Goal: Task Accomplishment & Management: Manage account settings

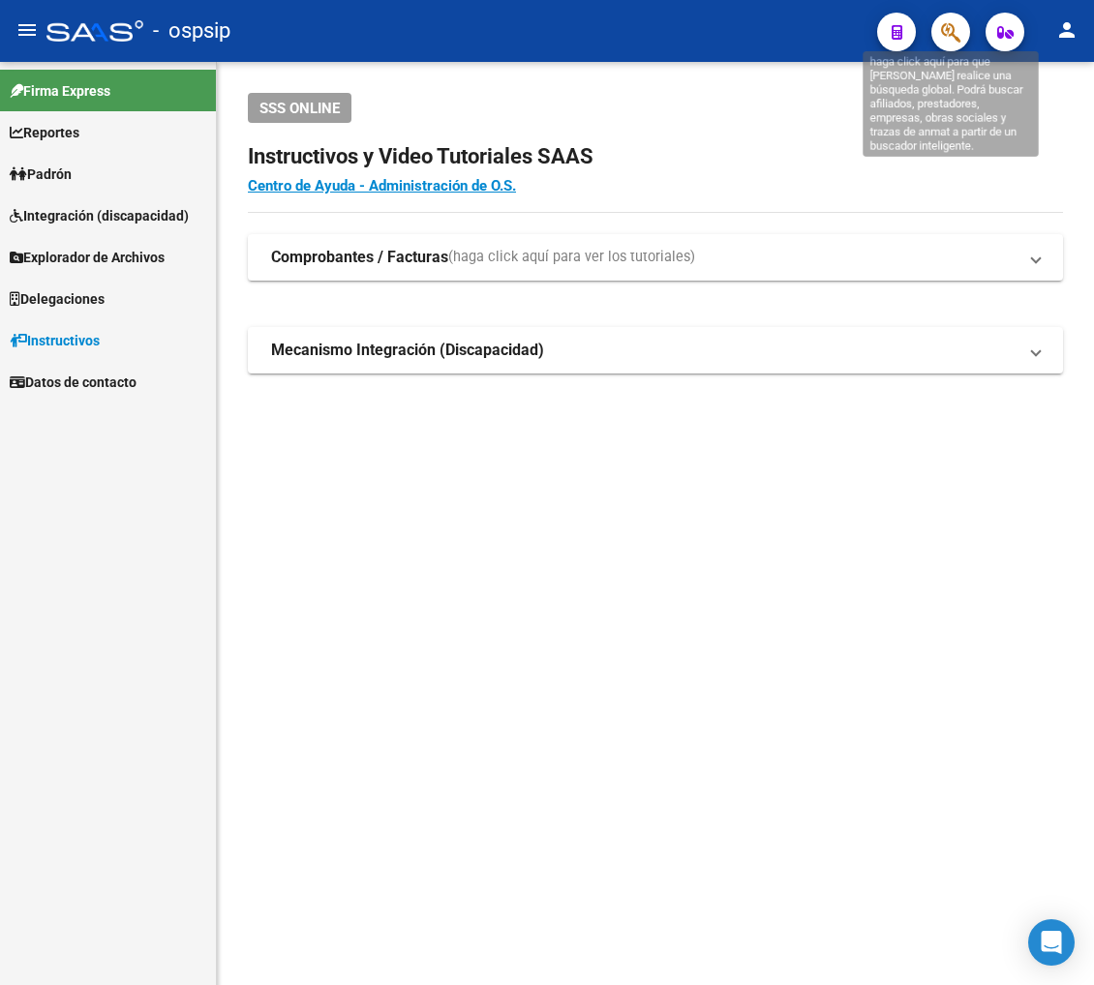
click at [946, 27] on icon "button" at bounding box center [950, 32] width 19 height 22
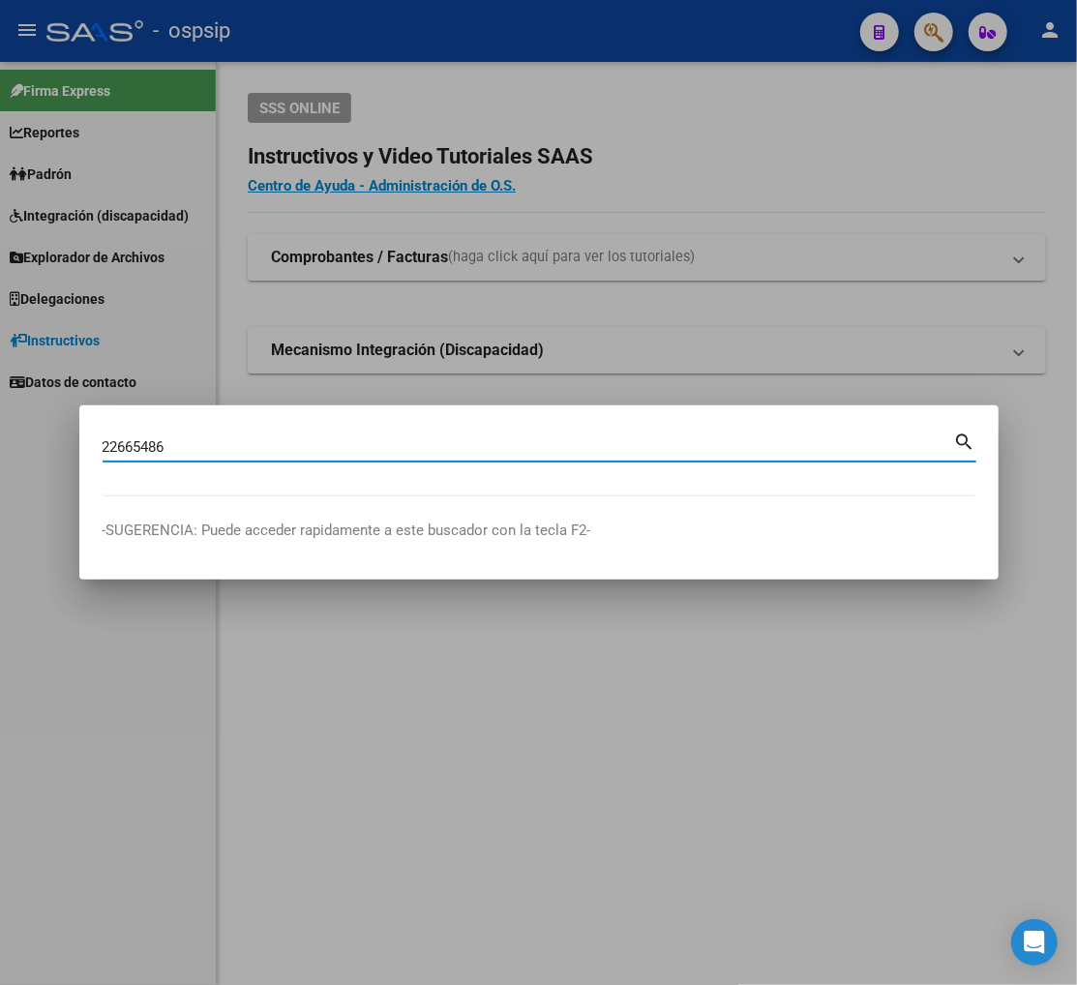
type input "22665486"
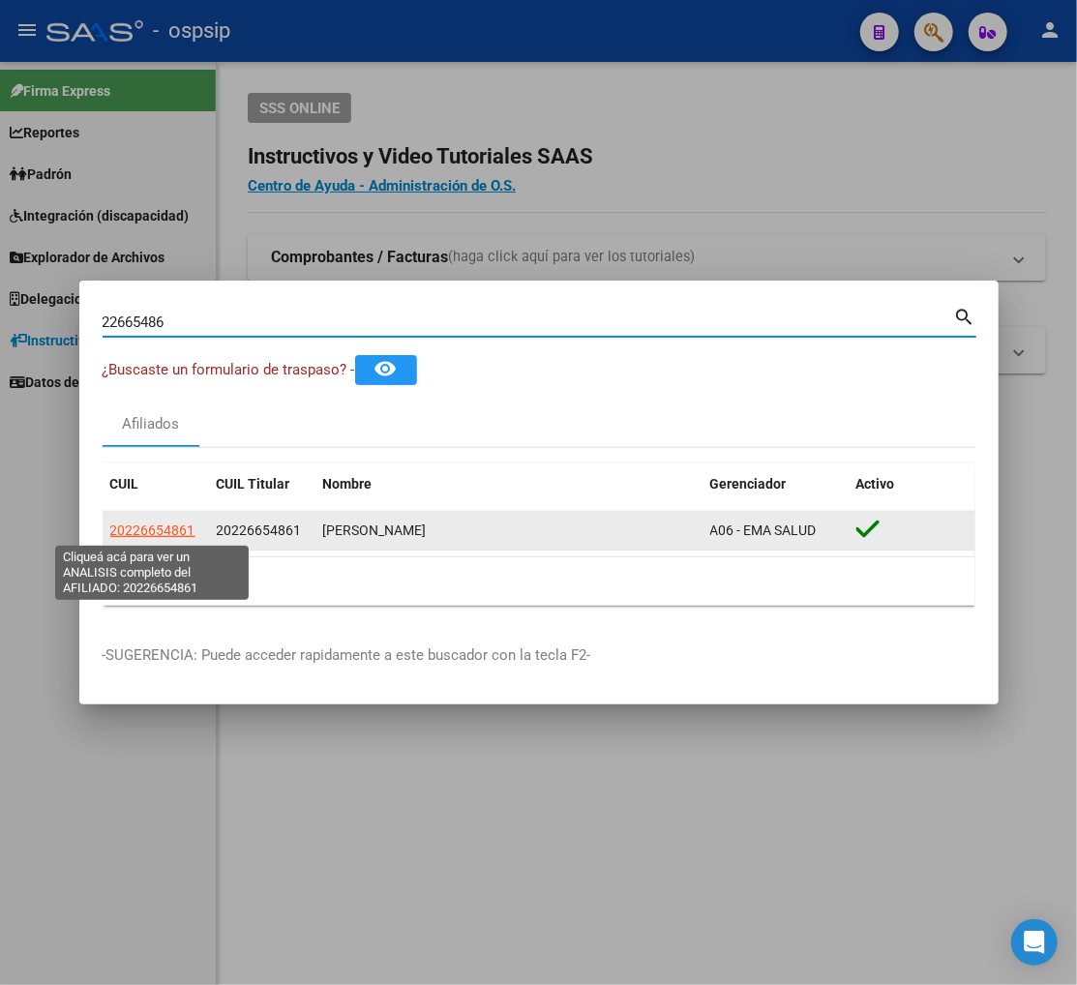
click at [145, 526] on span "20226654861" at bounding box center [152, 530] width 85 height 15
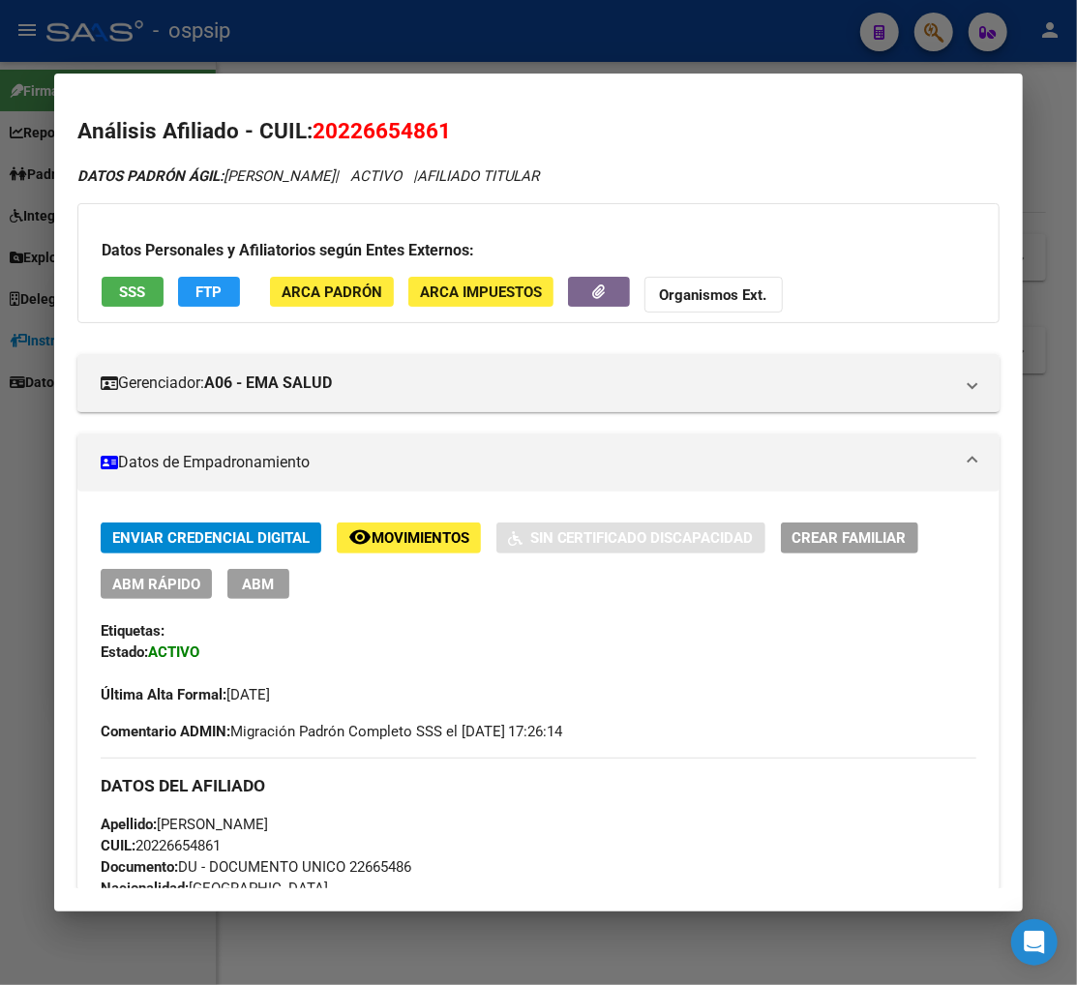
click at [372, 536] on span "Movimientos" at bounding box center [421, 538] width 98 height 17
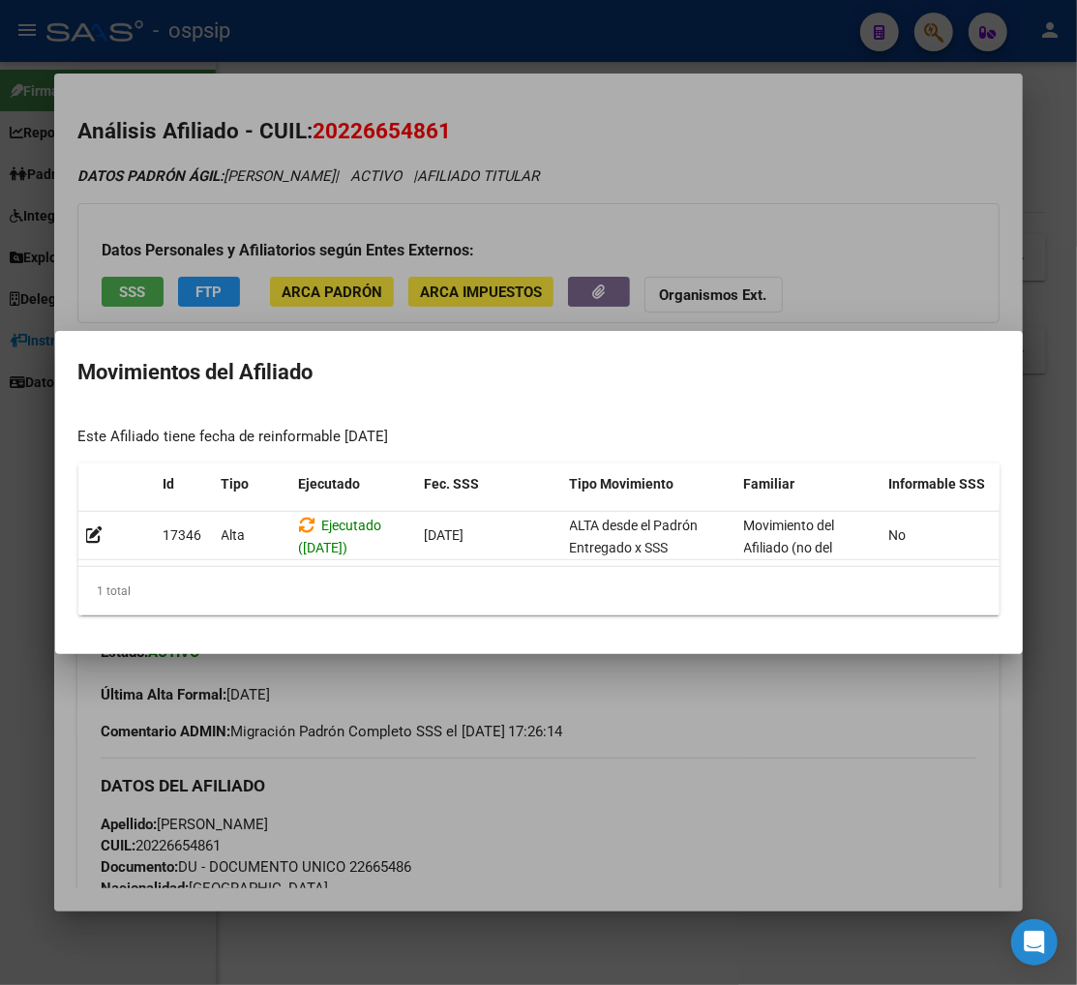
click at [636, 795] on div at bounding box center [538, 492] width 1077 height 985
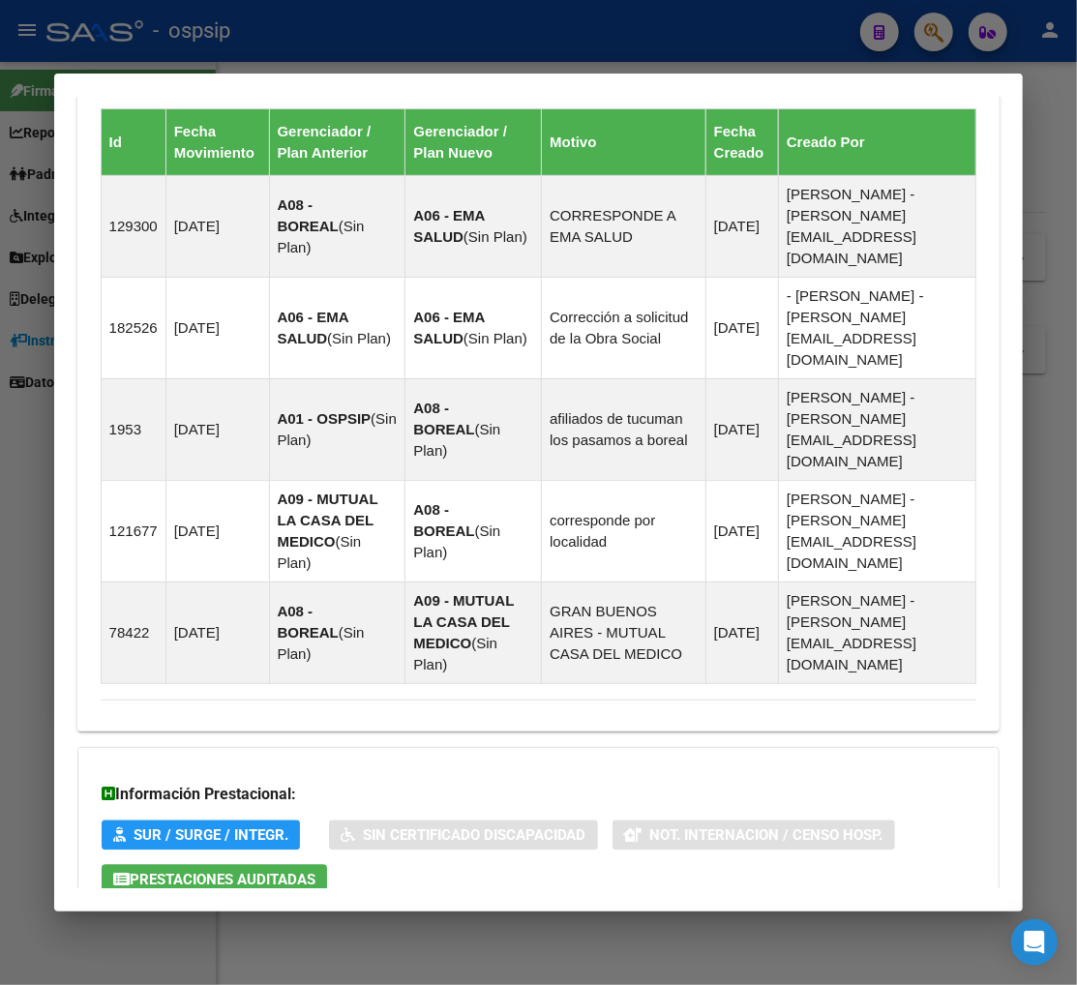
scroll to position [1328, 0]
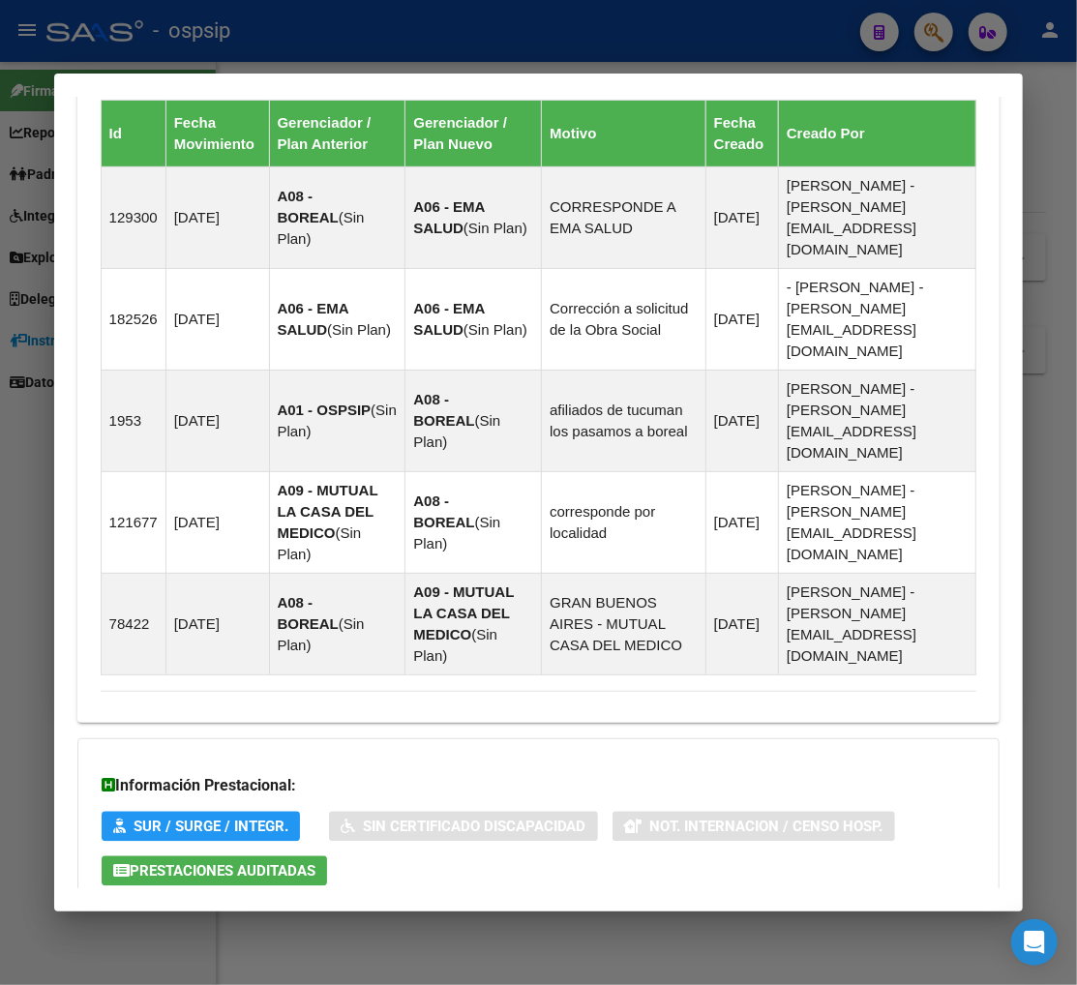
click at [383, 940] on span "Aportes y Contribuciones del Afiliado: 20226654861" at bounding box center [311, 949] width 363 height 18
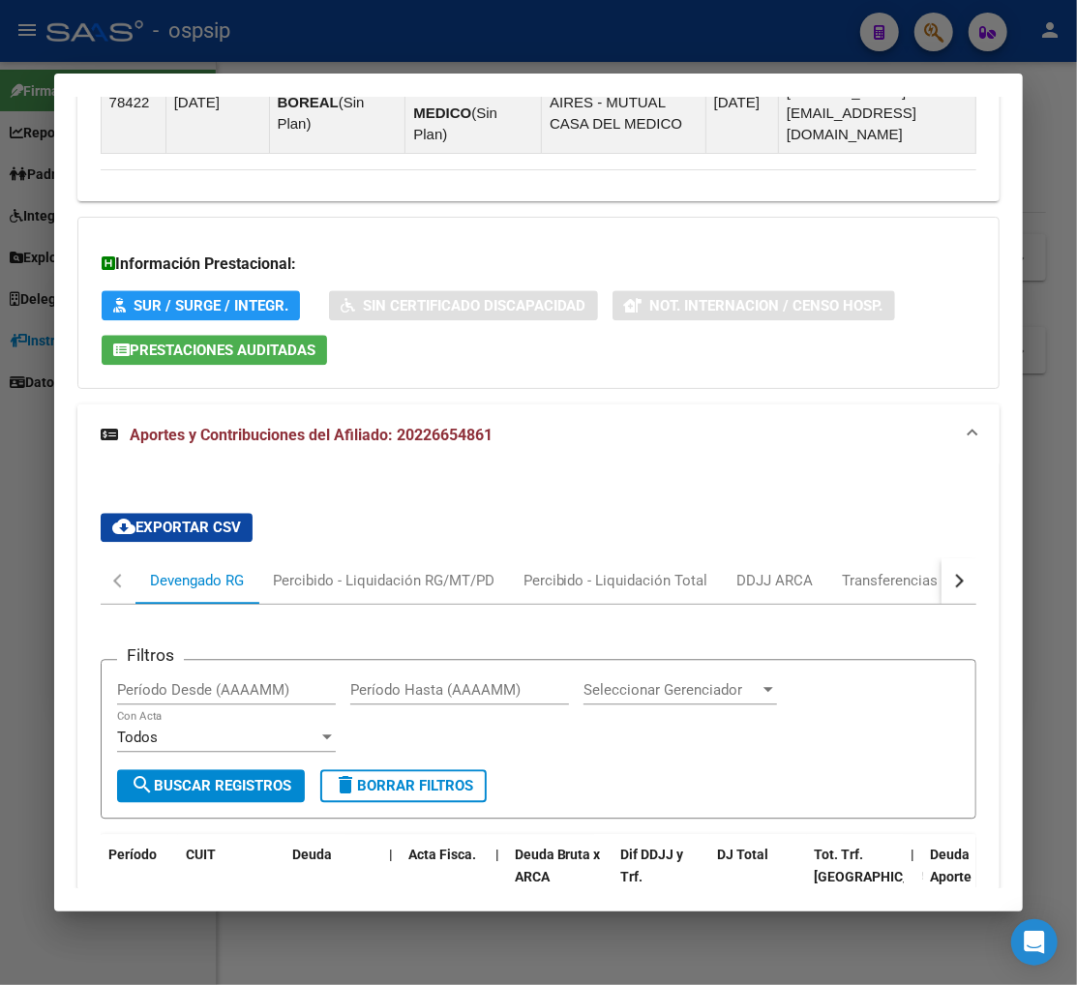
scroll to position [1853, 0]
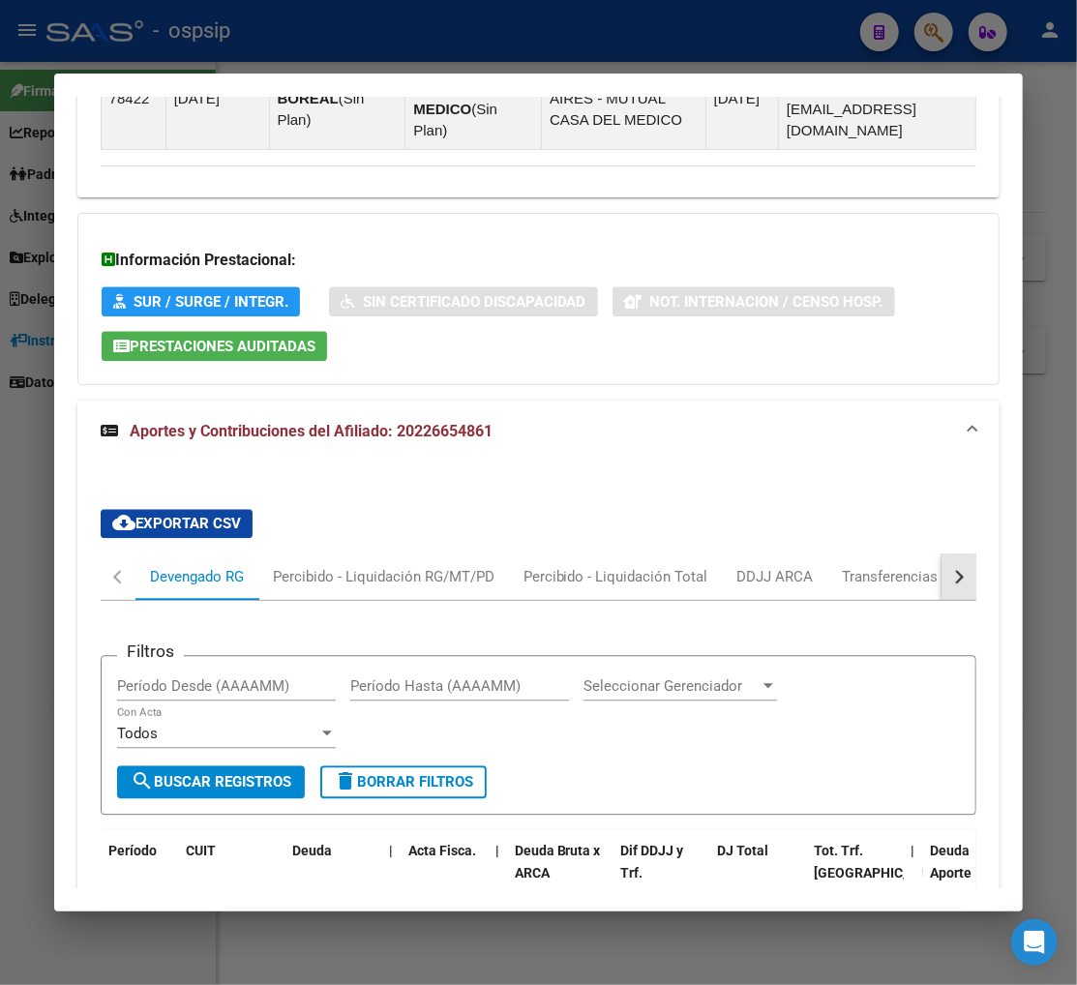
click at [954, 554] on button "button" at bounding box center [959, 577] width 35 height 46
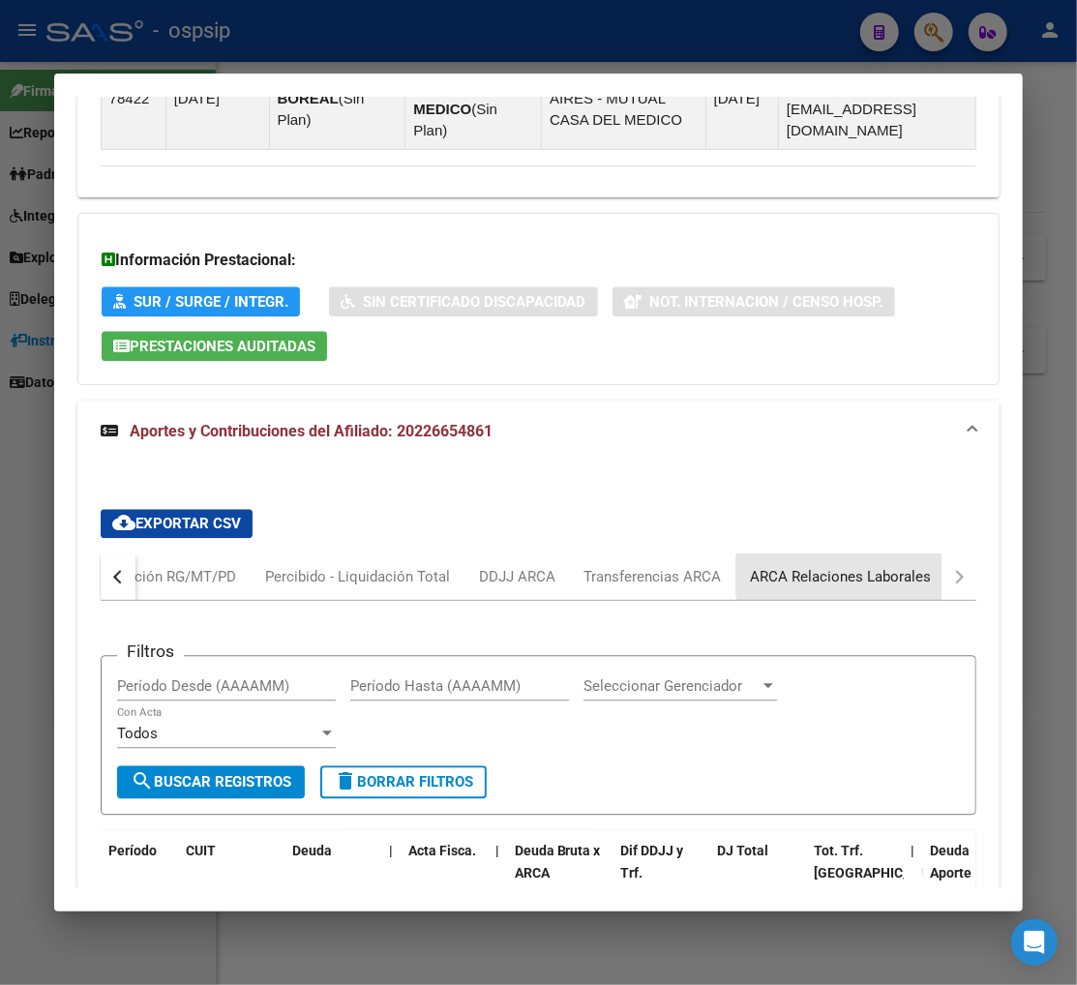
click at [893, 566] on div "ARCA Relaciones Laborales" at bounding box center [841, 576] width 181 height 21
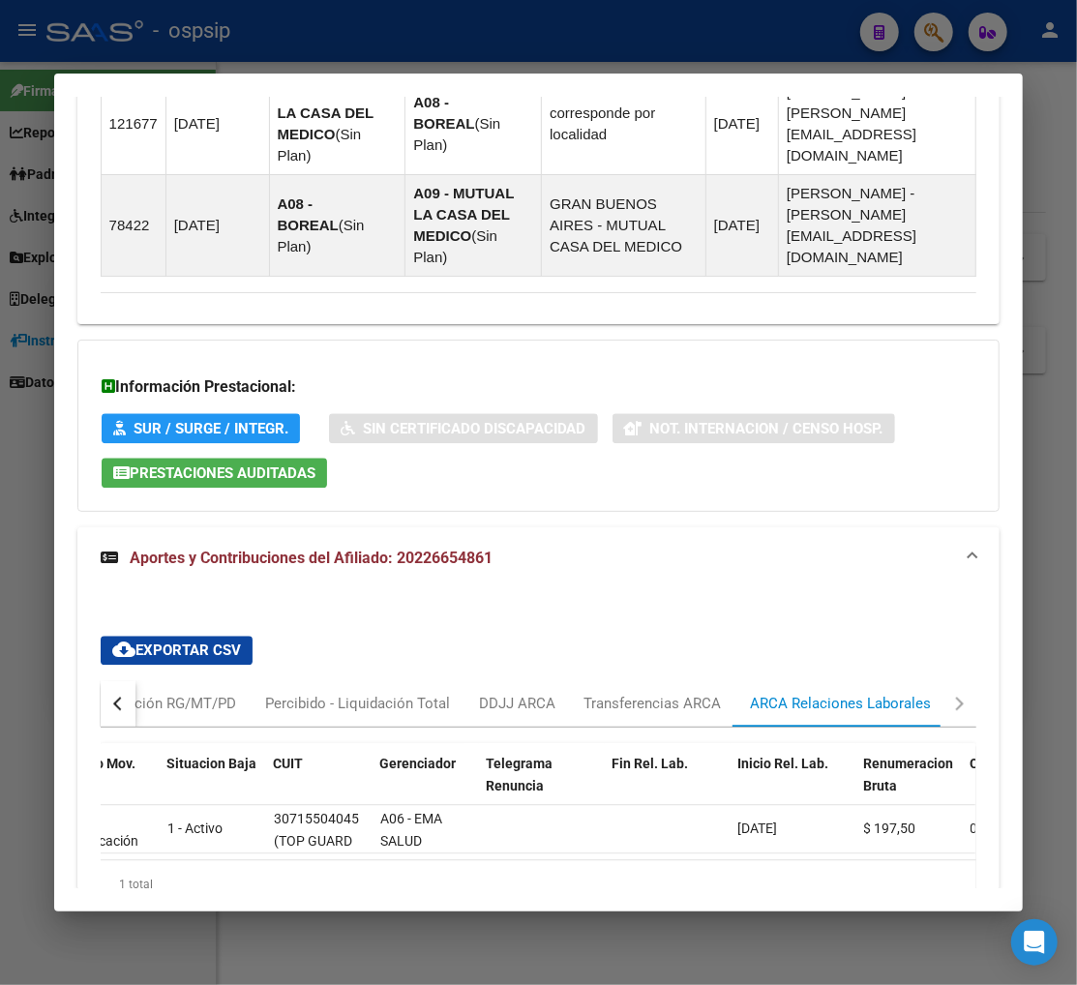
scroll to position [0, 0]
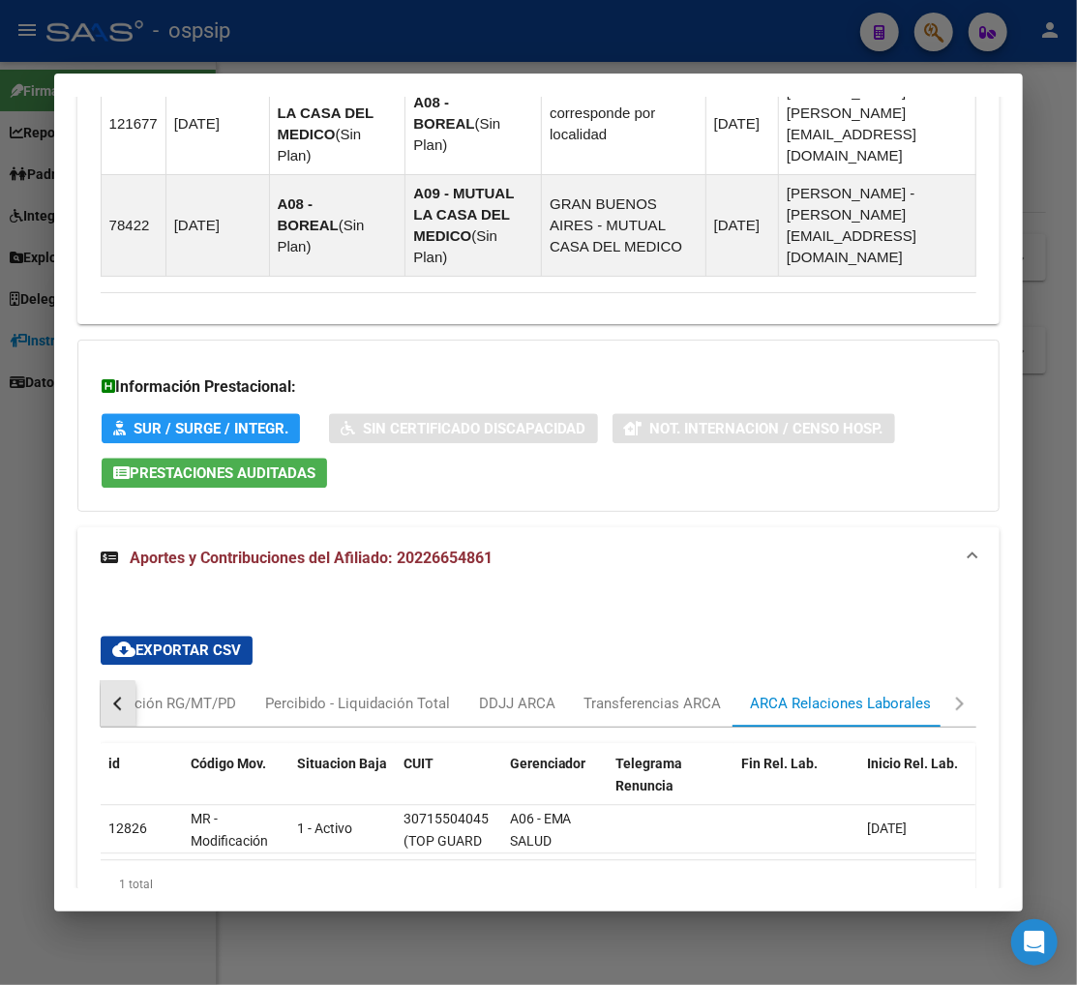
click at [103, 680] on button "button" at bounding box center [118, 703] width 35 height 46
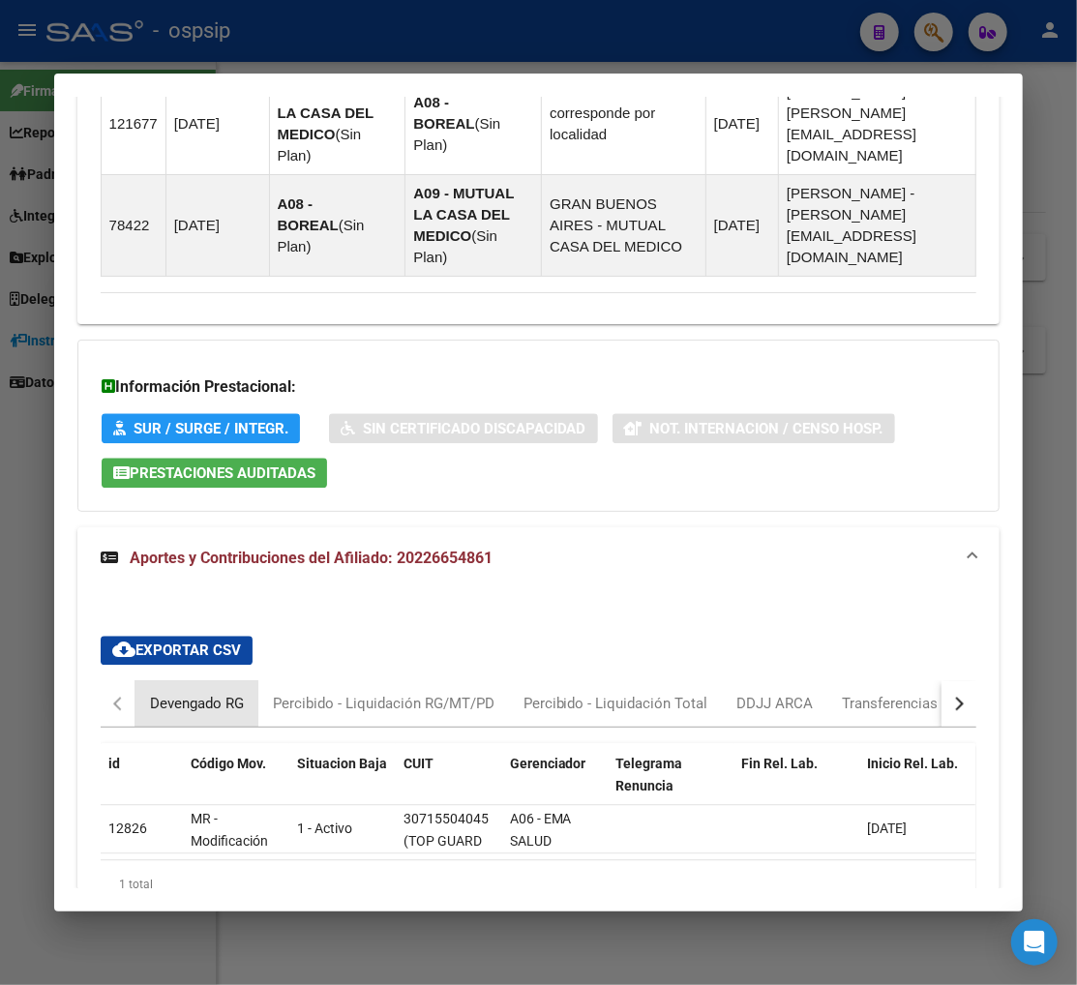
click at [151, 693] on div "Devengado RG" at bounding box center [197, 703] width 94 height 21
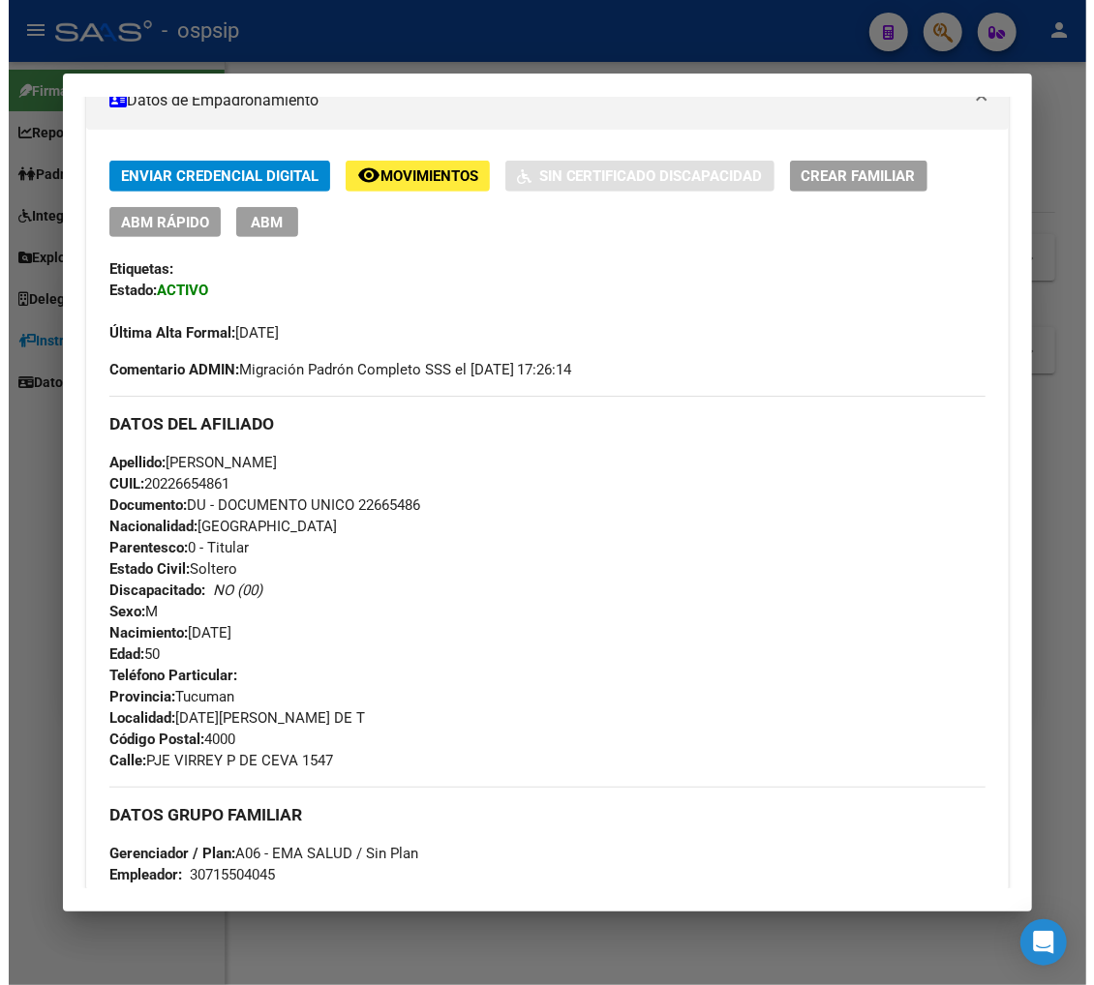
scroll to position [215, 0]
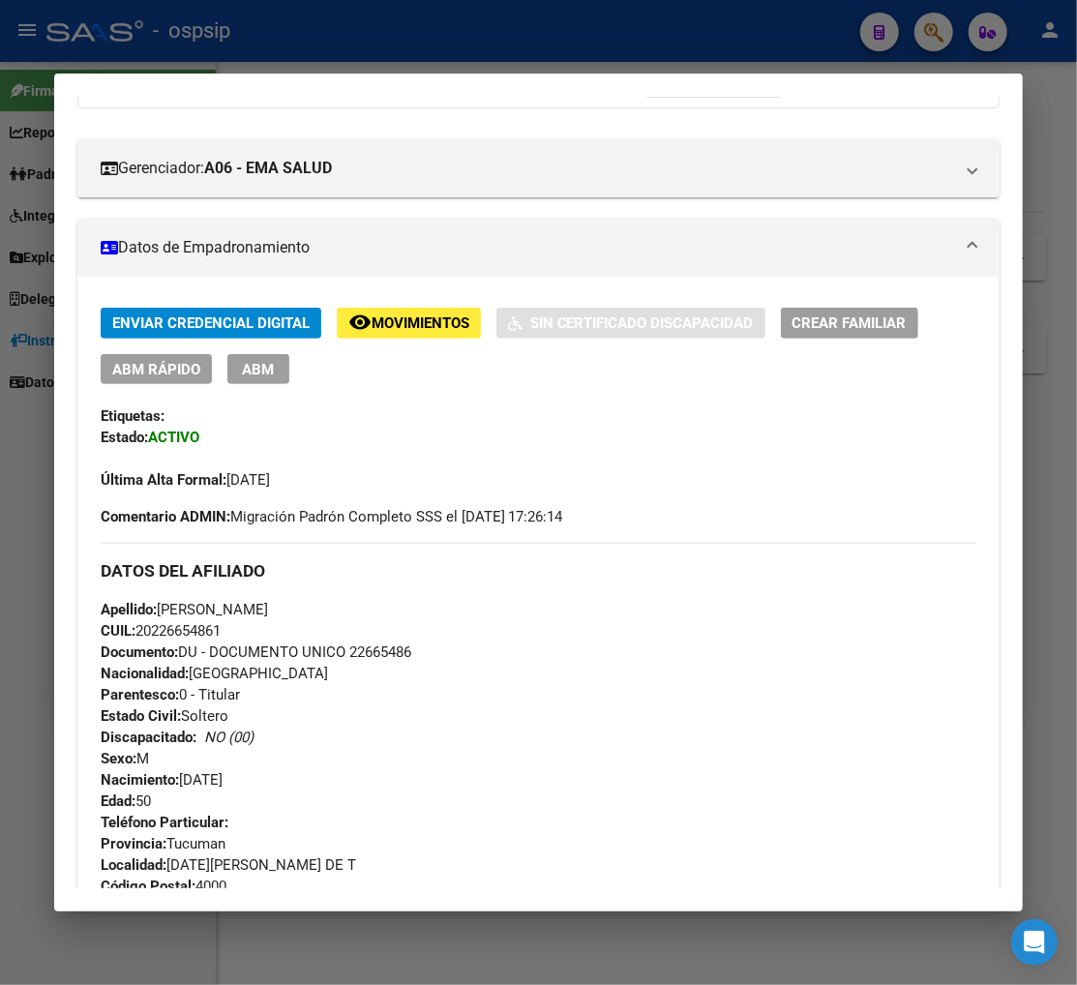
click at [242, 372] on span "ABM" at bounding box center [258, 369] width 32 height 17
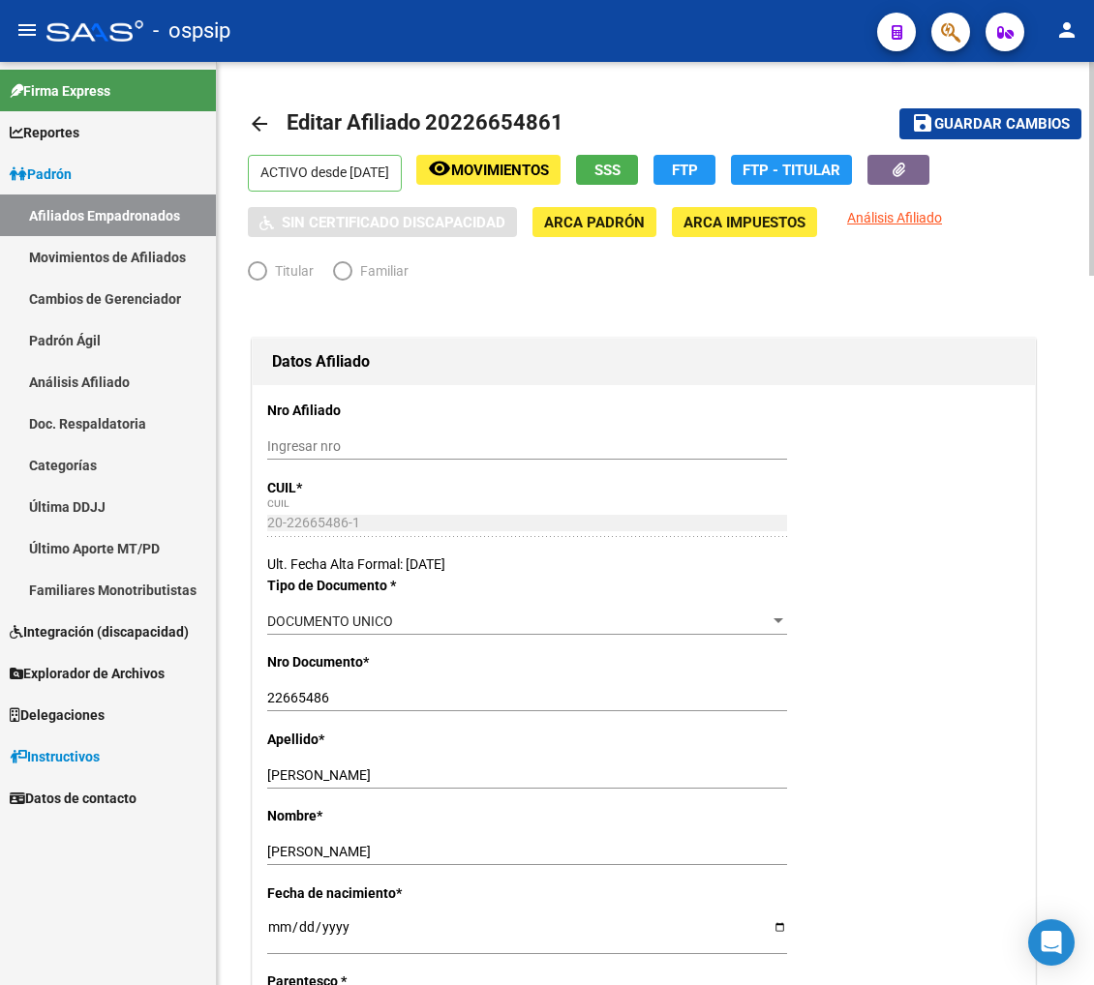
radio input "true"
type input "30-71550404-5"
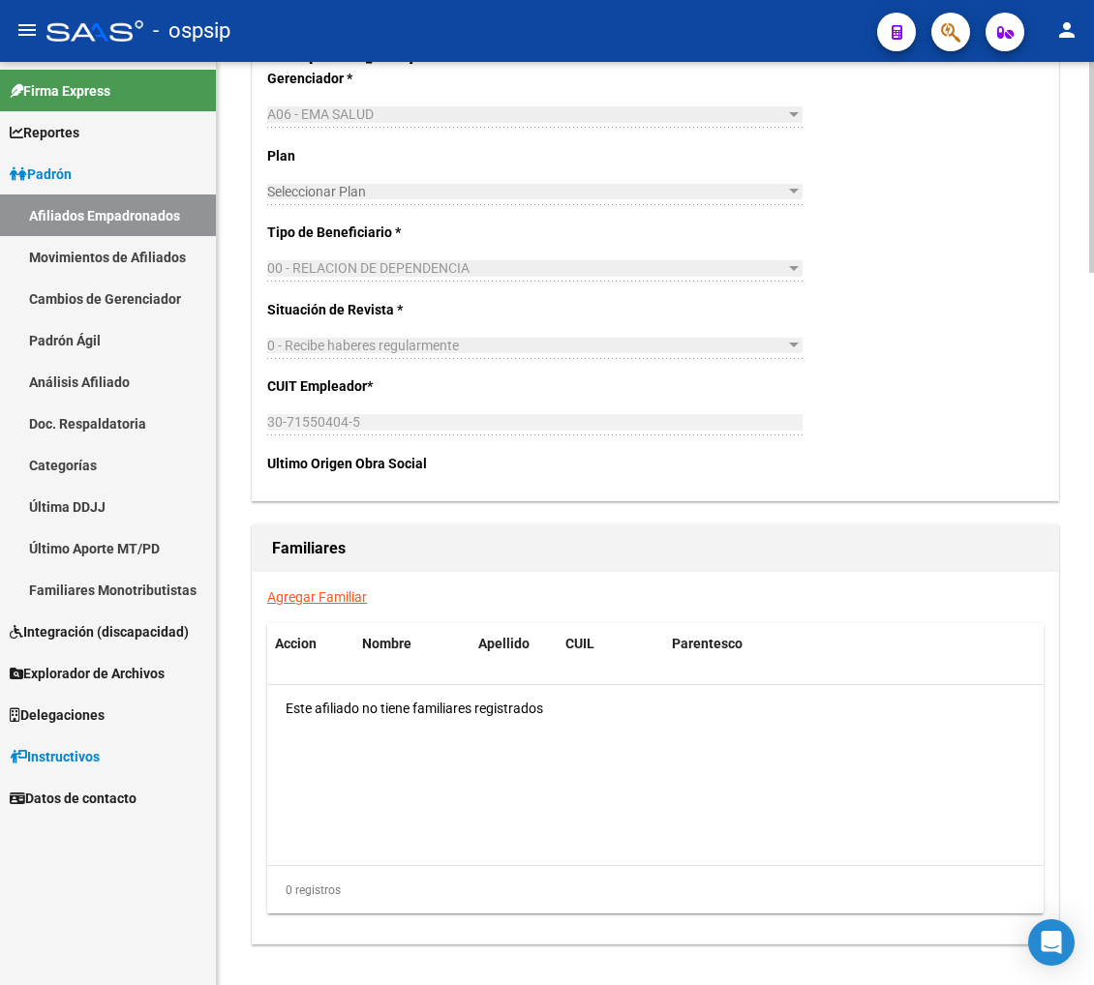
scroll to position [3011, 0]
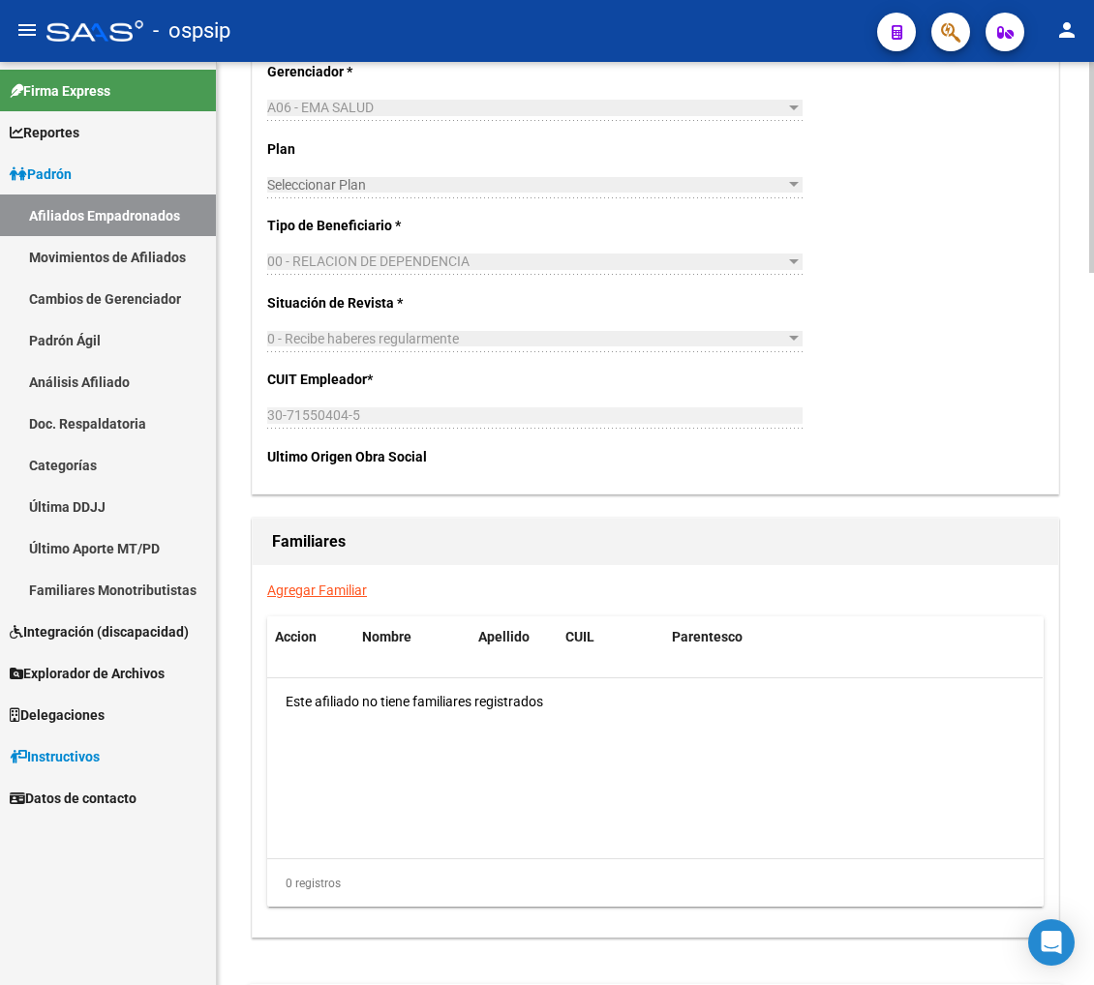
click at [319, 587] on link "Agregar Familiar" at bounding box center [317, 590] width 100 height 15
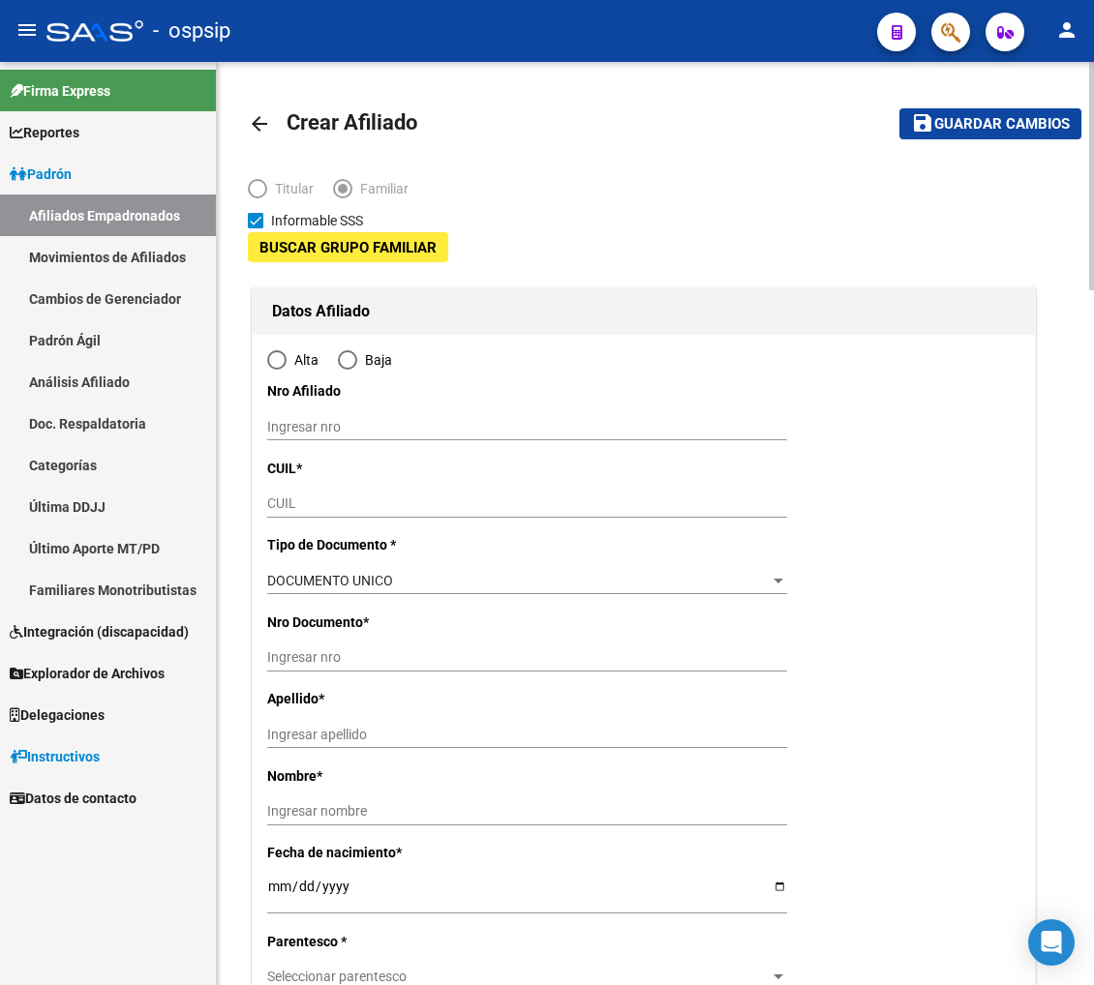
type input "30-71550404-5"
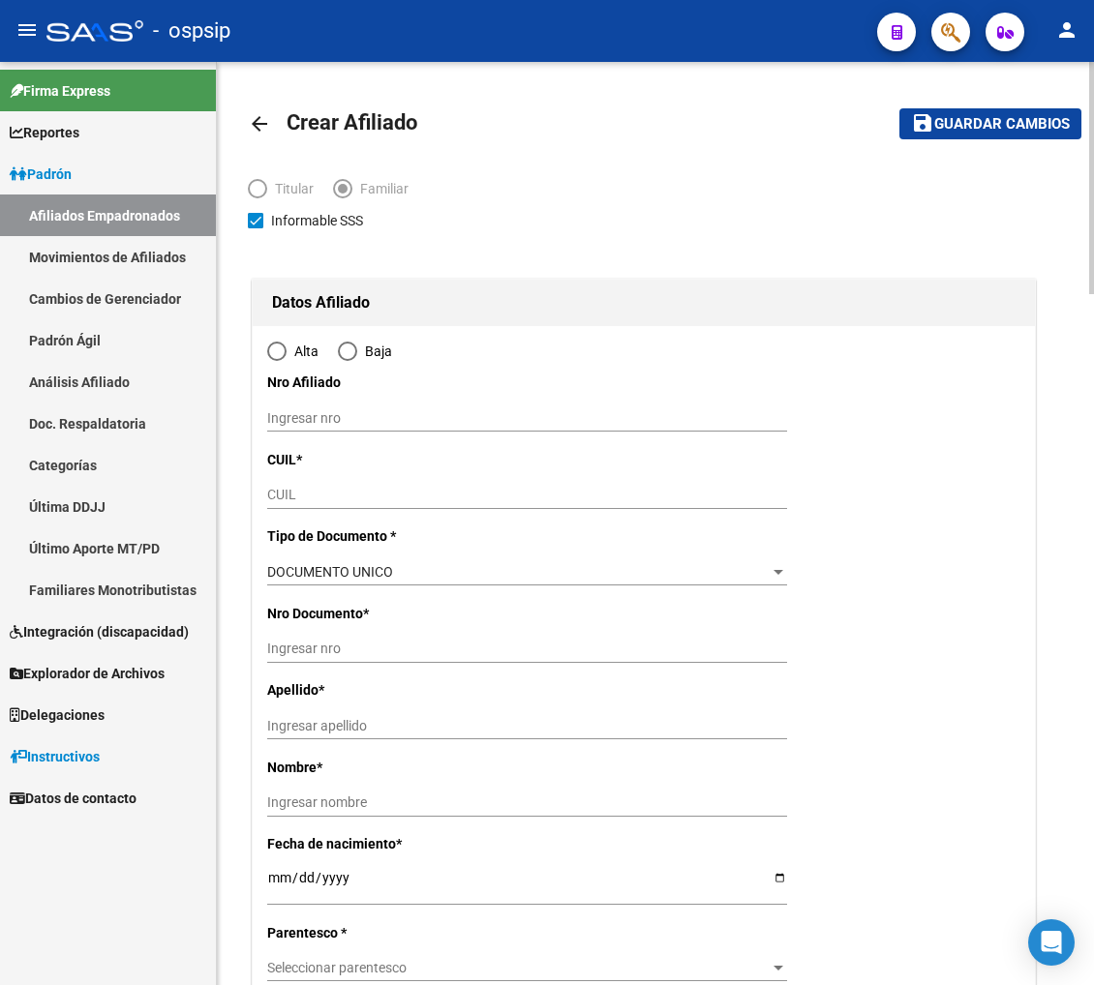
type input "[DATE][PERSON_NAME] DE T"
type input "4000"
type input "PJE VIRREY P DE CEVA"
type input "1547"
radio input "true"
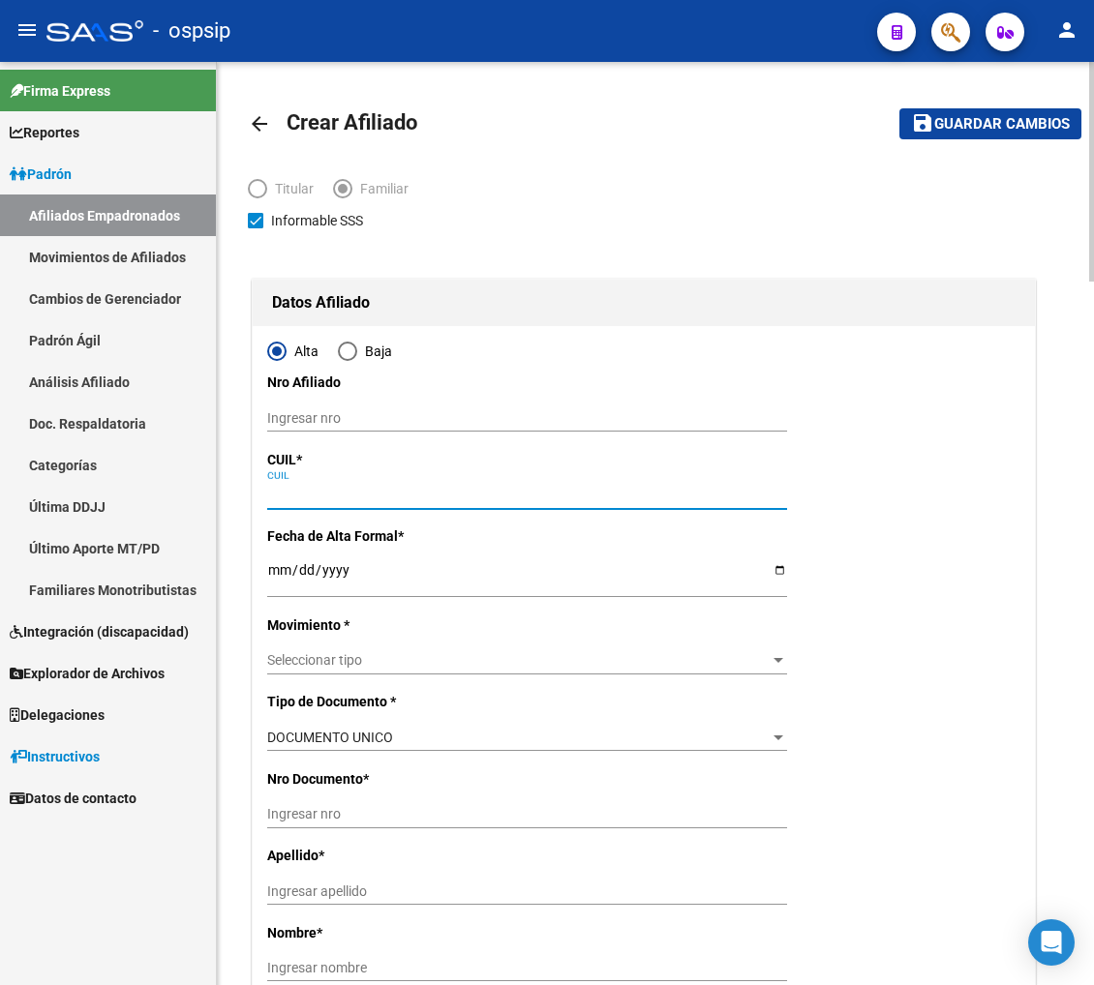
click at [353, 497] on input "CUIL" at bounding box center [527, 495] width 520 height 16
type input "30-71550404-5"
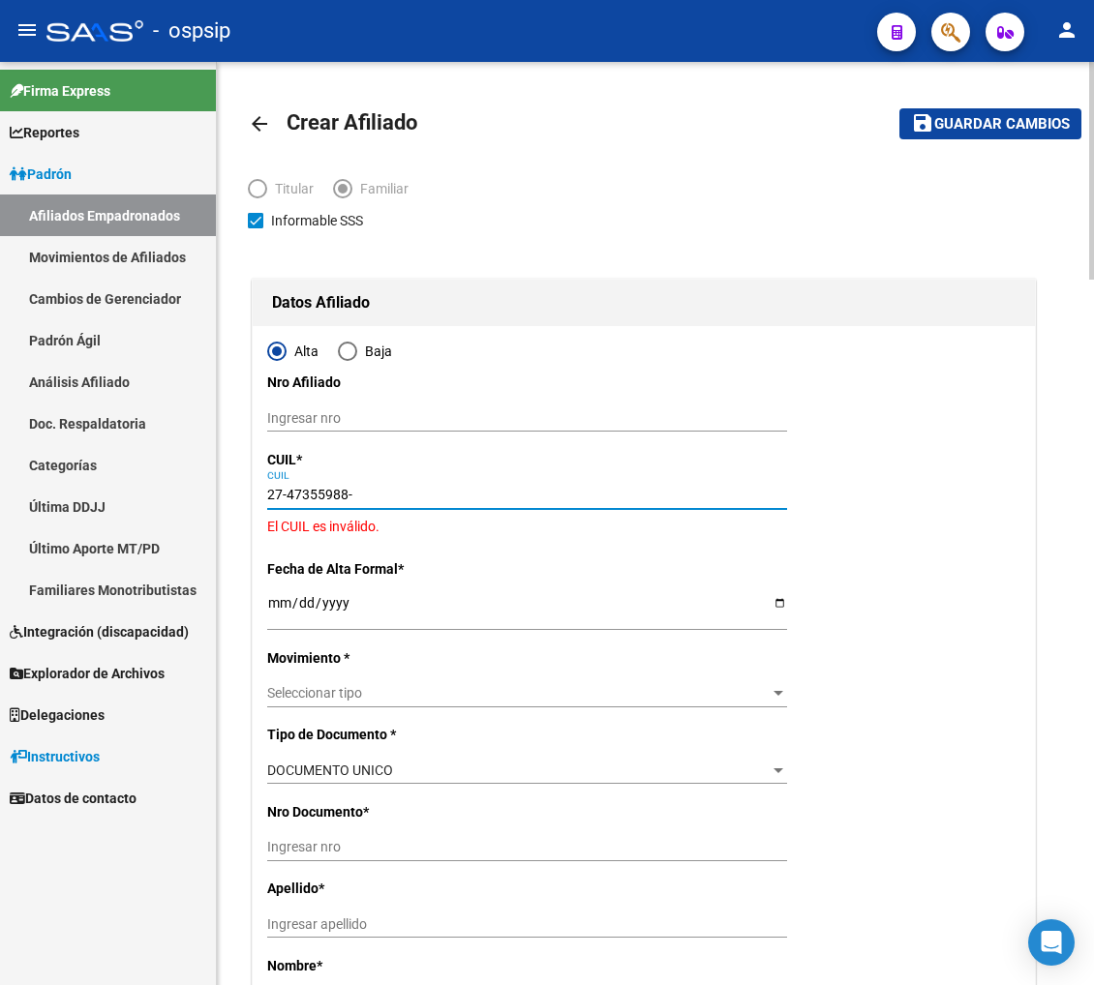
type input "27-47355988-4"
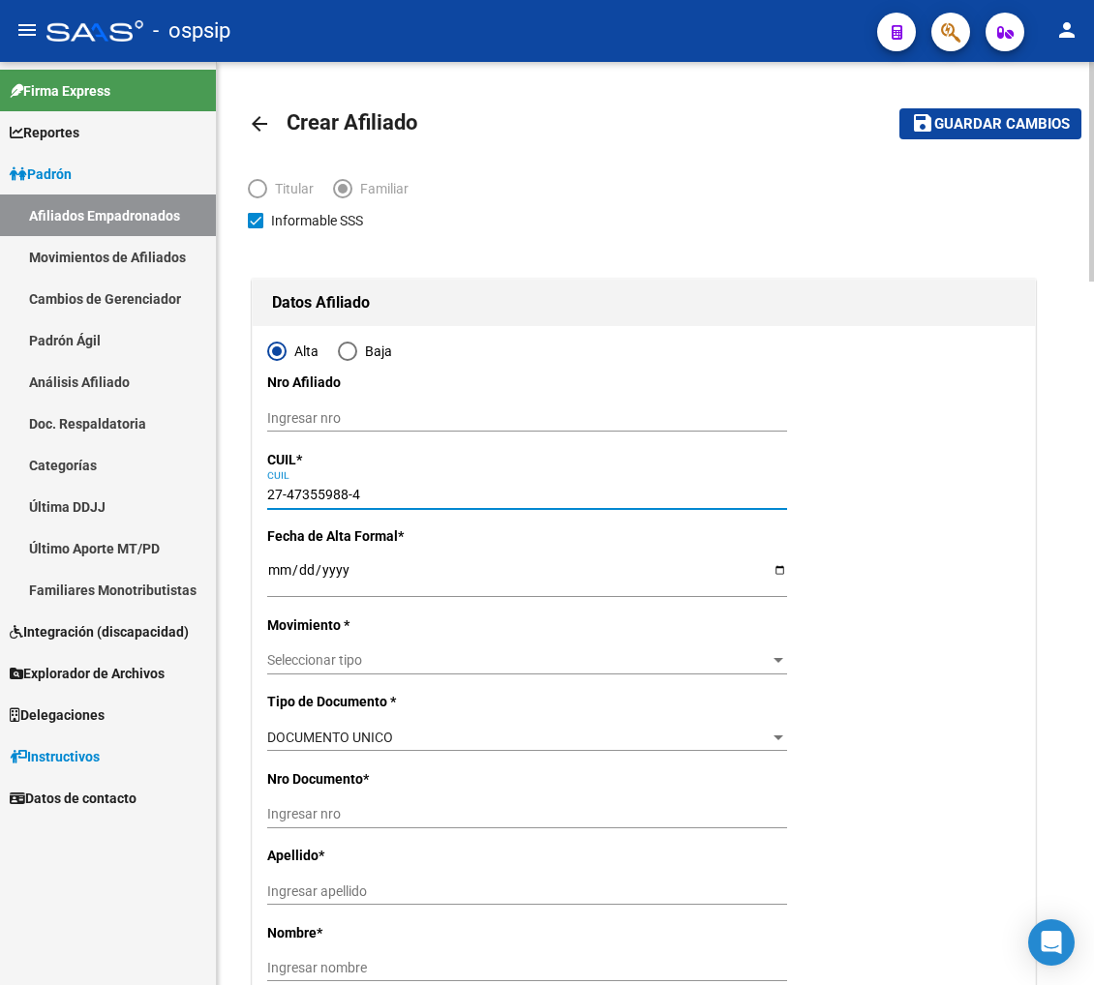
type input "47355988"
type input "[PERSON_NAME]"
type input "[DATE]"
type input "[DATE][PERSON_NAME] DE T"
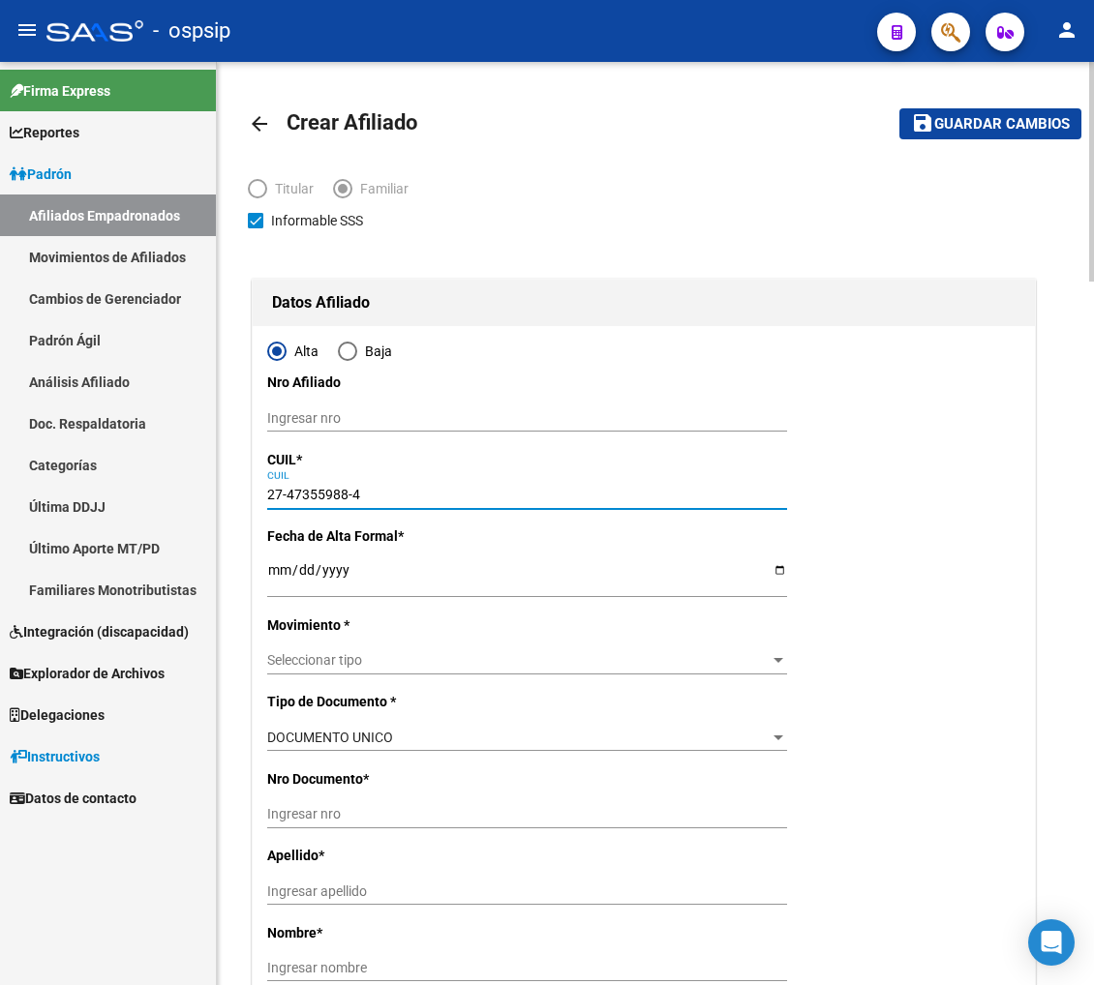
type input "PJE CAP JUANES DE AR"
type input "532"
type input "27-47355988-4"
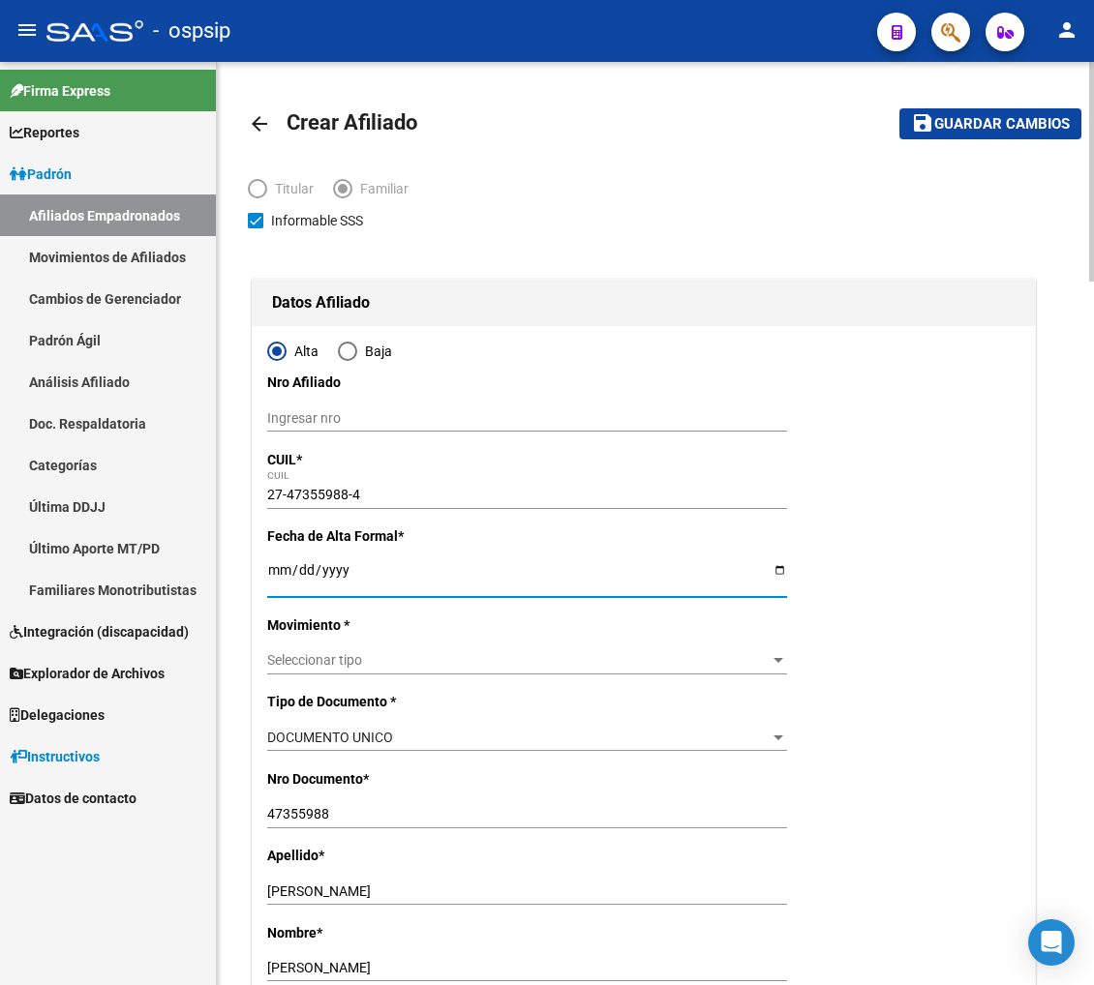
click at [278, 574] on input "Ingresar fecha" at bounding box center [527, 576] width 520 height 29
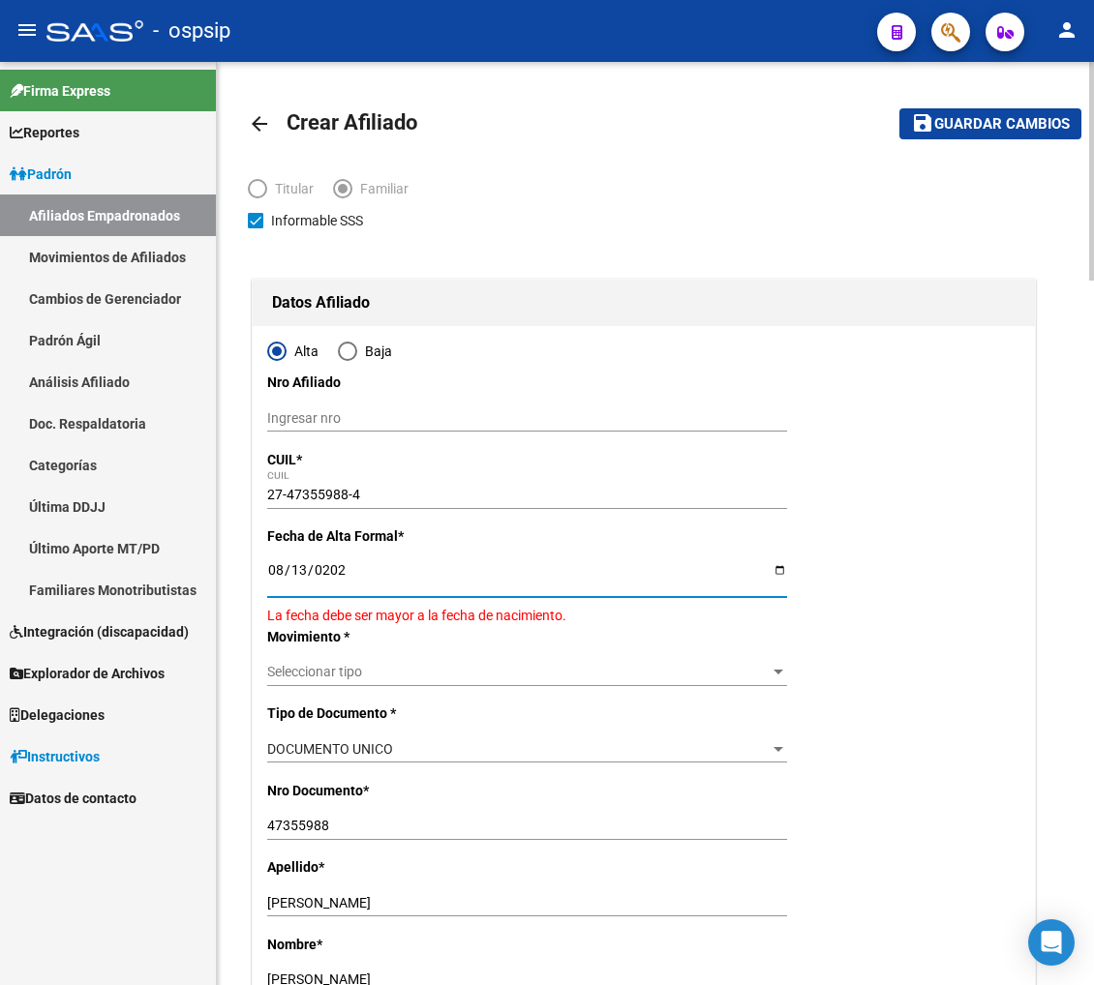
type input "[DATE]"
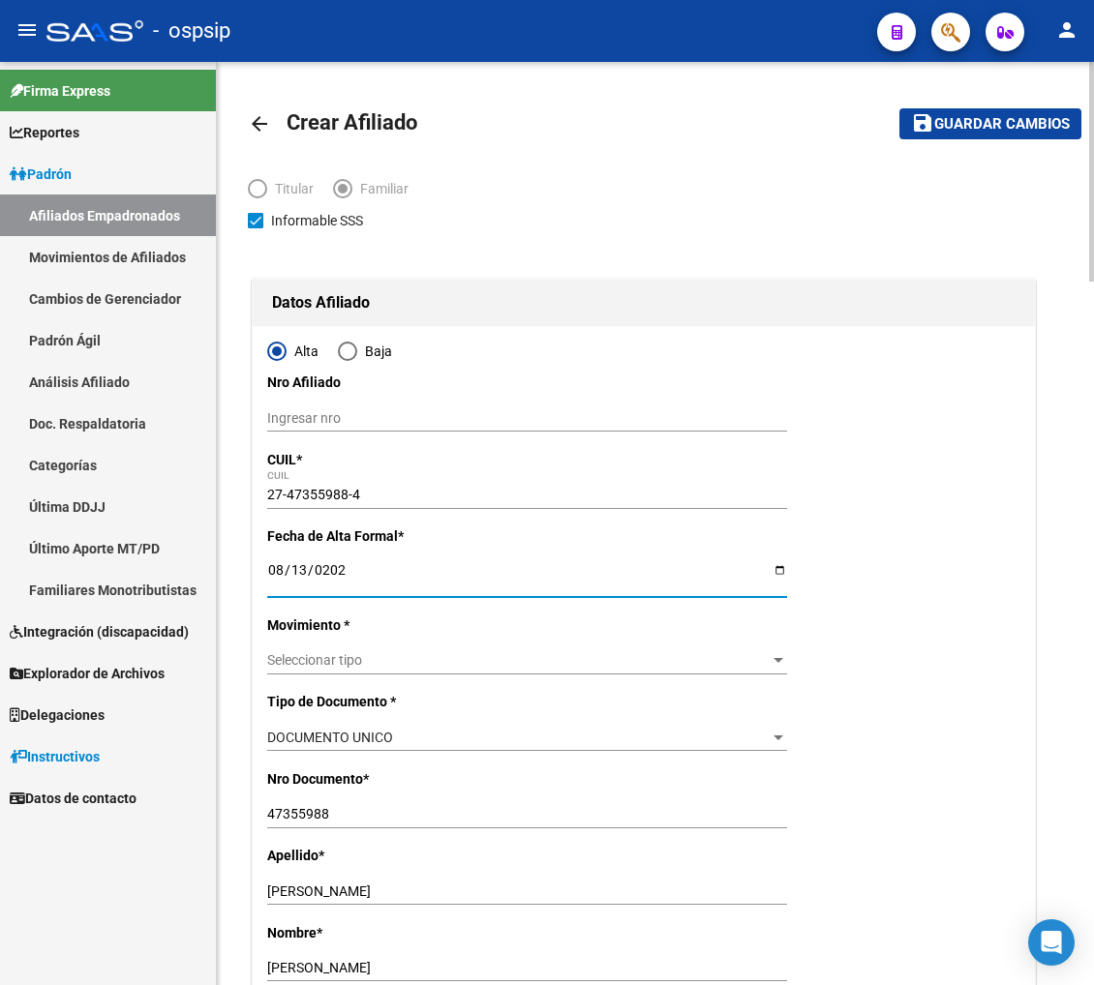
click at [416, 660] on span "Seleccionar tipo" at bounding box center [518, 660] width 502 height 16
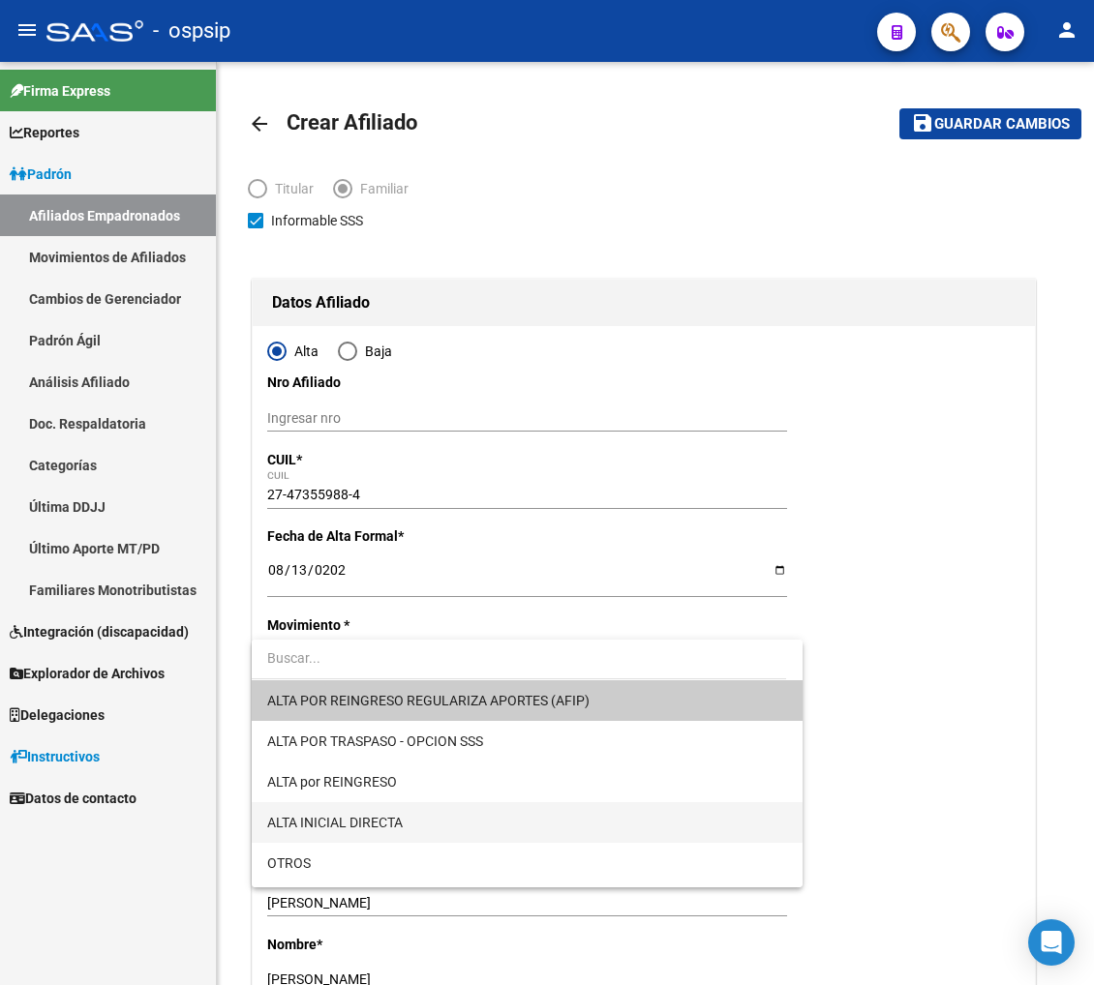
click at [431, 819] on span "ALTA INICIAL DIRECTA" at bounding box center [527, 822] width 520 height 41
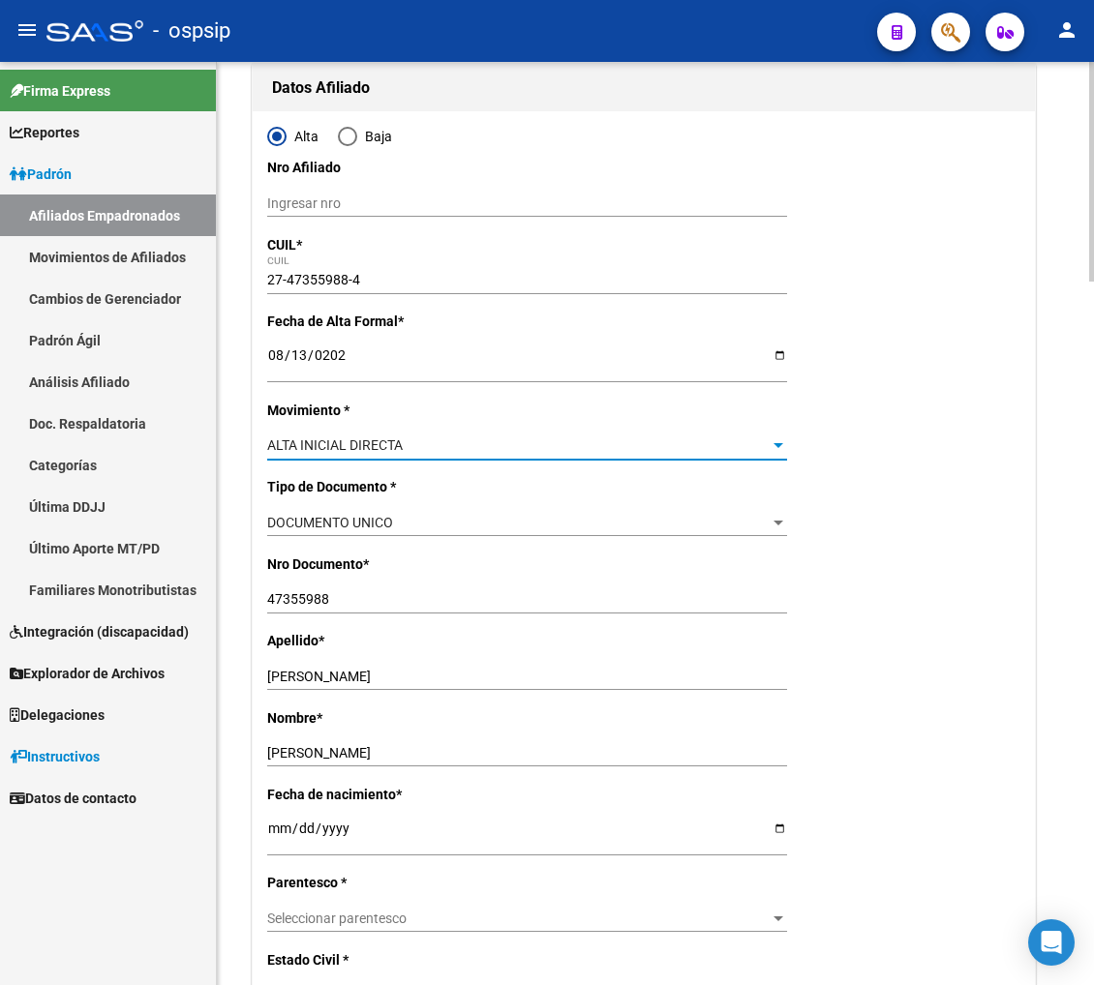
scroll to position [322, 0]
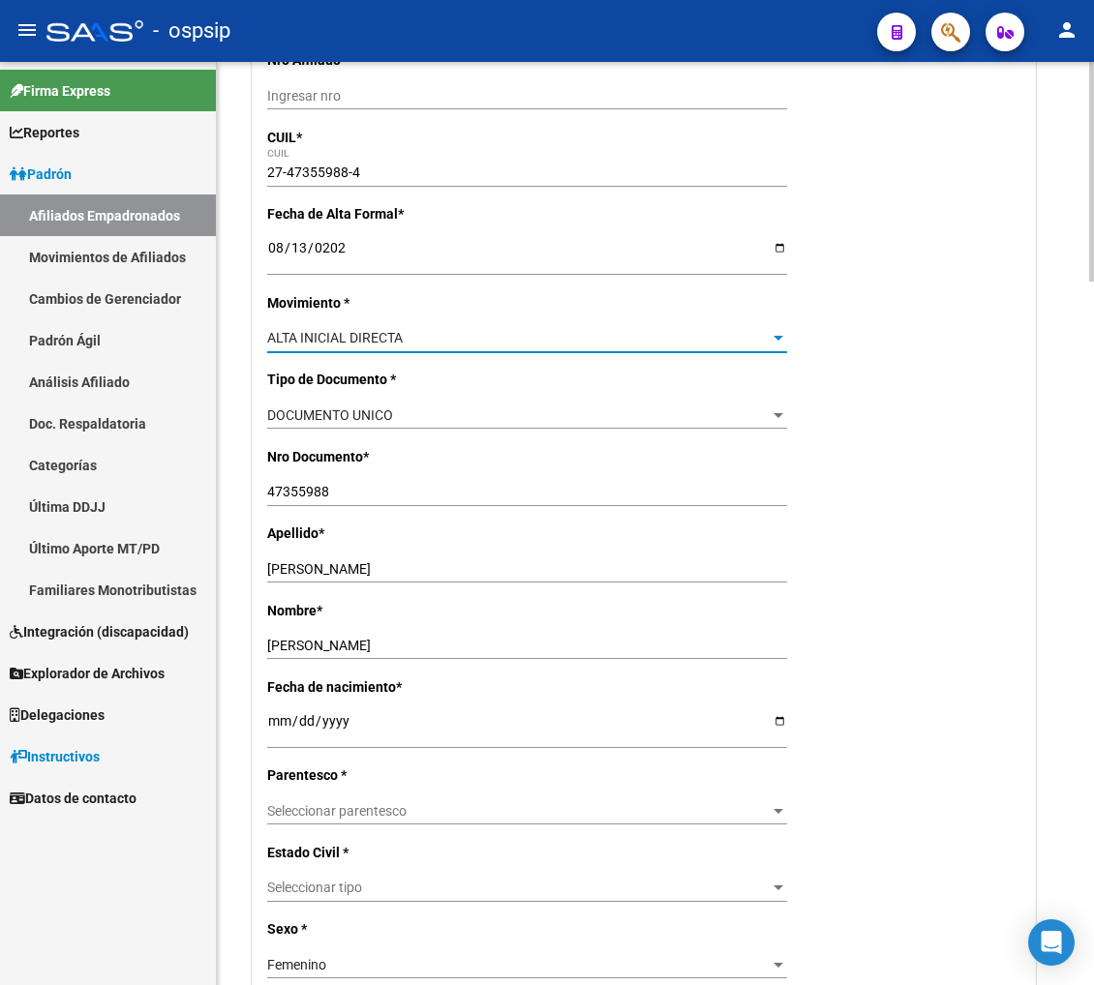
click at [422, 810] on span "Seleccionar parentesco" at bounding box center [518, 811] width 502 height 16
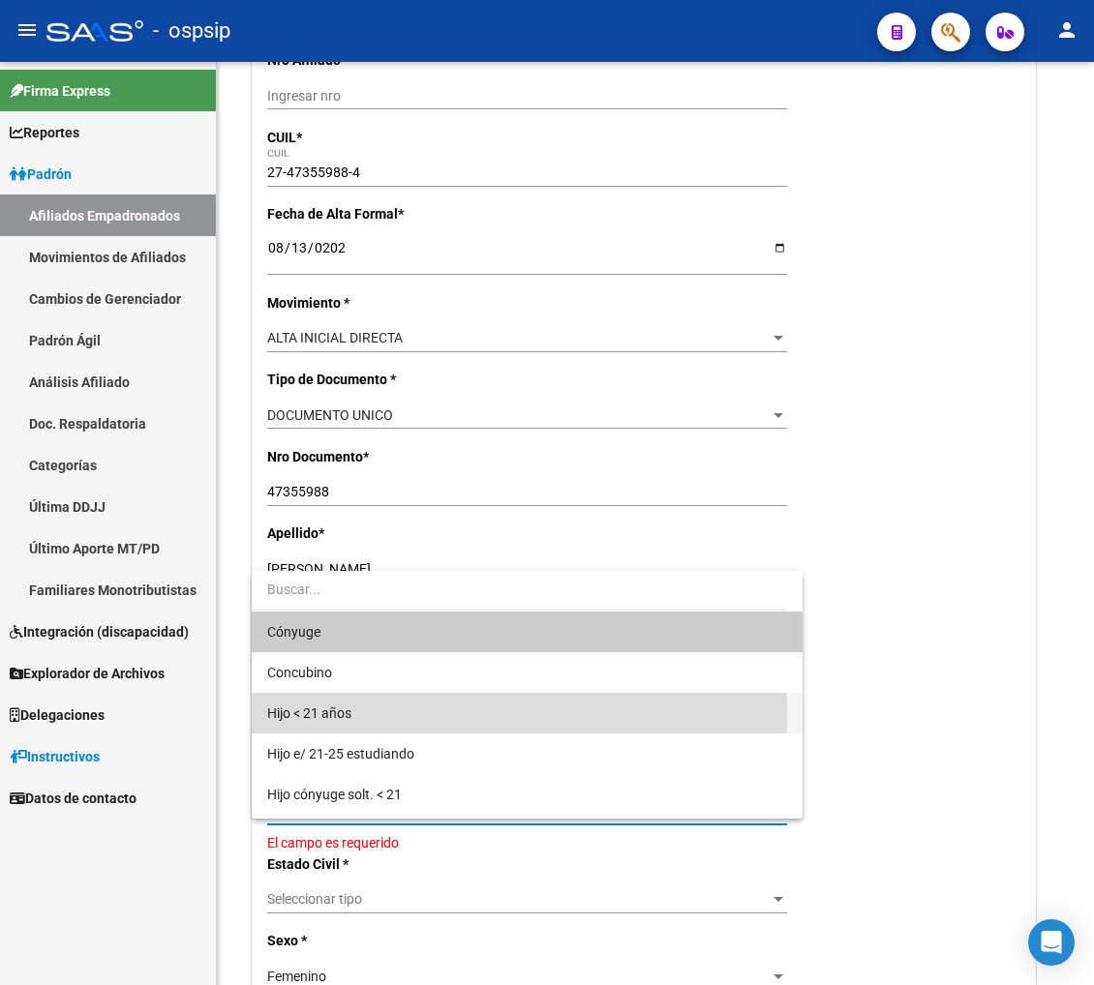
click at [410, 716] on span "Hijo < 21 años" at bounding box center [527, 713] width 520 height 41
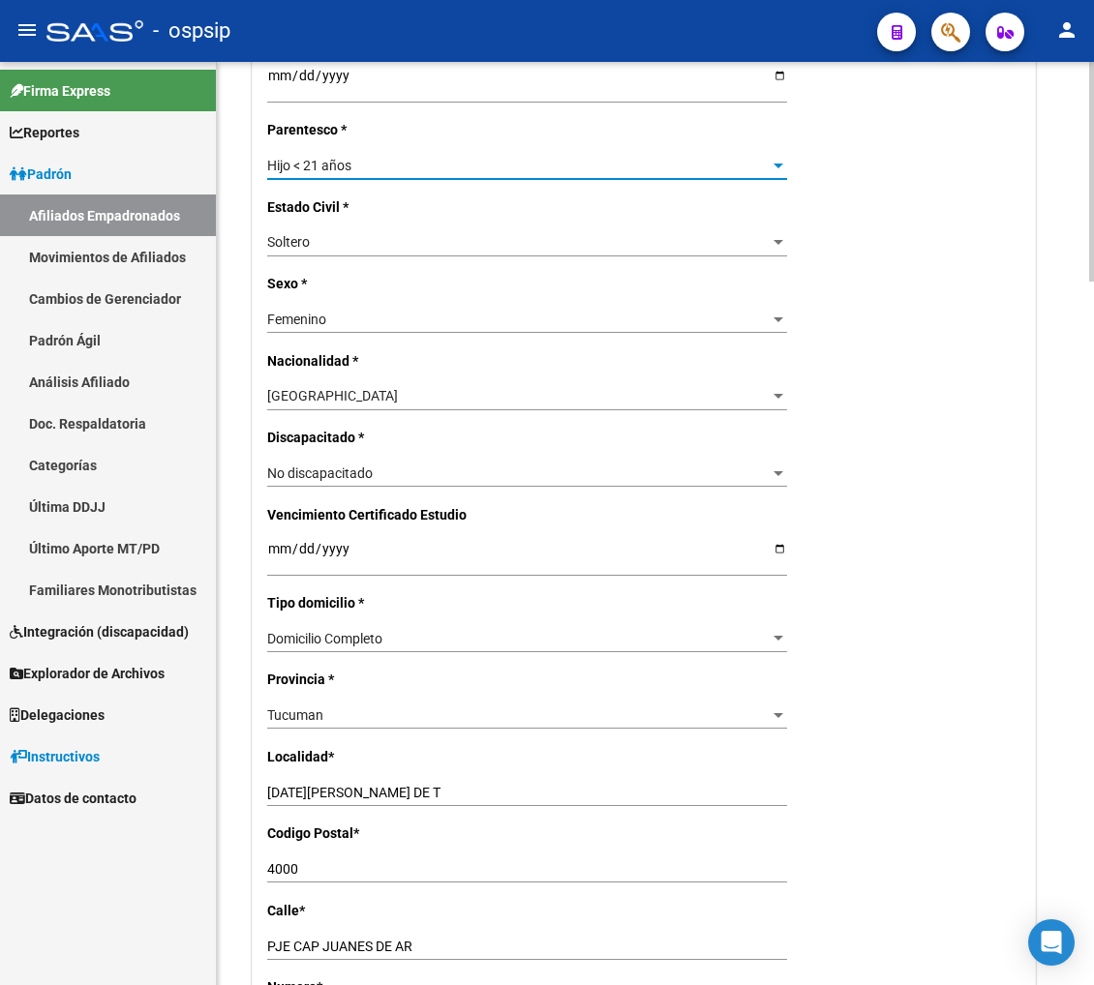
scroll to position [1183, 0]
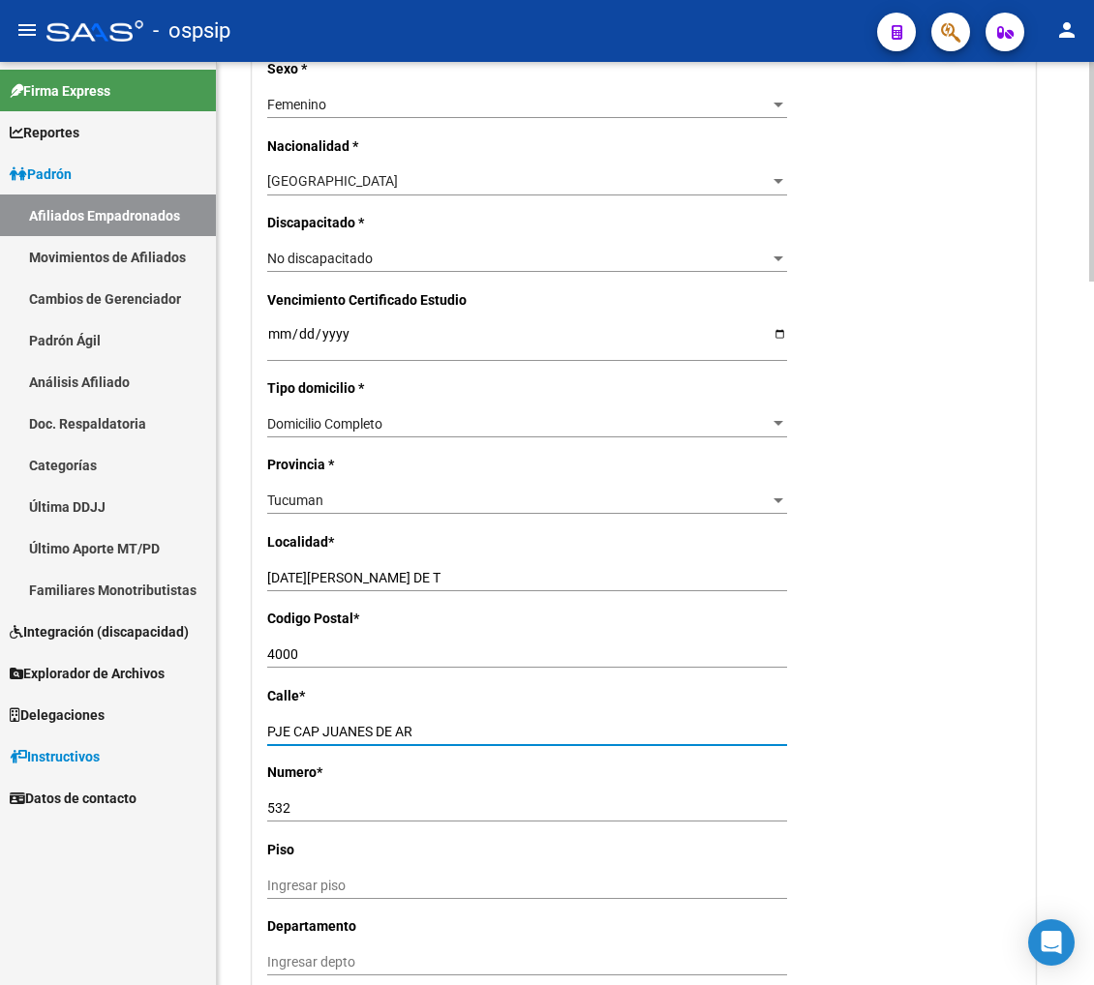
click at [430, 731] on input "PJE CAP JUANES DE AR" at bounding box center [527, 732] width 520 height 16
type input "P"
type input "p"
type input "[PERSON_NAME] VIRREY [PERSON_NAME]"
click at [319, 818] on div "532 Ingresar nro" at bounding box center [527, 808] width 520 height 27
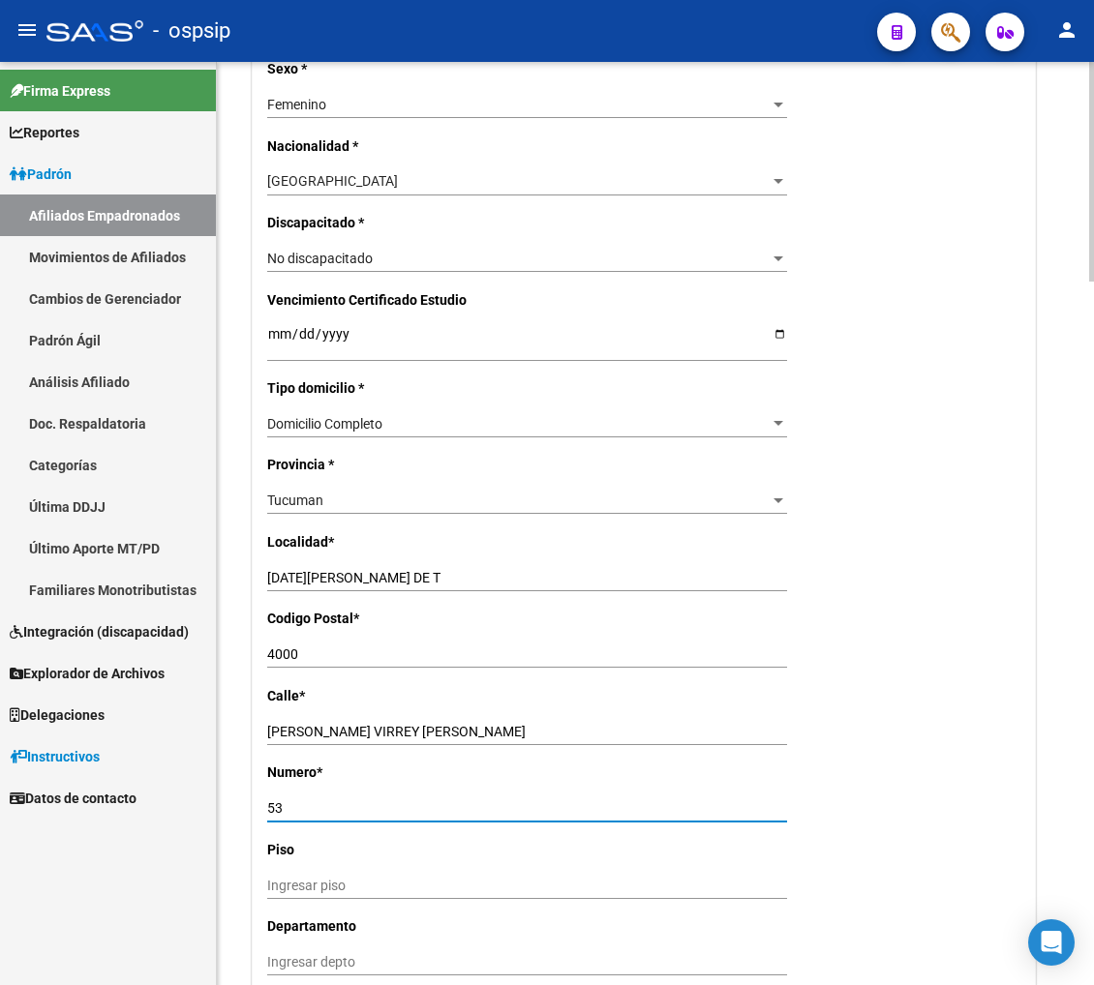
type input "5"
type input "1547"
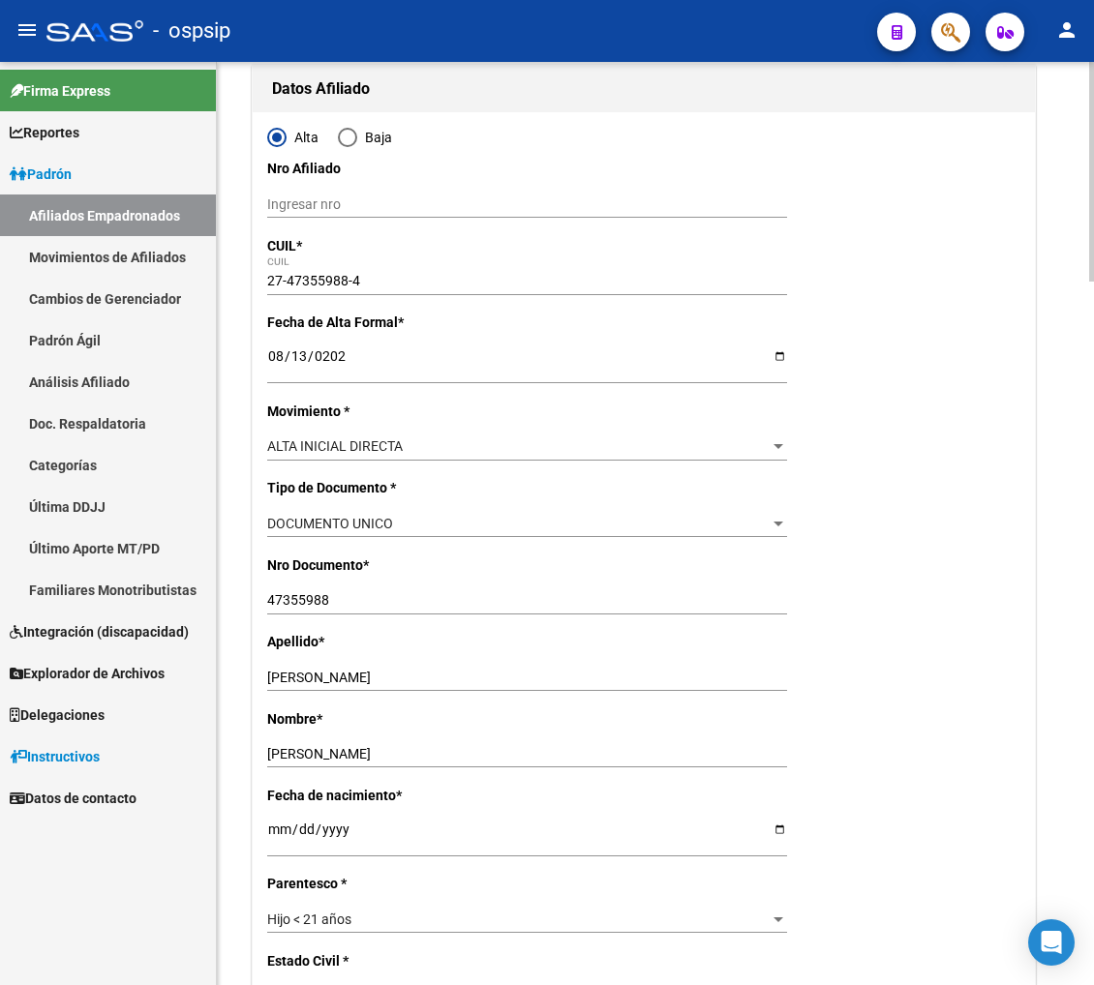
scroll to position [0, 0]
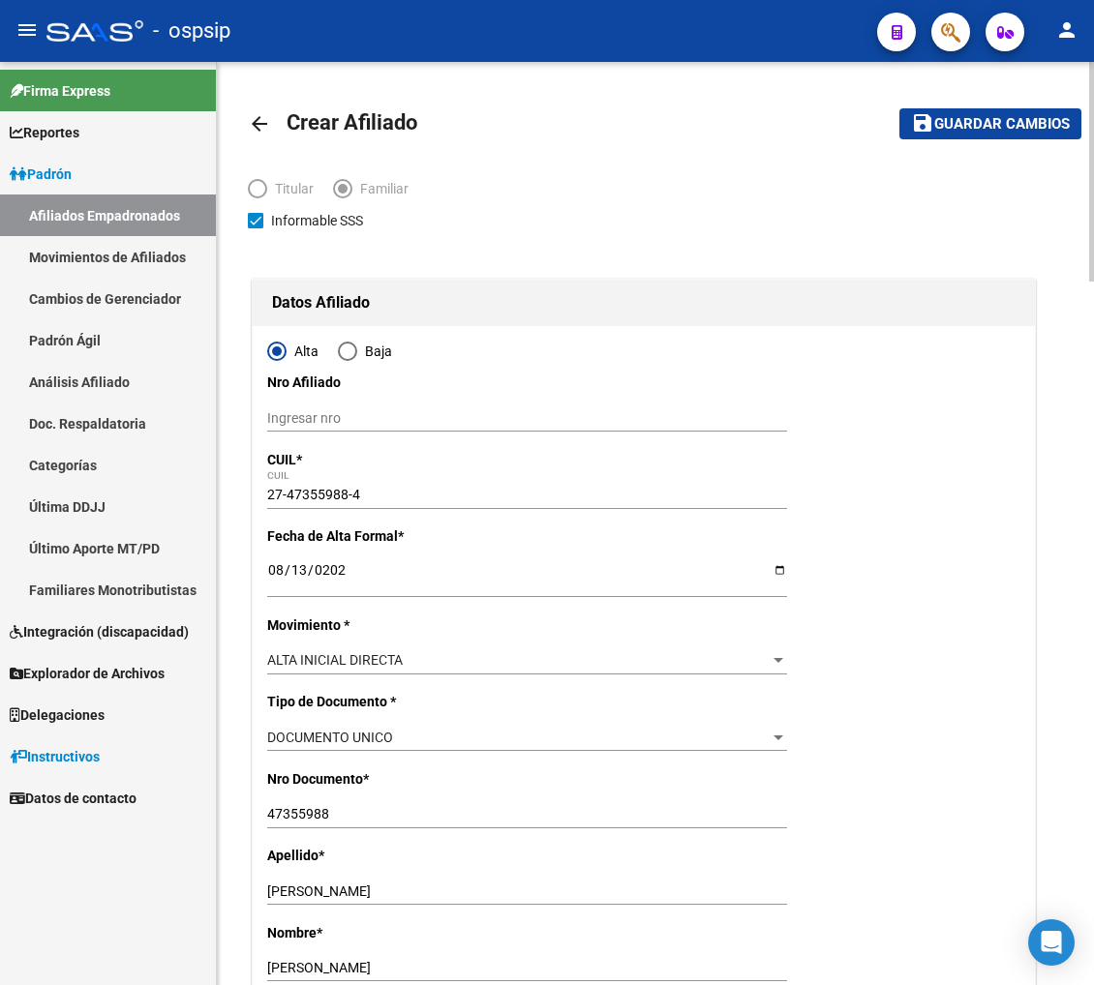
click at [952, 130] on span "Guardar cambios" at bounding box center [1002, 124] width 136 height 17
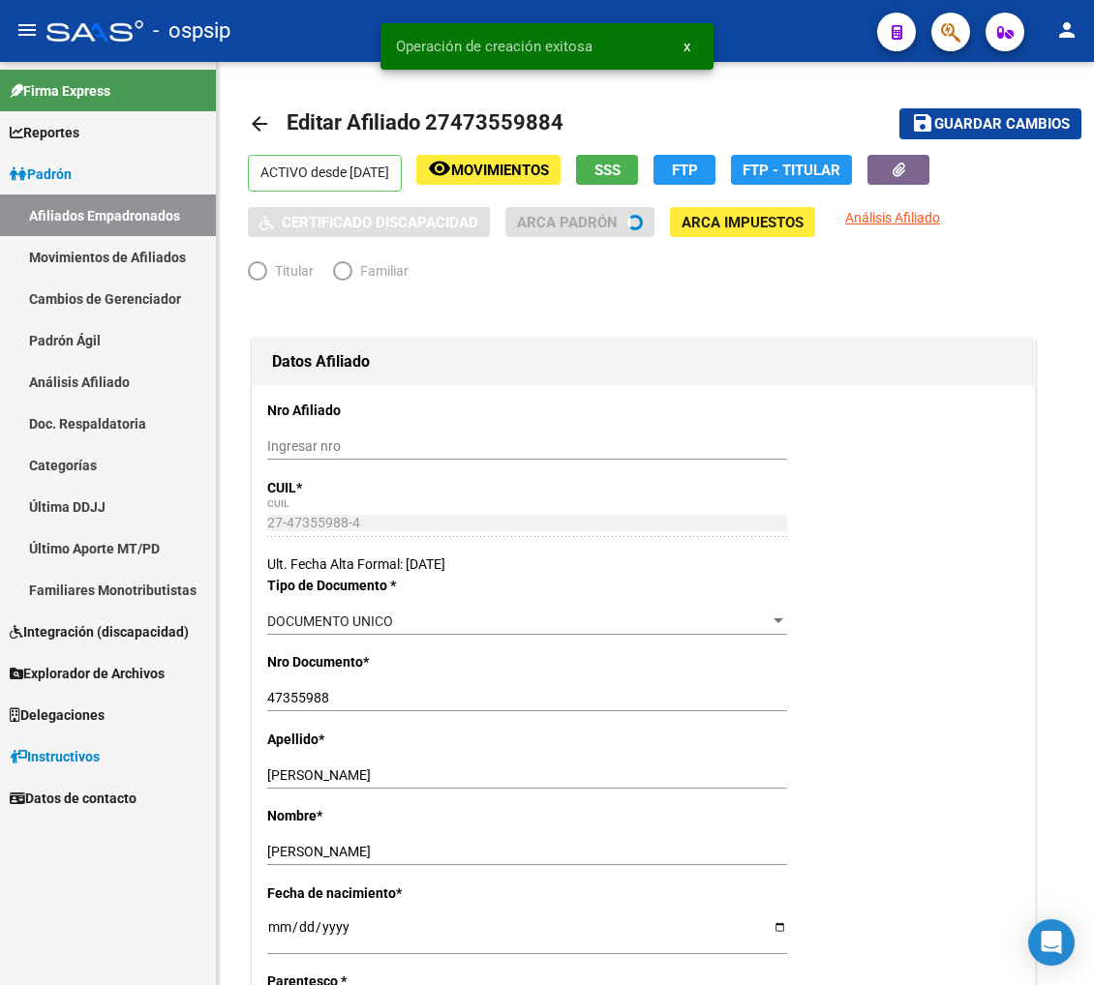
radio input "true"
type input "30-71550404-5"
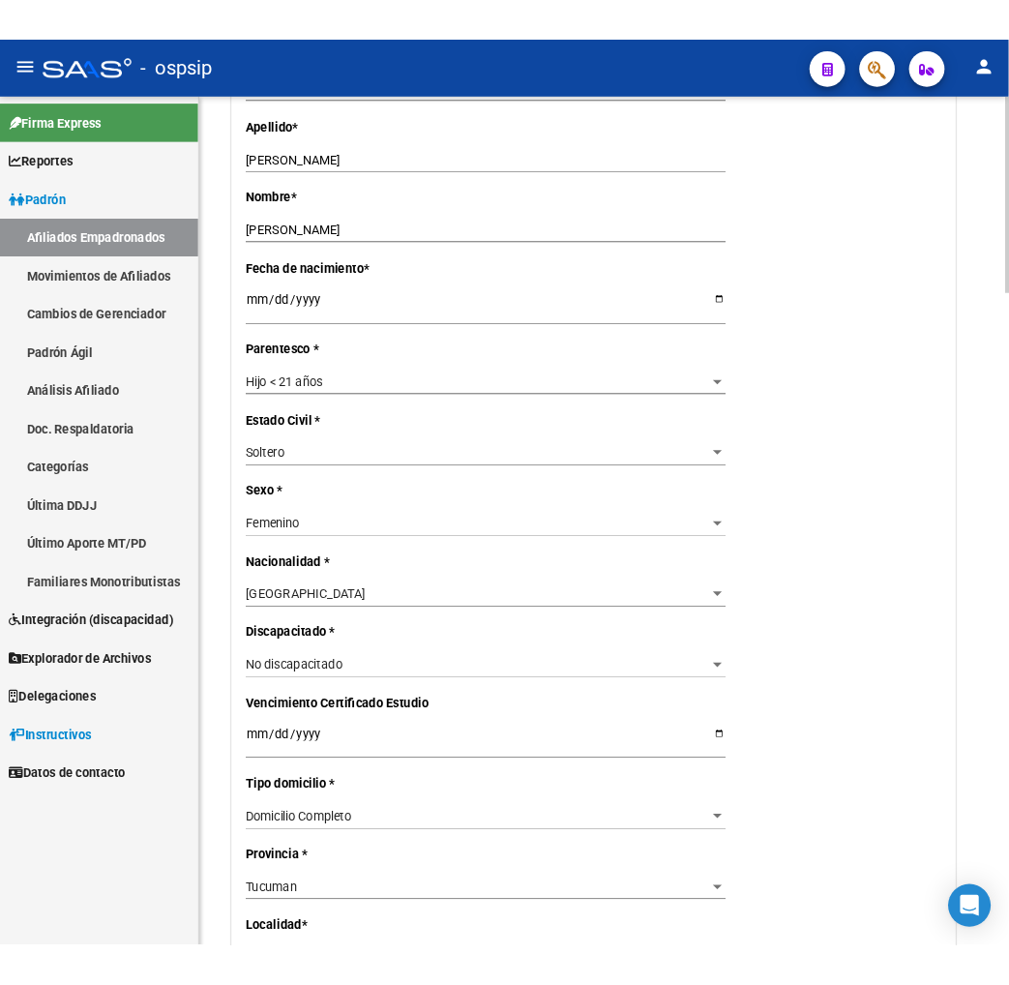
scroll to position [215, 0]
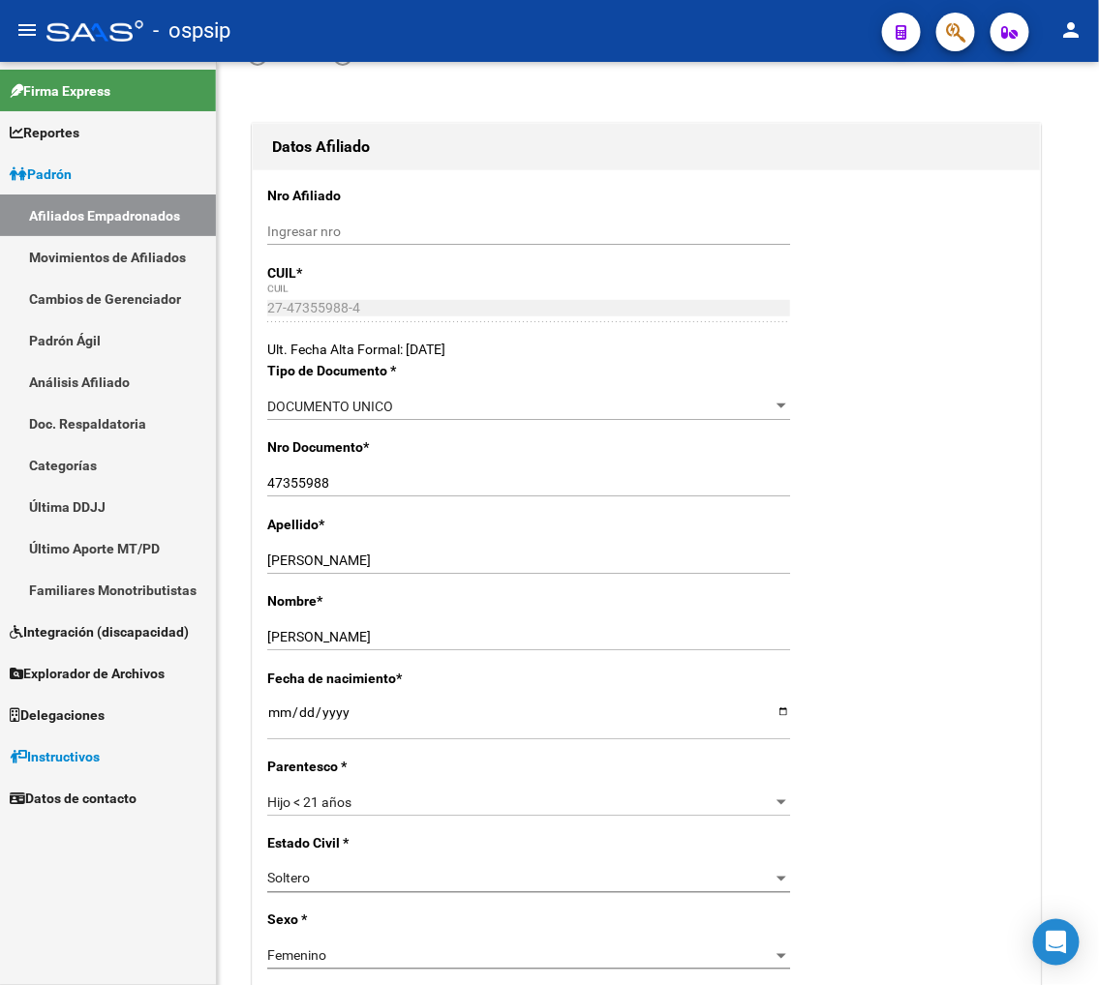
click at [970, 27] on button "button" at bounding box center [955, 32] width 39 height 39
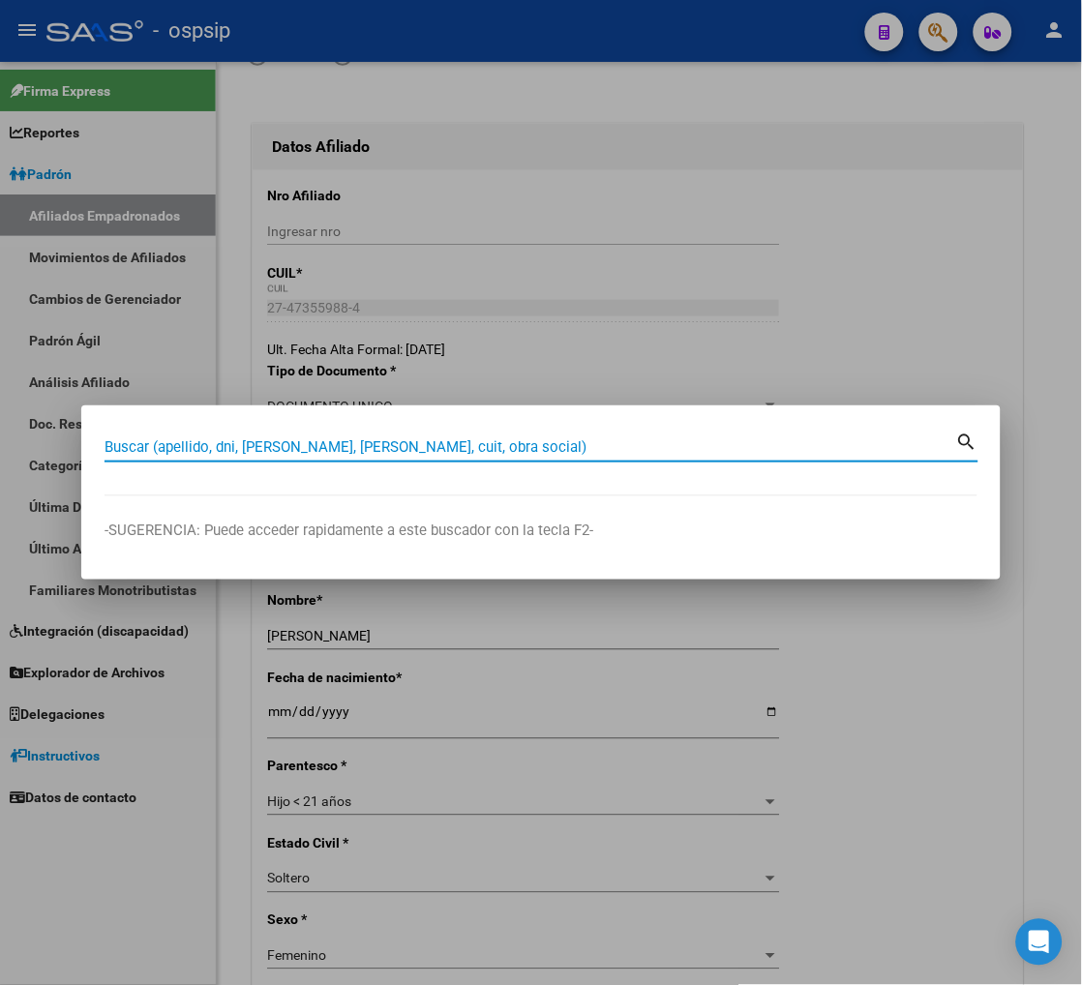
click at [226, 443] on input "Buscar (apellido, dni, [PERSON_NAME], [PERSON_NAME], cuit, obra social)" at bounding box center [531, 446] width 852 height 17
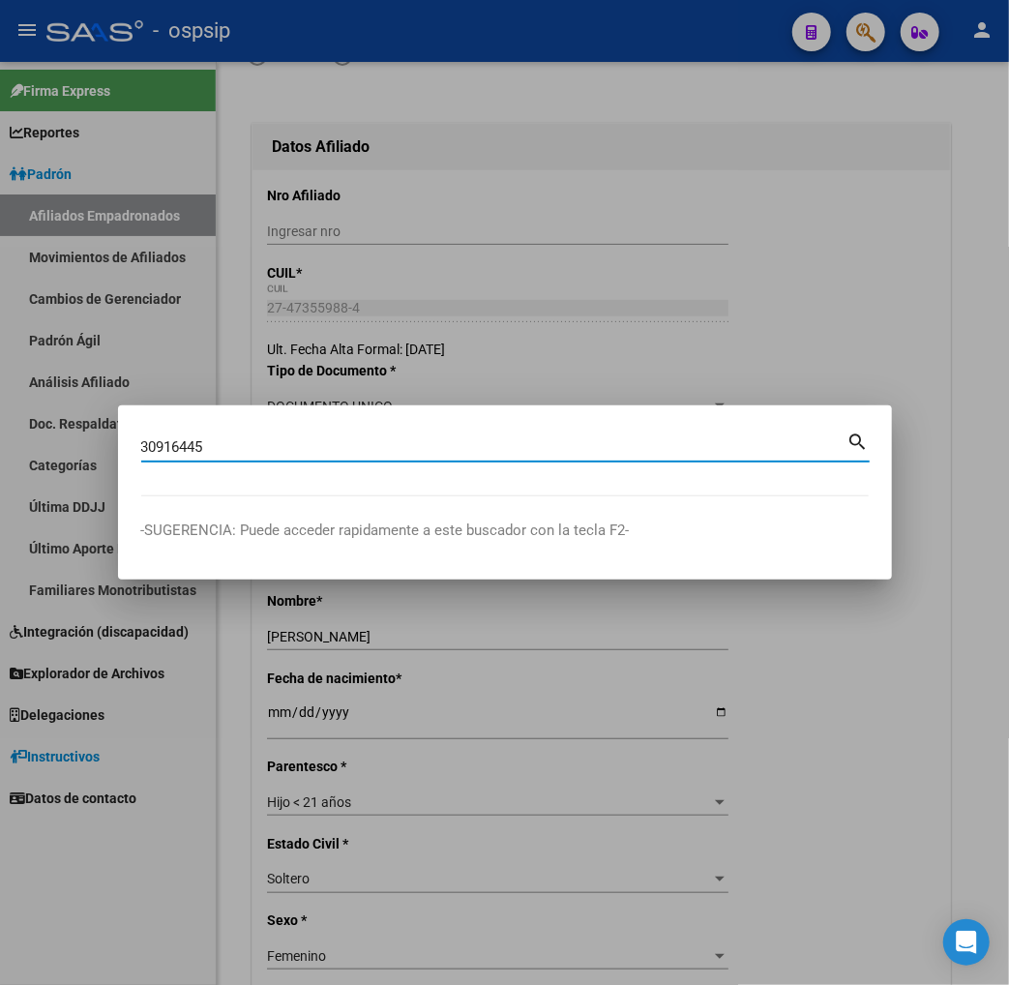
type input "30916445"
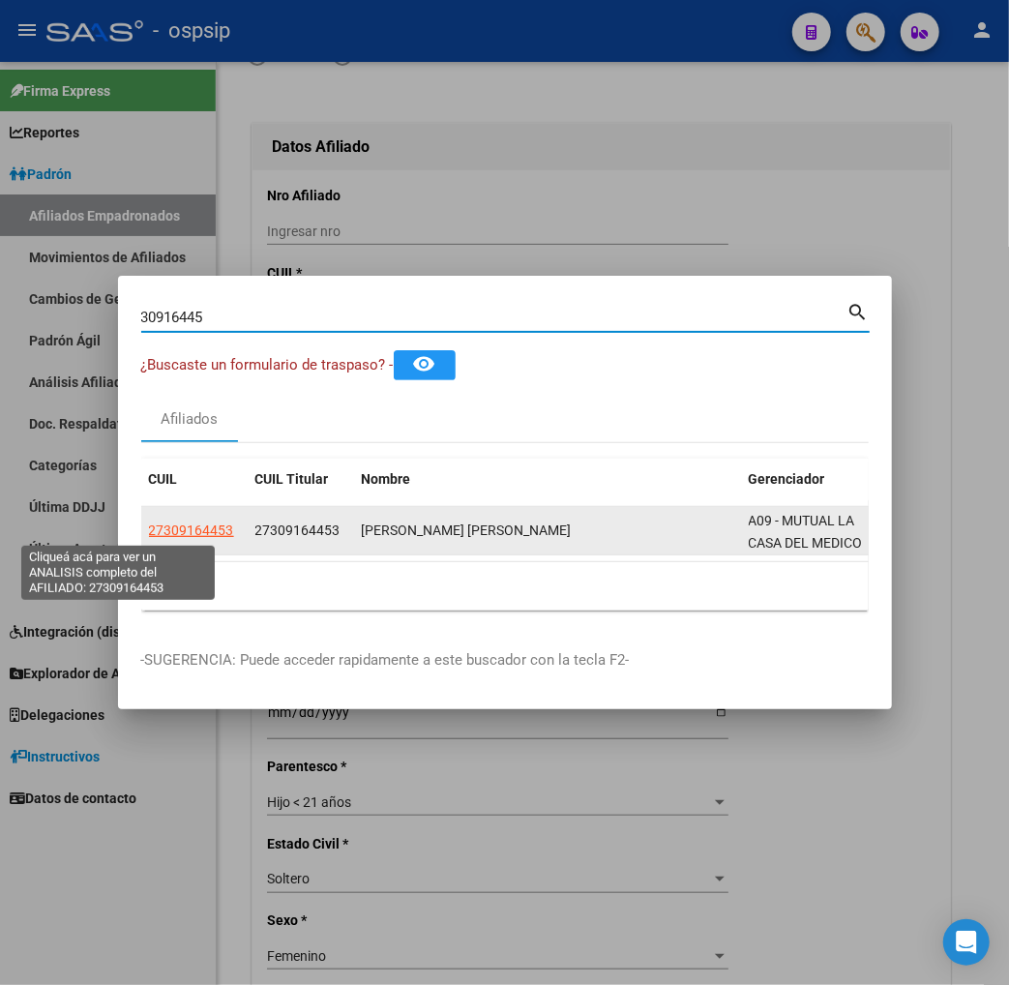
click at [149, 532] on span "27309164453" at bounding box center [191, 530] width 85 height 15
type textarea "27309164453"
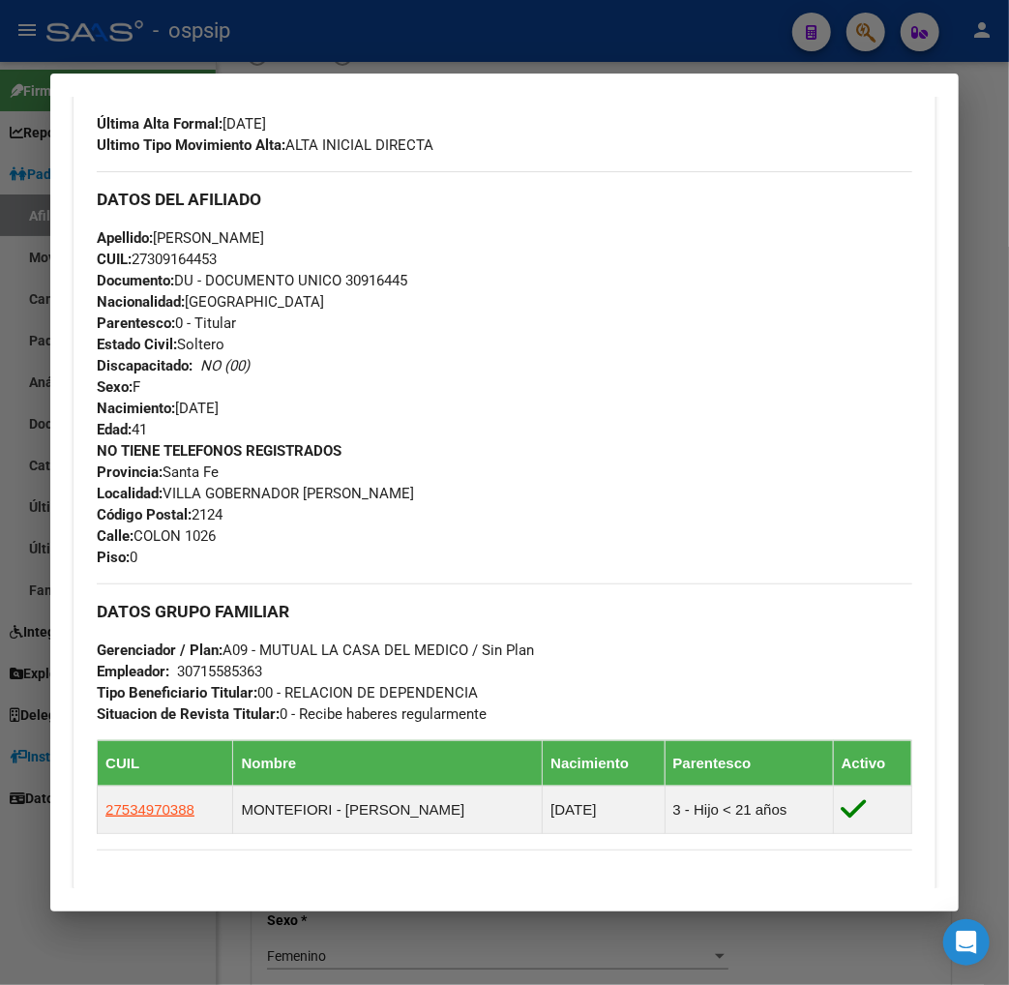
scroll to position [859, 0]
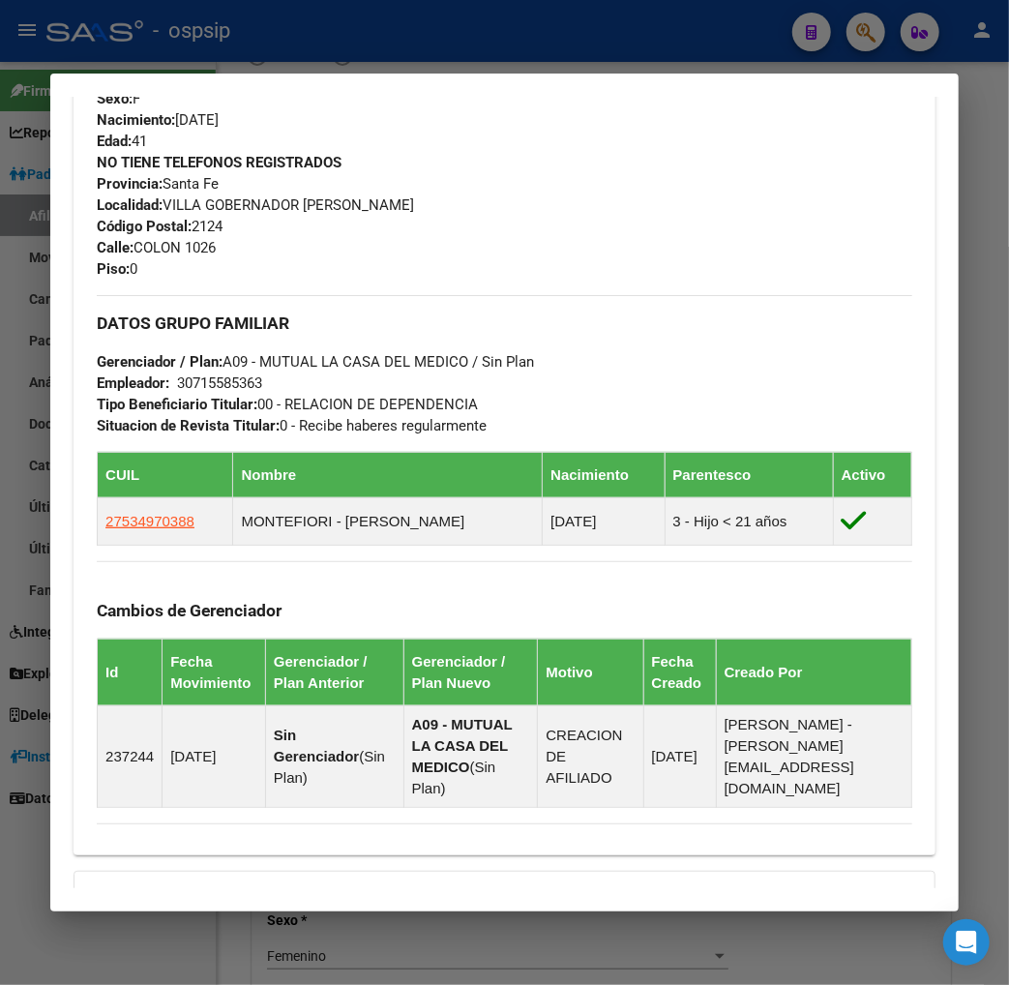
click at [861, 27] on div at bounding box center [504, 492] width 1009 height 985
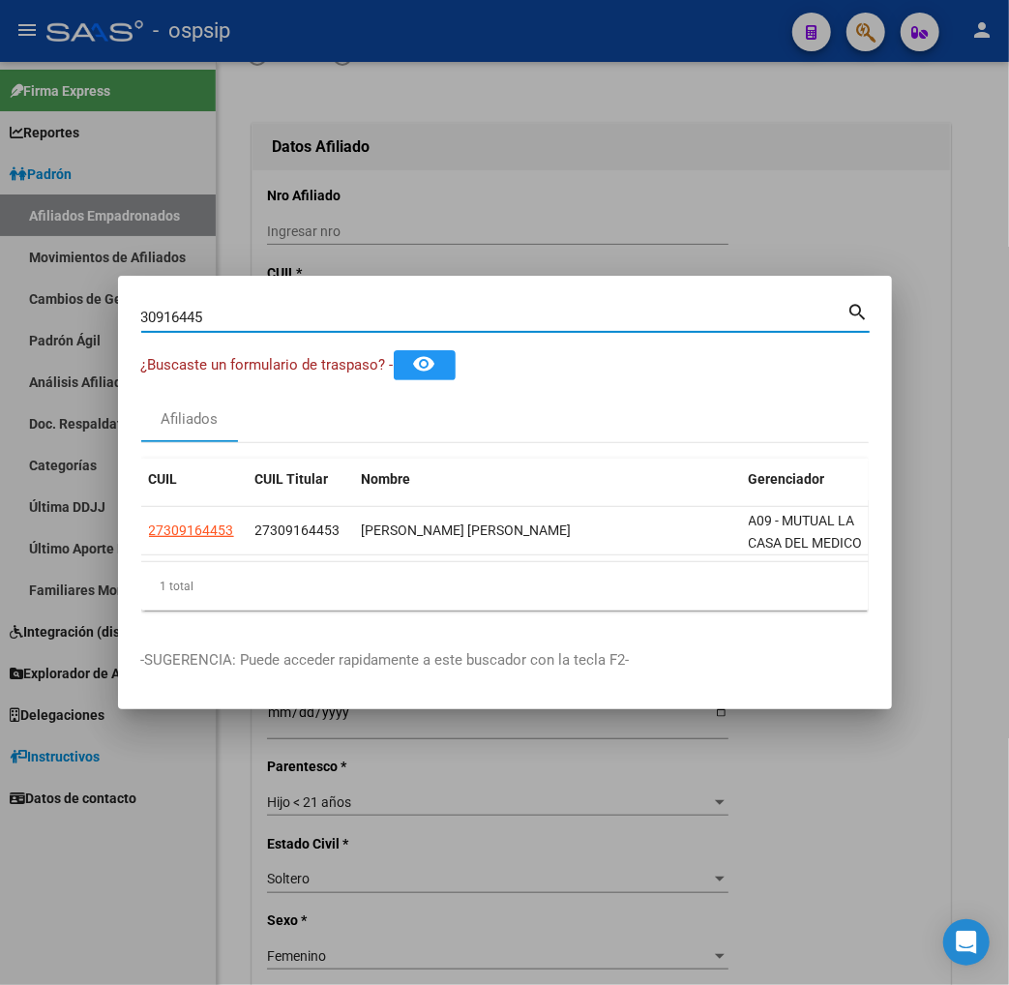
click at [198, 316] on input "30916445" at bounding box center [494, 317] width 707 height 17
type input "3"
type input "23271737"
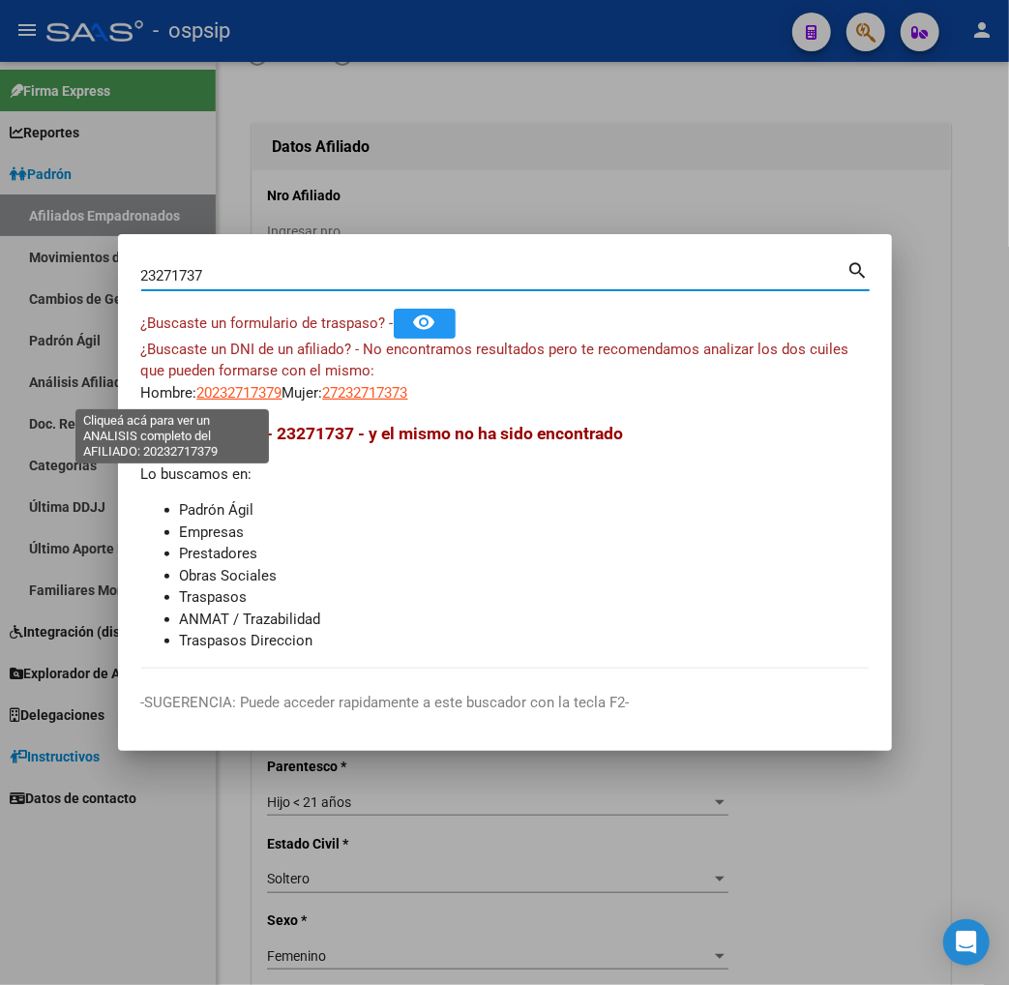
click at [197, 388] on span "20232717379" at bounding box center [239, 392] width 85 height 17
type textarea "20232717379"
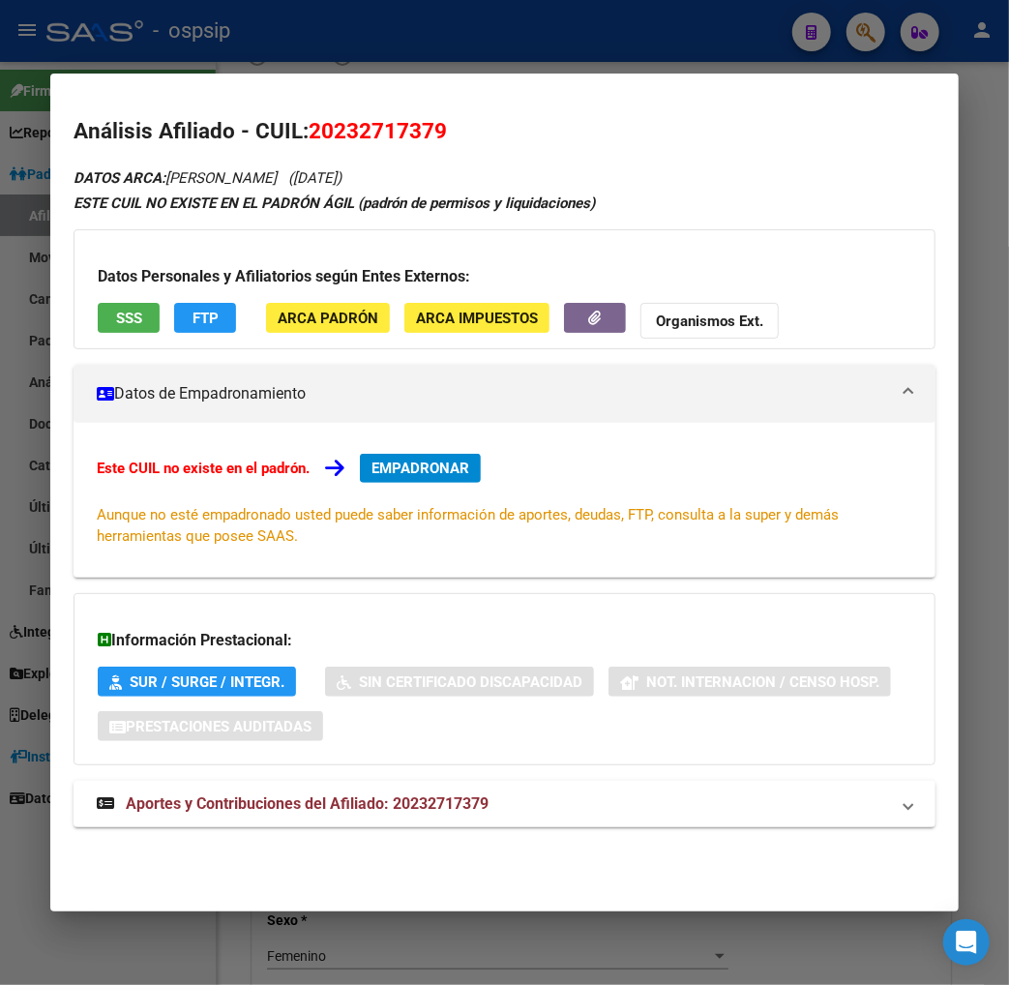
click at [859, 39] on div at bounding box center [504, 492] width 1009 height 985
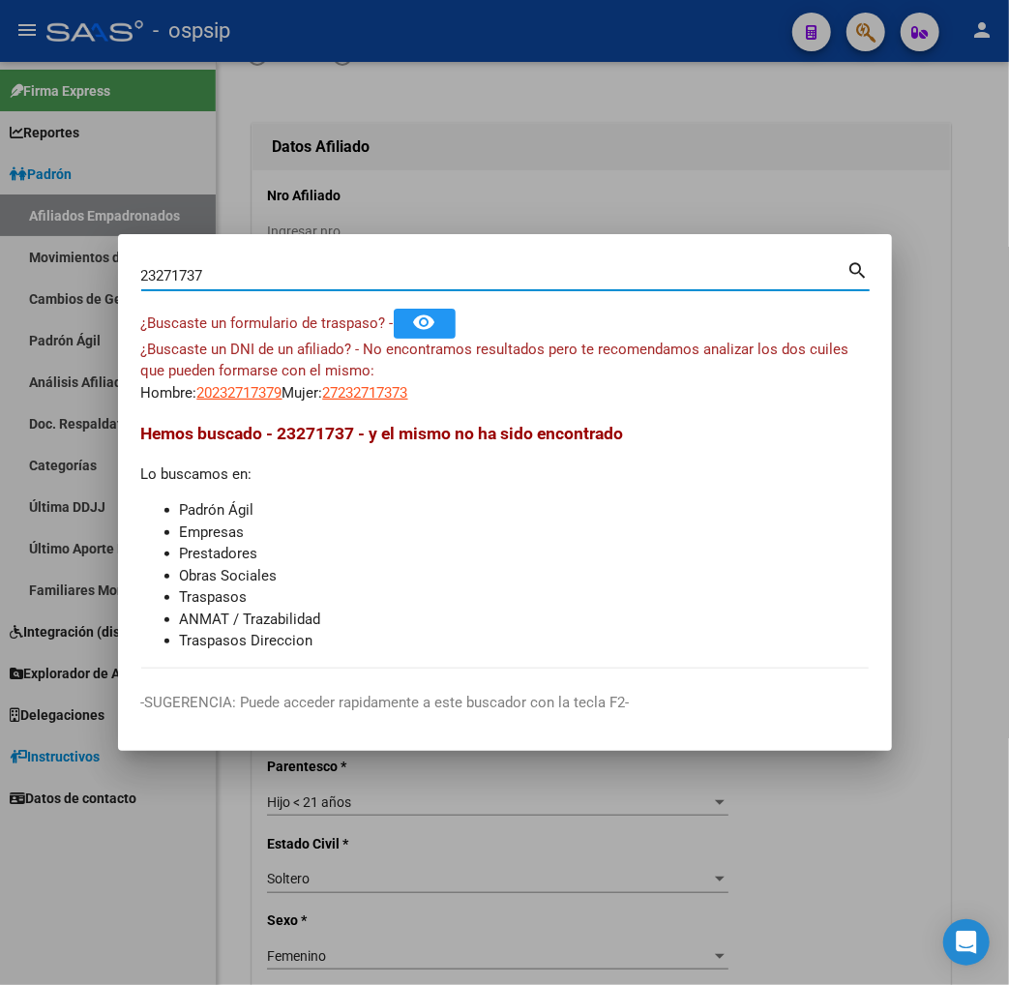
click at [155, 275] on input "23271737" at bounding box center [494, 275] width 707 height 17
type input "2"
type input "23721737"
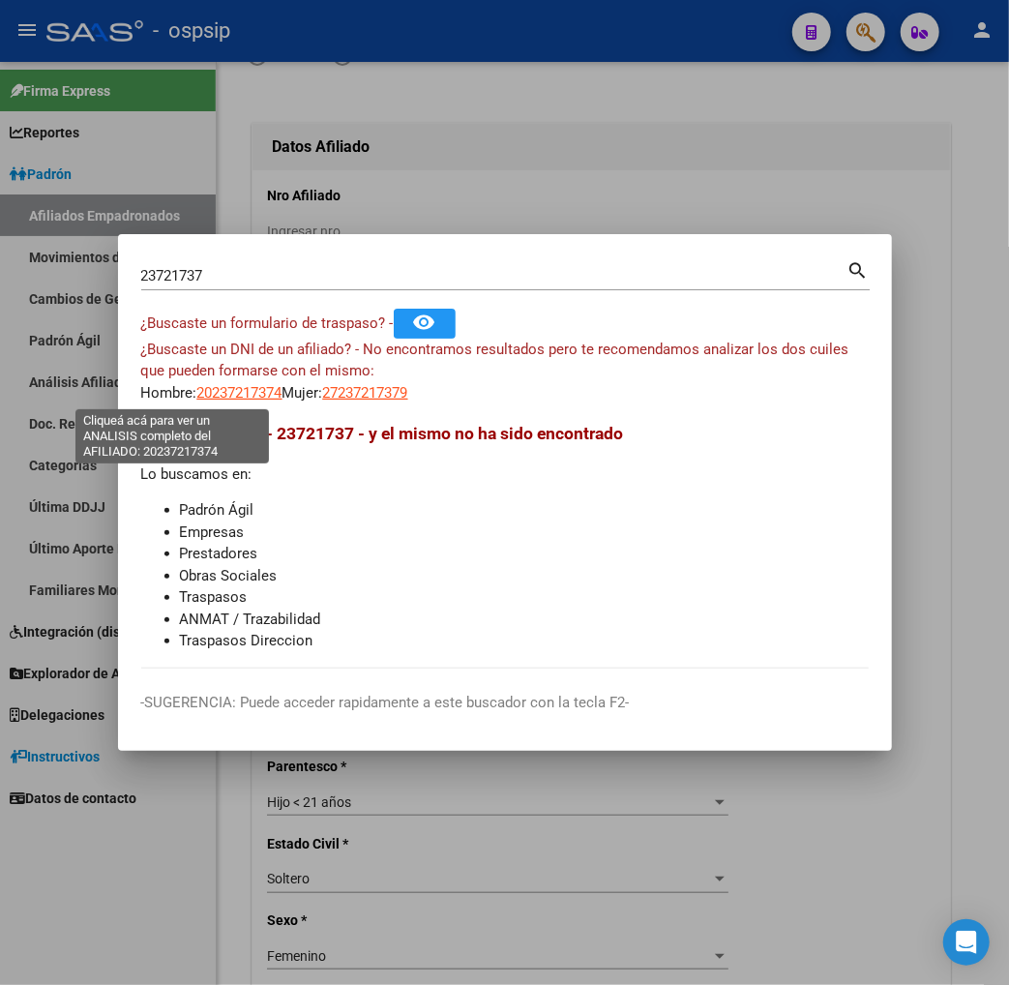
click at [197, 401] on span "20237217374" at bounding box center [239, 392] width 85 height 17
type textarea "20237217374"
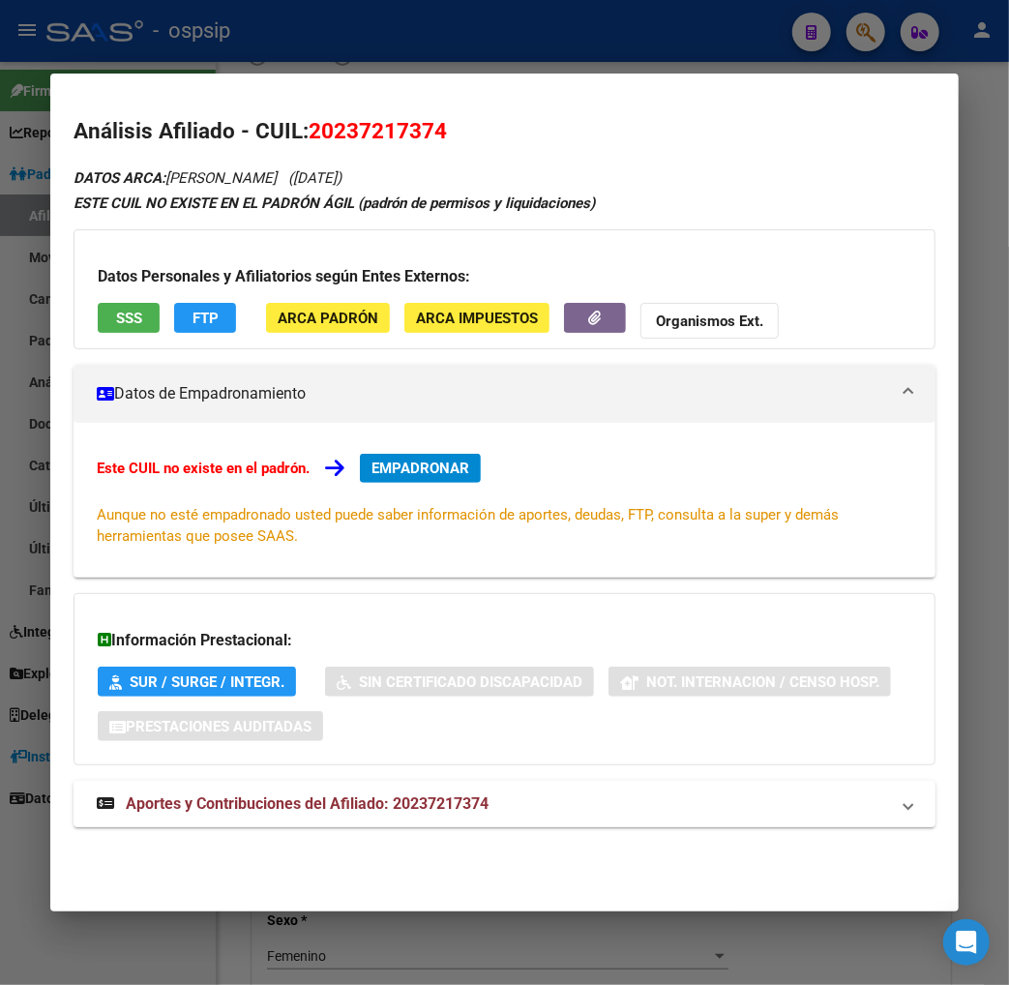
click at [226, 809] on span "Aportes y Contribuciones del Afiliado: 20237217374" at bounding box center [307, 804] width 363 height 18
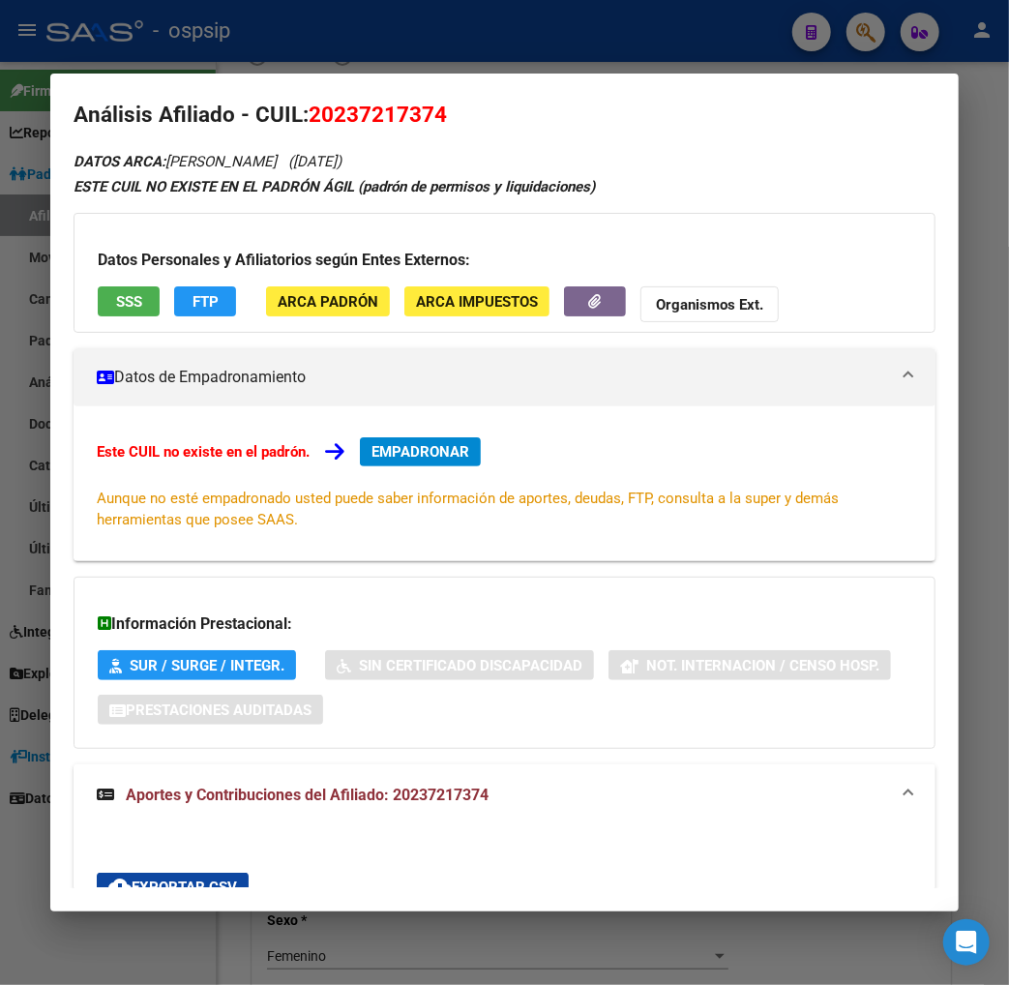
scroll to position [0, 0]
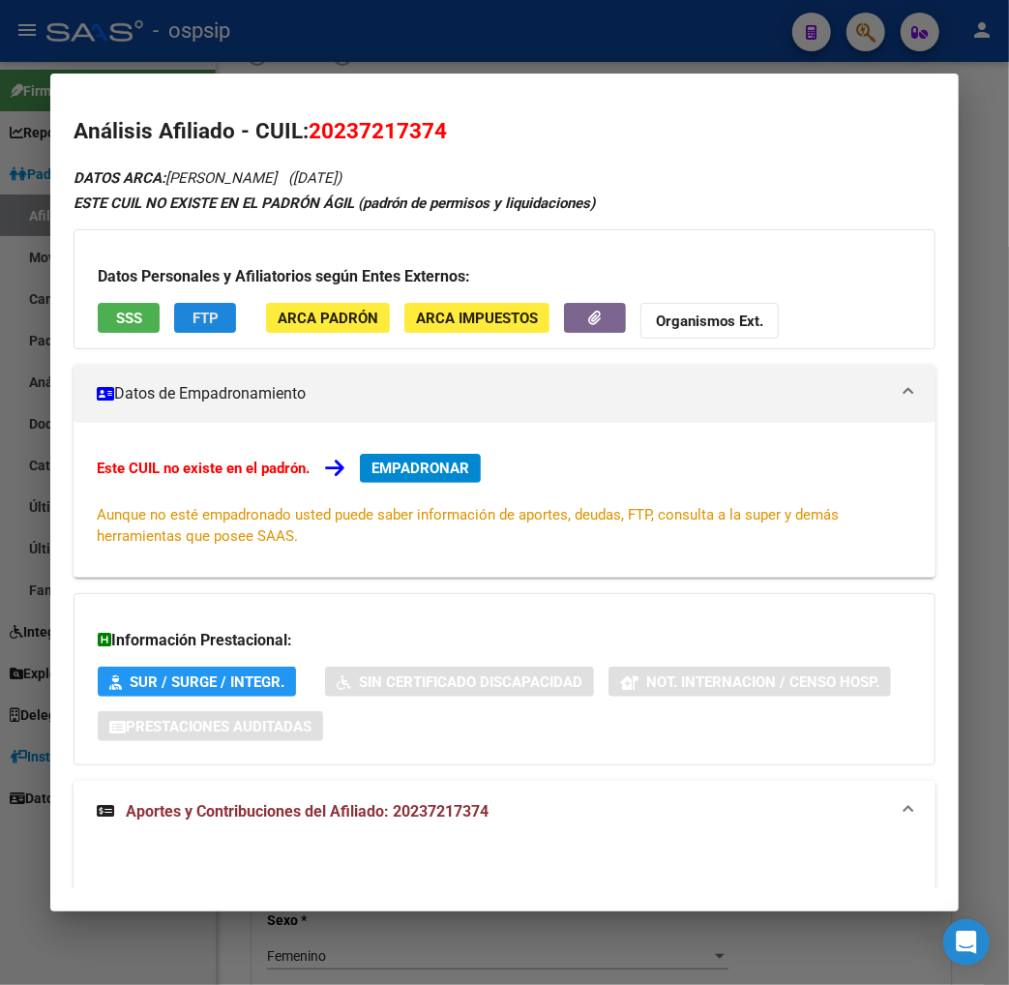
click at [193, 322] on span "FTP" at bounding box center [206, 318] width 26 height 17
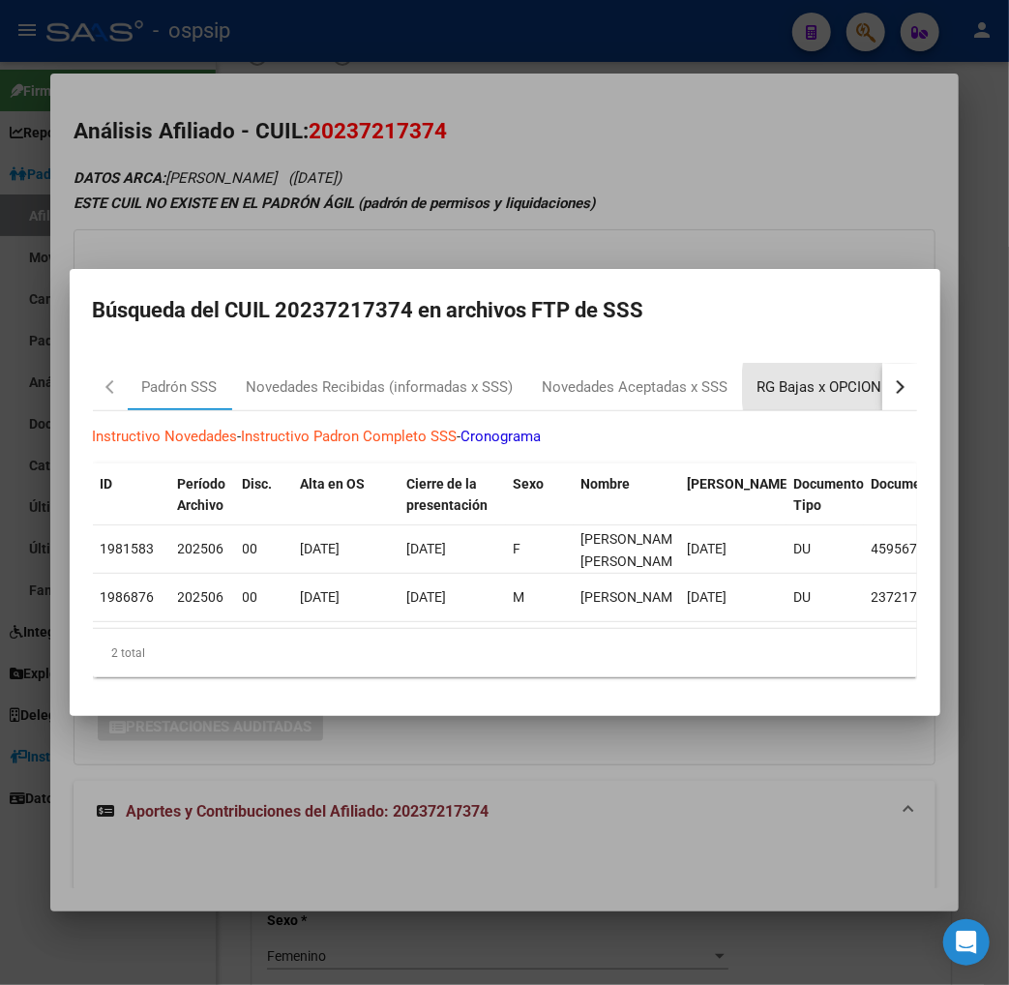
click at [836, 379] on div "RG Bajas x OPCION ONLINE (ARCA)" at bounding box center [873, 387] width 231 height 22
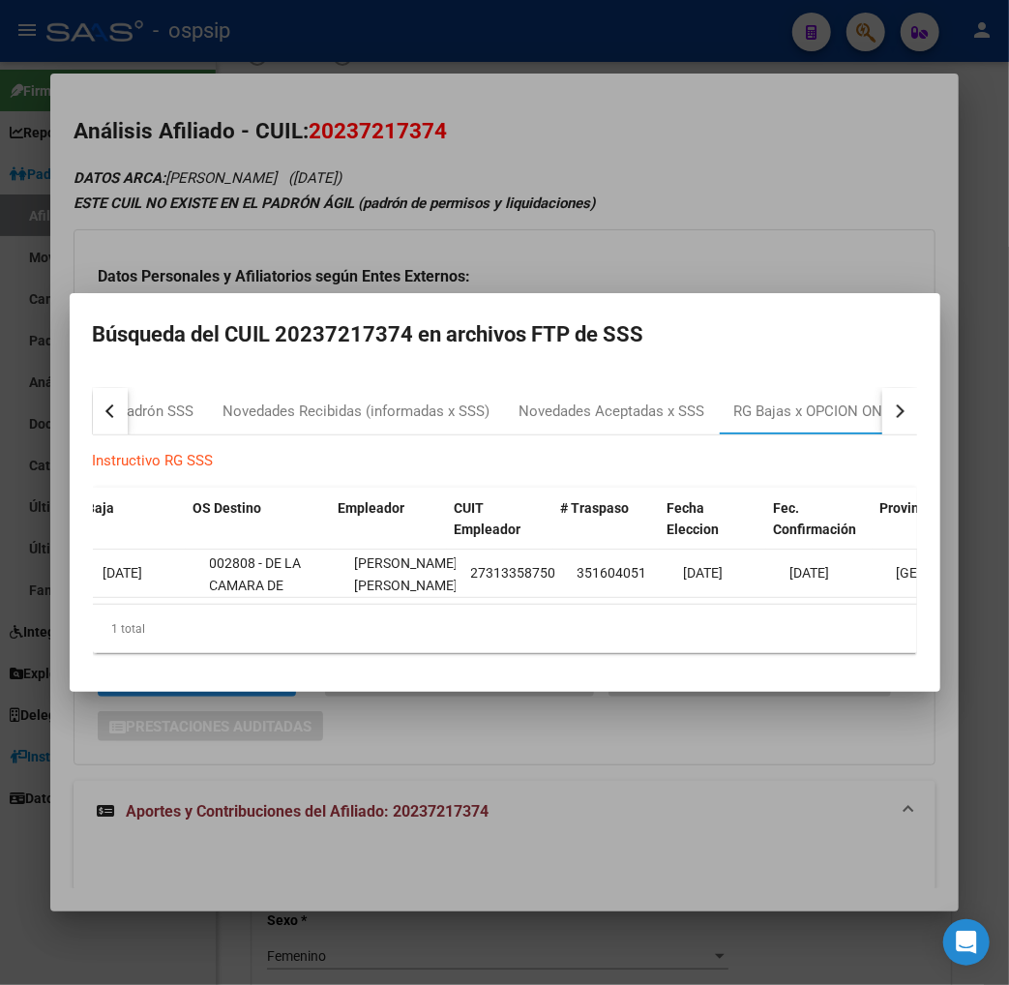
scroll to position [0, 250]
click at [904, 405] on div "button" at bounding box center [897, 412] width 14 height 14
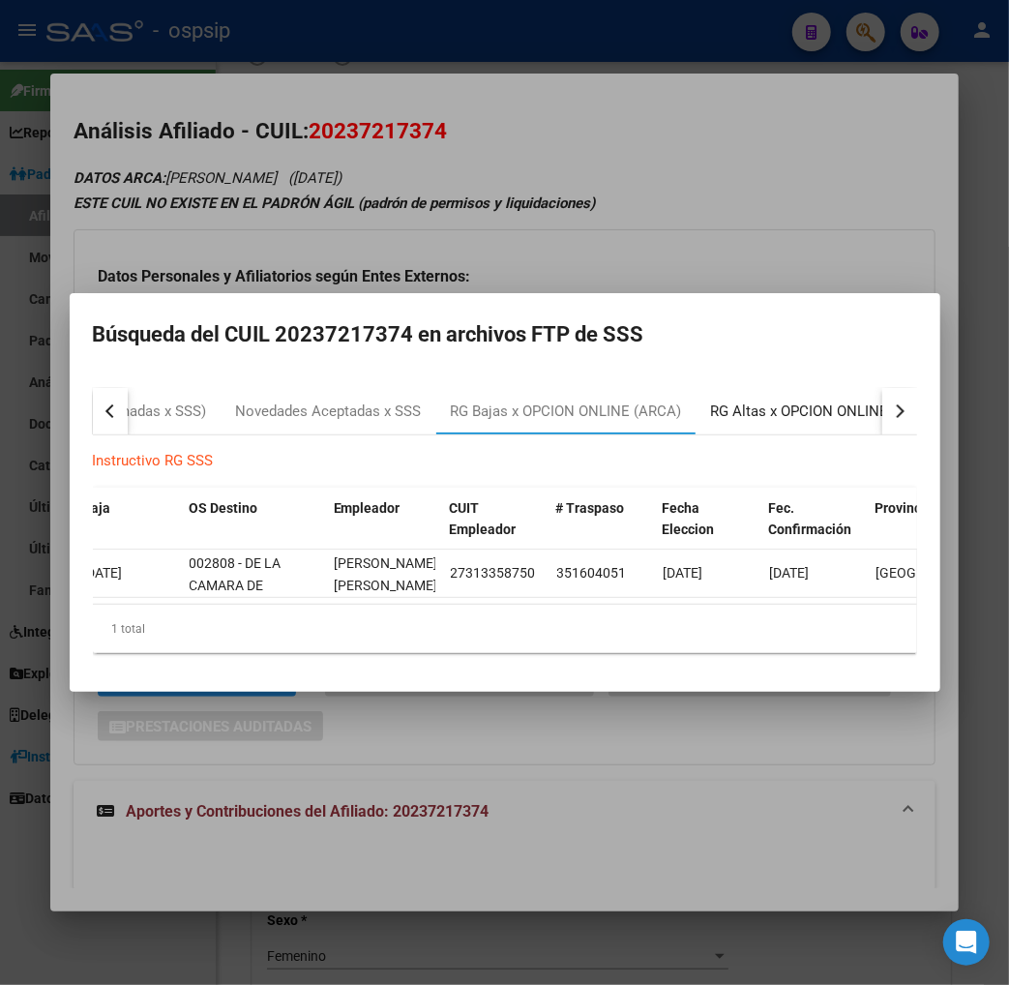
click at [760, 407] on div "RG Altas x OPCION ONLINE (ARCA)" at bounding box center [825, 412] width 229 height 22
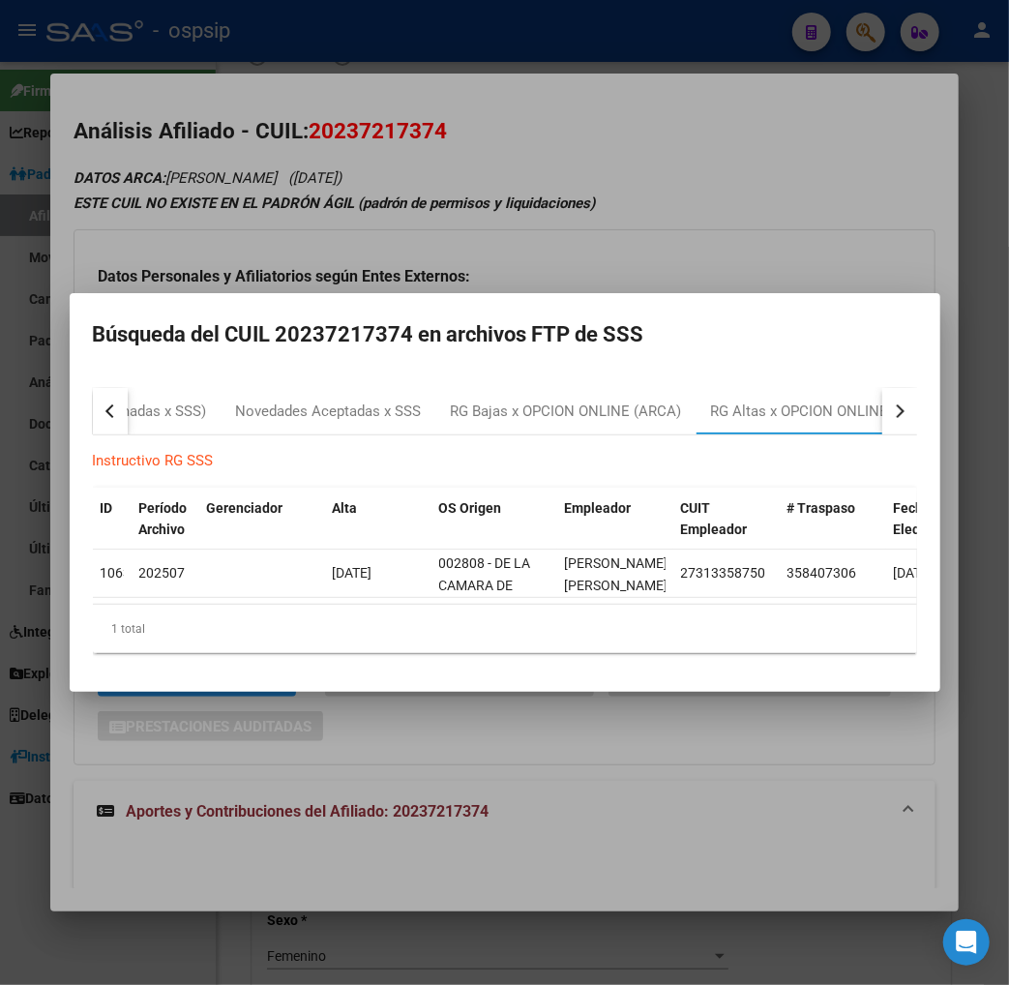
click at [671, 162] on div at bounding box center [504, 492] width 1009 height 985
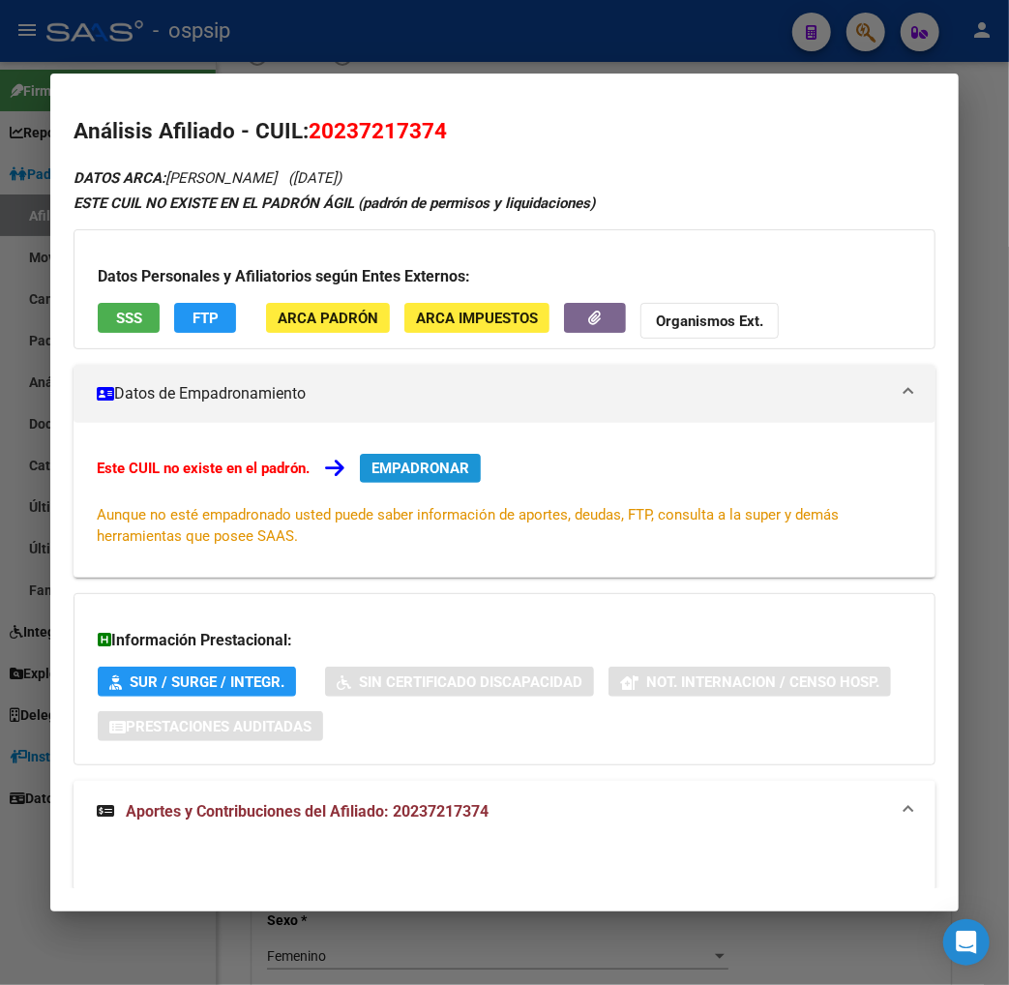
click at [379, 472] on span "EMPADRONAR" at bounding box center [421, 468] width 98 height 17
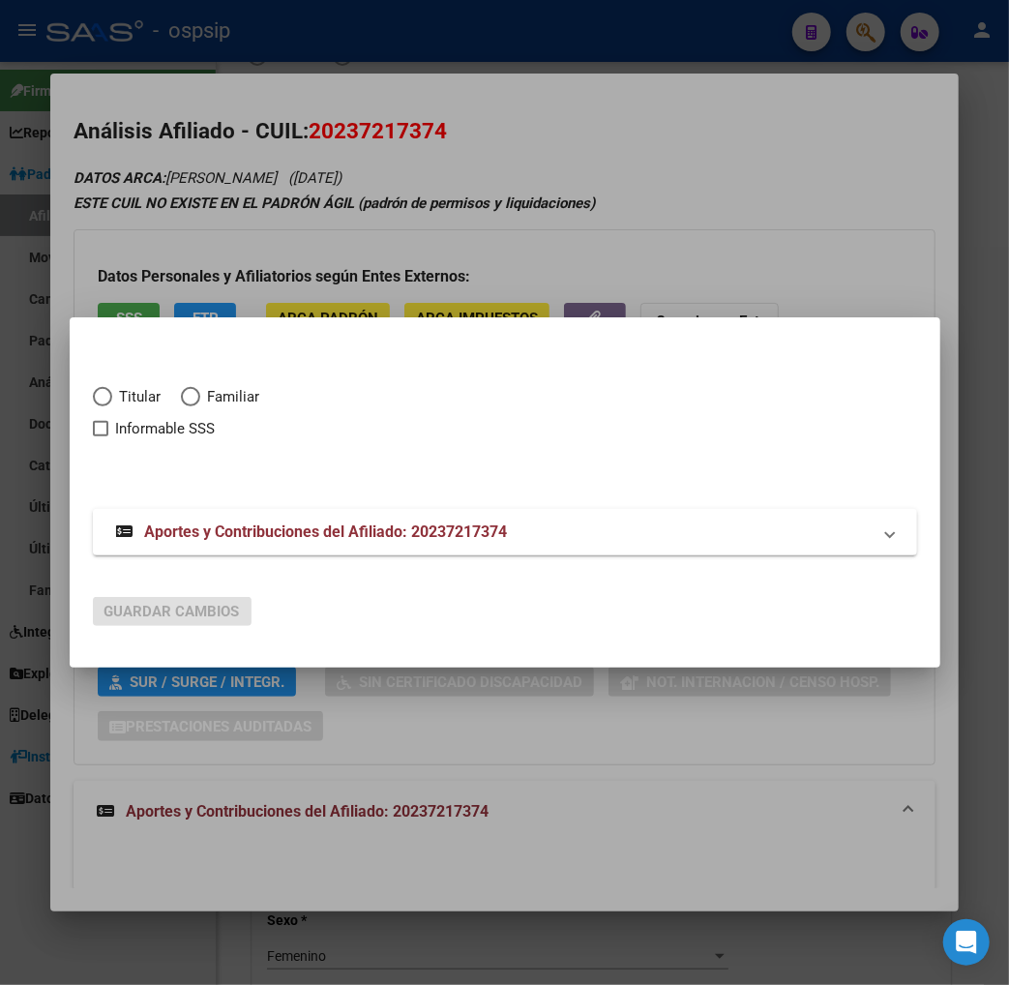
click at [407, 461] on div "Titular Familiar Informable SSS" at bounding box center [505, 424] width 825 height 123
click at [93, 391] on span "Elija una opción" at bounding box center [102, 396] width 19 height 19
click at [93, 391] on input "Titular" at bounding box center [102, 396] width 19 height 19
radio input "true"
checkbox input "true"
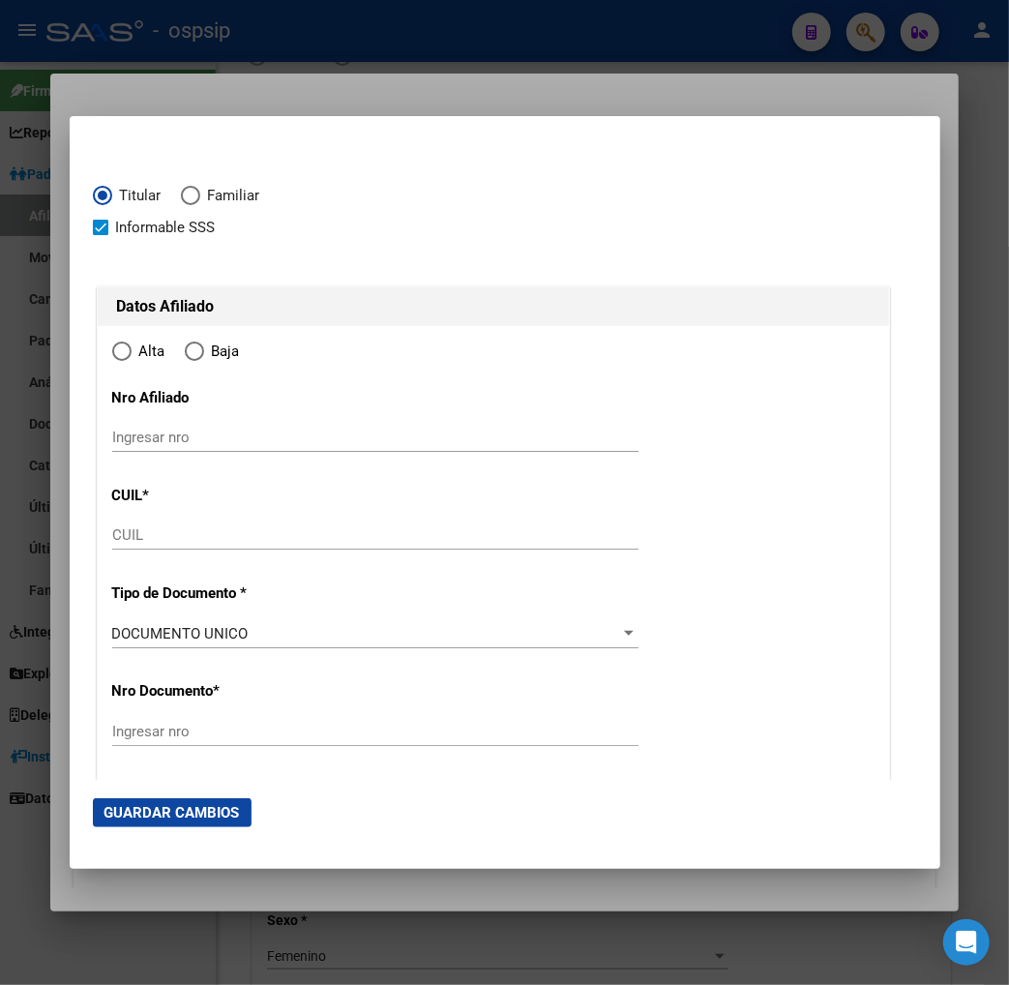
type input "20-23721737-4"
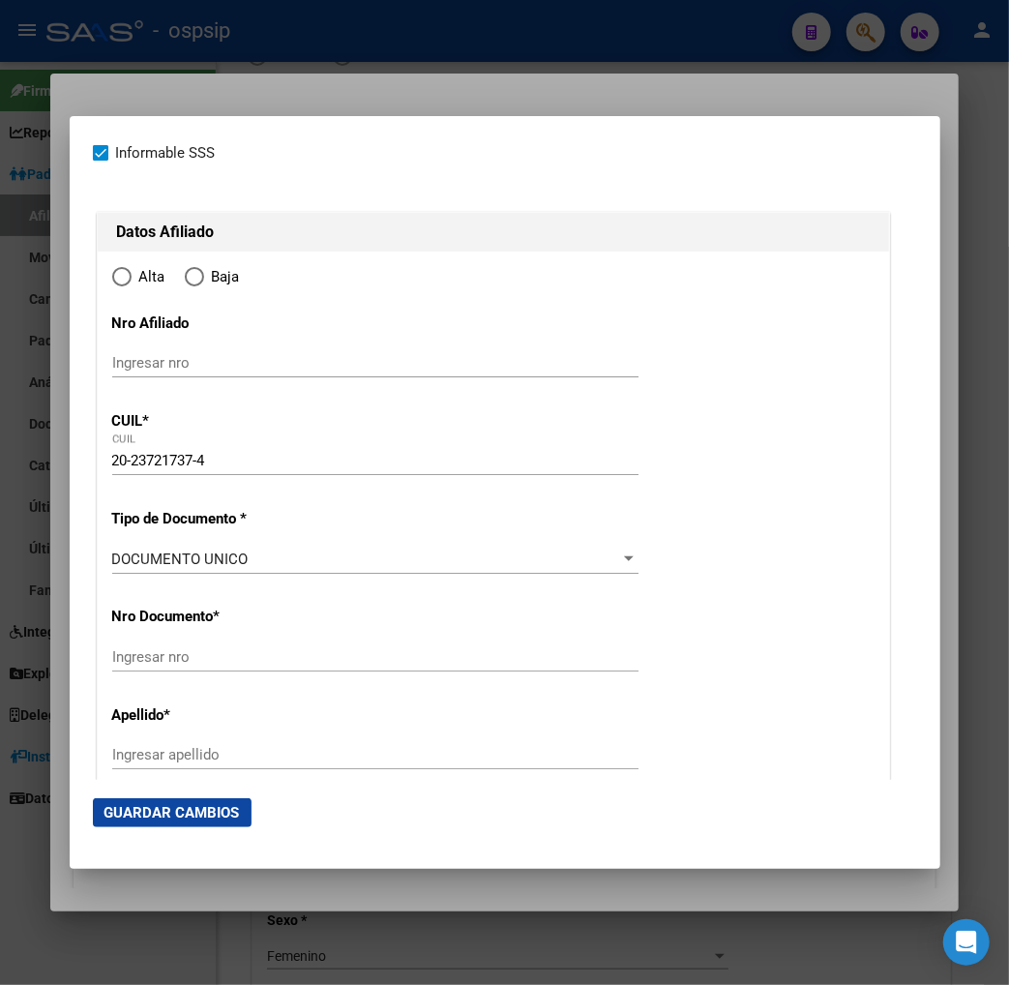
type input "23721737"
type input "[PERSON_NAME]"
type input "[DATE]"
type input "[GEOGRAPHIC_DATA]"
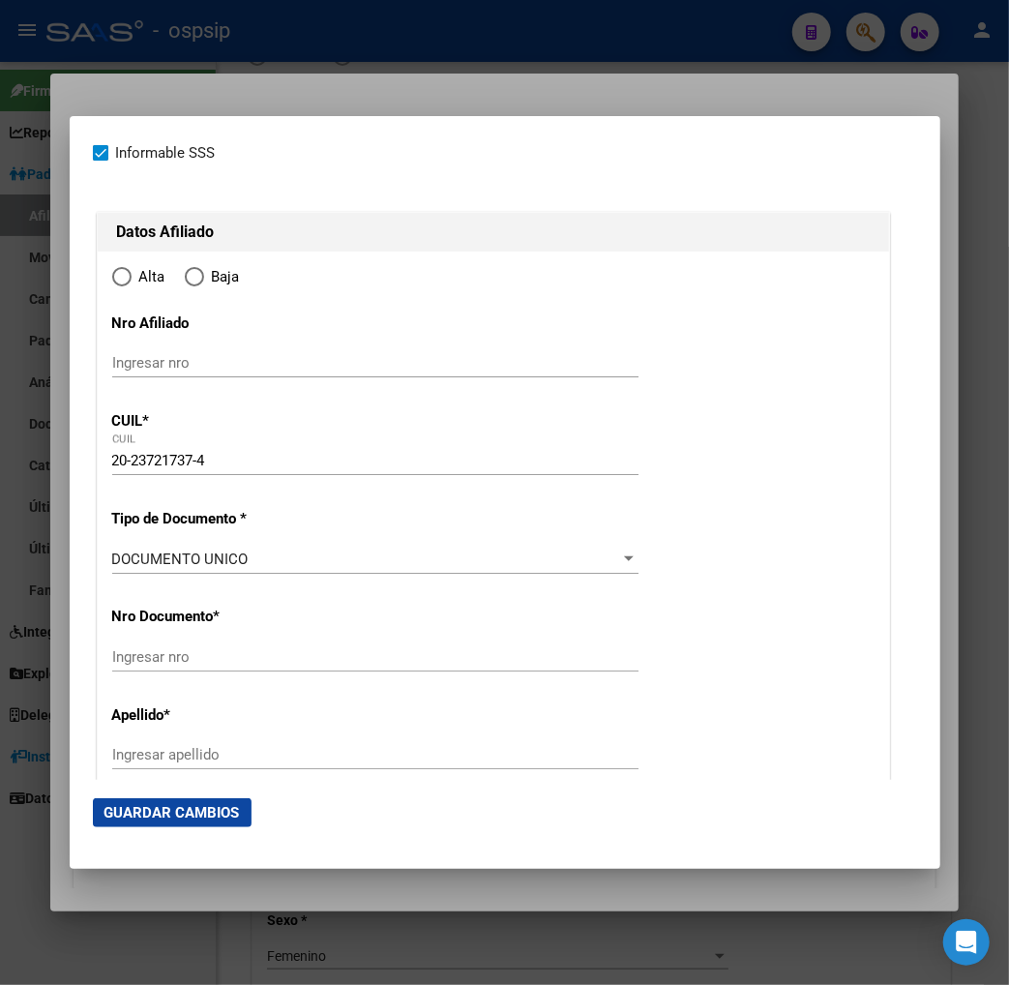
type input "4200"
type input "233-B° [PERSON_NAME]"
type input "3032"
radio input "true"
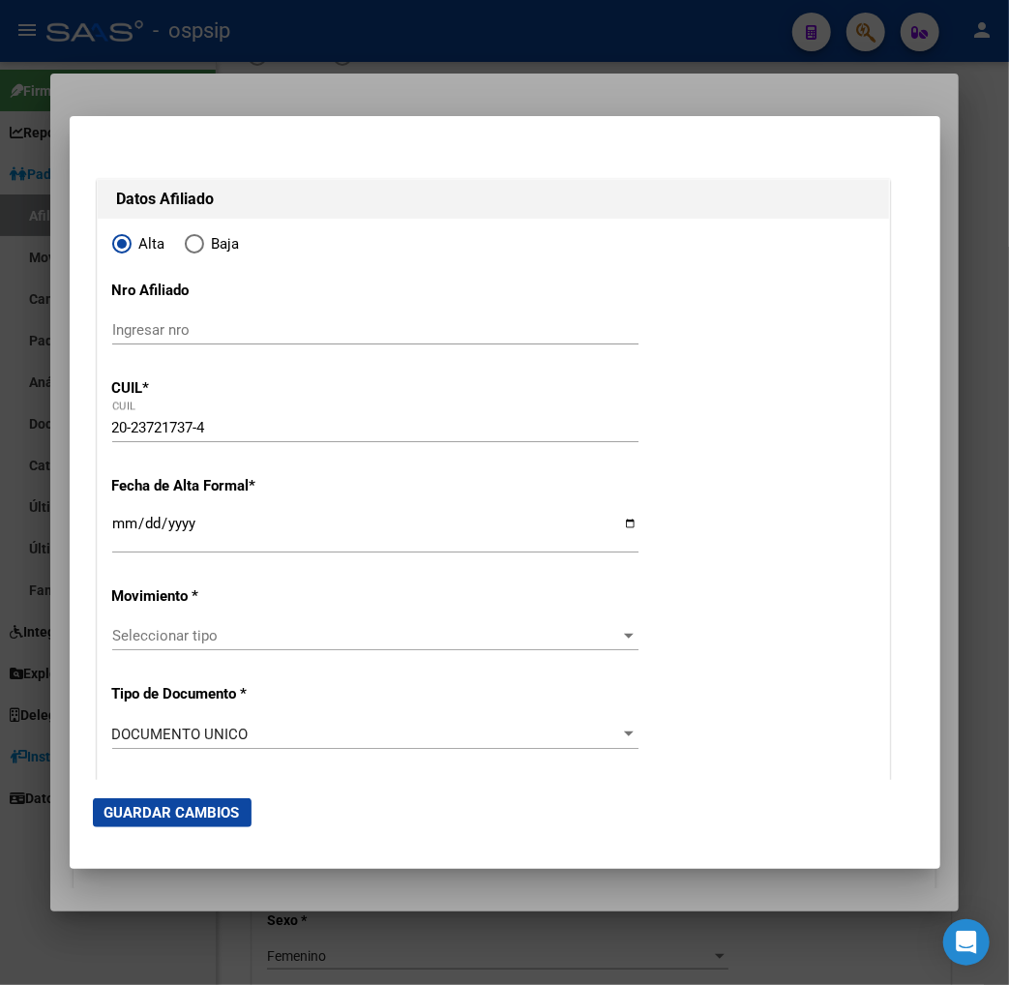
scroll to position [215, 0]
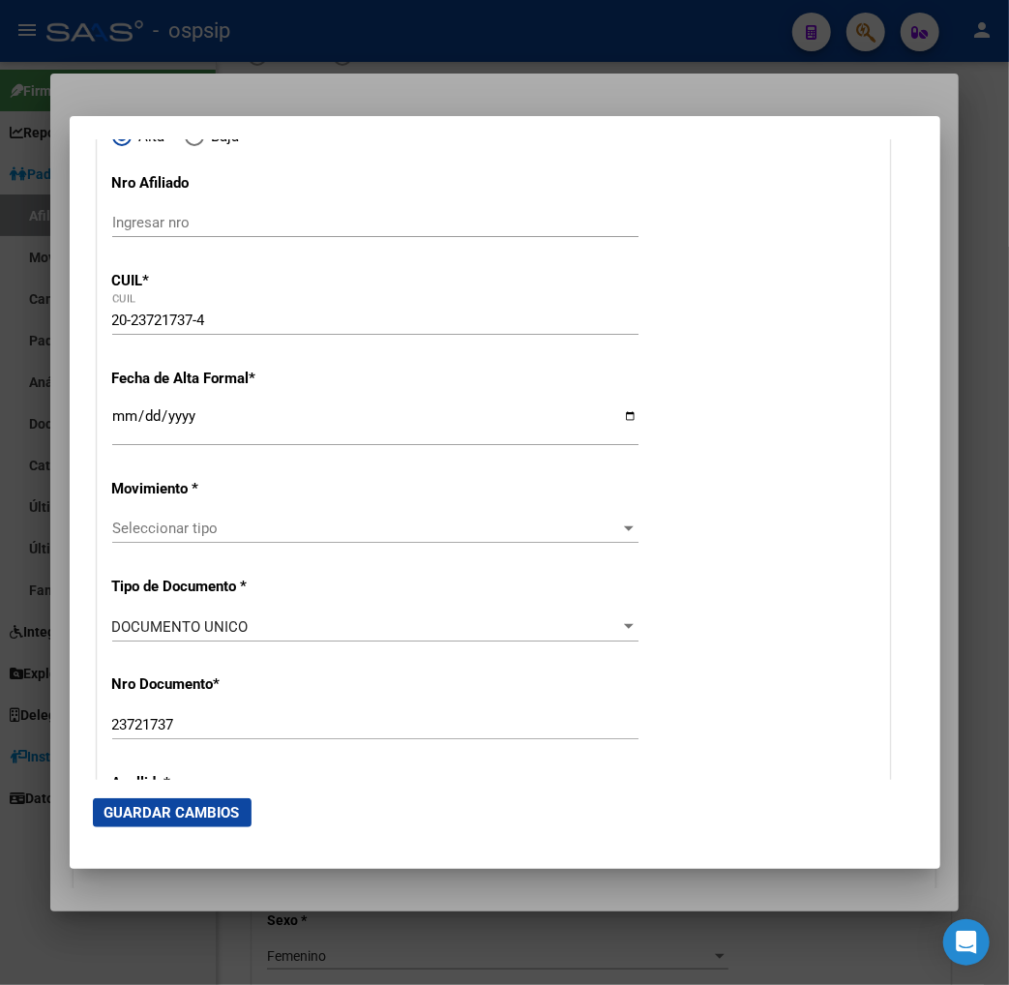
click at [112, 427] on input "Ingresar fecha" at bounding box center [375, 423] width 527 height 31
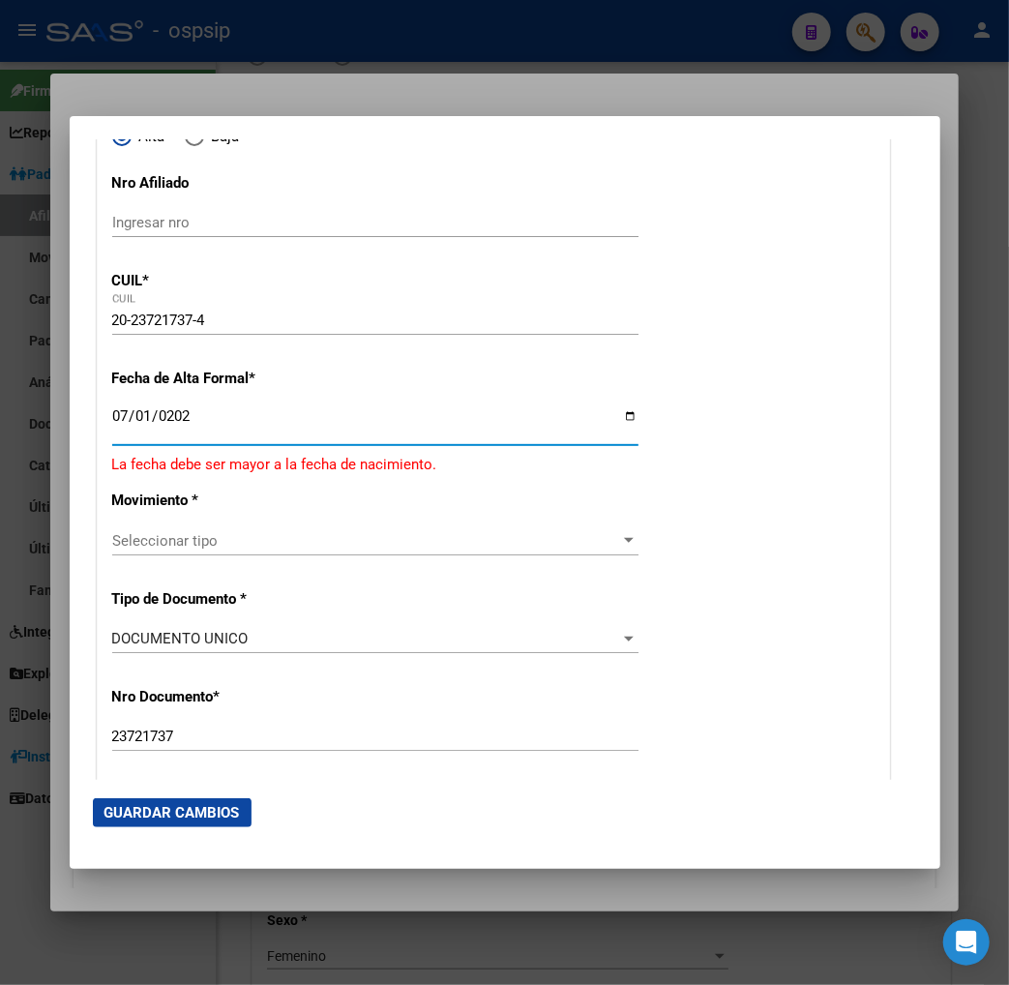
type input "[DATE]"
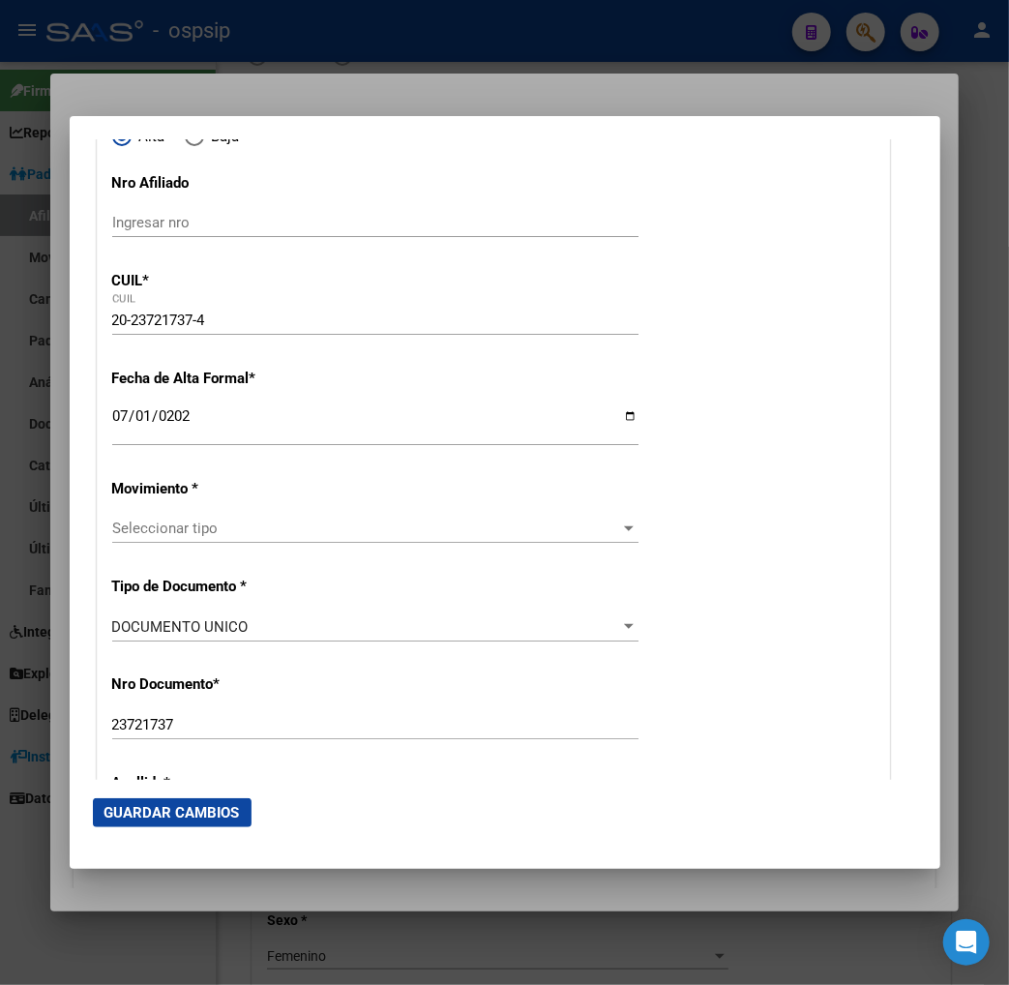
click at [229, 518] on div "Seleccionar tipo Seleccionar tipo" at bounding box center [375, 528] width 527 height 29
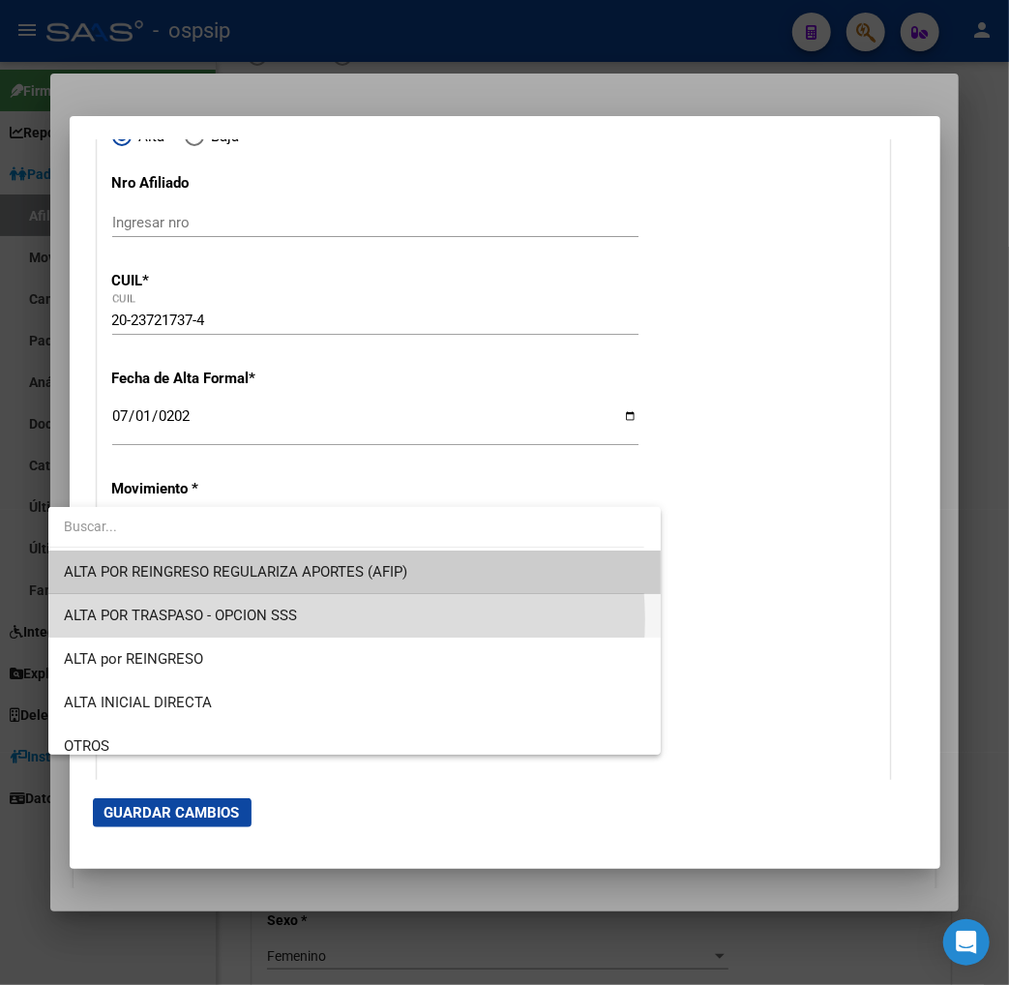
click at [320, 619] on span "ALTA POR TRASPASO - OPCION SSS" at bounding box center [355, 616] width 582 height 44
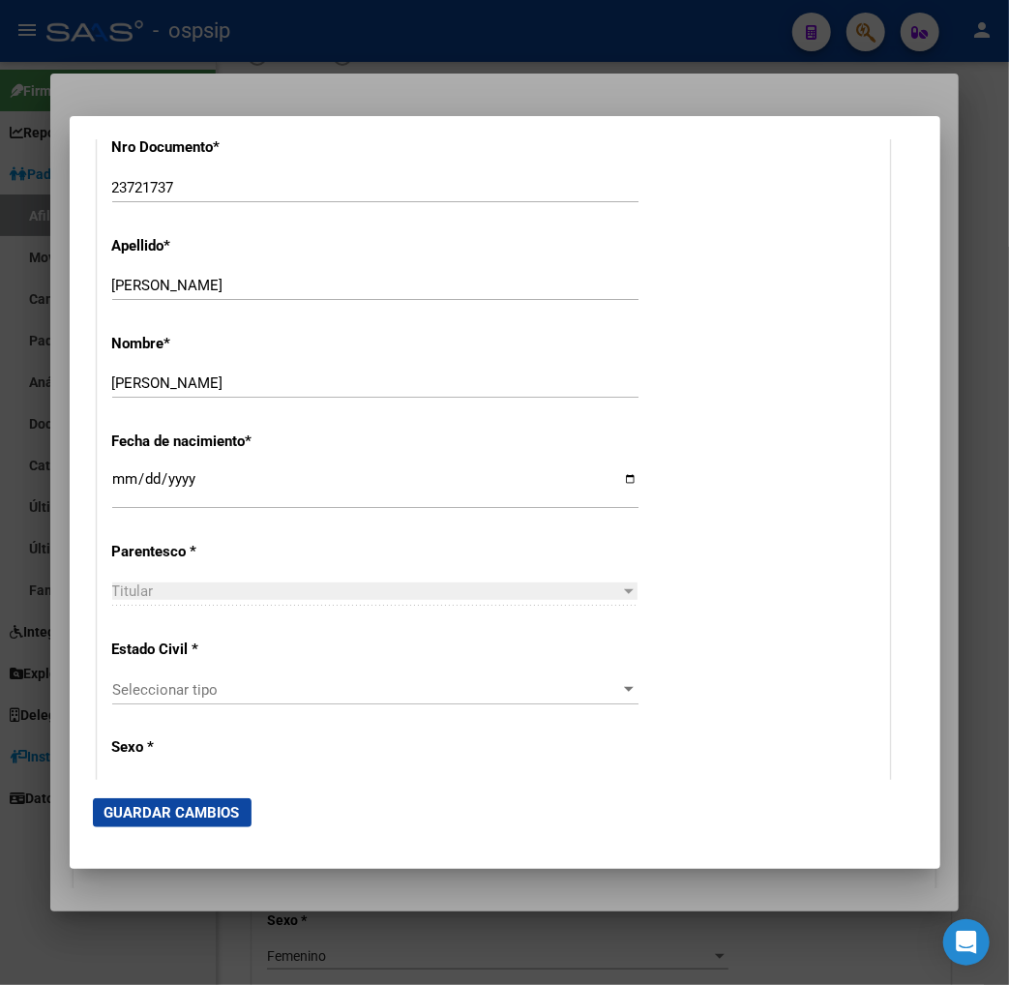
scroll to position [859, 0]
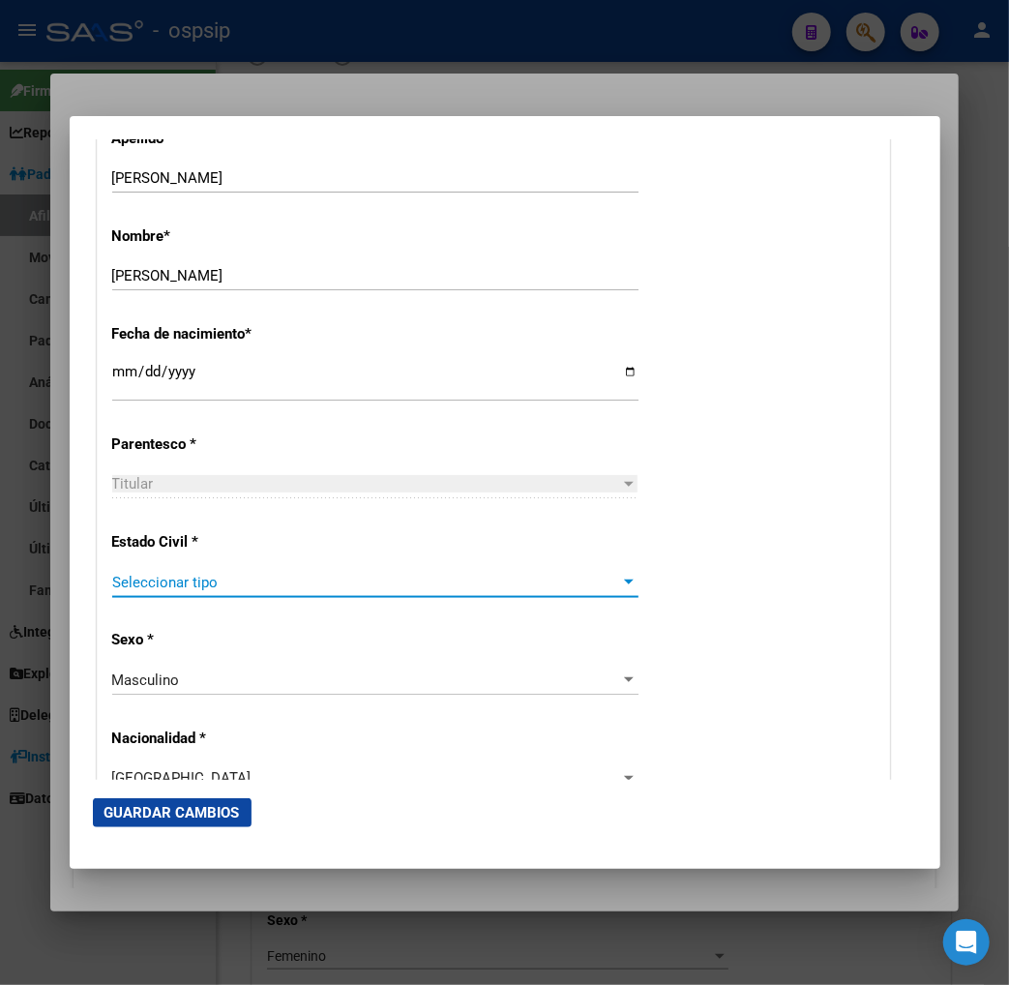
click at [294, 590] on span "Seleccionar tipo" at bounding box center [366, 582] width 509 height 17
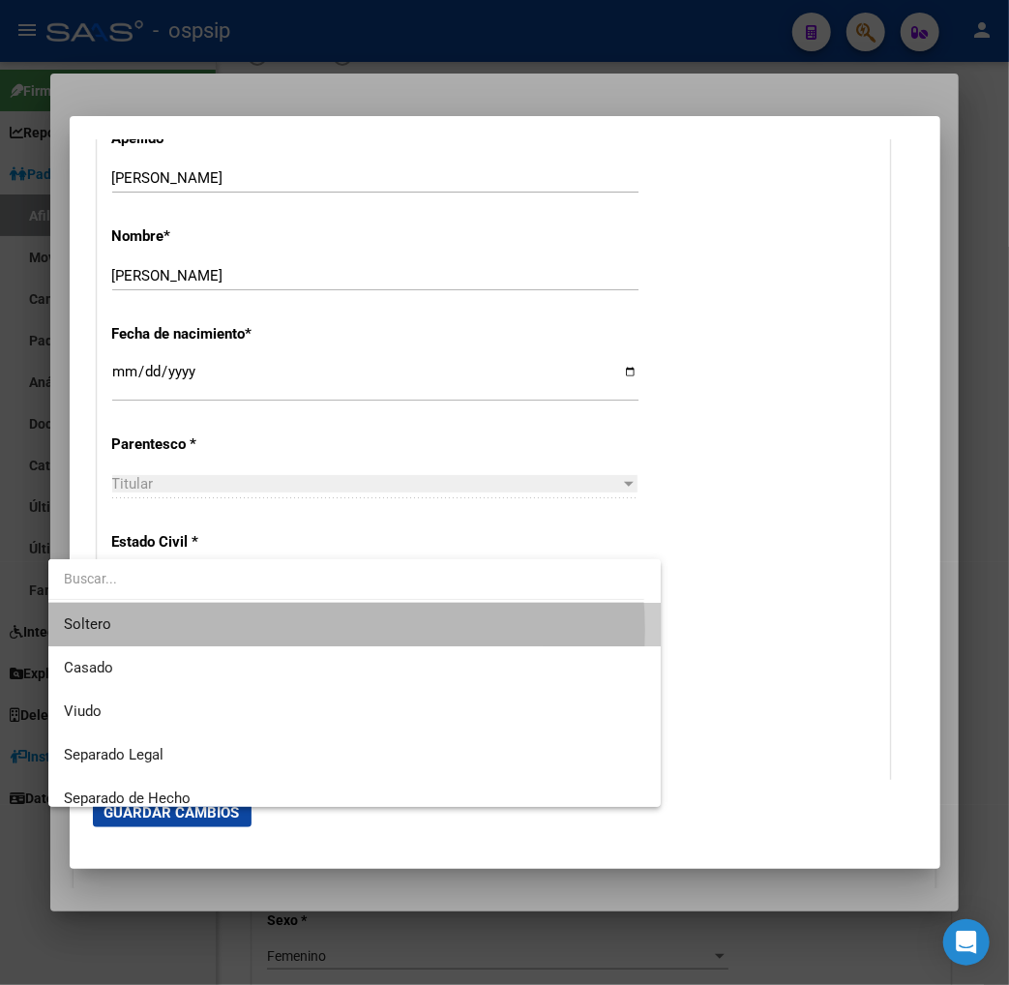
click at [273, 630] on span "Soltero" at bounding box center [355, 625] width 582 height 44
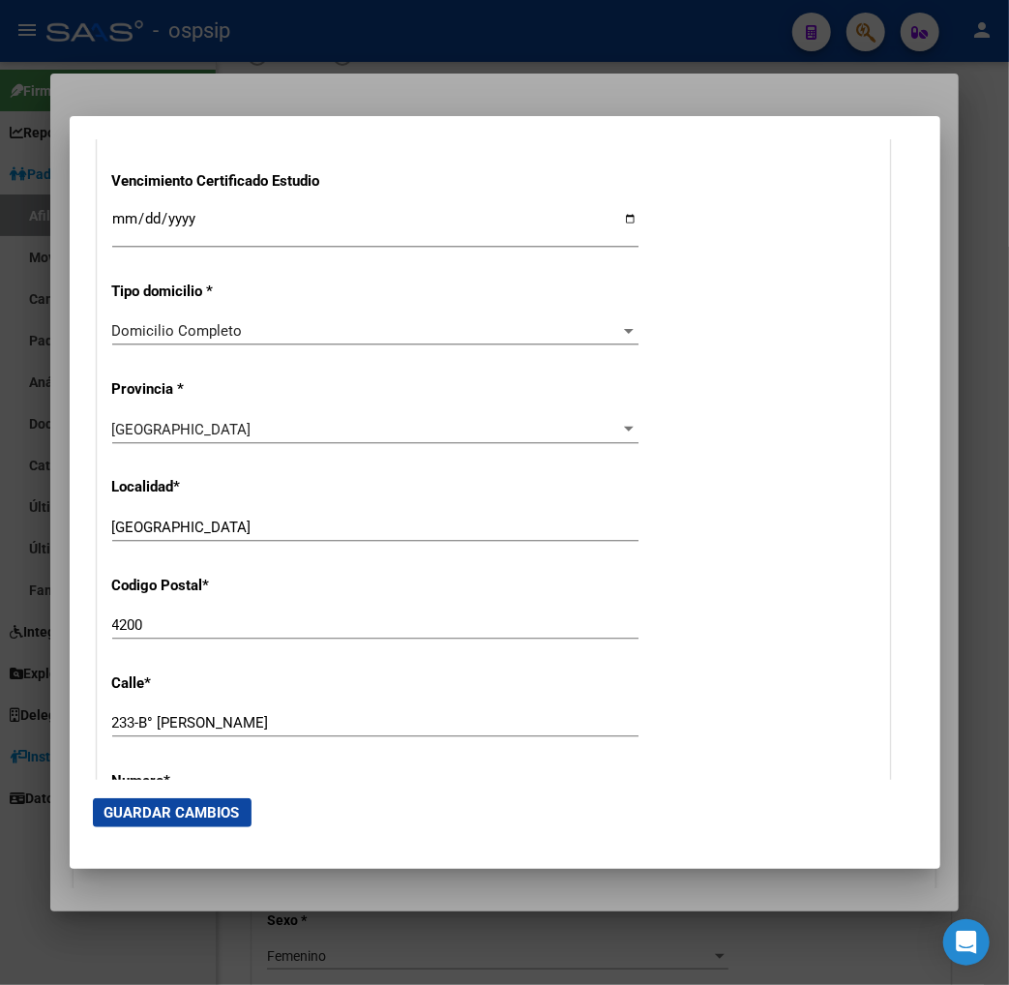
scroll to position [1720, 0]
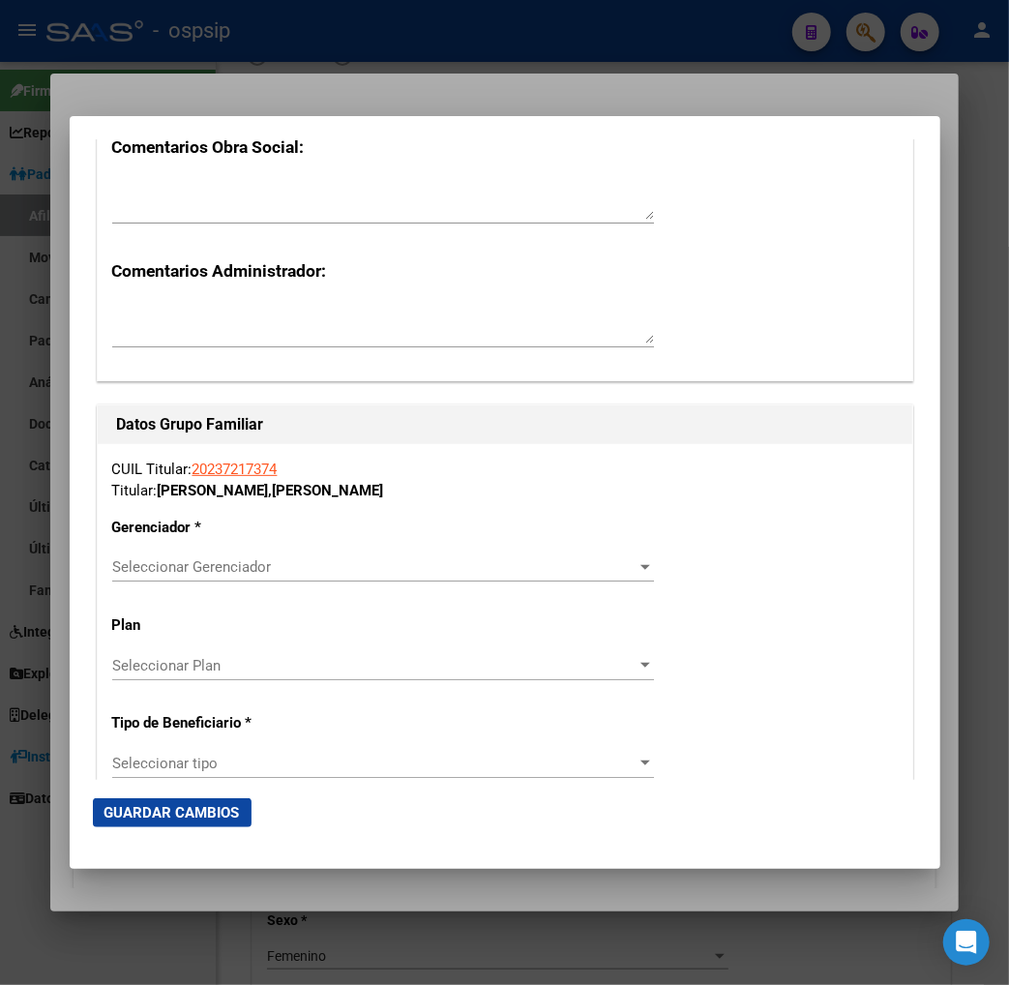
scroll to position [3118, 0]
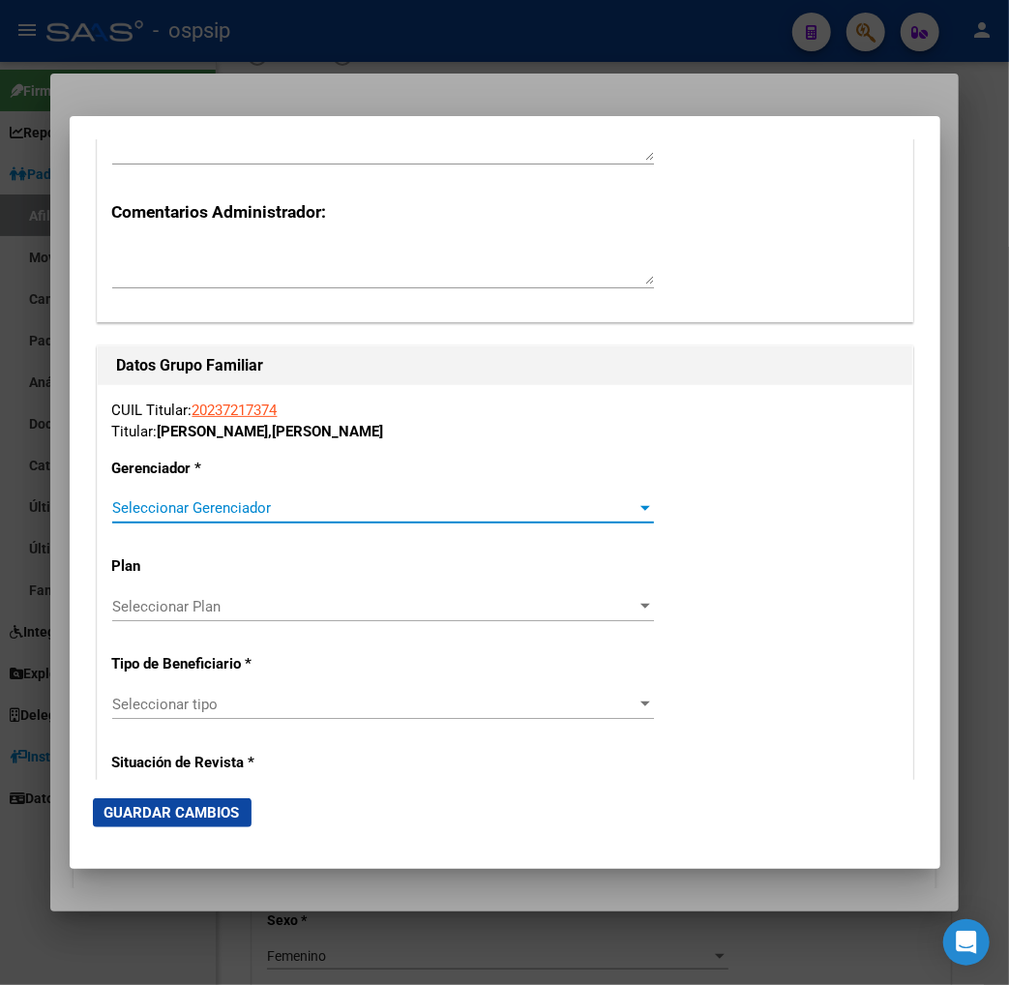
click at [536, 504] on span "Seleccionar Gerenciador" at bounding box center [374, 507] width 525 height 17
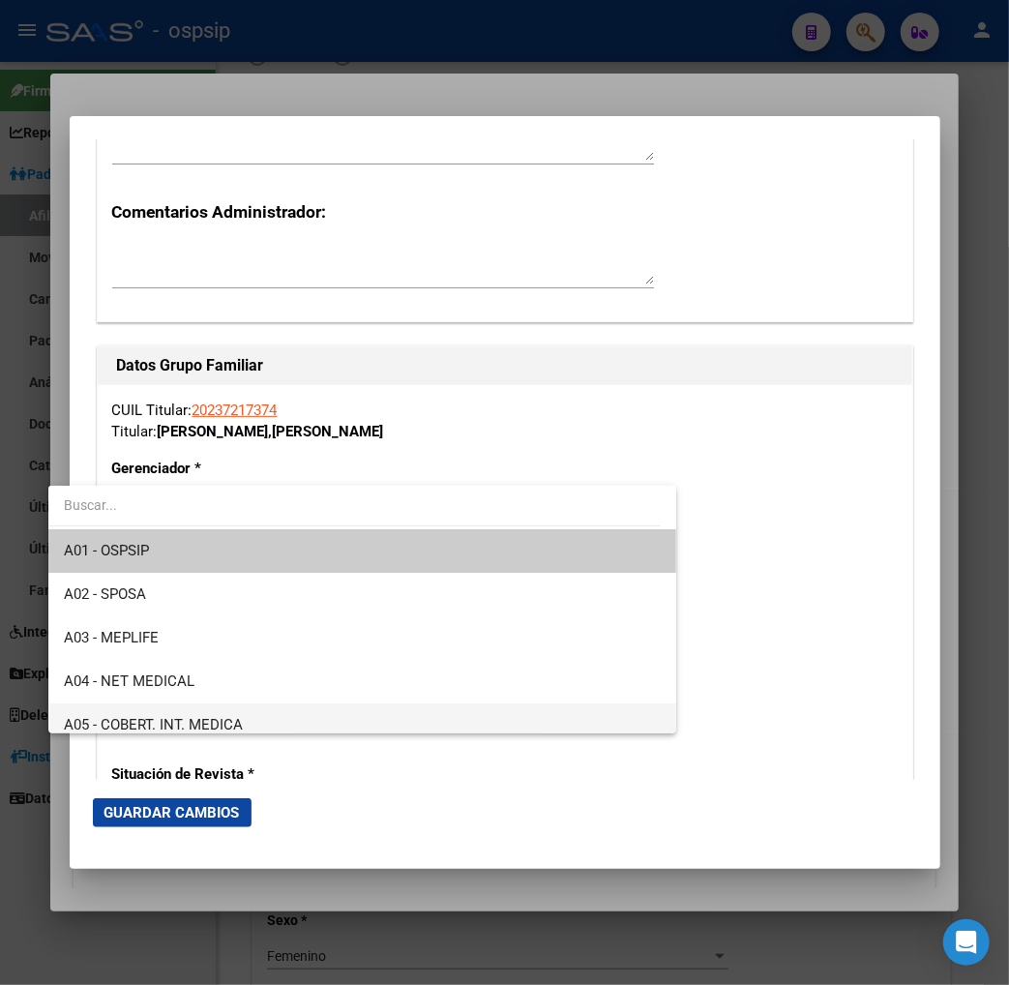
click at [245, 730] on span "A05 - COBERT. INT. MEDICA" at bounding box center [363, 726] width 598 height 44
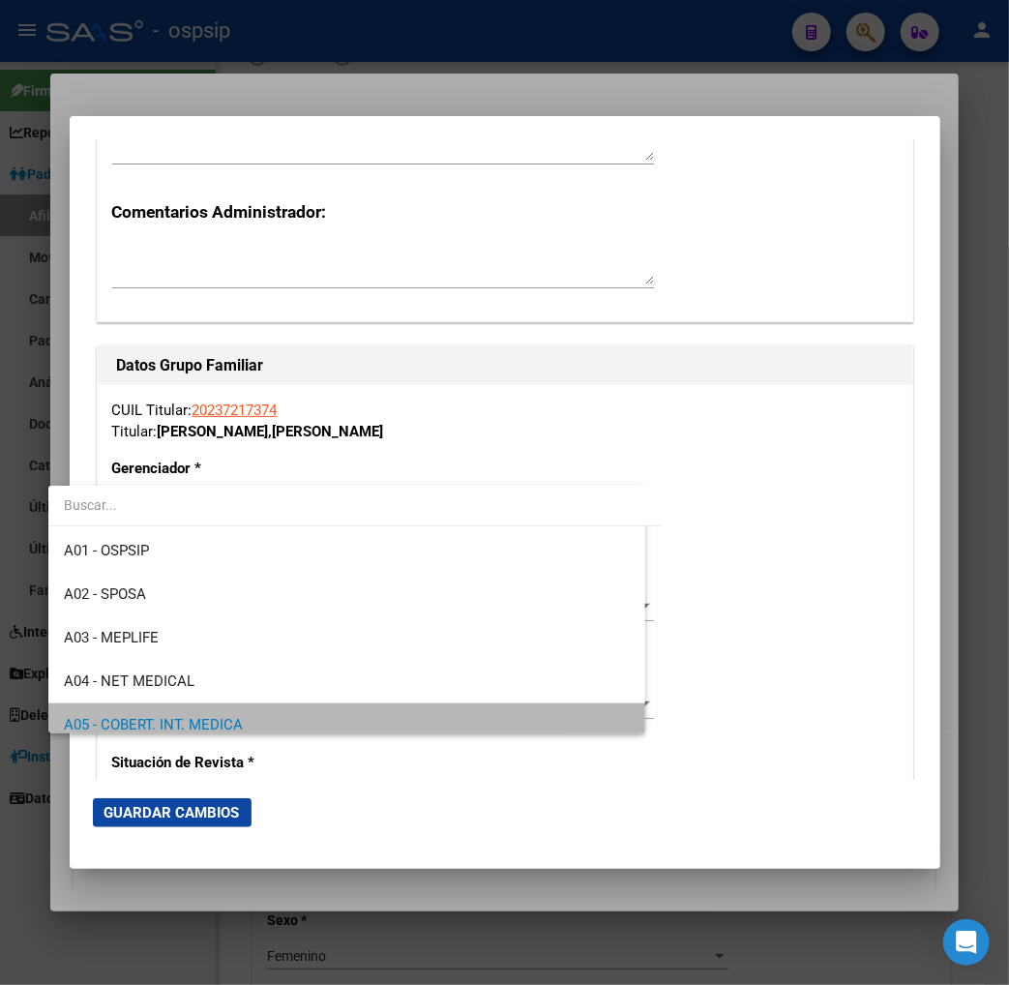
scroll to position [11, 0]
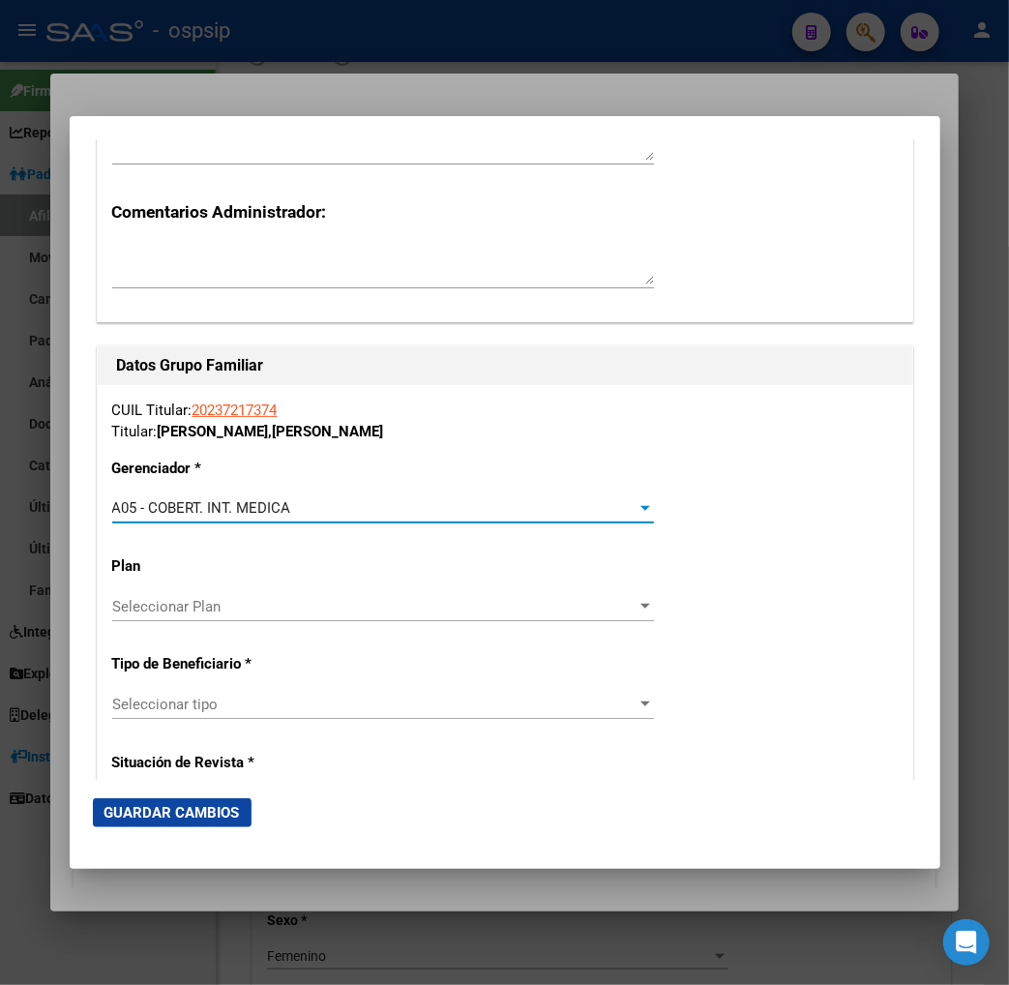
click at [229, 701] on span "Seleccionar tipo" at bounding box center [374, 704] width 525 height 17
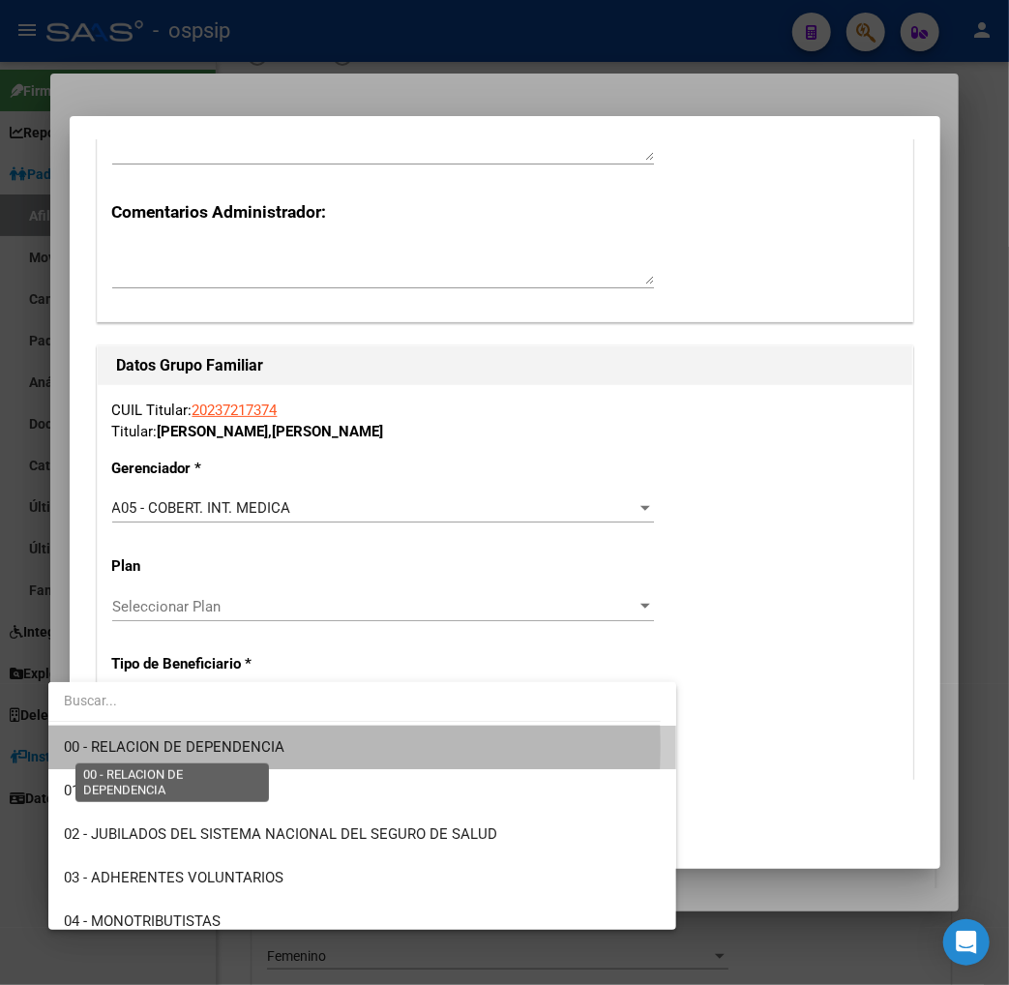
click at [250, 746] on span "00 - RELACION DE DEPENDENCIA" at bounding box center [174, 746] width 221 height 17
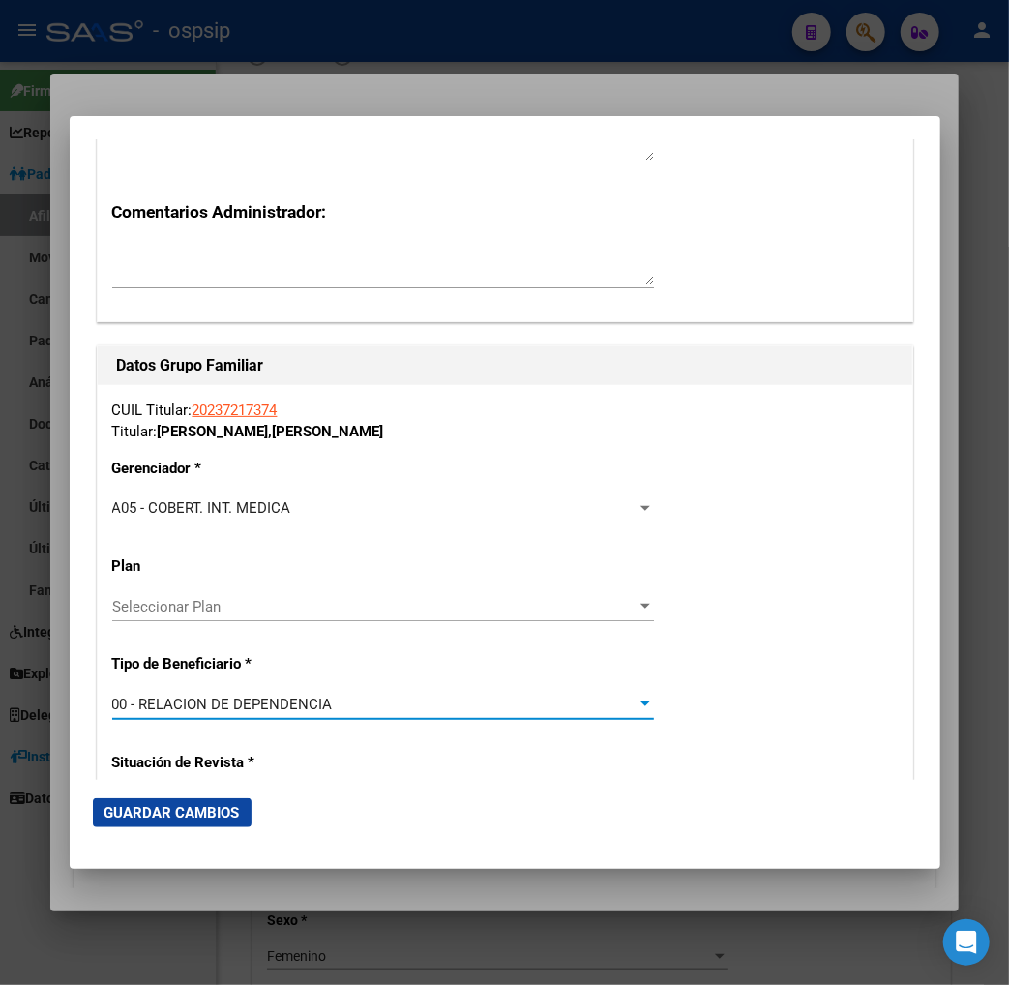
type input "27-31335875-0"
click at [156, 818] on span "Guardar Cambios" at bounding box center [173, 812] width 136 height 17
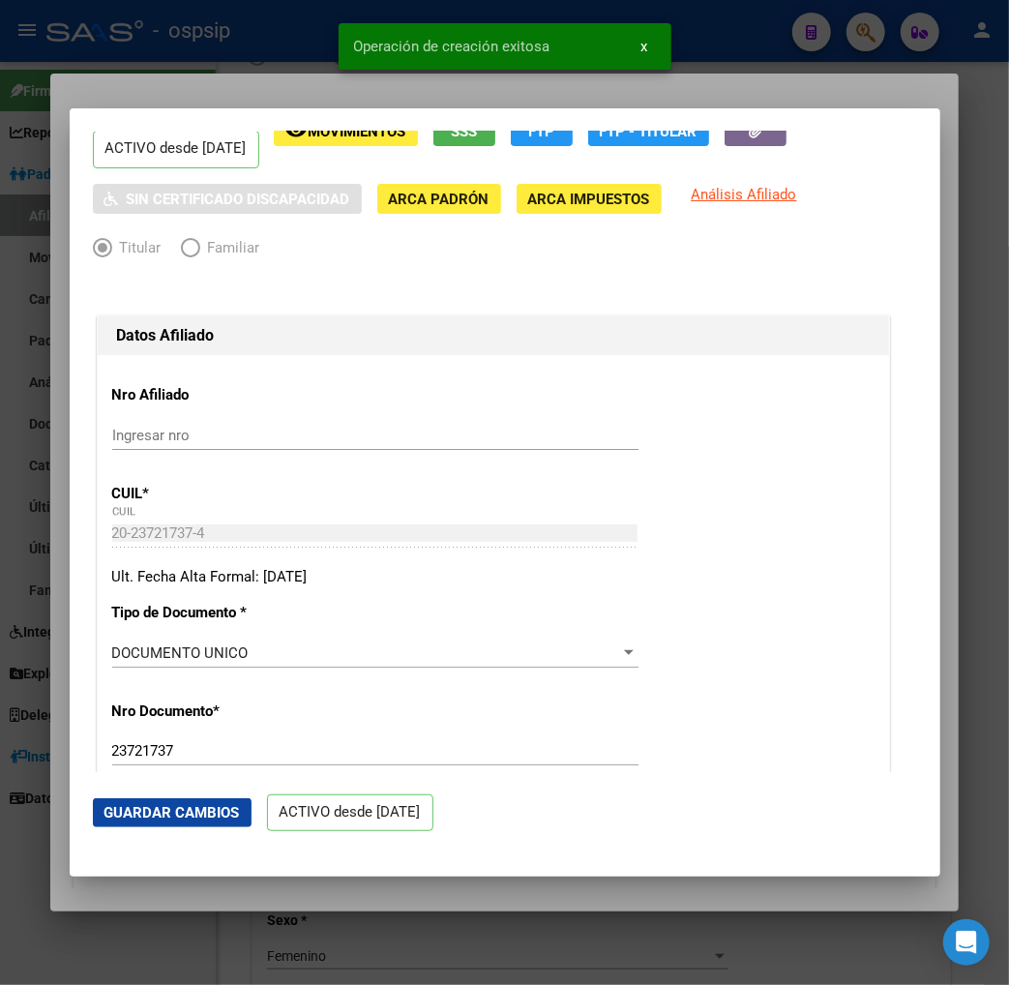
scroll to position [0, 0]
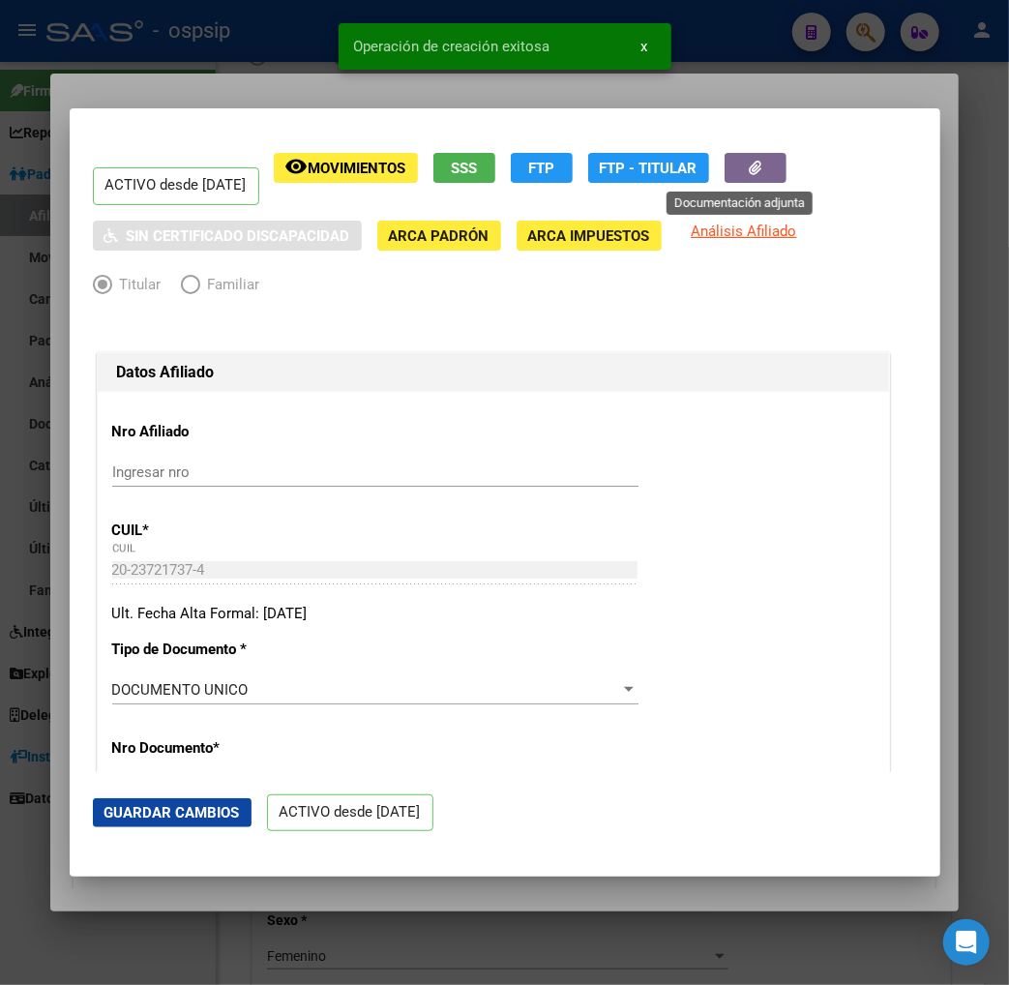
click at [729, 167] on button "button" at bounding box center [756, 168] width 62 height 30
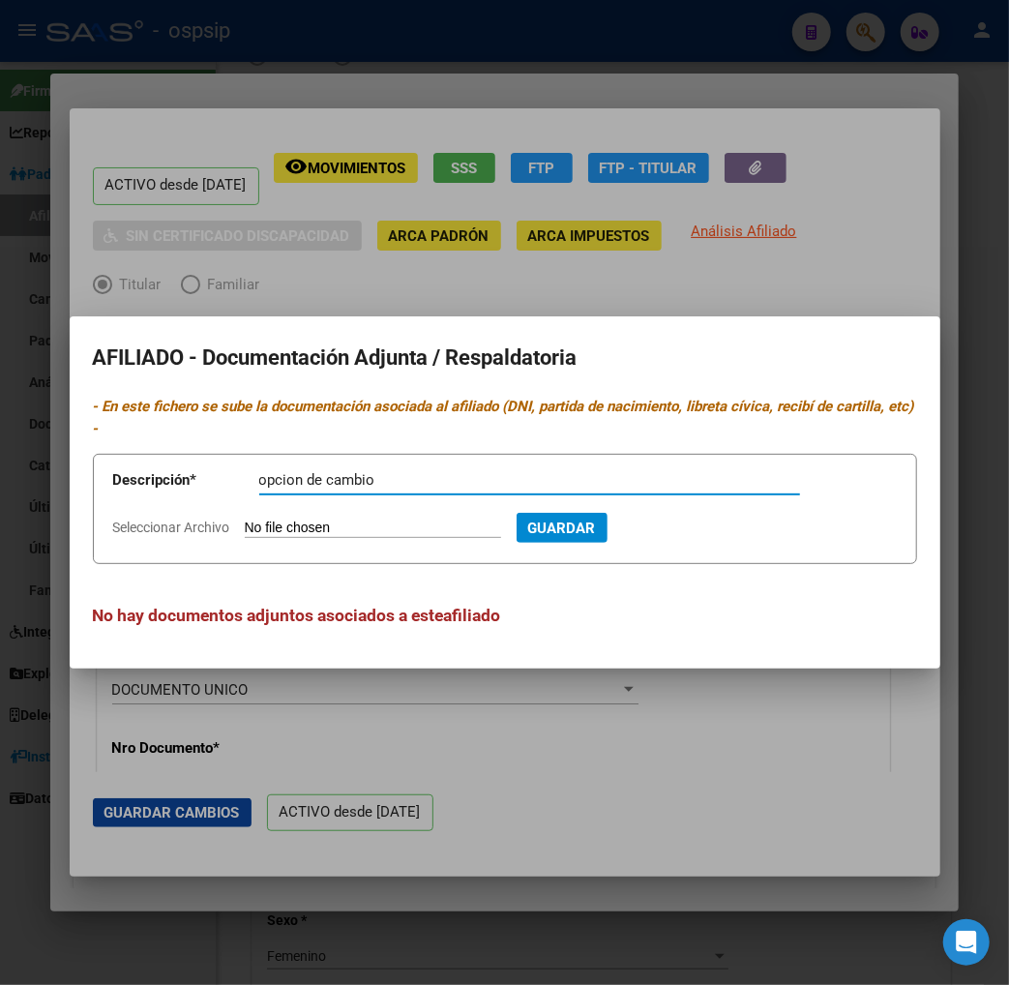
type input "opcion de cambio"
click at [245, 523] on input "Seleccionar Archivo" at bounding box center [373, 529] width 256 height 18
type input "C:\fakepath\Captura de pantalla [DATE] 100849.png"
click at [431, 296] on div at bounding box center [504, 492] width 1009 height 985
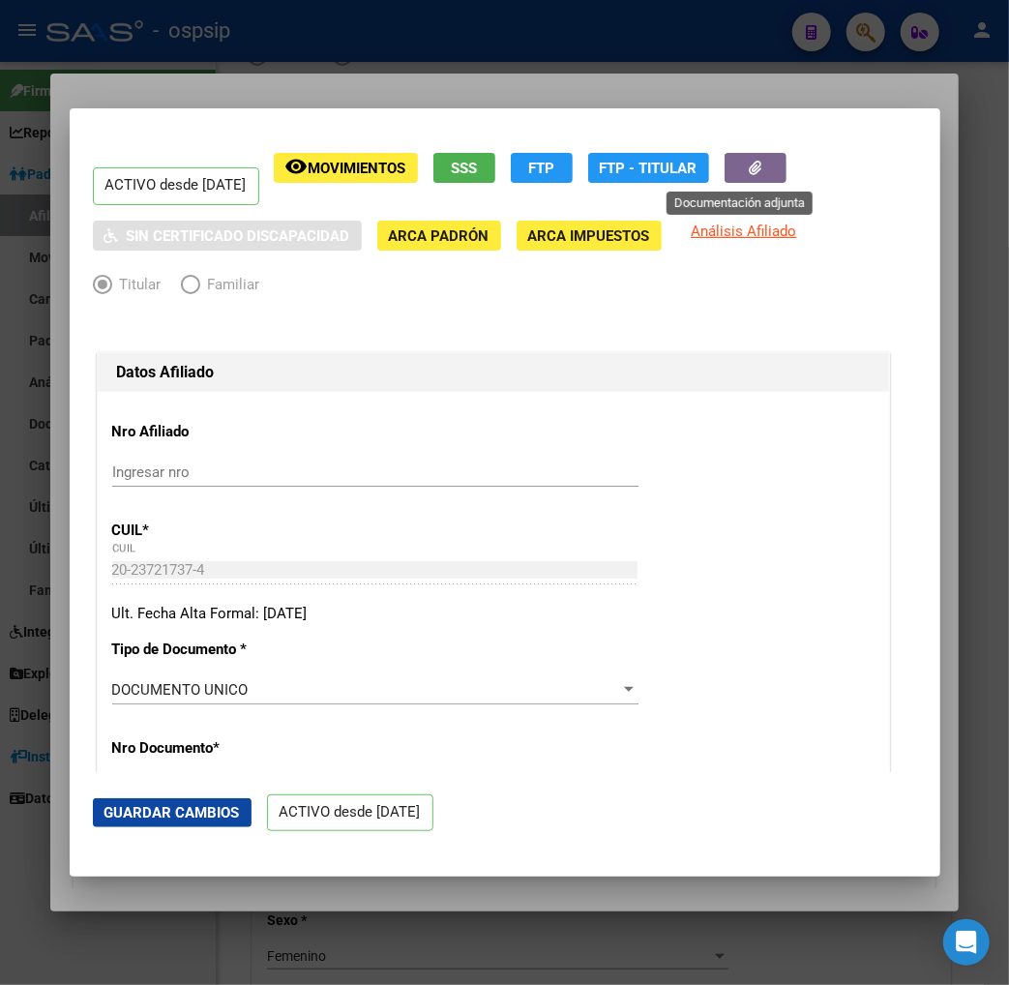
click at [726, 179] on button "button" at bounding box center [756, 168] width 62 height 30
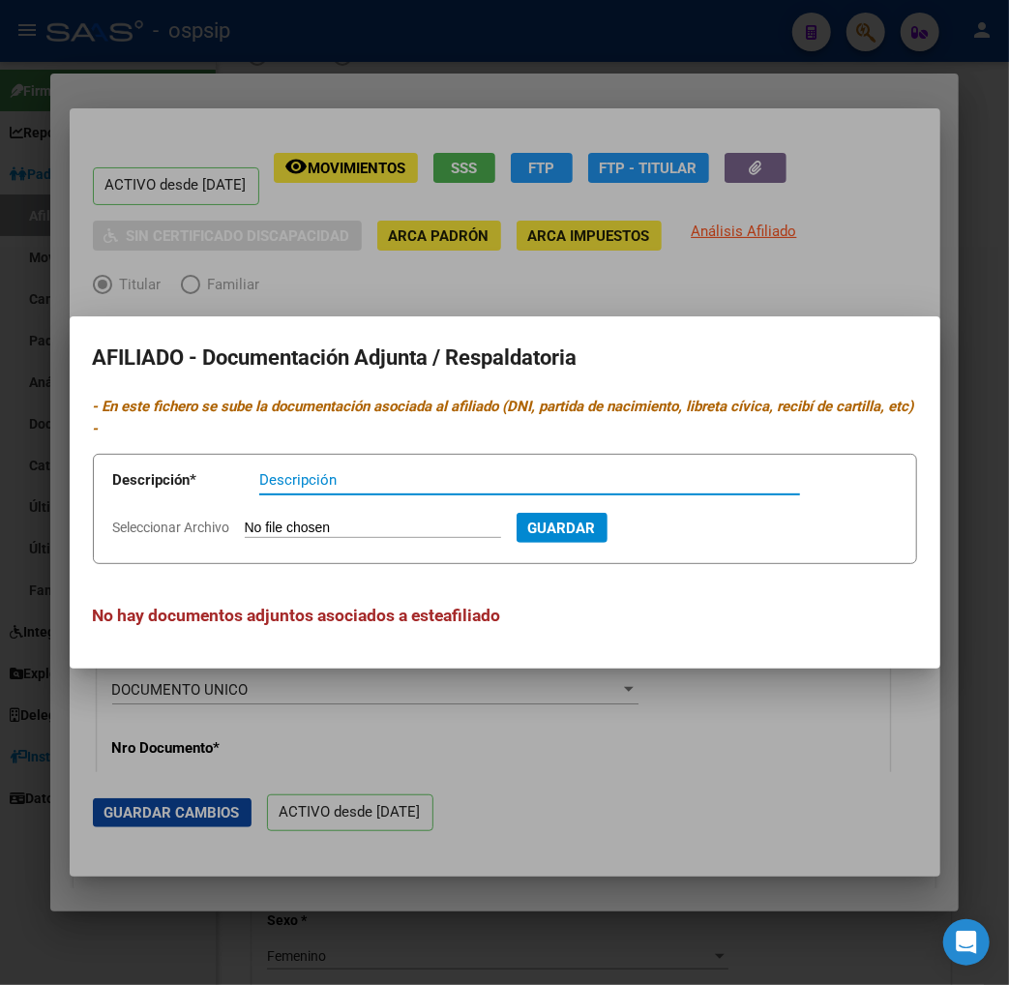
click at [695, 262] on div at bounding box center [504, 492] width 1009 height 985
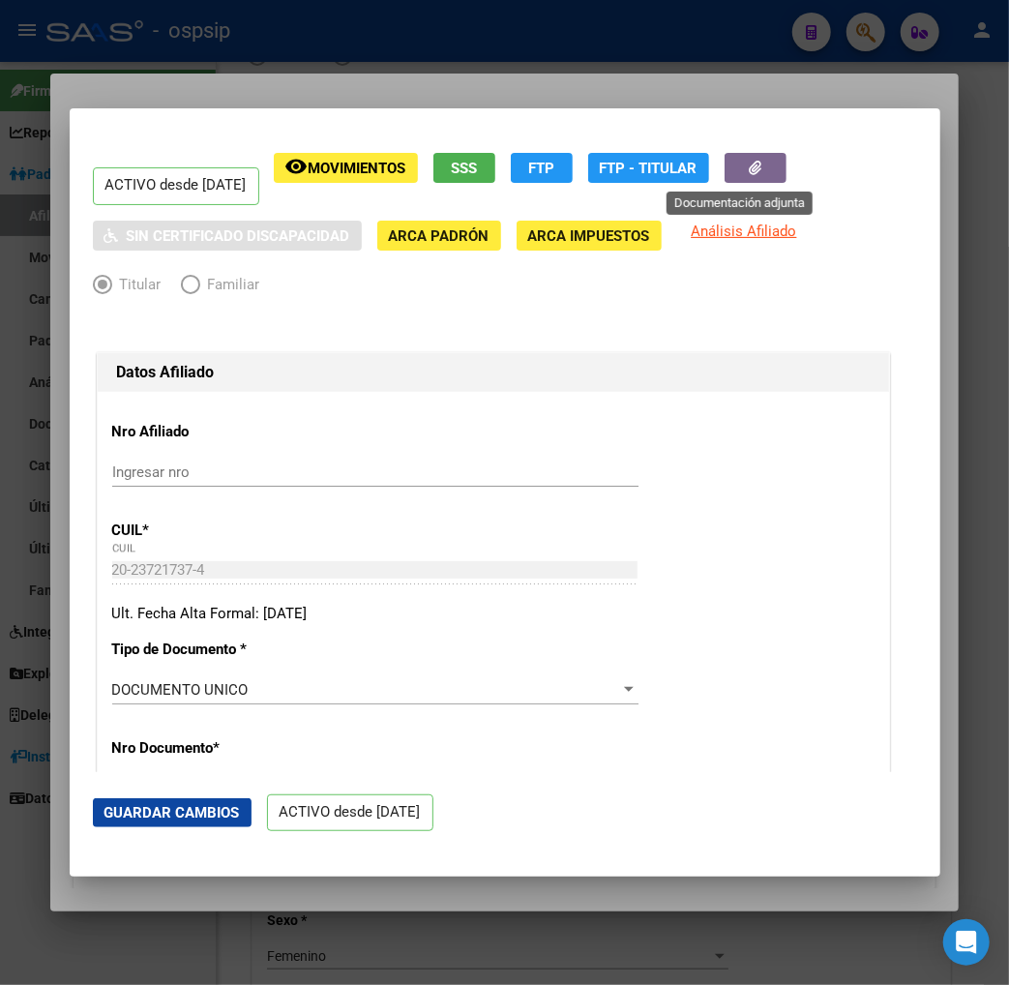
click at [725, 180] on button "button" at bounding box center [756, 168] width 62 height 30
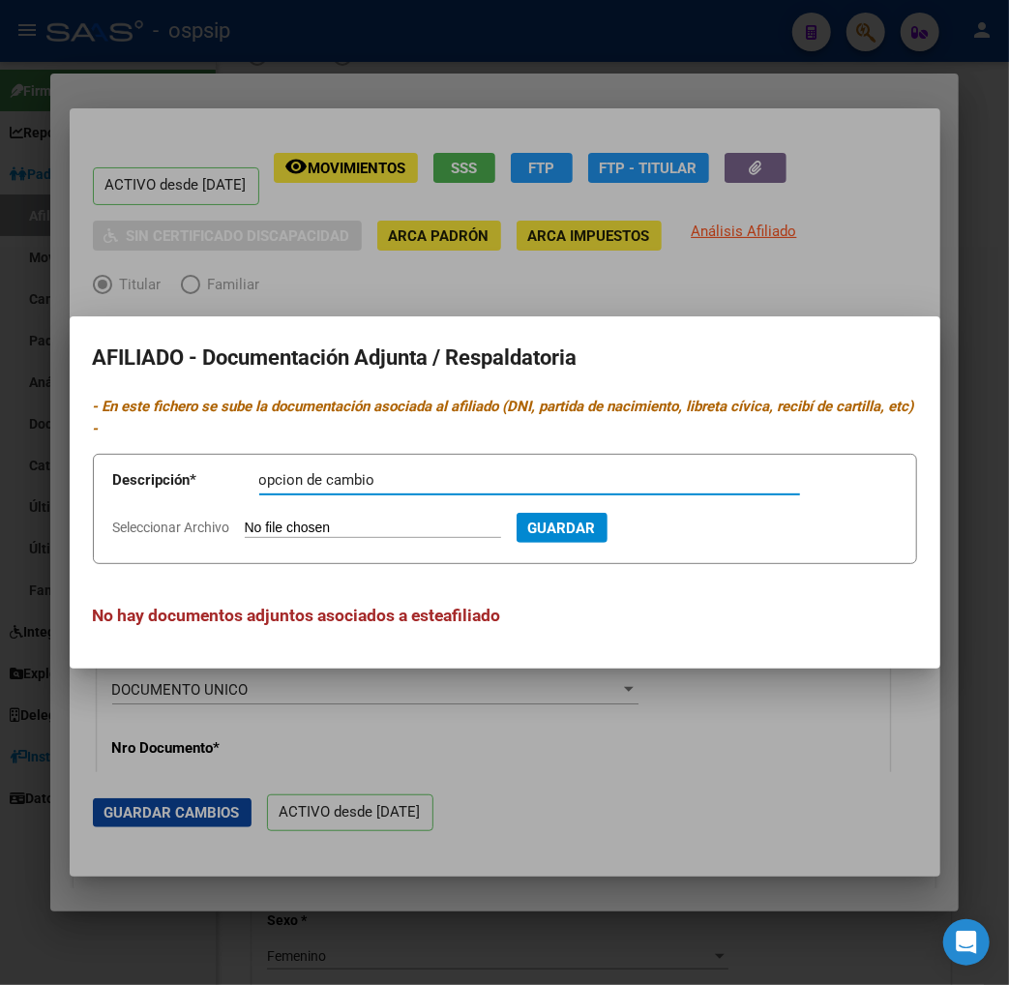
type input "opcion de cambio"
click at [259, 520] on input "Seleccionar Archivo" at bounding box center [373, 529] width 256 height 18
type input "C:\fakepath\Captura de pantalla [DATE] 100849.png"
click at [666, 520] on span "Guardar" at bounding box center [667, 528] width 68 height 17
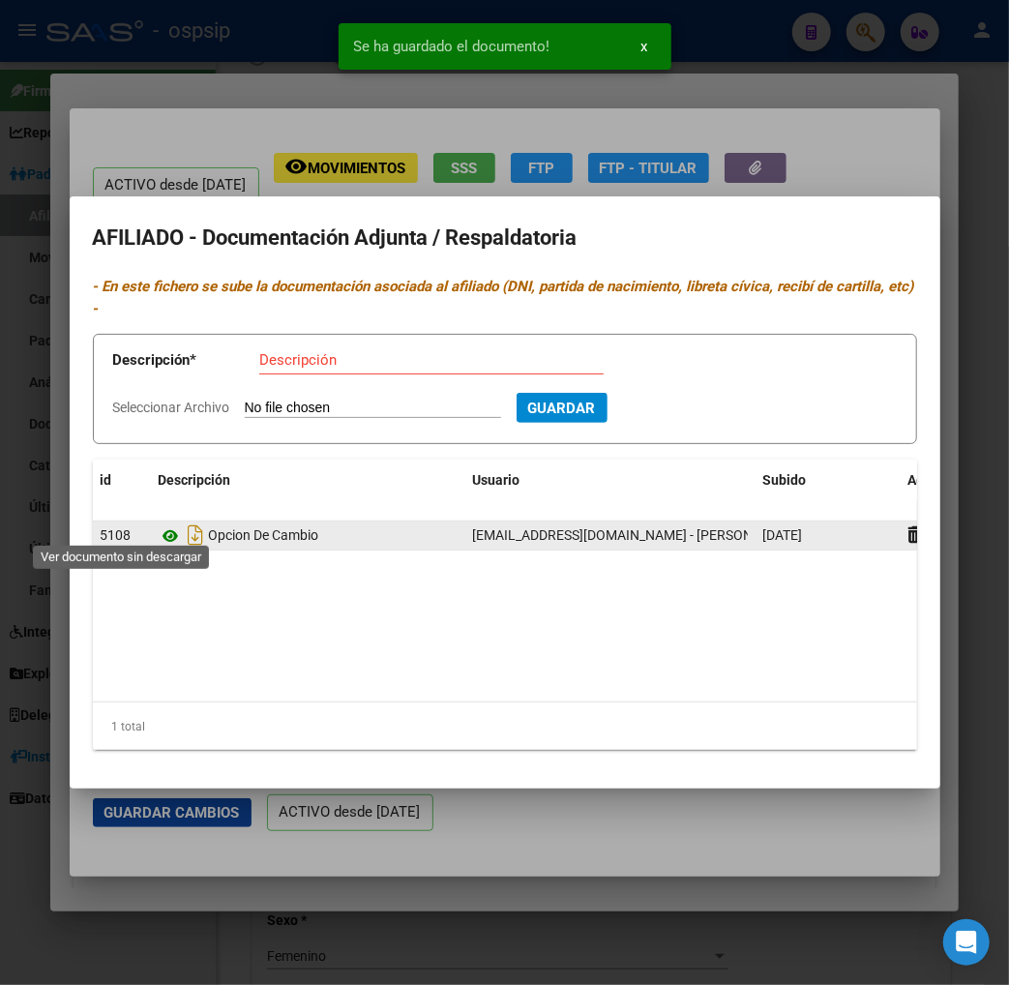
click at [159, 525] on icon at bounding box center [171, 536] width 25 height 23
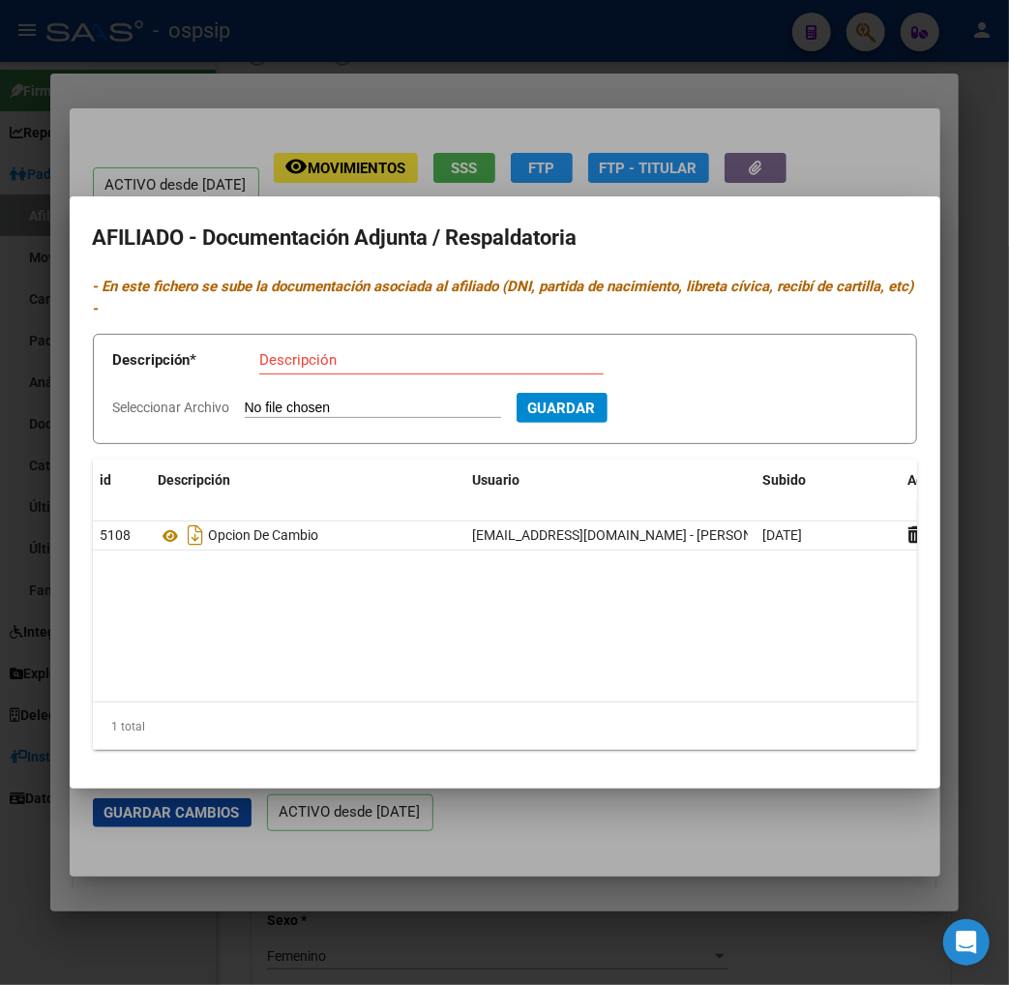
click at [852, 123] on div at bounding box center [504, 492] width 1009 height 985
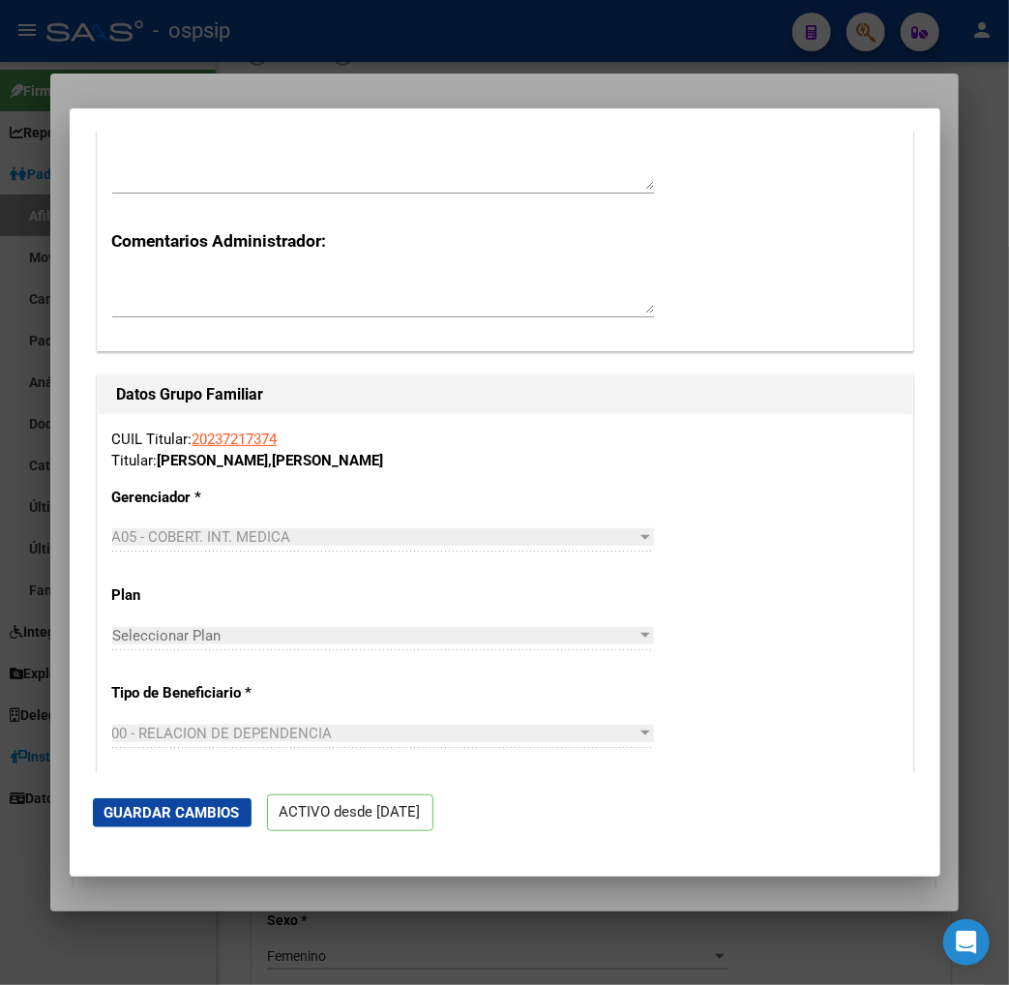
scroll to position [2904, 0]
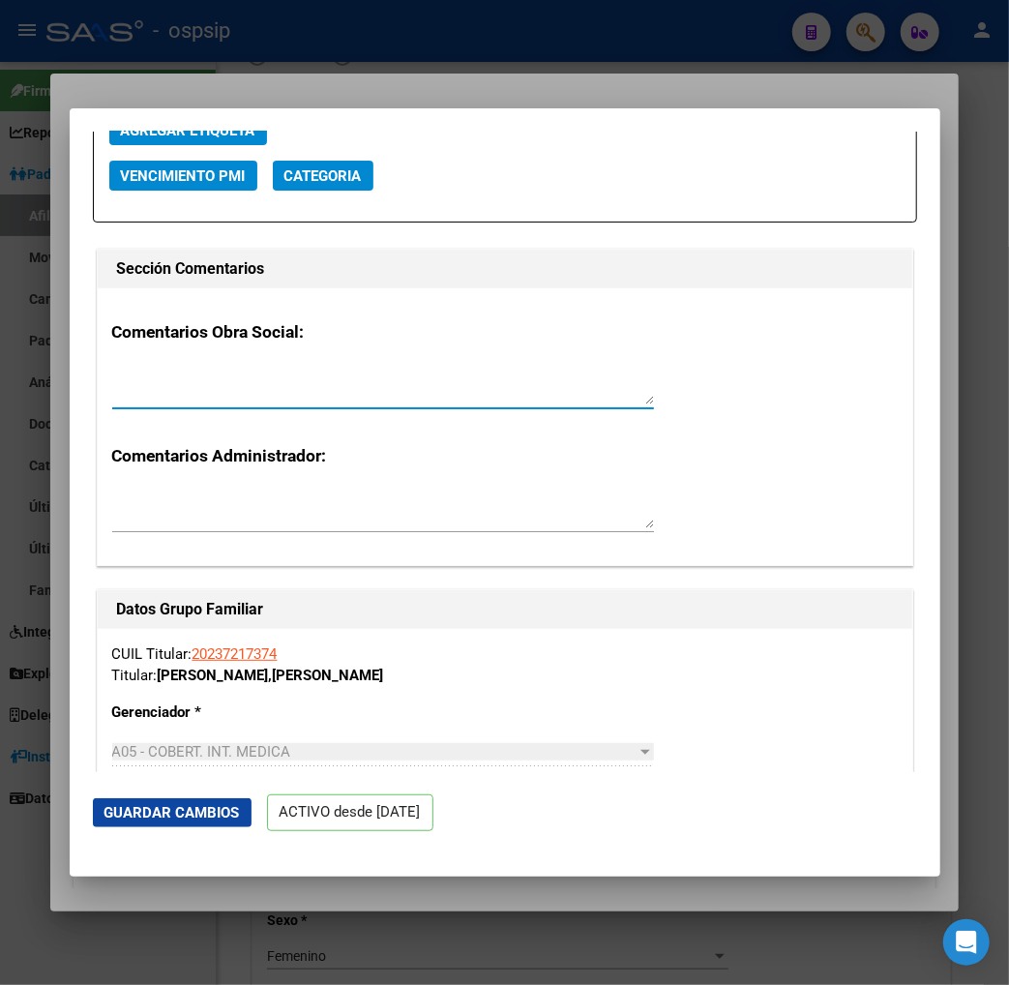
click at [112, 366] on textarea at bounding box center [383, 385] width 542 height 39
type textarea "opciòn de cambio [DATE]"
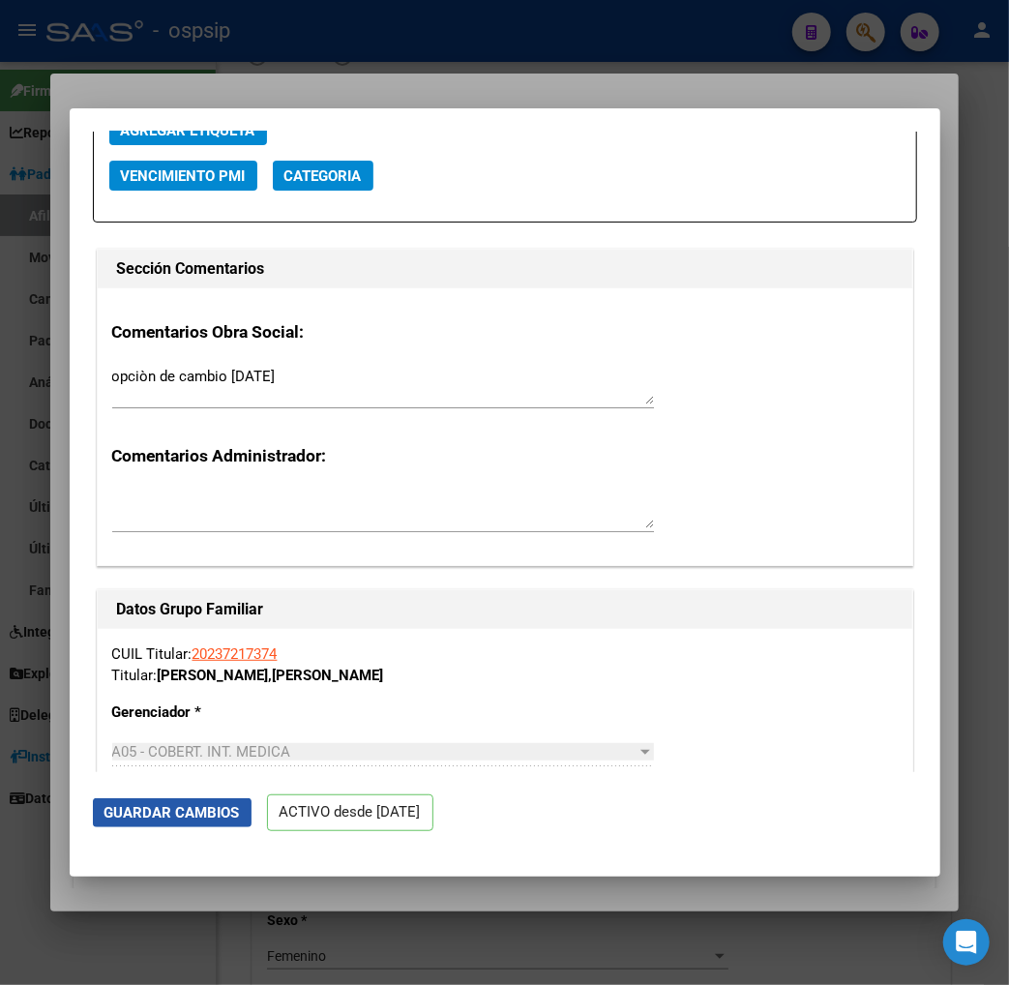
click at [142, 811] on span "Guardar Cambios" at bounding box center [173, 812] width 136 height 17
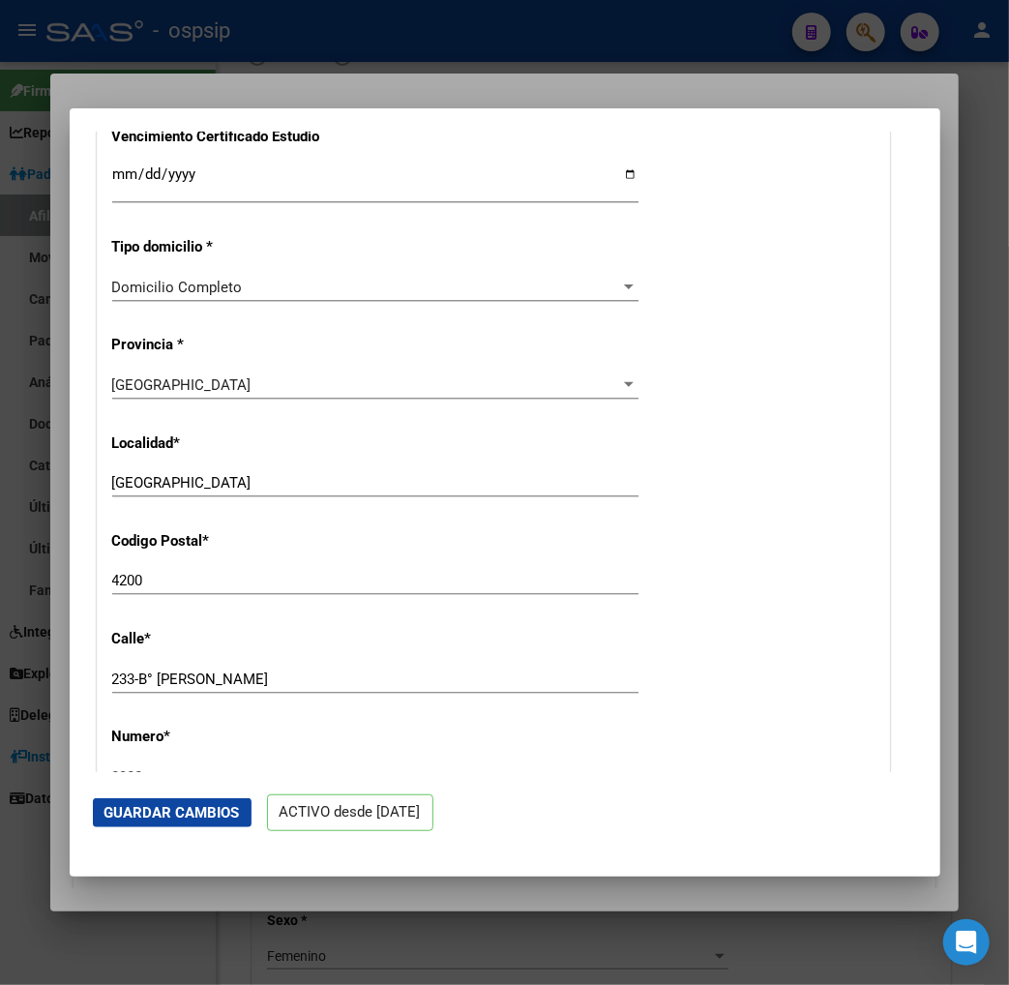
scroll to position [1183, 0]
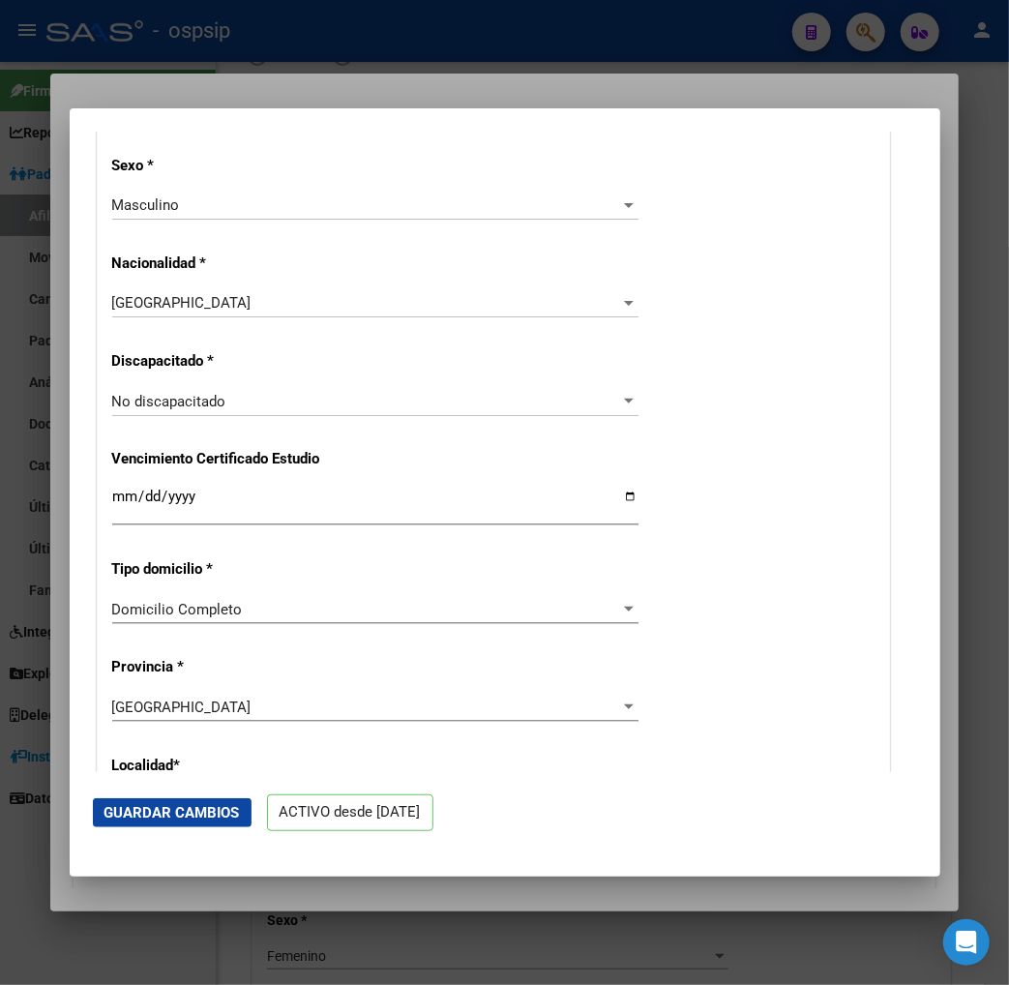
click at [631, 523] on div "Ingresar fecha" at bounding box center [375, 506] width 527 height 42
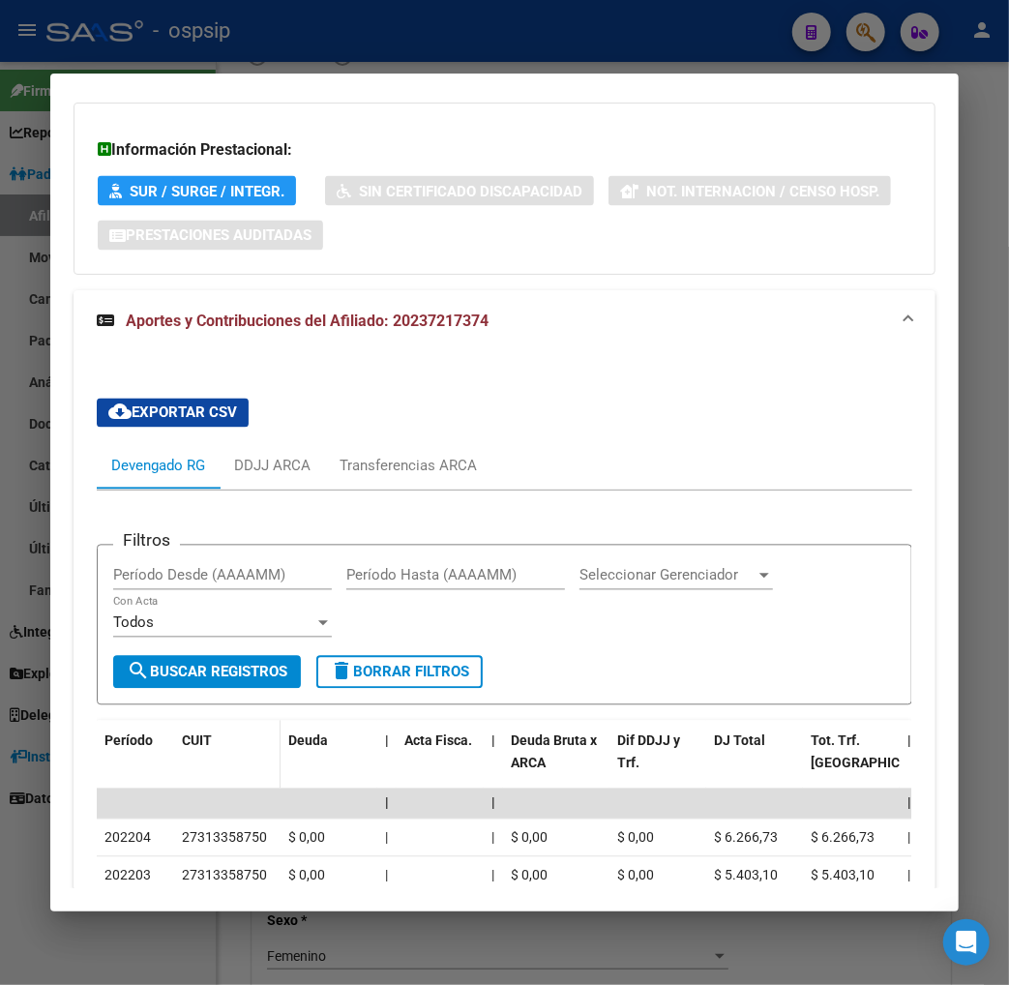
scroll to position [1505, 0]
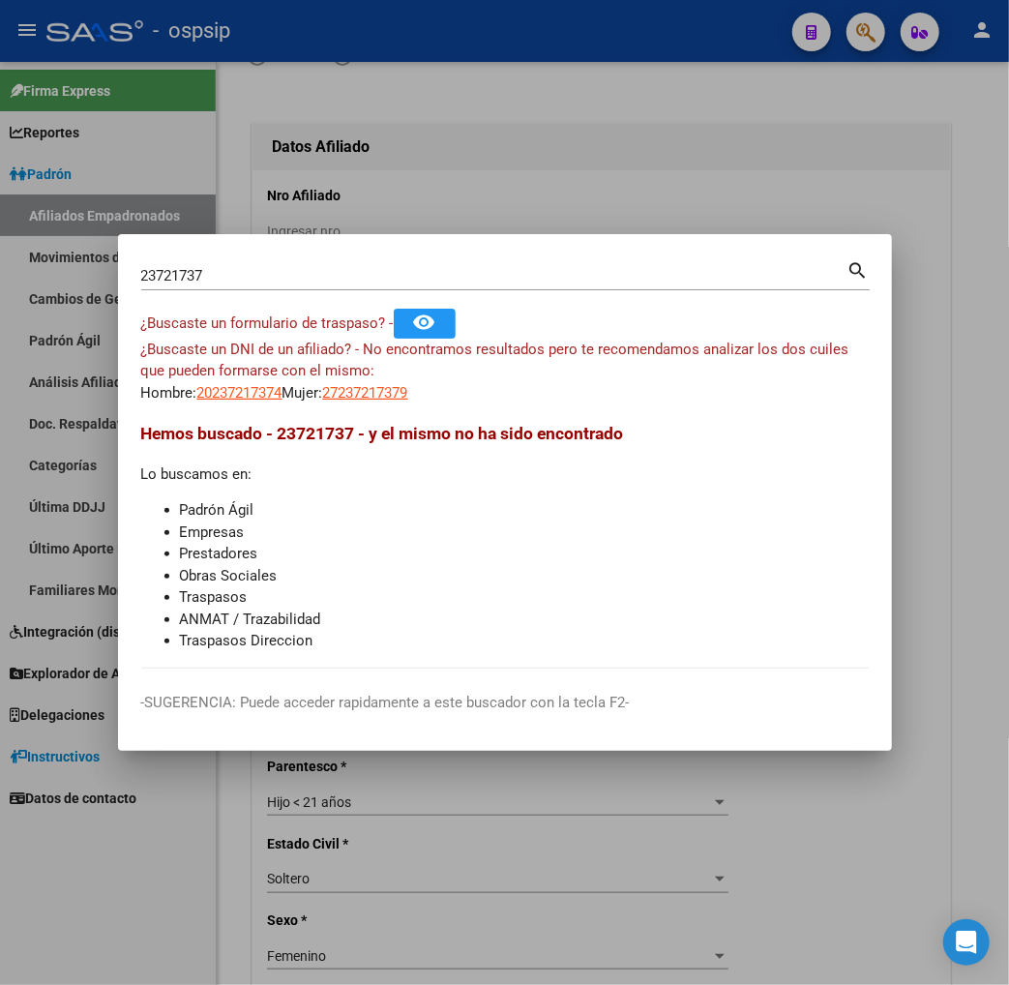
click at [574, 95] on div at bounding box center [504, 492] width 1009 height 985
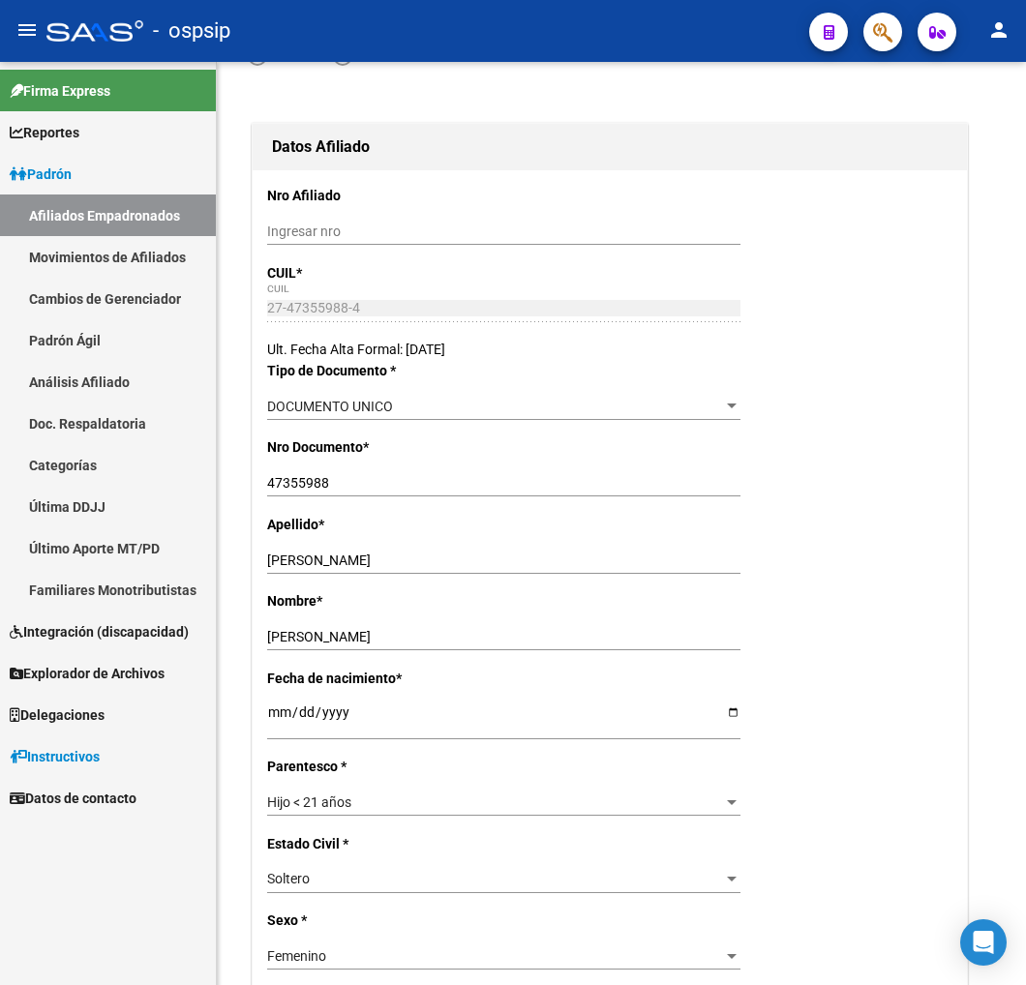
click at [893, 40] on button "button" at bounding box center [882, 32] width 39 height 39
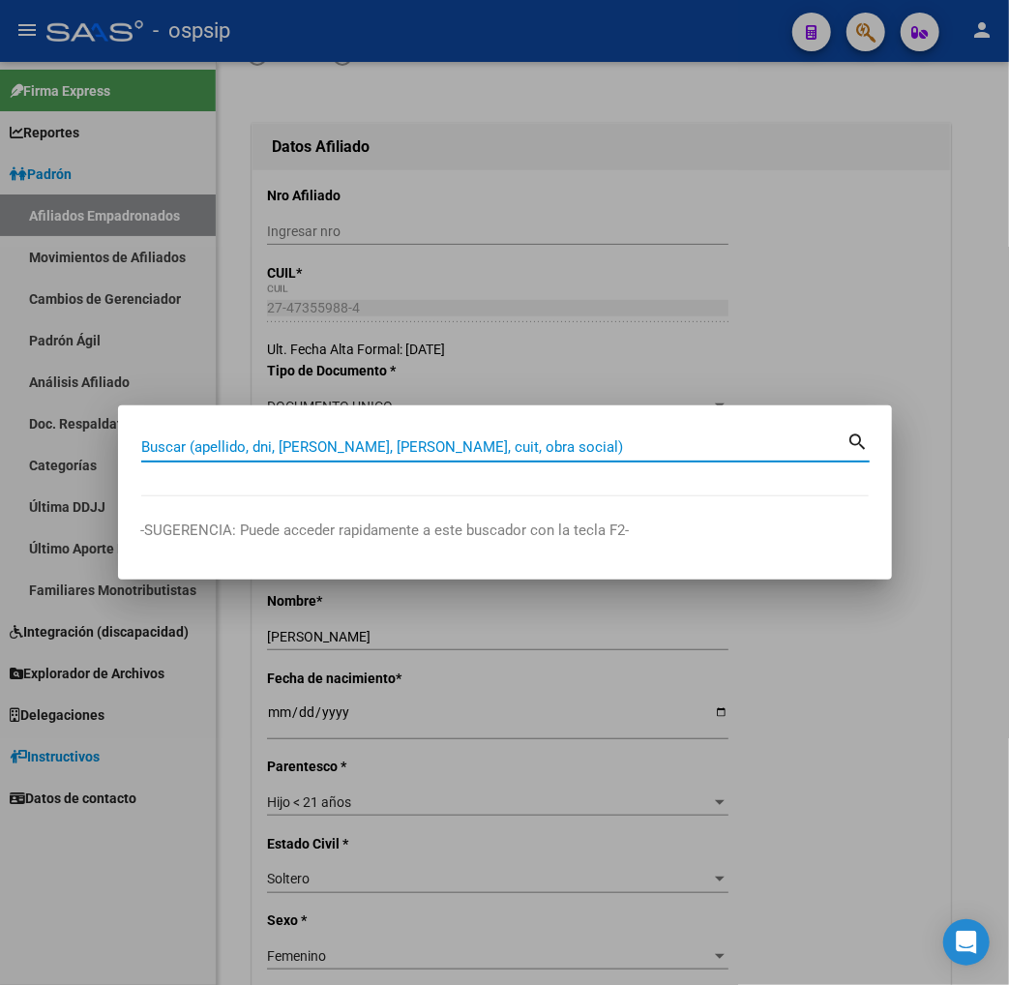
click at [178, 450] on input "Buscar (apellido, dni, [PERSON_NAME], [PERSON_NAME], cuit, obra social)" at bounding box center [494, 446] width 707 height 17
type input "23721737"
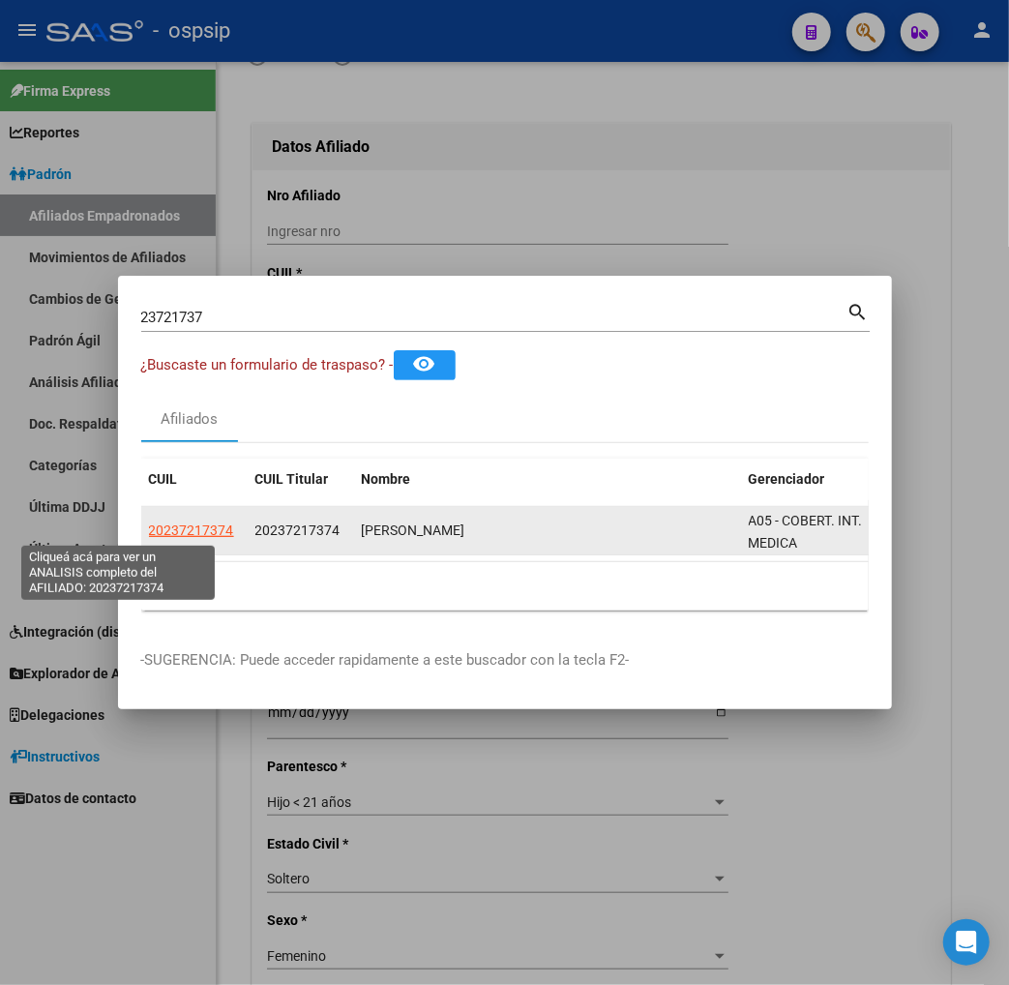
click at [149, 534] on span "20237217374" at bounding box center [191, 530] width 85 height 15
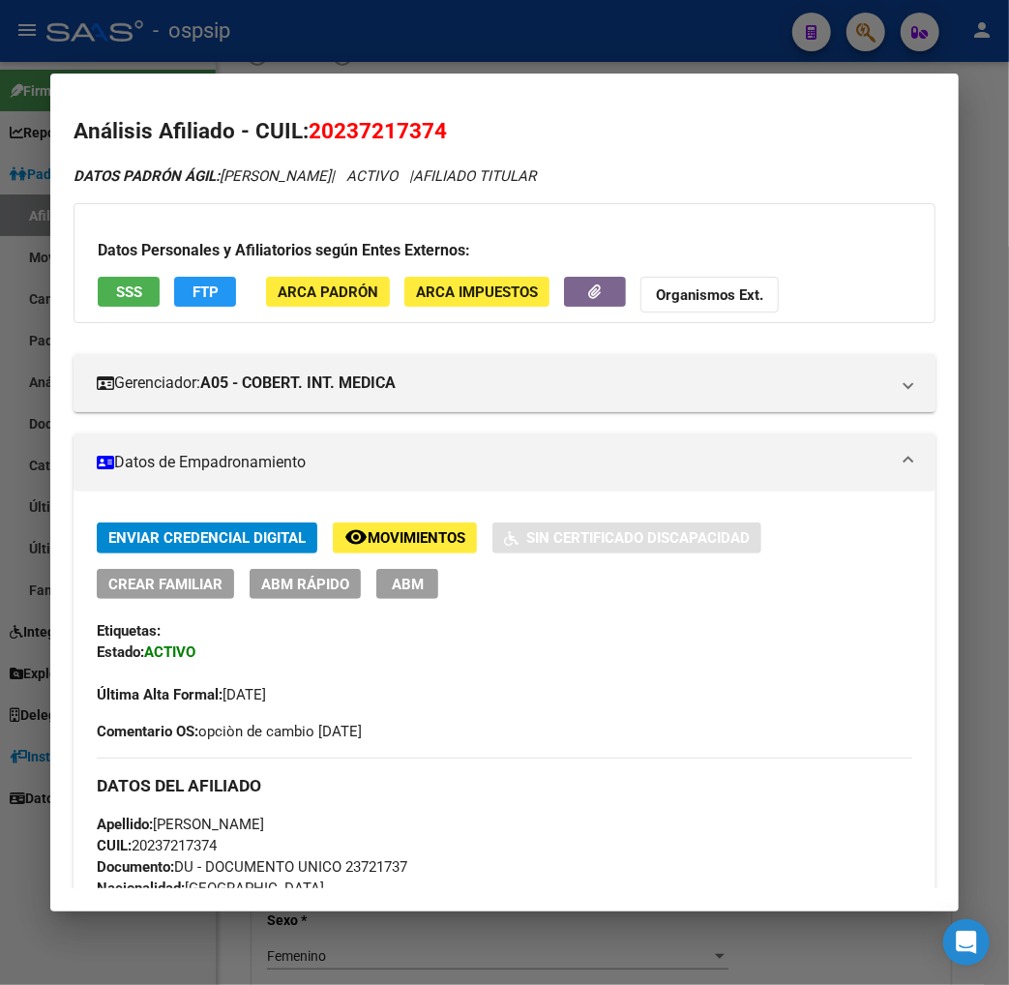
click at [392, 586] on span "ABM" at bounding box center [408, 584] width 32 height 17
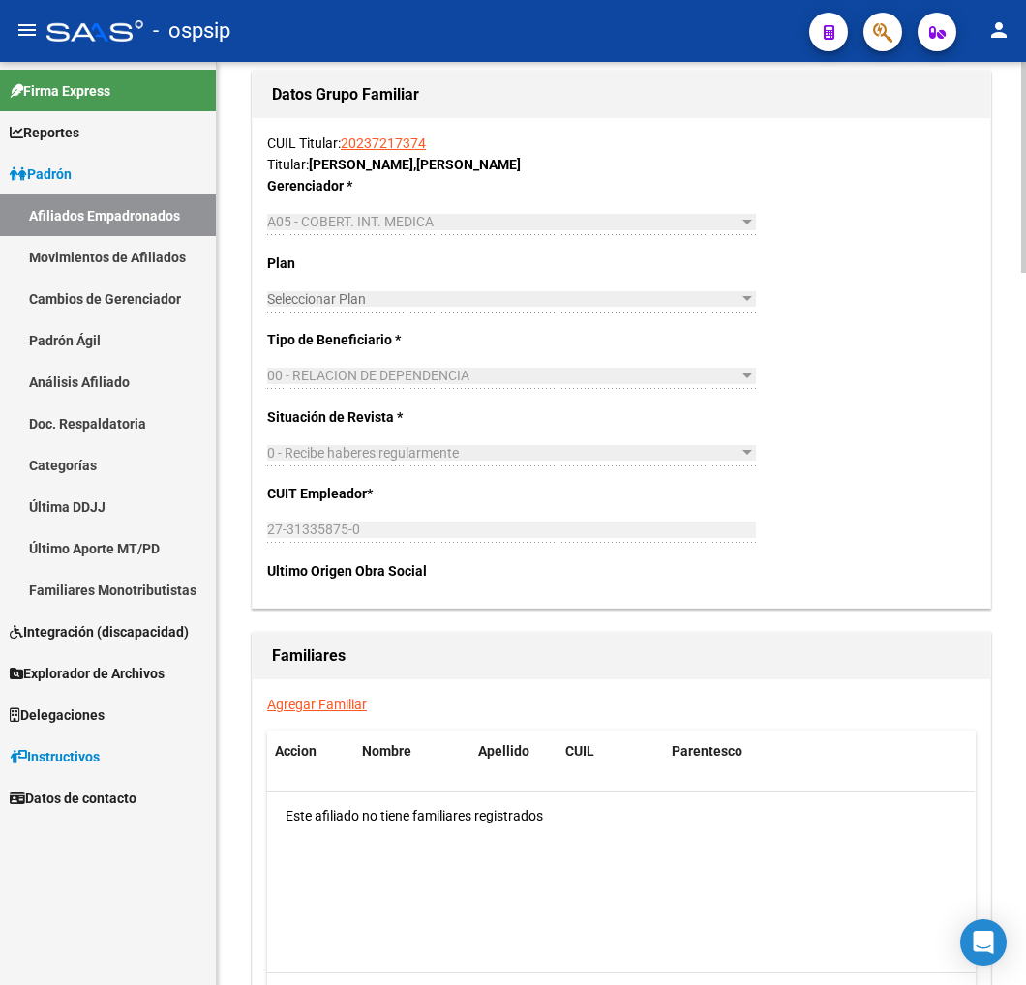
scroll to position [3011, 0]
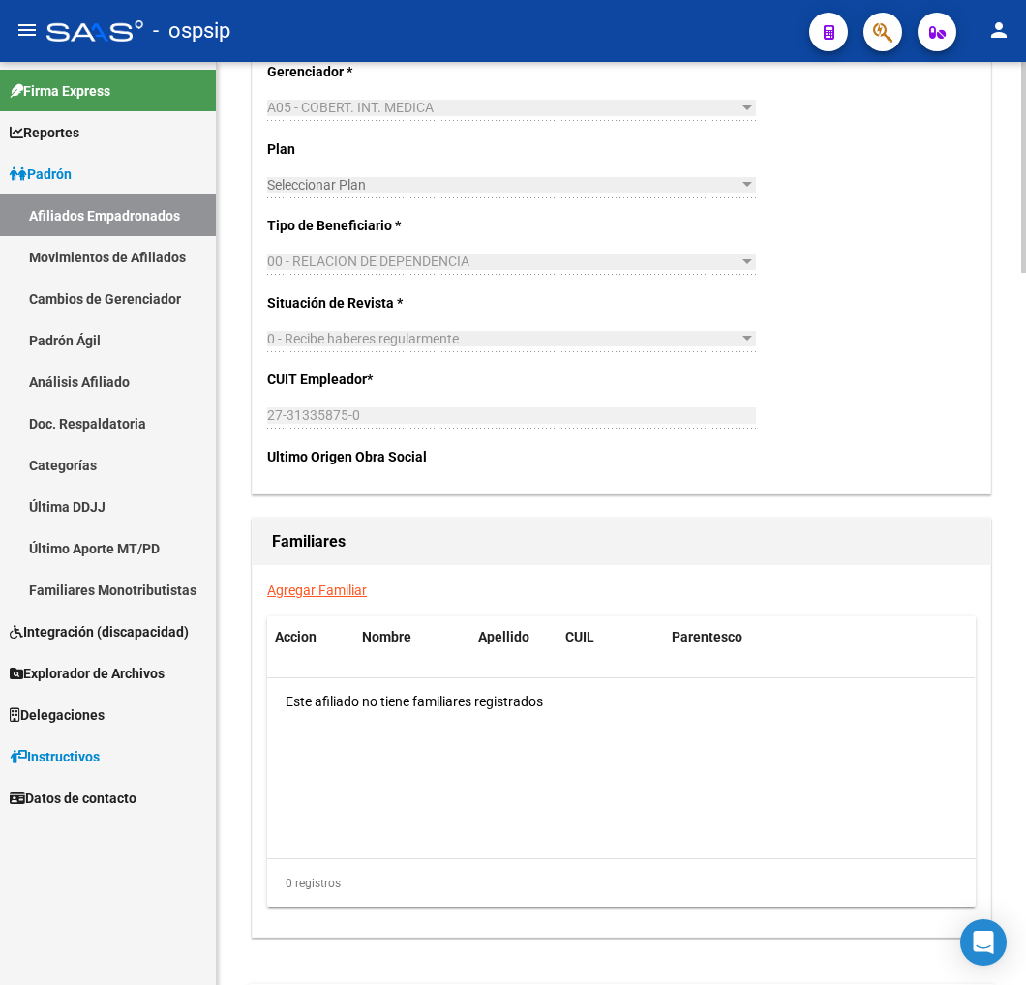
click at [308, 595] on link "Agregar Familiar" at bounding box center [317, 590] width 100 height 15
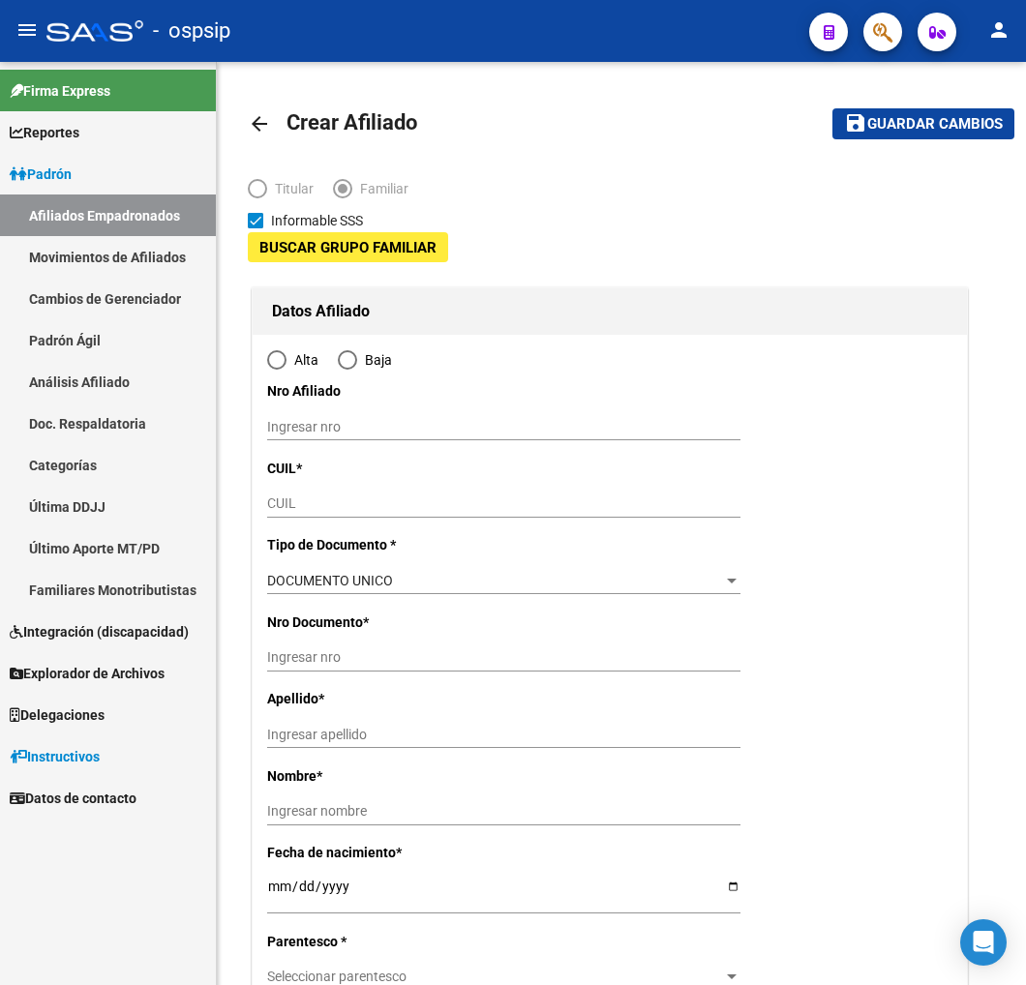
type input "27-31335875-0"
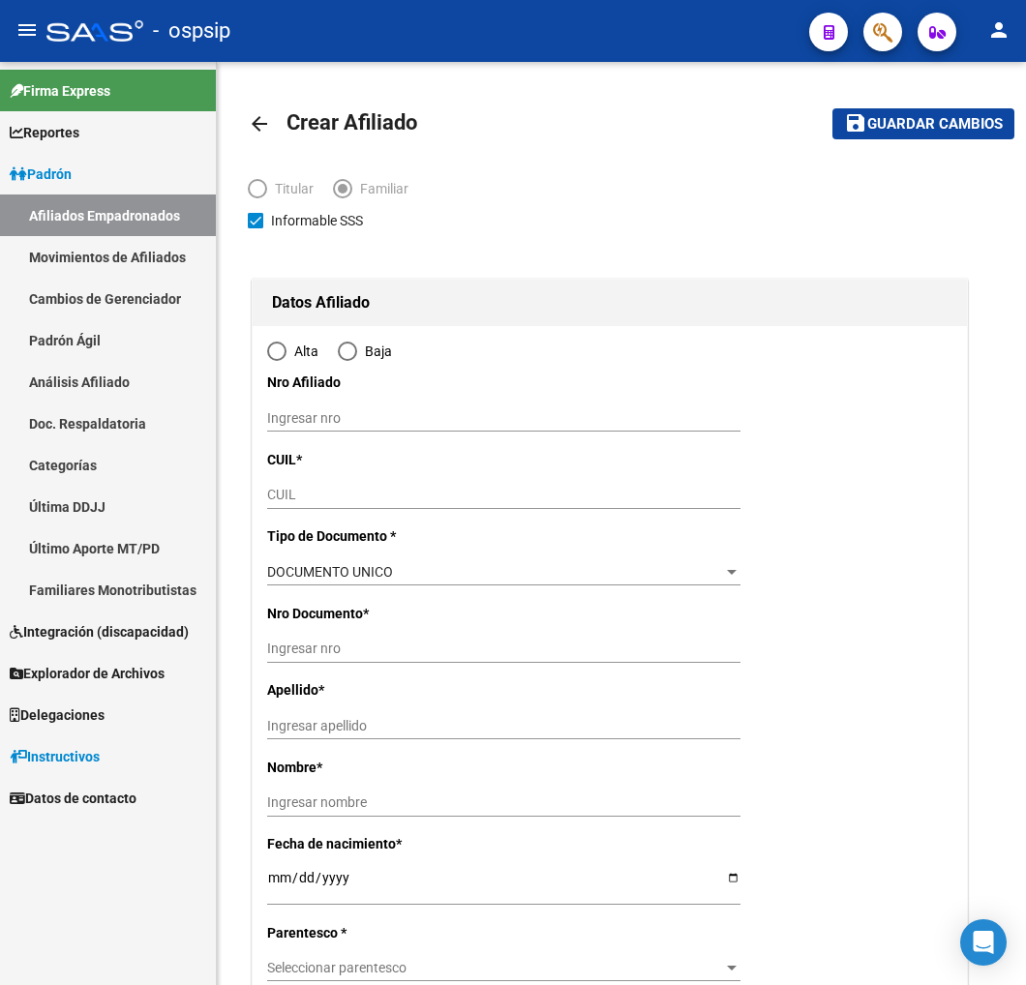
type input "[GEOGRAPHIC_DATA]"
type input "4200"
type input "233-B° [PERSON_NAME]"
type input "3032"
radio input "true"
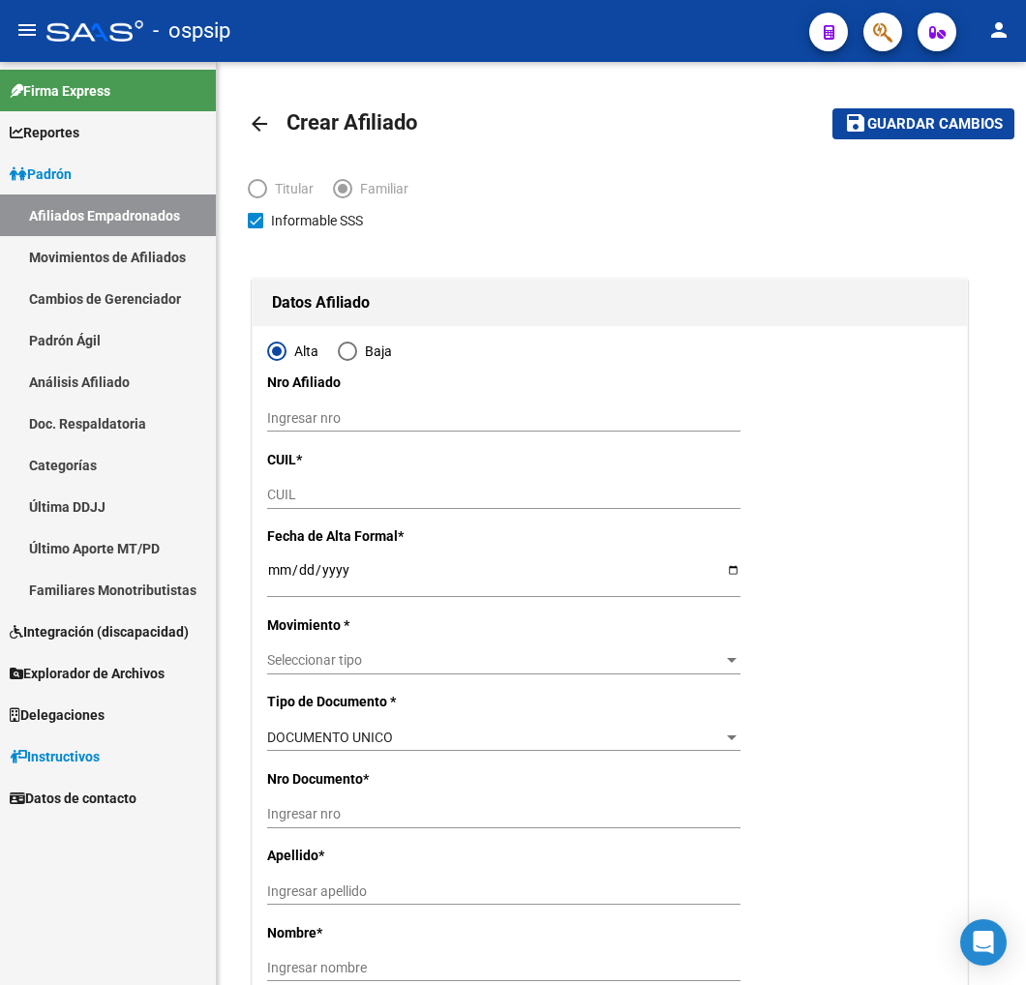
type input "27-31335875-0"
click at [306, 492] on input "CUIL" at bounding box center [503, 495] width 473 height 16
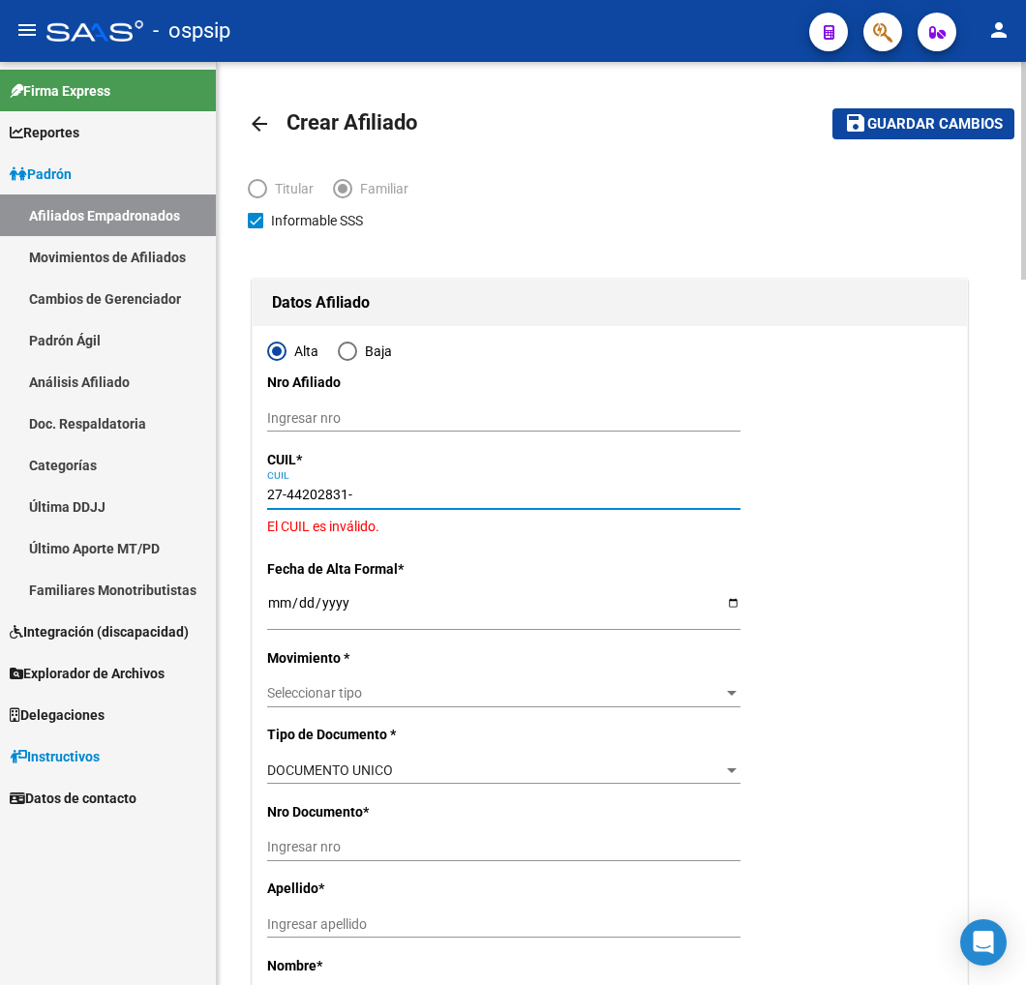
type input "27-44202831-7"
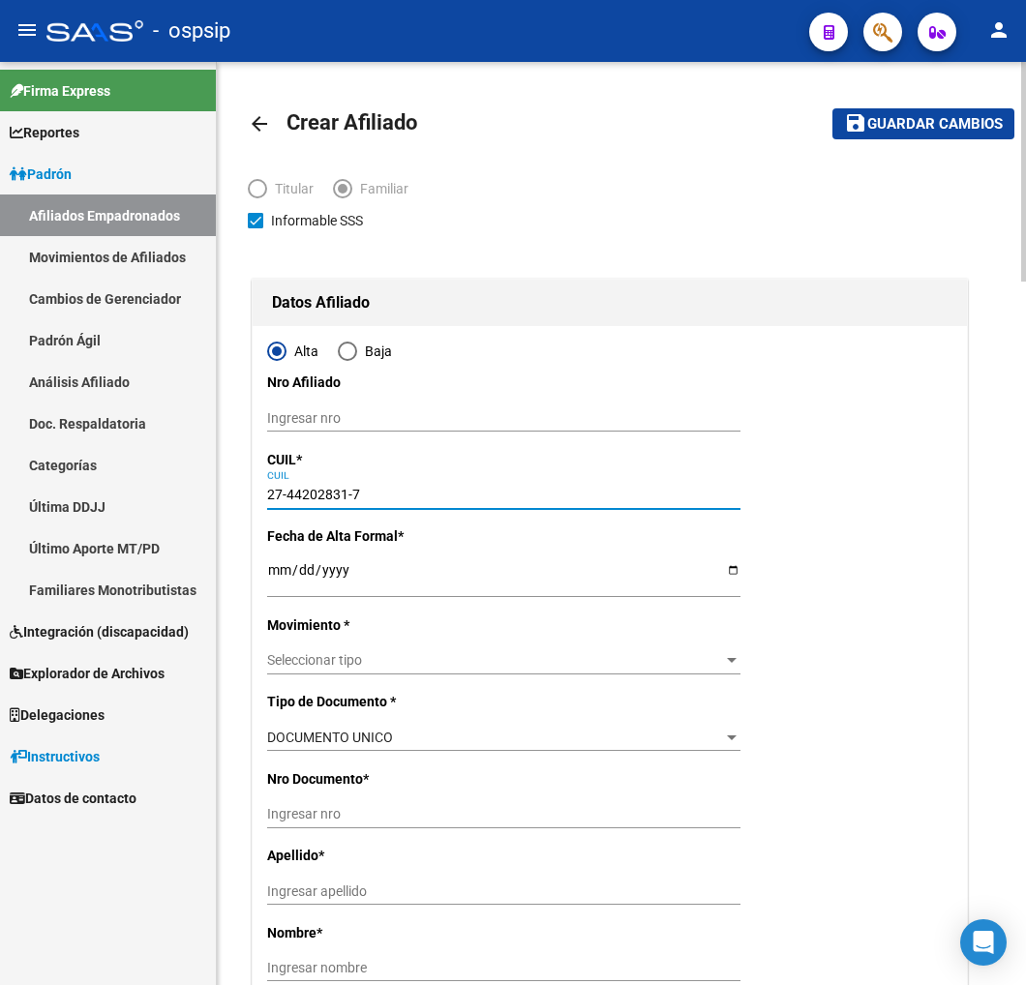
type input "44202831"
type input "[PERSON_NAME]"
type input "[DATE]"
type input "[GEOGRAPHIC_DATA]"
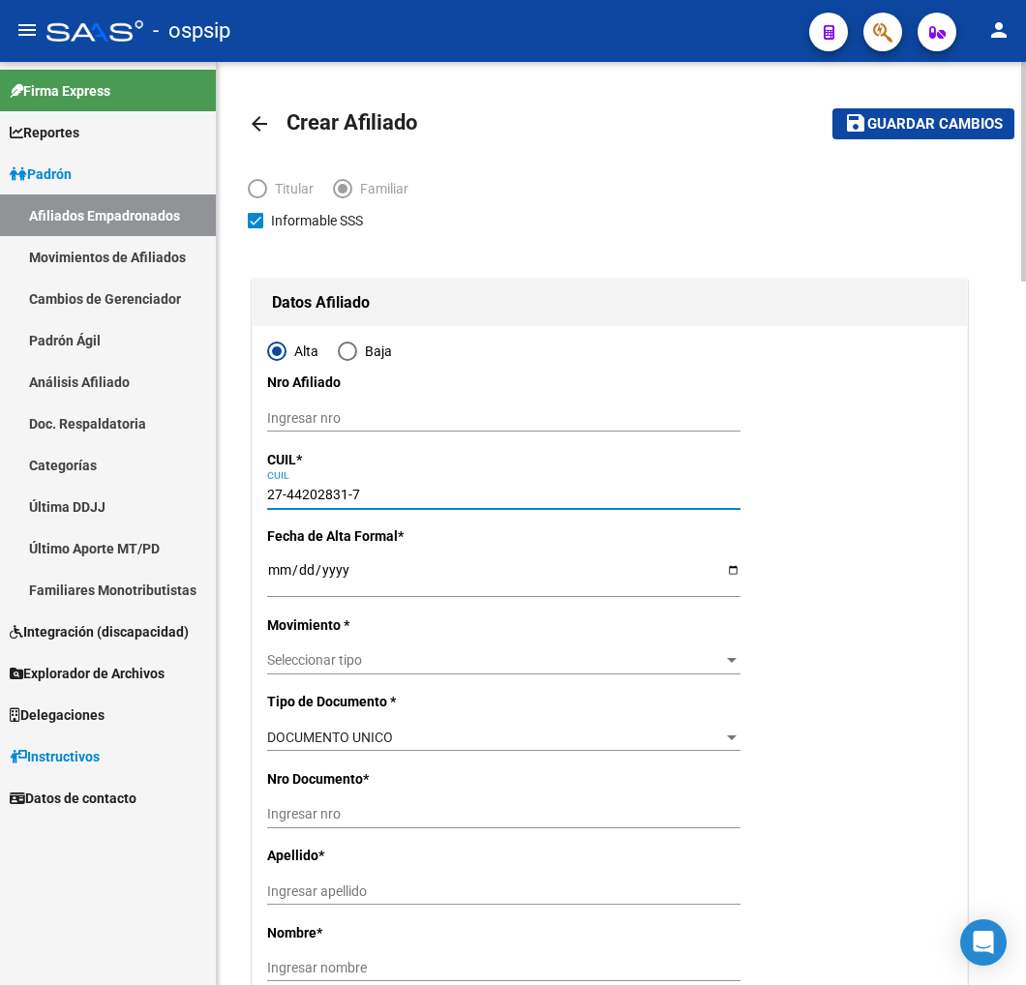
type input "[PERSON_NAME]"
type input "735"
type input "27-44202831-7"
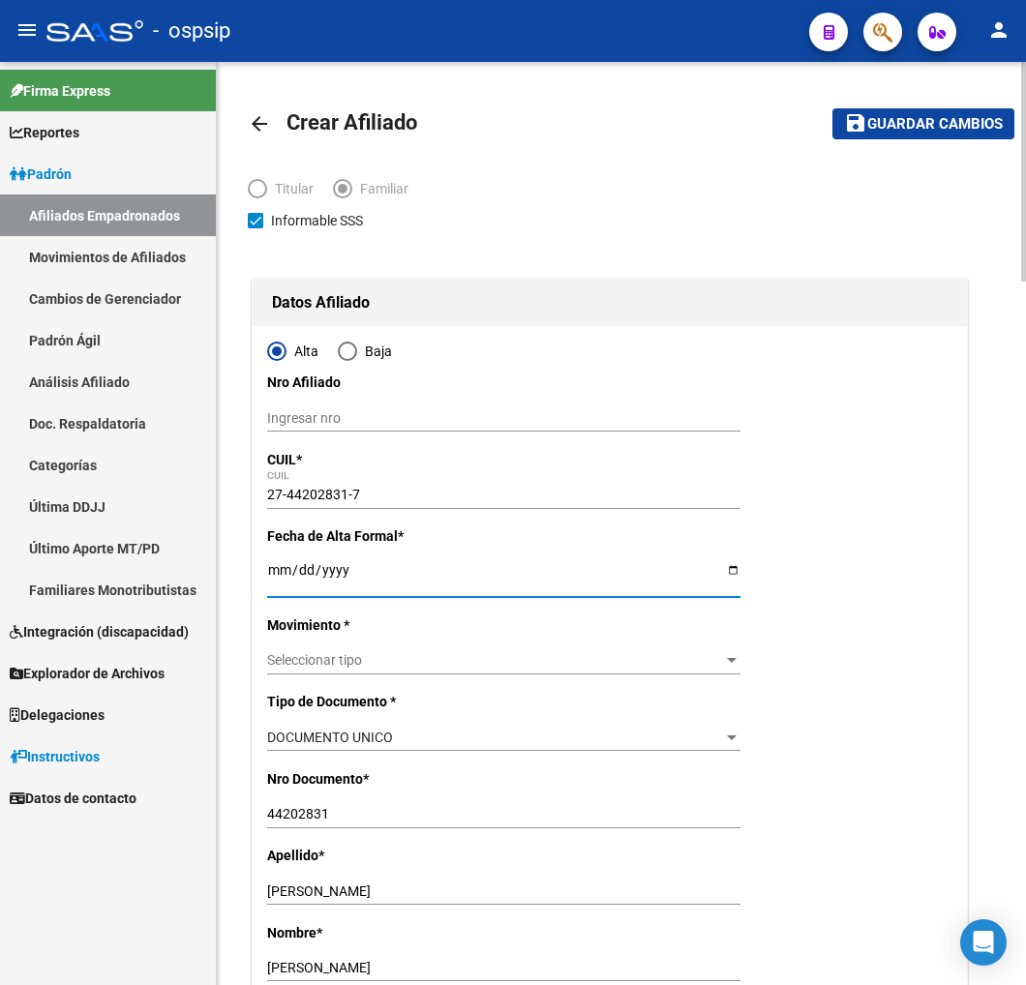
click at [269, 585] on input "Ingresar fecha" at bounding box center [503, 576] width 473 height 29
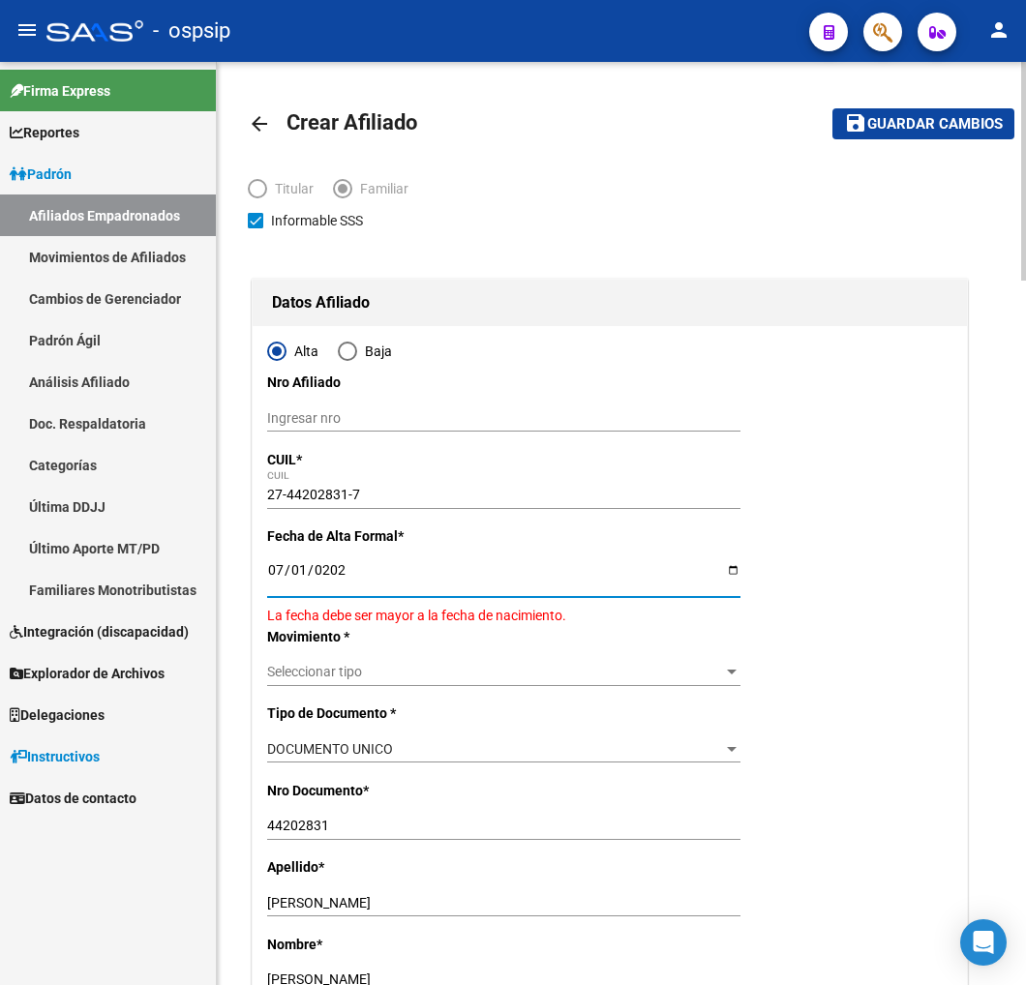
type input "[DATE]"
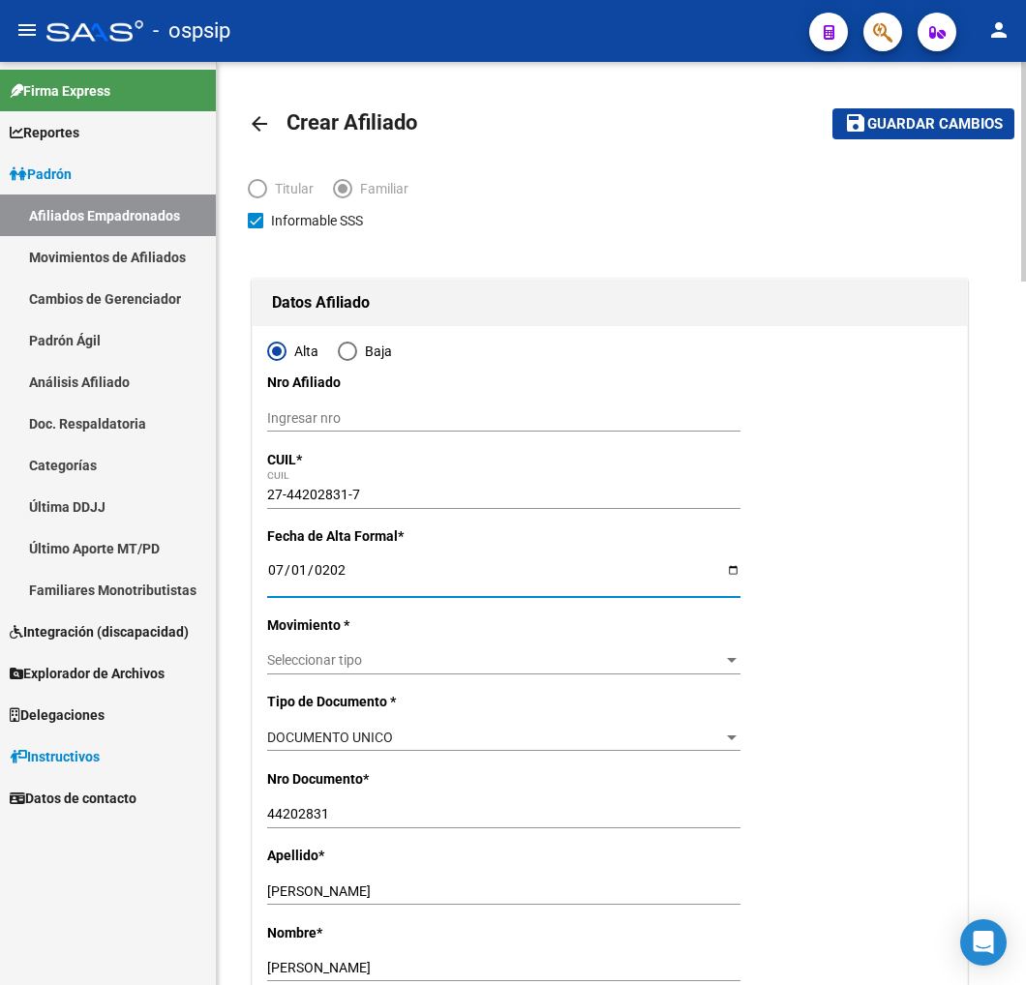
click at [470, 661] on span "Seleccionar tipo" at bounding box center [495, 660] width 456 height 16
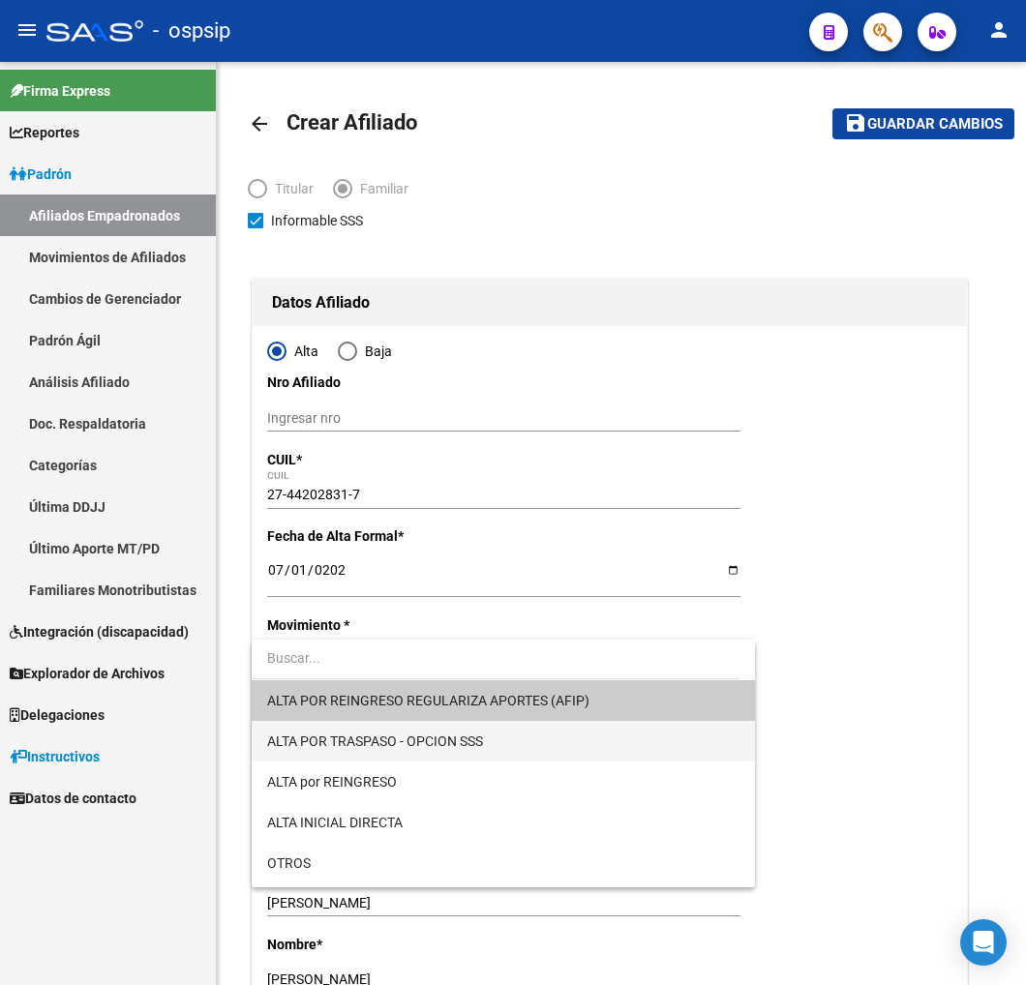
click at [497, 743] on span "ALTA POR TRASPASO - OPCION SSS" at bounding box center [503, 741] width 472 height 41
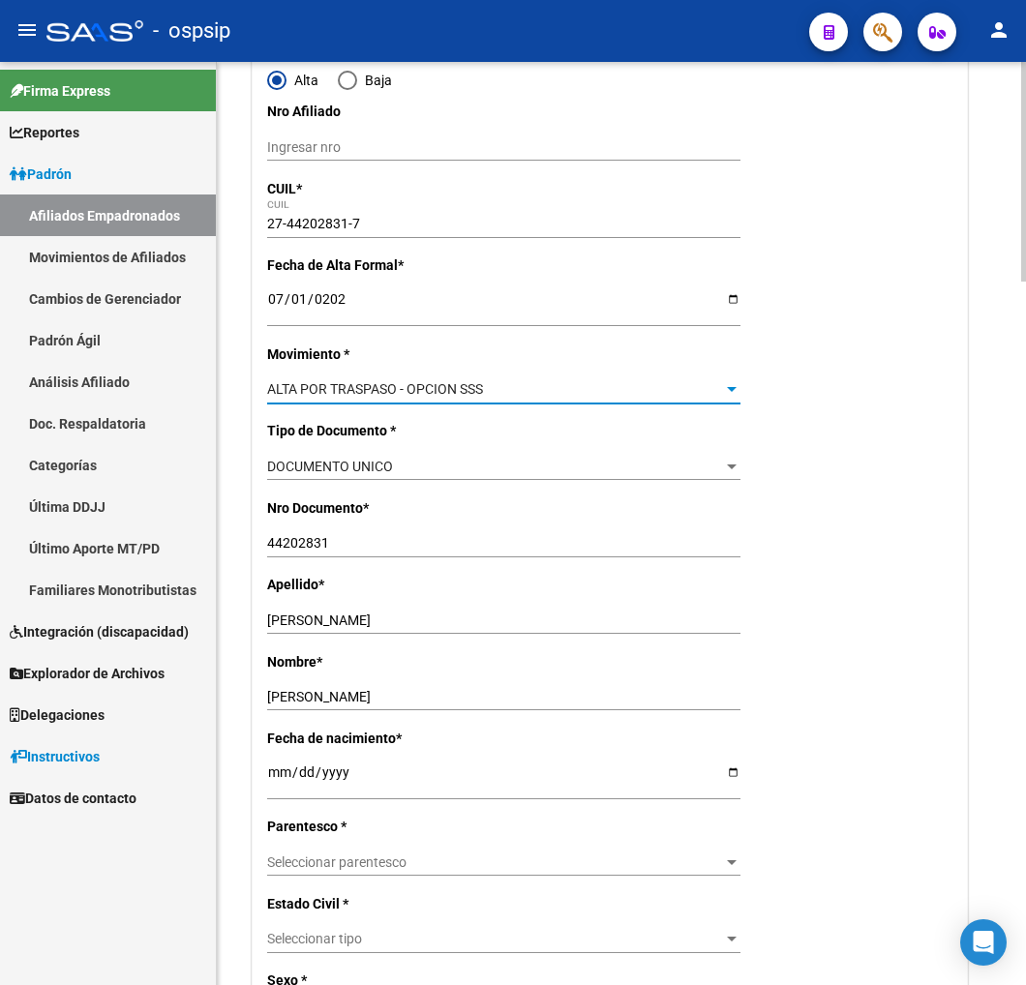
scroll to position [322, 0]
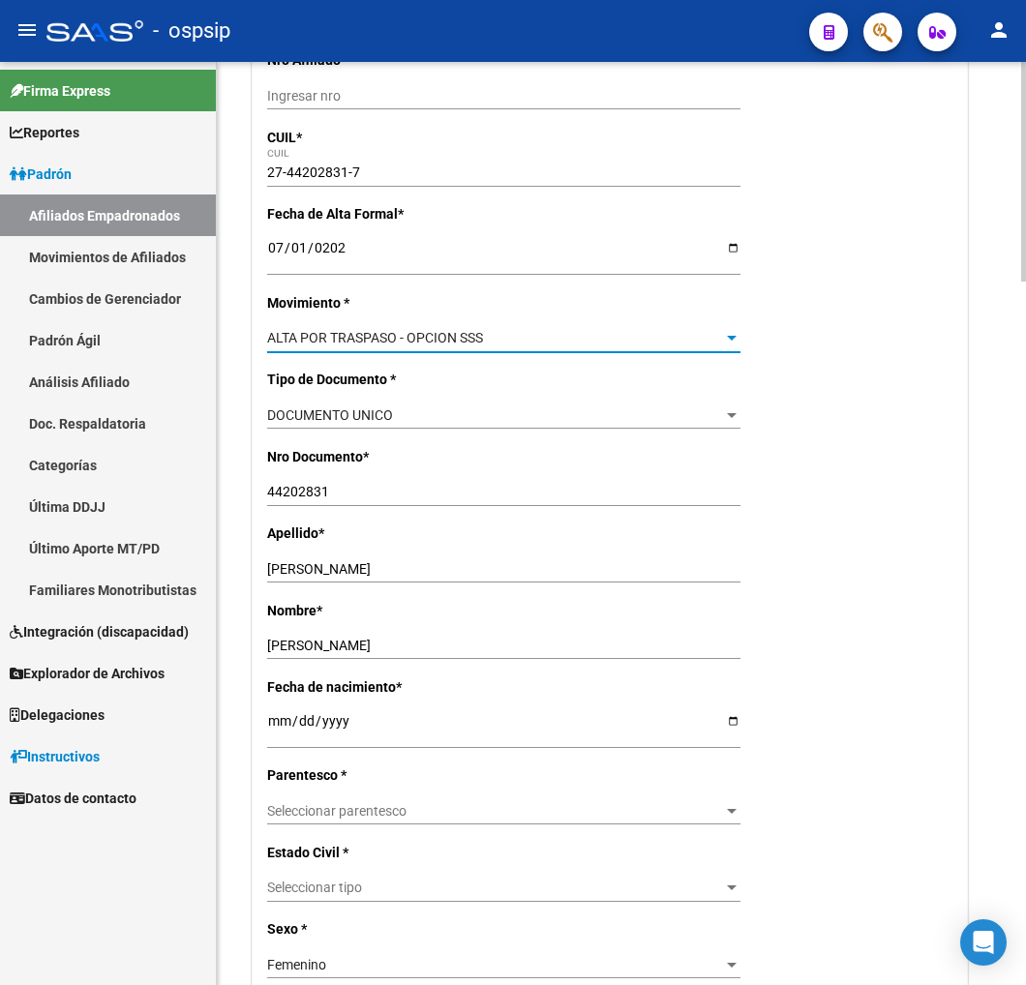
click at [402, 803] on span "Seleccionar parentesco" at bounding box center [495, 811] width 456 height 16
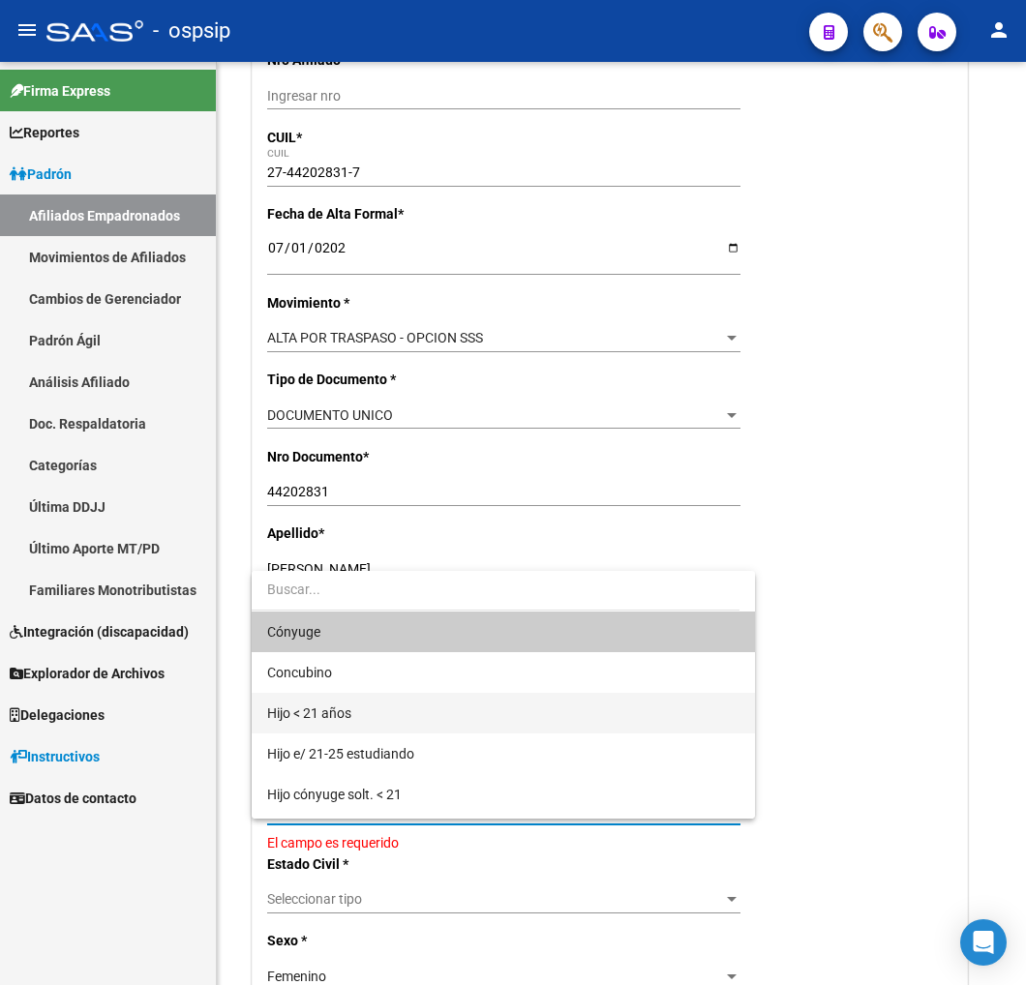
click at [392, 709] on span "Hijo < 21 años" at bounding box center [503, 713] width 472 height 41
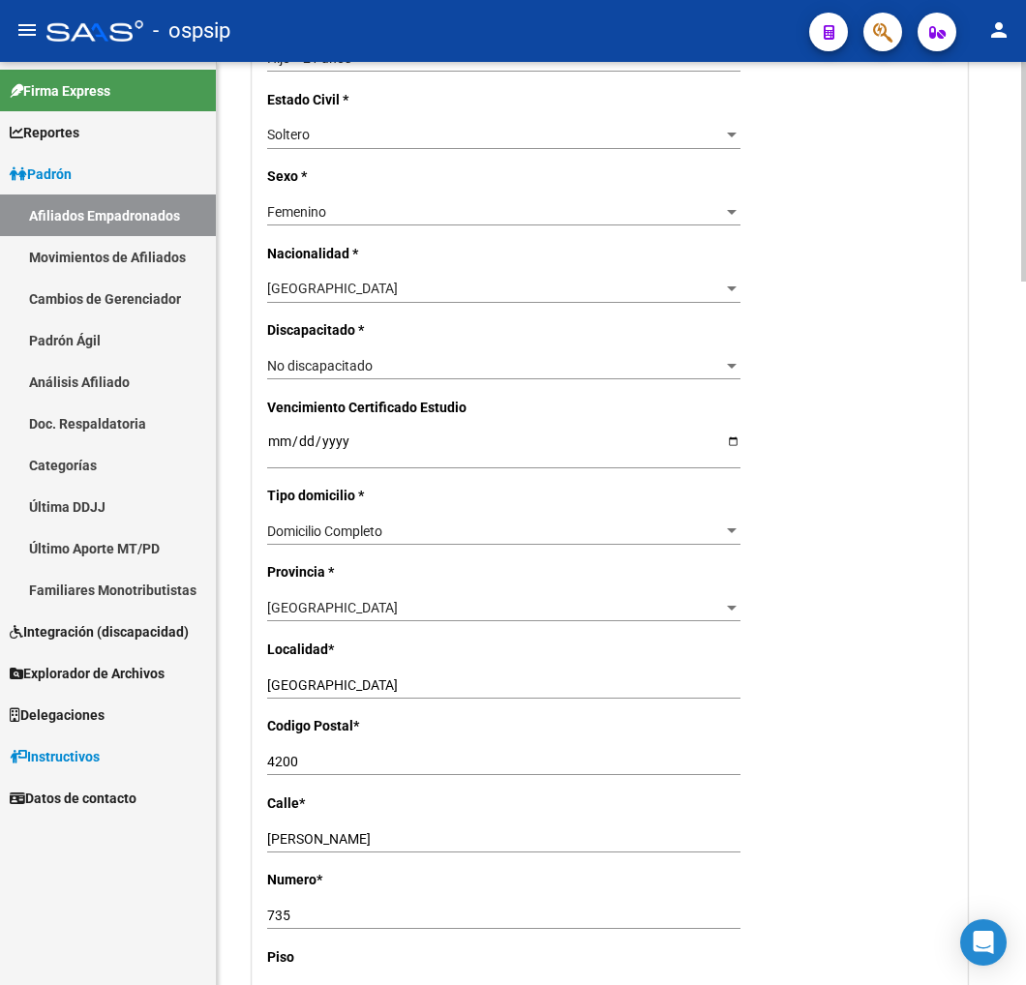
scroll to position [1183, 0]
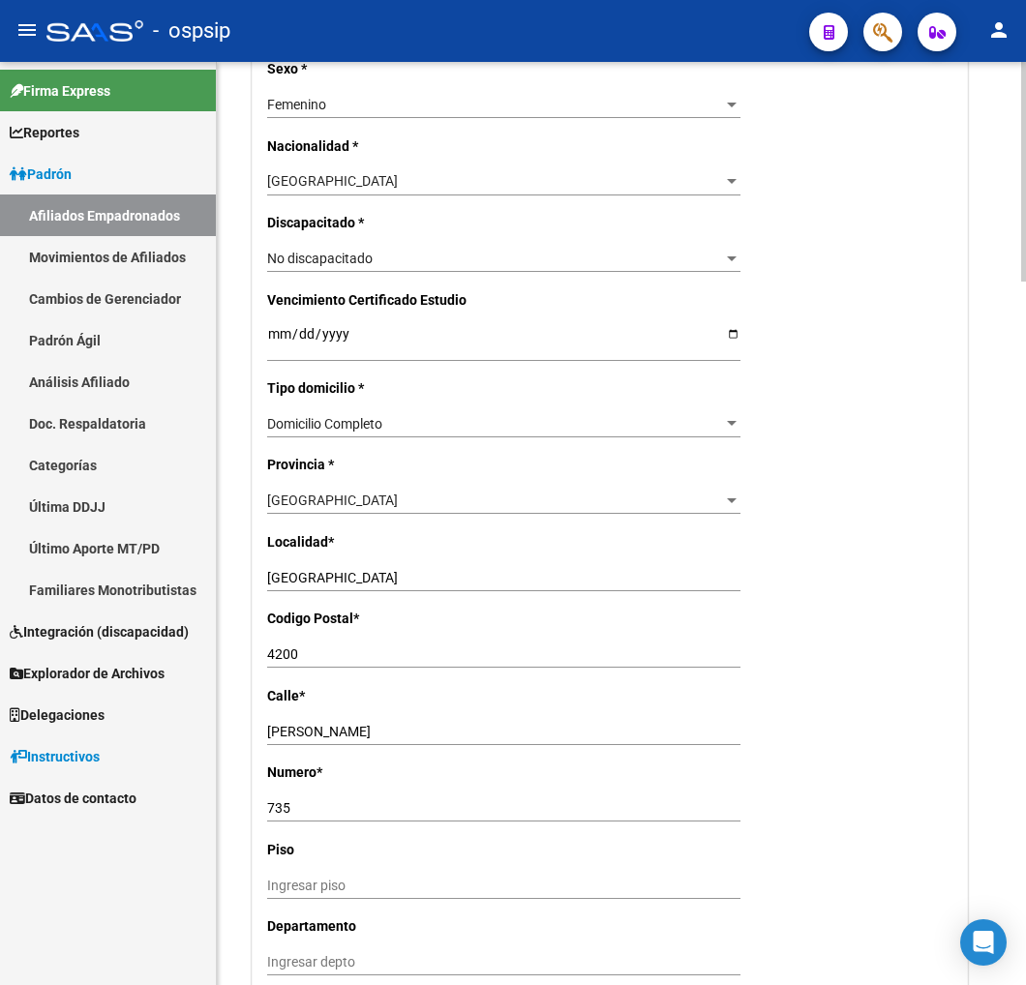
click at [433, 737] on input "[PERSON_NAME]" at bounding box center [503, 732] width 473 height 16
type input "M"
type input "c"
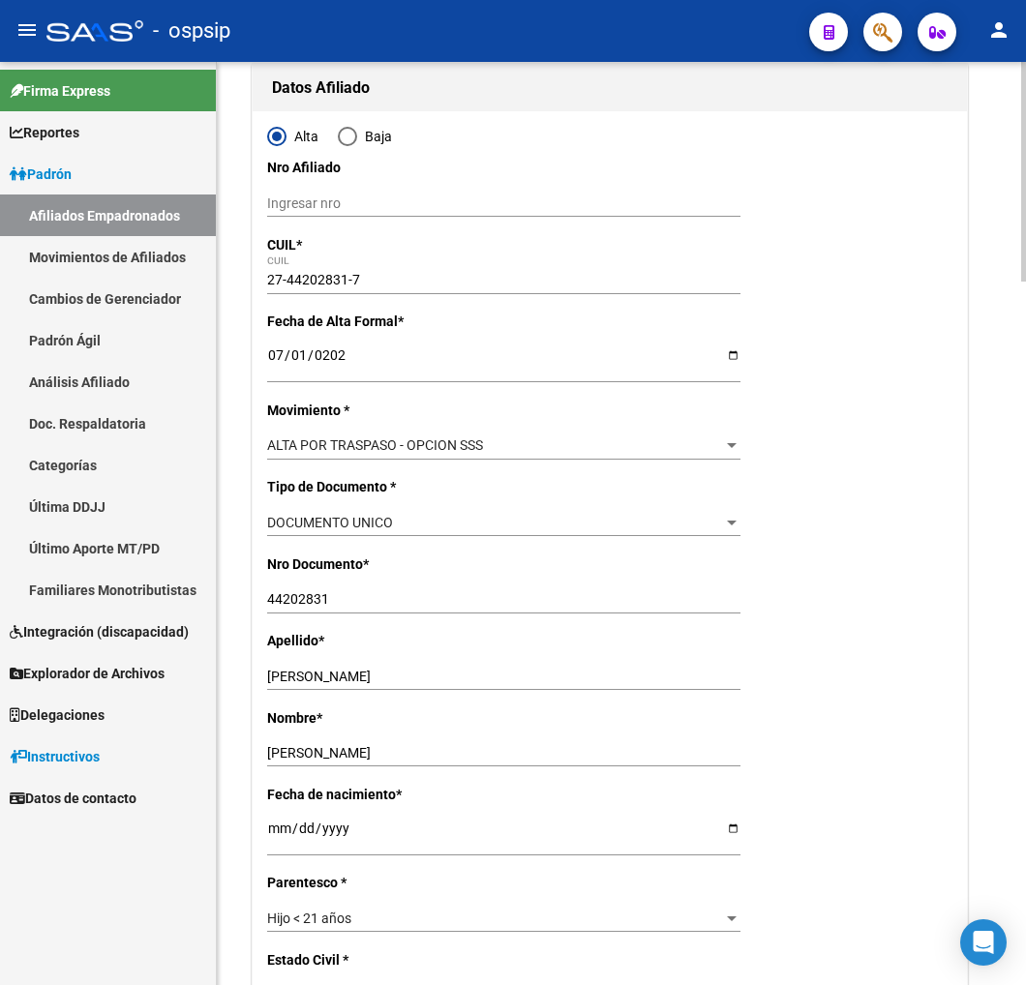
scroll to position [322, 0]
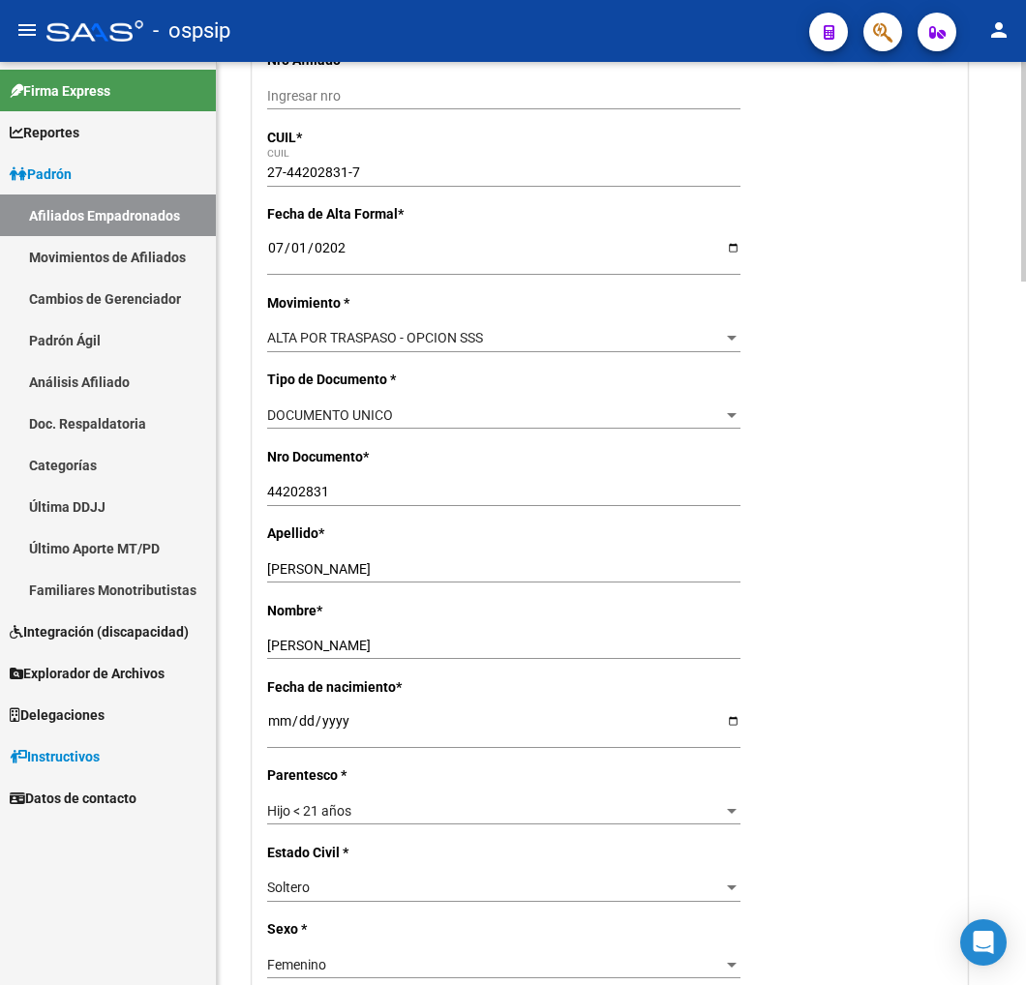
type input "CALLE 515 BO.[PERSON_NAME]"
click at [697, 814] on div "Hijo < 21 años" at bounding box center [495, 811] width 456 height 16
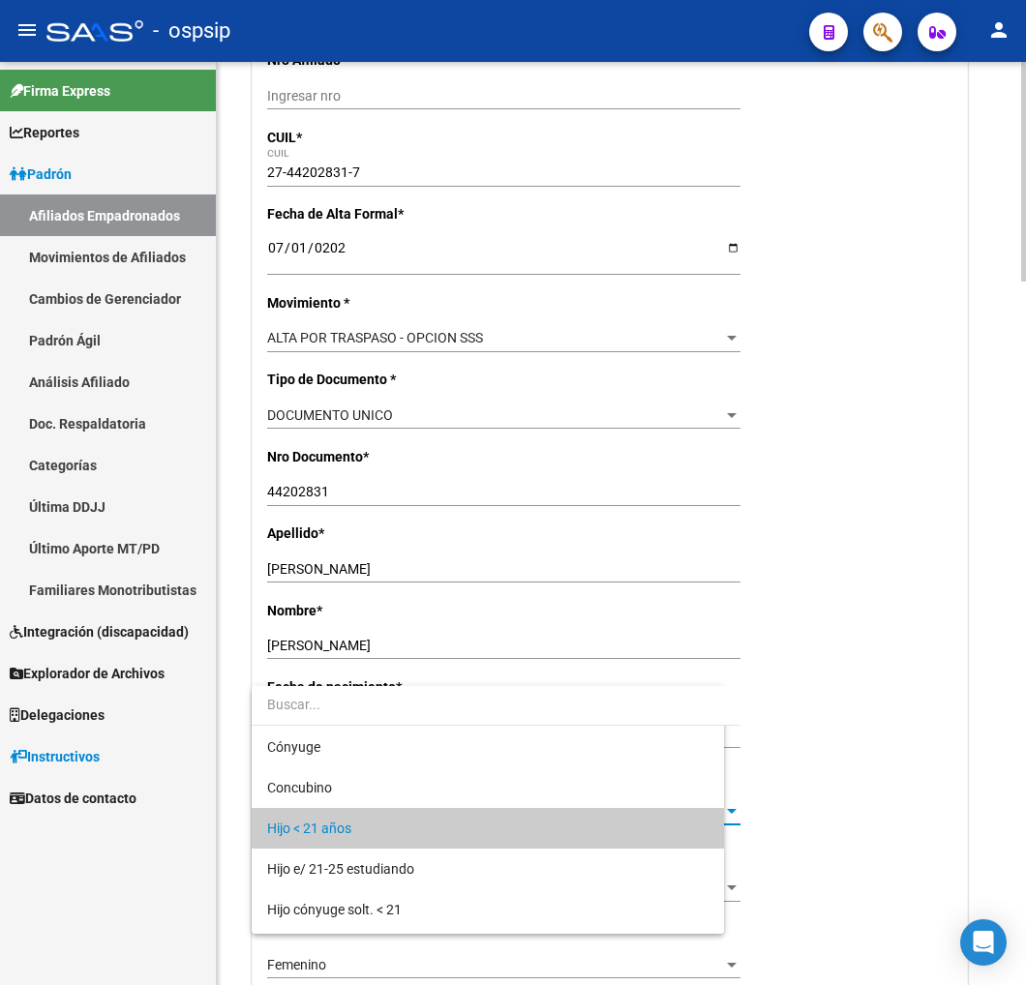
scroll to position [17, 0]
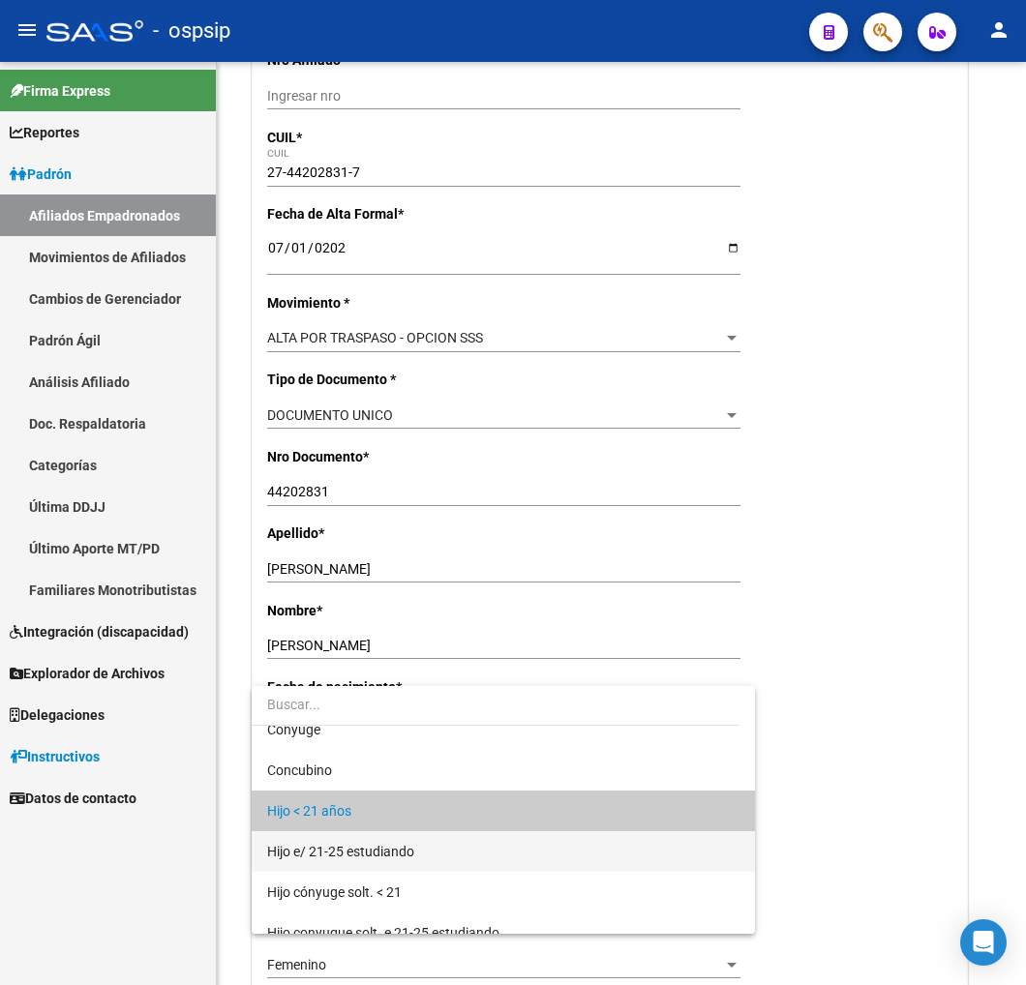
click at [433, 845] on span "Hijo e/ 21-25 estudiando" at bounding box center [503, 851] width 472 height 41
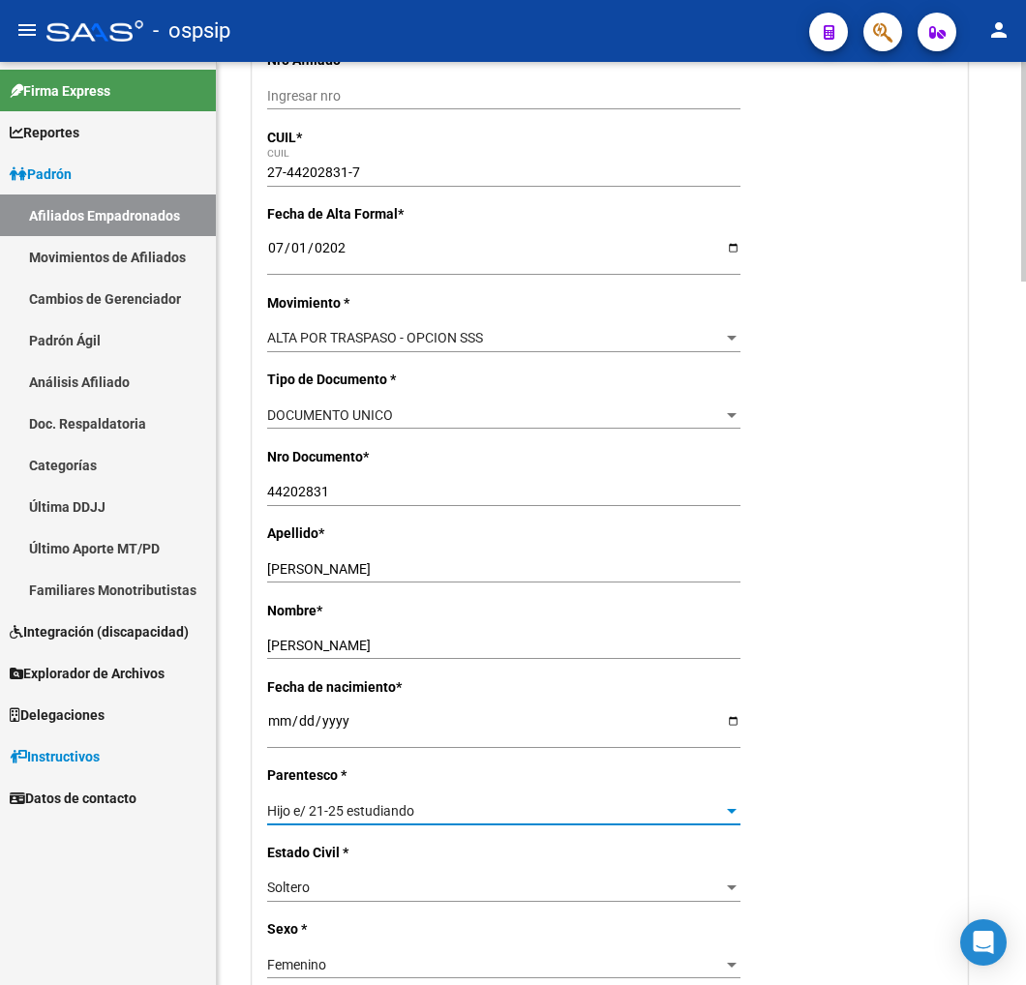
scroll to position [0, 0]
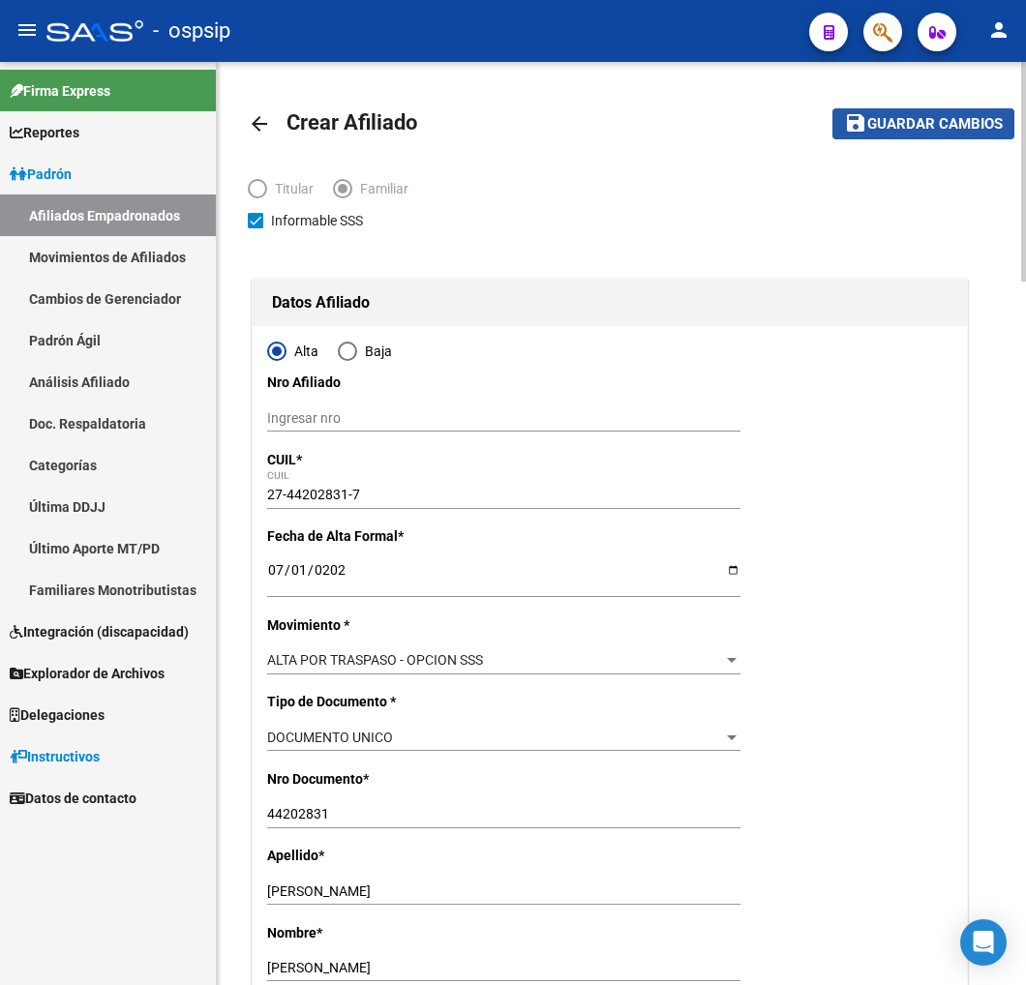
click at [916, 129] on span "Guardar cambios" at bounding box center [935, 124] width 136 height 17
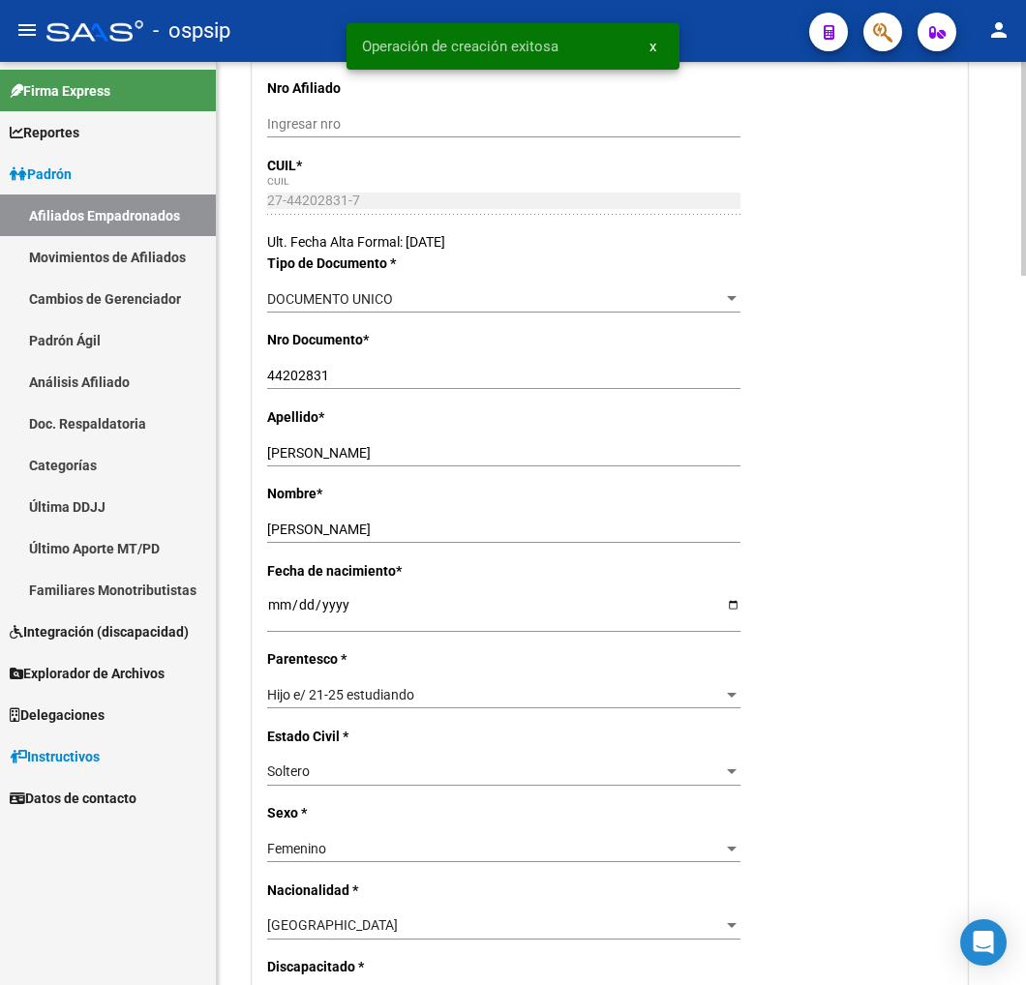
radio input "true"
type input "27-31335875-0"
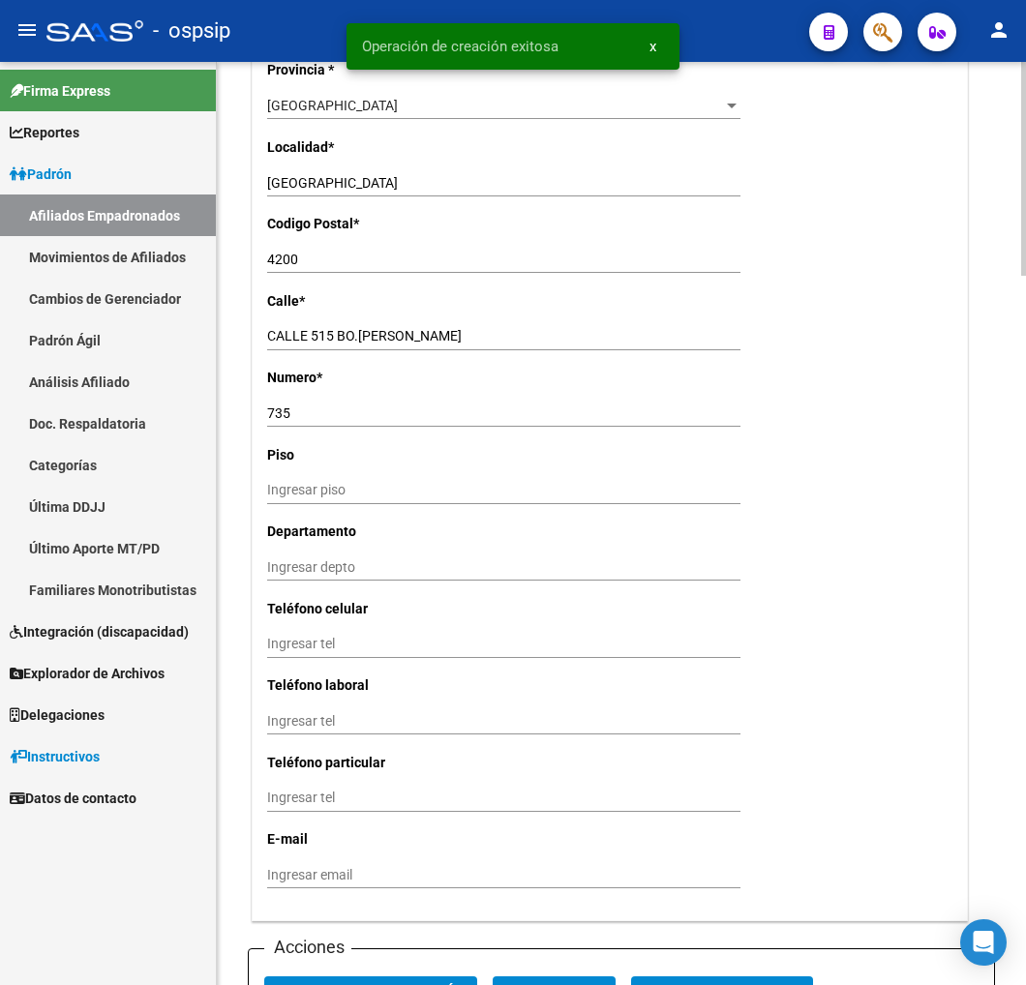
scroll to position [1612, 0]
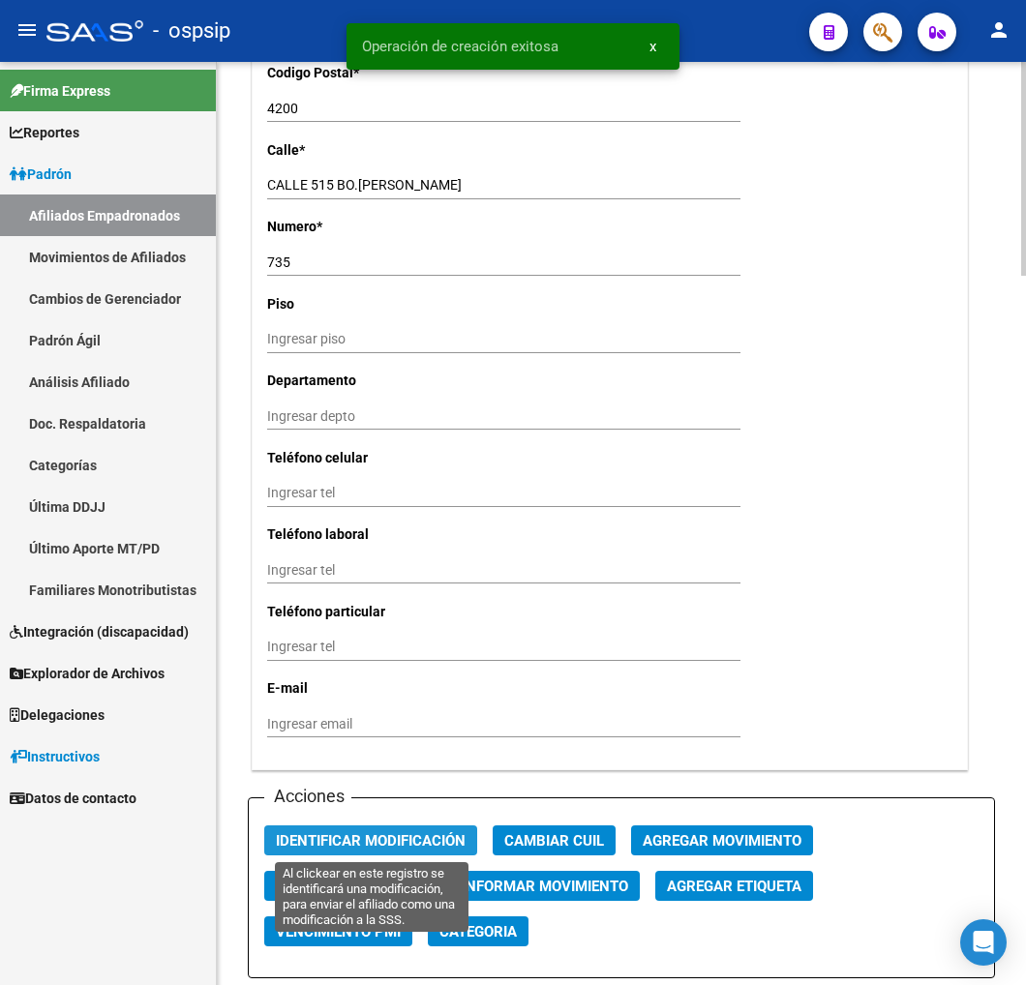
click at [404, 846] on span "Identificar Modificación" at bounding box center [371, 840] width 190 height 17
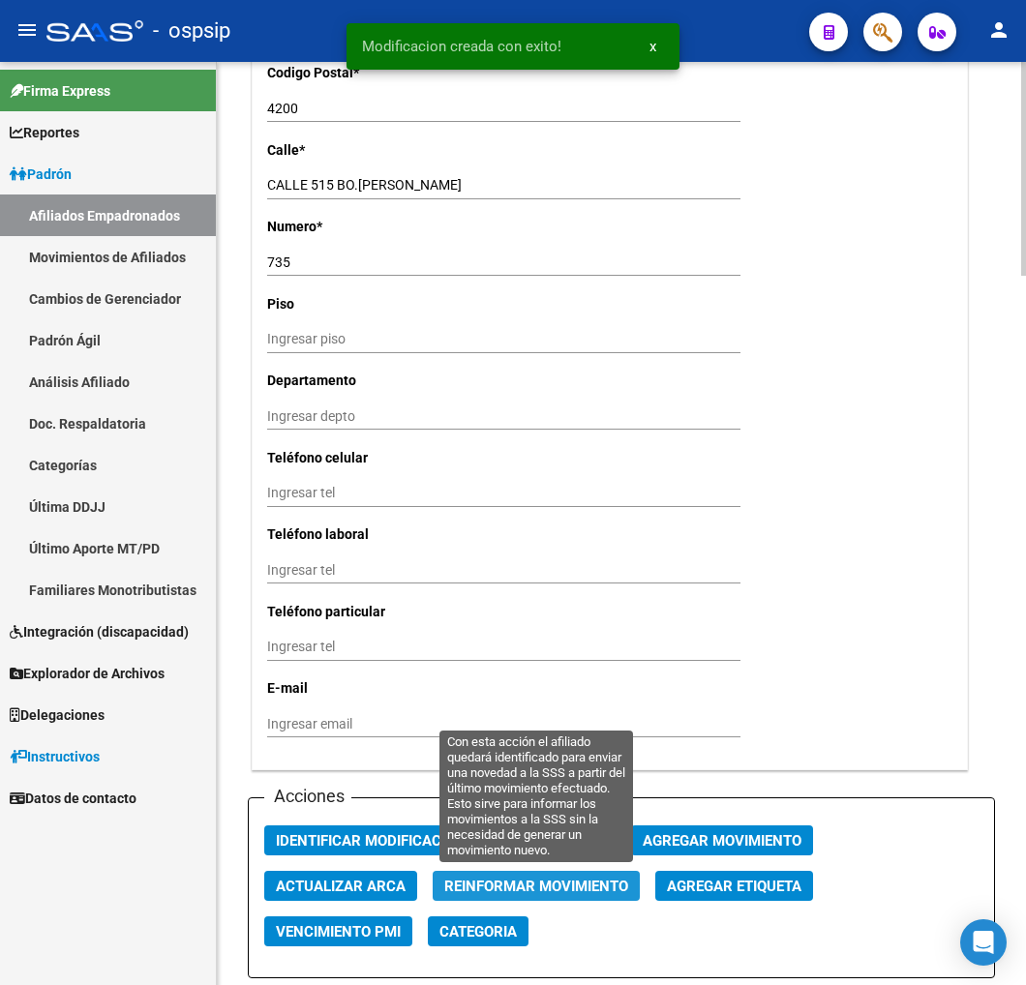
click at [546, 874] on button "Reinformar Movimiento" at bounding box center [536, 886] width 207 height 30
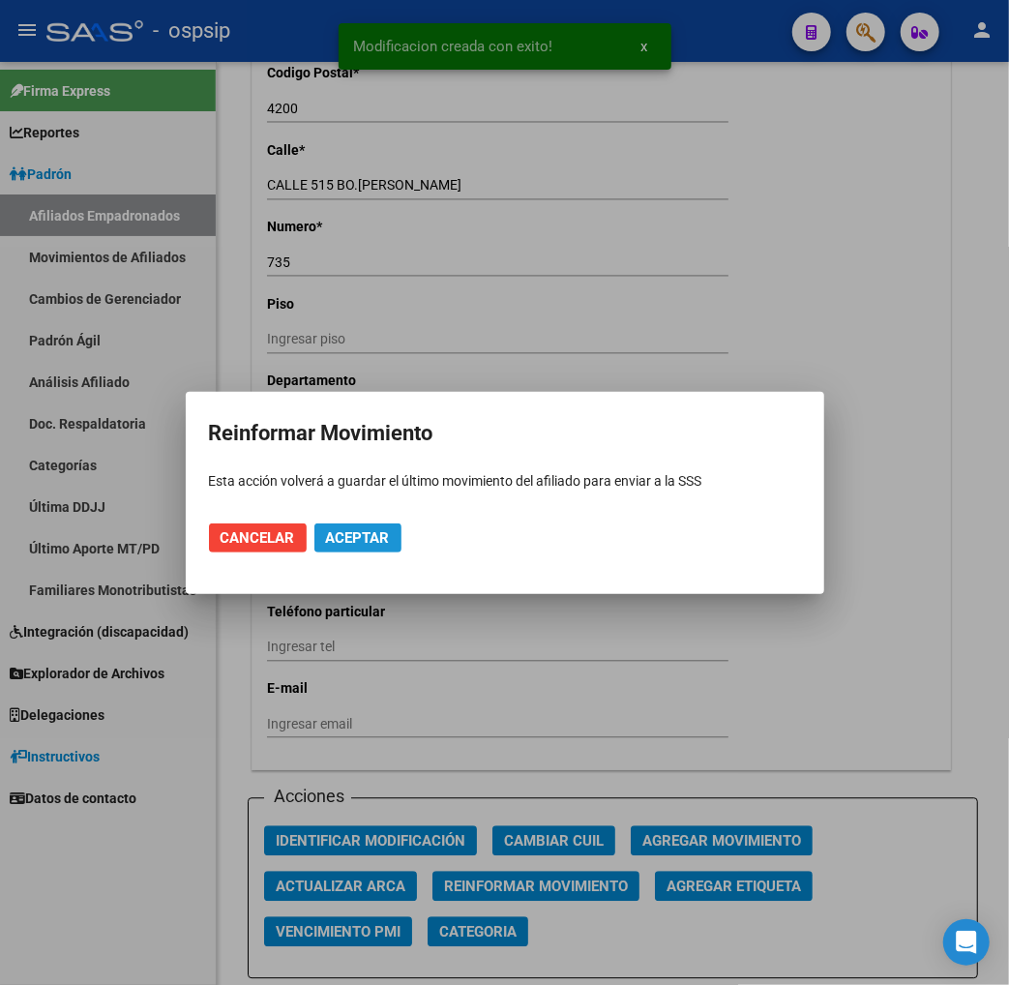
click at [346, 546] on button "Aceptar" at bounding box center [358, 538] width 87 height 29
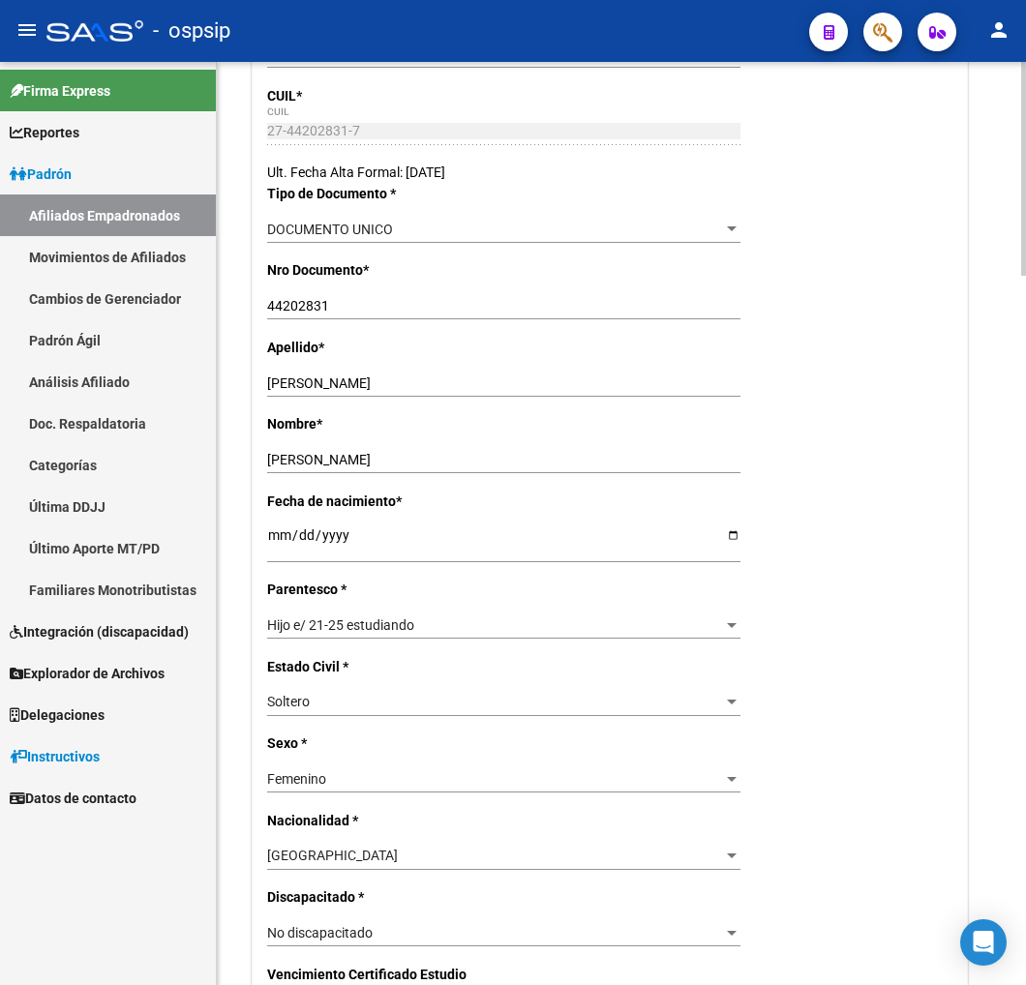
scroll to position [0, 0]
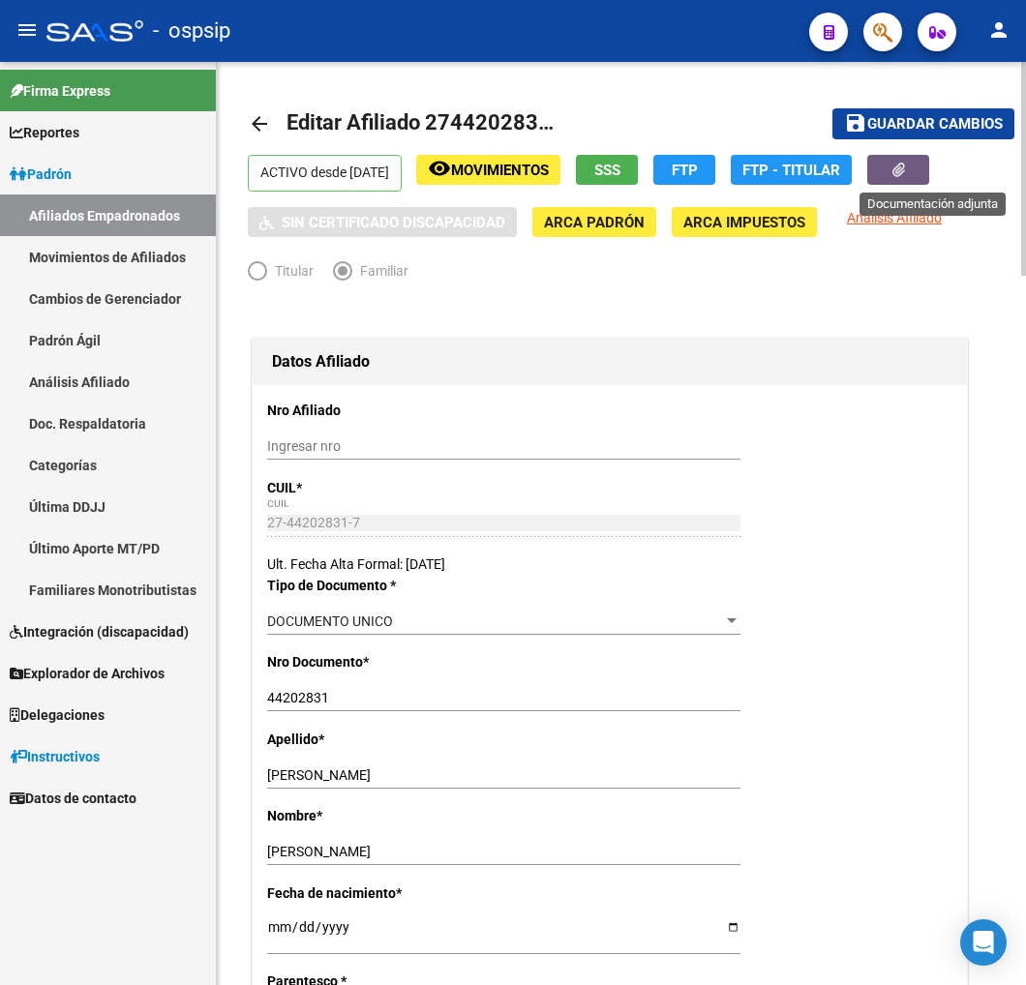
click at [904, 167] on button "button" at bounding box center [898, 170] width 62 height 30
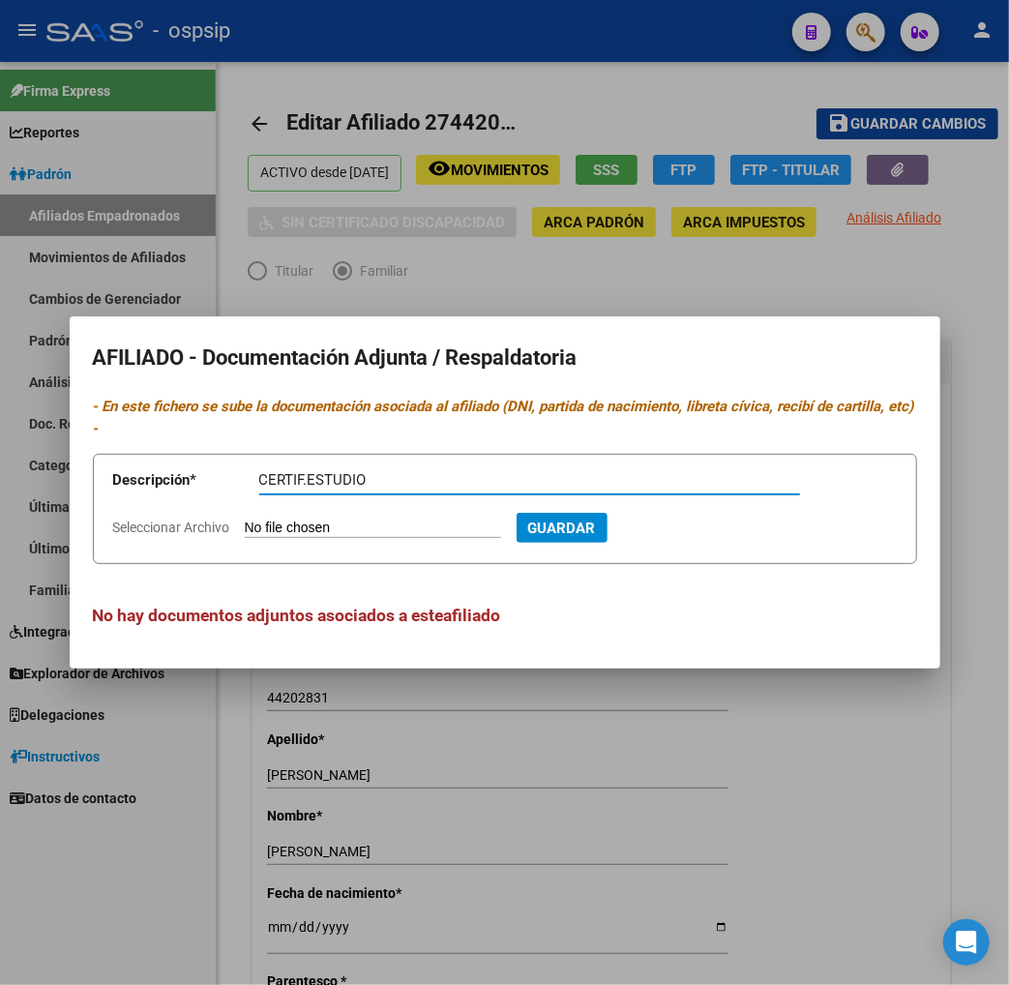
type input "CERTIF.ESTUDIO"
click at [298, 520] on input "Seleccionar Archivo" at bounding box center [373, 529] width 256 height 18
type input "C:\fakepath\012.jpg"
click at [680, 526] on button "Guardar" at bounding box center [666, 528] width 91 height 30
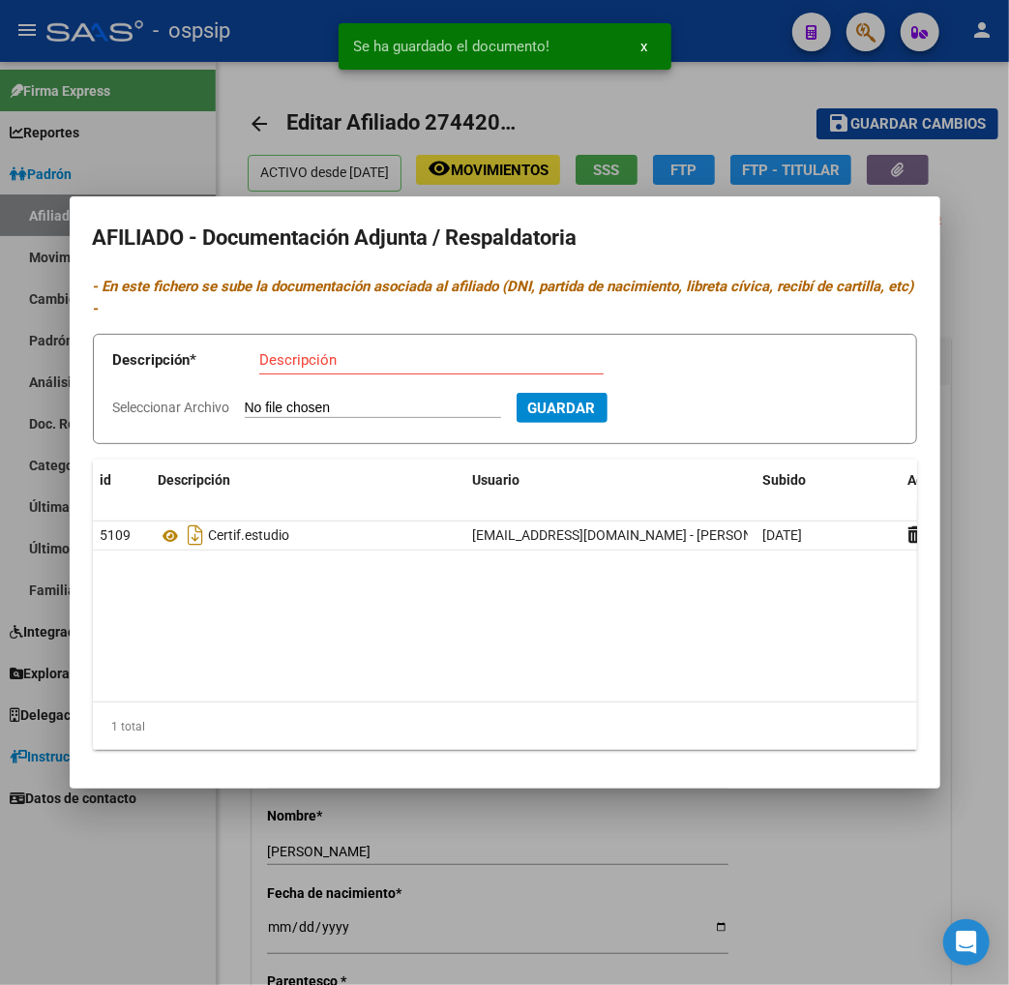
click at [566, 858] on div at bounding box center [504, 492] width 1009 height 985
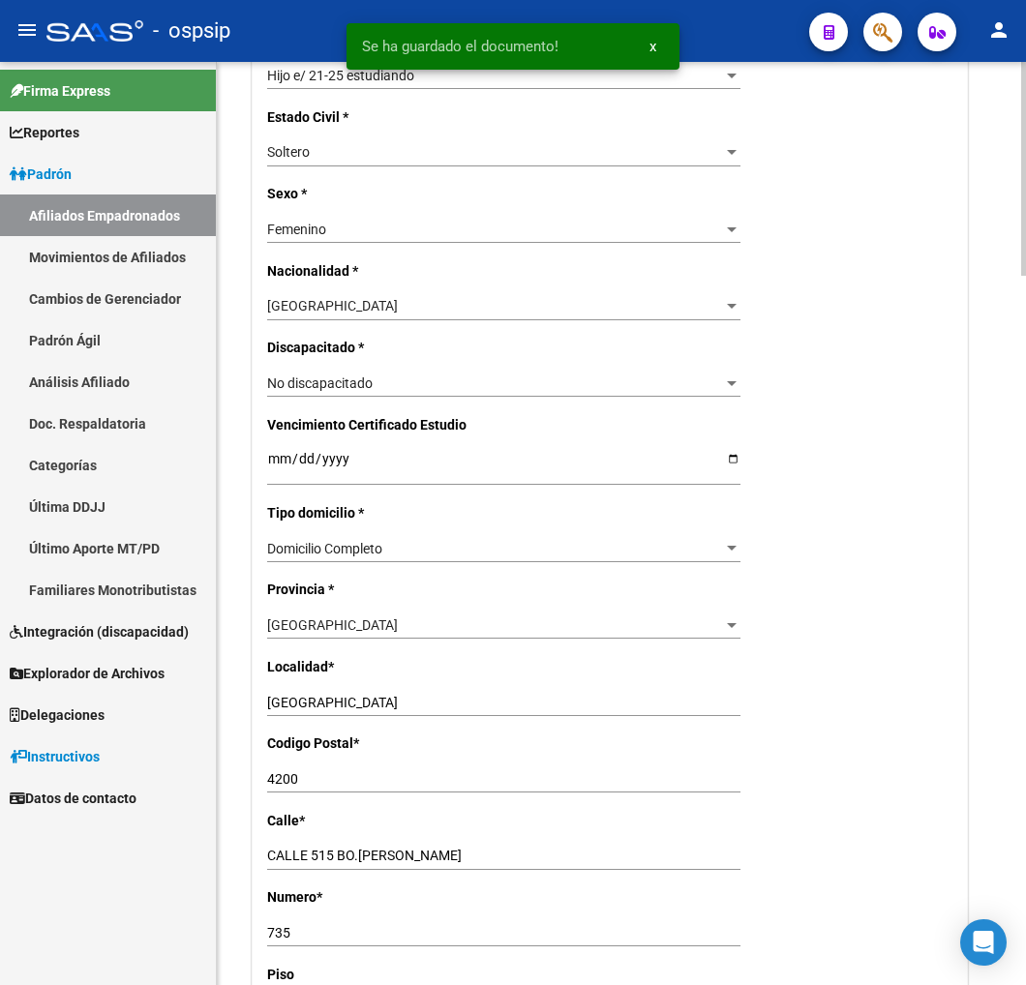
scroll to position [968, 0]
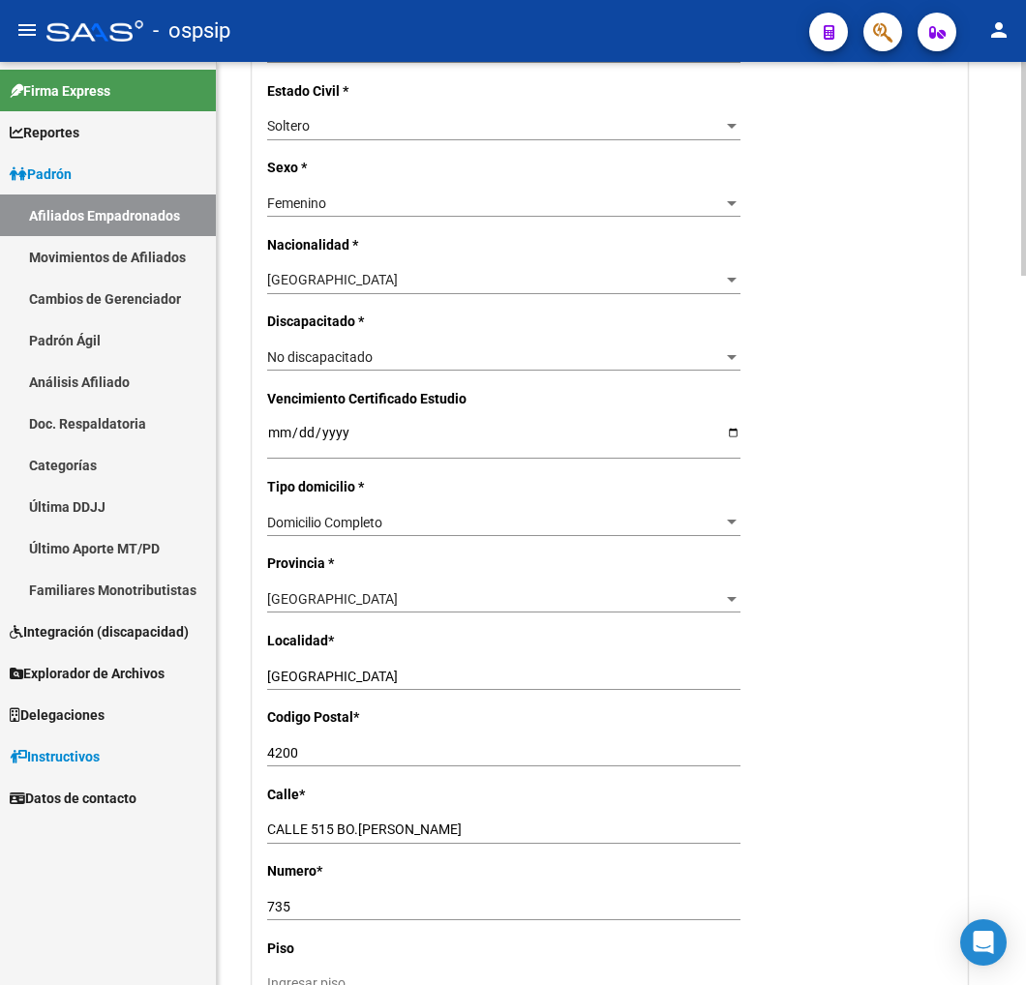
click at [272, 442] on input "Ingresar fecha" at bounding box center [503, 439] width 473 height 29
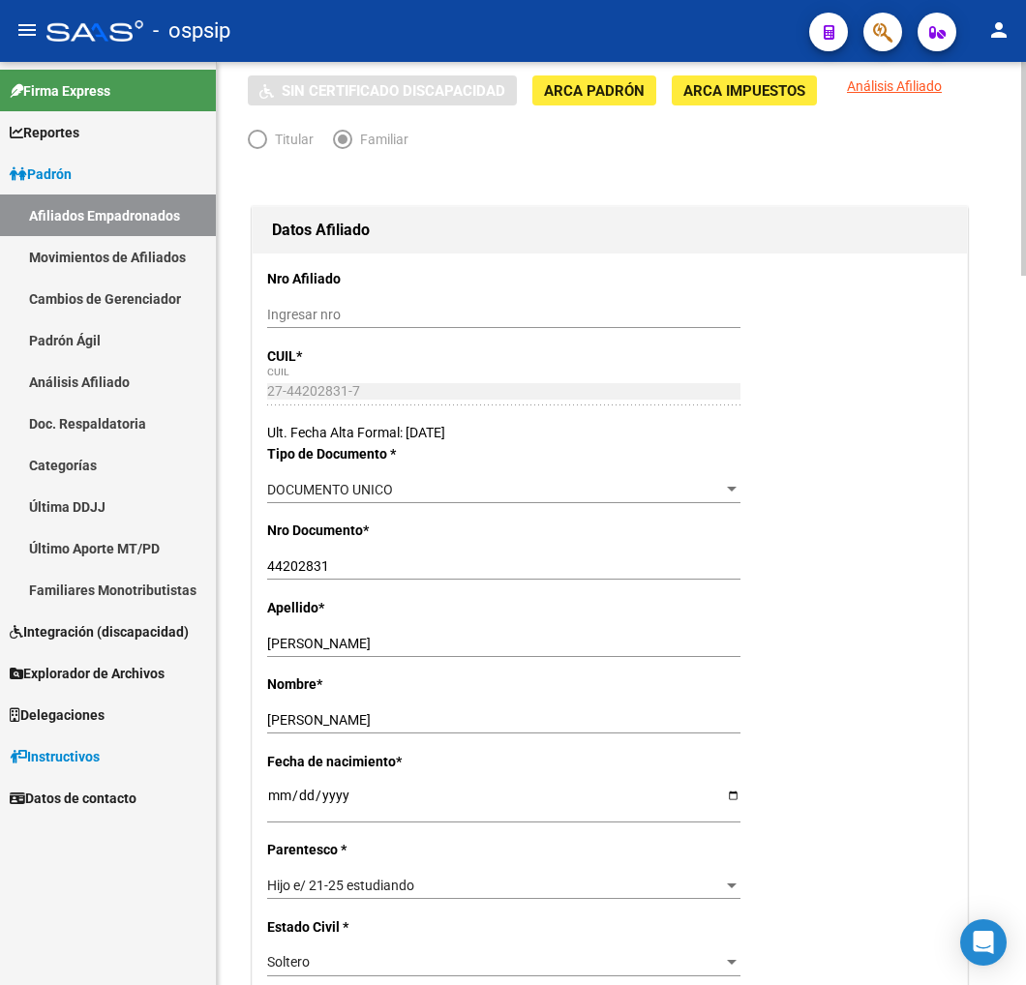
scroll to position [0, 0]
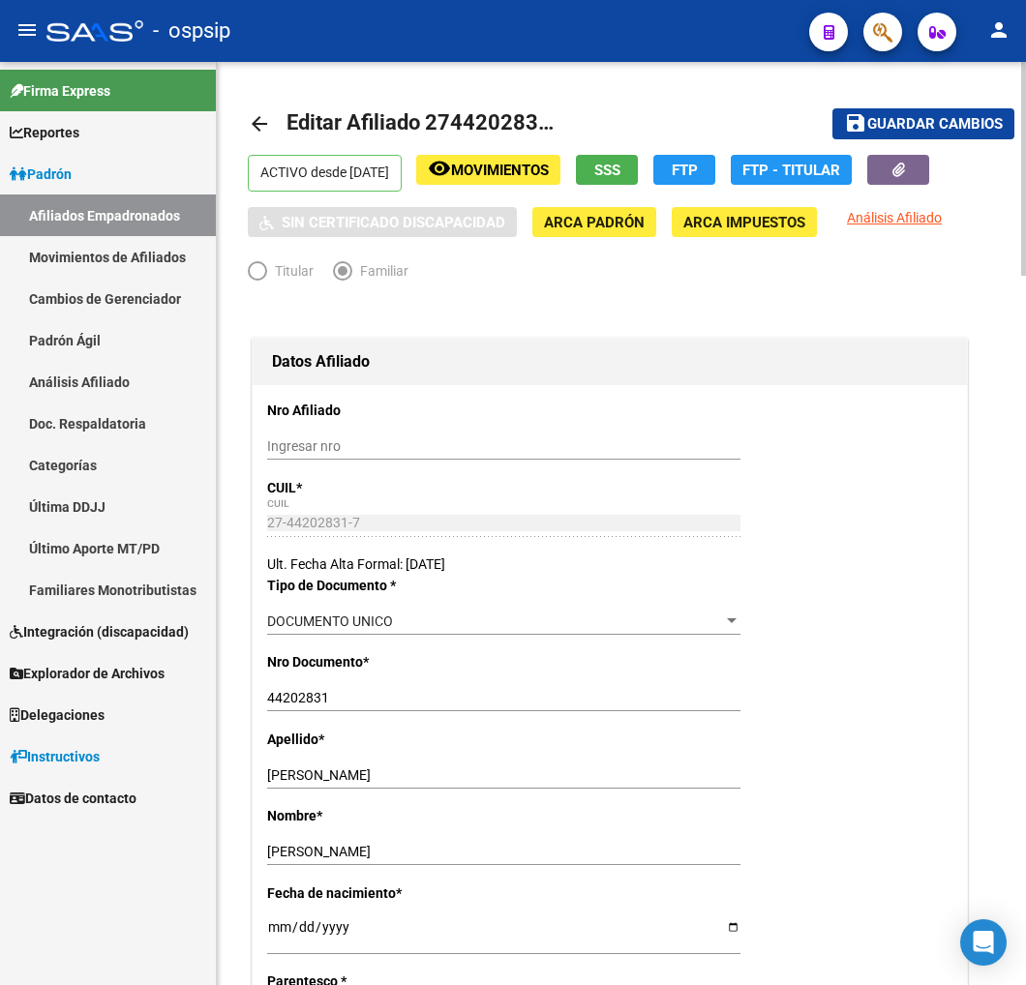
click at [910, 126] on span "Guardar cambios" at bounding box center [935, 124] width 136 height 17
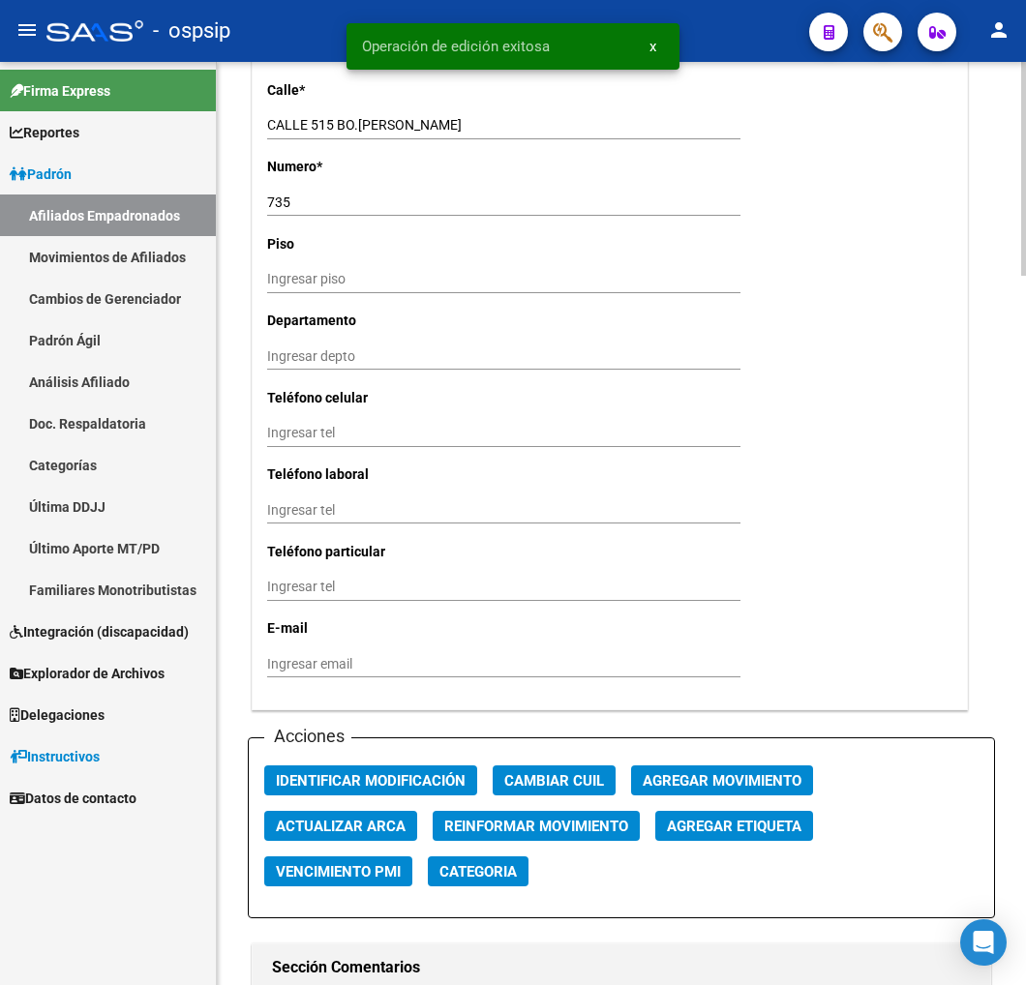
scroll to position [1936, 0]
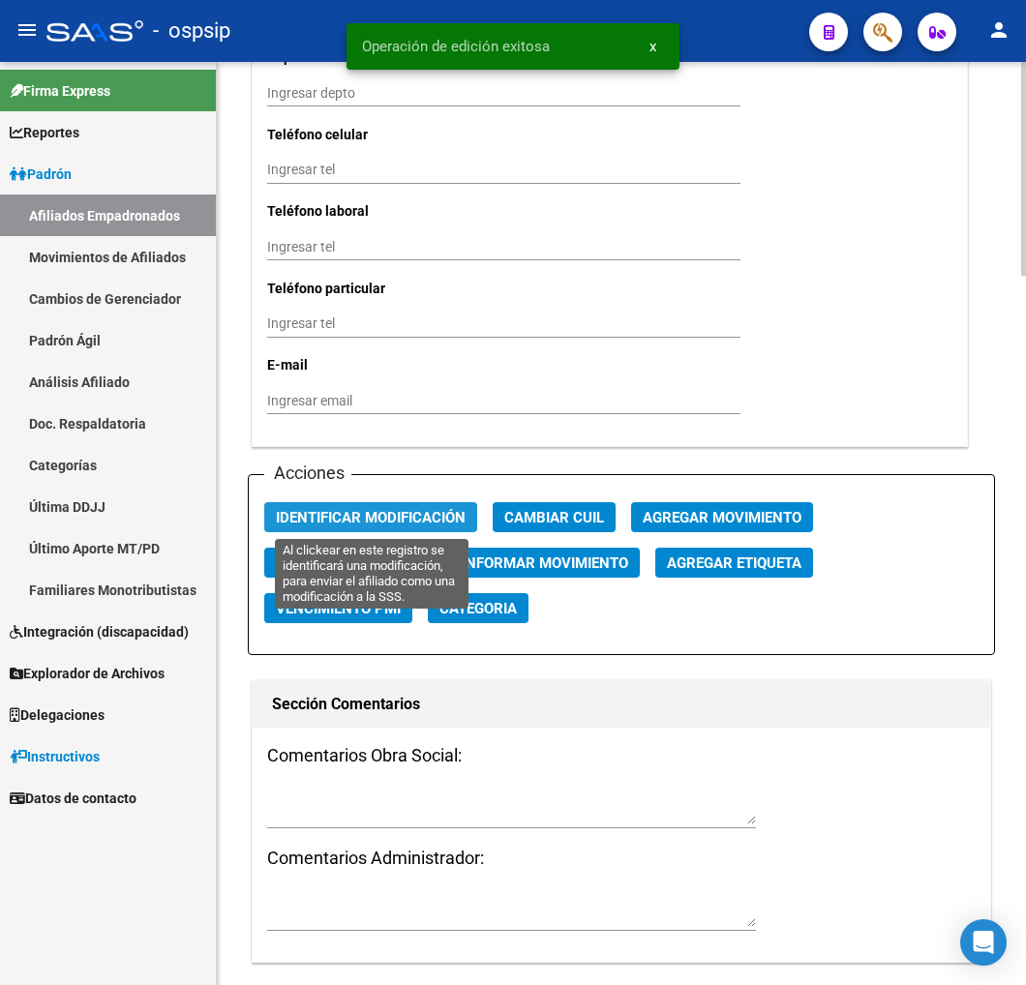
click at [311, 524] on span "Identificar Modificación" at bounding box center [371, 517] width 190 height 17
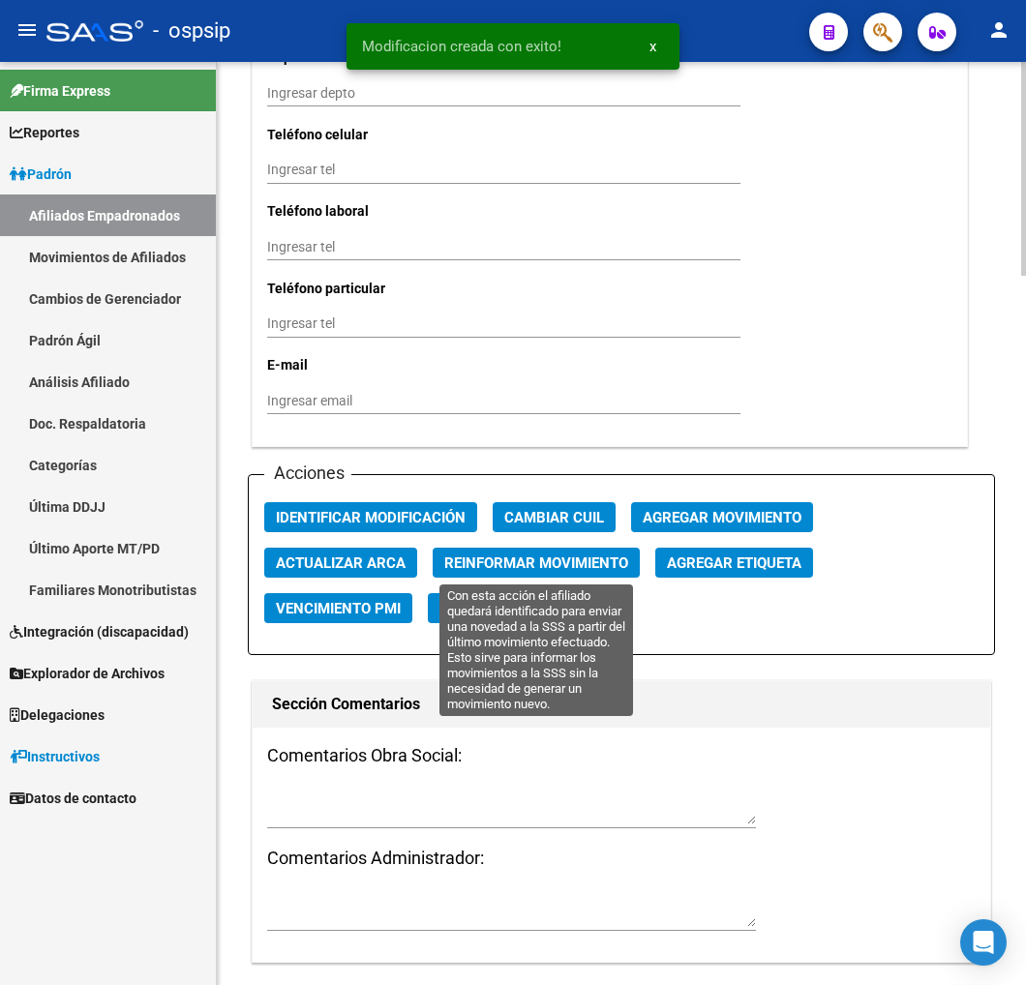
click at [515, 567] on span "Reinformar Movimiento" at bounding box center [536, 563] width 184 height 17
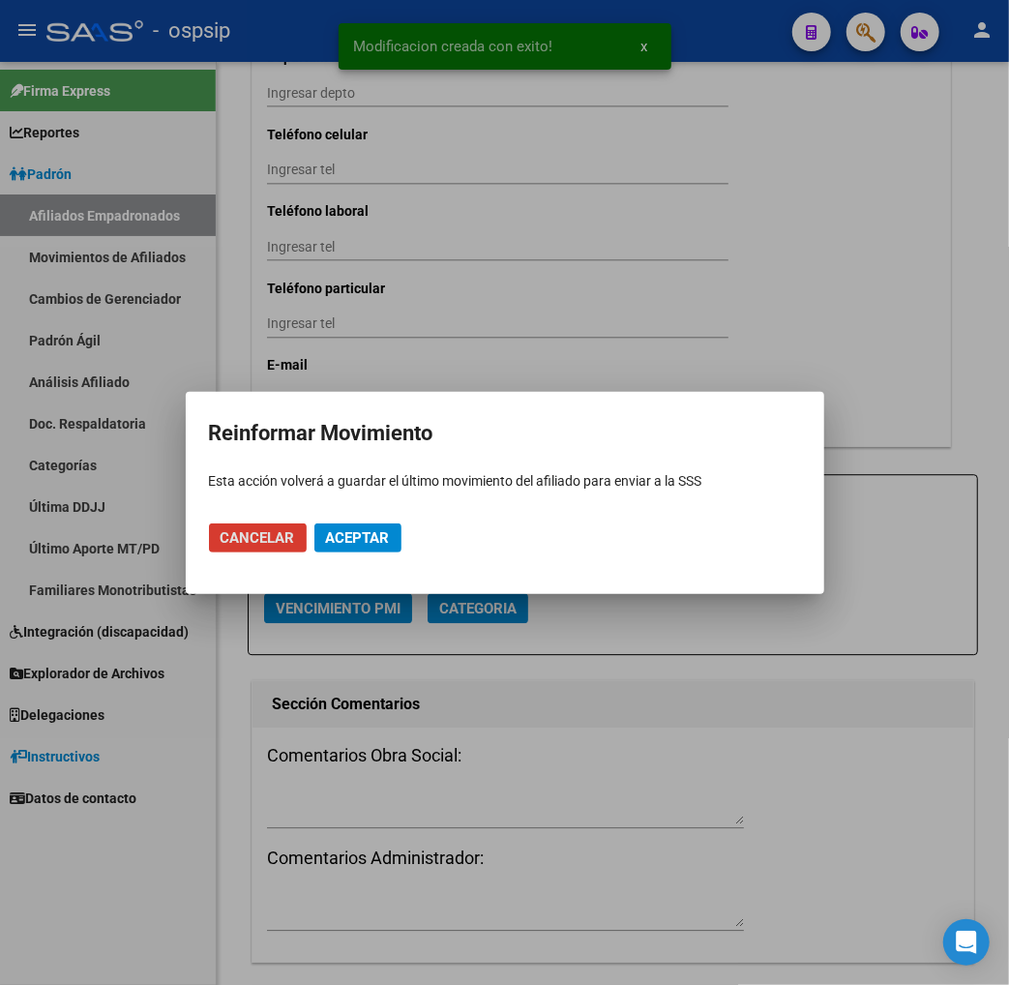
click at [365, 535] on span "Aceptar" at bounding box center [358, 537] width 64 height 17
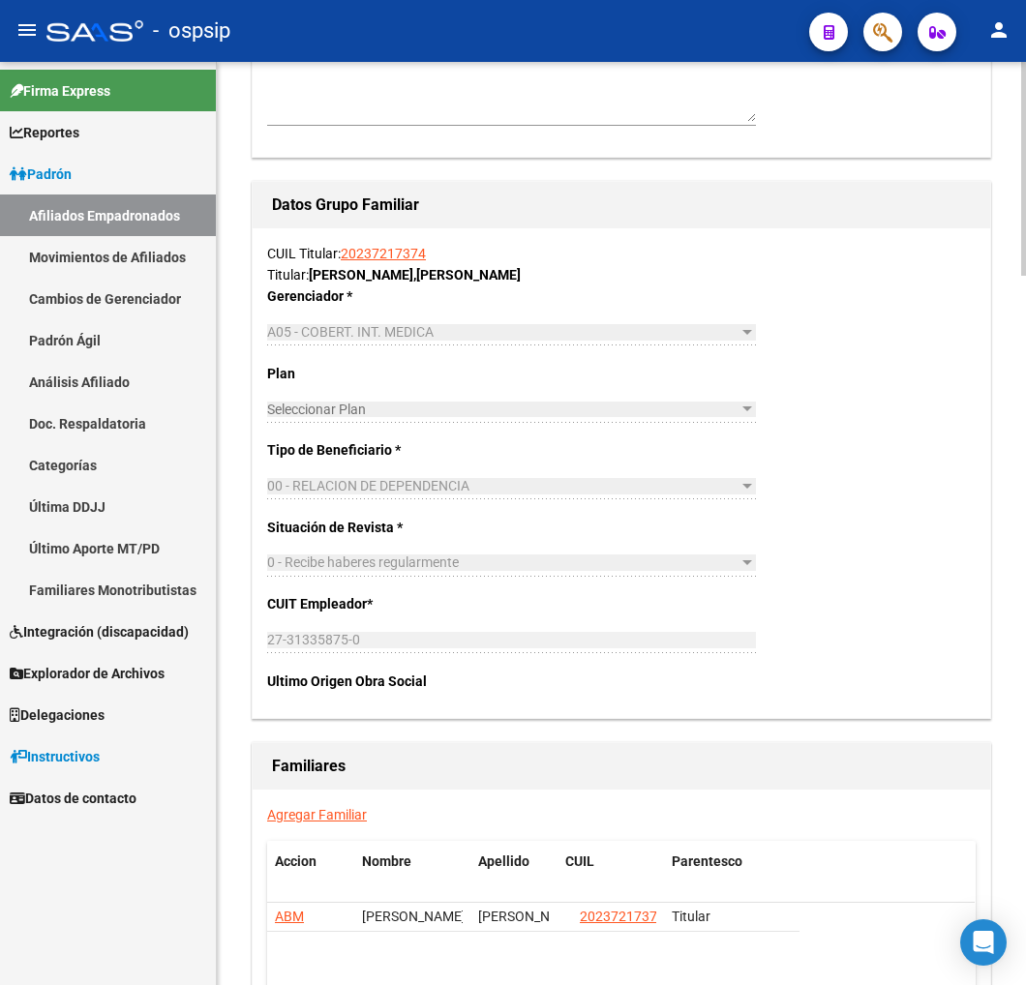
scroll to position [2759, 0]
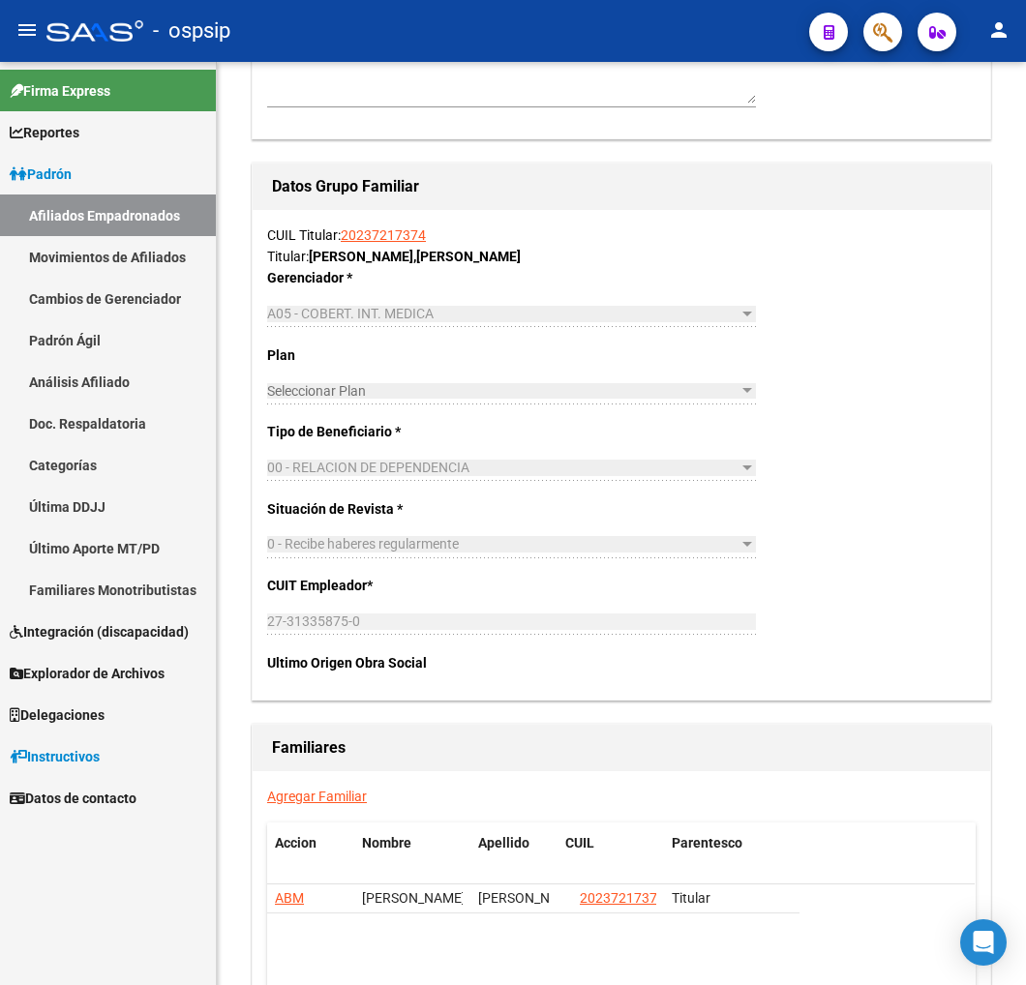
click at [342, 798] on link "Agregar Familiar" at bounding box center [317, 796] width 100 height 15
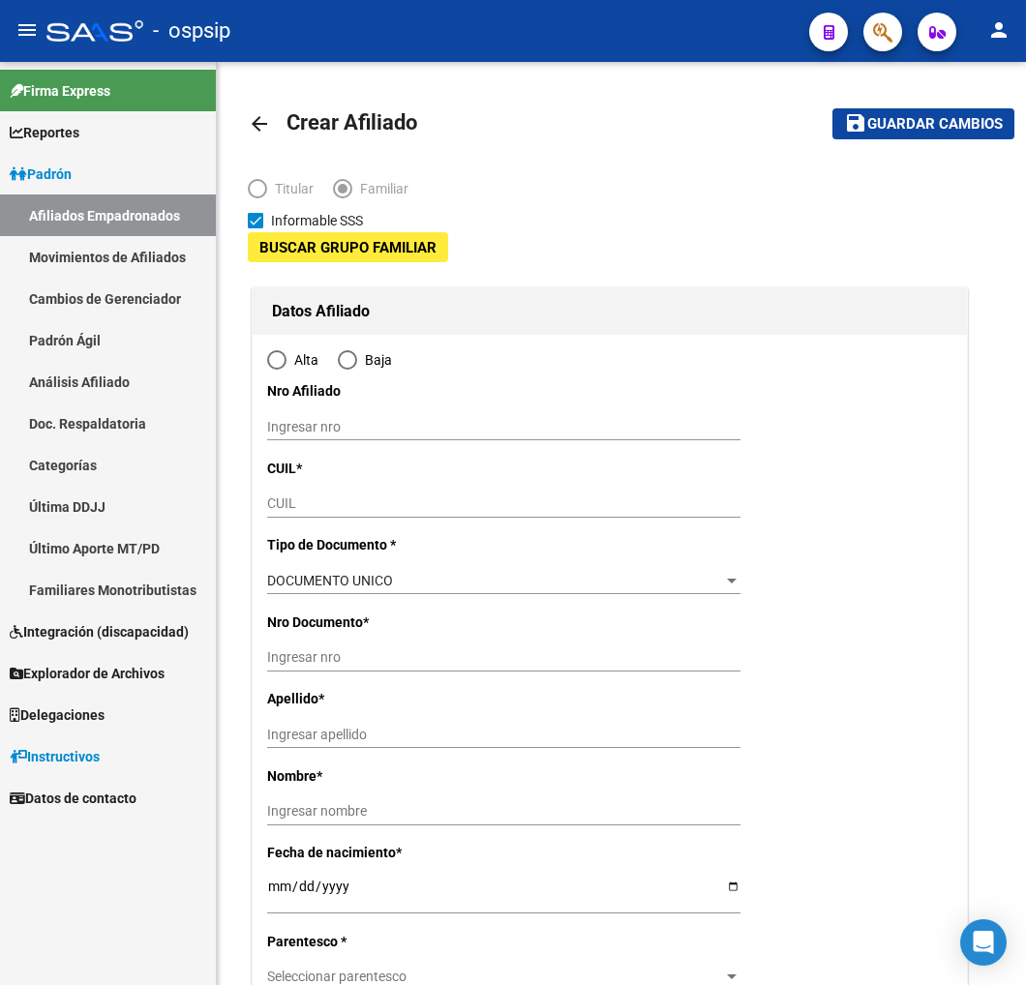
type input "27-31335875-0"
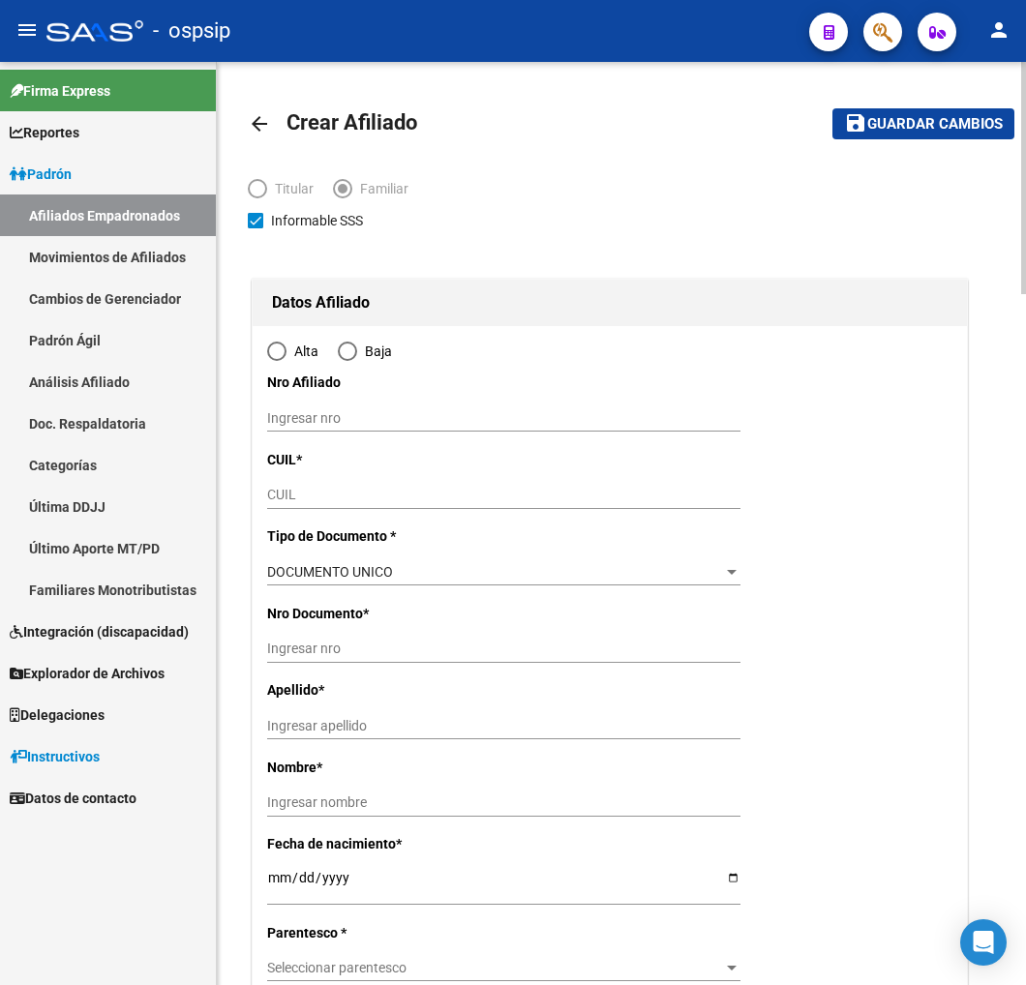
type input "[GEOGRAPHIC_DATA]"
type input "4200"
type input "233-B° [PERSON_NAME]"
type input "3032"
radio input "true"
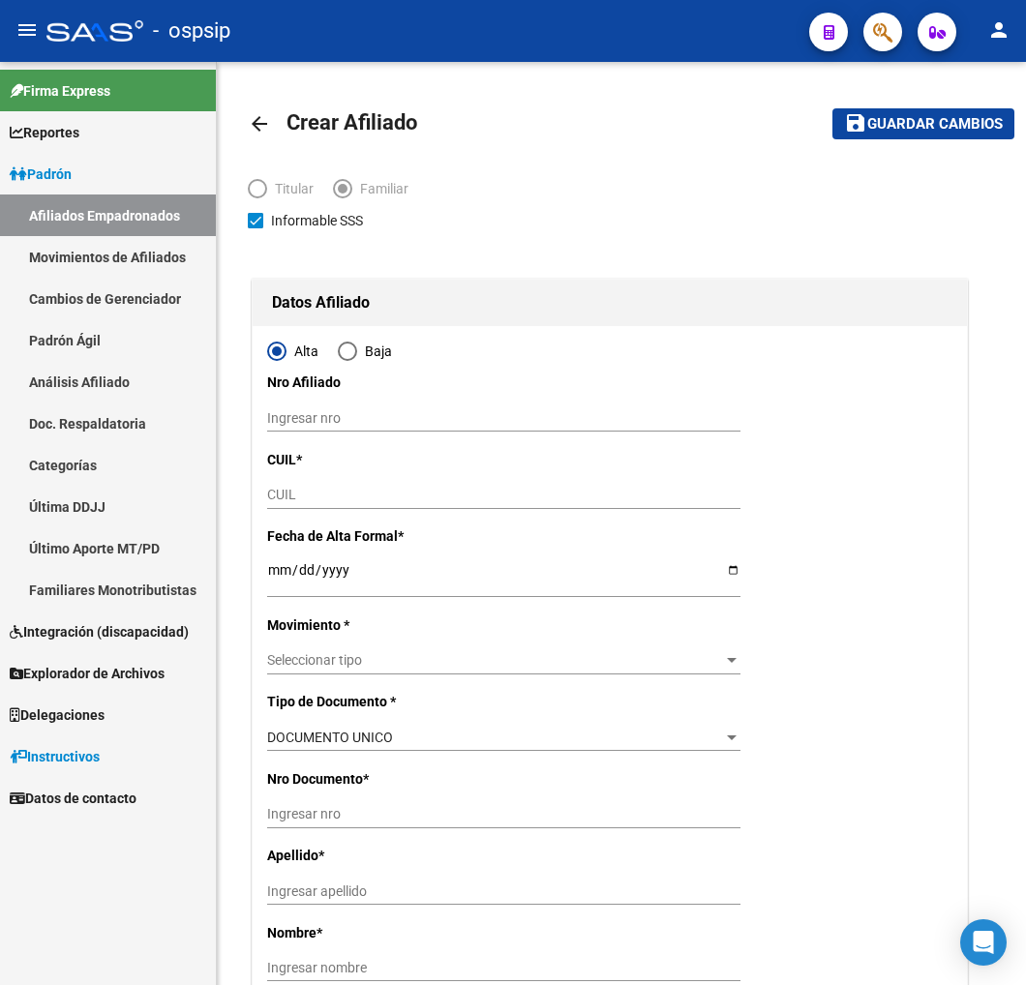
type input "27-31335875-0"
click at [311, 499] on input "CUIL" at bounding box center [503, 495] width 473 height 16
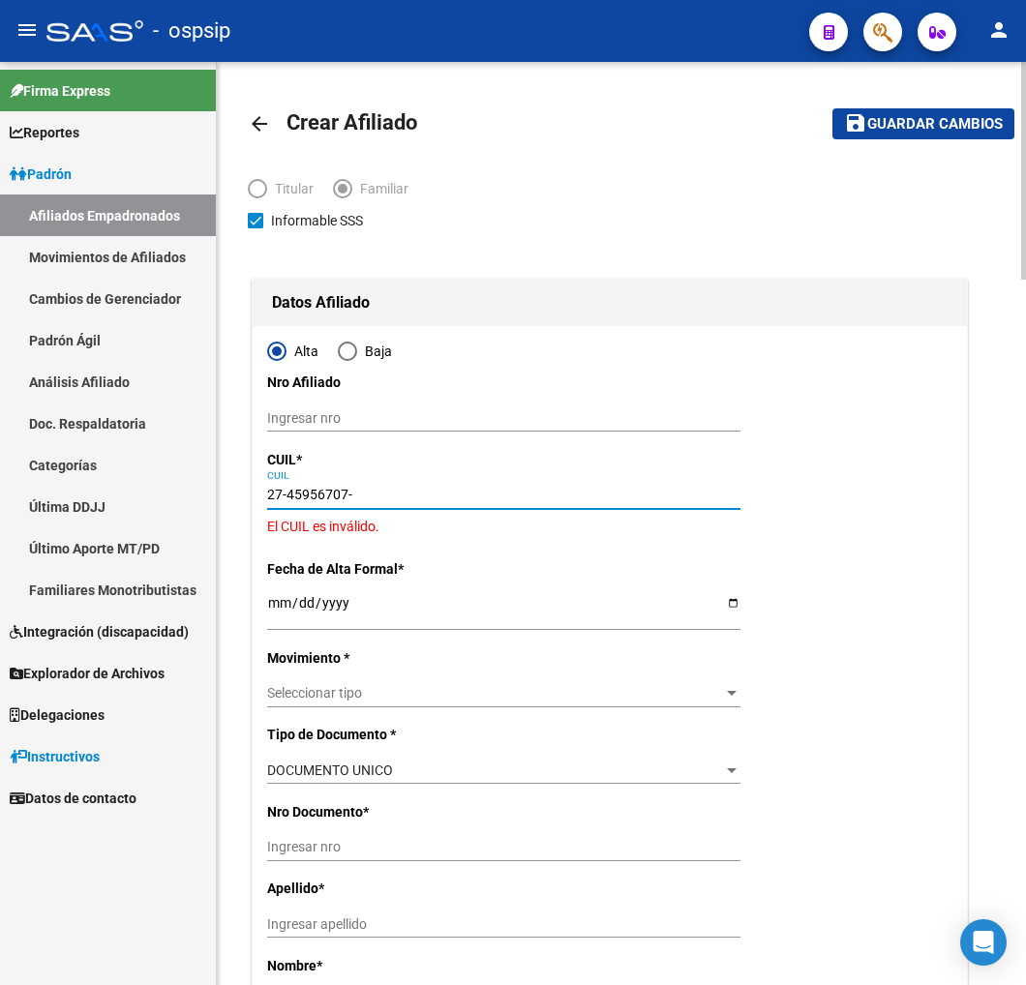
type input "27-45956707-6"
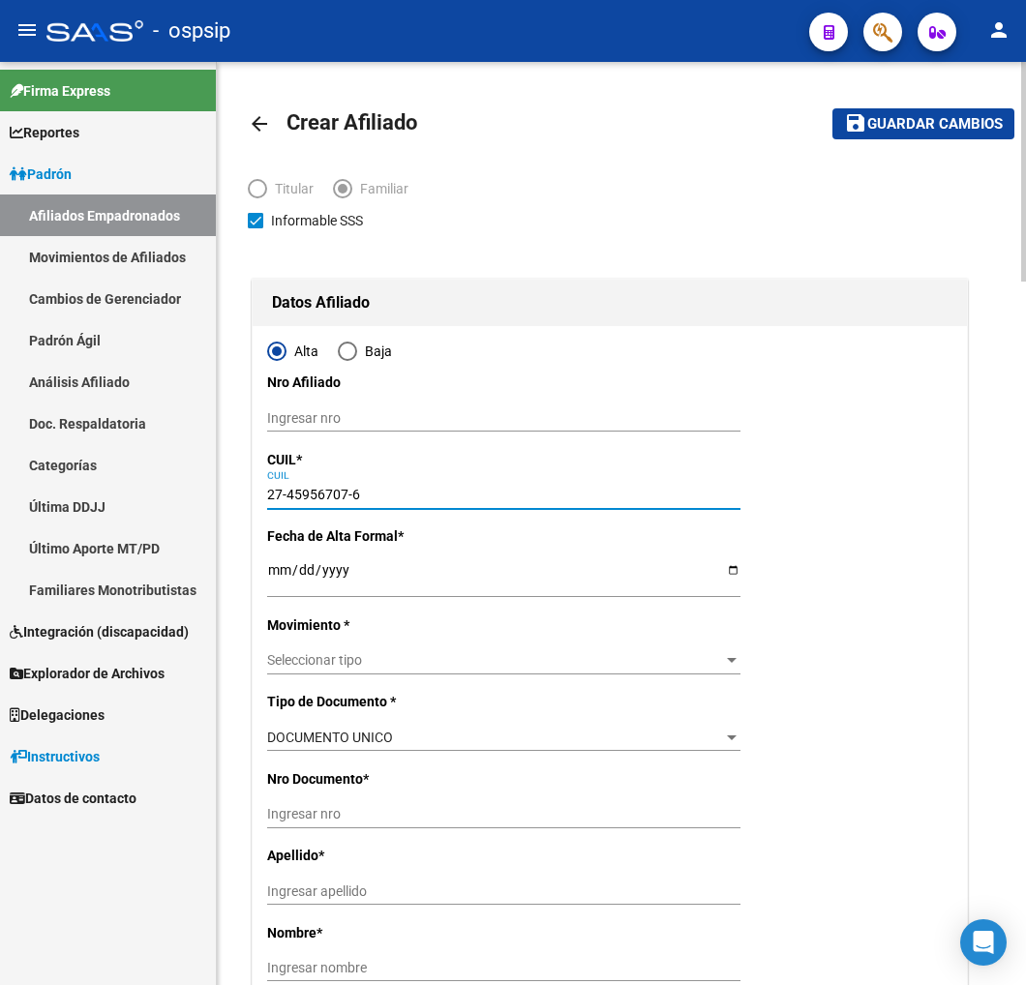
type input "45956707"
type input "[PERSON_NAME] [PERSON_NAME]"
type input "[DATE]"
type input "[GEOGRAPHIC_DATA]"
type input "515 Y RIVADAVIA [DOMAIN_NAME]"
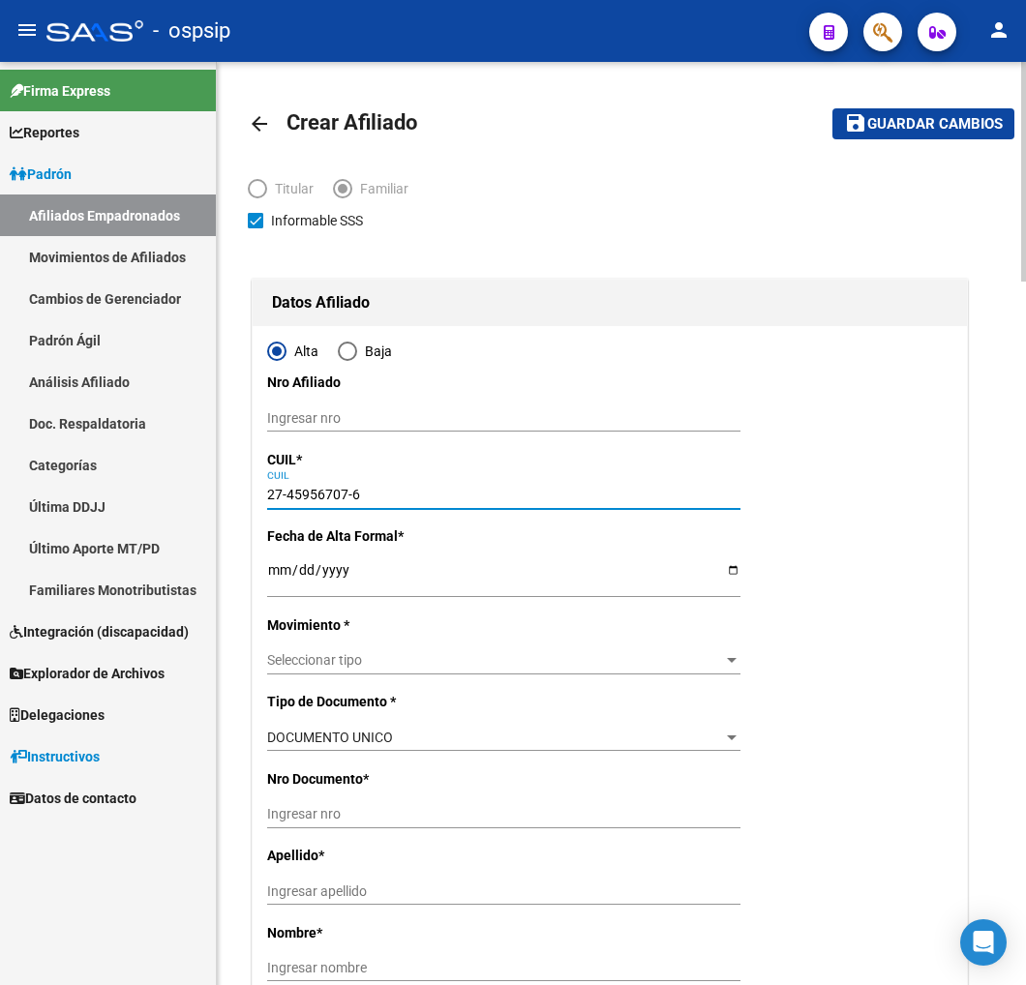
type input "1"
type input "00"
type input "27-45956707-6"
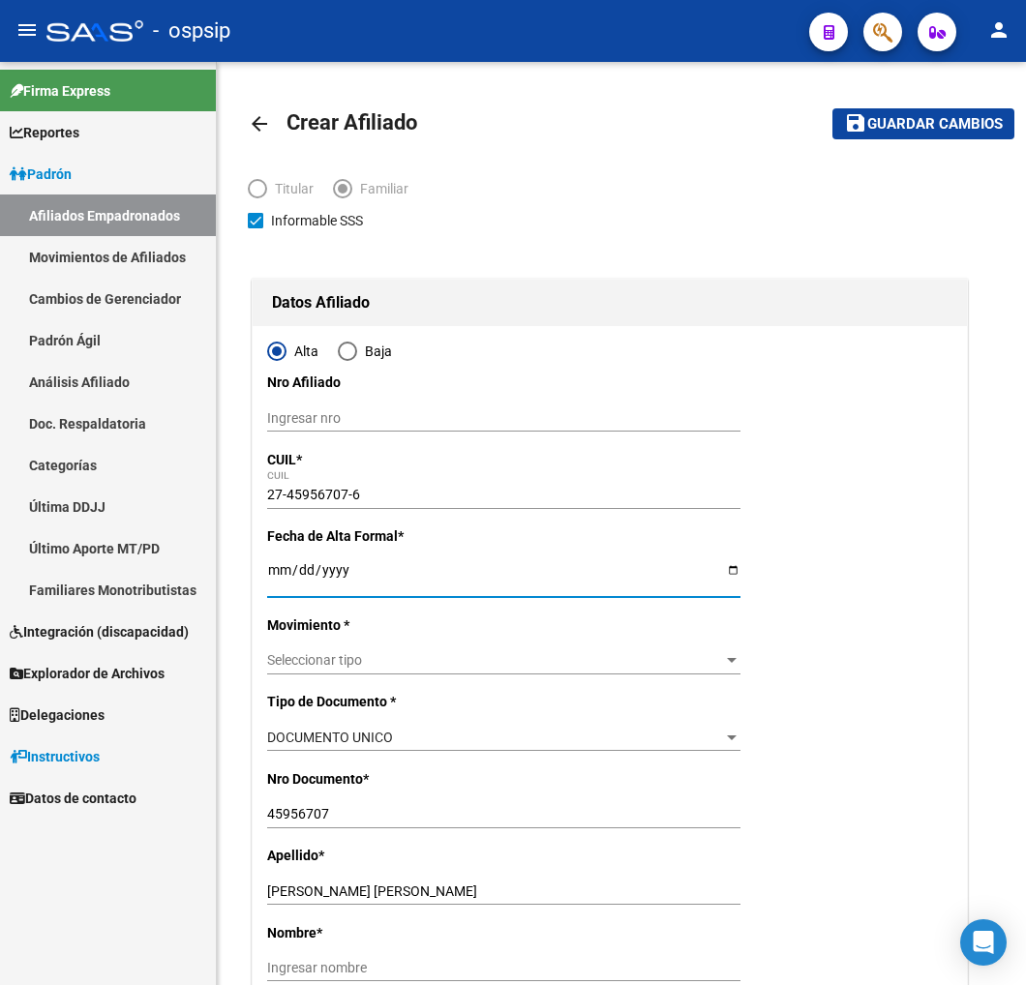
drag, startPoint x: 266, startPoint y: 578, endPoint x: 43, endPoint y: 959, distance: 442.0
click at [267, 578] on input "Ingresar fecha" at bounding box center [503, 576] width 473 height 29
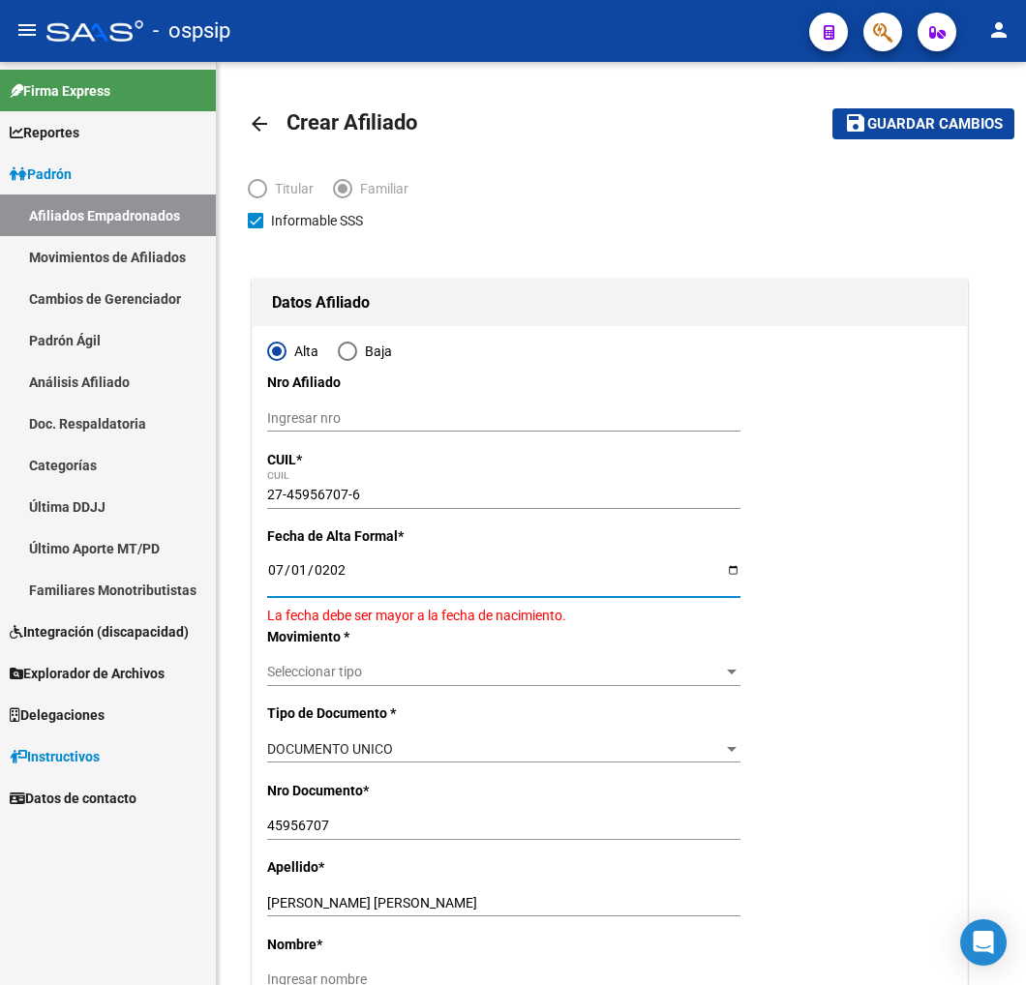
type input "[DATE]"
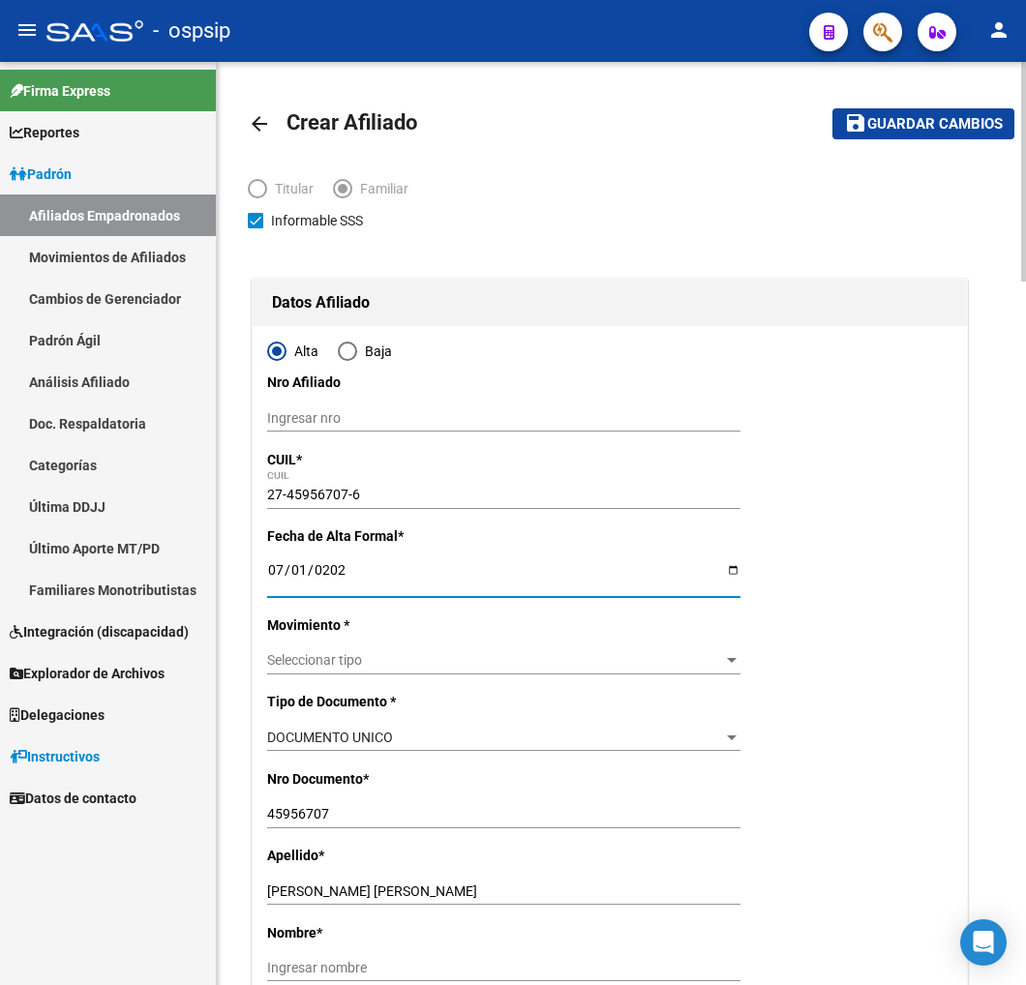
click at [421, 652] on span "Seleccionar tipo" at bounding box center [495, 660] width 456 height 16
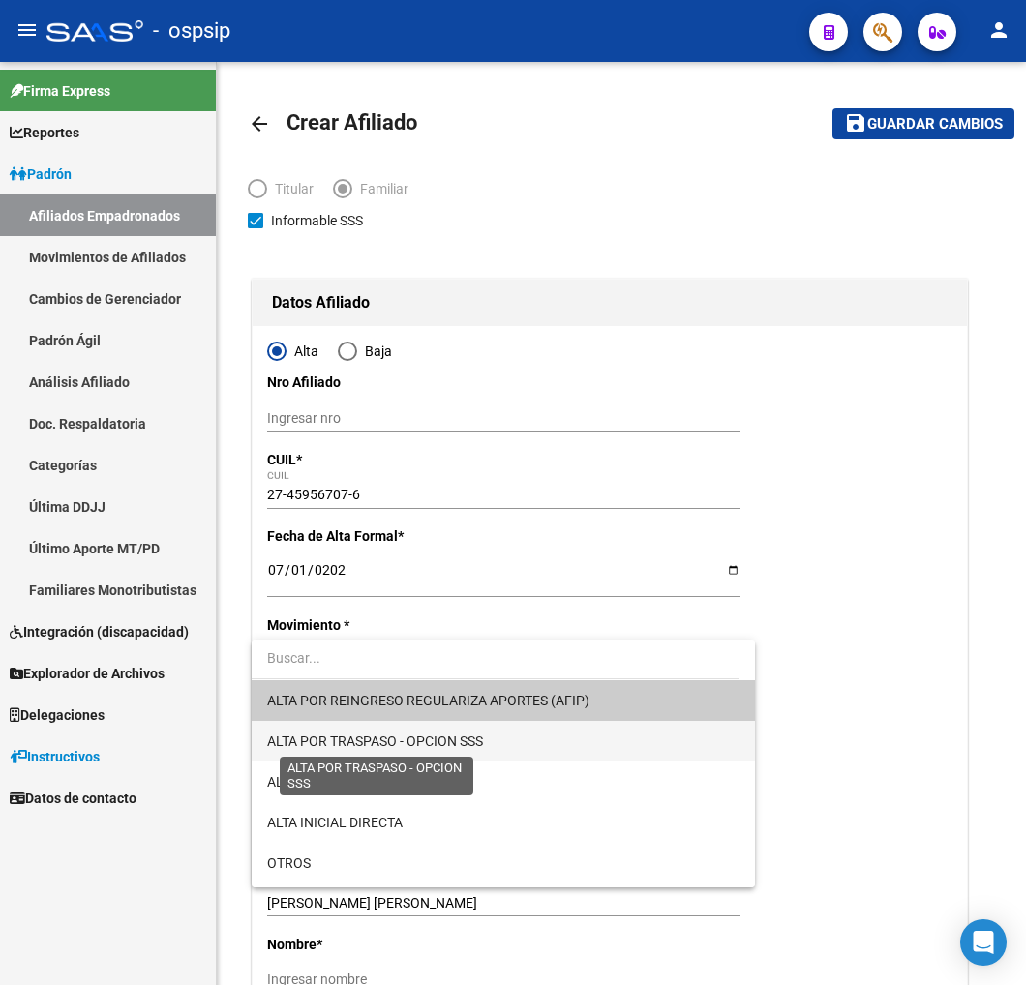
click at [436, 741] on span "ALTA POR TRASPASO - OPCION SSS" at bounding box center [375, 741] width 216 height 15
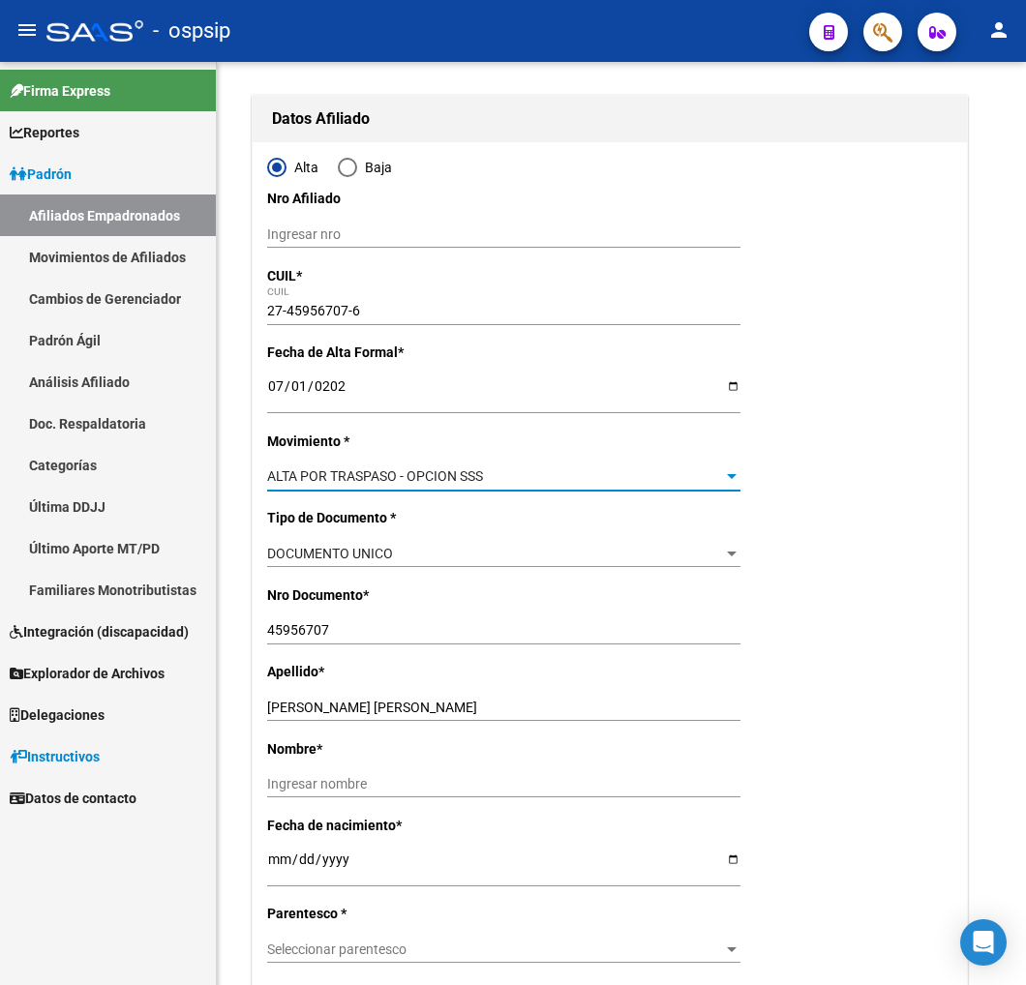
scroll to position [215, 0]
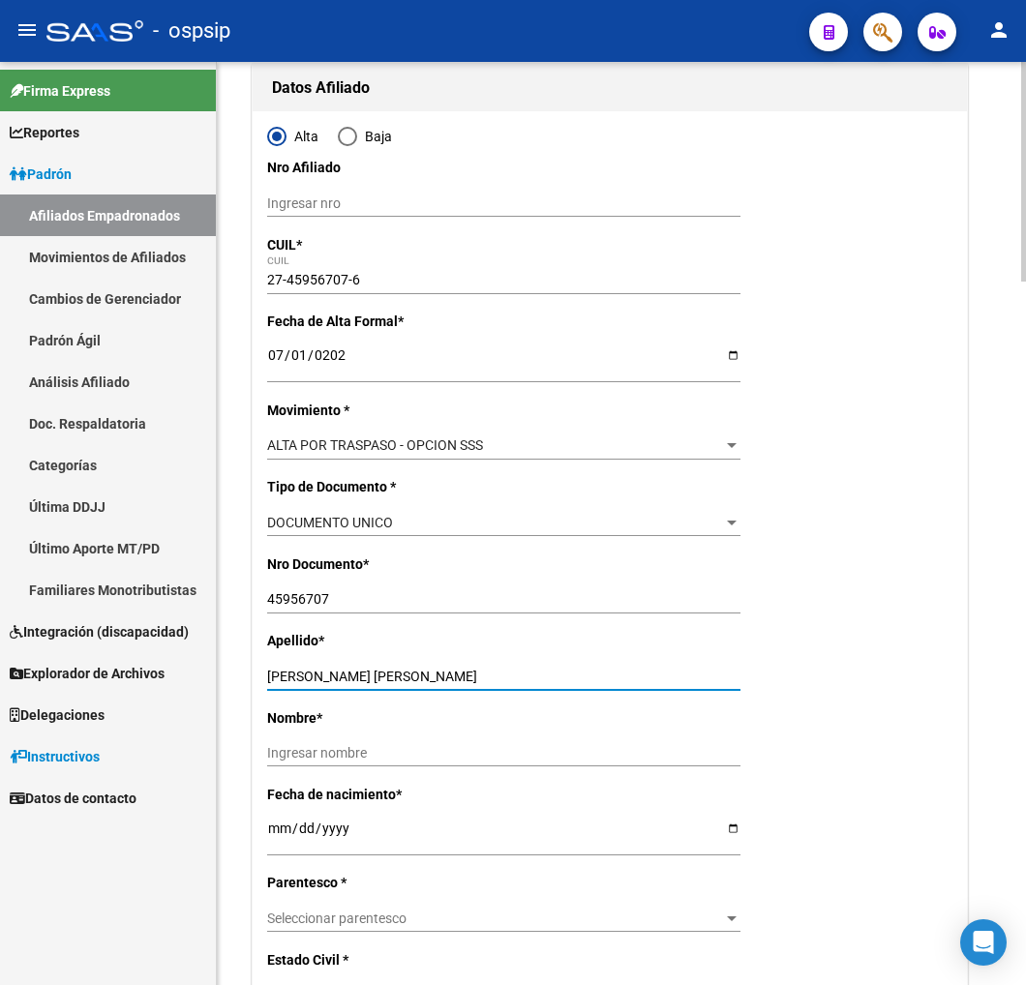
drag, startPoint x: 310, startPoint y: 678, endPoint x: 413, endPoint y: 678, distance: 103.6
click at [413, 678] on input "[PERSON_NAME] [PERSON_NAME]" at bounding box center [503, 677] width 473 height 16
click at [298, 746] on input "Ingresar nombre" at bounding box center [503, 753] width 473 height 16
paste input "[PERSON_NAME]"
type input "[PERSON_NAME]"
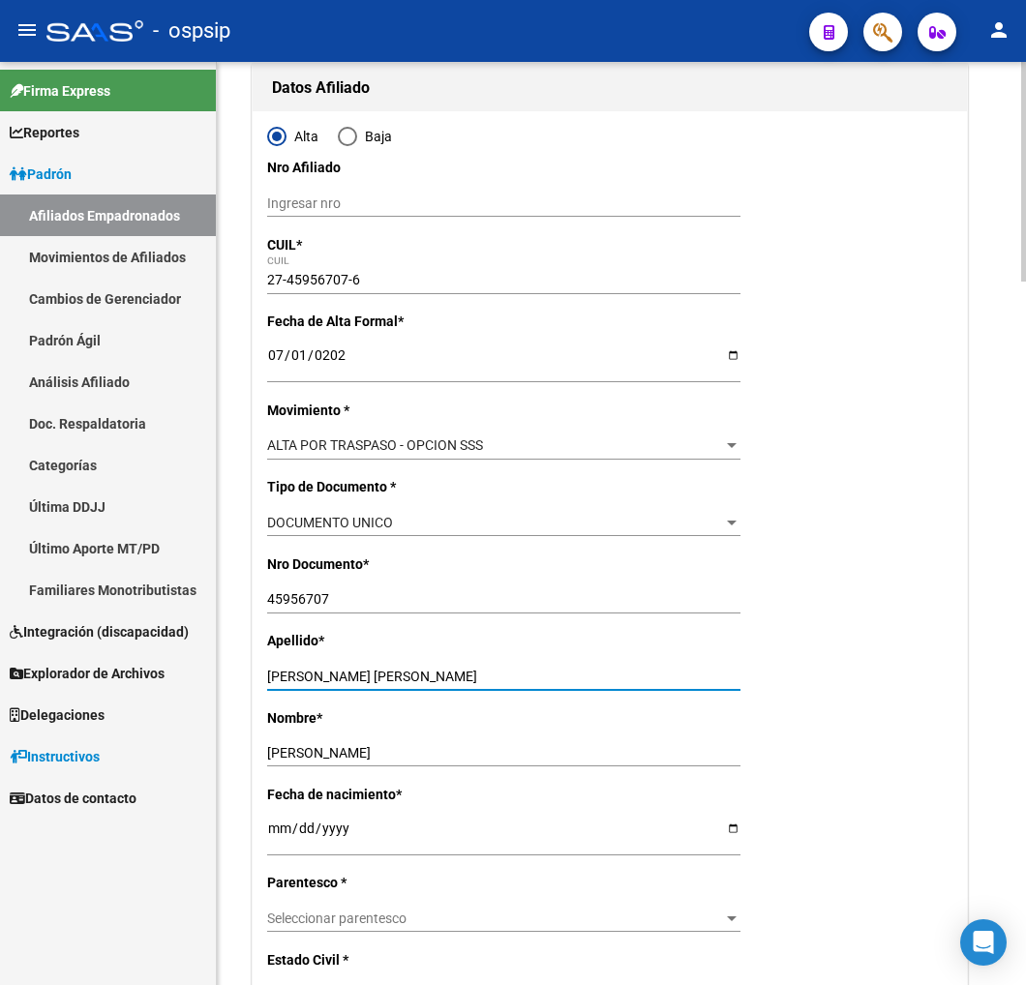
drag, startPoint x: 308, startPoint y: 678, endPoint x: 479, endPoint y: 669, distance: 171.5
click at [479, 669] on input "[PERSON_NAME] [PERSON_NAME]" at bounding box center [503, 677] width 473 height 16
type input "[PERSON_NAME]"
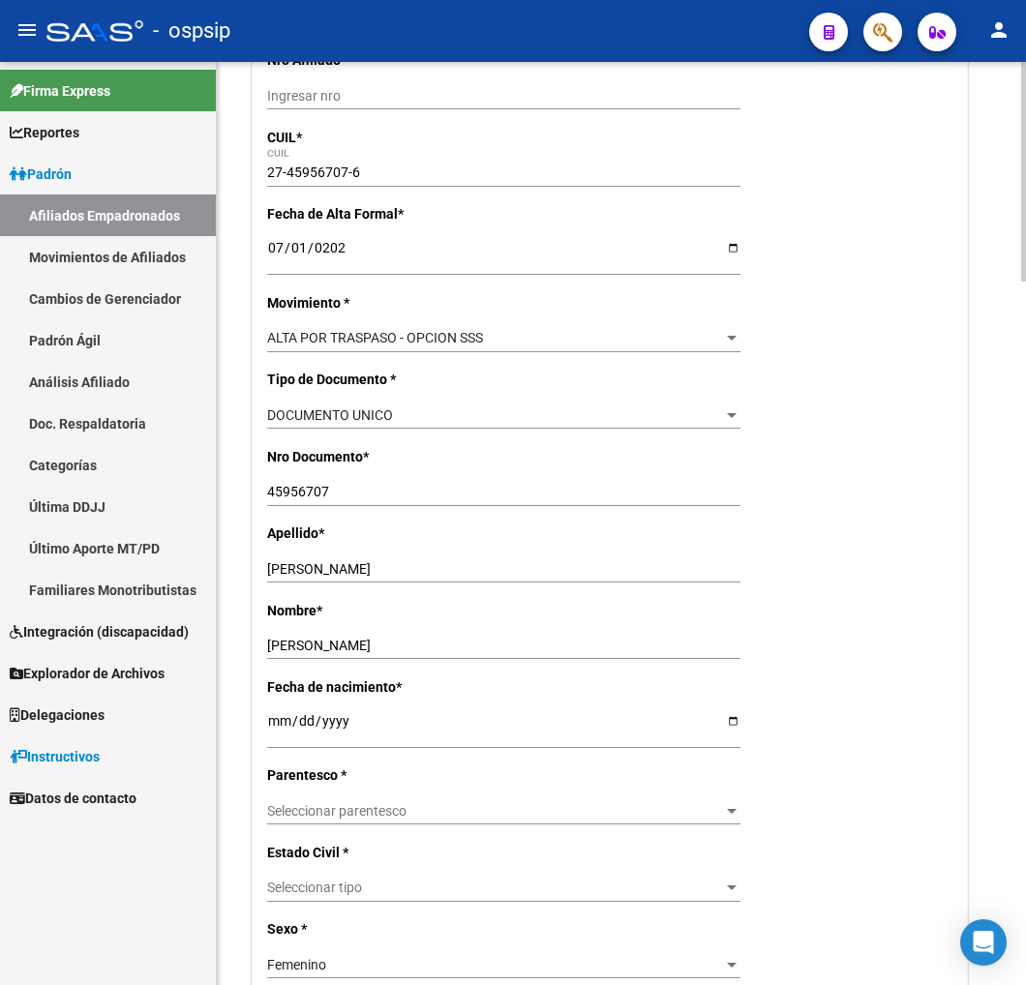
scroll to position [537, 0]
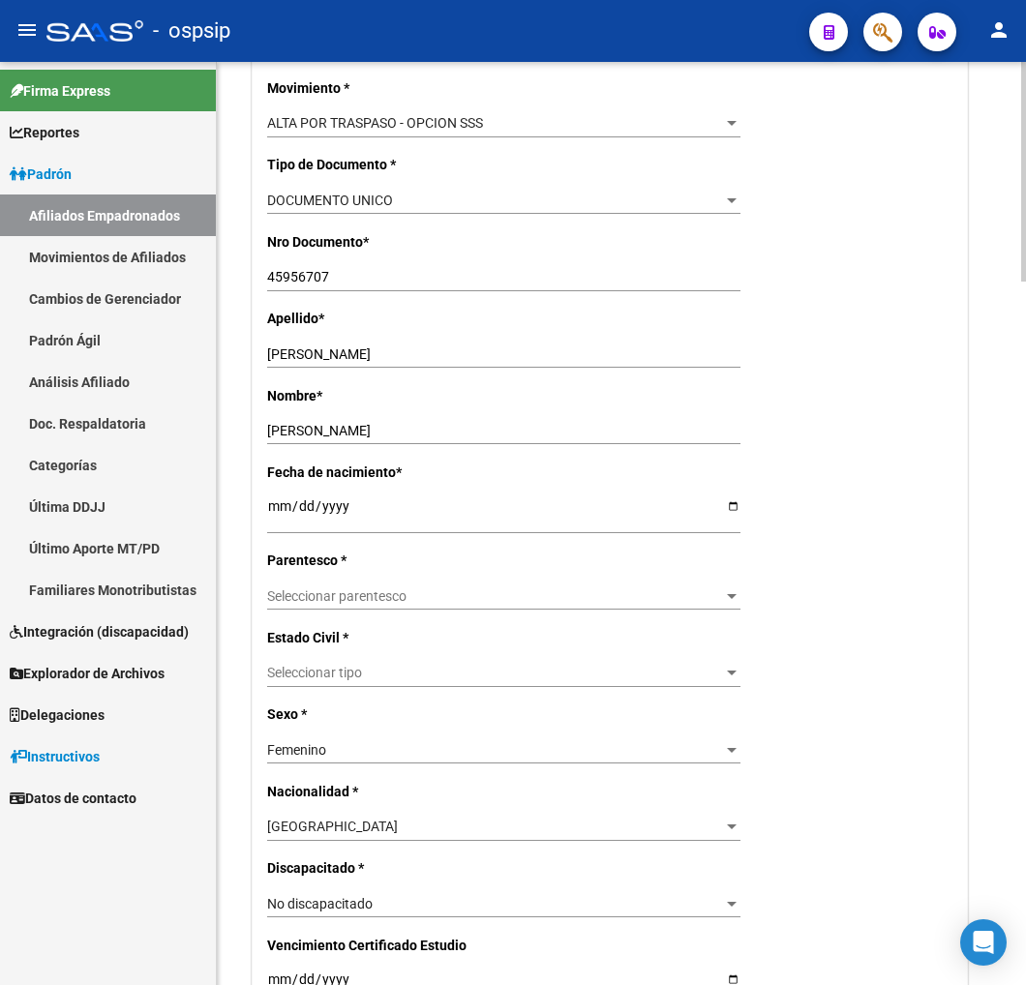
click at [407, 596] on span "Seleccionar parentesco" at bounding box center [495, 596] width 456 height 16
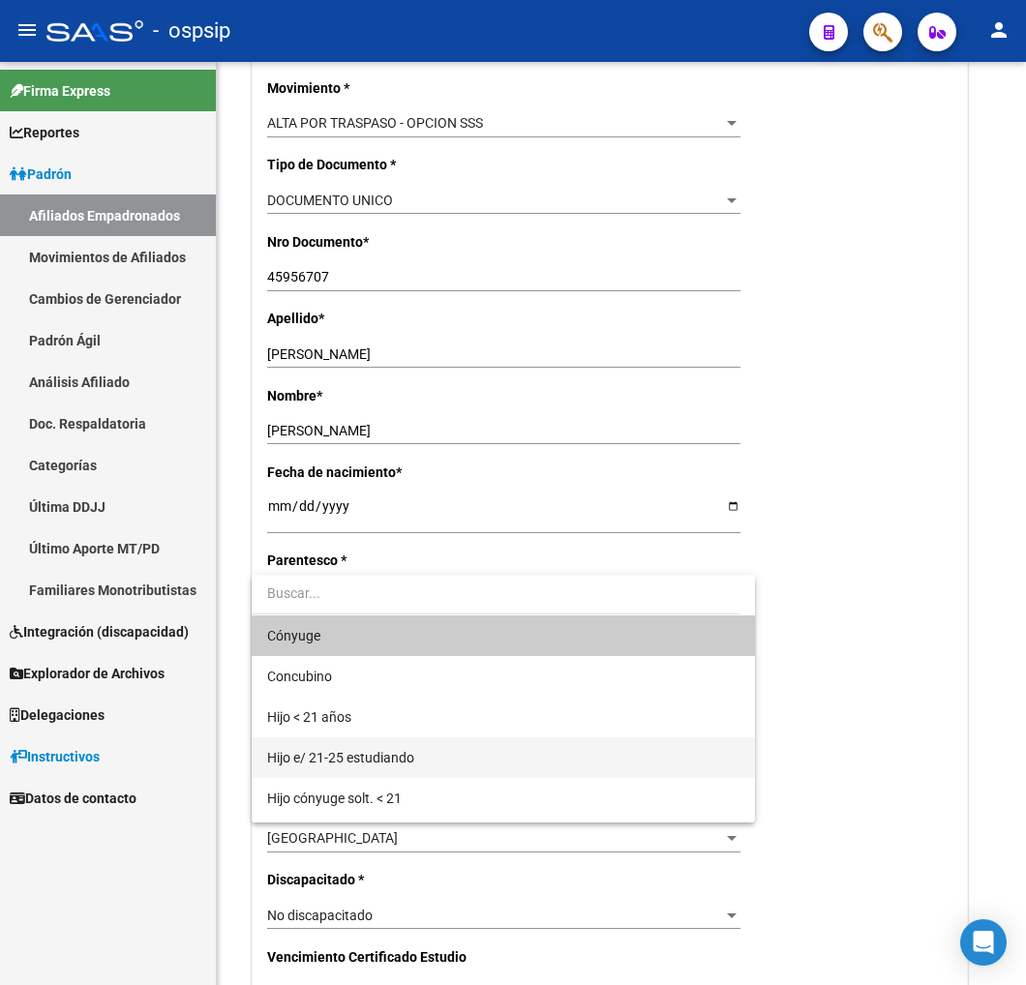
click at [431, 750] on span "Hijo e/ 21-25 estudiando" at bounding box center [503, 758] width 472 height 41
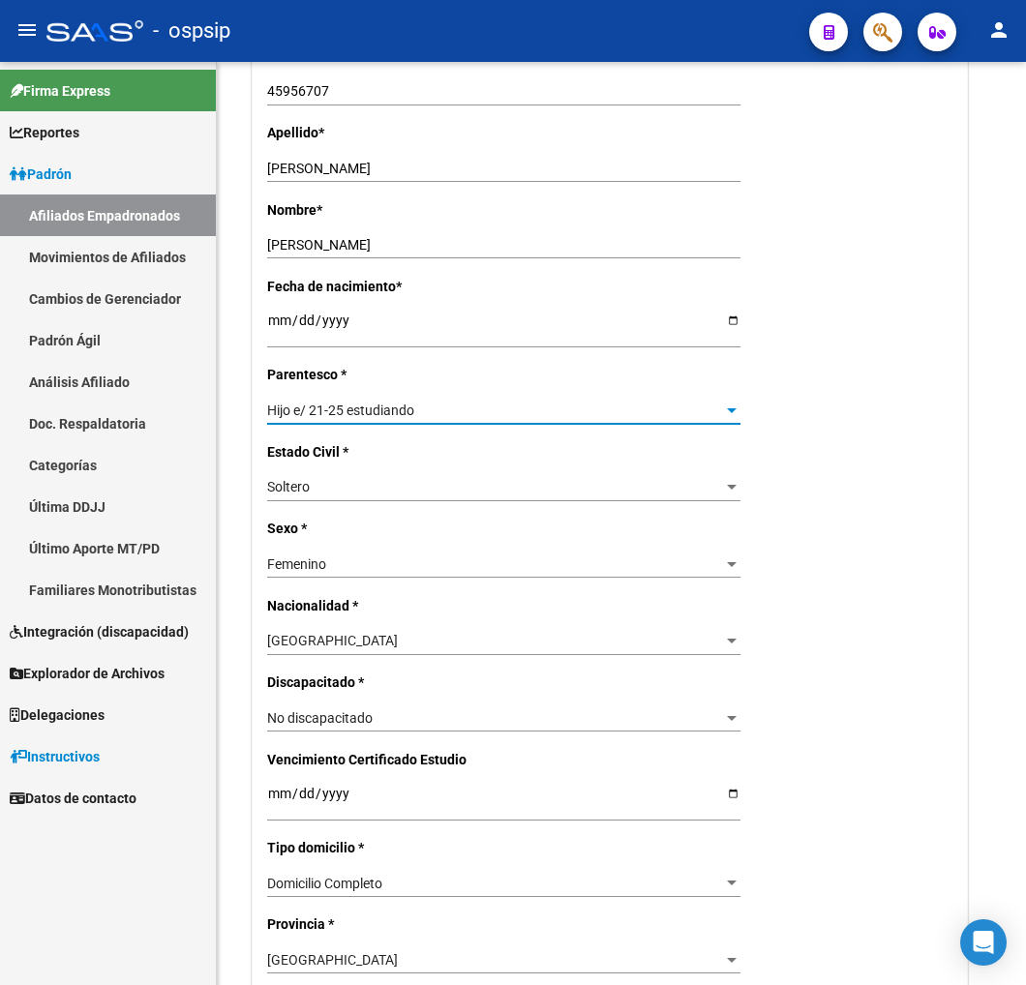
scroll to position [752, 0]
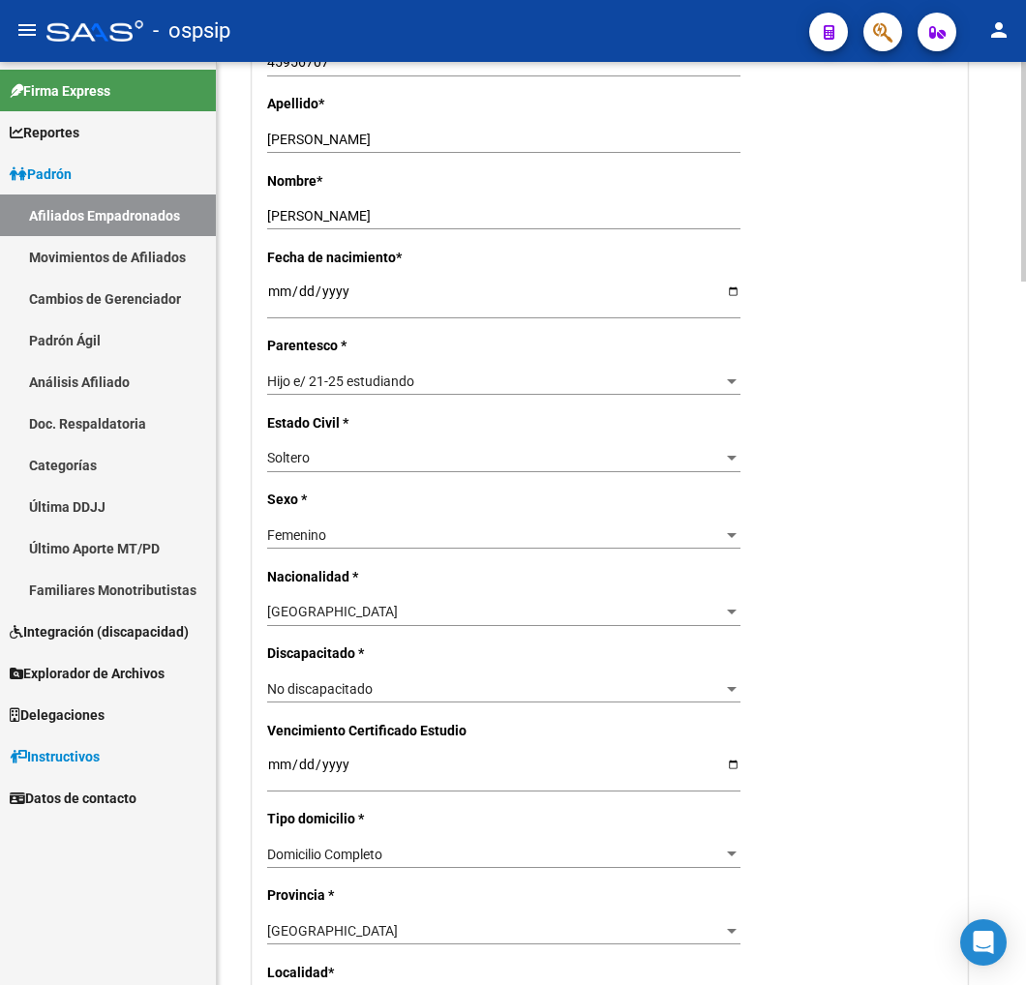
click at [282, 776] on input "Ingresar fecha" at bounding box center [503, 771] width 473 height 29
type input "[DATE]"
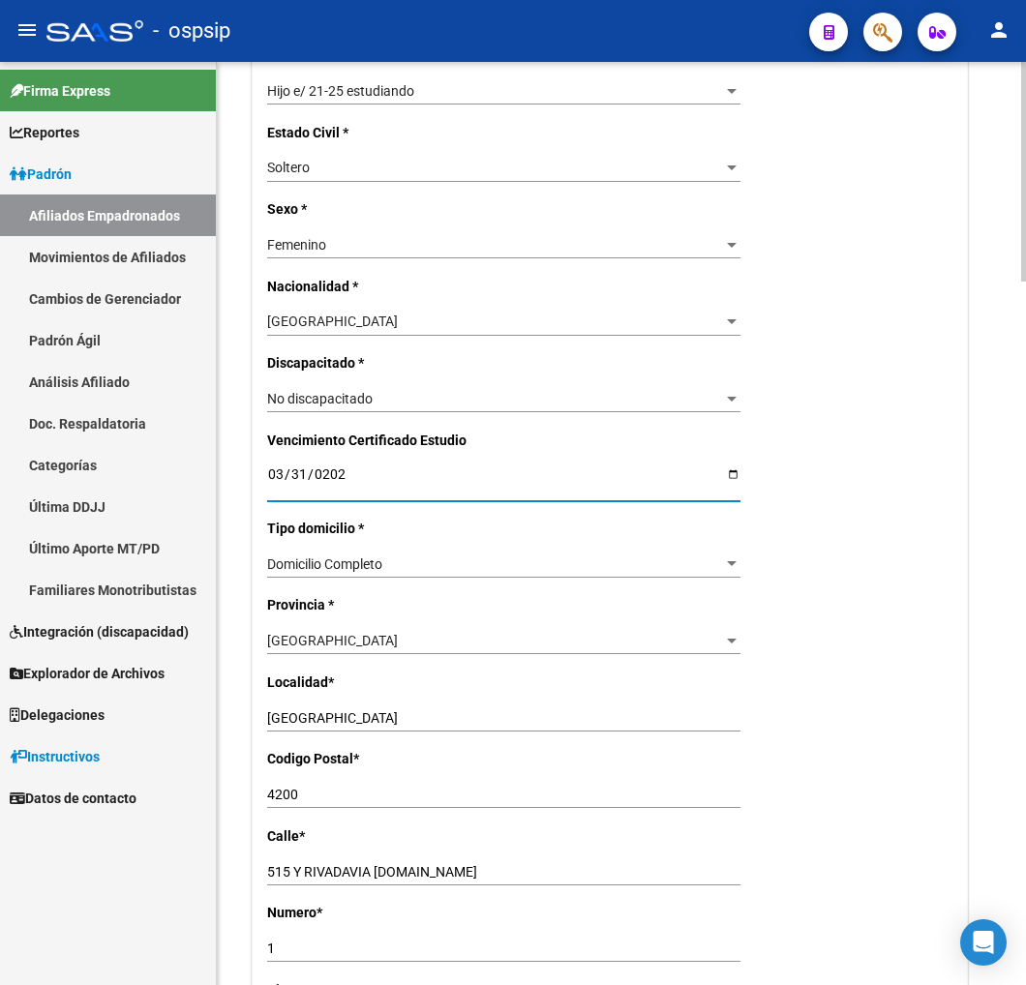
scroll to position [1075, 0]
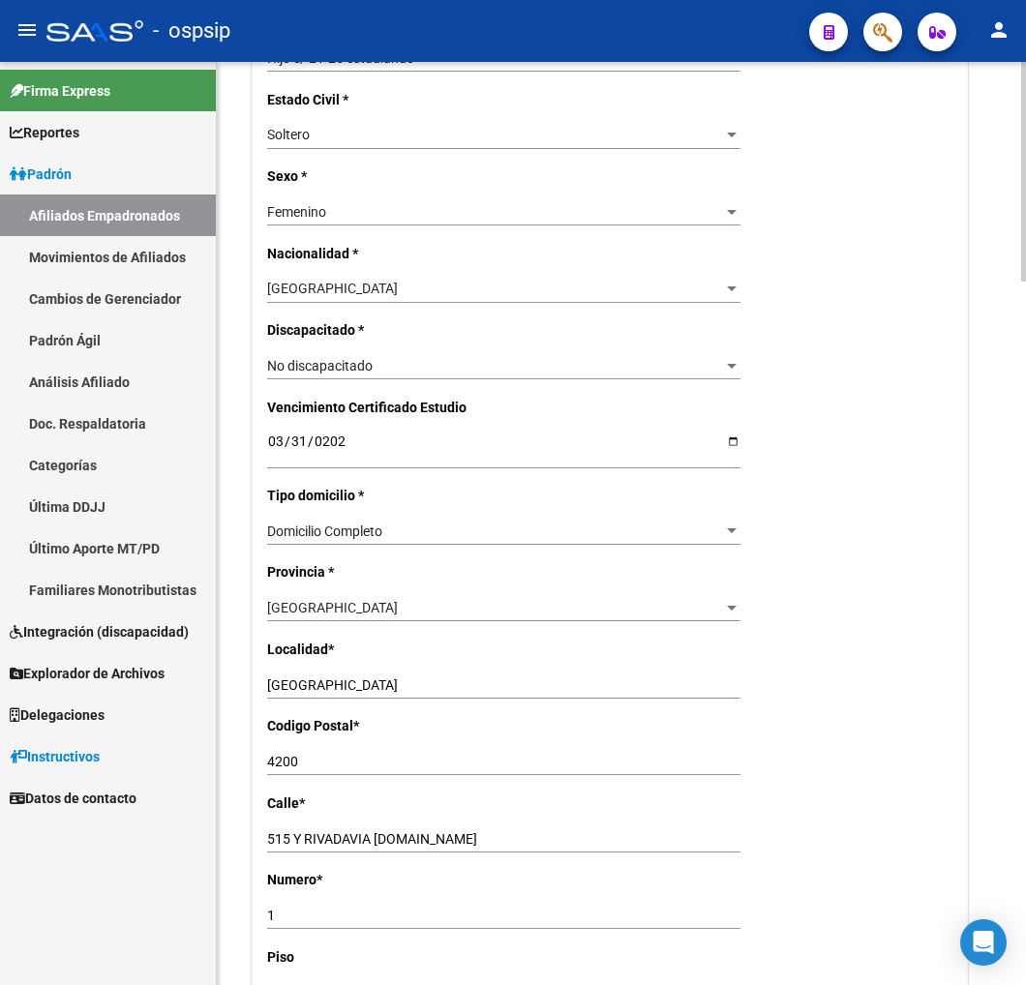
click at [407, 836] on input "515 Y RIVADAVIA [DOMAIN_NAME]" at bounding box center [503, 839] width 473 height 16
click at [298, 925] on div "1 Ingresar nro" at bounding box center [503, 915] width 473 height 27
type input "735"
click at [411, 836] on input "515 Y RIVADAVIA [DOMAIN_NAME]" at bounding box center [503, 839] width 473 height 16
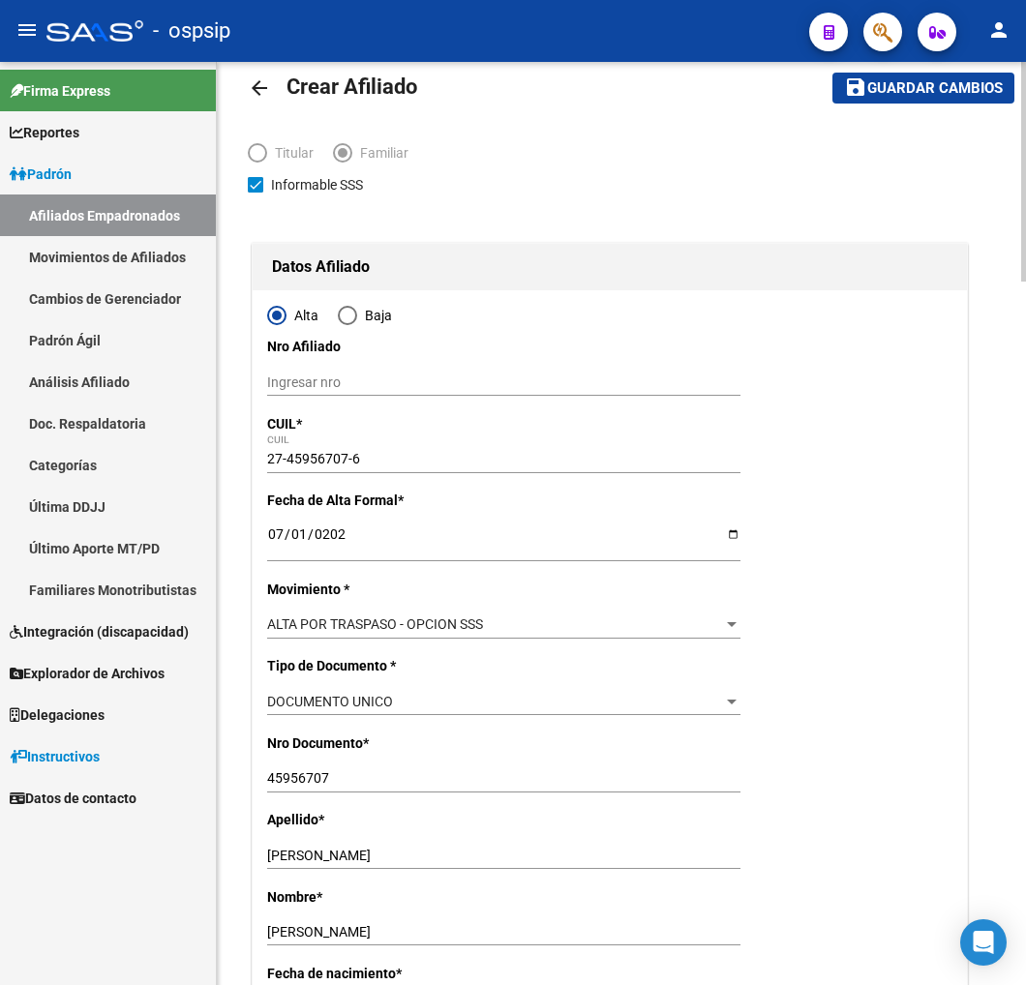
scroll to position [0, 0]
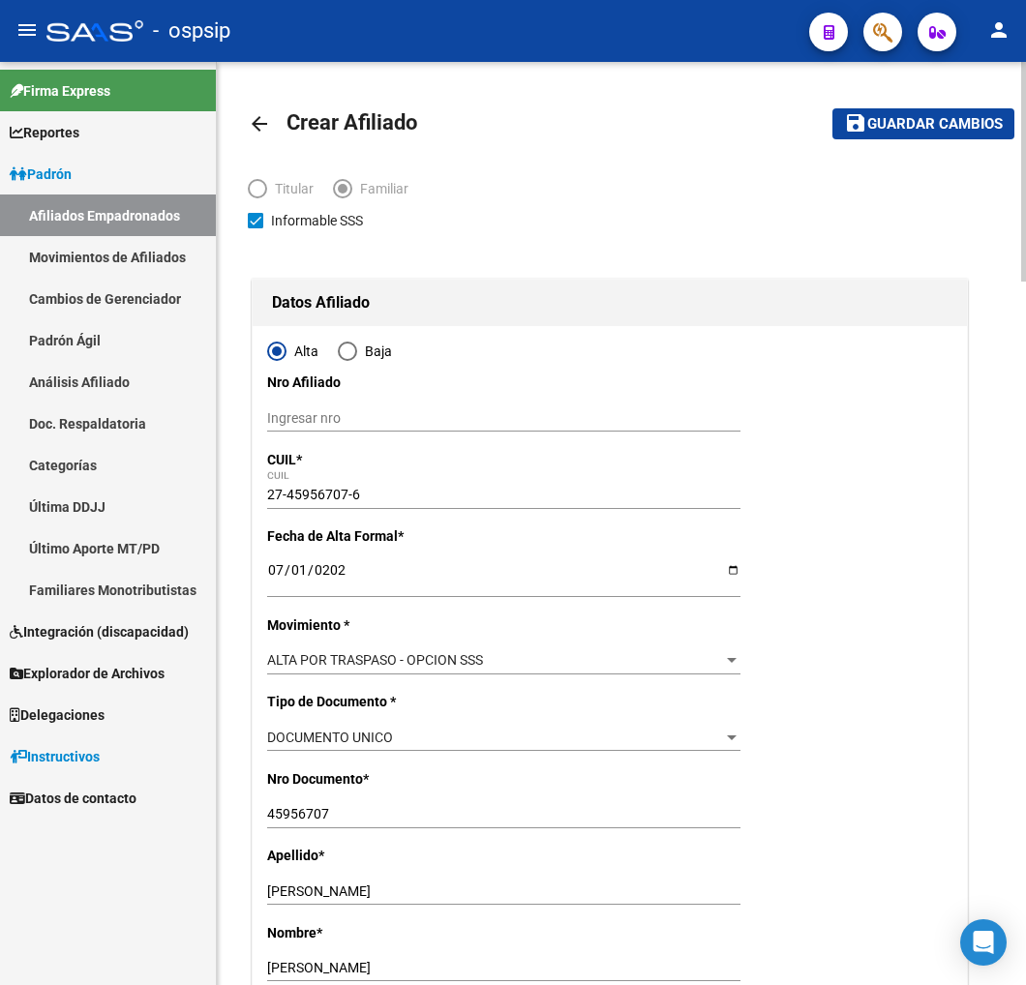
type input "515 BO.[PERSON_NAME]"
click at [911, 127] on span "Guardar cambios" at bounding box center [935, 124] width 136 height 17
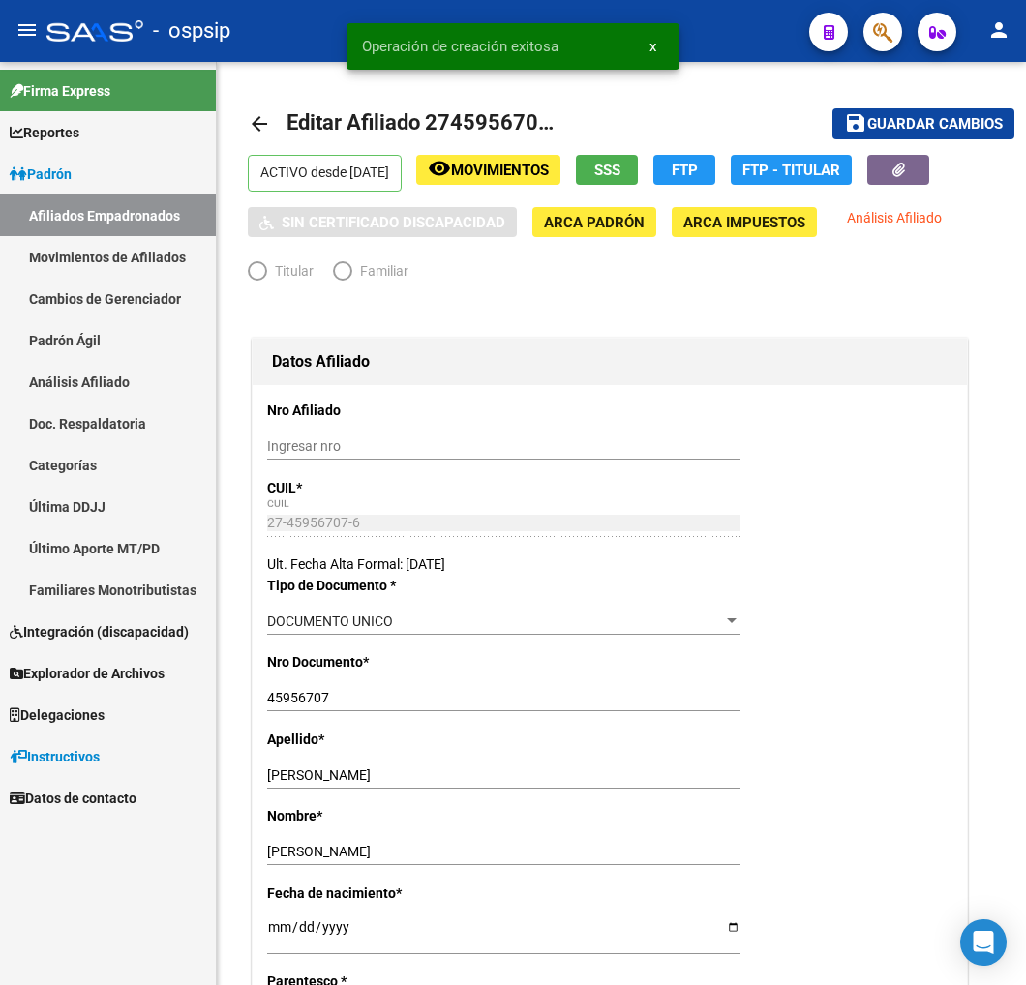
radio input "true"
type input "27-31335875-0"
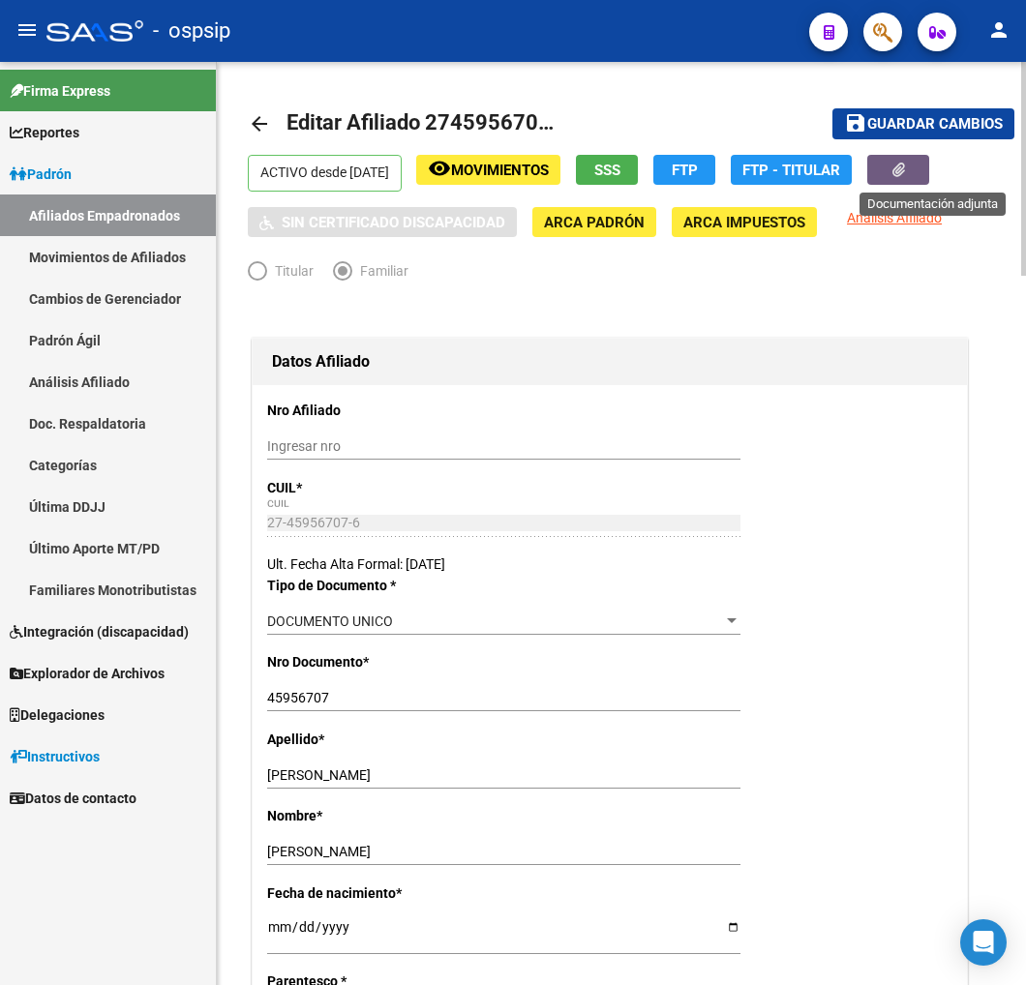
click at [918, 169] on button "button" at bounding box center [898, 170] width 62 height 30
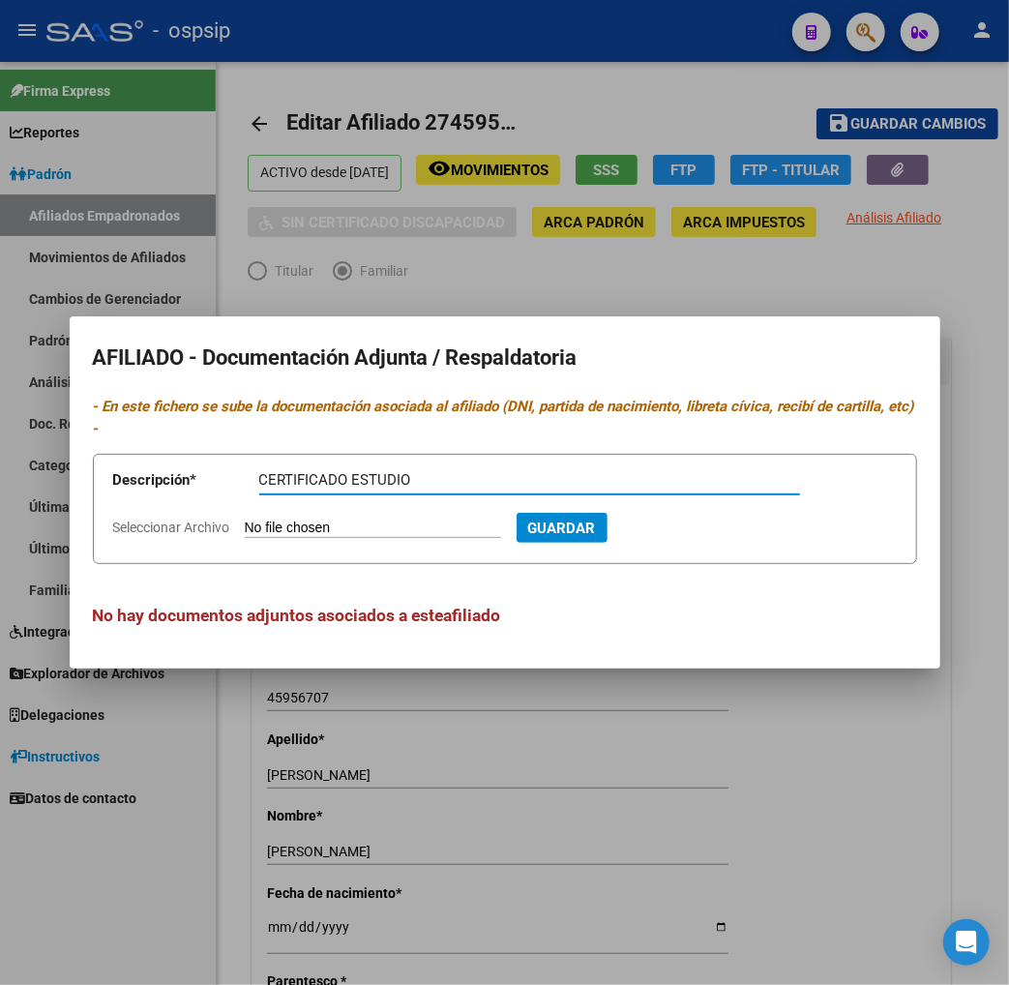
type input "CERTIFICADO ESTUDIO"
click at [275, 520] on input "Seleccionar Archivo" at bounding box center [373, 529] width 256 height 18
type input "C:\fakepath\013.jpg"
click at [668, 521] on span "Guardar" at bounding box center [667, 528] width 68 height 17
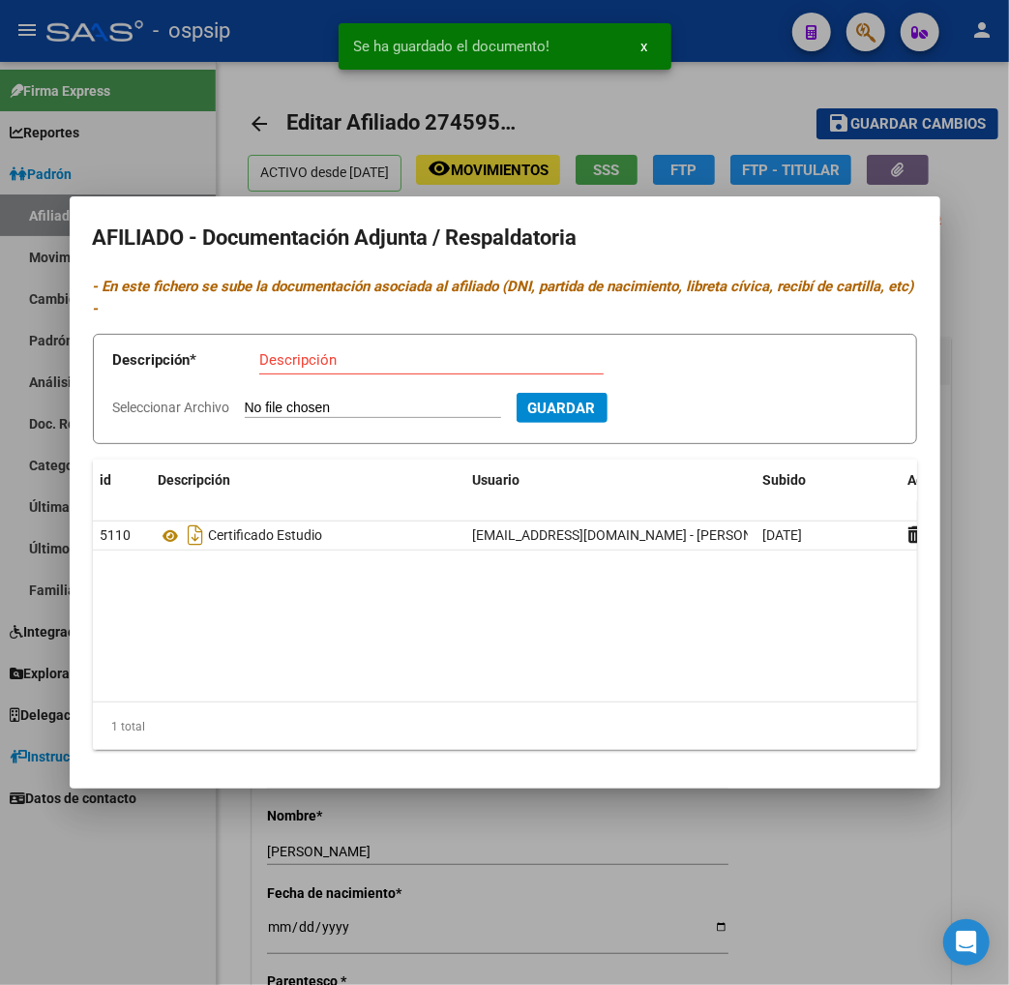
click at [881, 842] on div at bounding box center [504, 492] width 1009 height 985
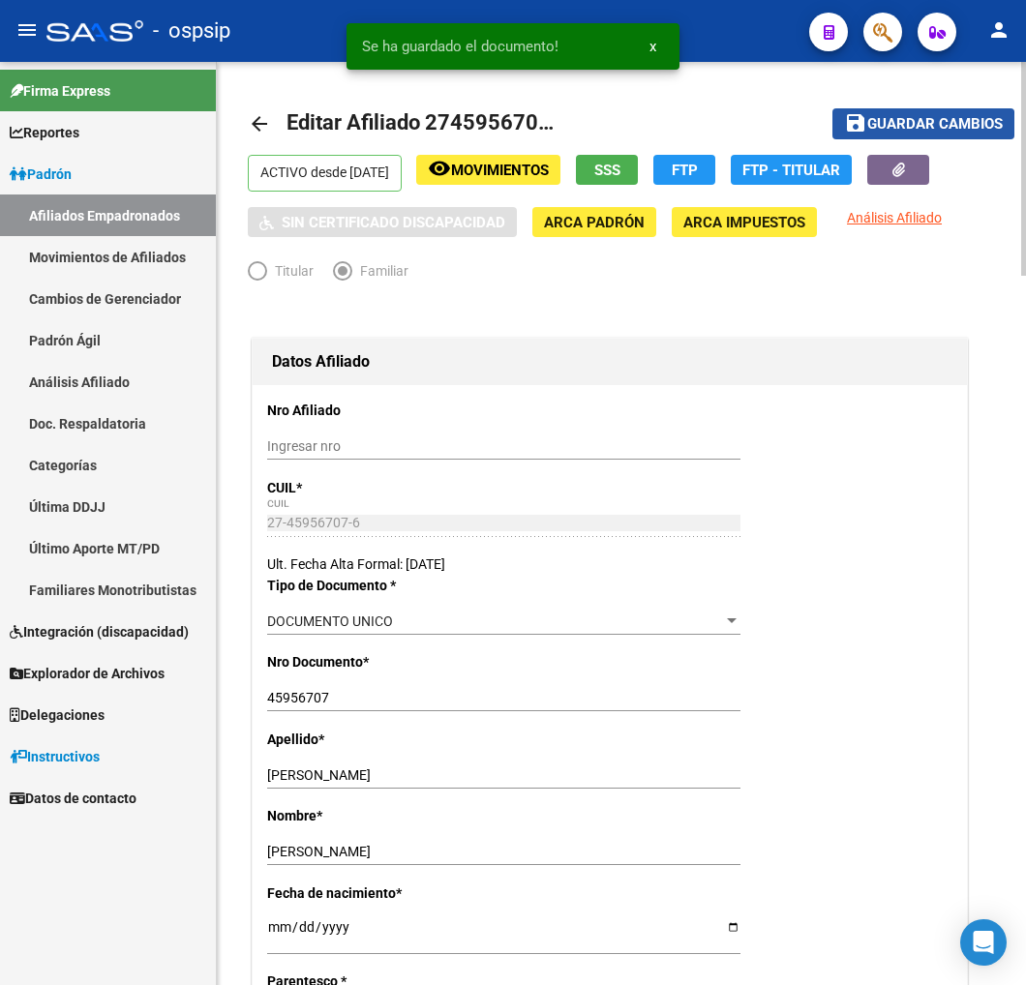
click at [919, 128] on span "Guardar cambios" at bounding box center [935, 124] width 136 height 17
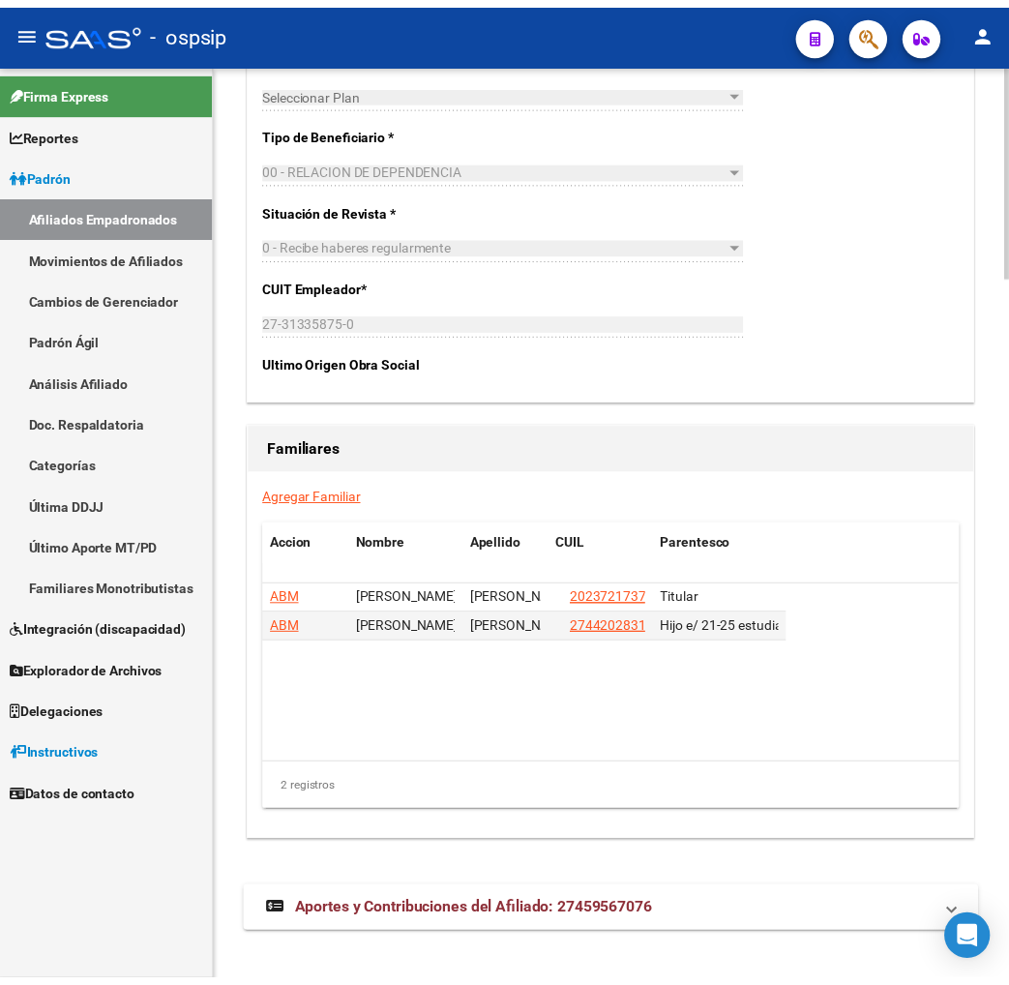
scroll to position [3079, 0]
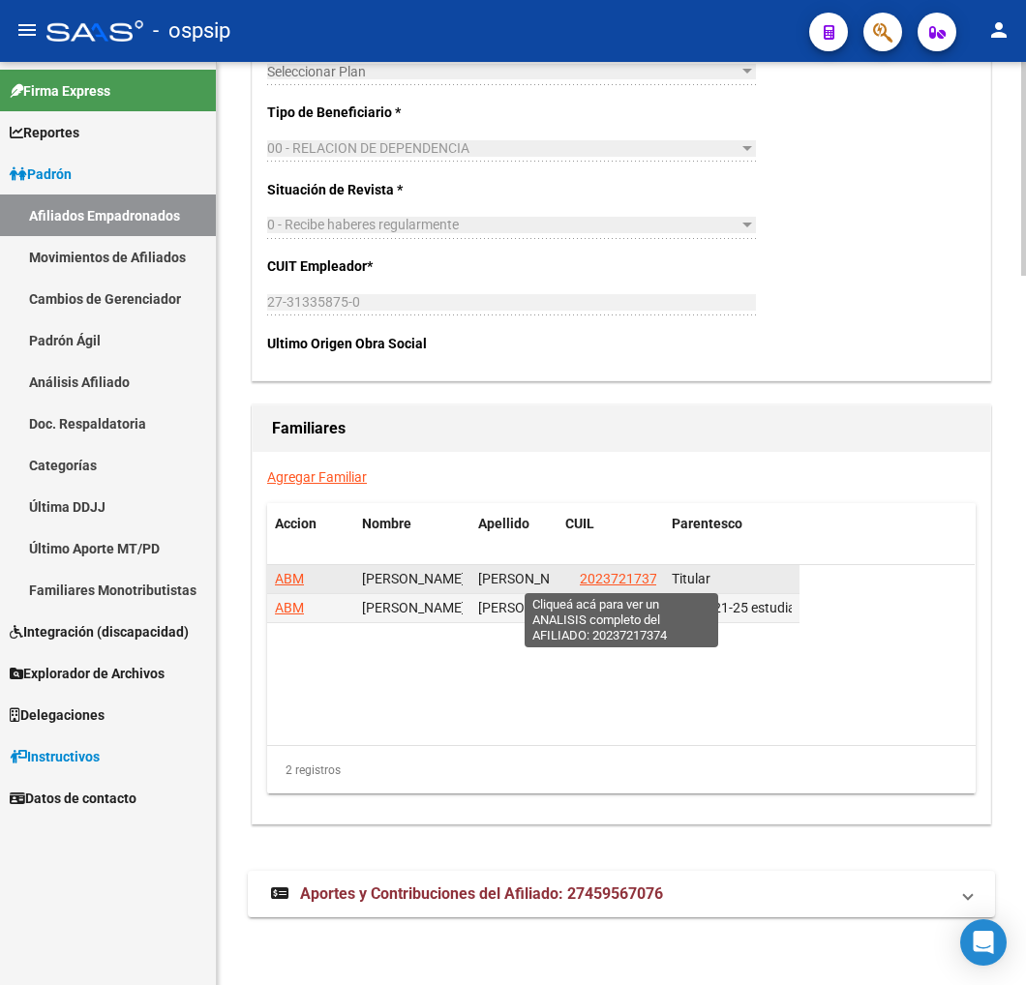
click at [607, 585] on span "20237217374" at bounding box center [622, 578] width 85 height 15
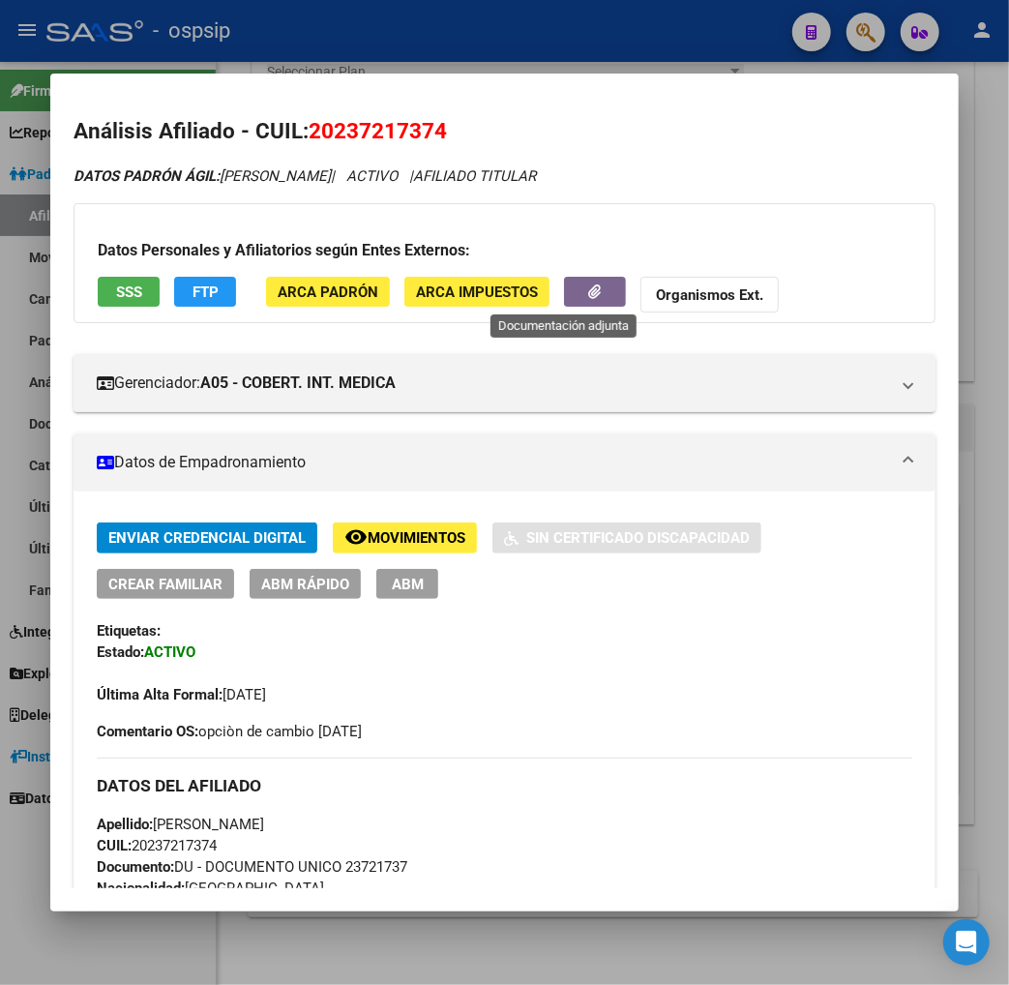
click at [564, 287] on button "button" at bounding box center [595, 292] width 62 height 30
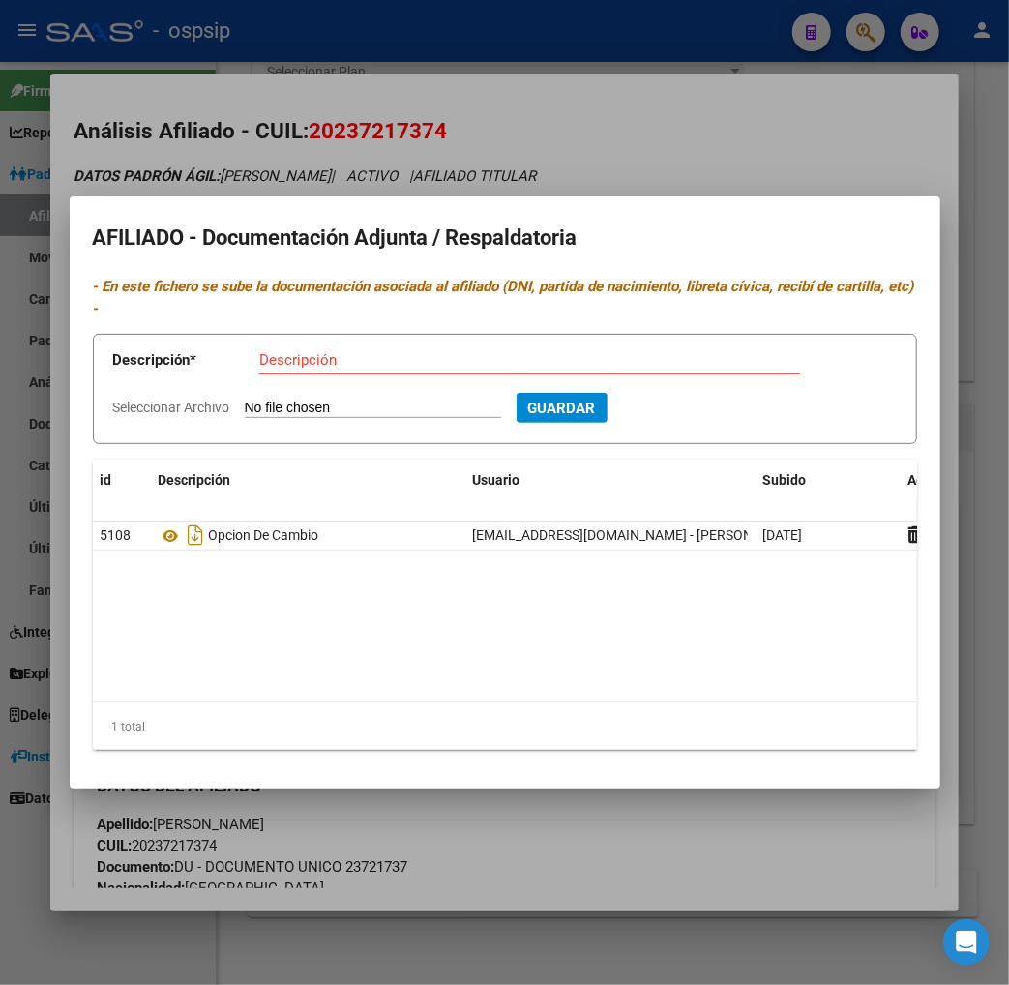
click at [664, 148] on div at bounding box center [504, 492] width 1009 height 985
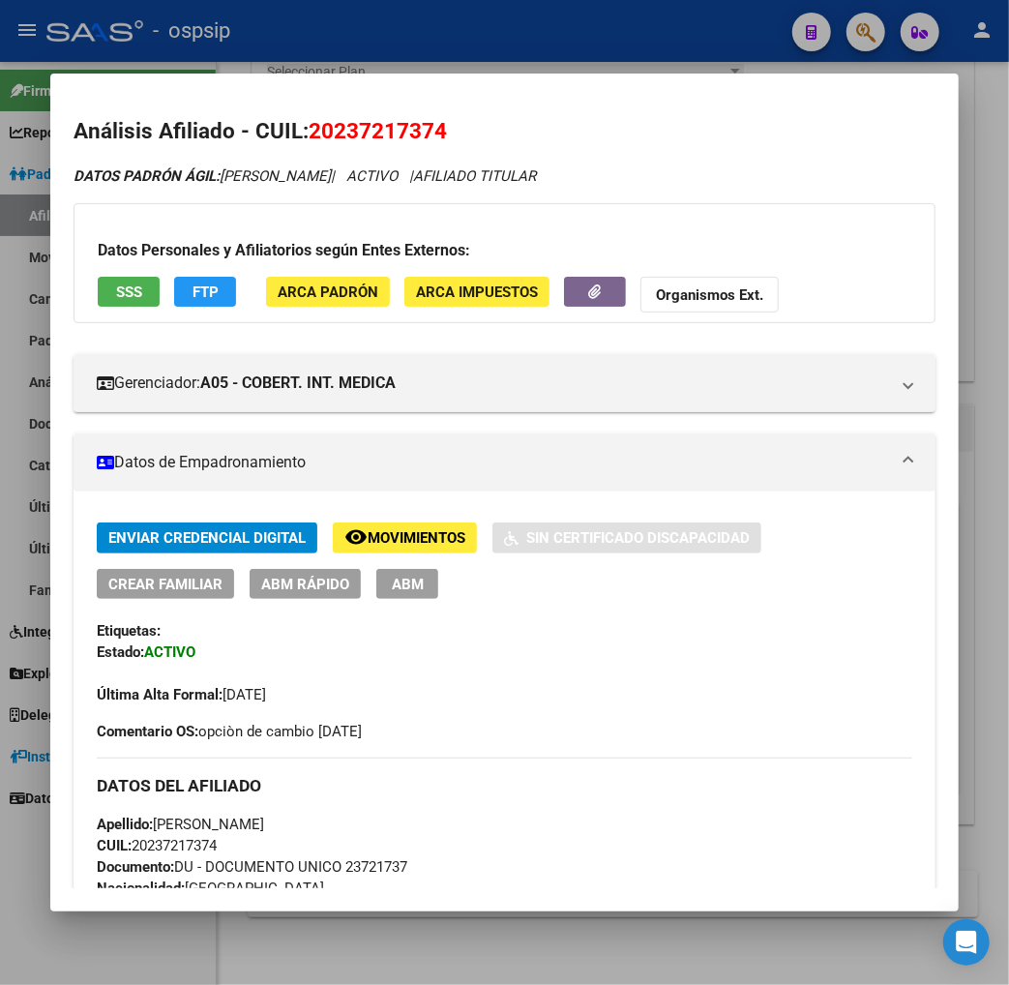
click at [193, 288] on span "FTP" at bounding box center [206, 292] width 26 height 17
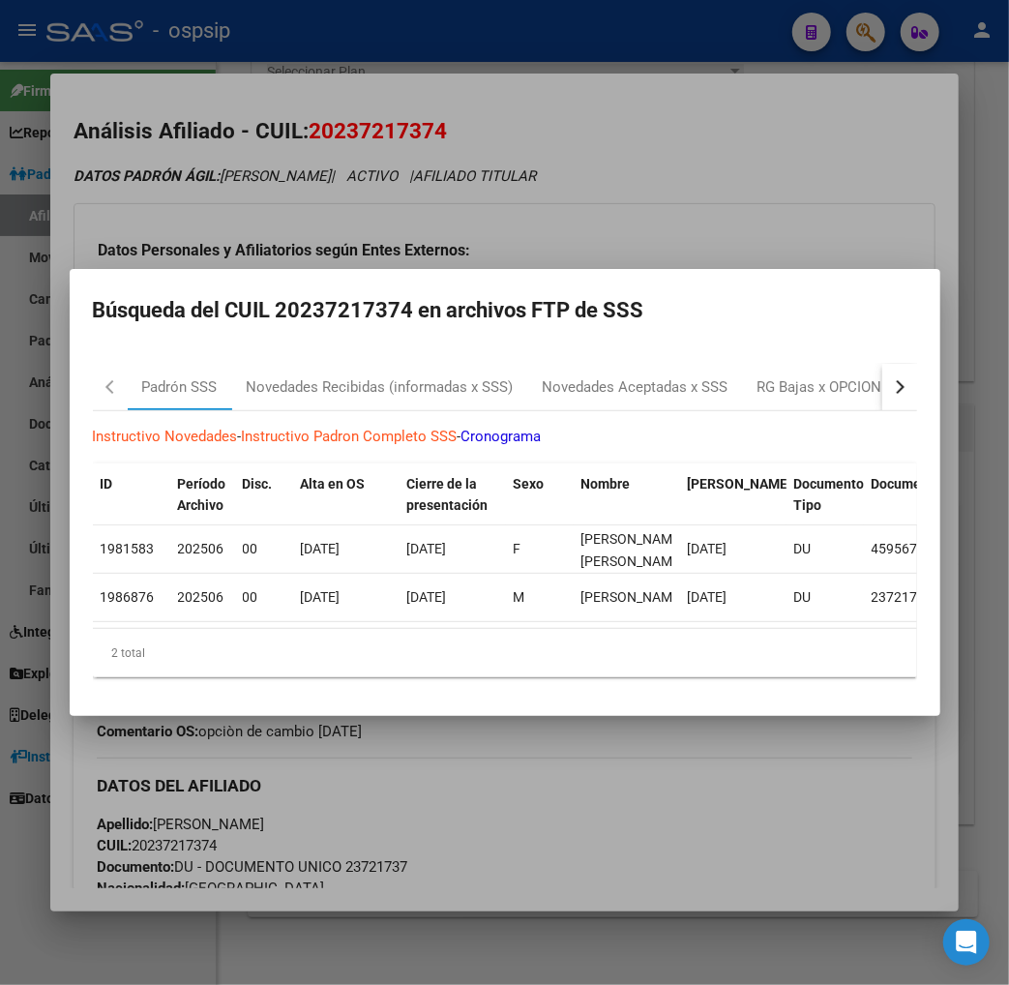
click at [918, 374] on button "button" at bounding box center [900, 387] width 35 height 46
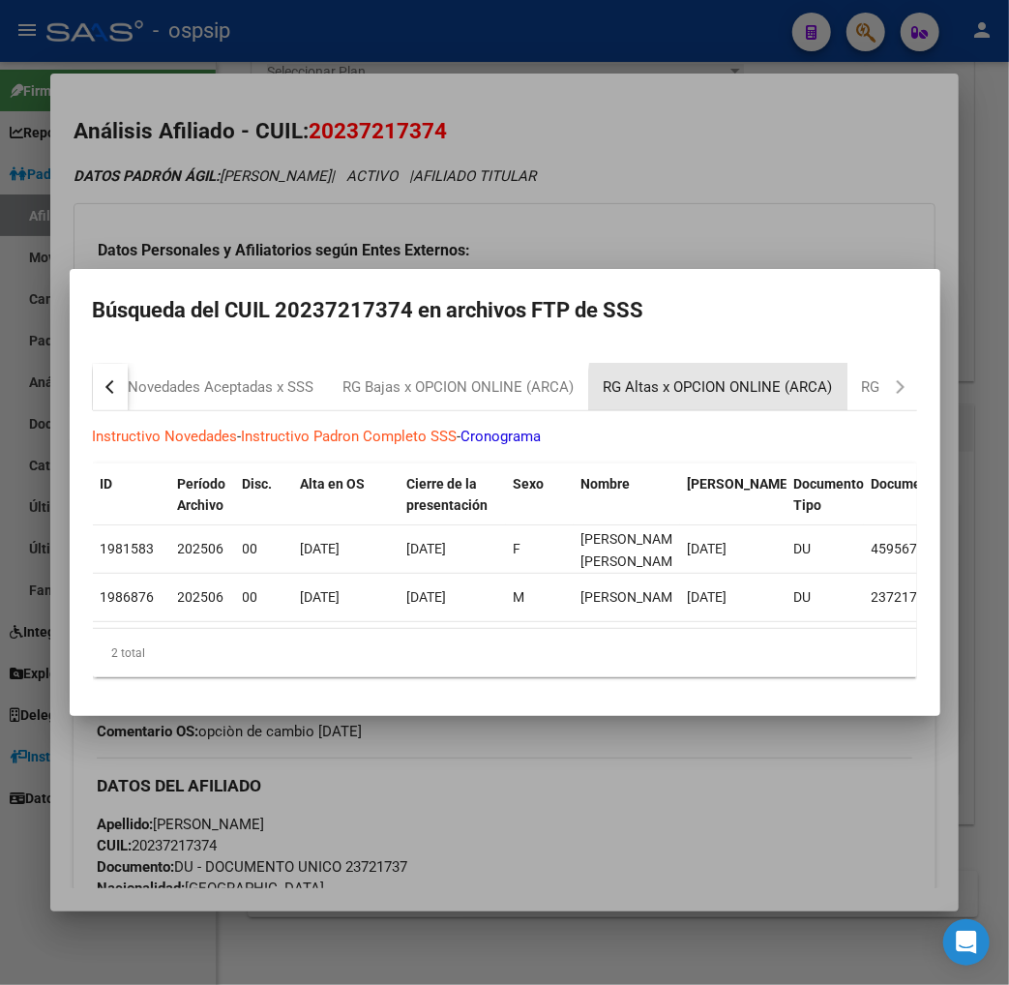
click at [717, 388] on div "RG Altas x OPCION ONLINE (ARCA)" at bounding box center [718, 387] width 229 height 22
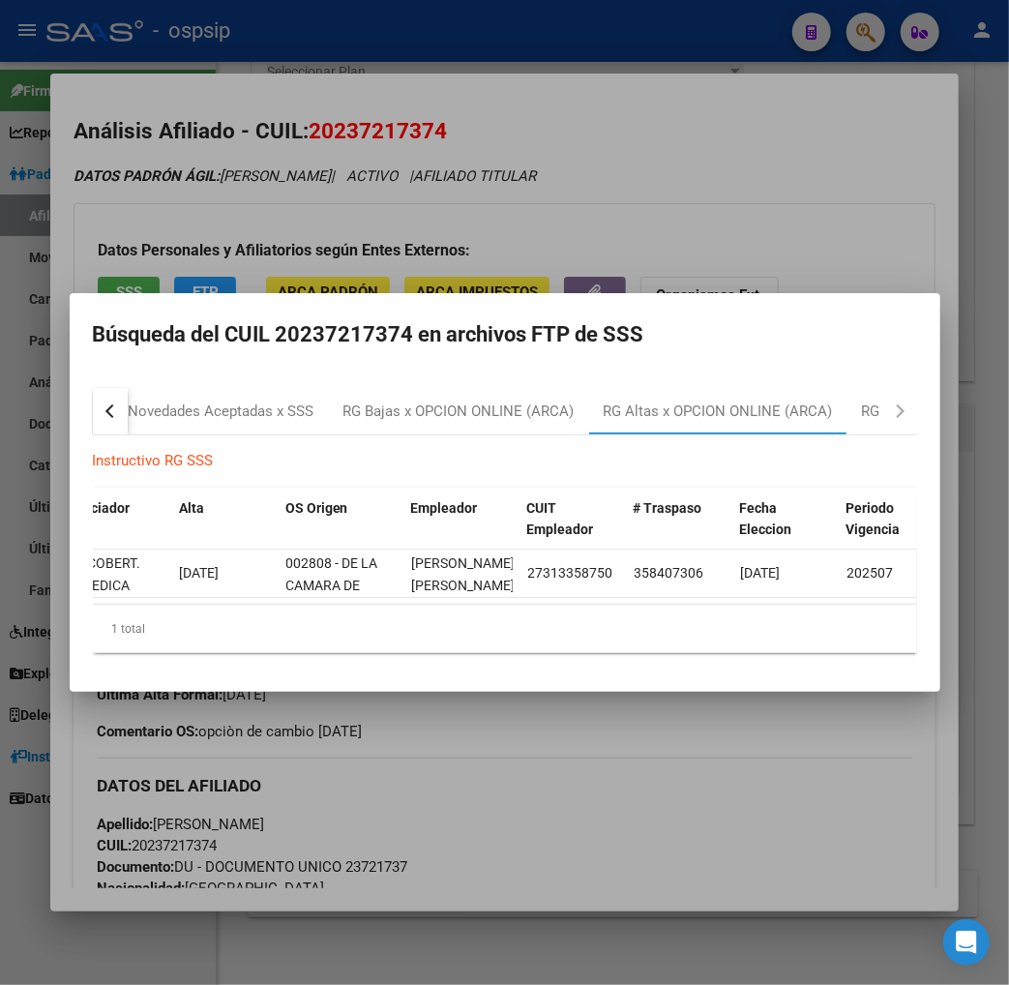
scroll to position [0, 116]
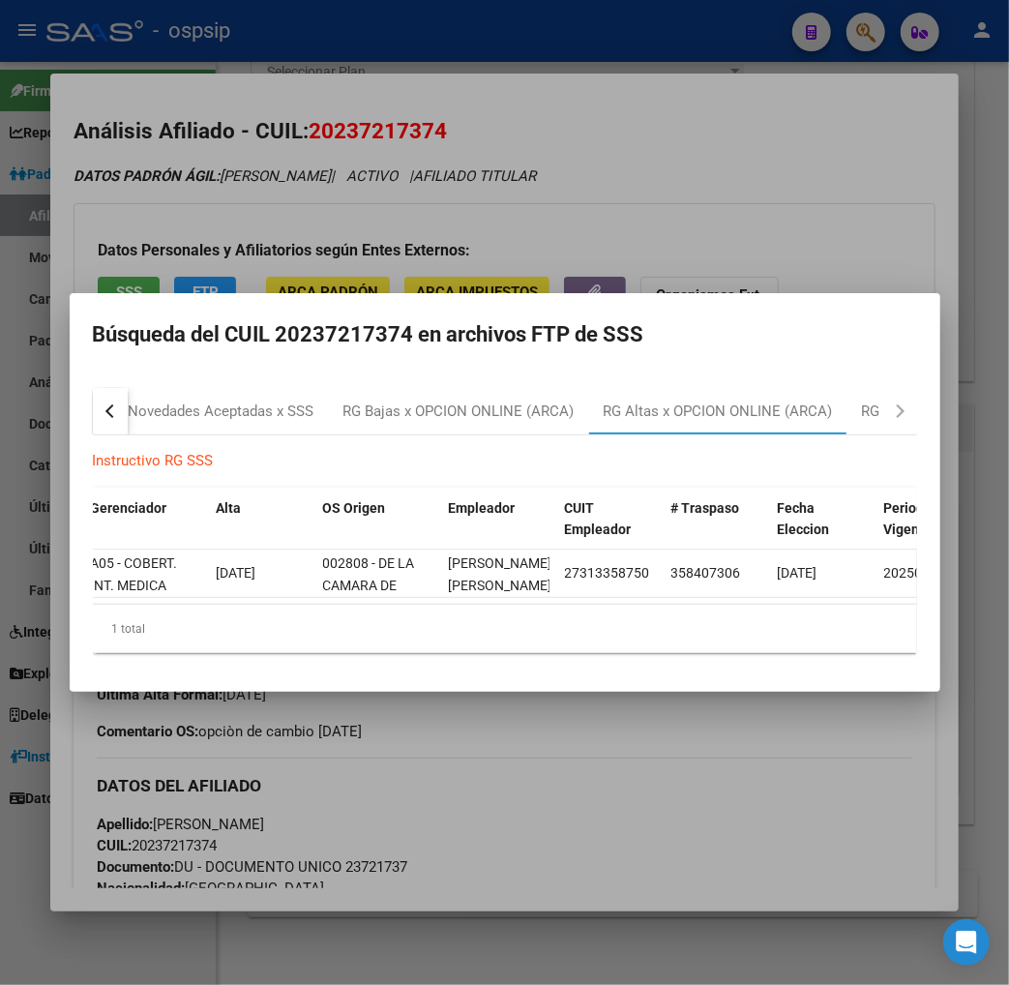
click at [719, 191] on div at bounding box center [504, 492] width 1009 height 985
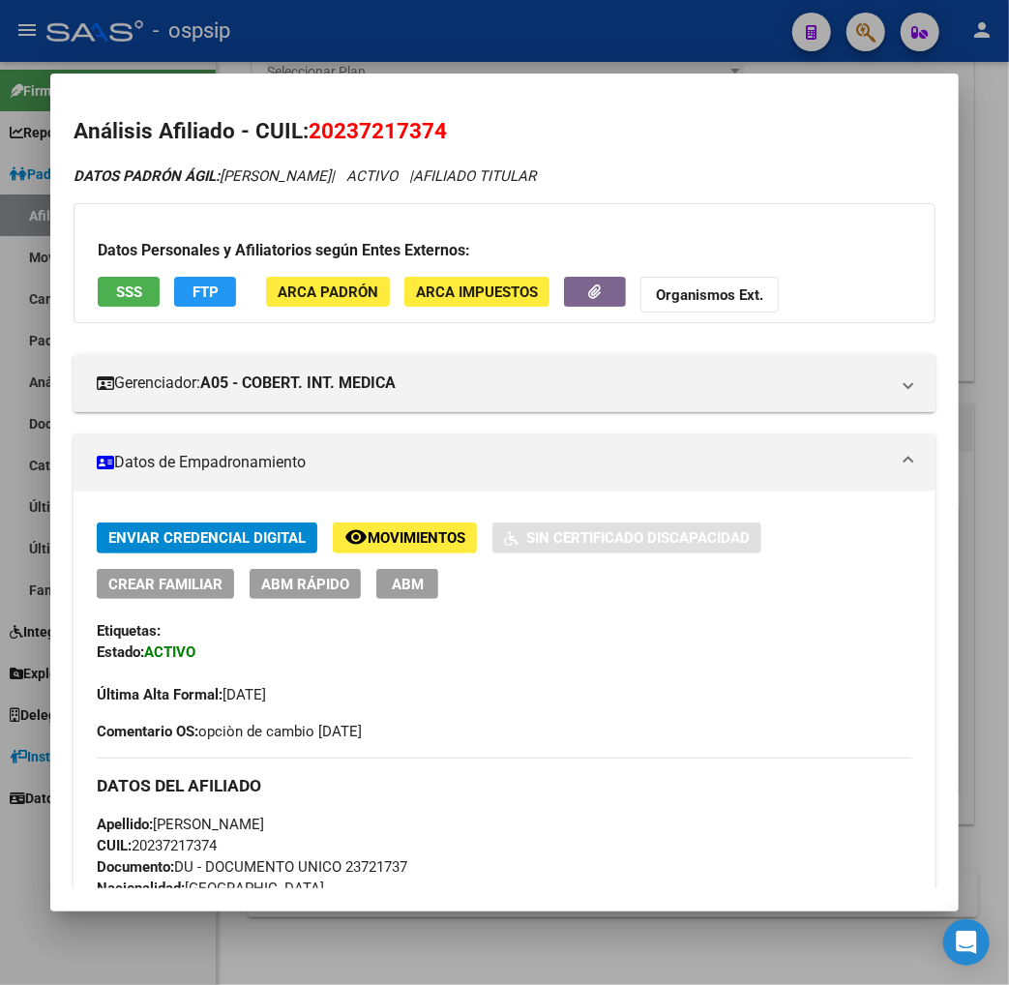
drag, startPoint x: 306, startPoint y: 136, endPoint x: 402, endPoint y: 121, distance: 96.9
click at [402, 121] on span "20237217374" at bounding box center [378, 130] width 138 height 25
copy span "23721737"
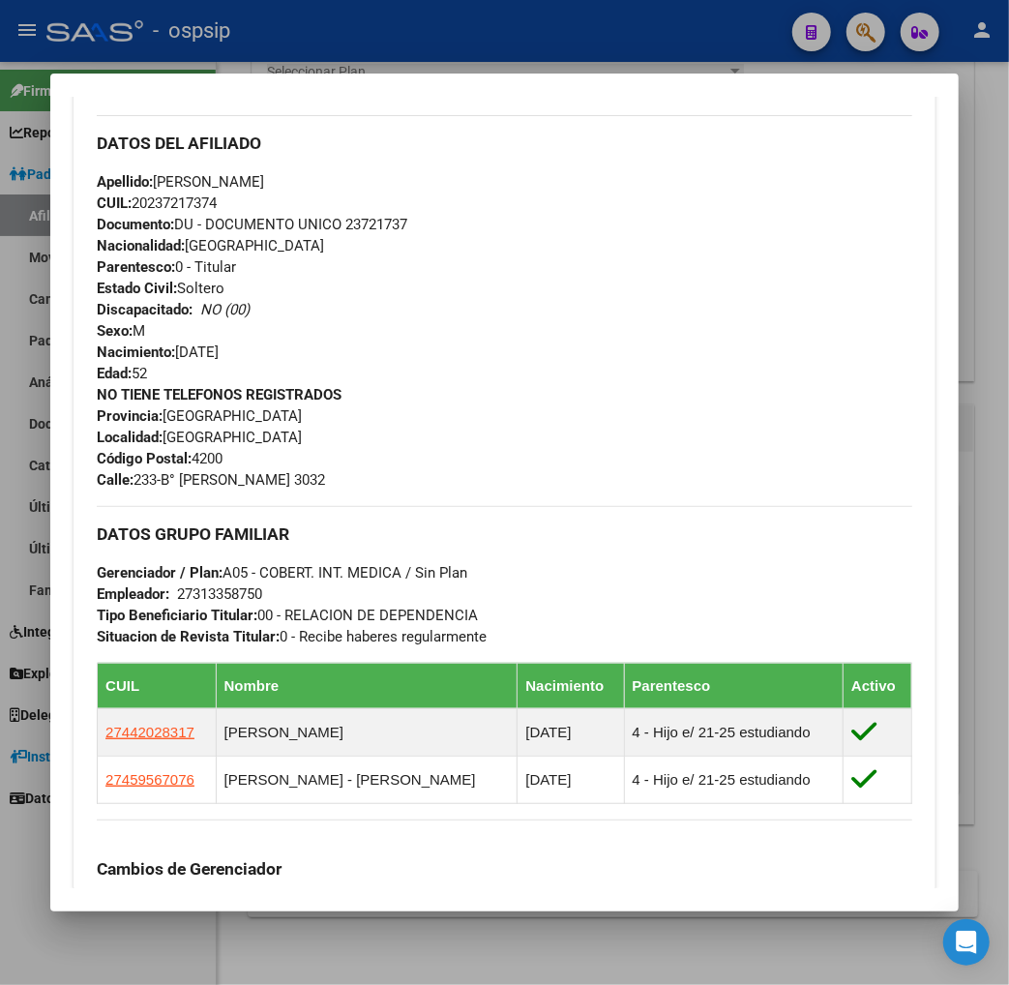
scroll to position [645, 0]
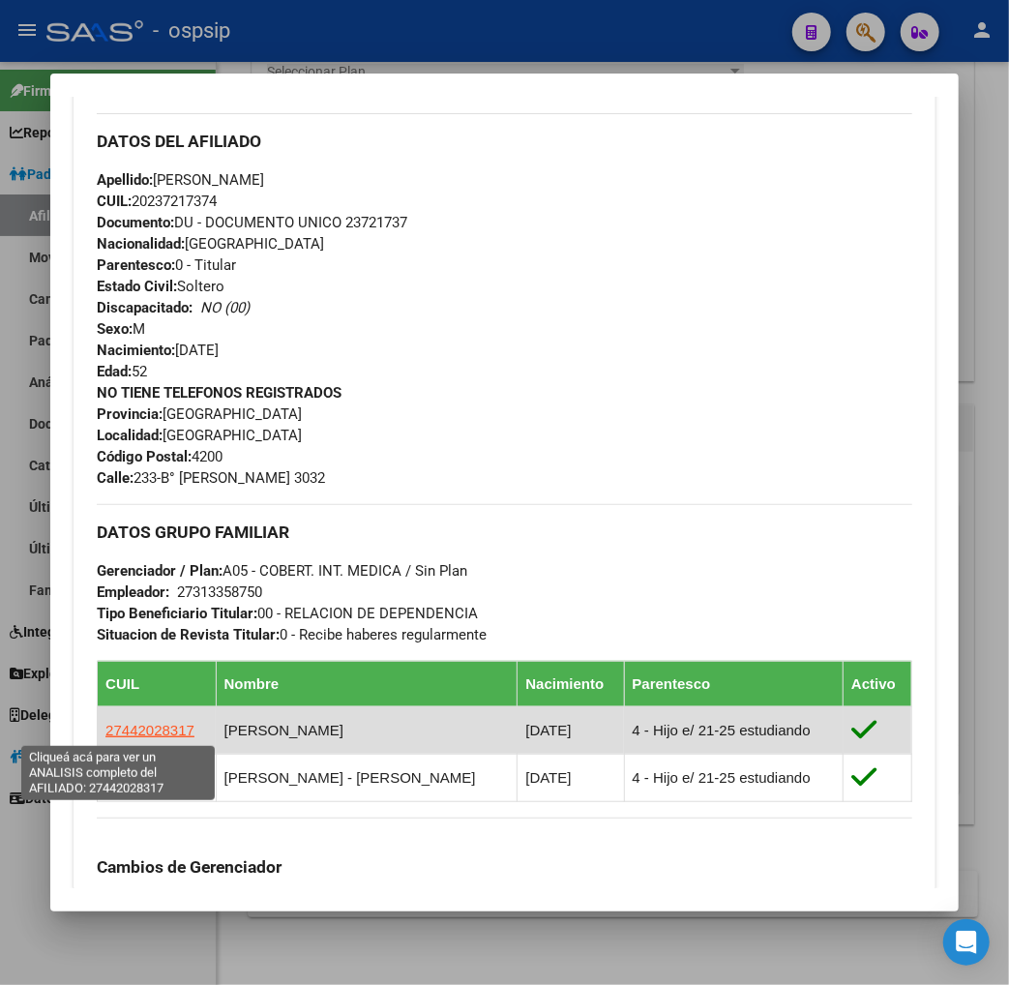
click at [128, 733] on span "27442028317" at bounding box center [149, 730] width 89 height 16
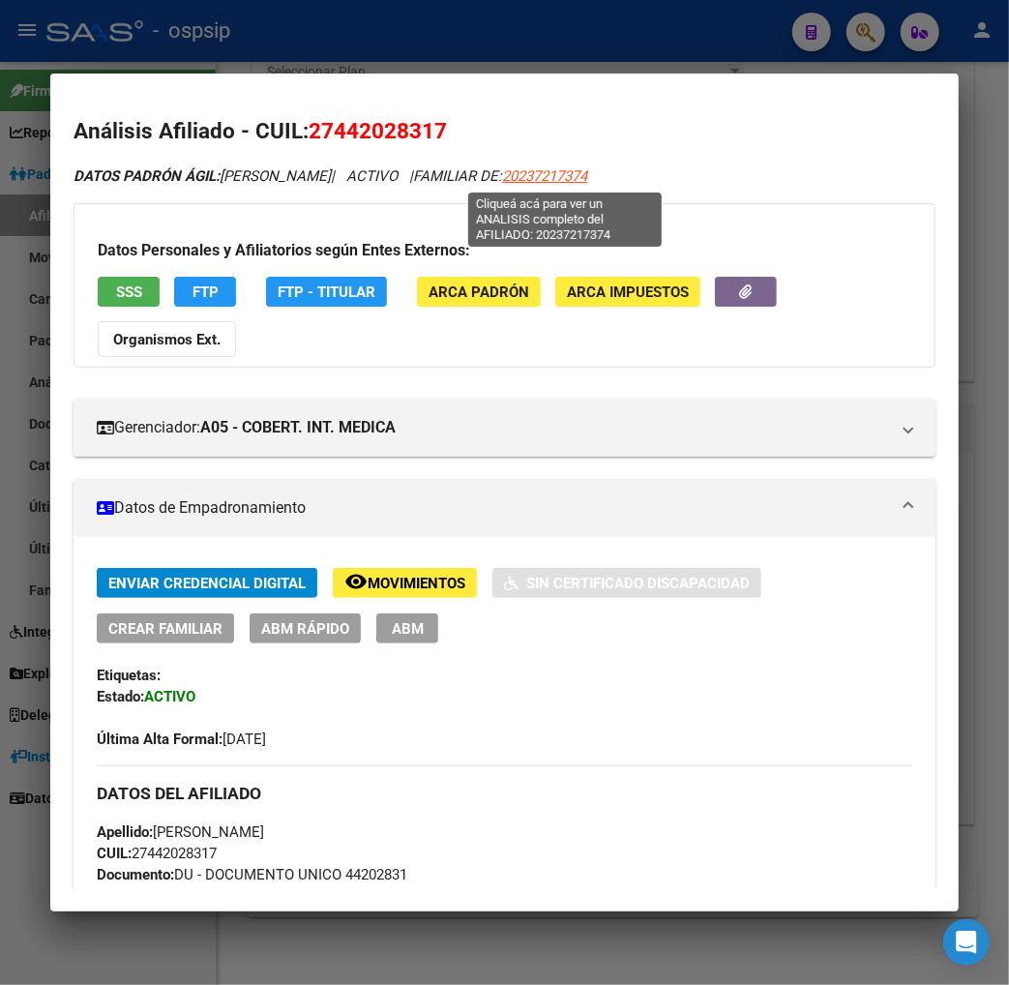
click at [562, 177] on span "20237217374" at bounding box center [544, 175] width 85 height 17
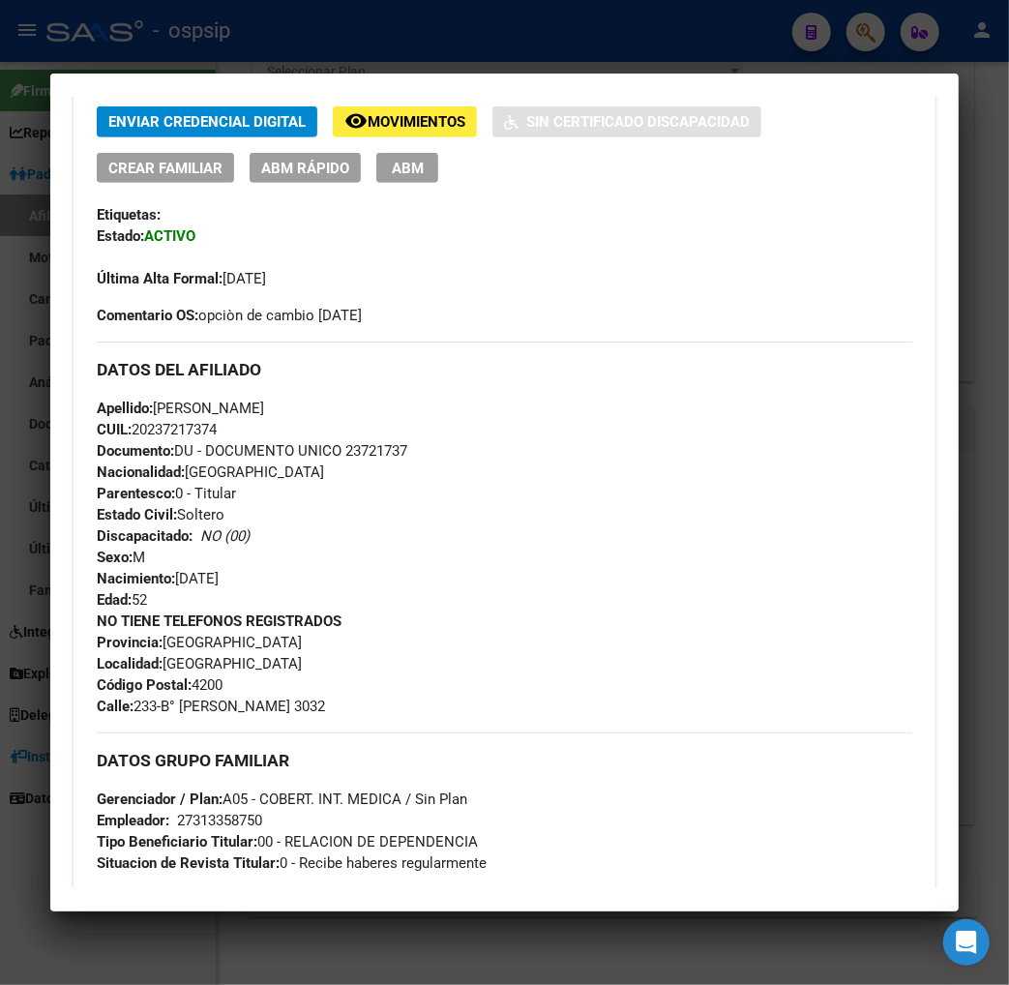
scroll to position [430, 0]
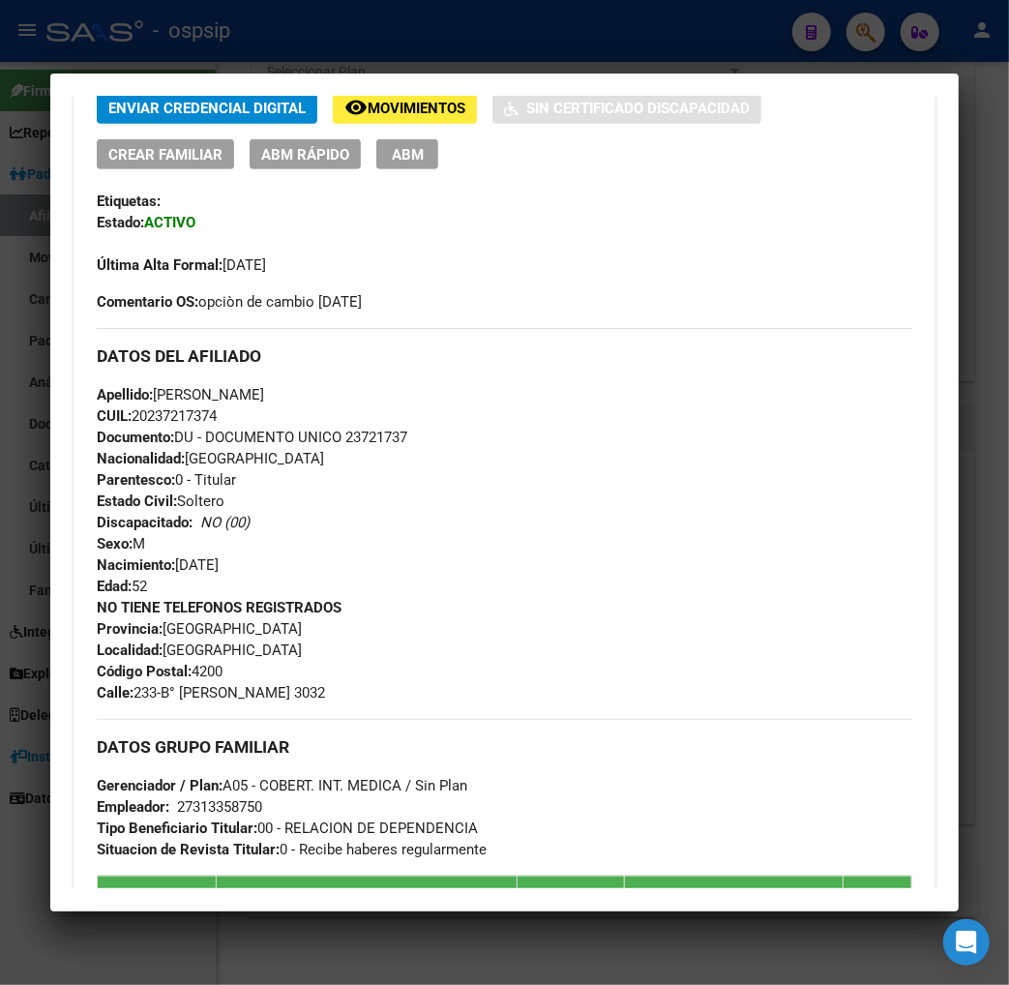
drag, startPoint x: 108, startPoint y: 695, endPoint x: 344, endPoint y: 691, distance: 235.2
click at [344, 691] on div "NO TIENE TELEFONOS REGISTRADOS Provincia: [GEOGRAPHIC_DATA] Localidad: [GEOGRAP…" at bounding box center [505, 650] width 816 height 106
copy span "233-B° [PERSON_NAME] 3032"
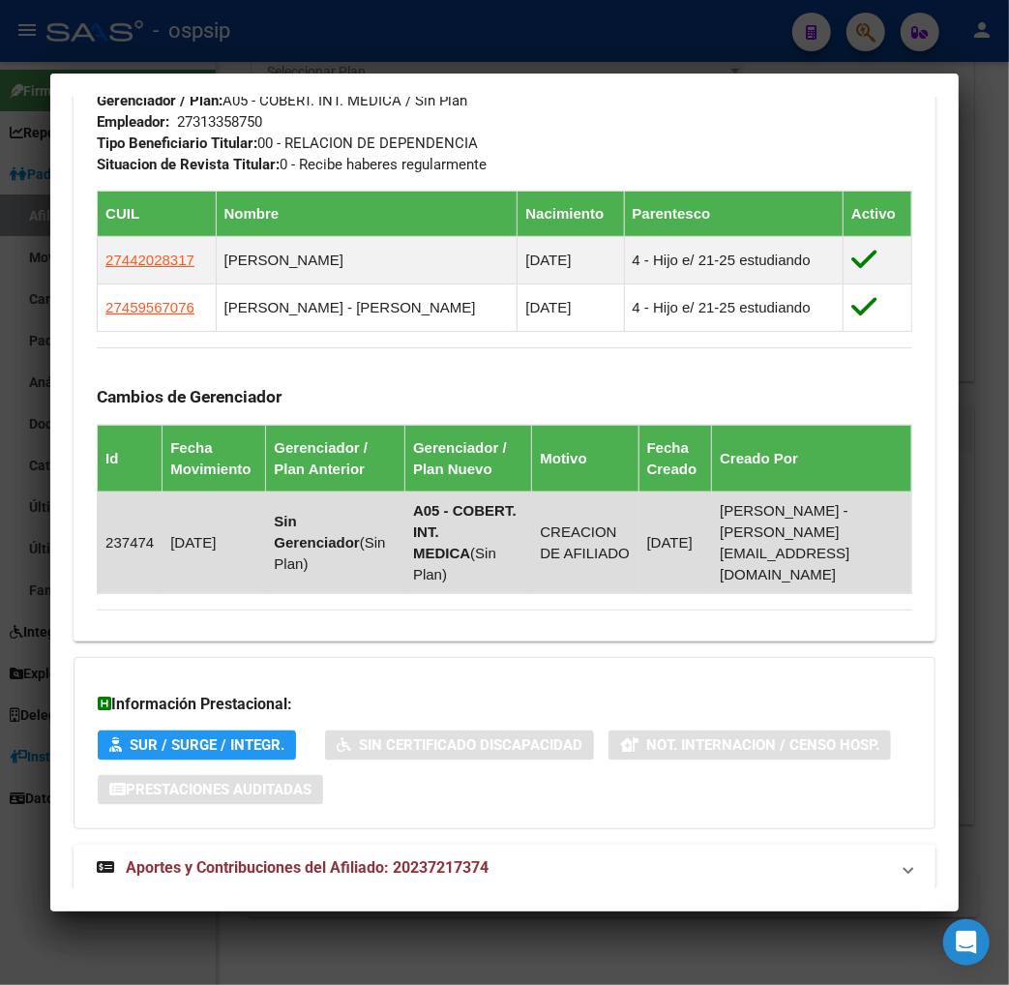
scroll to position [1119, 0]
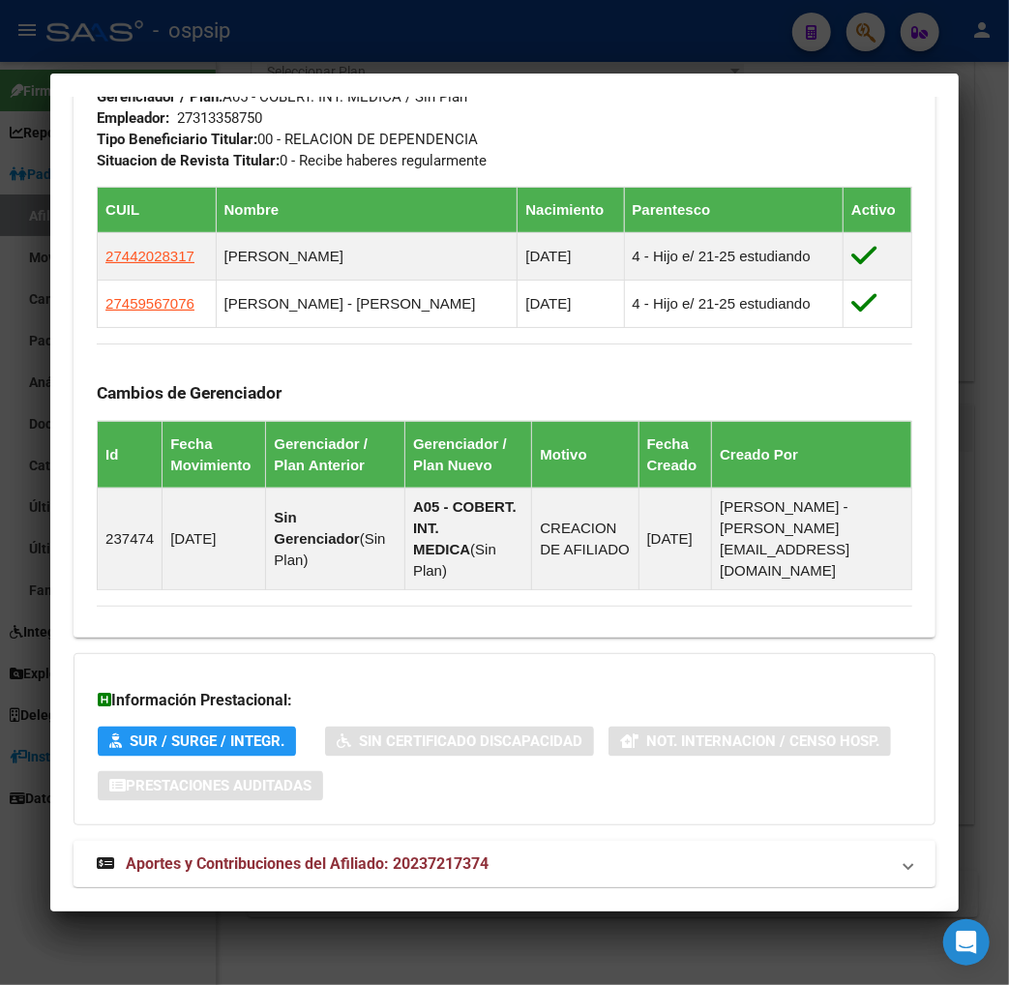
click at [269, 855] on span "Aportes y Contribuciones del Afiliado: 20237217374" at bounding box center [307, 864] width 363 height 18
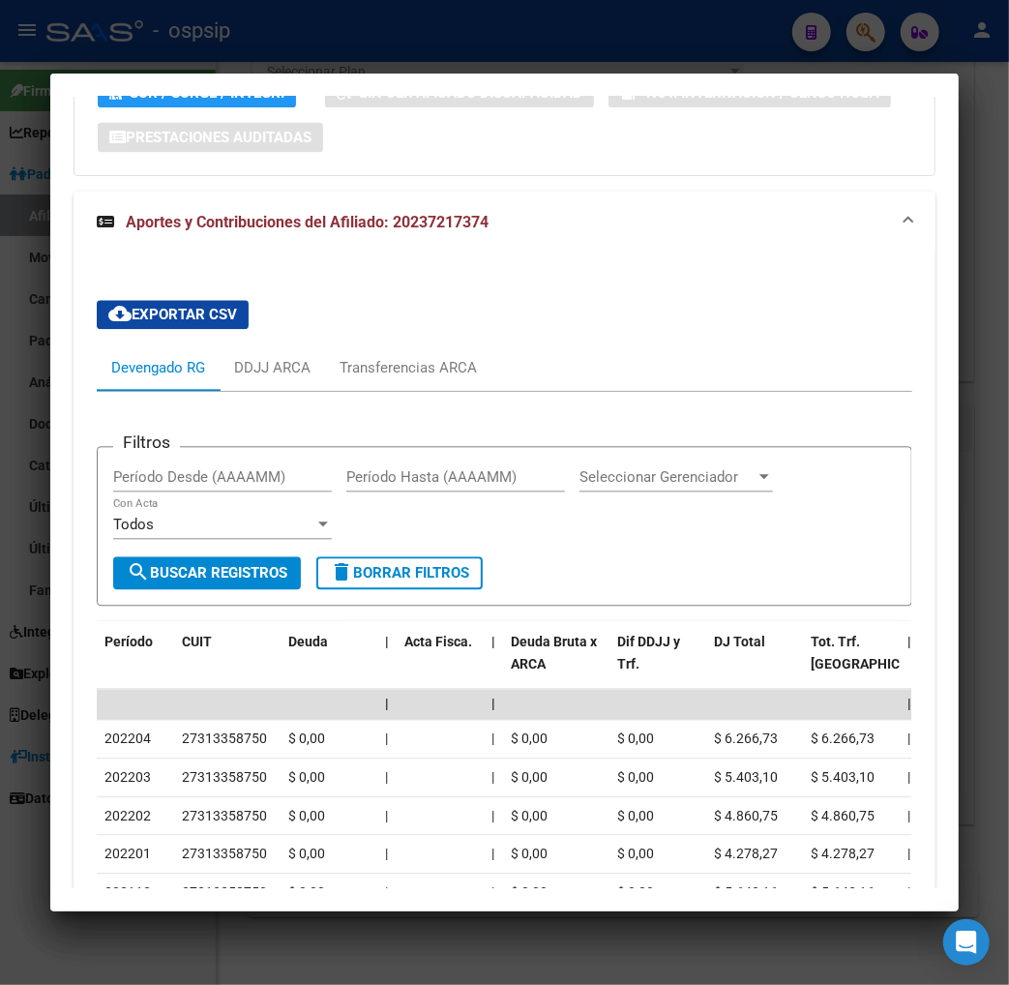
scroll to position [1769, 0]
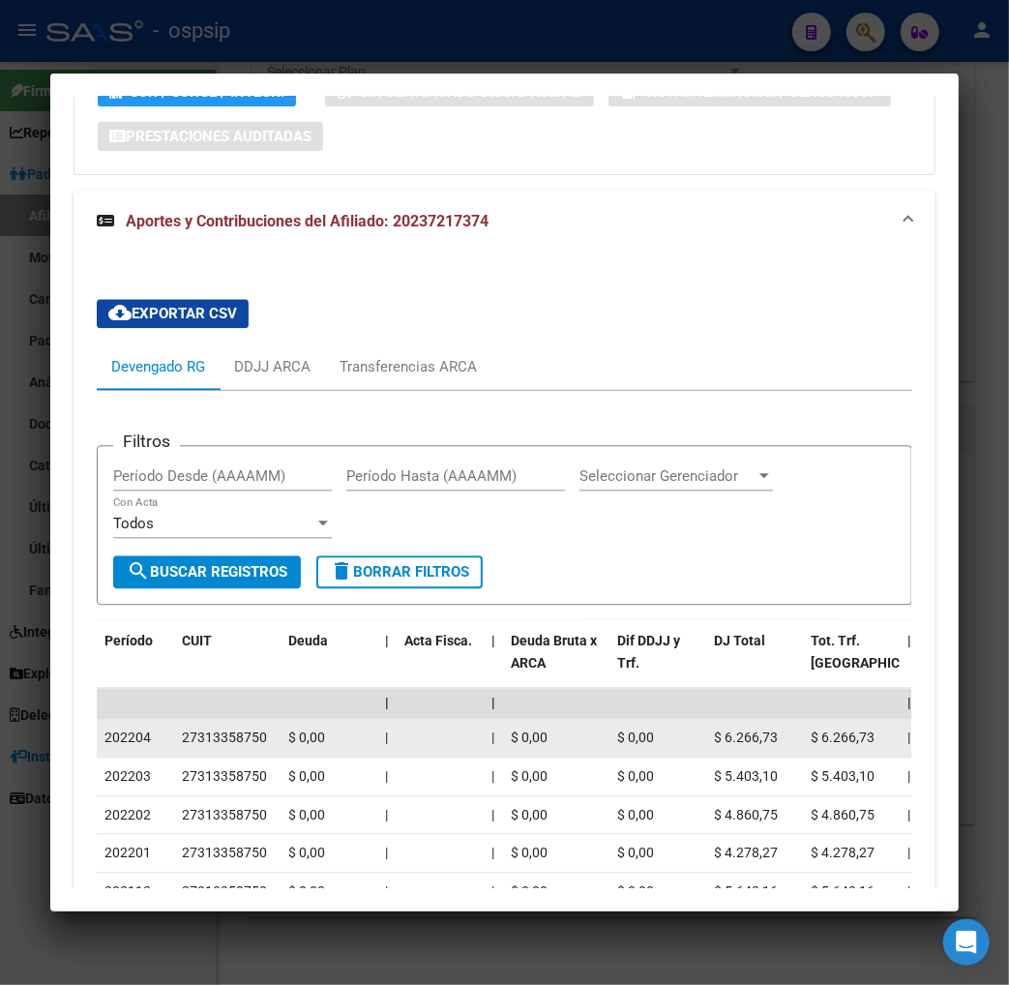
drag, startPoint x: 155, startPoint y: 691, endPoint x: 255, endPoint y: 684, distance: 99.9
copy div "27313358750"
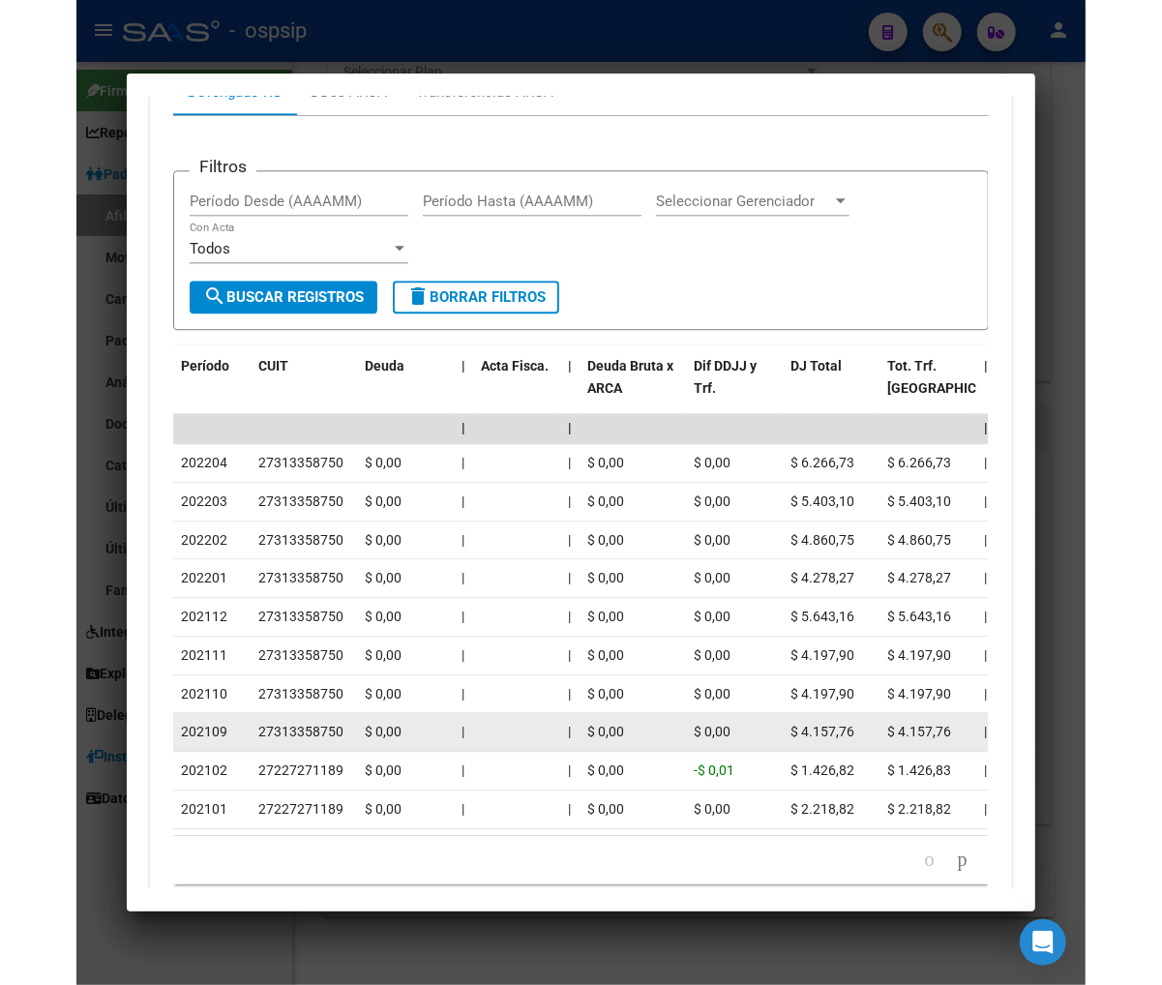
scroll to position [2093, 0]
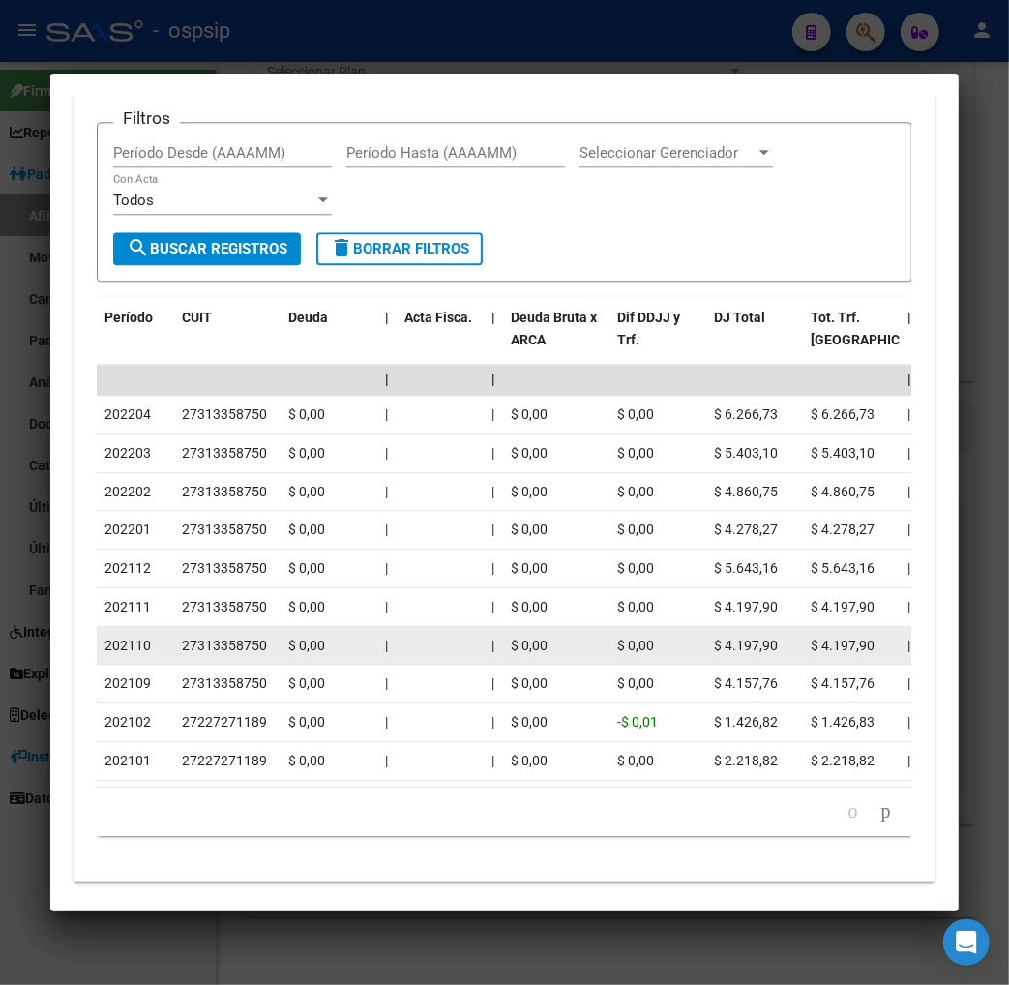
click at [332, 635] on div "$ 0,00" at bounding box center [328, 646] width 81 height 22
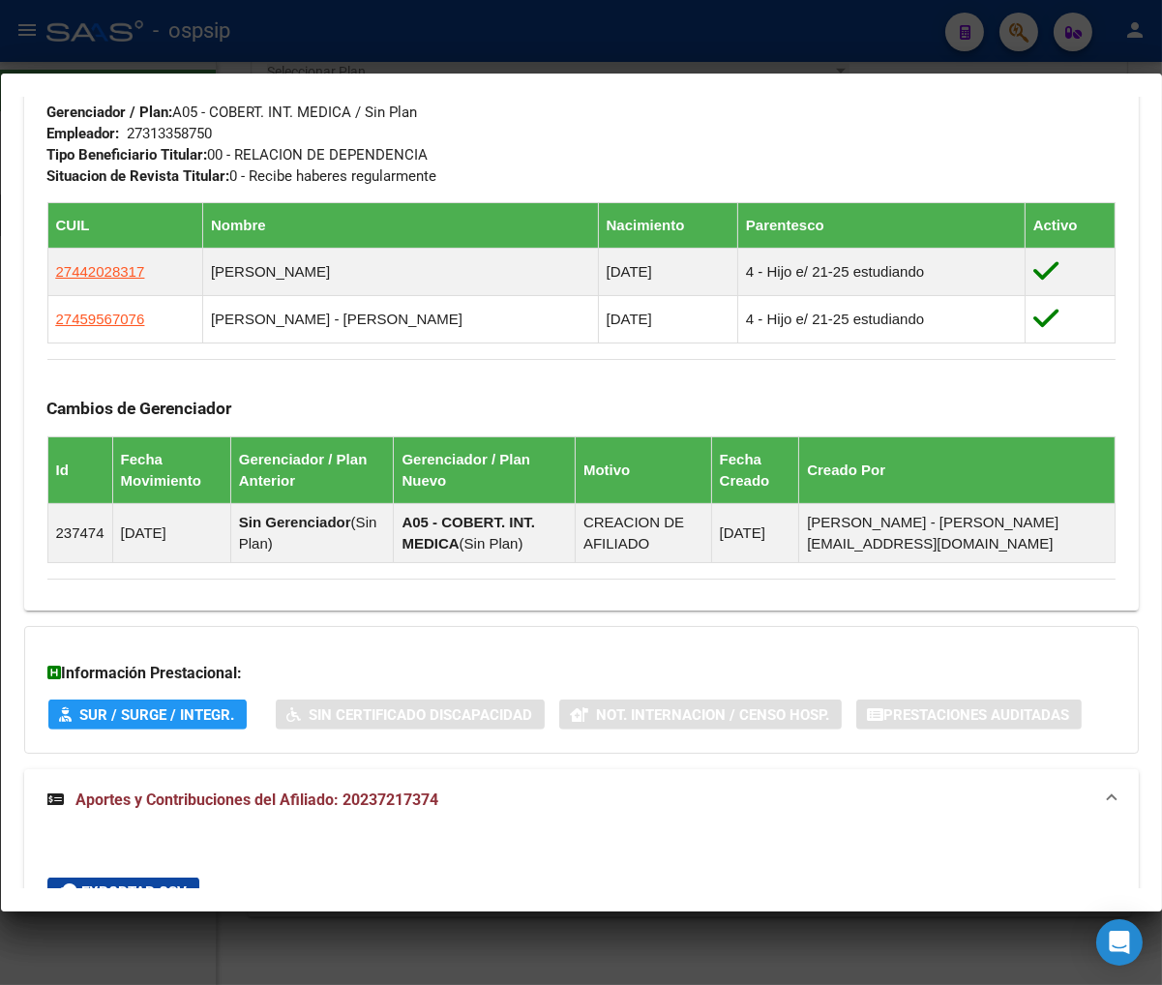
scroll to position [794, 0]
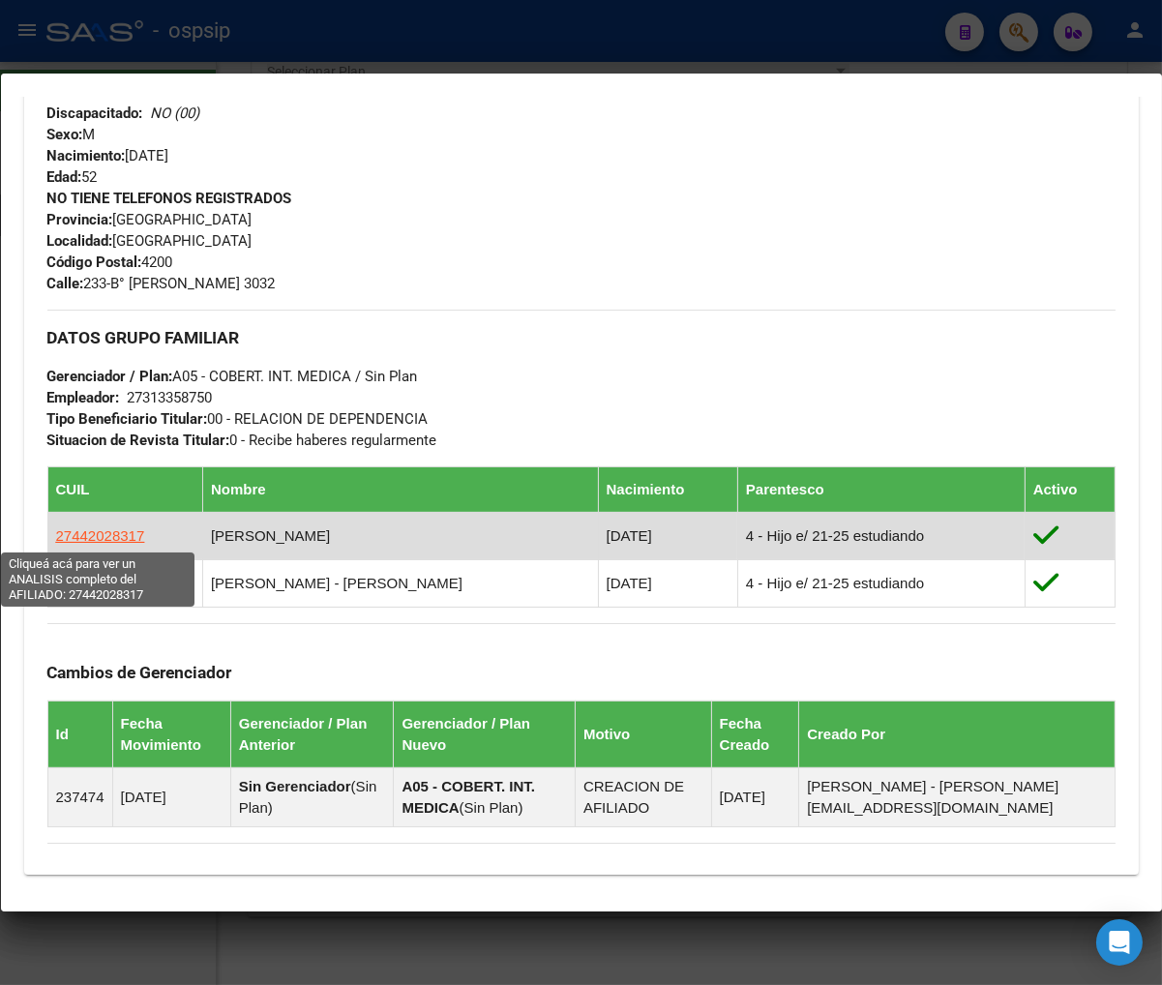
click at [100, 532] on span "27442028317" at bounding box center [100, 535] width 89 height 16
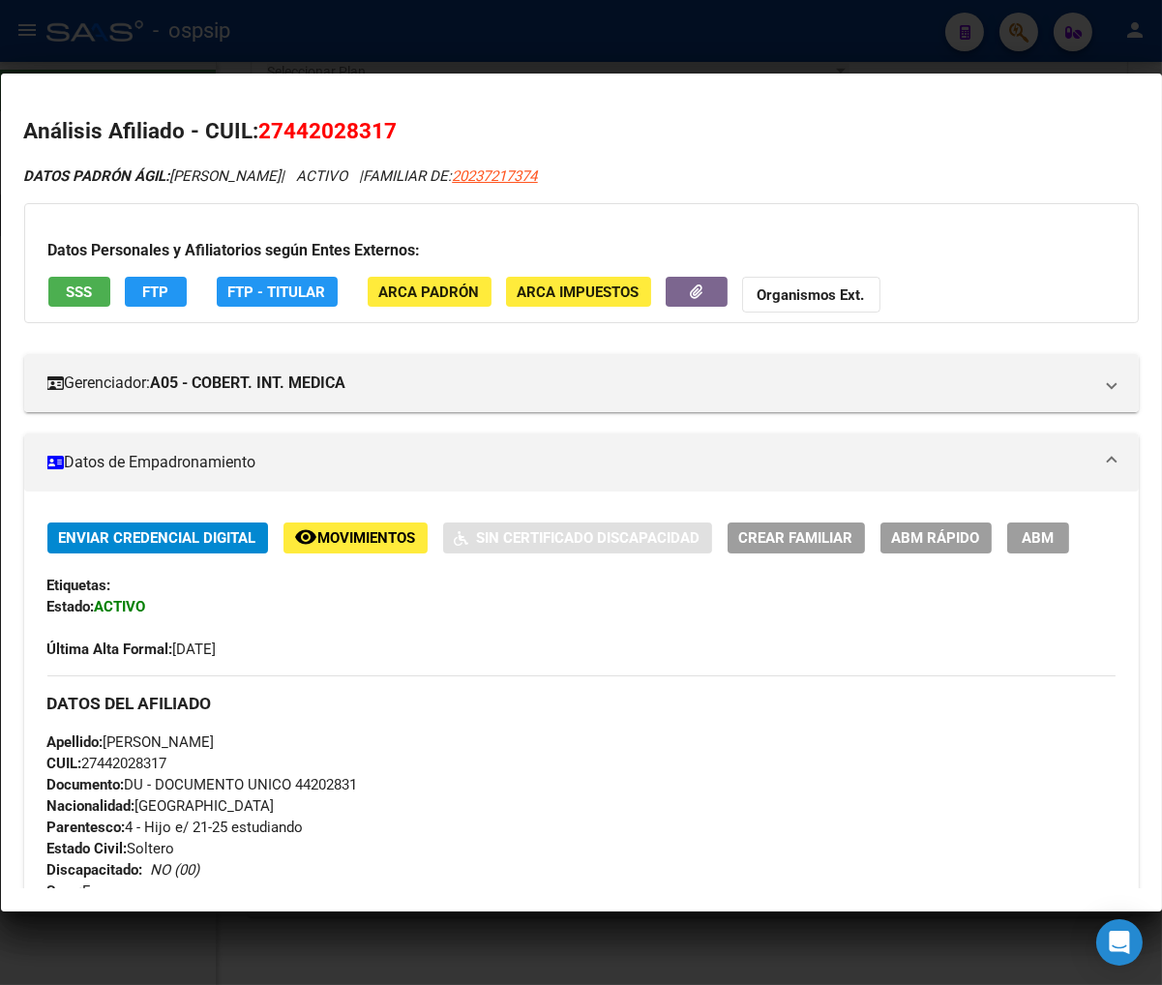
drag, startPoint x: 286, startPoint y: 133, endPoint x: 383, endPoint y: 122, distance: 97.4
click at [383, 122] on span "27442028317" at bounding box center [328, 130] width 138 height 25
copy span "44202831"
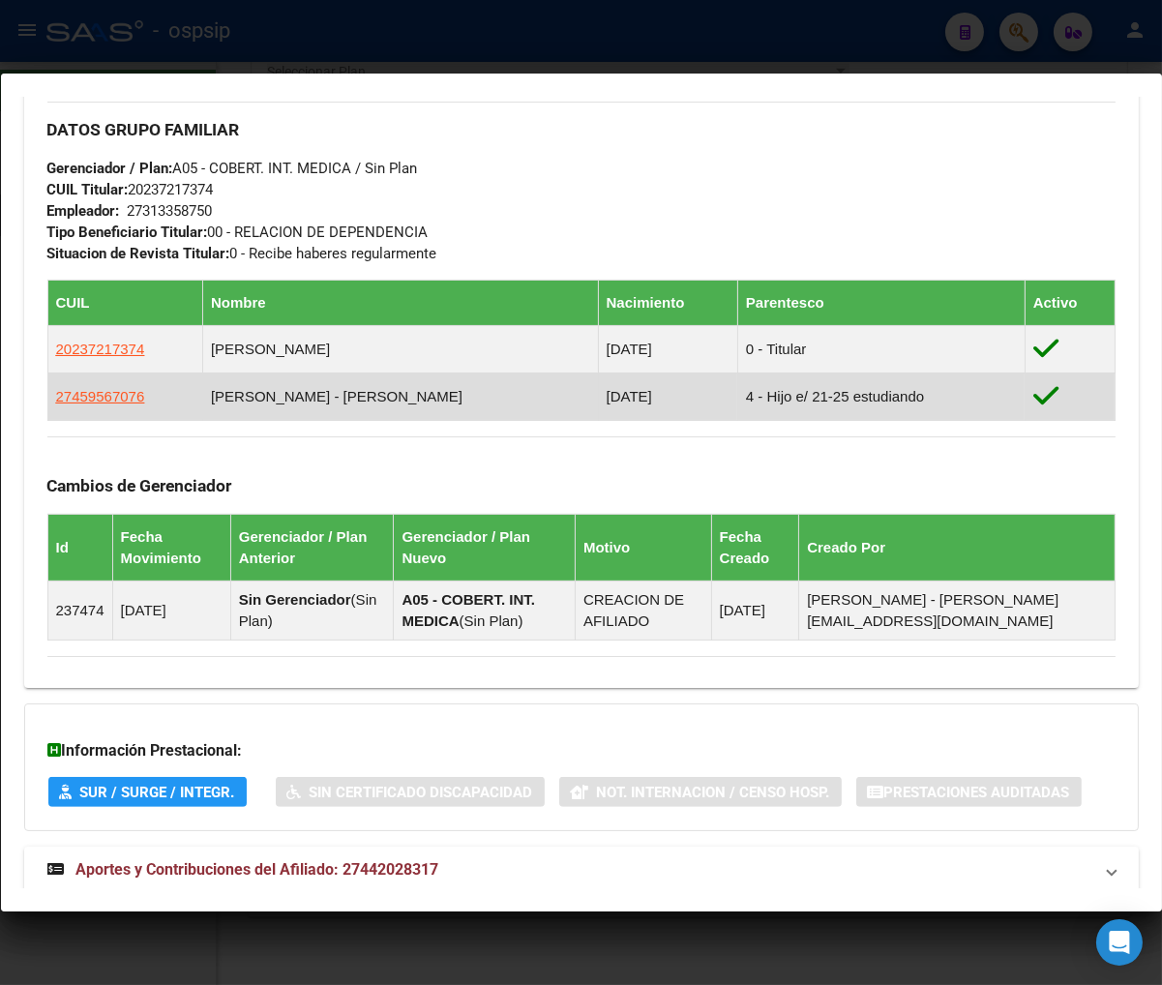
scroll to position [968, 0]
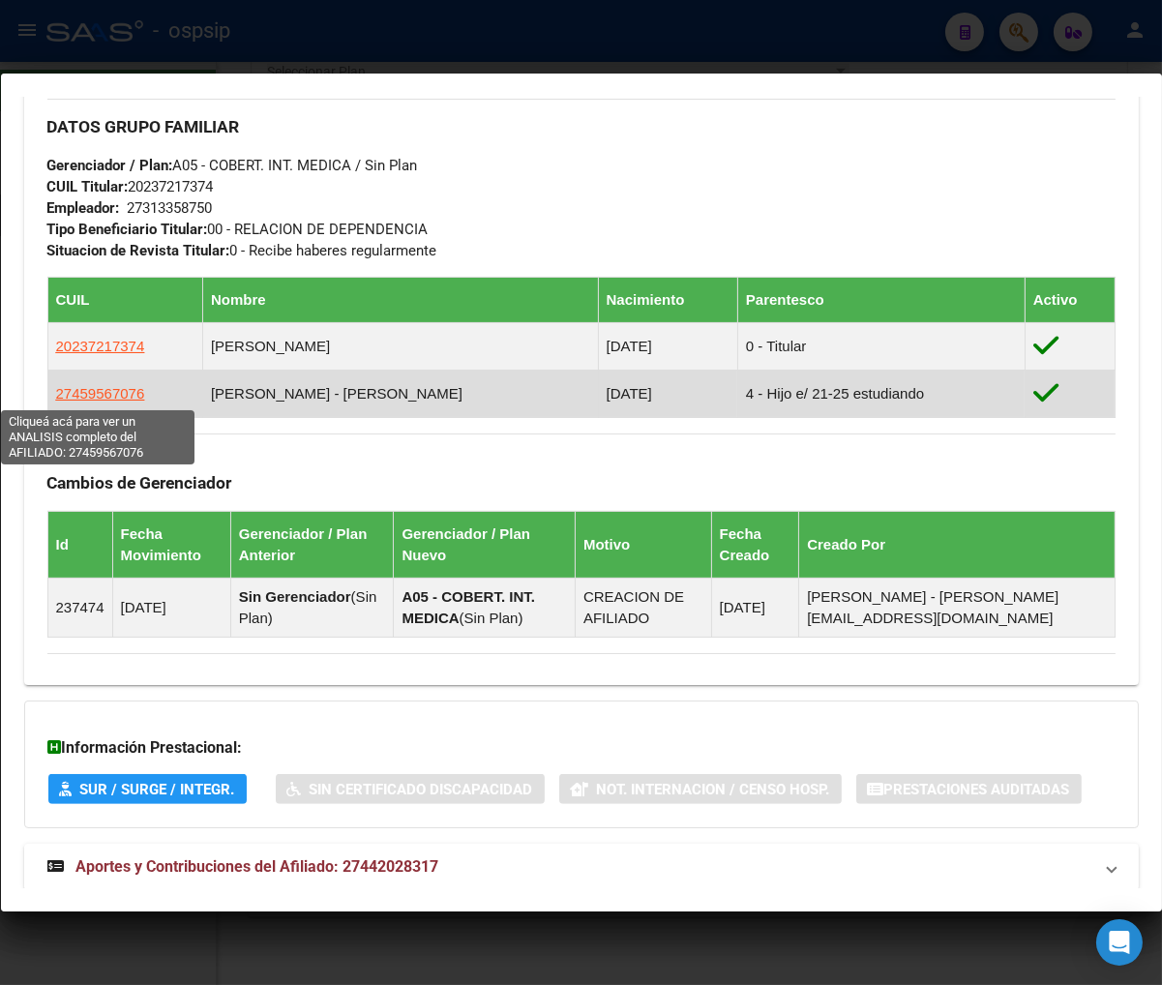
click at [111, 397] on span "27459567076" at bounding box center [100, 393] width 89 height 16
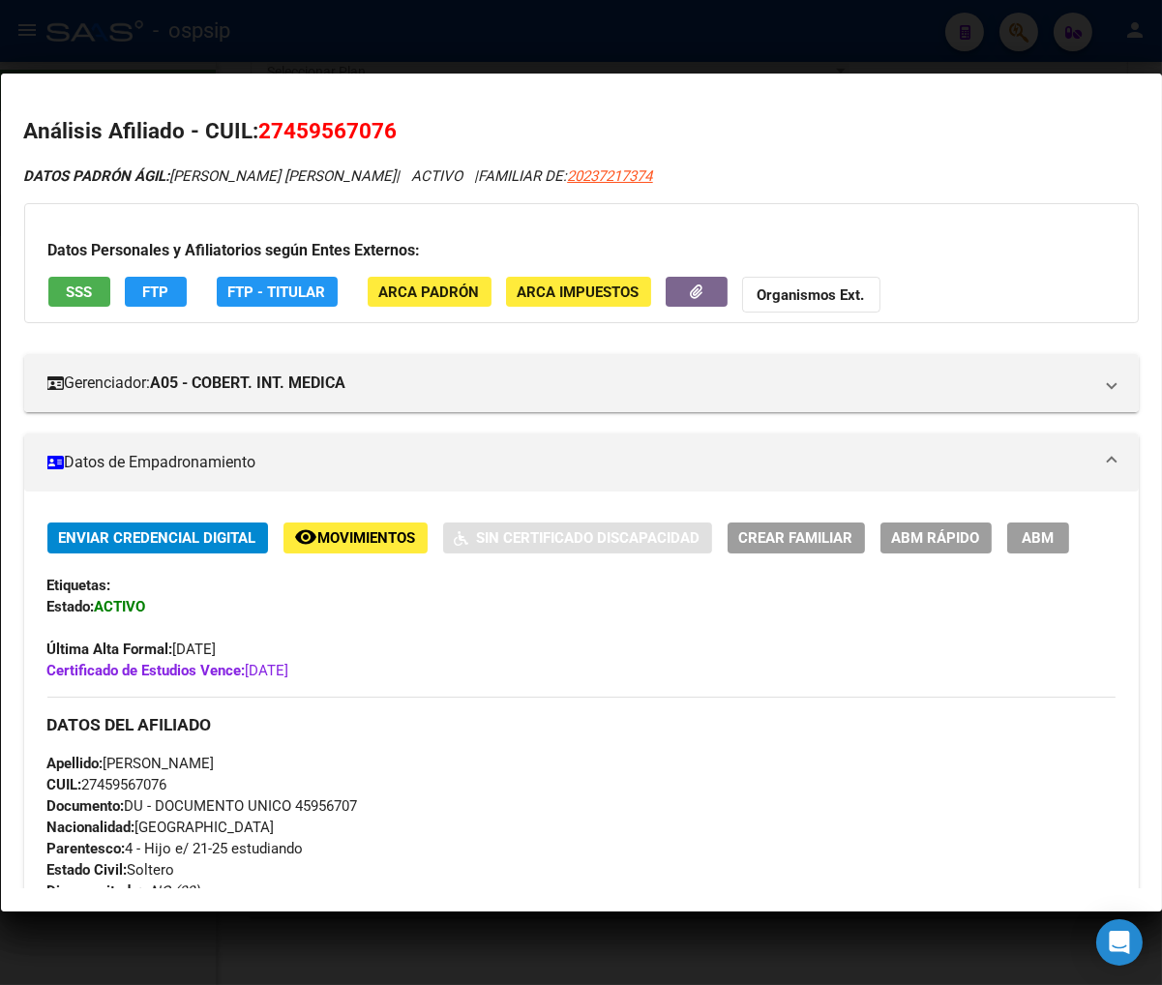
drag, startPoint x: 283, startPoint y: 129, endPoint x: 379, endPoint y: 119, distance: 97.3
click at [381, 115] on h2 "Análisis Afiliado - CUIL: 27459567076" at bounding box center [581, 131] width 1115 height 33
copy span "45956707"
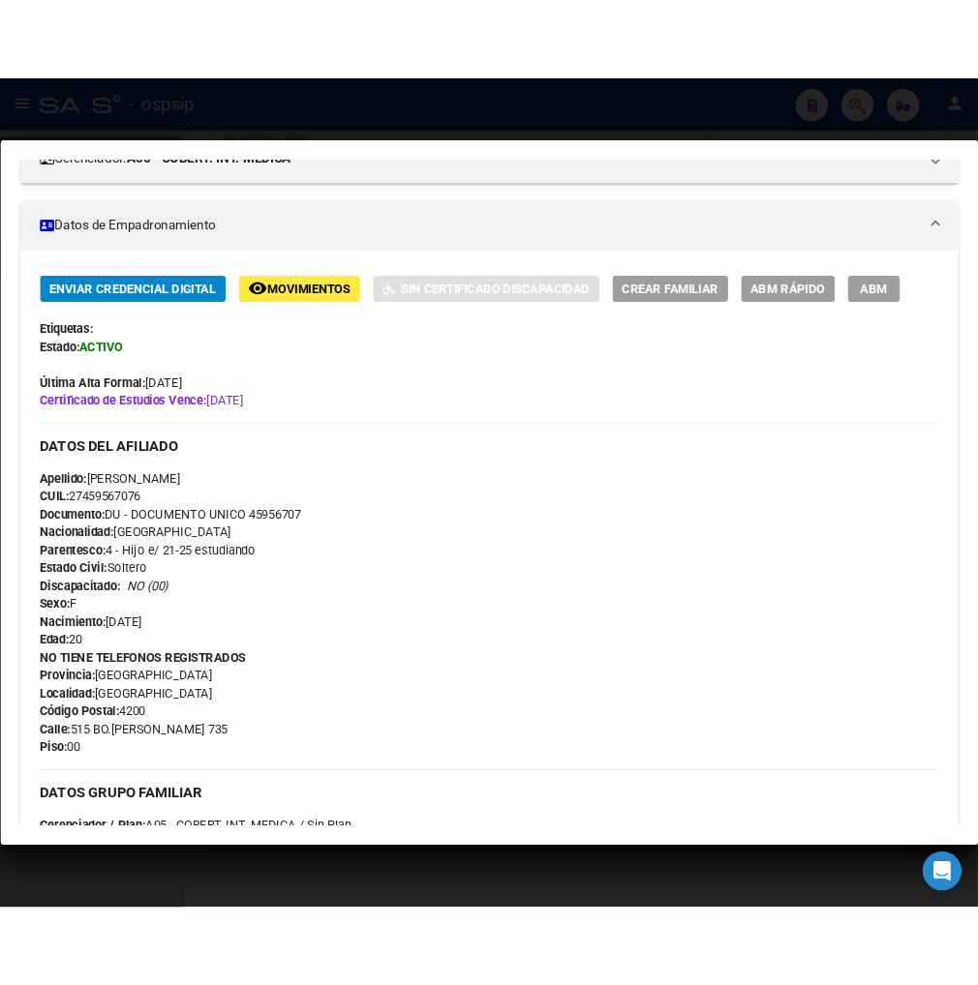
scroll to position [322, 0]
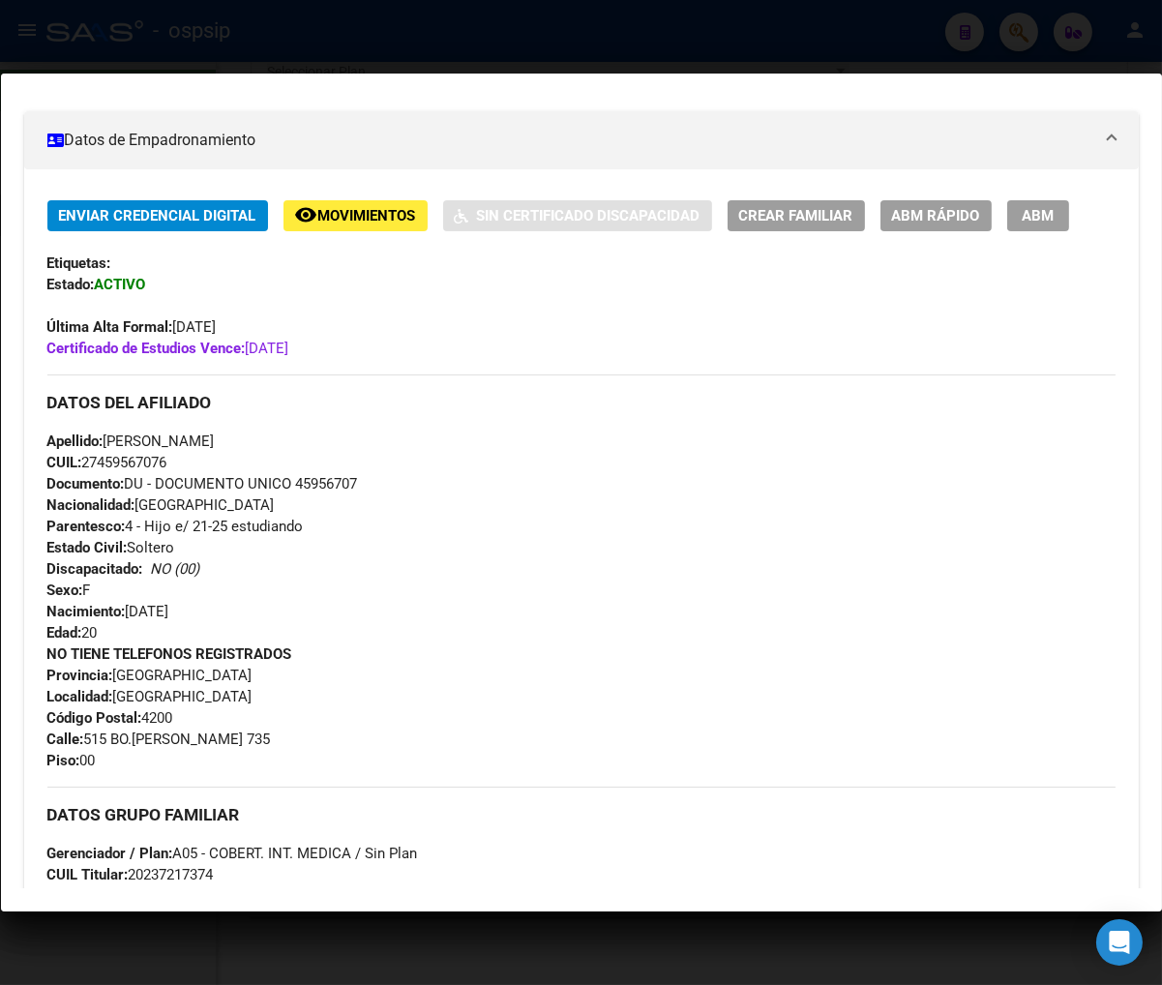
click at [526, 584] on div "Apellido: [PERSON_NAME]: 27459567076 Documento: DU - DOCUMENTO UNICO 45956707 N…" at bounding box center [581, 537] width 1069 height 213
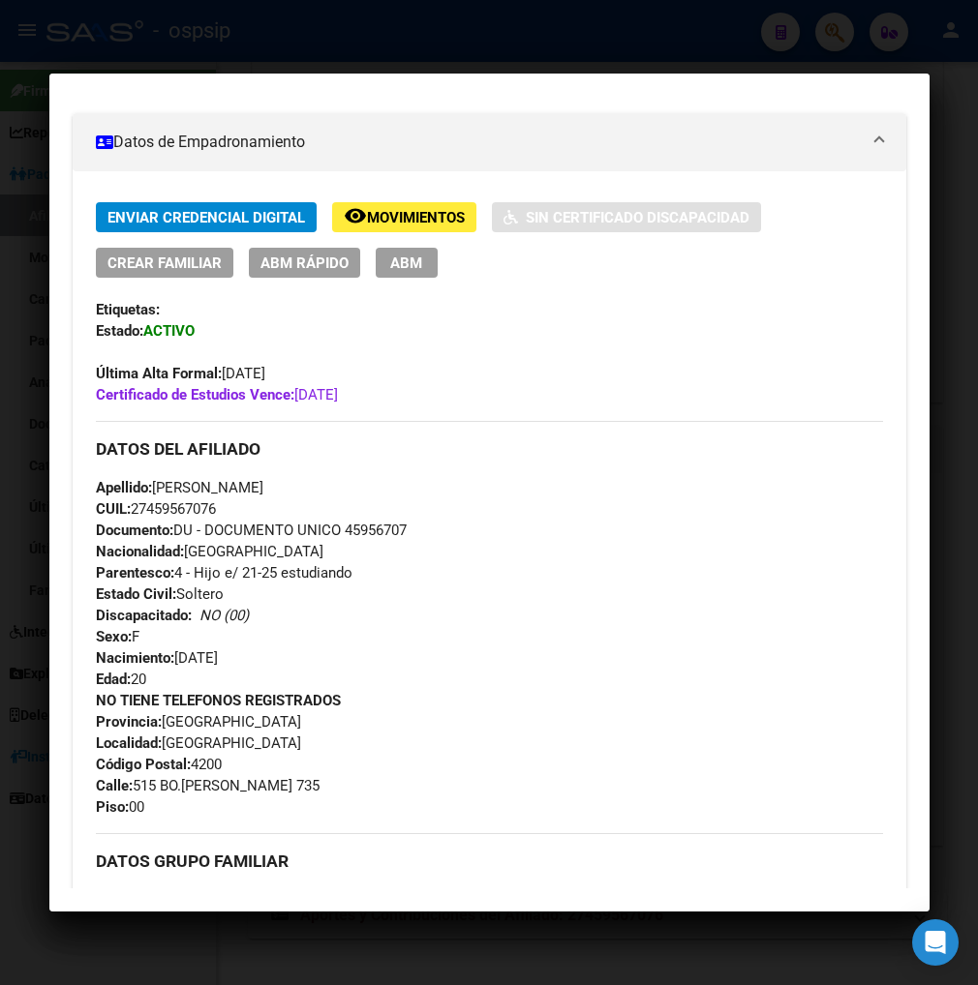
scroll to position [0, 0]
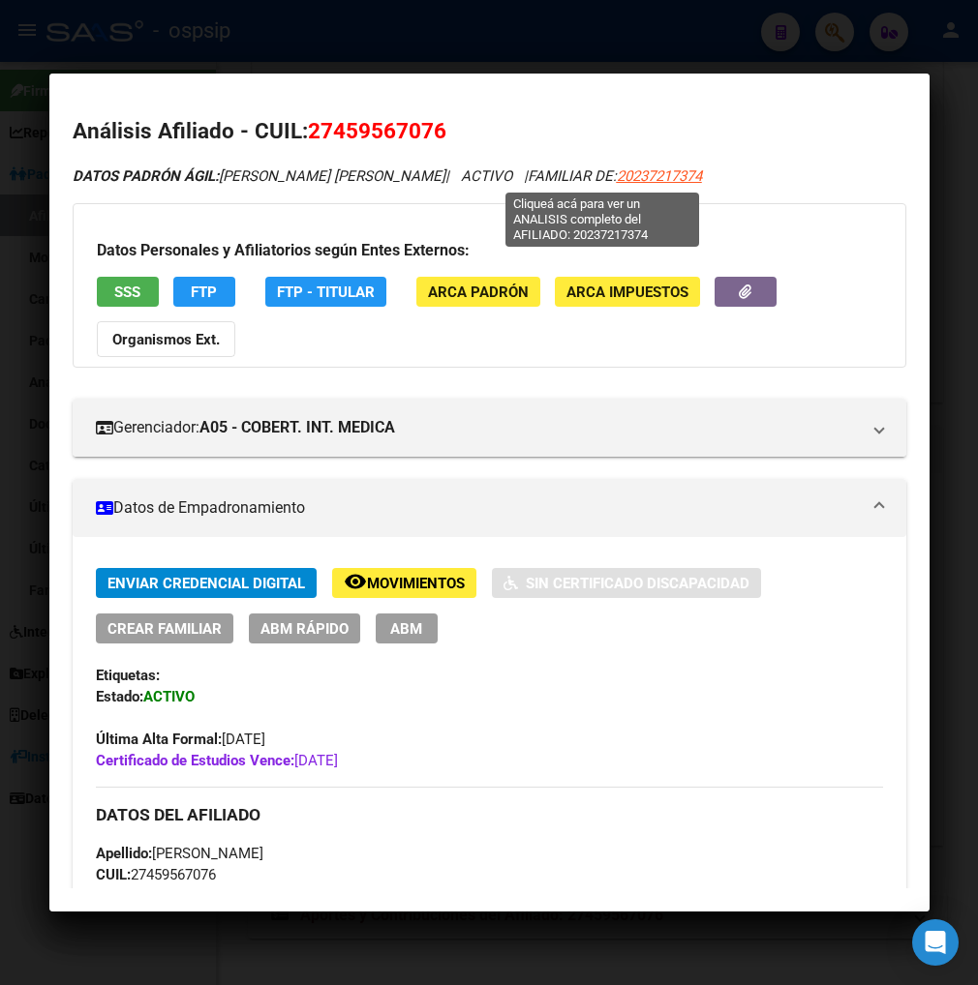
click at [617, 176] on span "20237217374" at bounding box center [659, 175] width 85 height 17
type textarea "20237217374"
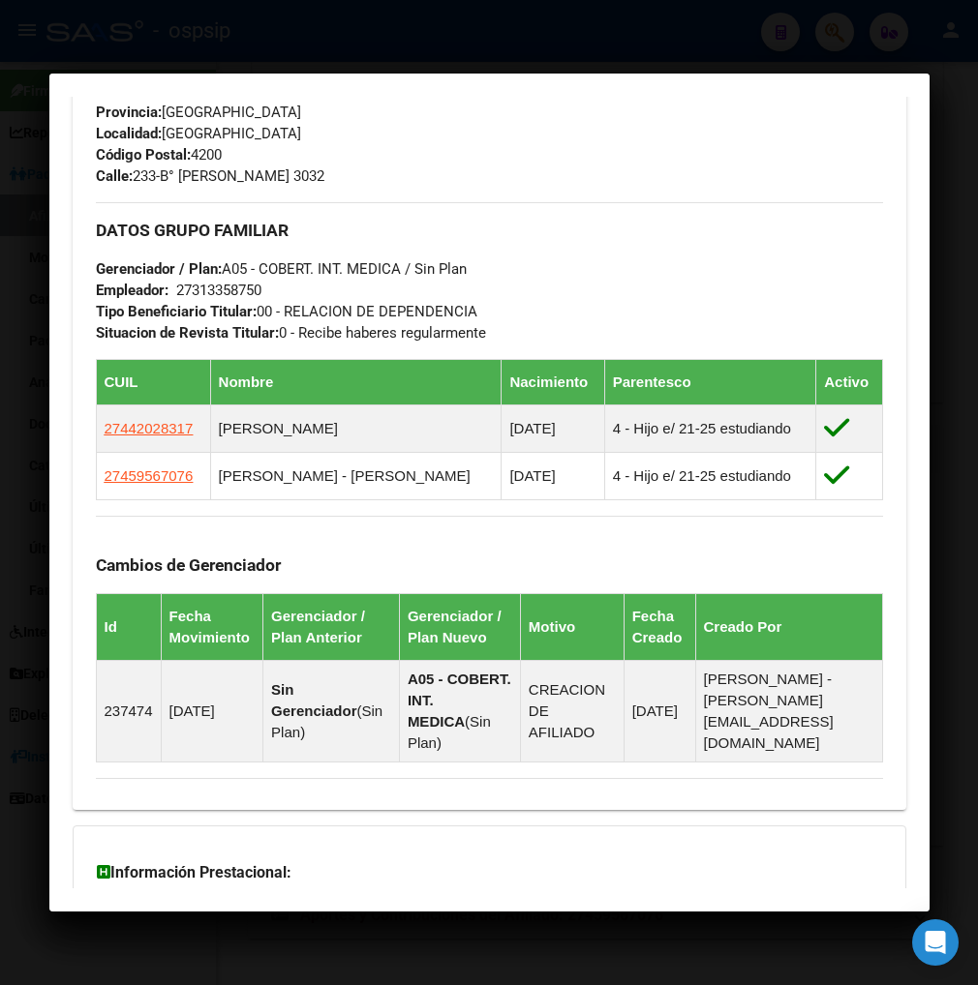
scroll to position [968, 0]
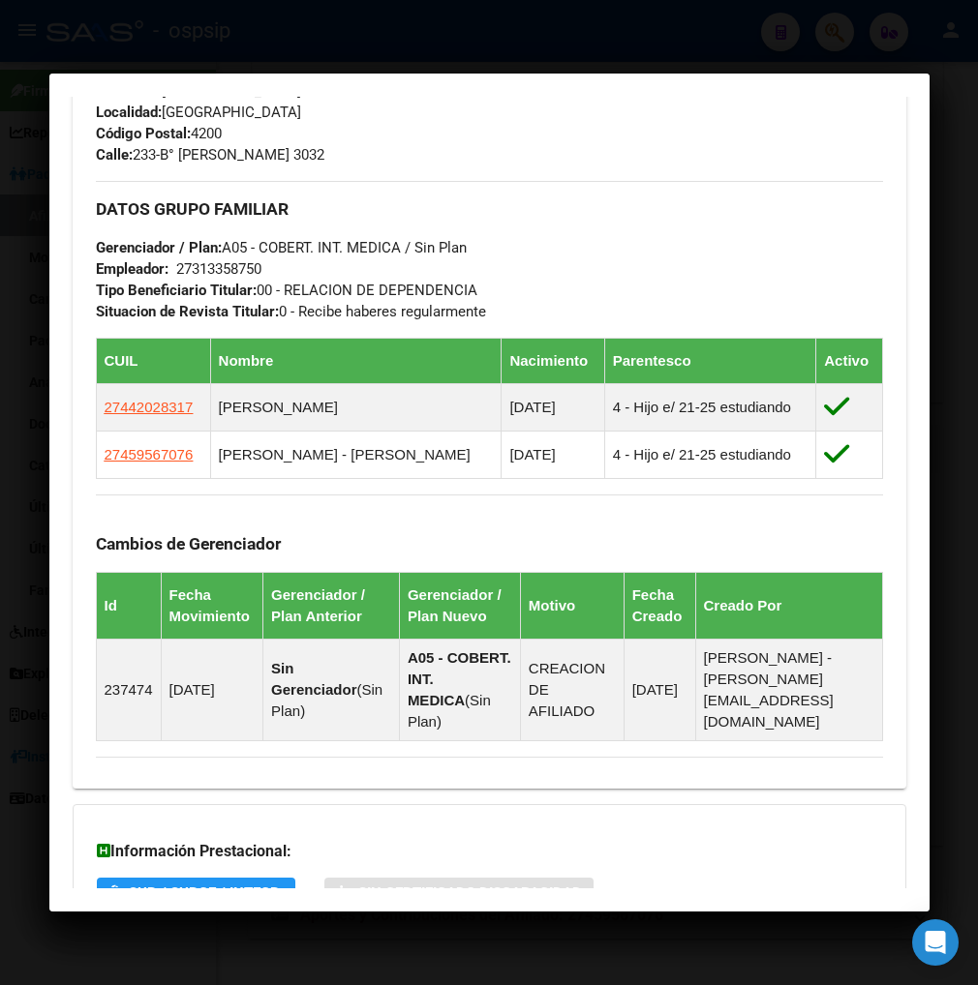
click at [776, 185] on div "DATOS GRUPO FAMILIAR Gerenciador / Plan: A05 - COBERT. INT. MEDICA / Sin Plan E…" at bounding box center [489, 251] width 787 height 141
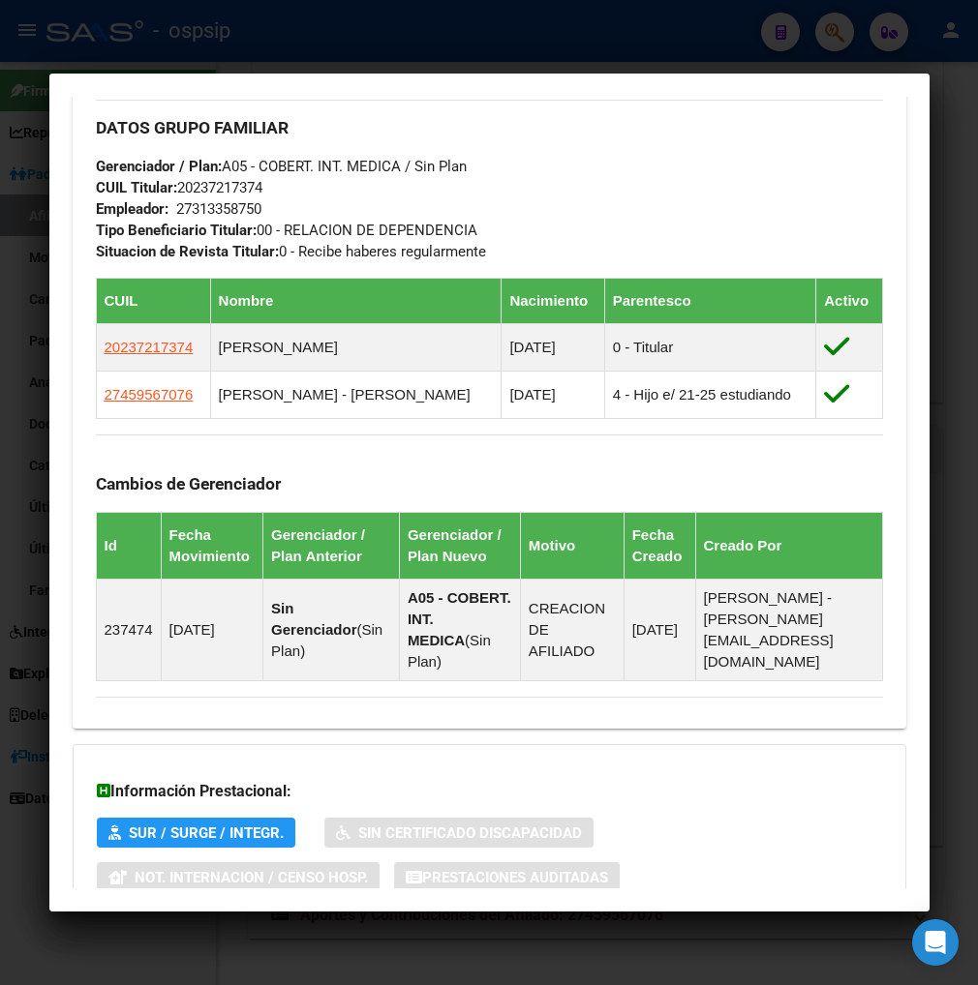
click at [835, 32] on div at bounding box center [489, 492] width 978 height 985
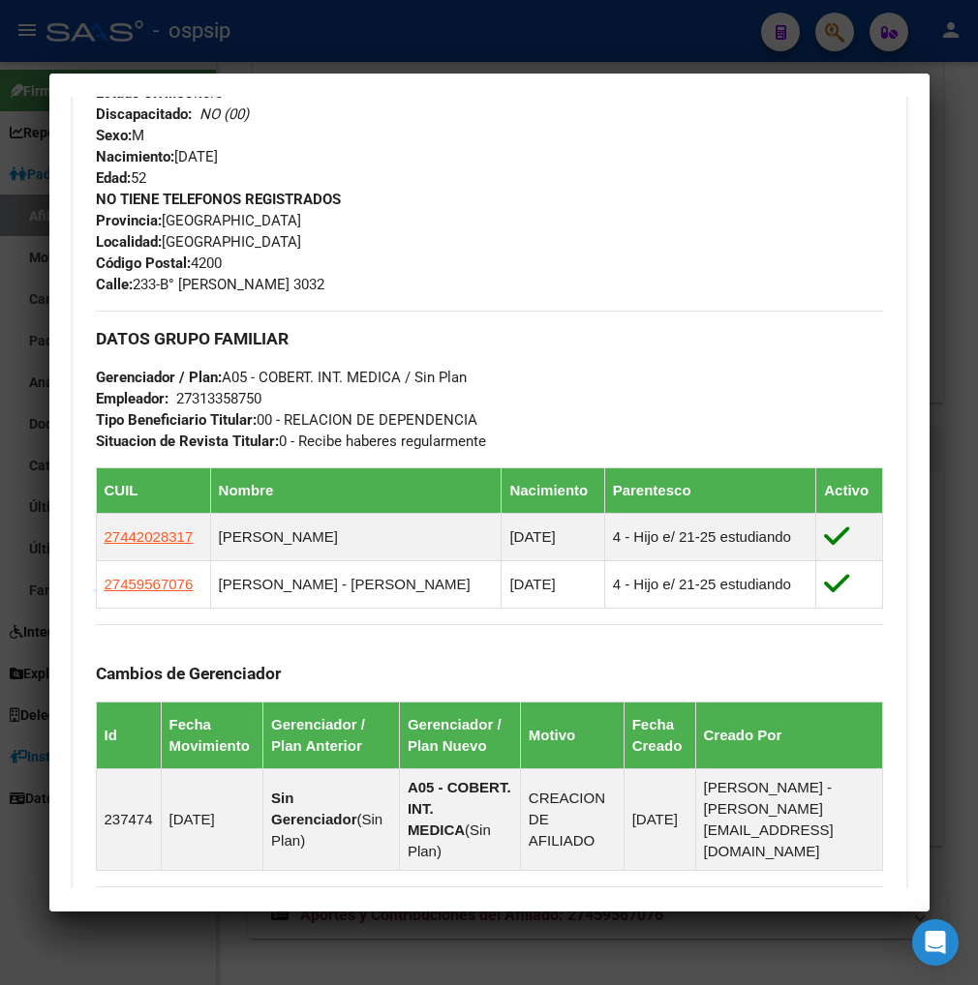
click at [832, 40] on div at bounding box center [489, 492] width 978 height 985
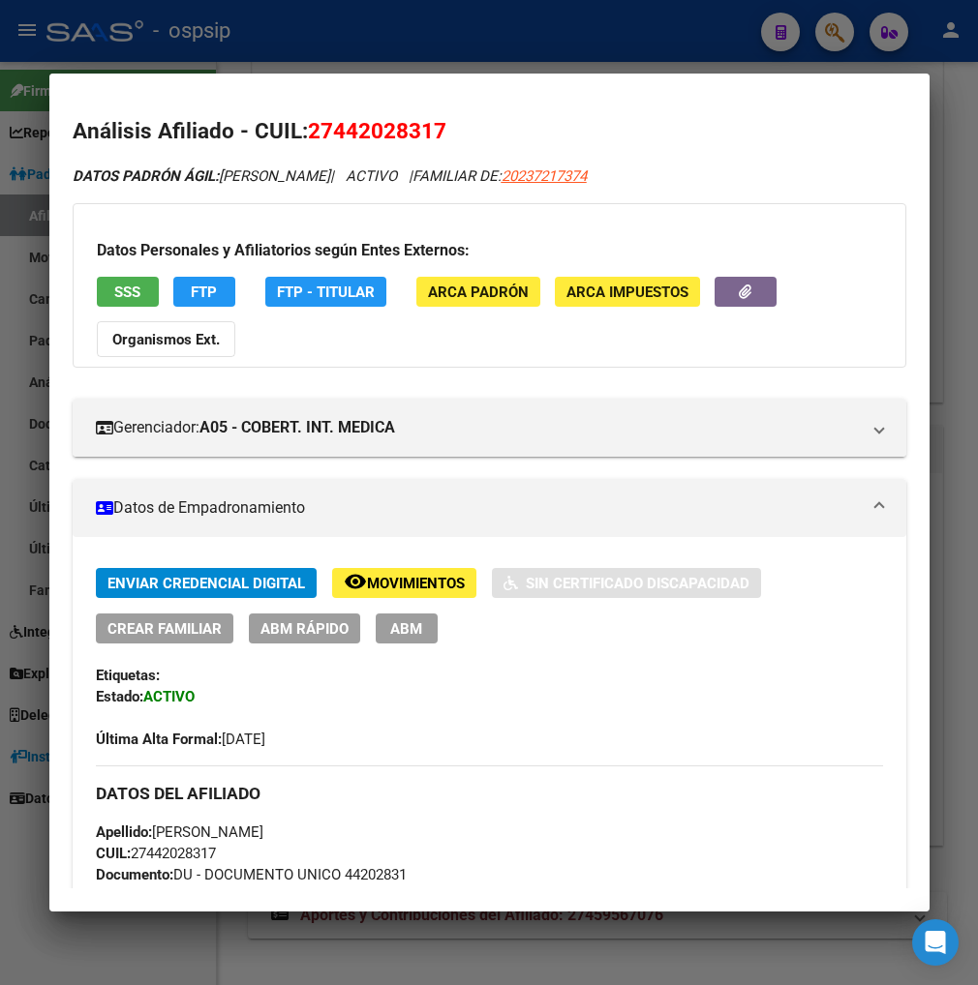
click at [843, 35] on div at bounding box center [489, 492] width 978 height 985
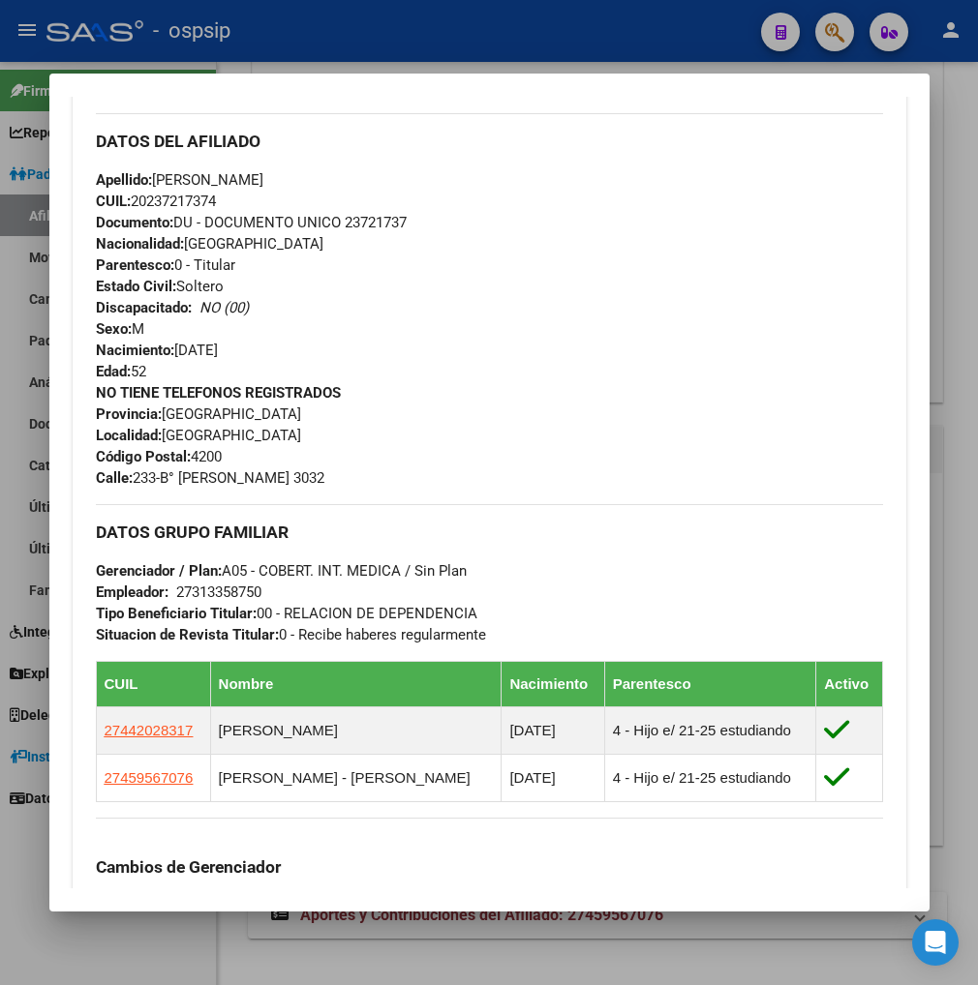
click at [843, 35] on div at bounding box center [489, 492] width 978 height 985
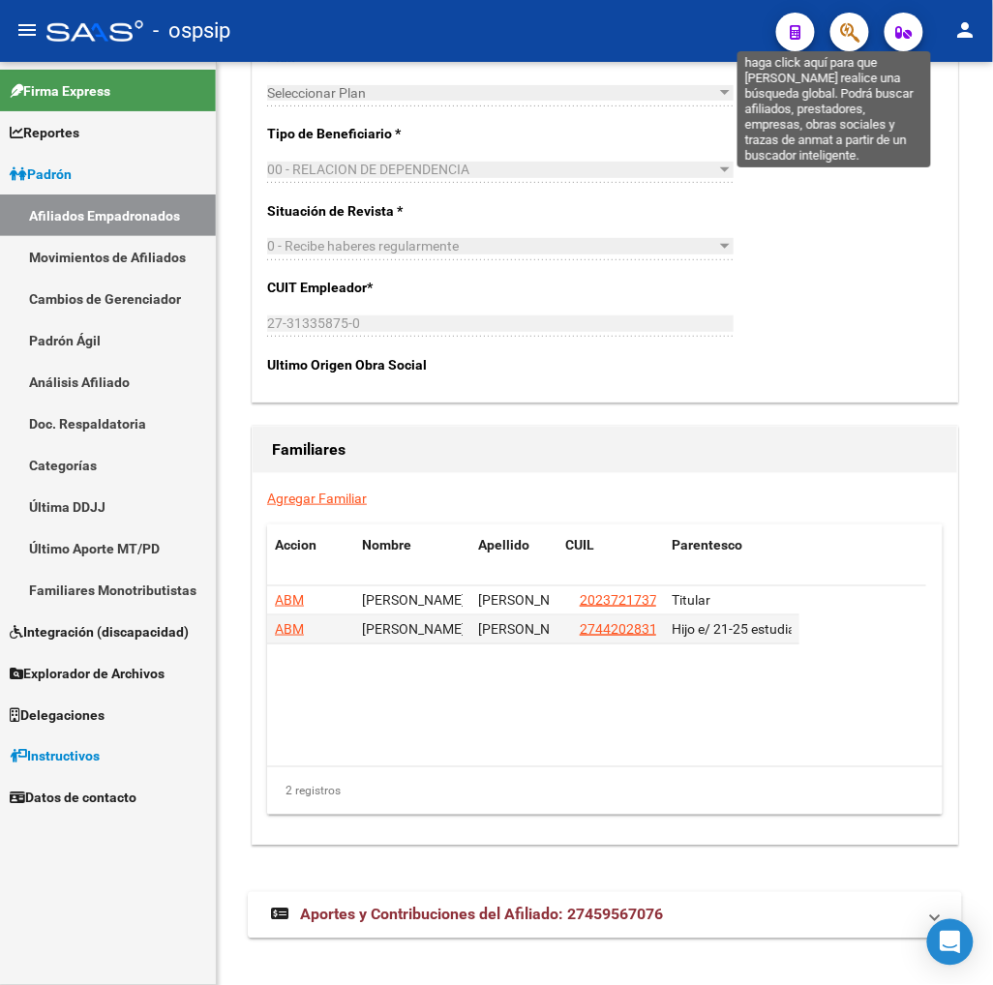
click at [843, 35] on icon "button" at bounding box center [849, 32] width 19 height 22
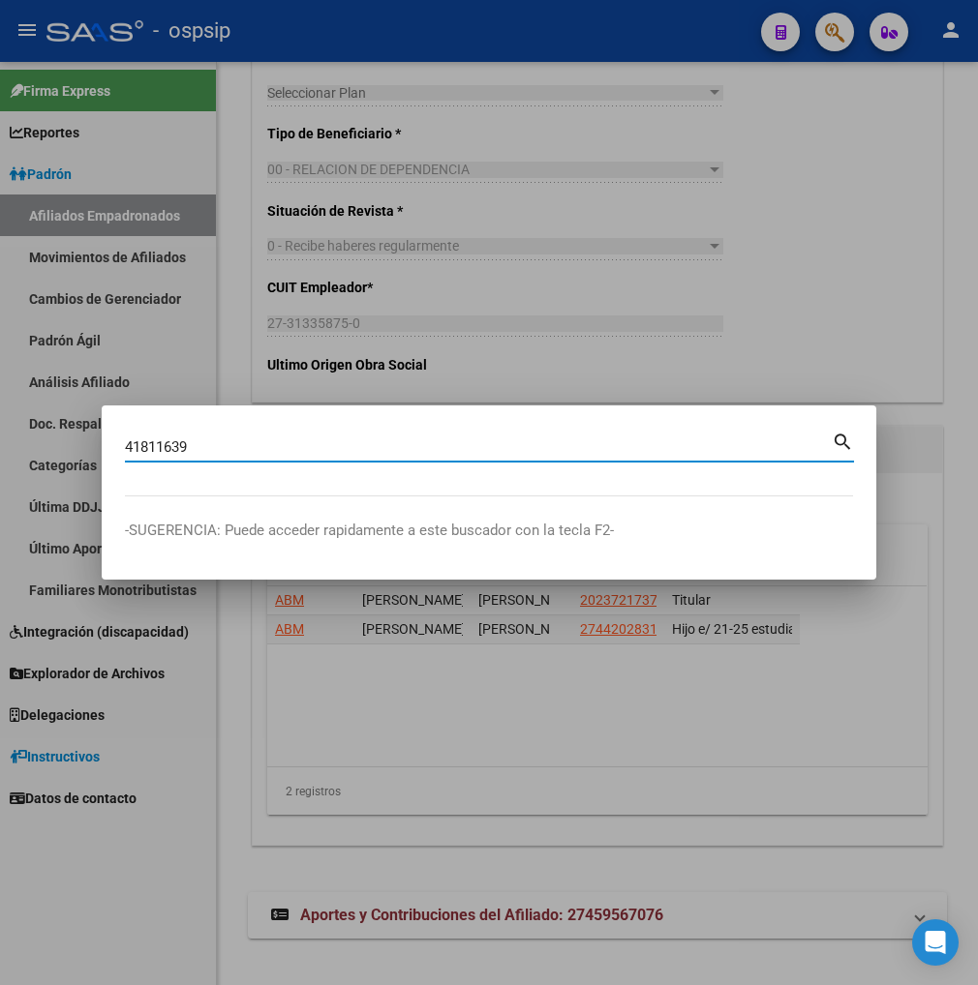
type input "41811639"
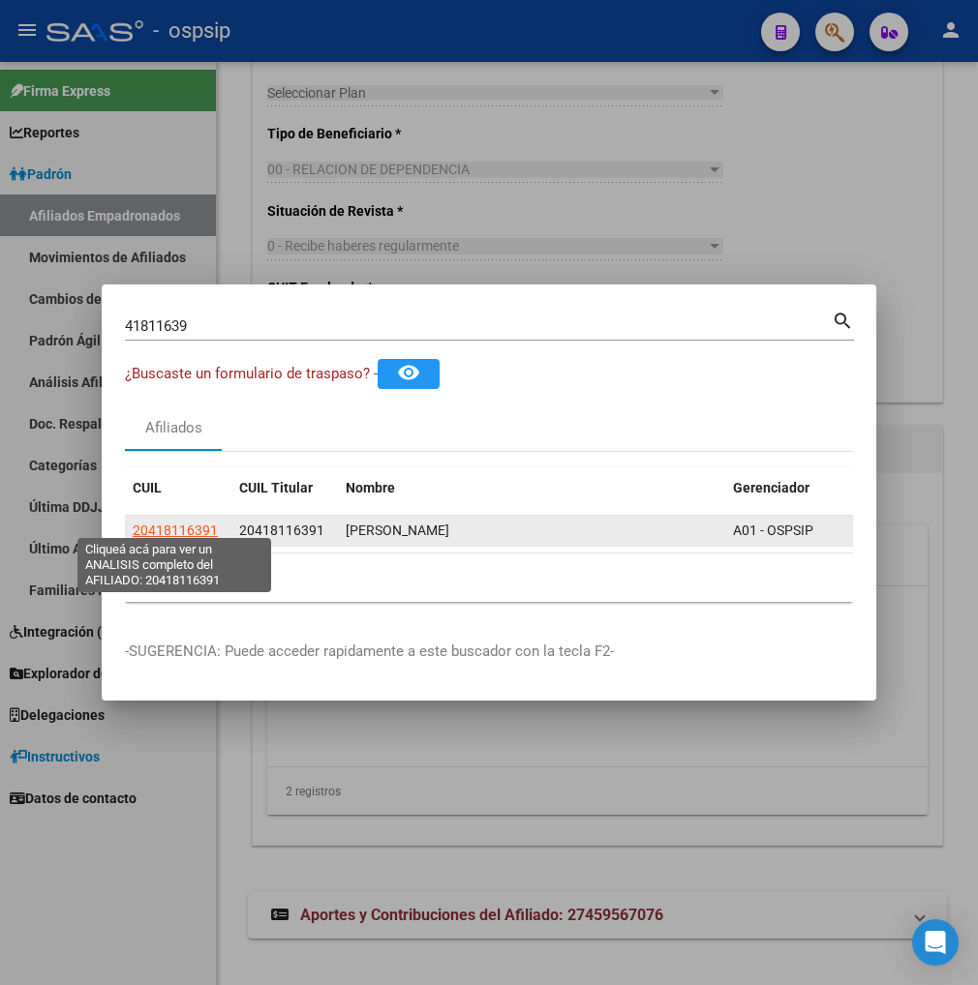
click at [189, 524] on span "20418116391" at bounding box center [175, 530] width 85 height 15
type textarea "20418116391"
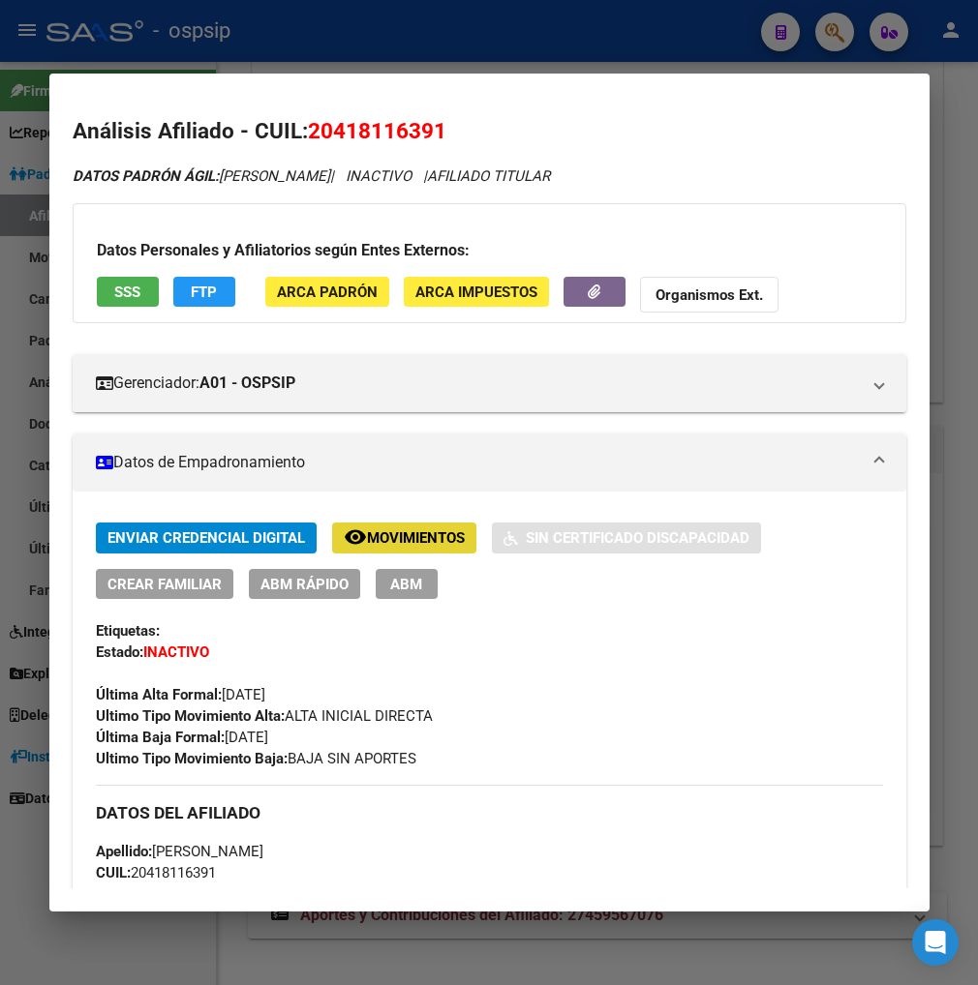
click at [405, 550] on button "remove_red_eye Movimientos" at bounding box center [404, 538] width 144 height 30
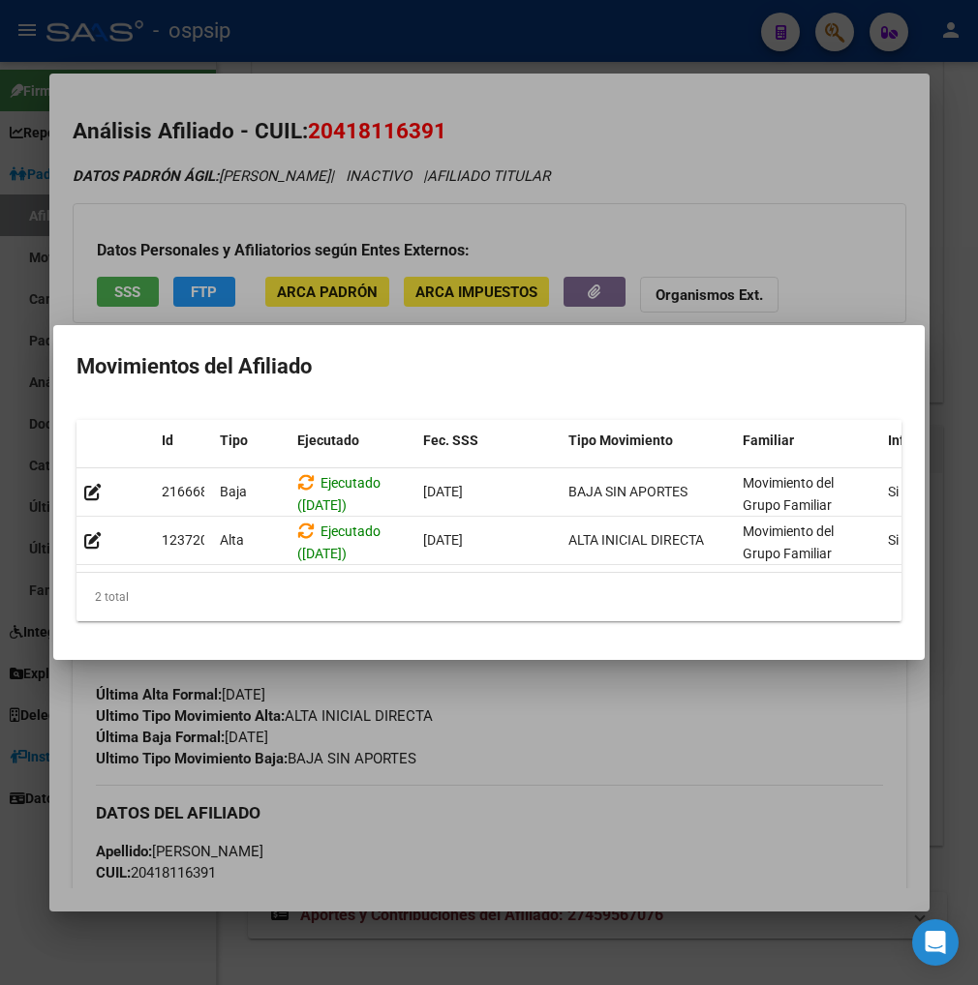
scroll to position [0, 413]
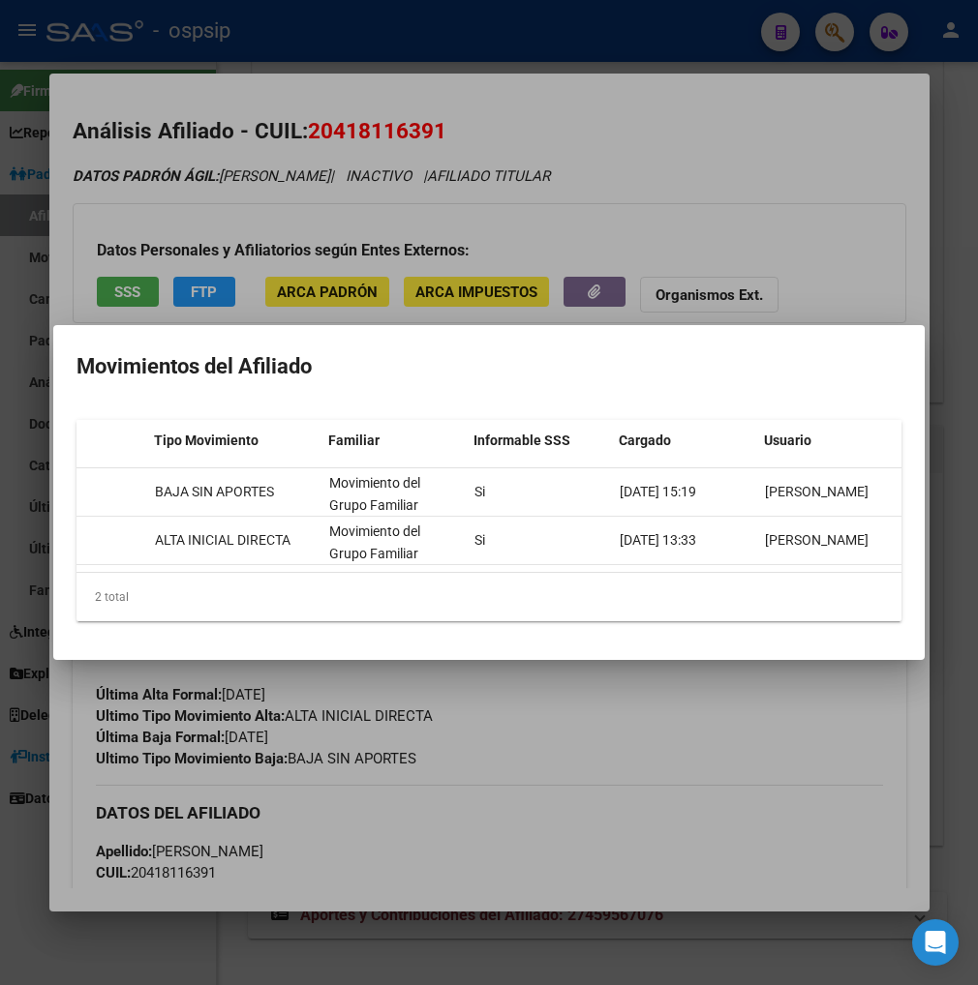
drag, startPoint x: 747, startPoint y: 769, endPoint x: 557, endPoint y: 774, distance: 190.7
click at [746, 769] on div at bounding box center [489, 492] width 978 height 985
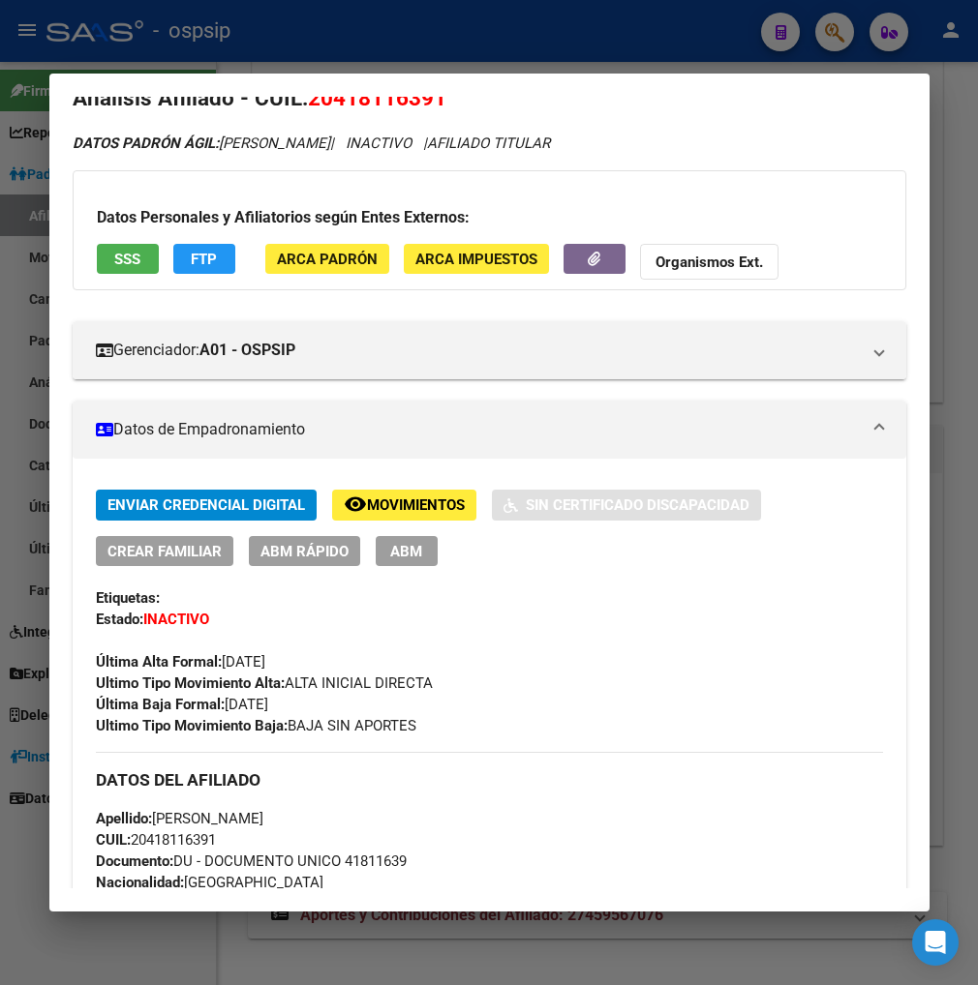
scroll to position [0, 0]
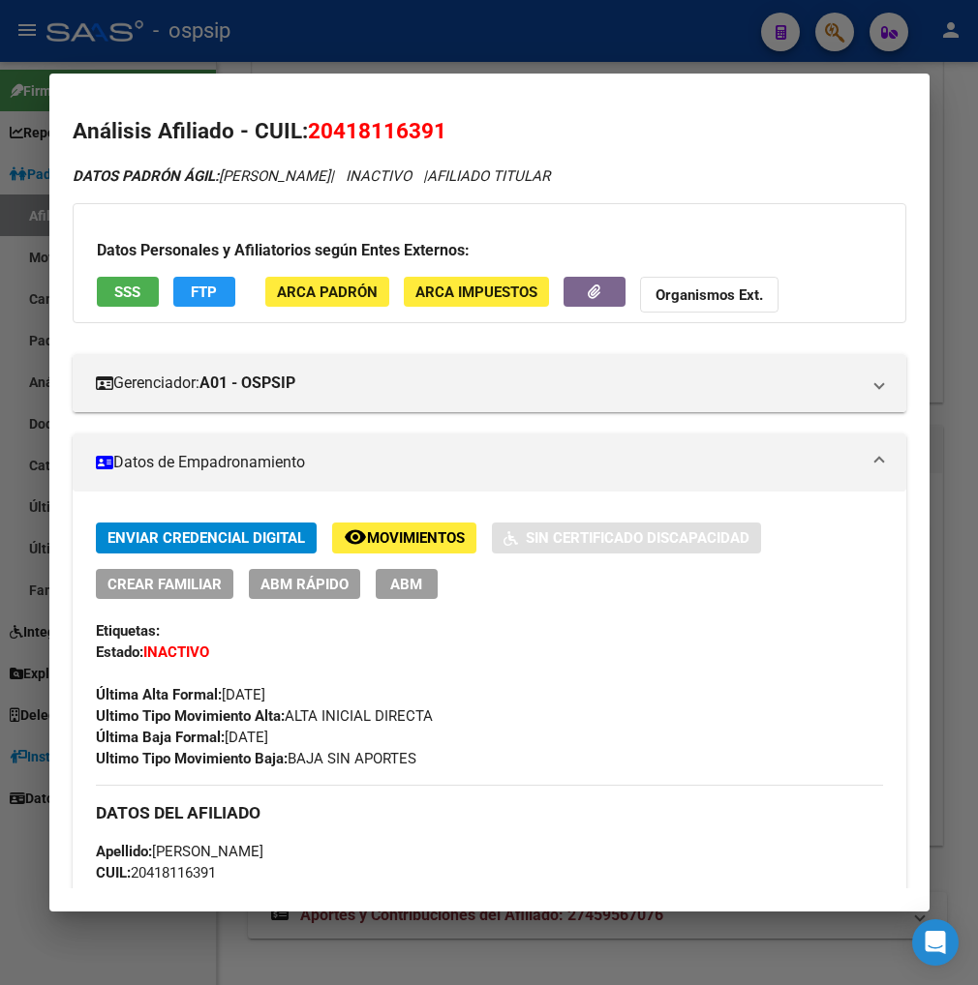
click at [828, 29] on div at bounding box center [489, 492] width 978 height 985
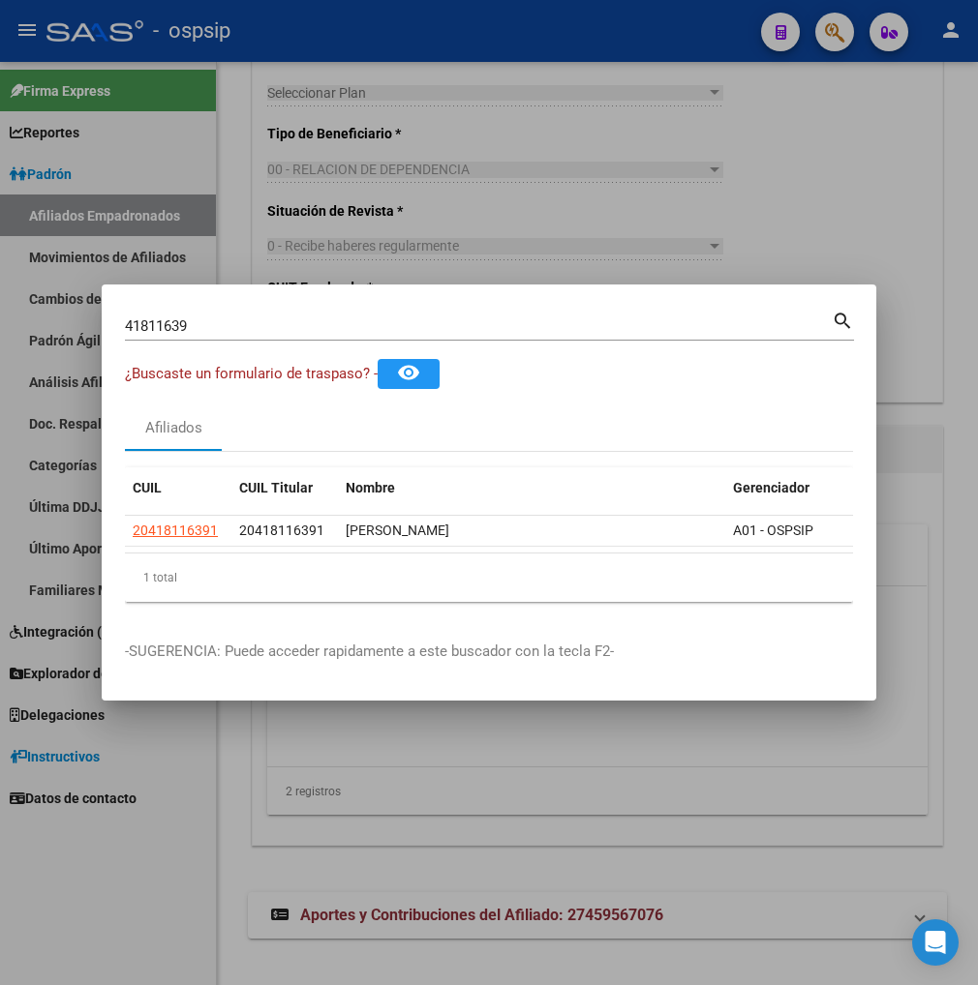
click at [293, 317] on input "41811639" at bounding box center [478, 325] width 707 height 17
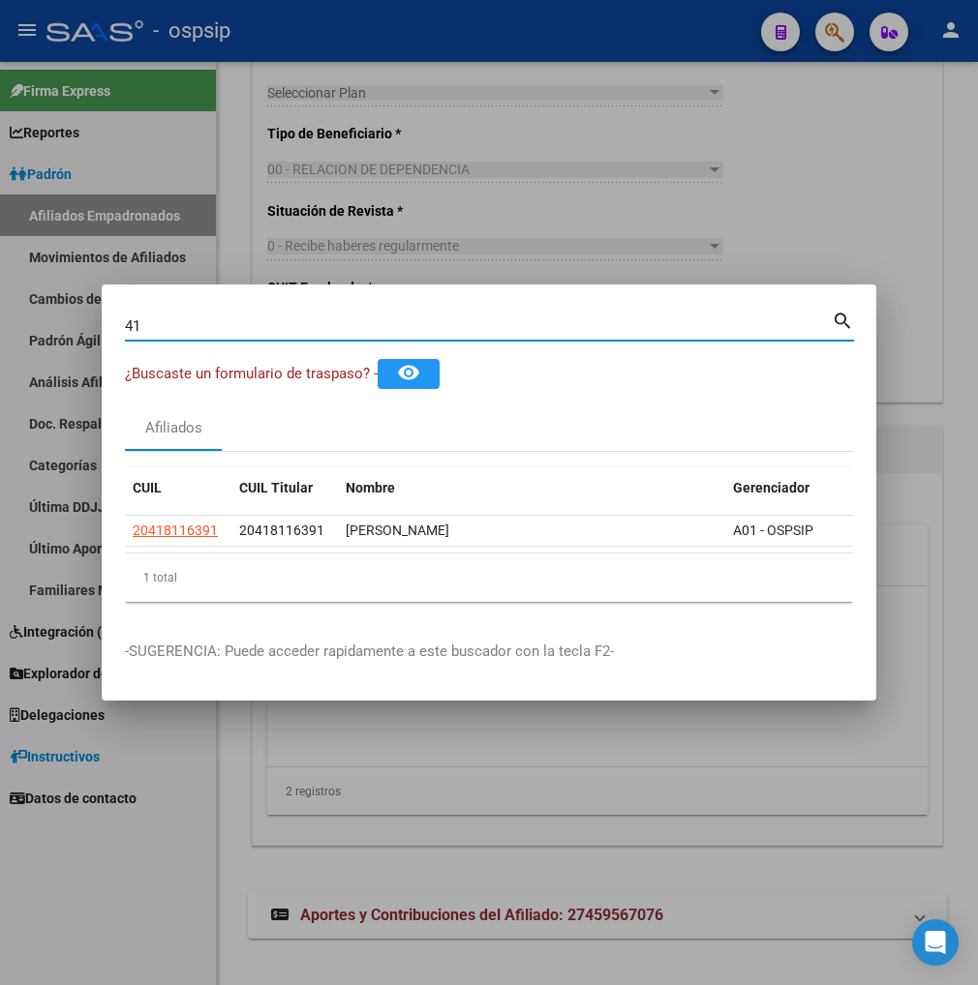
type input "4"
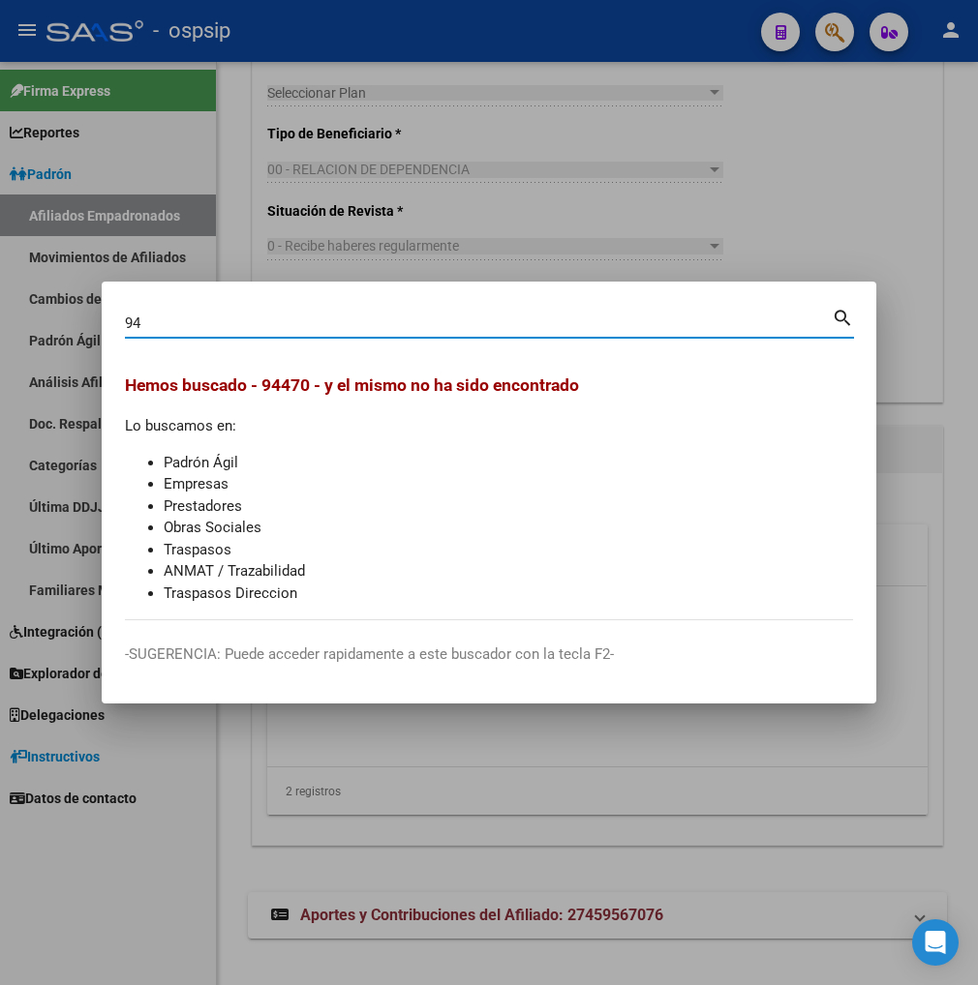
type input "9"
type input "94470013"
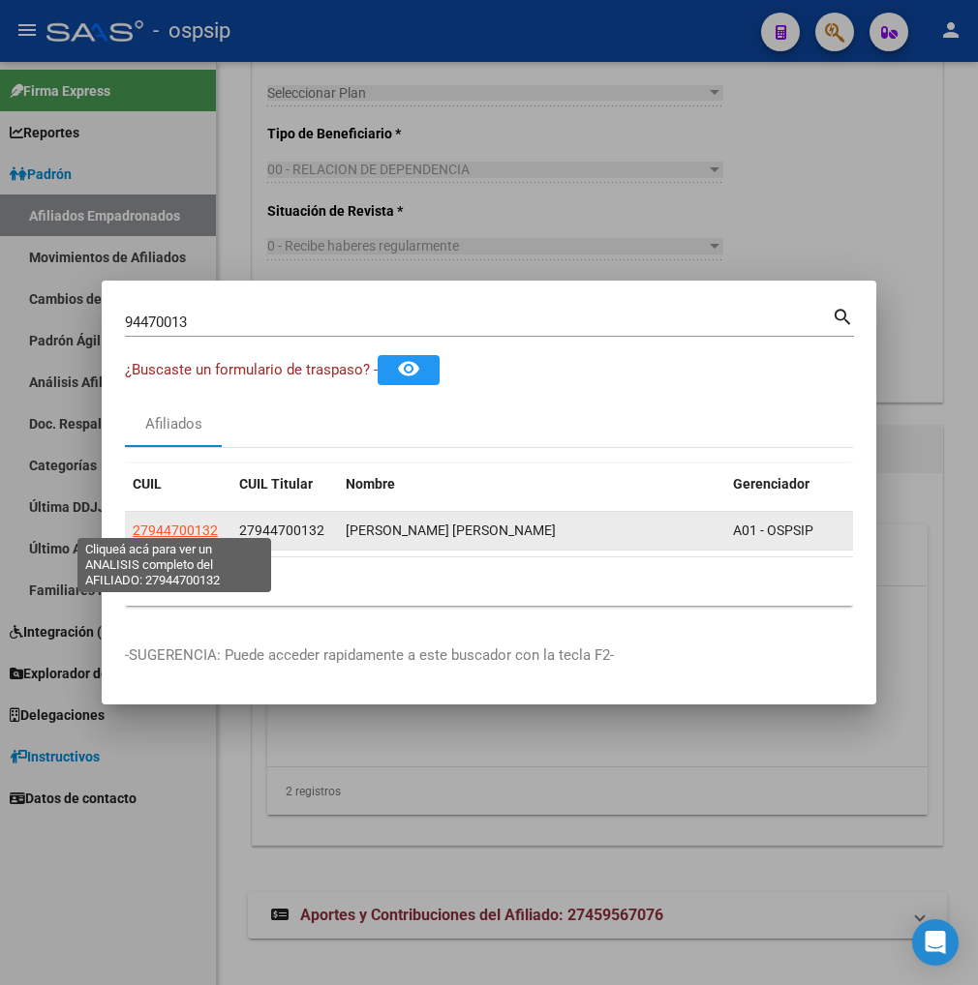
click at [160, 523] on span "27944700132" at bounding box center [175, 530] width 85 height 15
type textarea "27944700132"
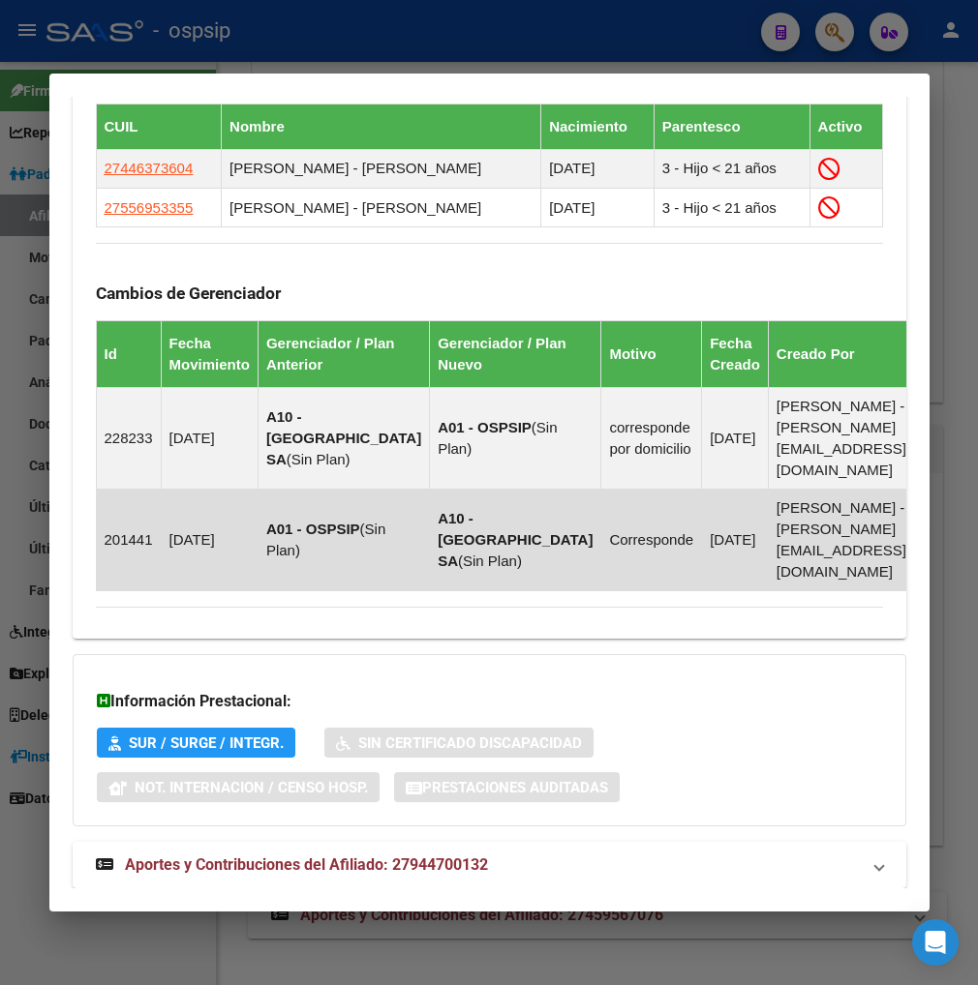
scroll to position [1232, 0]
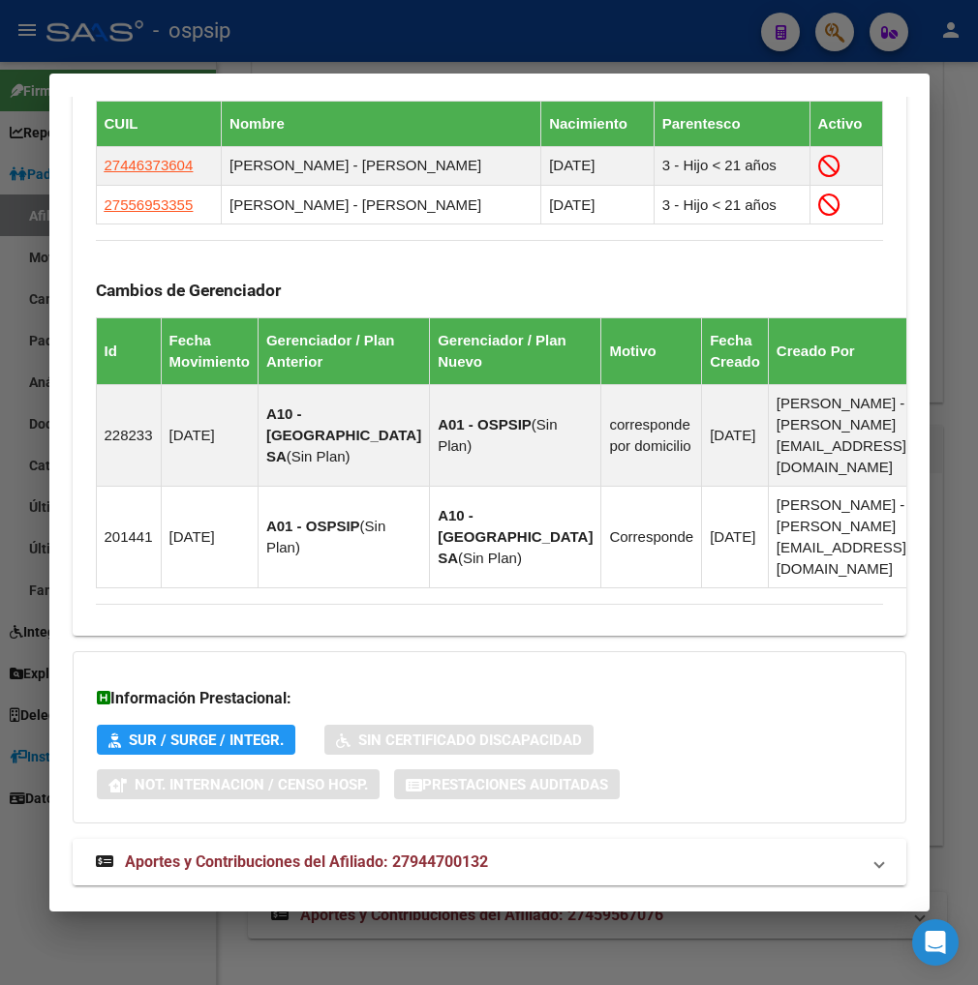
click at [244, 853] on span "Aportes y Contribuciones del Afiliado: 27944700132" at bounding box center [306, 862] width 363 height 18
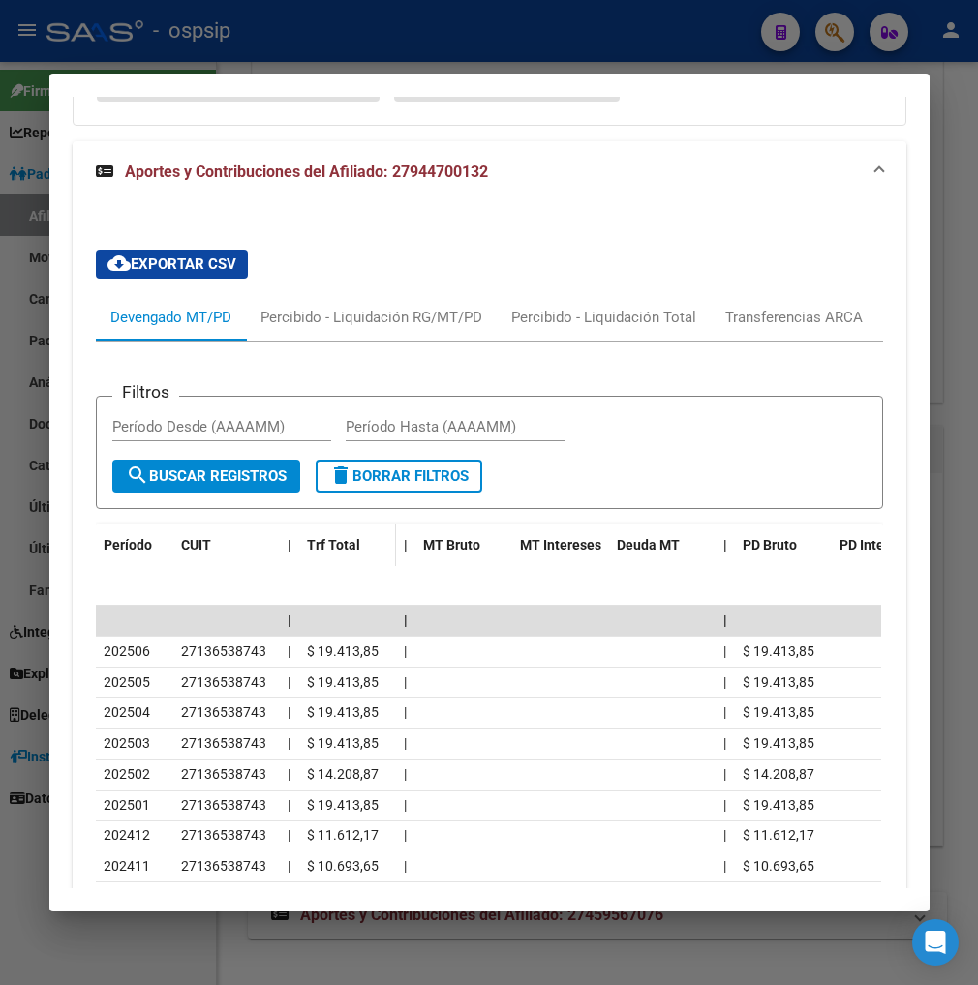
scroll to position [1939, 0]
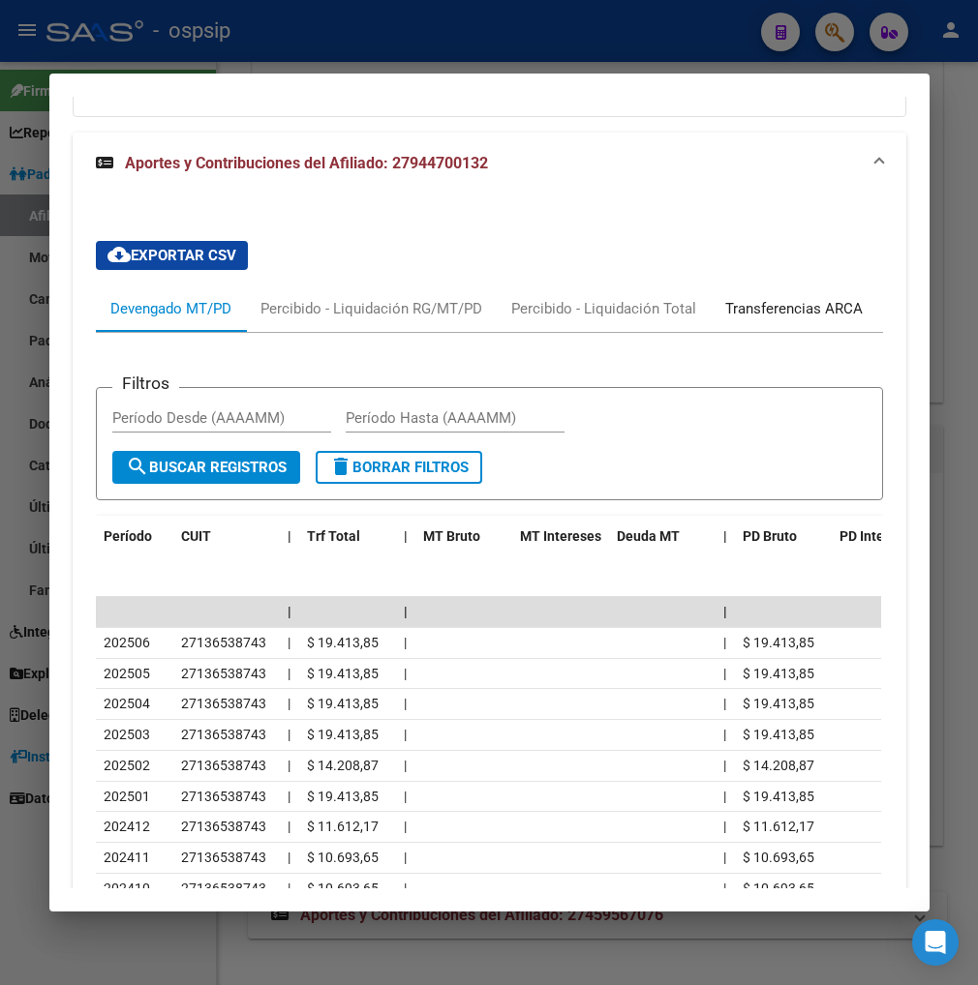
click at [824, 298] on div "Transferencias ARCA" at bounding box center [793, 308] width 137 height 21
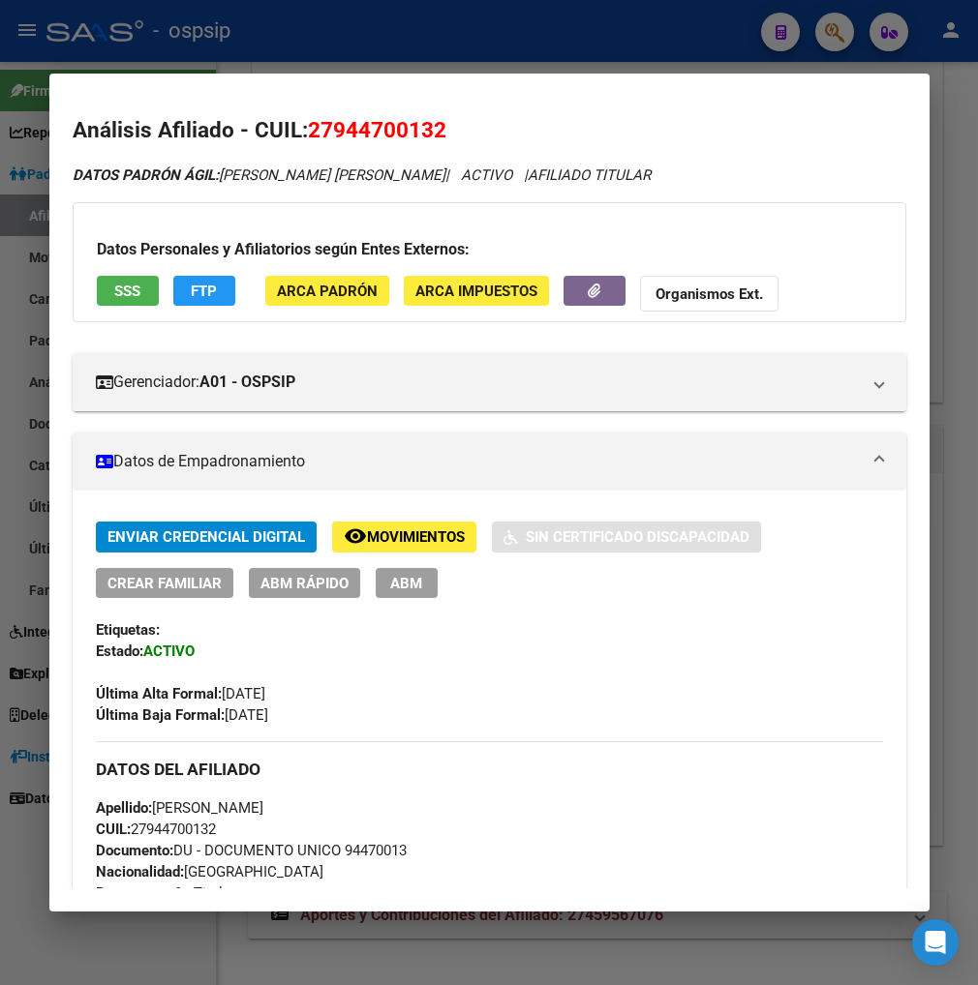
scroll to position [0, 0]
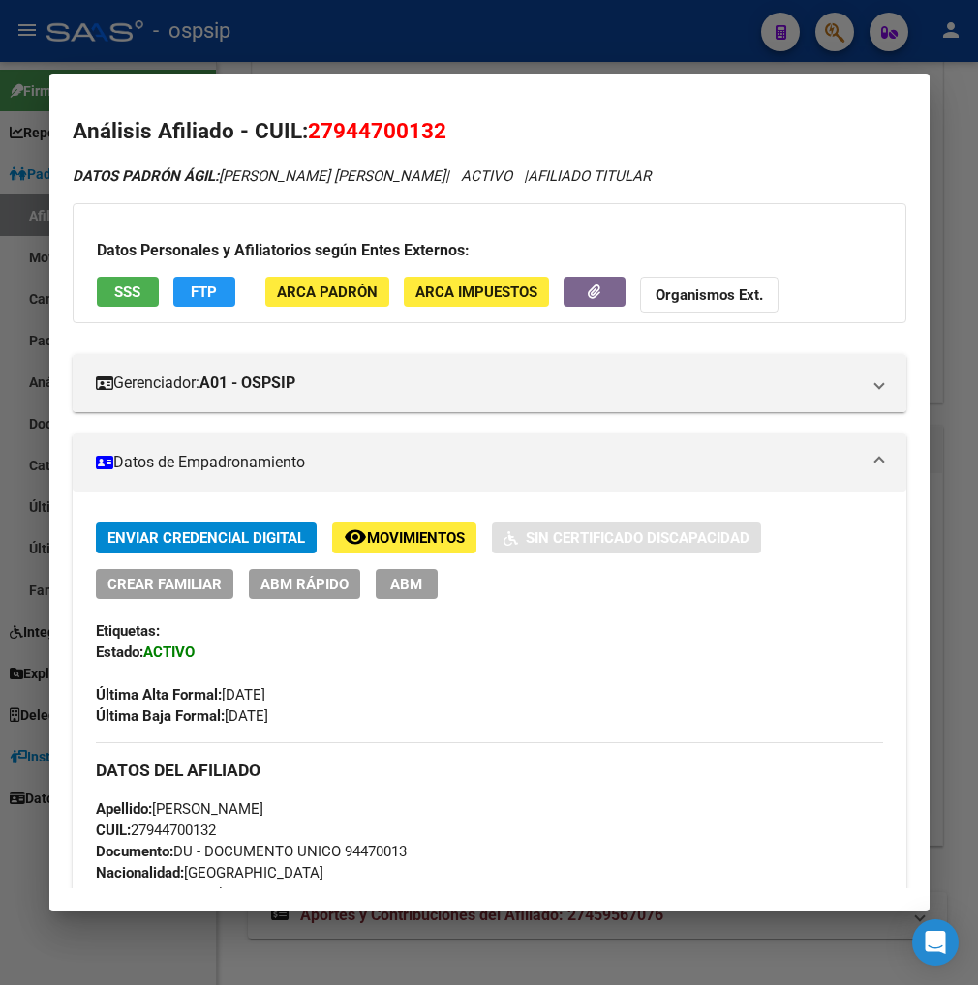
drag, startPoint x: 833, startPoint y: 30, endPoint x: 782, endPoint y: 6, distance: 56.7
click at [833, 30] on div at bounding box center [489, 492] width 978 height 985
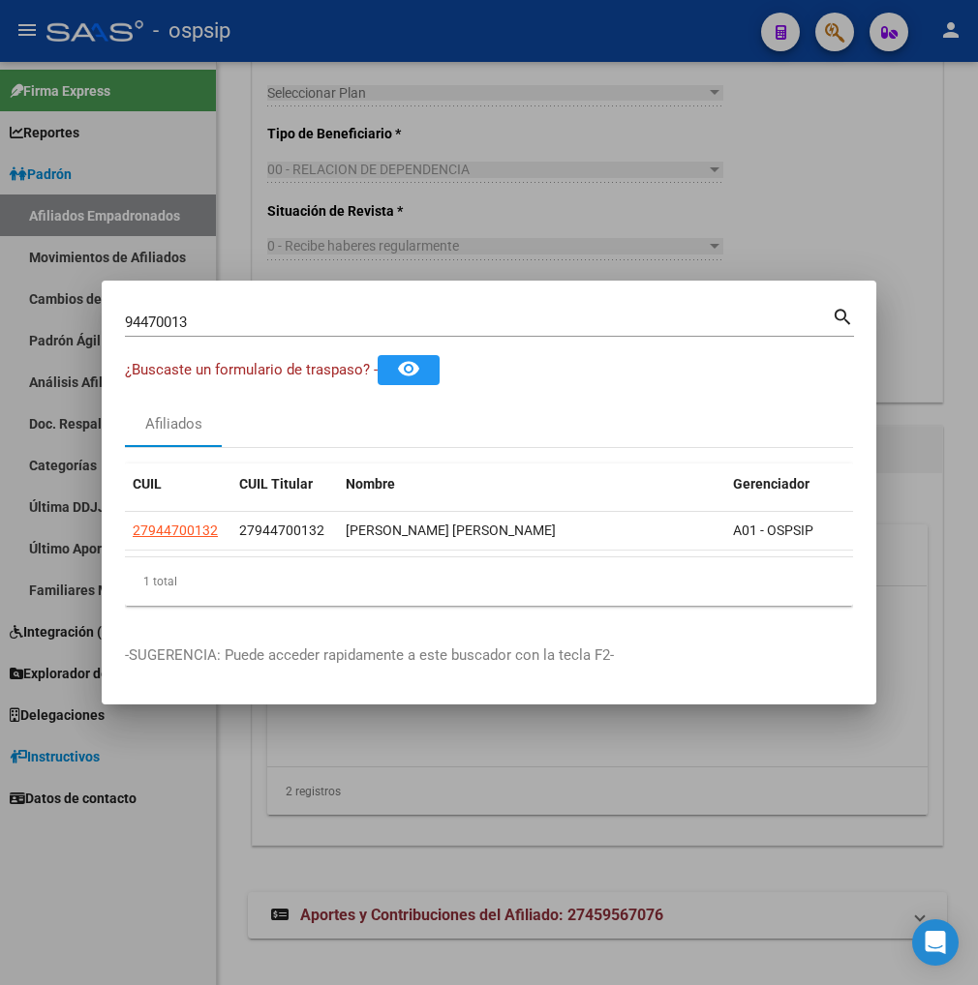
click at [227, 316] on input "94470013" at bounding box center [478, 322] width 707 height 17
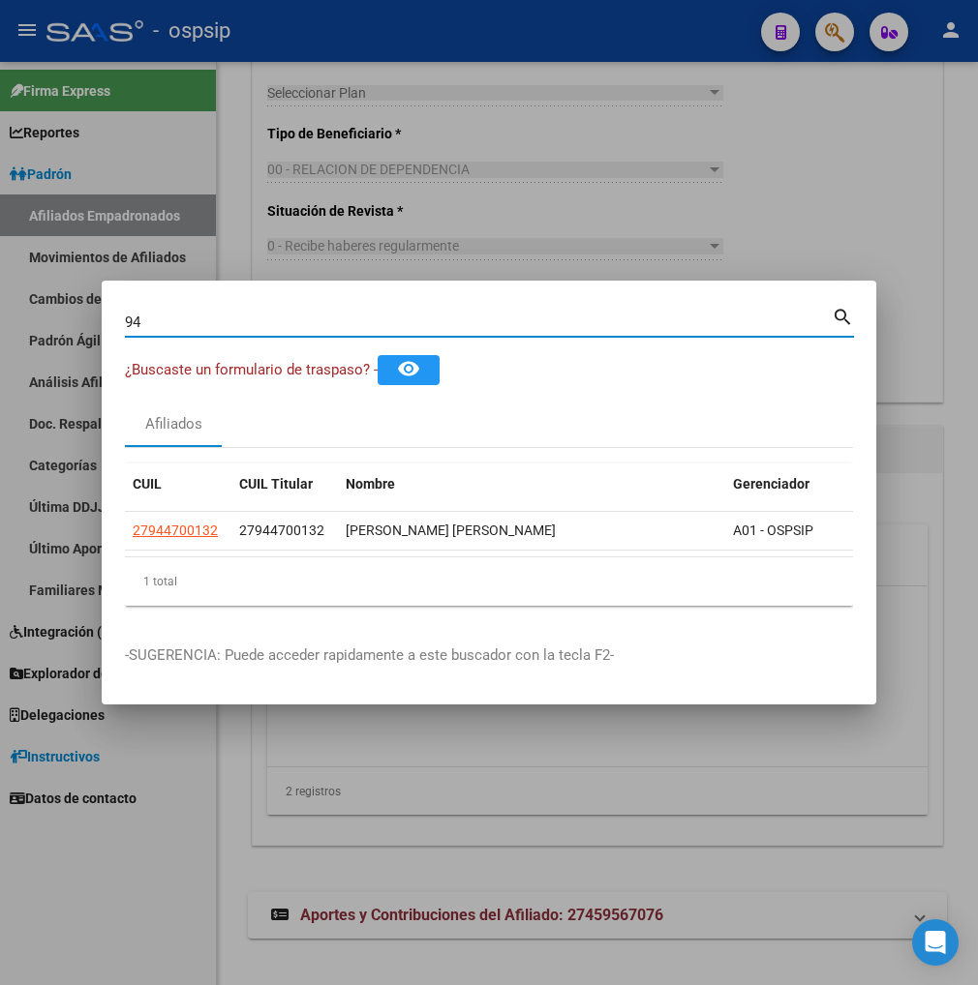
type input "9"
type input "41811639"
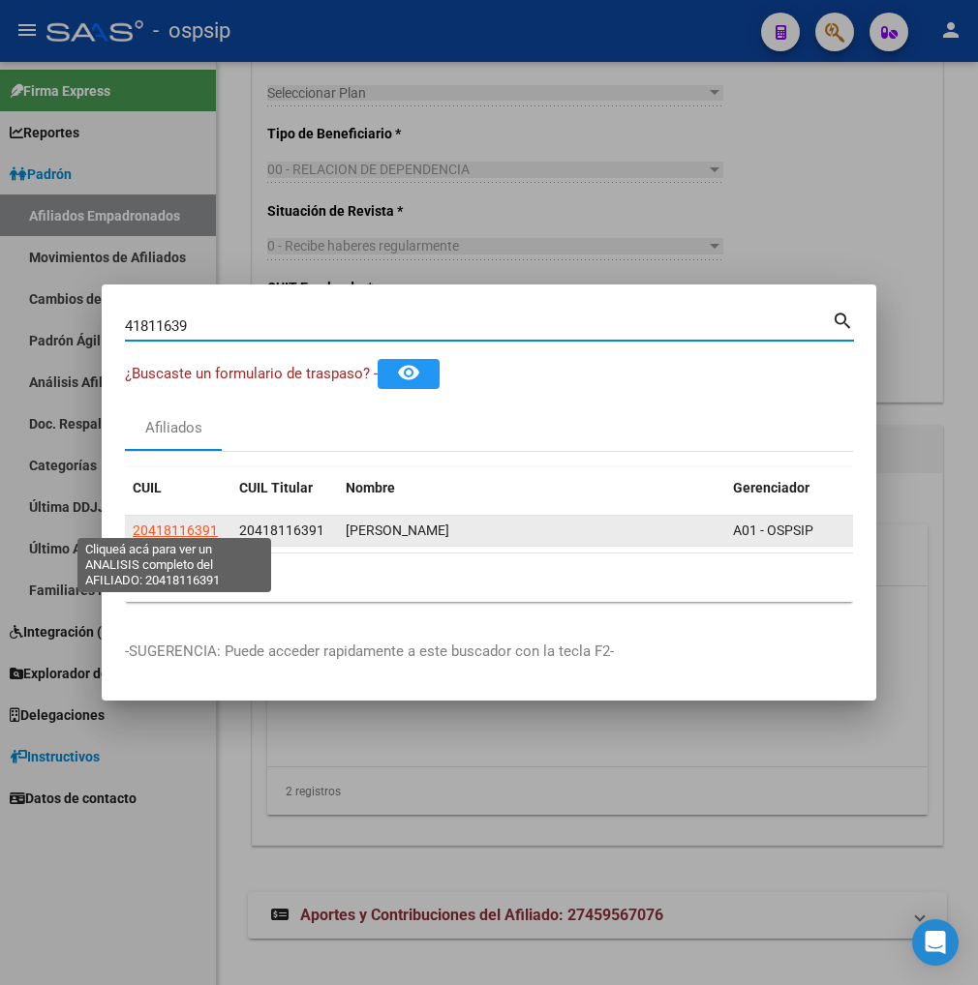
click at [189, 523] on span "20418116391" at bounding box center [175, 530] width 85 height 15
type textarea "20418116391"
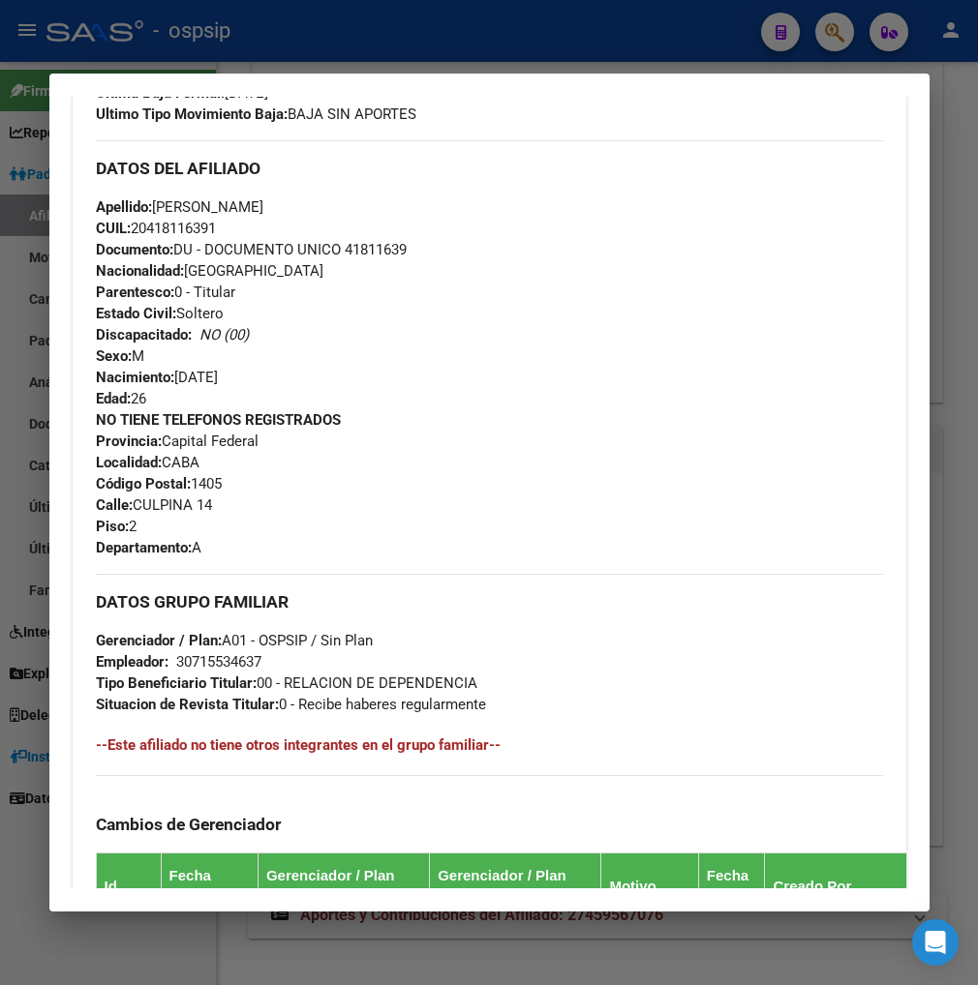
scroll to position [322, 0]
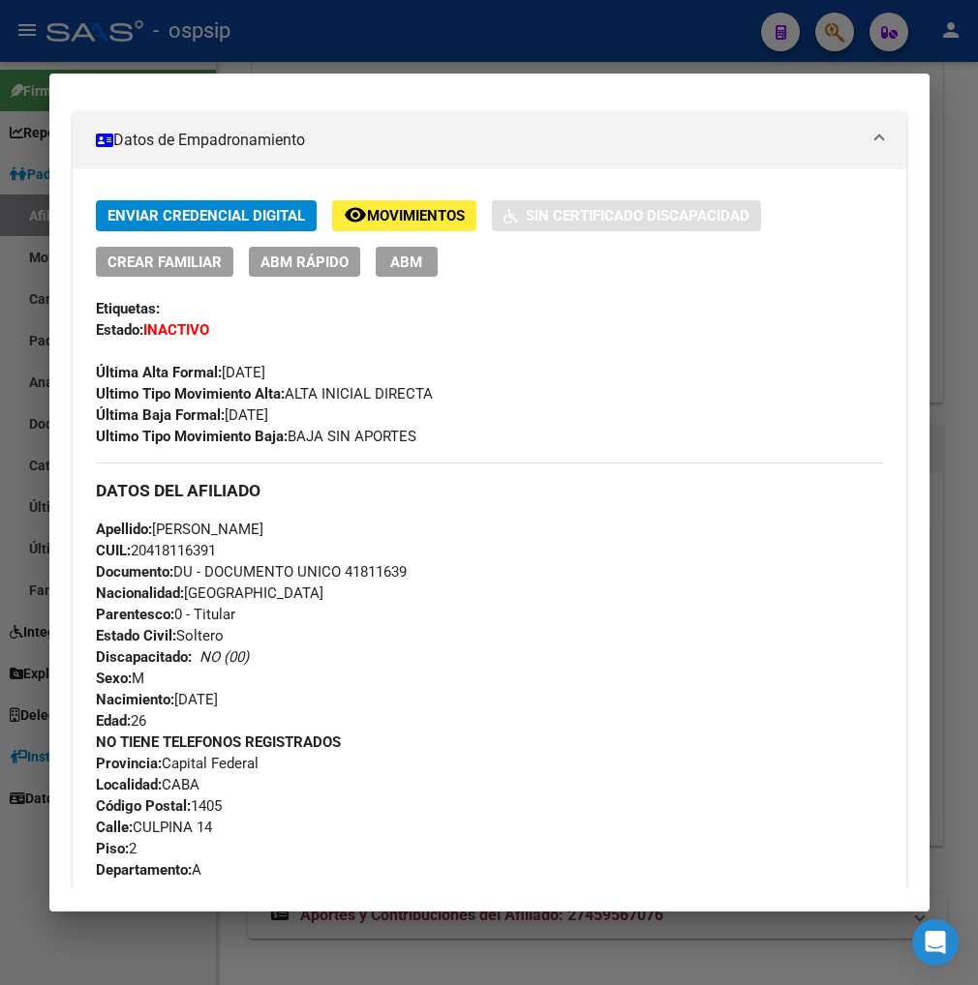
drag, startPoint x: 391, startPoint y: 263, endPoint x: 359, endPoint y: 284, distance: 37.9
click at [391, 263] on span "ABM" at bounding box center [406, 262] width 32 height 17
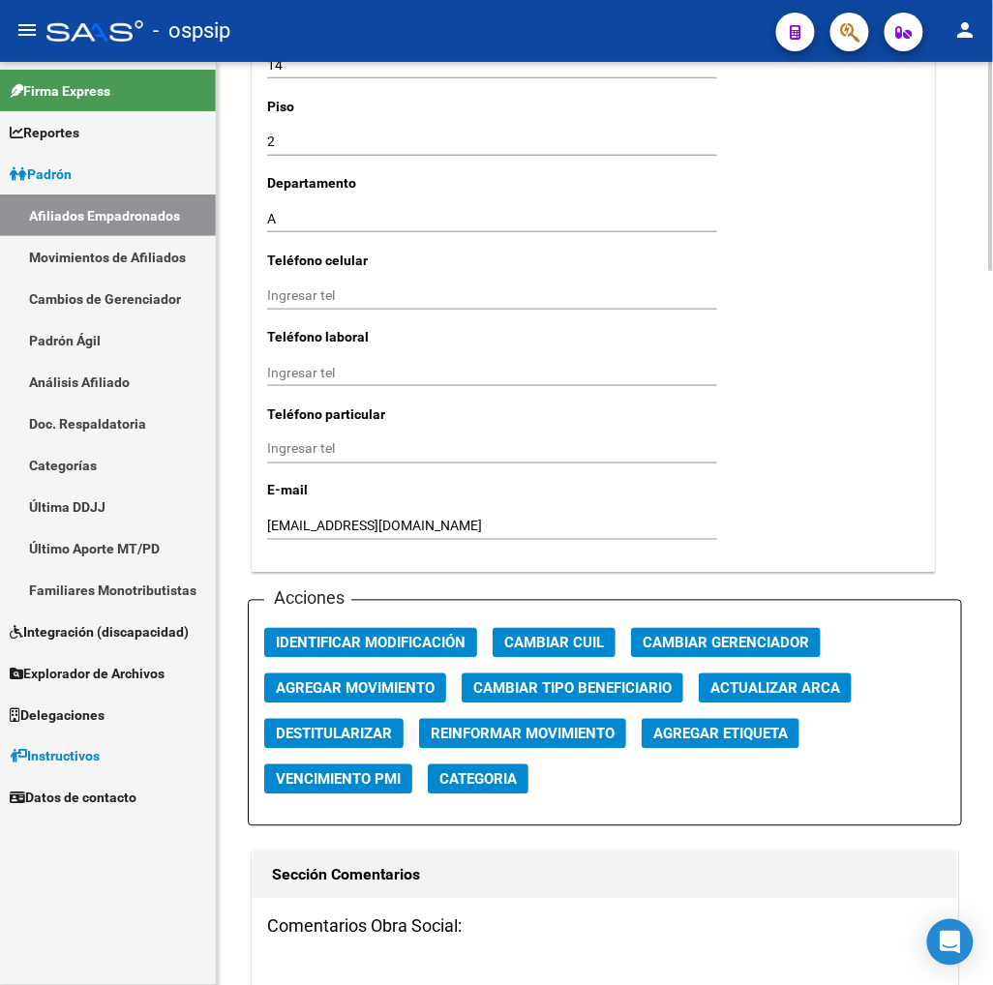
scroll to position [2043, 0]
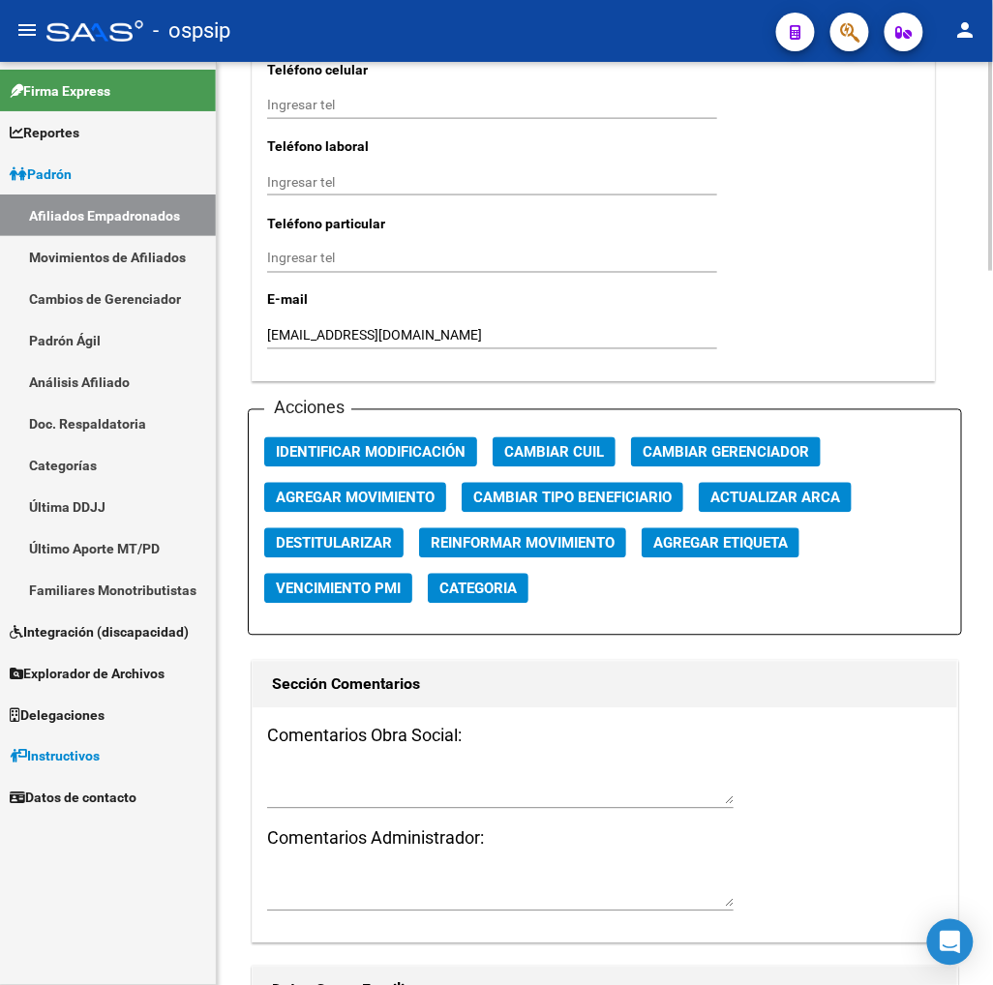
click at [381, 496] on span "Agregar Movimiento" at bounding box center [355, 498] width 159 height 17
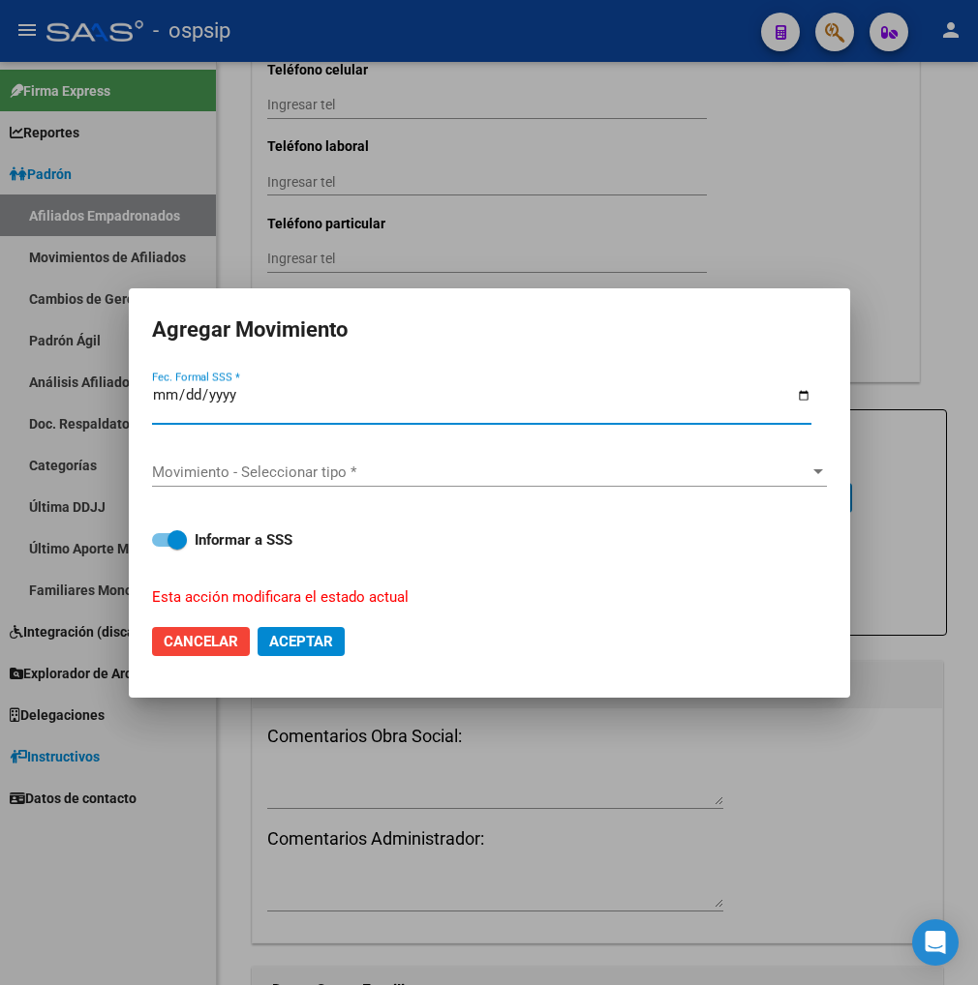
type input "0252-08-13"
type input "[DATE]"
click at [538, 478] on span "Movimiento - Seleccionar tipo *" at bounding box center [480, 472] width 657 height 17
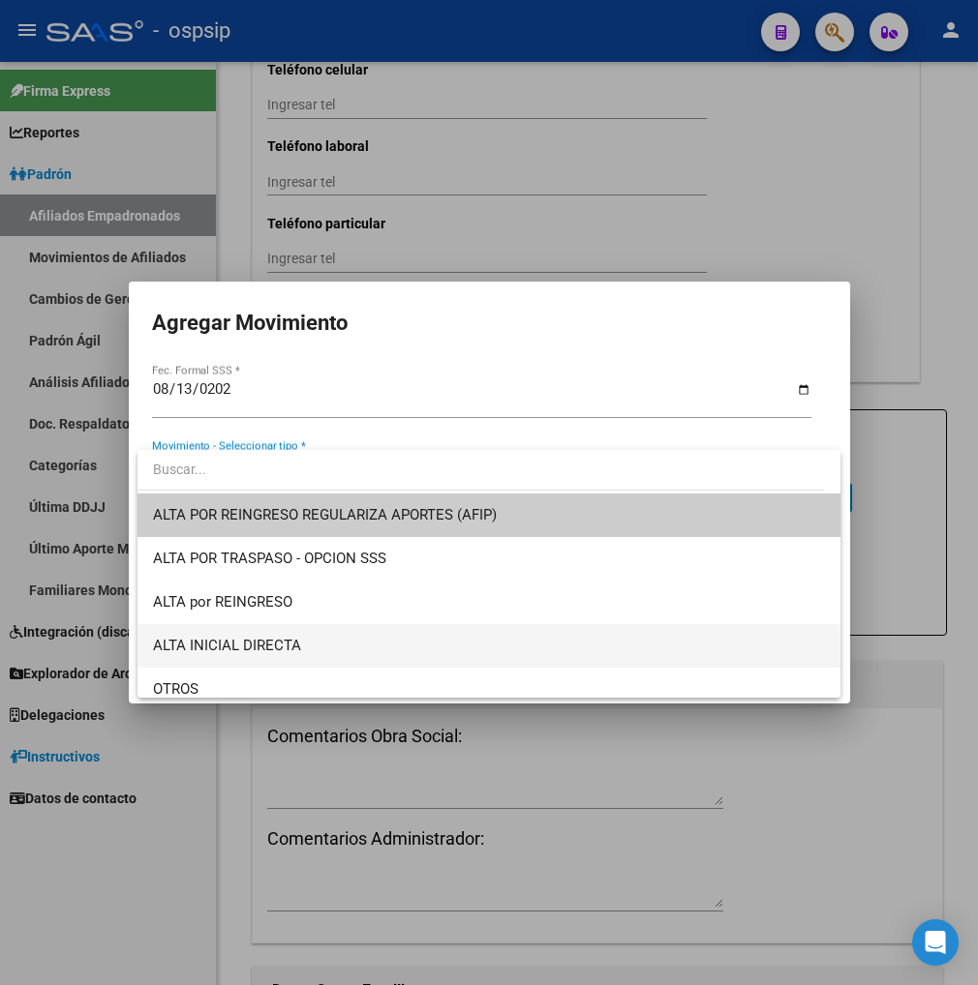
click at [336, 643] on span "ALTA INICIAL DIRECTA" at bounding box center [489, 646] width 672 height 44
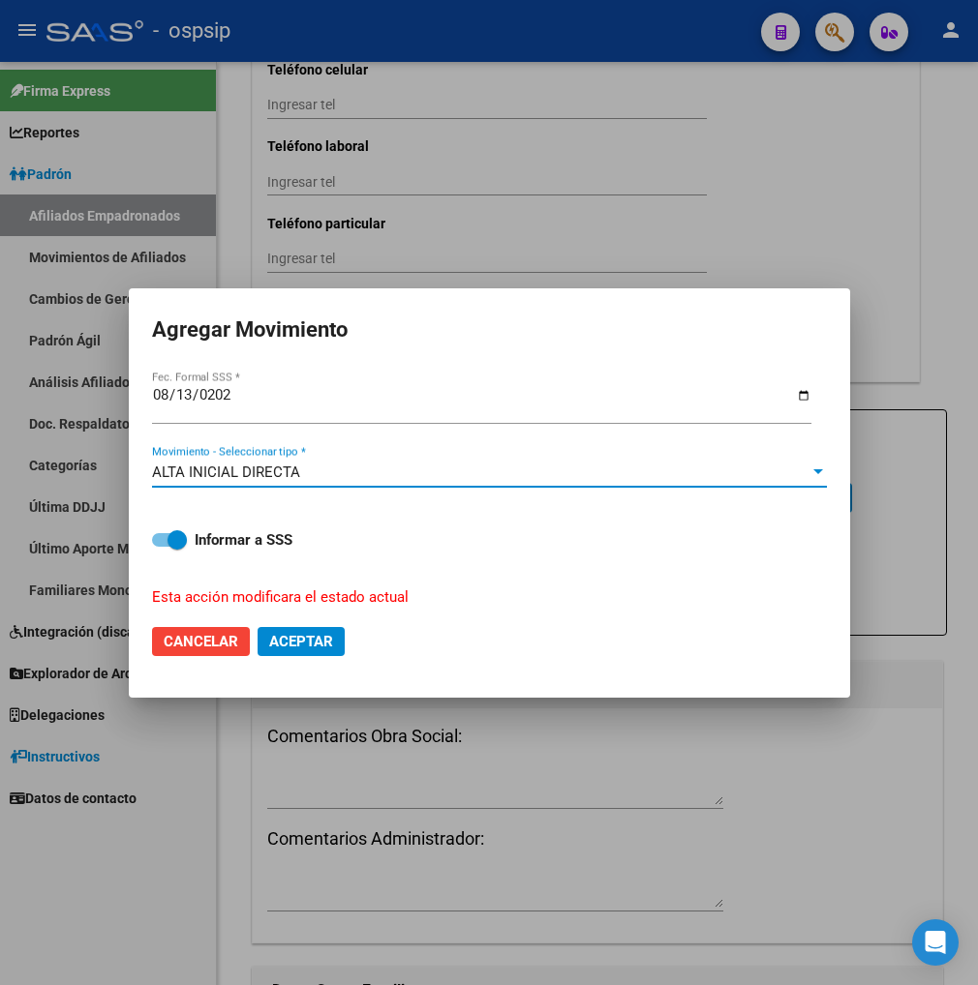
click at [313, 642] on span "Aceptar" at bounding box center [301, 641] width 64 height 17
checkbox input "false"
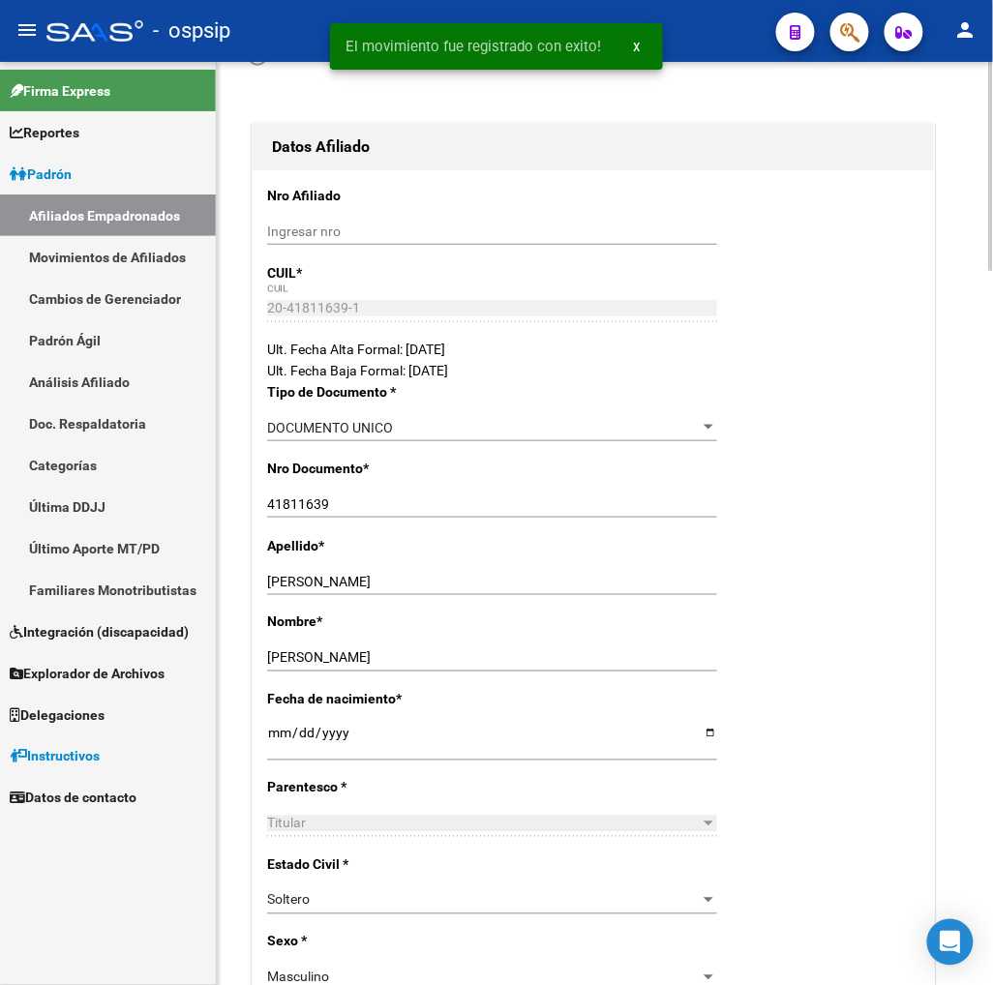
scroll to position [0, 0]
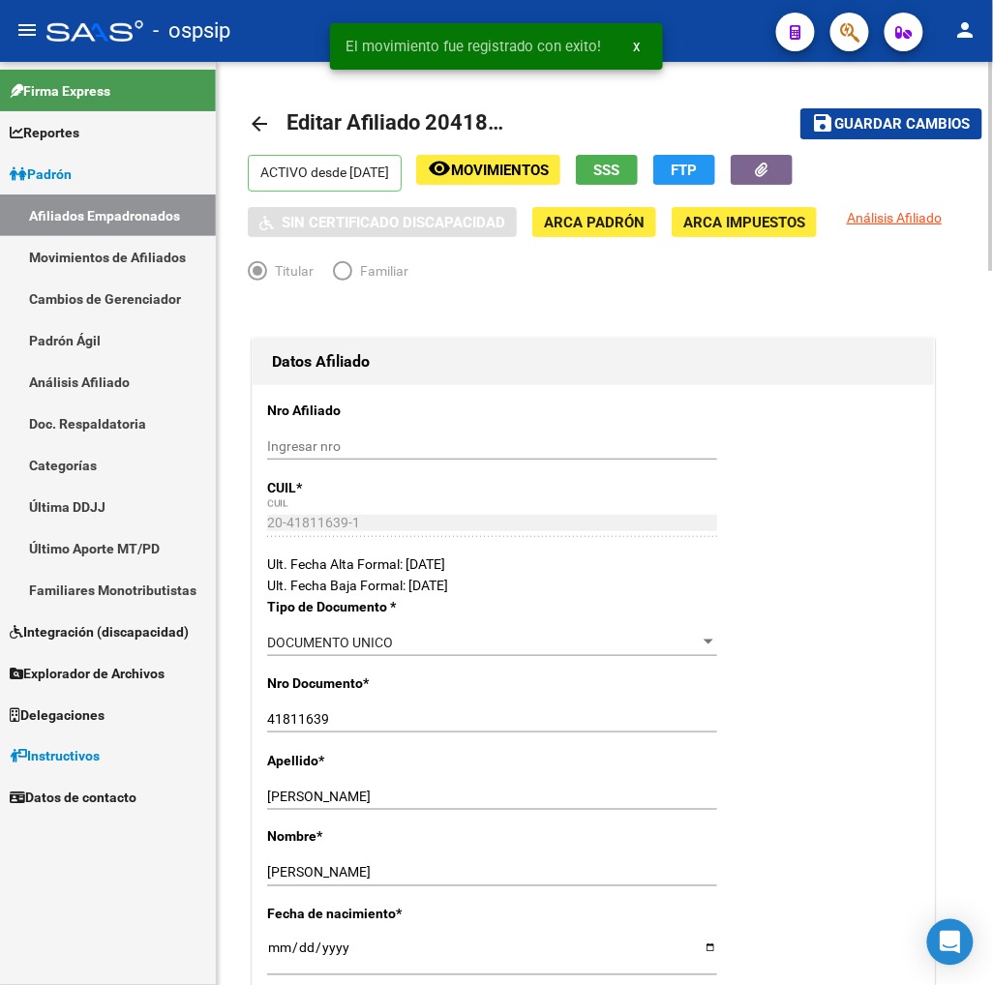
click at [888, 129] on span "Guardar cambios" at bounding box center [903, 124] width 136 height 17
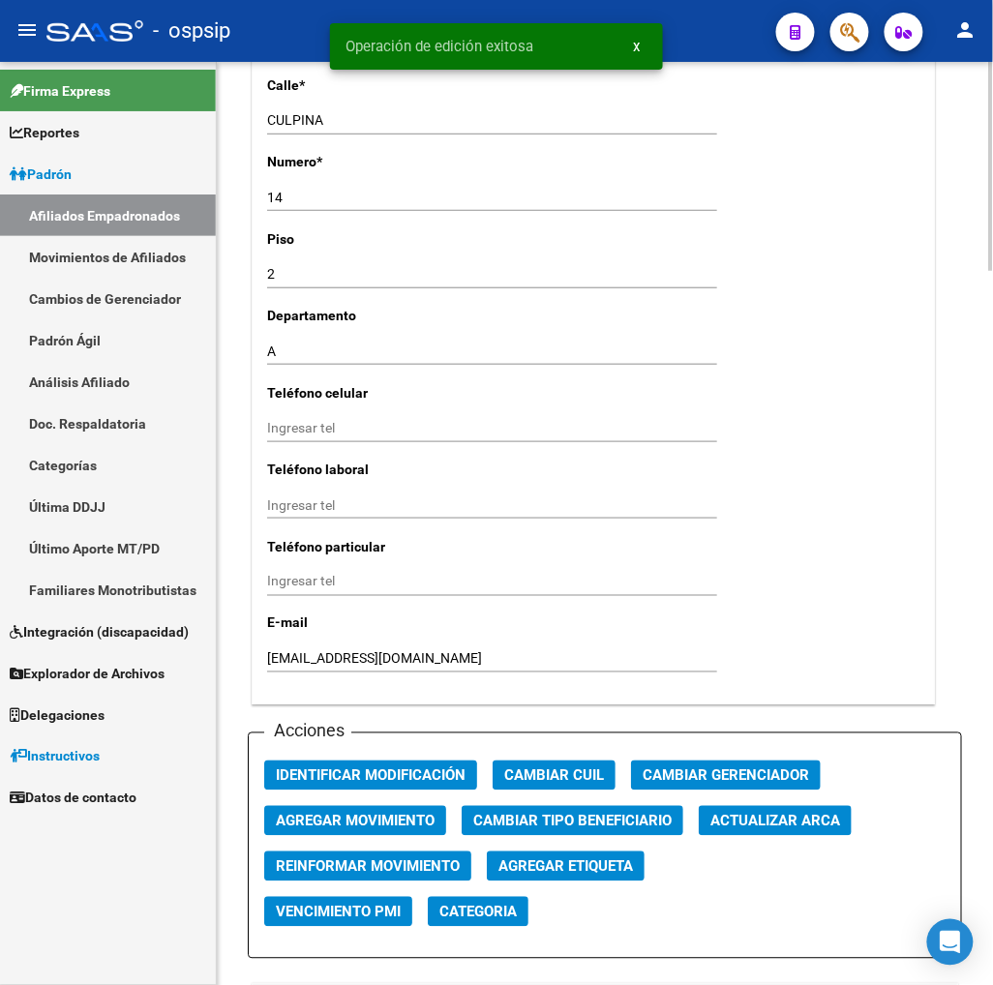
scroll to position [2043, 0]
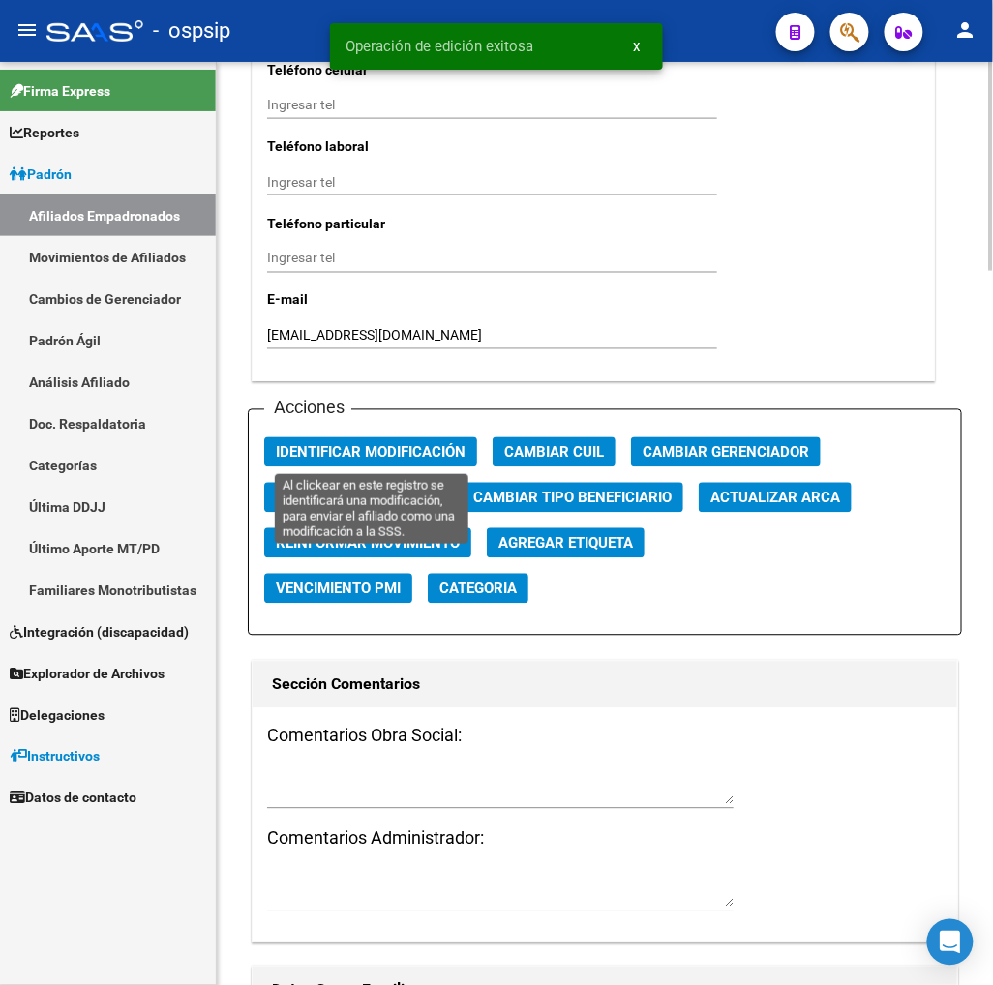
click at [356, 456] on span "Identificar Modificación" at bounding box center [371, 452] width 190 height 17
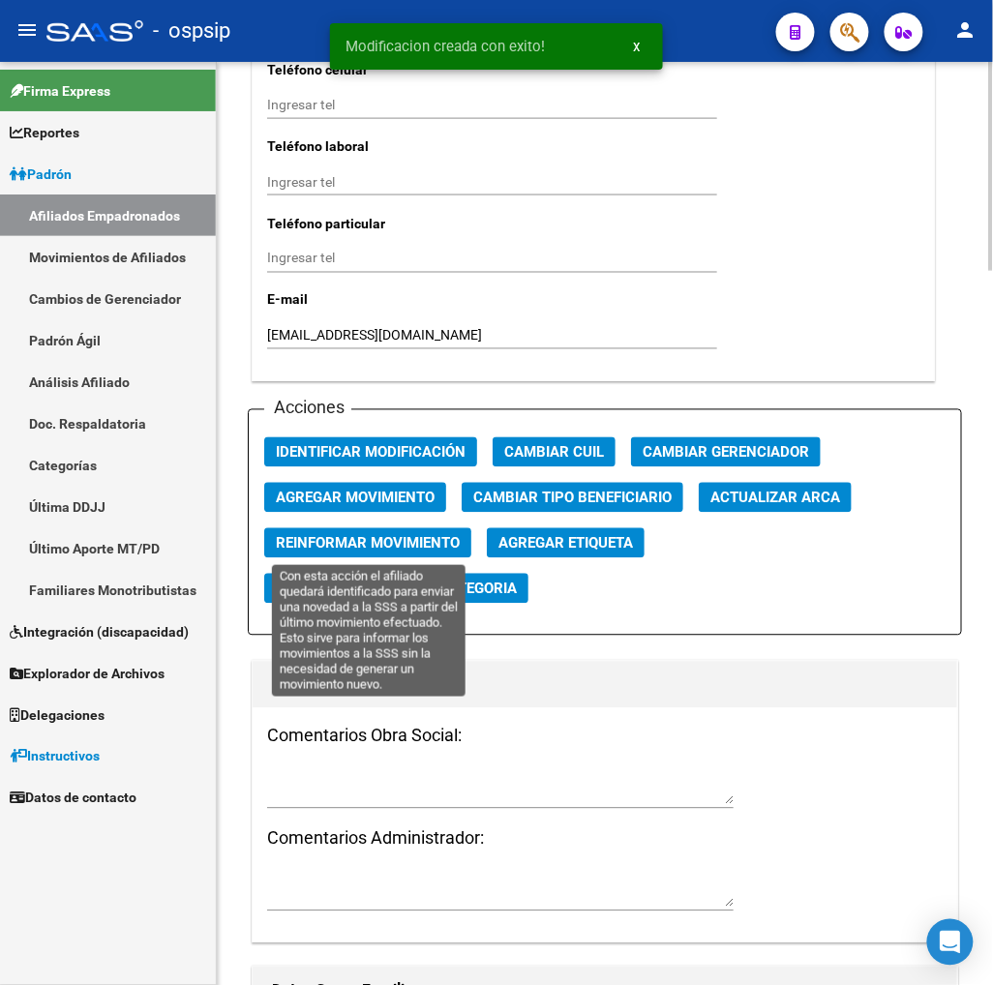
click at [362, 548] on span "Reinformar Movimiento" at bounding box center [368, 543] width 184 height 17
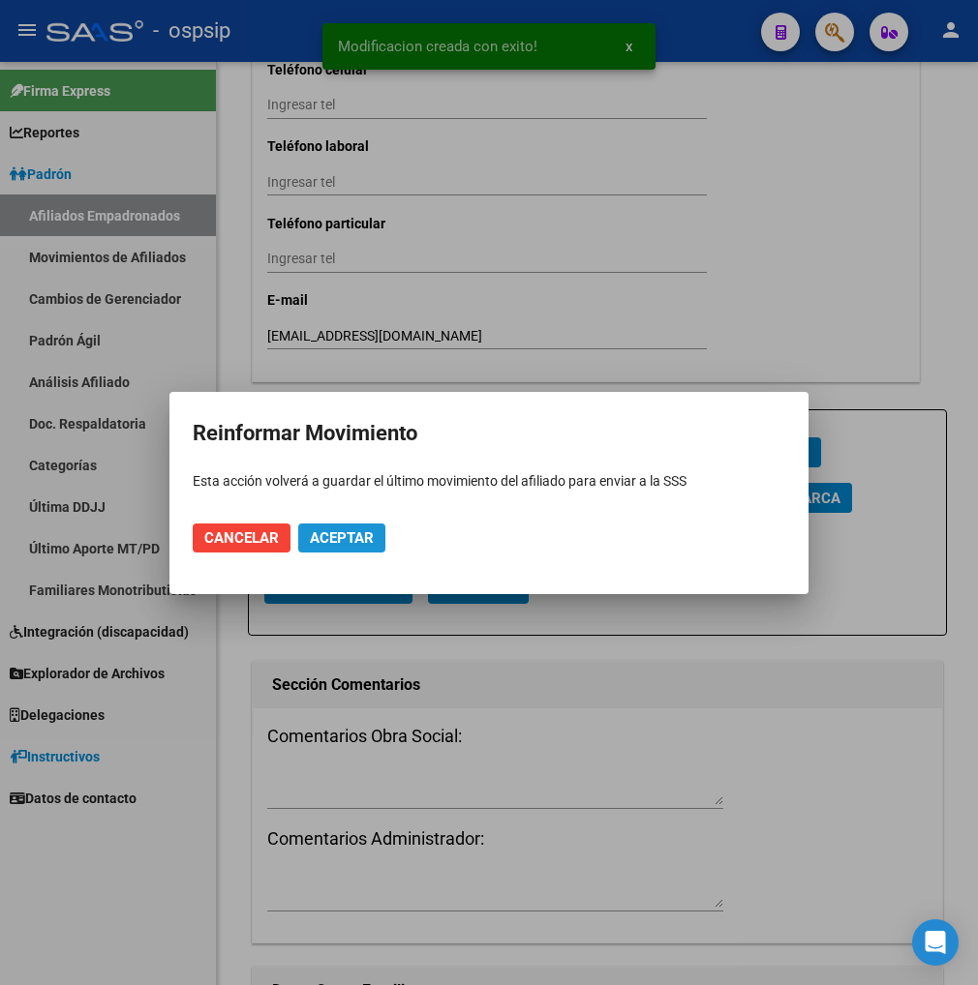
click at [359, 538] on span "Aceptar" at bounding box center [342, 537] width 64 height 17
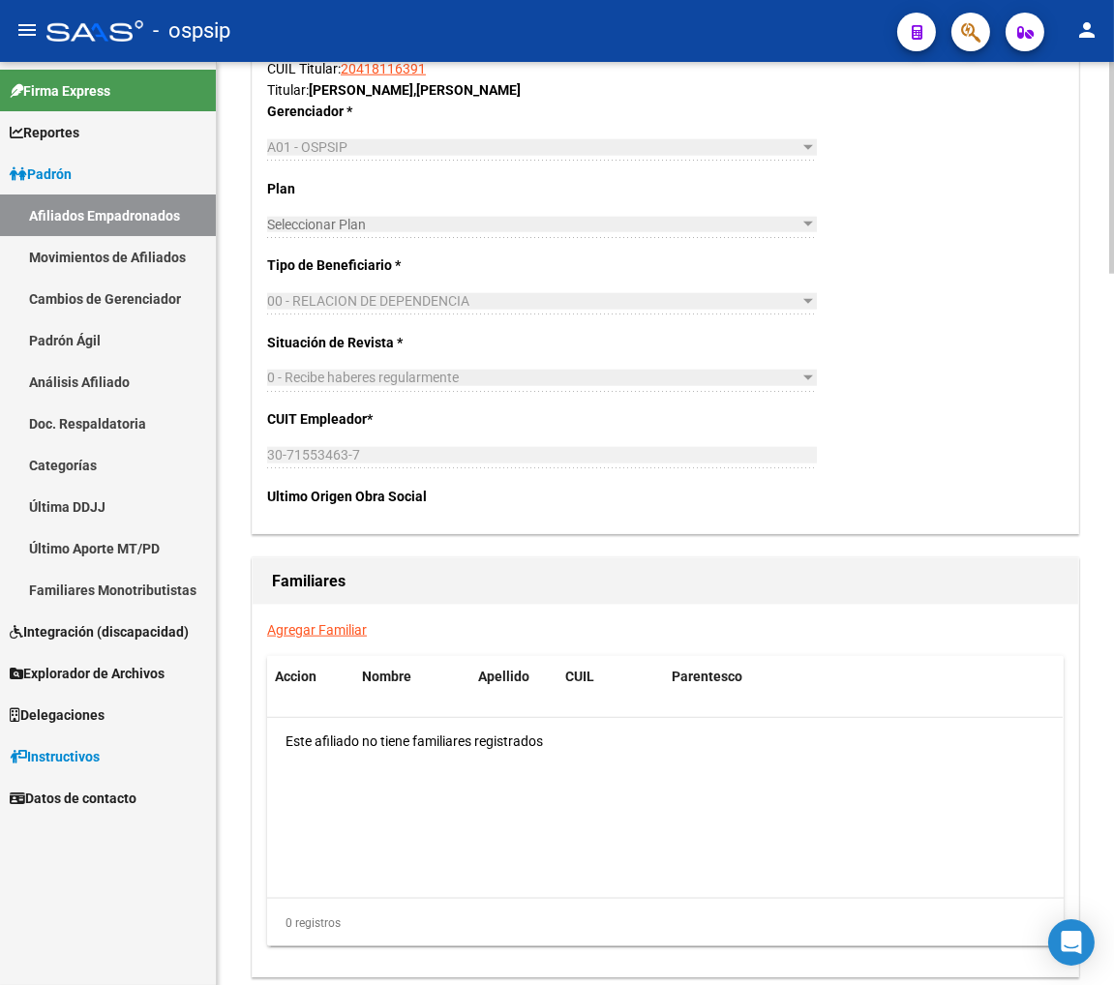
scroll to position [3100, 0]
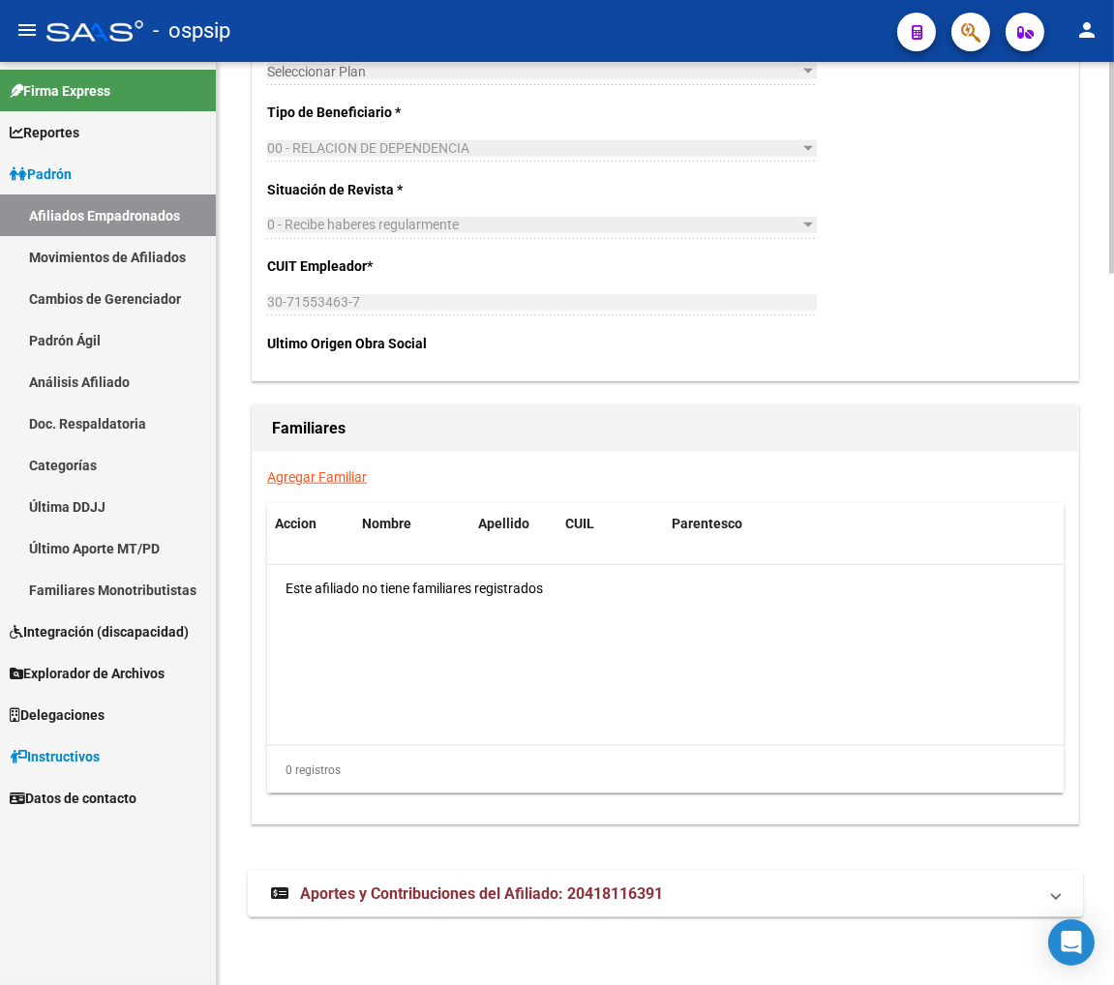
click at [437, 893] on span "Aportes y Contribuciones del Afiliado: 20418116391" at bounding box center [481, 894] width 363 height 18
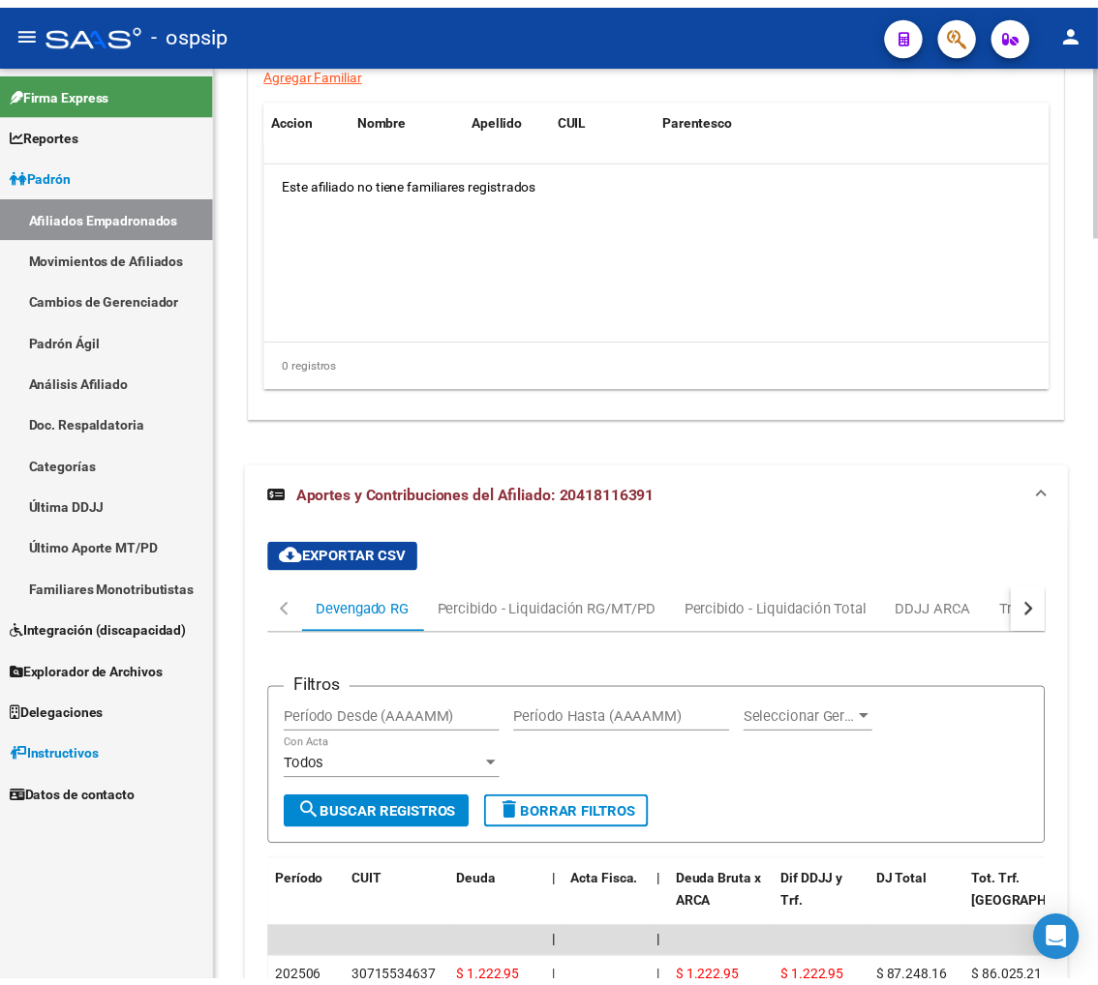
scroll to position [3811, 0]
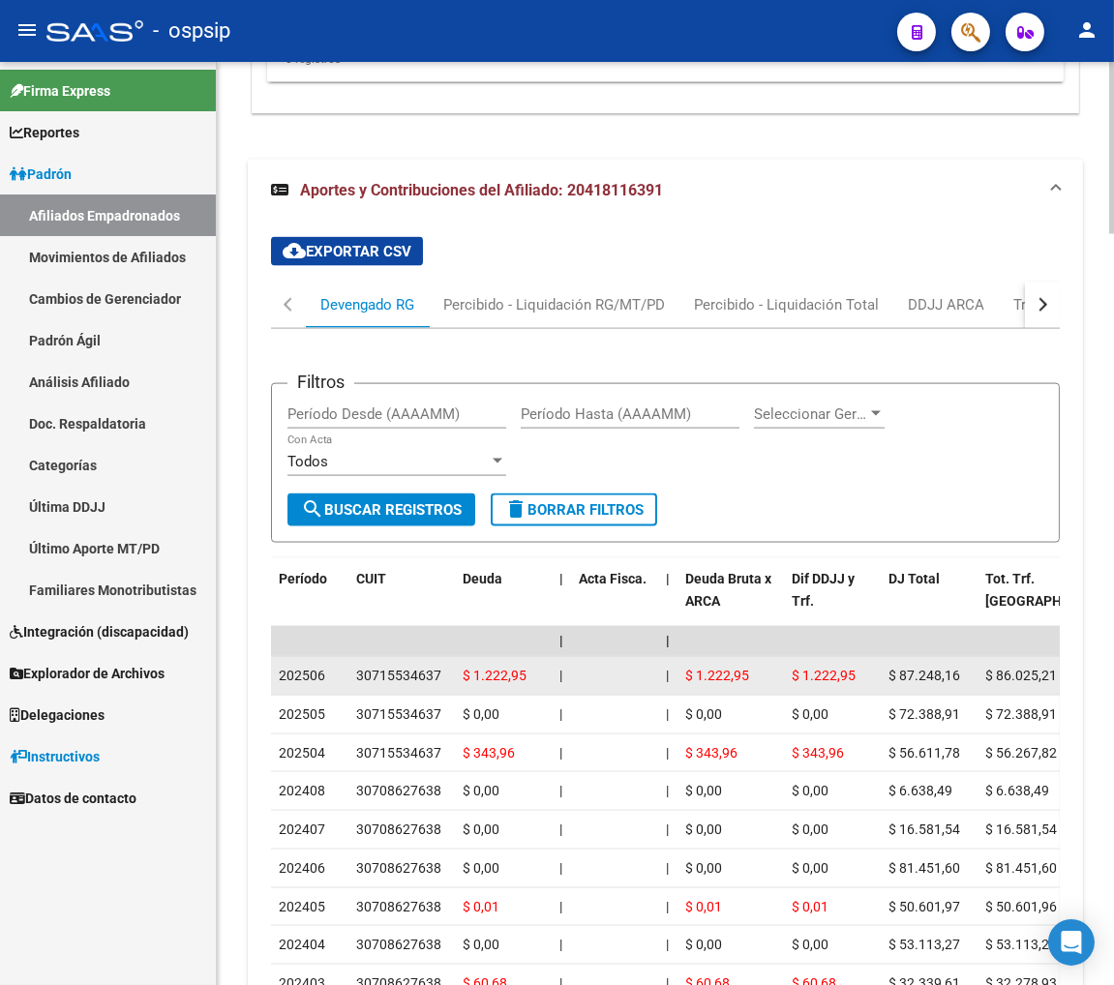
drag, startPoint x: 356, startPoint y: 670, endPoint x: 442, endPoint y: 679, distance: 86.7
click at [442, 679] on div "30715534637" at bounding box center [401, 676] width 91 height 22
copy div "30715534637"
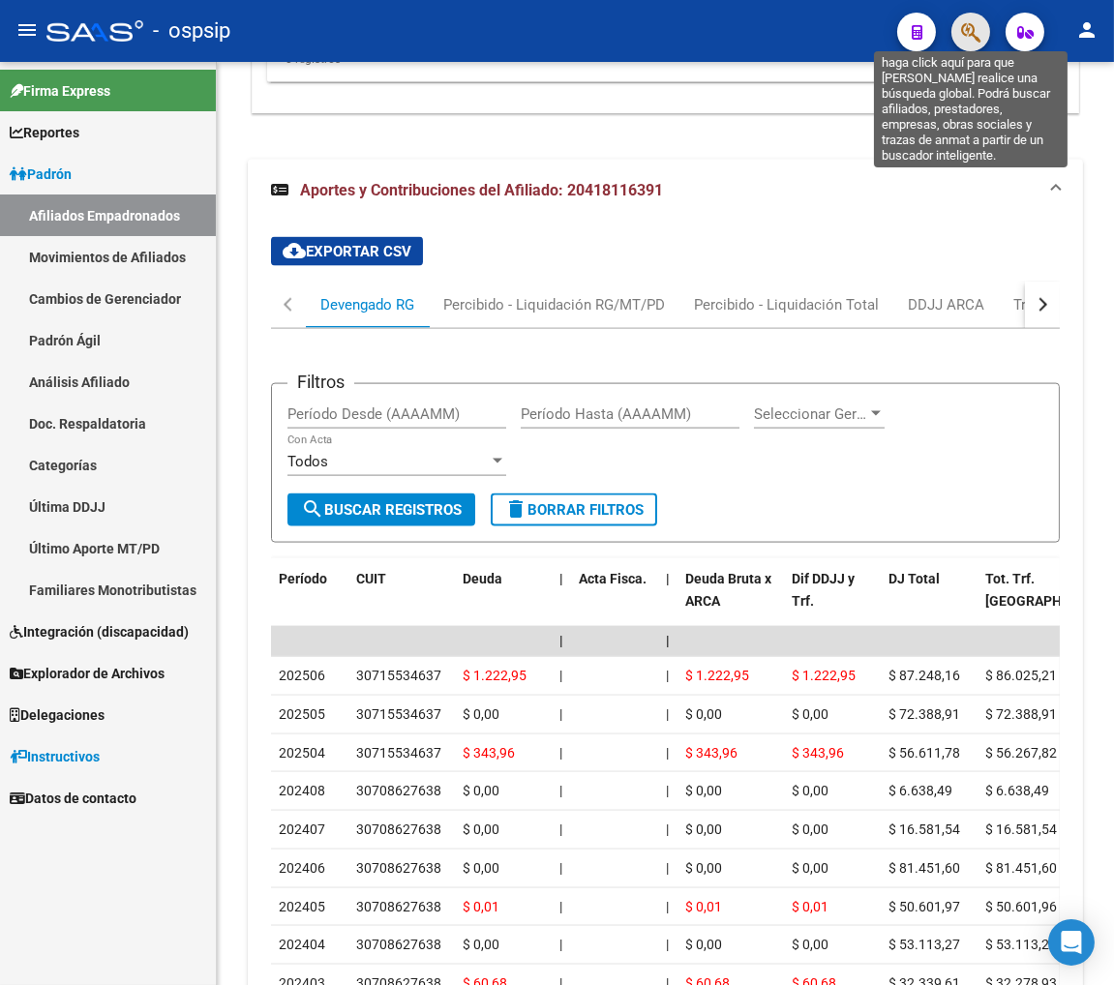
click at [978, 37] on icon "button" at bounding box center [970, 32] width 19 height 22
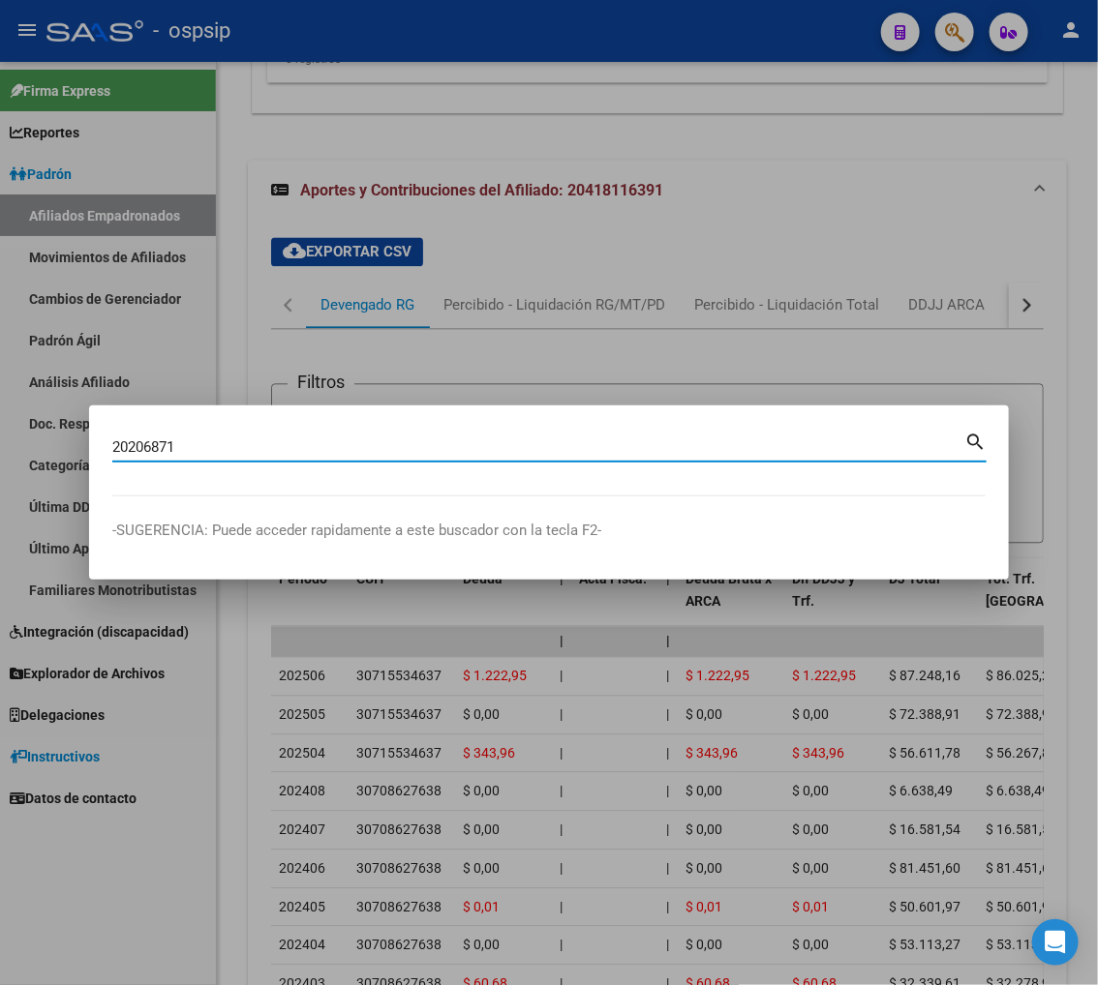
type input "20206871"
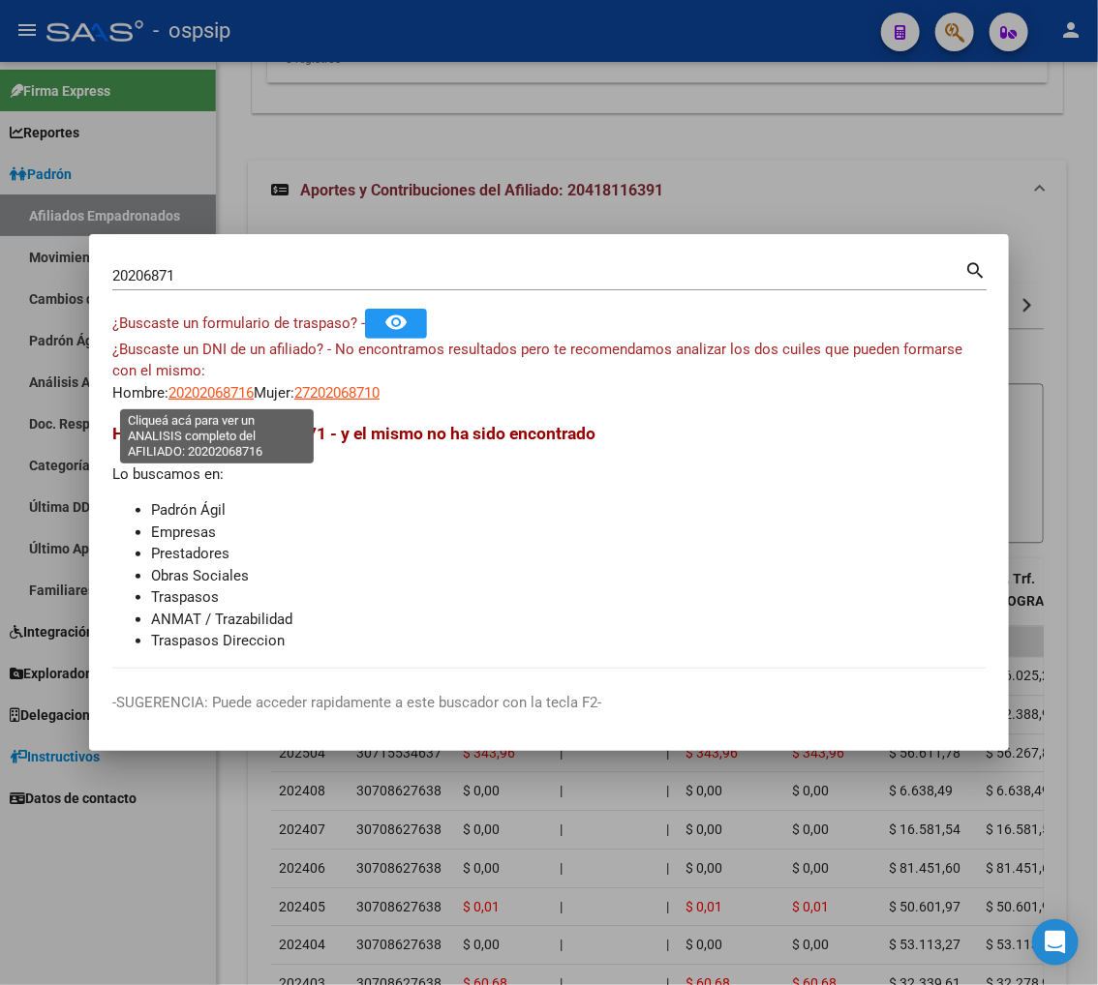
click at [218, 384] on span "20202068716" at bounding box center [210, 392] width 85 height 17
type textarea "20202068716"
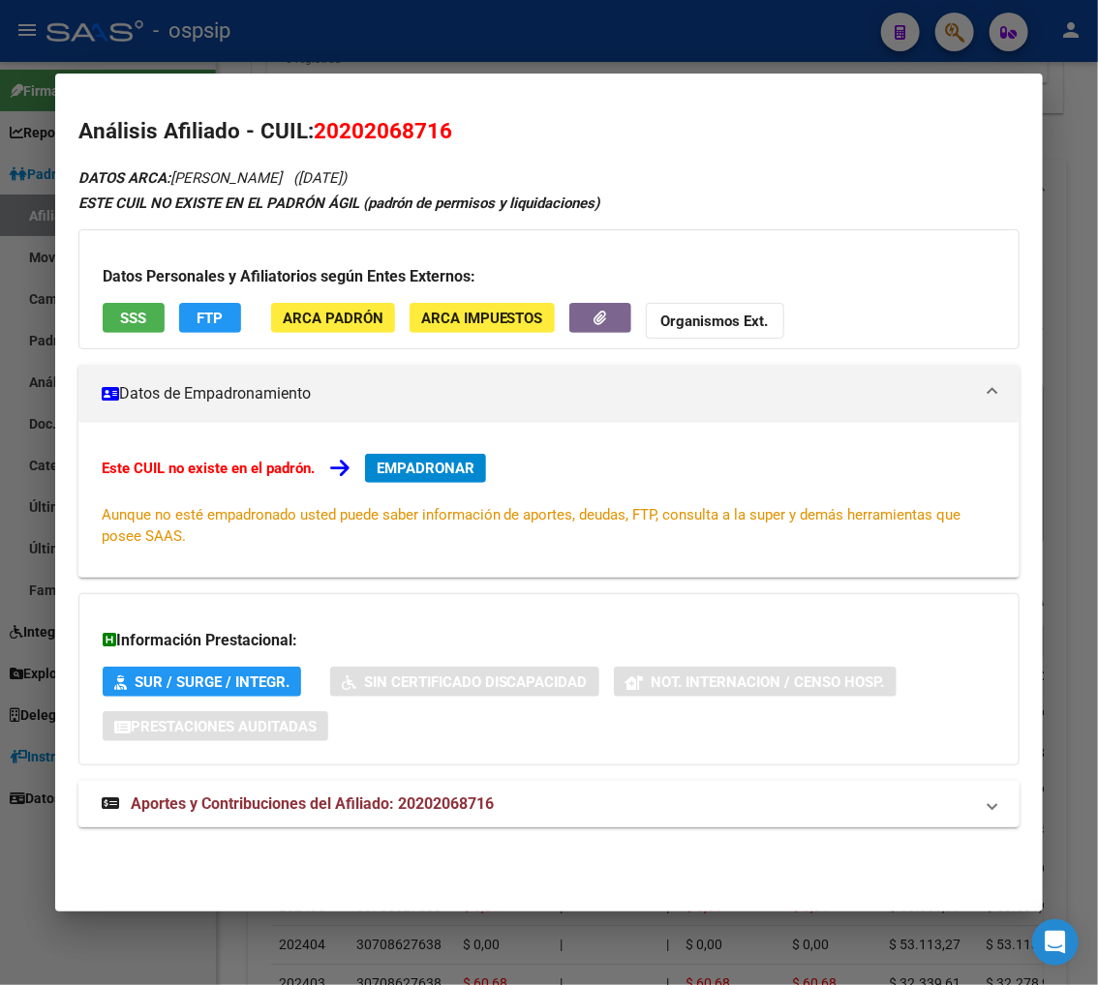
click at [281, 807] on span "Aportes y Contribuciones del Afiliado: 20202068716" at bounding box center [312, 804] width 363 height 18
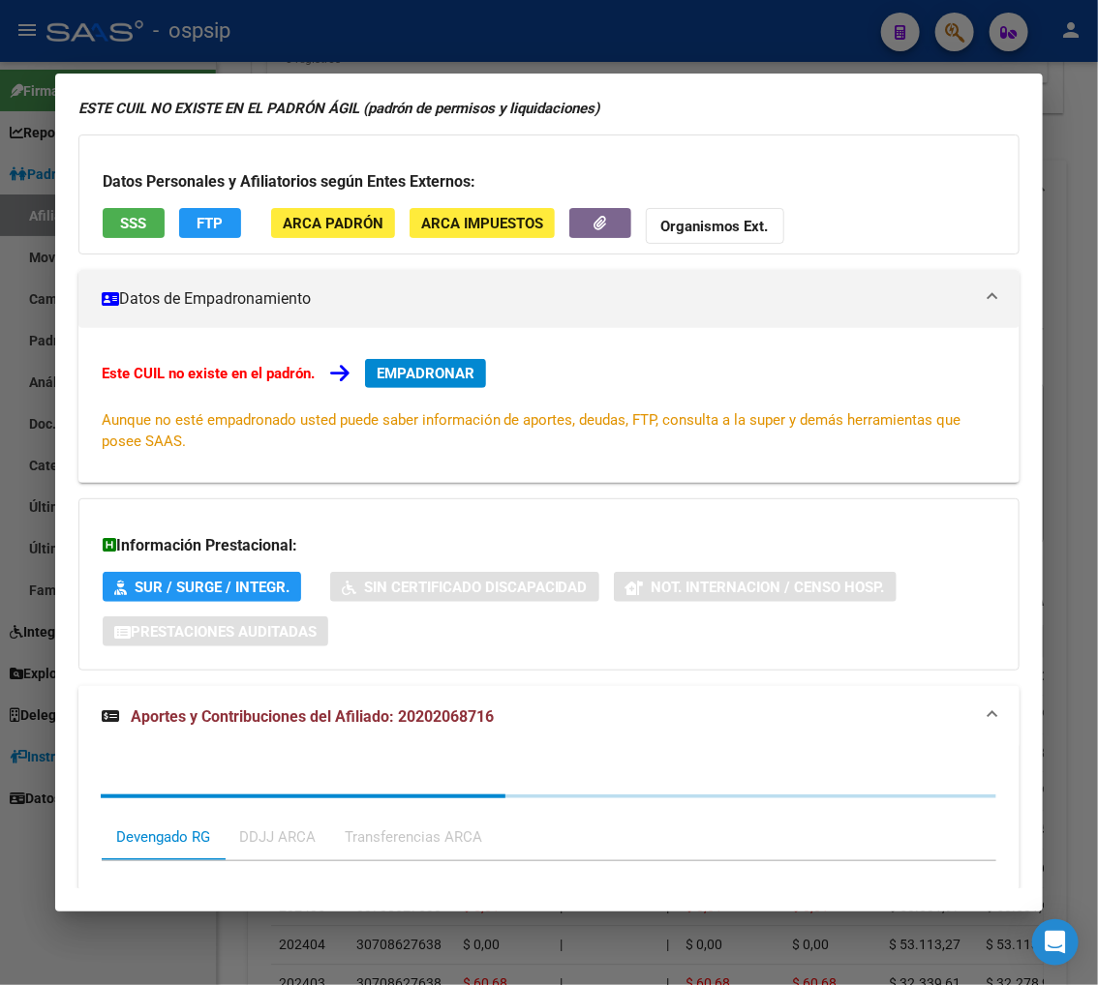
scroll to position [508, 0]
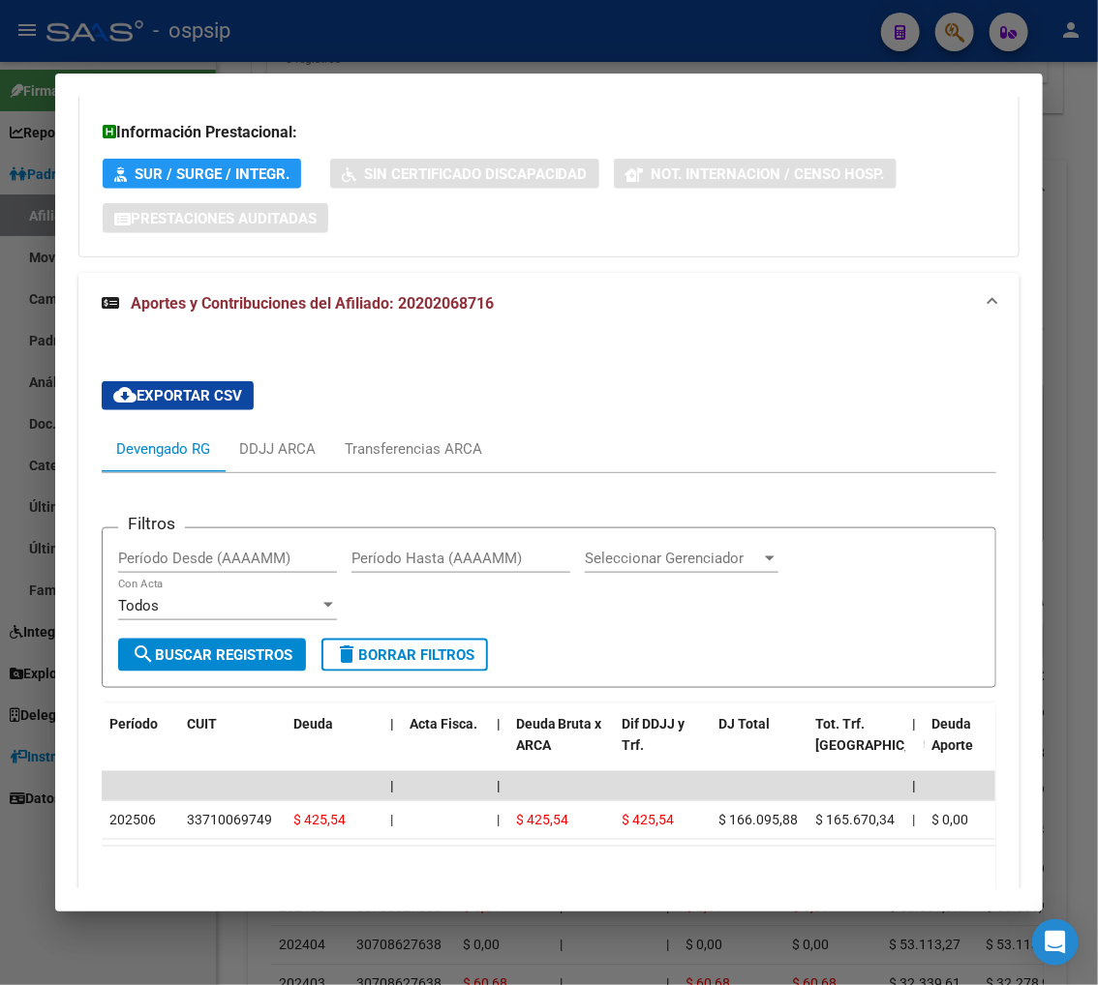
click at [819, 616] on div "Filtros Período Desde (AAAAMM) Período Hasta (AAAAMM) Seleccionar Gerenciador S…" at bounding box center [549, 591] width 862 height 95
click at [389, 449] on div "Transferencias ARCA" at bounding box center [413, 448] width 137 height 21
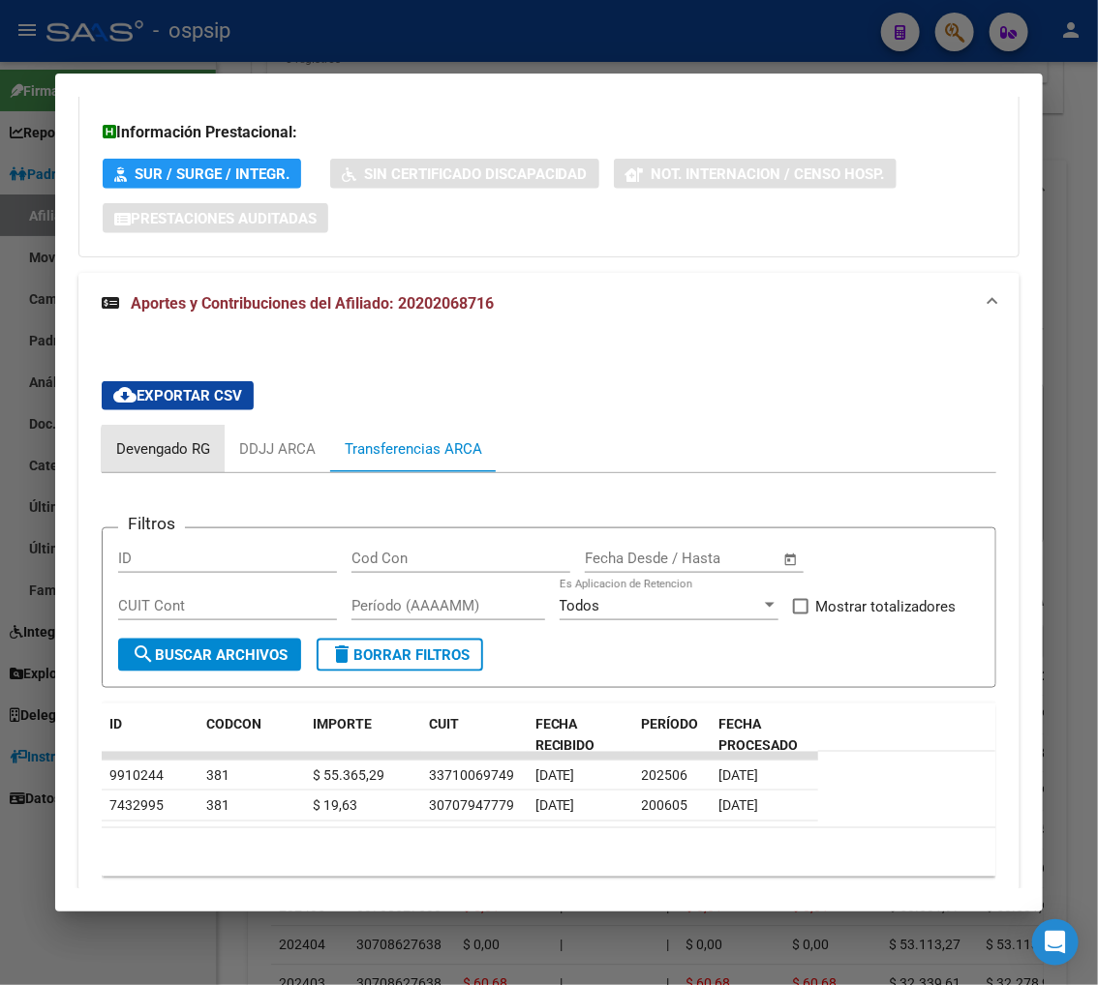
click at [168, 456] on div "Devengado RG" at bounding box center [163, 448] width 94 height 21
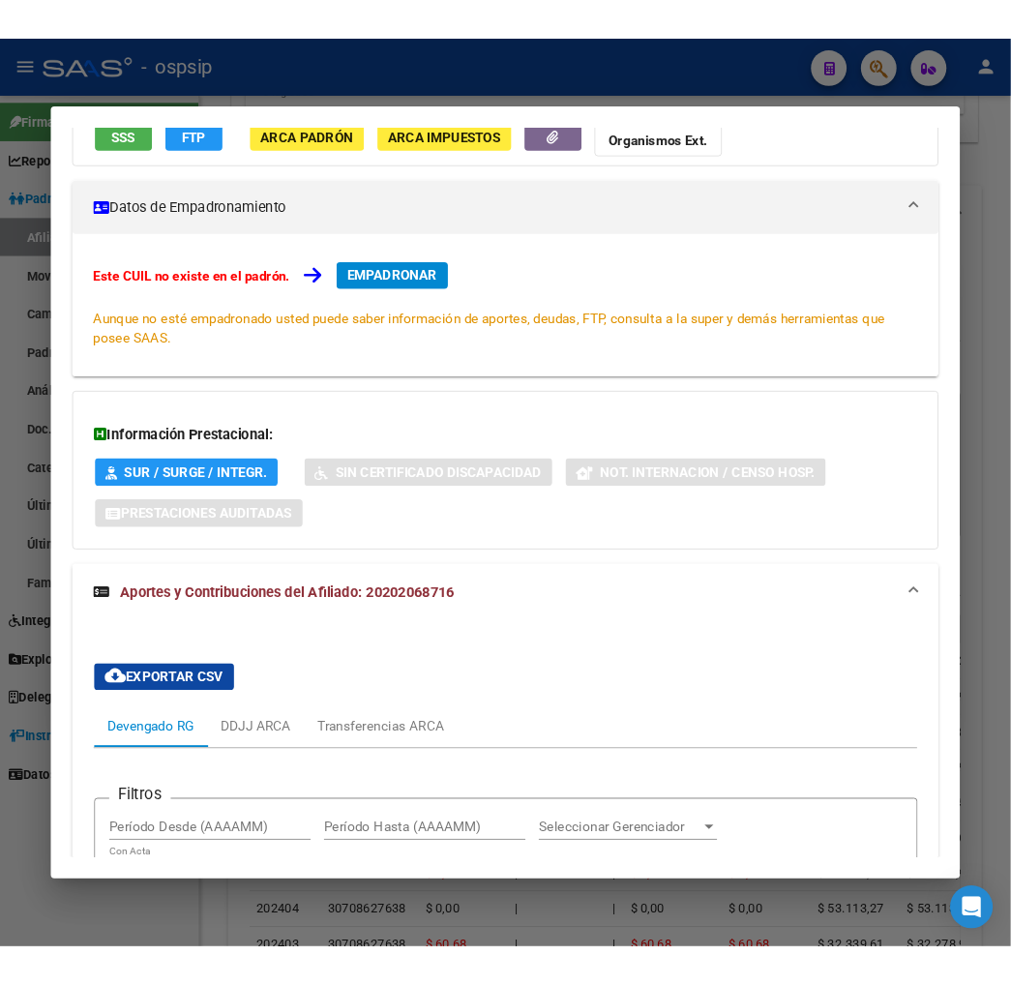
scroll to position [0, 0]
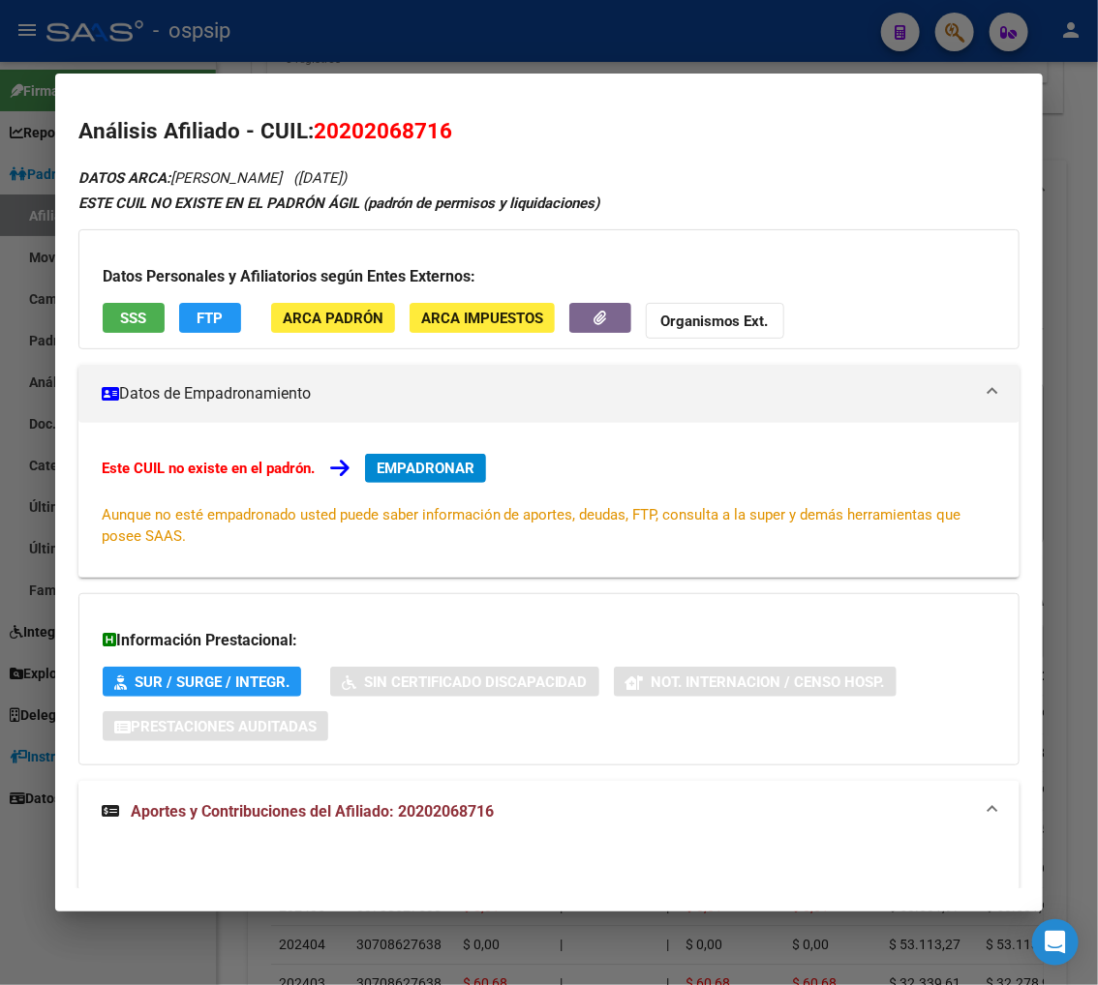
click at [421, 472] on span "EMPADRONAR" at bounding box center [425, 468] width 98 height 17
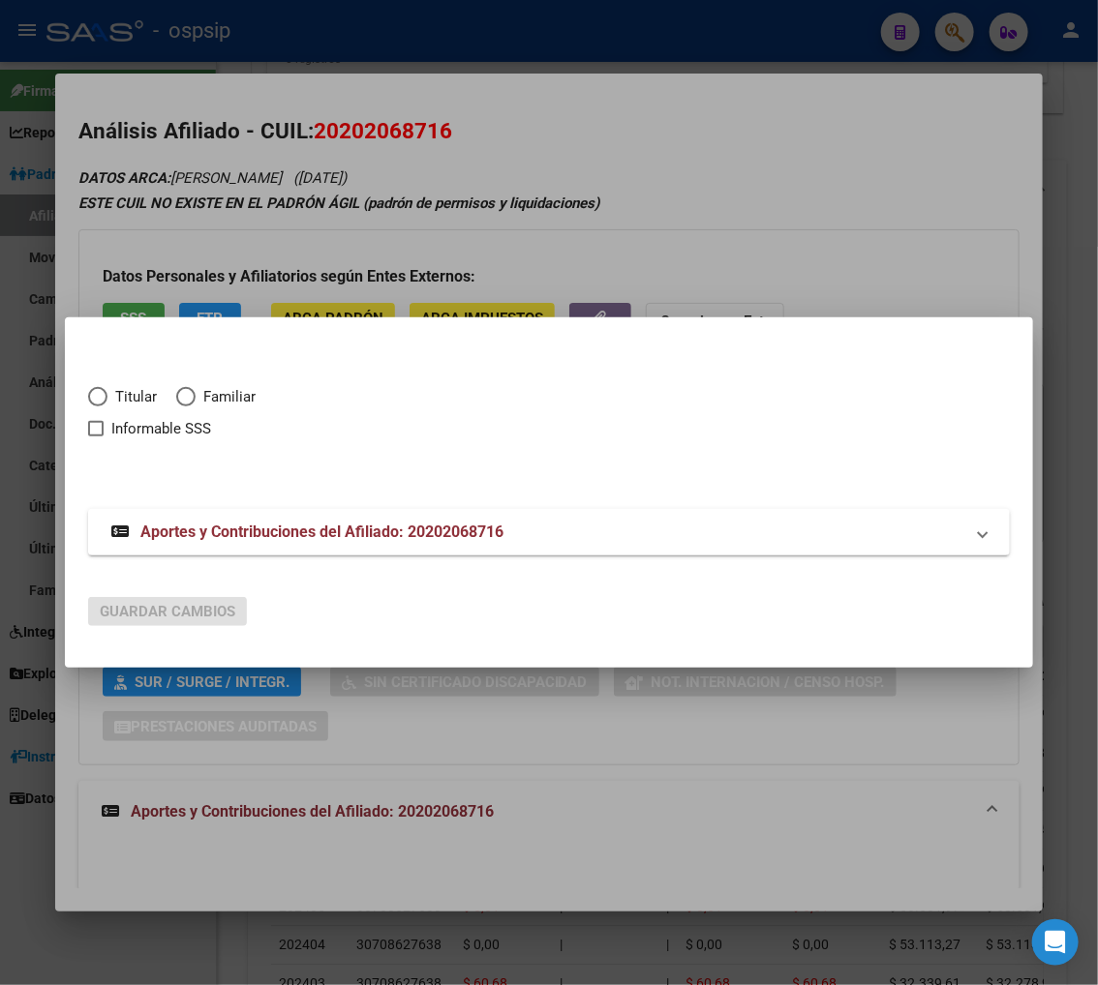
click at [101, 401] on span "Elija una opción" at bounding box center [97, 396] width 19 height 19
click at [101, 401] on input "Titular" at bounding box center [97, 396] width 19 height 19
radio input "true"
checkbox input "true"
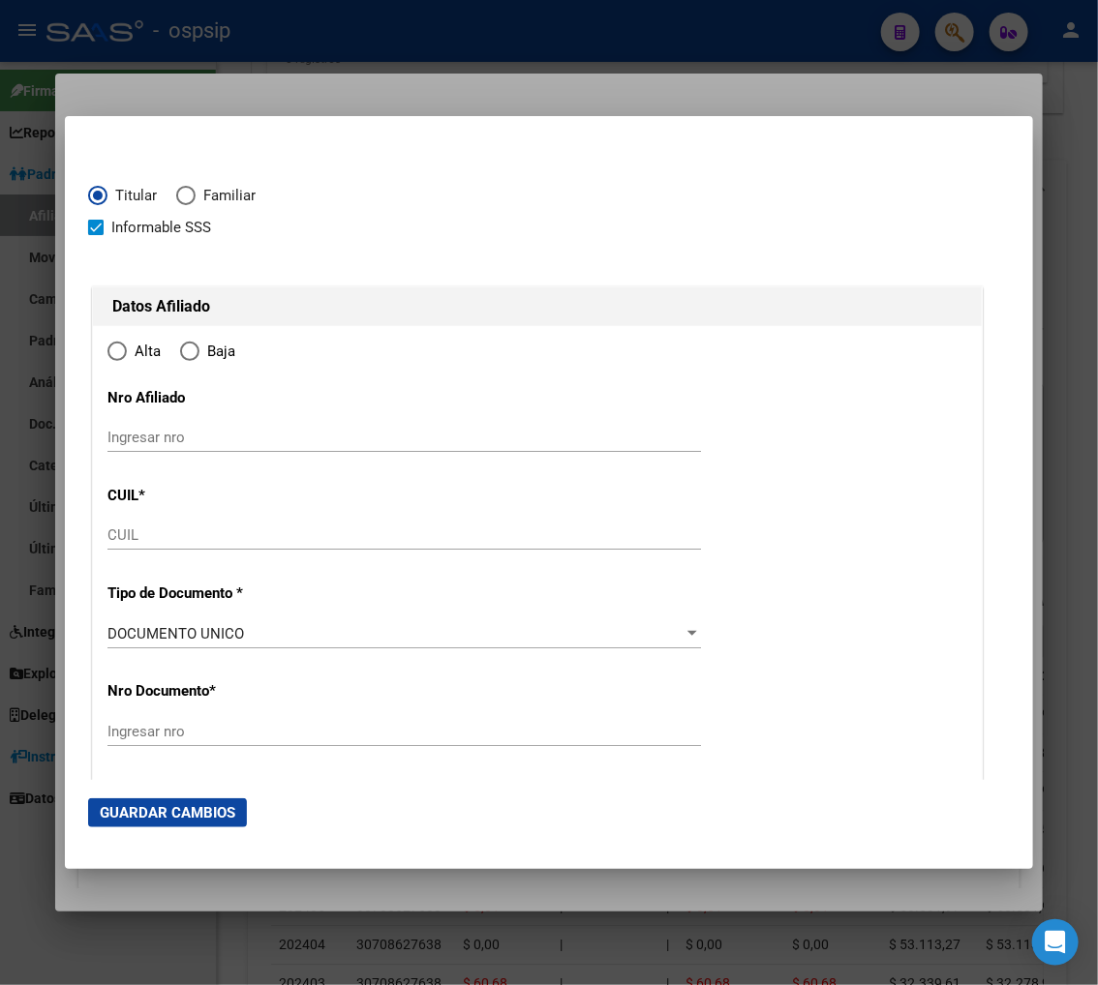
type input "20-20206871-6"
radio input "true"
type input "20206871"
type input "[PERSON_NAME]"
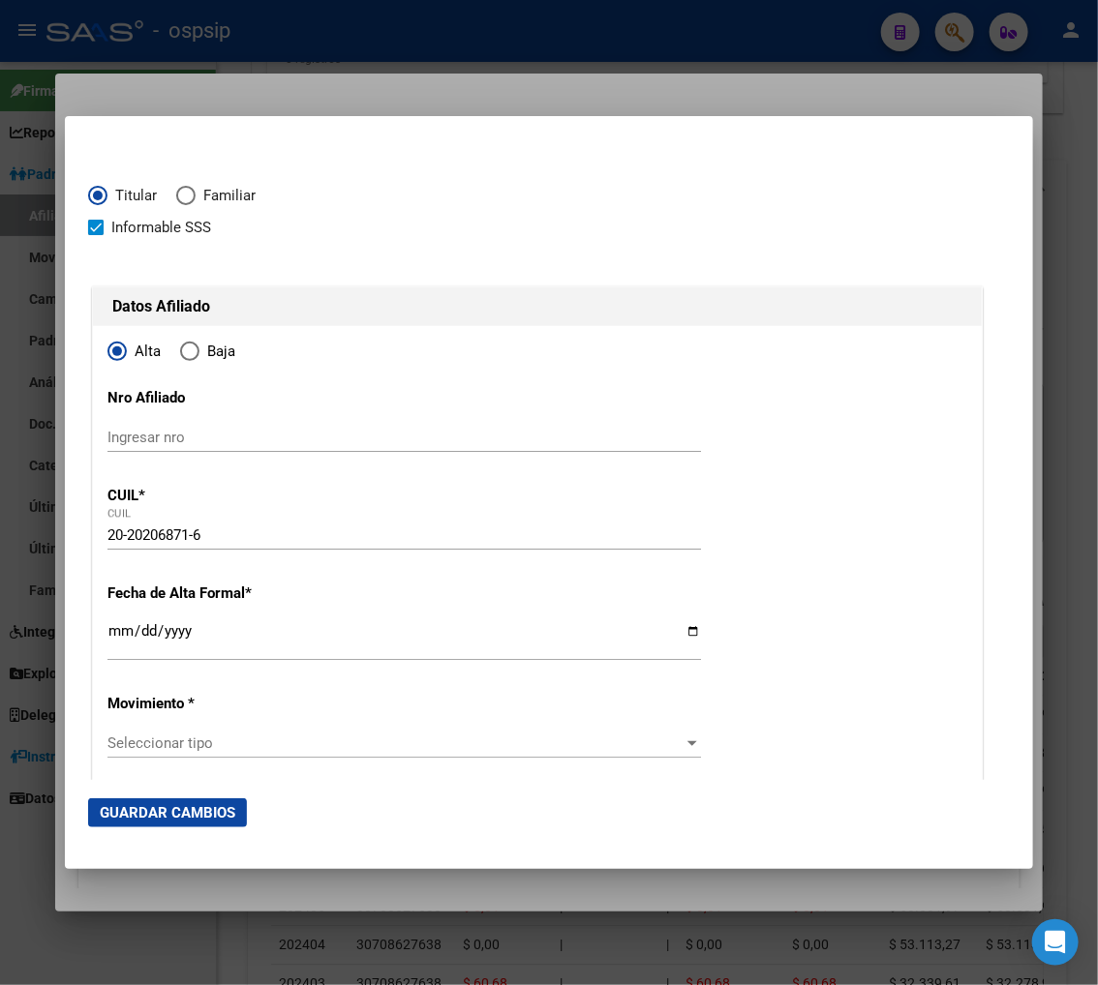
type input "[DATE]"
type input "MORON"
type input "1708"
type input "[DATE][PERSON_NAME]"
type input "235"
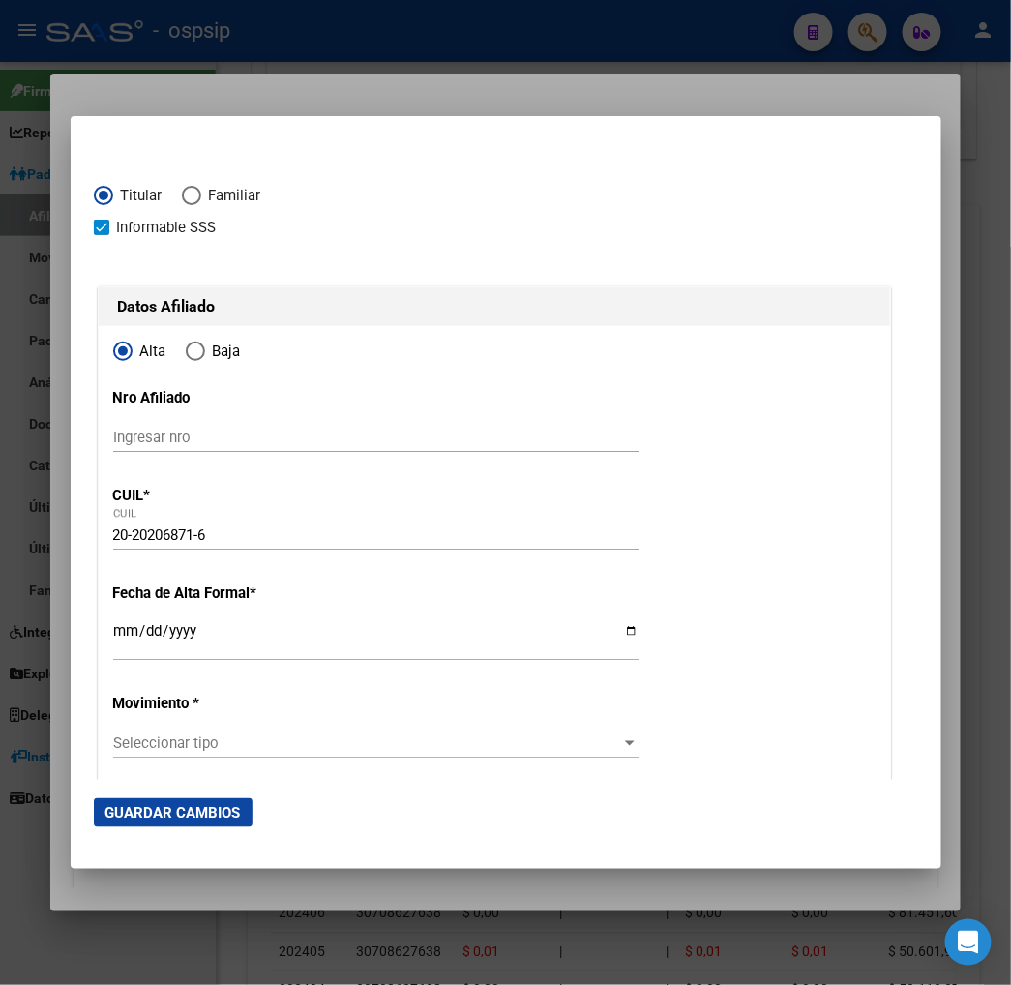
drag, startPoint x: 74, startPoint y: 629, endPoint x: 90, endPoint y: 602, distance: 31.7
click at [113, 629] on input "Ingresar fecha" at bounding box center [376, 638] width 527 height 31
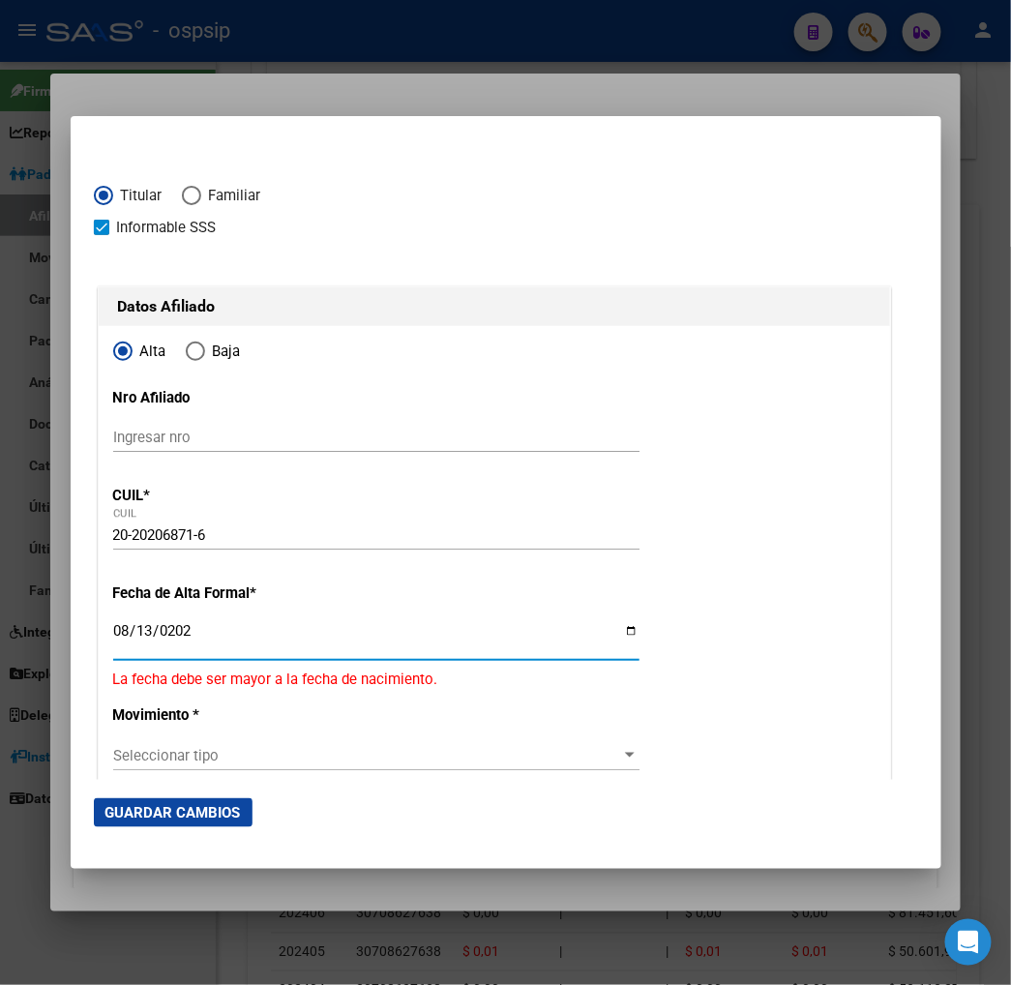
type input "[DATE]"
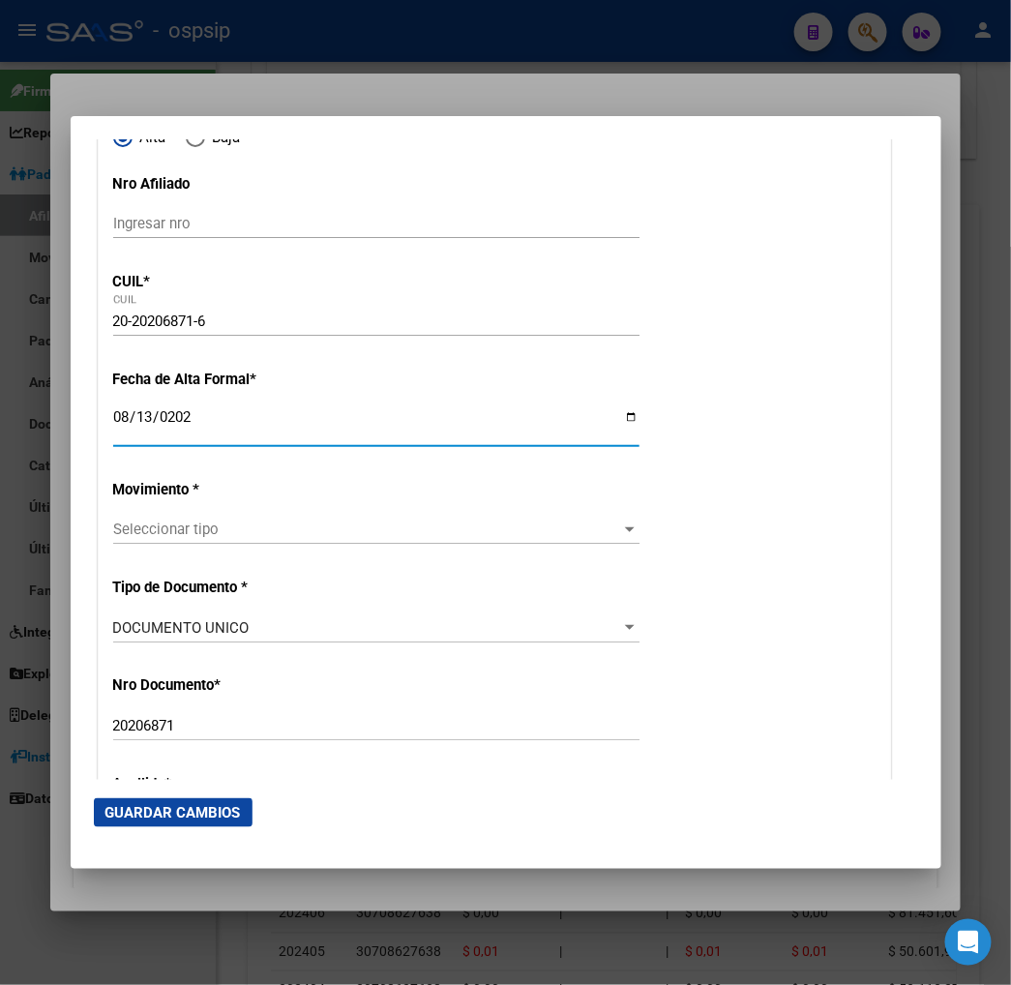
scroll to position [215, 0]
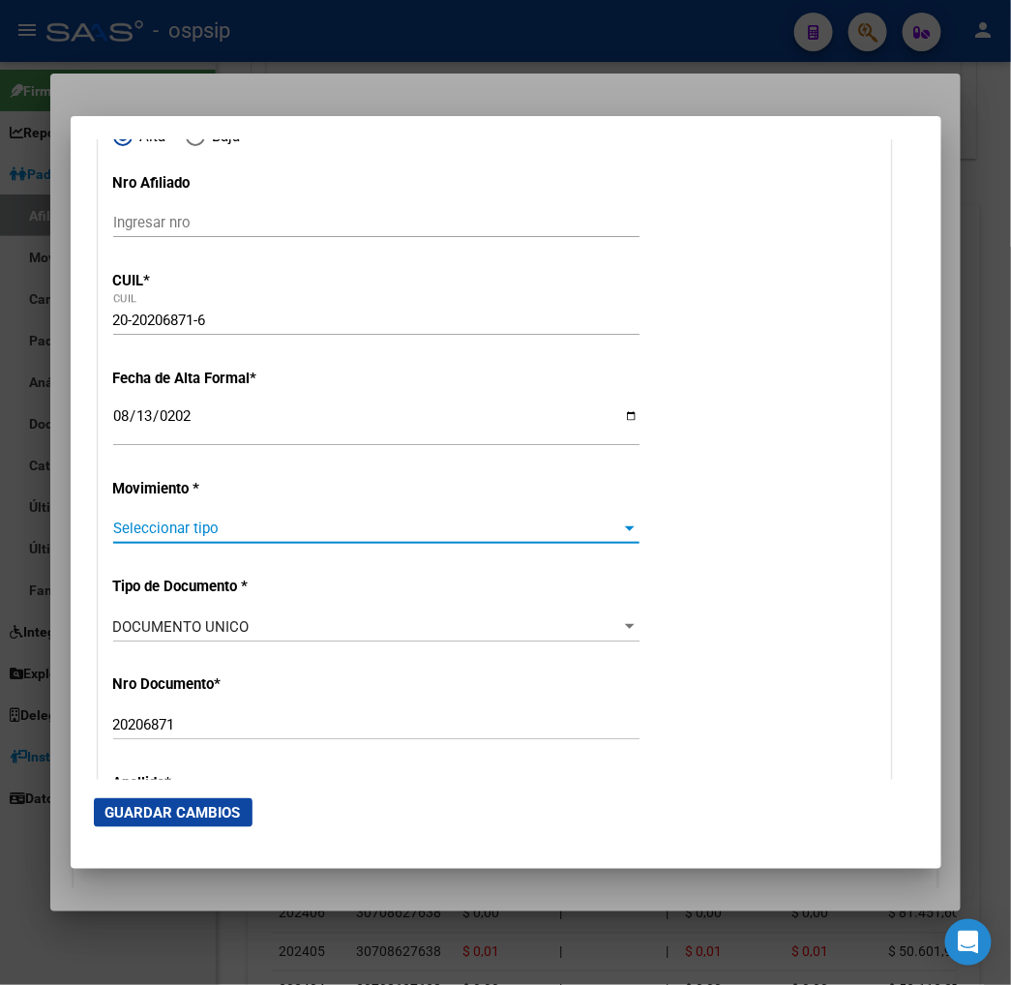
click at [213, 536] on span "Seleccionar tipo" at bounding box center [367, 528] width 509 height 17
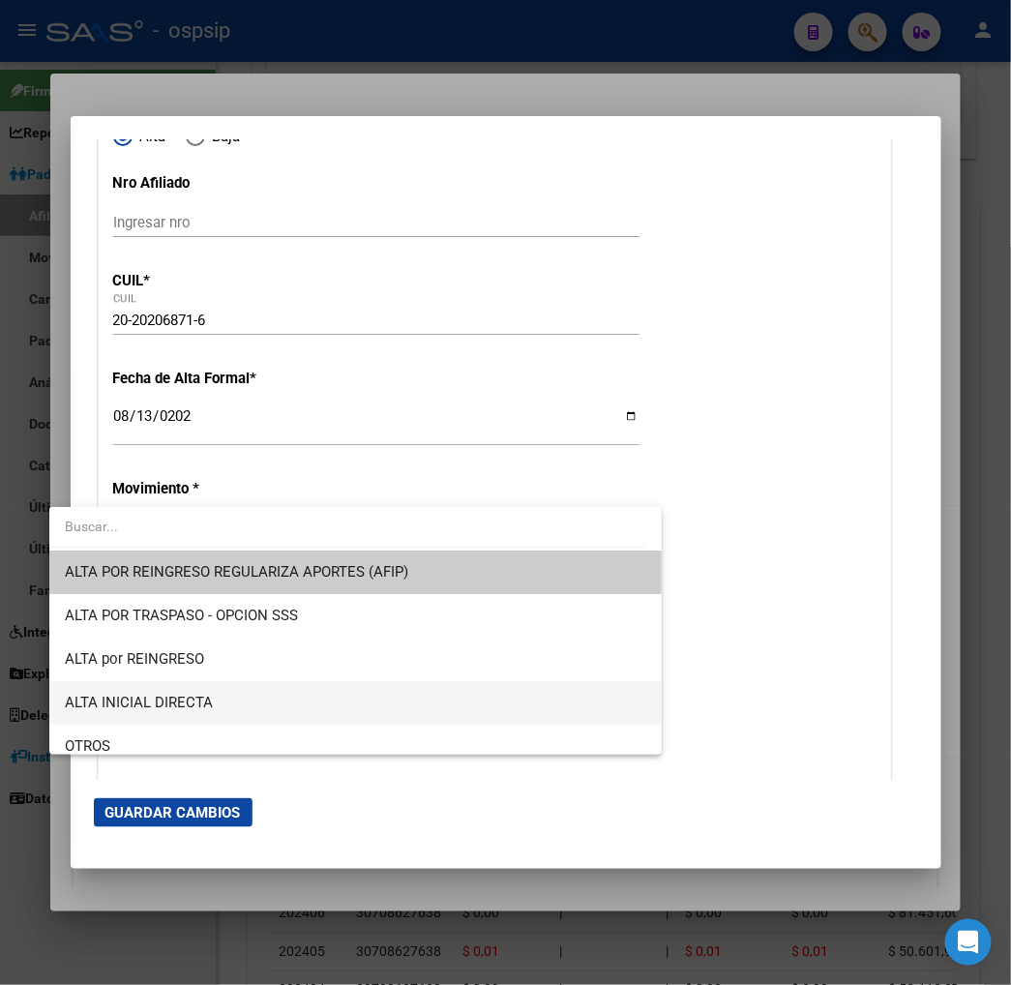
click at [256, 701] on span "ALTA INICIAL DIRECTA" at bounding box center [356, 703] width 582 height 44
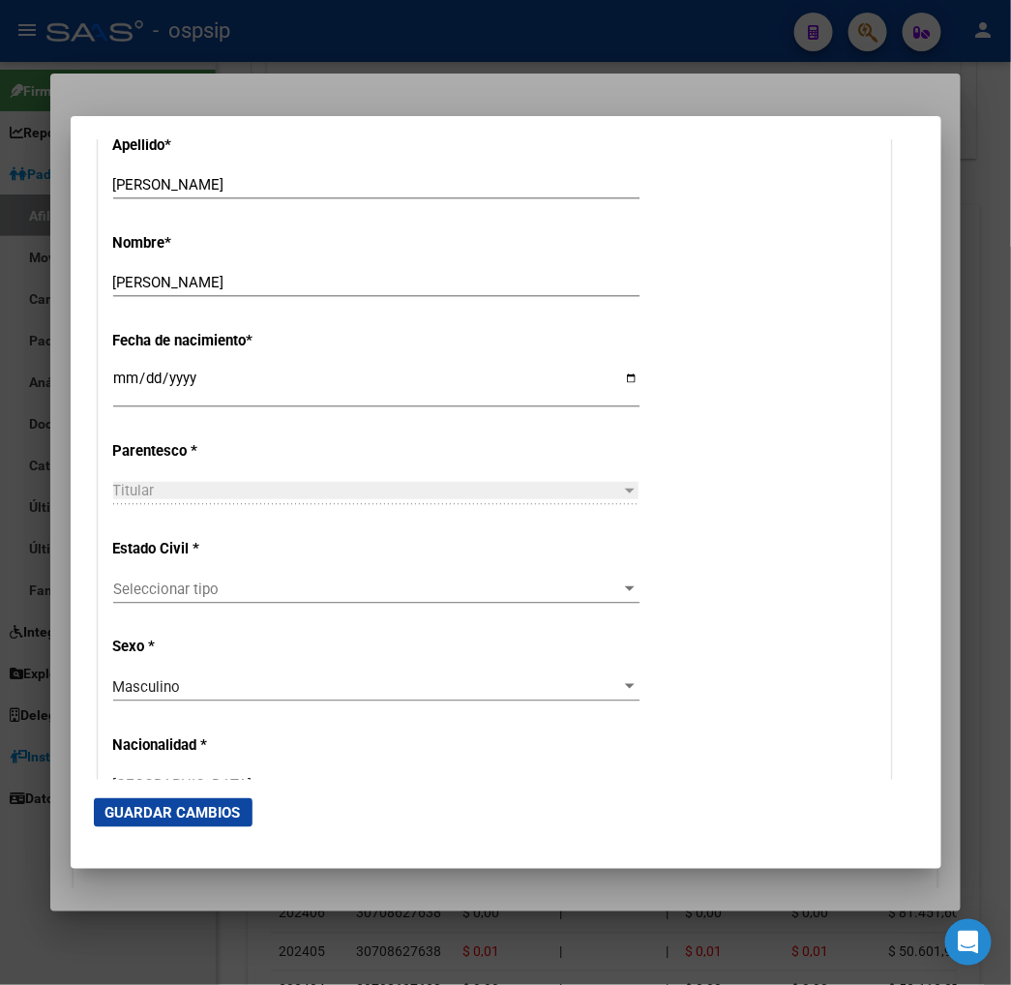
scroll to position [859, 0]
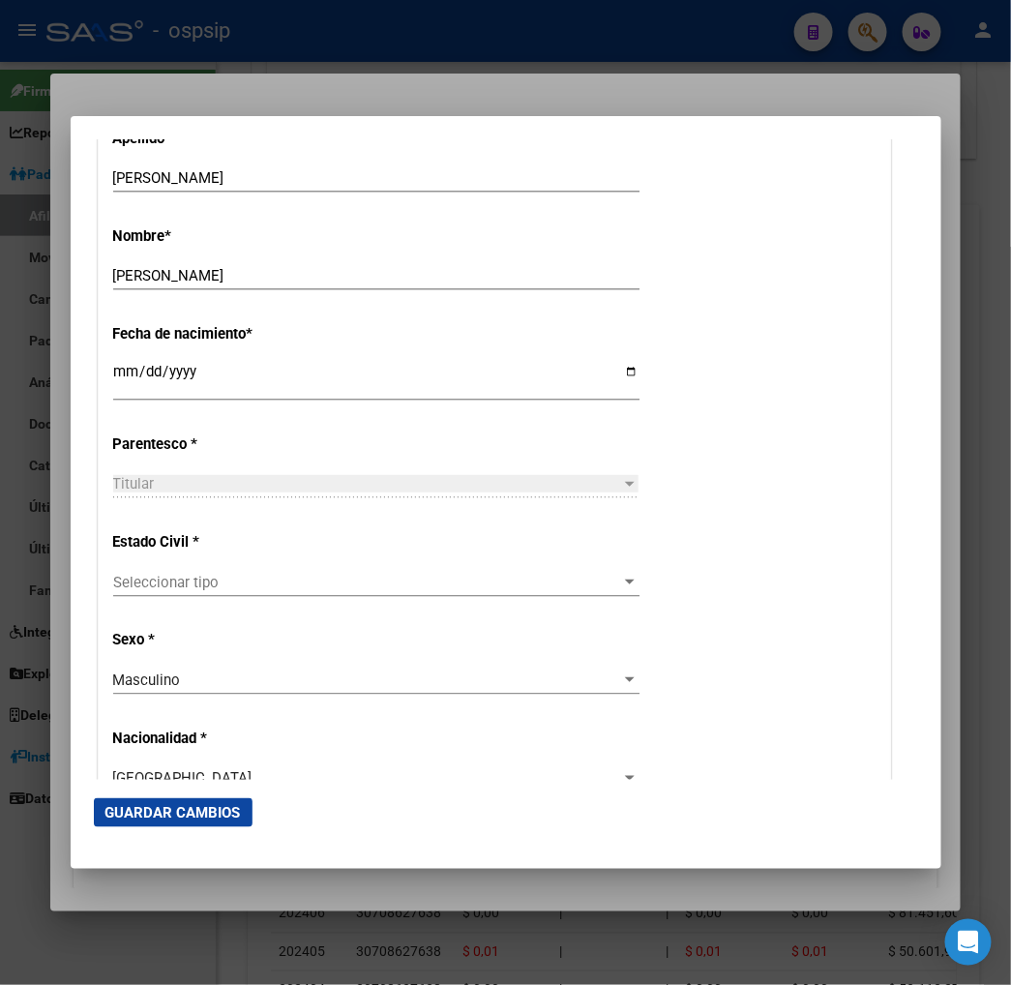
click at [229, 583] on span "Seleccionar tipo" at bounding box center [367, 582] width 509 height 17
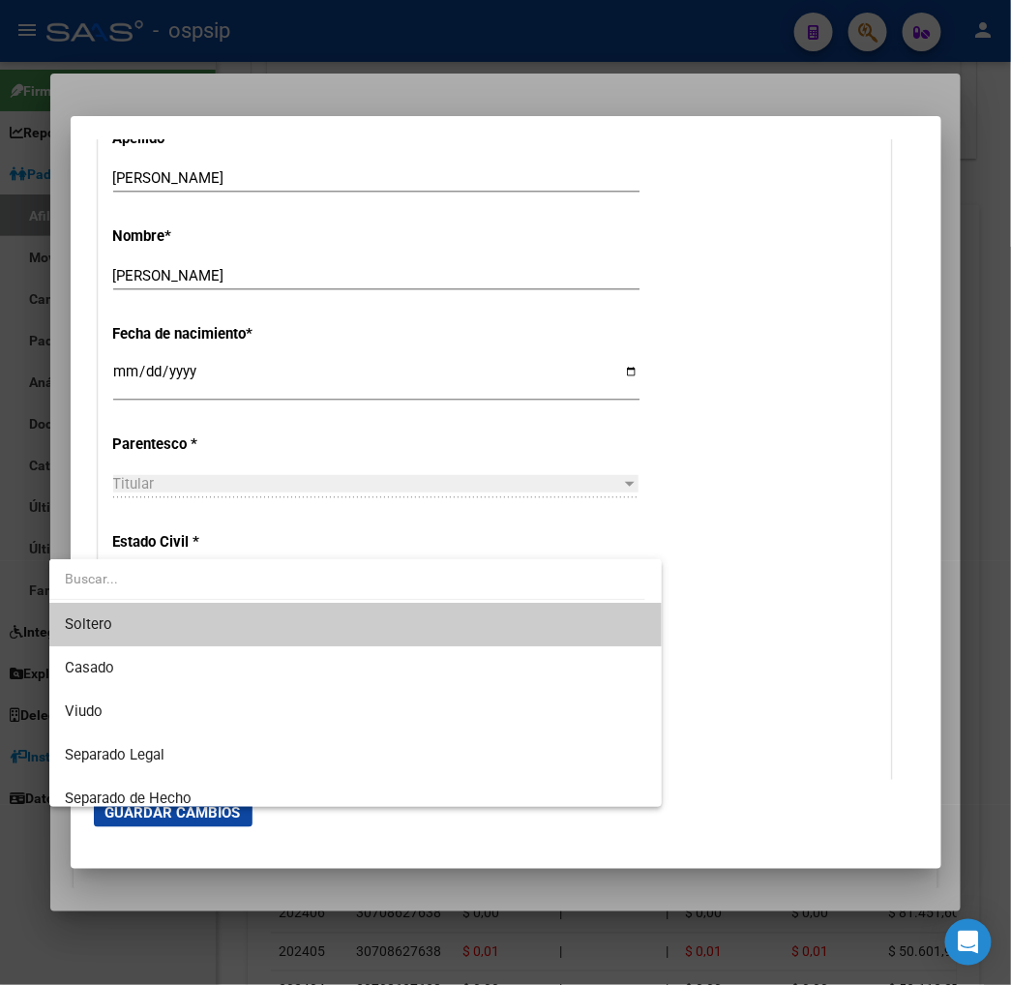
click at [217, 622] on span "Soltero" at bounding box center [356, 625] width 582 height 44
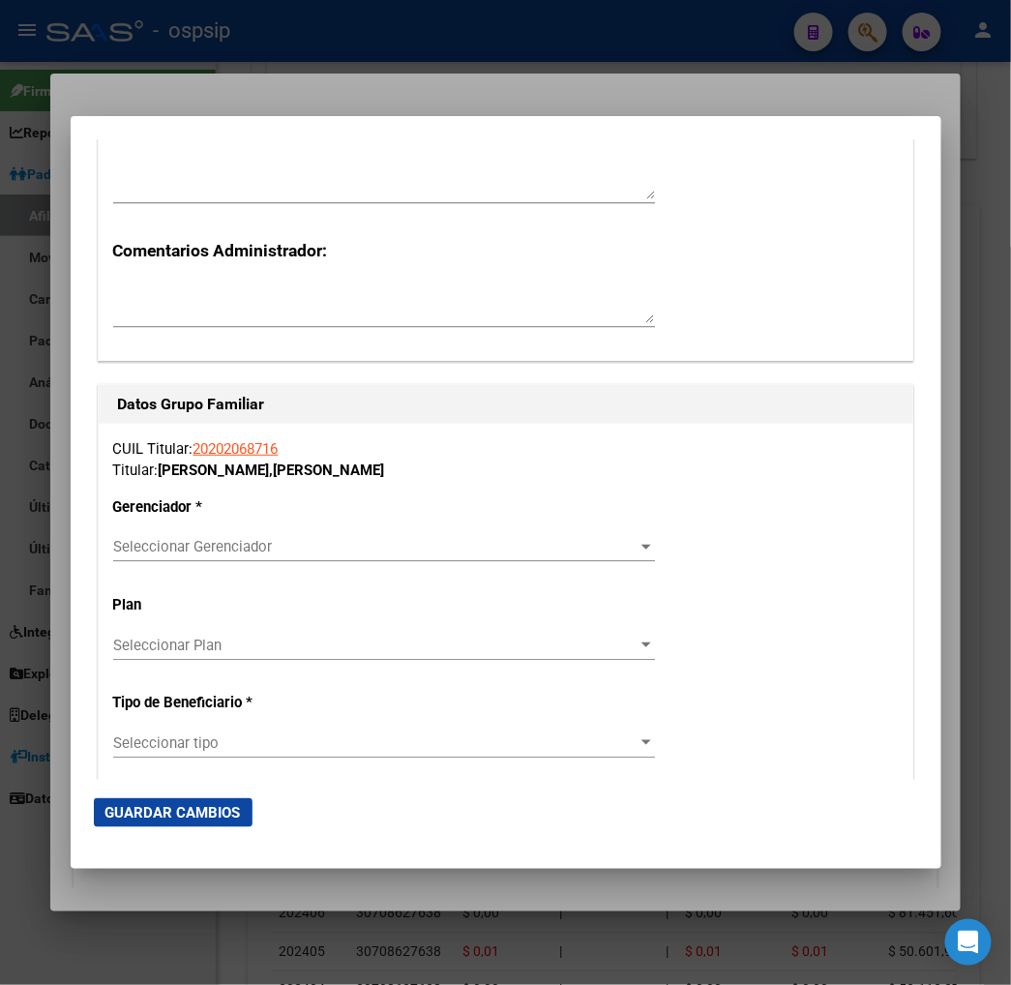
scroll to position [3118, 0]
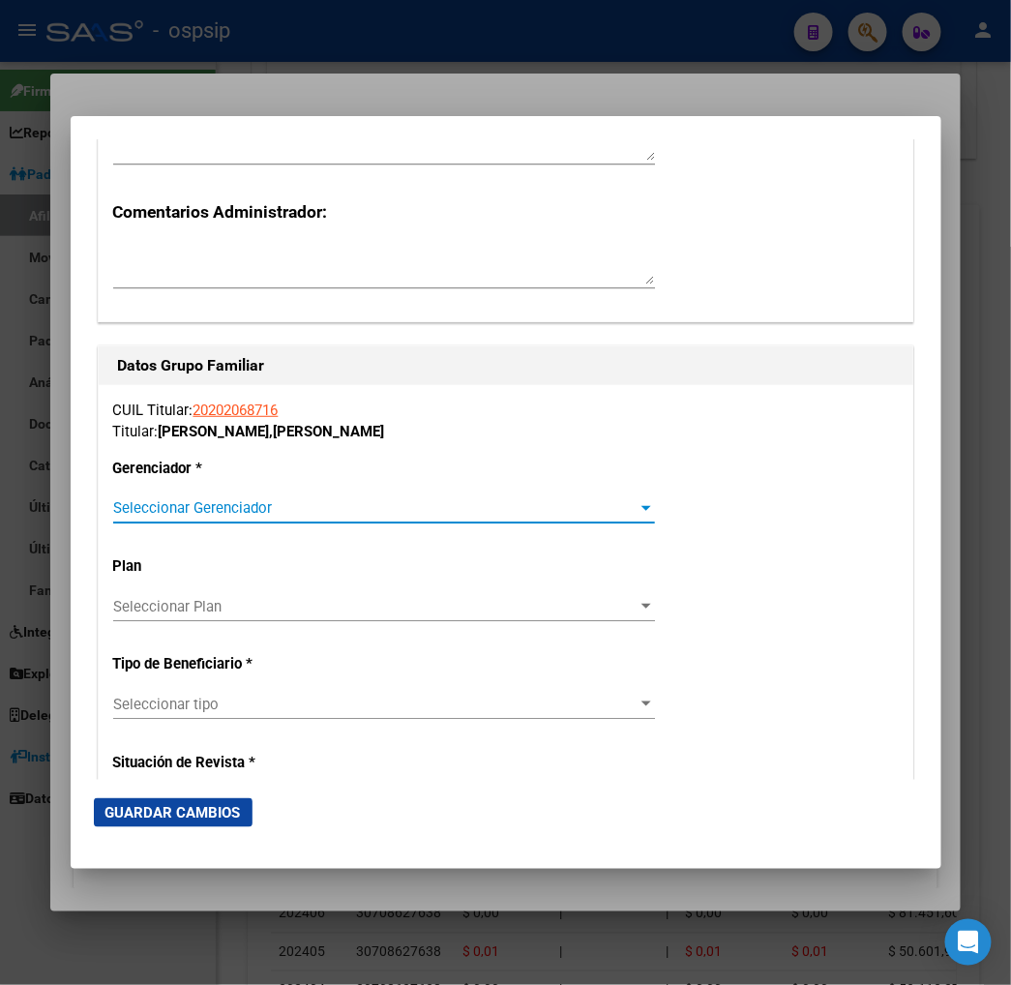
click at [630, 513] on span "Seleccionar Gerenciador" at bounding box center [375, 507] width 525 height 17
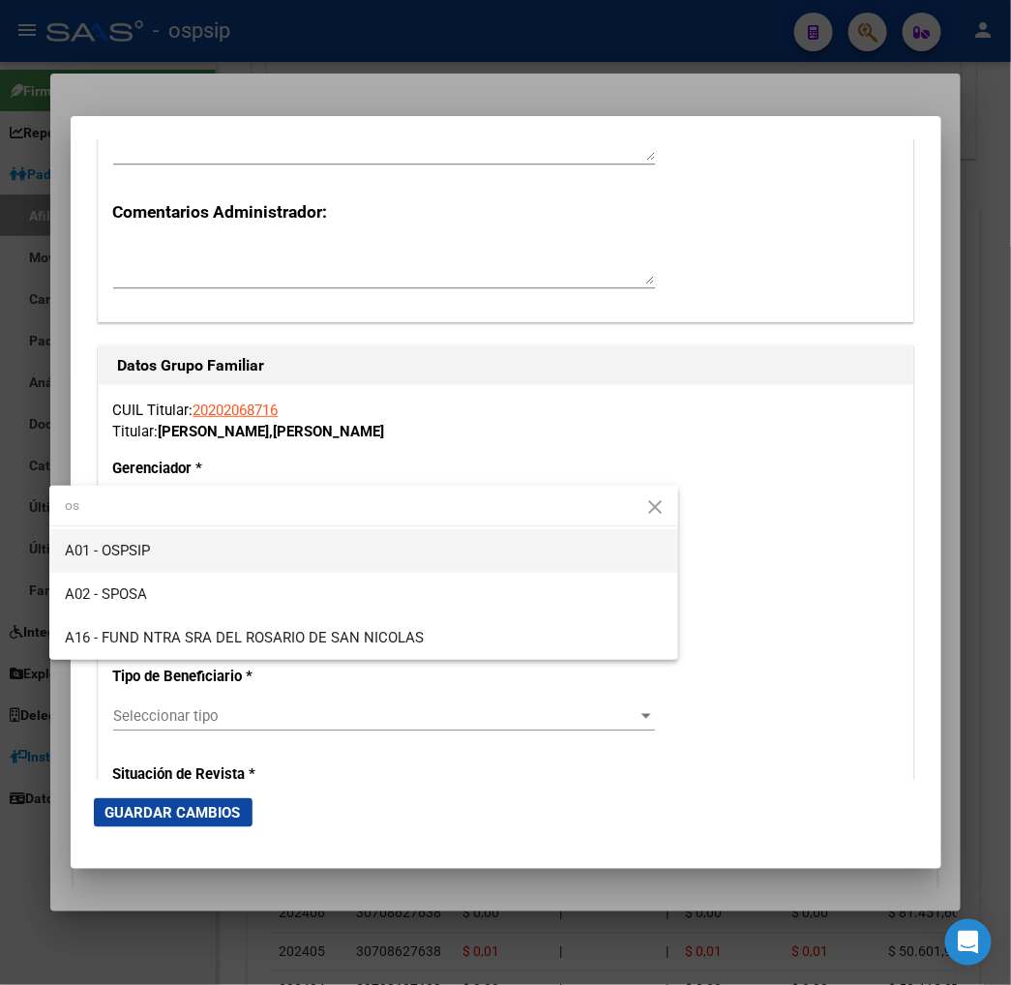
type input "os"
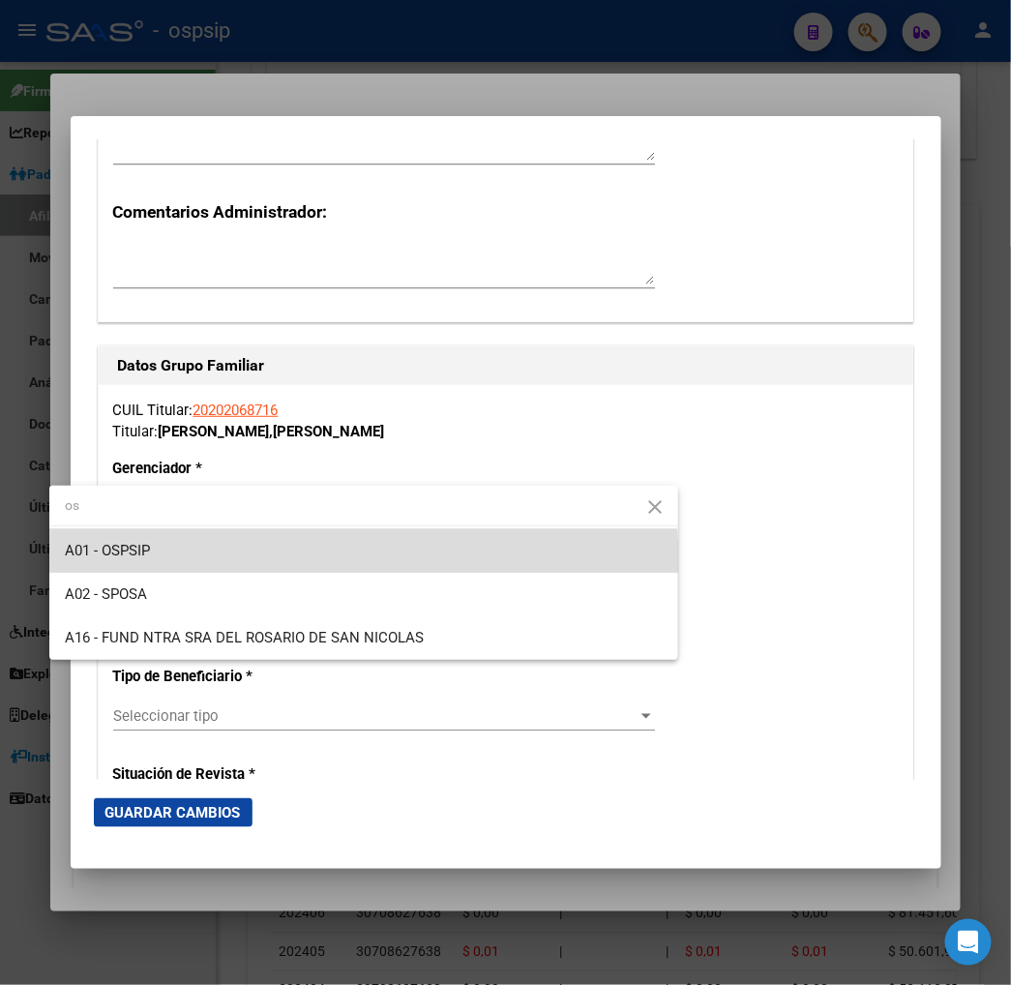
click at [334, 563] on span "A01 - OSPSIP" at bounding box center [364, 551] width 598 height 44
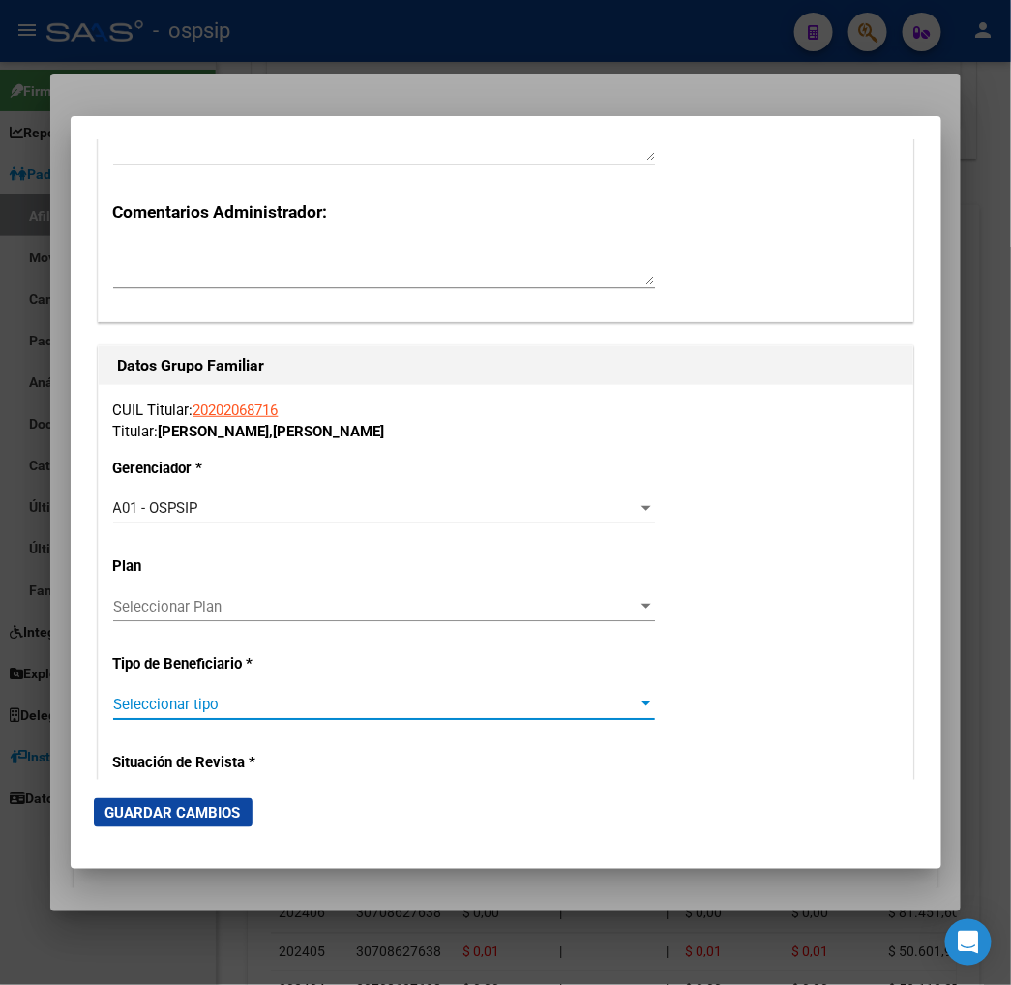
click at [263, 707] on span "Seleccionar tipo" at bounding box center [375, 704] width 525 height 17
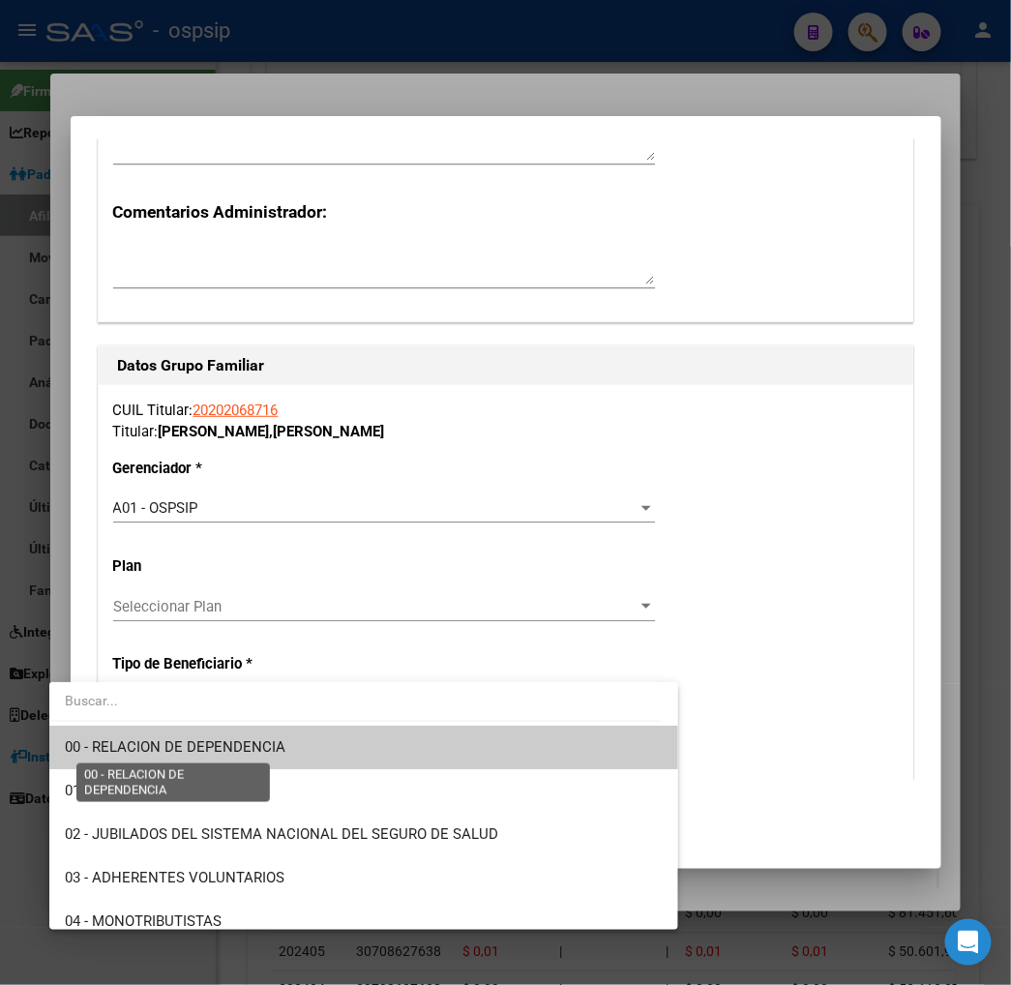
click at [248, 746] on span "00 - RELACION DE DEPENDENCIA" at bounding box center [175, 746] width 221 height 17
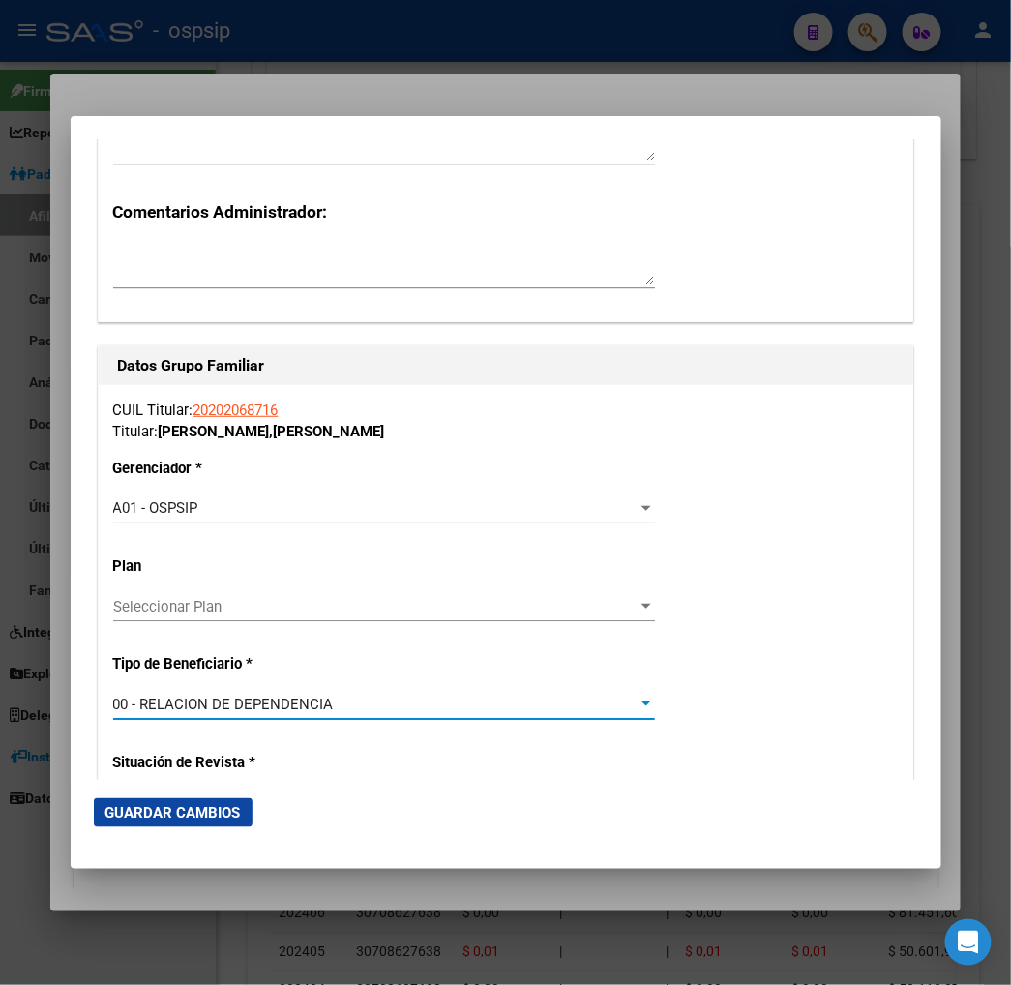
type input "33-71006974-9"
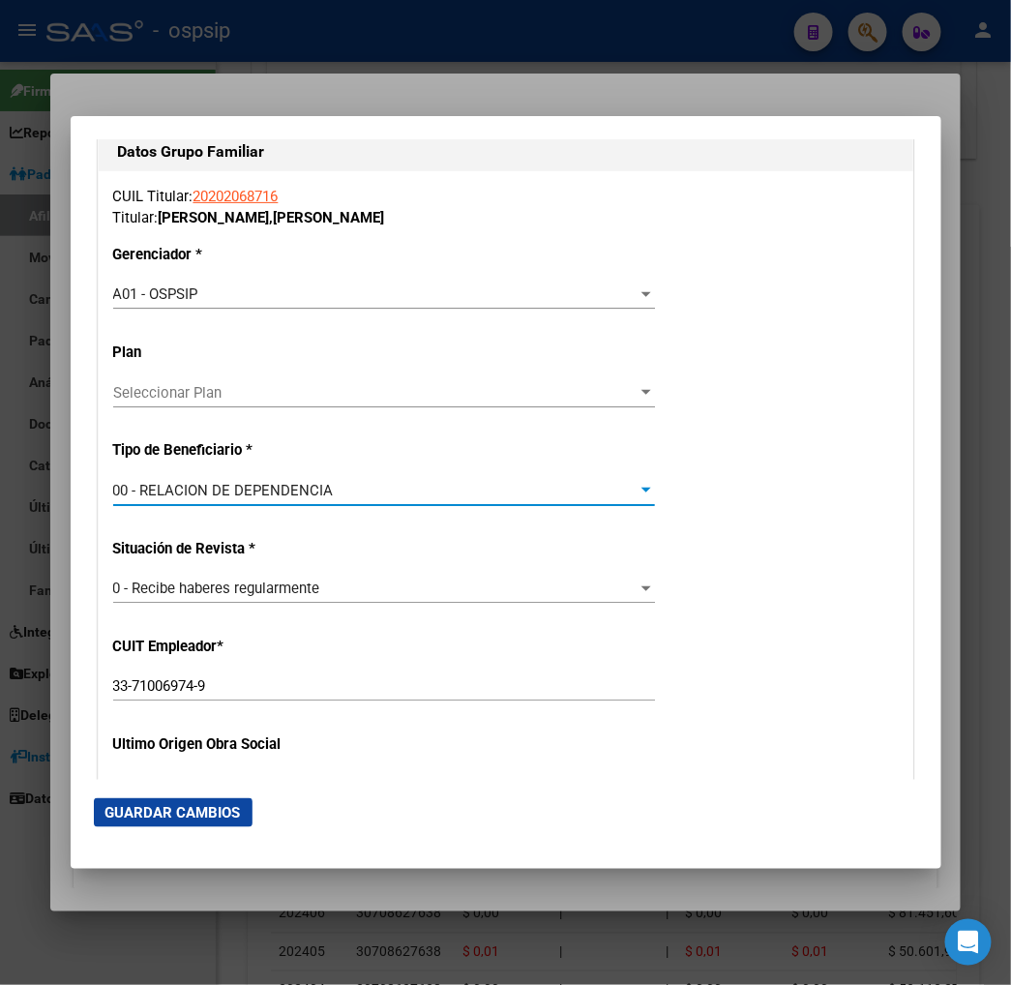
scroll to position [3333, 0]
click at [157, 813] on span "Guardar Cambios" at bounding box center [173, 812] width 136 height 17
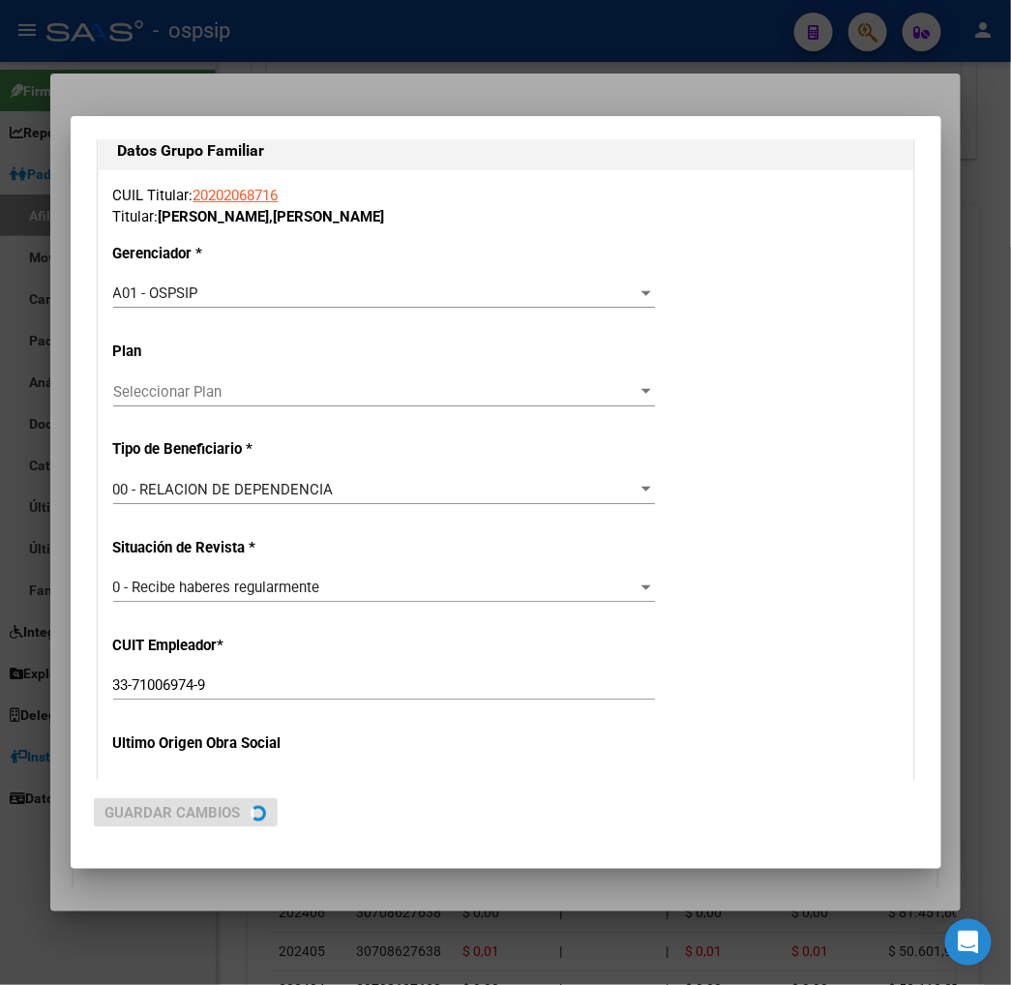
scroll to position [0, 0]
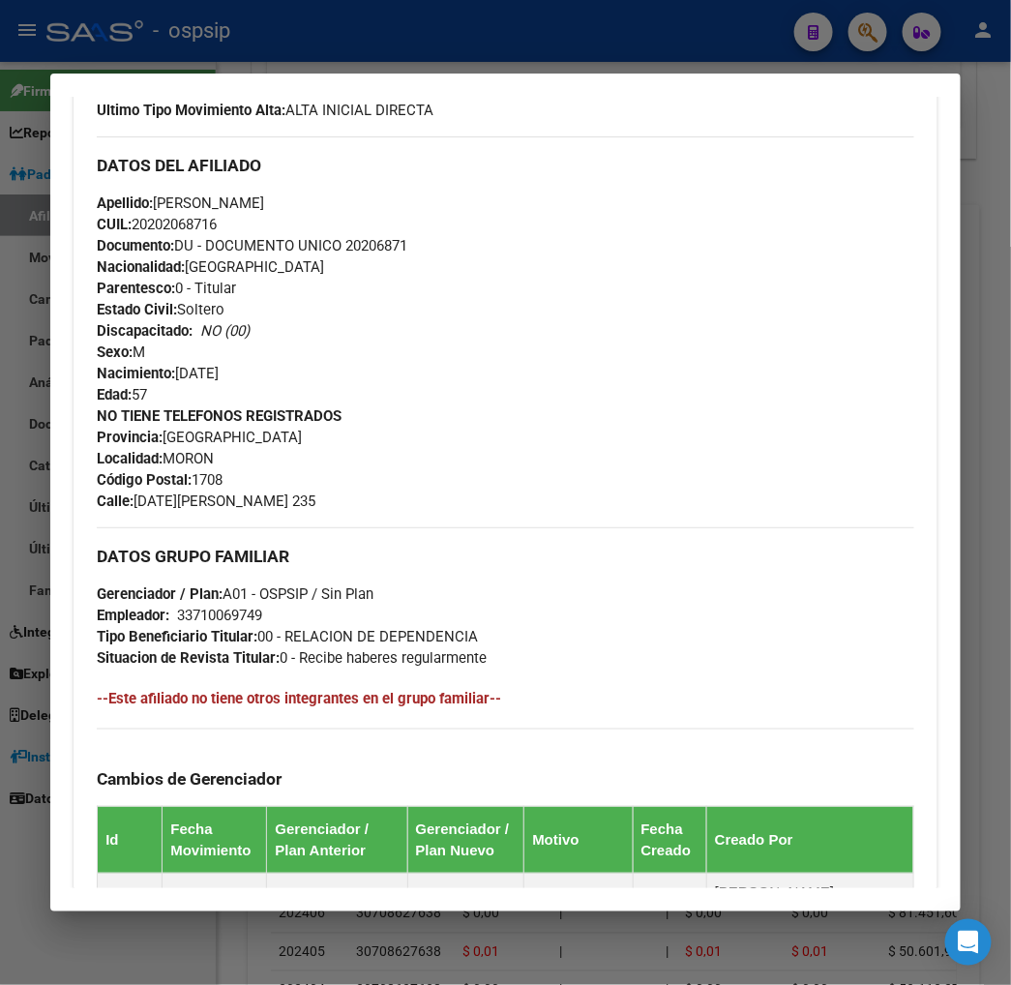
scroll to position [537, 0]
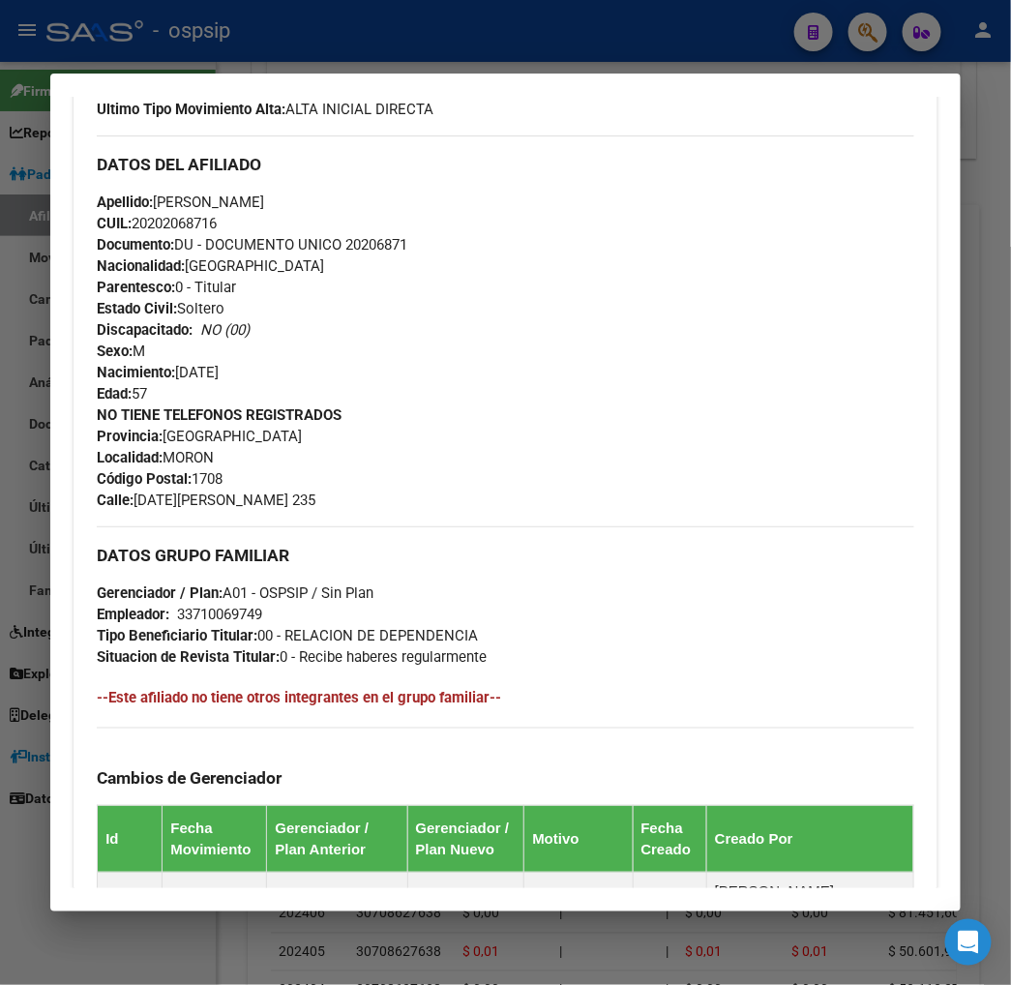
click at [881, 40] on div at bounding box center [505, 492] width 1011 height 985
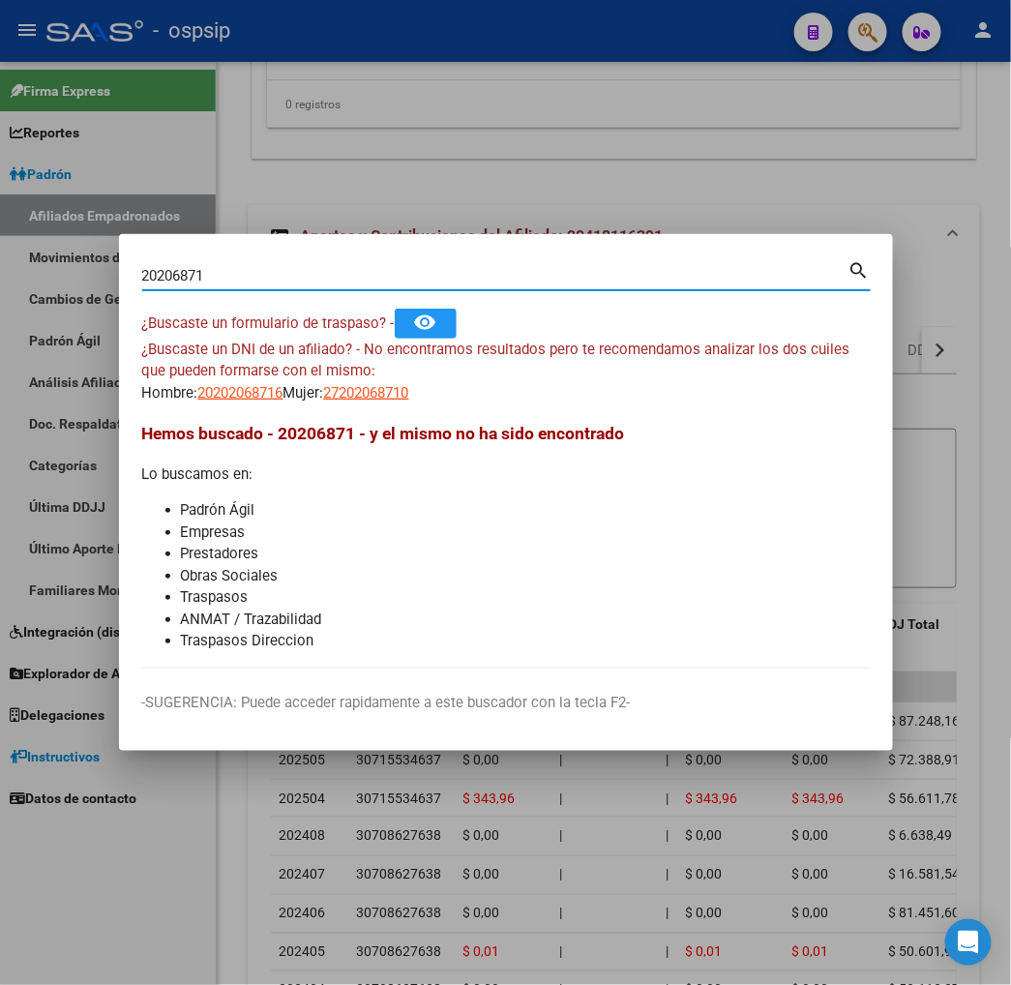
click at [156, 283] on input "20206871" at bounding box center [495, 275] width 707 height 17
type input "2"
type input "20562574"
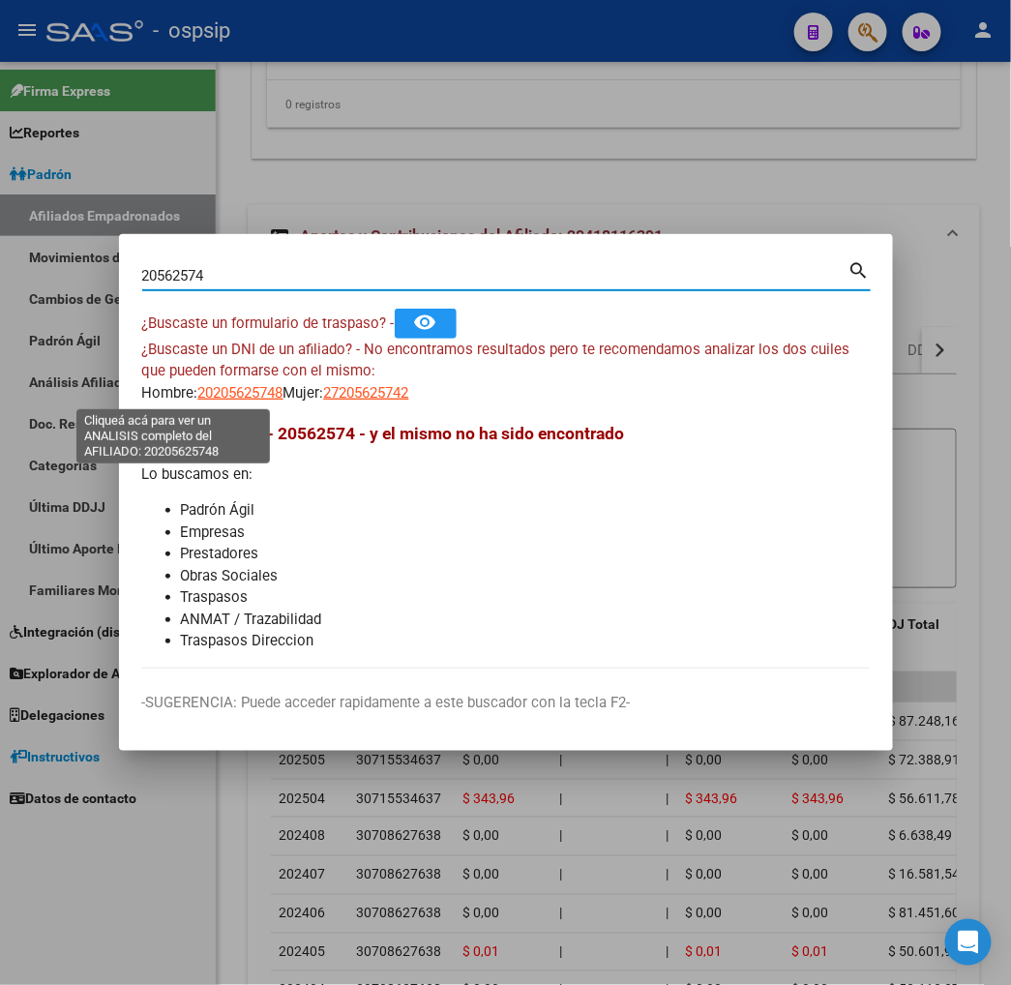
click at [198, 390] on span "20205625748" at bounding box center [240, 392] width 85 height 17
type textarea "20205625748"
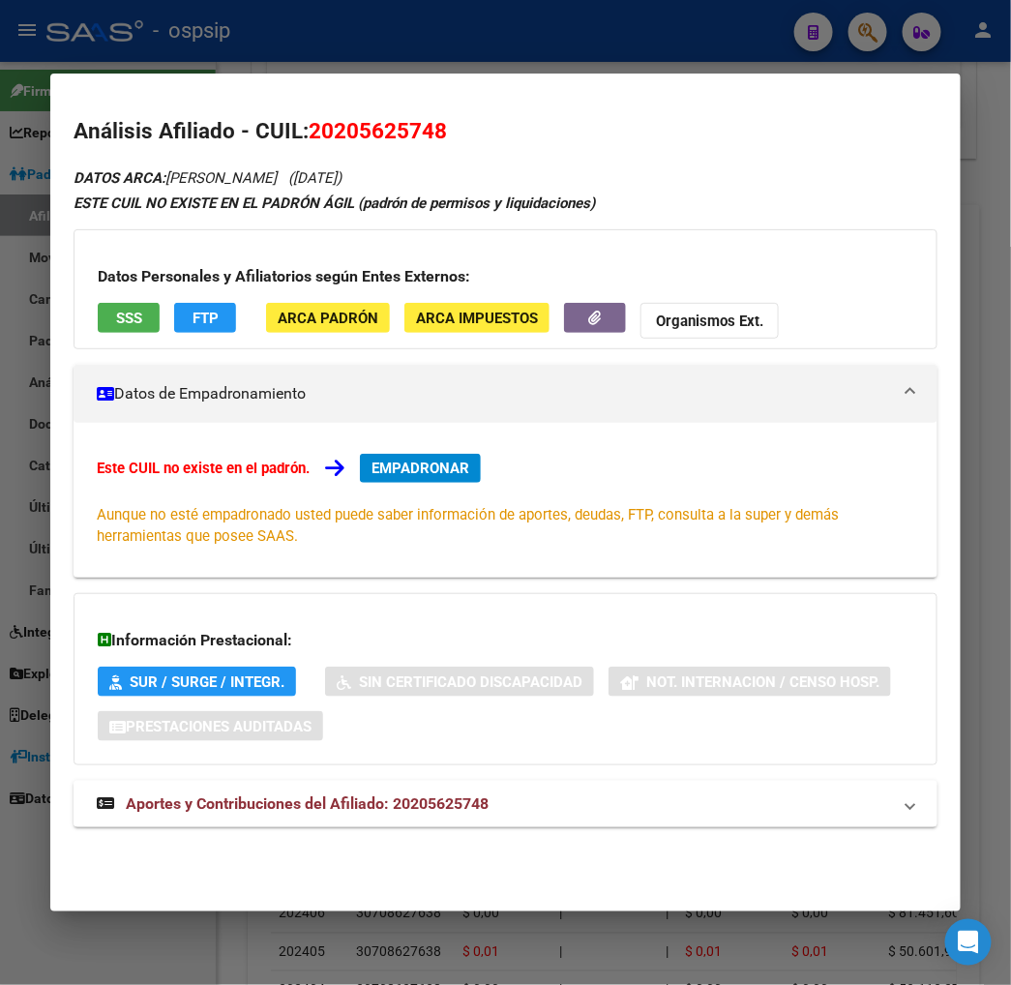
click at [257, 804] on span "Aportes y Contribuciones del Afiliado: 20205625748" at bounding box center [307, 804] width 363 height 18
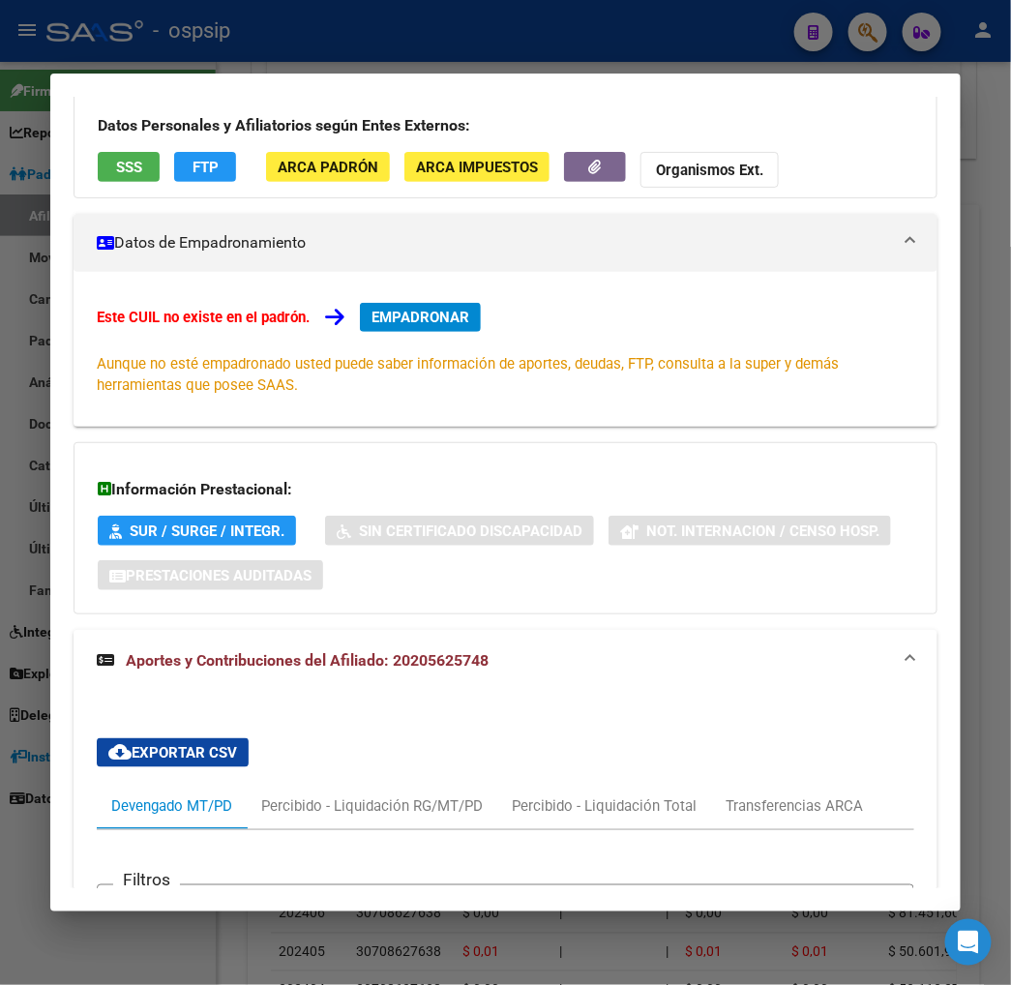
scroll to position [0, 0]
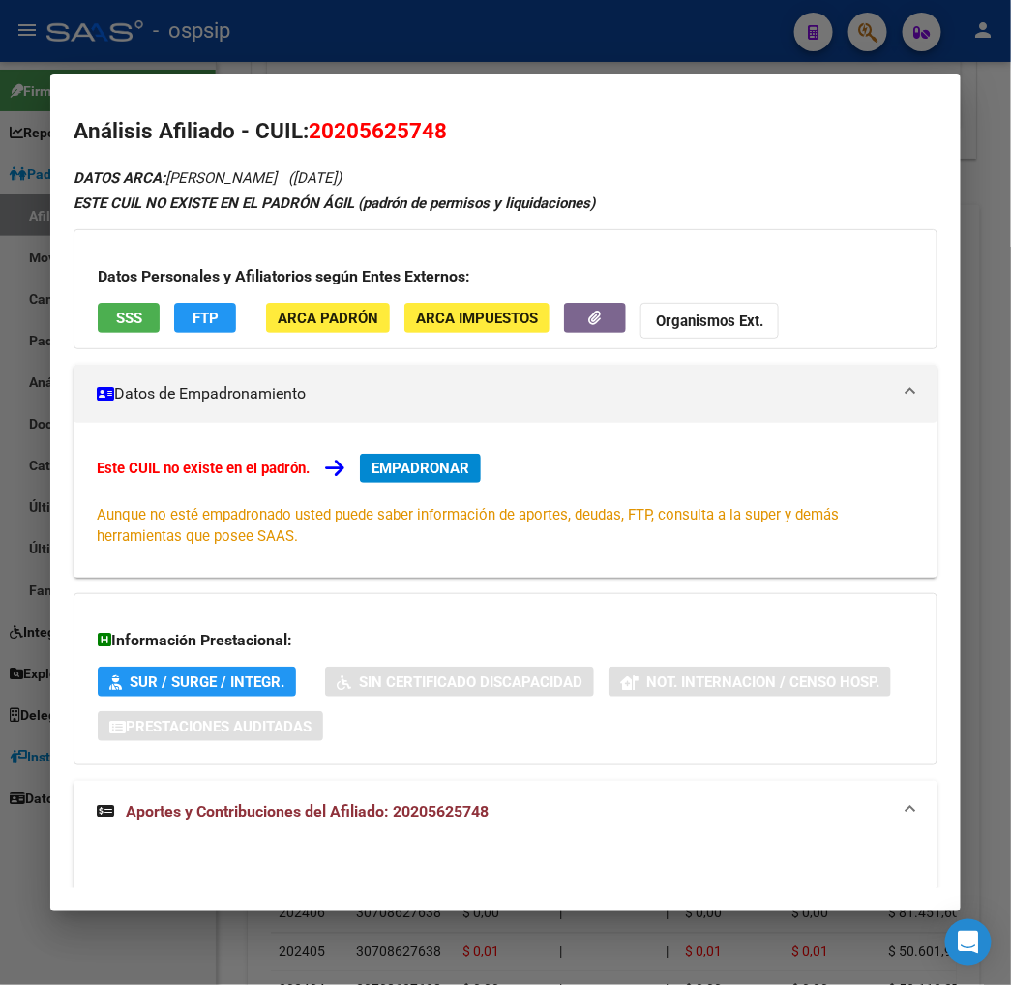
click at [858, 41] on div at bounding box center [505, 492] width 1011 height 985
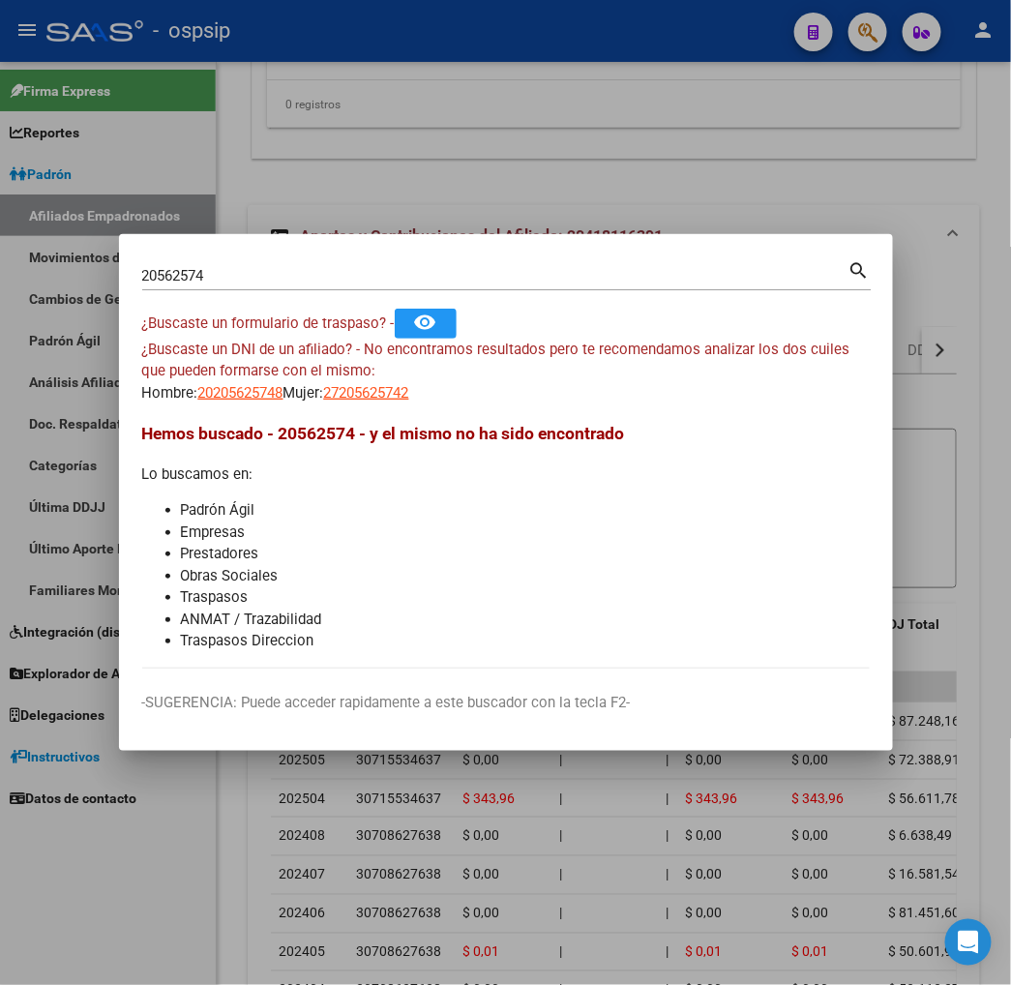
click at [167, 264] on div "20562574 Buscar (apellido, dni, [PERSON_NAME], [PERSON_NAME], cuit, obra social)" at bounding box center [495, 275] width 707 height 29
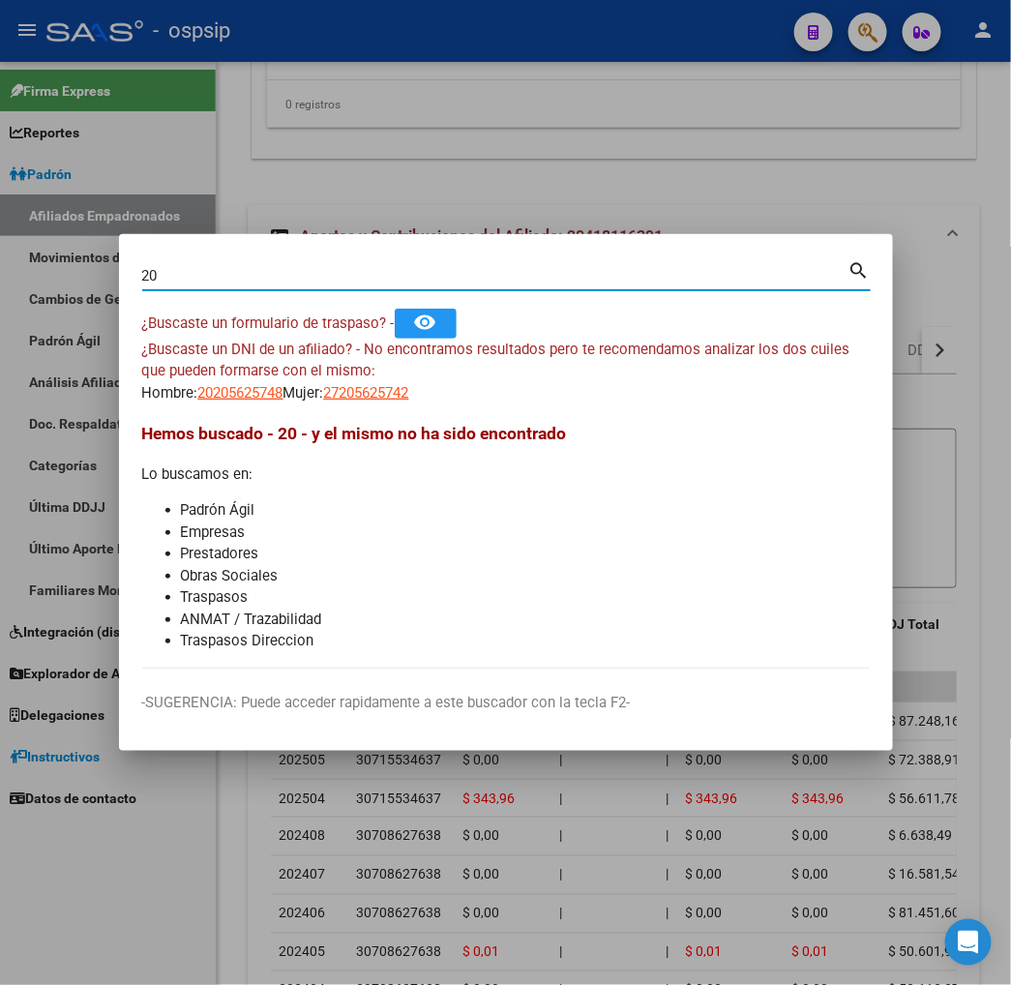
type input "2"
type input "40649936"
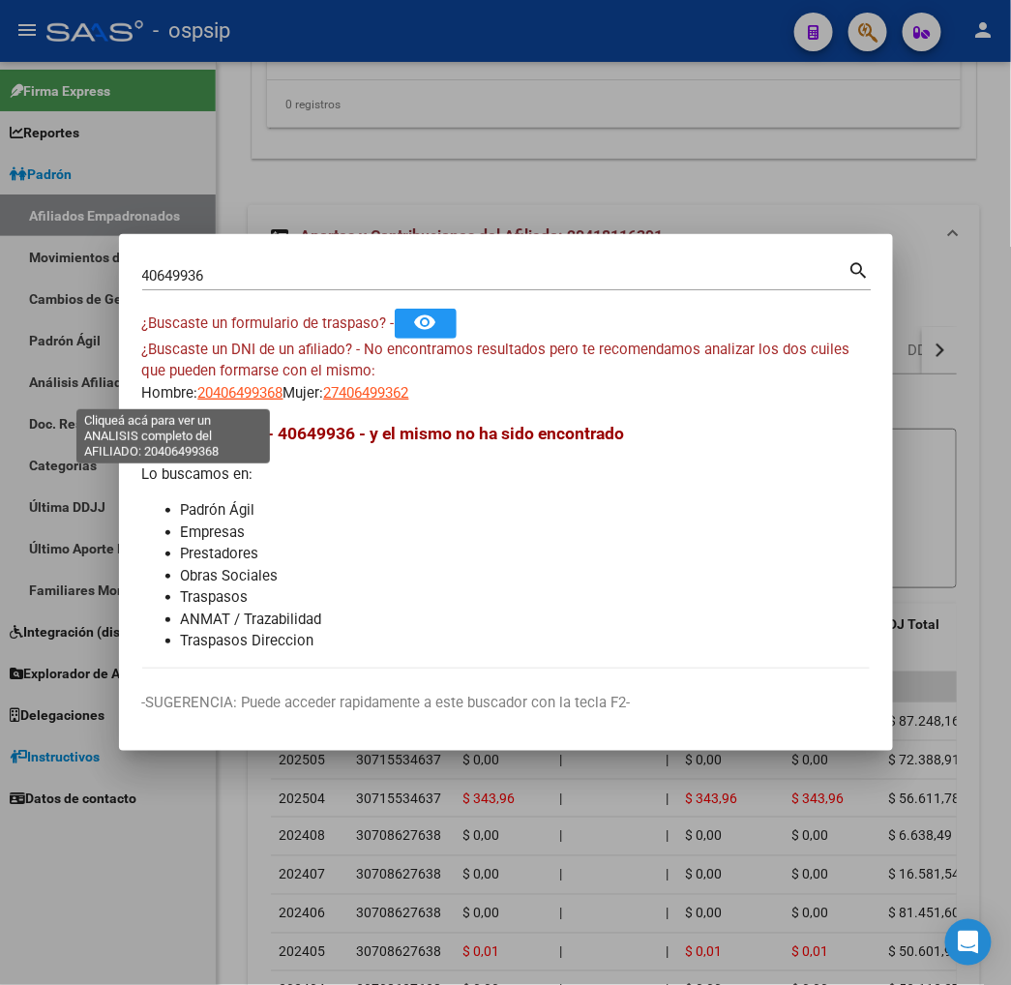
click at [198, 391] on span "20406499368" at bounding box center [240, 392] width 85 height 17
type textarea "20406499368"
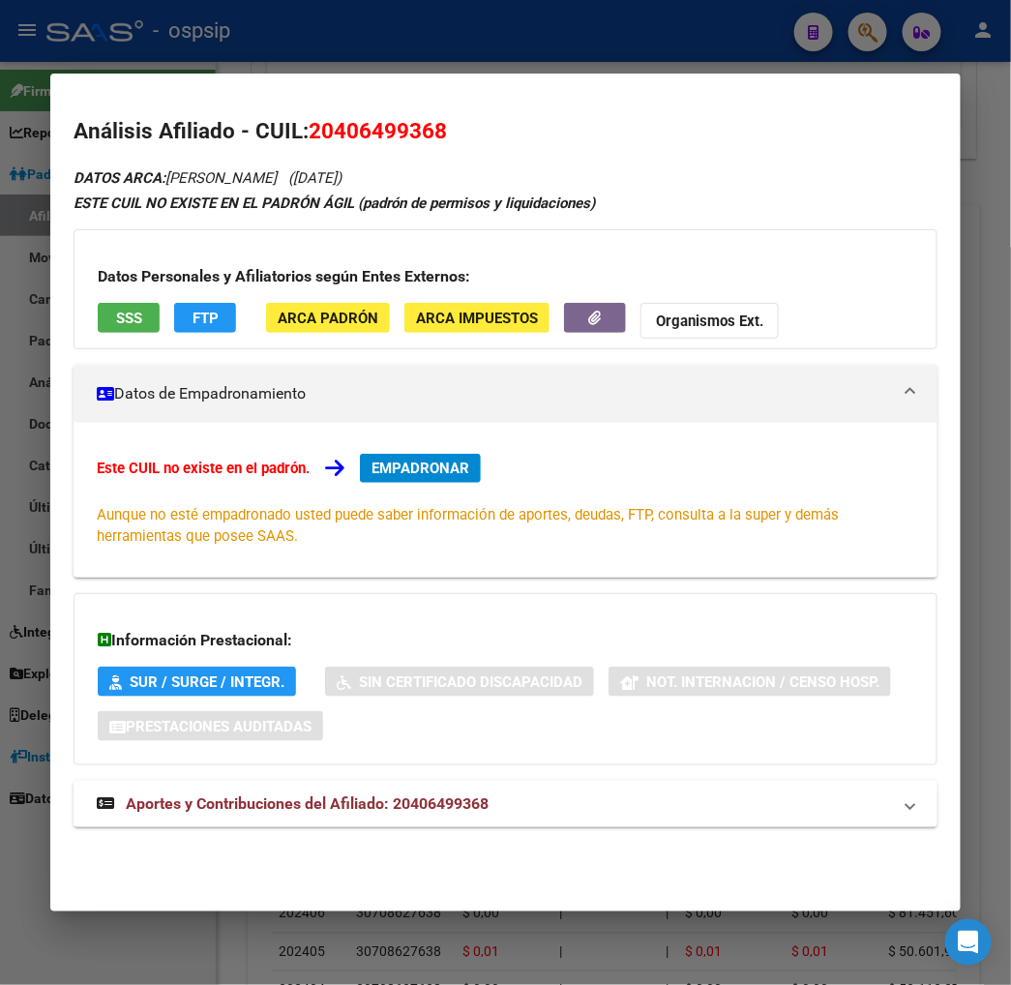
click at [288, 803] on span "Aportes y Contribuciones del Afiliado: 20406499368" at bounding box center [307, 804] width 363 height 18
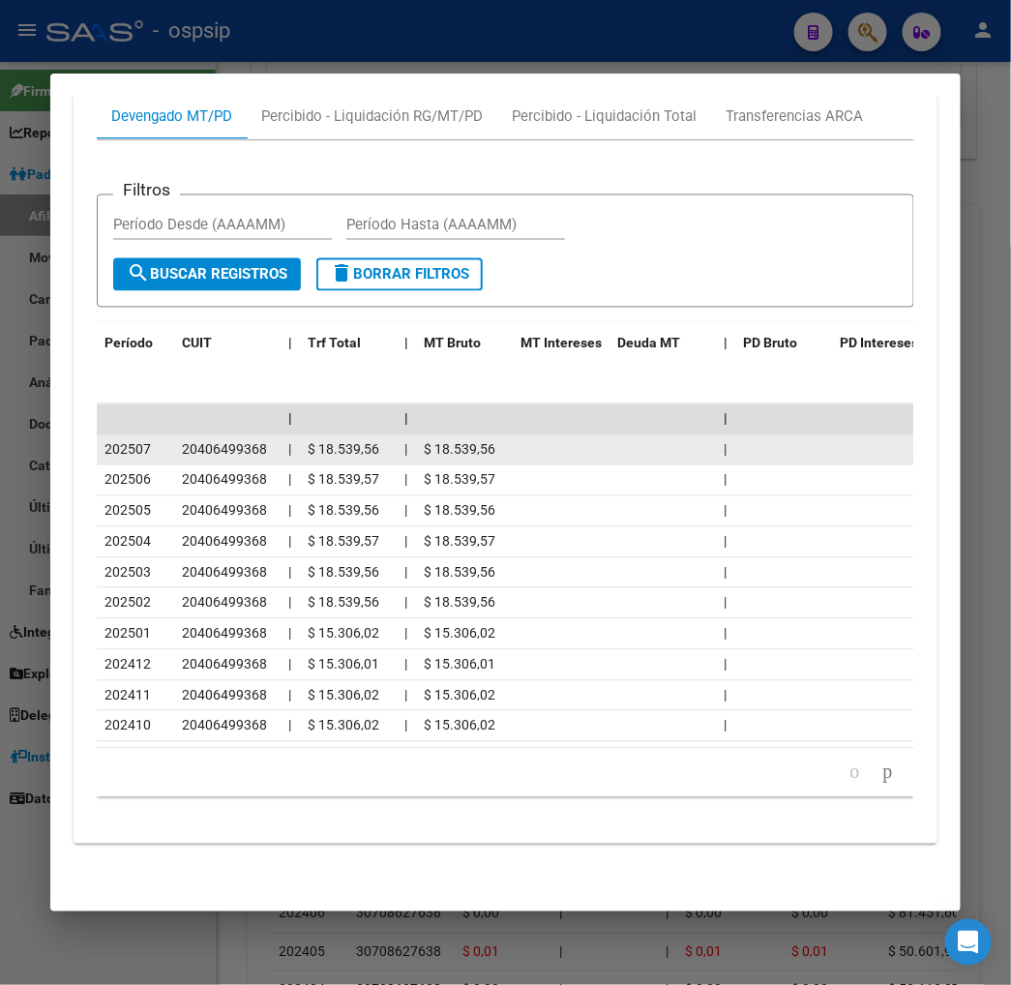
scroll to position [856, 0]
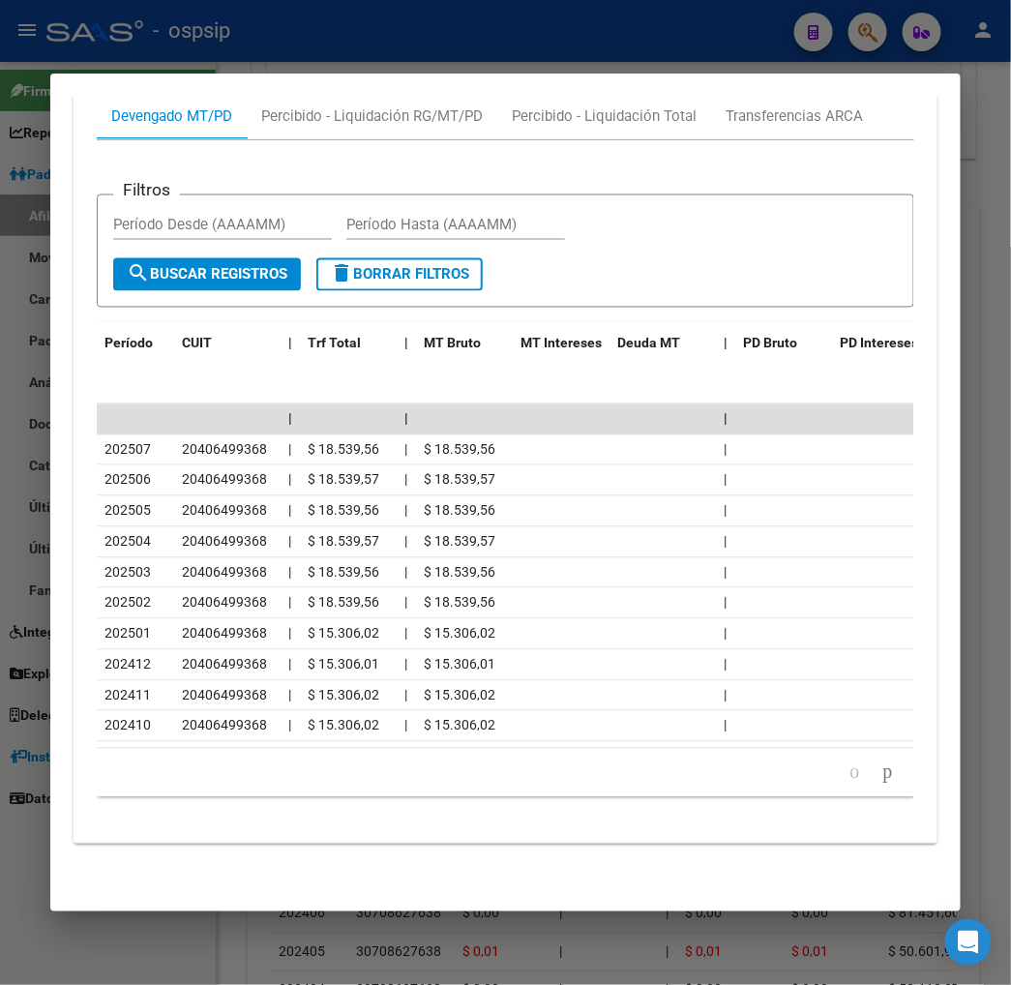
click at [858, 32] on div at bounding box center [505, 492] width 1011 height 985
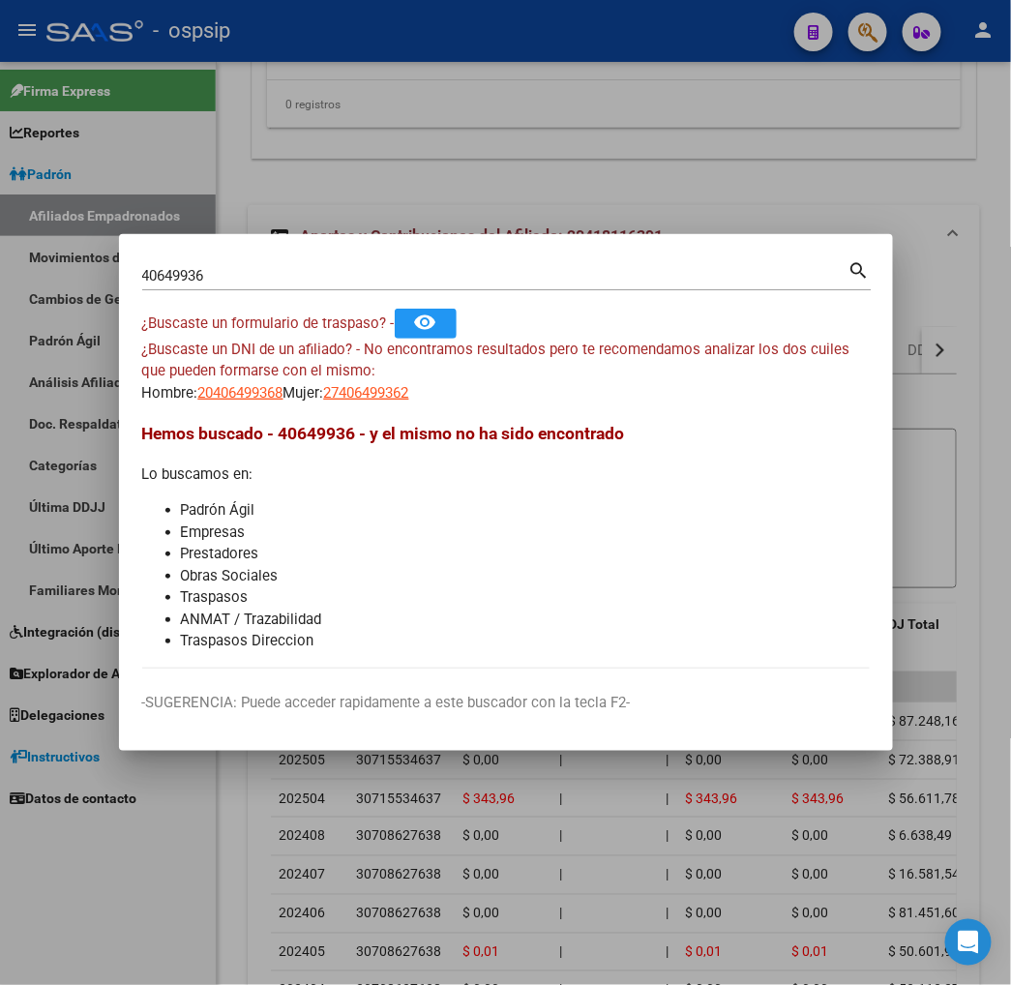
click at [163, 286] on div "40649936 Buscar (apellido, dni, cuil, nro traspaso, cuit, obra social)" at bounding box center [495, 275] width 707 height 29
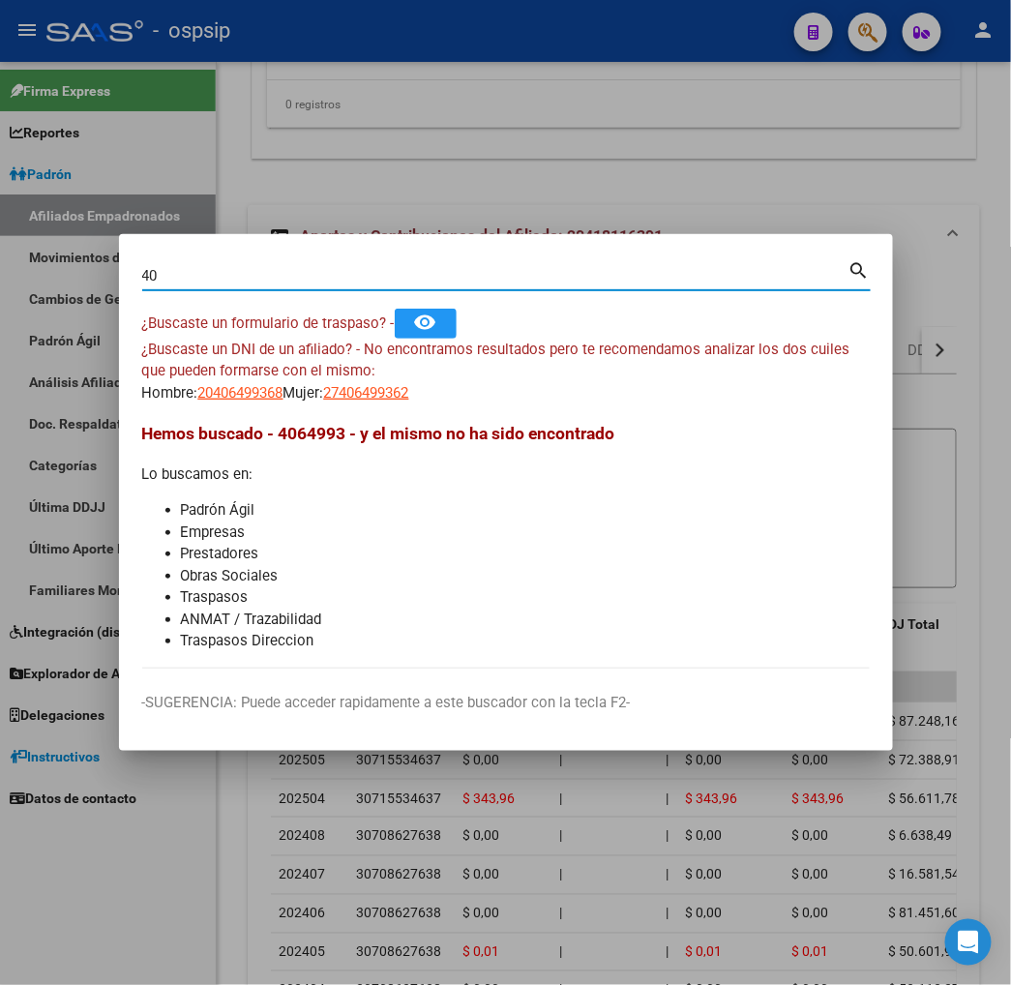
type input "4"
type input "34568566"
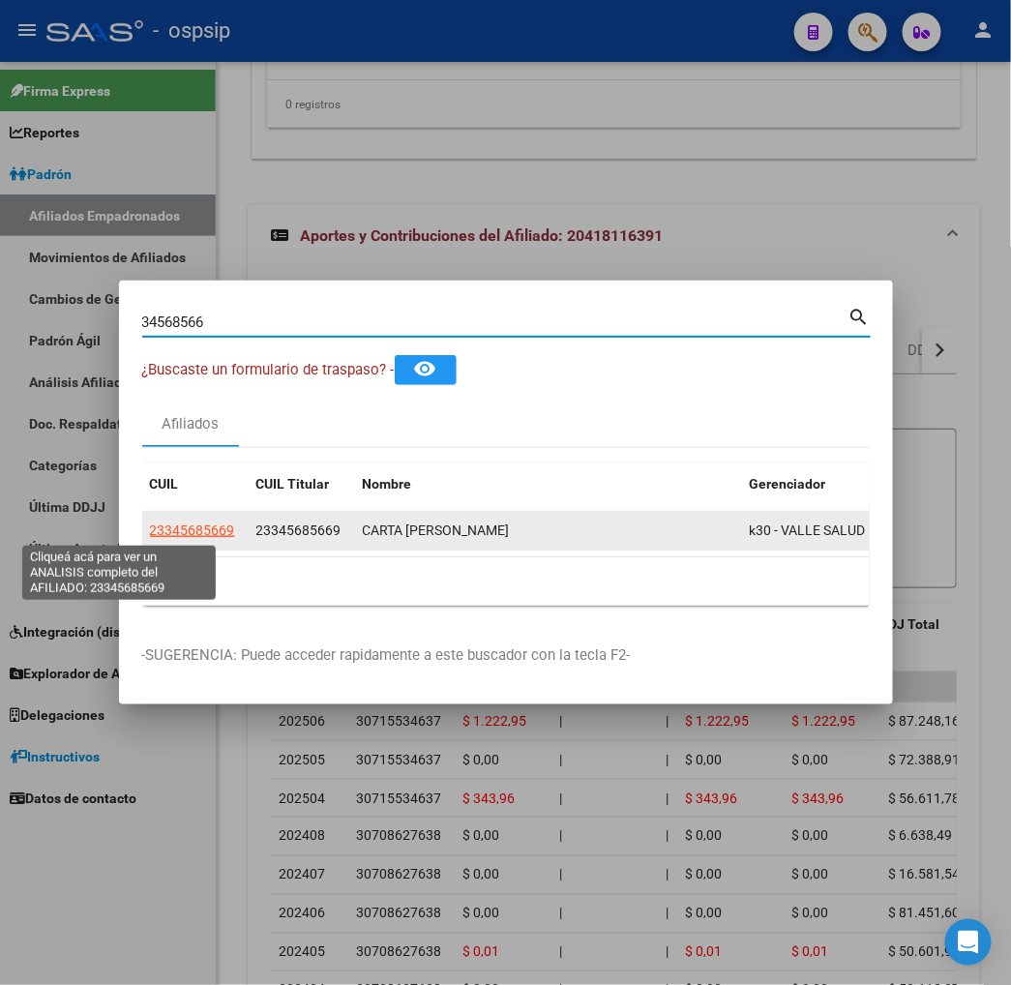
click at [150, 527] on span "23345685669" at bounding box center [192, 530] width 85 height 15
type textarea "23345685669"
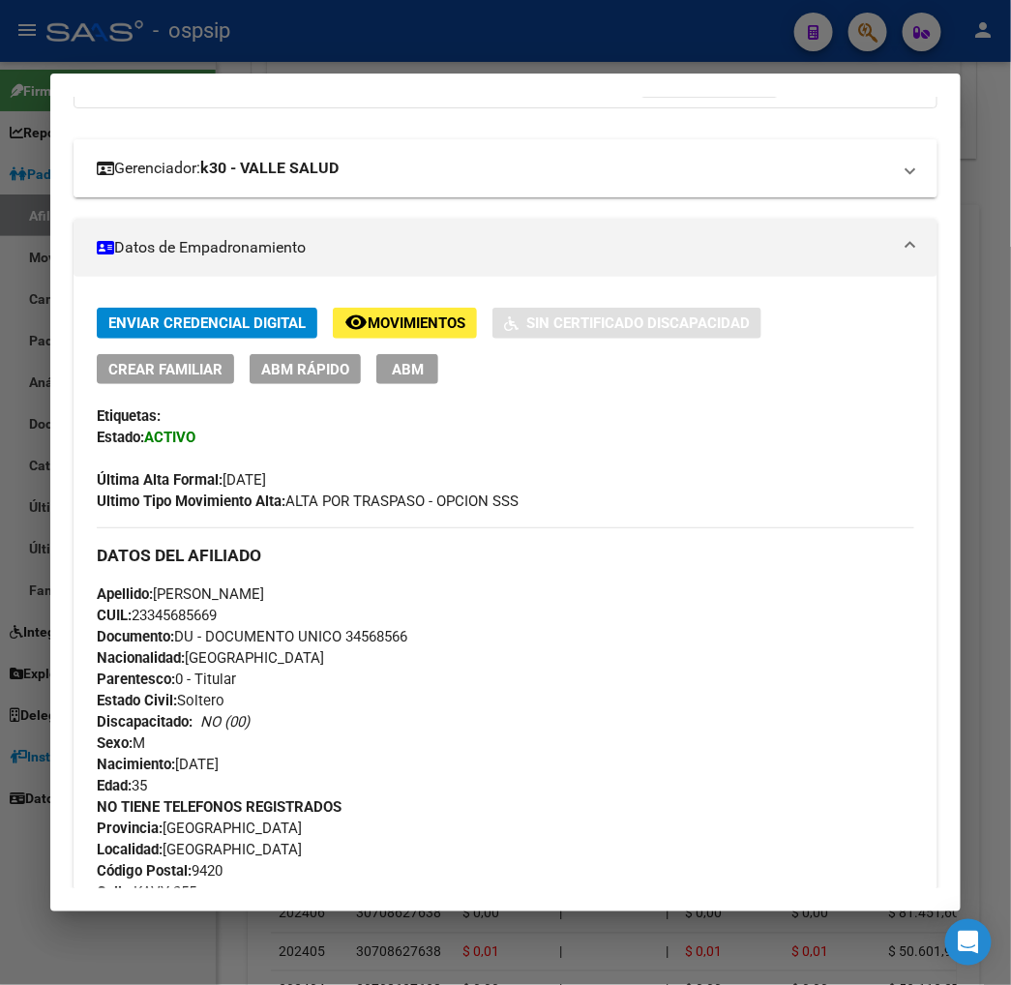
scroll to position [0, 0]
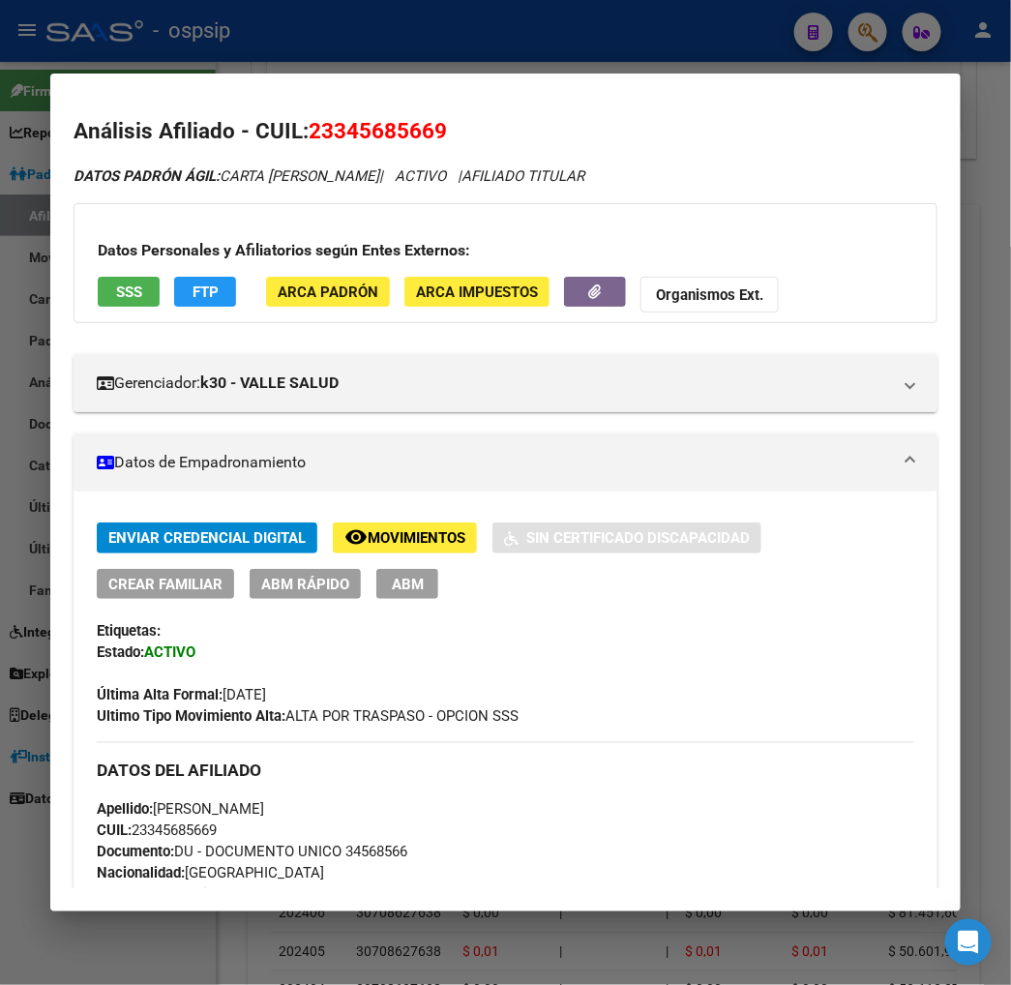
click at [394, 540] on span "Movimientos" at bounding box center [417, 538] width 98 height 17
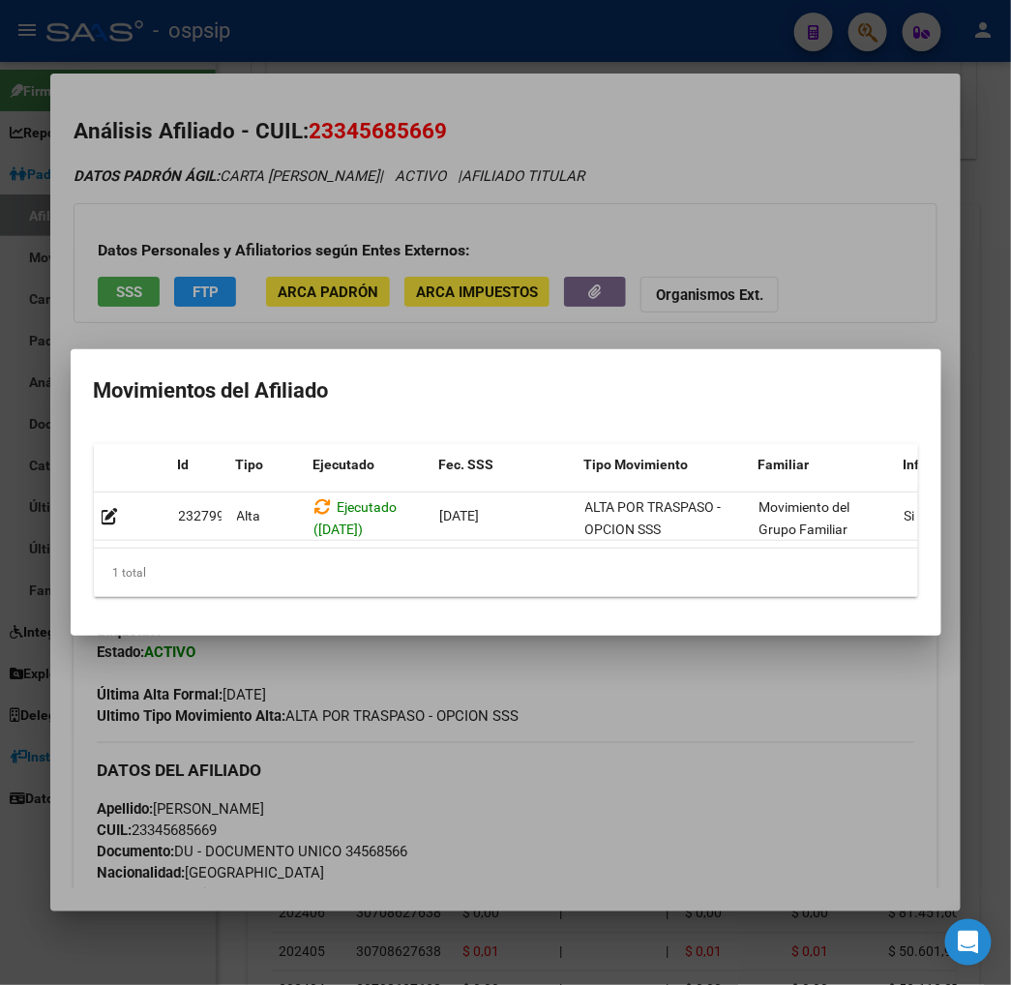
scroll to position [0, 316]
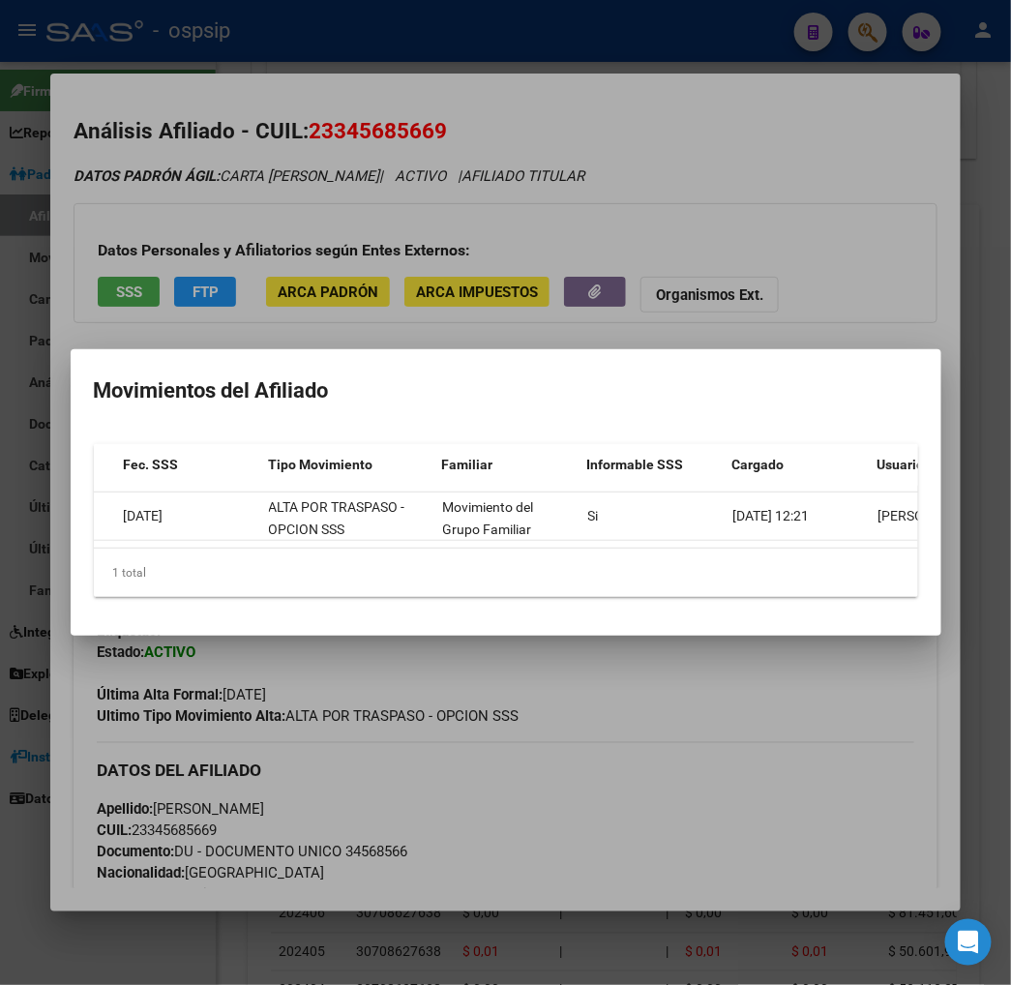
click at [697, 675] on div at bounding box center [505, 492] width 1011 height 985
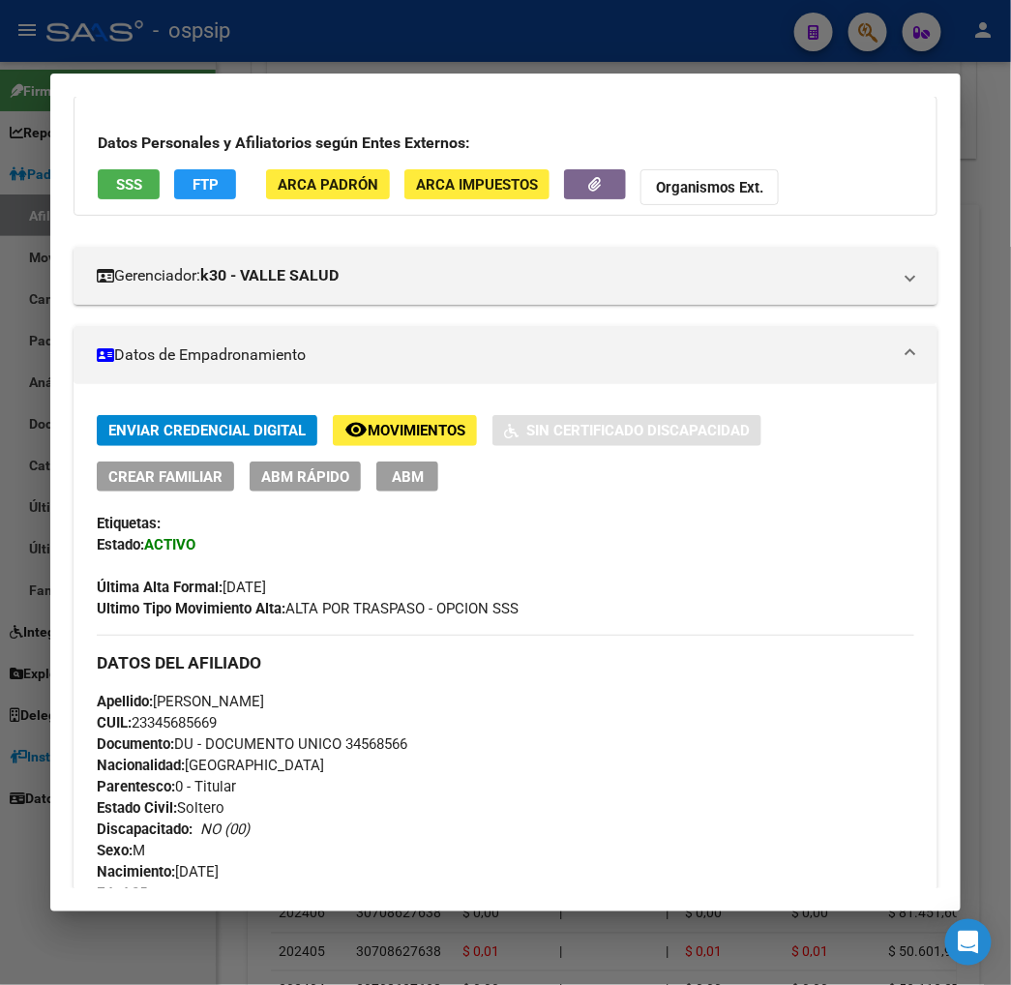
scroll to position [0, 0]
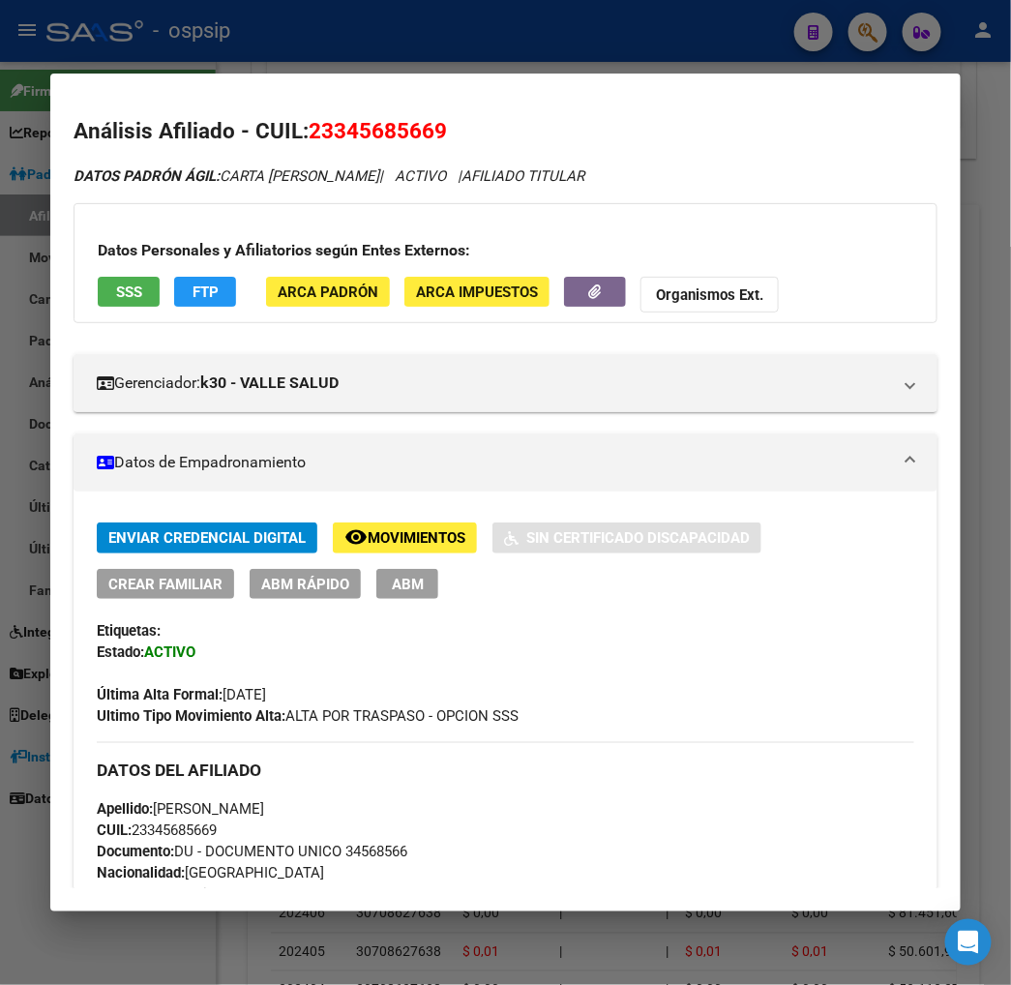
click at [376, 585] on button "ABM" at bounding box center [407, 584] width 62 height 30
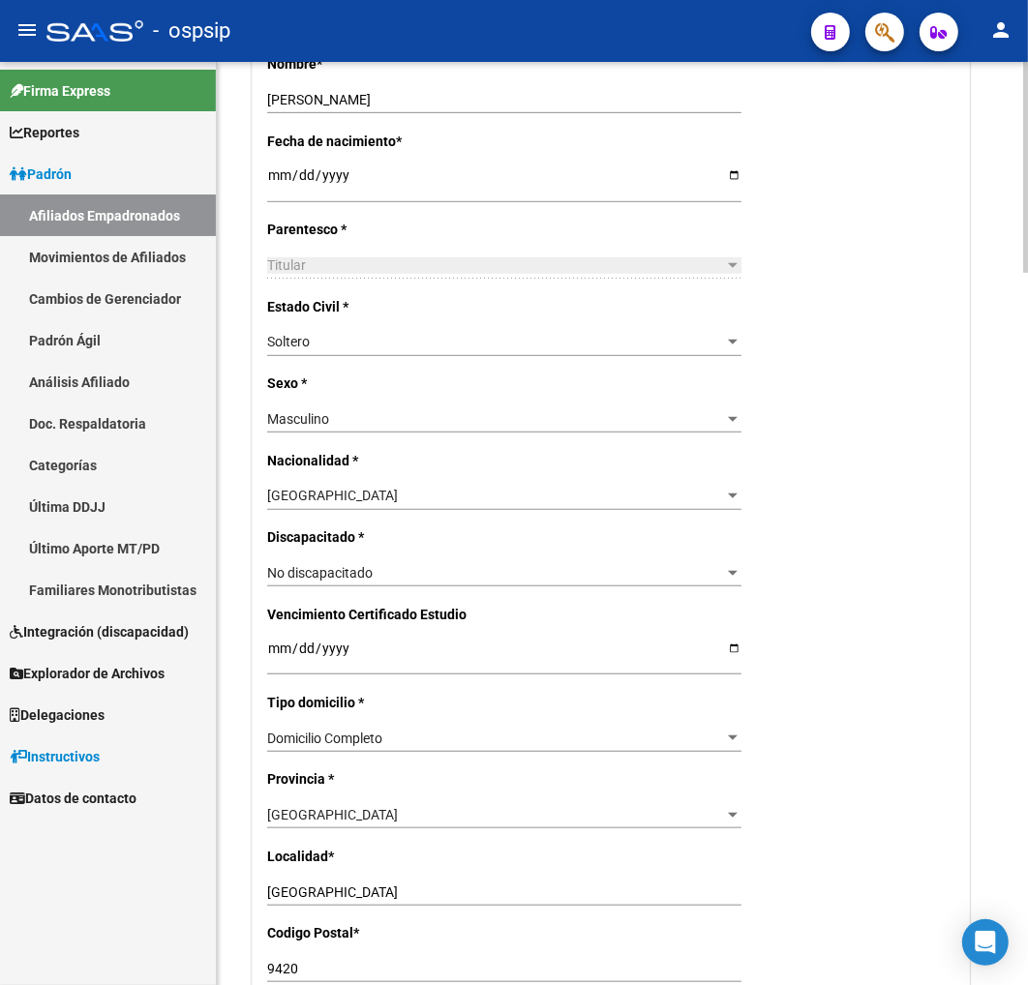
scroll to position [430, 0]
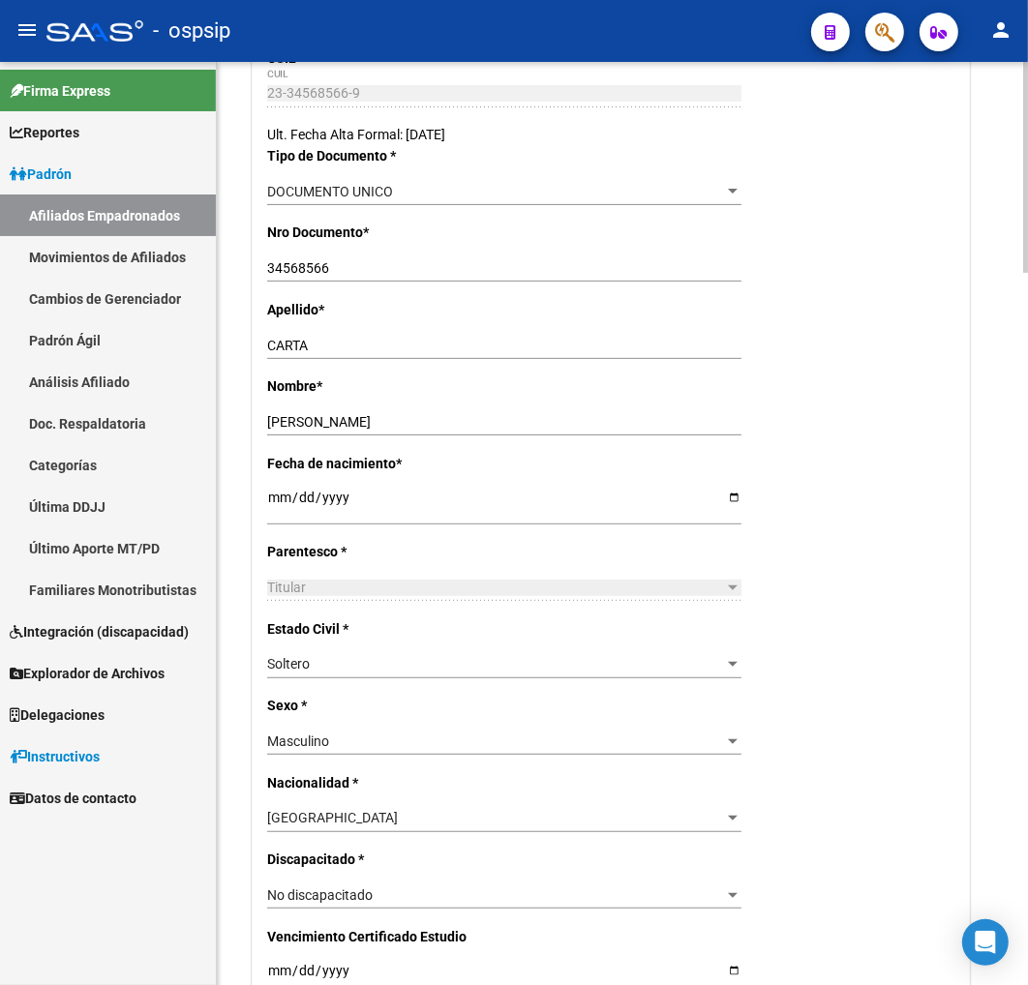
click at [724, 734] on div "Masculino" at bounding box center [495, 742] width 457 height 16
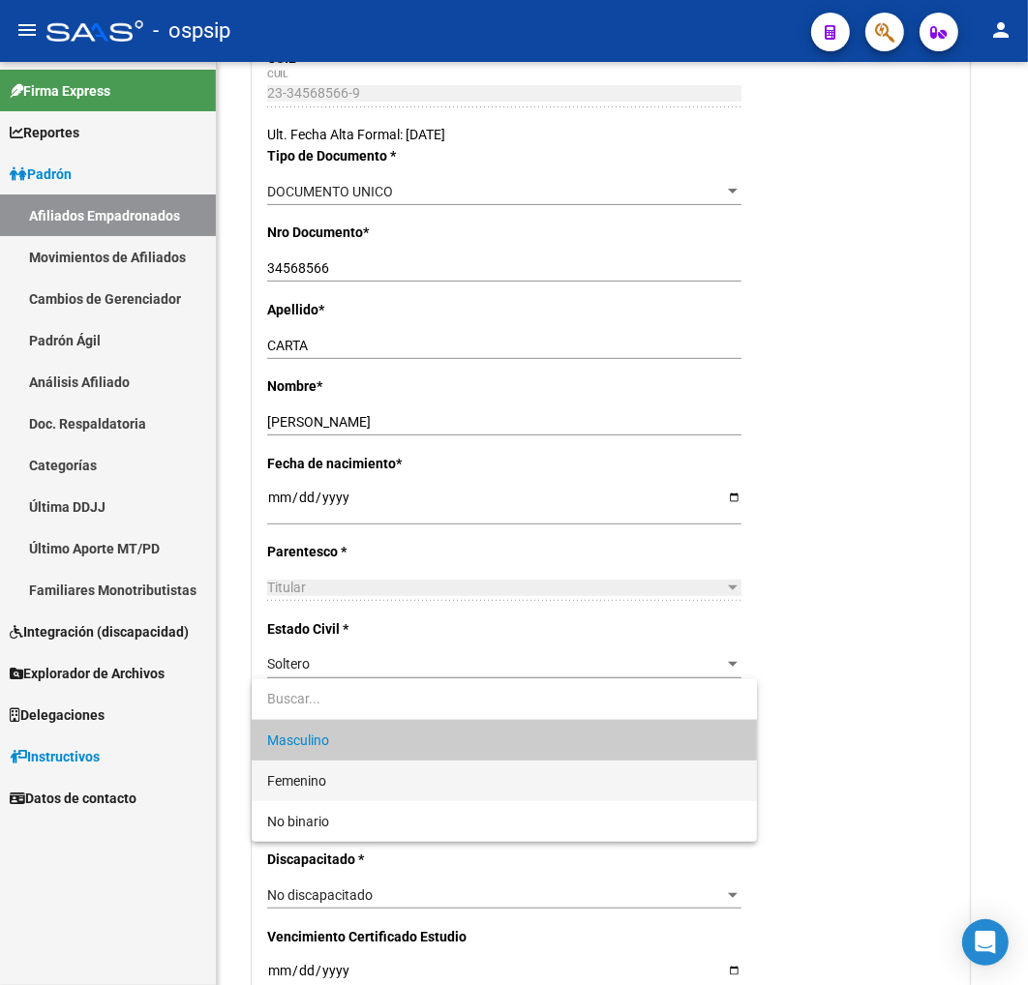
click at [448, 784] on span "Femenino" at bounding box center [504, 781] width 474 height 41
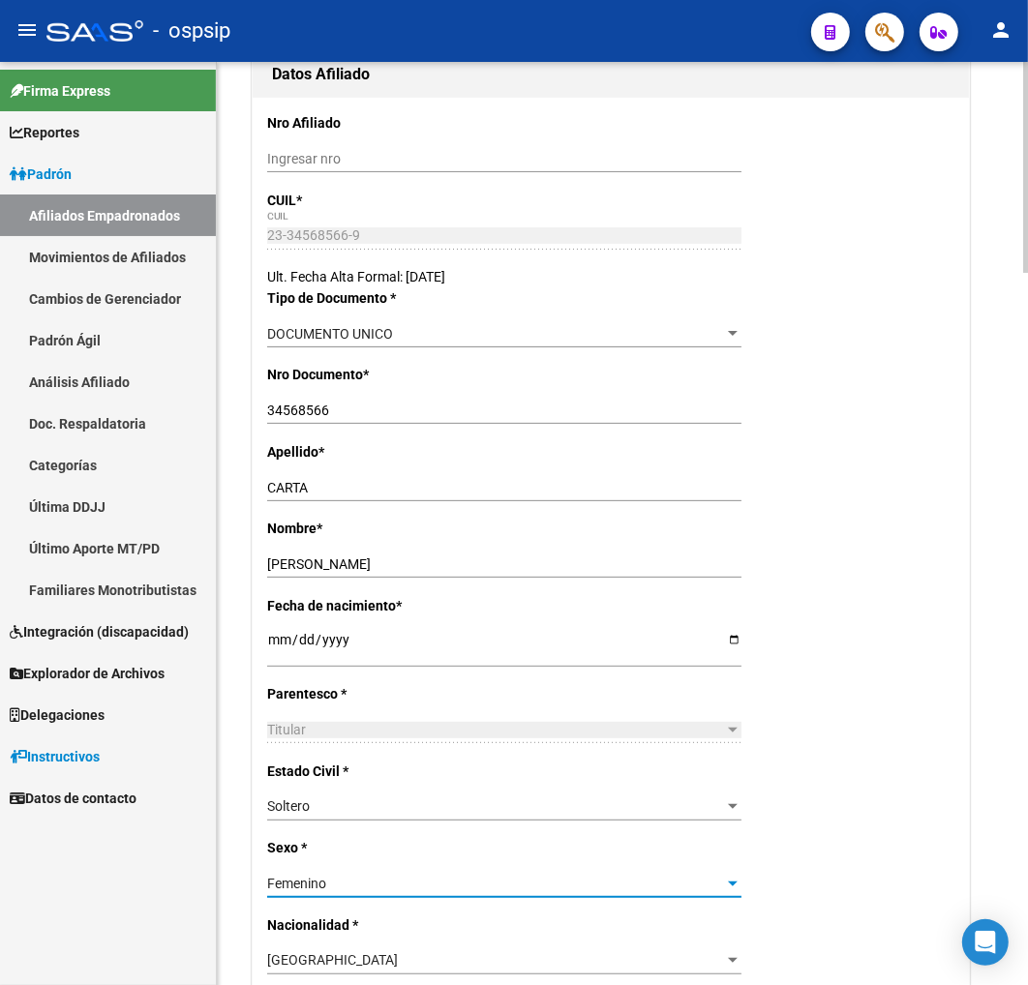
scroll to position [0, 0]
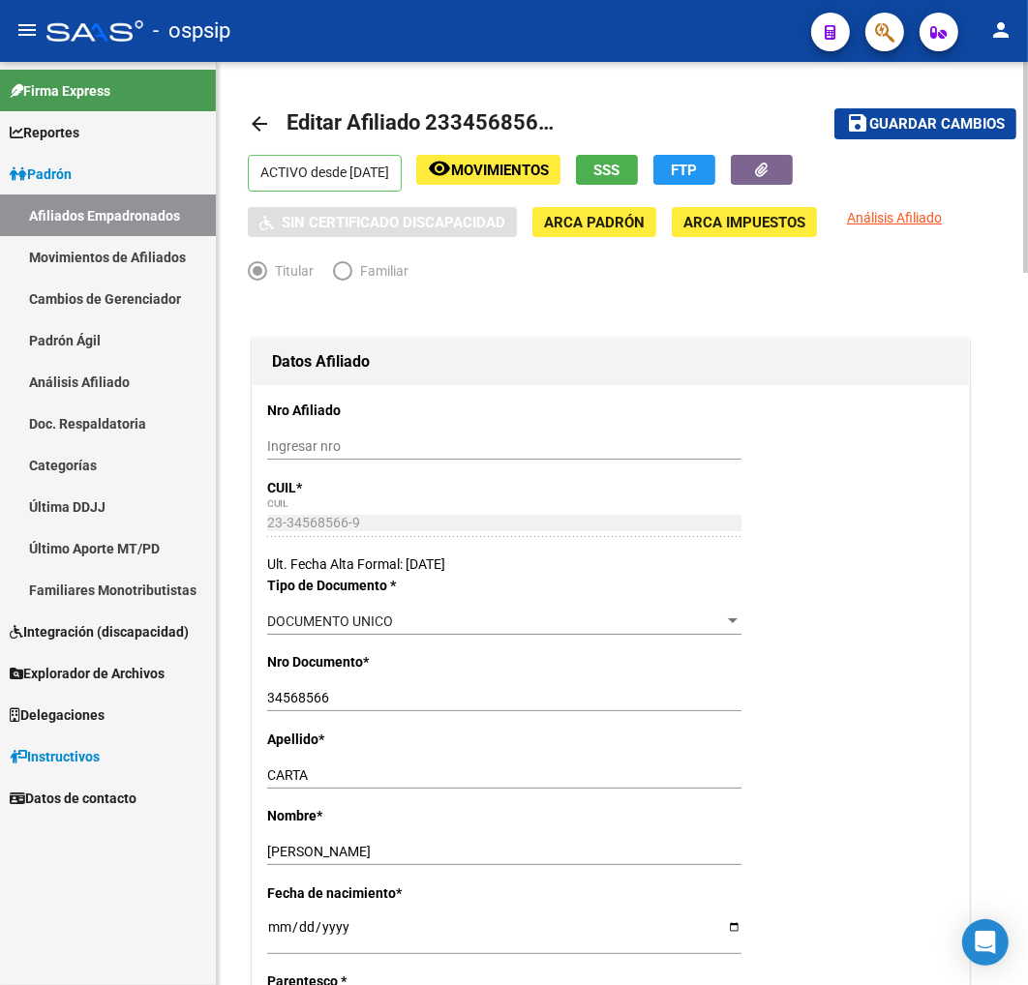
click at [925, 119] on span "Guardar cambios" at bounding box center [937, 124] width 136 height 17
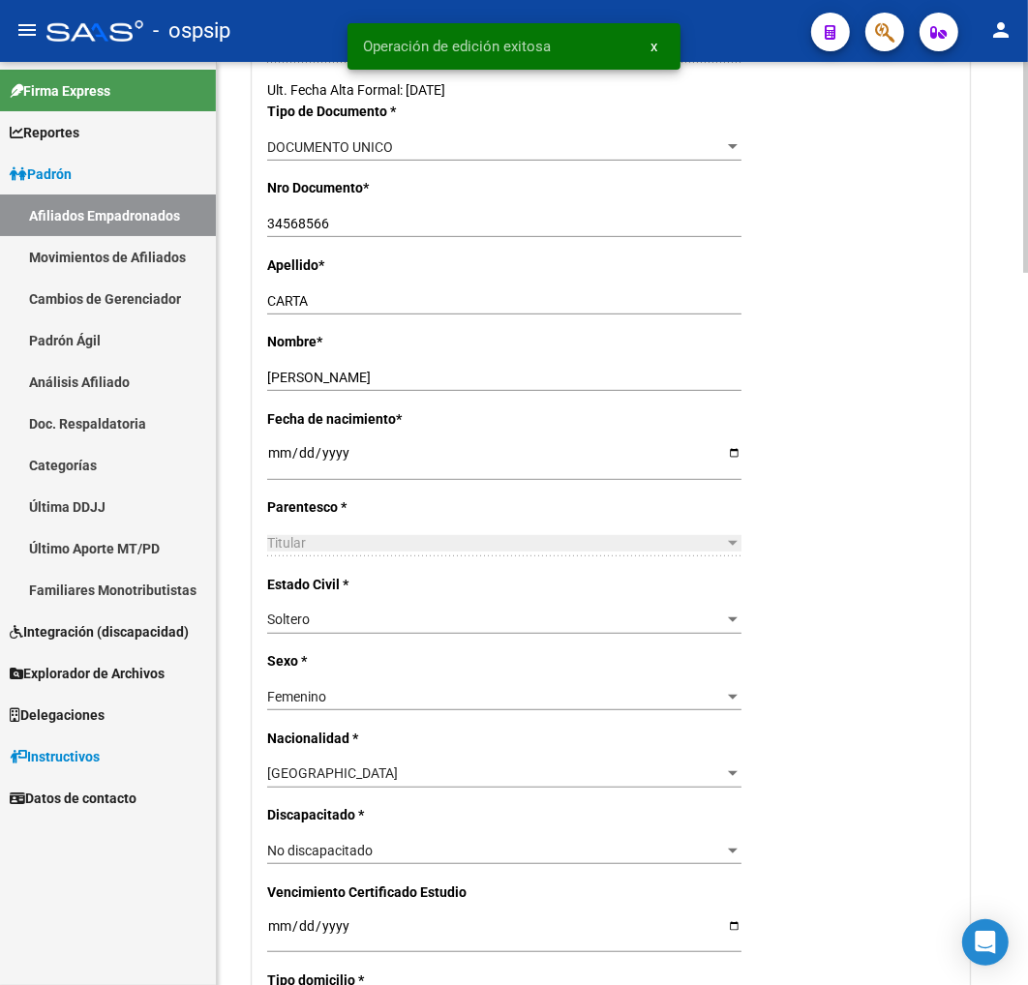
scroll to position [537, 0]
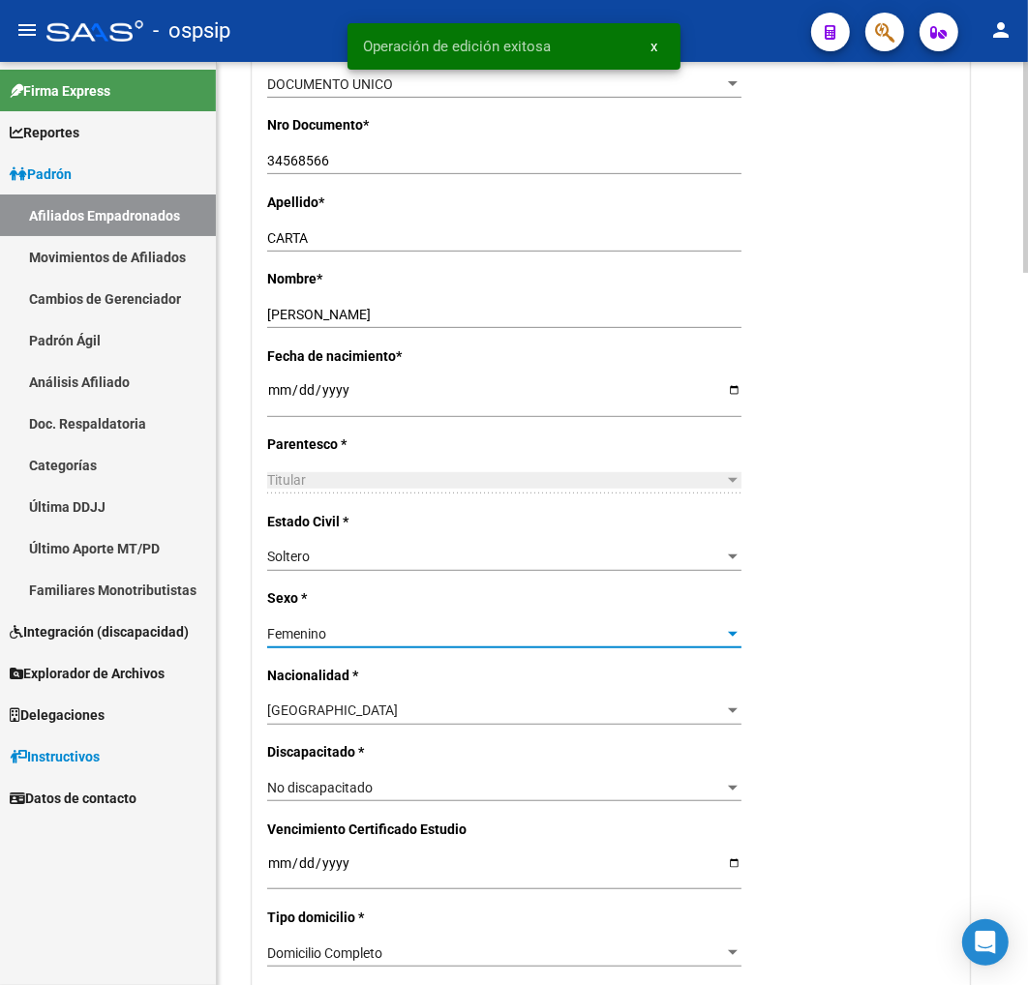
click at [737, 626] on div at bounding box center [732, 633] width 17 height 15
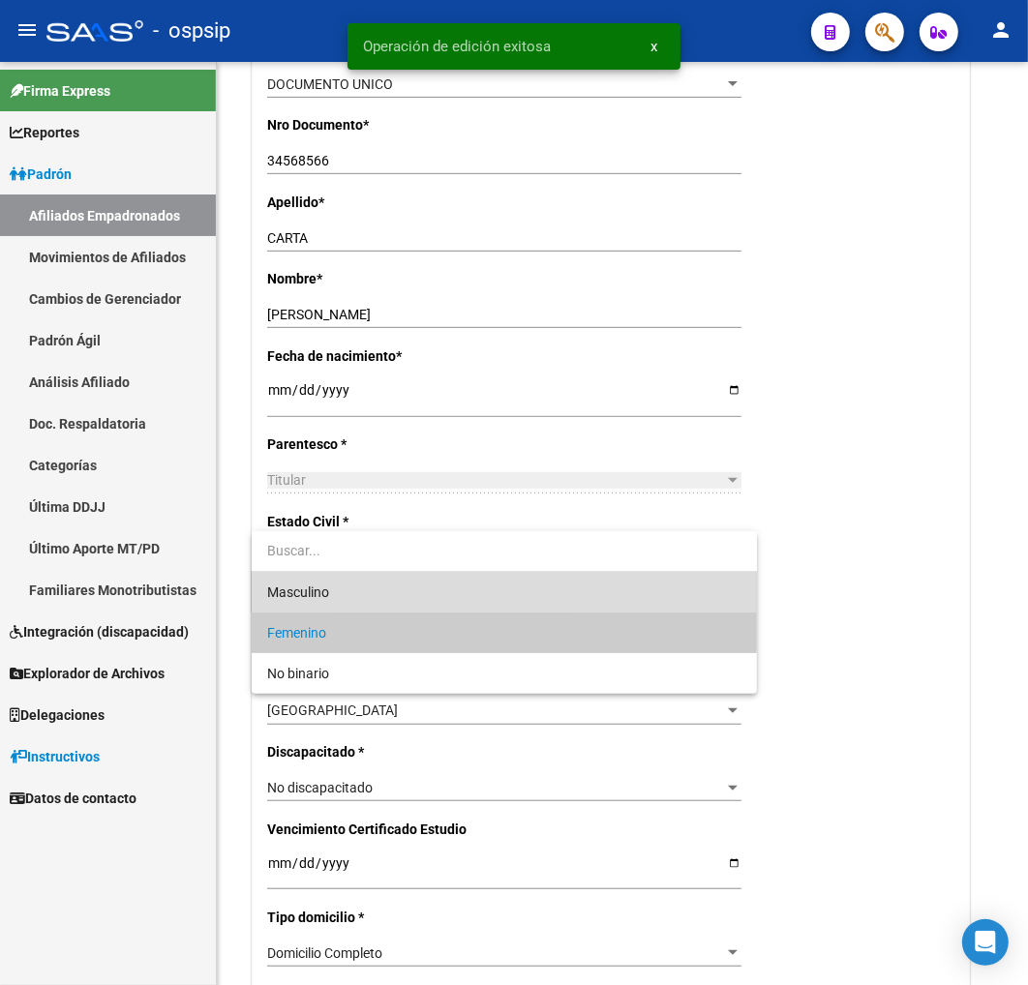
click at [422, 596] on span "Masculino" at bounding box center [504, 592] width 474 height 41
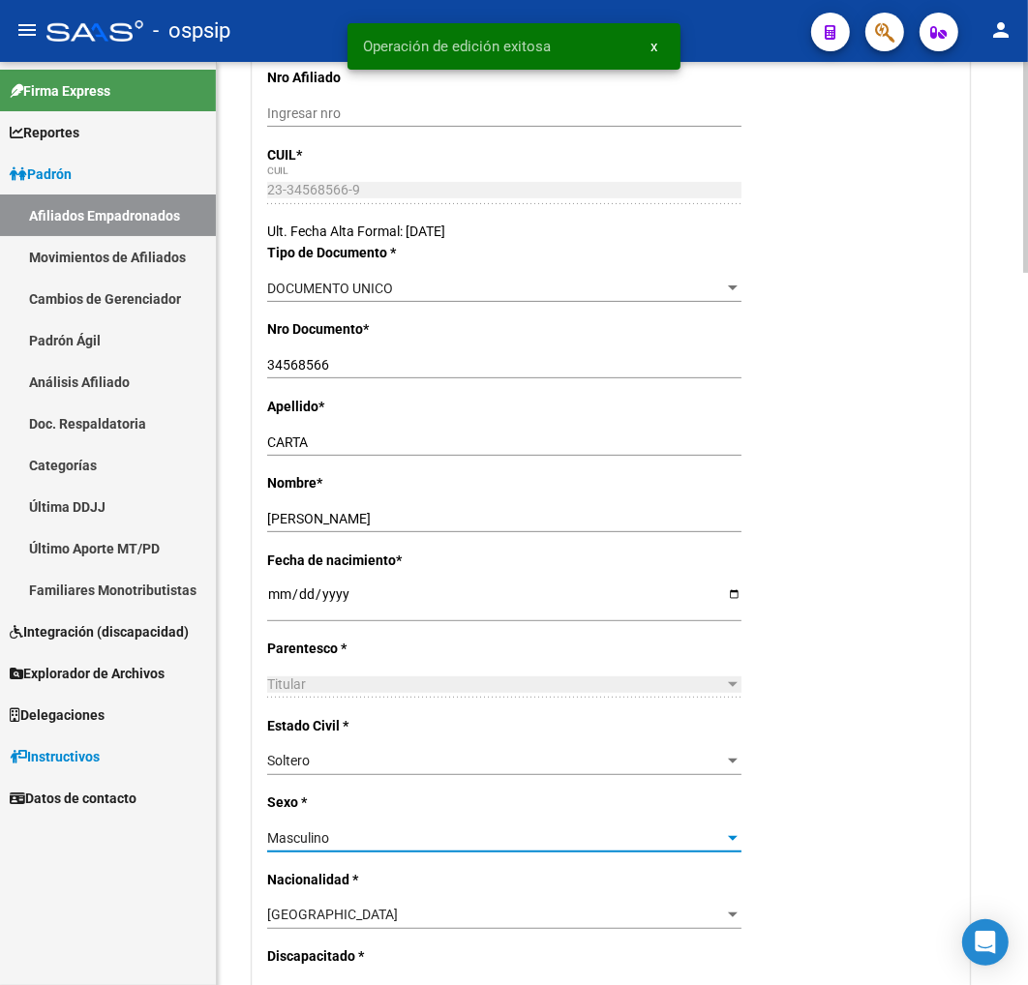
scroll to position [0, 0]
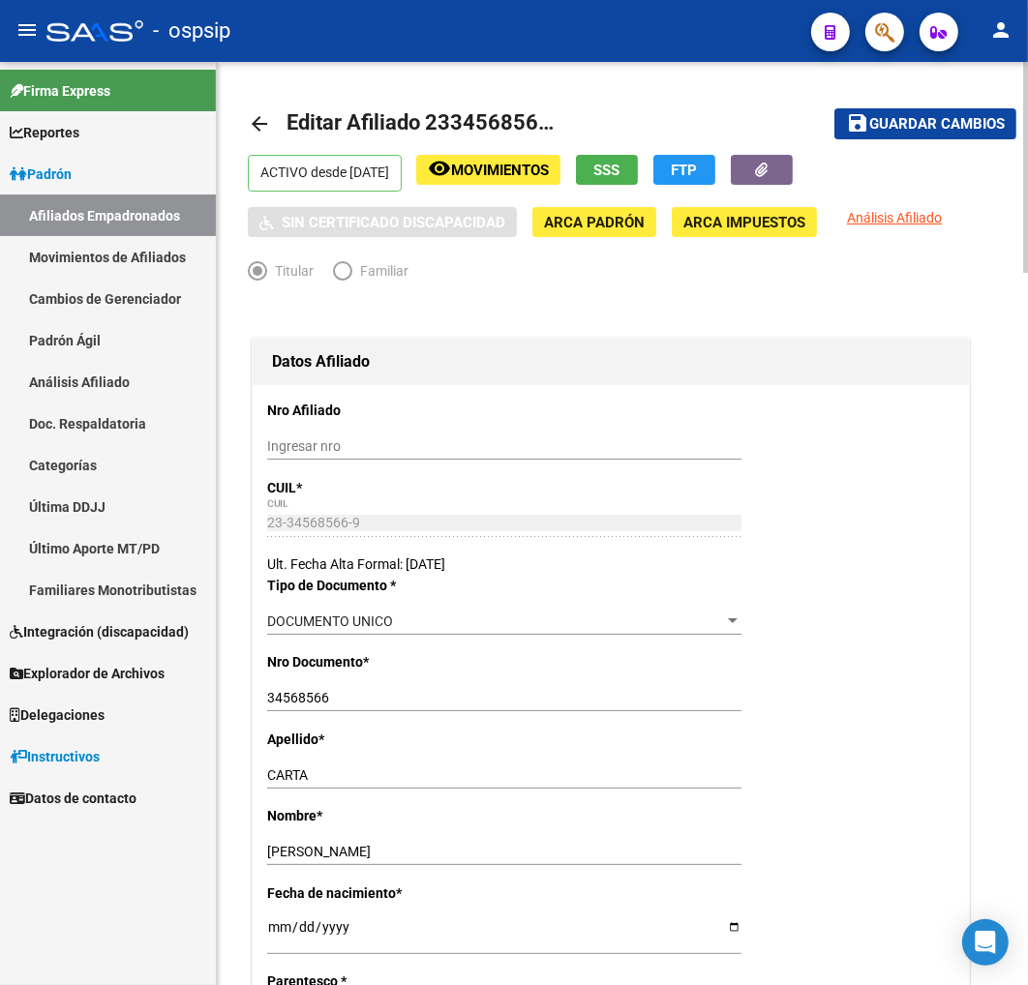
click at [930, 131] on span "Guardar cambios" at bounding box center [937, 124] width 136 height 17
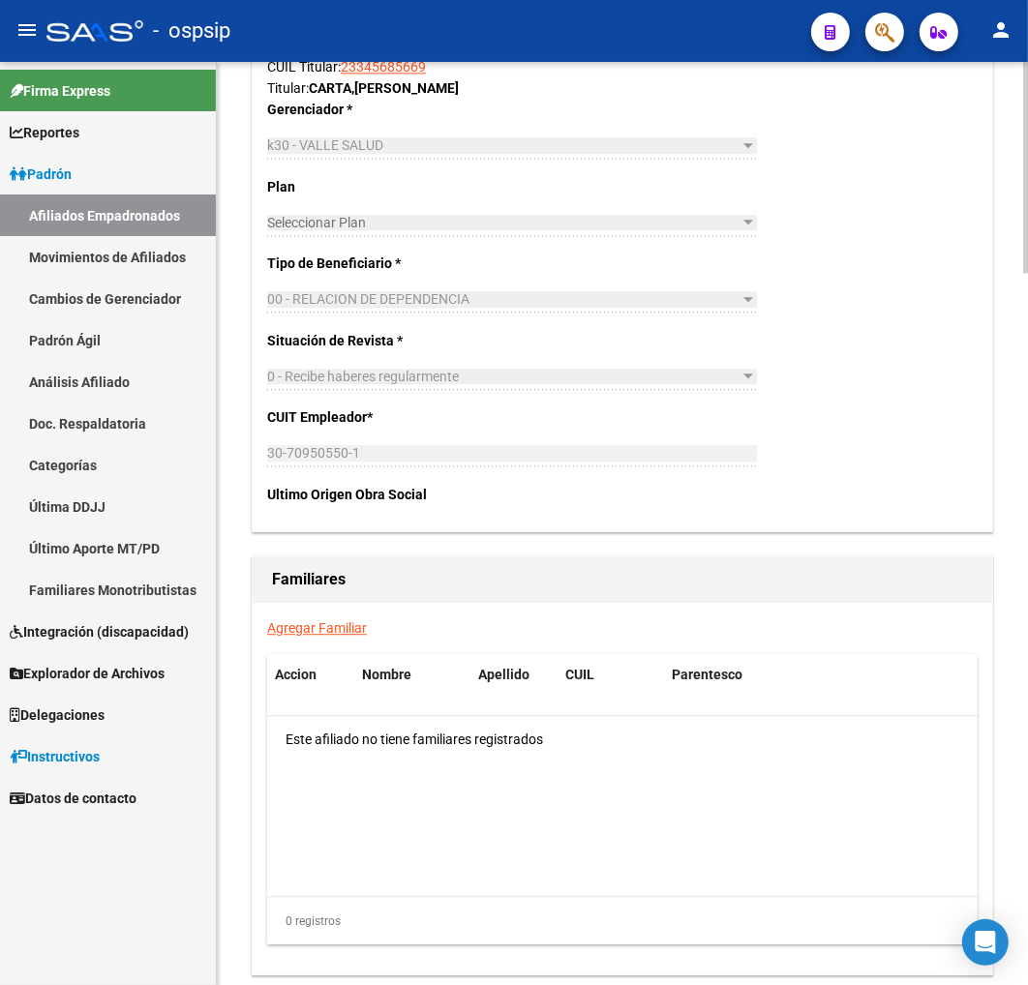
scroll to position [3011, 0]
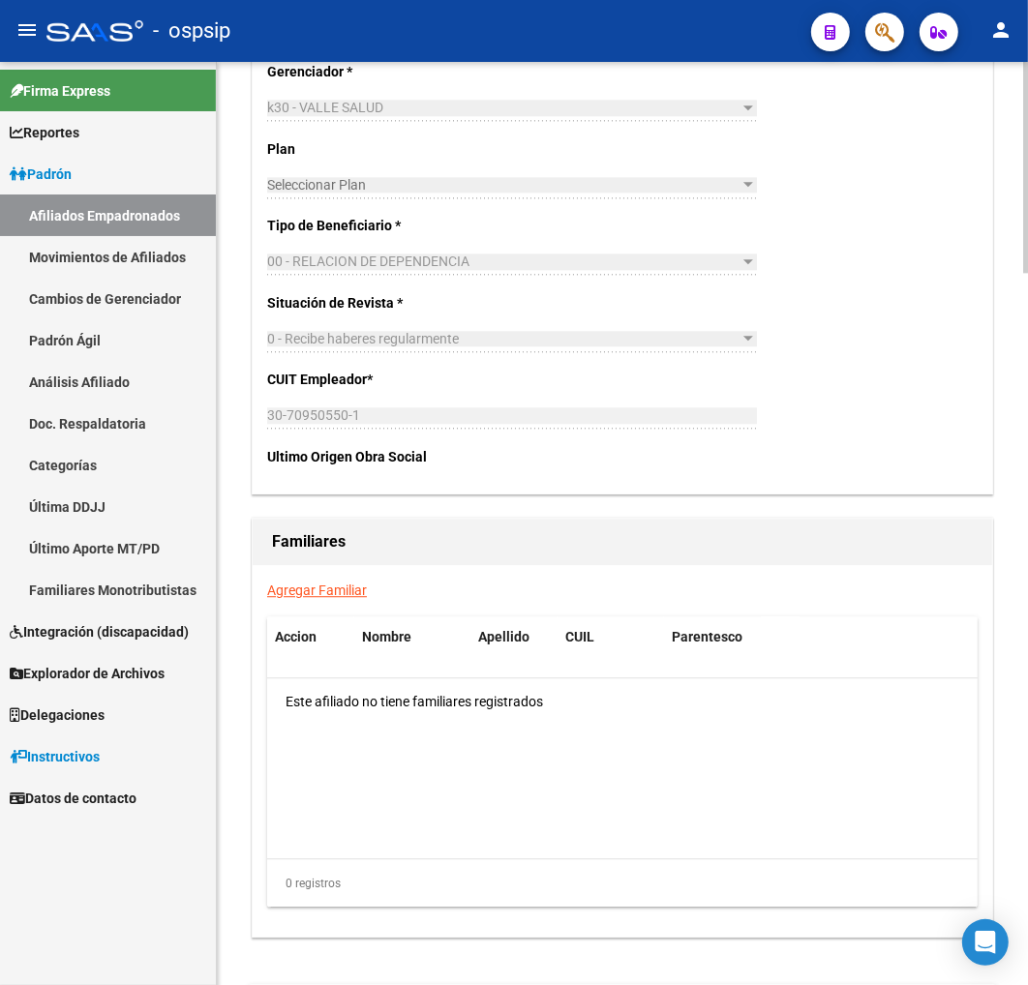
click at [295, 596] on link "Agregar Familiar" at bounding box center [317, 590] width 100 height 15
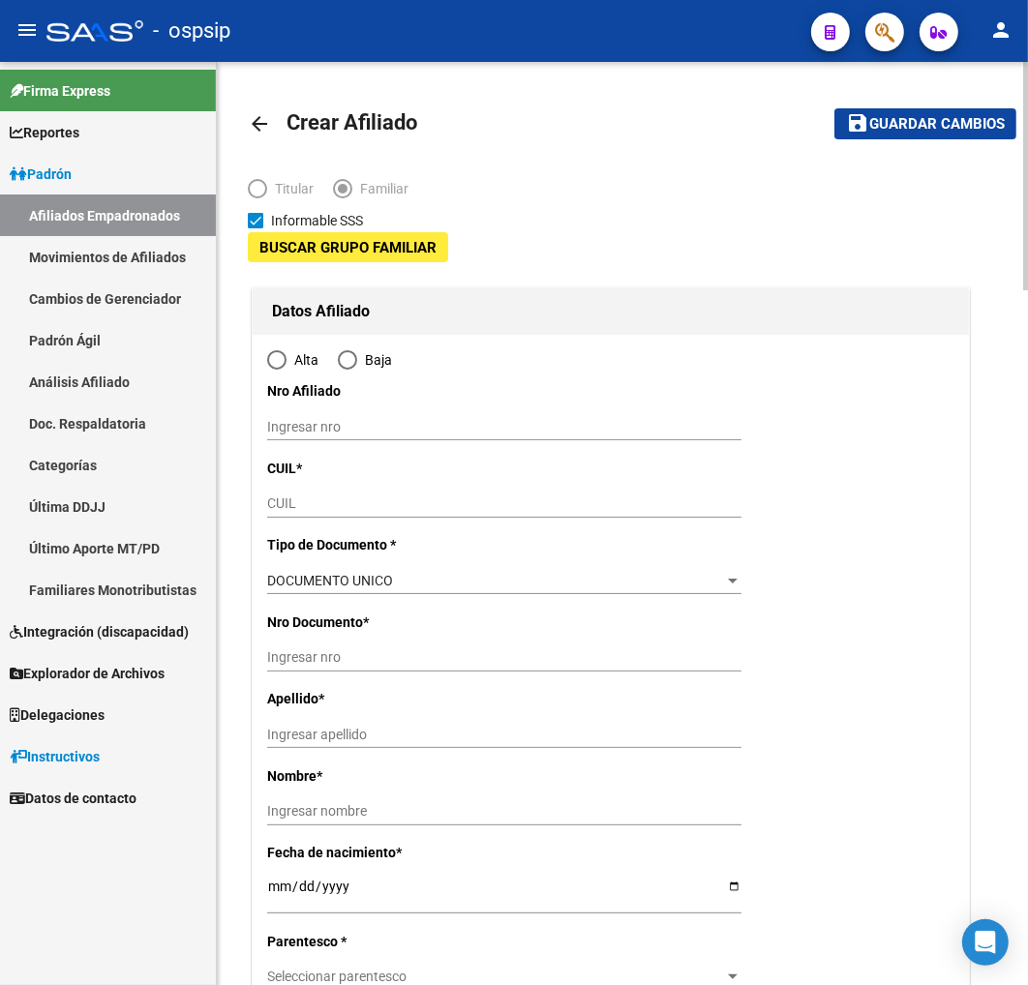
type input "30-70950550-1"
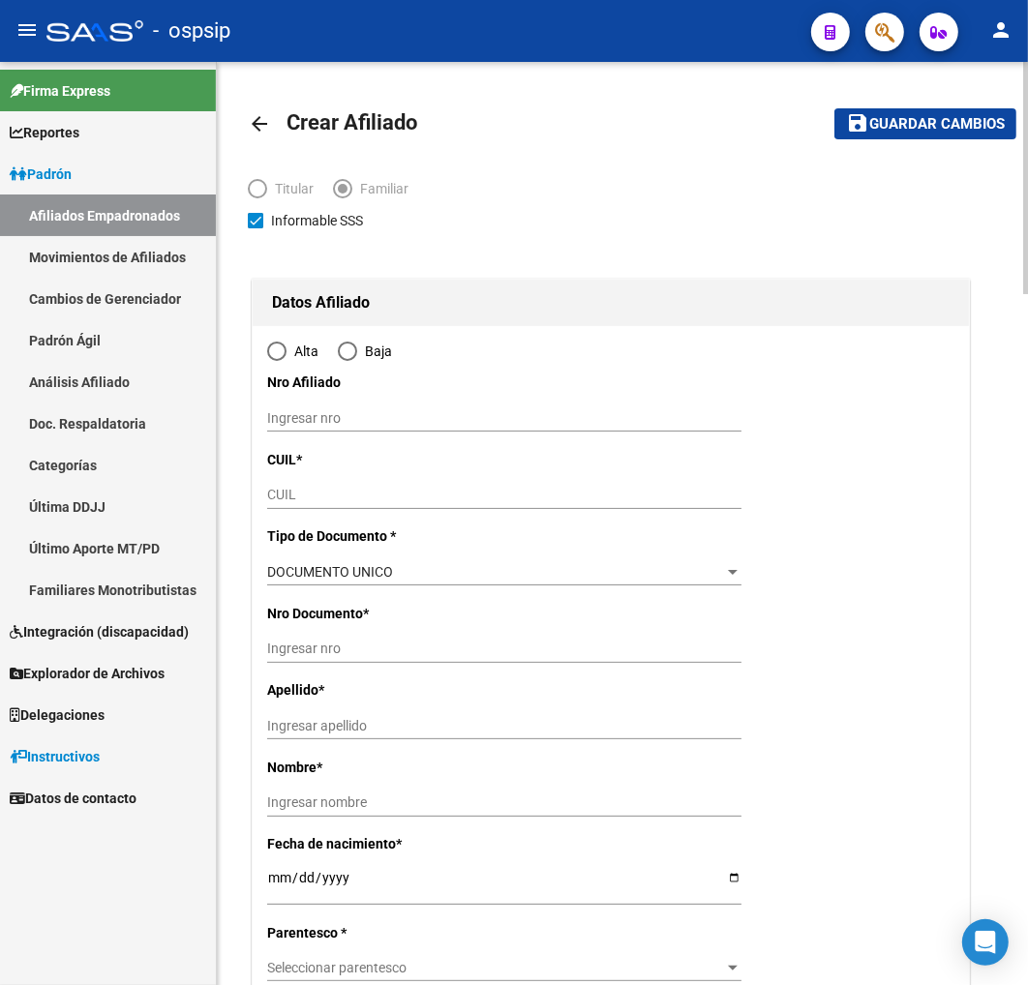
type input "[GEOGRAPHIC_DATA]"
type input "9420"
type input "KAVY"
type input "255"
radio input "true"
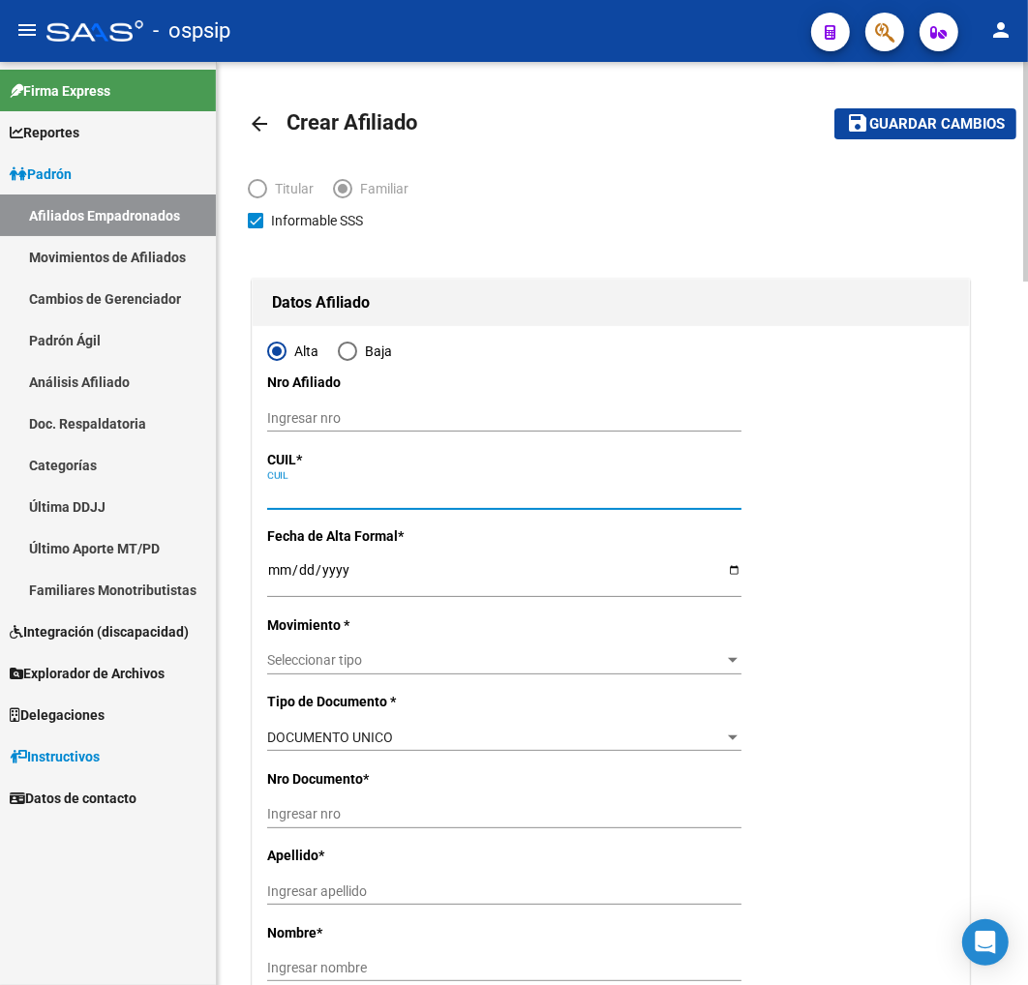
click at [297, 497] on input "CUIL" at bounding box center [504, 495] width 474 height 16
type input "30-70950550-1"
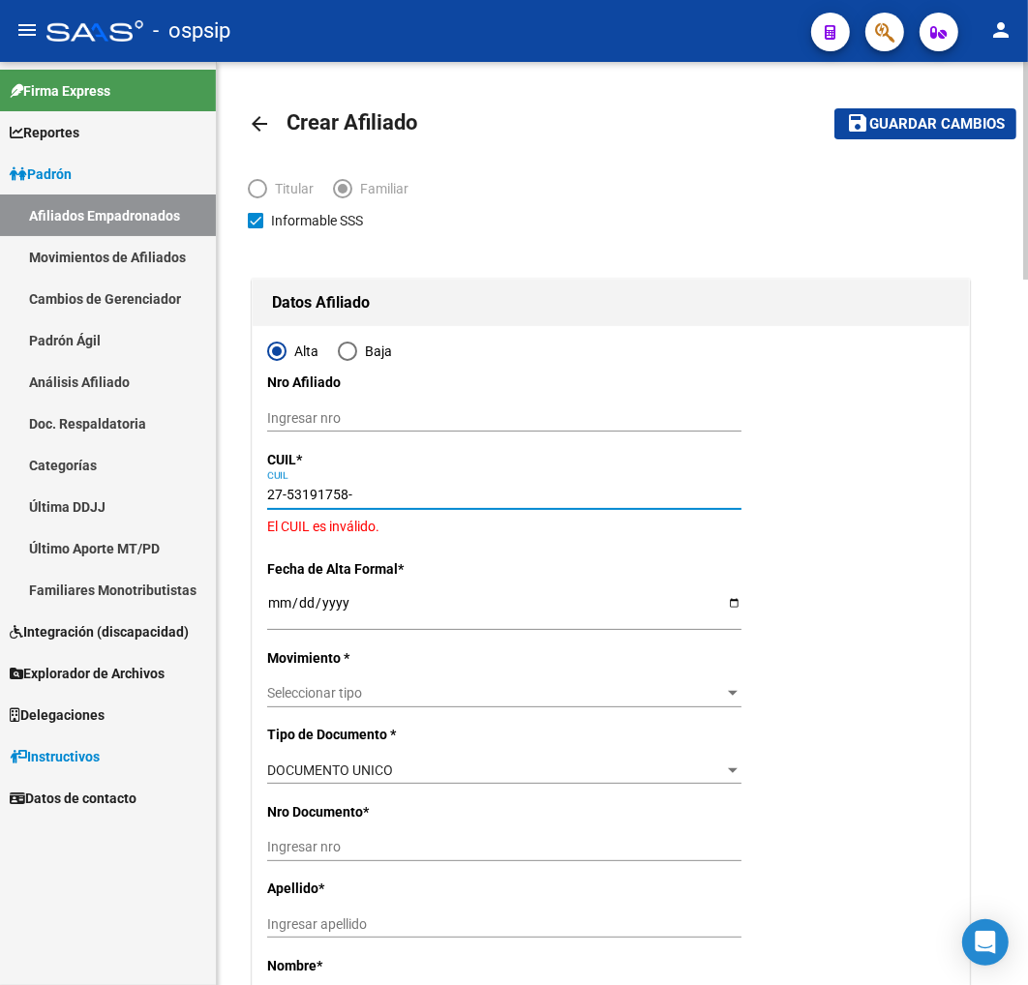
type input "27-53191758-3"
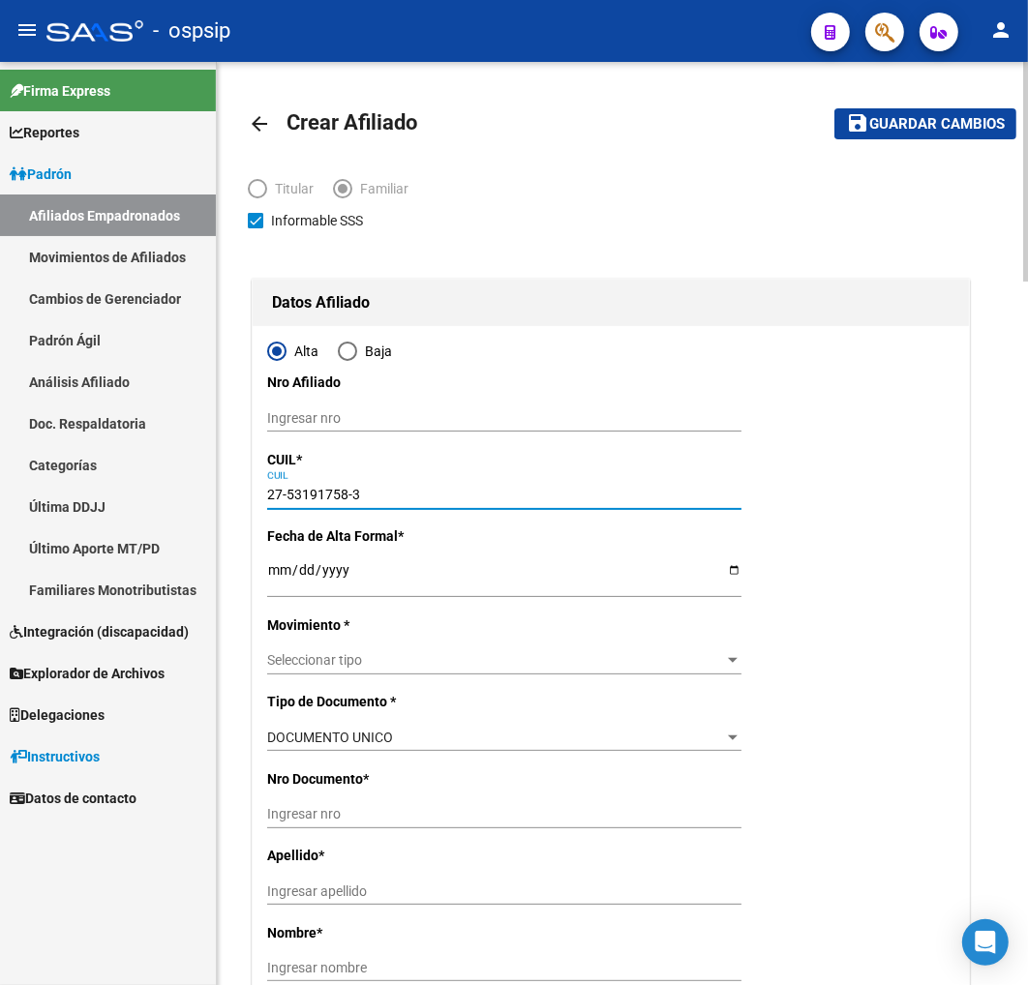
type input "53191758"
type input "CARTA [PERSON_NAME]"
type input "[DATE]"
type input "PRESIDENCIA ROQ"
type input "3700"
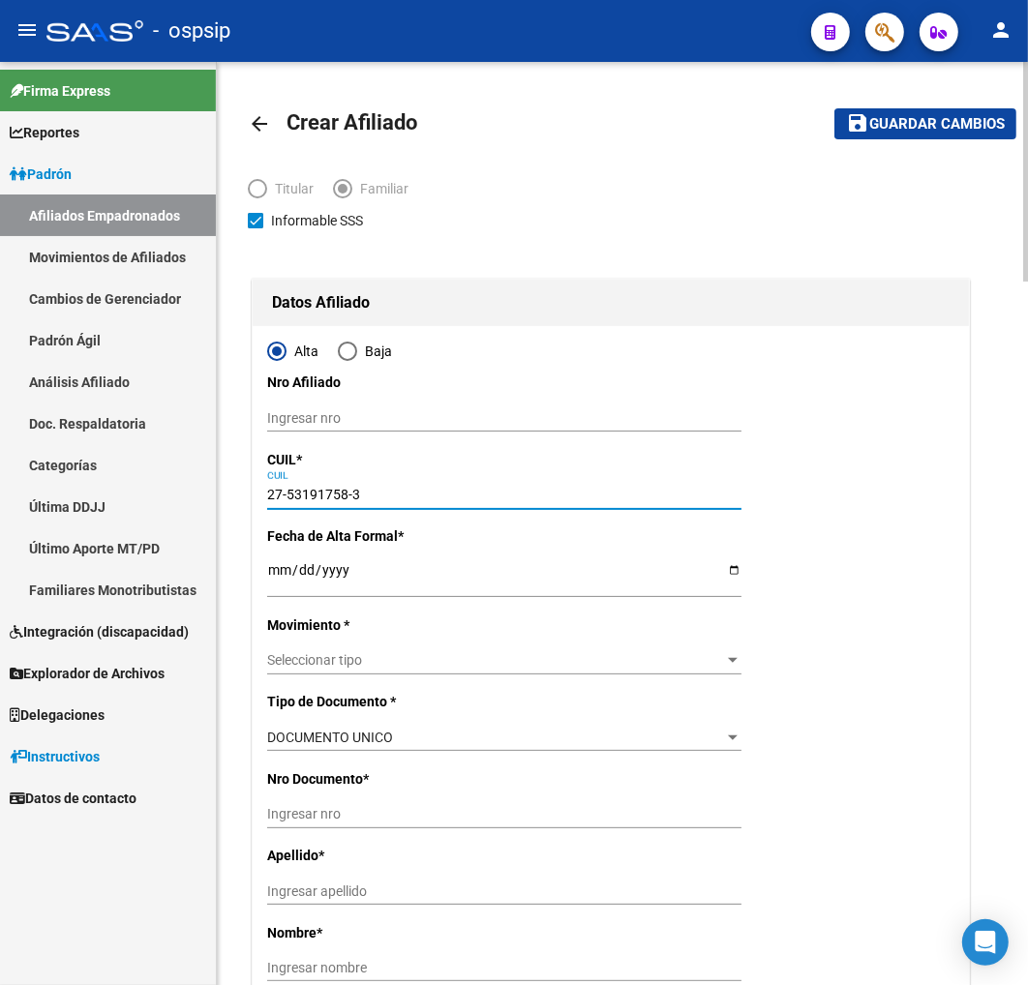
type input "B° [PERSON_NAME] M"
type input "27-53191758-3"
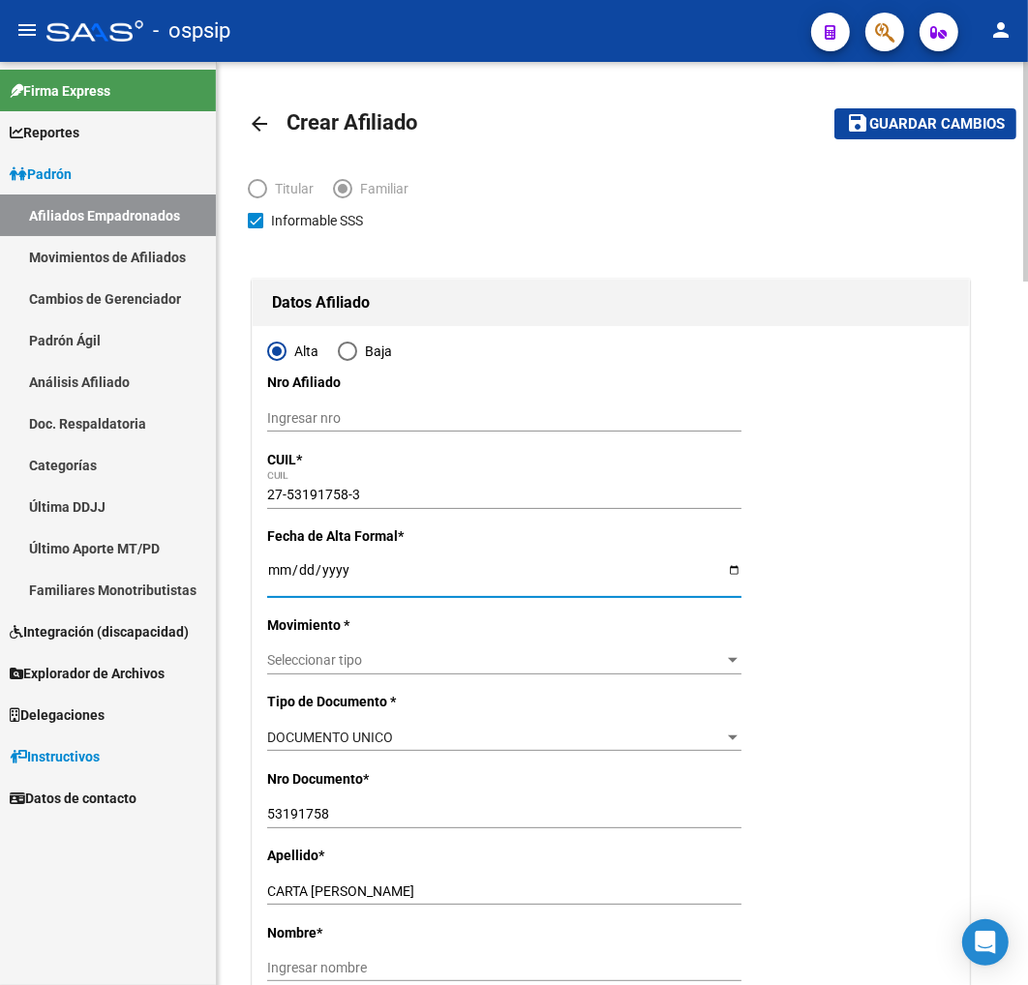
click at [272, 572] on input "Ingresar fecha" at bounding box center [504, 576] width 474 height 29
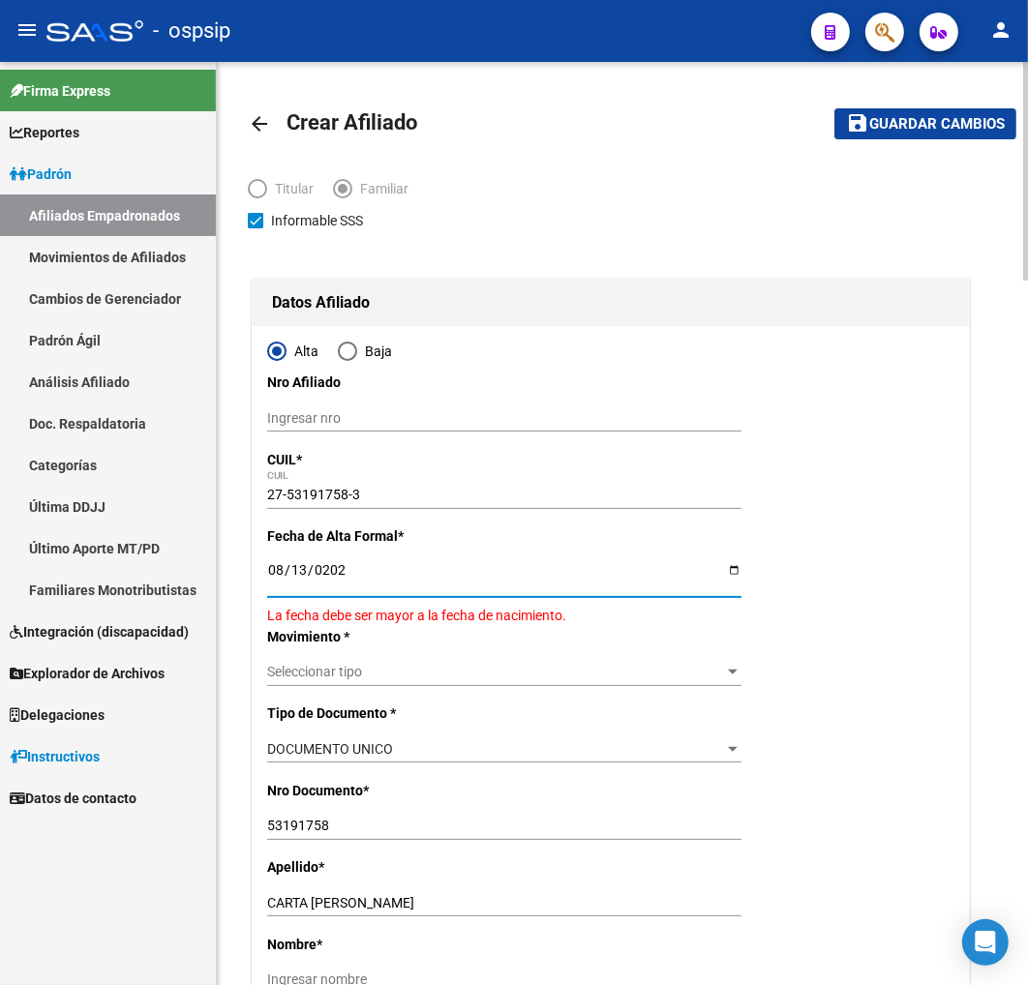
type input "[DATE]"
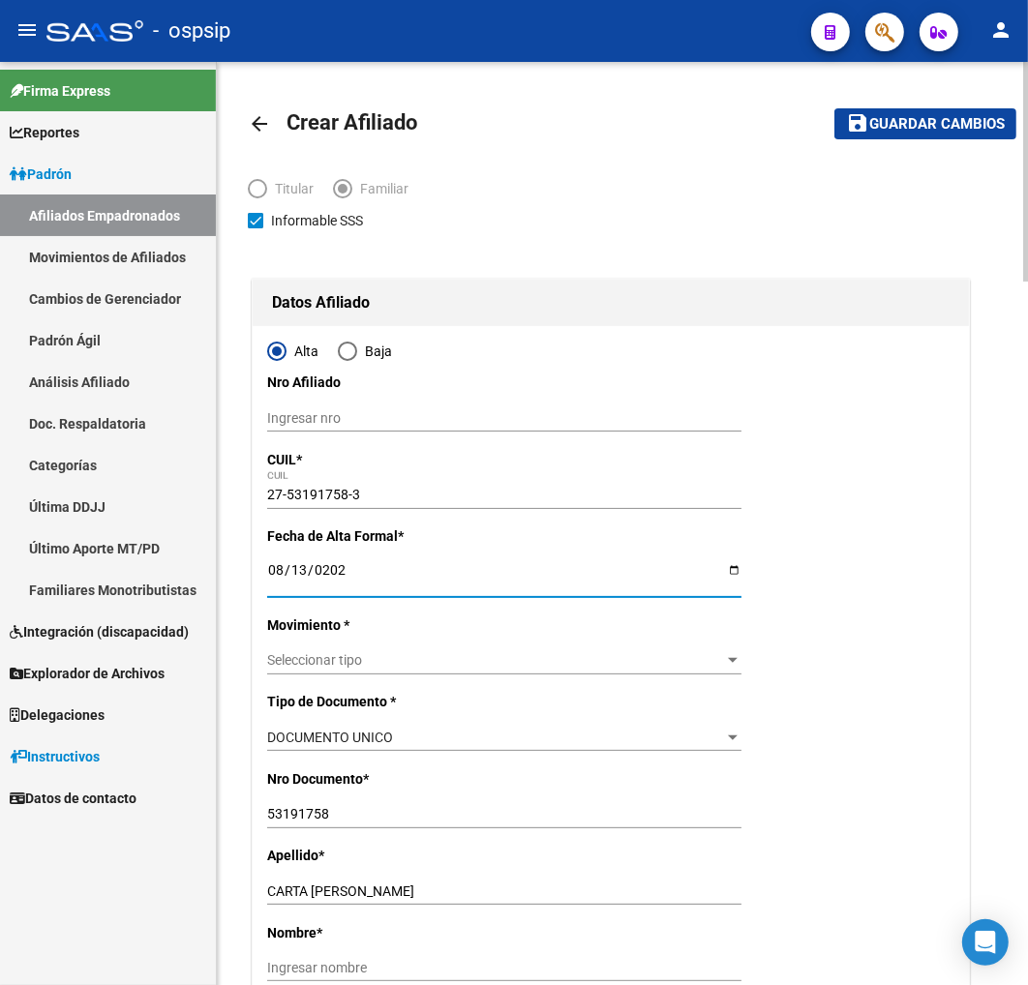
click at [525, 662] on span "Seleccionar tipo" at bounding box center [495, 660] width 457 height 16
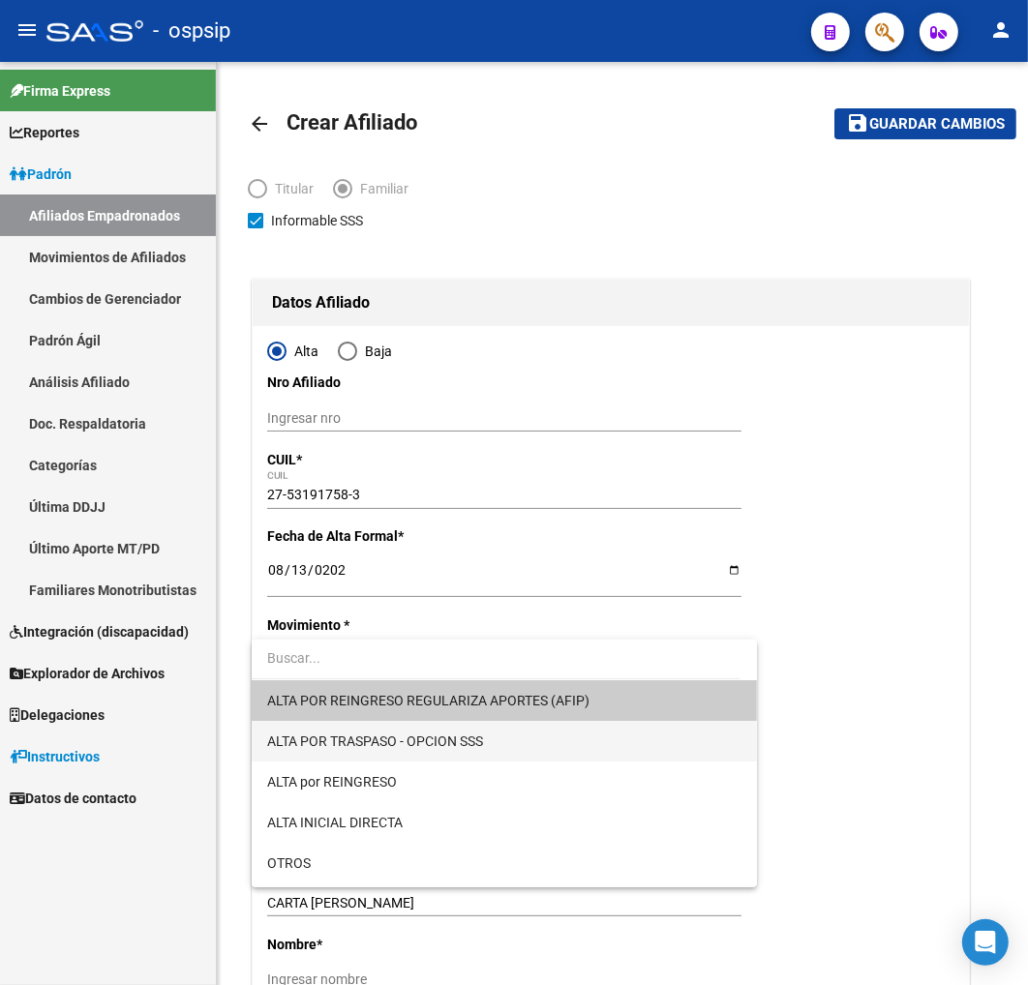
click at [505, 736] on span "ALTA POR TRASPASO - OPCION SSS" at bounding box center [504, 741] width 474 height 41
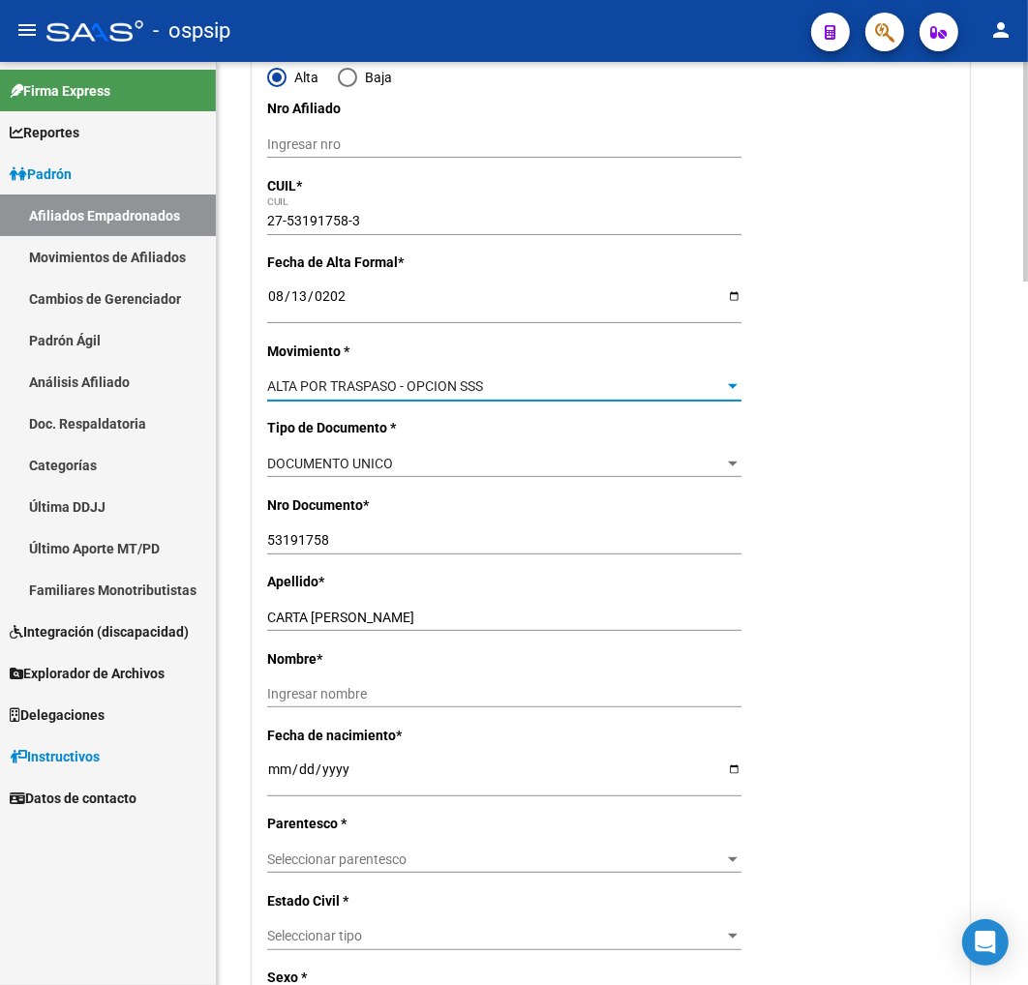
scroll to position [322, 0]
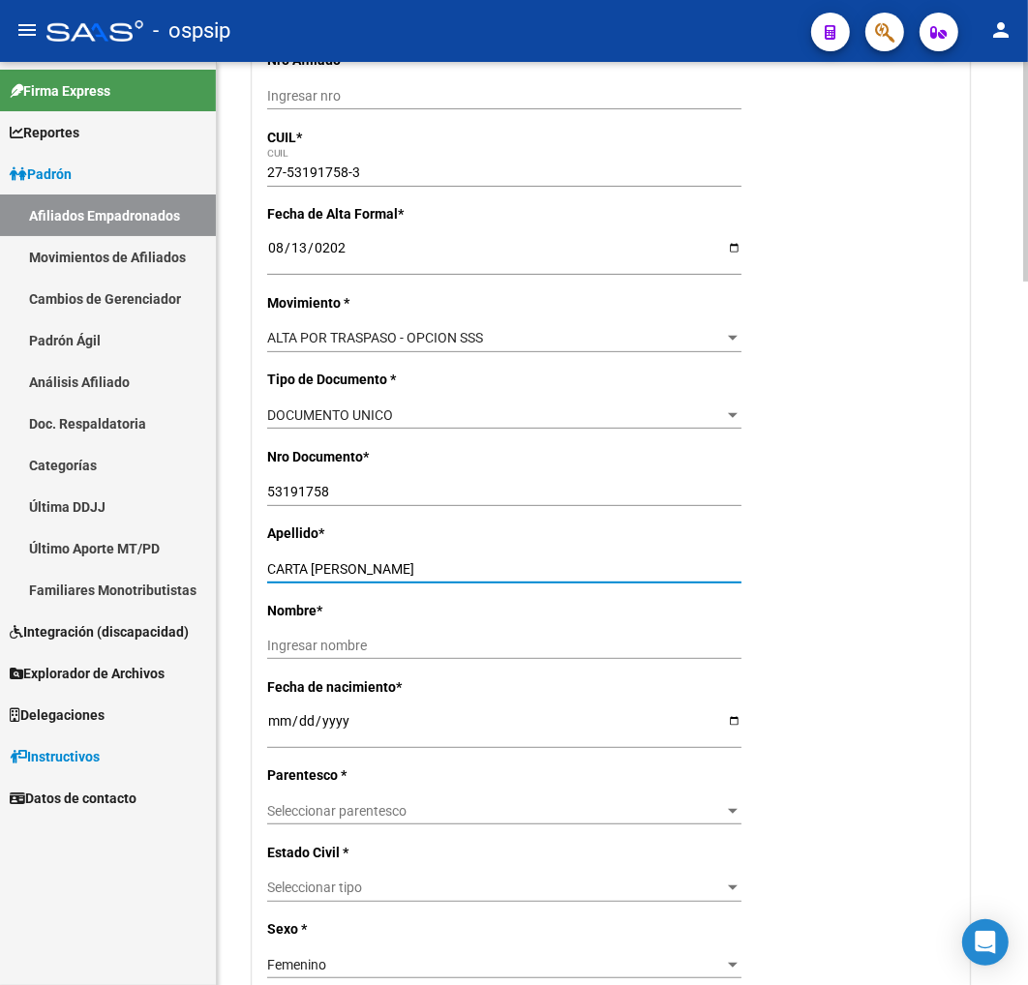
drag, startPoint x: 312, startPoint y: 561, endPoint x: 459, endPoint y: 558, distance: 147.1
click at [459, 558] on div "CARTA [PERSON_NAME] Ingresar apellido" at bounding box center [504, 569] width 474 height 27
drag, startPoint x: 378, startPoint y: 558, endPoint x: 485, endPoint y: 676, distance: 158.3
click at [485, 677] on div "Fecha de nacimiento * [DEMOGRAPHIC_DATA] Ingresar fecha" at bounding box center [610, 721] width 687 height 88
drag, startPoint x: 316, startPoint y: 568, endPoint x: 449, endPoint y: 562, distance: 133.7
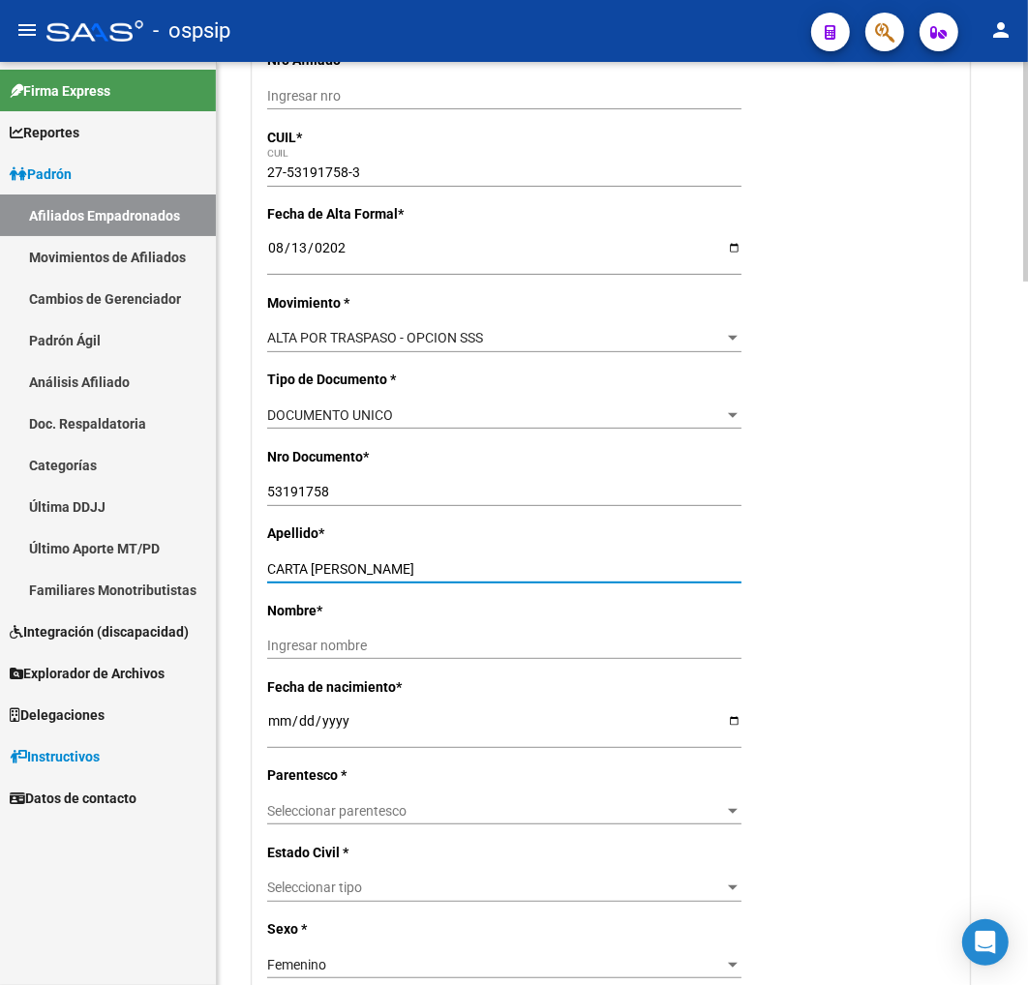
click at [449, 562] on input "CARTA [PERSON_NAME]" at bounding box center [504, 569] width 474 height 16
click at [283, 647] on input "Ingresar nombre" at bounding box center [504, 646] width 474 height 16
paste input "[PERSON_NAME]"
type input "[PERSON_NAME]"
drag, startPoint x: 316, startPoint y: 565, endPoint x: 498, endPoint y: 550, distance: 183.6
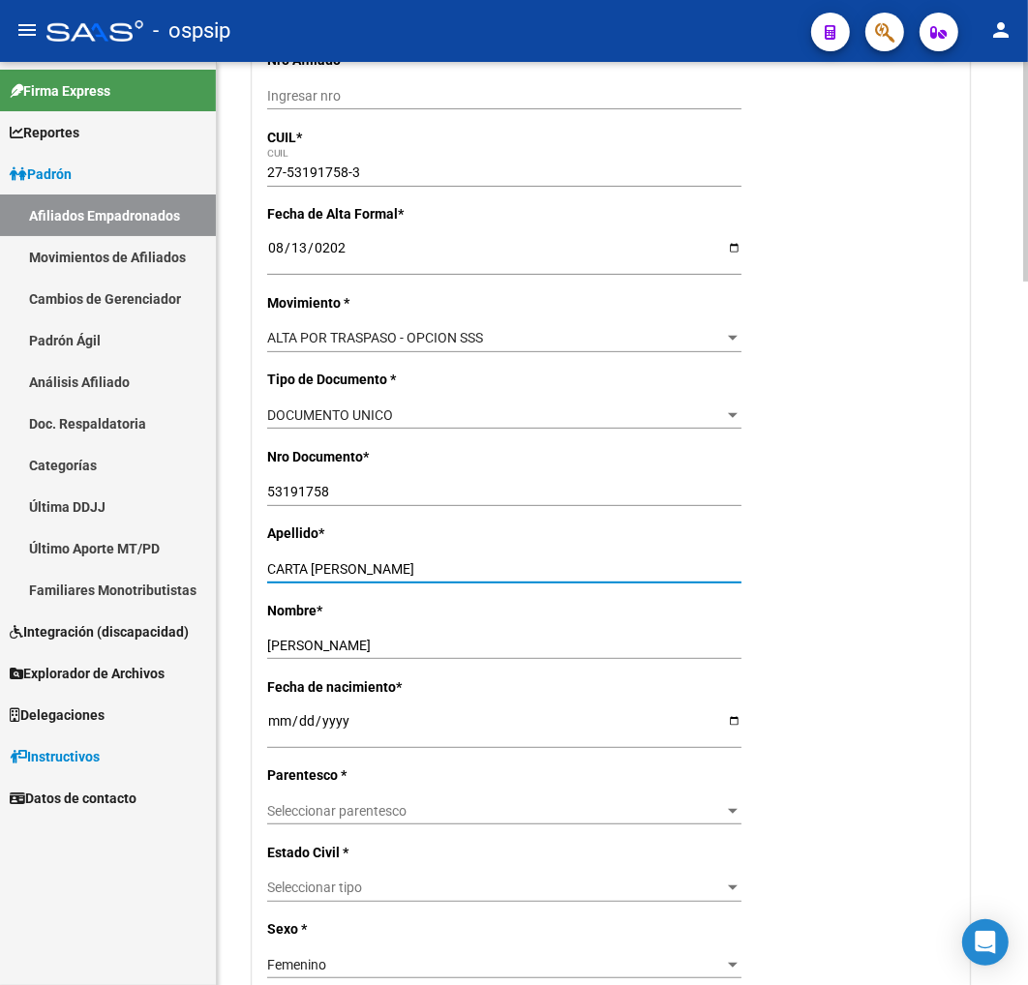
click at [498, 550] on div "Apellido * CARTA [PERSON_NAME] apellido" at bounding box center [610, 561] width 687 height 76
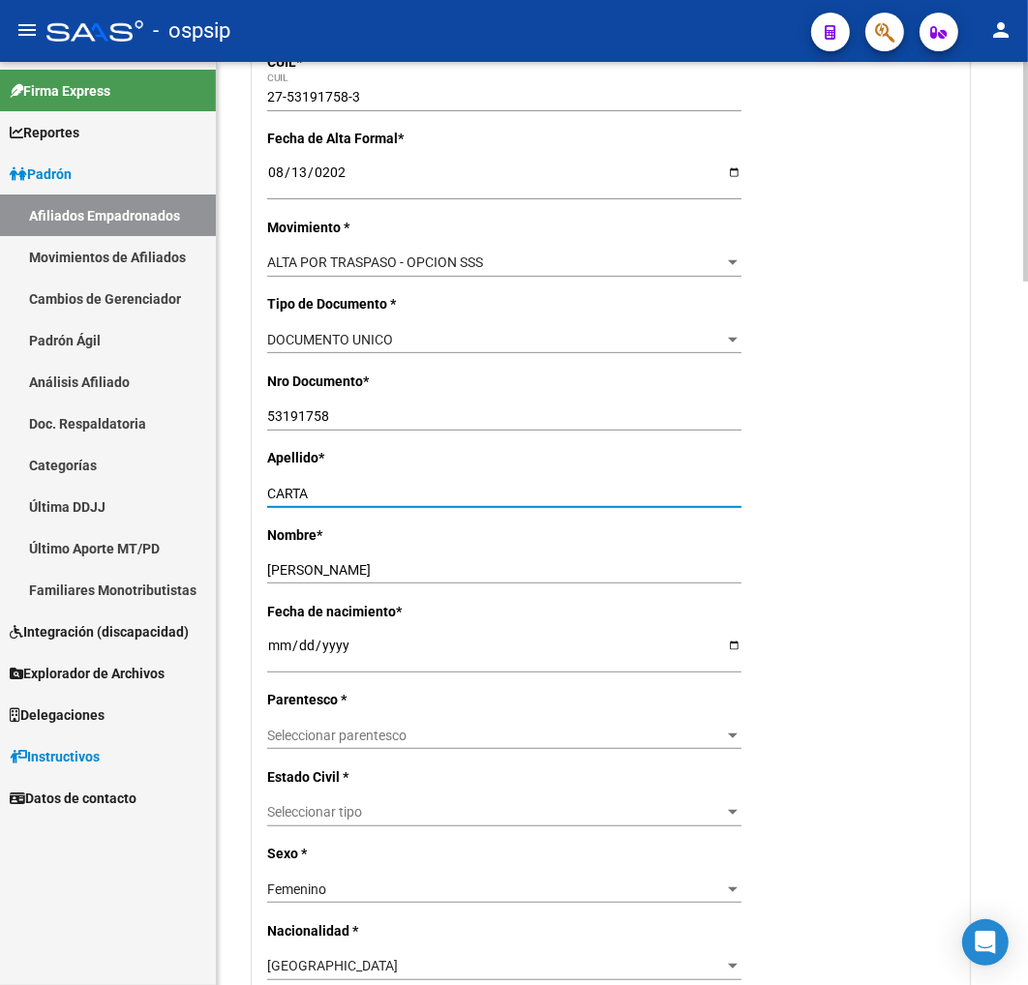
scroll to position [430, 0]
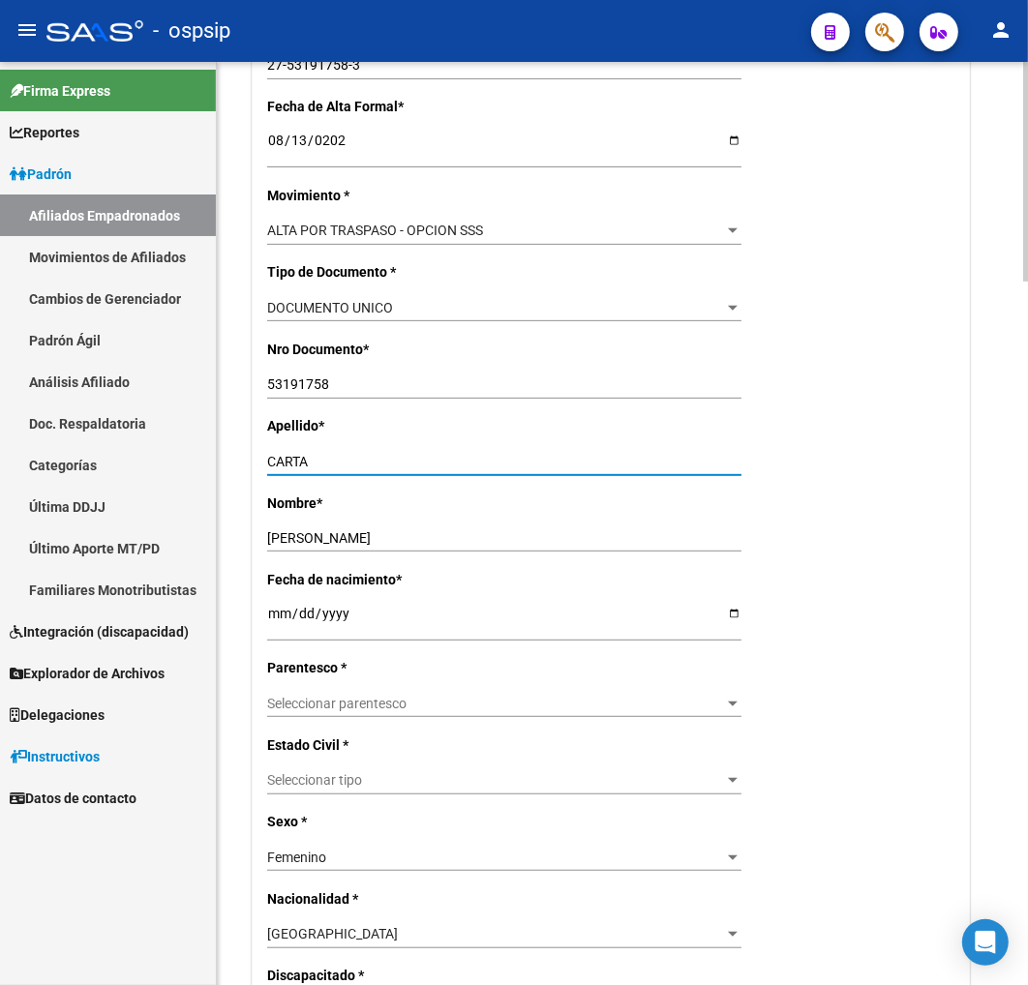
type input "CARTA"
click at [388, 697] on span "Seleccionar parentesco" at bounding box center [495, 704] width 457 height 16
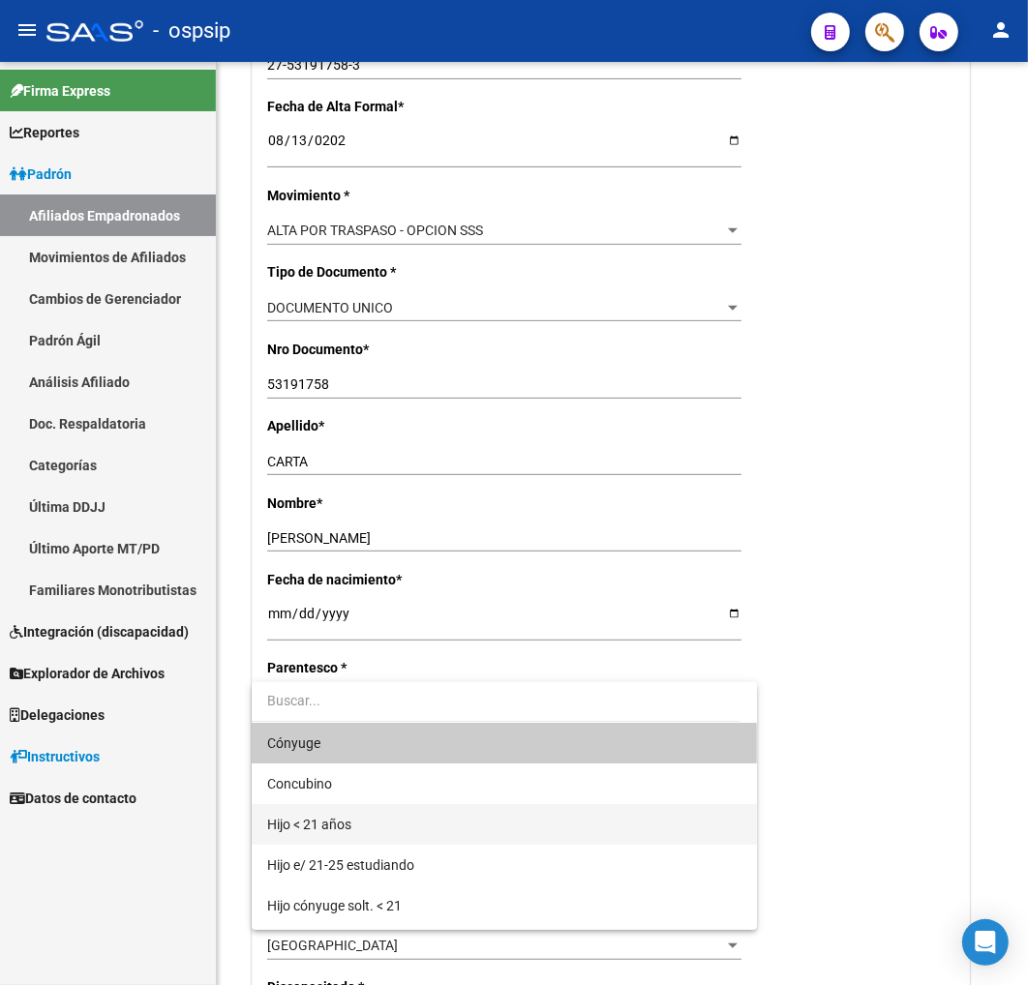
click at [380, 820] on span "Hijo < 21 años" at bounding box center [504, 824] width 474 height 41
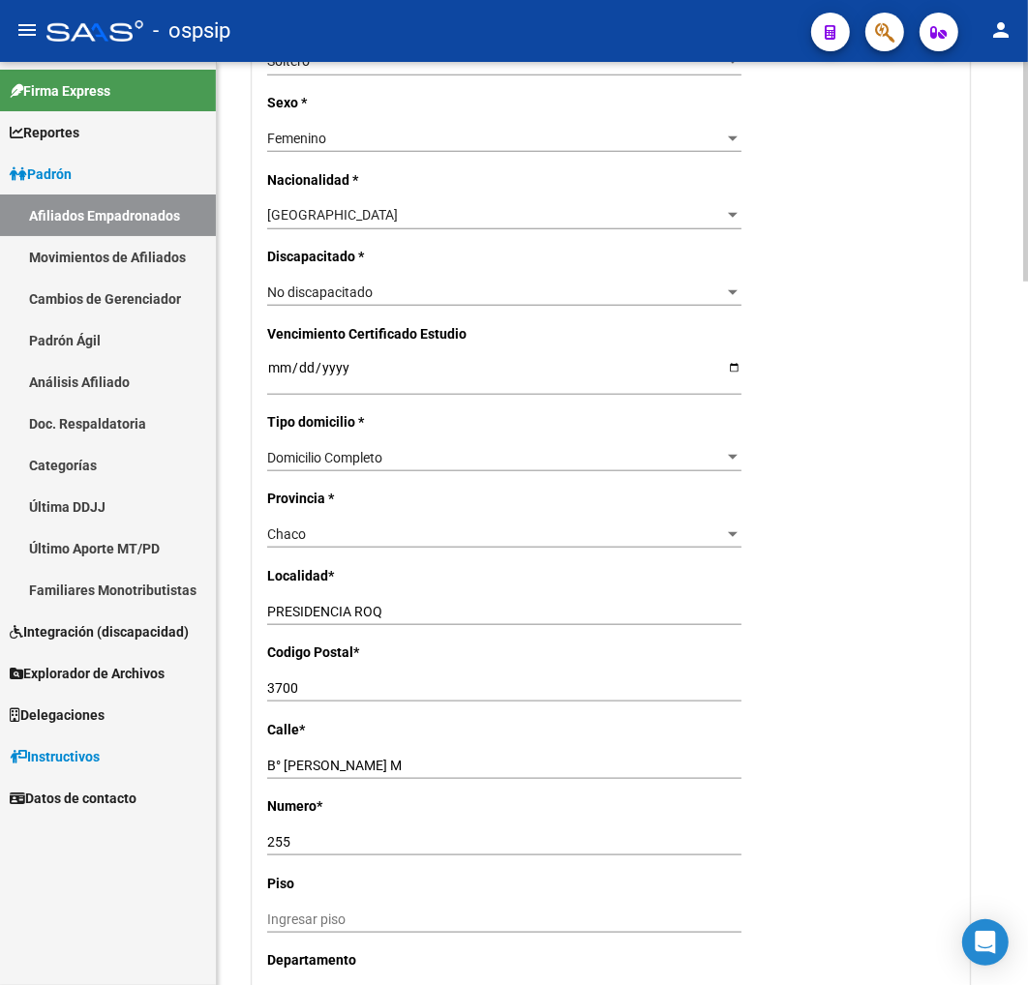
scroll to position [1183, 0]
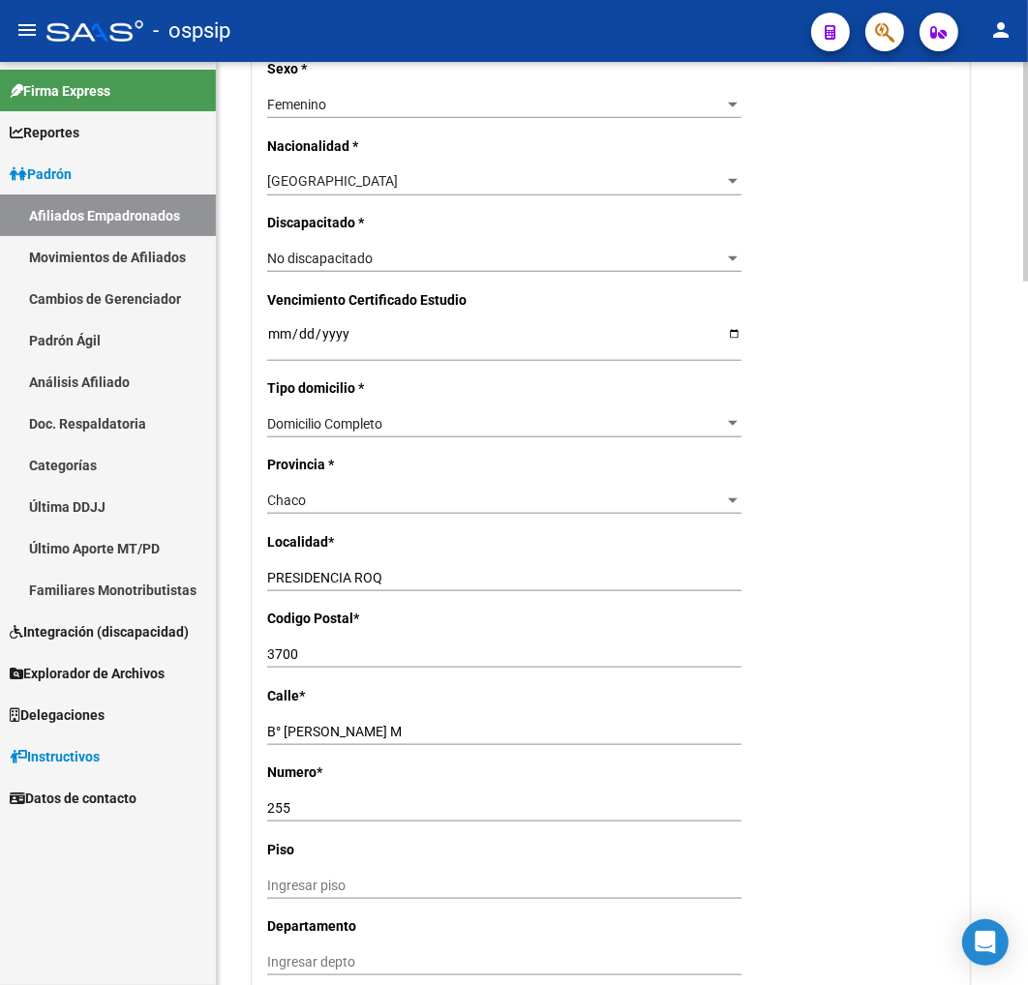
click at [383, 578] on input "PRESIDENCIA ROQ" at bounding box center [504, 578] width 474 height 16
click at [436, 575] on input "PRESIDENCIA [PERSON_NAME]" at bounding box center [504, 578] width 474 height 16
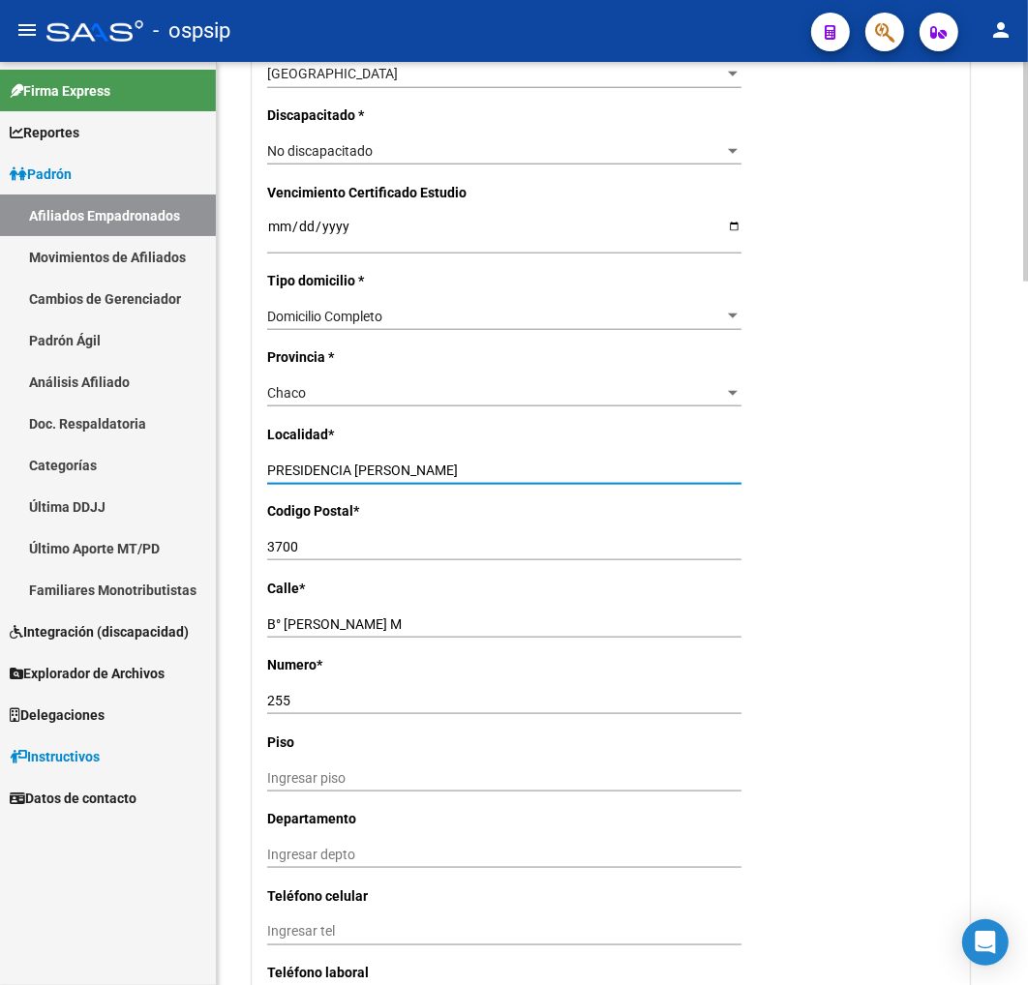
type input "PRESIDENCIA [PERSON_NAME]"
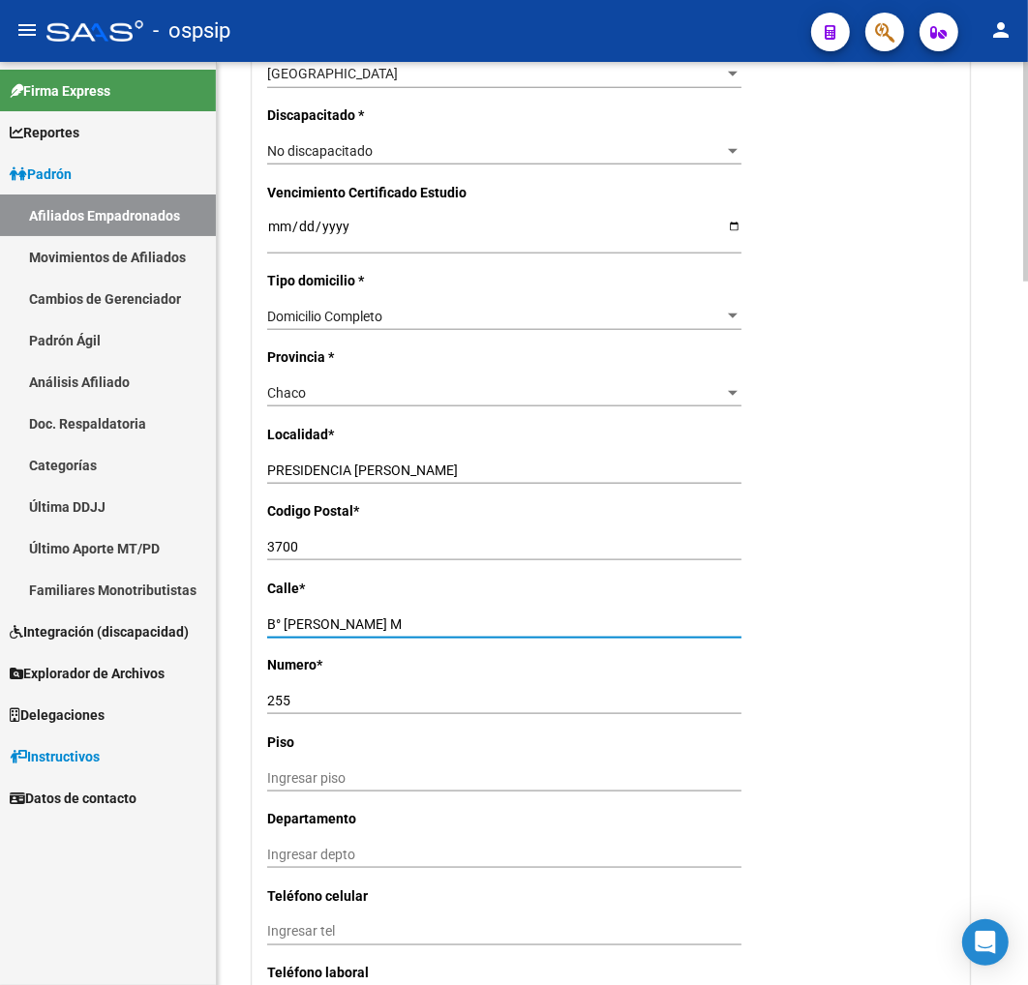
click at [426, 626] on input "B° [PERSON_NAME] M" at bounding box center [504, 625] width 474 height 16
type input "B"
type input "MZA 22 PC"
click at [335, 708] on div "255 Ingresar nro" at bounding box center [504, 700] width 474 height 27
type input "2"
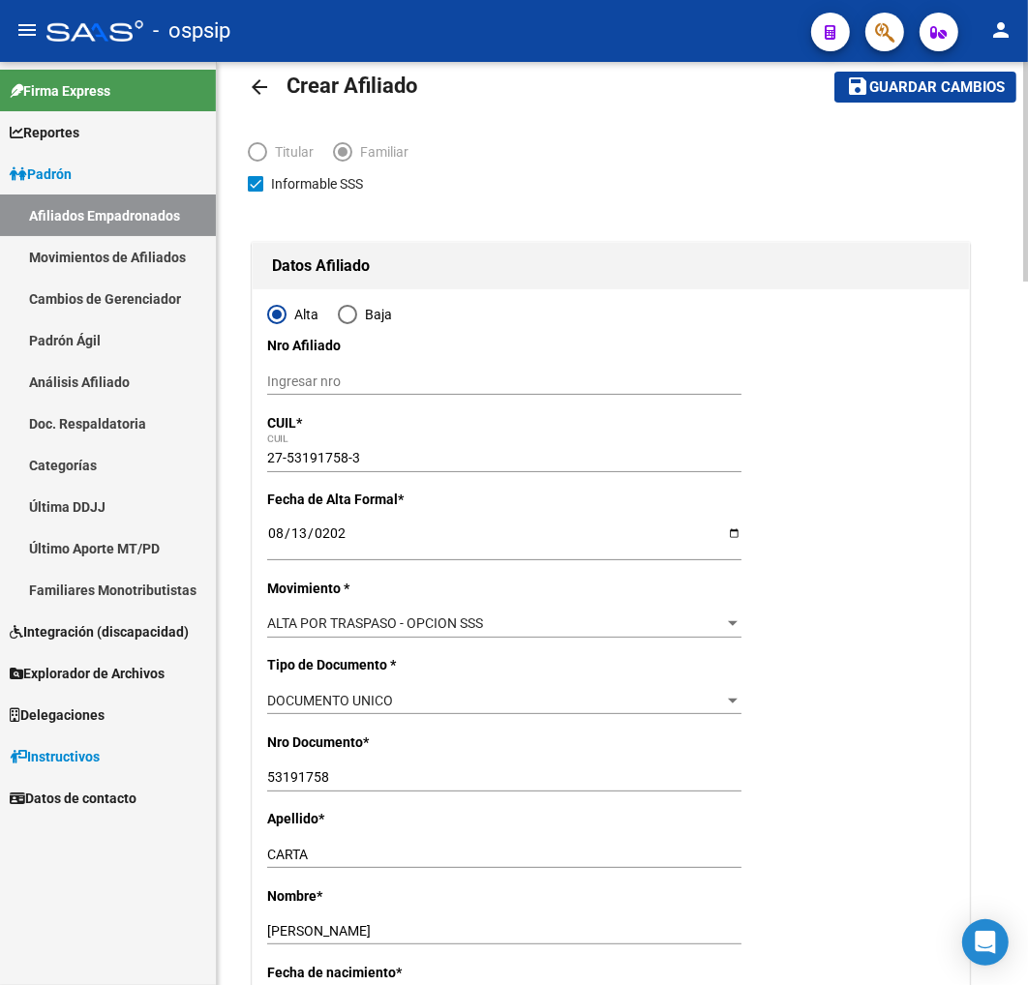
scroll to position [0, 0]
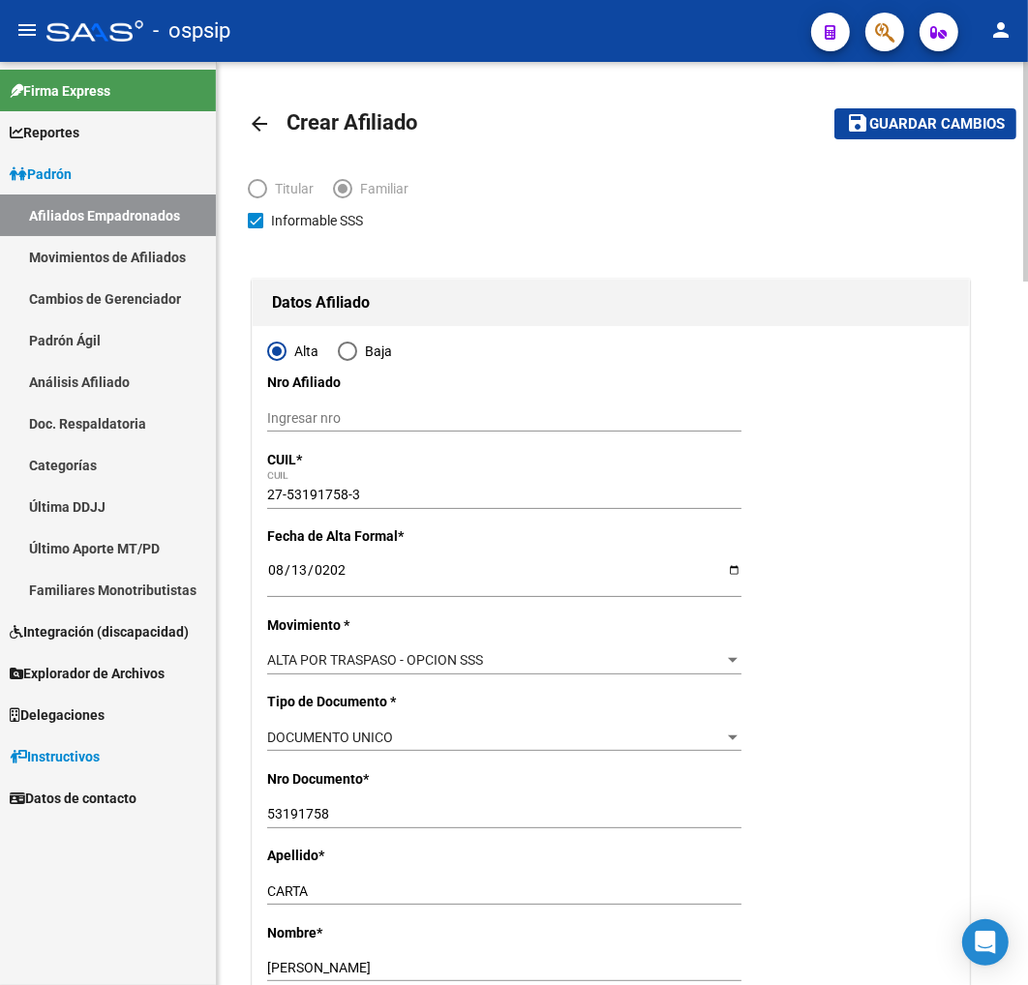
type input "15"
click at [929, 128] on span "Guardar cambios" at bounding box center [937, 124] width 136 height 17
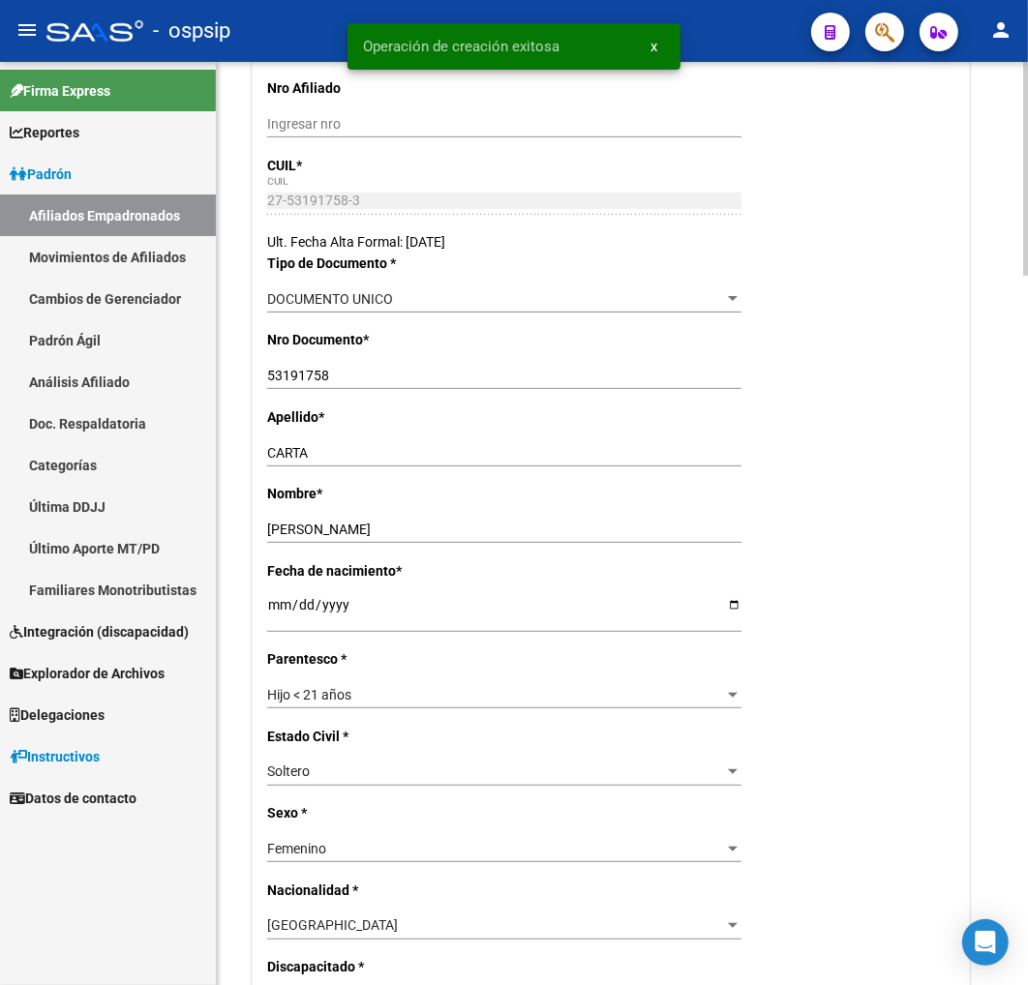
radio input "true"
type input "30-70950550-1"
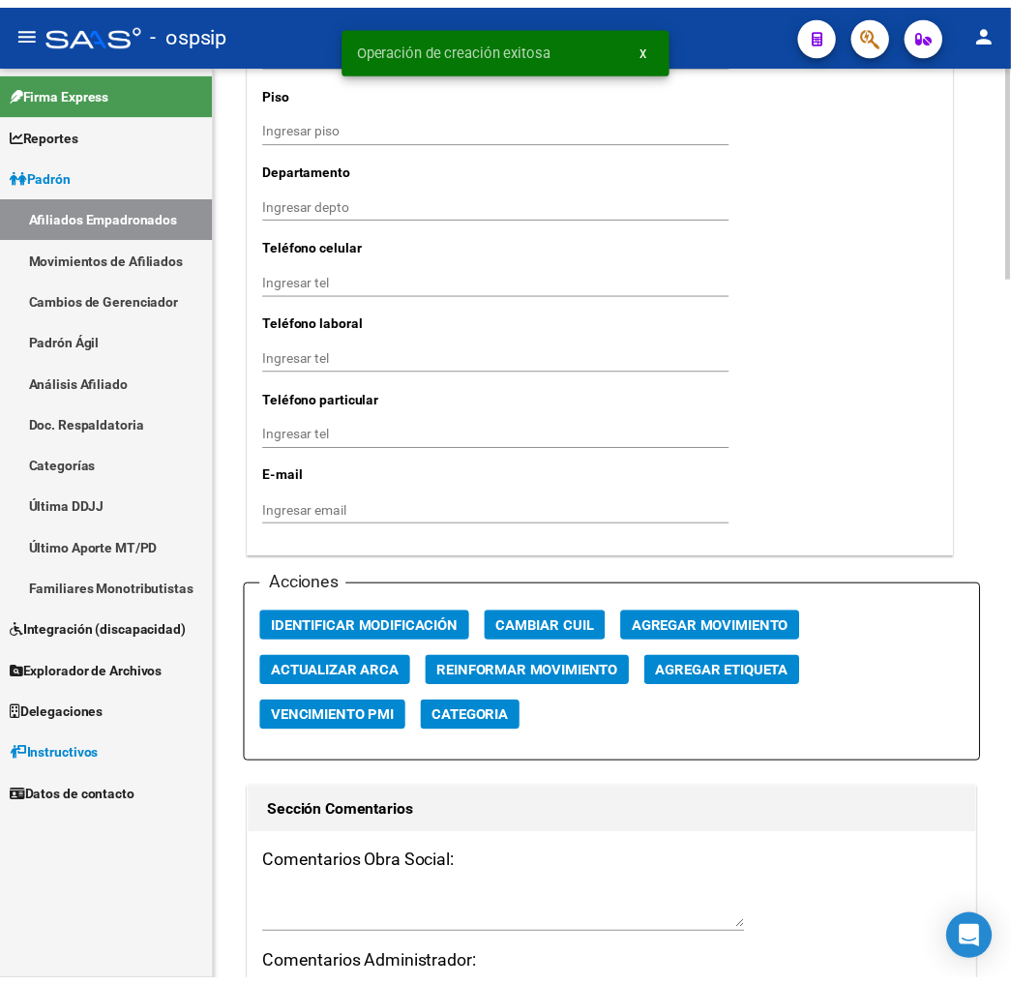
scroll to position [1827, 0]
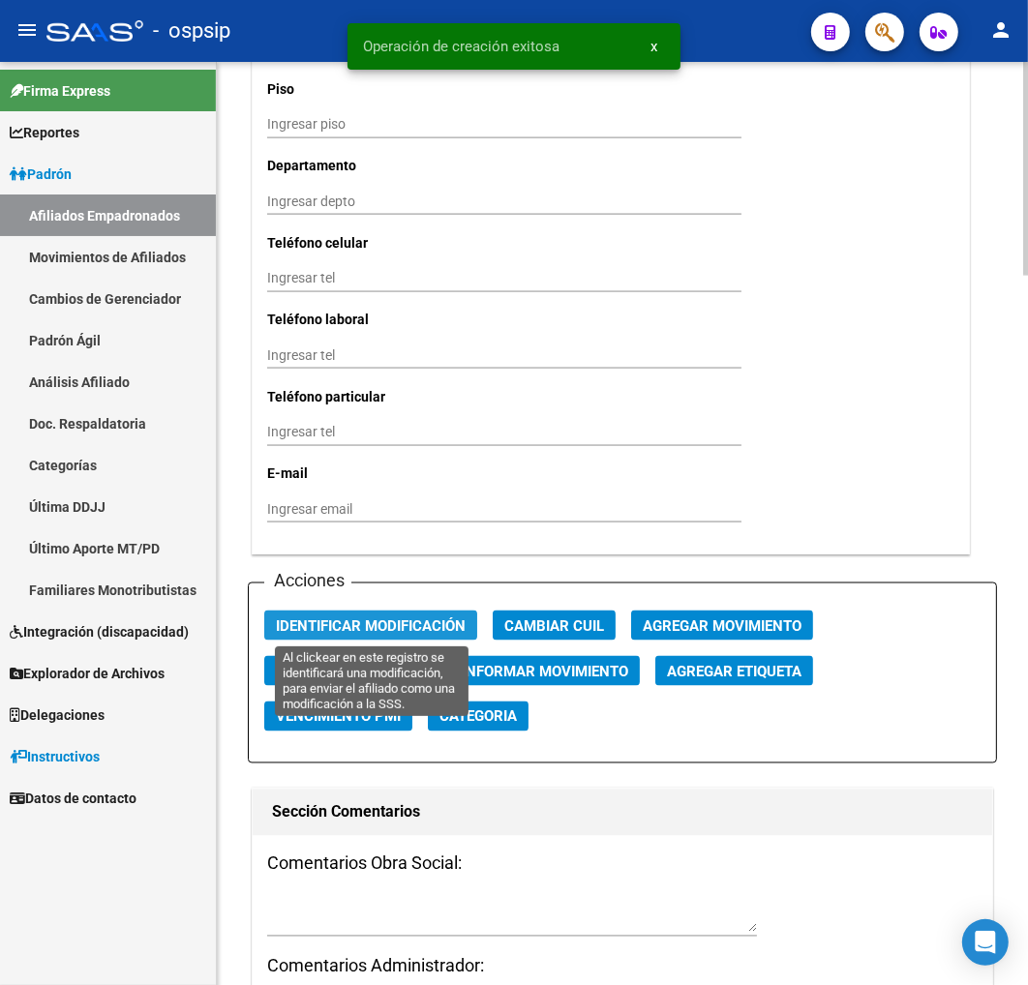
click at [416, 619] on span "Identificar Modificación" at bounding box center [371, 625] width 190 height 17
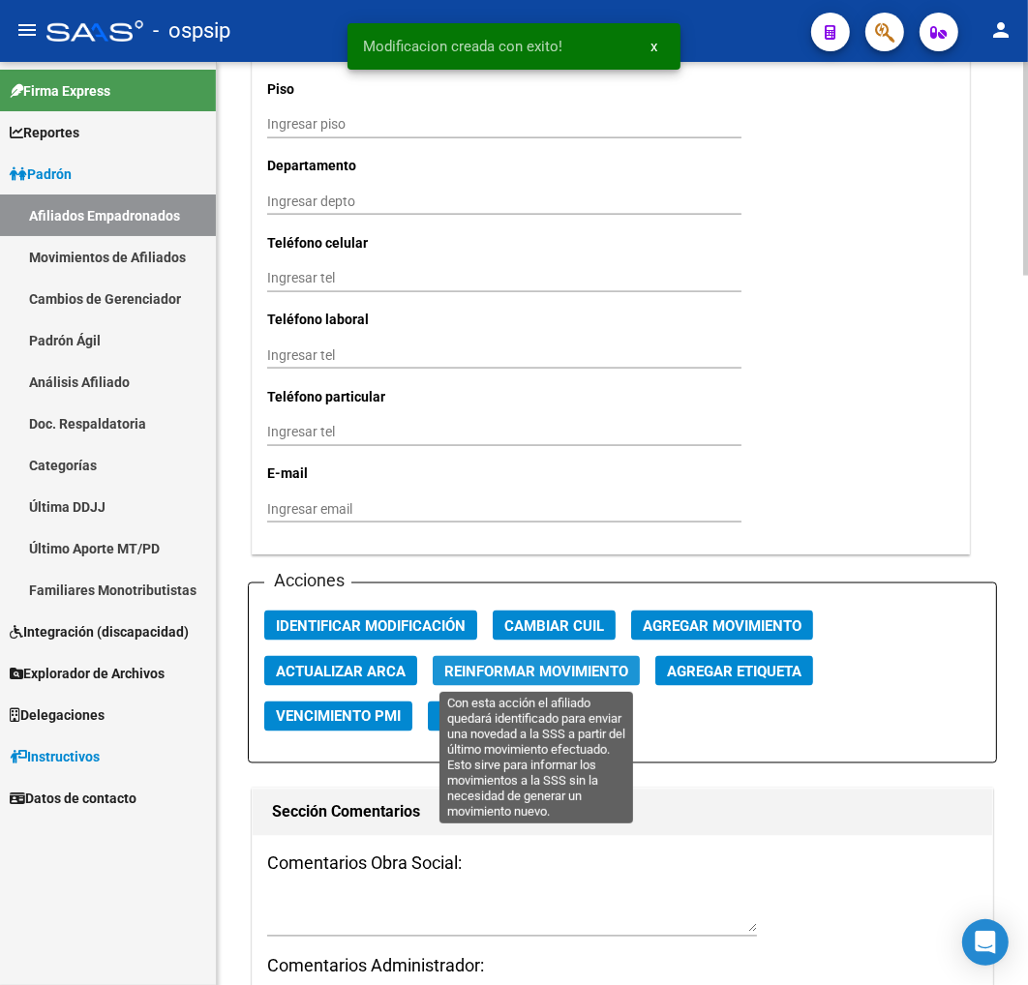
click at [499, 671] on span "Reinformar Movimiento" at bounding box center [536, 671] width 184 height 17
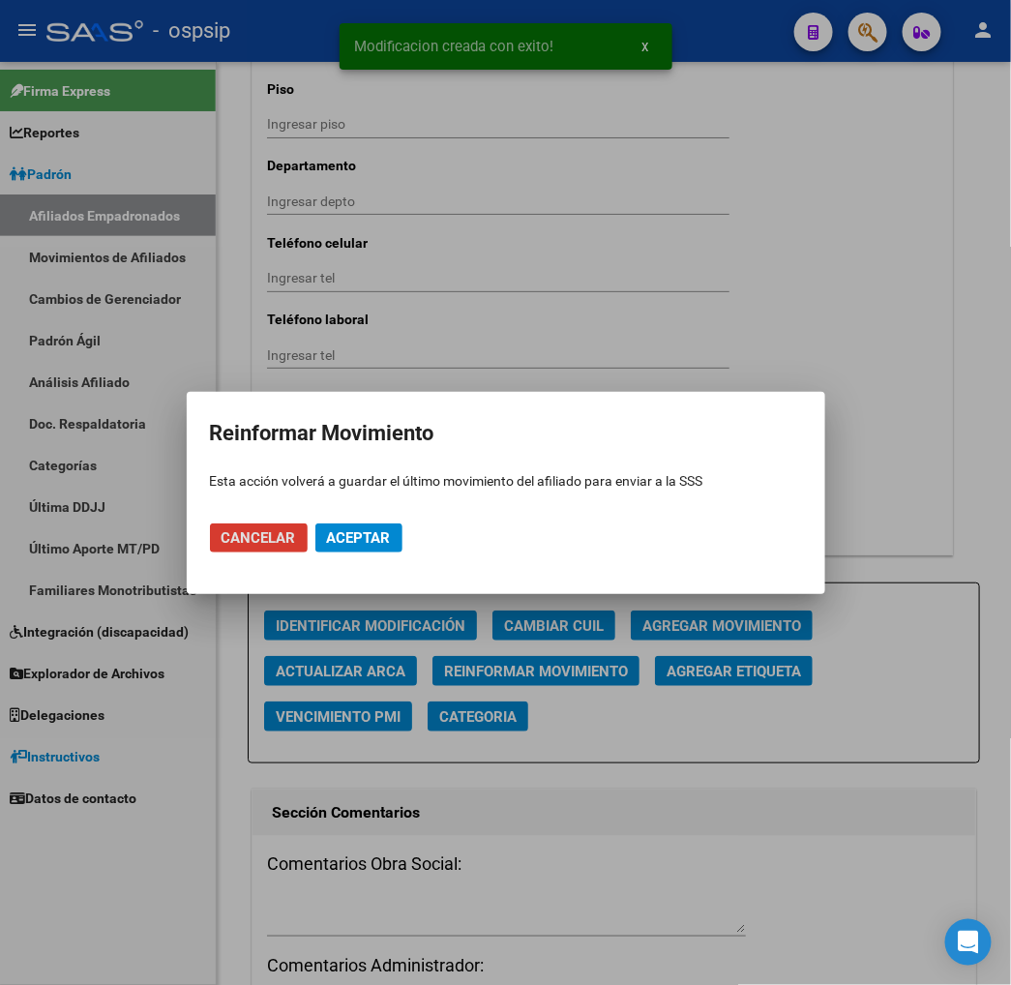
click at [376, 545] on span "Aceptar" at bounding box center [359, 537] width 64 height 17
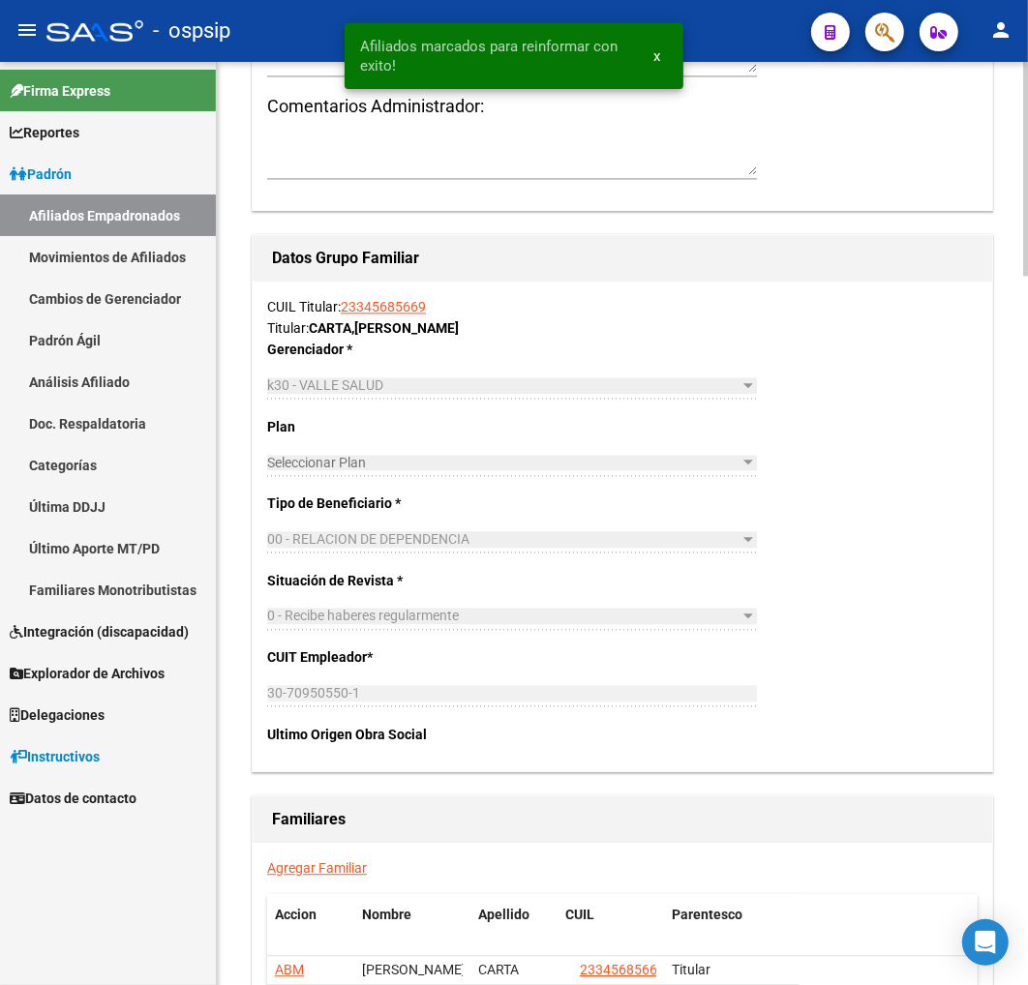
scroll to position [3011, 0]
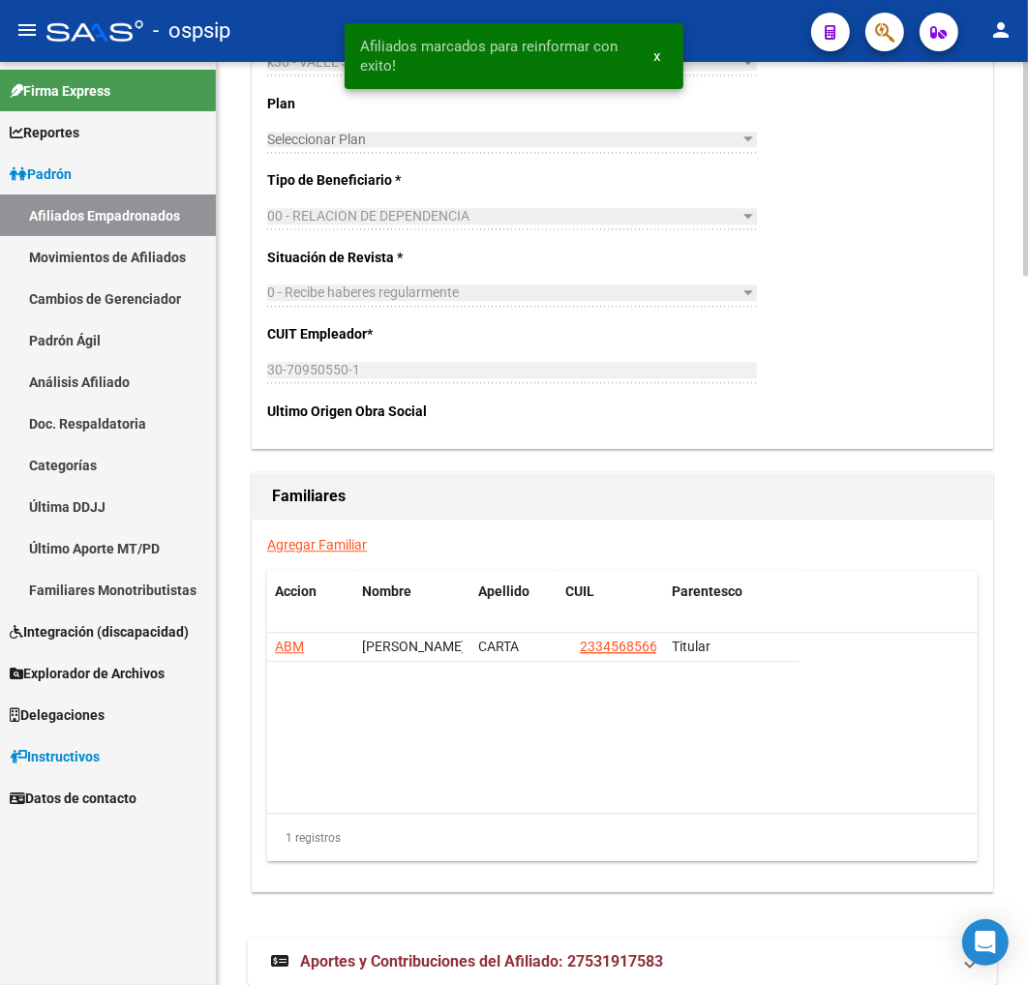
click at [320, 544] on link "Agregar Familiar" at bounding box center [317, 544] width 100 height 15
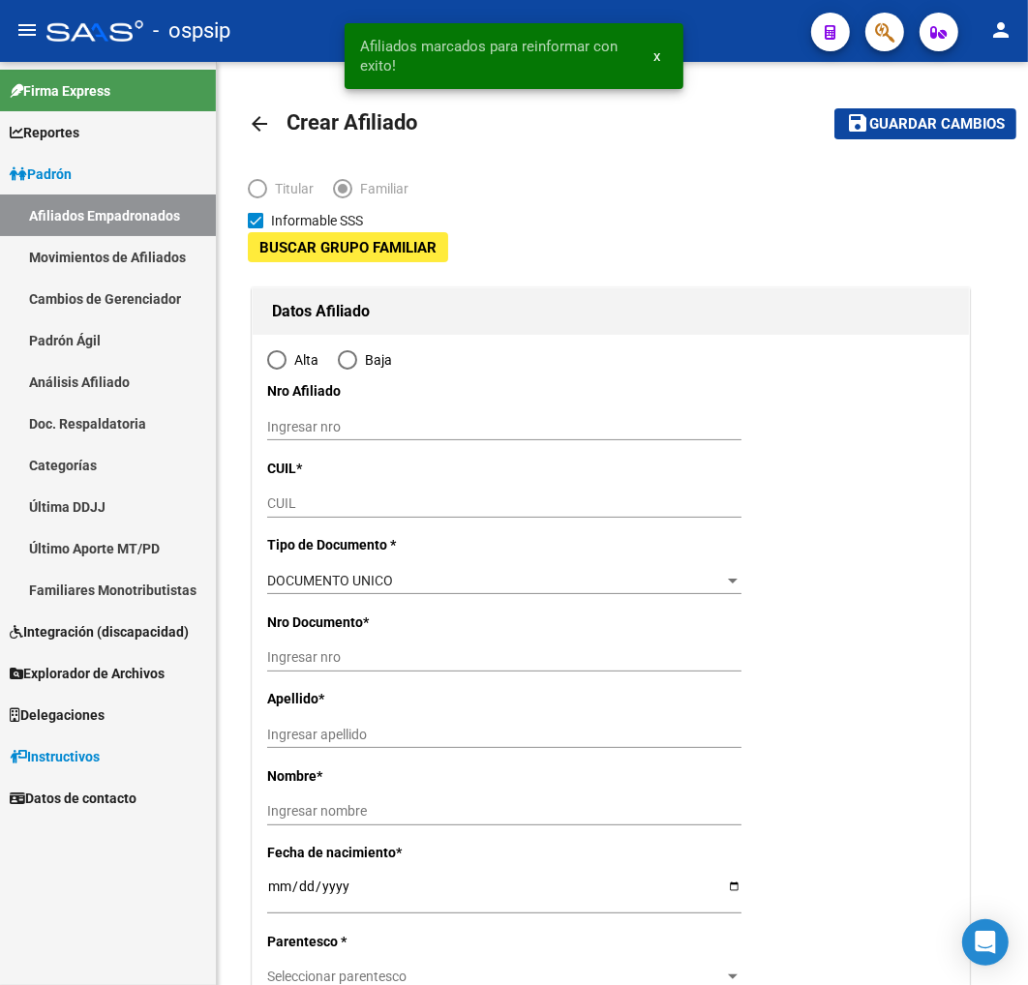
type input "30-70950550-1"
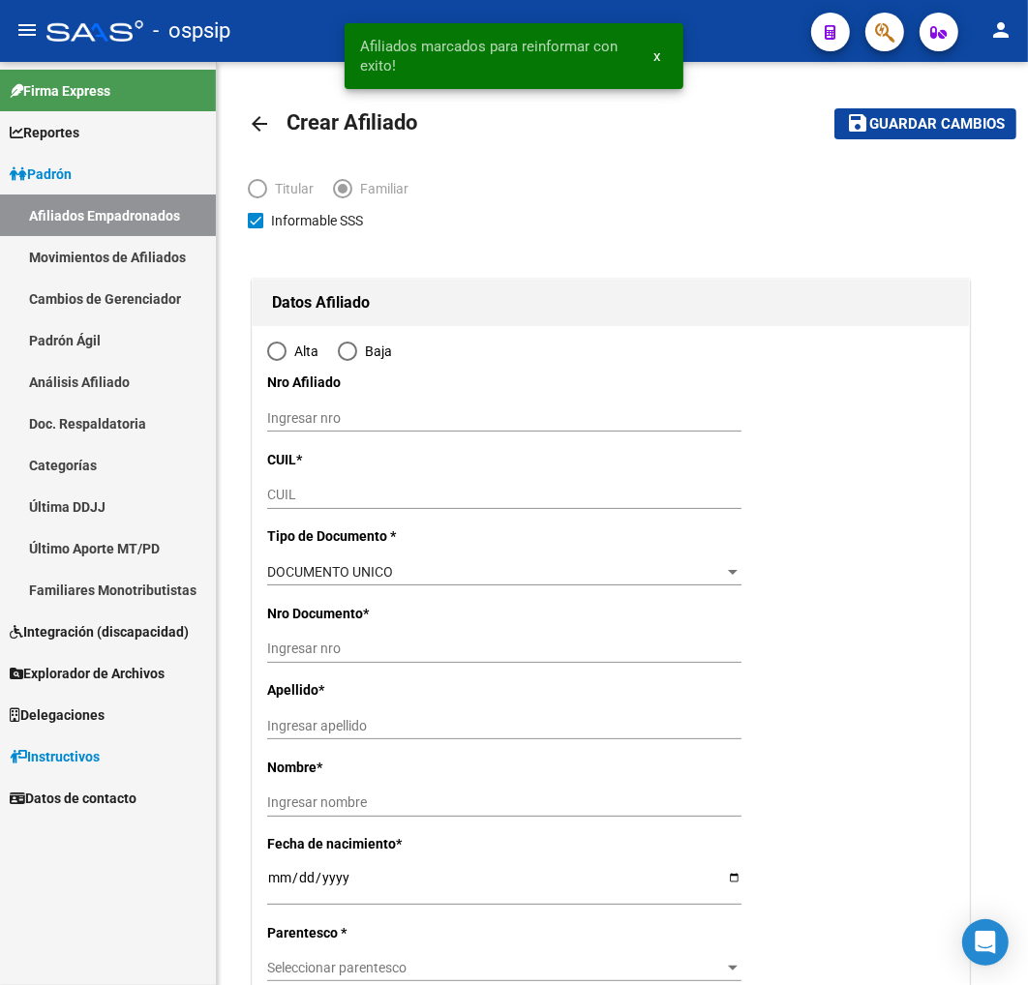
type input "[GEOGRAPHIC_DATA]"
type input "9420"
type input "KAVY"
type input "255"
radio input "true"
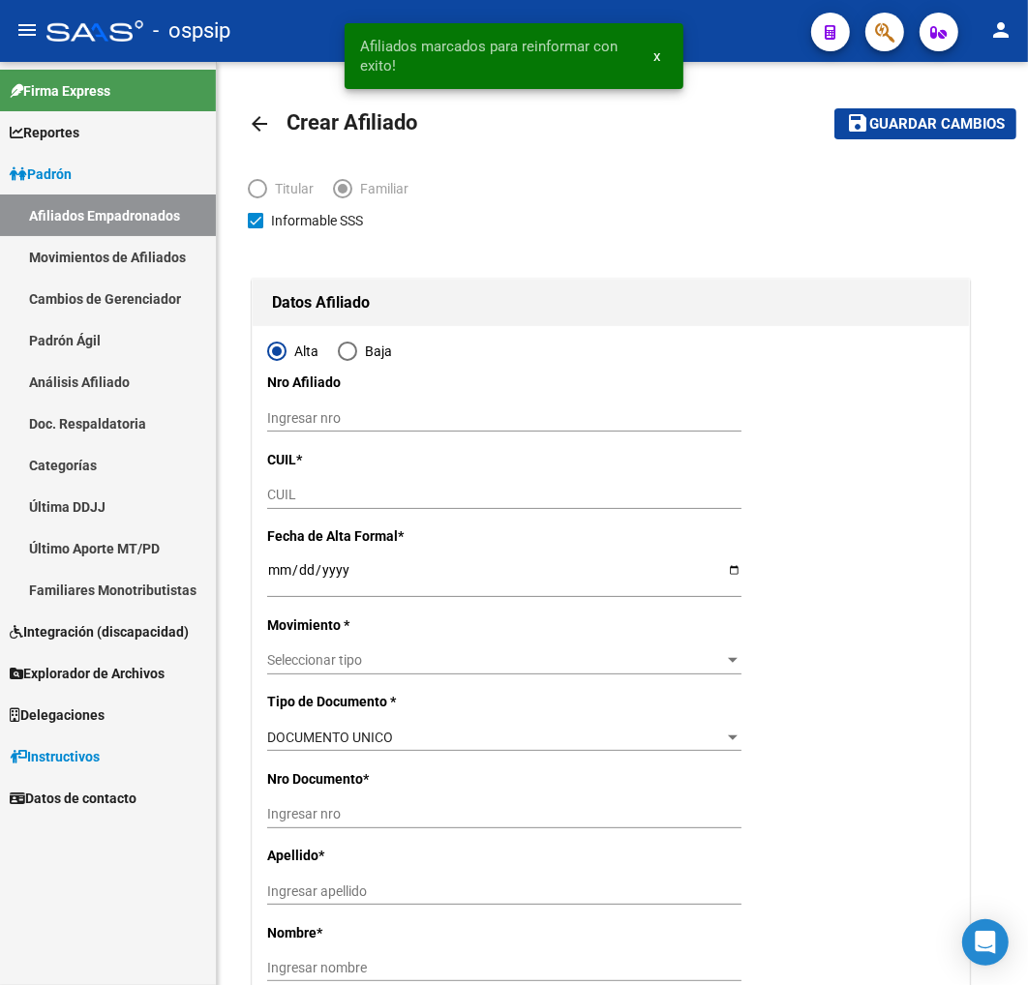
type input "30-70950550-1"
click at [342, 501] on input "CUIL" at bounding box center [504, 495] width 474 height 16
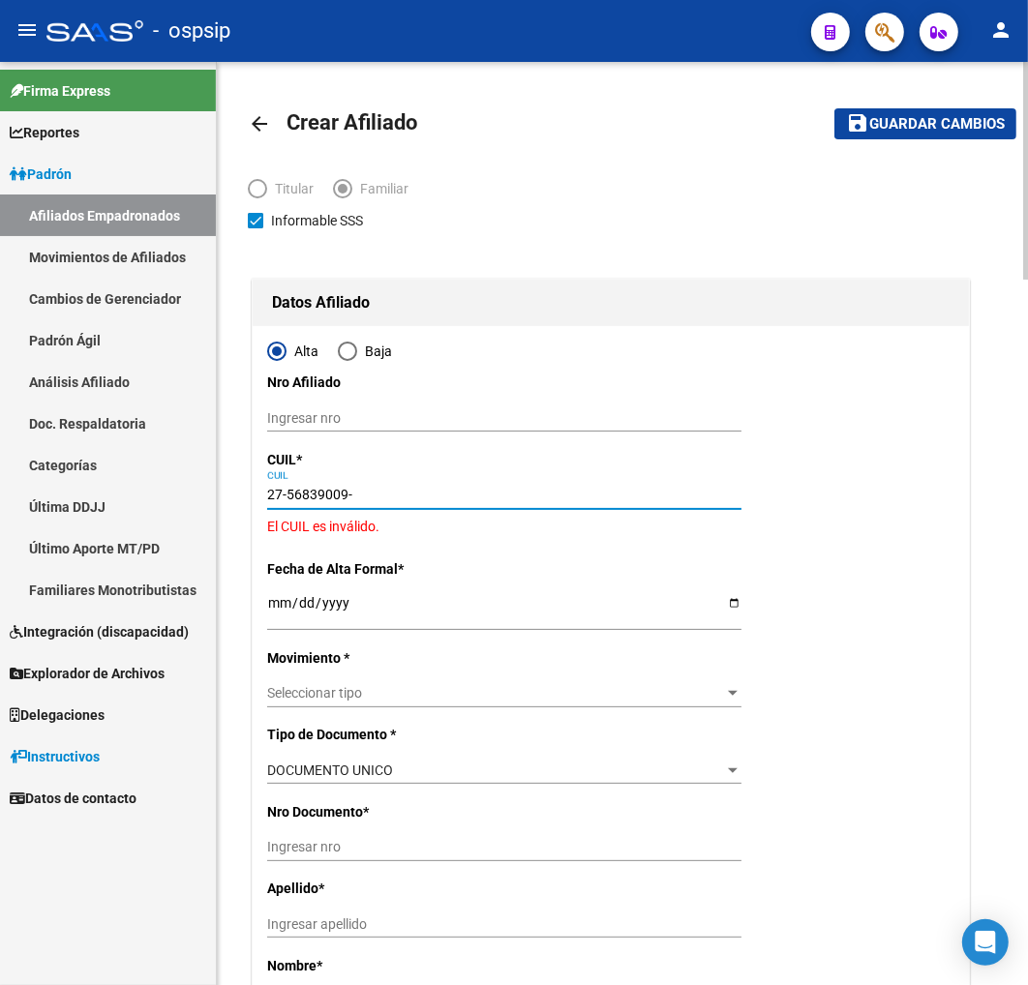
type input "27-56839009-7"
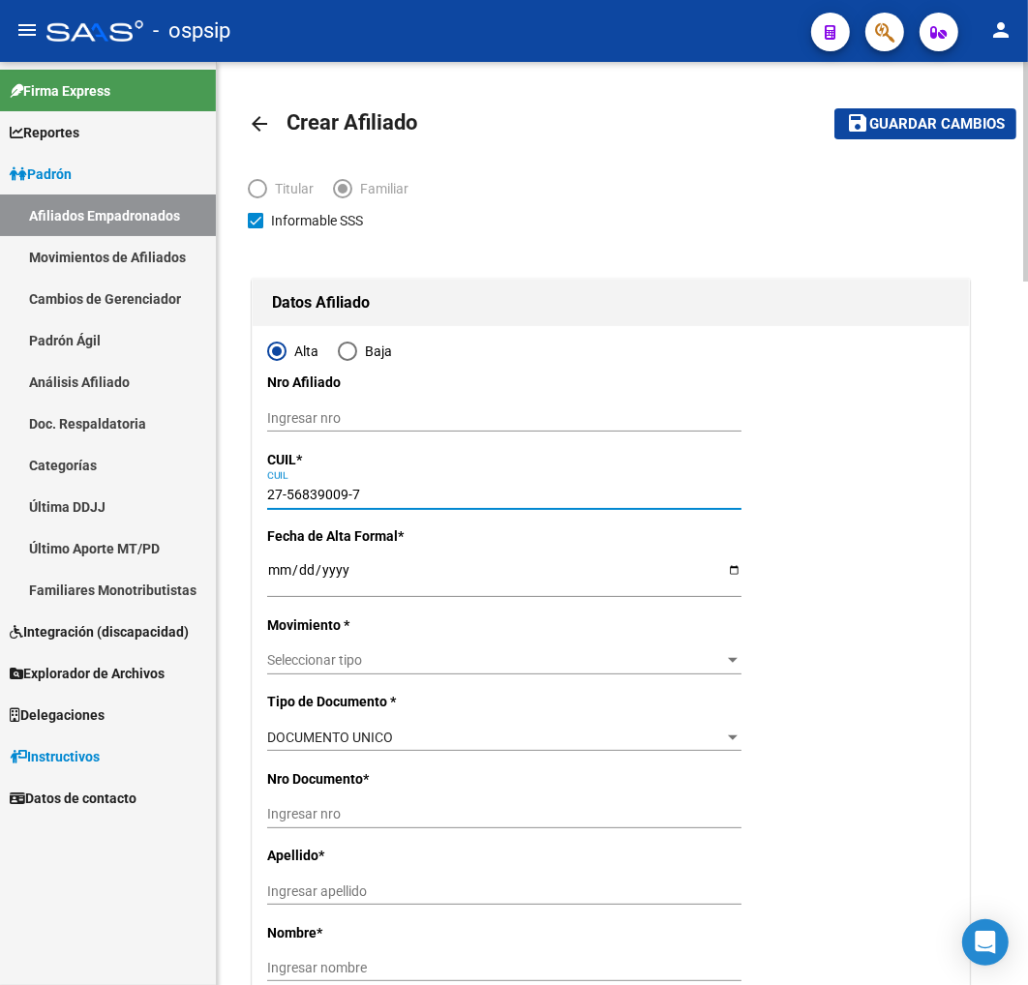
type input "56839009"
type input "CARTA"
type input "[PERSON_NAME]"
type input "[DATE]"
type input "PRESIDENCIA ROQ"
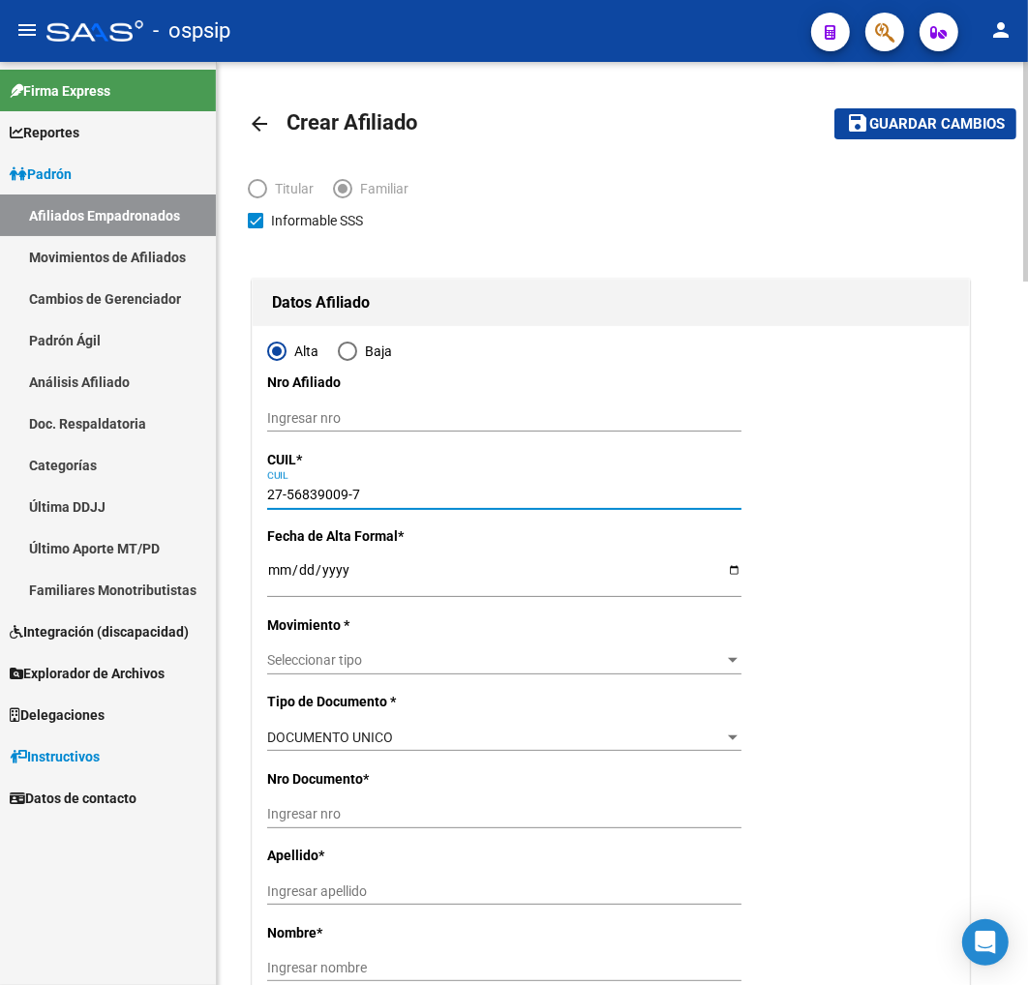
type input "3700"
type input "BÌ MONSE¹OR DE [PERSON_NAME]"
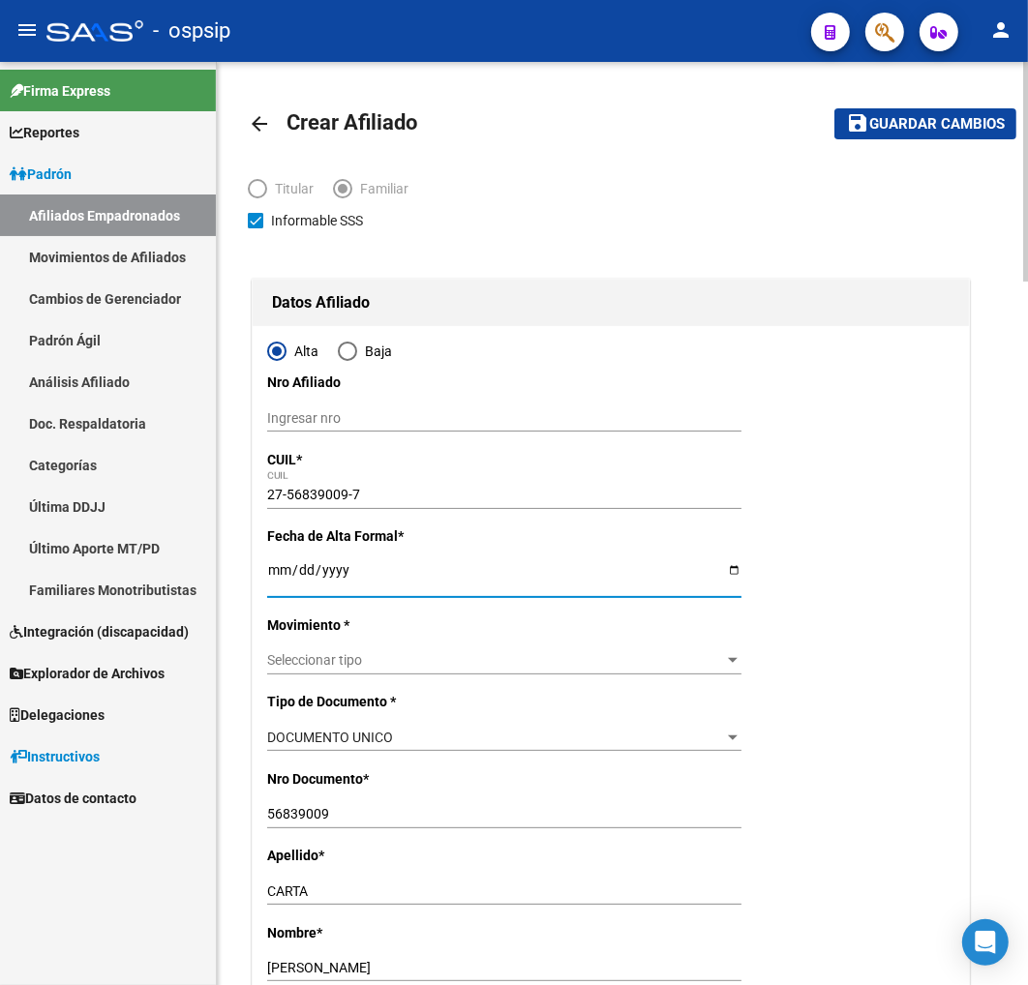
click at [273, 573] on input "Ingresar fecha" at bounding box center [504, 576] width 474 height 29
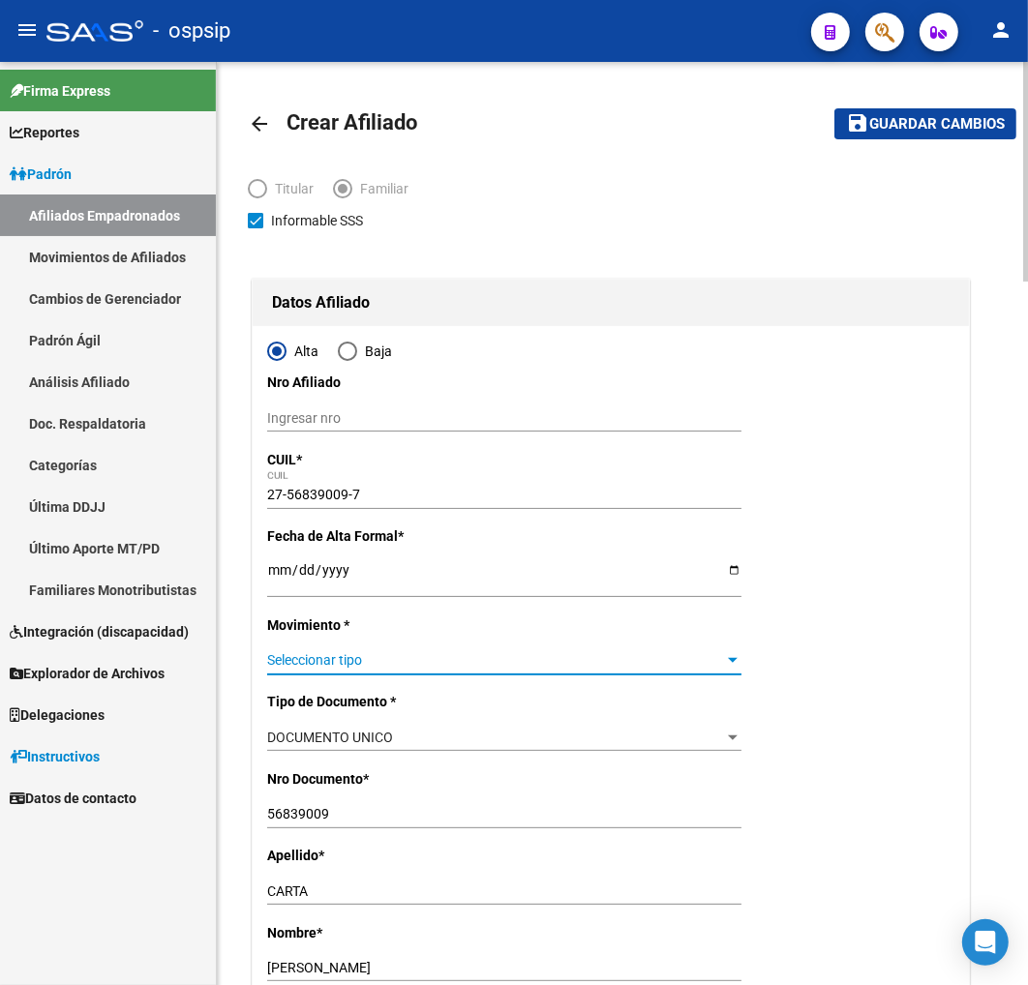
click at [557, 666] on span "Seleccionar tipo" at bounding box center [495, 660] width 457 height 16
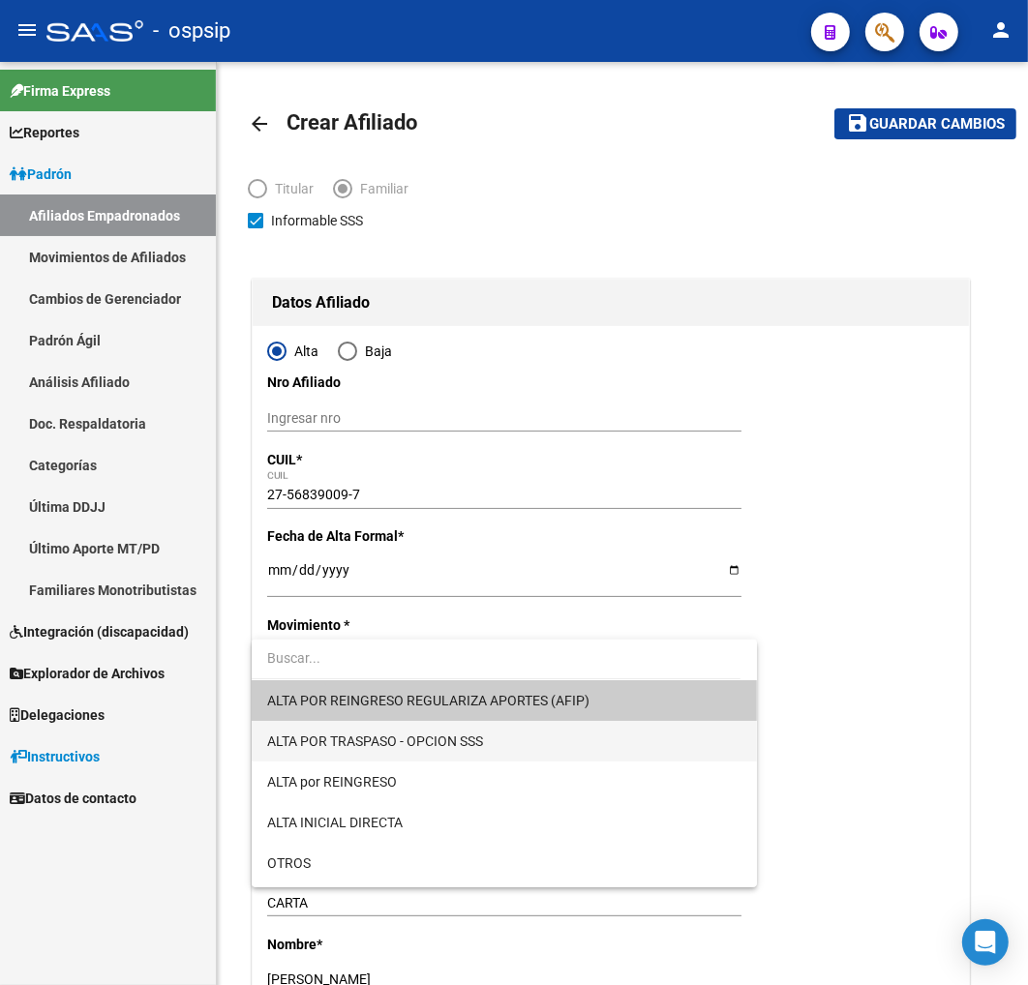
click at [514, 738] on span "ALTA POR TRASPASO - OPCION SSS" at bounding box center [504, 741] width 474 height 41
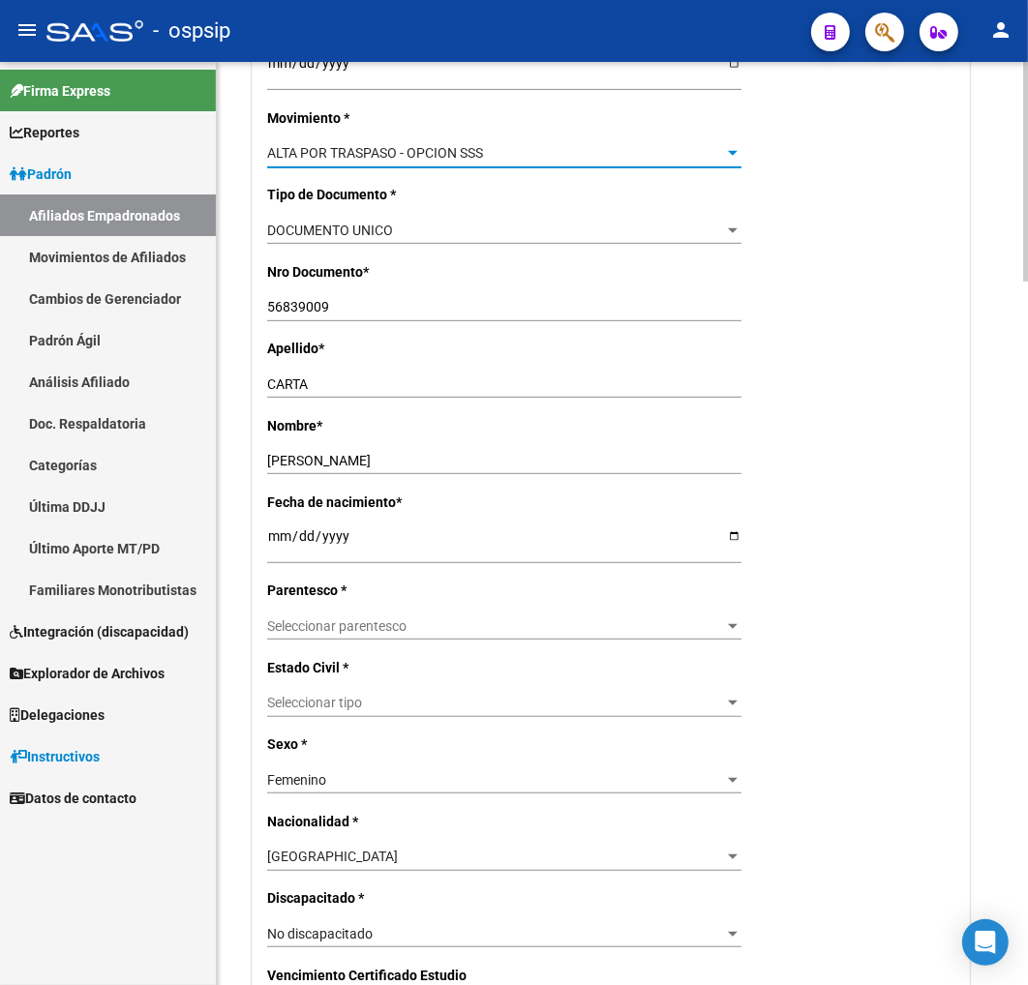
scroll to position [537, 0]
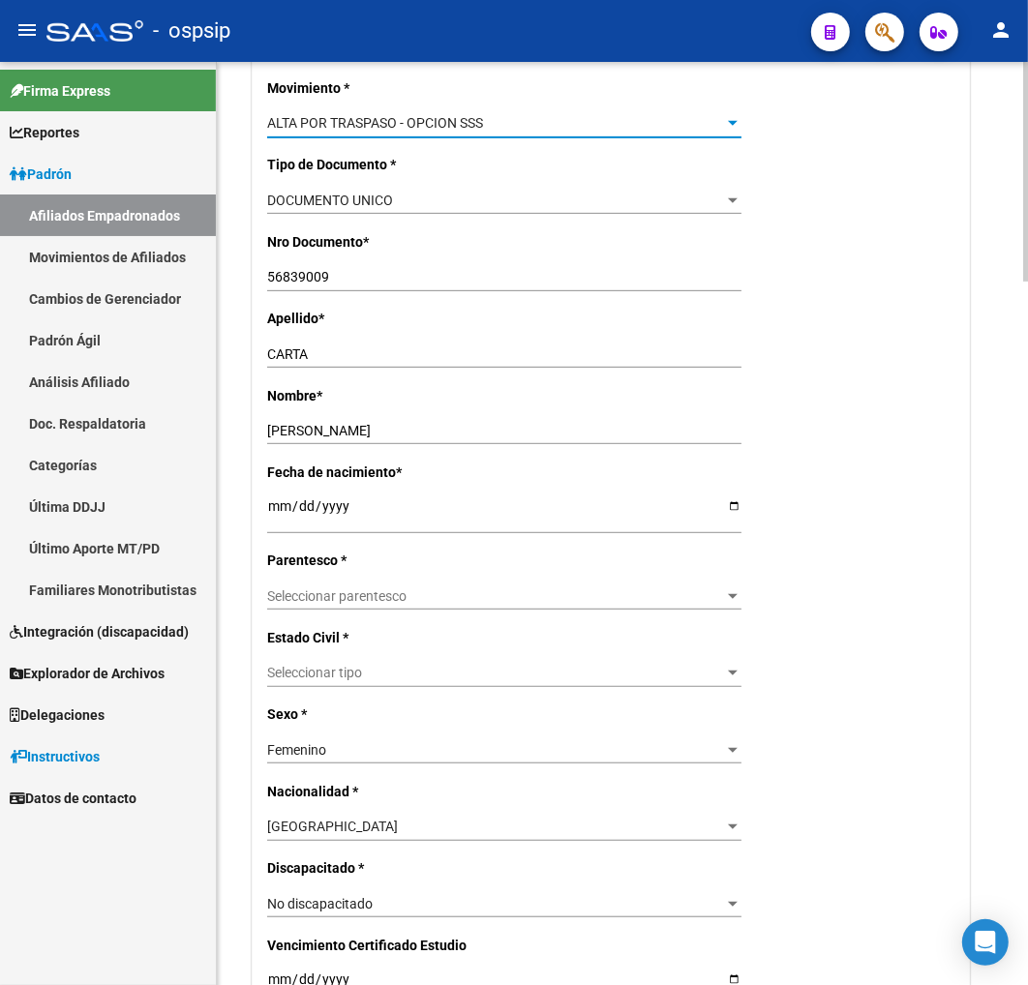
click at [489, 595] on span "Seleccionar parentesco" at bounding box center [495, 596] width 457 height 16
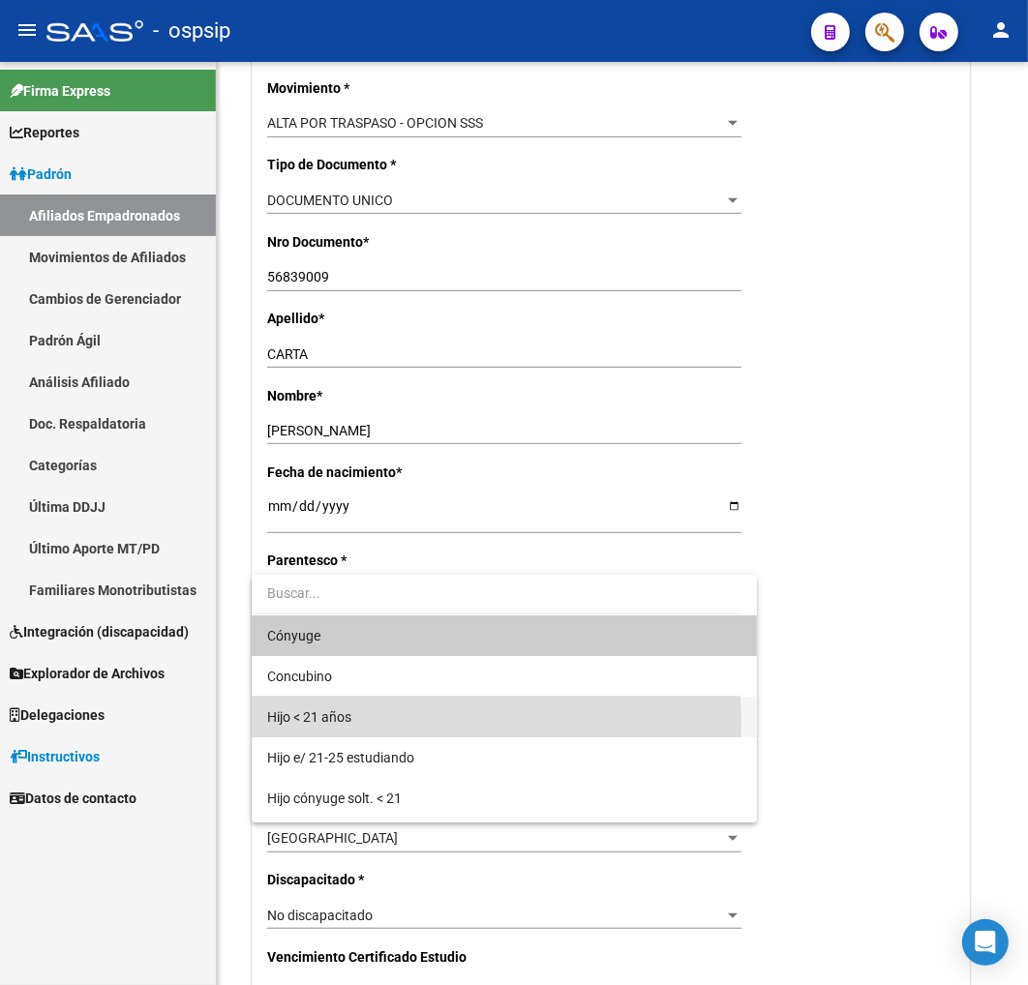
click at [420, 723] on span "Hijo < 21 años" at bounding box center [504, 717] width 474 height 41
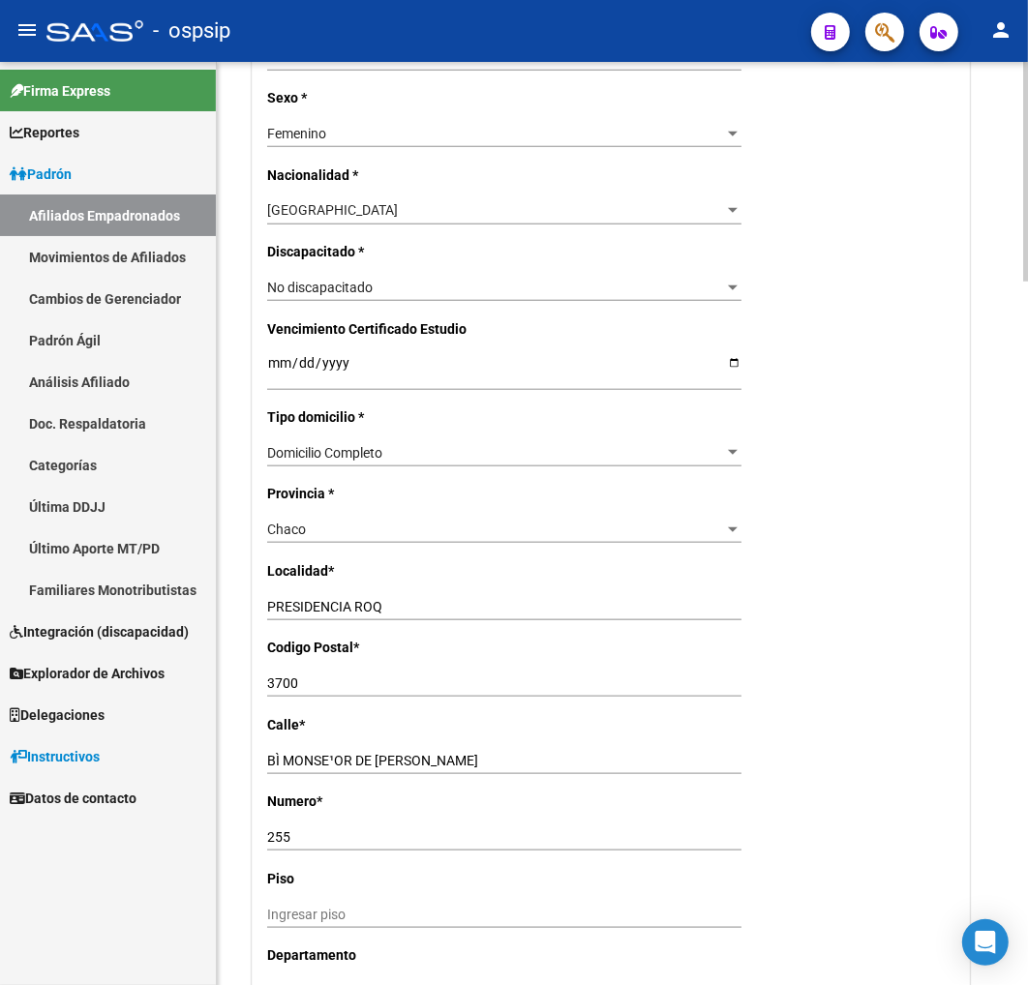
scroll to position [1183, 0]
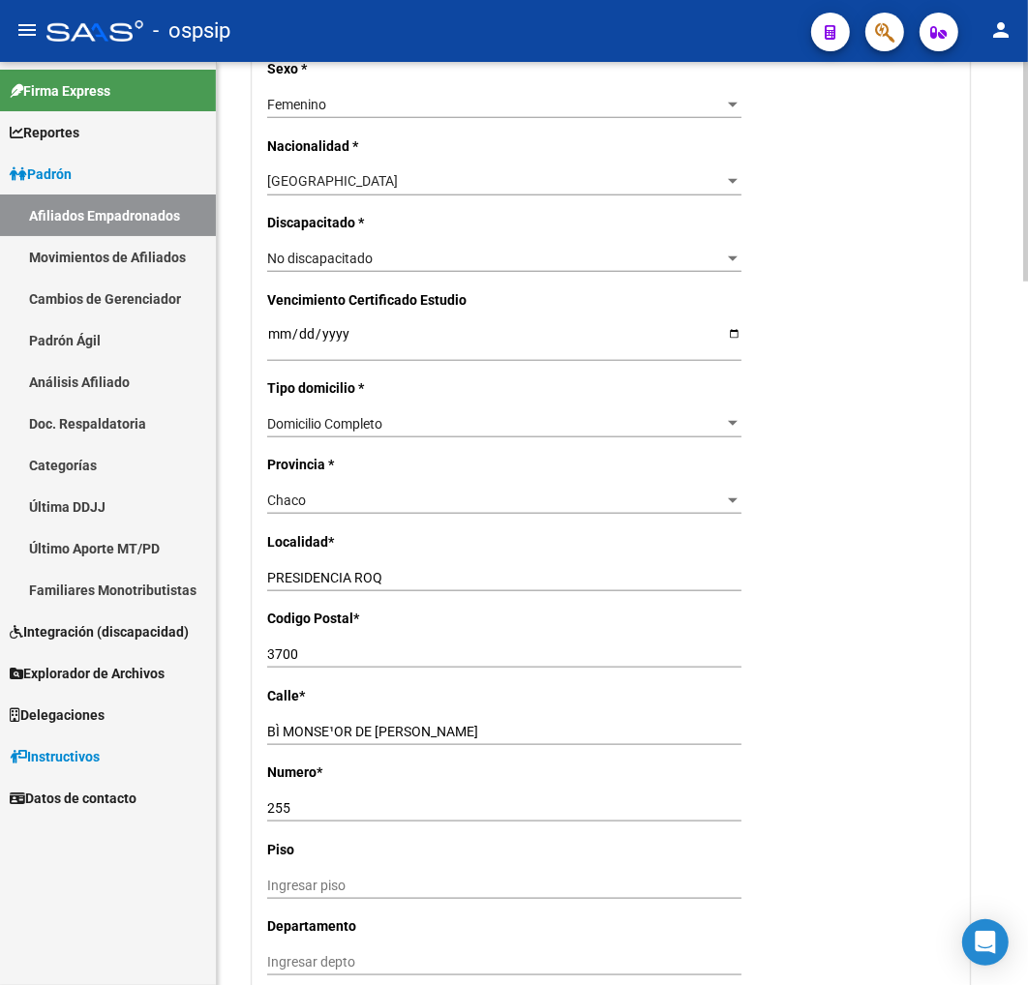
click at [433, 731] on input "BÌ MONSE¹OR DE [PERSON_NAME]" at bounding box center [504, 732] width 474 height 16
click at [401, 581] on input "PRESIDENCIA ROQ" at bounding box center [504, 578] width 474 height 16
click at [311, 724] on input "BÌ" at bounding box center [504, 732] width 474 height 16
drag, startPoint x: 325, startPoint y: 813, endPoint x: 349, endPoint y: 797, distance: 29.3
click at [325, 811] on input "255" at bounding box center [504, 808] width 474 height 16
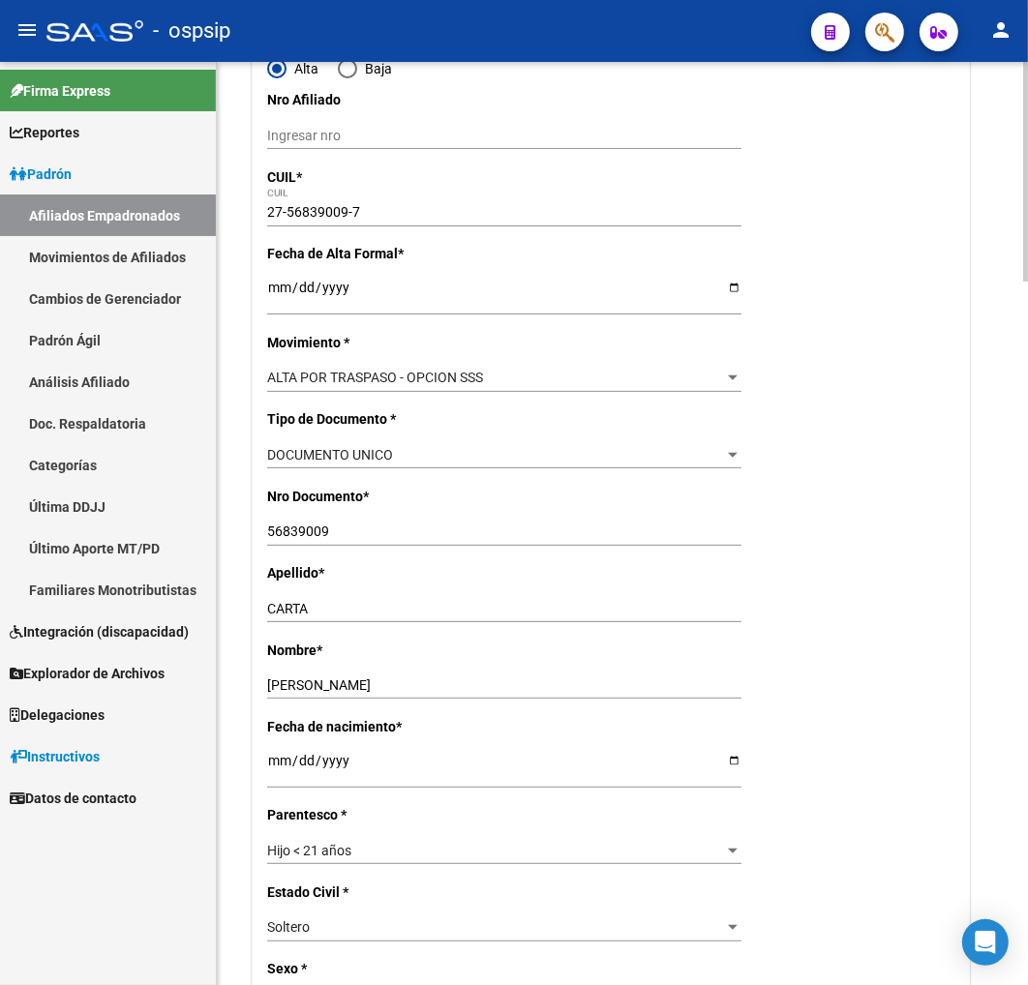
scroll to position [0, 0]
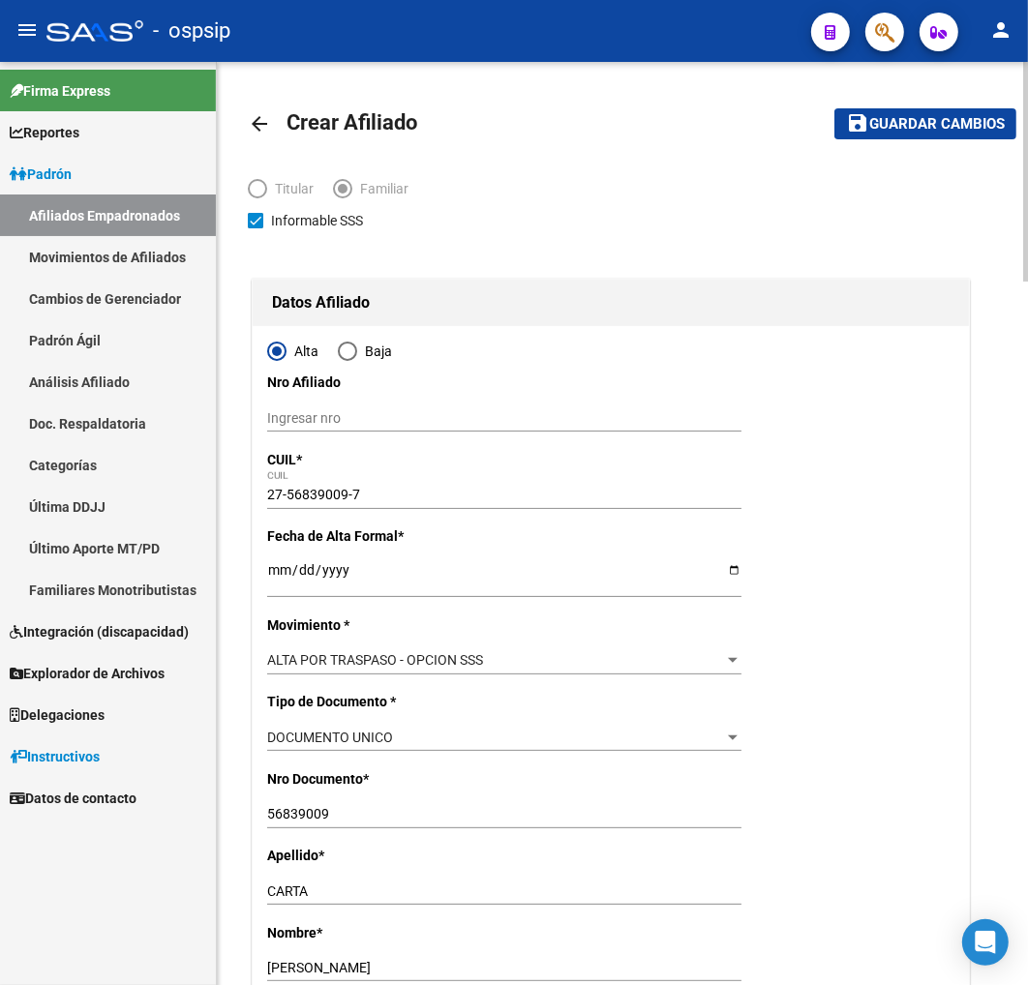
click at [921, 129] on span "Guardar cambios" at bounding box center [937, 124] width 136 height 17
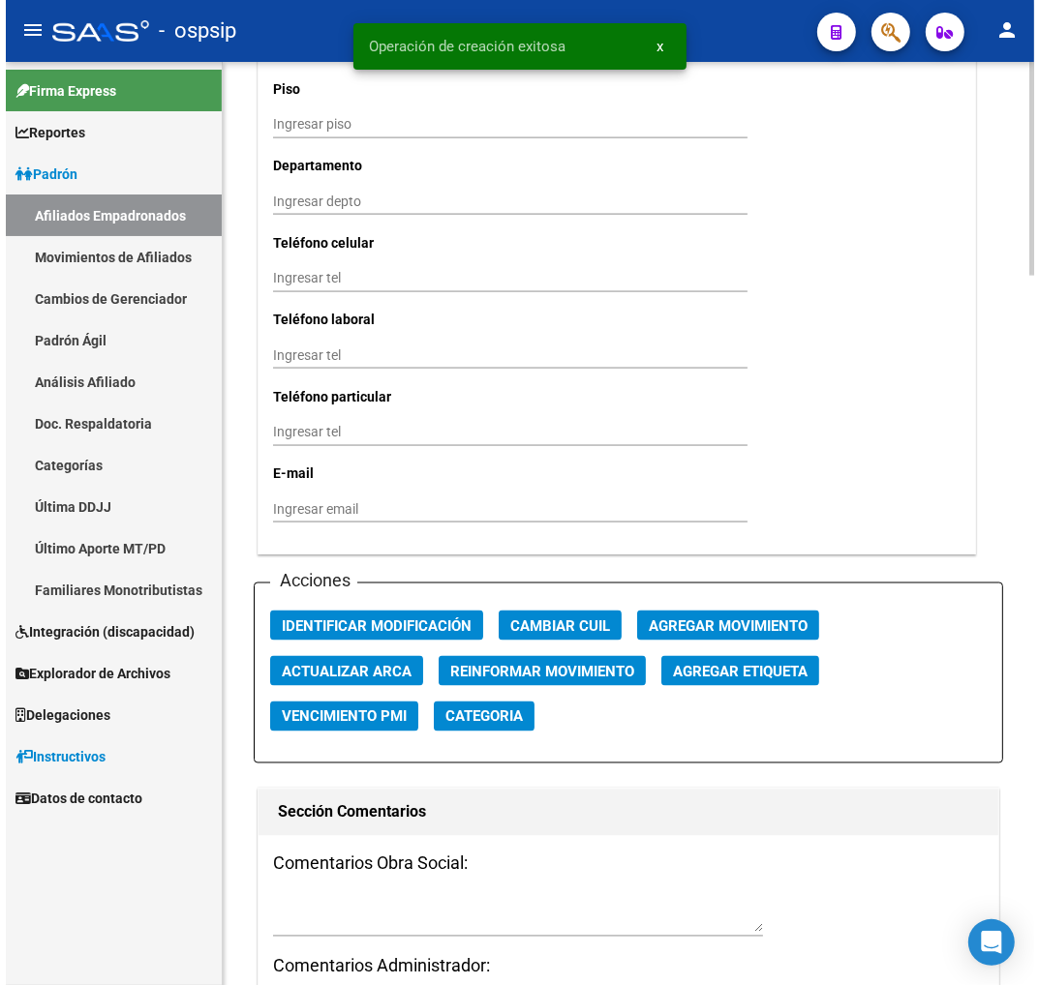
scroll to position [2151, 0]
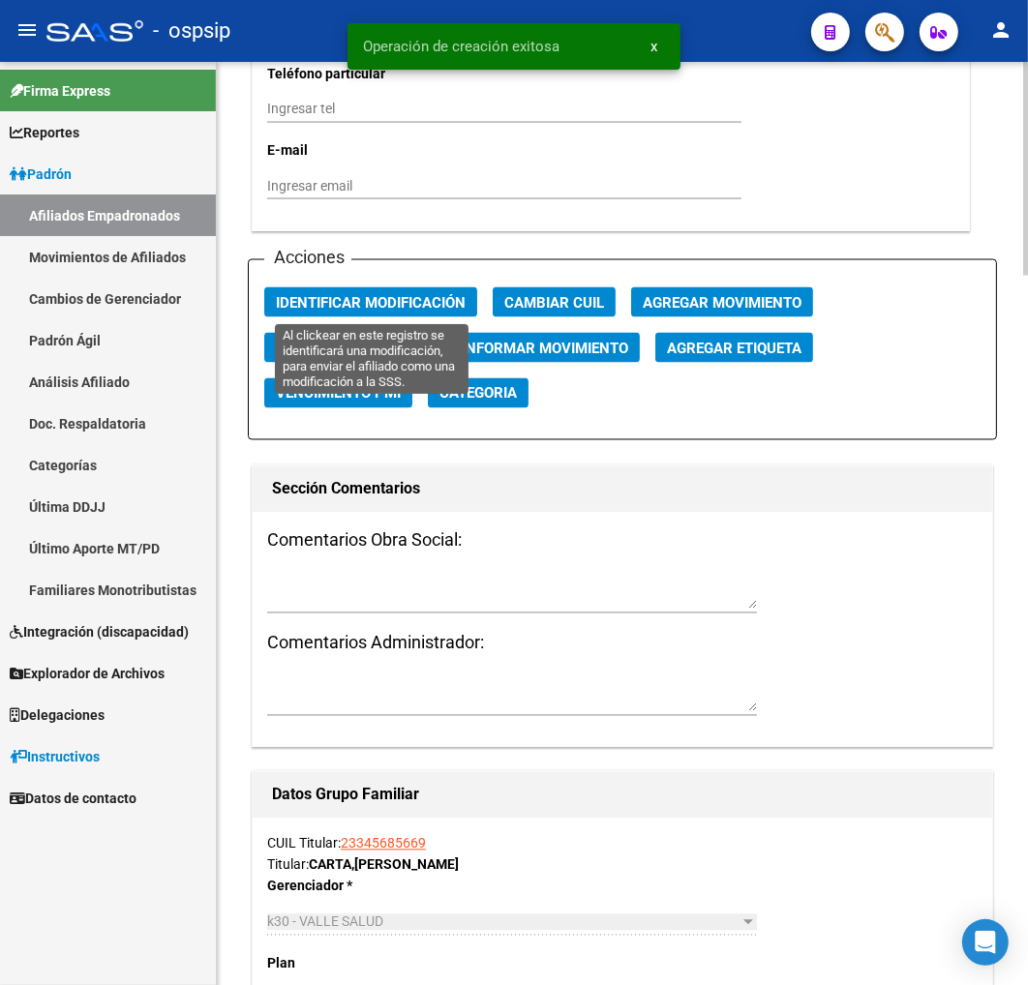
click at [332, 304] on span "Identificar Modificación" at bounding box center [371, 302] width 190 height 17
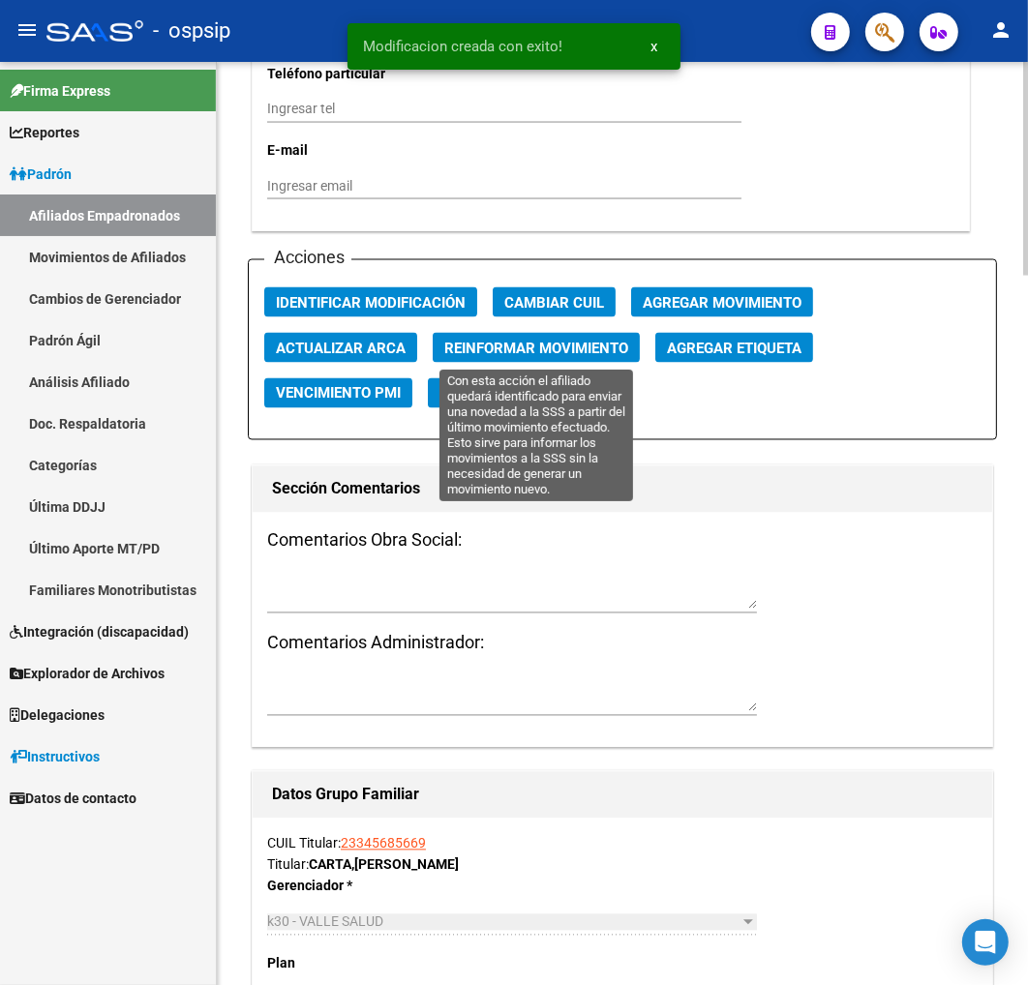
click at [550, 346] on span "Reinformar Movimiento" at bounding box center [536, 348] width 184 height 17
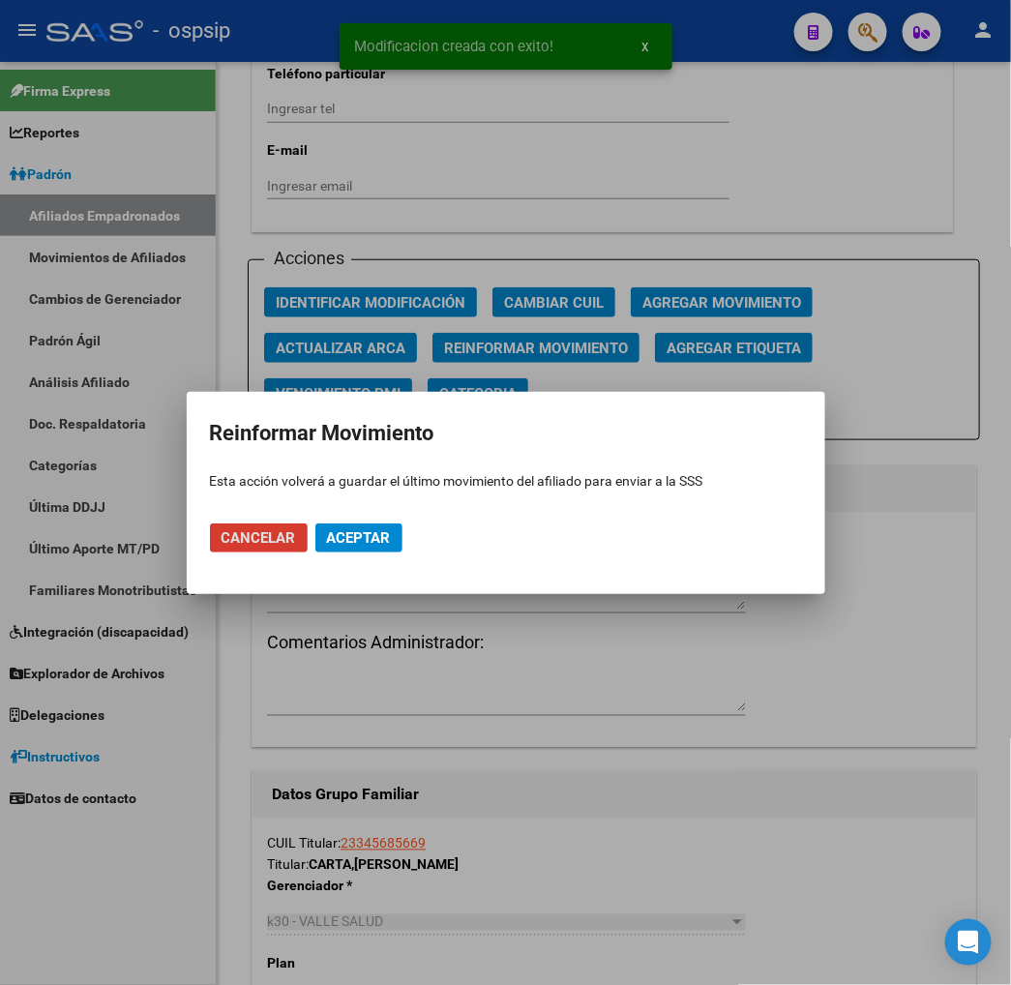
click at [353, 538] on span "Aceptar" at bounding box center [359, 537] width 64 height 17
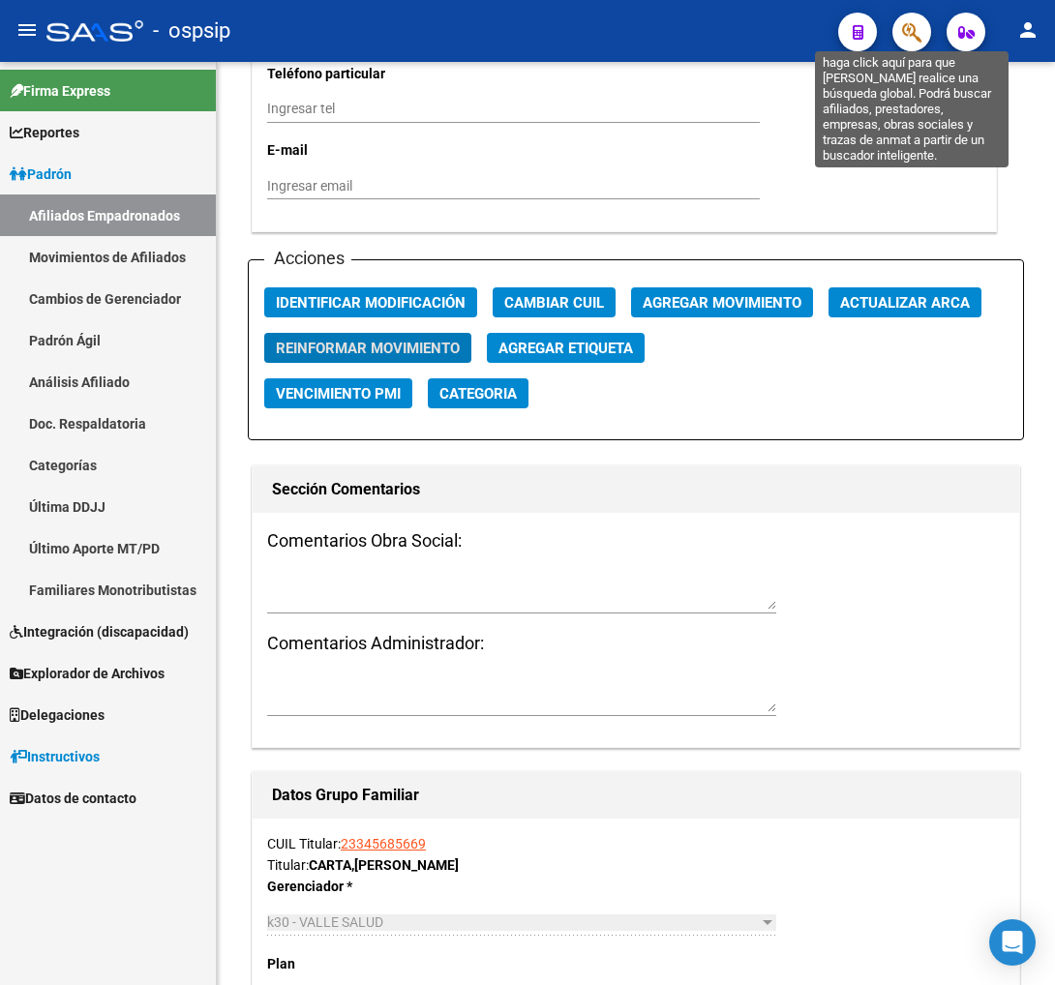
click at [913, 27] on icon "button" at bounding box center [911, 32] width 19 height 22
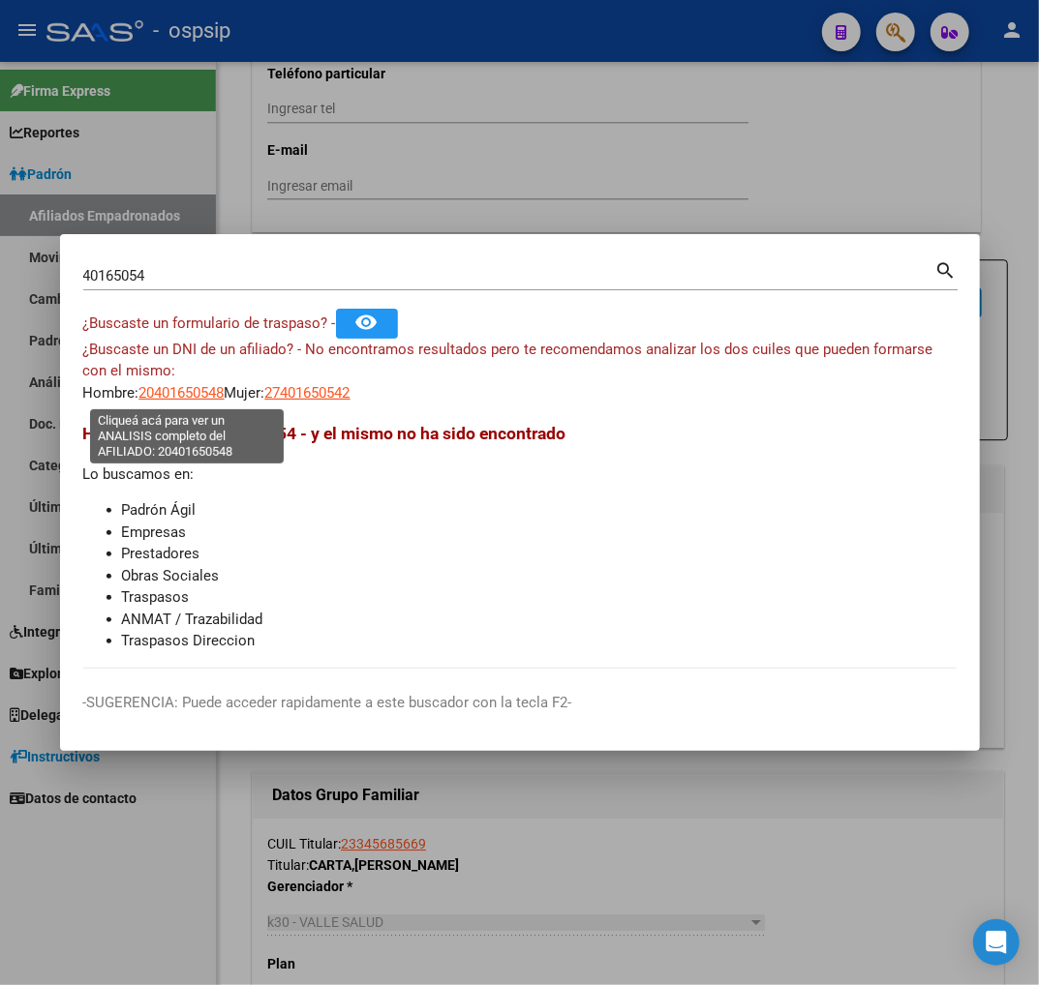
click at [179, 401] on span "20401650548" at bounding box center [181, 392] width 85 height 17
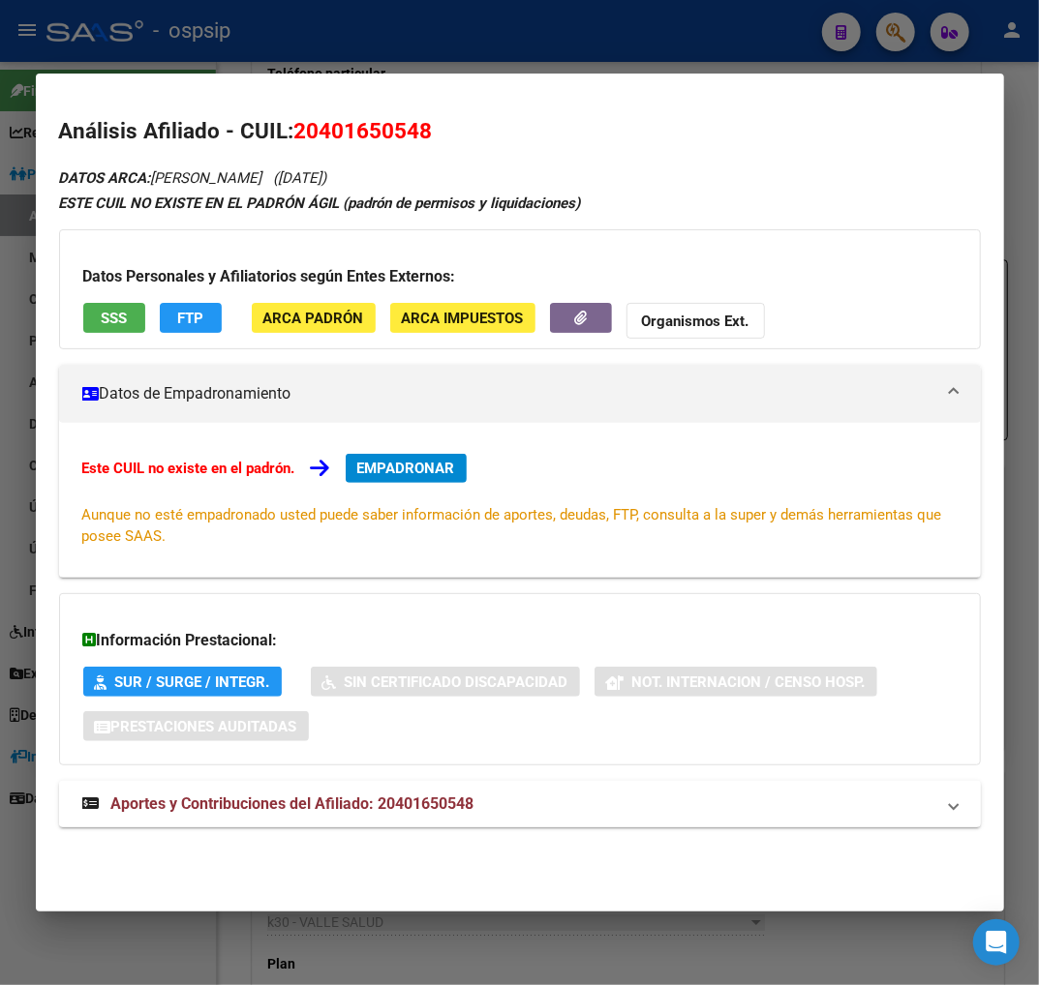
click at [279, 806] on span "Aportes y Contribuciones del Afiliado: 20401650548" at bounding box center [292, 804] width 363 height 18
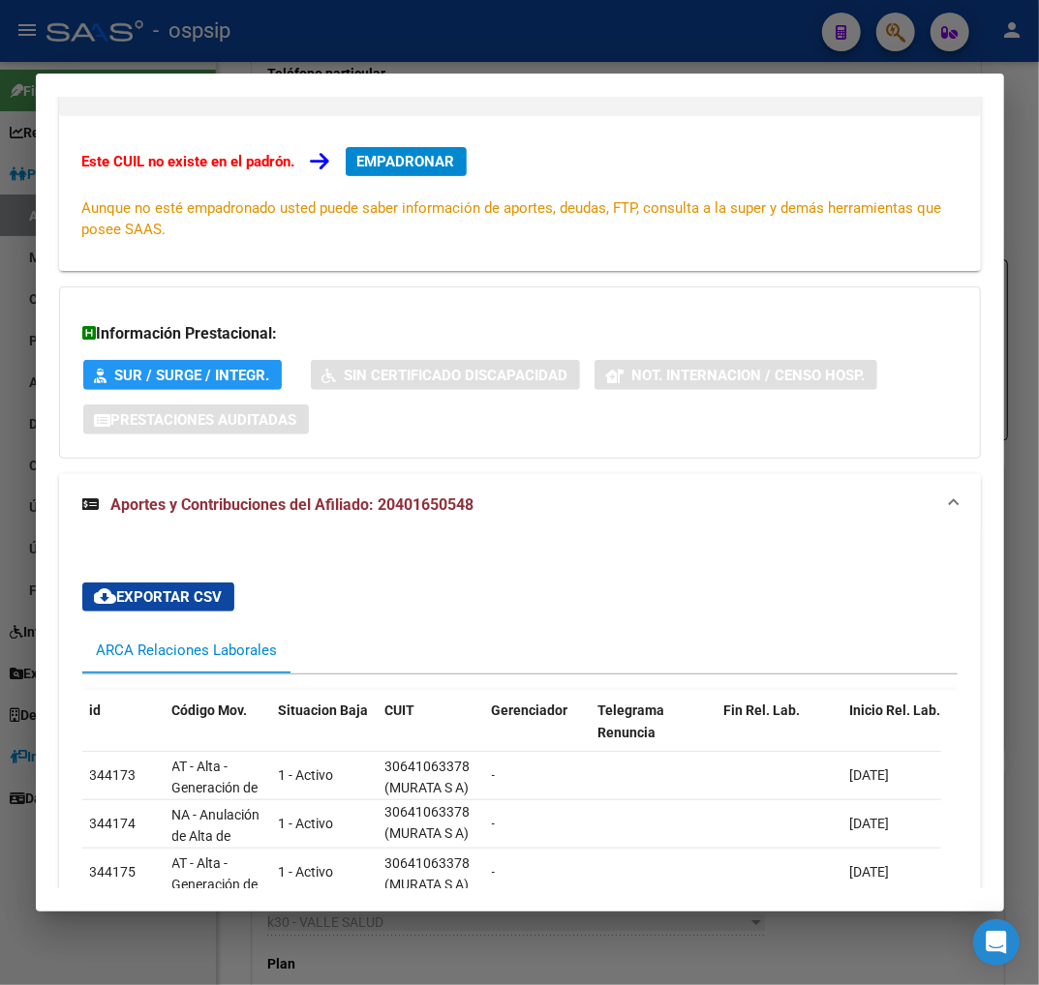
scroll to position [0, 0]
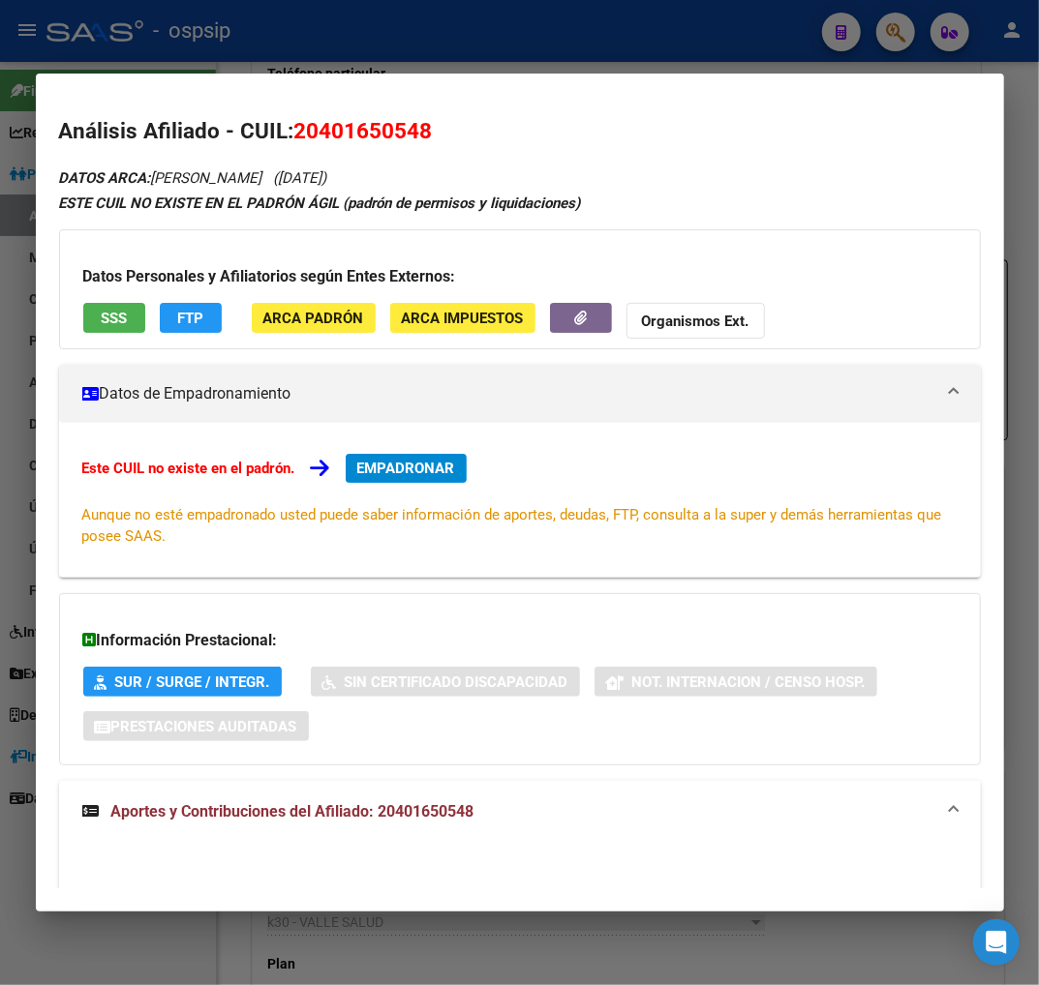
click at [384, 460] on span "EMPADRONAR" at bounding box center [406, 468] width 98 height 17
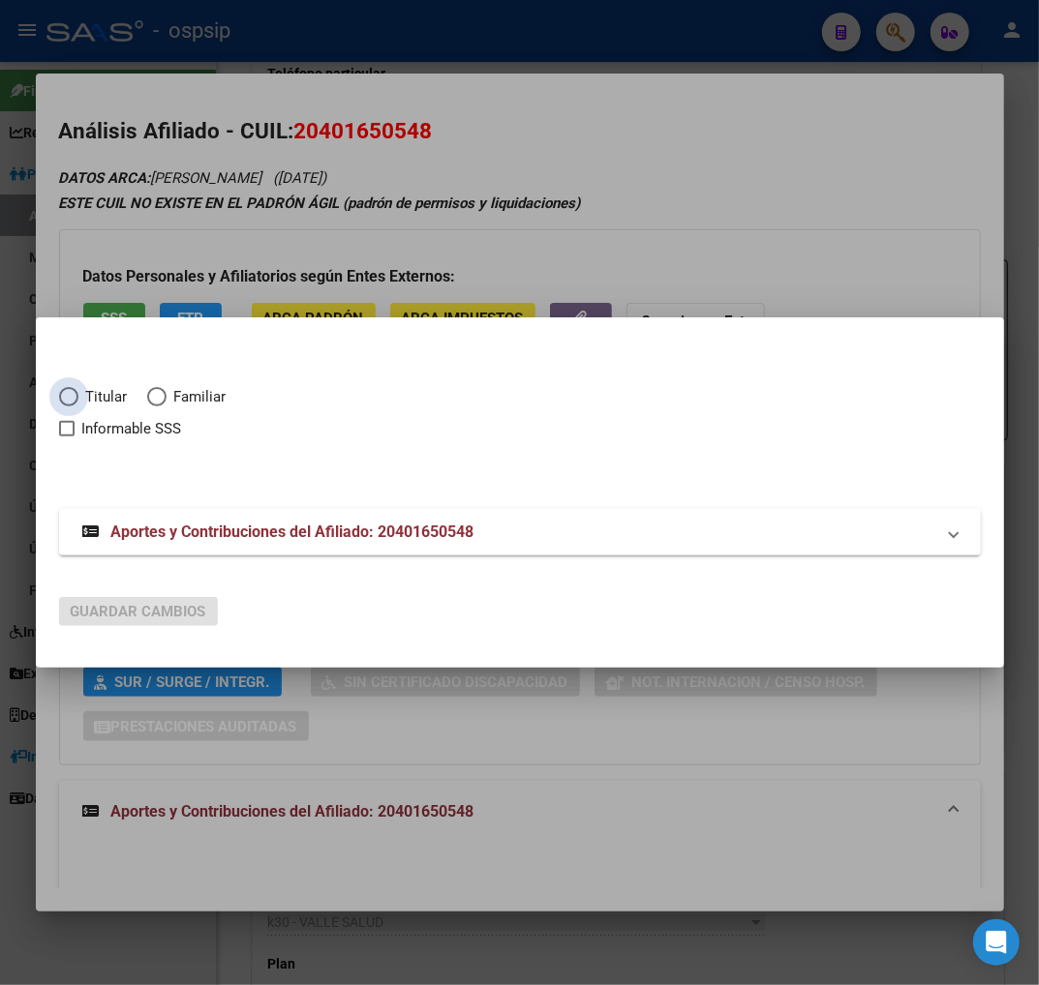
click at [62, 389] on span "Elija una opción" at bounding box center [68, 396] width 19 height 19
click at [62, 389] on input "Titular" at bounding box center [68, 396] width 19 height 19
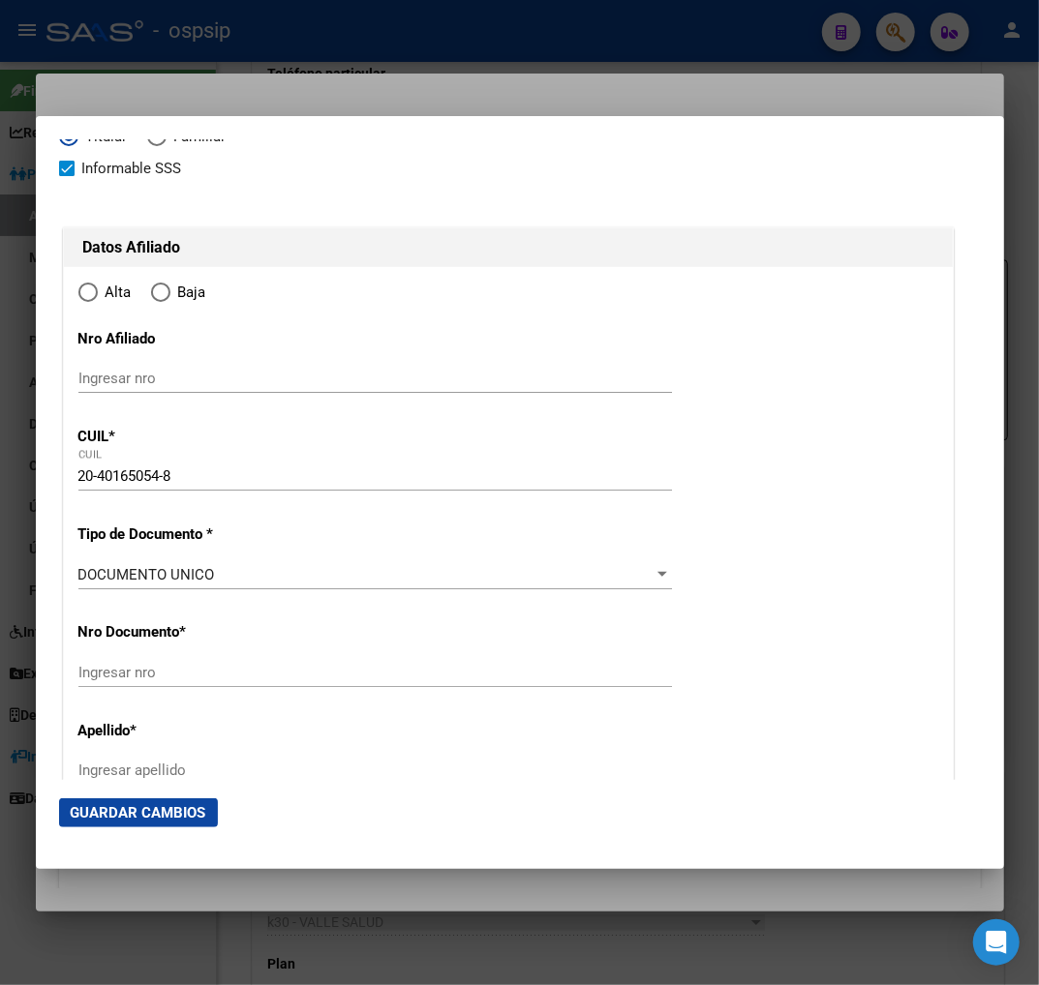
scroll to position [107, 0]
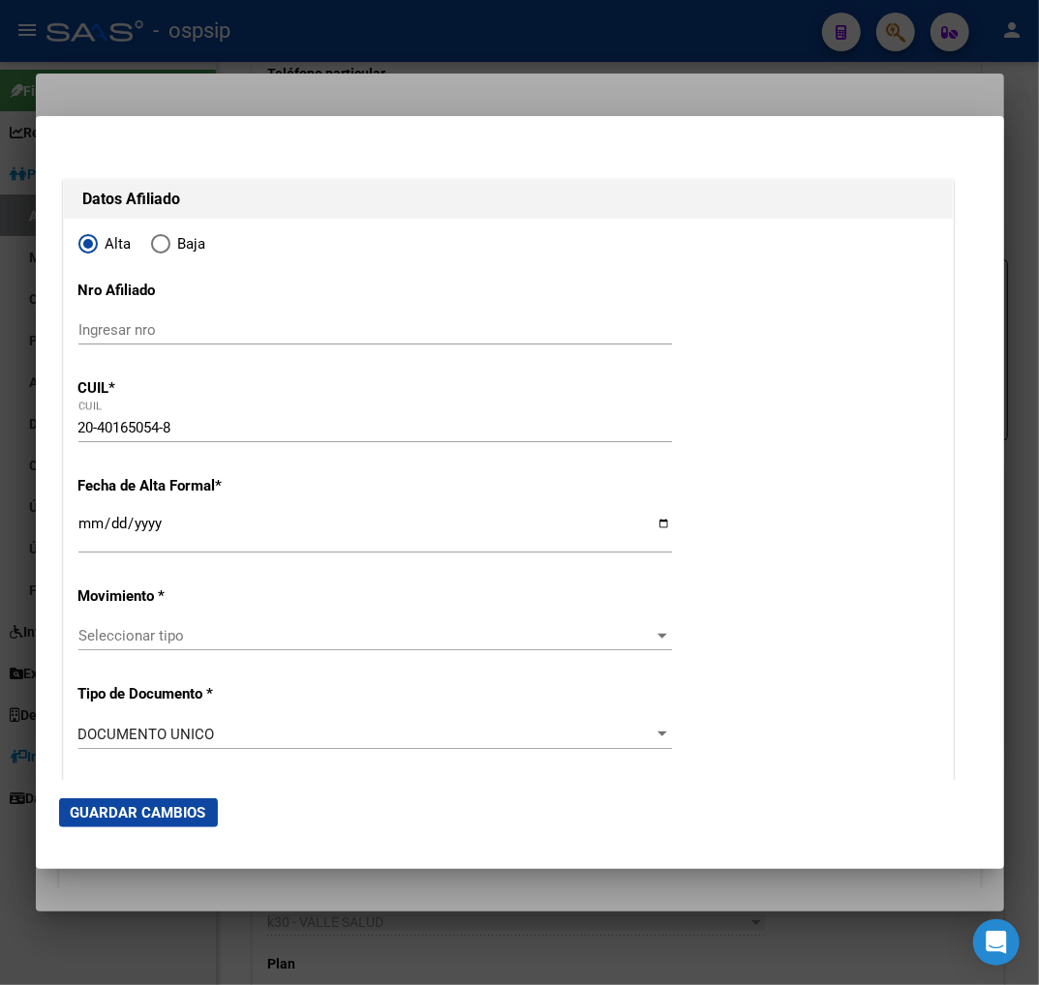
click at [82, 526] on input "Ingresar fecha" at bounding box center [374, 531] width 593 height 31
click at [255, 644] on span "Seleccionar tipo" at bounding box center [366, 635] width 576 height 17
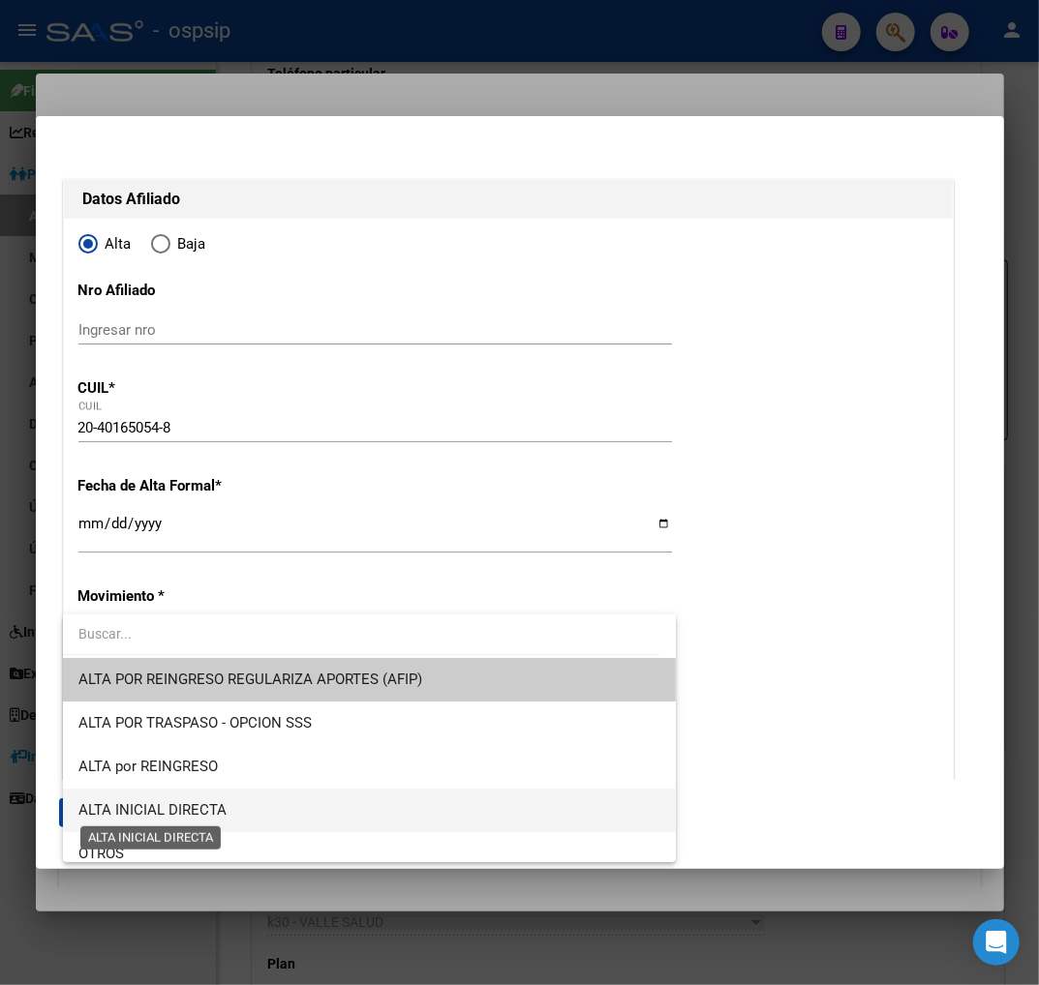
click at [221, 803] on span "ALTA INICIAL DIRECTA" at bounding box center [152, 809] width 148 height 17
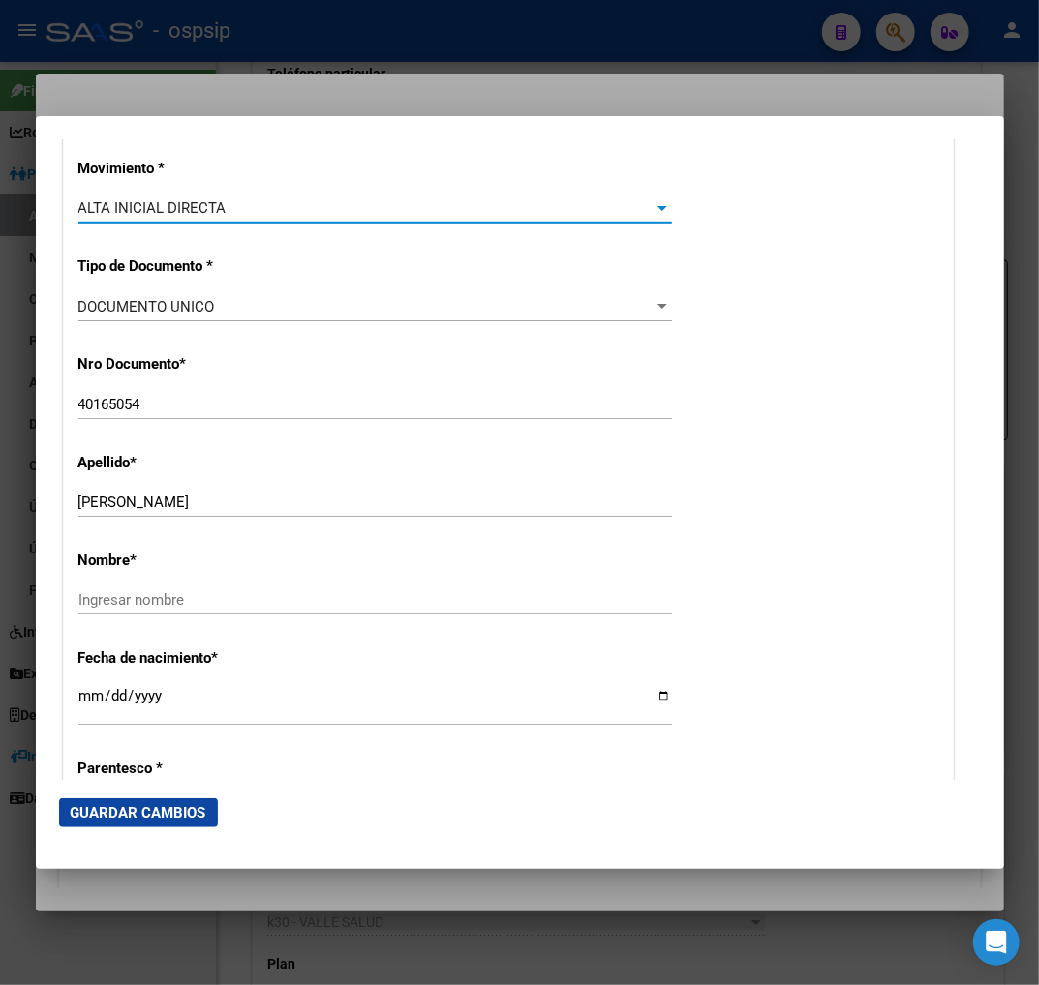
scroll to position [537, 0]
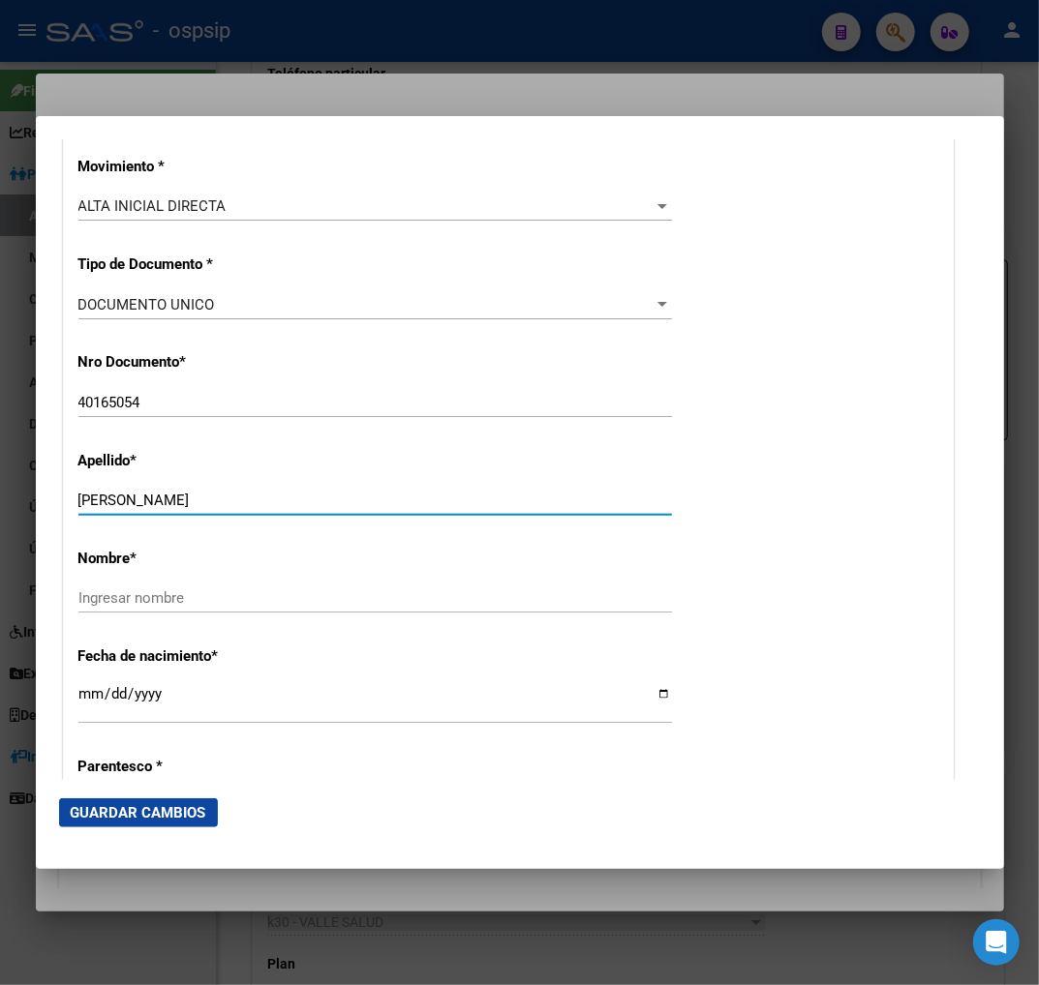
drag, startPoint x: 118, startPoint y: 497, endPoint x: 245, endPoint y: 496, distance: 126.8
click at [245, 496] on input "[PERSON_NAME]" at bounding box center [374, 500] width 593 height 17
click at [110, 593] on input "Ingresar nombre" at bounding box center [374, 597] width 593 height 17
paste input "[PERSON_NAME]"
drag, startPoint x: 121, startPoint y: 498, endPoint x: 354, endPoint y: 497, distance: 233.3
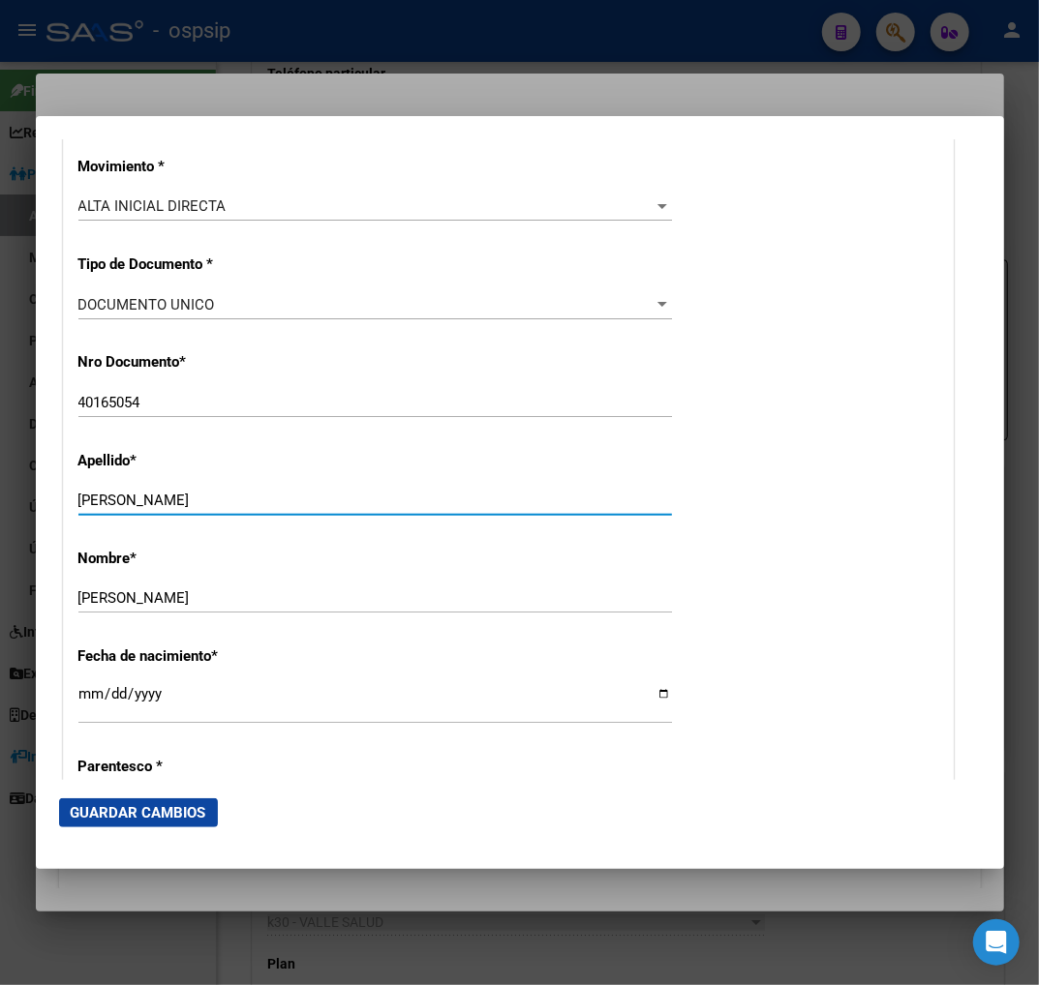
click at [354, 497] on input "[PERSON_NAME]" at bounding box center [374, 500] width 593 height 17
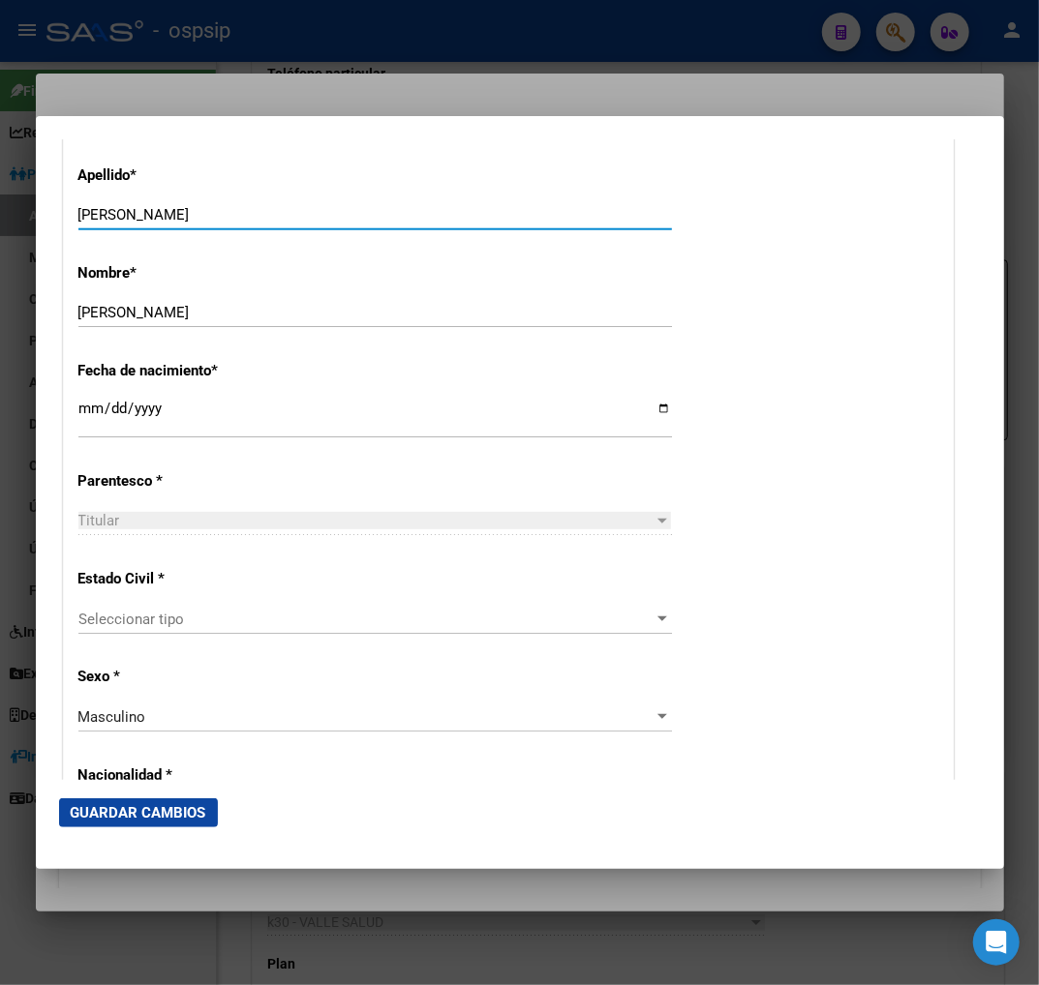
scroll to position [859, 0]
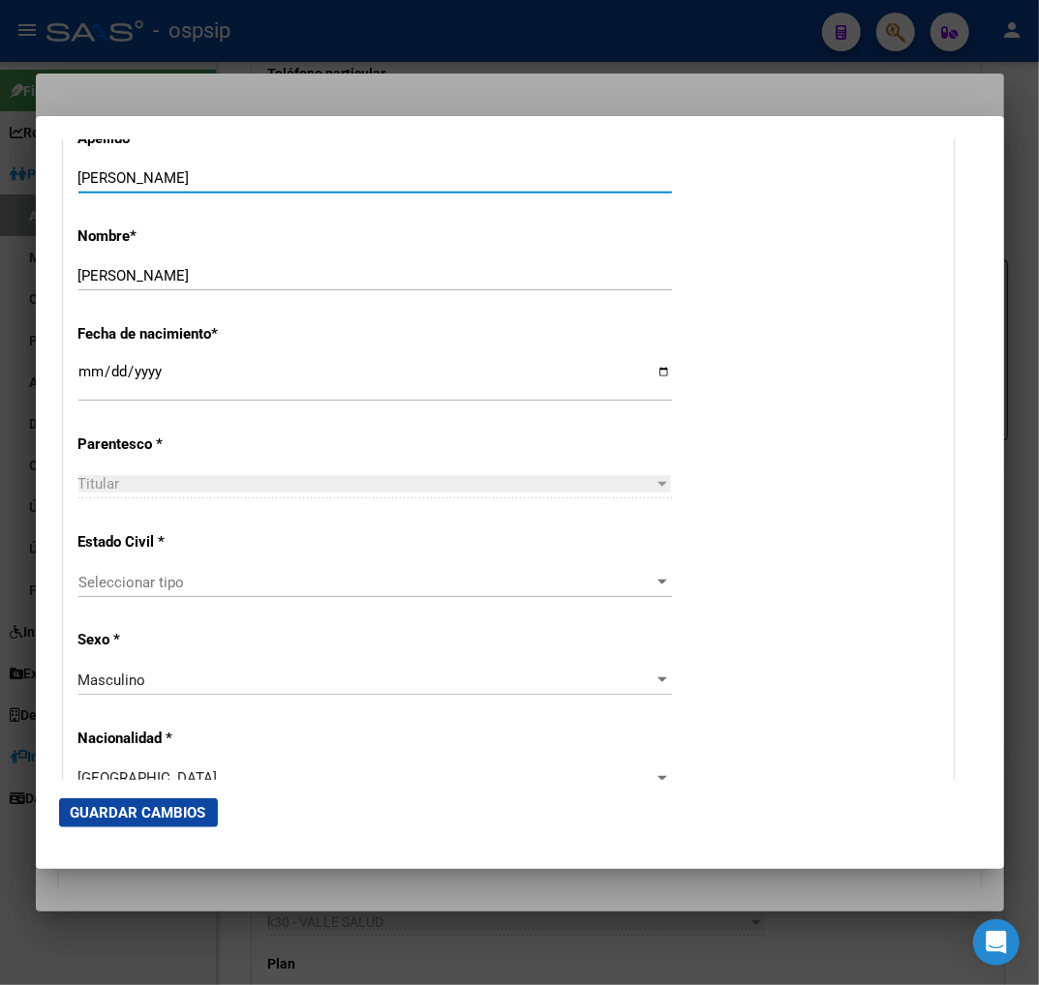
click at [264, 593] on div "Seleccionar tipo Seleccionar tipo" at bounding box center [374, 582] width 593 height 29
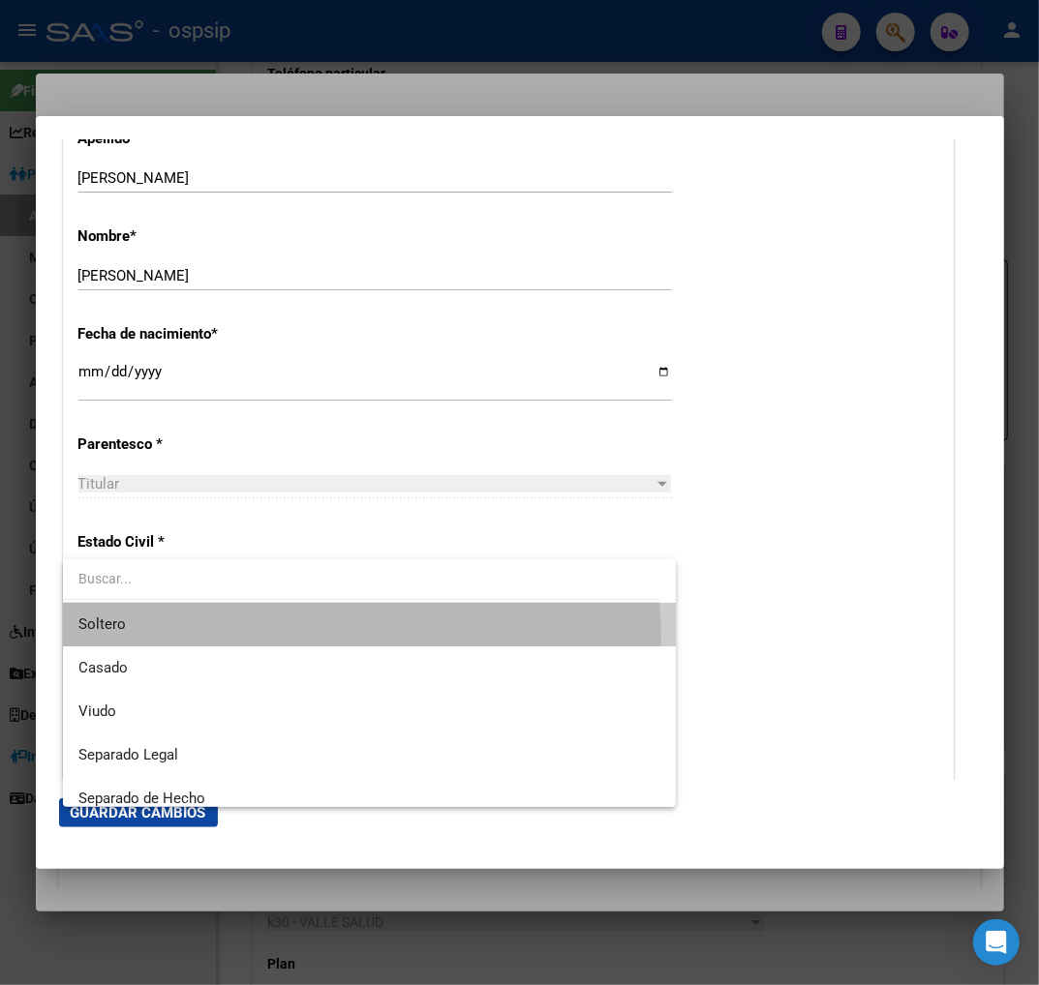
click at [239, 641] on span "Soltero" at bounding box center [369, 625] width 582 height 44
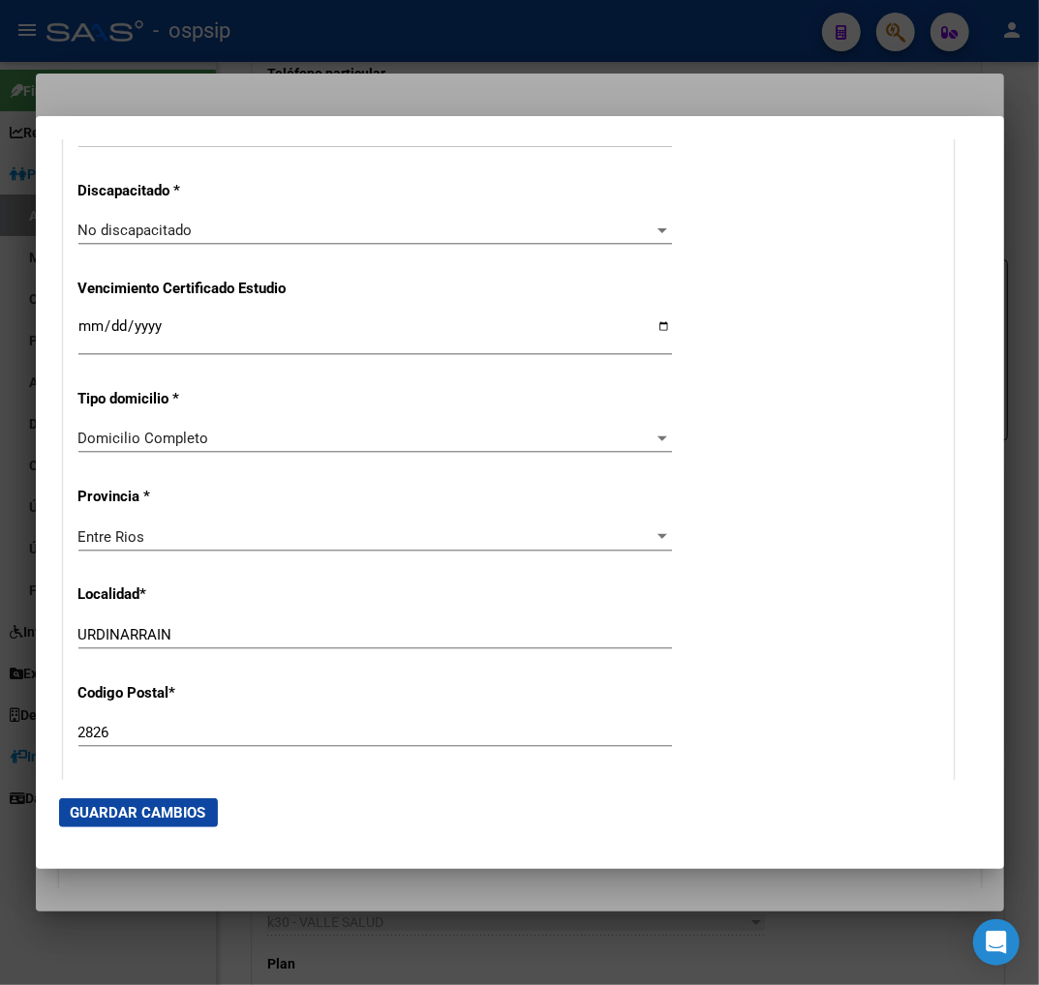
scroll to position [1612, 0]
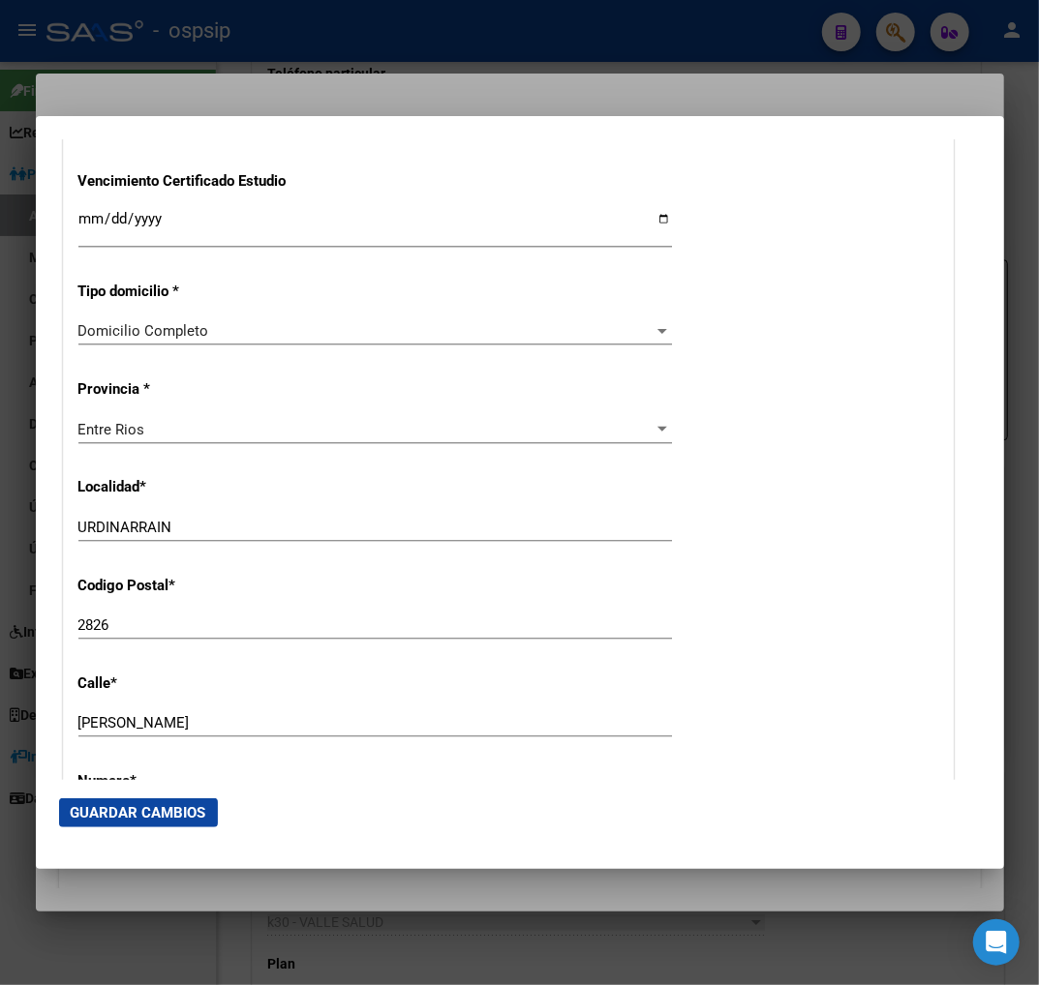
click at [190, 516] on div "Alta Baja Nro Afiliado Ingresar nro CUIL * 20-40165054-8 CUIL ARCA Padrón Fecha…" at bounding box center [508, 85] width 888 height 2743
click at [188, 521] on input "URDINARRAIN" at bounding box center [374, 527] width 593 height 17
click at [187, 724] on input "[PERSON_NAME]" at bounding box center [374, 722] width 593 height 17
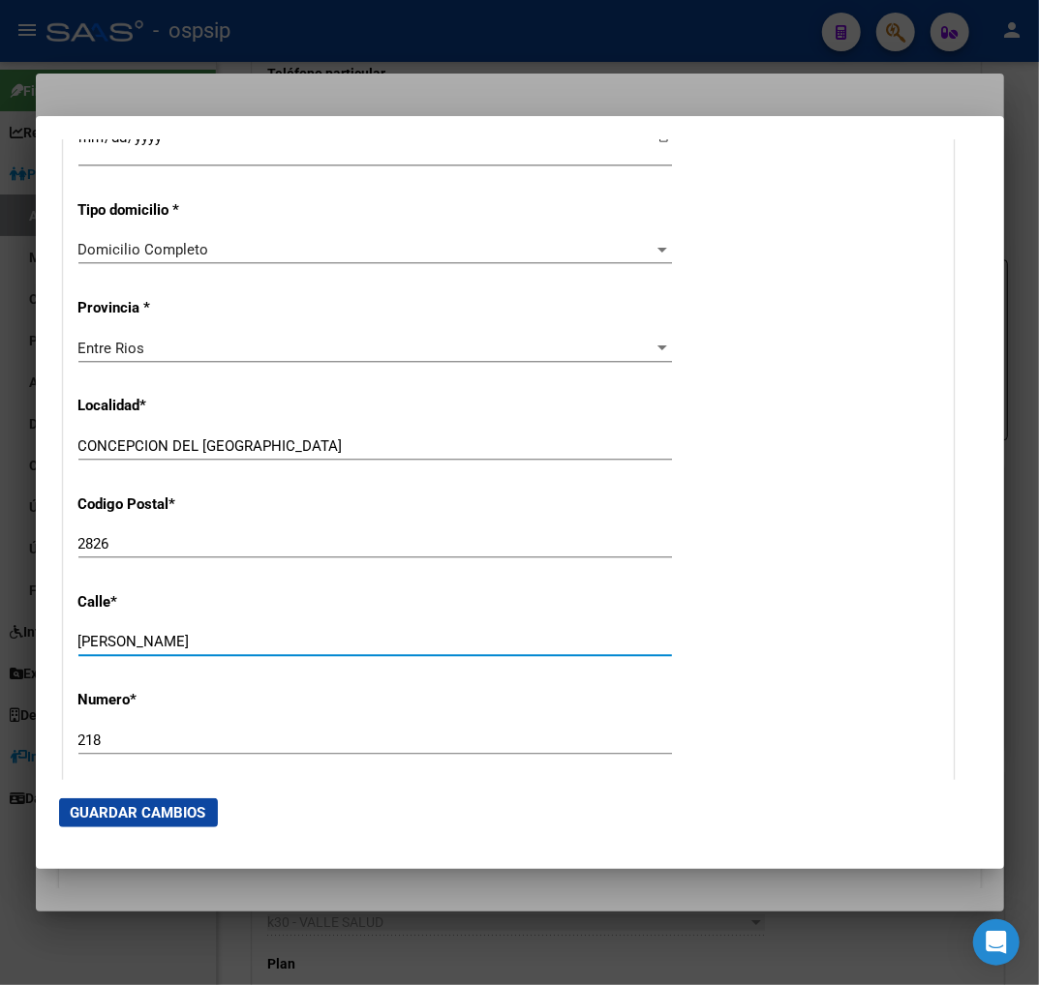
scroll to position [1827, 0]
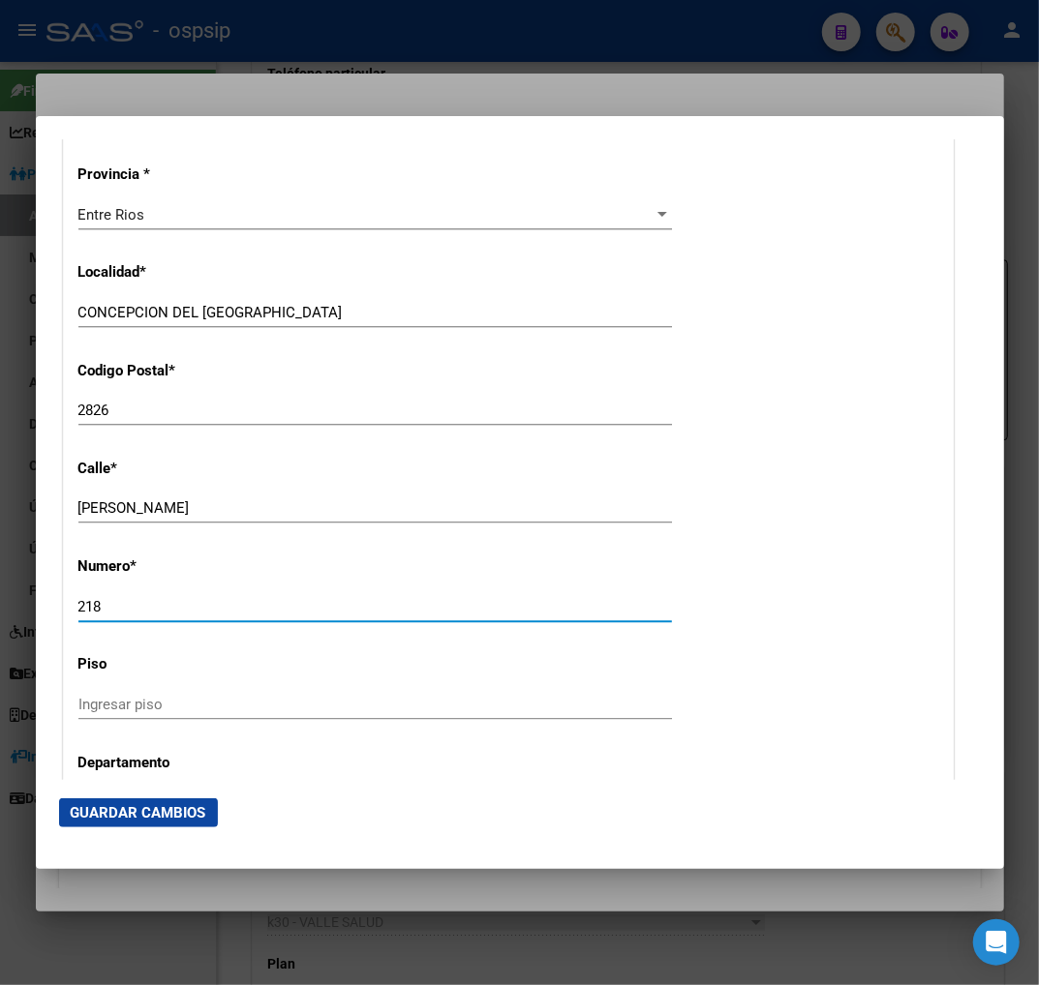
click at [117, 598] on input "218" at bounding box center [374, 606] width 593 height 17
click at [142, 413] on input "2826" at bounding box center [374, 410] width 593 height 17
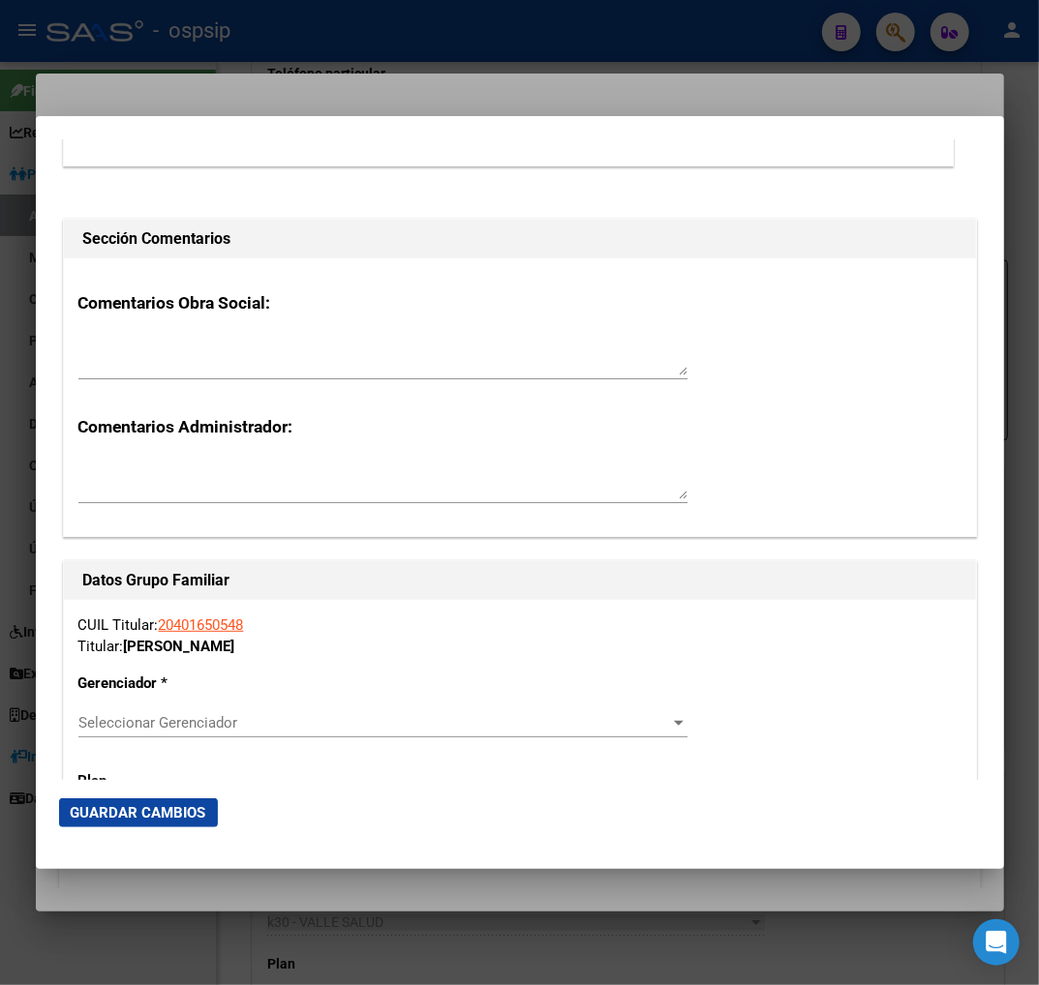
scroll to position [3118, 0]
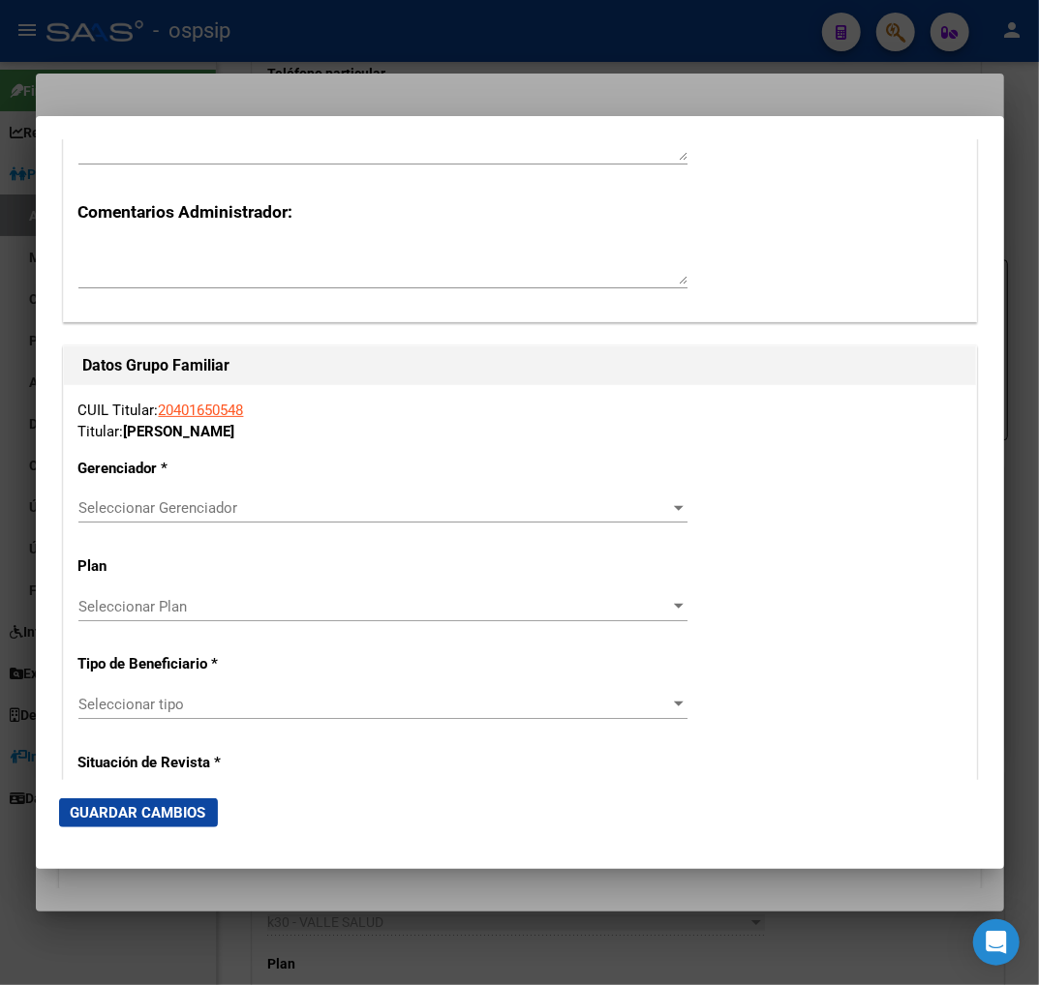
click at [573, 511] on span "Seleccionar Gerenciador" at bounding box center [373, 507] width 591 height 17
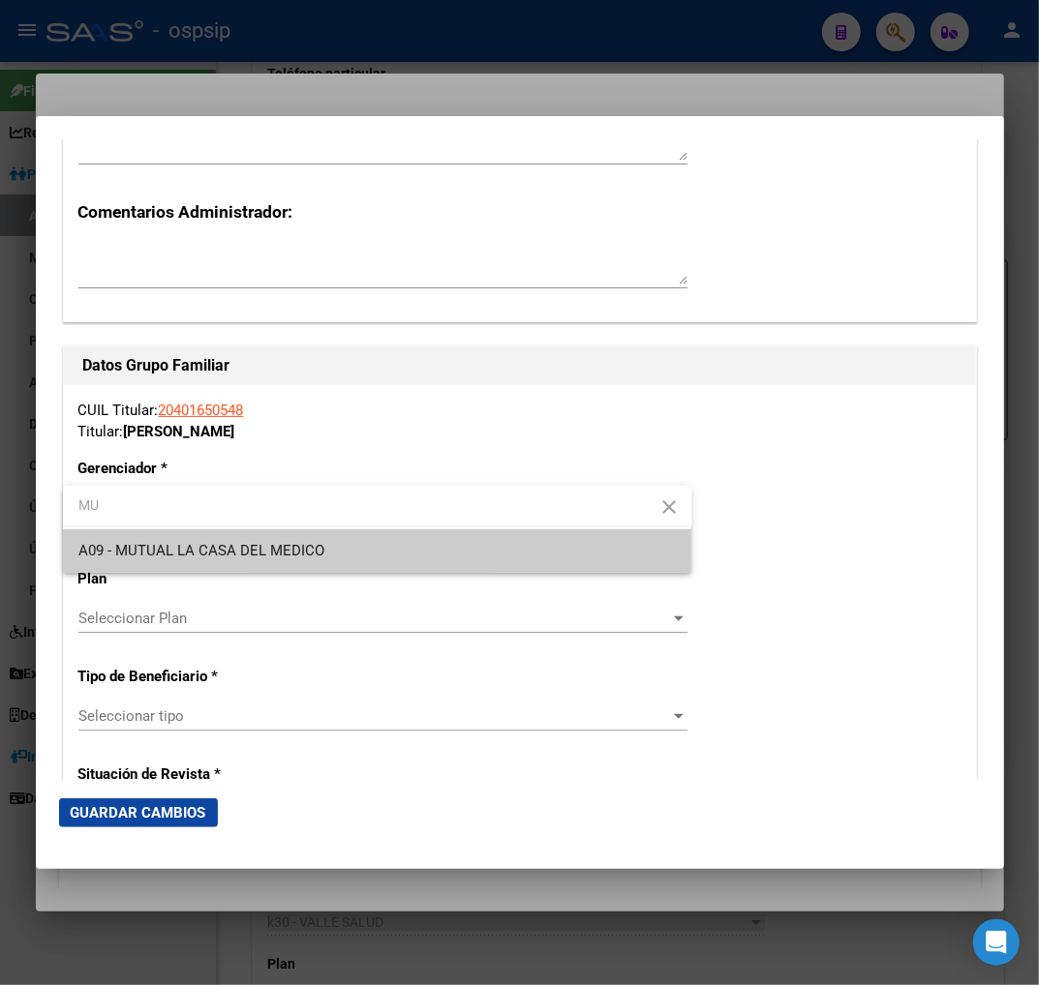
click at [410, 558] on span "A09 - MUTUAL LA CASA DEL MEDICO" at bounding box center [377, 551] width 598 height 44
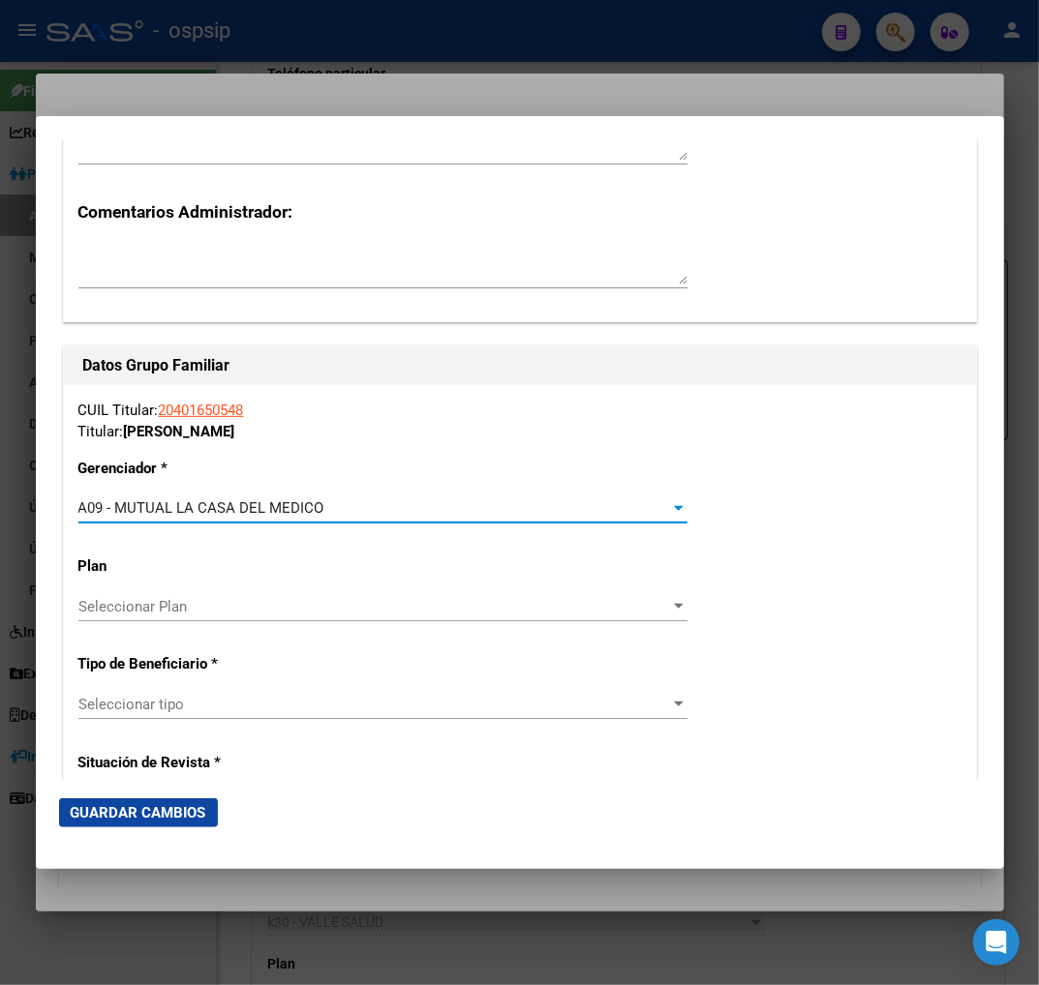
click at [317, 701] on span "Seleccionar tipo" at bounding box center [373, 704] width 591 height 17
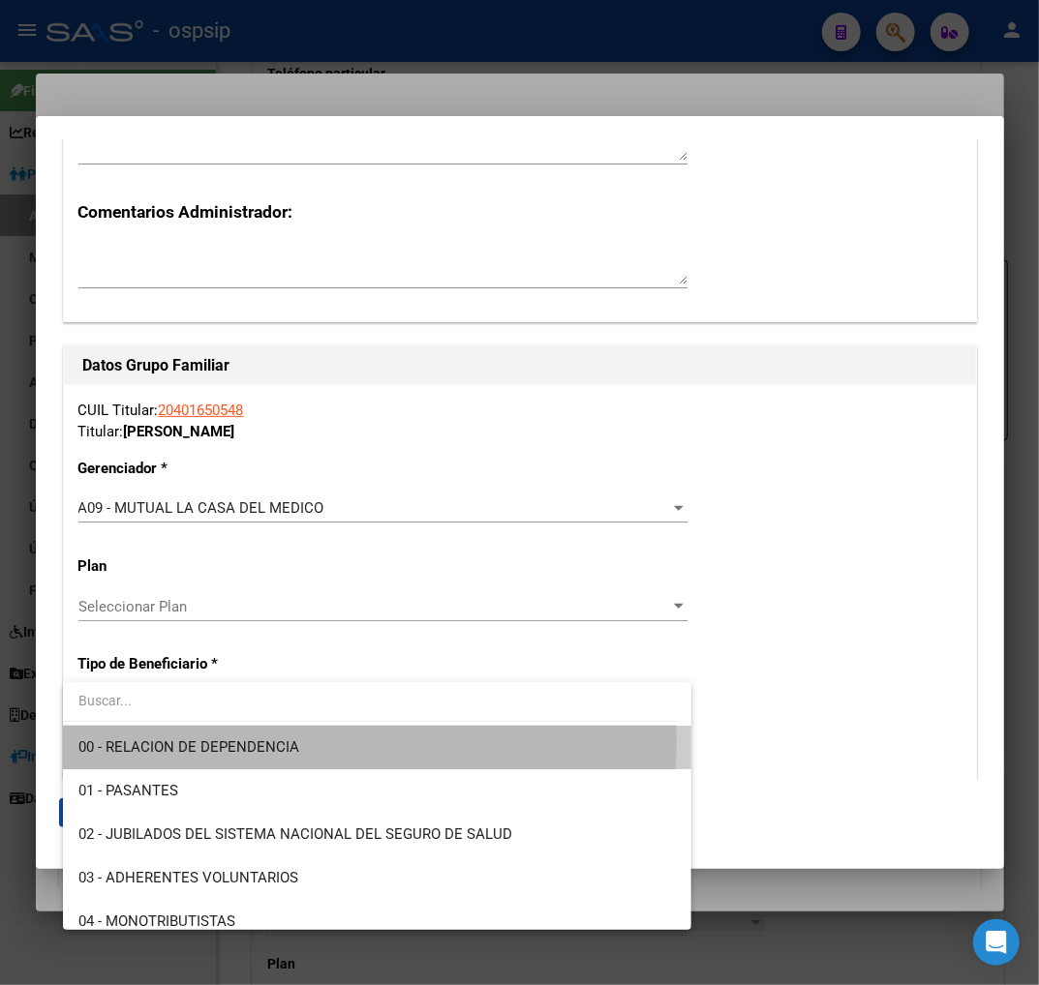
click at [300, 740] on span "00 - RELACION DE DEPENDENCIA" at bounding box center [377, 748] width 598 height 44
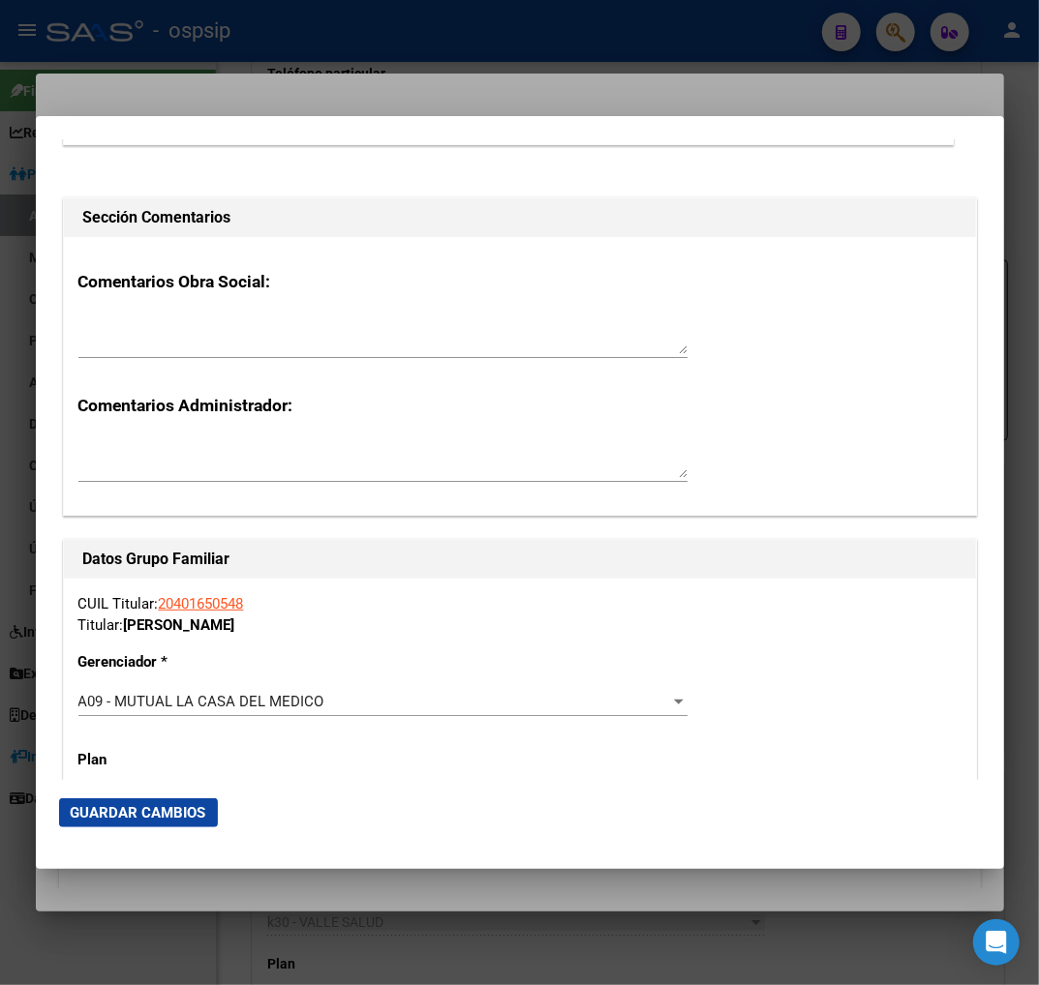
scroll to position [2795, 0]
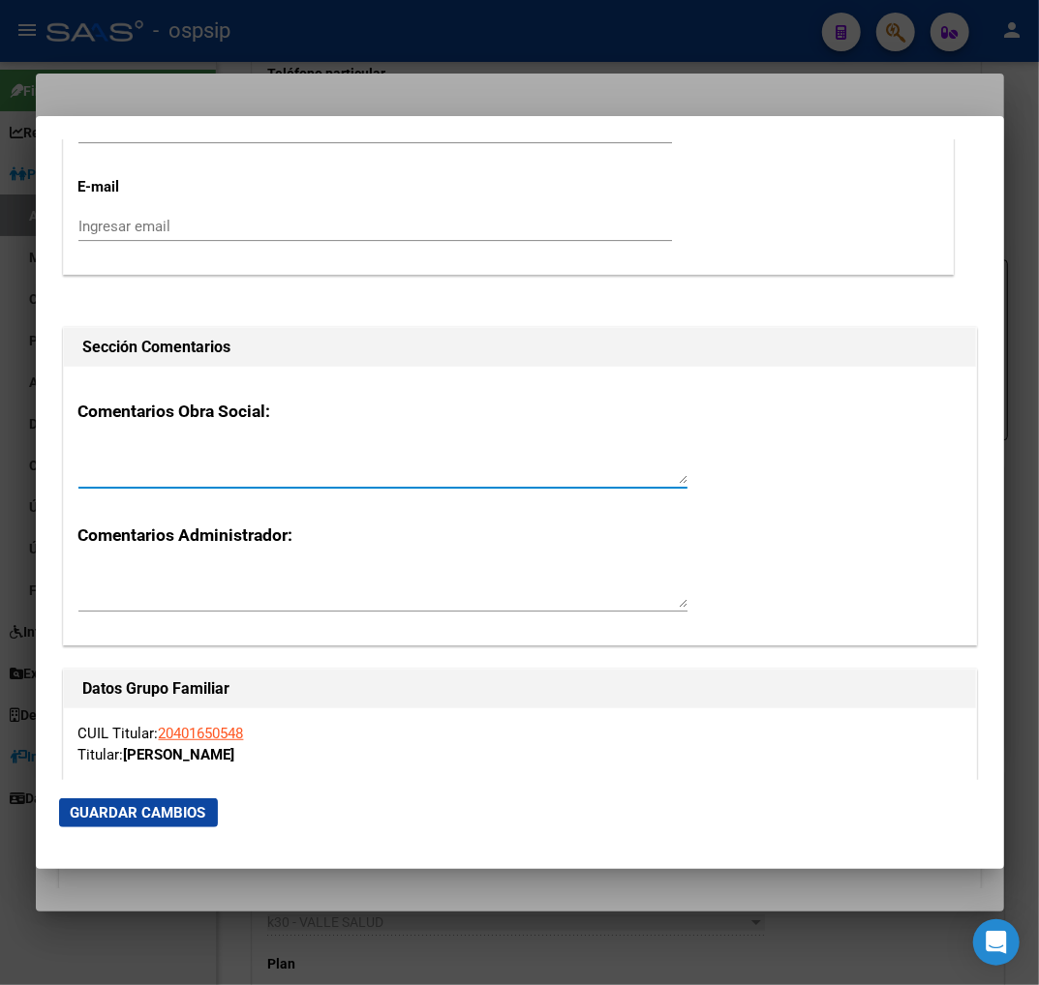
click at [111, 457] on textarea at bounding box center [382, 464] width 609 height 39
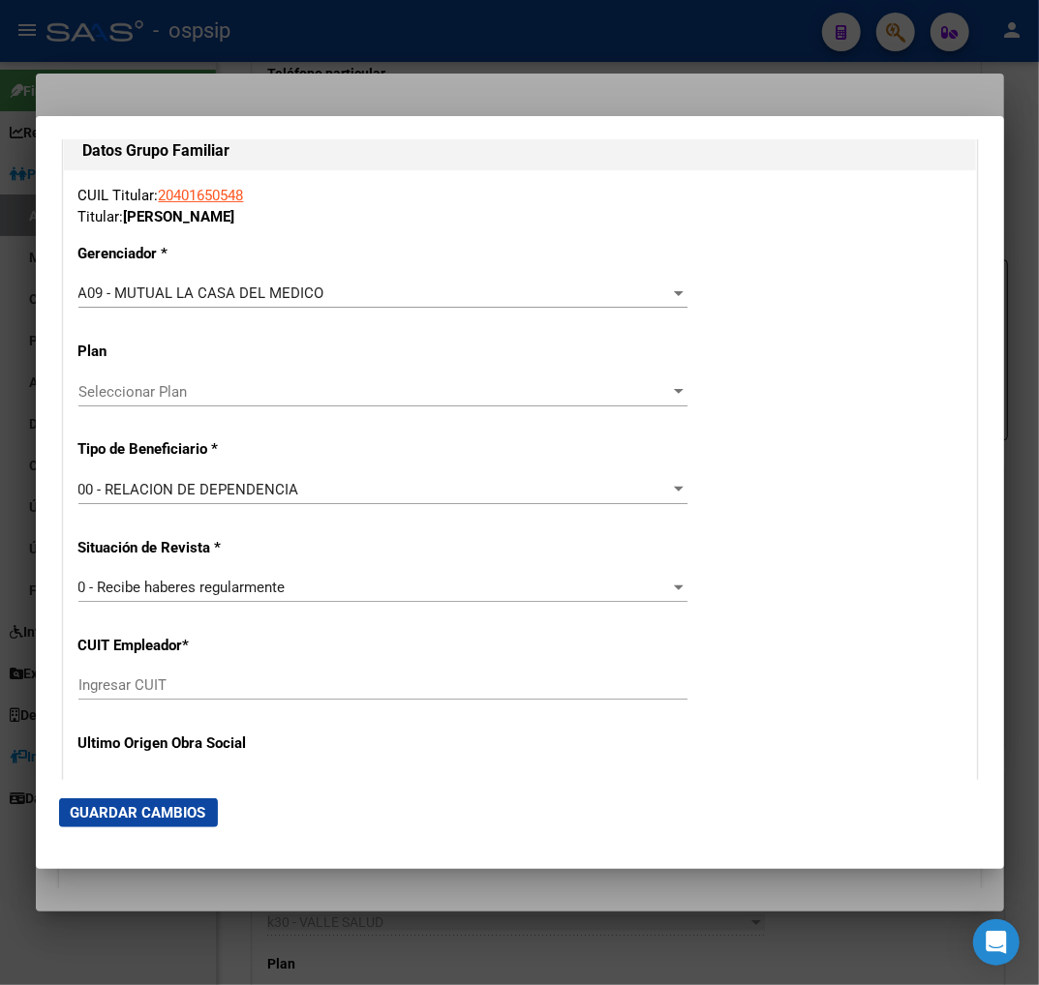
scroll to position [3330, 0]
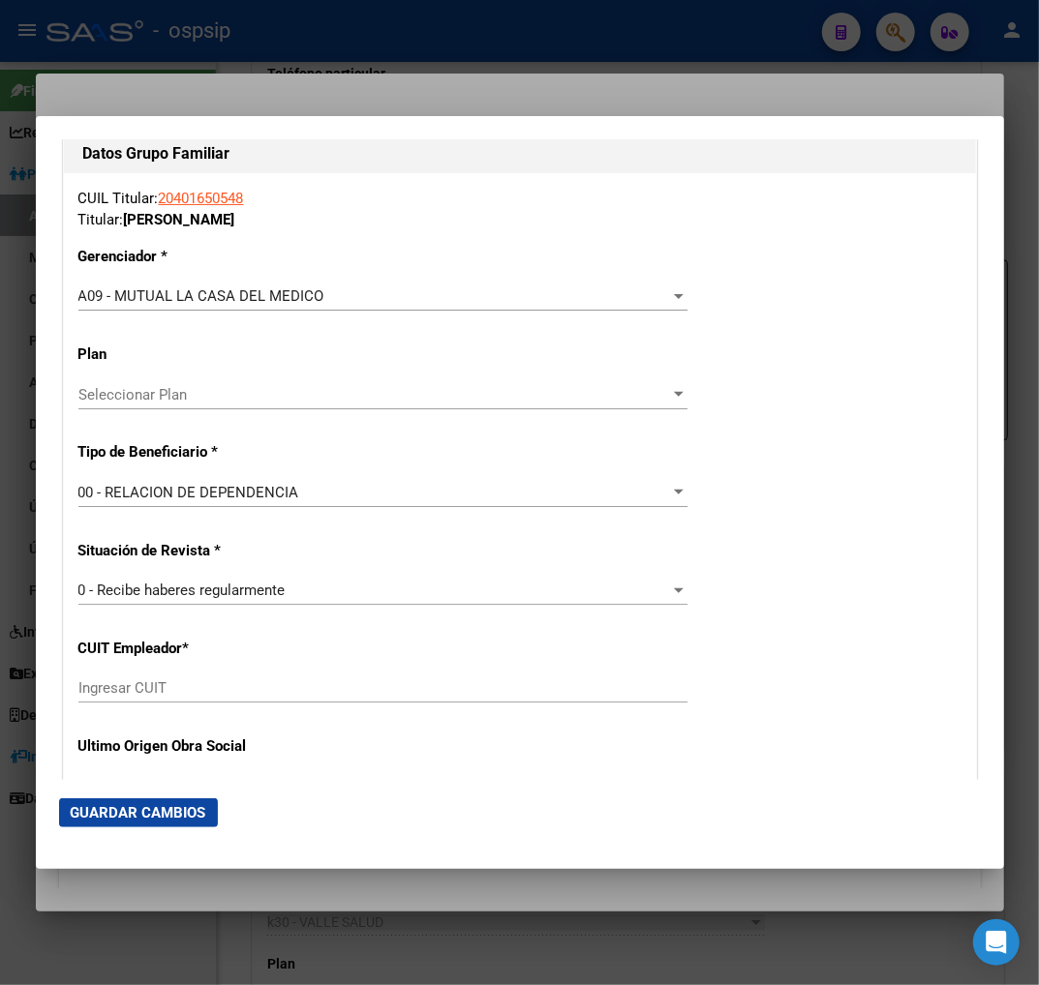
click at [128, 685] on input "Ingresar CUIT" at bounding box center [382, 687] width 609 height 17
click at [156, 805] on span "Guardar Cambios" at bounding box center [139, 812] width 136 height 17
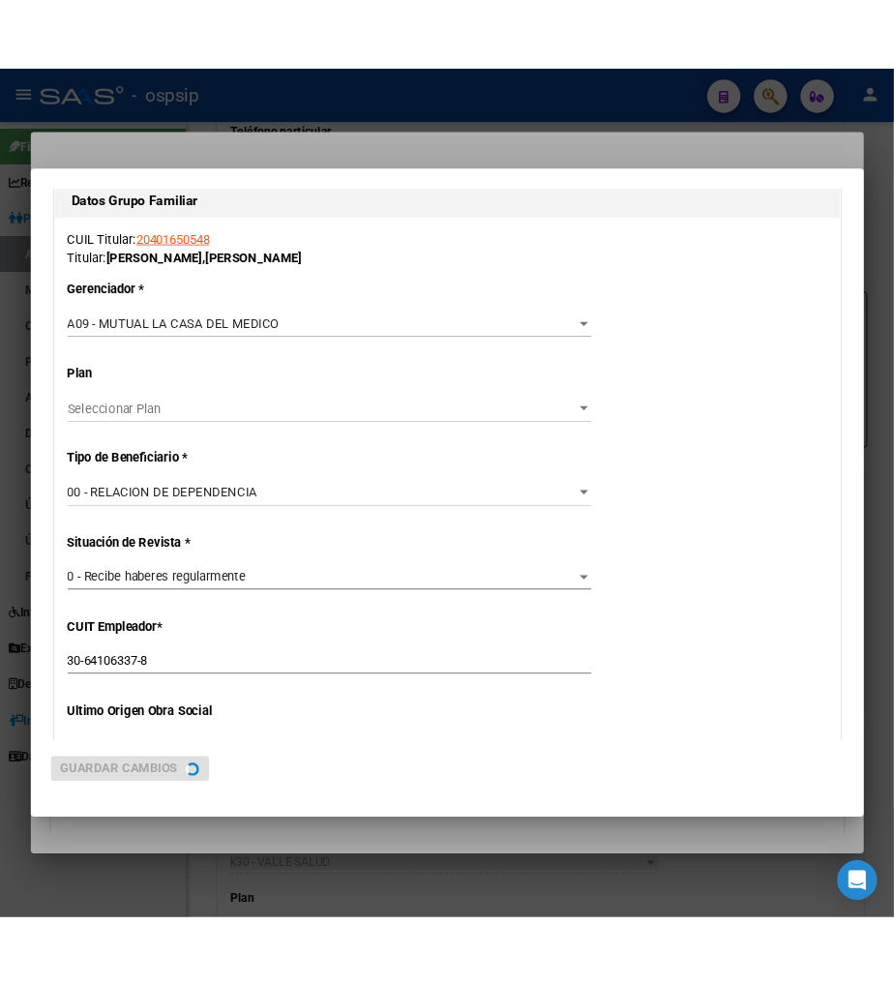
scroll to position [0, 0]
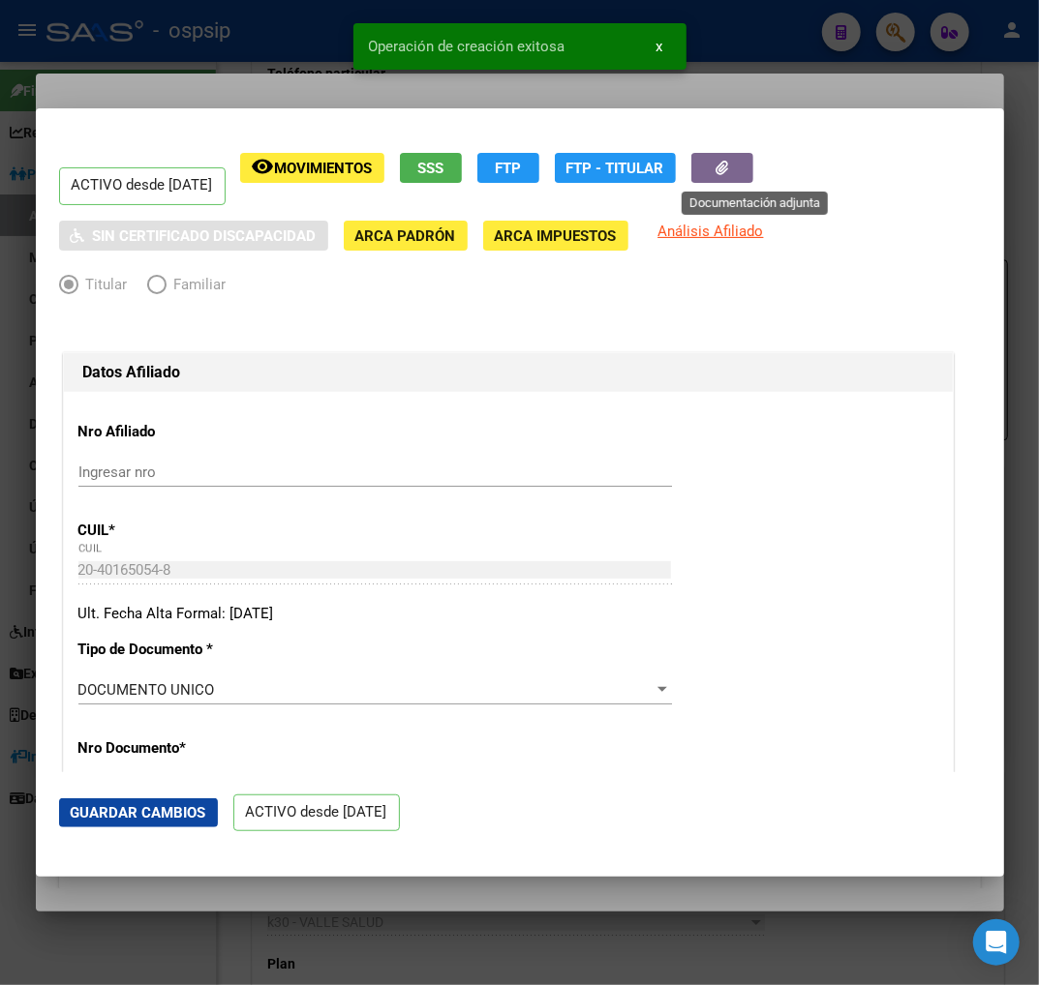
click at [736, 165] on button "button" at bounding box center [722, 168] width 62 height 30
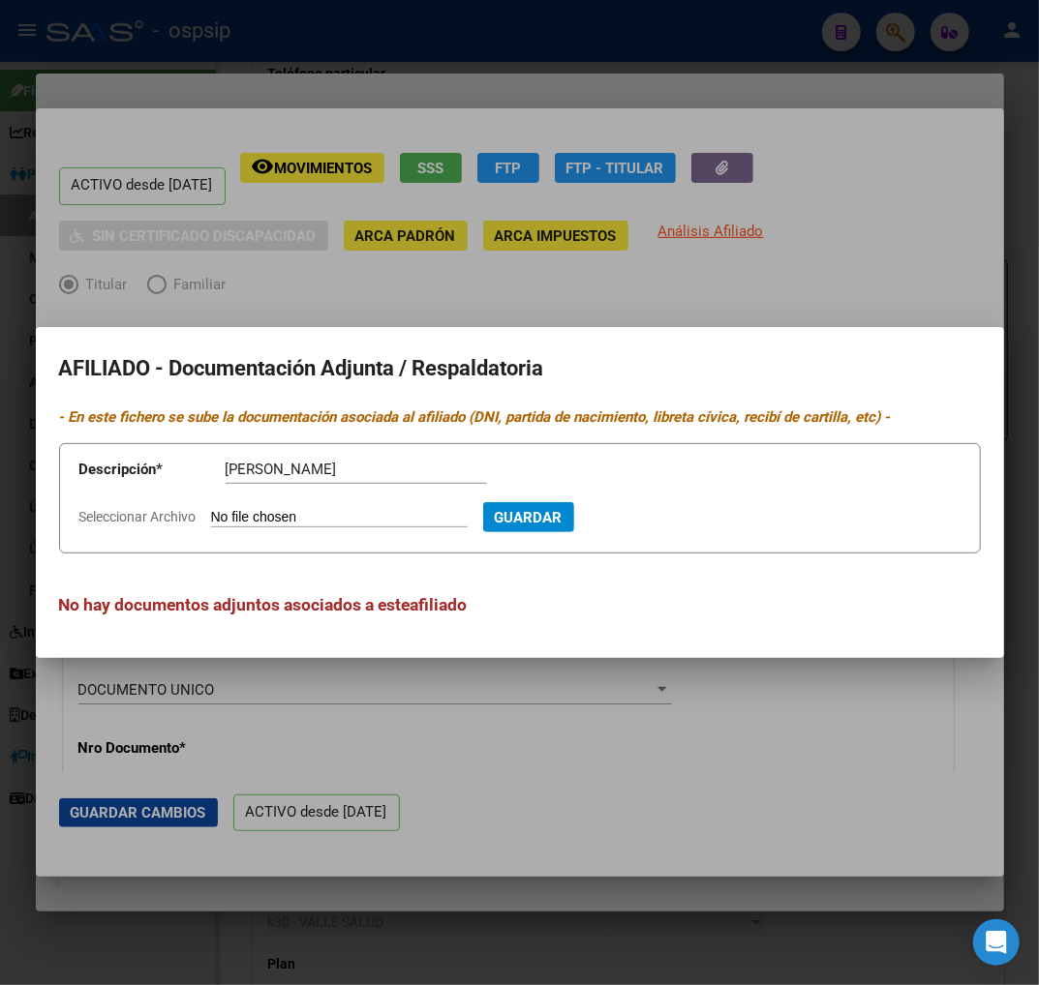
click at [374, 510] on input "Seleccionar Archivo" at bounding box center [339, 518] width 256 height 18
click at [667, 515] on span "Guardar" at bounding box center [633, 517] width 68 height 17
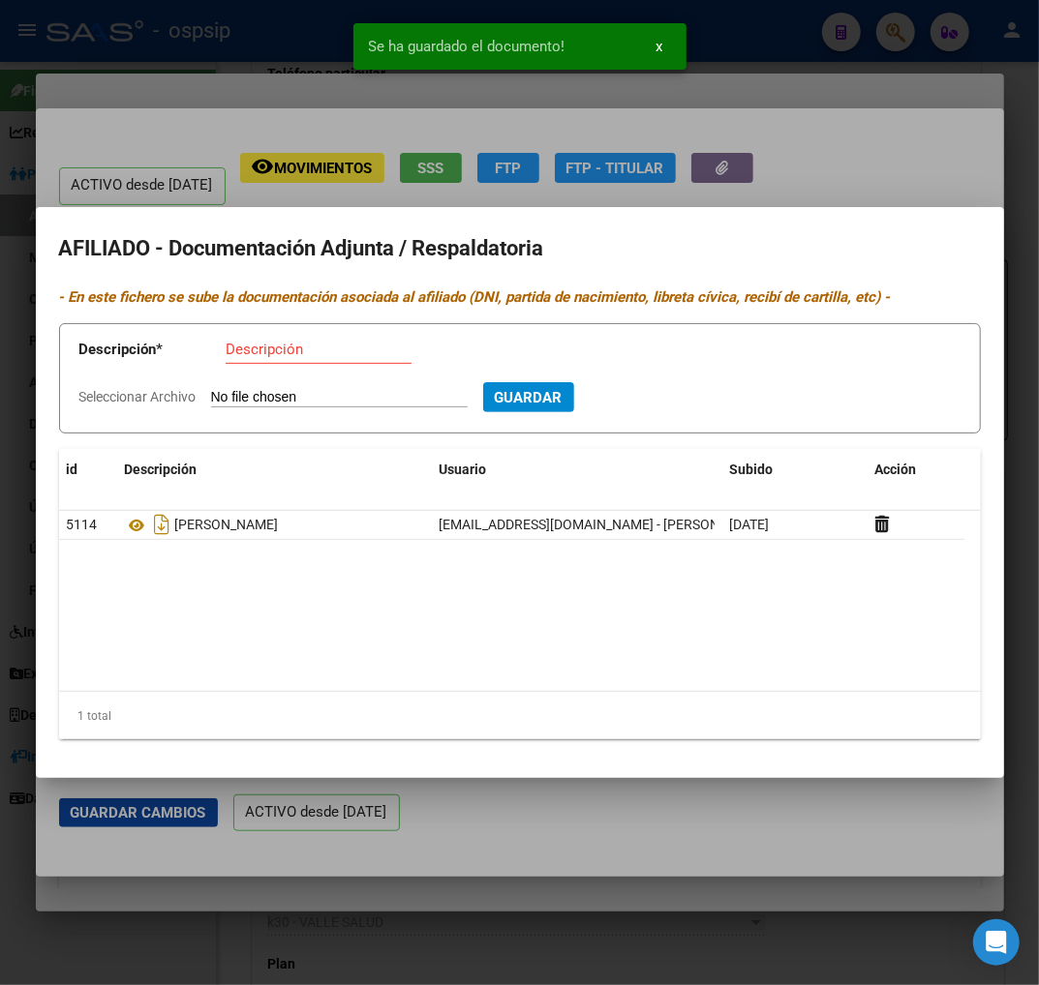
click at [862, 143] on div at bounding box center [519, 492] width 1039 height 985
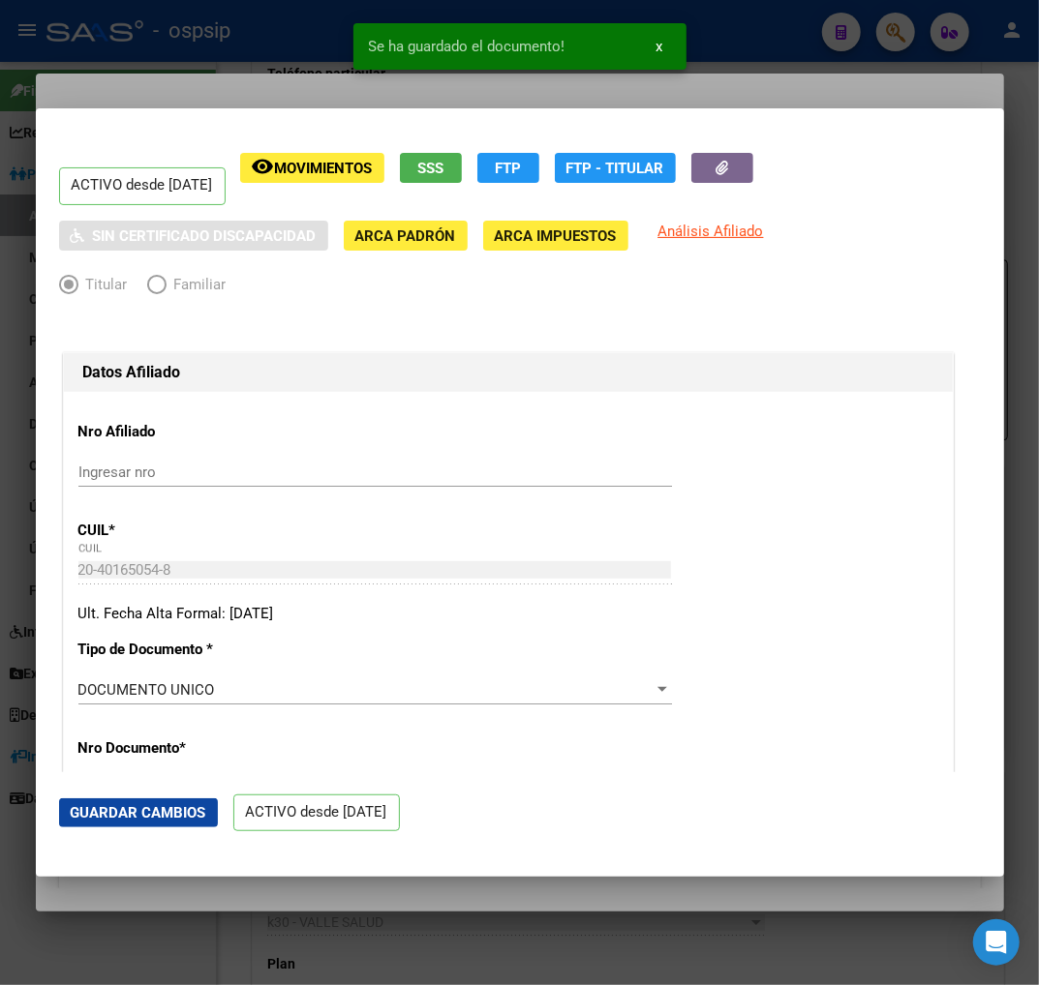
click at [168, 797] on mat-dialog-actions "Guardar Cambios ACTIVO desde [DATE]" at bounding box center [519, 813] width 921 height 82
click at [119, 804] on span "Guardar Cambios" at bounding box center [139, 812] width 136 height 17
click at [883, 610] on div "Ult. Fecha Alta Formal: [DATE]" at bounding box center [507, 614] width 859 height 22
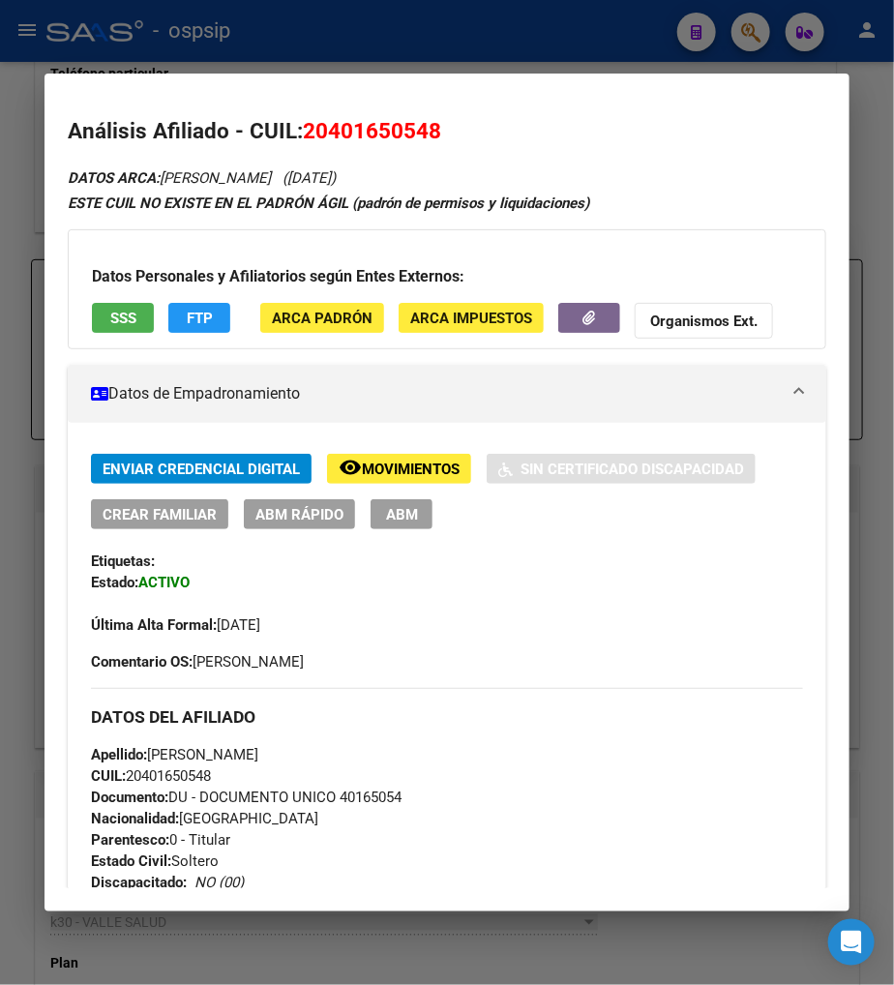
click at [750, 37] on div at bounding box center [447, 492] width 894 height 985
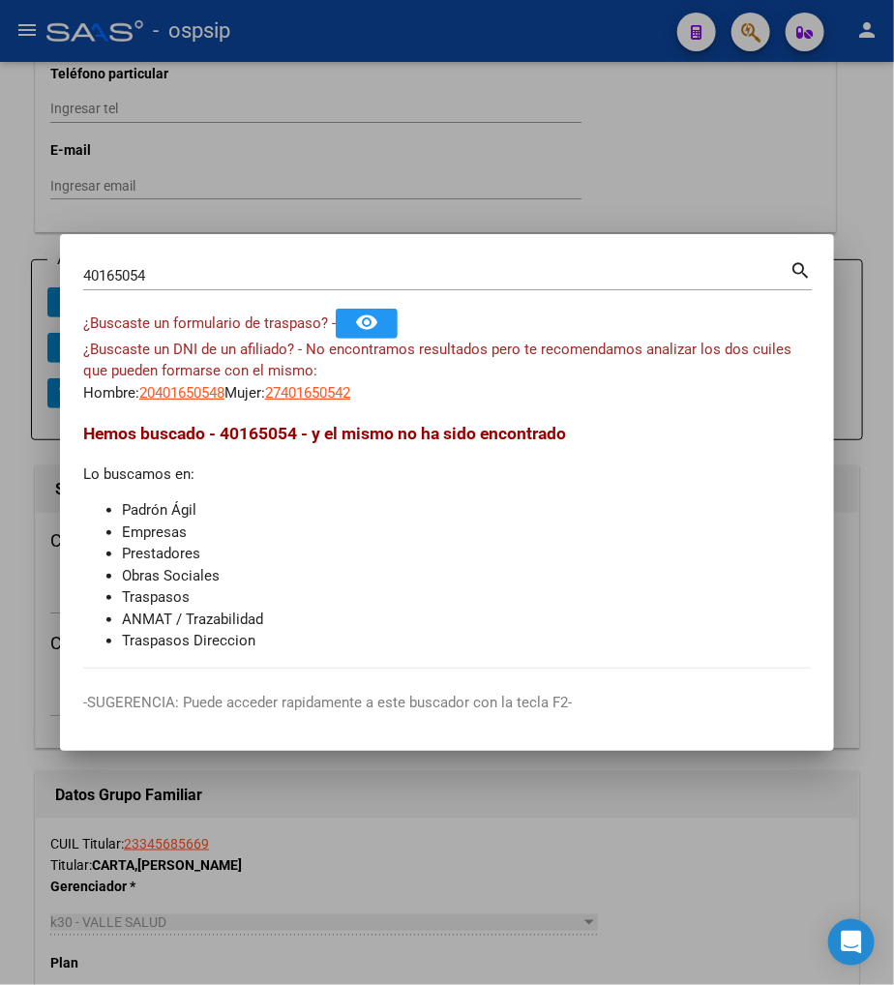
click at [207, 273] on input "40165054" at bounding box center [436, 275] width 707 height 17
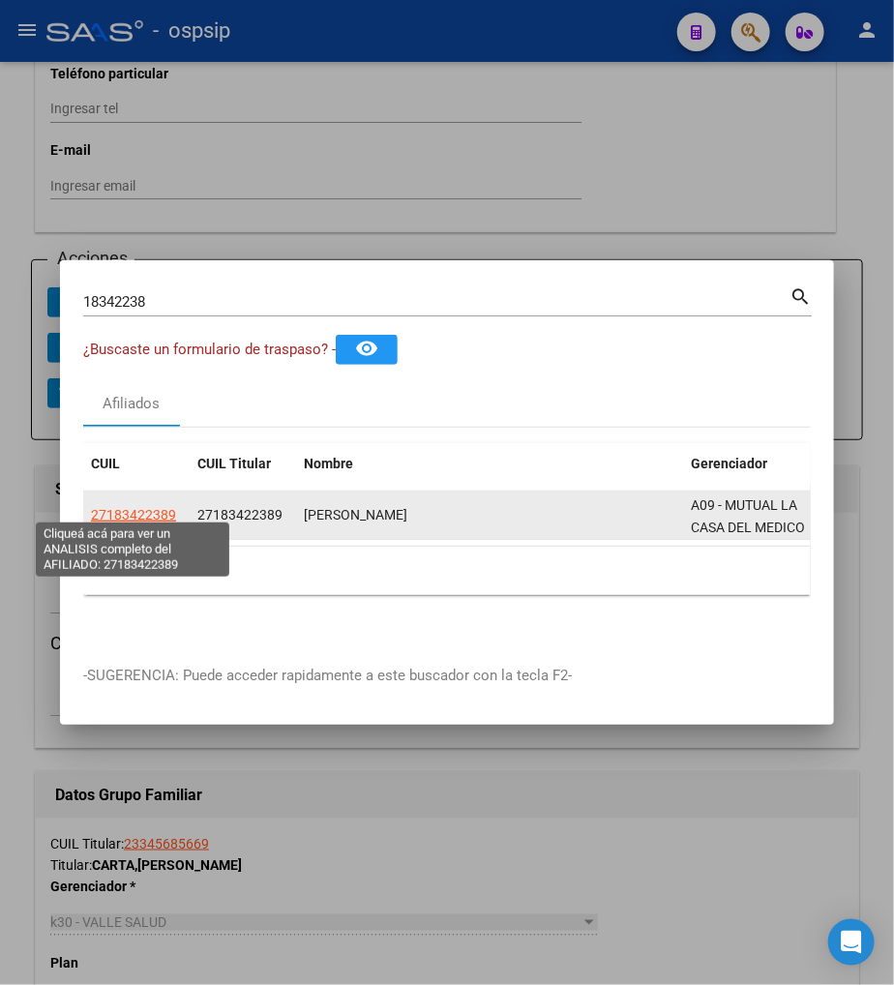
click at [132, 509] on span "27183422389" at bounding box center [133, 514] width 85 height 15
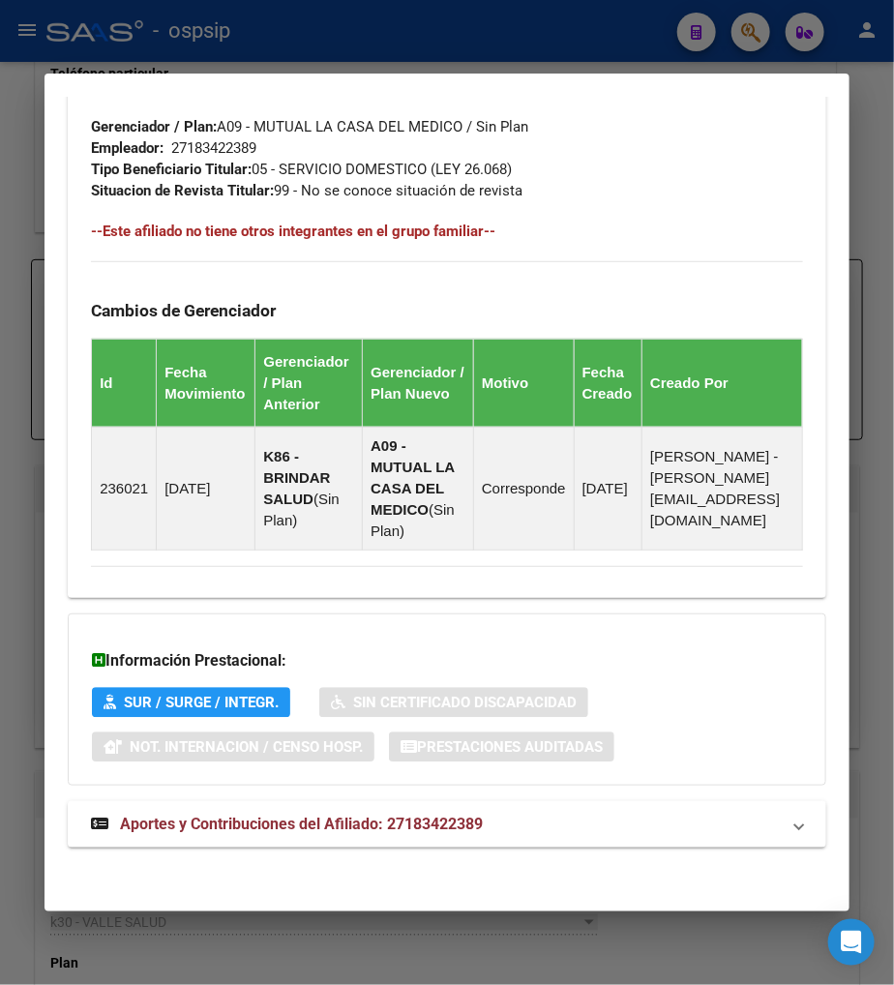
scroll to position [1113, 0]
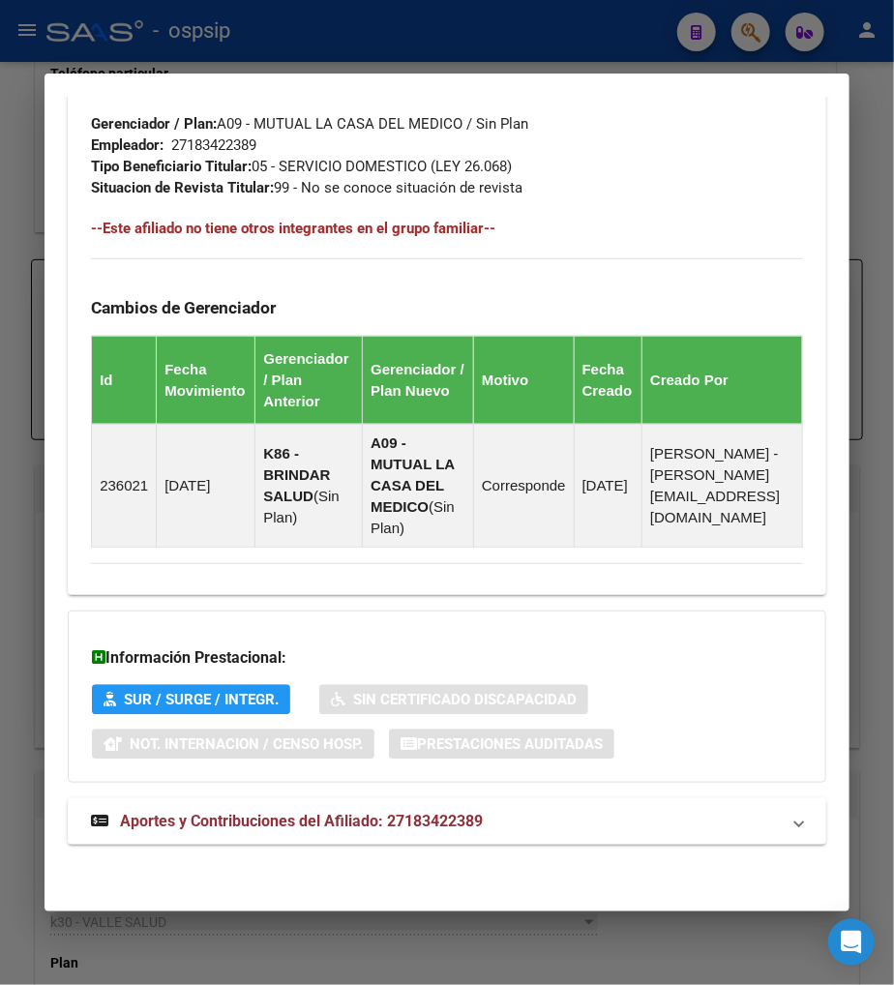
click at [256, 826] on span "Aportes y Contribuciones del Afiliado: 27183422389" at bounding box center [301, 821] width 363 height 18
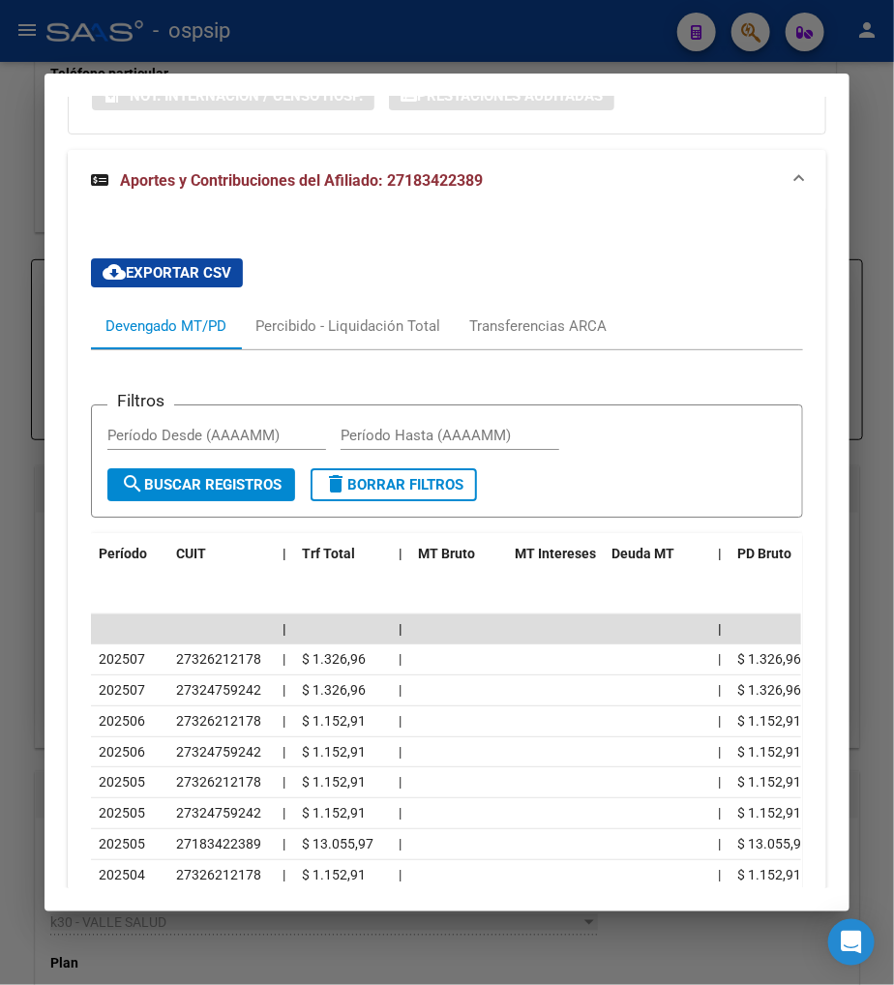
scroll to position [1958, 0]
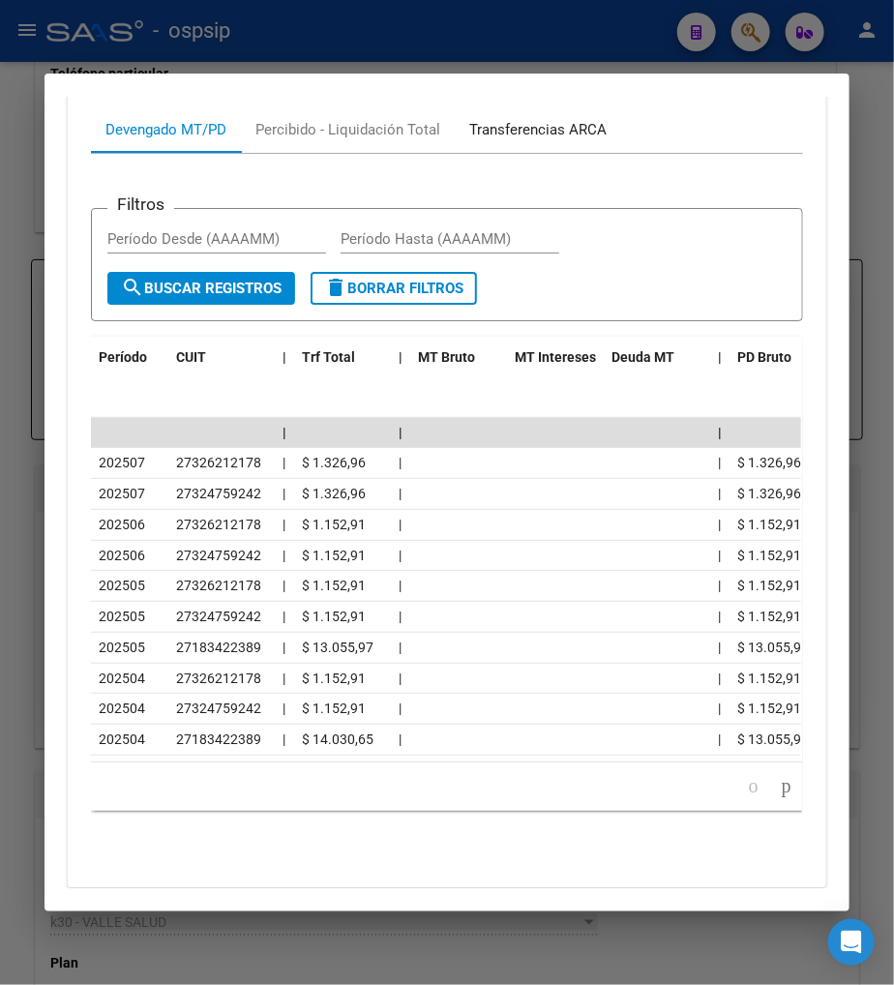
click at [564, 137] on div "Transferencias ARCA" at bounding box center [537, 129] width 137 height 21
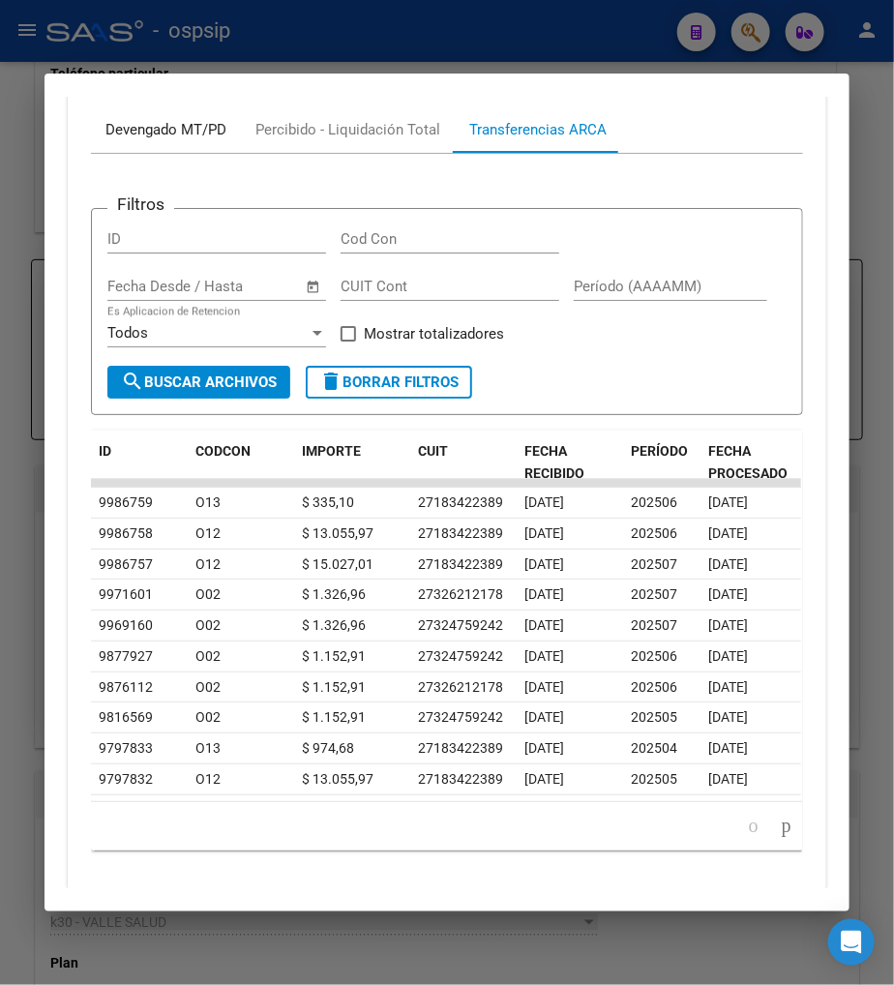
click at [155, 129] on div "Devengado MT/PD" at bounding box center [165, 129] width 121 height 21
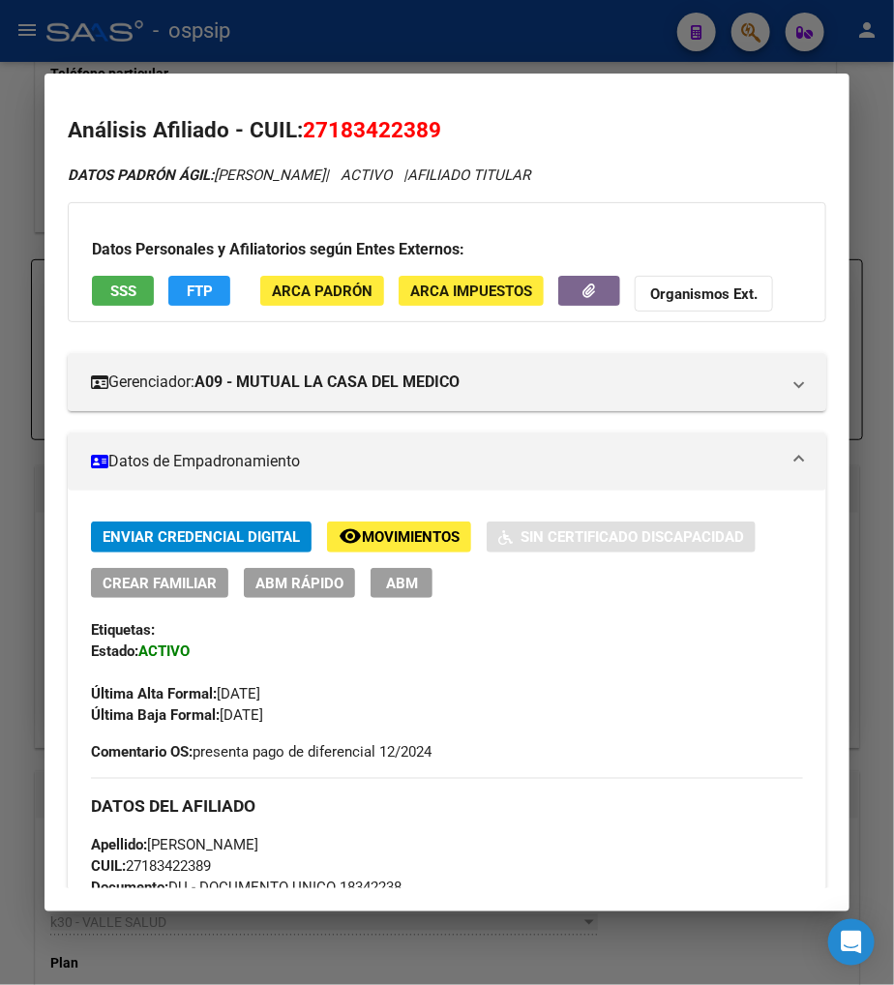
scroll to position [0, 0]
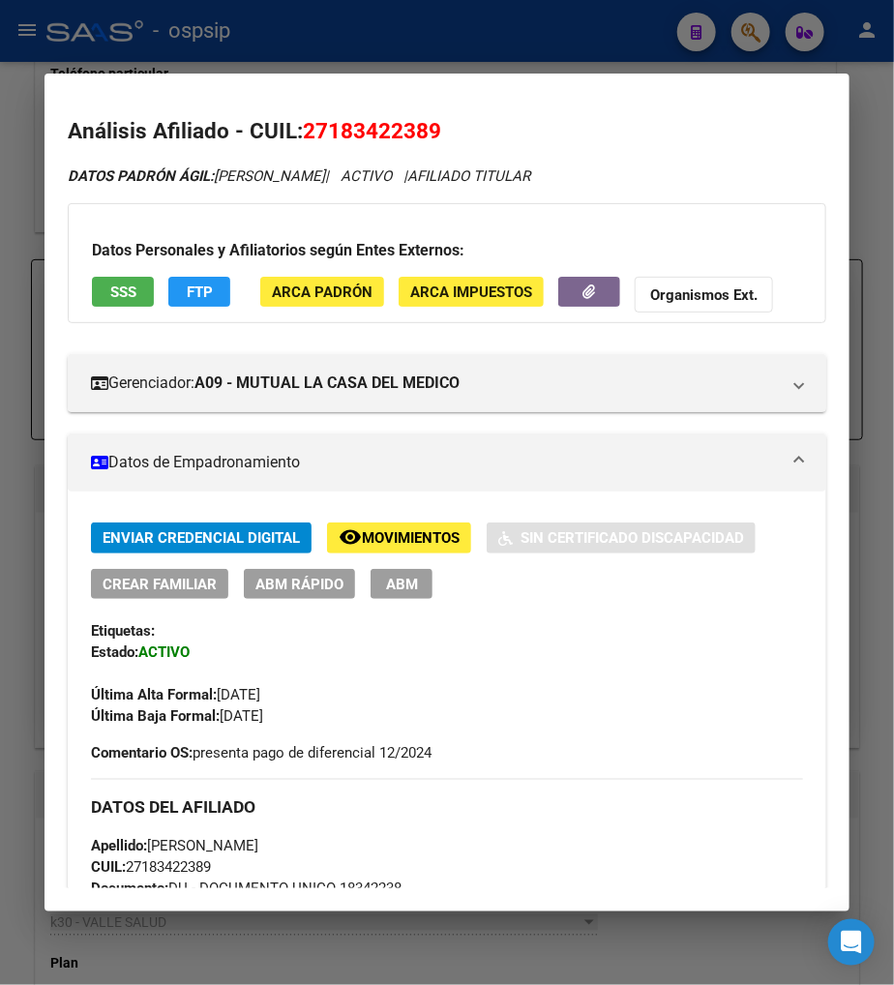
click at [755, 36] on div at bounding box center [447, 492] width 894 height 985
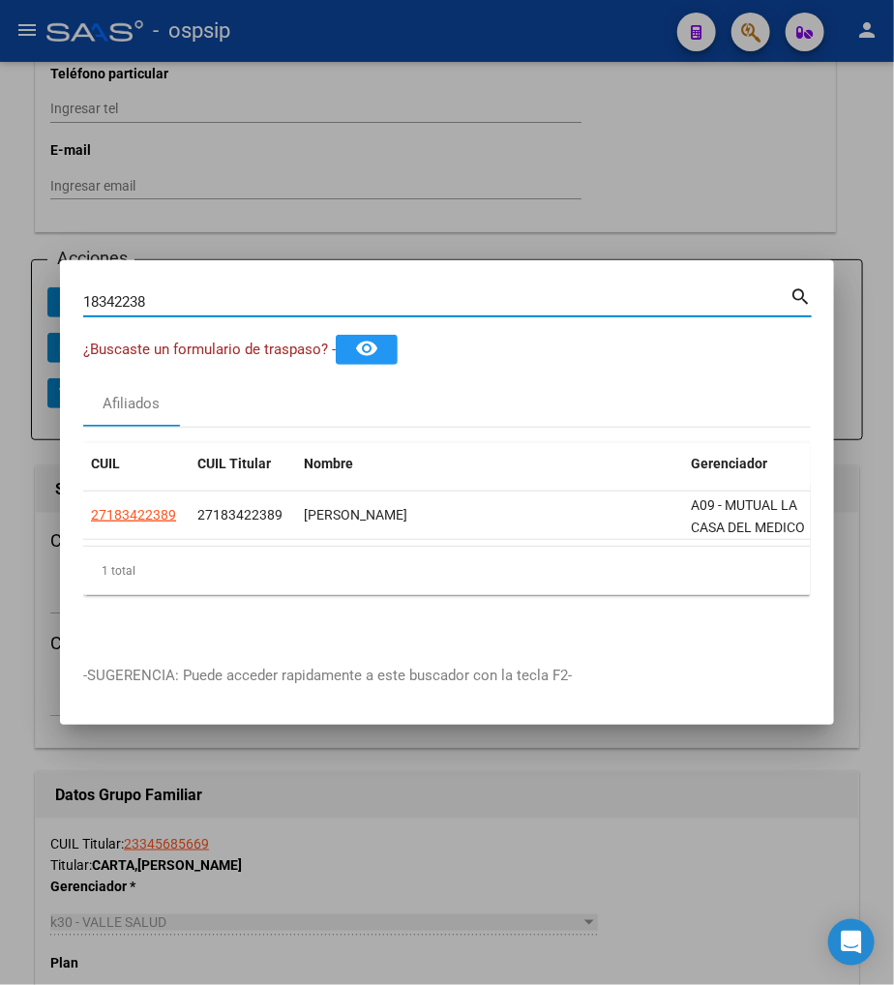
click at [174, 300] on input "18342238" at bounding box center [436, 301] width 707 height 17
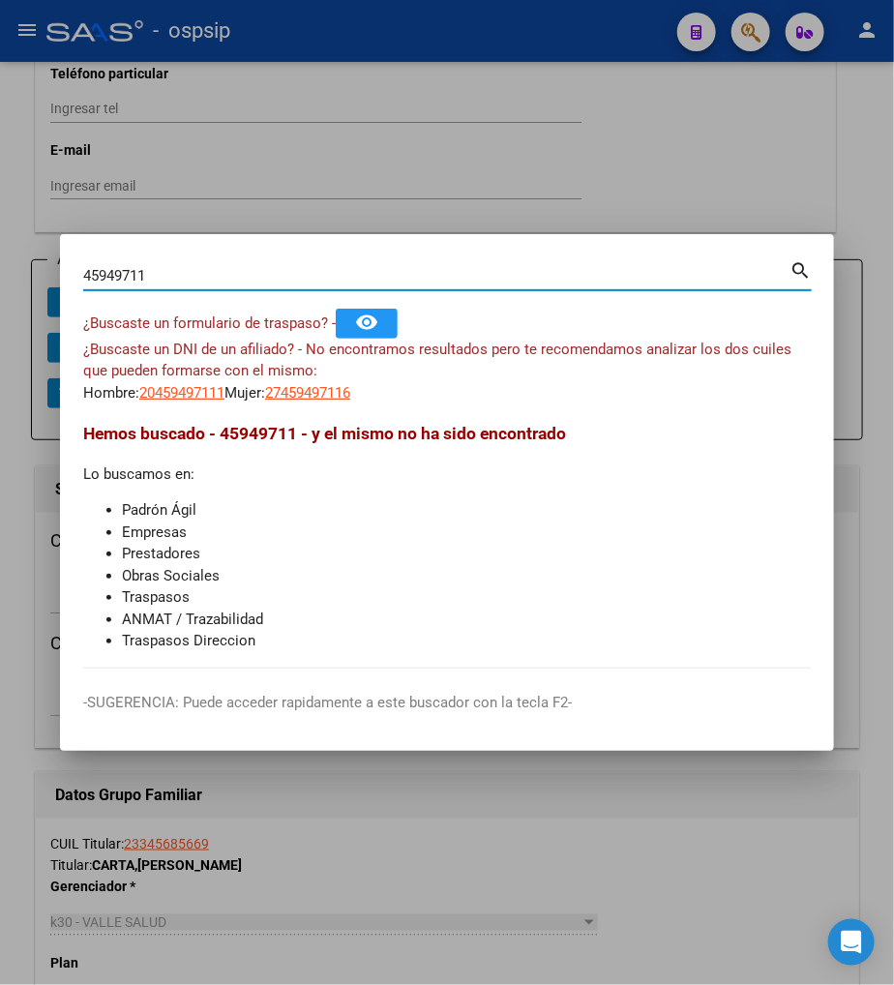
click at [177, 276] on input "45949711" at bounding box center [436, 275] width 707 height 17
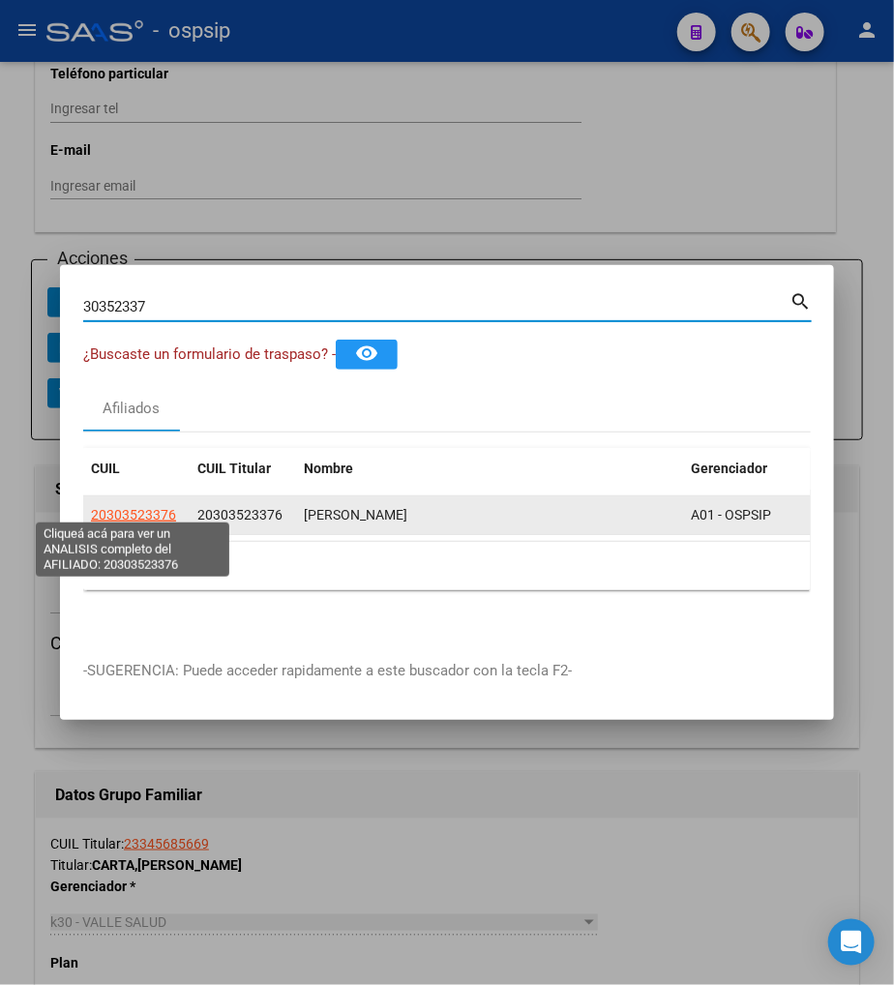
click at [118, 507] on span "20303523376" at bounding box center [133, 514] width 85 height 15
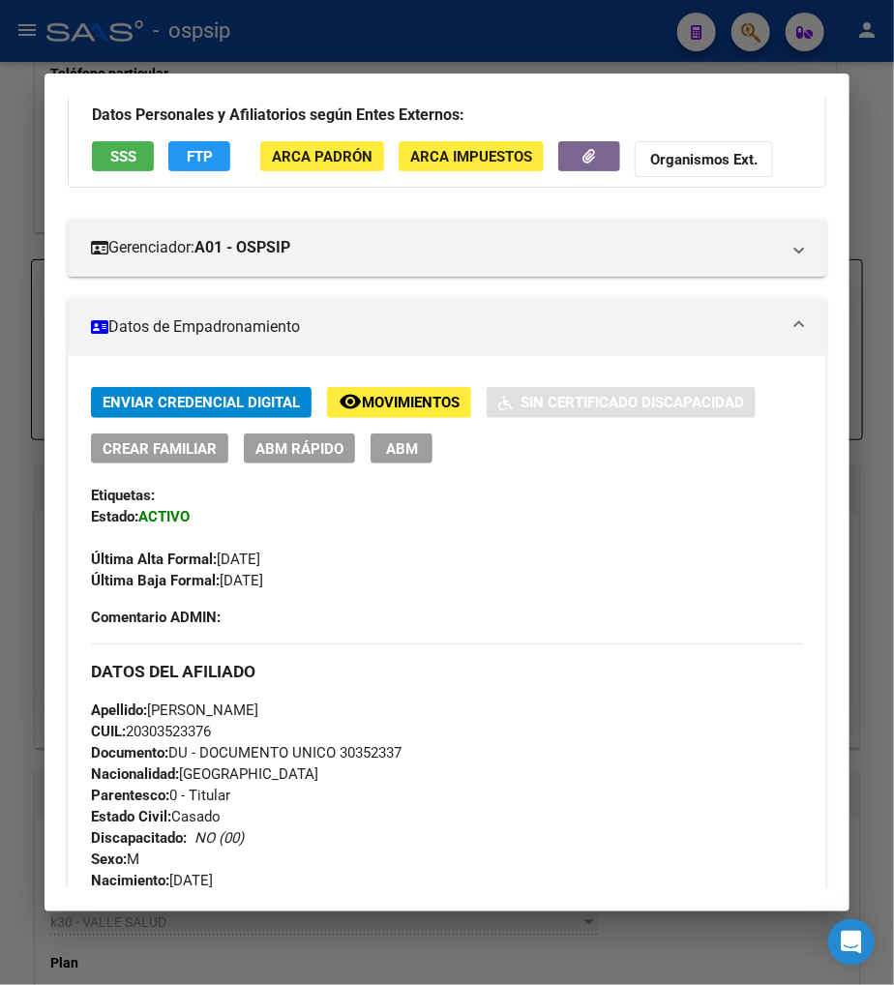
scroll to position [118, 0]
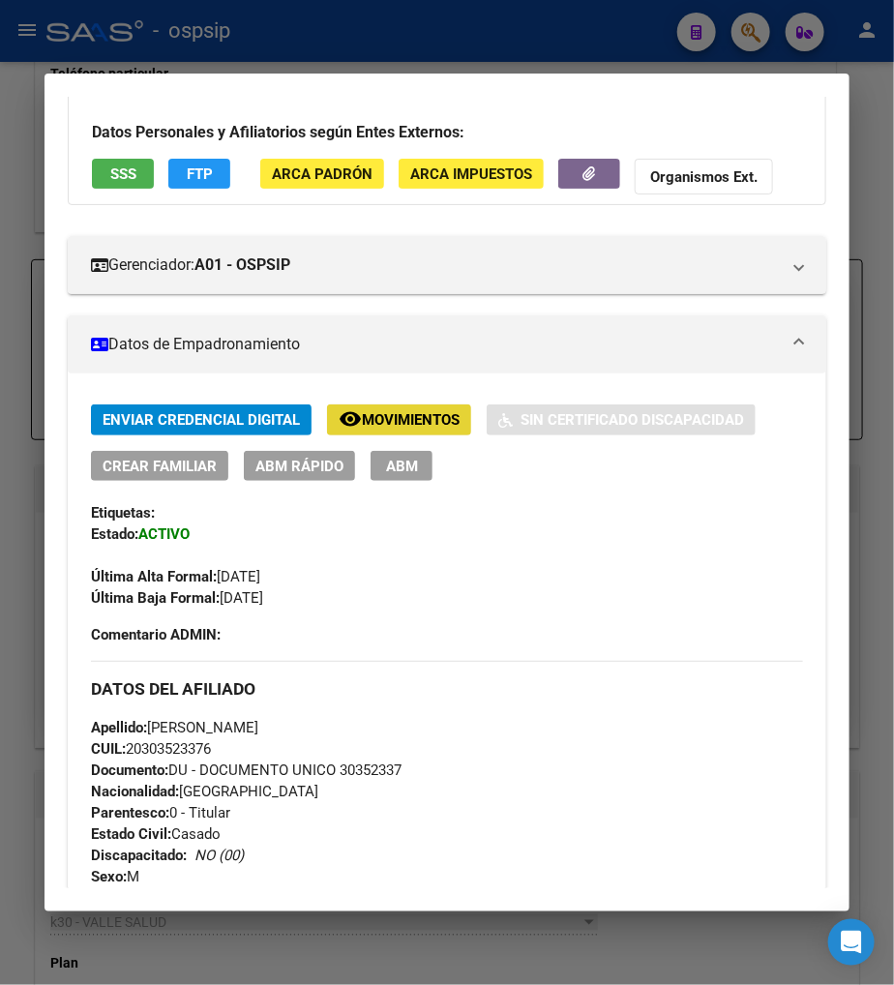
click at [375, 422] on span "Movimientos" at bounding box center [411, 420] width 98 height 17
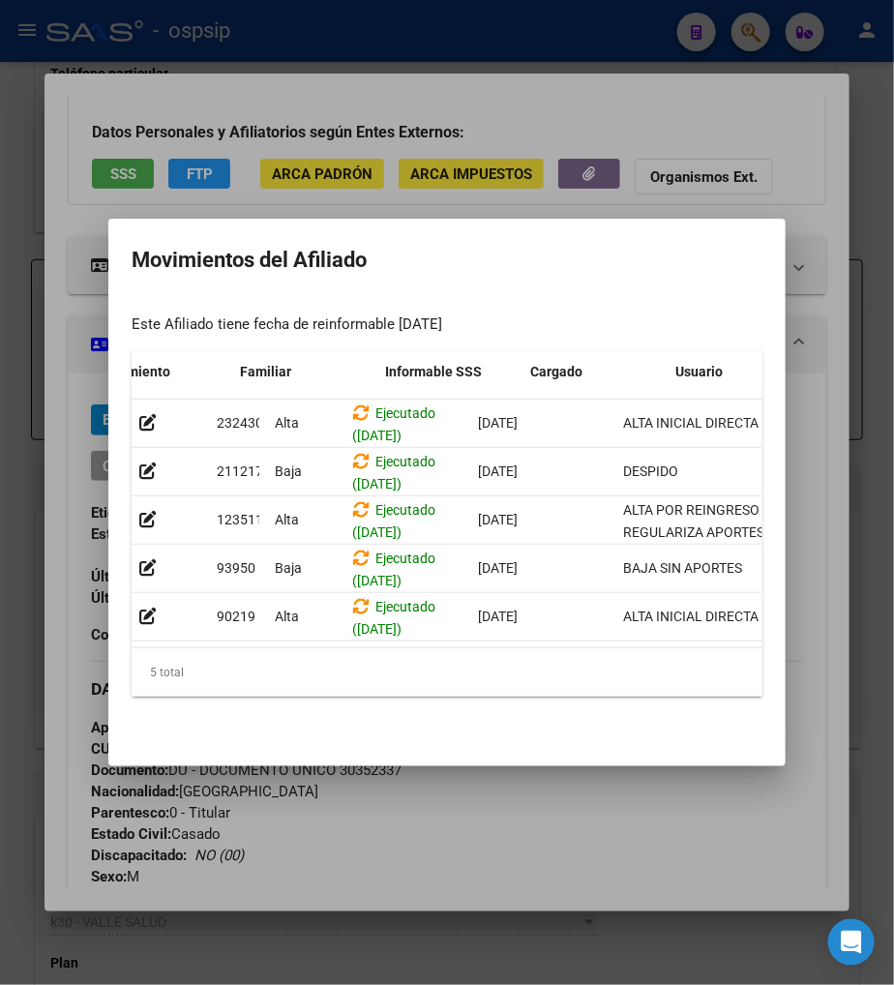
scroll to position [0, 607]
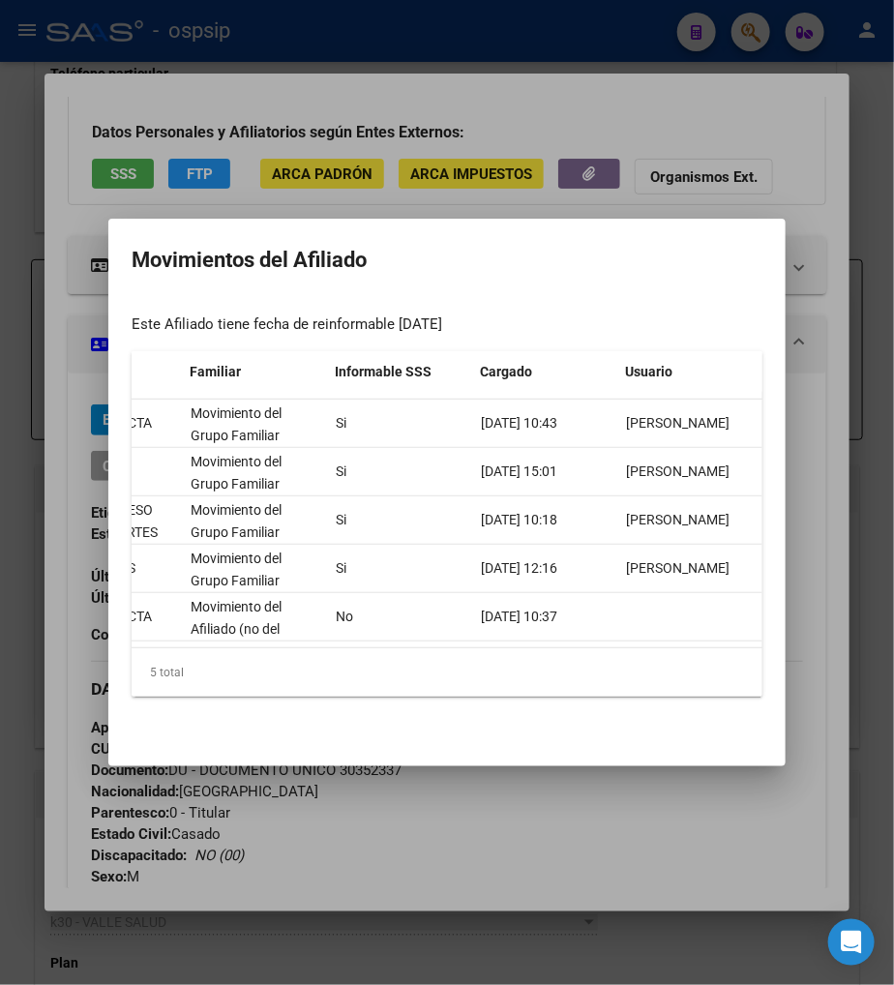
click at [648, 842] on div at bounding box center [447, 492] width 894 height 985
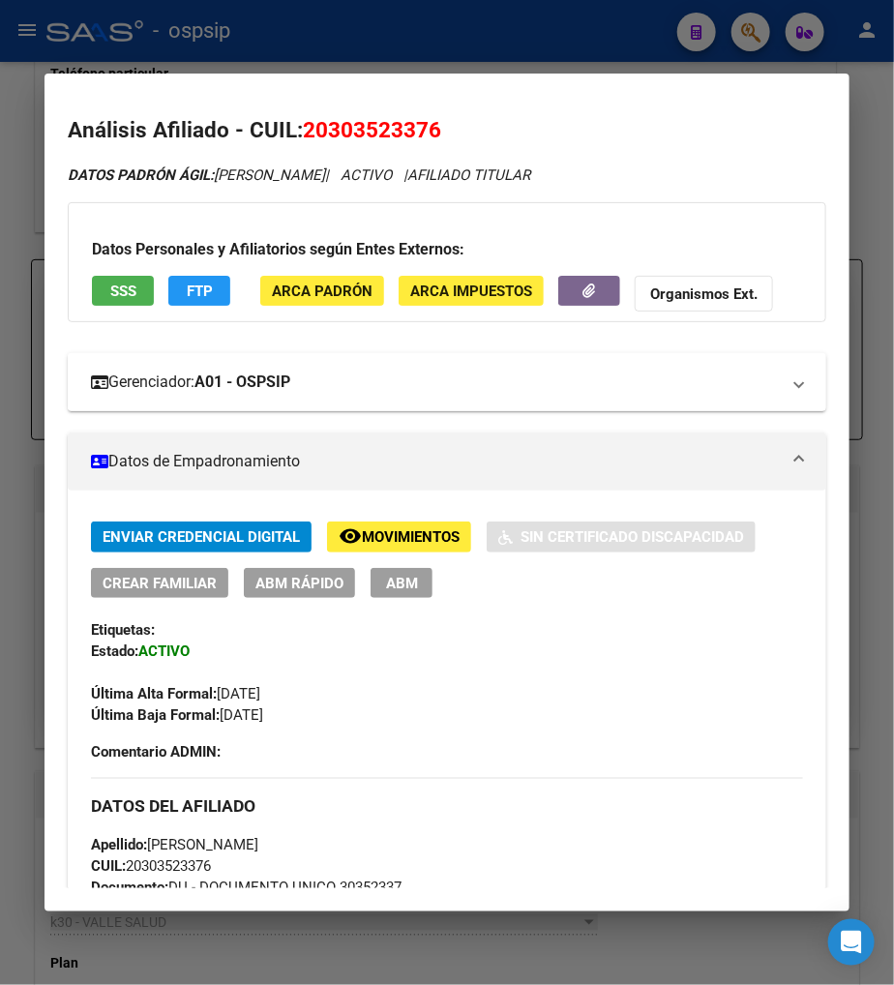
scroll to position [0, 0]
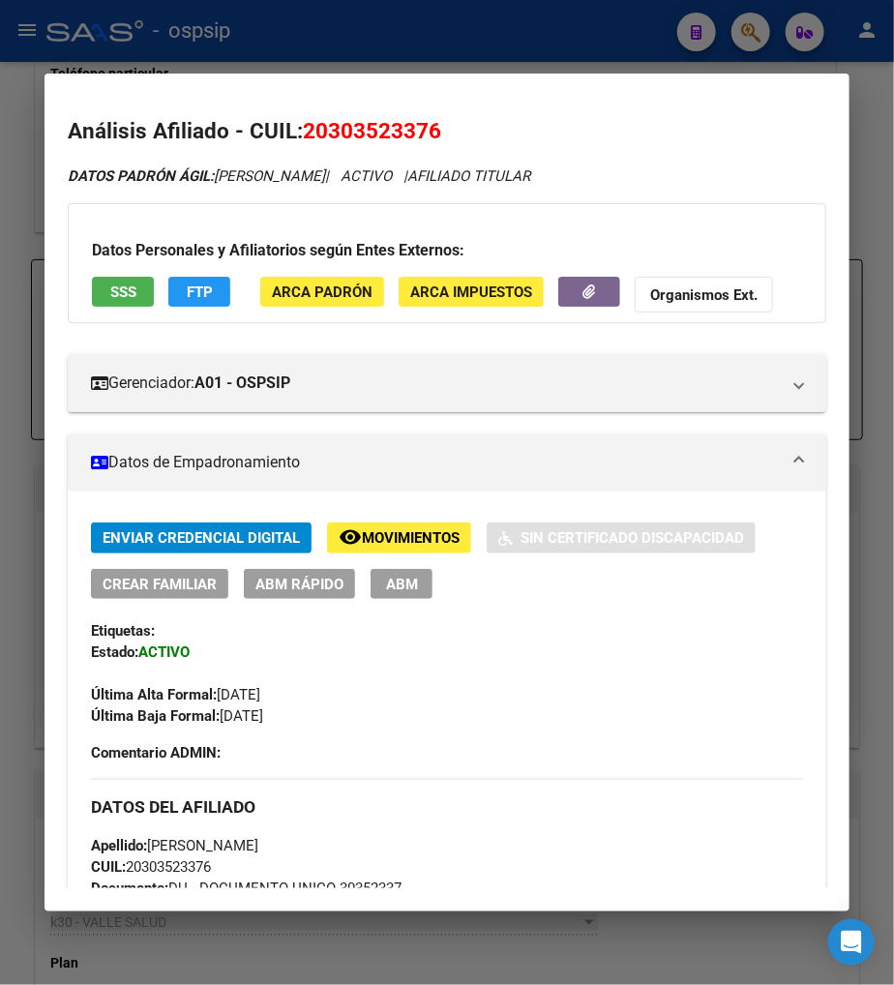
click at [387, 583] on span "ABM" at bounding box center [402, 584] width 32 height 17
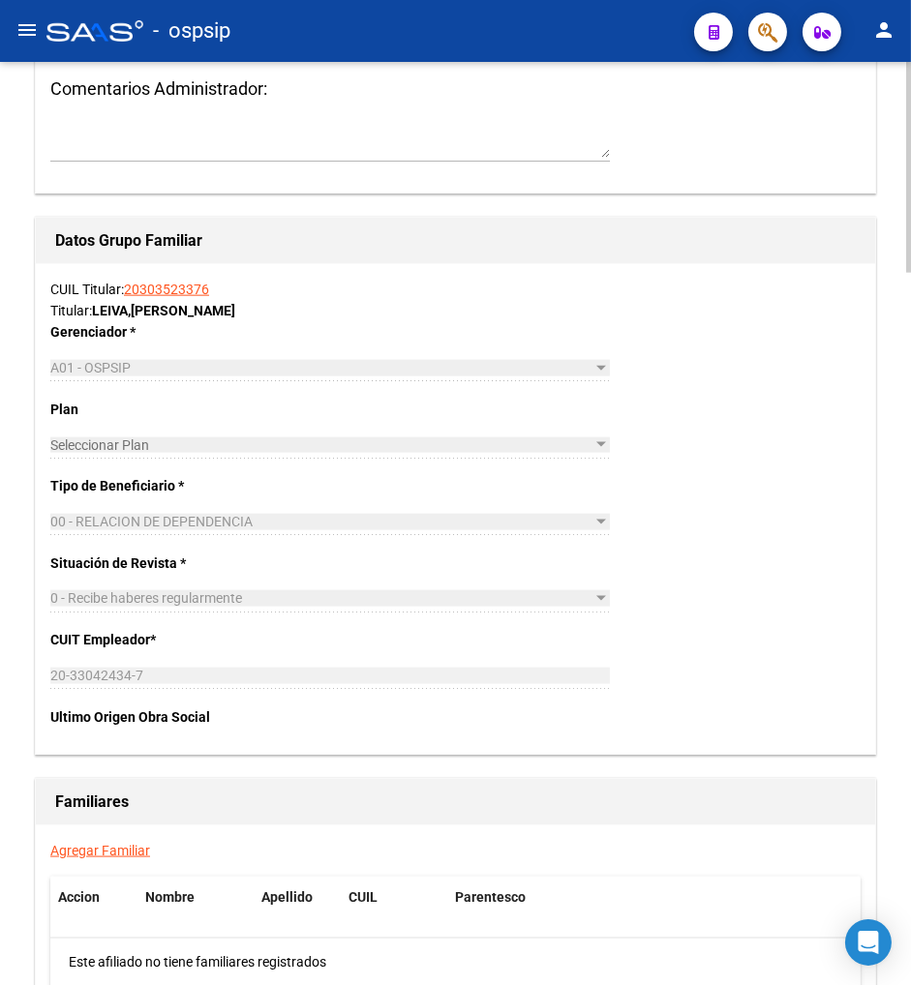
scroll to position [2904, 0]
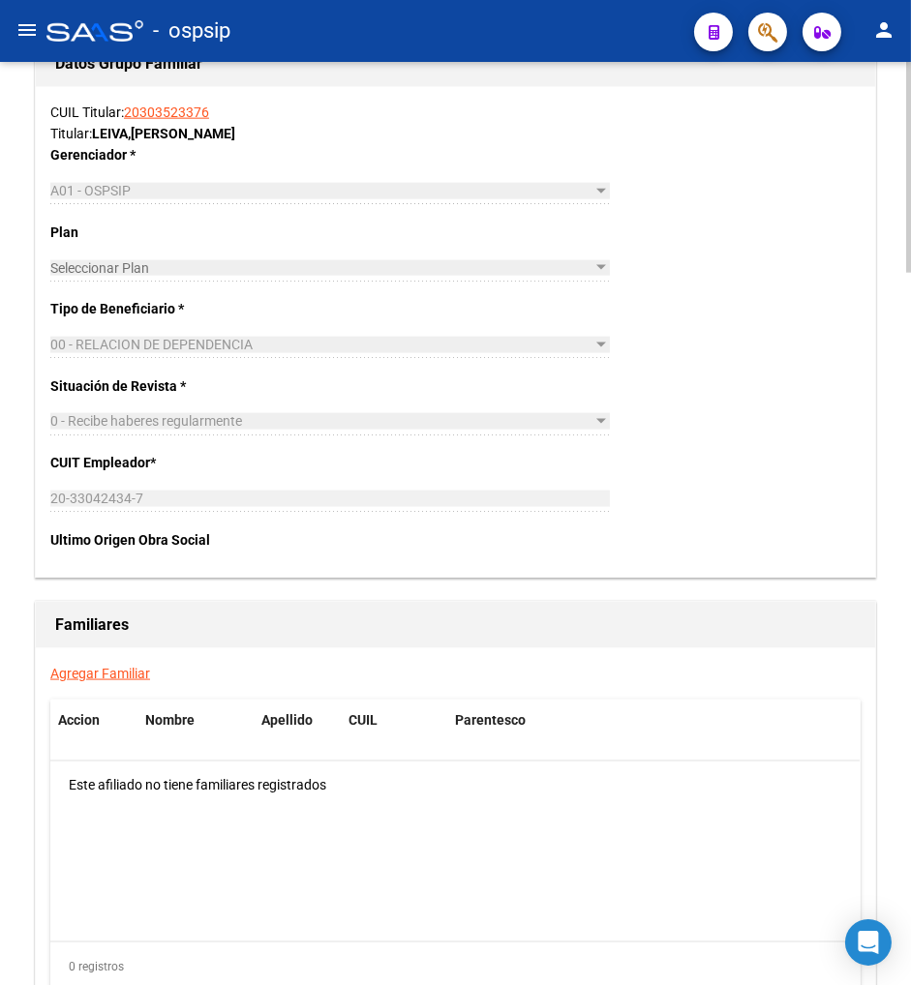
click at [100, 674] on link "Agregar Familiar" at bounding box center [100, 673] width 100 height 15
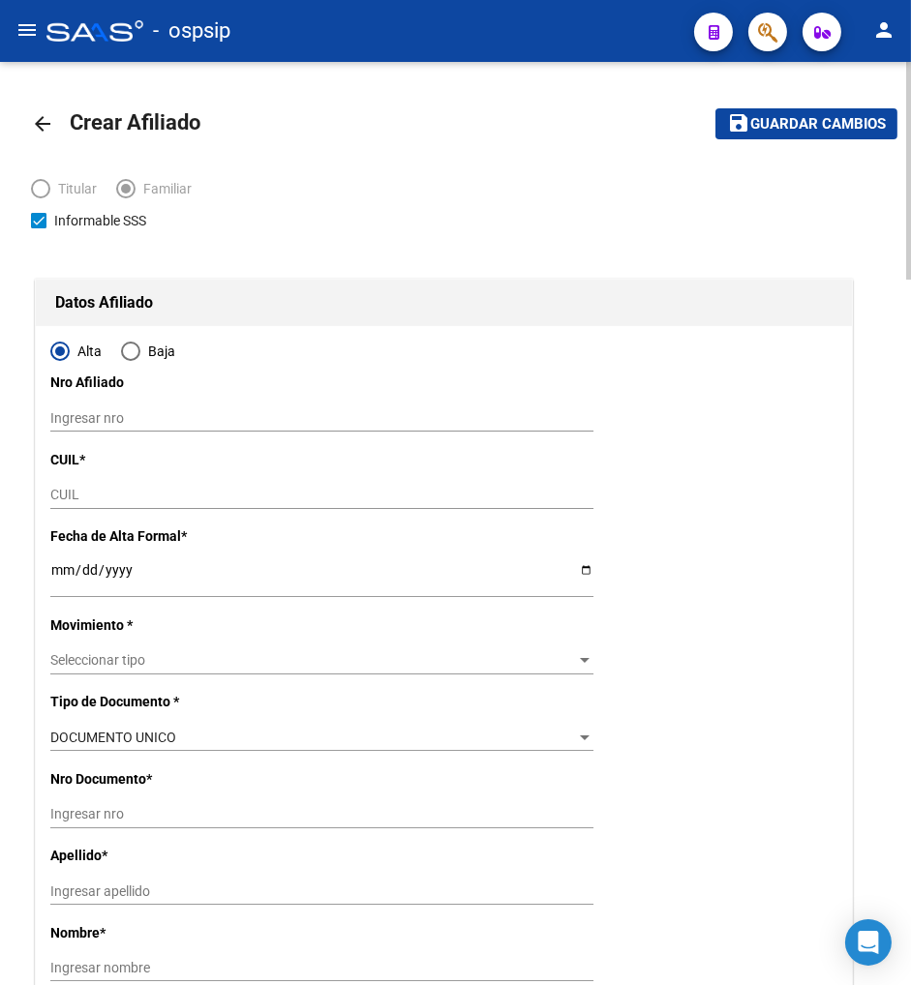
click at [105, 496] on input "CUIL" at bounding box center [321, 495] width 543 height 16
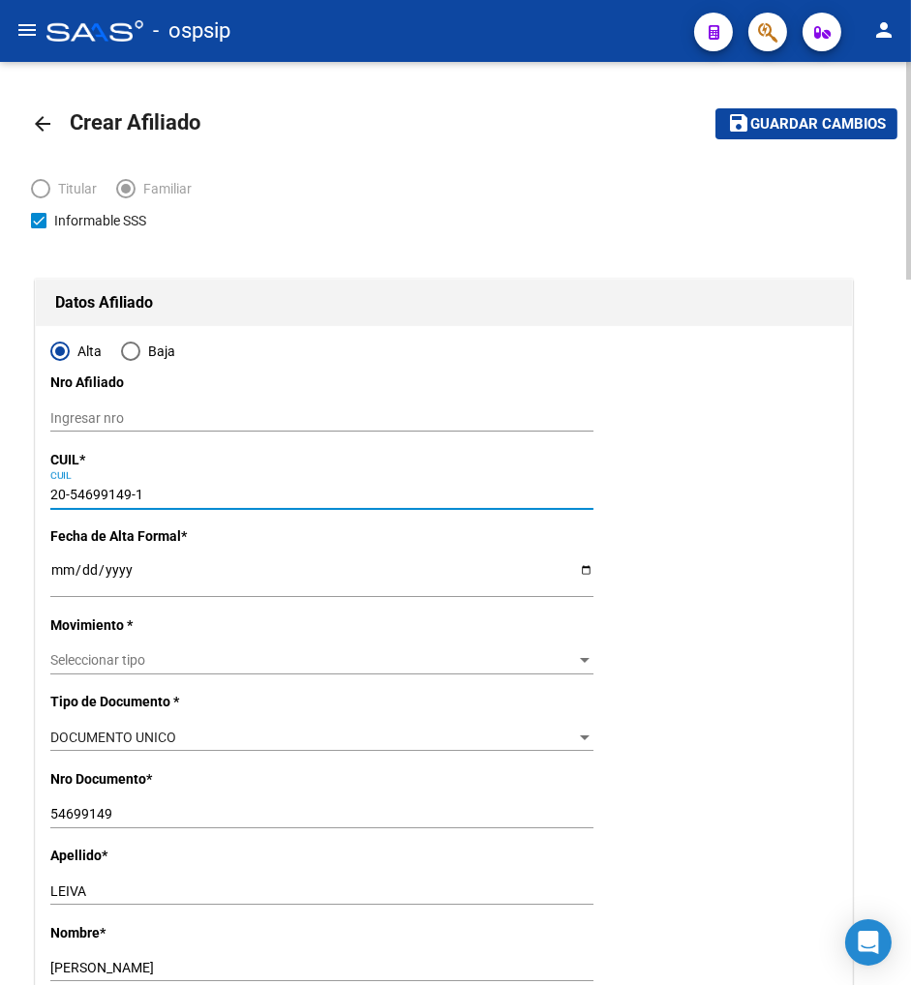
click at [58, 567] on input "Ingresar fecha" at bounding box center [321, 576] width 543 height 29
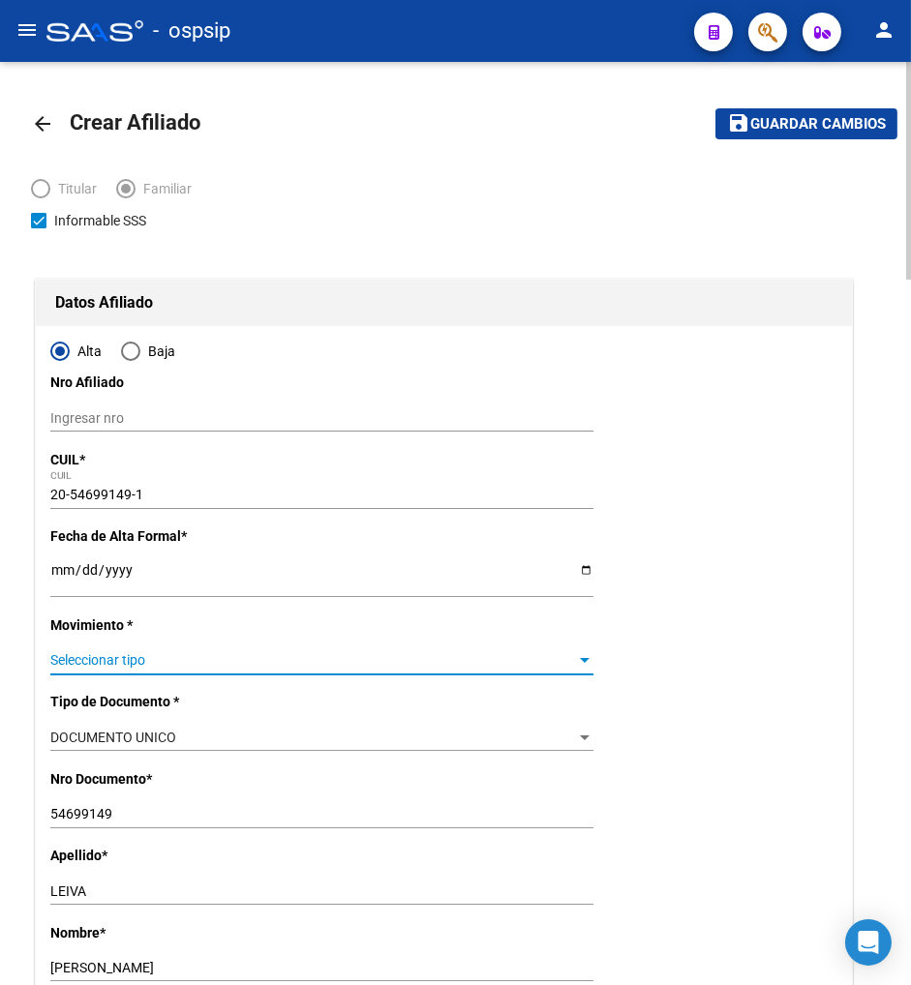
click at [258, 655] on span "Seleccionar tipo" at bounding box center [313, 660] width 526 height 16
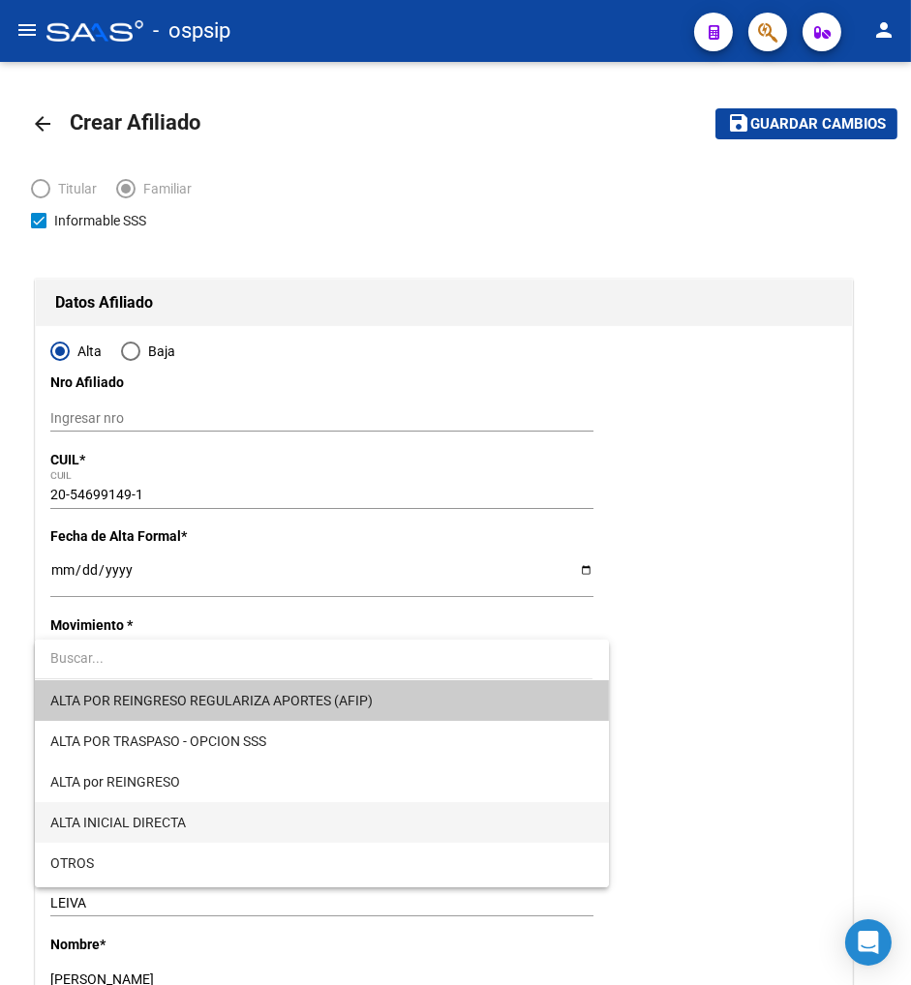
click at [219, 819] on span "ALTA INICIAL DIRECTA" at bounding box center [321, 822] width 543 height 41
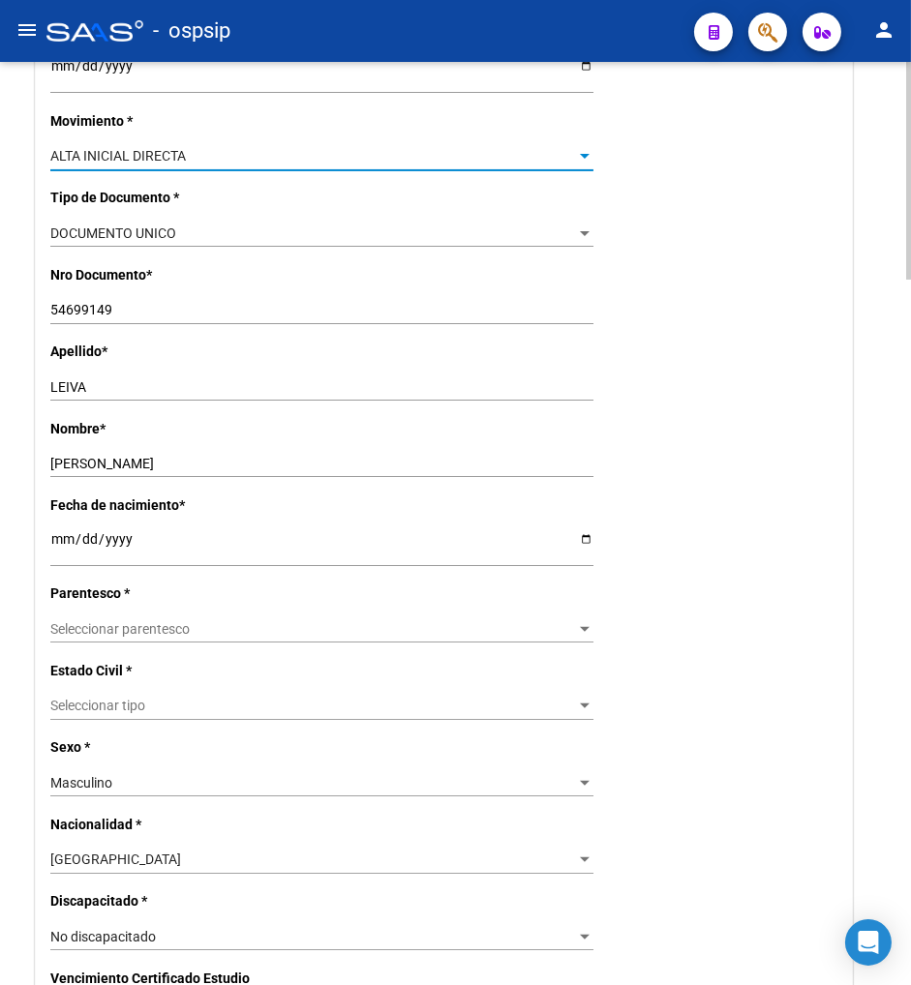
scroll to position [537, 0]
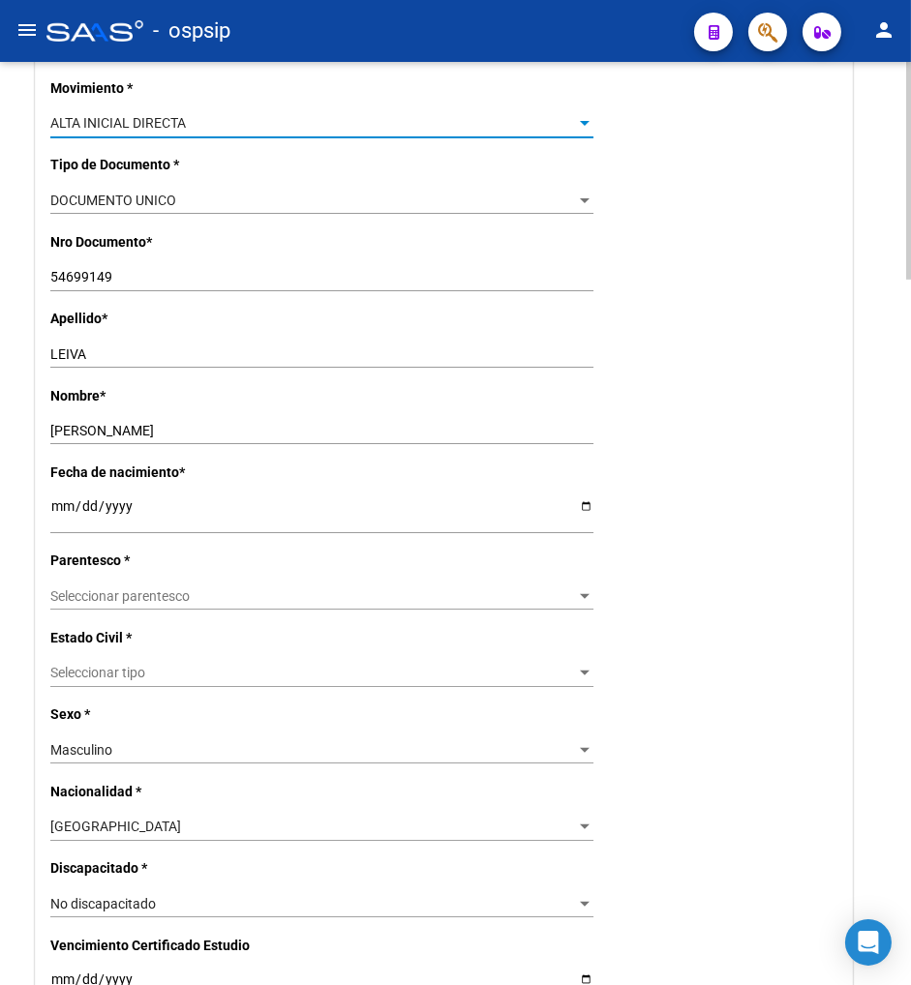
click at [228, 601] on span "Seleccionar parentesco" at bounding box center [313, 596] width 526 height 16
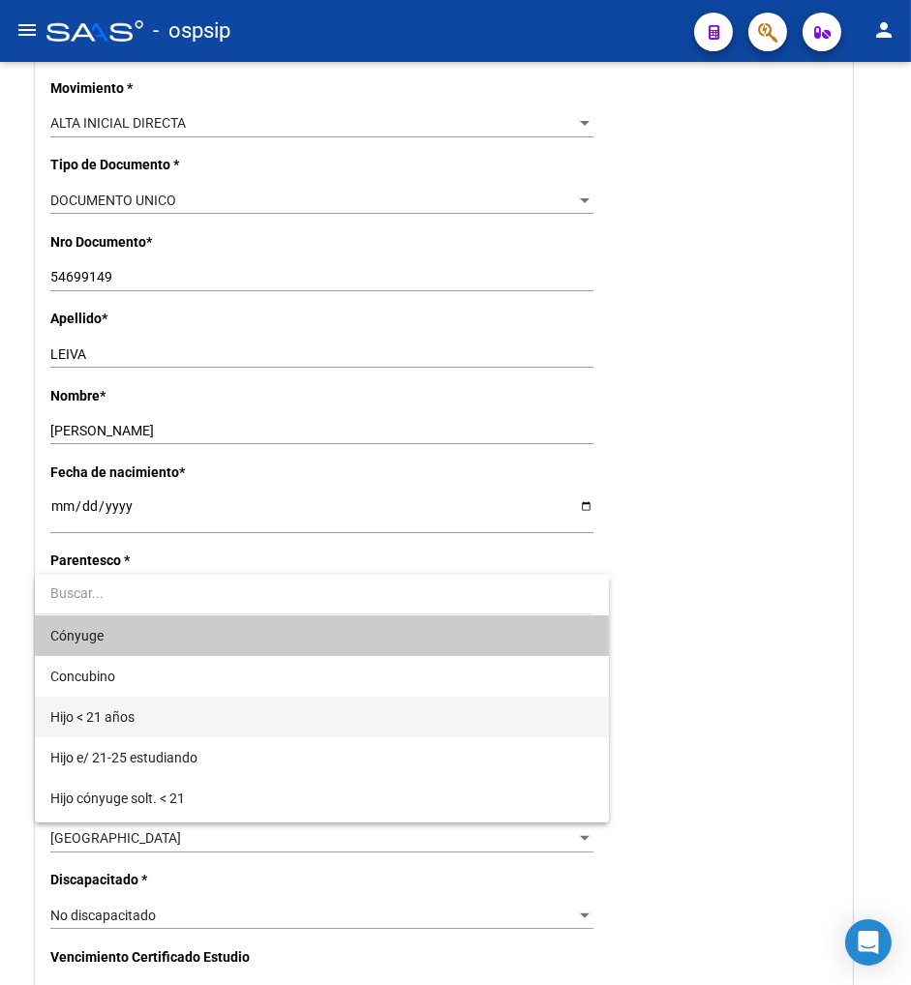
click at [194, 710] on span "Hijo < 21 años" at bounding box center [321, 717] width 543 height 41
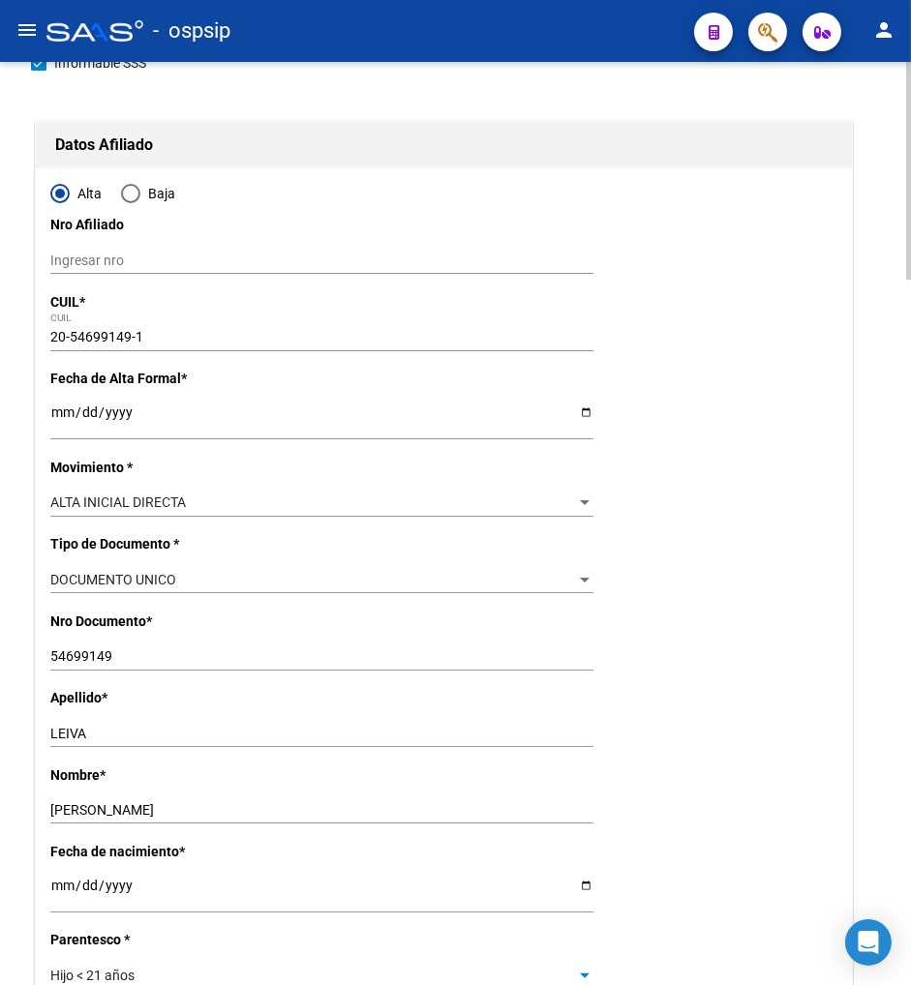
scroll to position [0, 0]
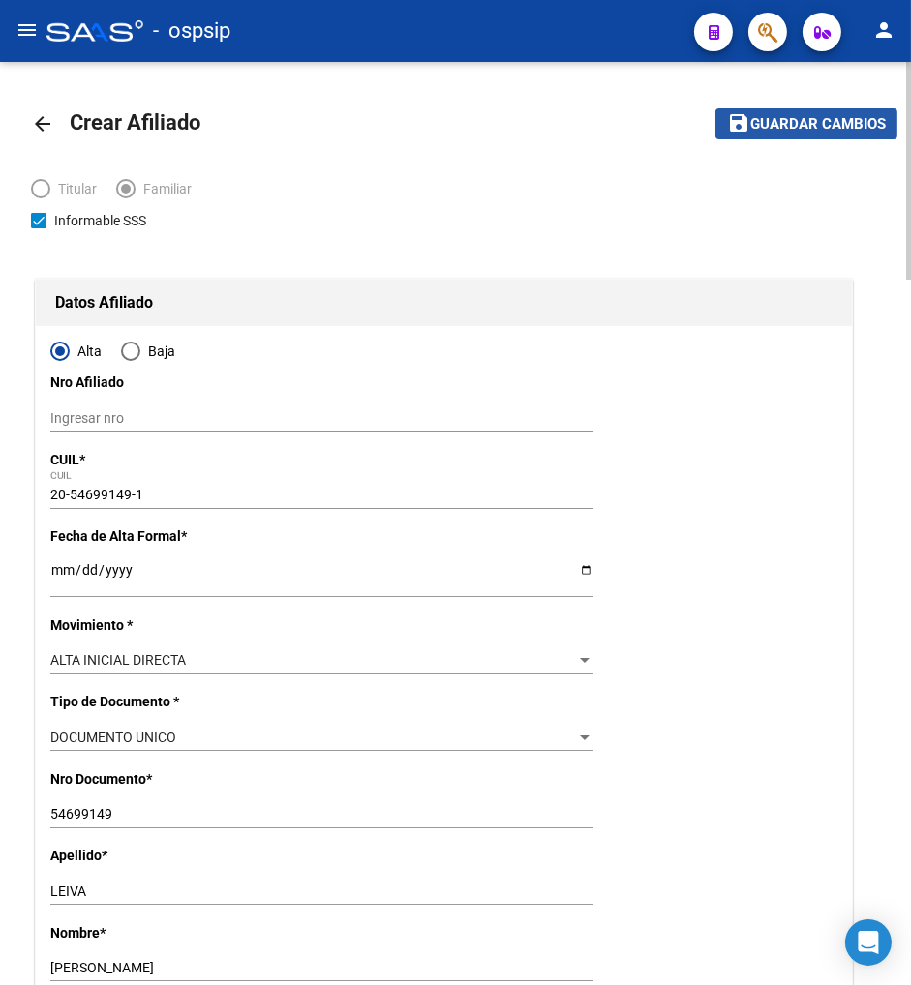
click at [842, 123] on span "Guardar cambios" at bounding box center [818, 124] width 136 height 17
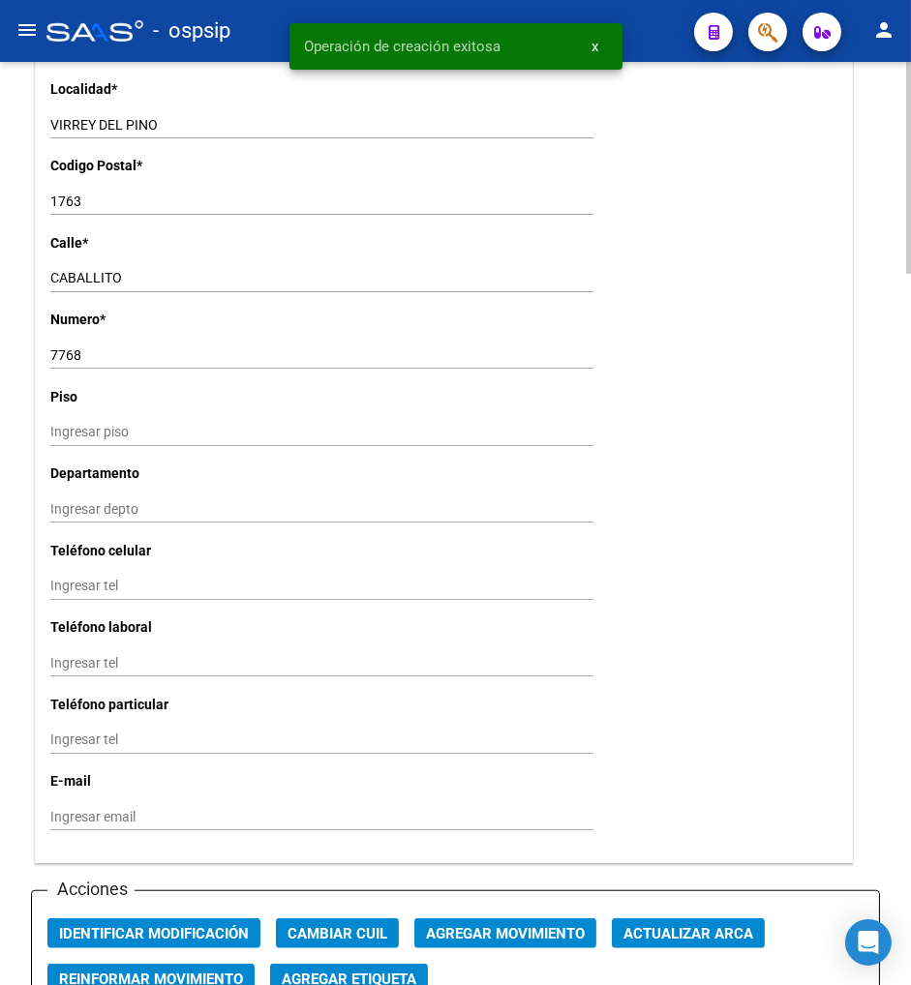
scroll to position [1827, 0]
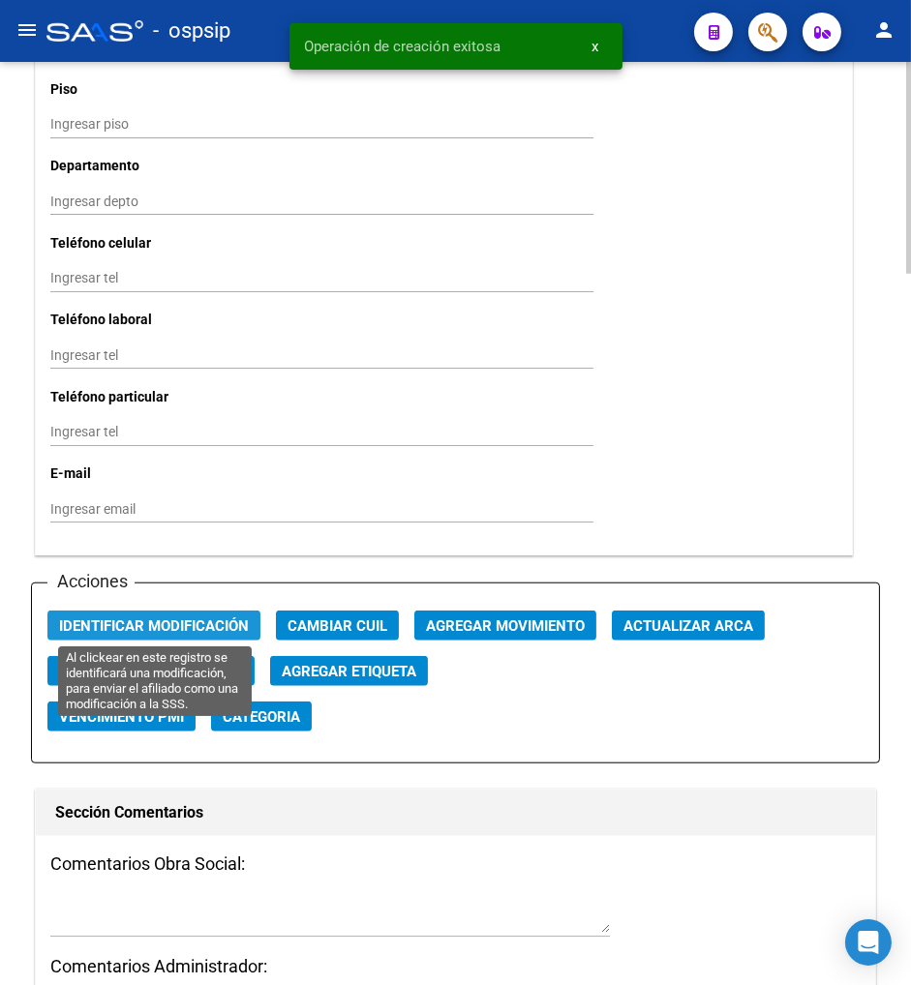
click at [111, 625] on span "Identificar Modificación" at bounding box center [154, 625] width 190 height 17
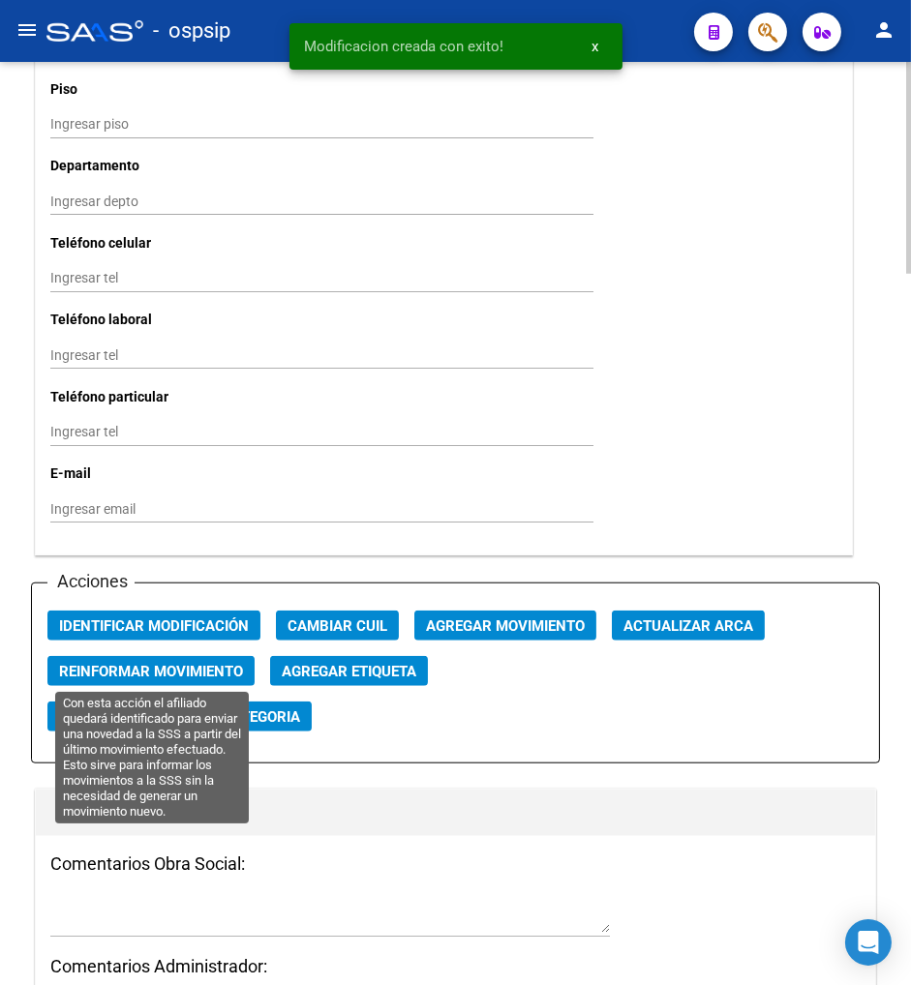
click at [166, 676] on span "Reinformar Movimiento" at bounding box center [151, 671] width 184 height 17
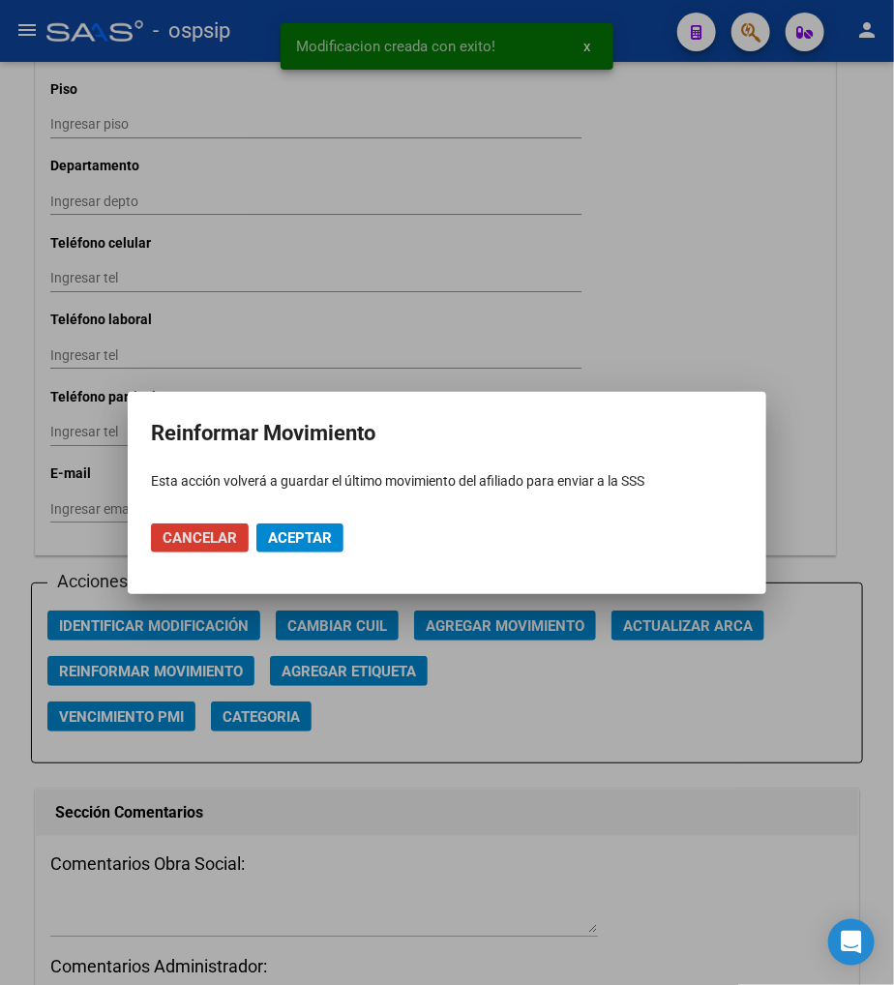
click at [279, 534] on span "Aceptar" at bounding box center [300, 537] width 64 height 17
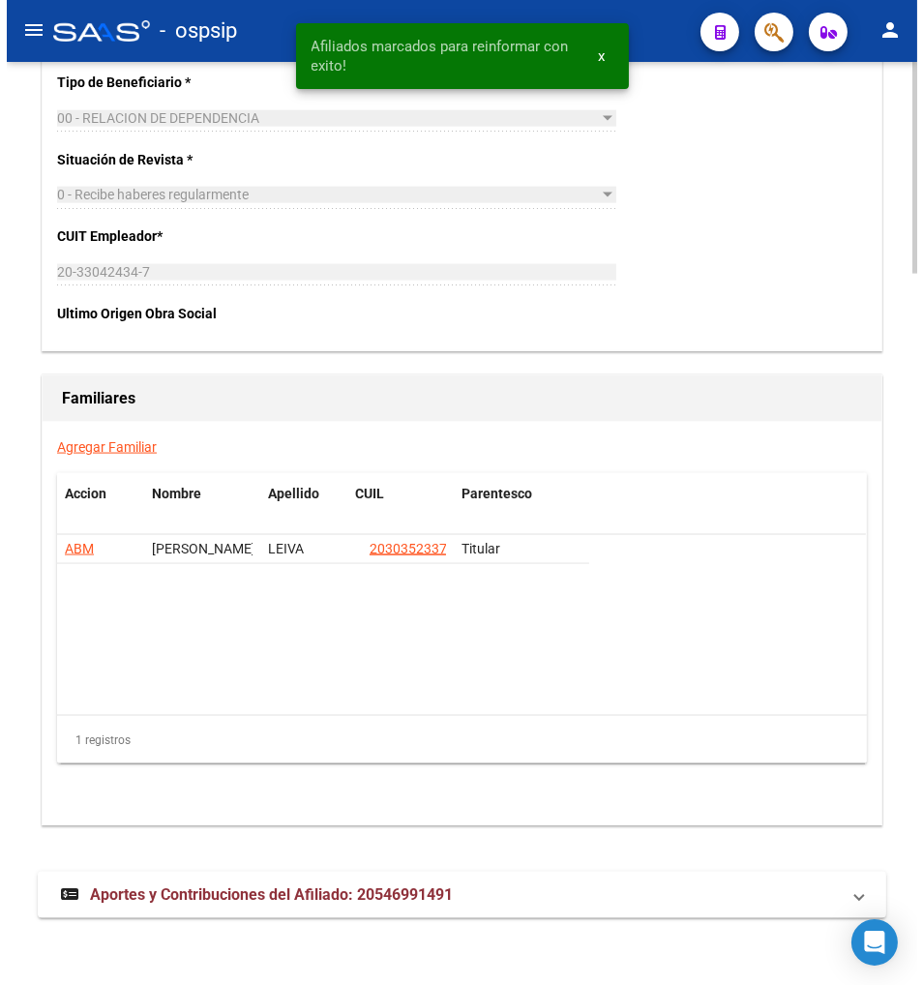
scroll to position [3110, 0]
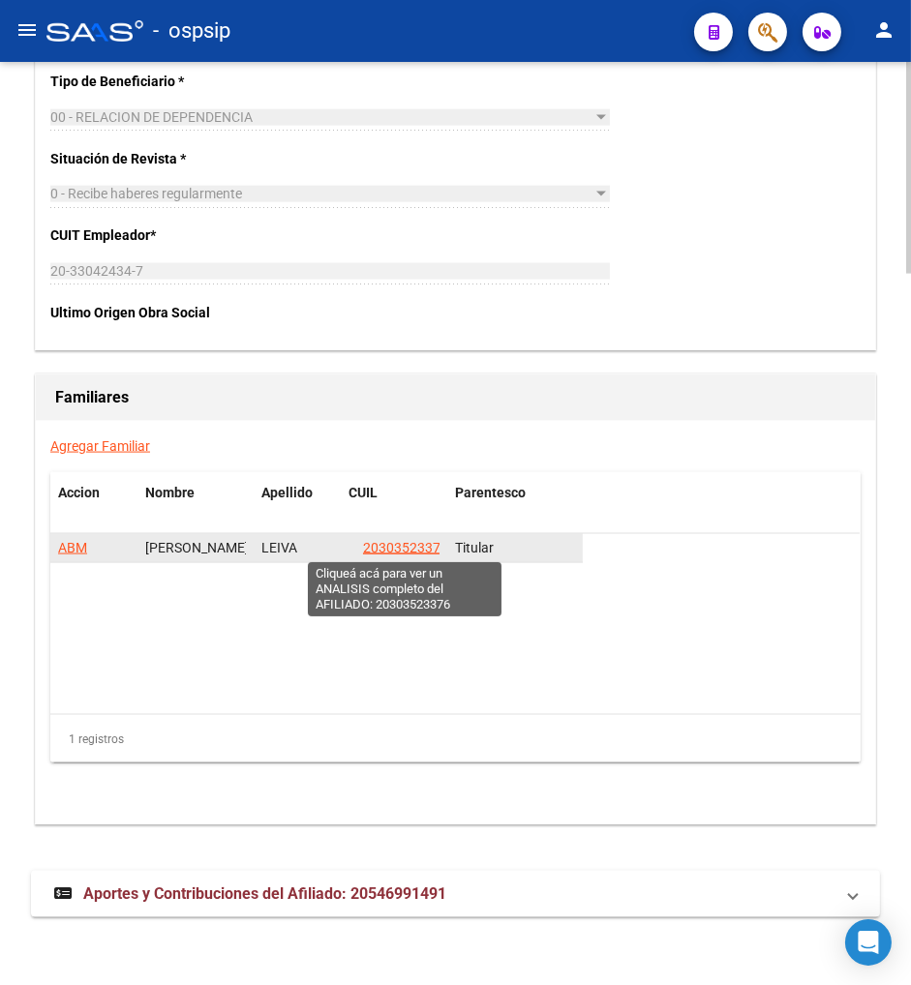
click at [409, 552] on span "20303523376" at bounding box center [405, 547] width 85 height 15
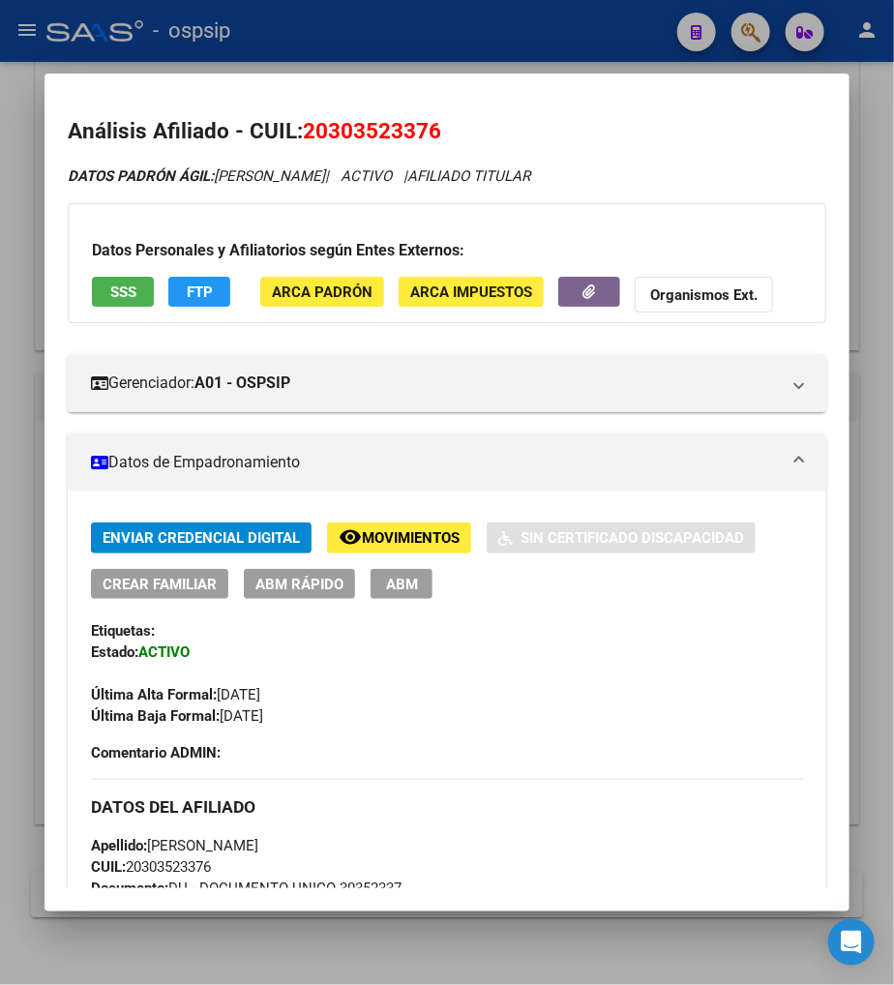
drag, startPoint x: 322, startPoint y: 129, endPoint x: 421, endPoint y: 134, distance: 98.8
click at [421, 134] on span "20303523376" at bounding box center [372, 130] width 138 height 25
copy span "30352337"
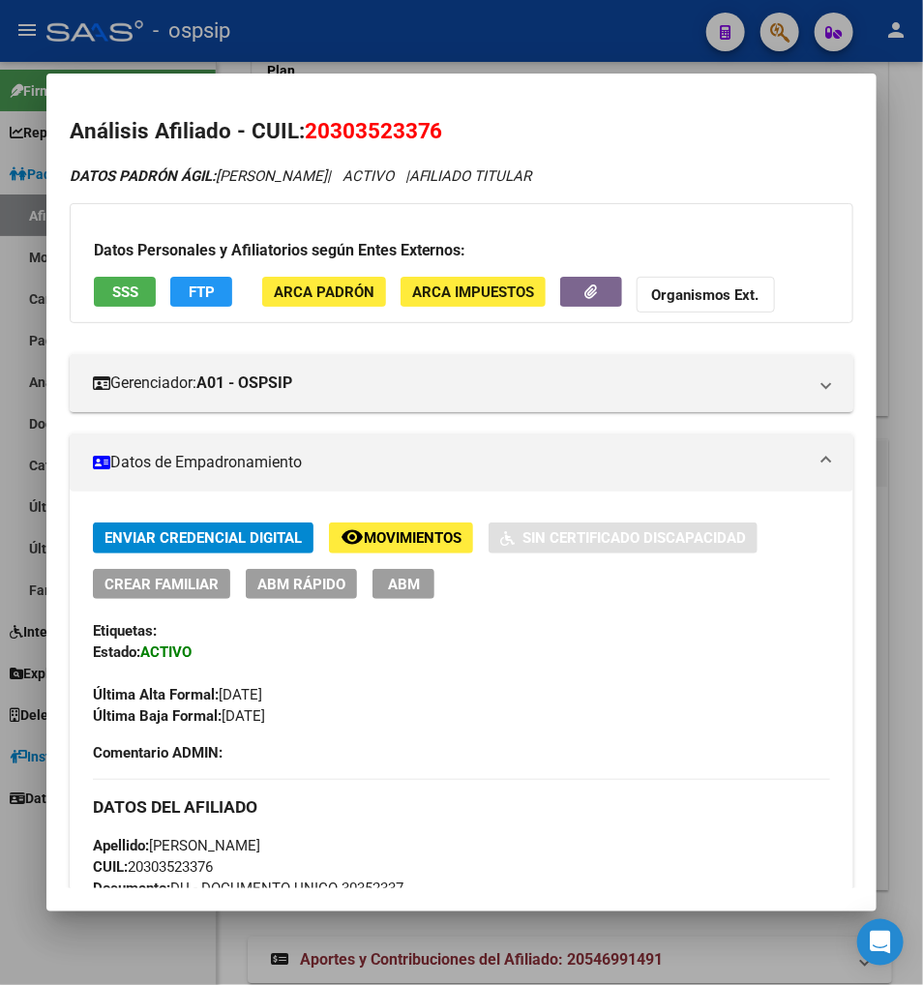
click at [767, 29] on div at bounding box center [461, 492] width 923 height 985
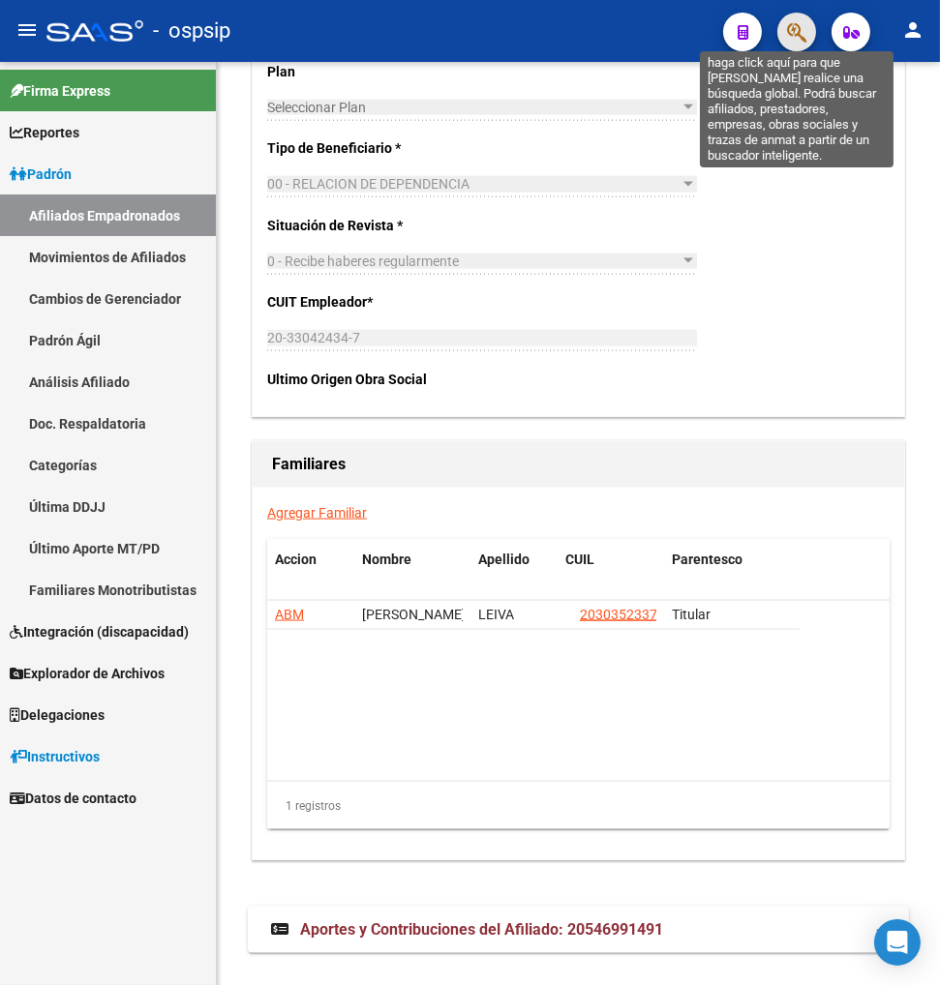
click at [788, 35] on icon "button" at bounding box center [796, 32] width 19 height 22
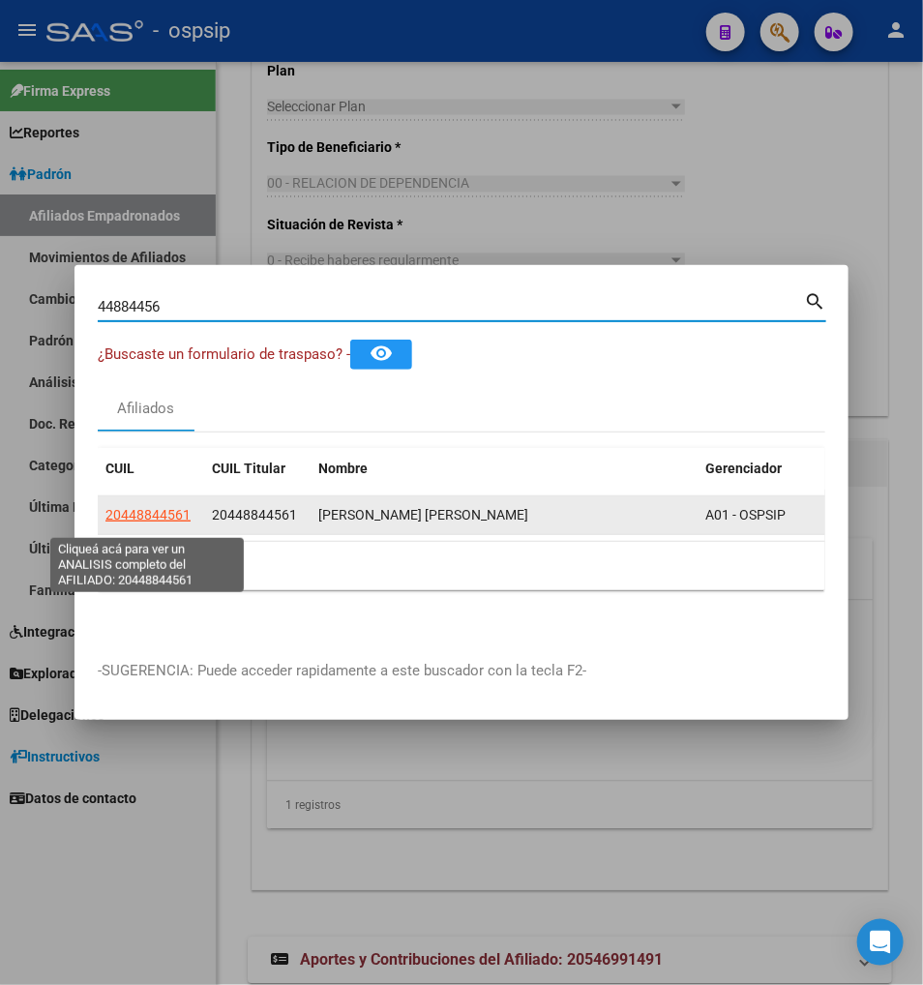
click at [142, 523] on span "20448844561" at bounding box center [147, 514] width 85 height 15
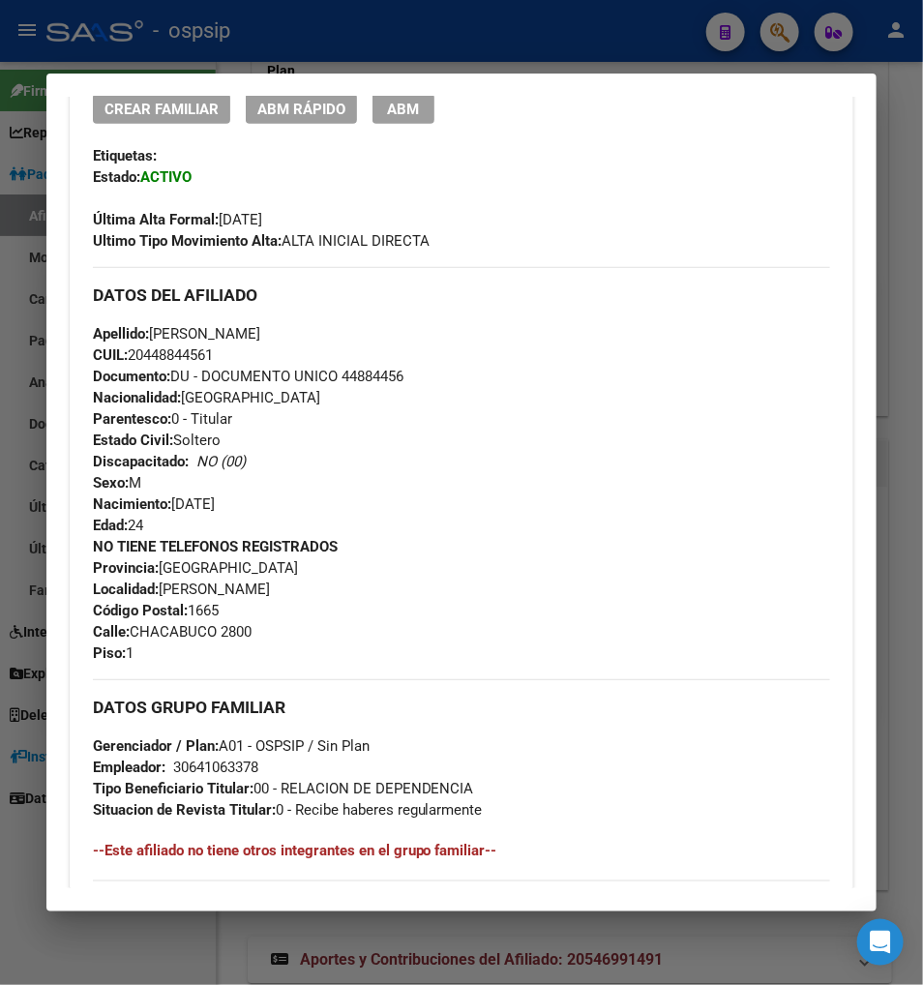
scroll to position [281, 0]
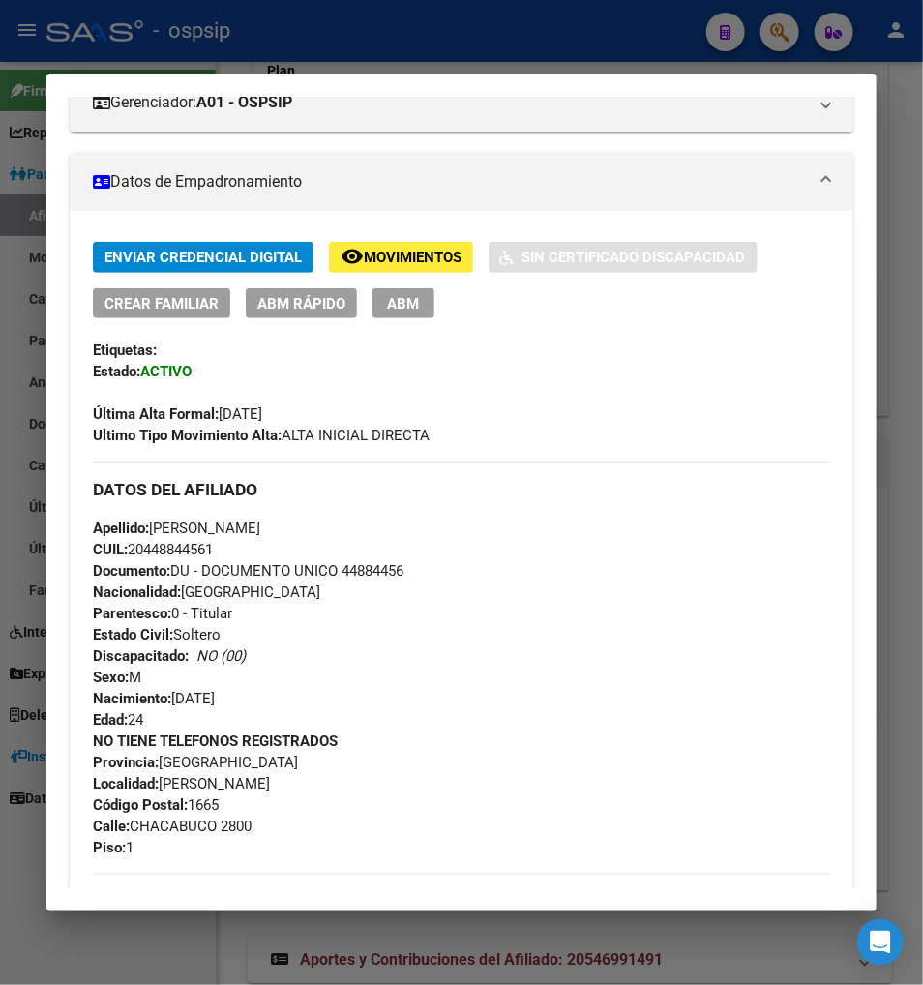
click at [387, 295] on span "ABM" at bounding box center [403, 303] width 32 height 17
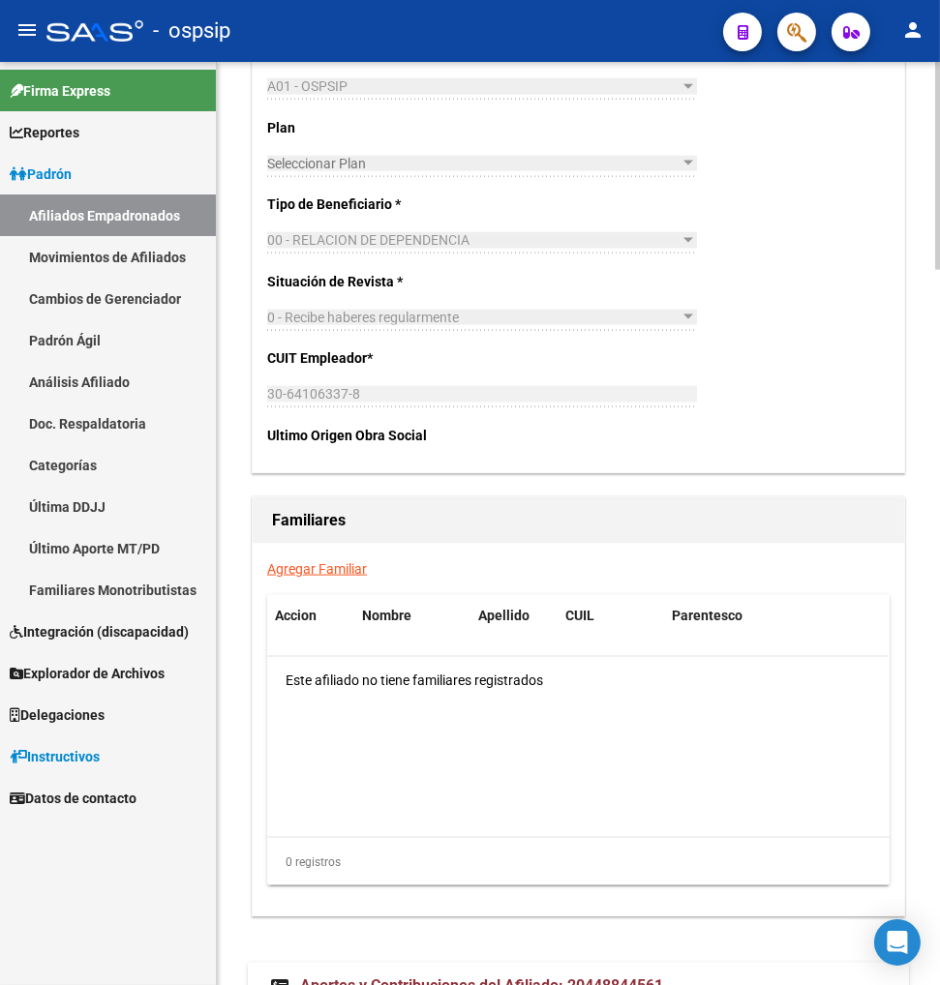
scroll to position [3118, 0]
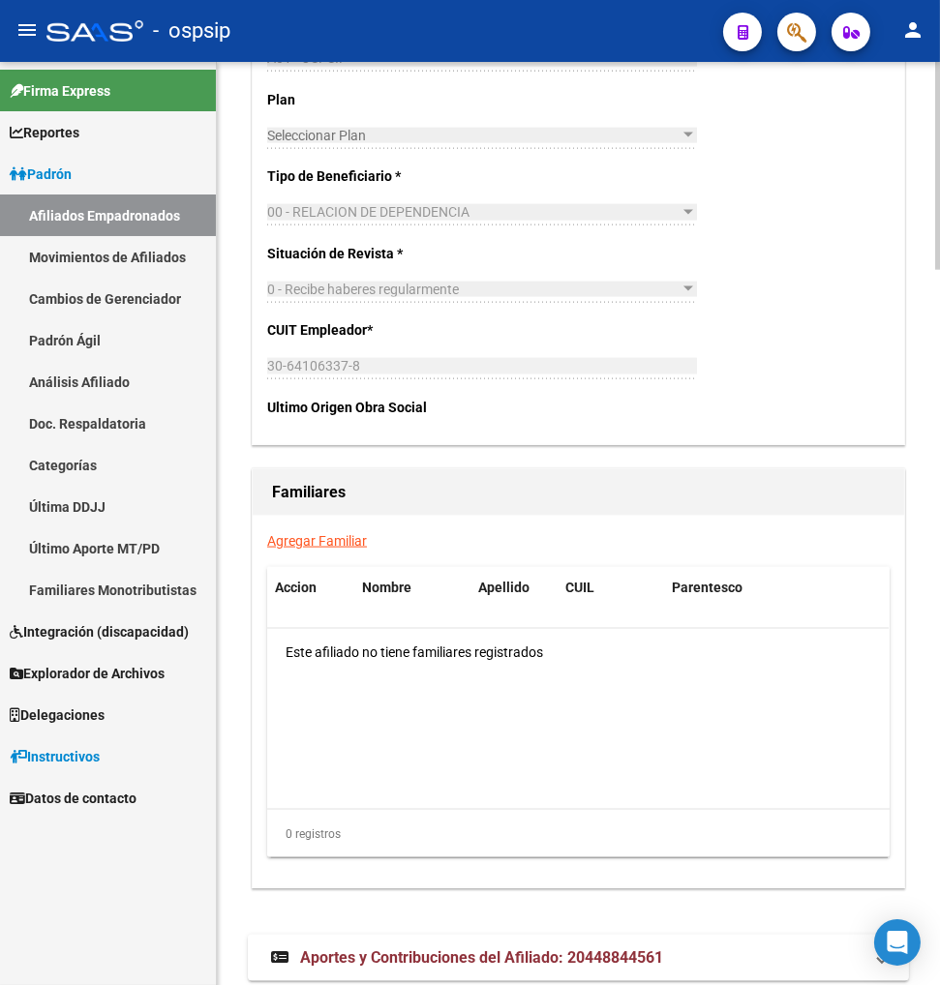
click at [303, 544] on link "Agregar Familiar" at bounding box center [317, 540] width 100 height 15
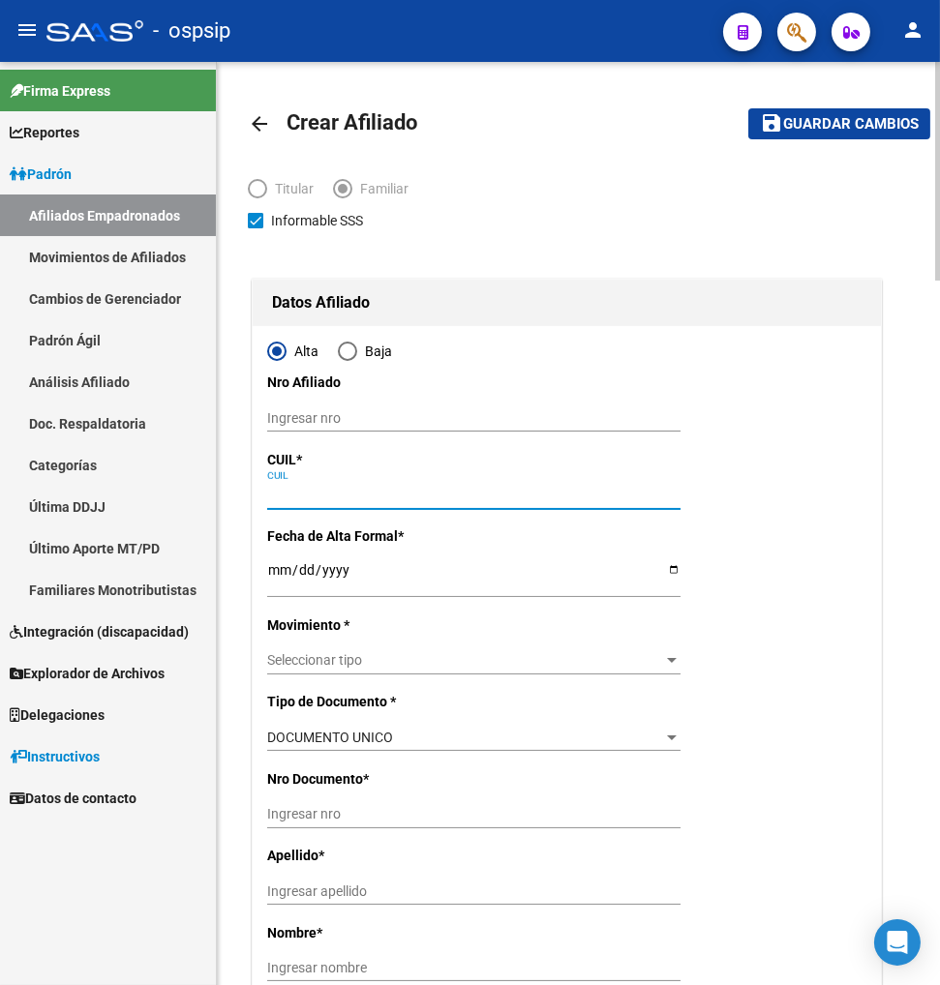
click at [293, 488] on input "CUIL" at bounding box center [473, 495] width 413 height 16
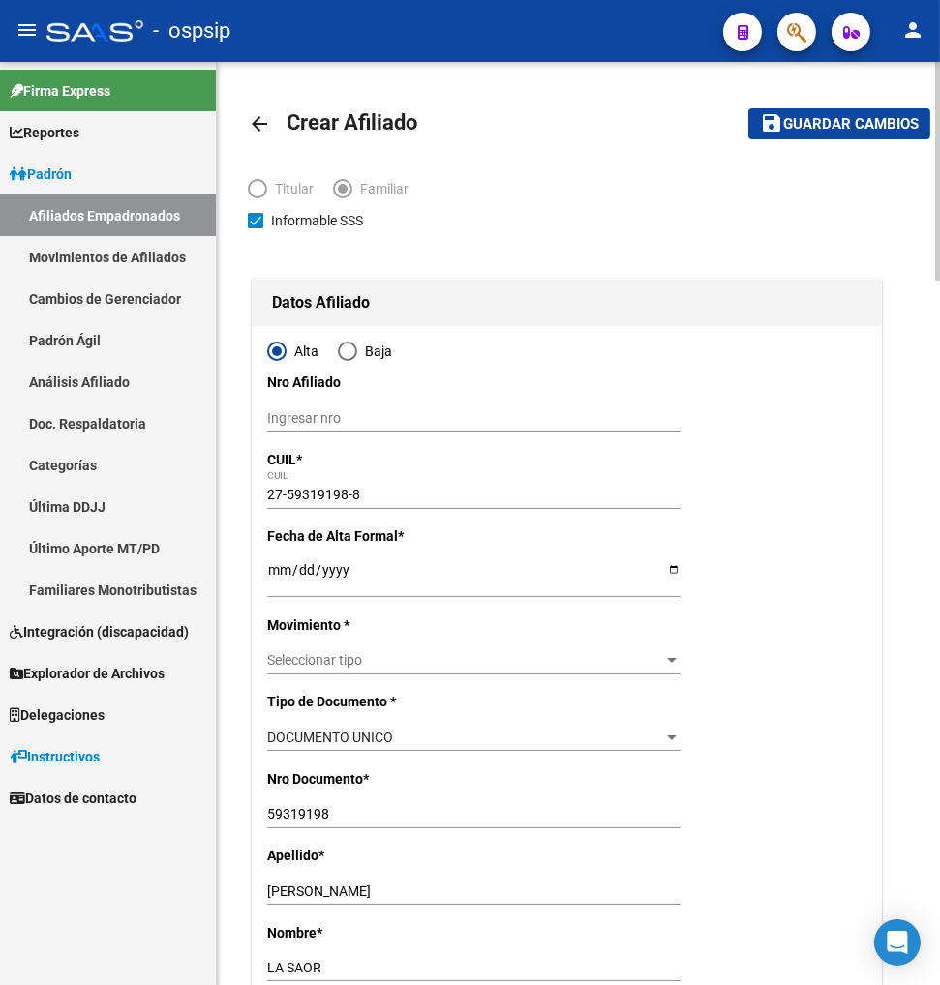
click at [294, 566] on input "Ingresar fecha" at bounding box center [473, 576] width 413 height 29
click at [268, 564] on input "Ingresar fecha" at bounding box center [473, 576] width 413 height 29
click at [310, 656] on span "Seleccionar tipo" at bounding box center [465, 660] width 396 height 16
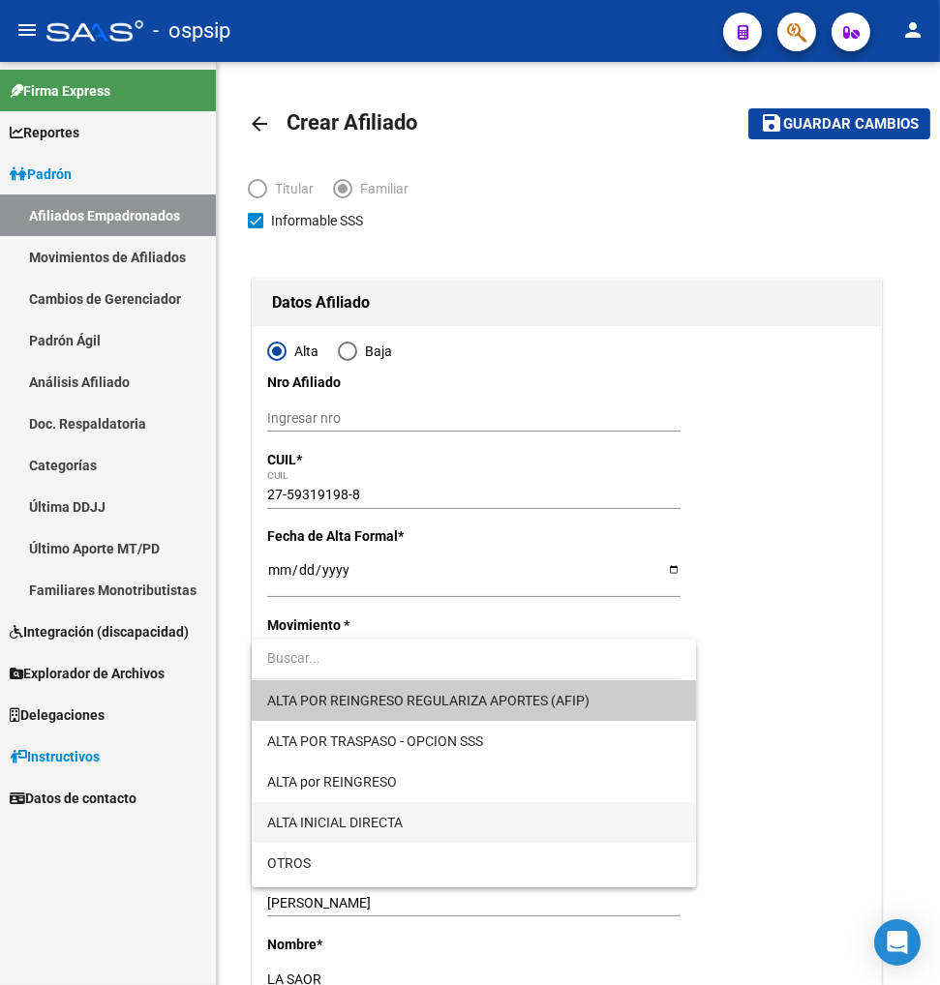
click at [438, 816] on span "ALTA INICIAL DIRECTA" at bounding box center [473, 822] width 413 height 41
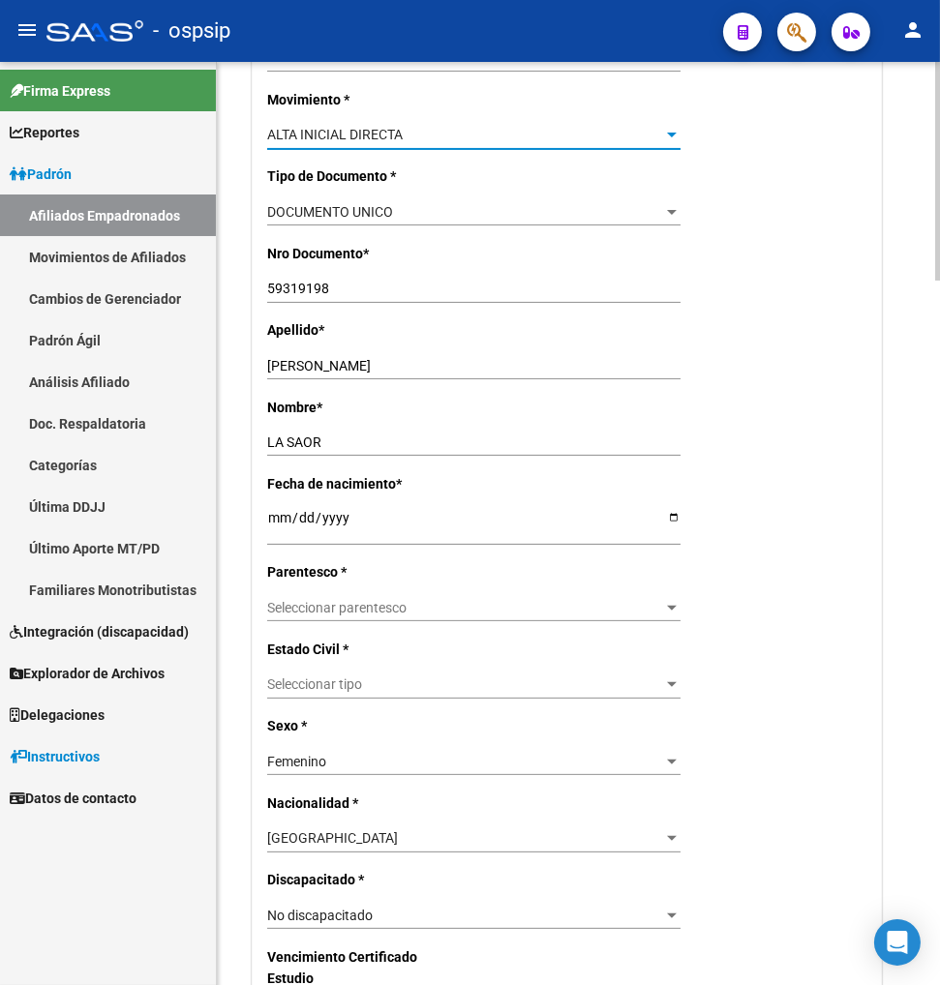
scroll to position [537, 0]
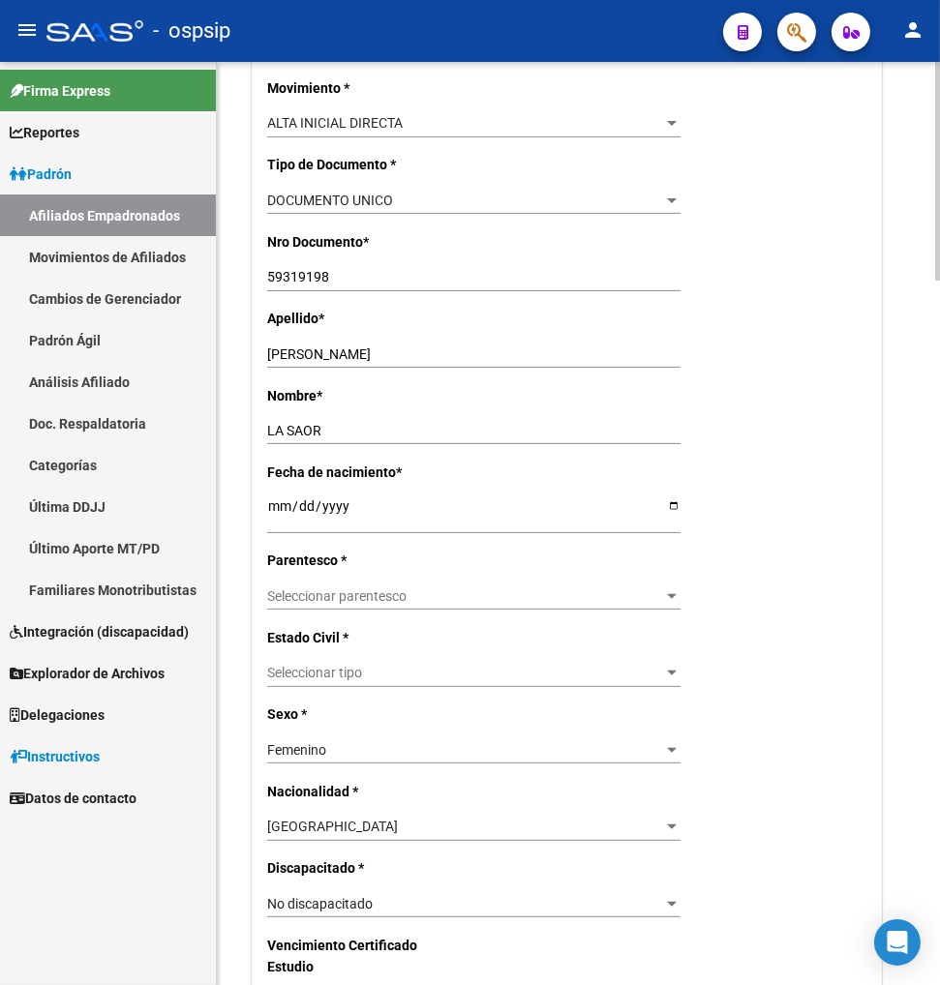
click at [334, 423] on input "LA SAOR" at bounding box center [473, 431] width 413 height 16
click at [373, 596] on span "Seleccionar parentesco" at bounding box center [465, 596] width 396 height 16
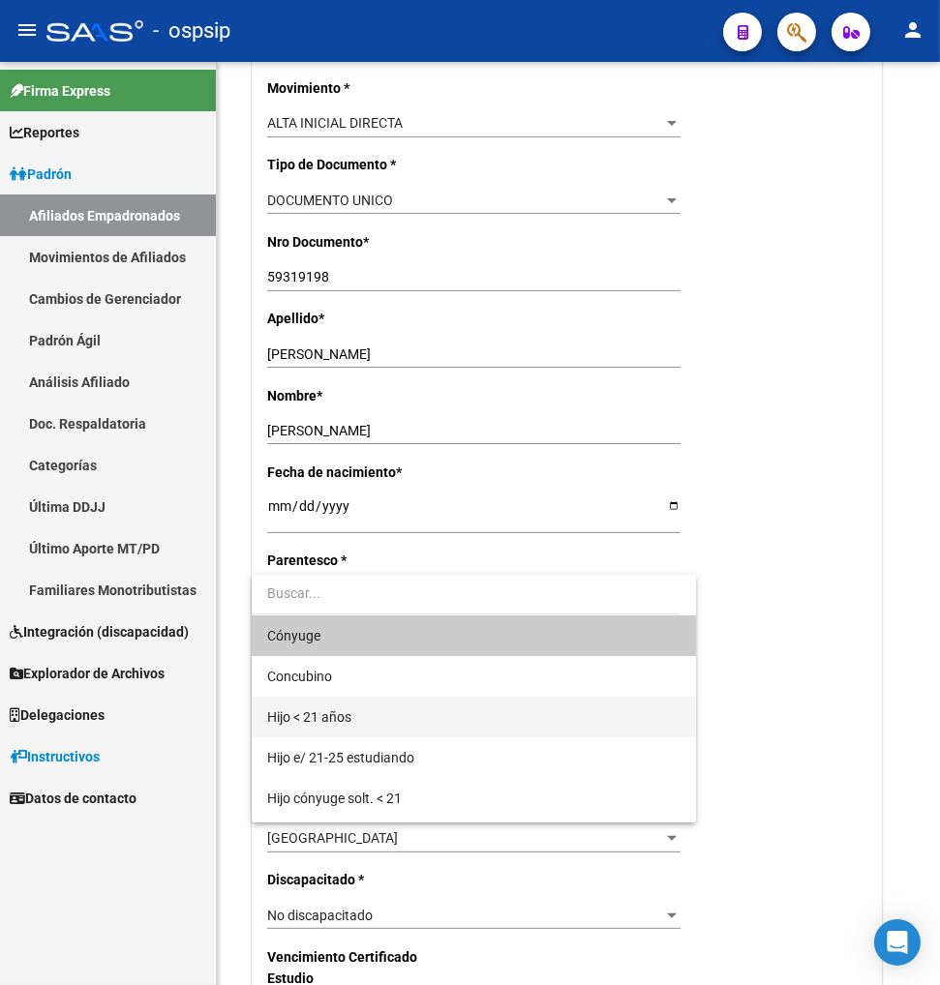
click at [452, 728] on span "Hijo < 21 años" at bounding box center [473, 717] width 413 height 41
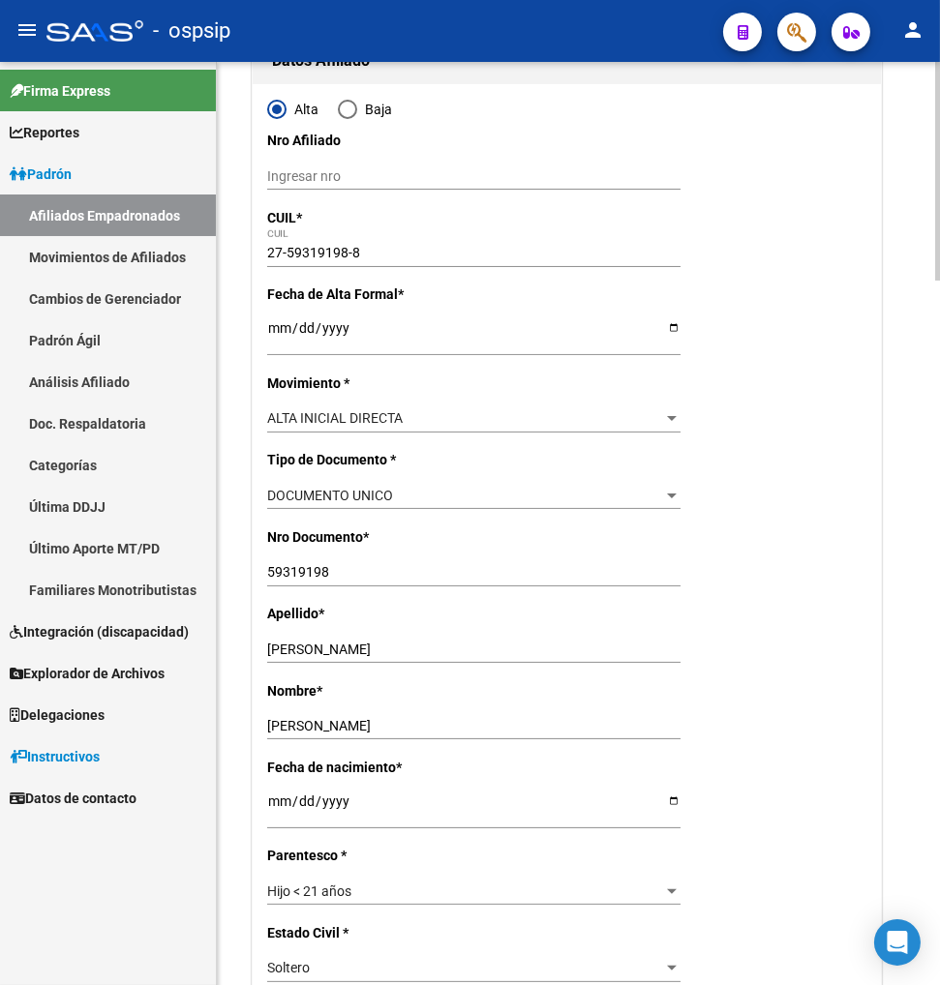
scroll to position [0, 0]
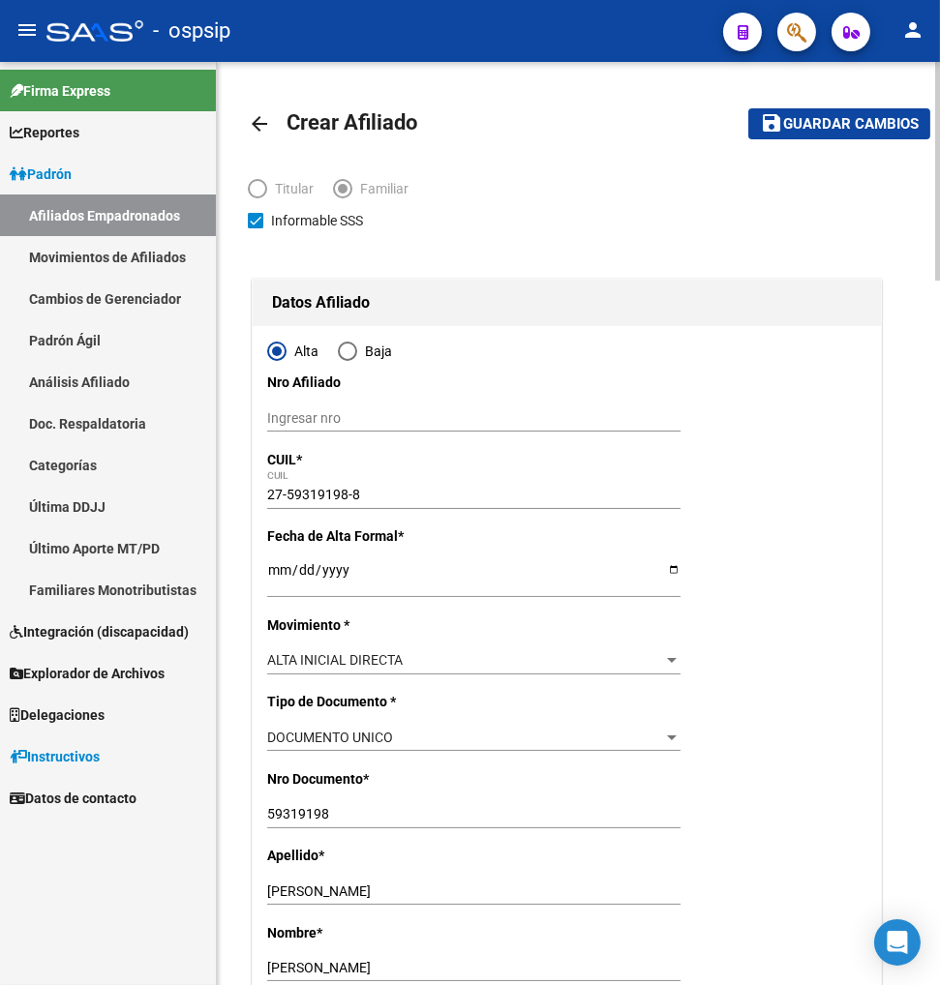
click at [825, 114] on span "save Guardar cambios" at bounding box center [839, 122] width 159 height 17
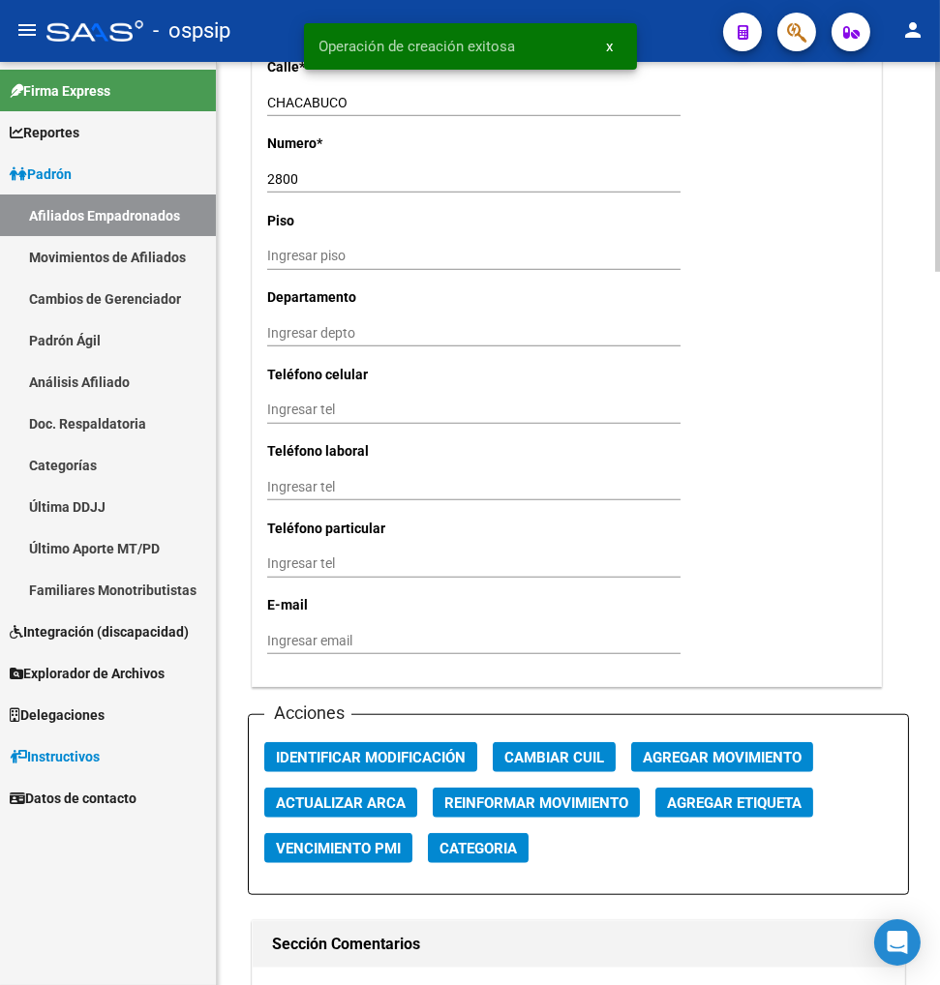
scroll to position [1927, 0]
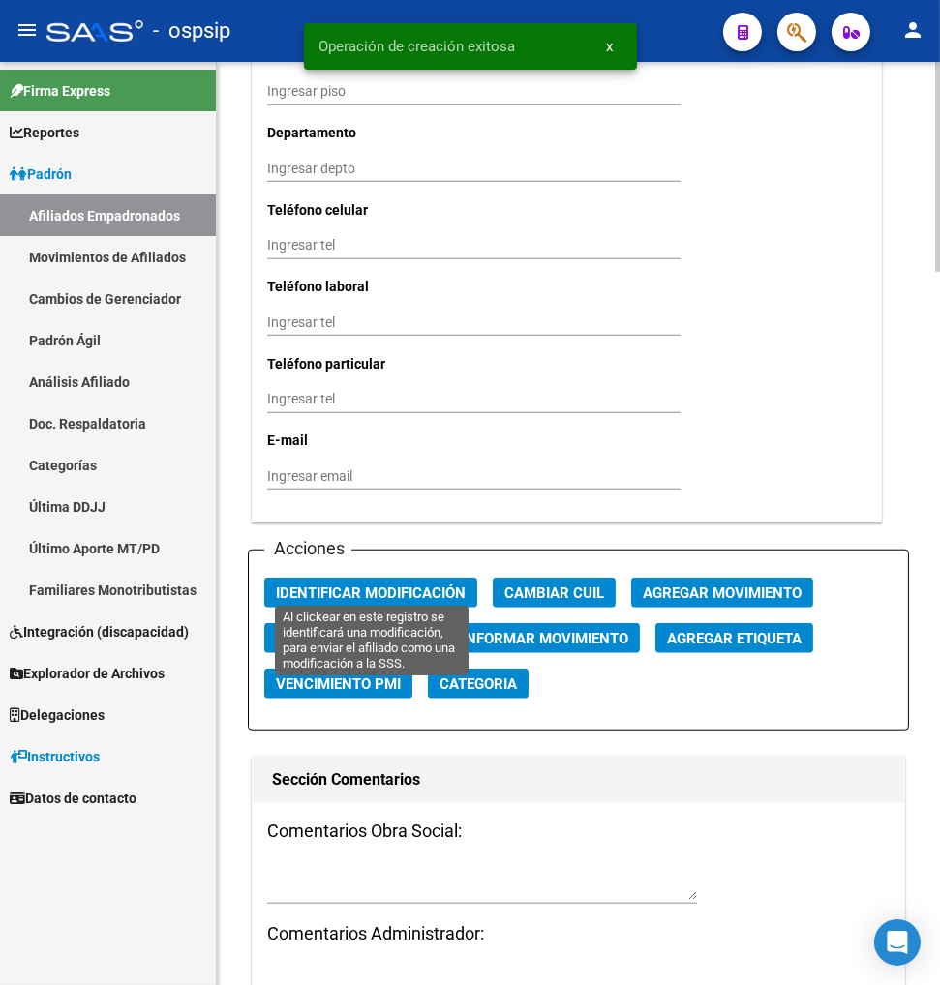
click at [413, 585] on span "Identificar Modificación" at bounding box center [371, 593] width 190 height 17
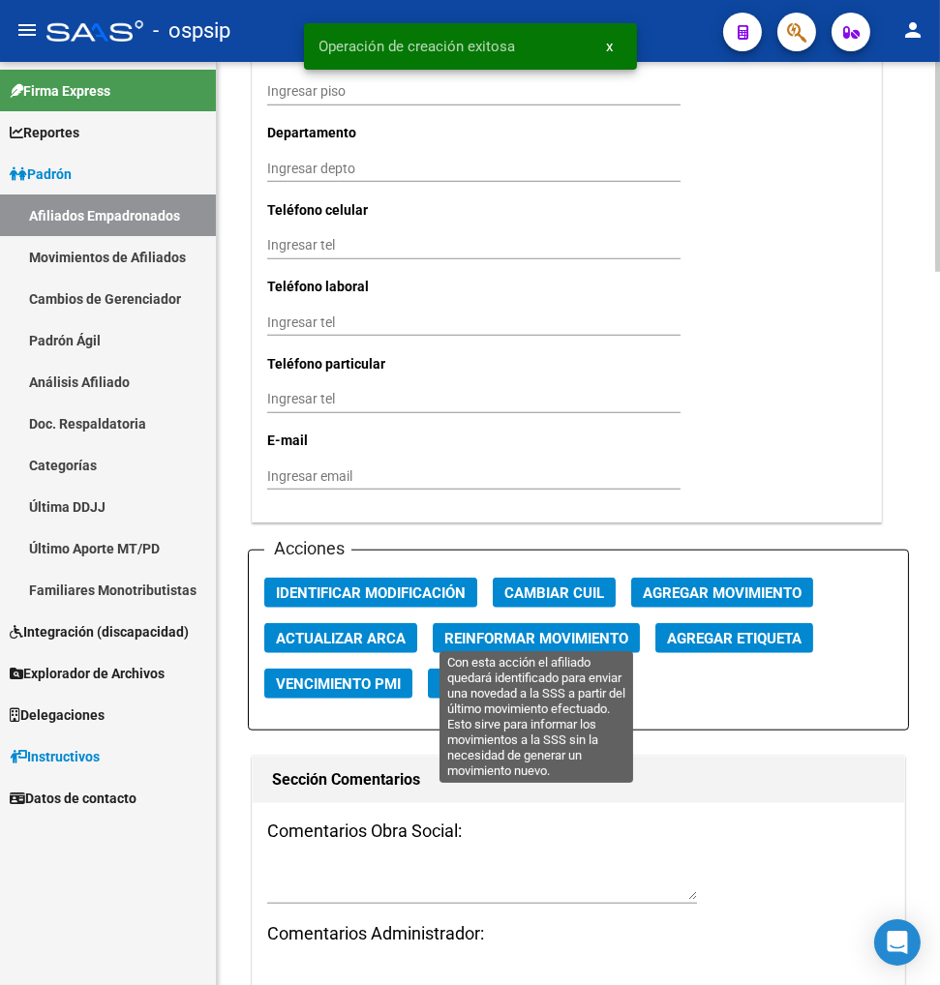
click at [527, 630] on span "Reinformar Movimiento" at bounding box center [536, 638] width 184 height 17
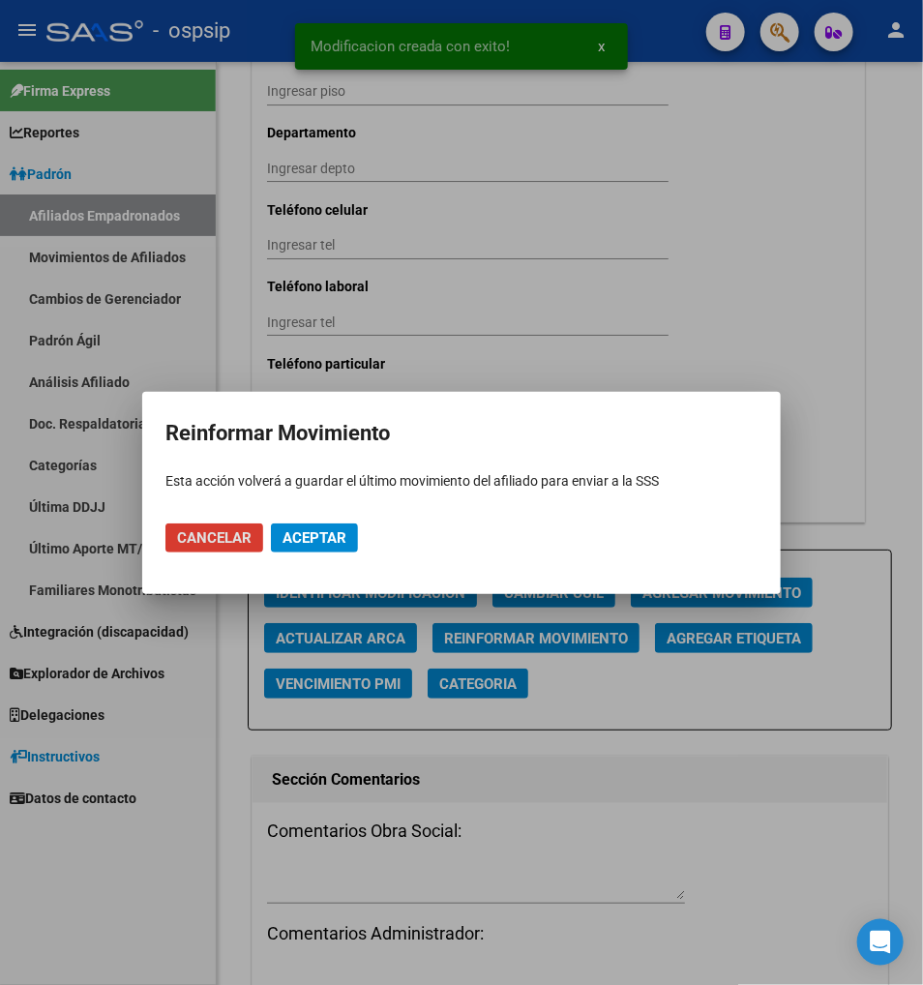
click at [336, 544] on span "Aceptar" at bounding box center [315, 537] width 64 height 17
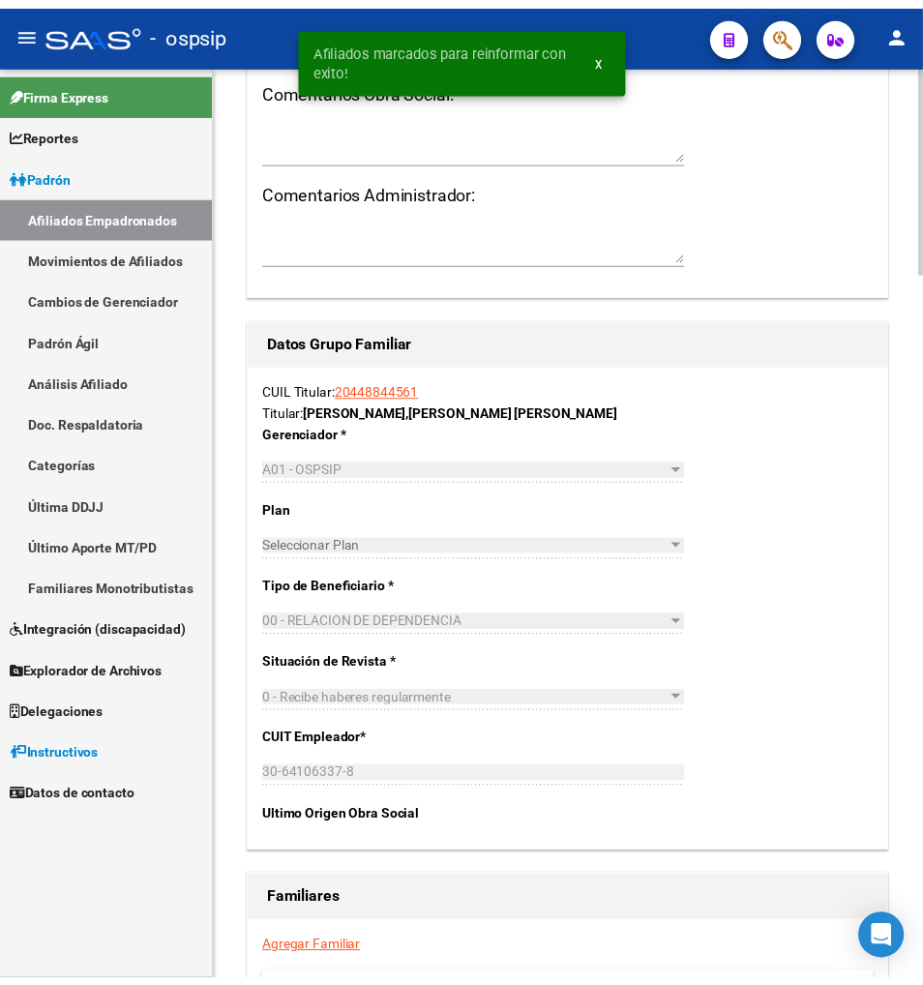
scroll to position [3137, 0]
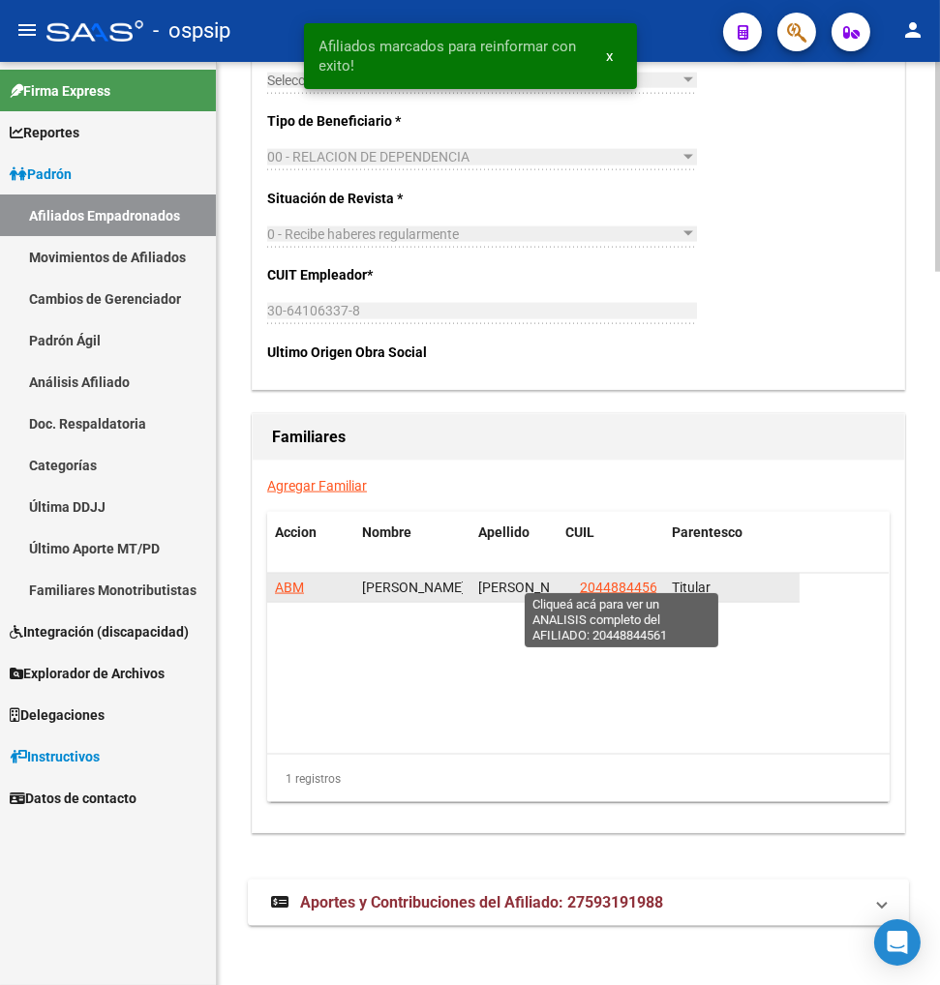
click at [615, 580] on span "20448844561" at bounding box center [622, 587] width 85 height 15
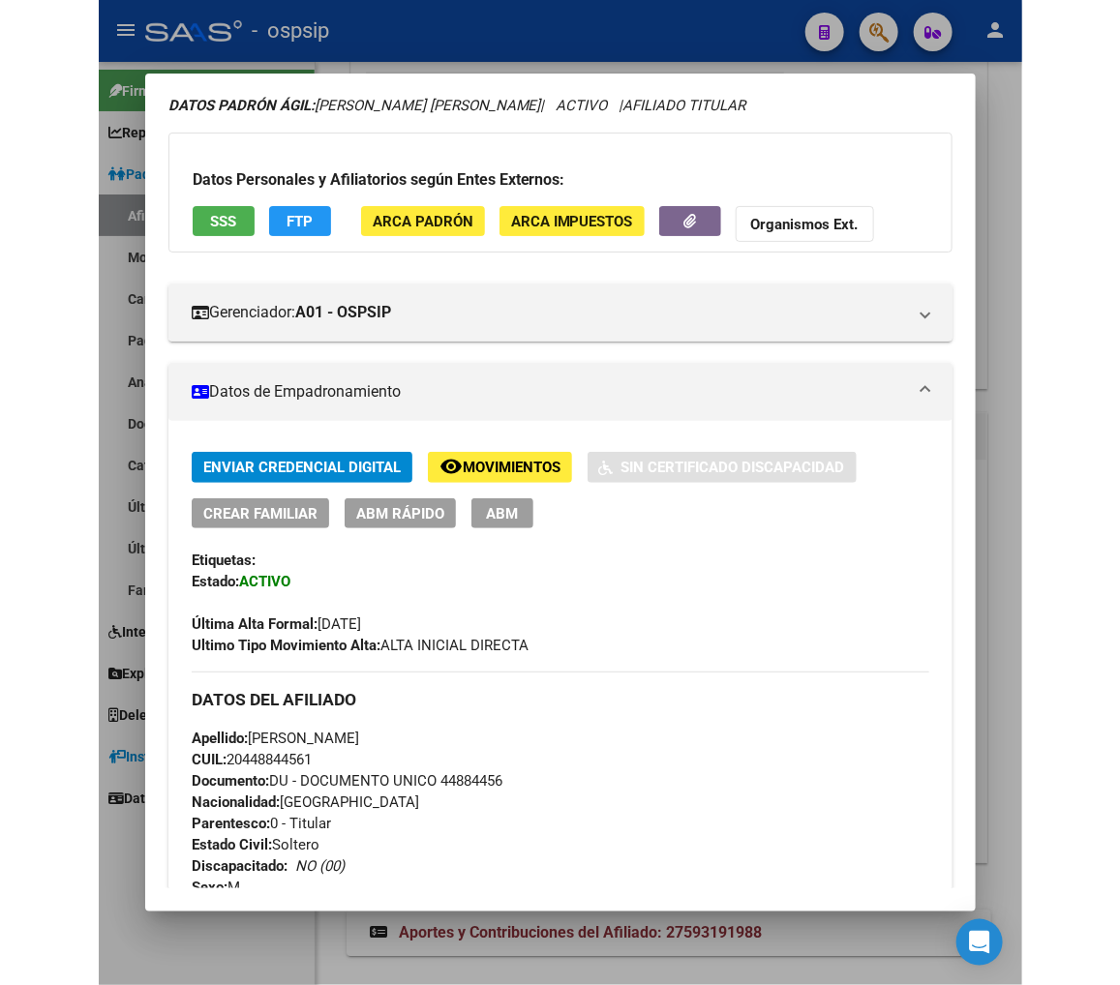
scroll to position [0, 0]
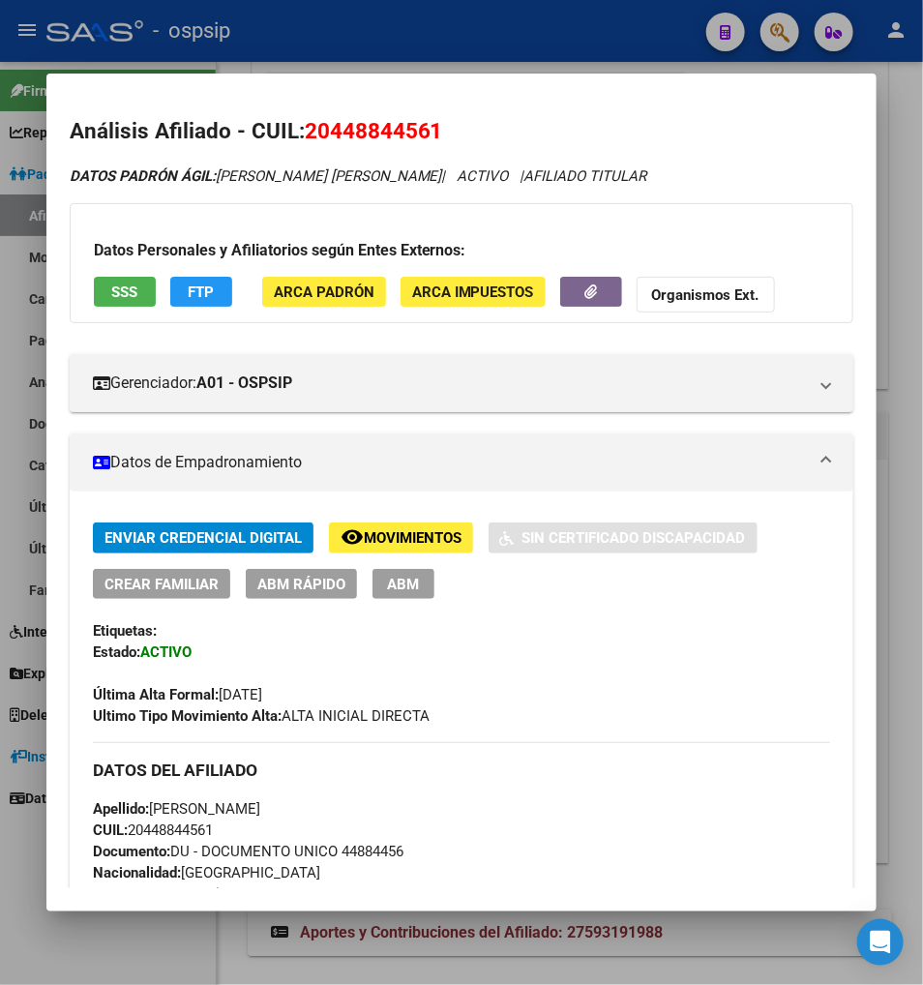
drag, startPoint x: 312, startPoint y: 131, endPoint x: 407, endPoint y: 111, distance: 97.8
click at [407, 111] on mat-dialog-content "Análisis Afiliado - CUIL: 20448844561 DATOS PADRÓN ÁGIL: [PERSON_NAME] [PERSON_…" at bounding box center [461, 492] width 831 height 791
copy span "44884456"
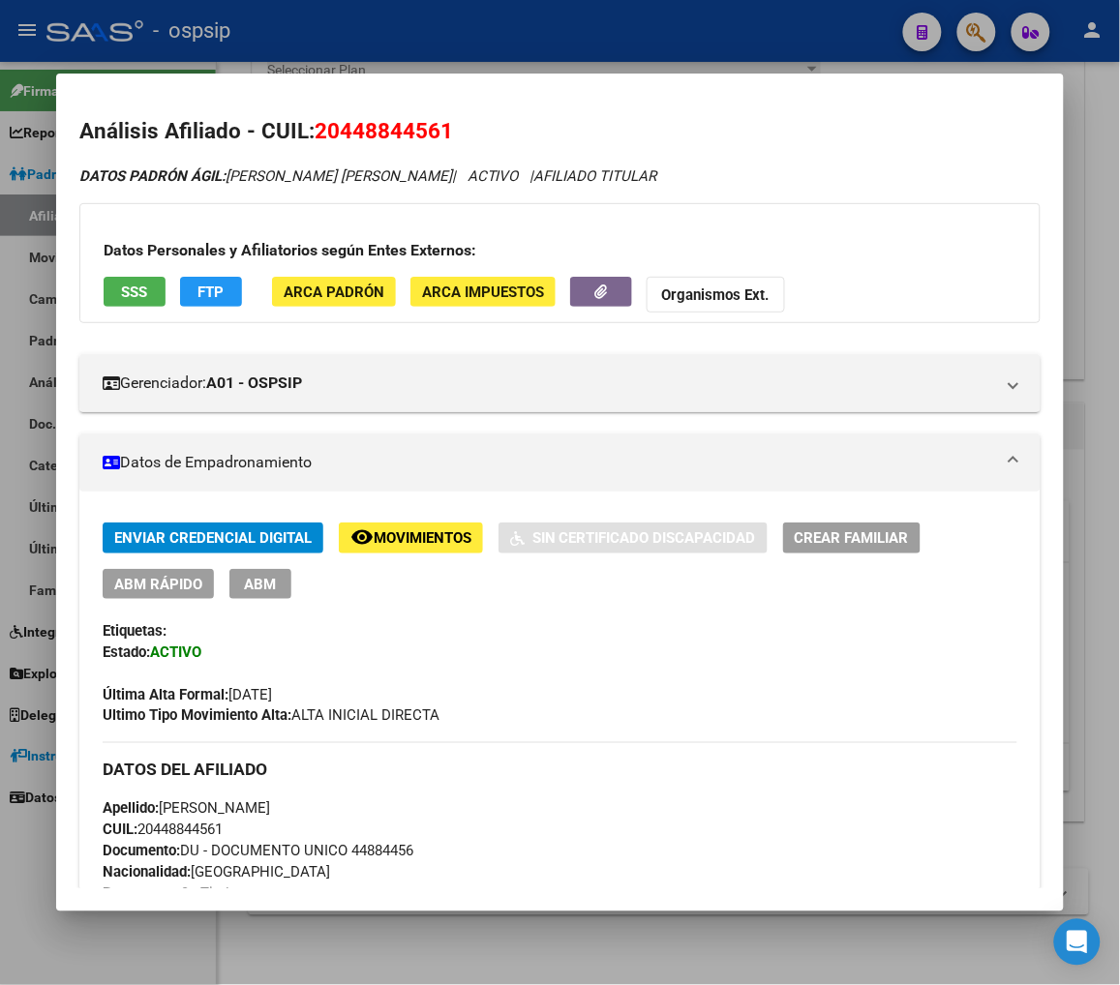
scroll to position [3080, 0]
click at [985, 30] on div at bounding box center [560, 492] width 1120 height 985
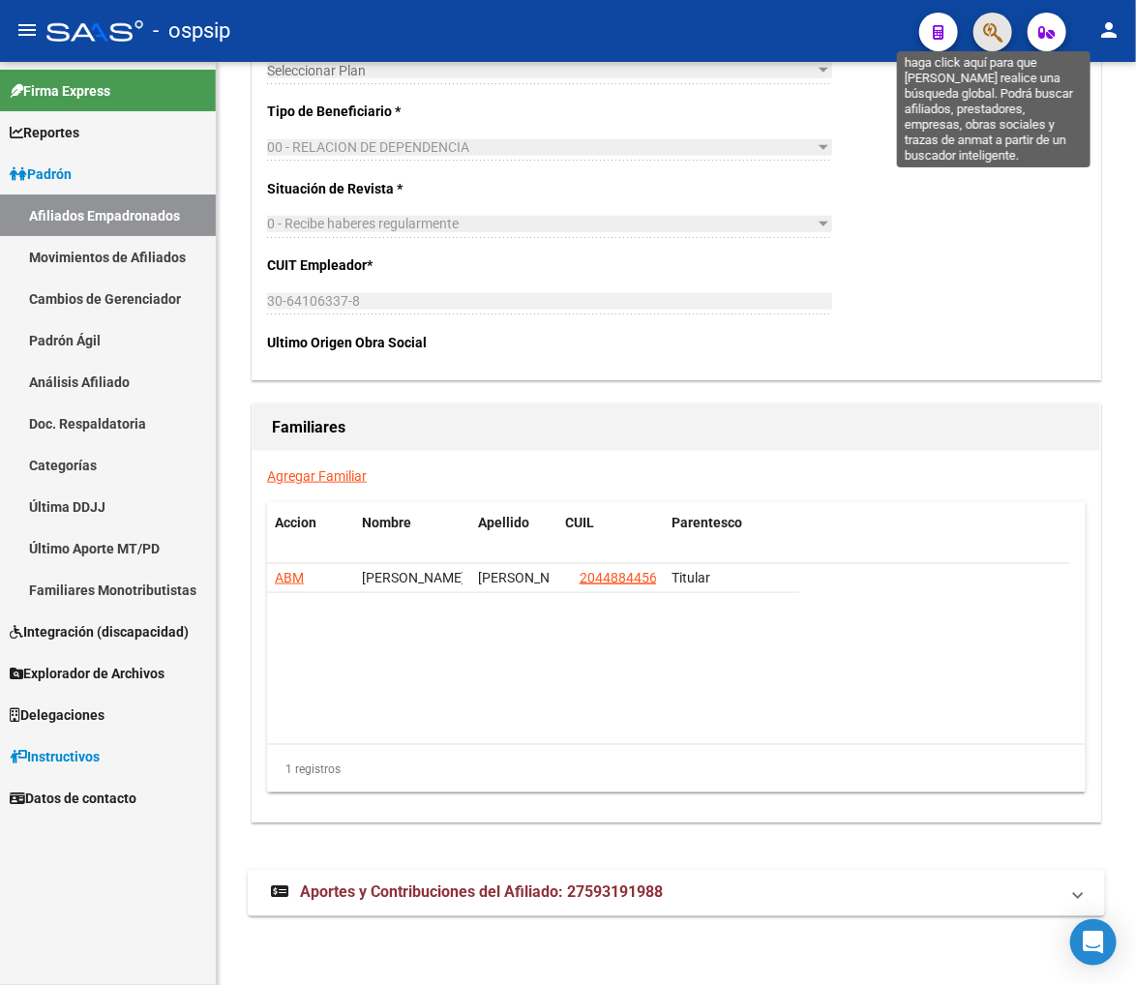
click at [995, 37] on icon "button" at bounding box center [992, 32] width 19 height 22
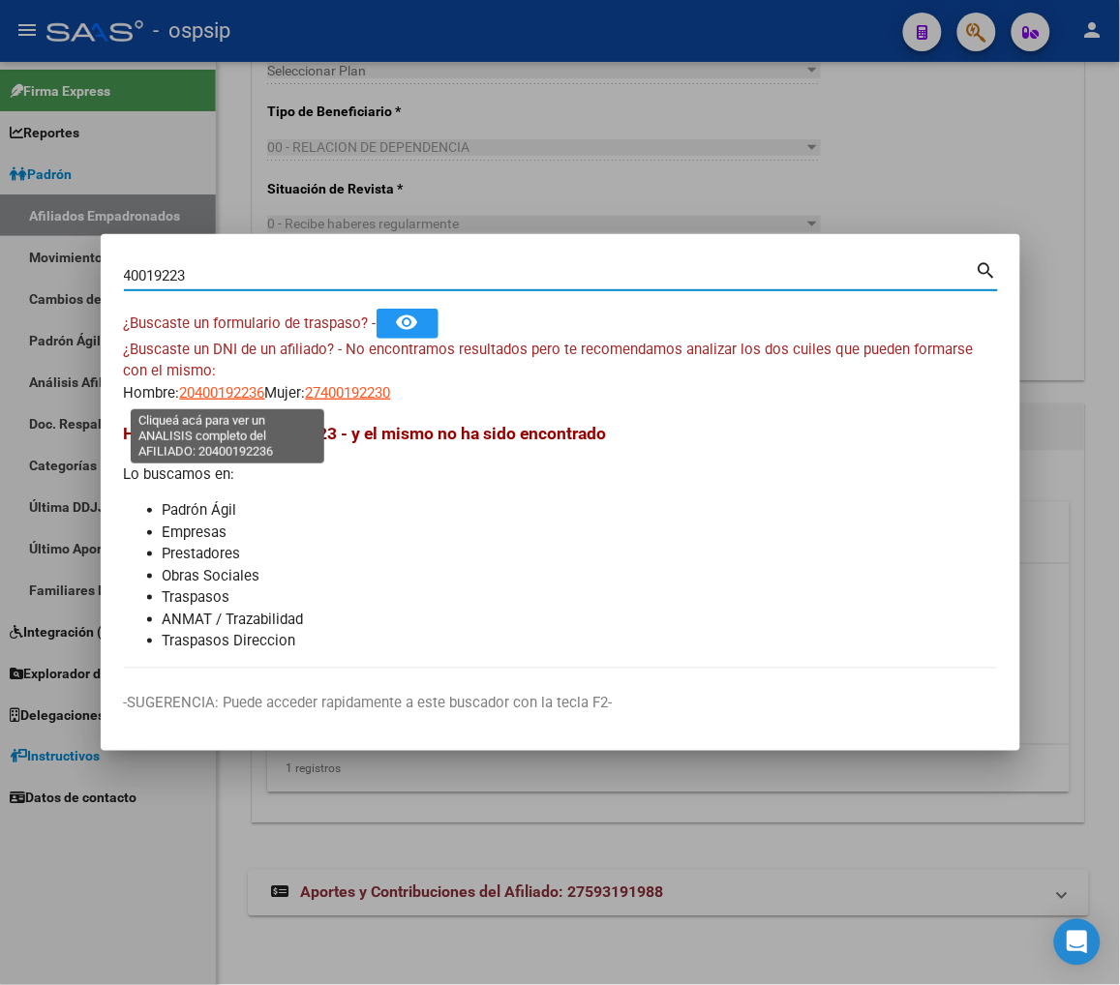
click at [208, 391] on span "20400192236" at bounding box center [222, 392] width 85 height 17
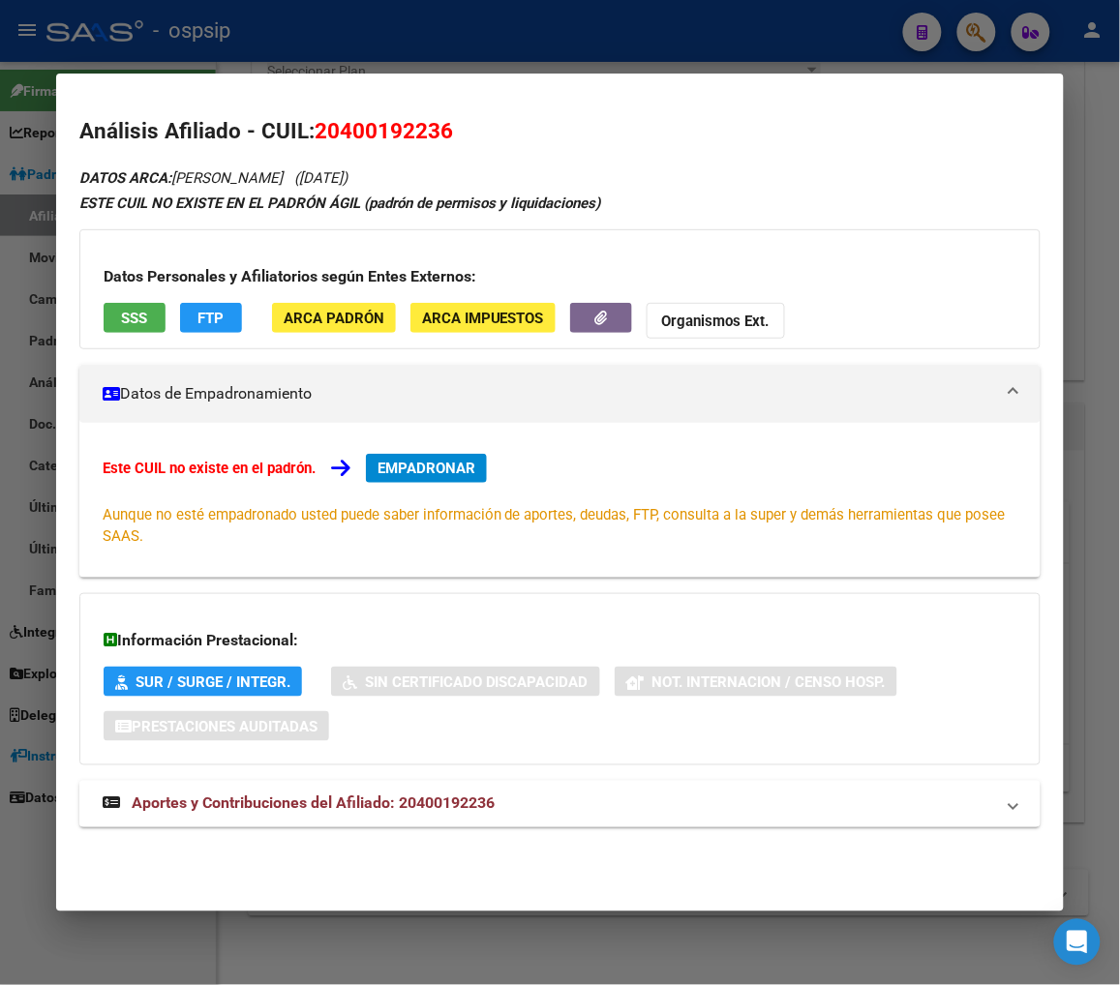
click at [236, 804] on span "Aportes y Contribuciones del Afiliado: 20400192236" at bounding box center [313, 804] width 363 height 18
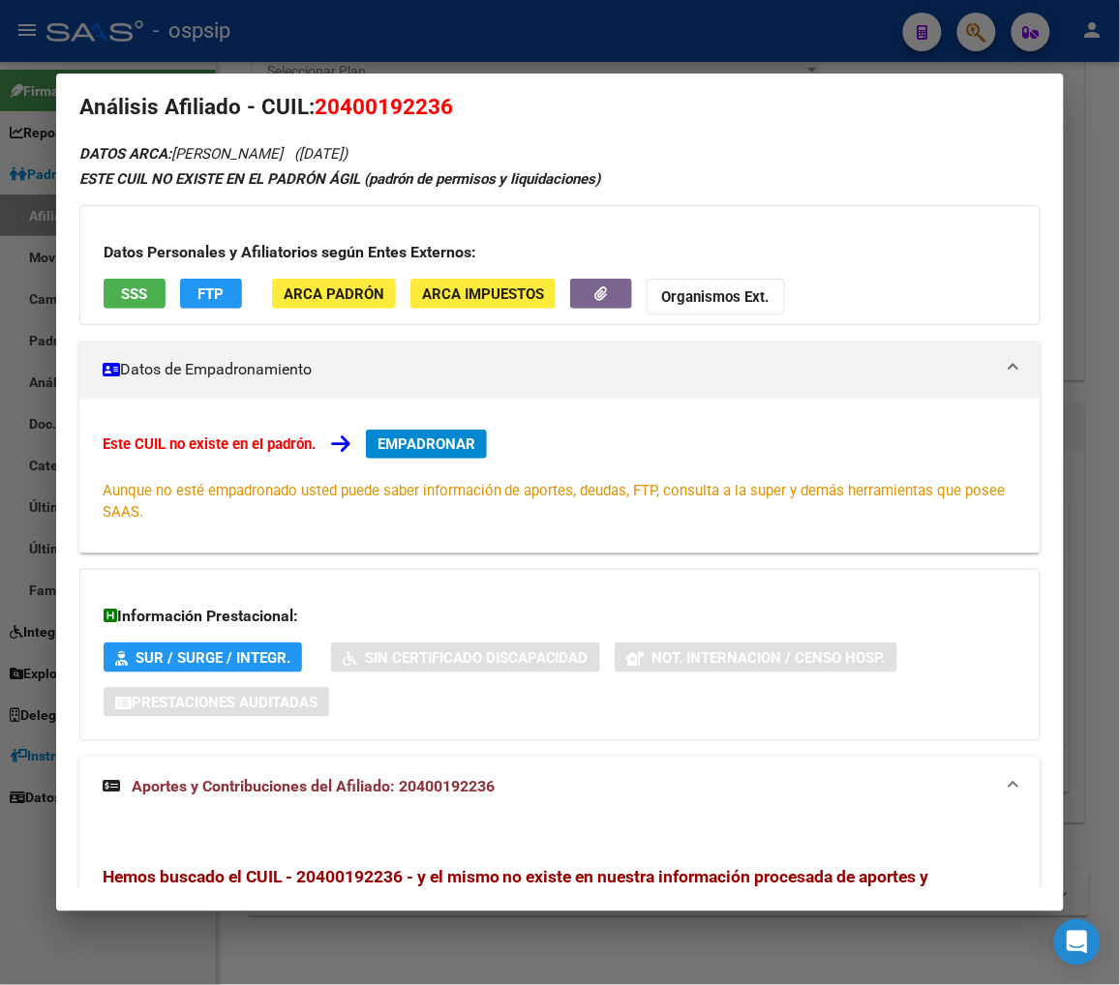
scroll to position [0, 0]
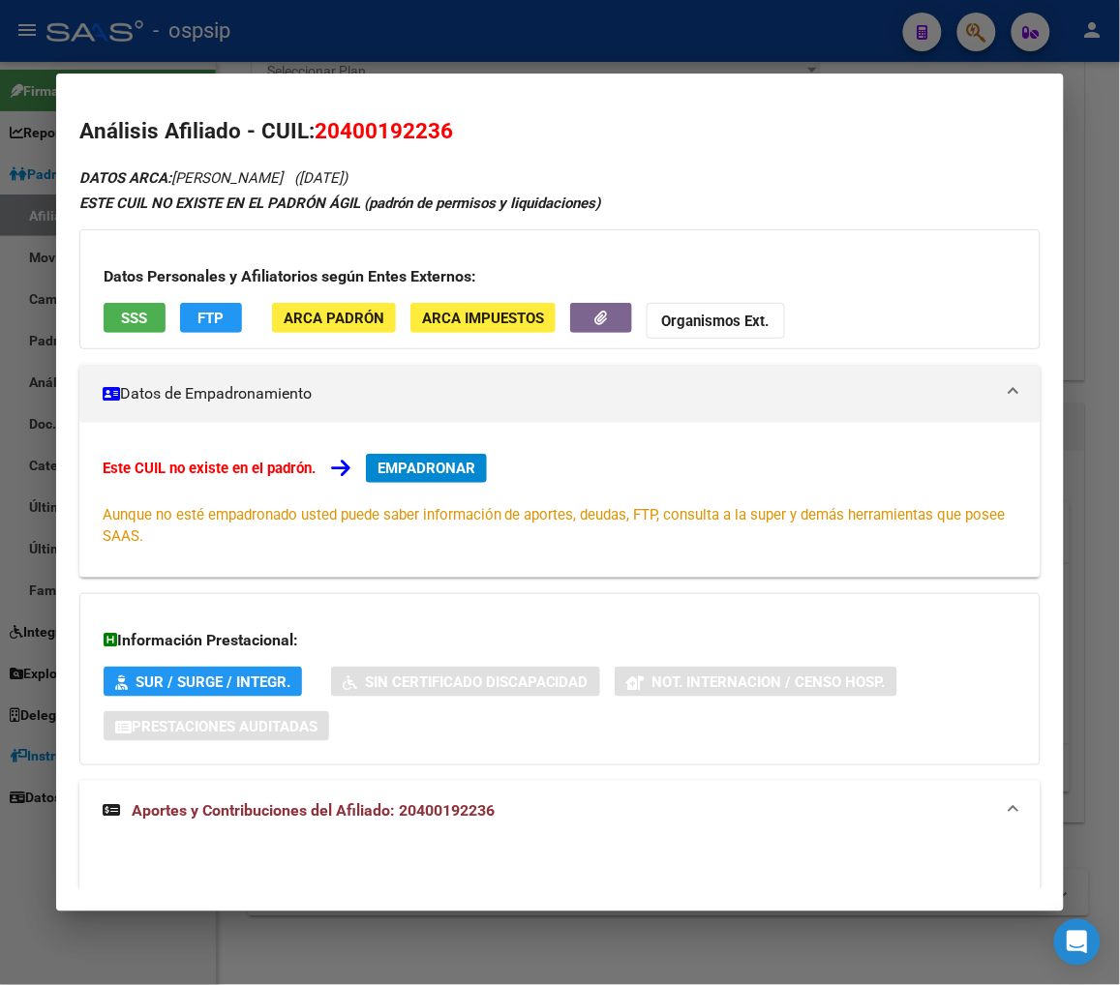
click at [215, 317] on span "FTP" at bounding box center [210, 318] width 26 height 17
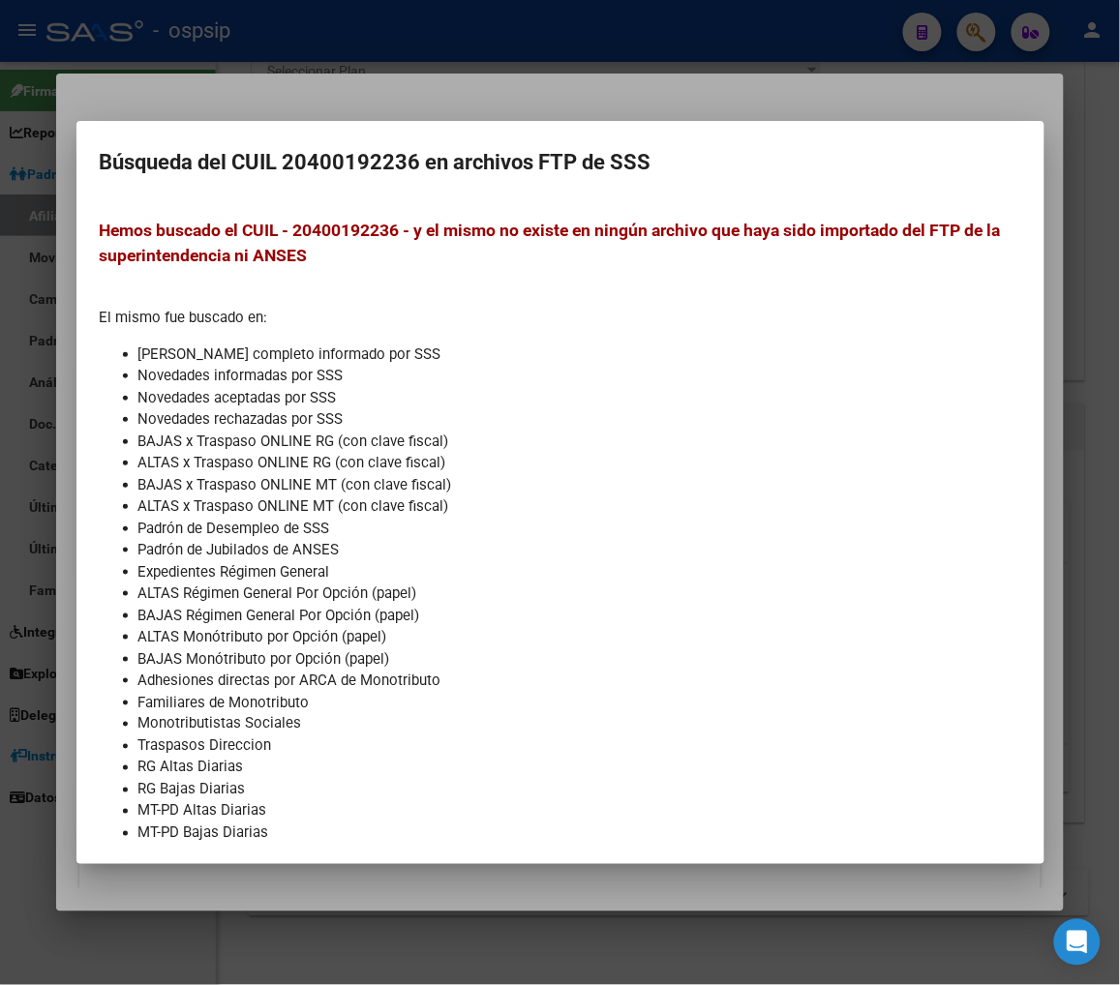
click at [15, 675] on div at bounding box center [560, 492] width 1120 height 985
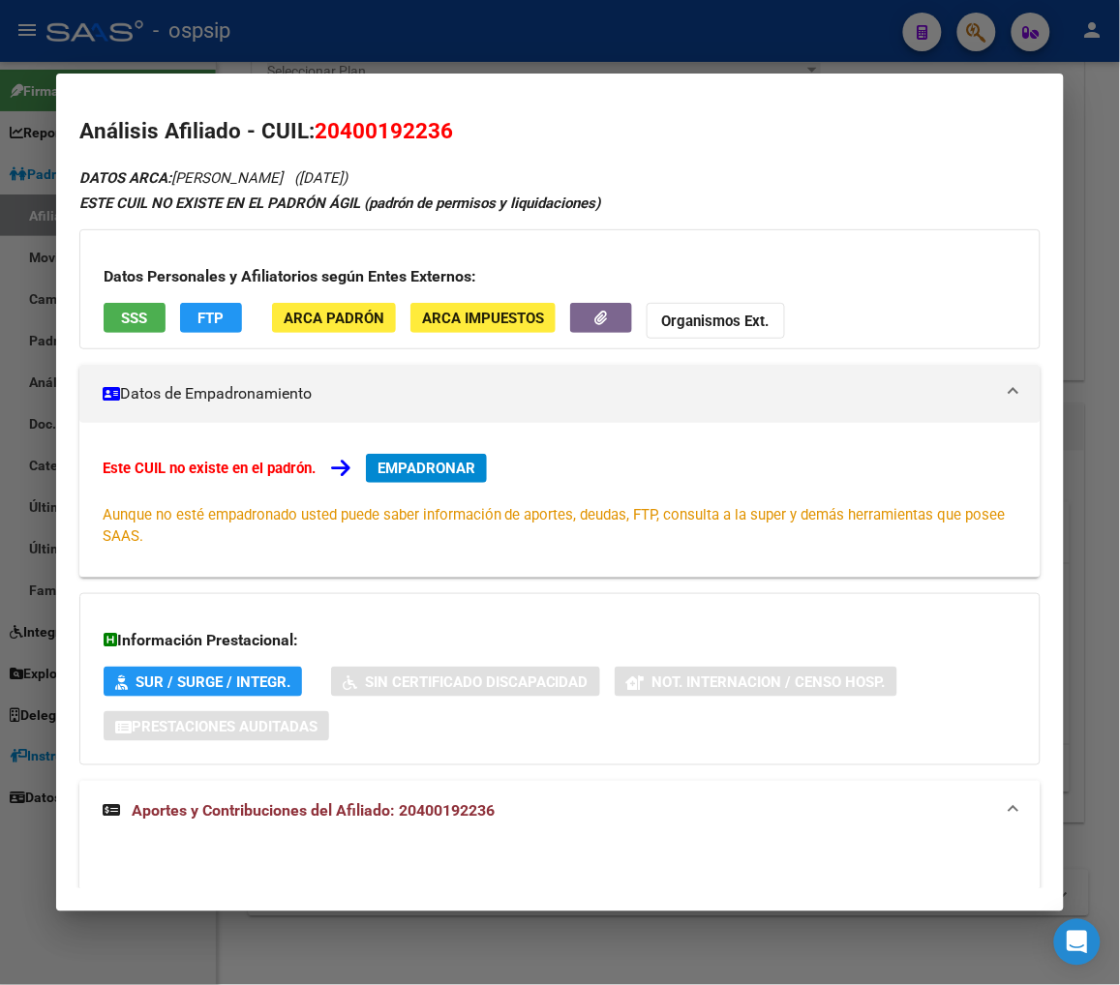
click at [446, 503] on div "Este CUIL no existe en el padrón. EMPADRONAR Aunque no esté empadronado usted p…" at bounding box center [560, 500] width 915 height 93
click at [622, 271] on h3 "Datos Personales y Afiliatorios según Entes Externos:" at bounding box center [560, 276] width 913 height 23
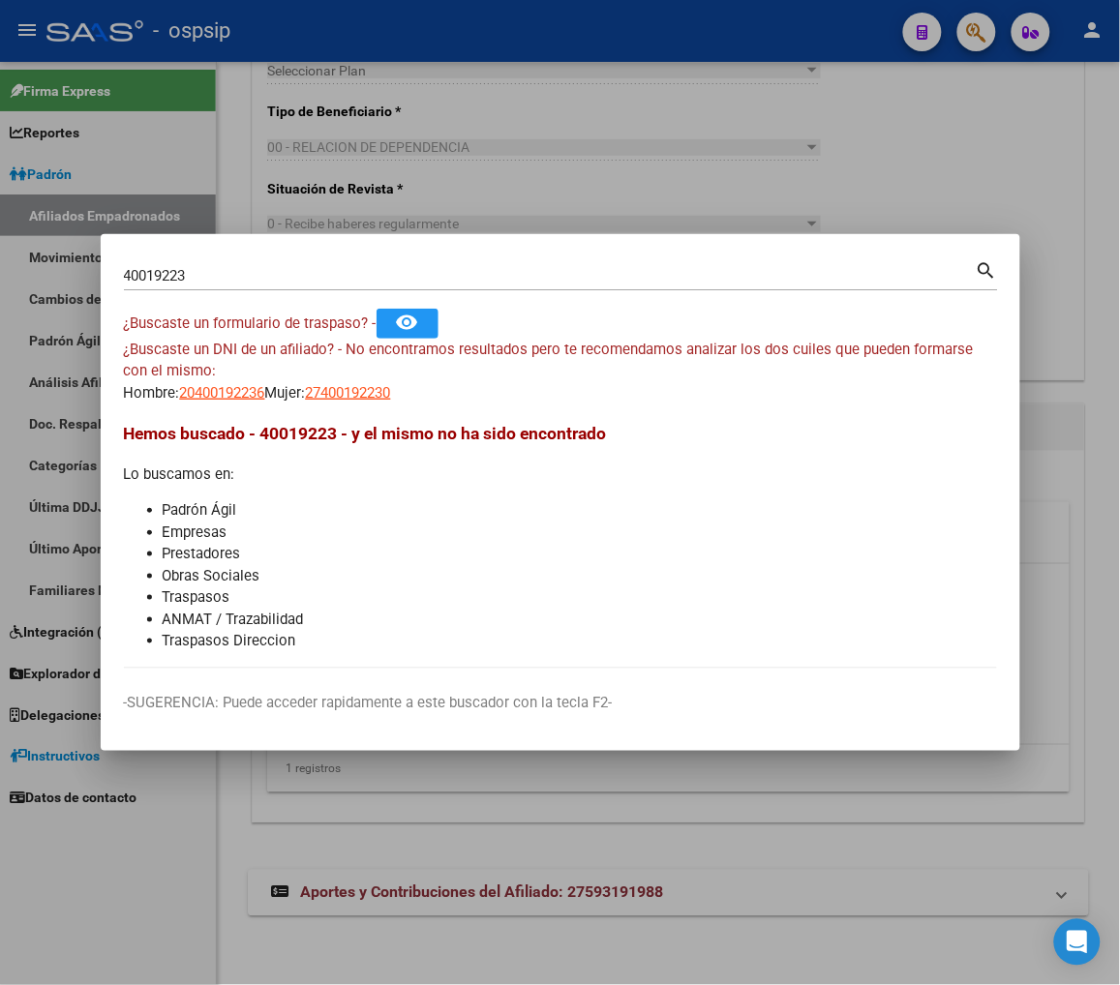
click at [235, 275] on input "40019223" at bounding box center [550, 275] width 852 height 17
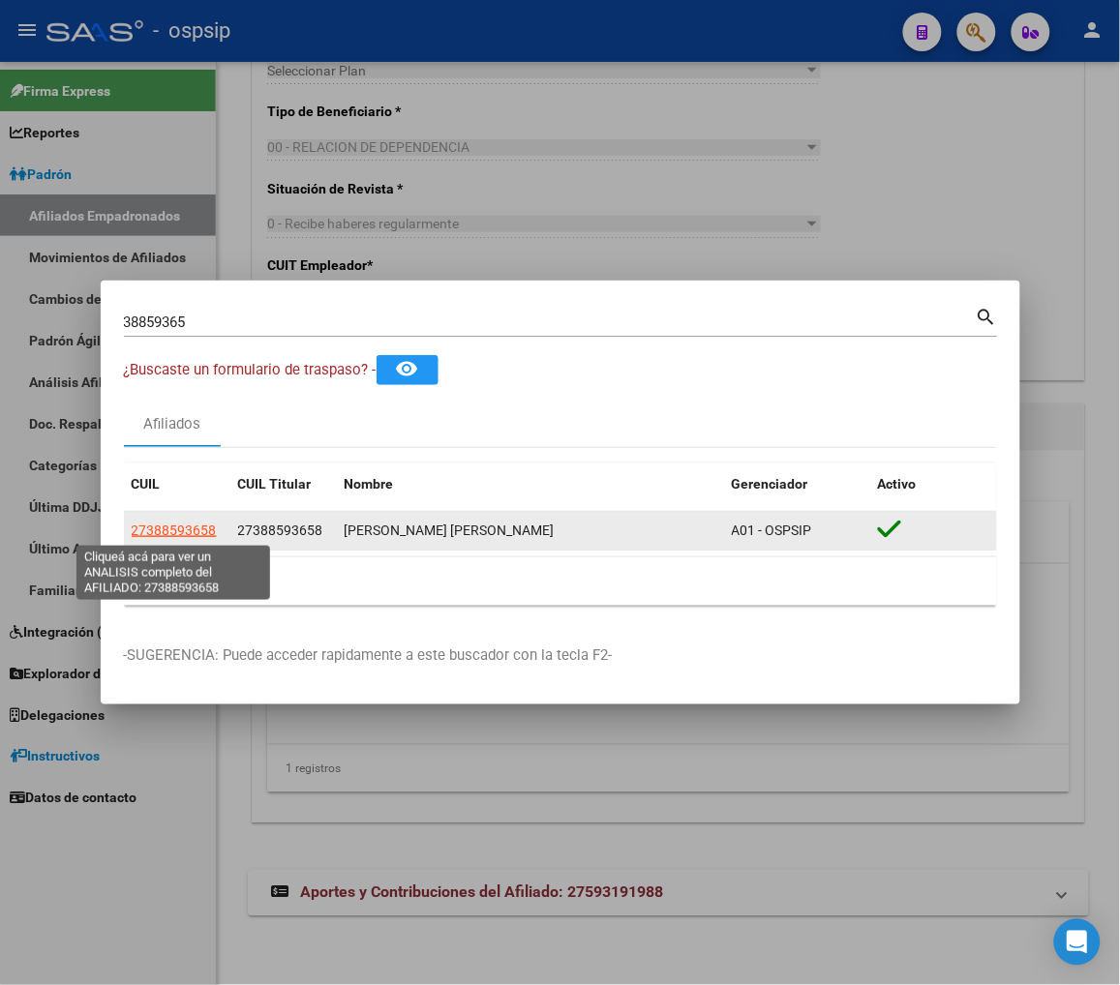
click at [171, 527] on span "27388593658" at bounding box center [174, 530] width 85 height 15
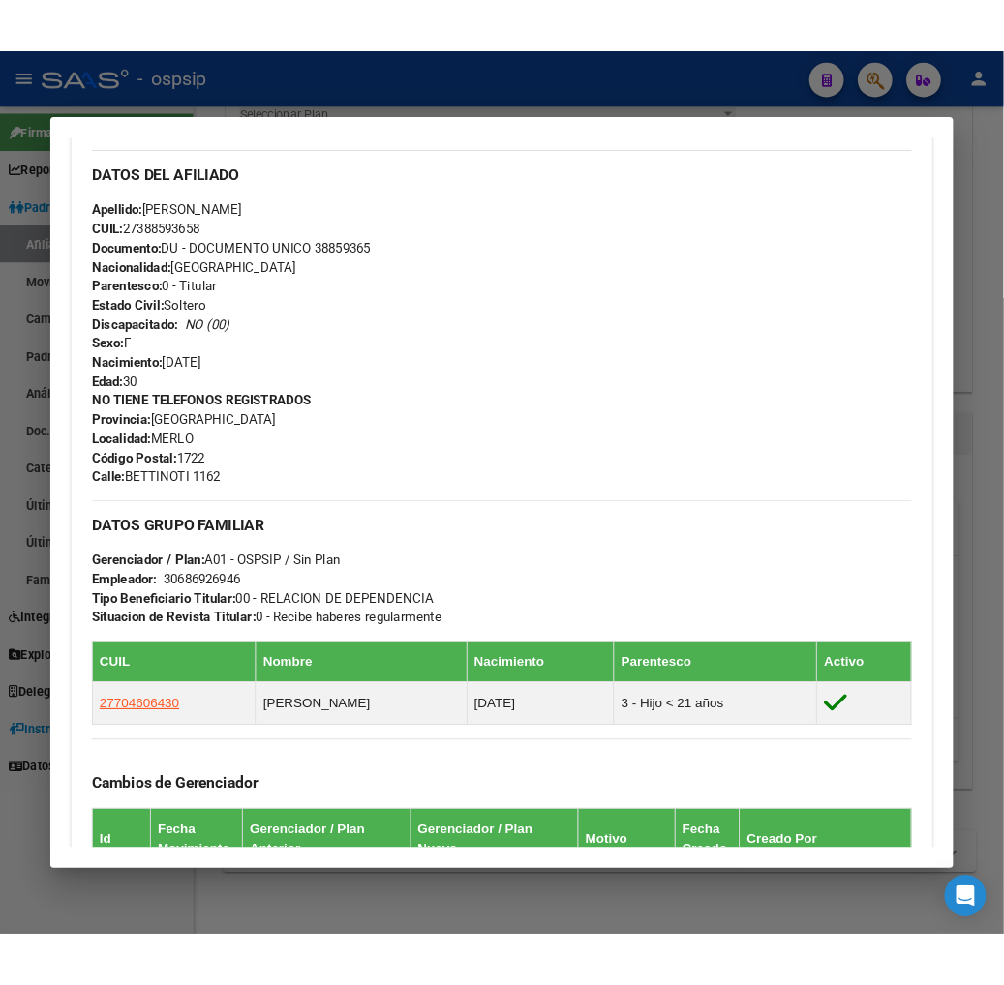
scroll to position [645, 0]
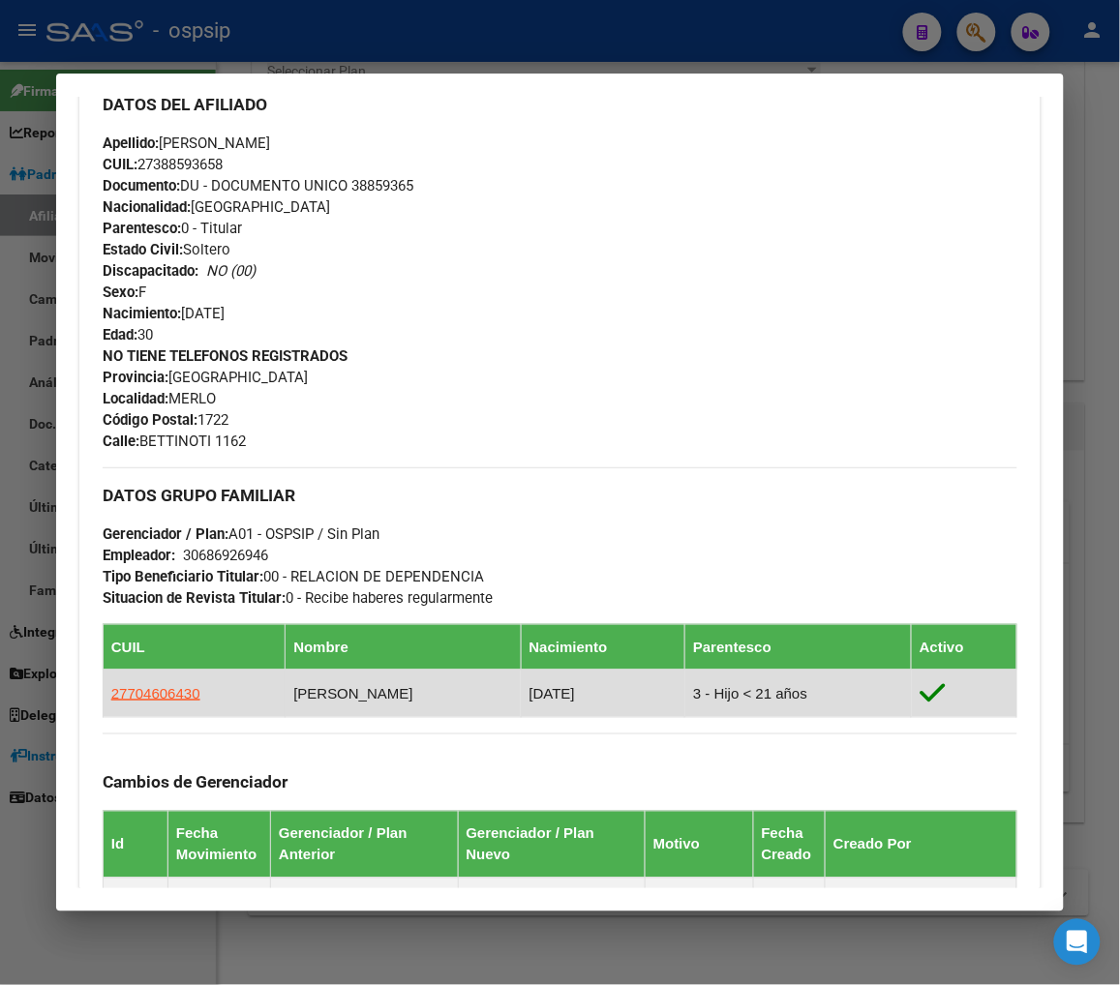
click at [412, 699] on td "[PERSON_NAME]" at bounding box center [403, 693] width 235 height 47
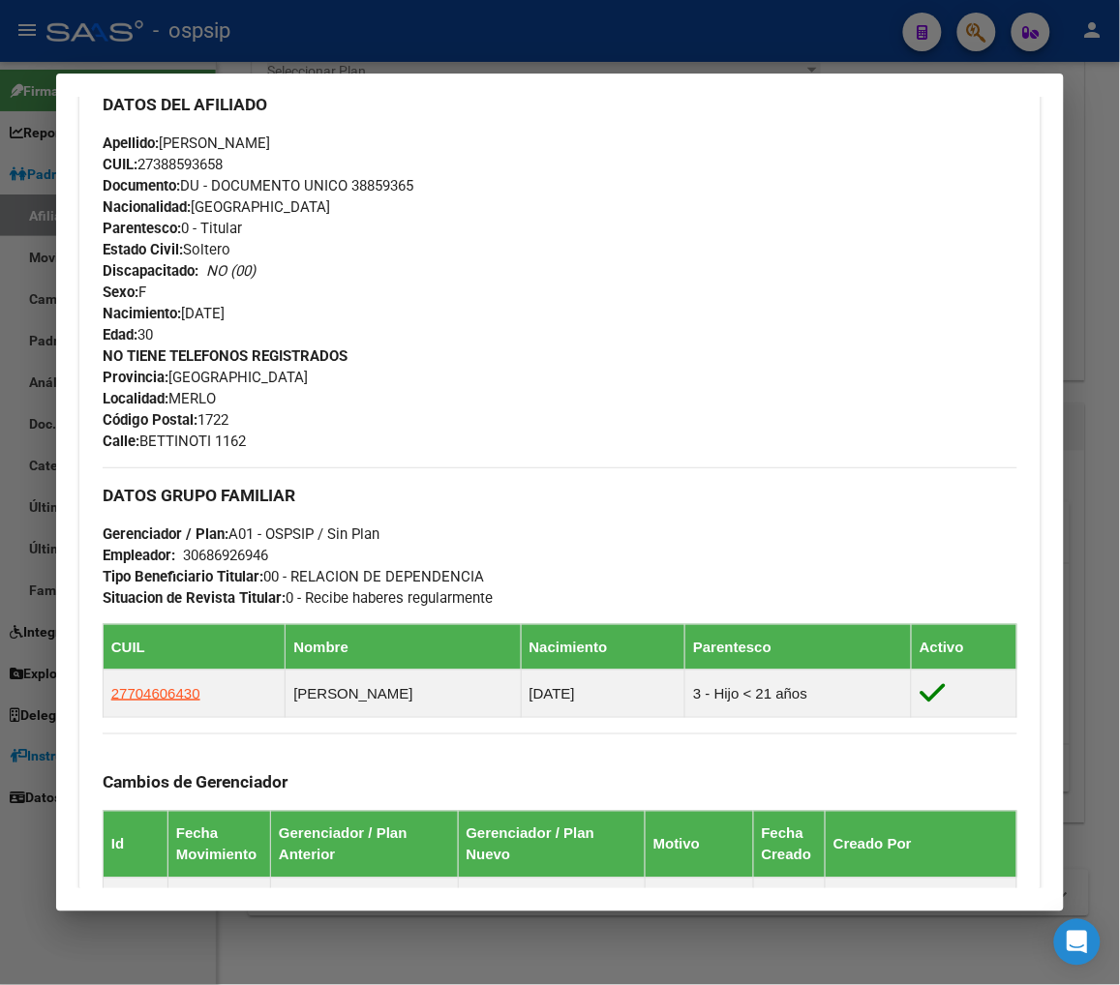
click at [617, 546] on div "DATOS GRUPO FAMILIAR Gerenciador / Plan: A01 - OSPSIP / Sin Plan Empleador: 306…" at bounding box center [560, 537] width 915 height 141
click at [639, 475] on div "DATOS GRUPO FAMILIAR Gerenciador / Plan: A01 - OSPSIP / Sin Plan Empleador: 306…" at bounding box center [560, 537] width 915 height 141
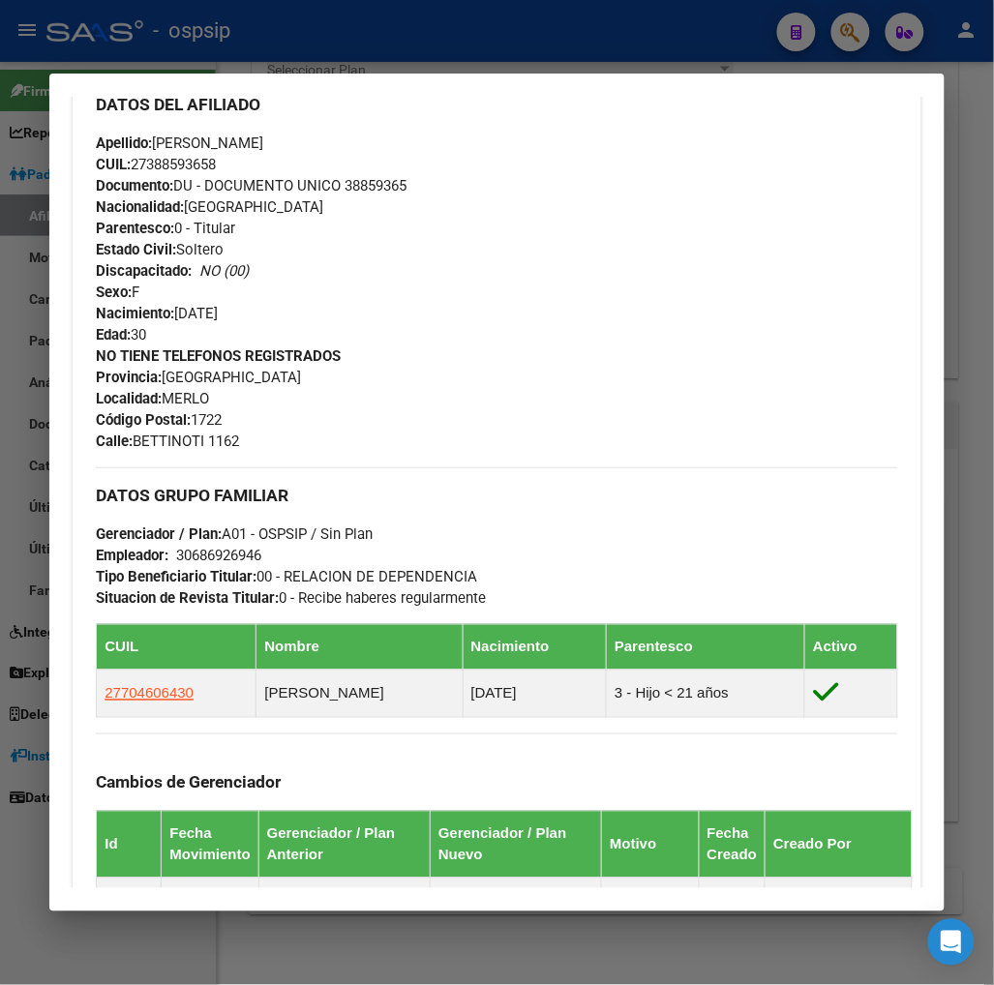
scroll to position [3137, 0]
click at [850, 24] on div at bounding box center [497, 492] width 994 height 985
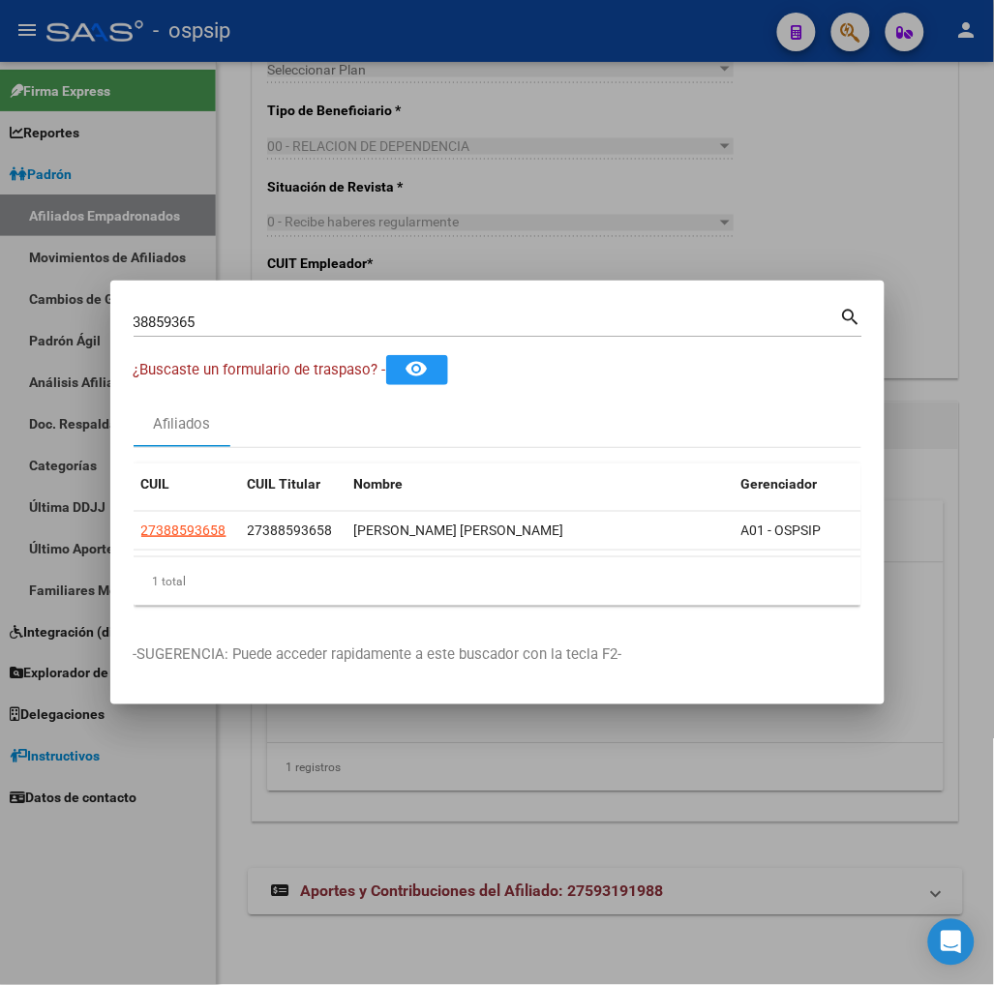
click at [238, 316] on input "38859365" at bounding box center [487, 322] width 707 height 17
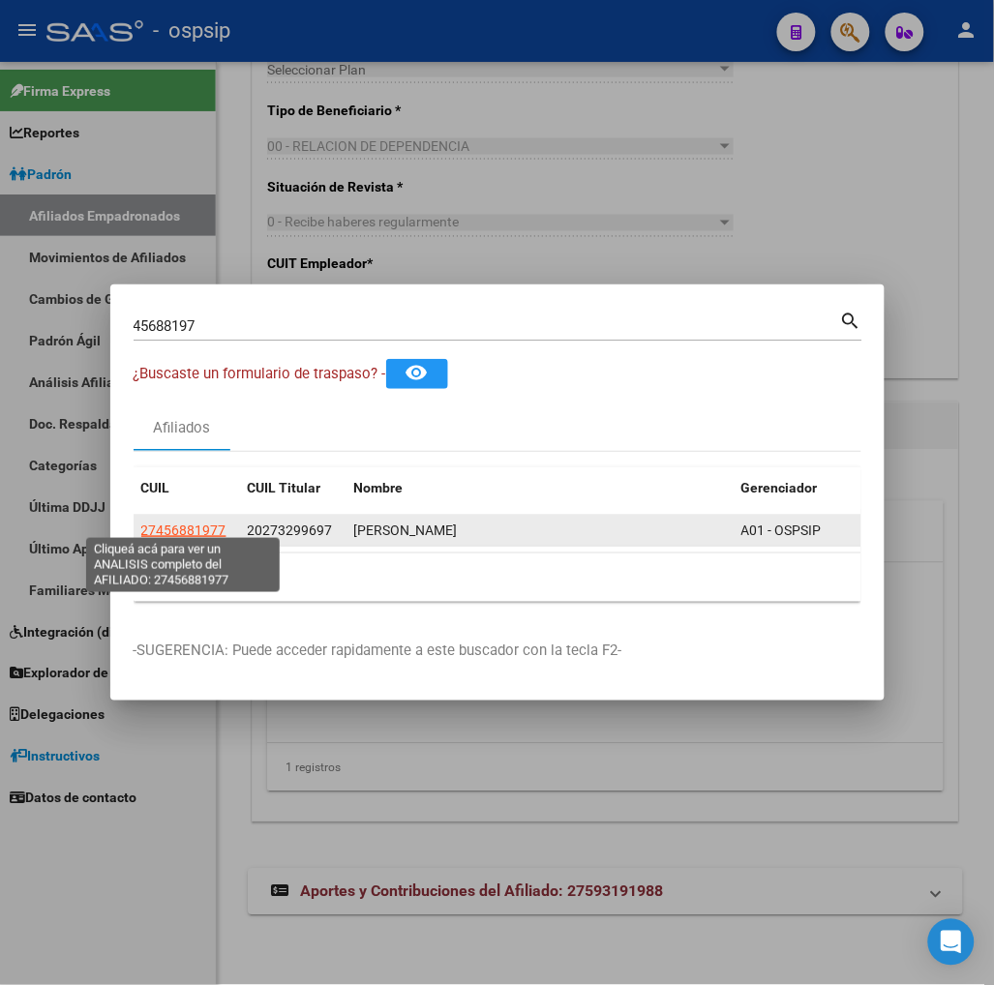
click at [192, 527] on span "27456881977" at bounding box center [183, 530] width 85 height 15
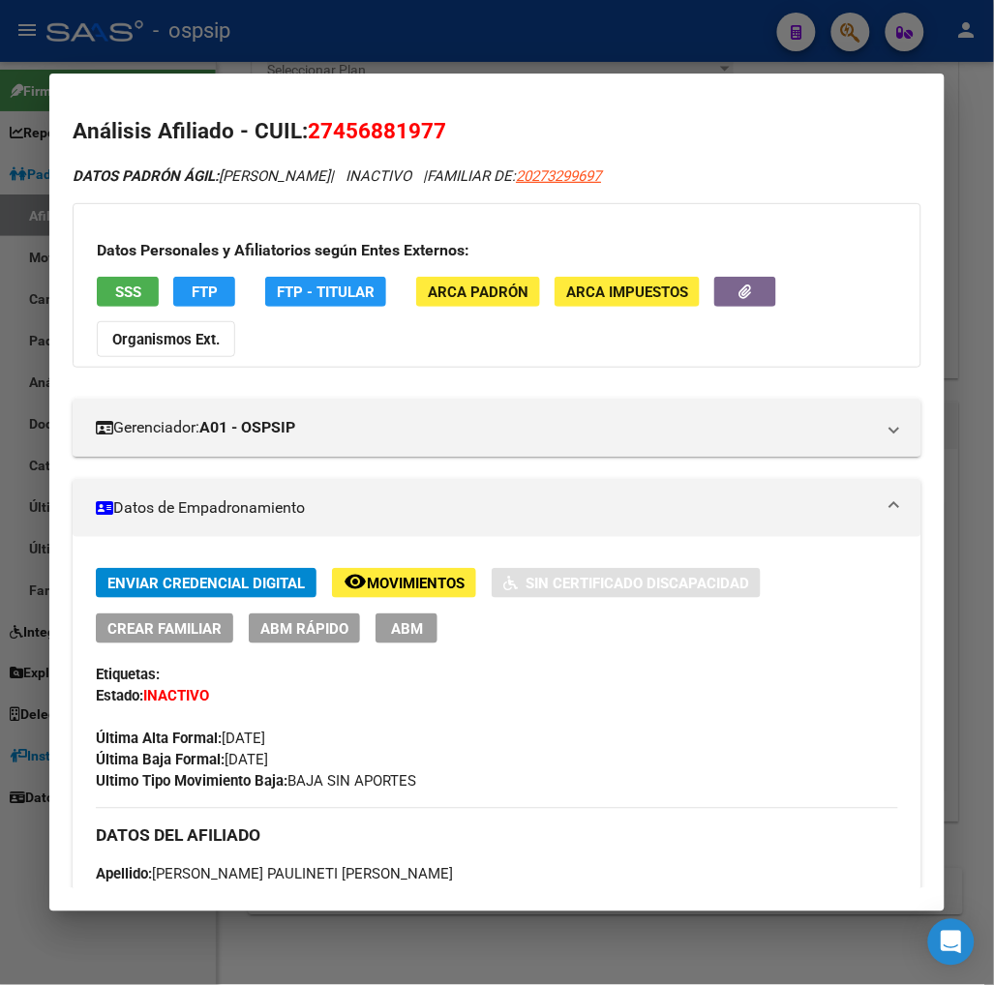
click at [400, 581] on span "Movimientos" at bounding box center [416, 583] width 98 height 17
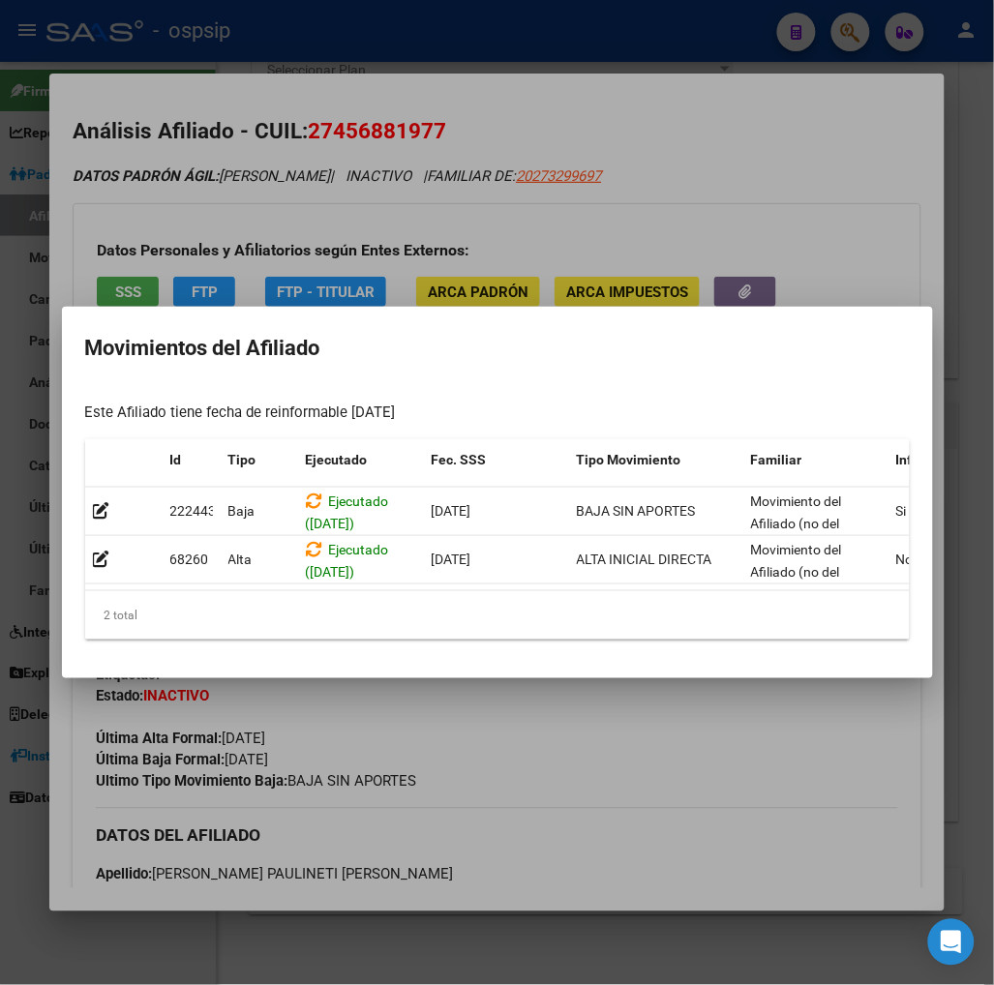
scroll to position [0, 413]
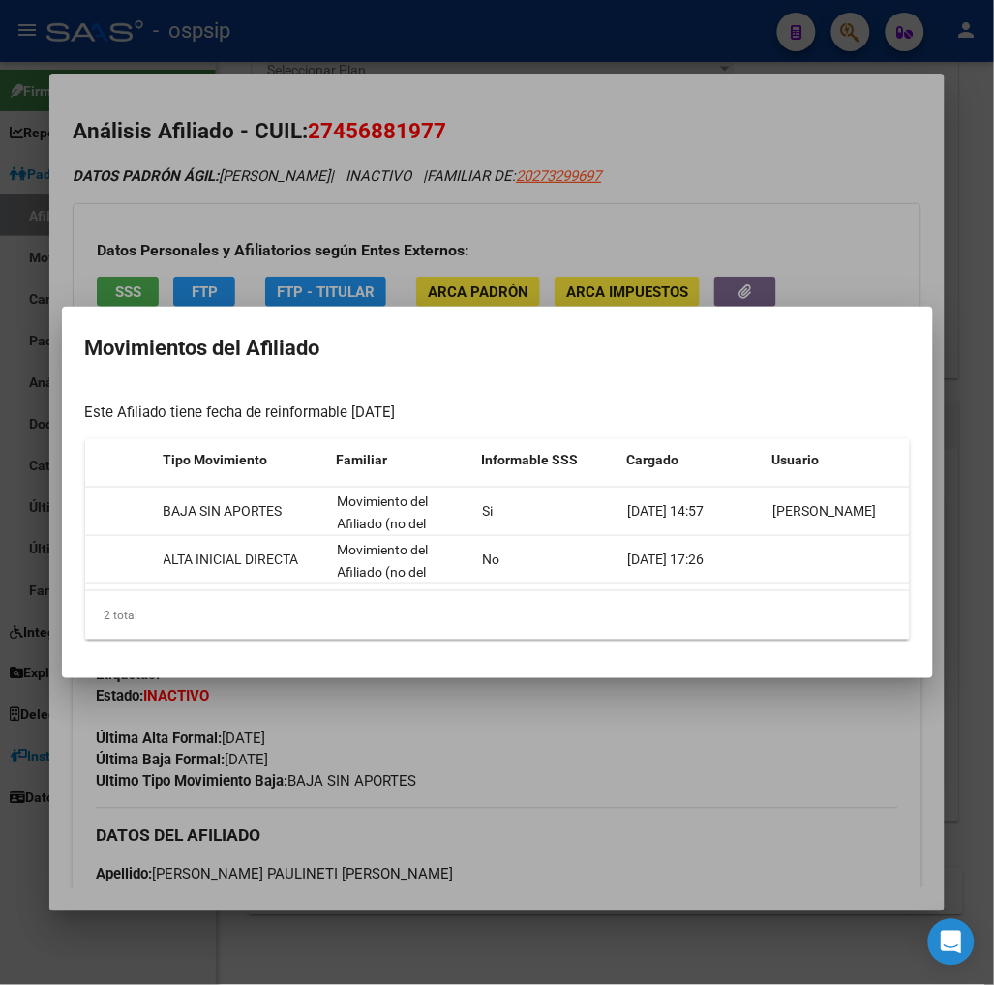
click at [805, 762] on div at bounding box center [497, 492] width 994 height 985
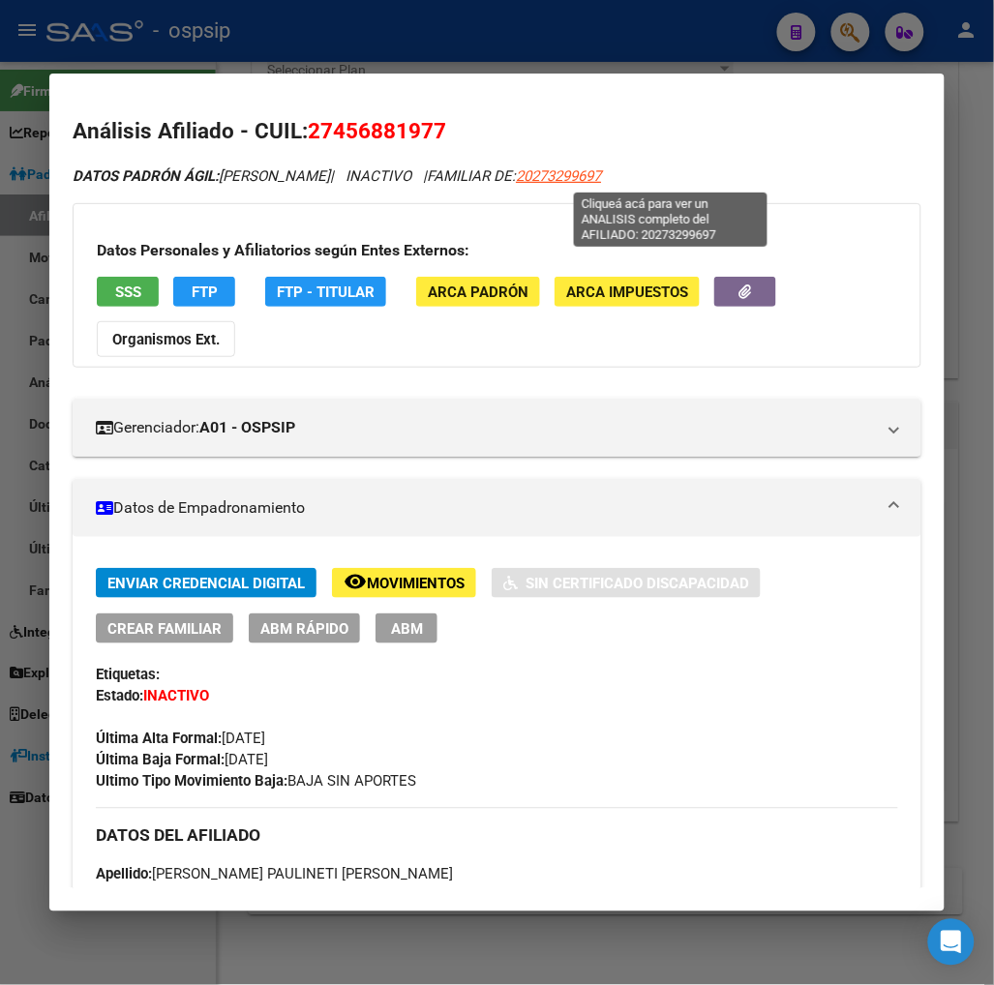
click at [601, 175] on span "20273299697" at bounding box center [558, 175] width 85 height 17
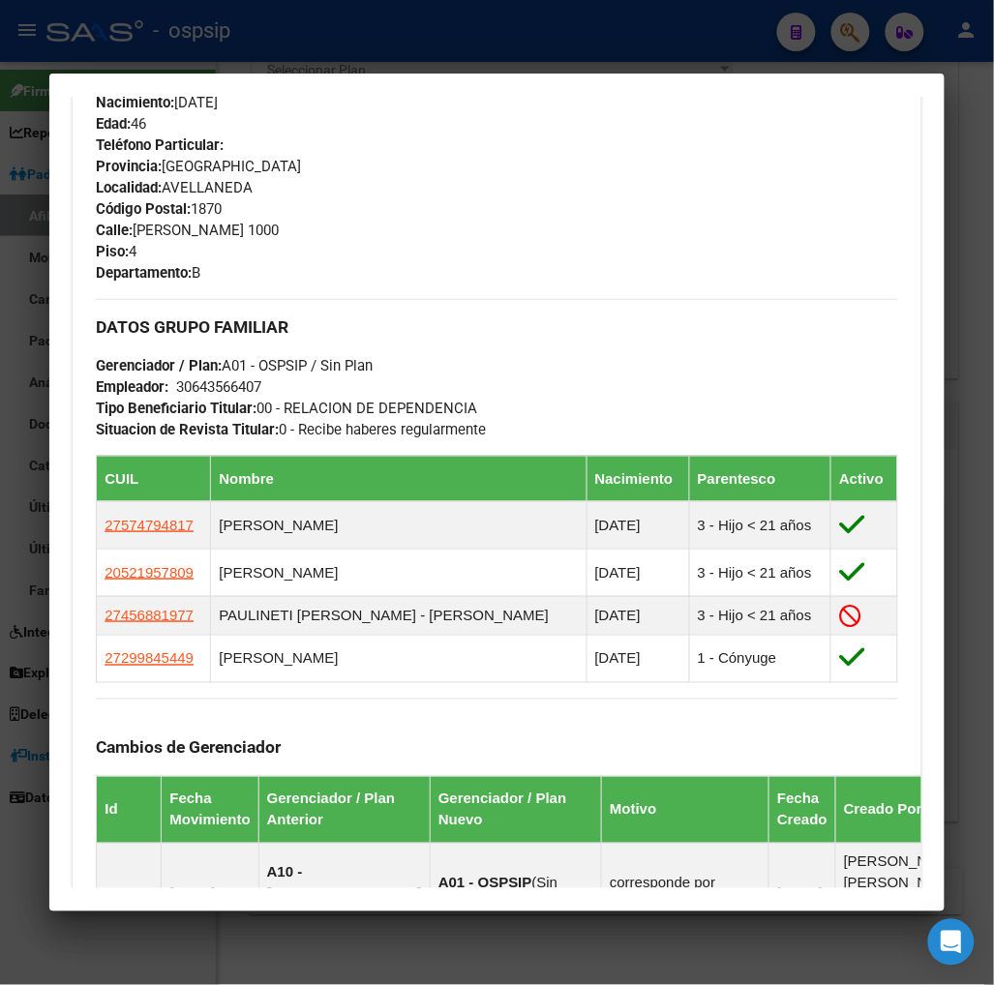
scroll to position [968, 0]
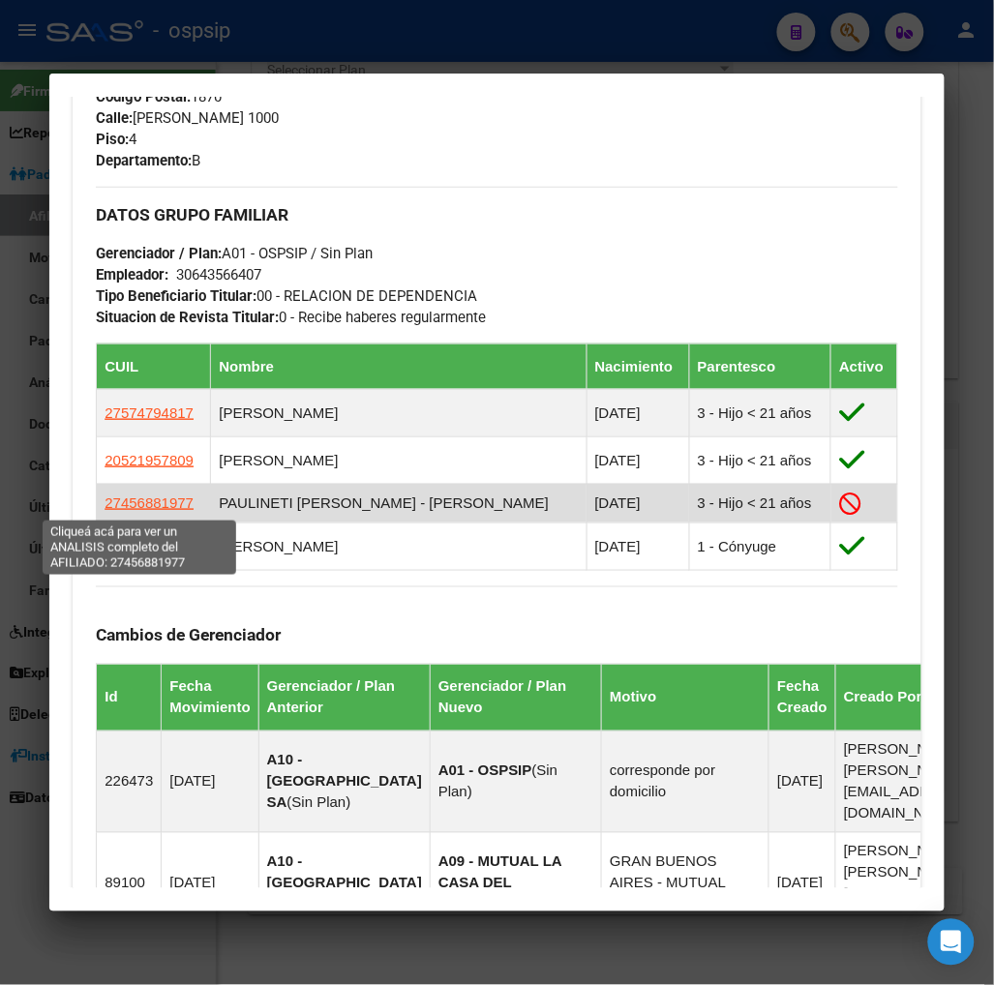
click at [149, 501] on span "27456881977" at bounding box center [149, 503] width 89 height 16
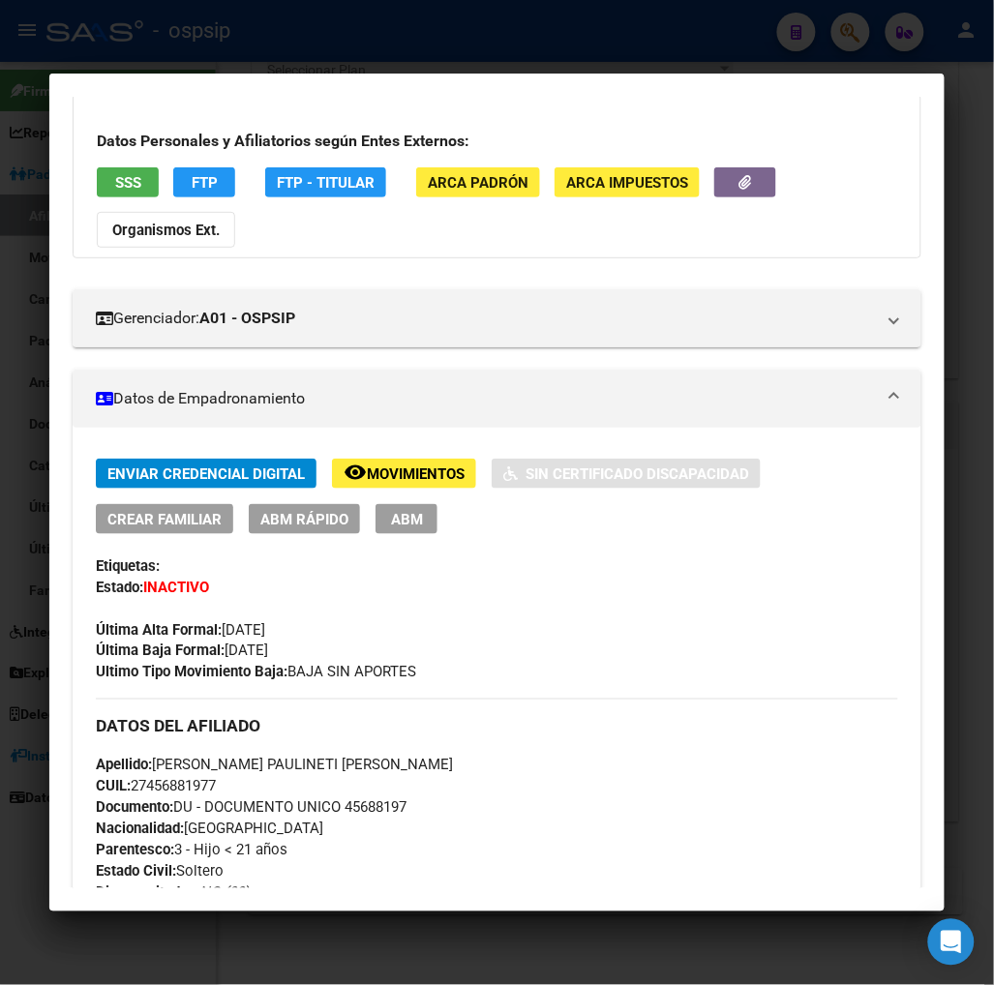
scroll to position [107, 0]
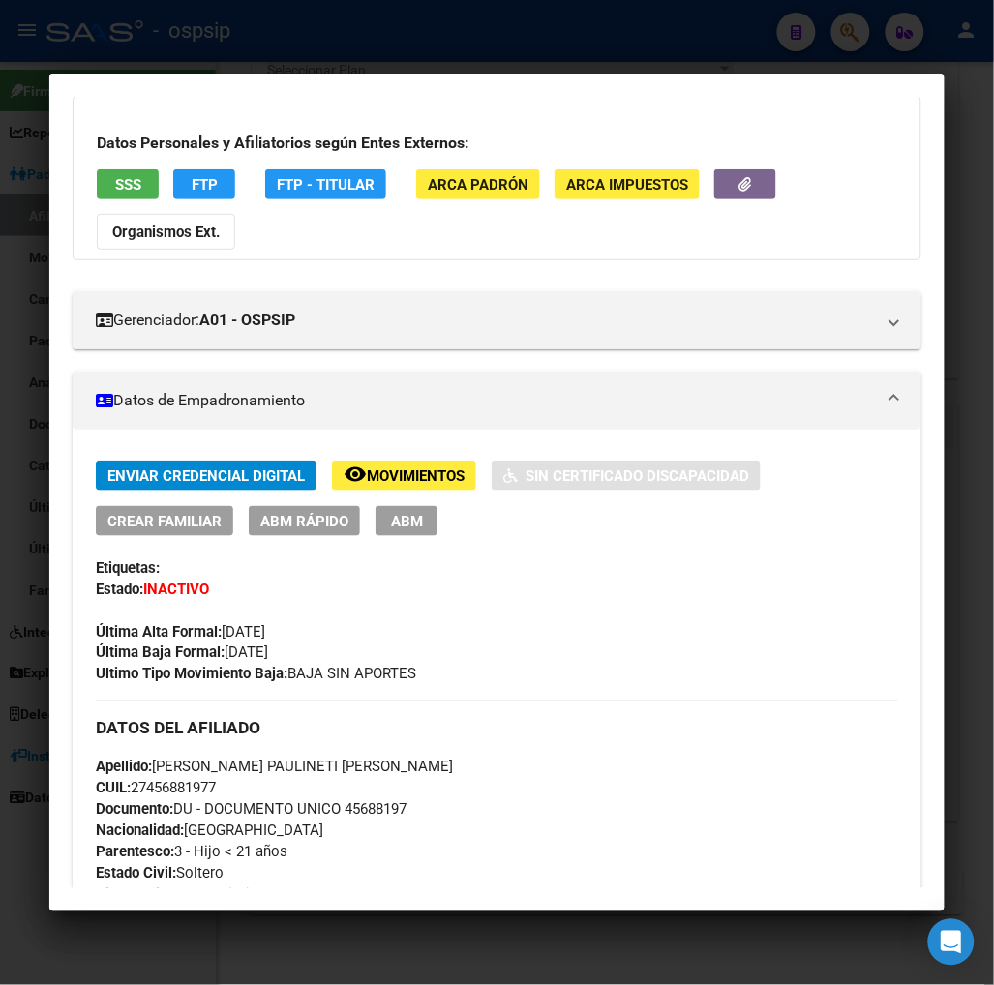
click at [412, 527] on span "ABM" at bounding box center [407, 521] width 32 height 17
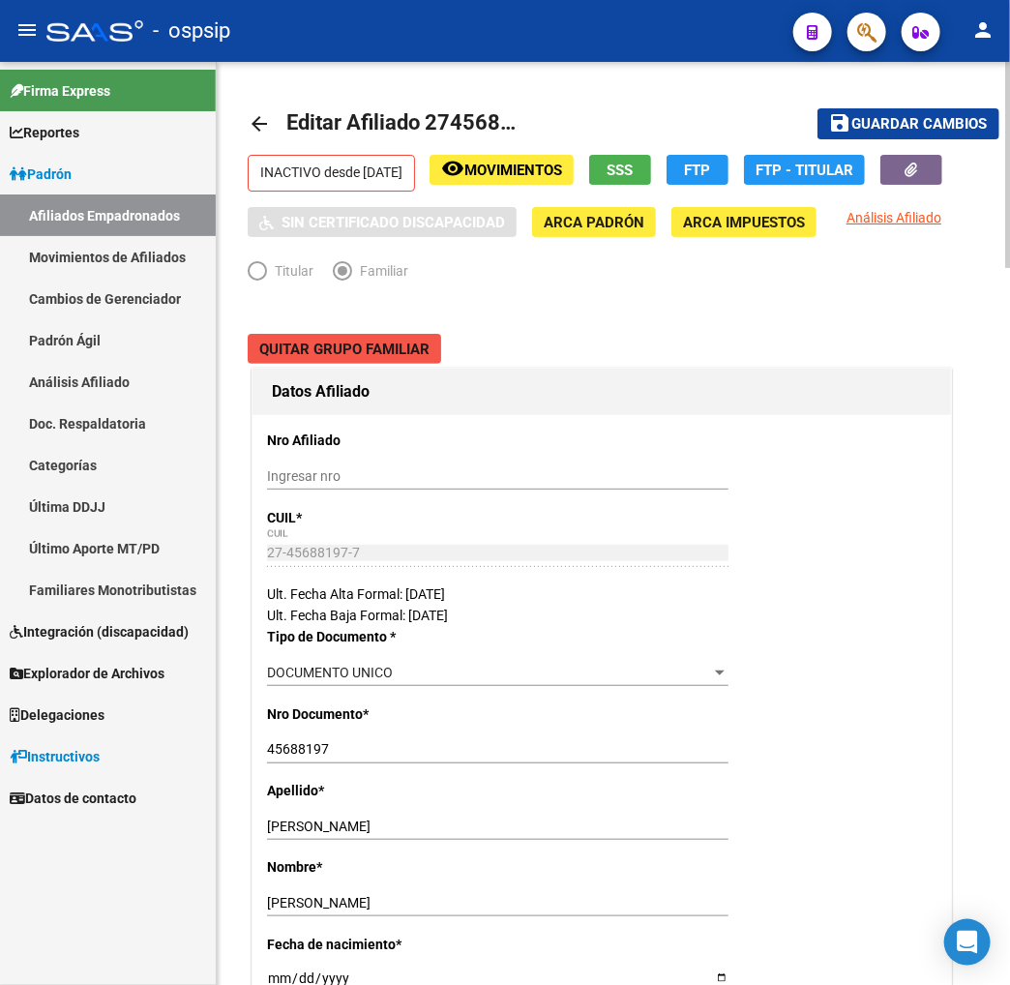
click at [333, 358] on span "Quitar Grupo Familiar" at bounding box center [344, 349] width 170 height 17
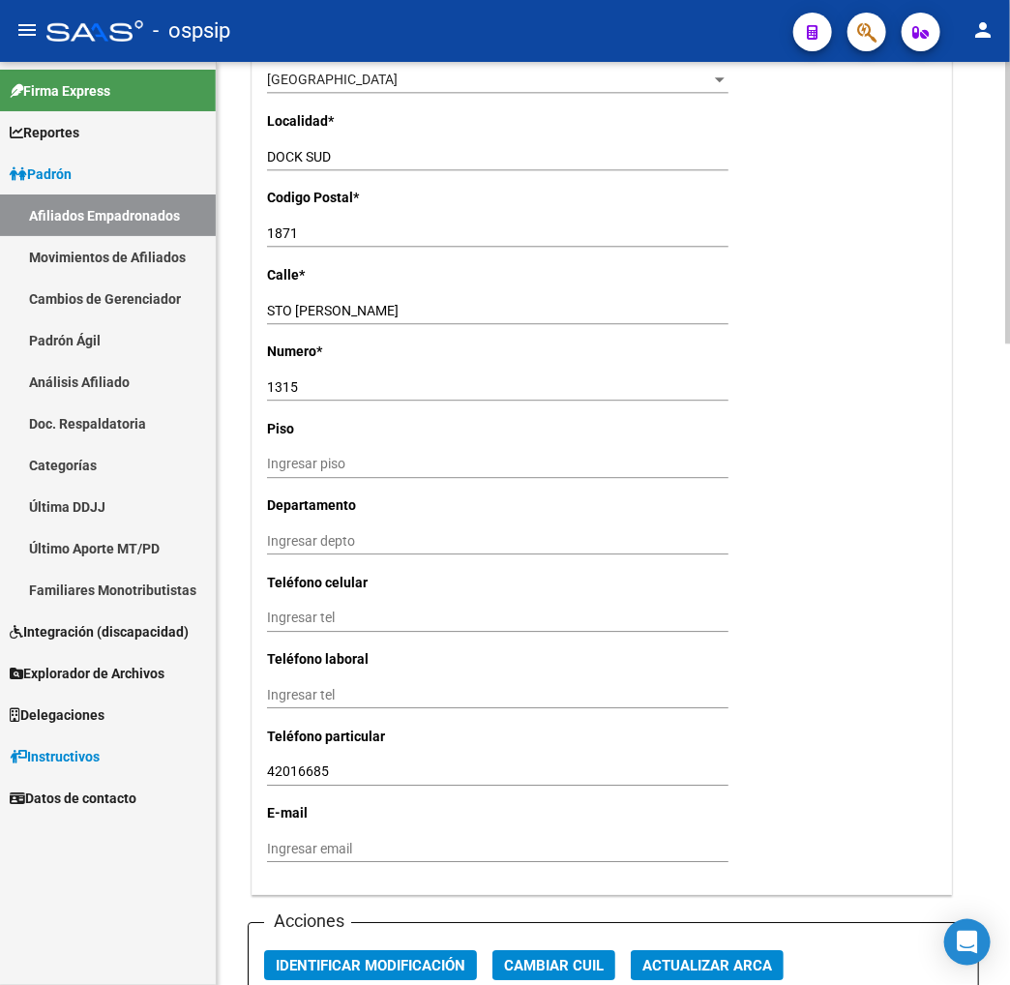
scroll to position [1827, 0]
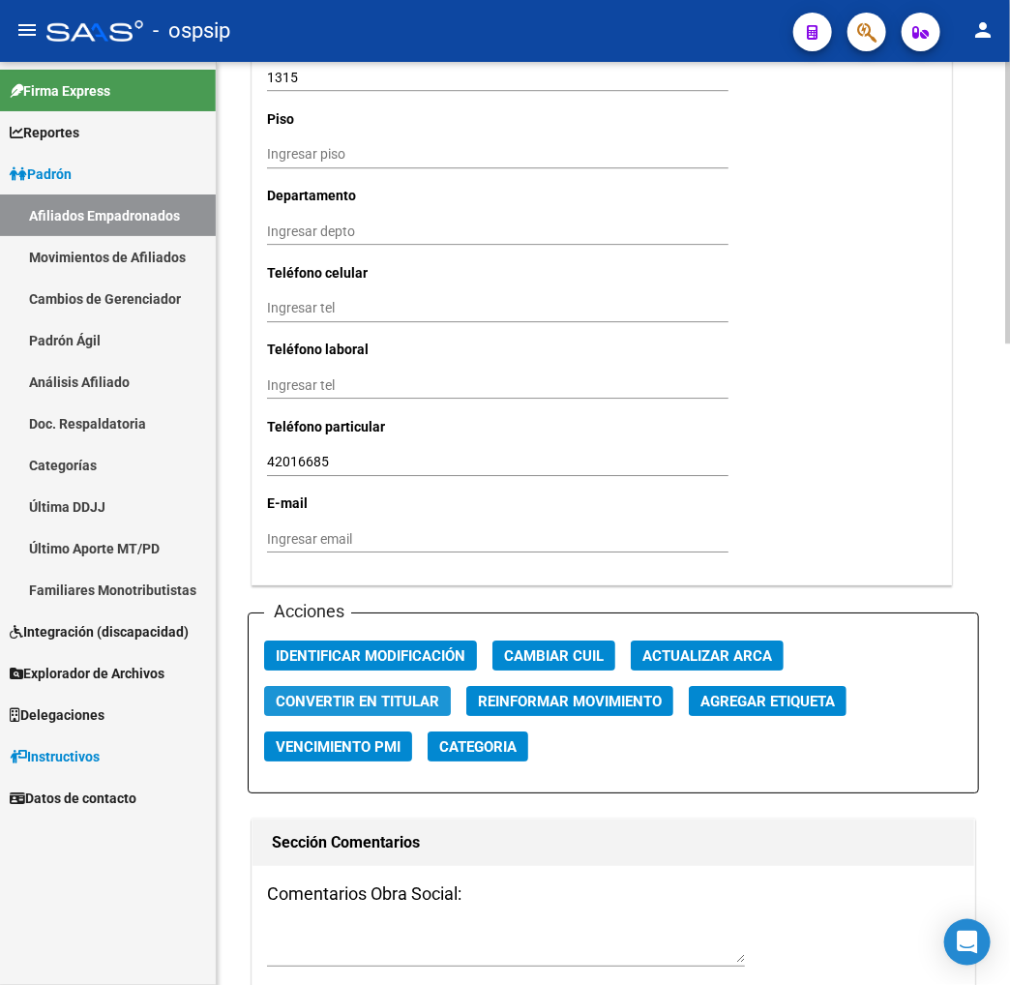
click at [327, 700] on span "Convertir en Titular" at bounding box center [358, 701] width 164 height 17
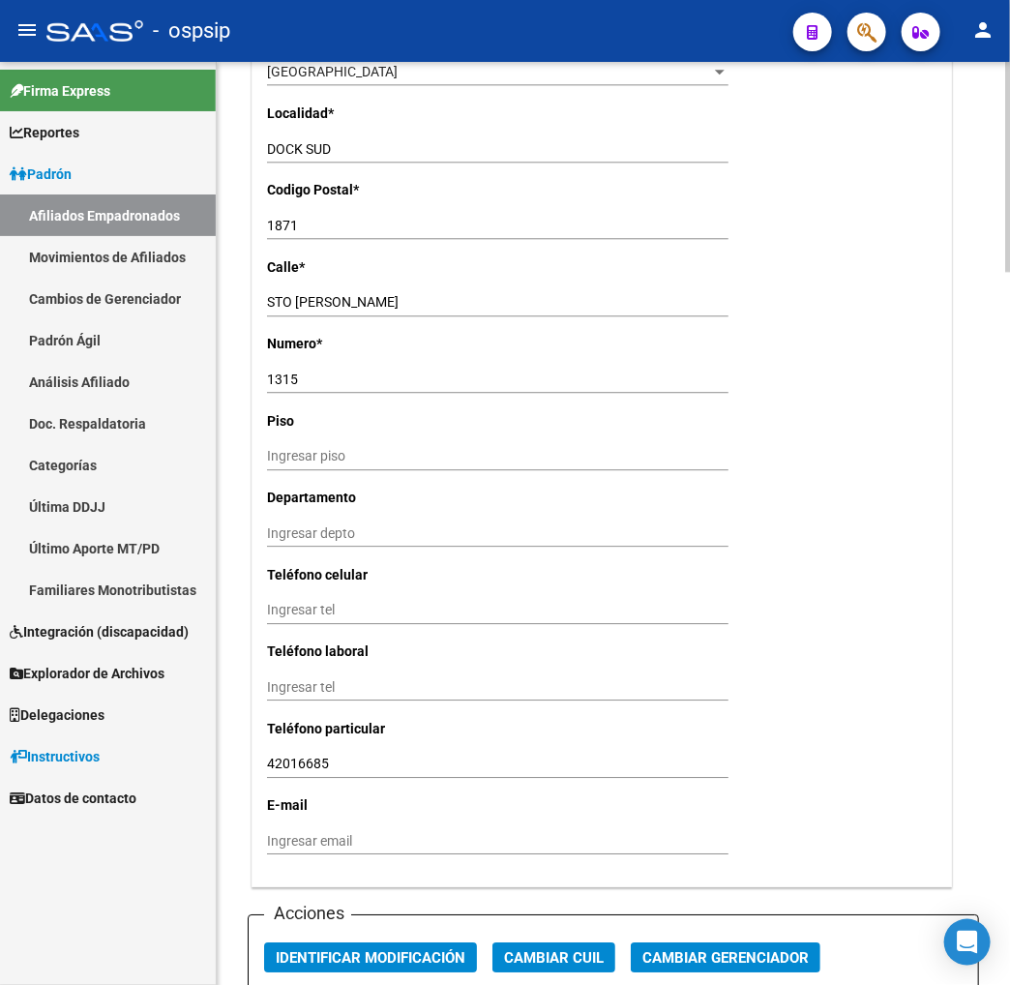
scroll to position [1720, 0]
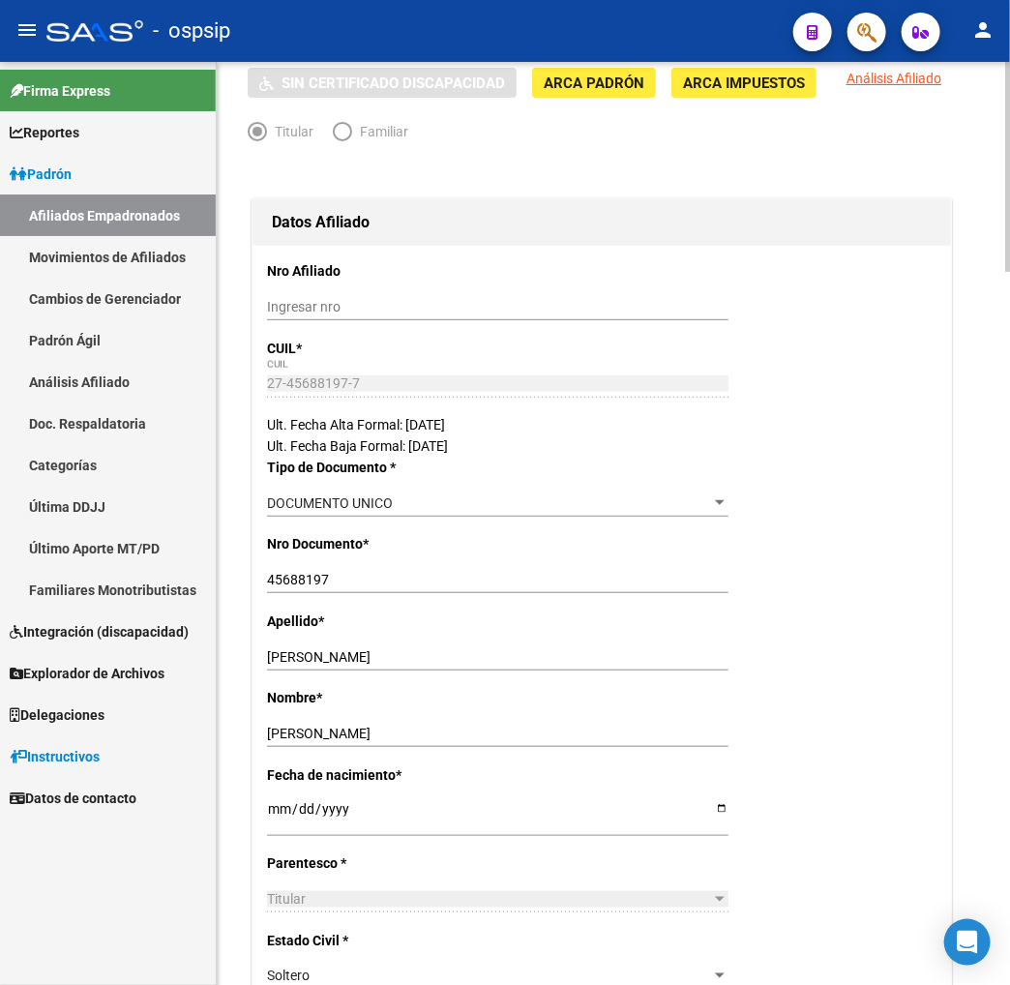
scroll to position [0, 0]
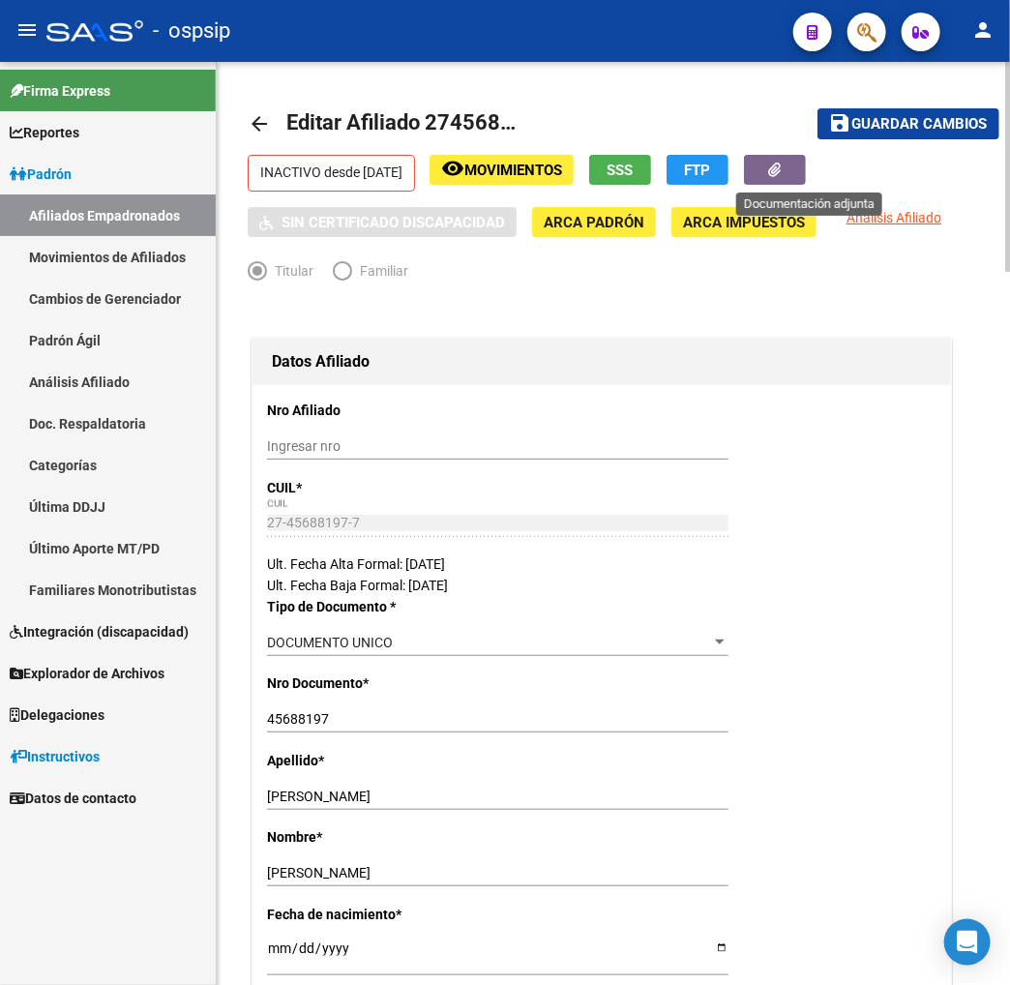
click at [788, 166] on button "button" at bounding box center [775, 170] width 62 height 30
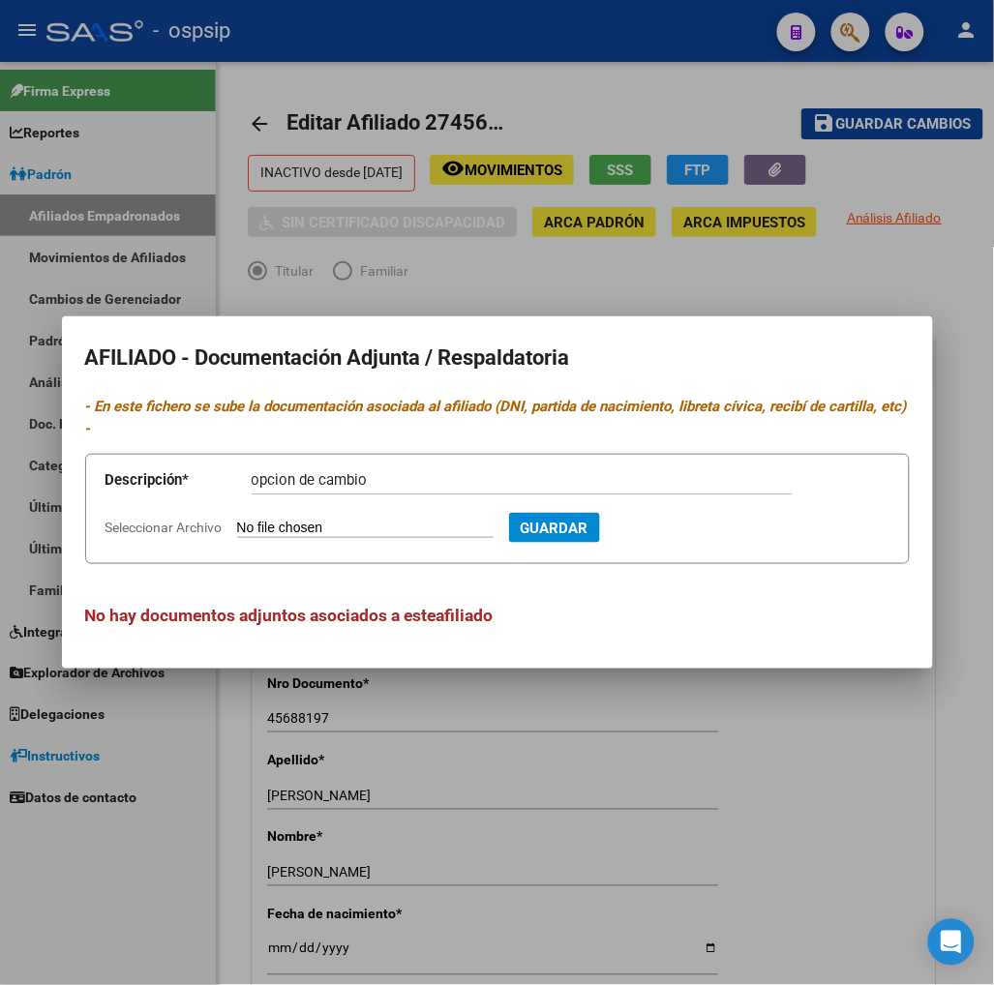
click at [365, 526] on input "Seleccionar Archivo" at bounding box center [365, 529] width 256 height 18
click at [693, 520] on span "Guardar" at bounding box center [659, 528] width 68 height 17
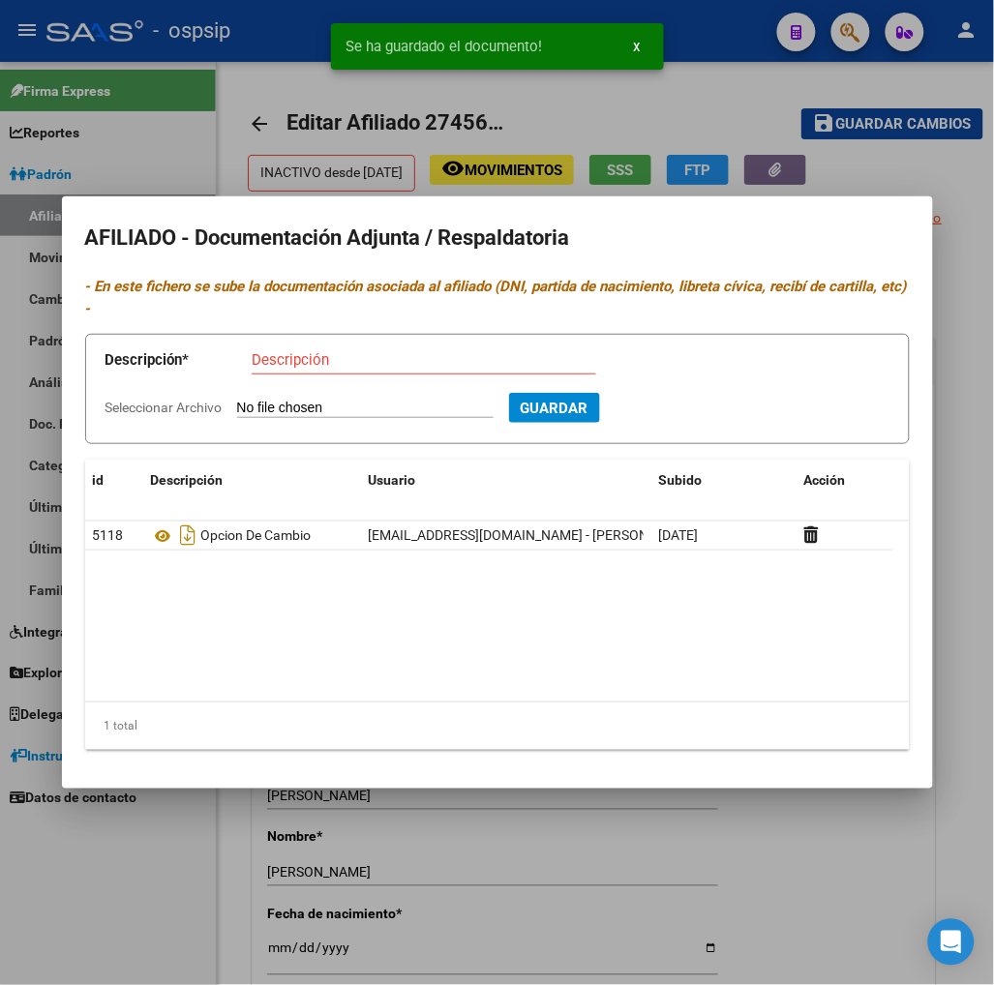
click at [707, 118] on div at bounding box center [497, 492] width 994 height 985
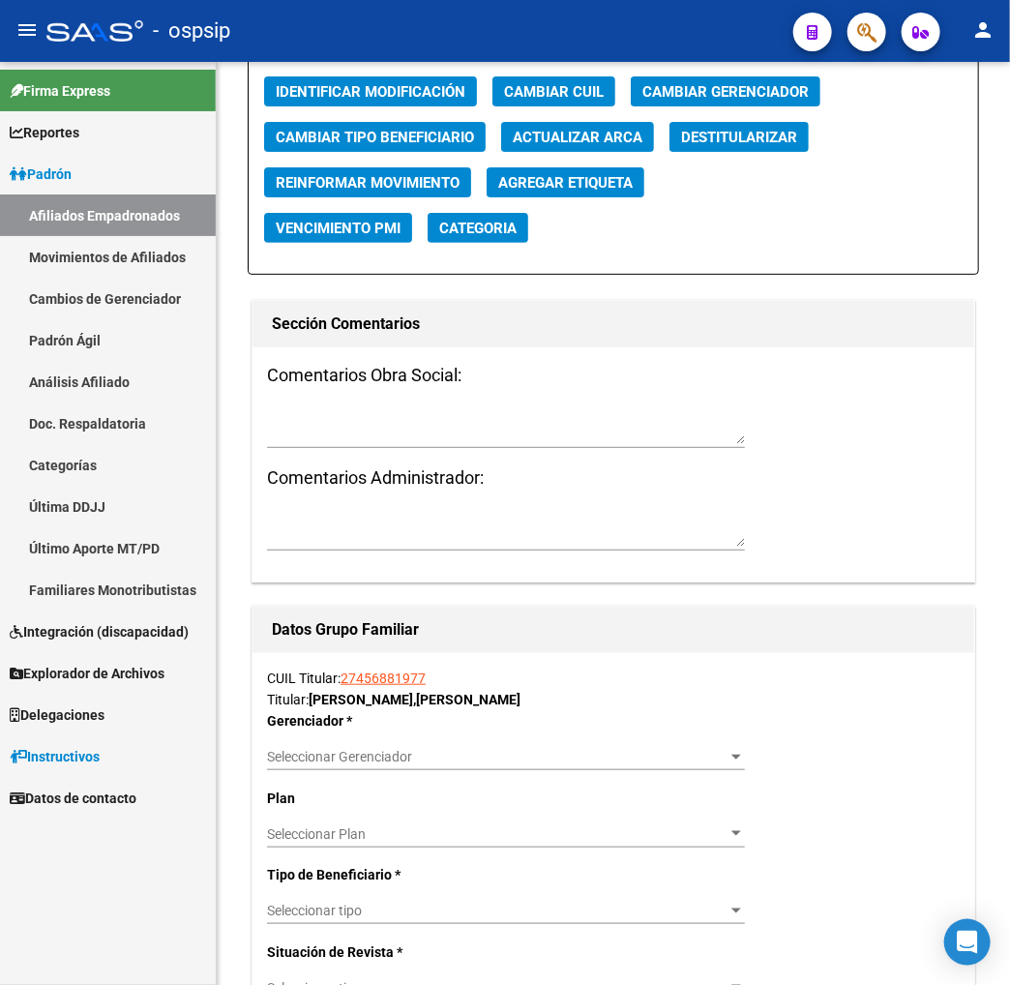
scroll to position [2580, 0]
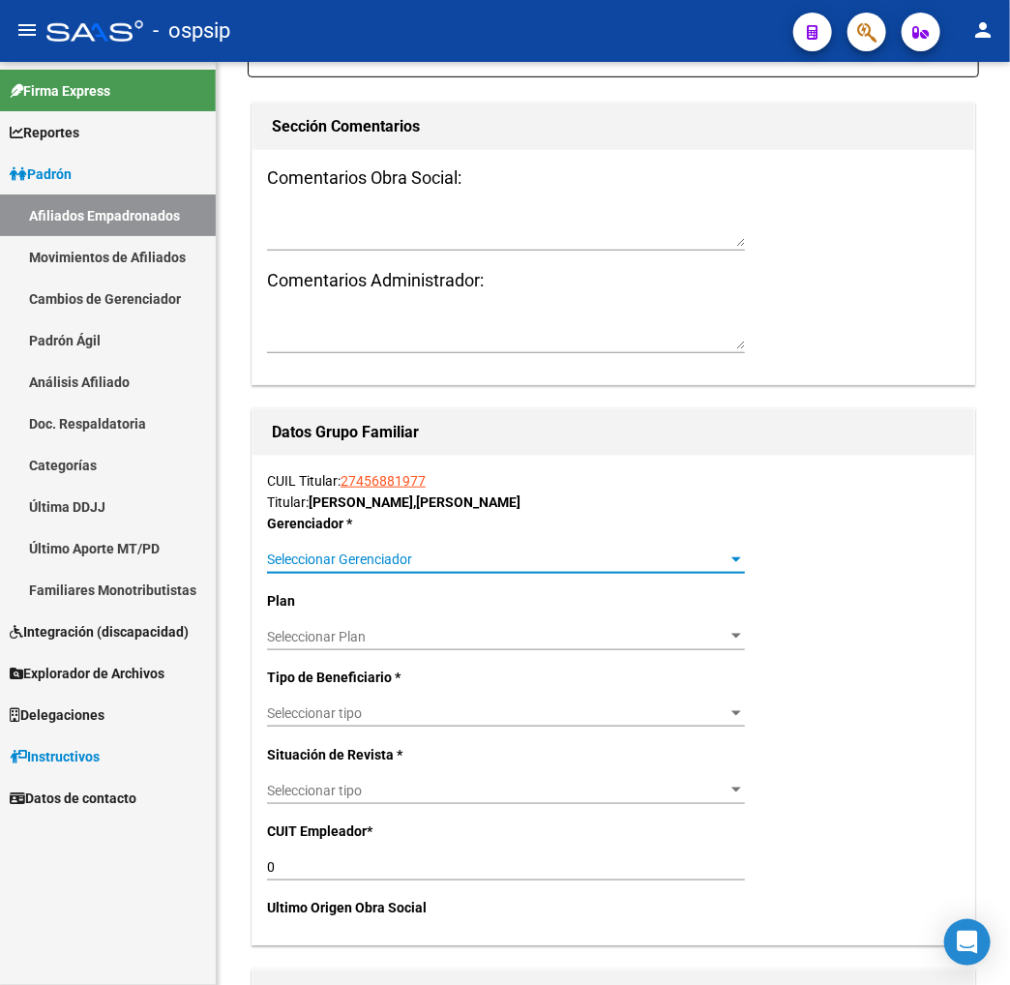
click at [726, 556] on span "Seleccionar Gerenciador" at bounding box center [497, 560] width 461 height 16
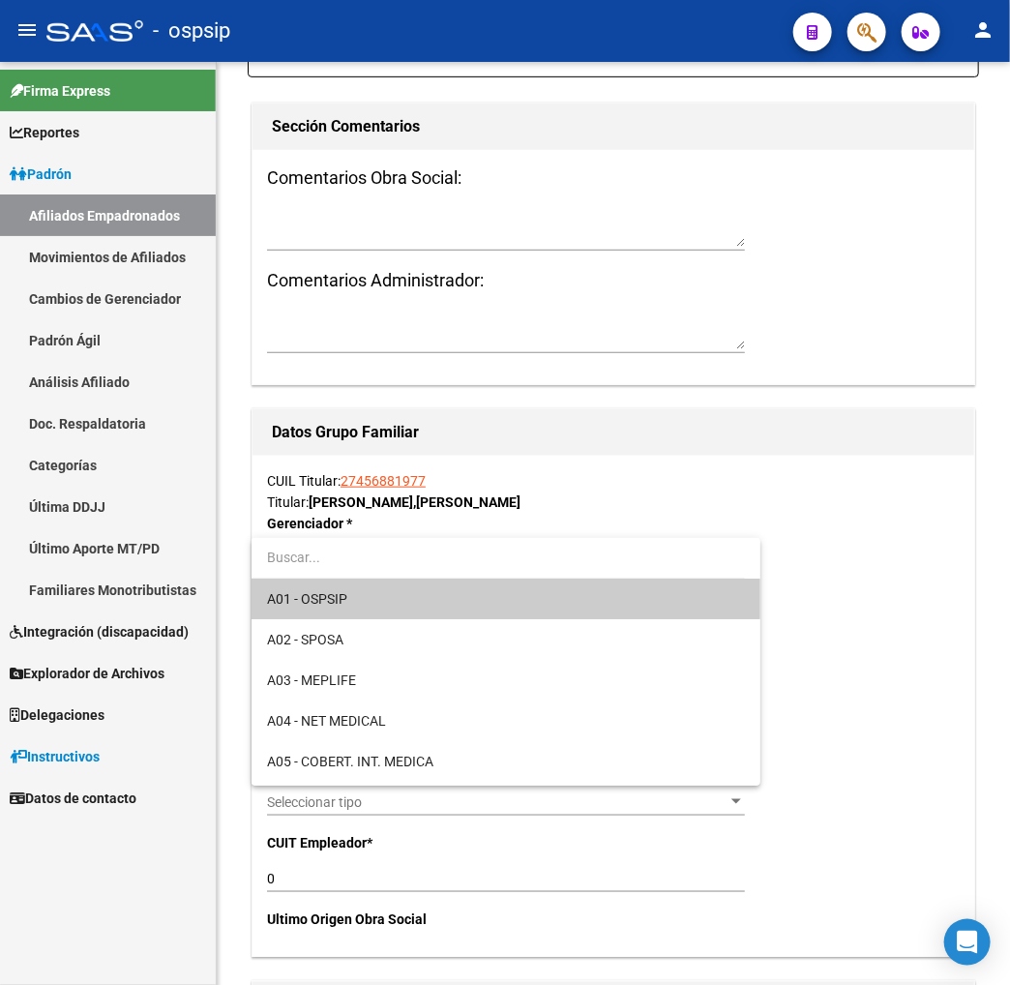
click at [446, 605] on span "A01 - OSPSIP" at bounding box center [506, 599] width 478 height 41
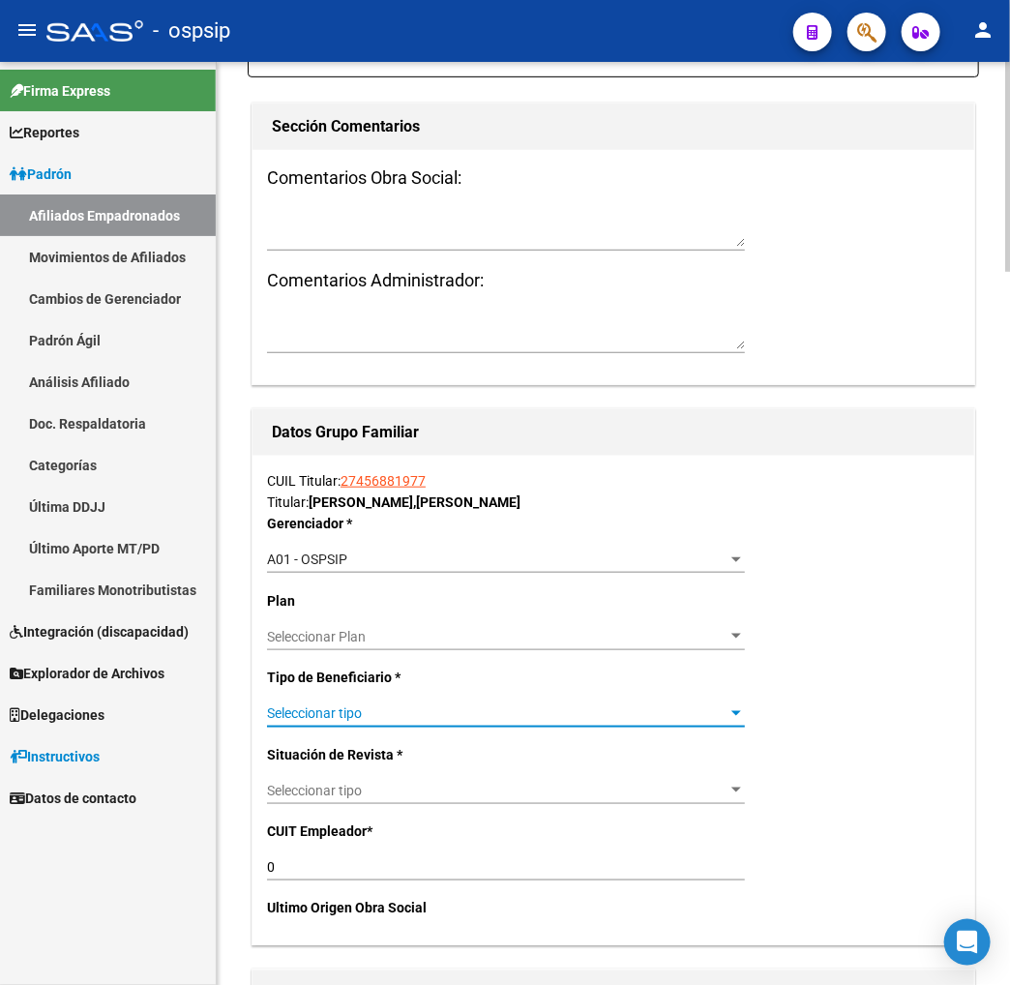
click at [401, 714] on span "Seleccionar tipo" at bounding box center [497, 714] width 461 height 16
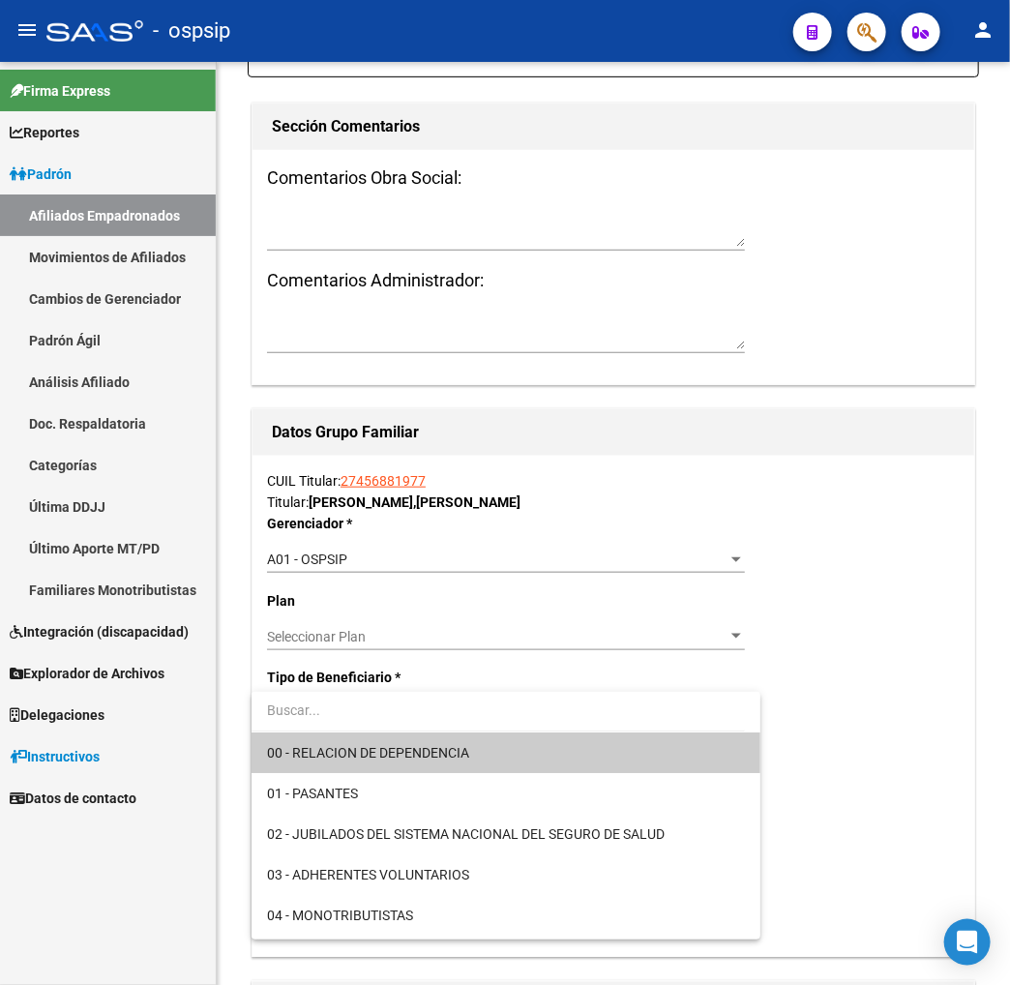
click at [543, 749] on span "00 - RELACION DE DEPENDENCIA" at bounding box center [506, 753] width 478 height 41
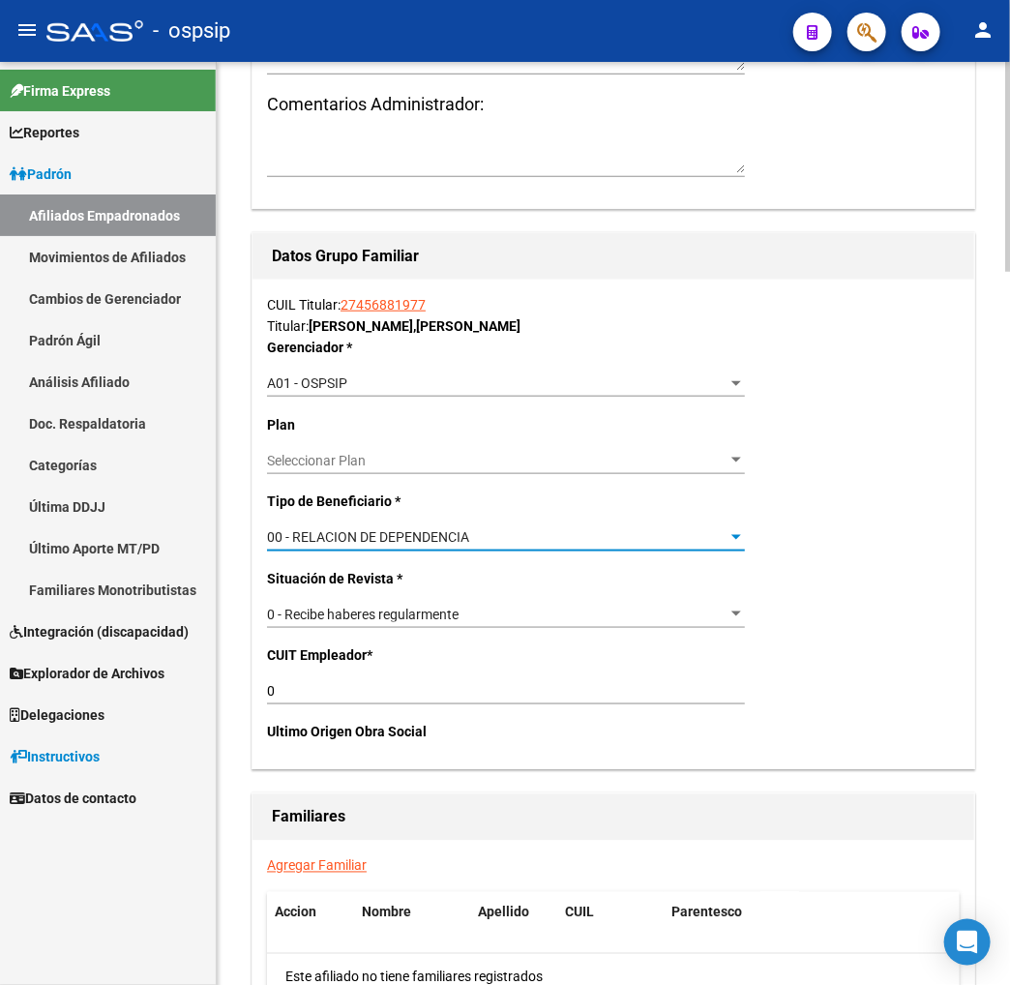
scroll to position [2795, 0]
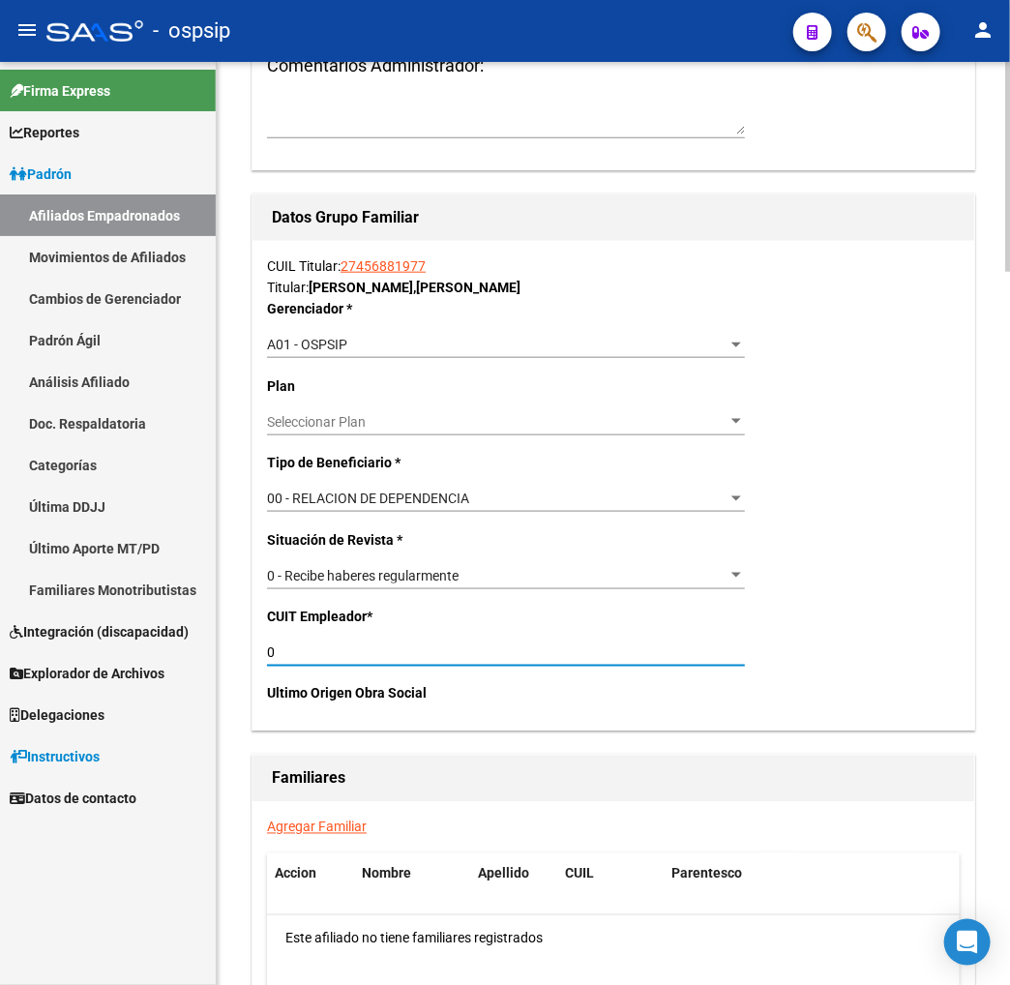
click at [307, 646] on input "0" at bounding box center [506, 653] width 478 height 16
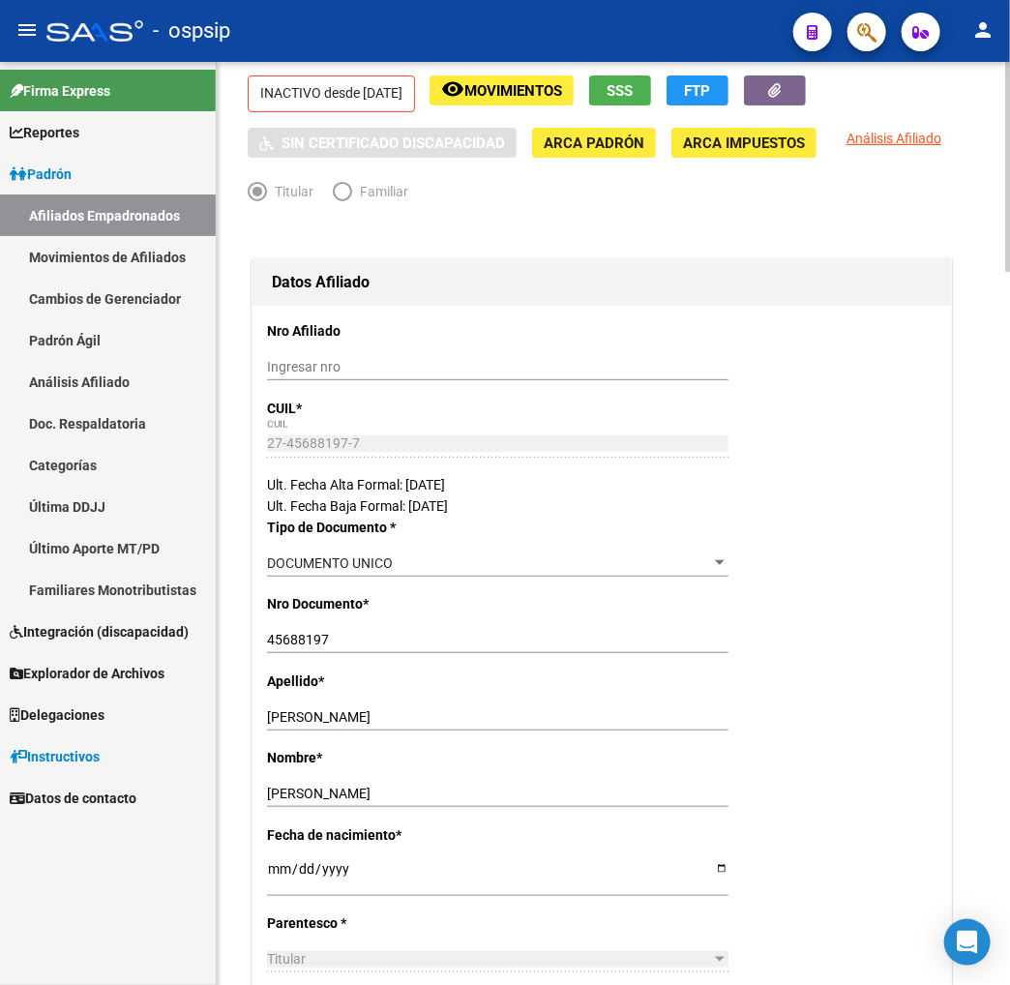
scroll to position [0, 0]
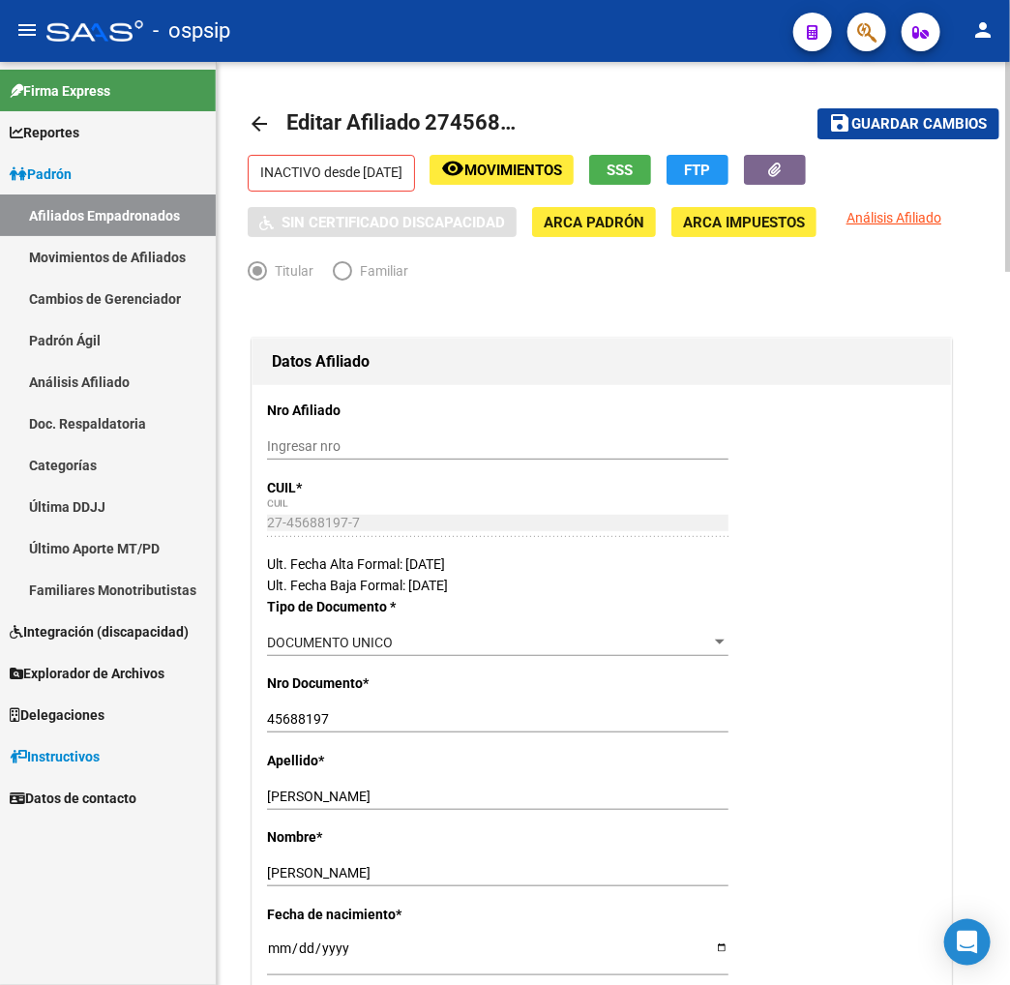
click at [881, 121] on span "Guardar cambios" at bounding box center [921, 124] width 136 height 17
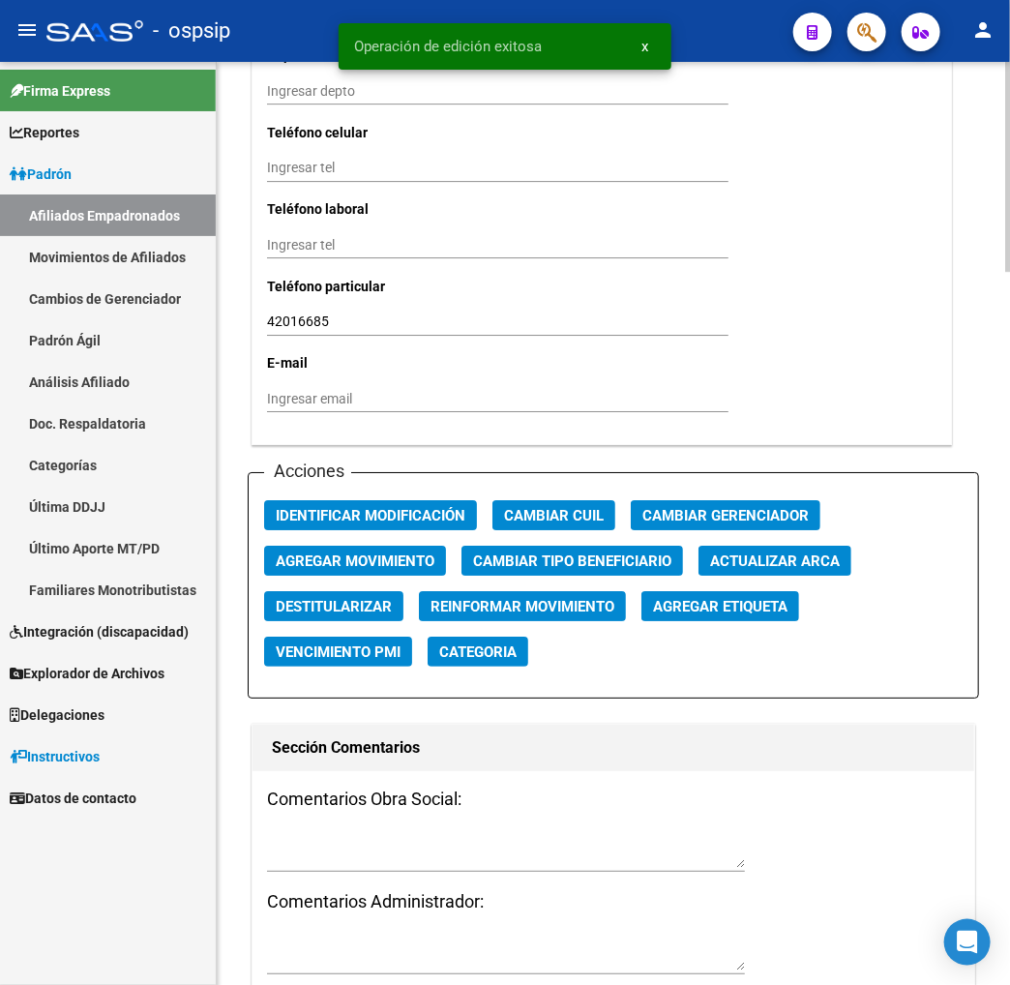
scroll to position [2043, 0]
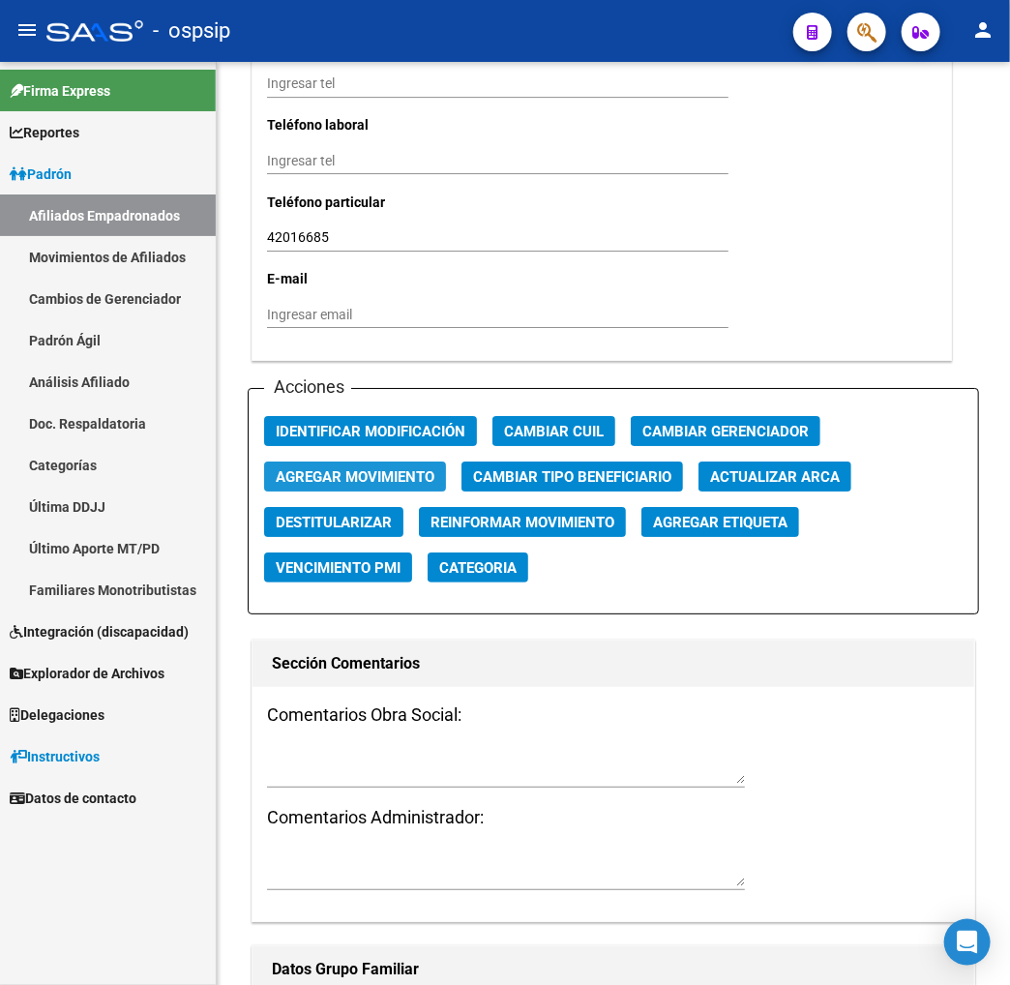
click at [312, 470] on span "Agregar Movimiento" at bounding box center [355, 476] width 159 height 17
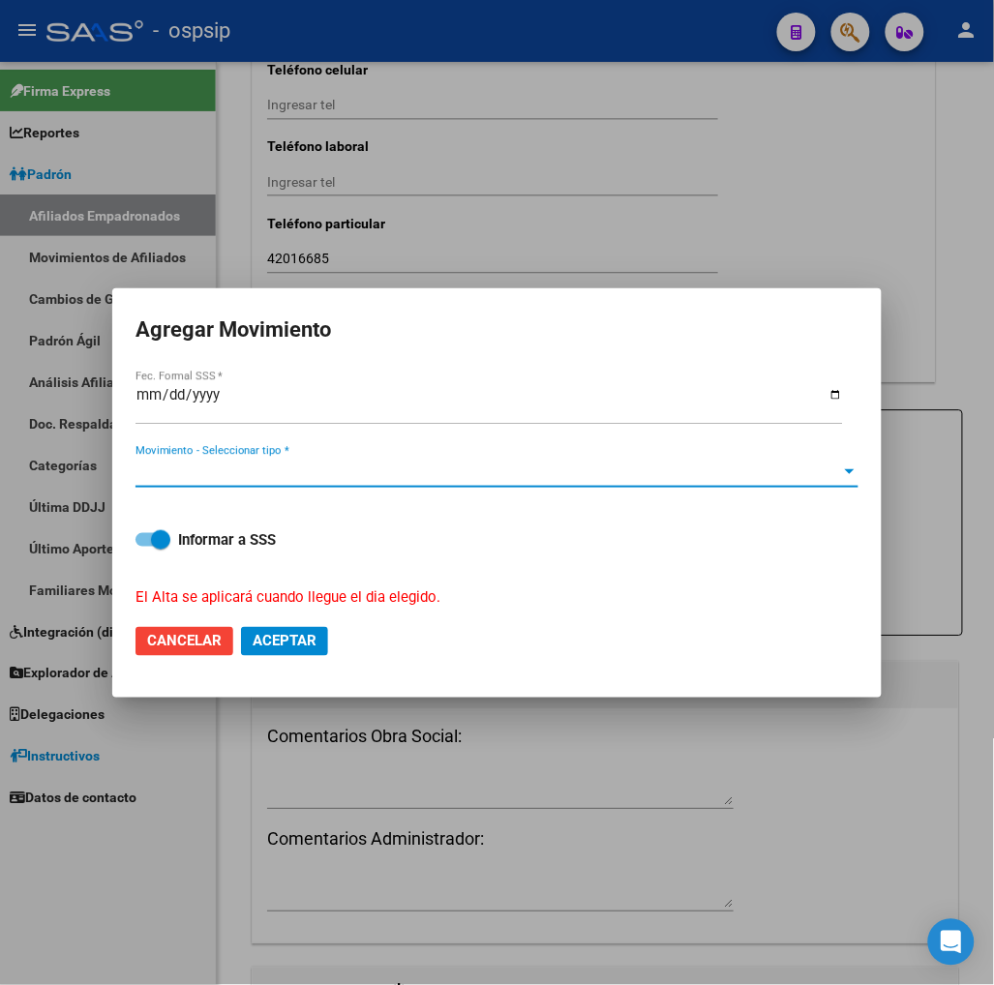
click at [565, 469] on span "Movimiento - Seleccionar tipo *" at bounding box center [489, 472] width 706 height 17
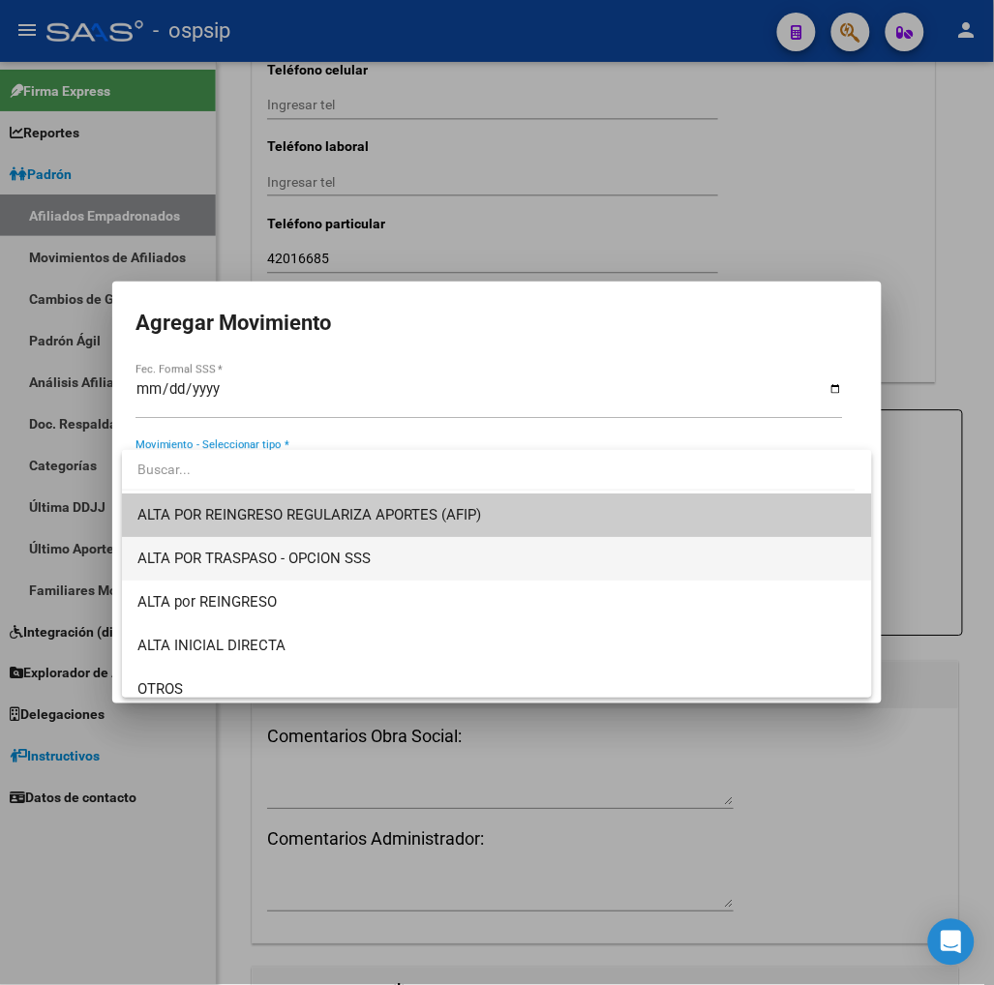
click at [418, 565] on span "ALTA POR TRASPASO - OPCION SSS" at bounding box center [496, 559] width 719 height 44
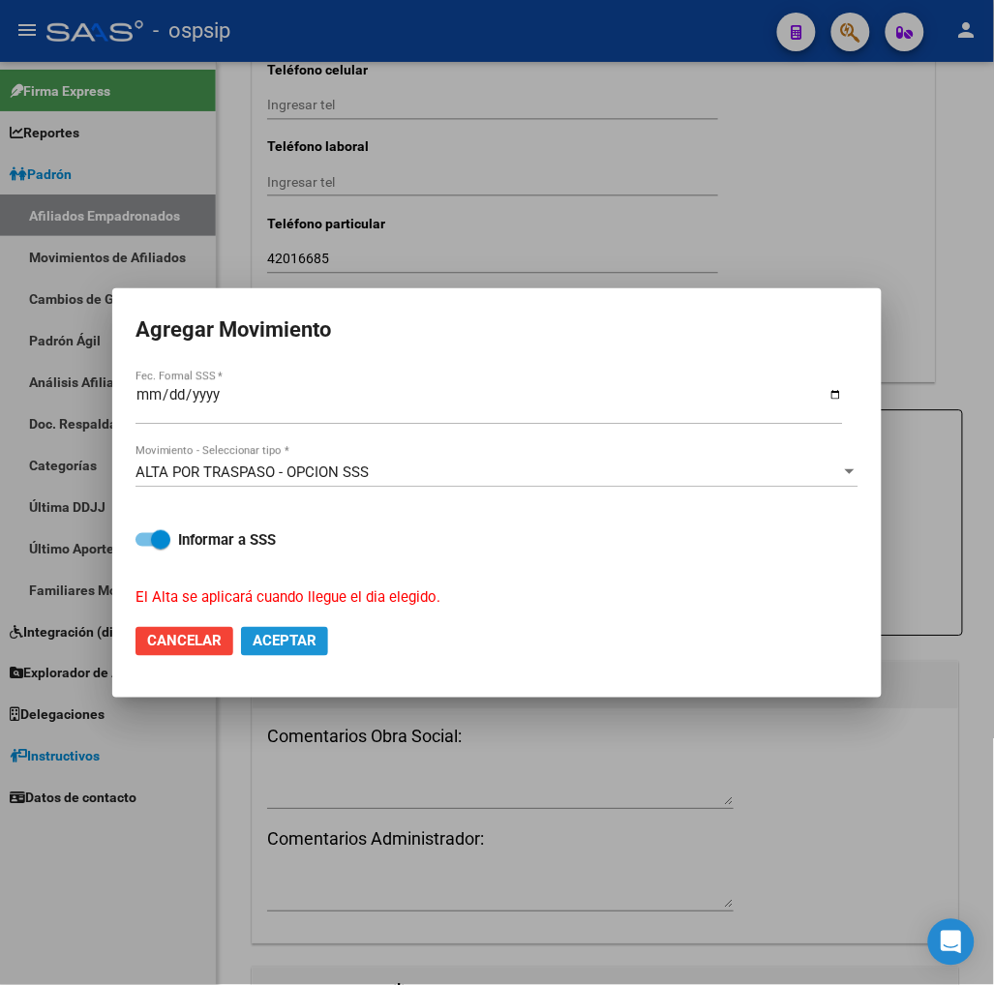
drag, startPoint x: 287, startPoint y: 645, endPoint x: 542, endPoint y: 973, distance: 415.3
click at [287, 643] on span "Aceptar" at bounding box center [285, 641] width 64 height 17
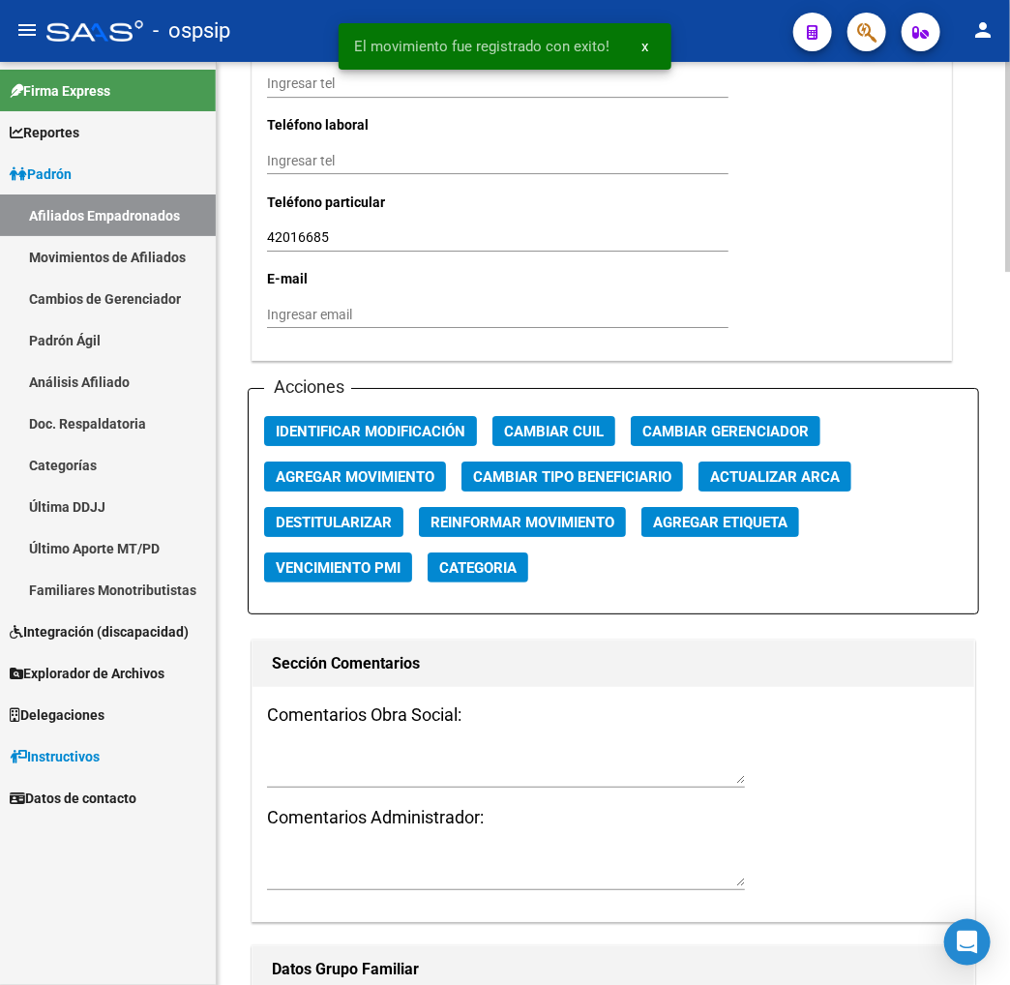
click at [281, 738] on div "Comentarios Obra Social: Comentarios Administrador:" at bounding box center [614, 804] width 722 height 235
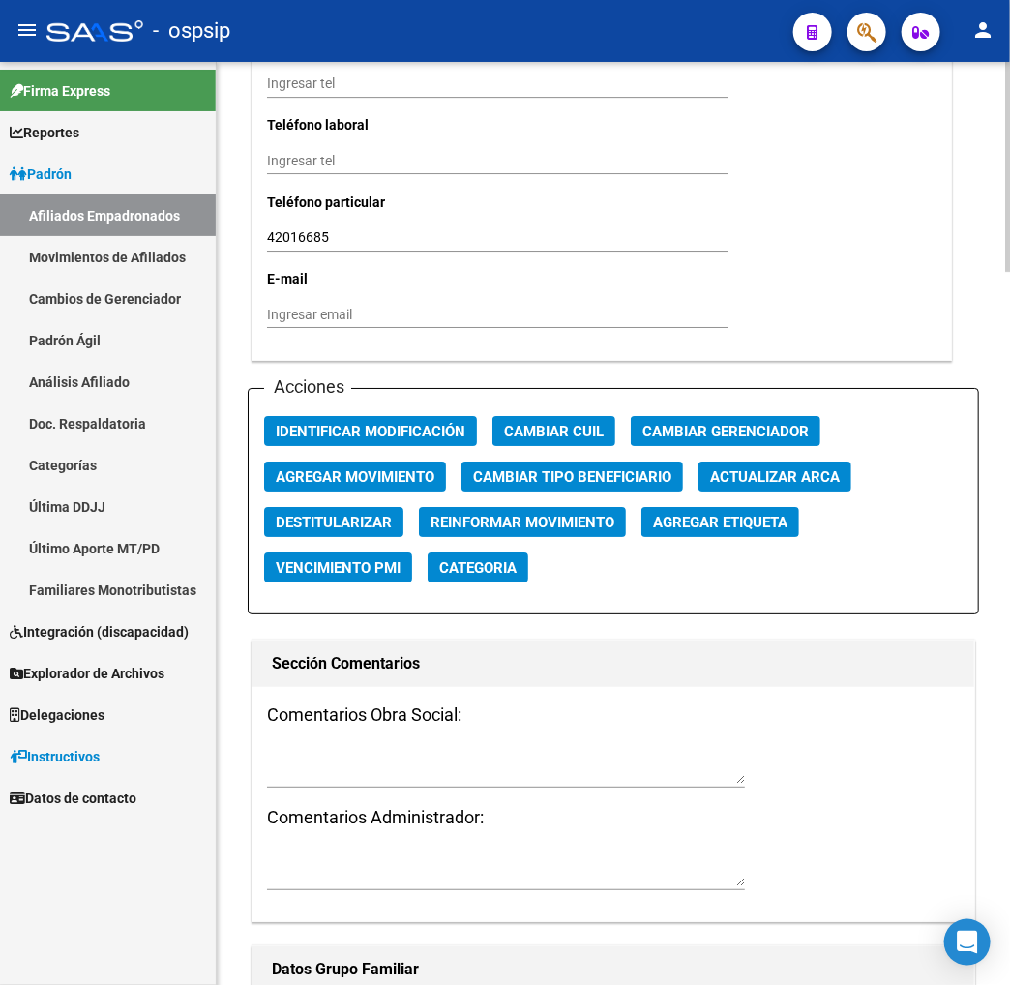
click at [305, 739] on div "Comentarios Obra Social: Comentarios Administrador:" at bounding box center [614, 804] width 722 height 235
drag, startPoint x: 697, startPoint y: 748, endPoint x: 287, endPoint y: 804, distance: 413.2
click at [652, 763] on div "Comentarios Obra Social: Comentarios Administrador:" at bounding box center [614, 804] width 722 height 235
click at [285, 759] on textarea at bounding box center [506, 765] width 478 height 37
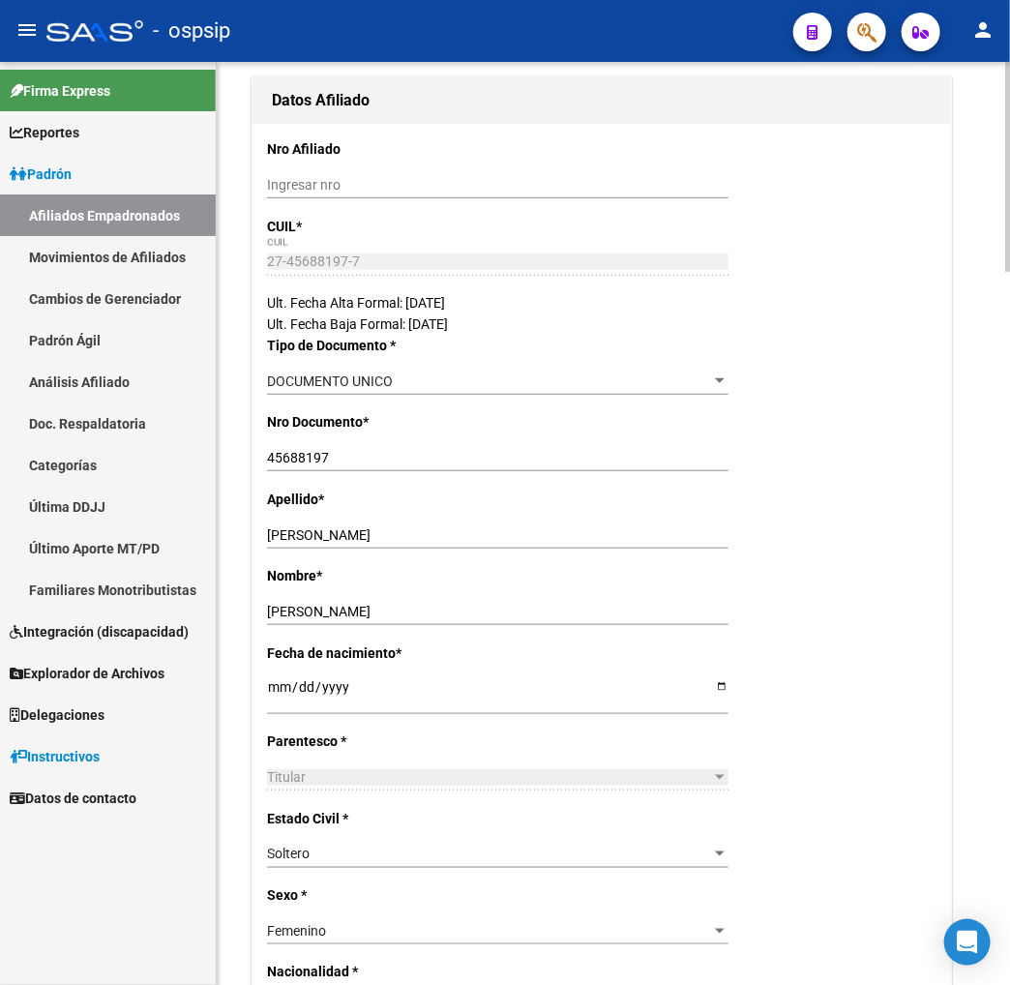
scroll to position [0, 0]
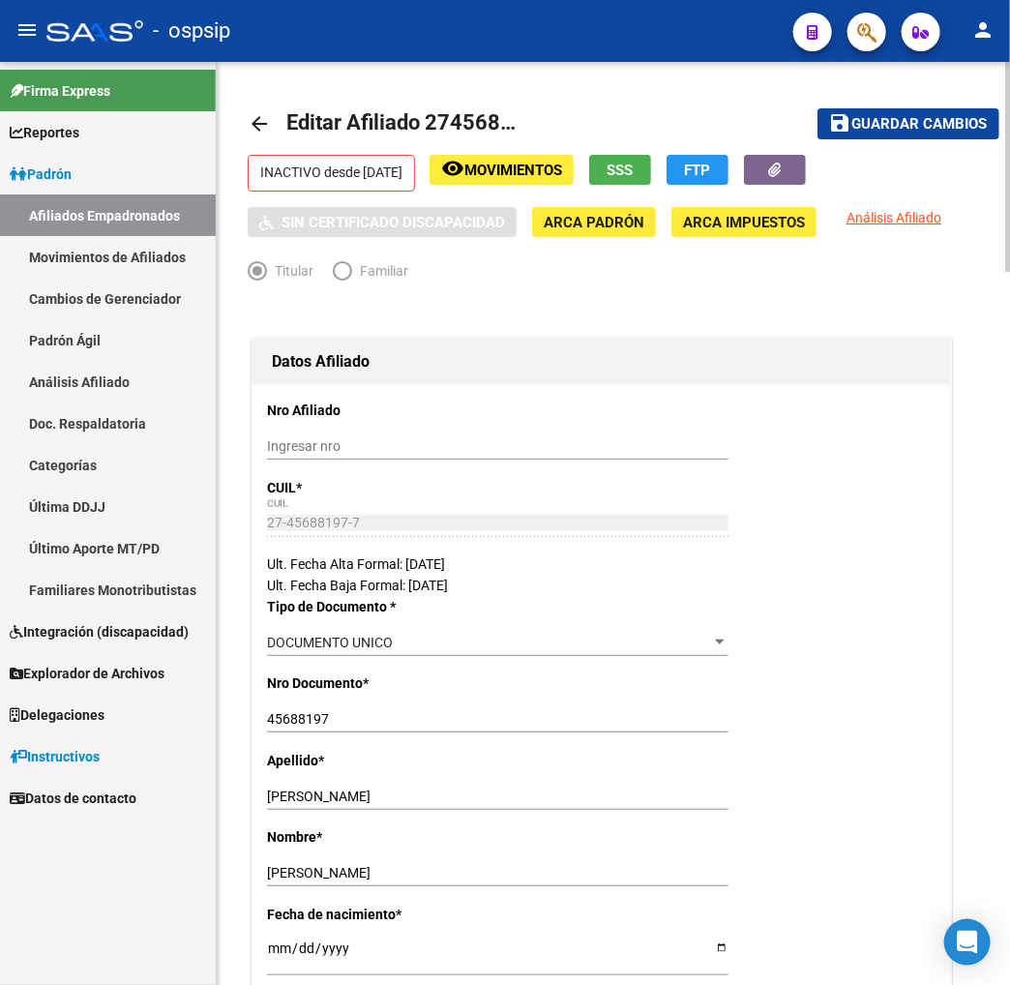
click at [884, 129] on span "Guardar cambios" at bounding box center [921, 124] width 136 height 17
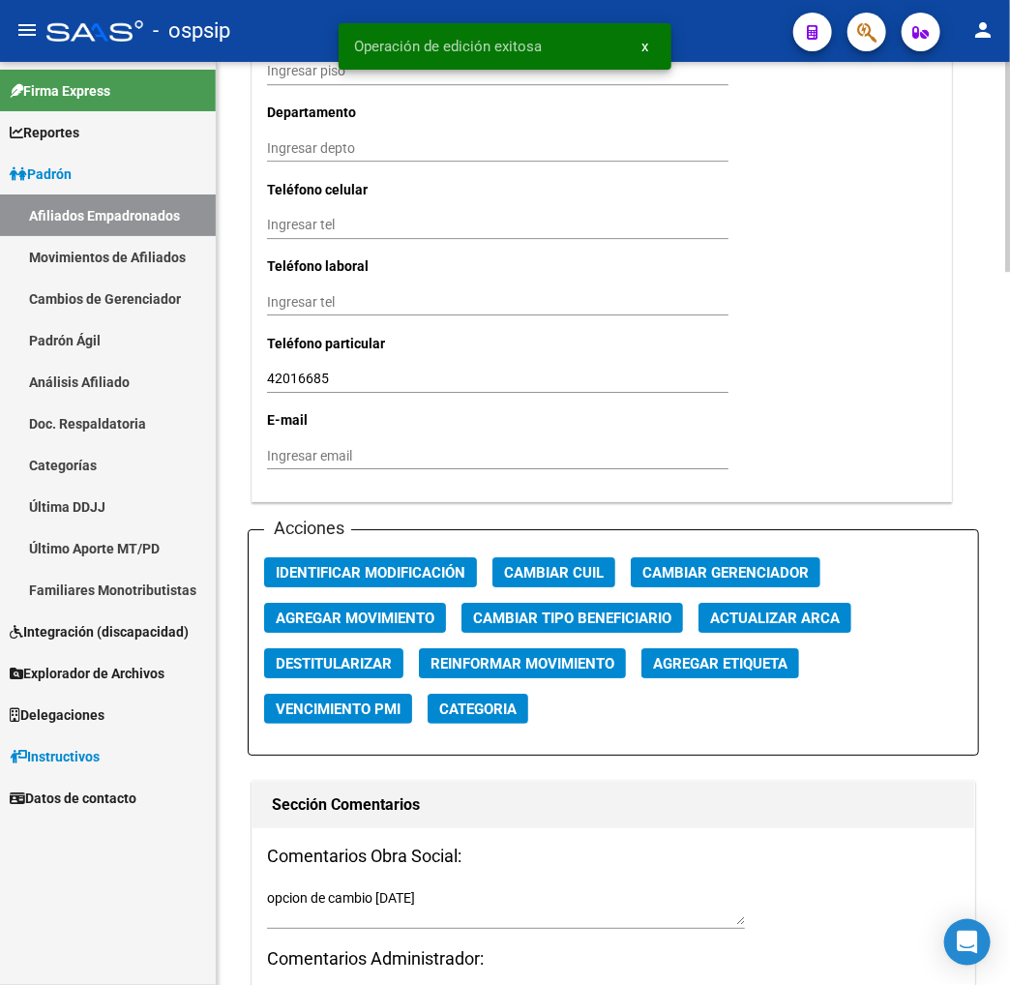
scroll to position [1936, 0]
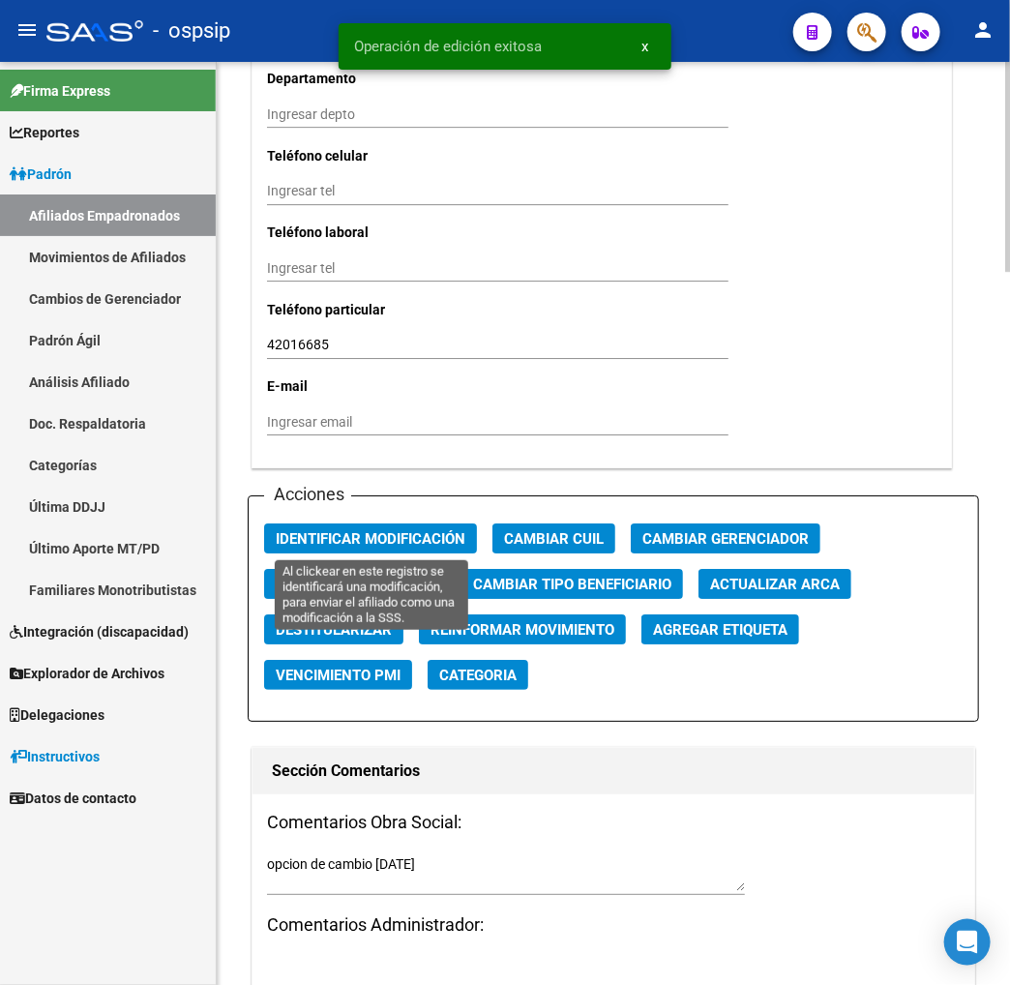
click at [426, 538] on span "Identificar Modificación" at bounding box center [371, 538] width 190 height 17
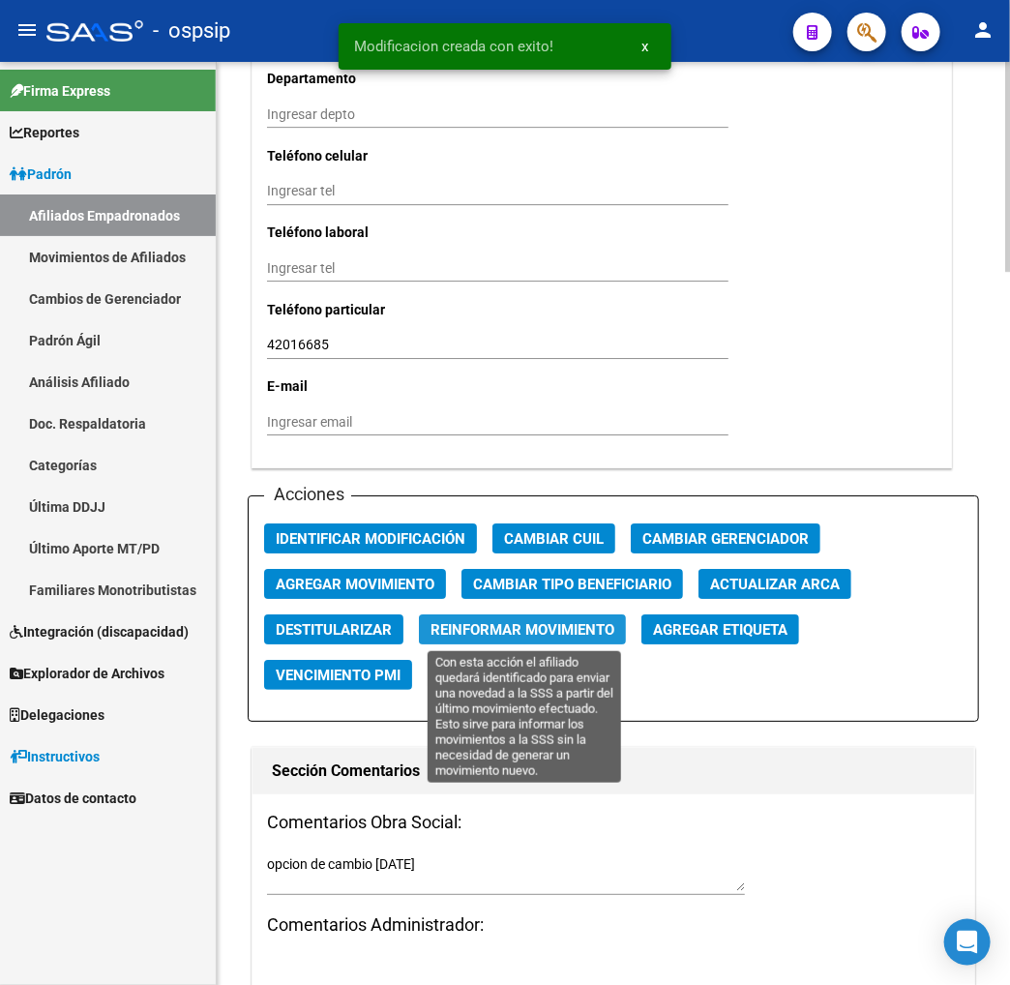
click at [472, 631] on span "Reinformar Movimiento" at bounding box center [523, 629] width 184 height 17
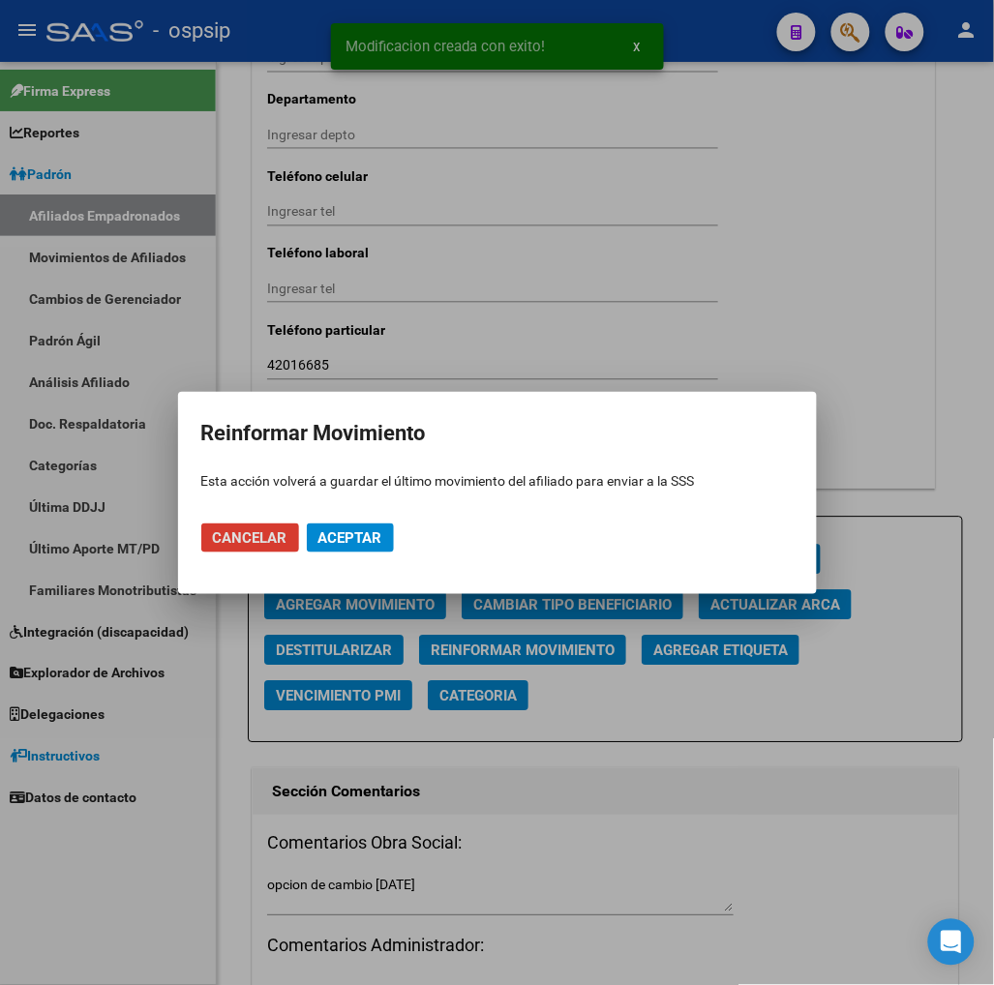
click at [323, 529] on span "Aceptar" at bounding box center [350, 537] width 64 height 17
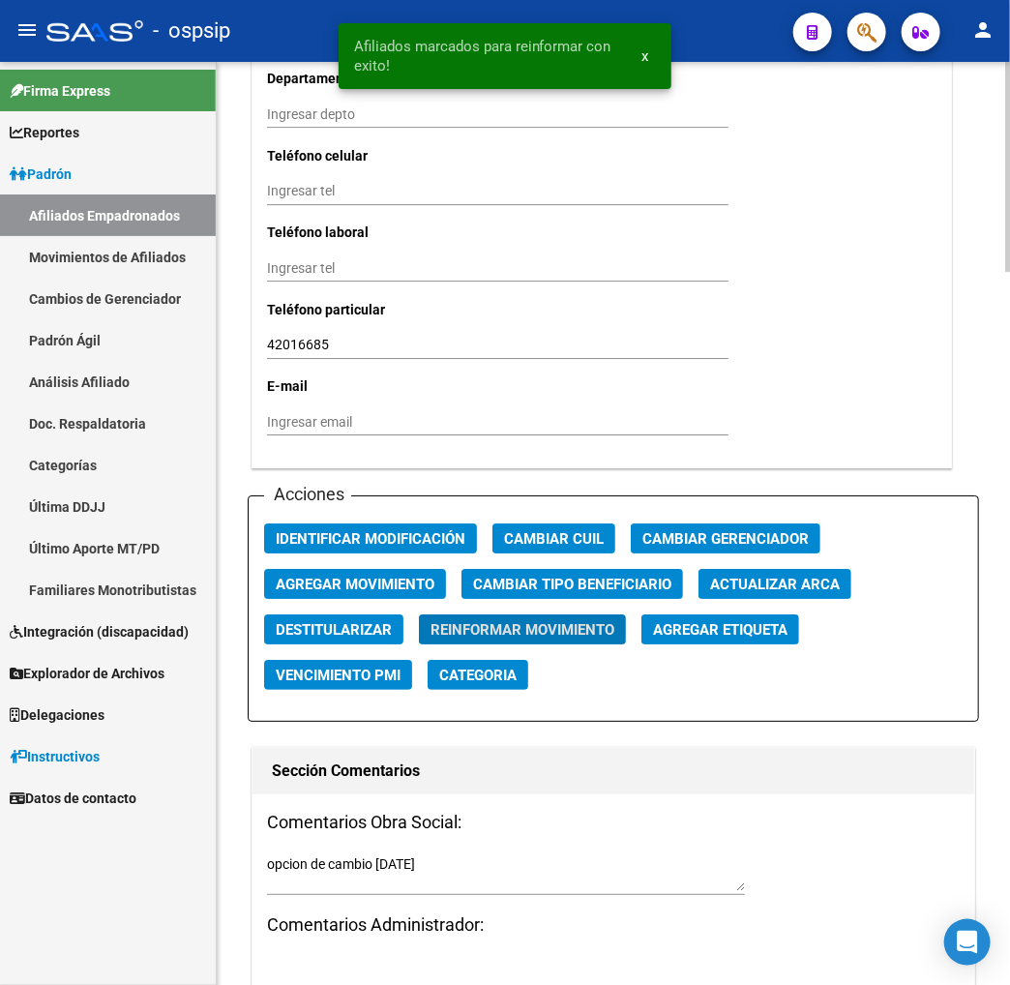
scroll to position [1913, 0]
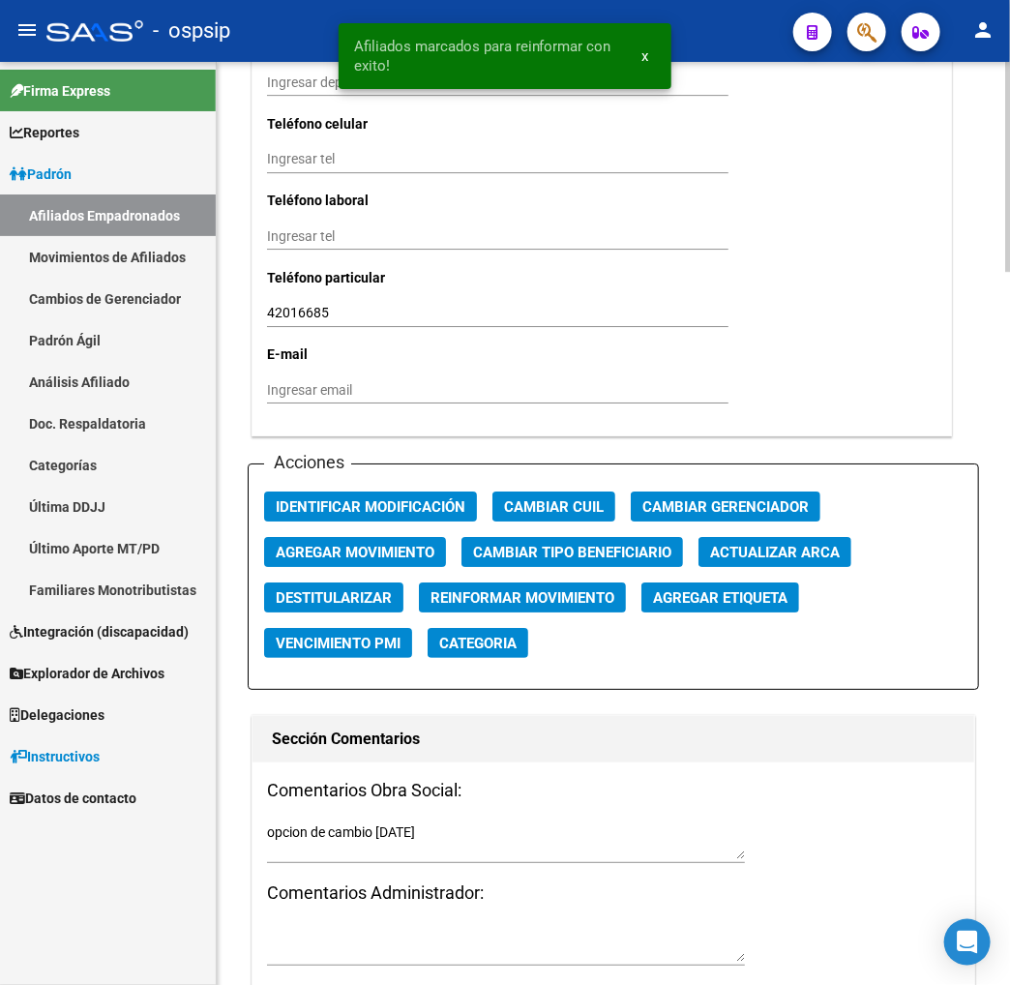
scroll to position [2237, 0]
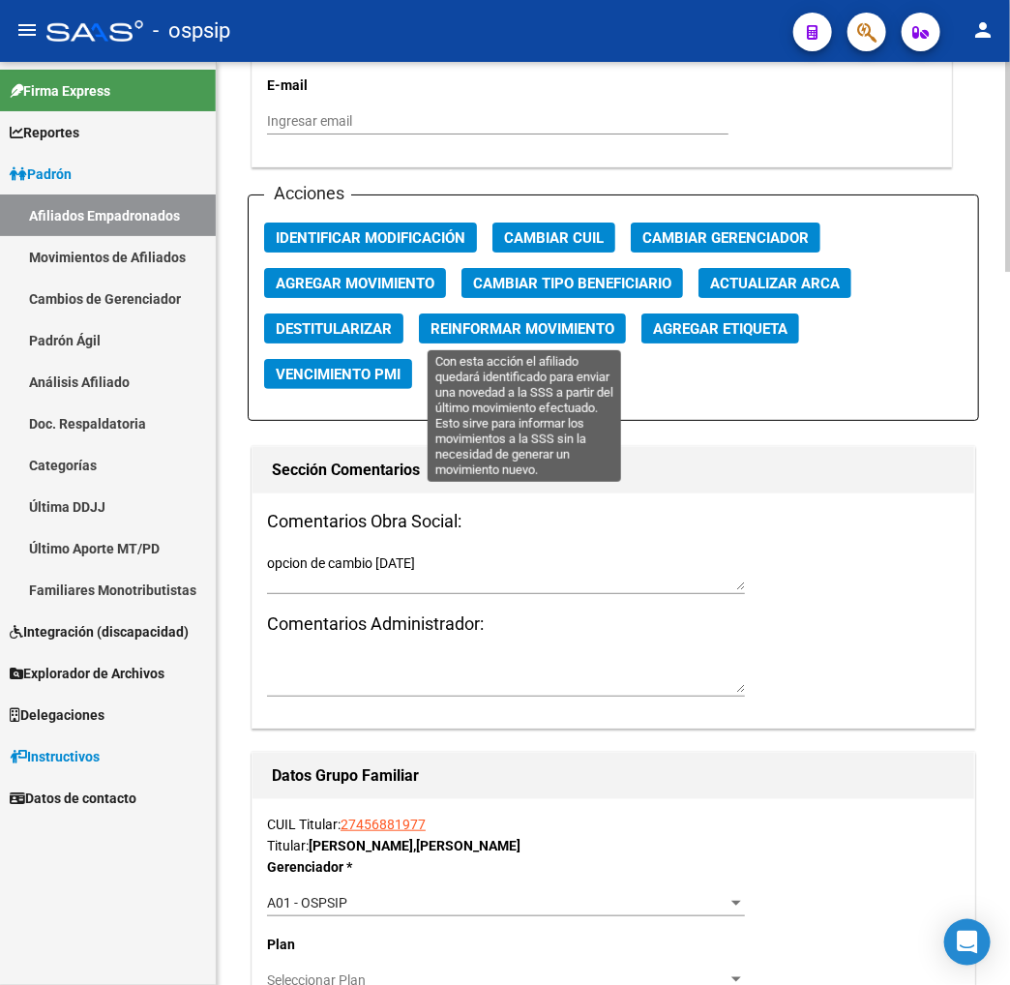
click at [536, 327] on span "Reinformar Movimiento" at bounding box center [523, 328] width 184 height 17
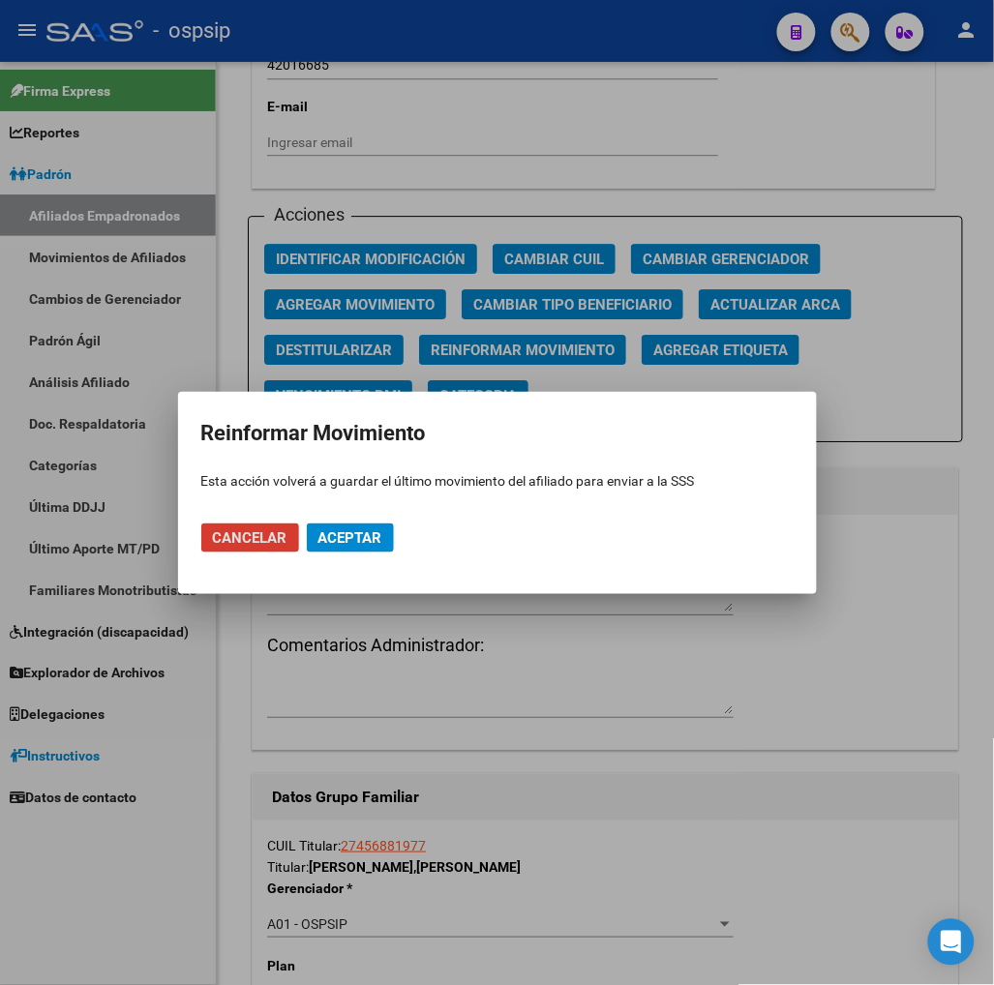
click at [369, 535] on span "Aceptar" at bounding box center [350, 537] width 64 height 17
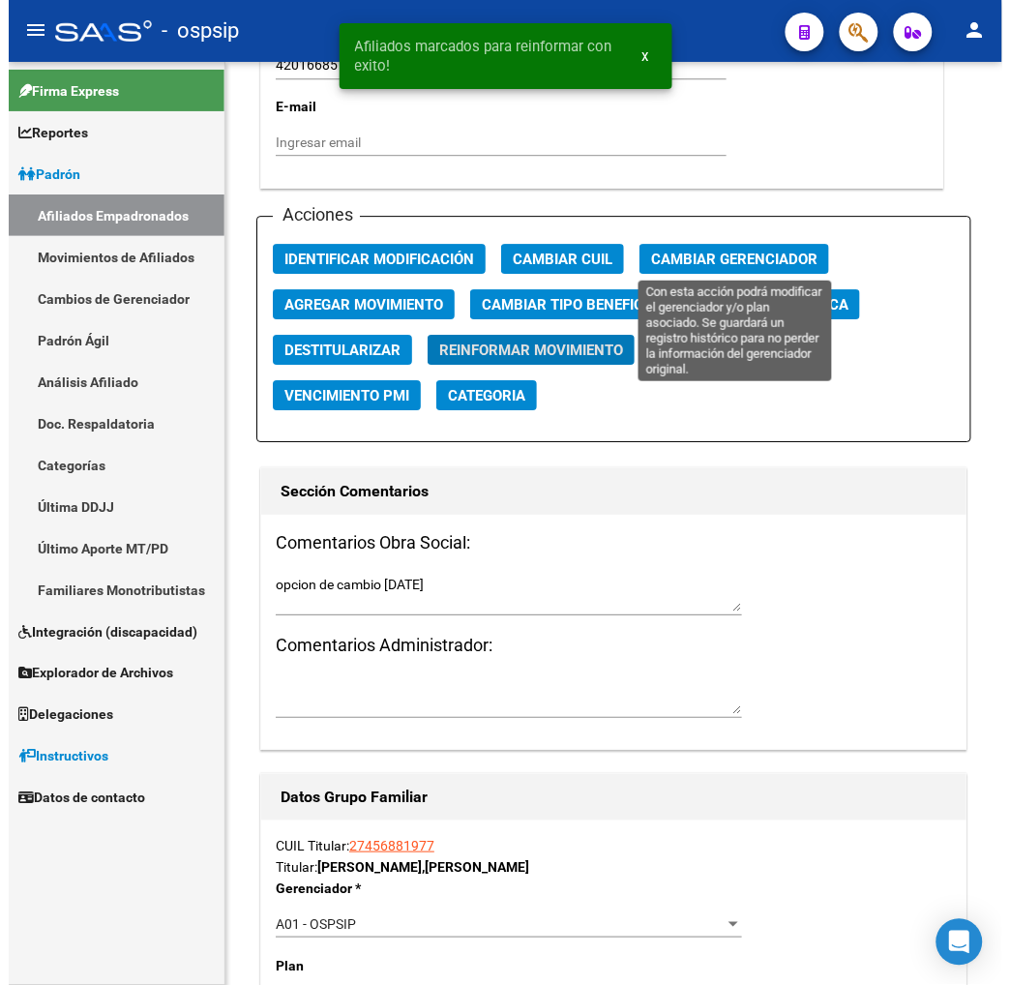
scroll to position [2214, 0]
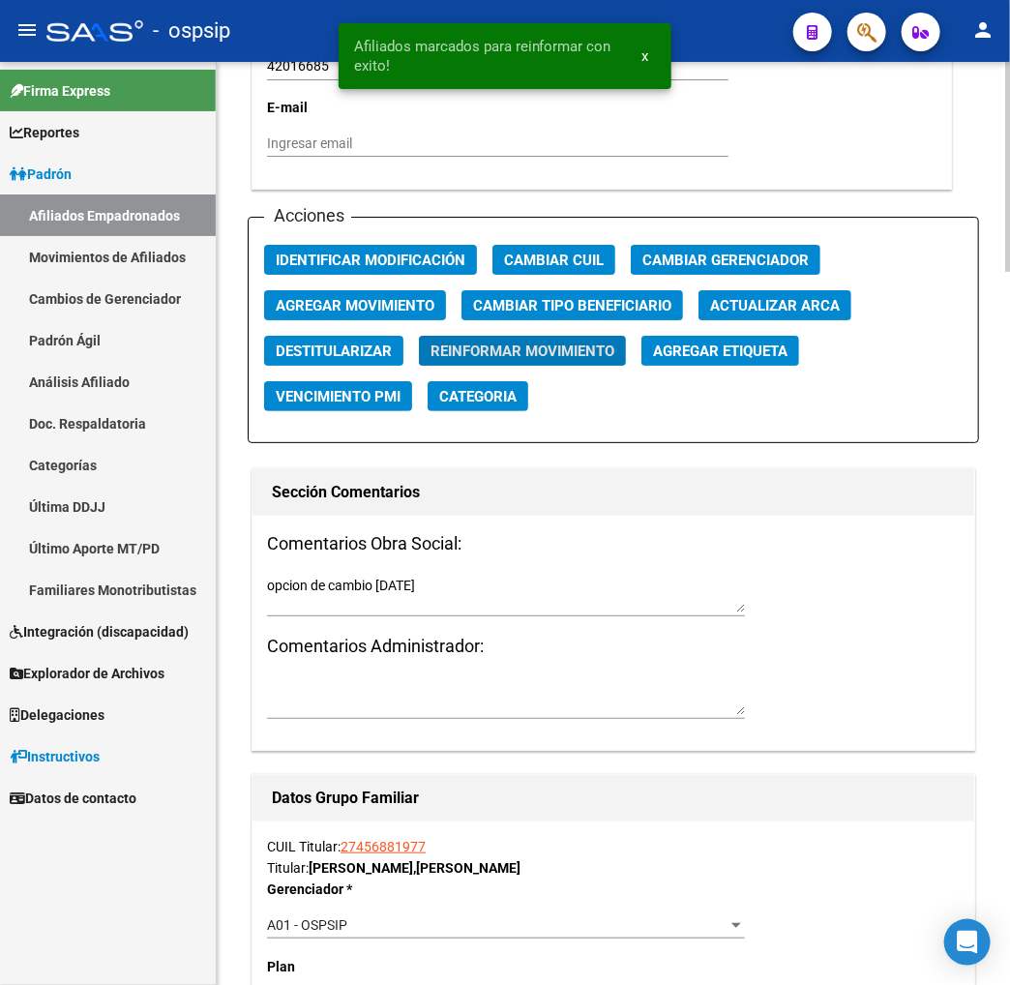
click at [710, 533] on h3 "Comentarios Obra Social:" at bounding box center [613, 543] width 693 height 27
click at [650, 58] on button "x" at bounding box center [645, 56] width 38 height 35
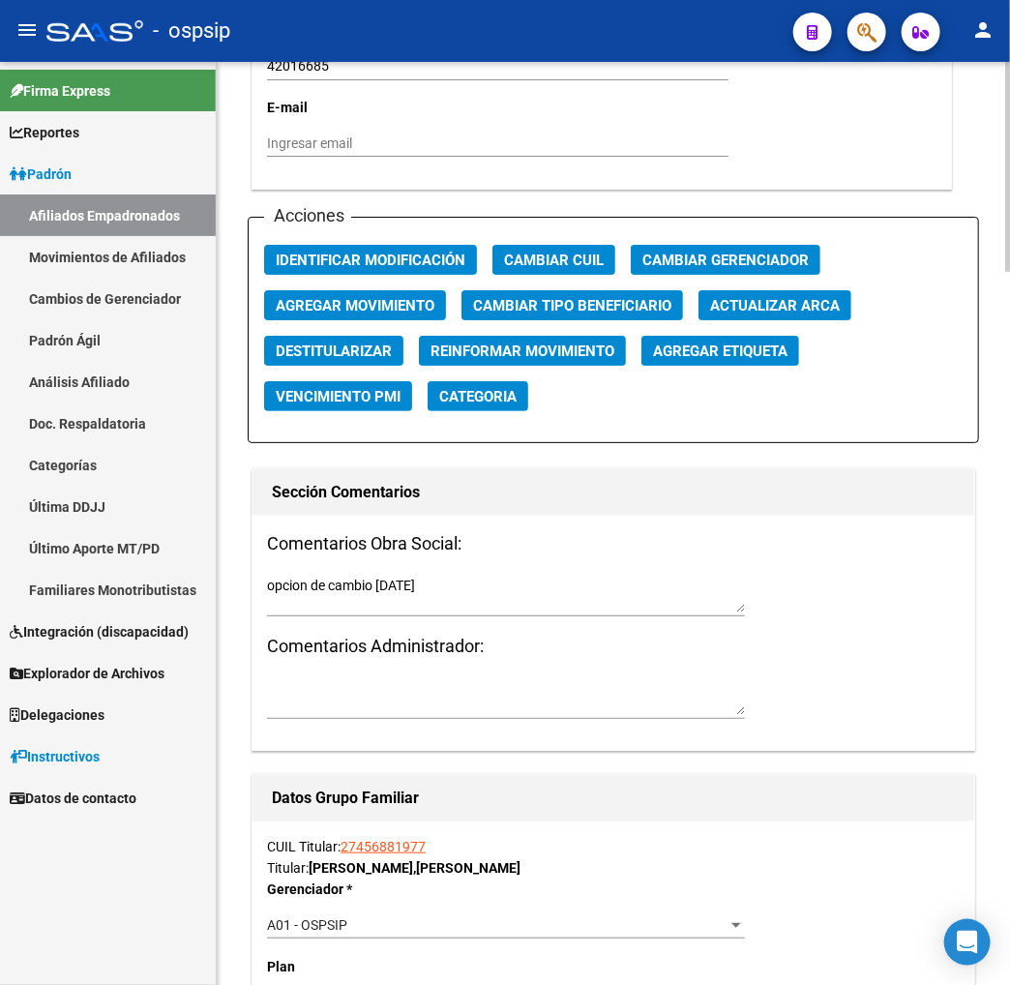
click at [756, 542] on h3 "Comentarios Obra Social:" at bounding box center [613, 543] width 693 height 27
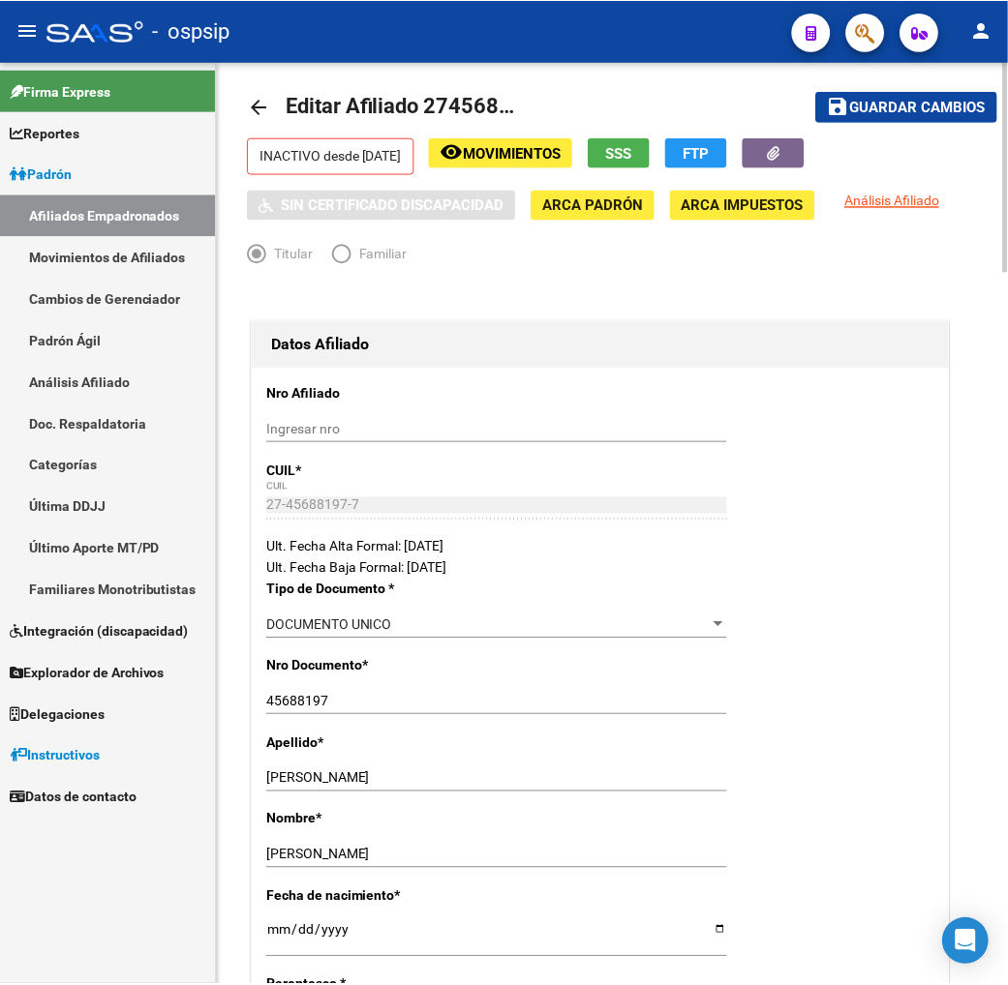
scroll to position [0, 0]
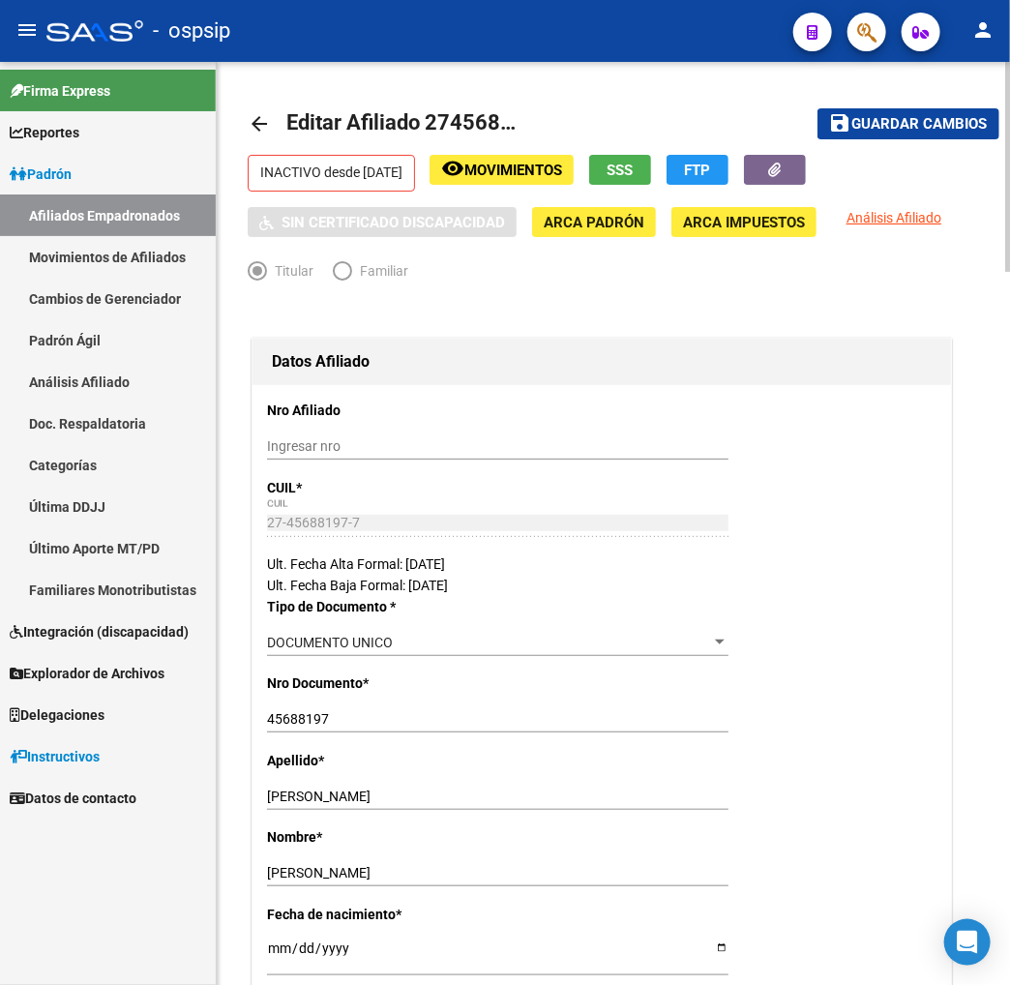
click at [711, 340] on div "Datos Afiliado" at bounding box center [602, 362] width 699 height 46
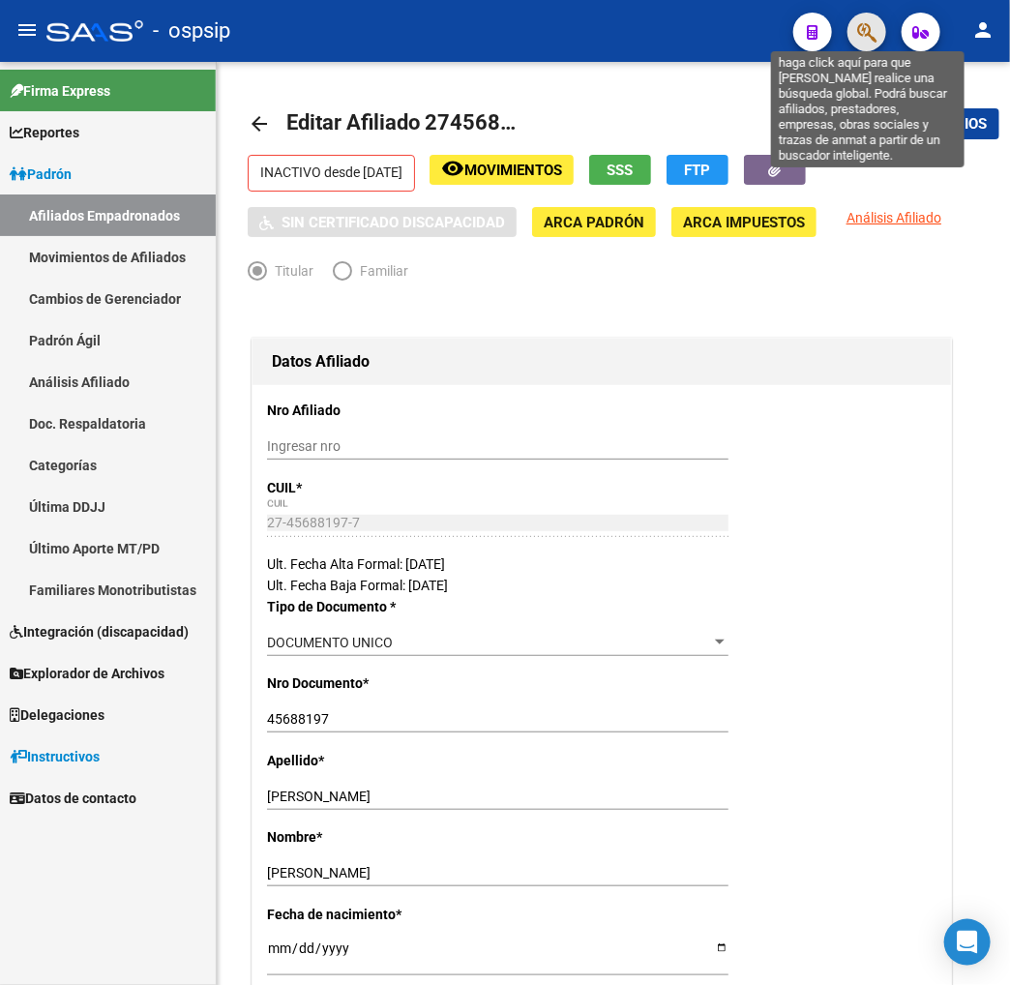
click at [872, 34] on icon "button" at bounding box center [867, 32] width 19 height 22
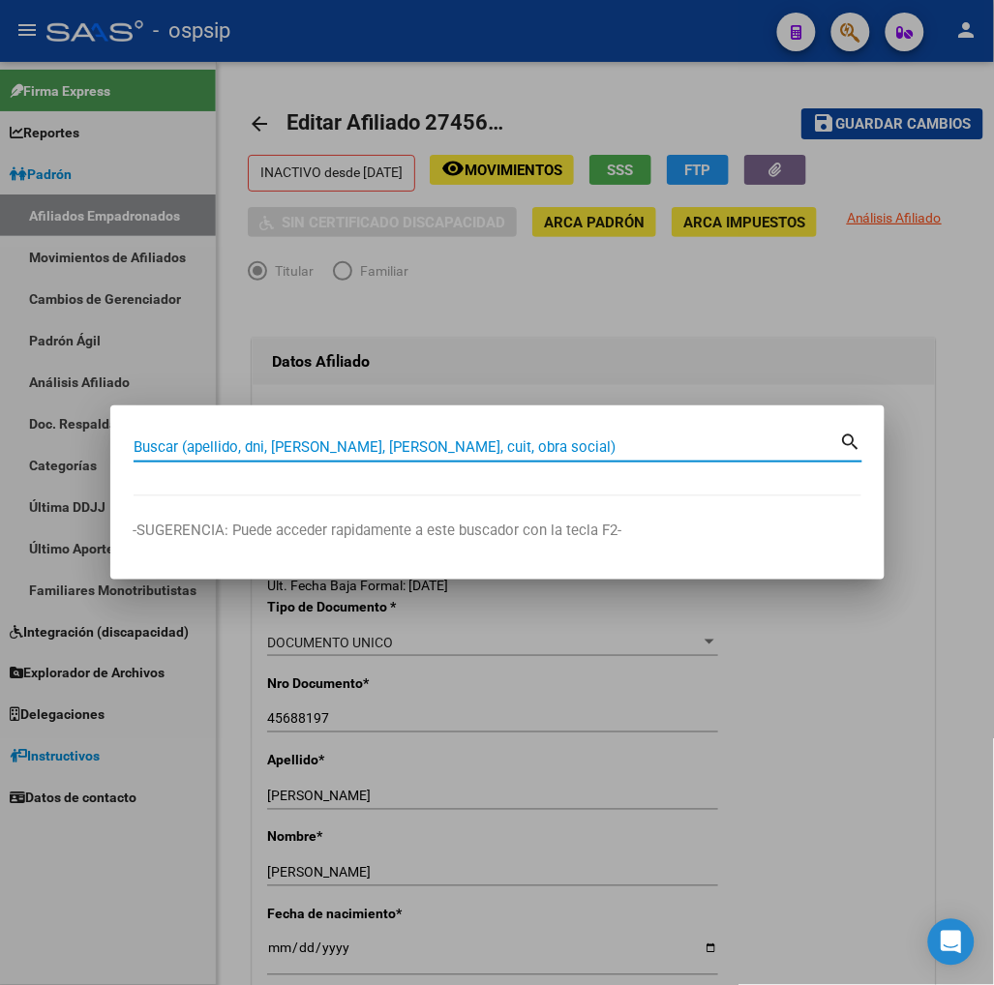
click at [247, 438] on input "Buscar (apellido, dni, [PERSON_NAME], [PERSON_NAME], cuit, obra social)" at bounding box center [487, 446] width 707 height 17
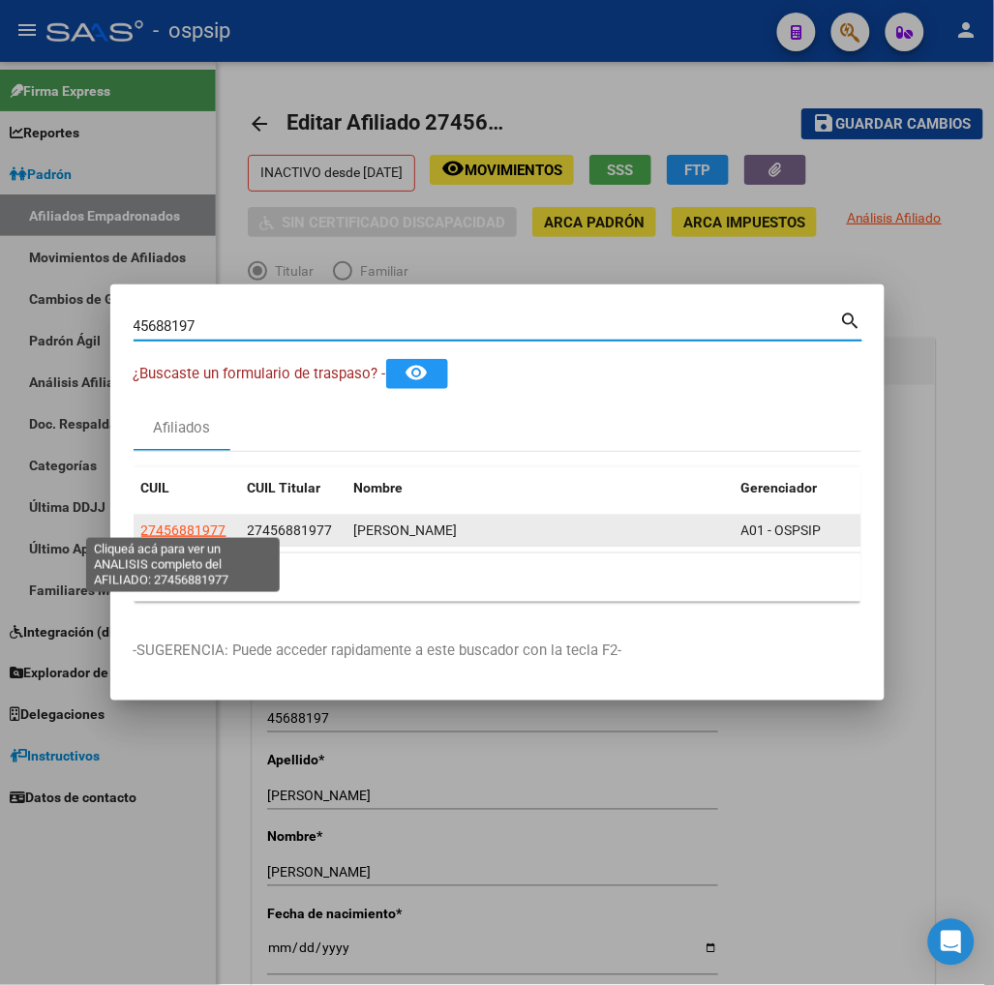
click at [195, 527] on span "27456881977" at bounding box center [183, 530] width 85 height 15
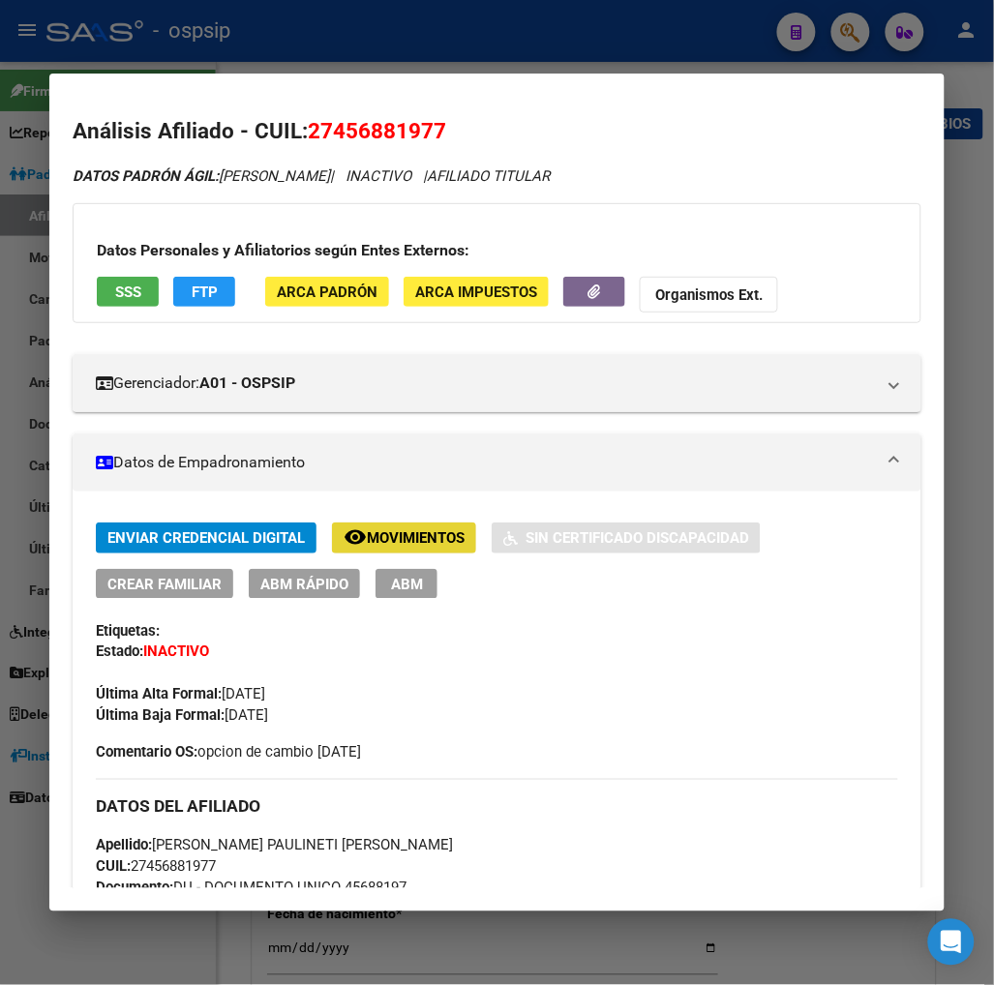
click at [367, 535] on span "Movimientos" at bounding box center [416, 538] width 98 height 17
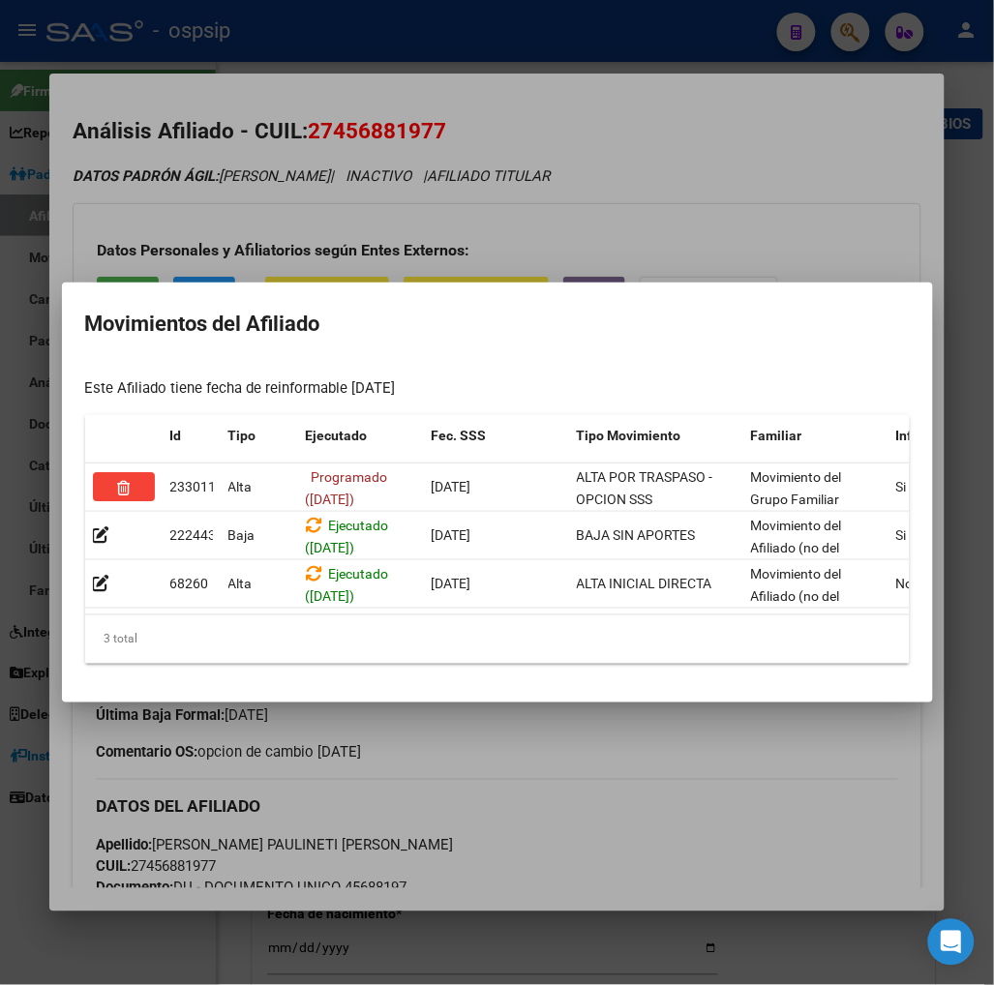
click at [536, 786] on div at bounding box center [497, 492] width 994 height 985
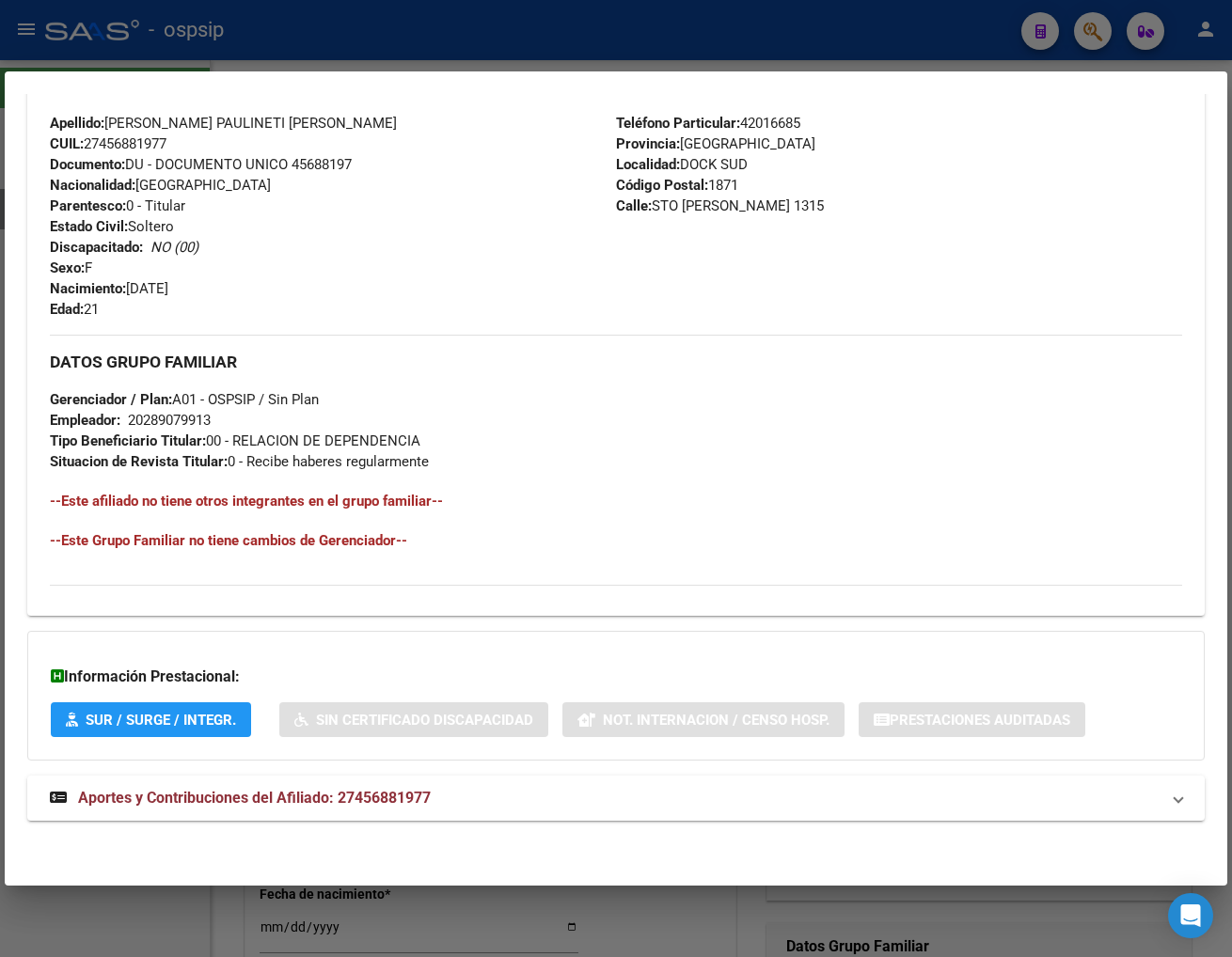
scroll to position [661, 0]
click at [1062, 29] on div at bounding box center [616, 478] width 1232 height 957
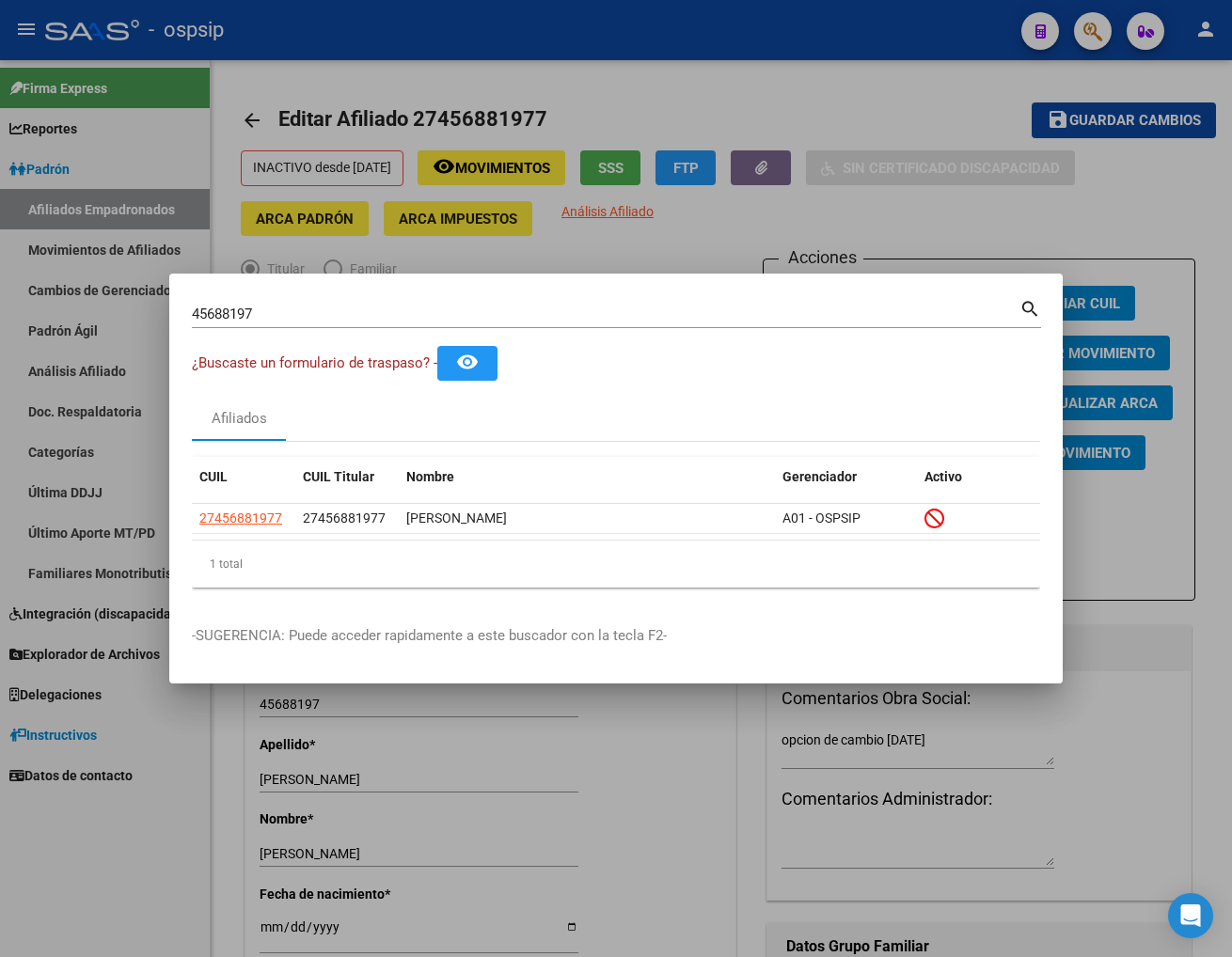
click at [350, 306] on input "45688197" at bounding box center [605, 314] width 828 height 17
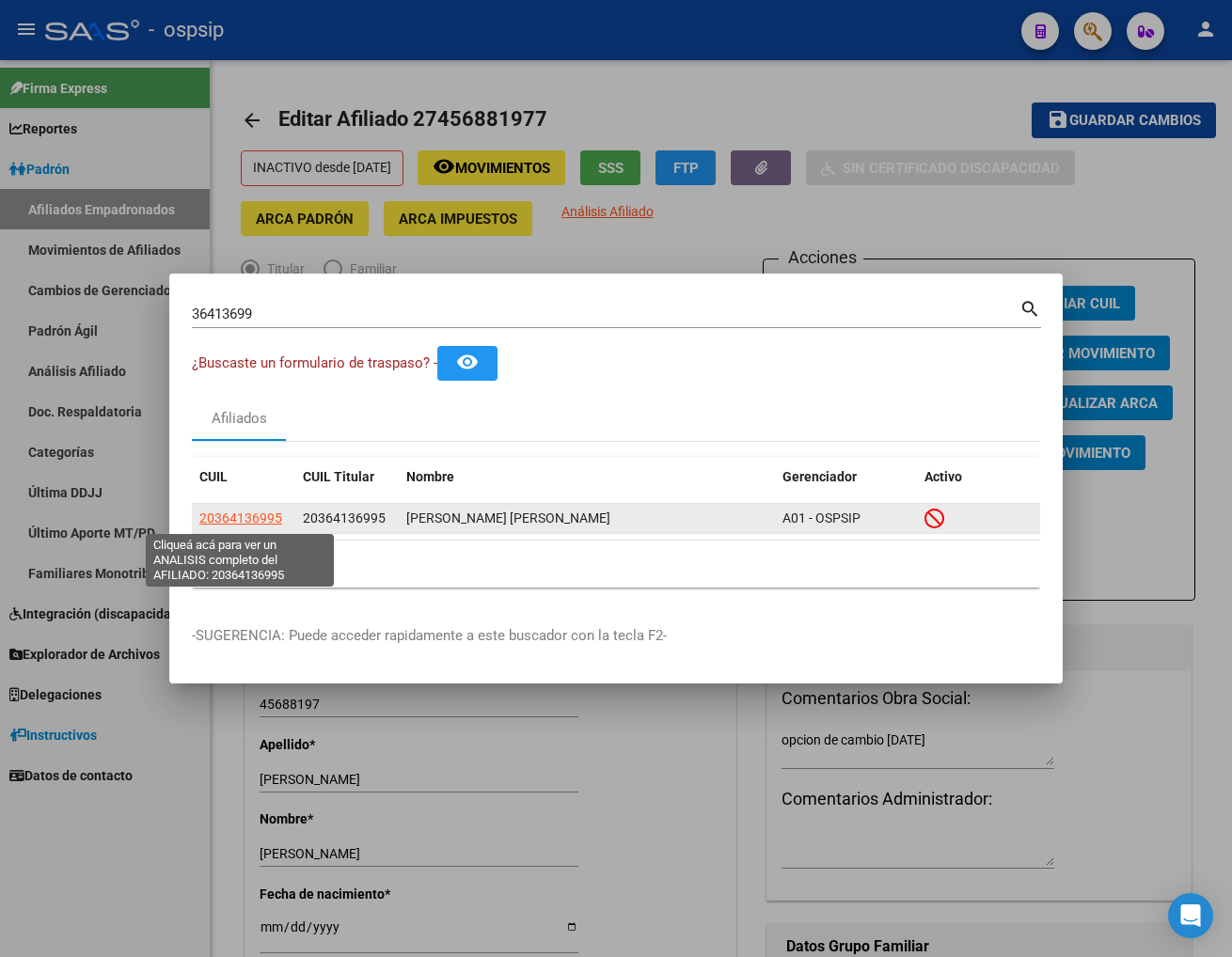
click at [220, 519] on span "20364136995" at bounding box center [240, 518] width 83 height 15
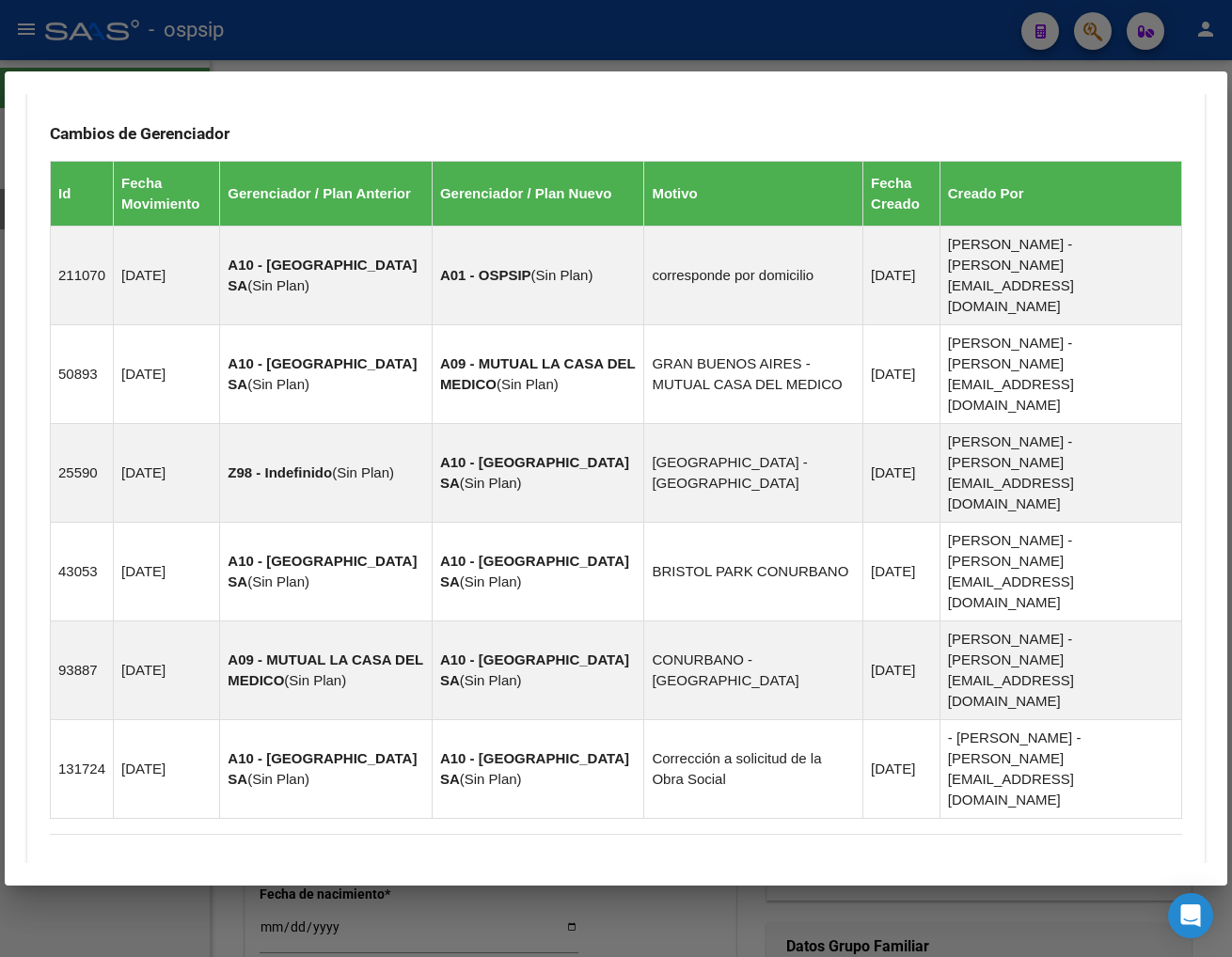
scroll to position [1107, 0]
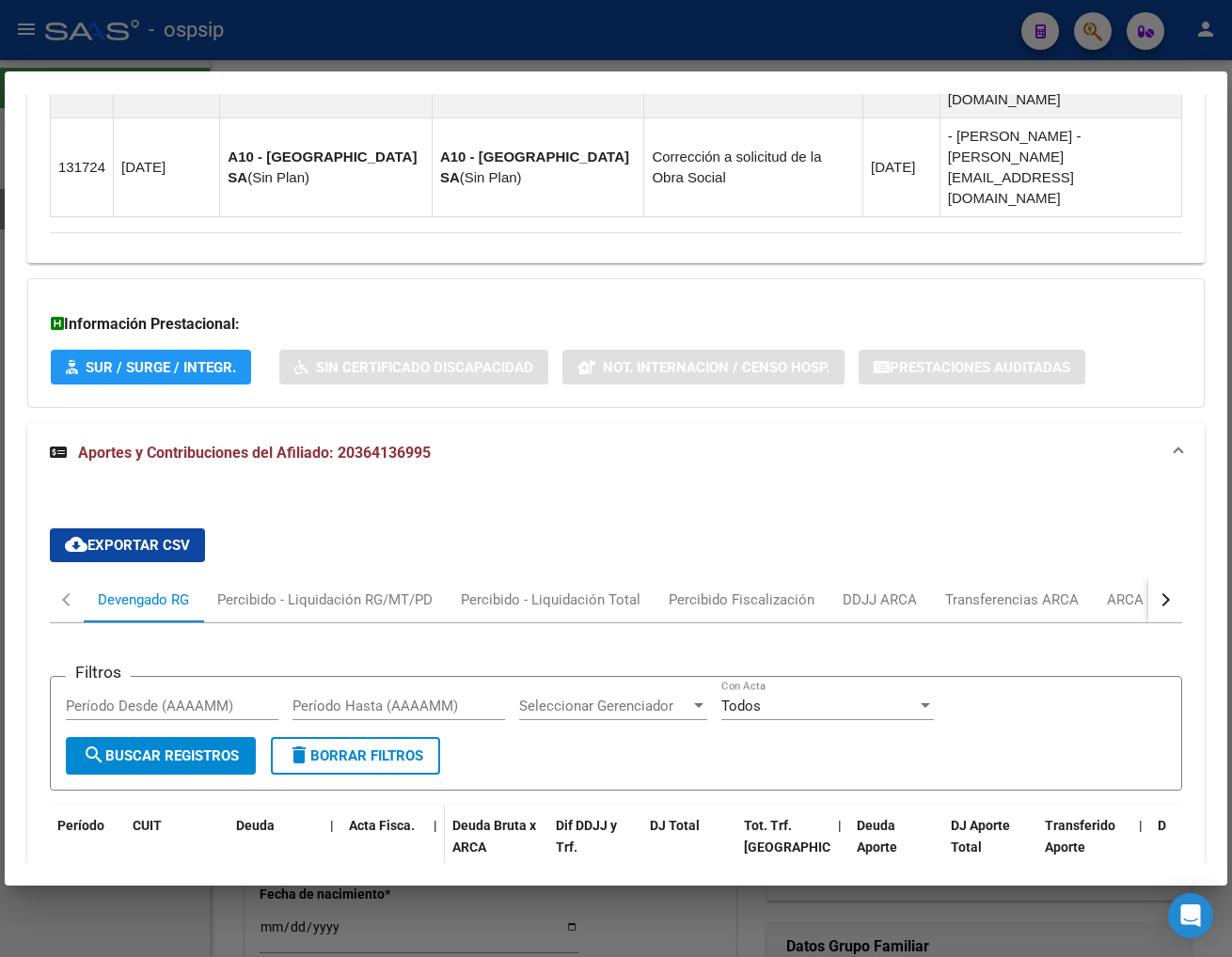
scroll to position [1891, 0]
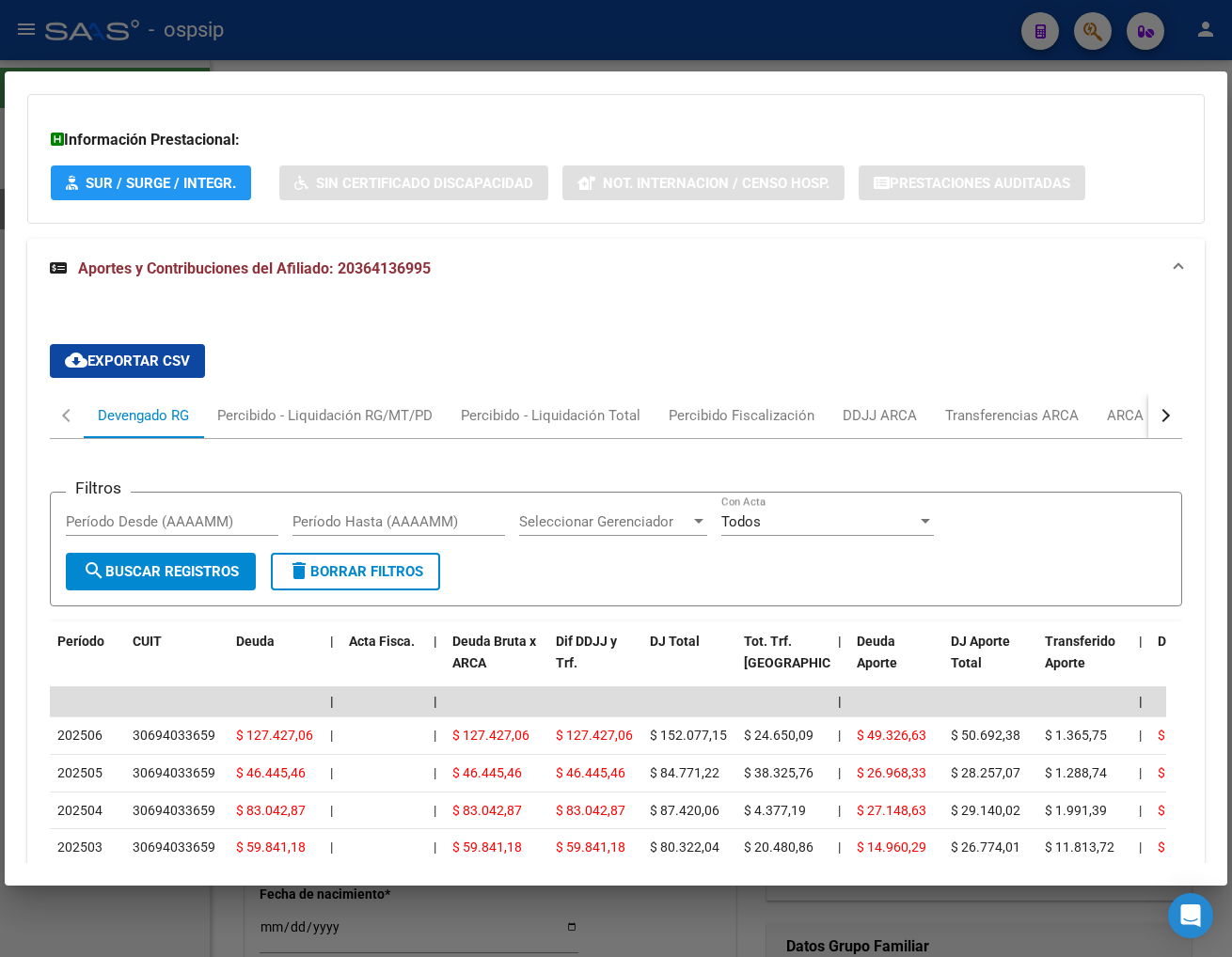
click at [1062, 409] on div "button" at bounding box center [1163, 416] width 14 height 14
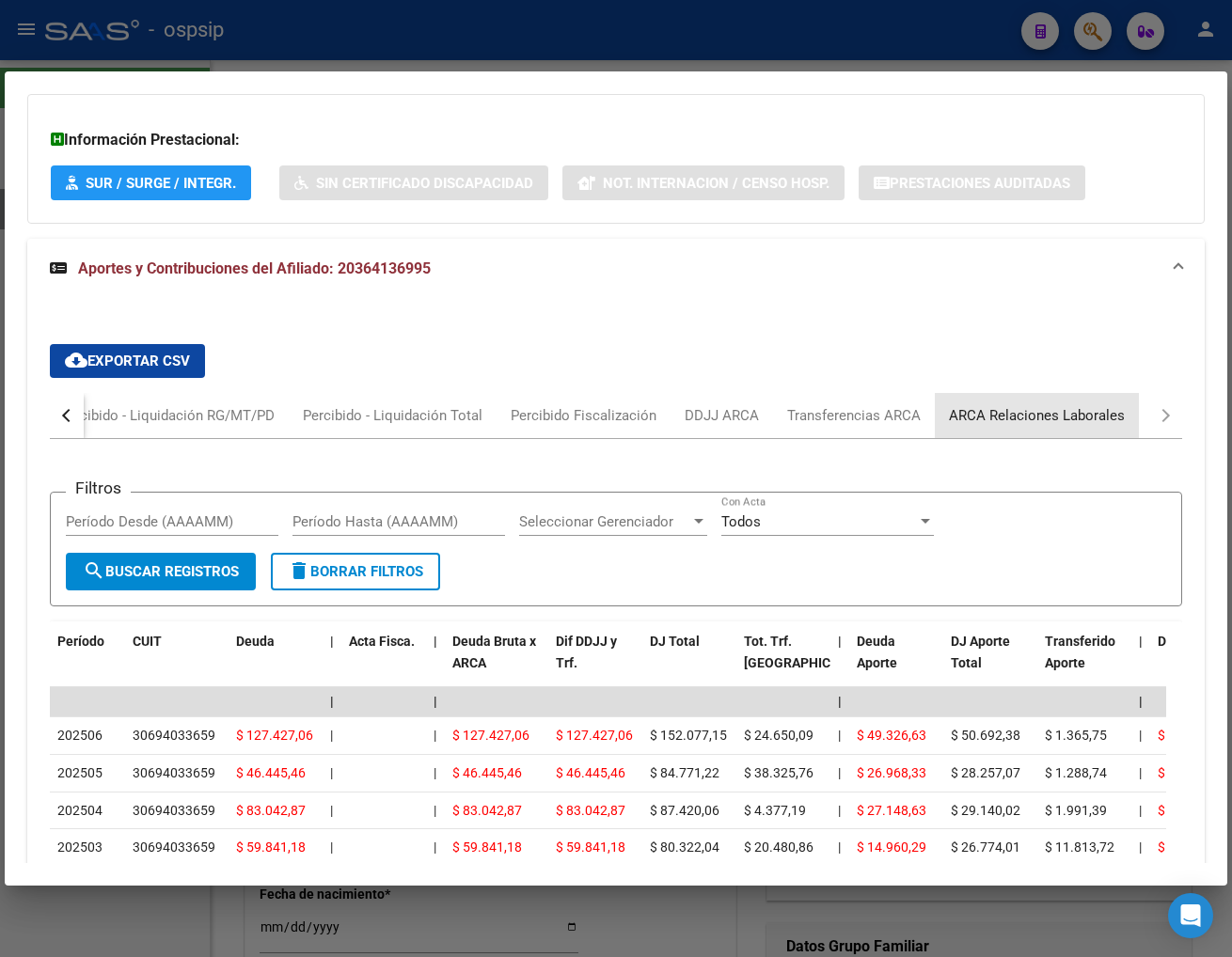
click at [1062, 405] on div "ARCA Relaciones Laborales" at bounding box center [1037, 415] width 176 height 20
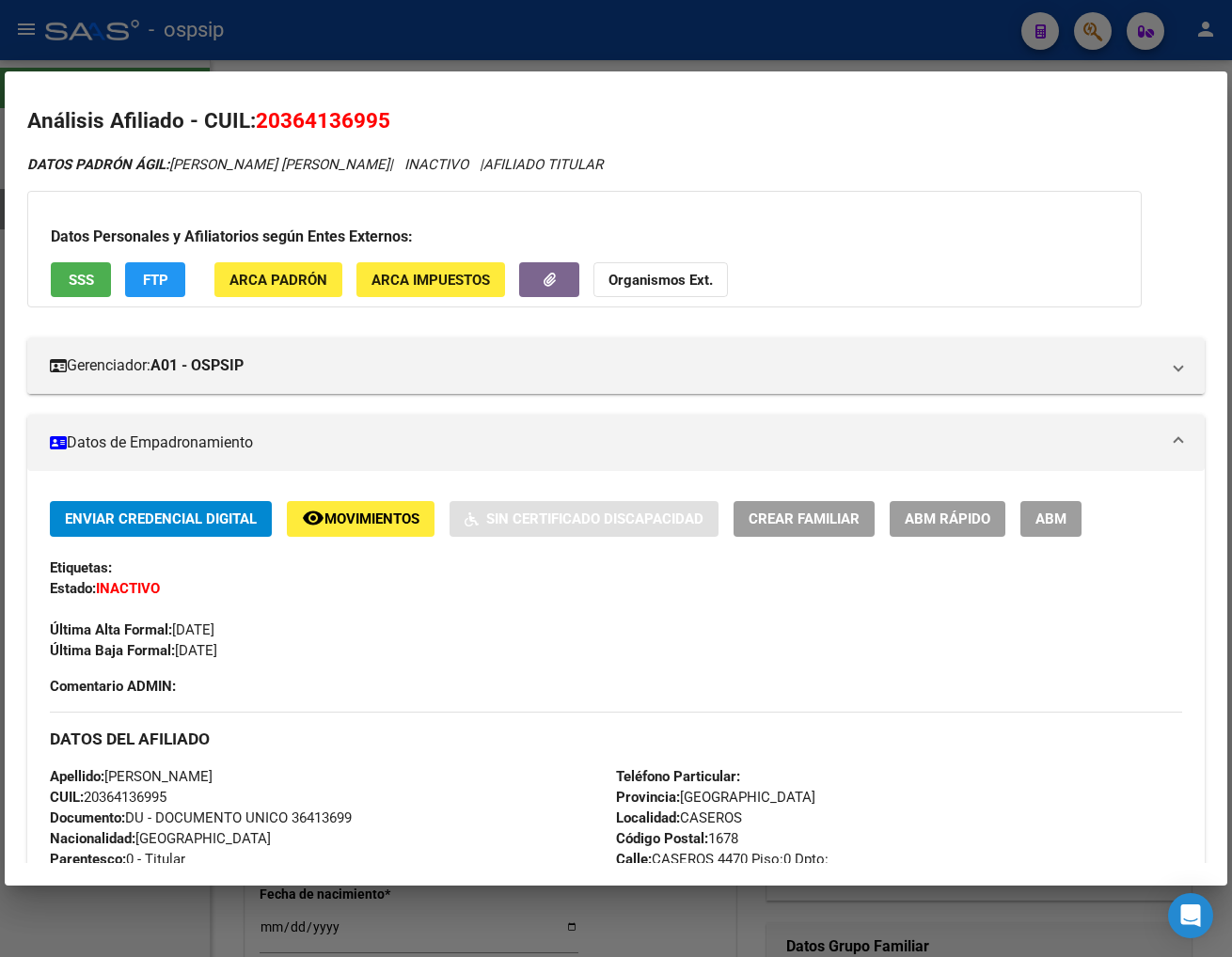
scroll to position [0, 0]
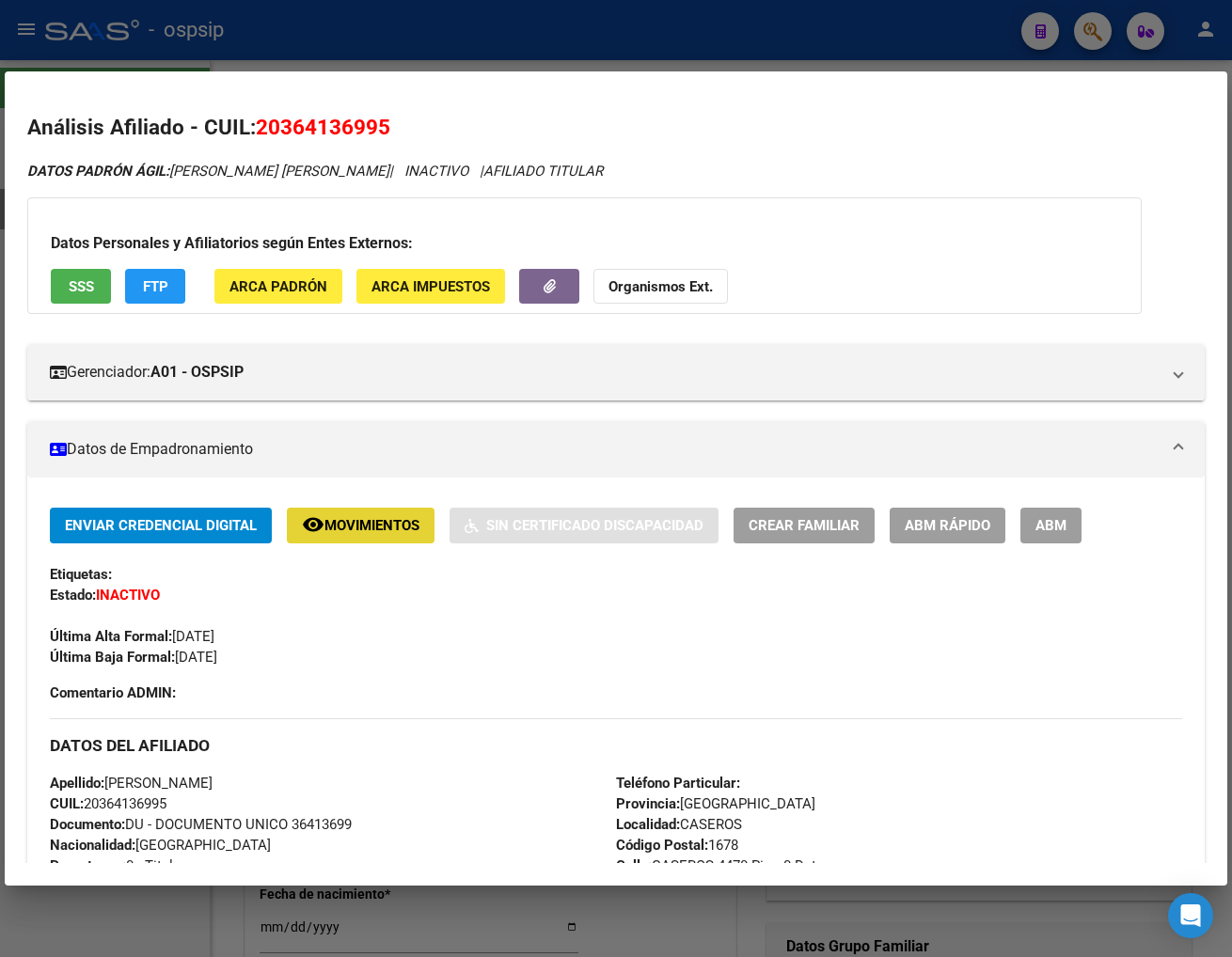
click at [359, 527] on span "Movimientos" at bounding box center [372, 526] width 95 height 17
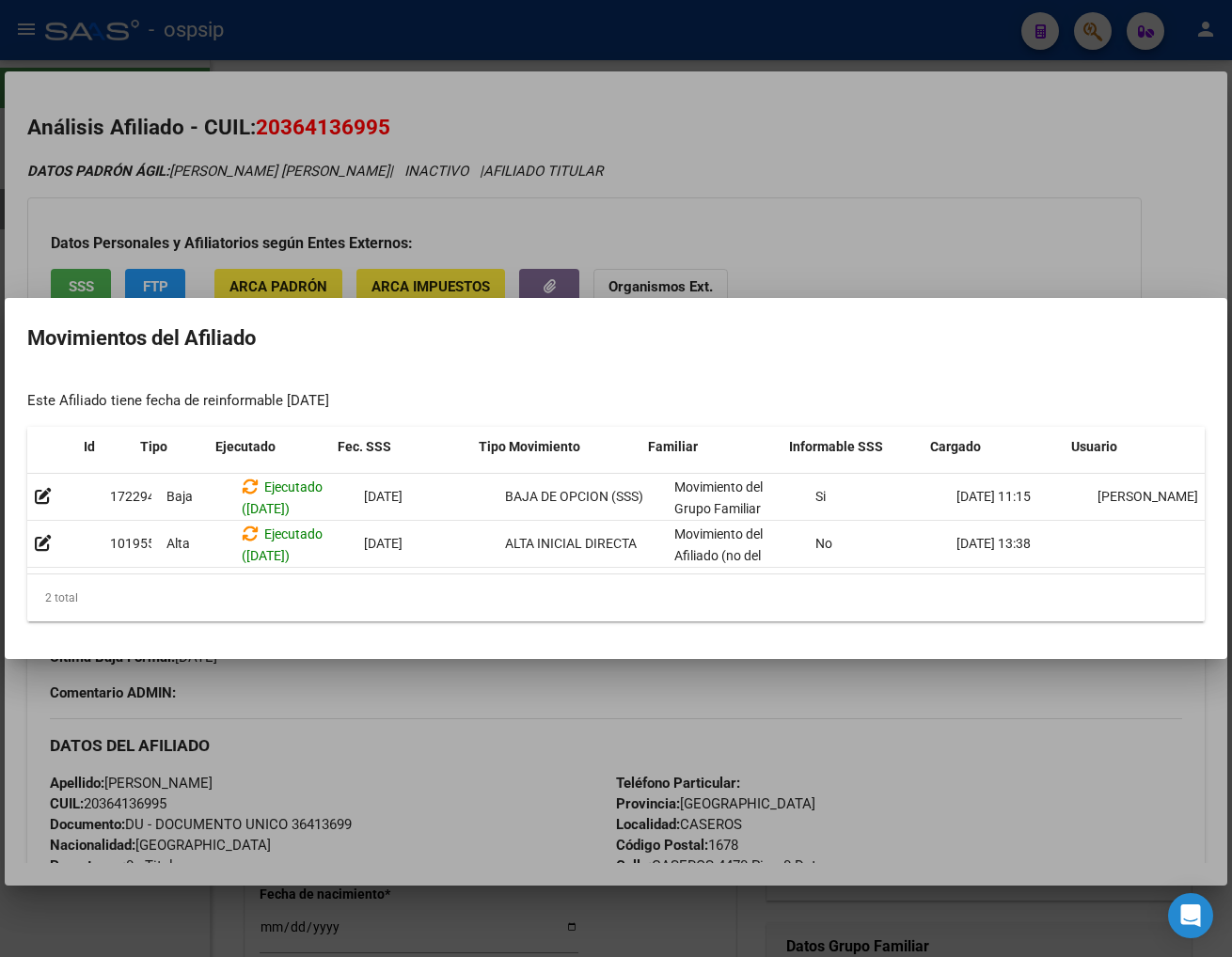
scroll to position [0, 25]
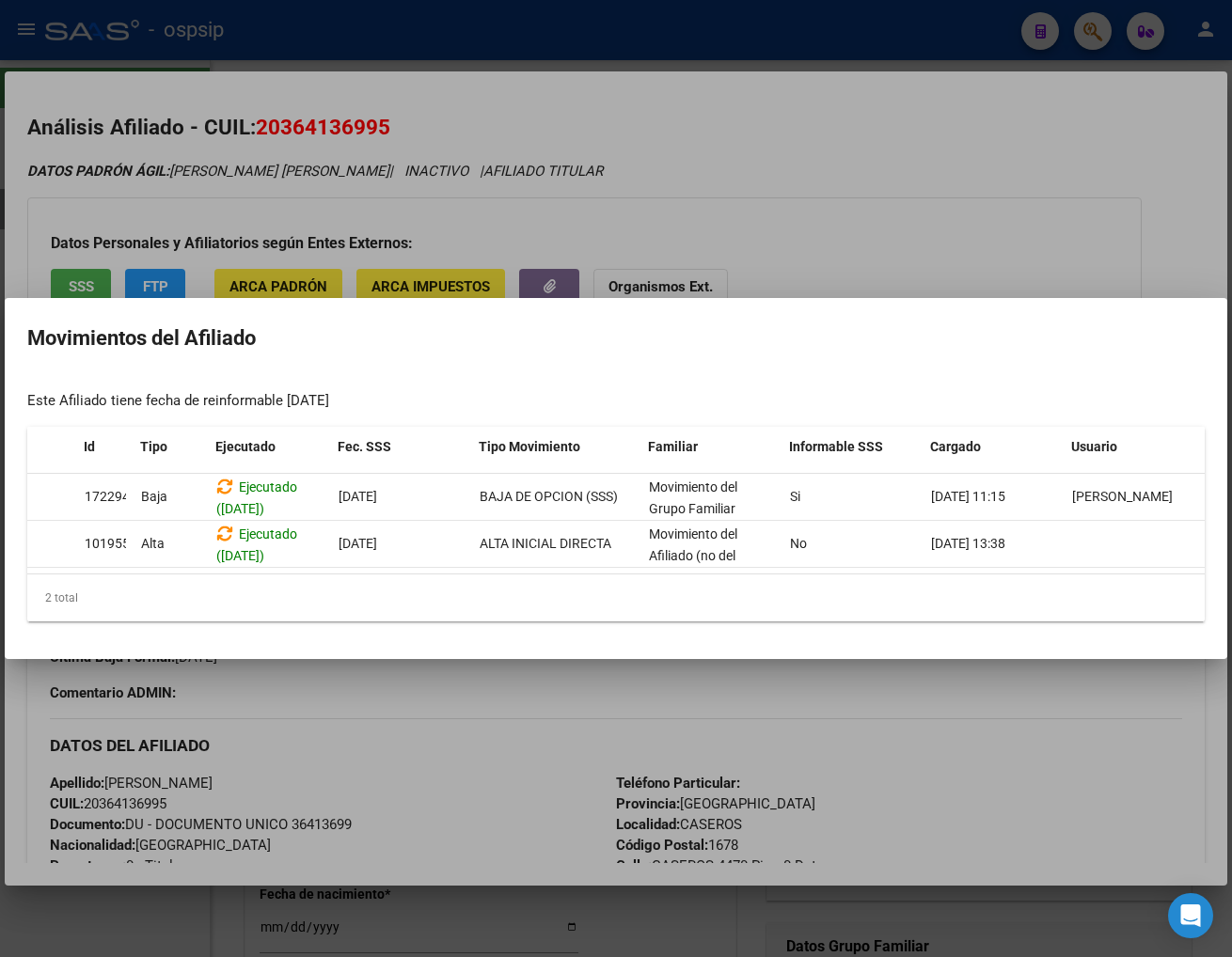
click at [922, 672] on div at bounding box center [616, 478] width 1232 height 957
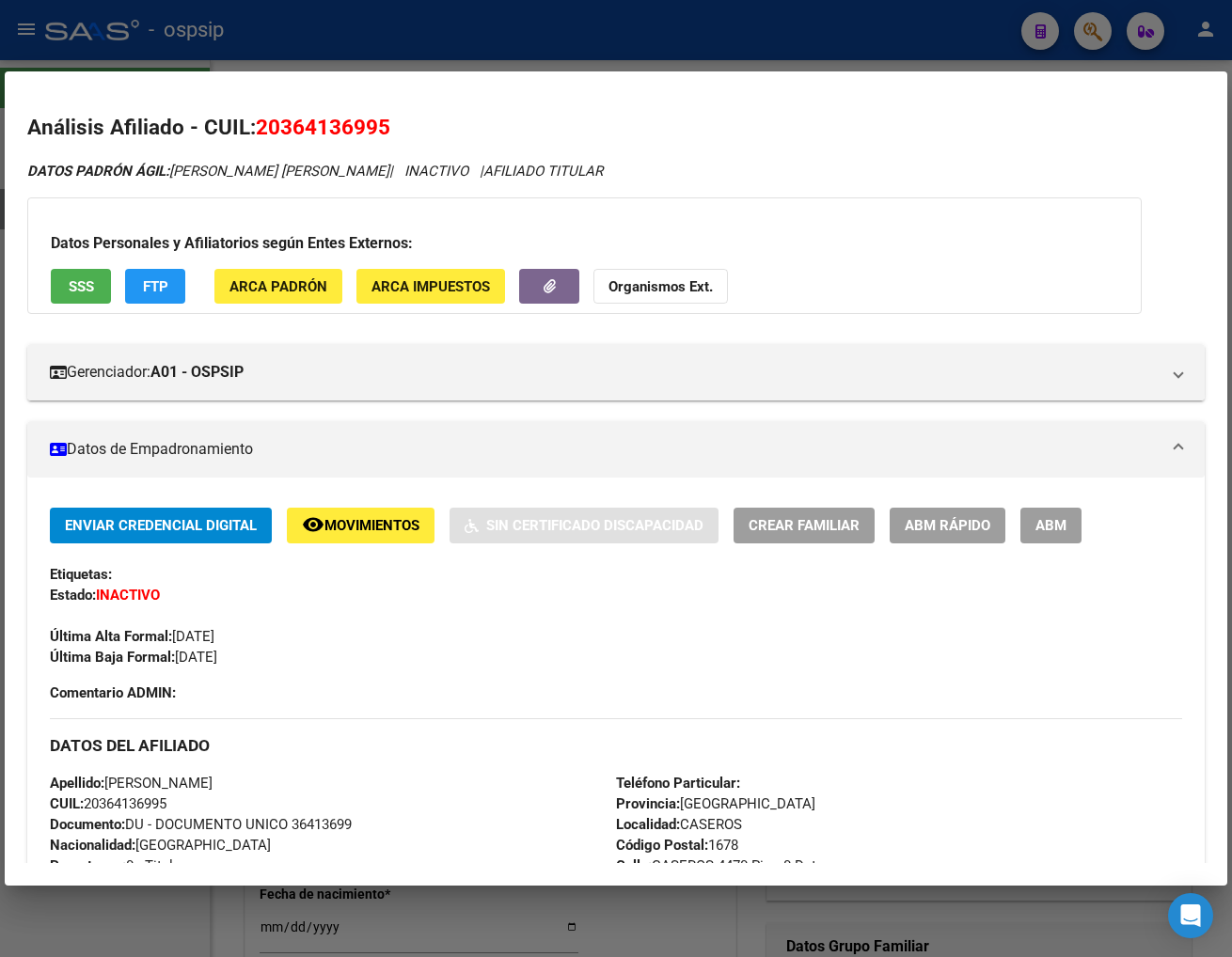
click at [167, 291] on button "FTP" at bounding box center [155, 287] width 60 height 35
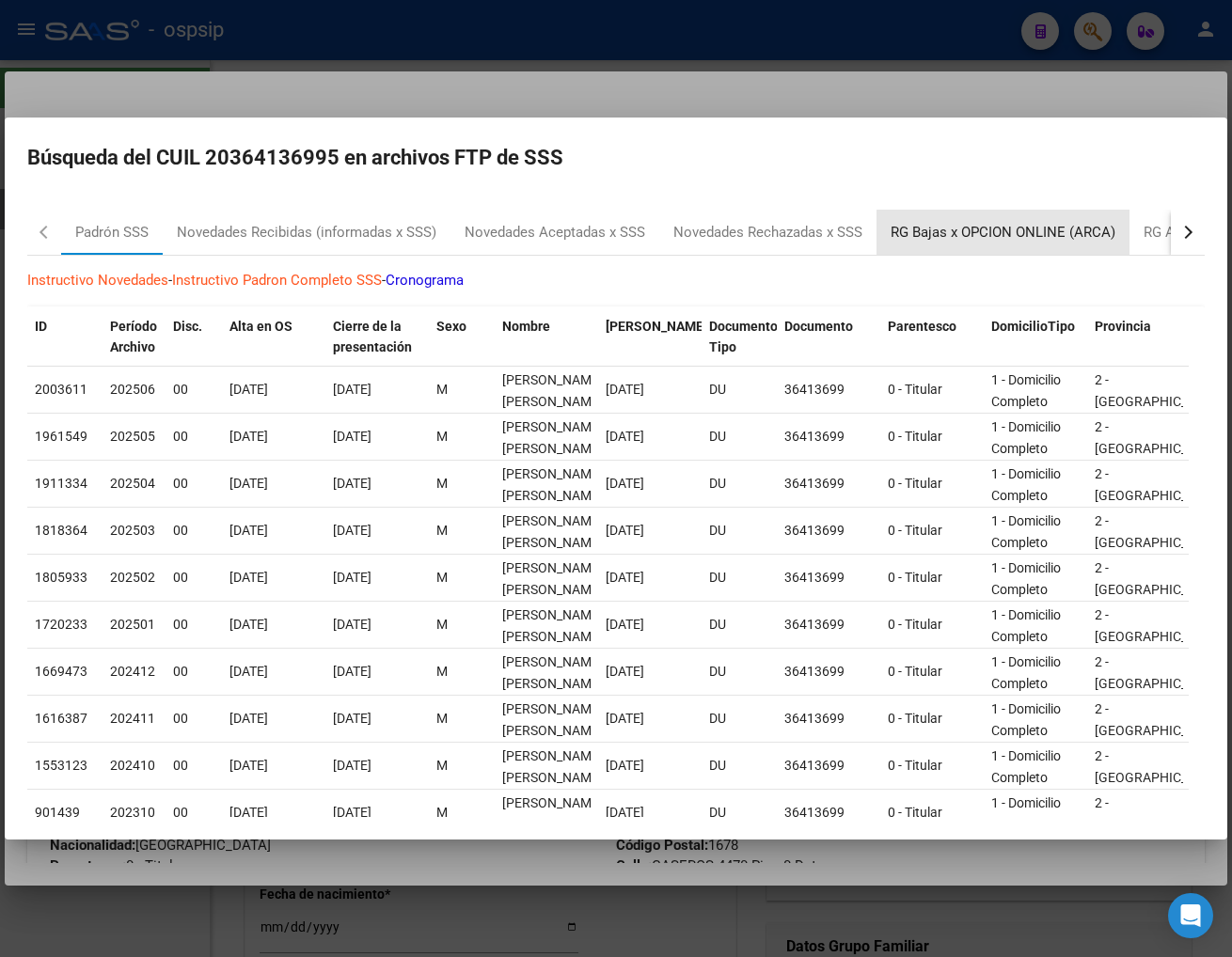
click at [1019, 232] on div "RG Bajas x OPCION ONLINE (ARCA)" at bounding box center [1003, 232] width 224 height 21
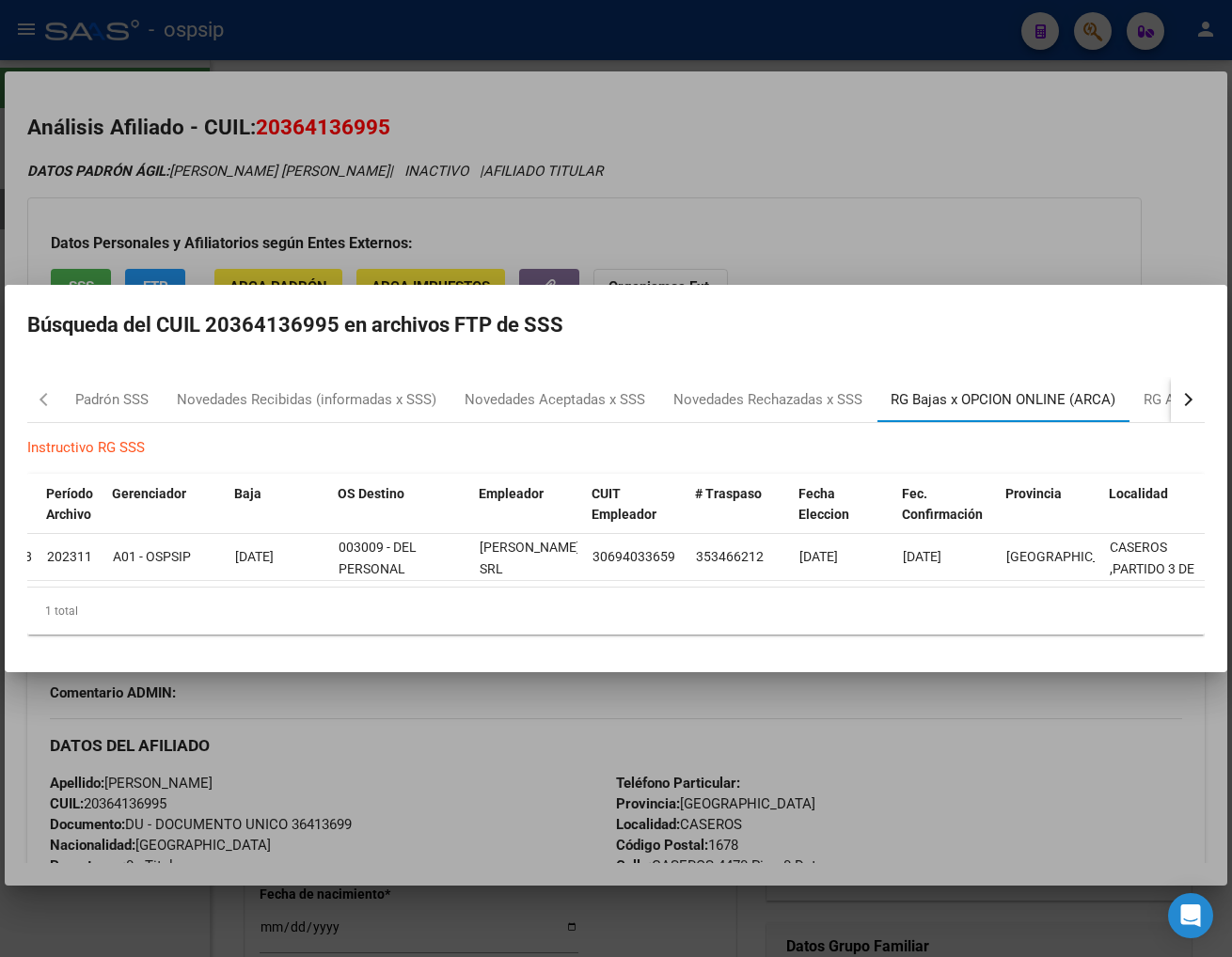
click at [1027, 391] on div "RG Bajas x OPCION ONLINE (ARCA)" at bounding box center [1003, 400] width 224 height 21
click at [806, 213] on div at bounding box center [616, 478] width 1232 height 957
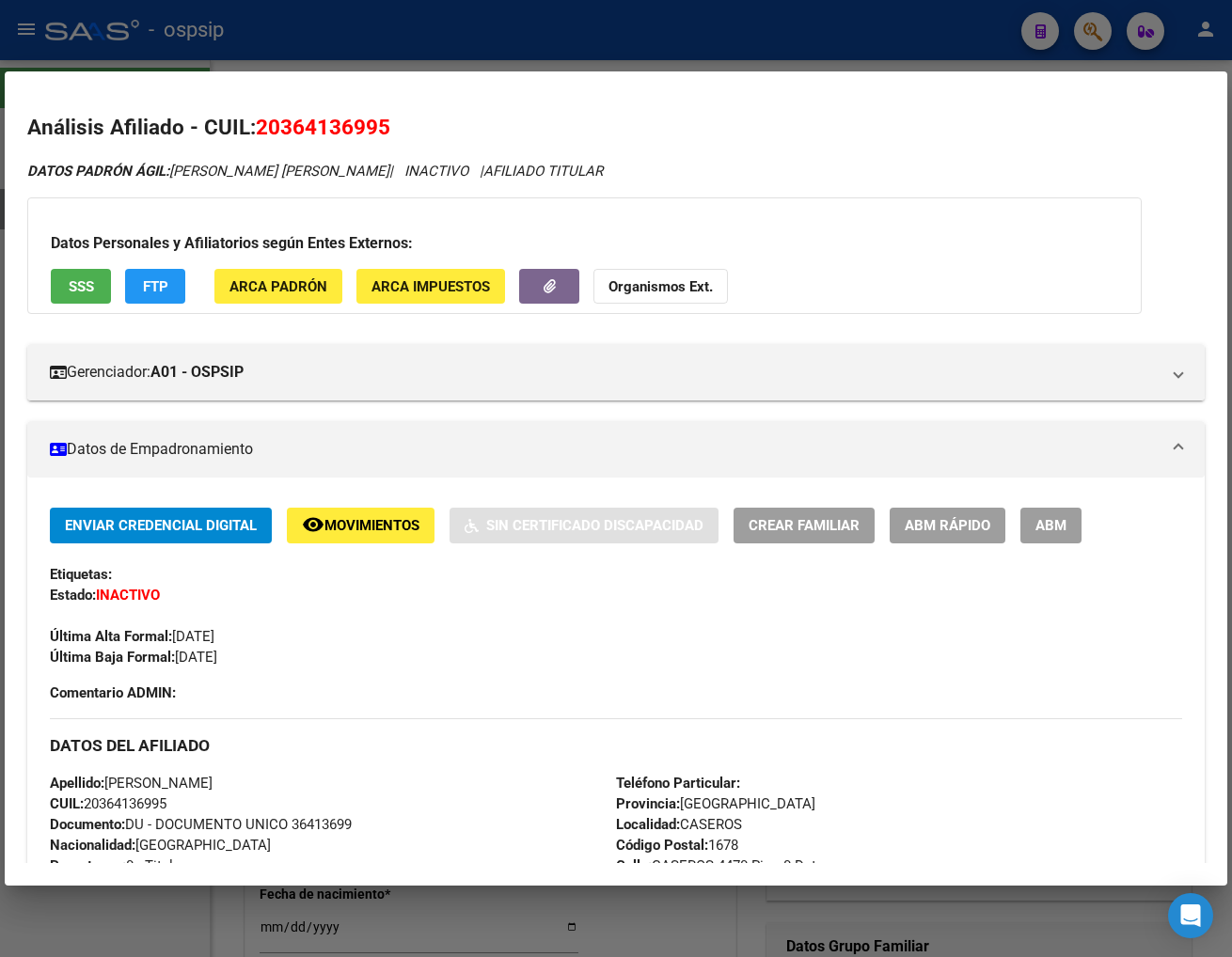
click at [346, 530] on span "Movimientos" at bounding box center [372, 526] width 95 height 17
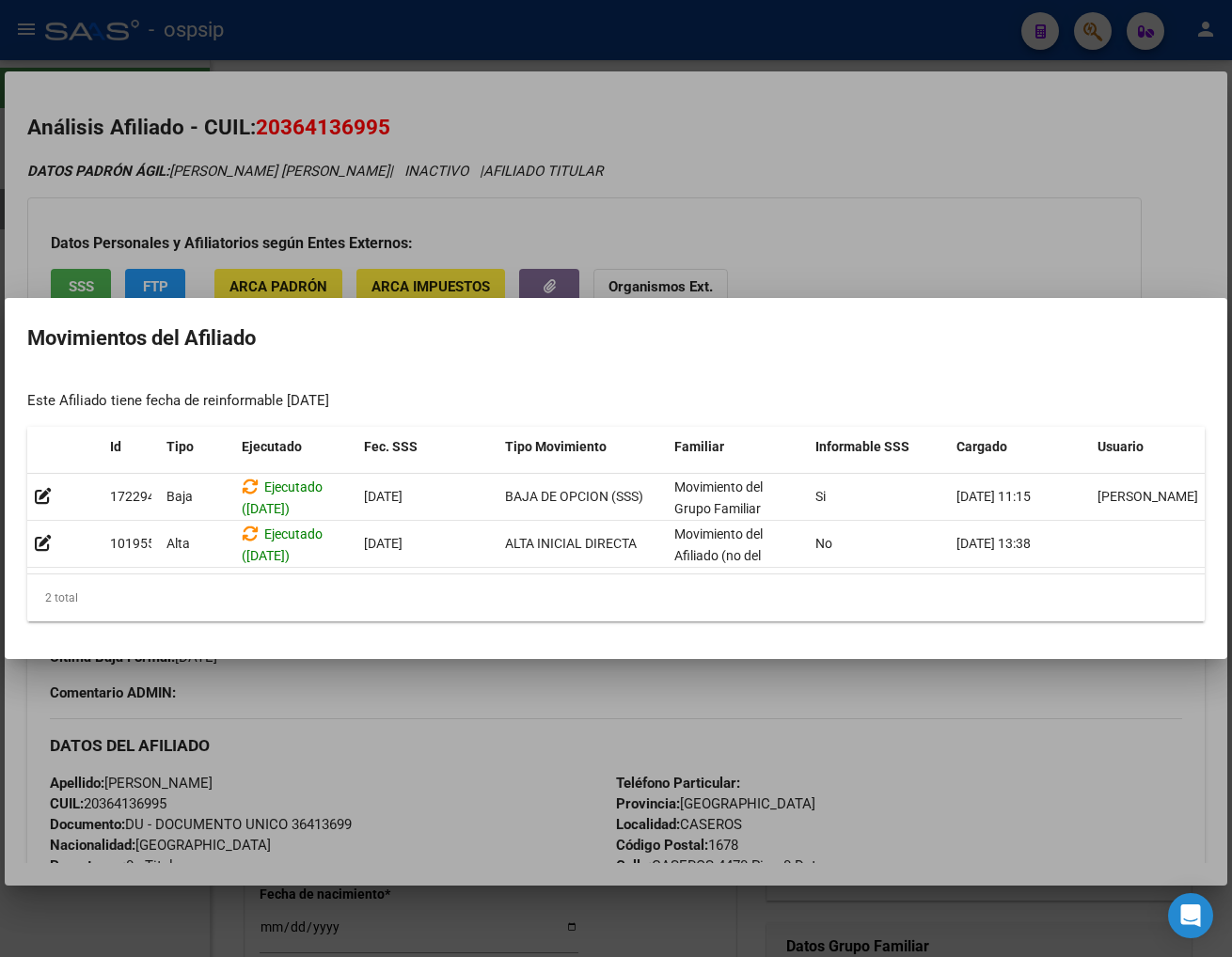
click at [748, 218] on div at bounding box center [616, 478] width 1232 height 957
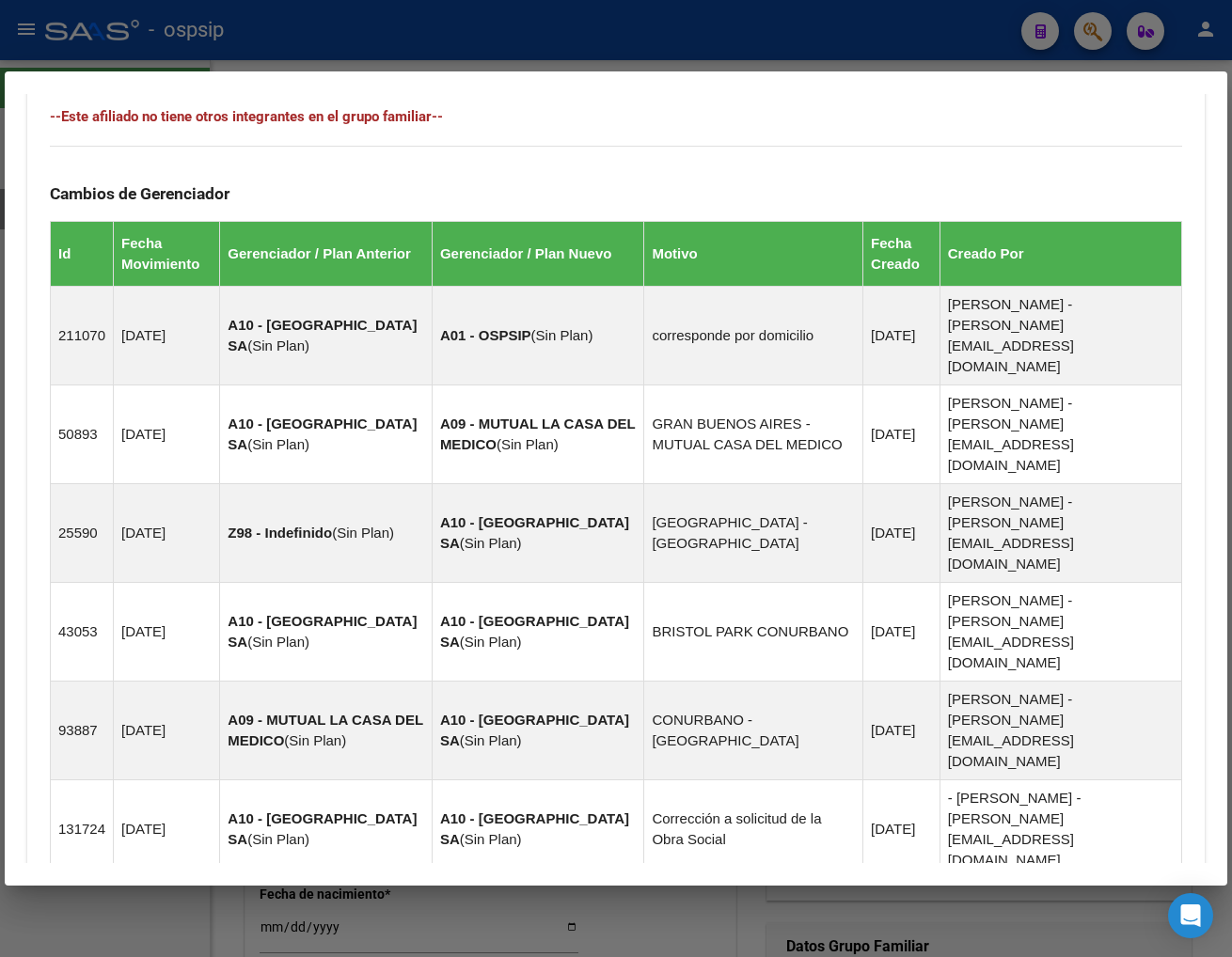
scroll to position [1499, 0]
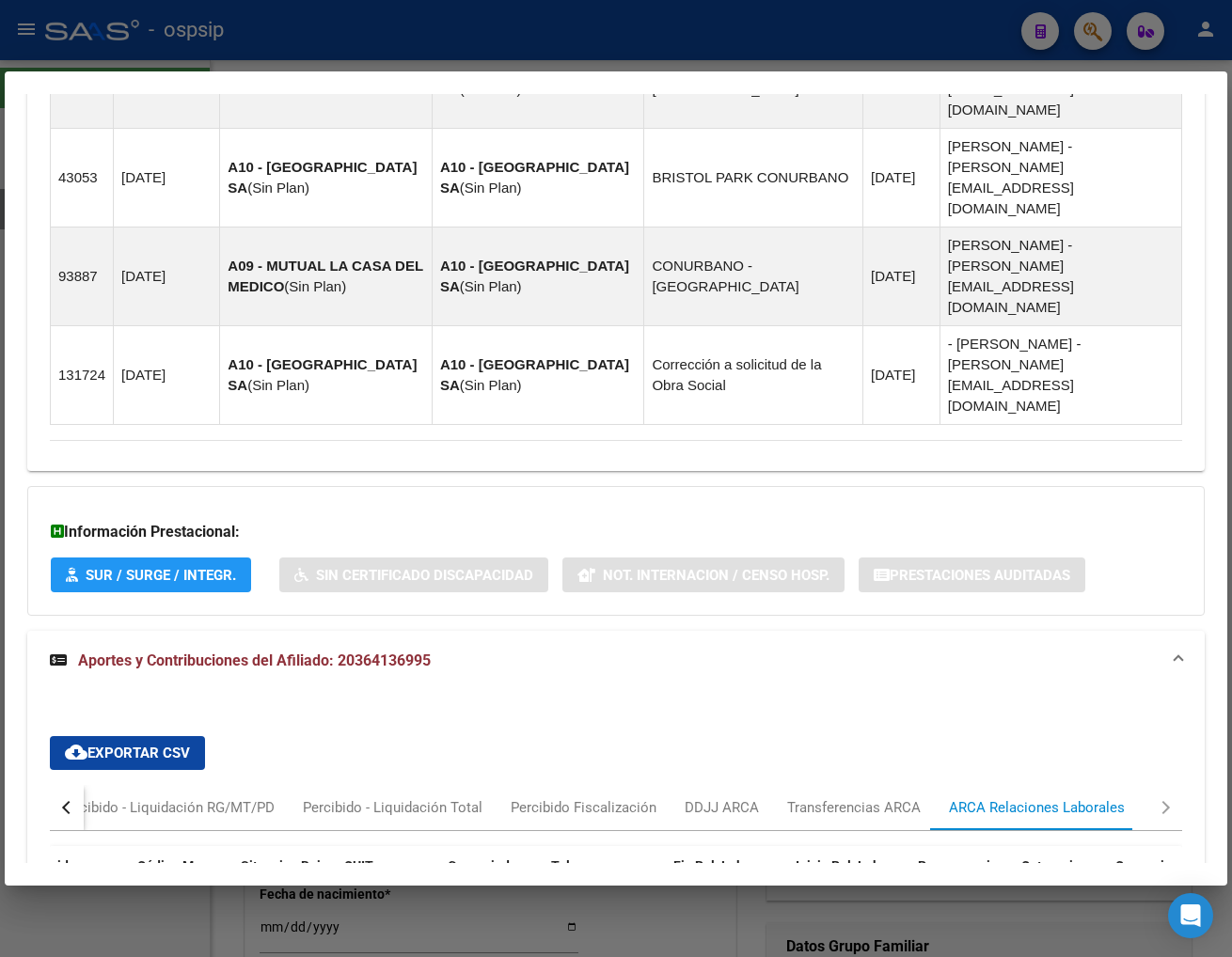
click at [75, 785] on button "button" at bounding box center [66, 807] width 34 height 45
click at [120, 785] on div "Devengado RG" at bounding box center [143, 807] width 120 height 45
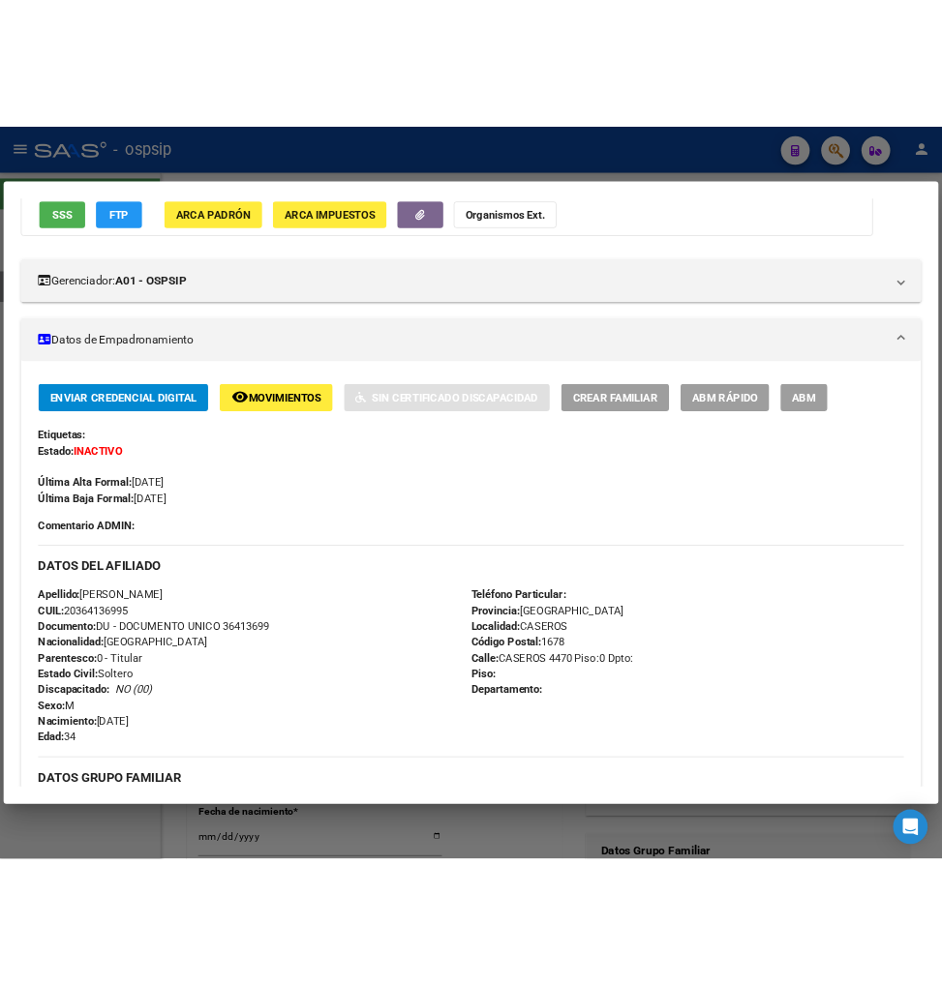
scroll to position [145, 0]
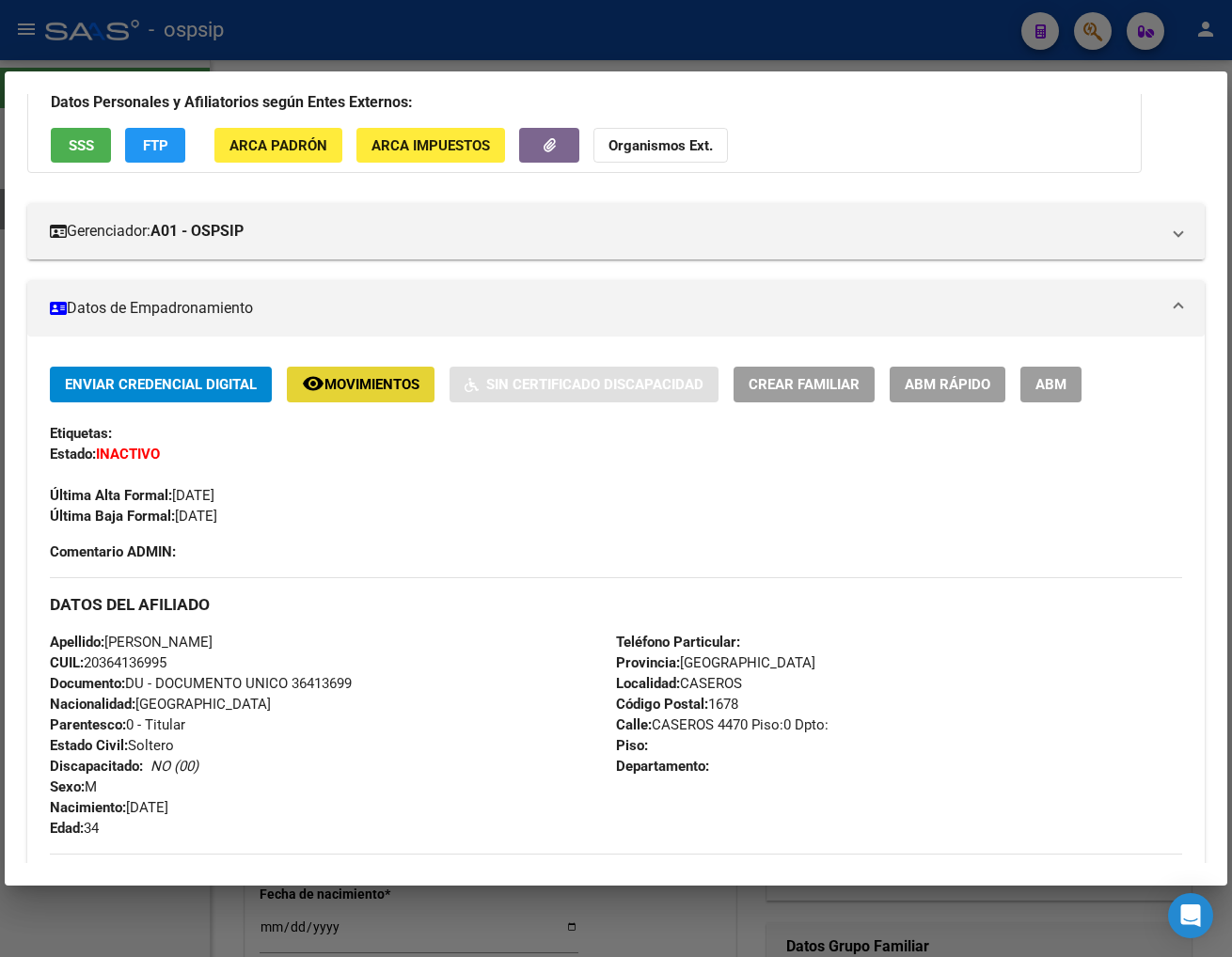
click at [352, 384] on span "Movimientos" at bounding box center [372, 385] width 95 height 17
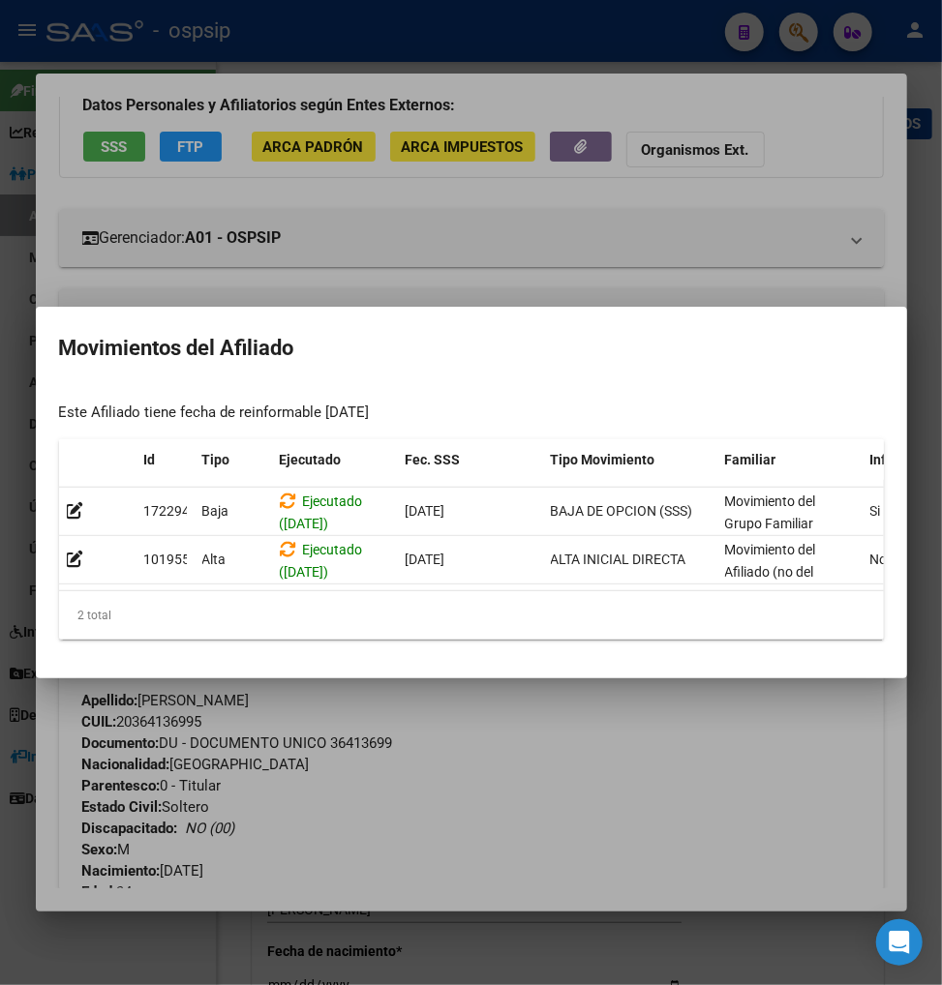
click at [434, 256] on div at bounding box center [471, 492] width 942 height 985
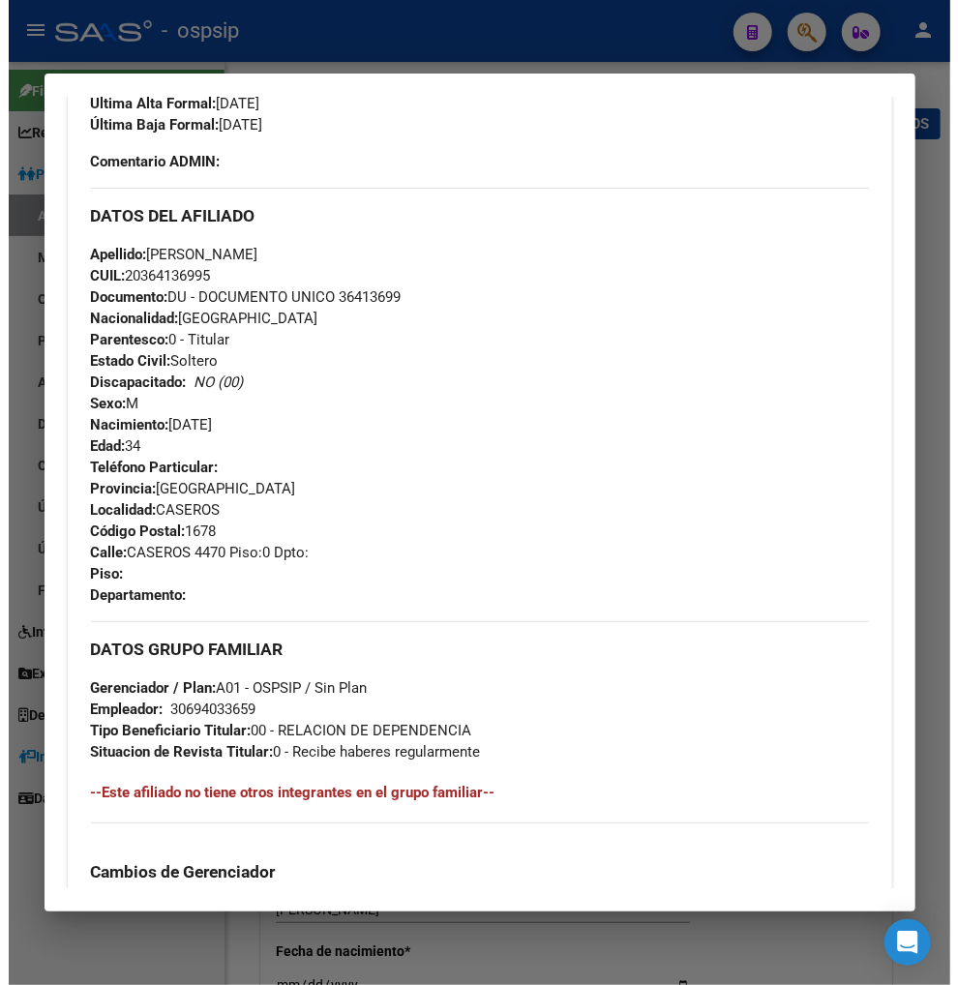
scroll to position [430, 0]
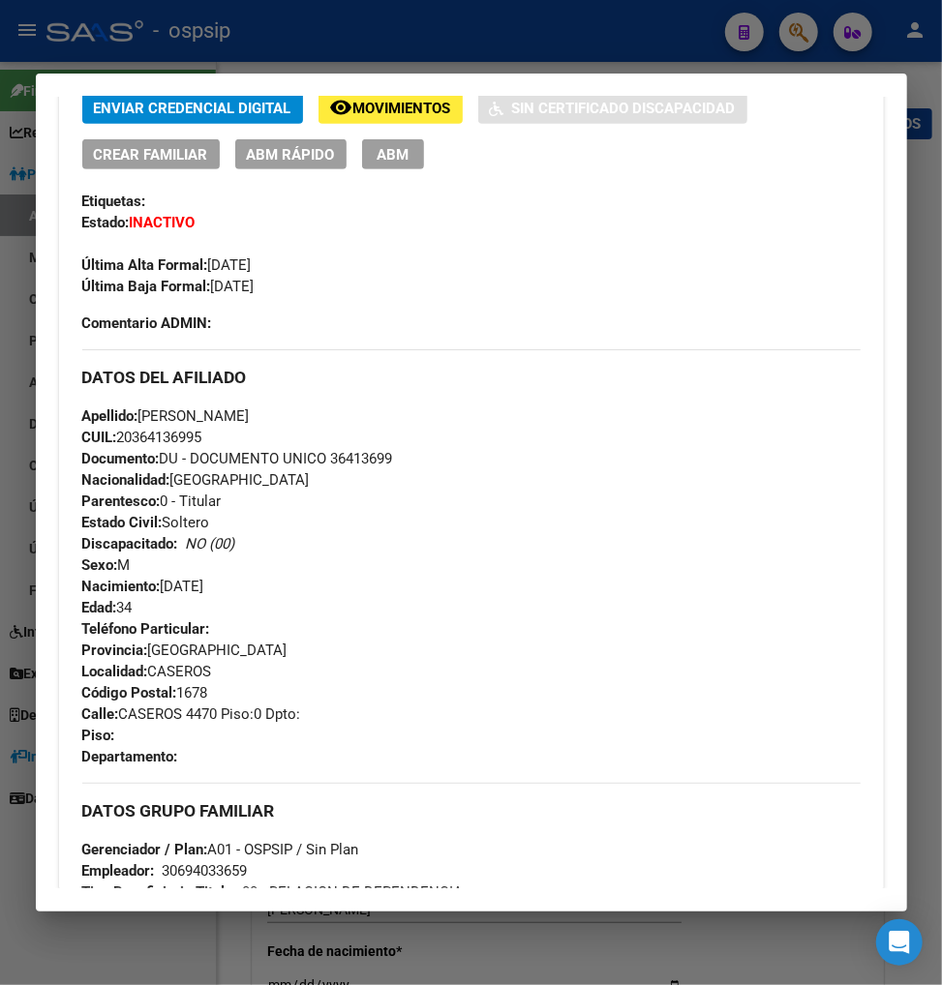
click at [497, 404] on div "DATOS DEL AFILIADO" at bounding box center [471, 377] width 778 height 56
click at [372, 153] on button "ABM" at bounding box center [393, 154] width 62 height 30
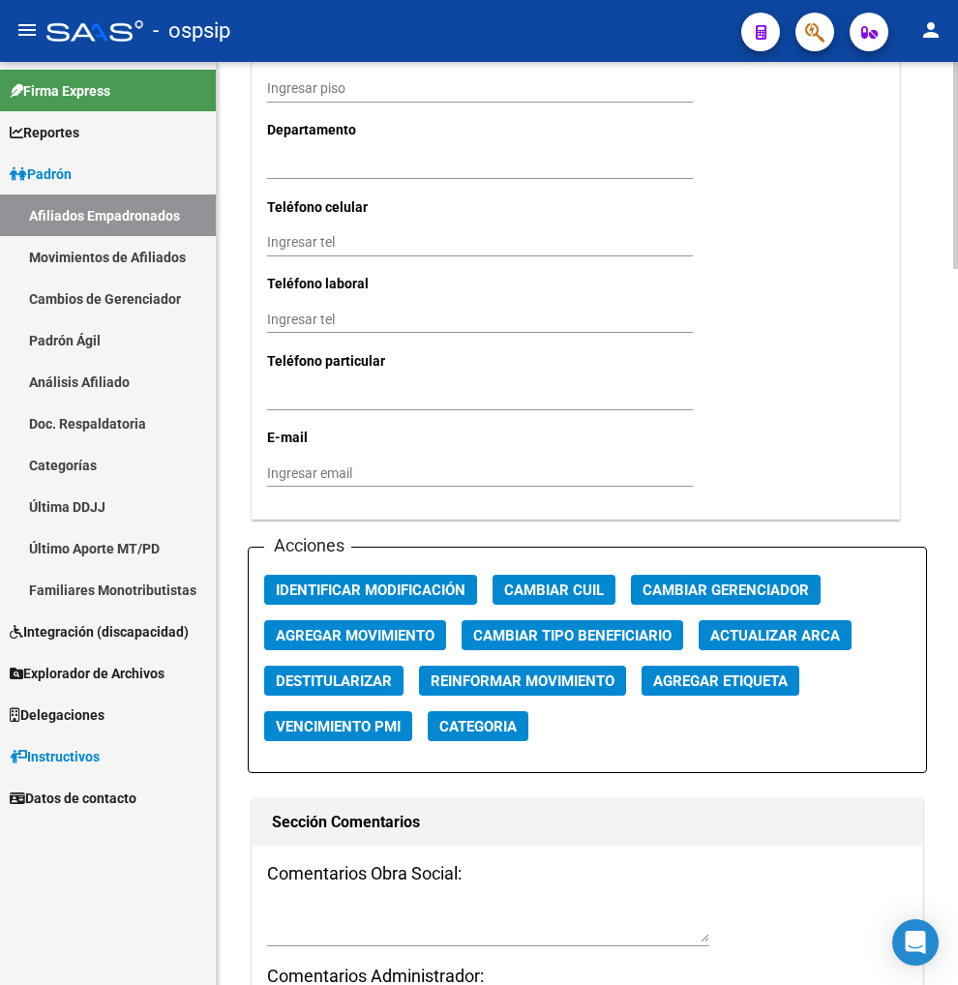
scroll to position [2043, 0]
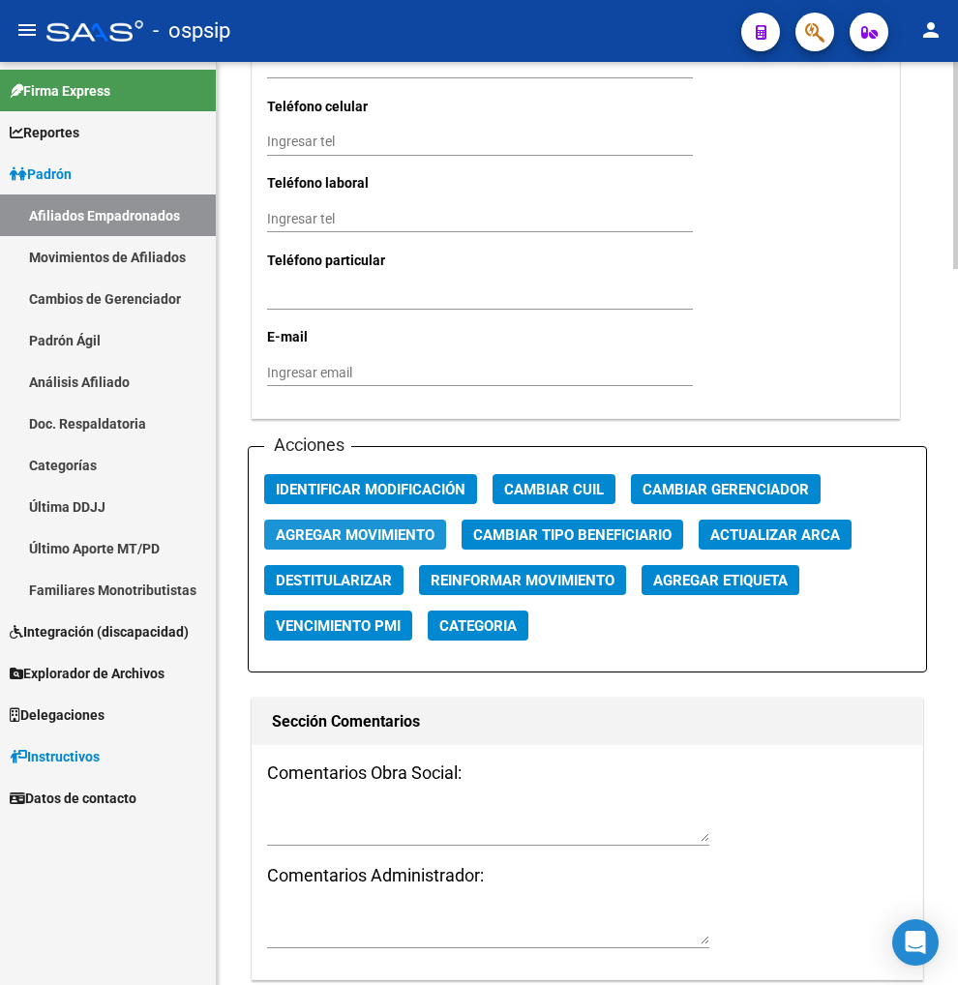
click at [356, 527] on span "Agregar Movimiento" at bounding box center [355, 535] width 159 height 17
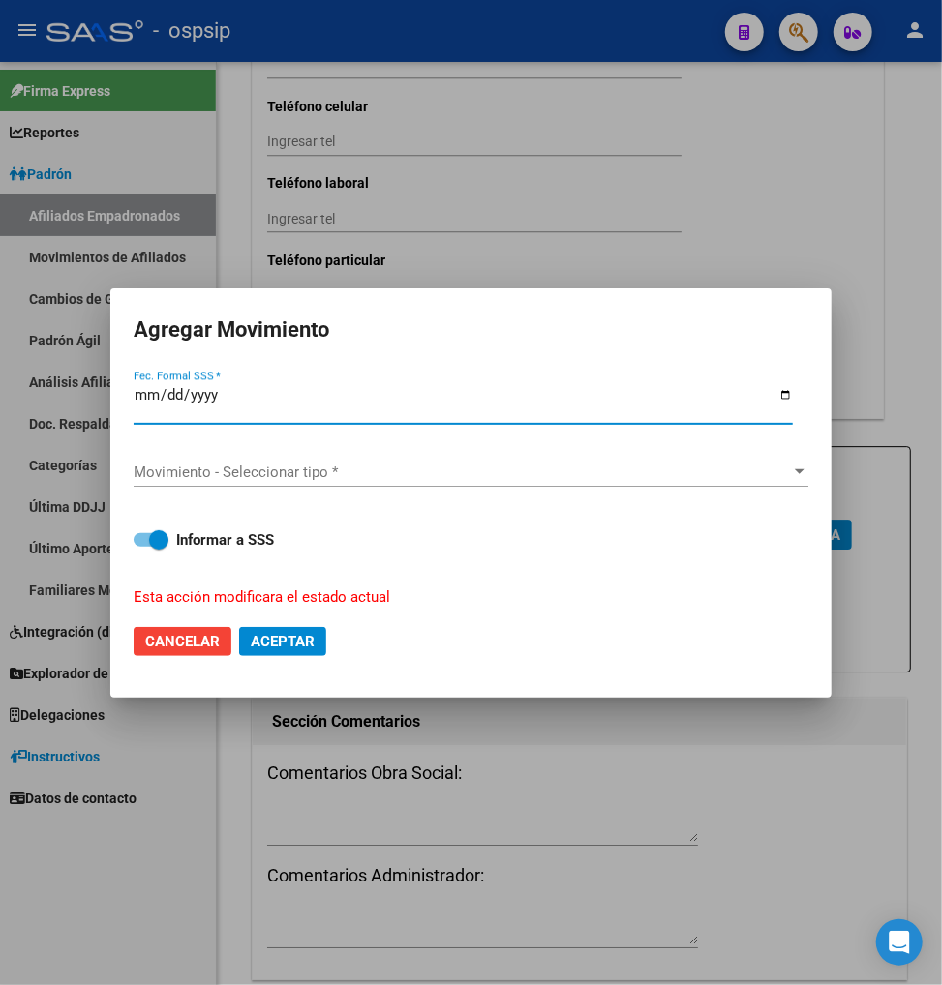
click at [356, 479] on span "Movimiento - Seleccionar tipo *" at bounding box center [462, 472] width 657 height 17
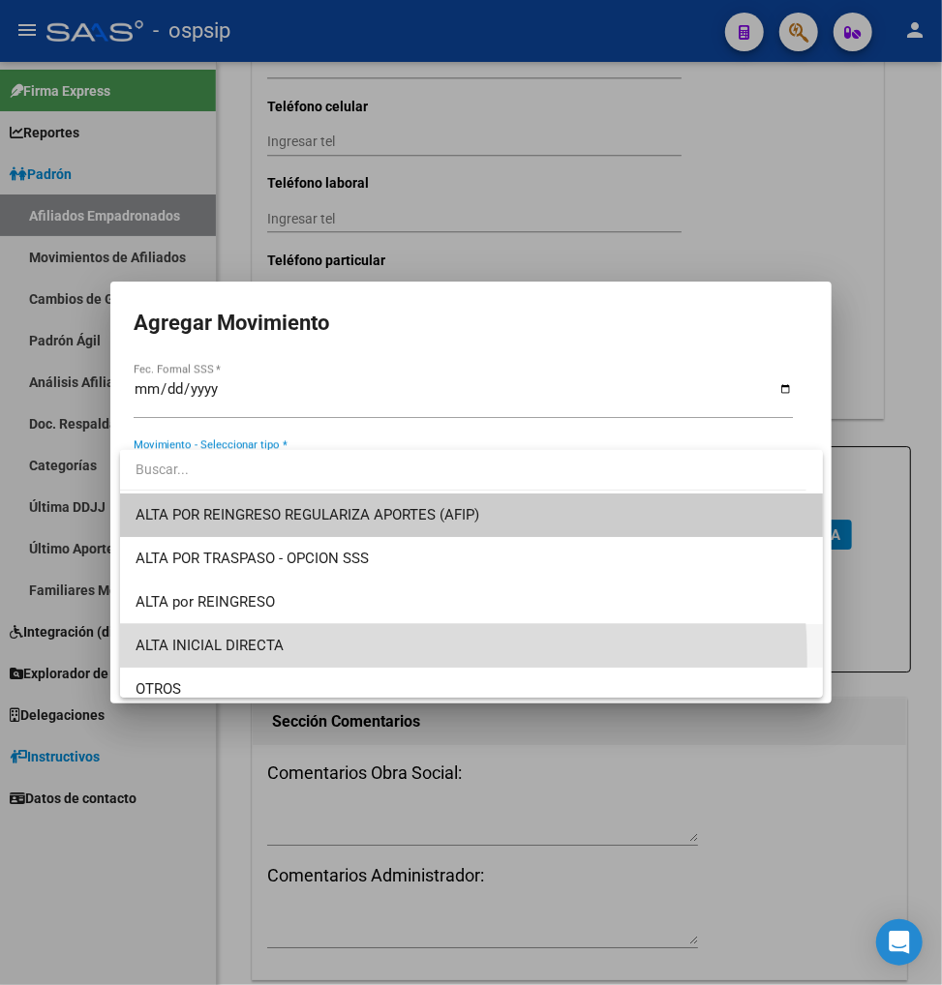
click at [326, 658] on span "ALTA INICIAL DIRECTA" at bounding box center [472, 646] width 672 height 44
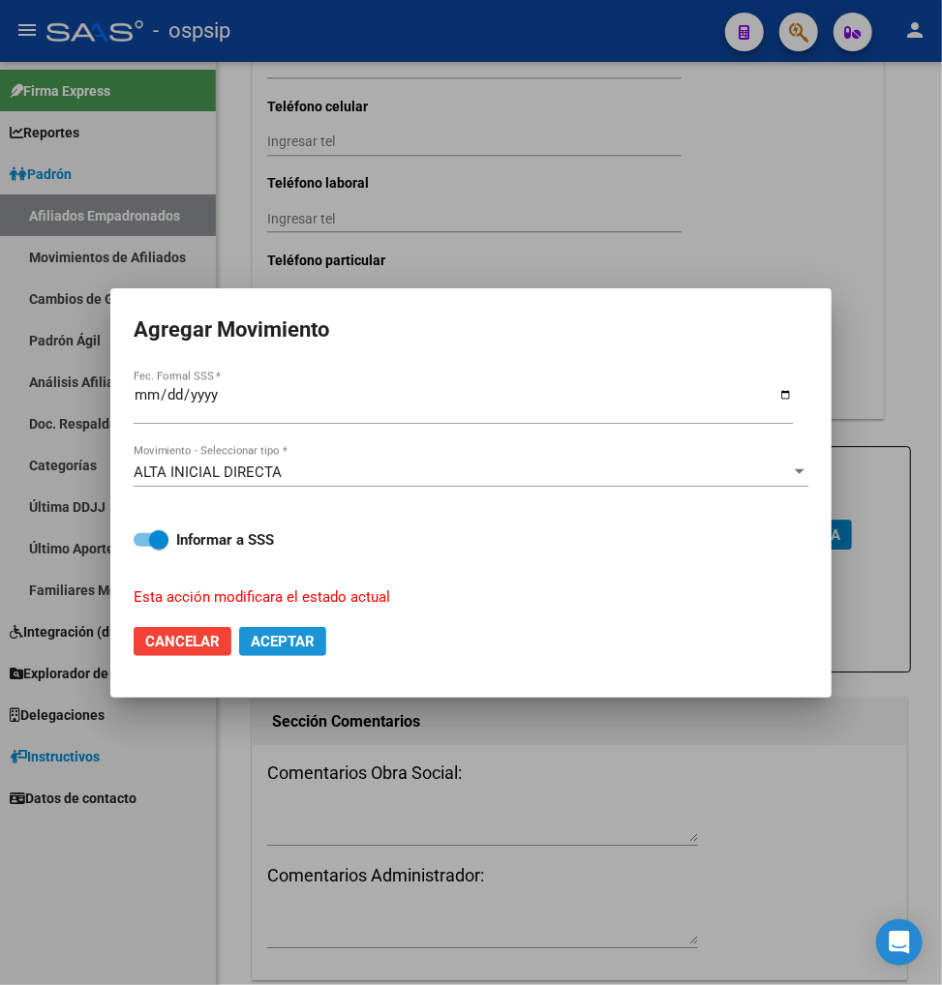
click at [302, 633] on span "Aceptar" at bounding box center [283, 641] width 64 height 17
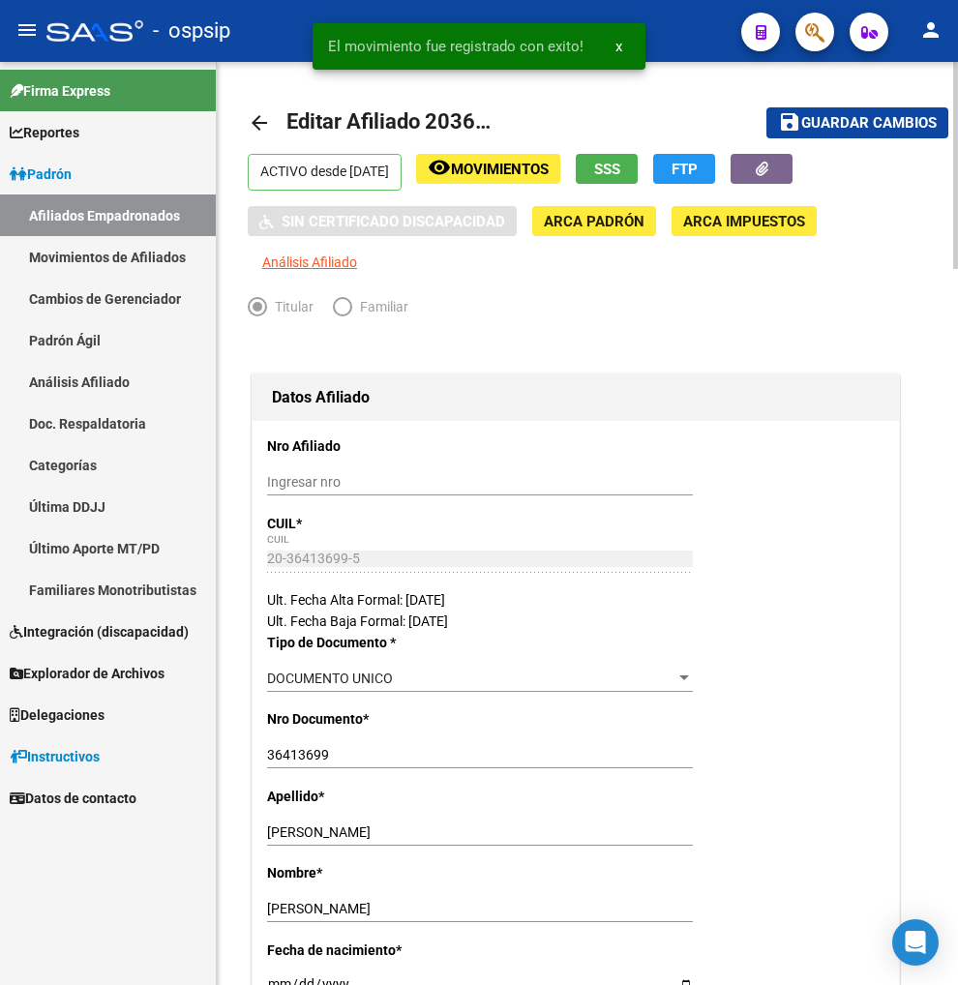
scroll to position [0, 0]
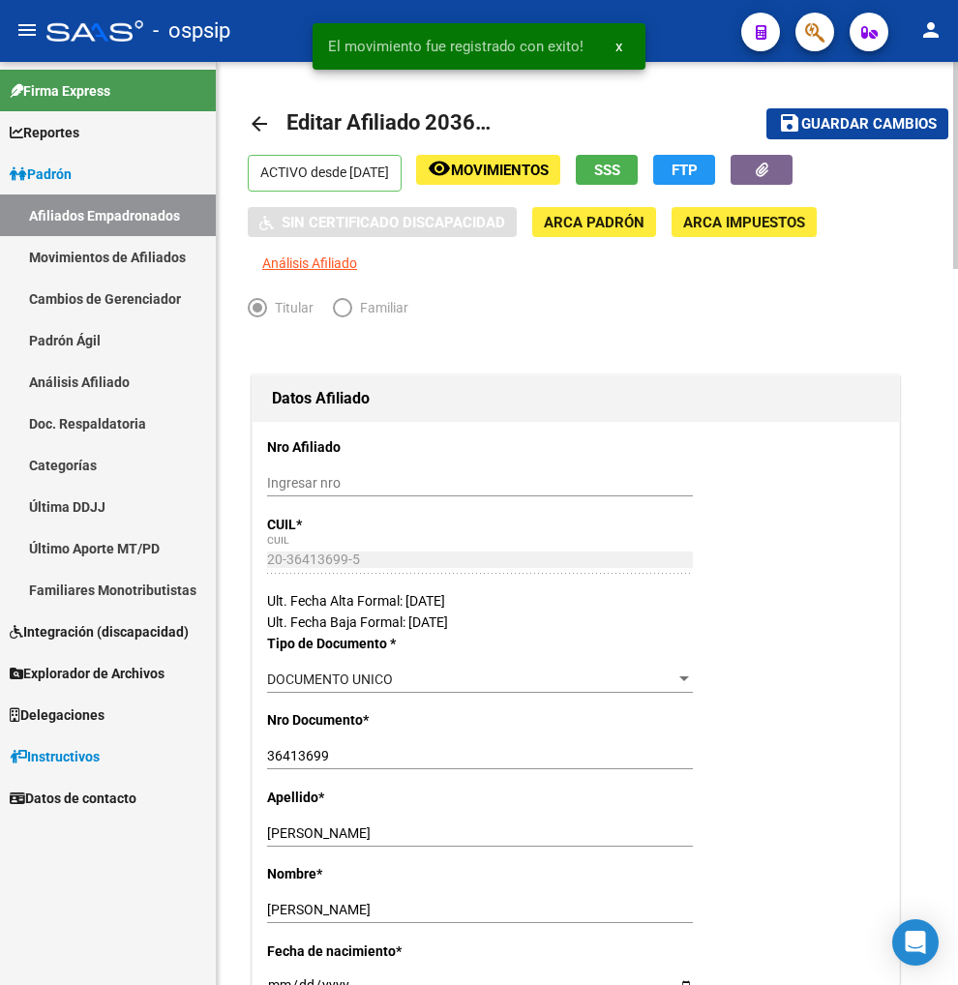
click at [847, 117] on span "Guardar cambios" at bounding box center [869, 124] width 136 height 17
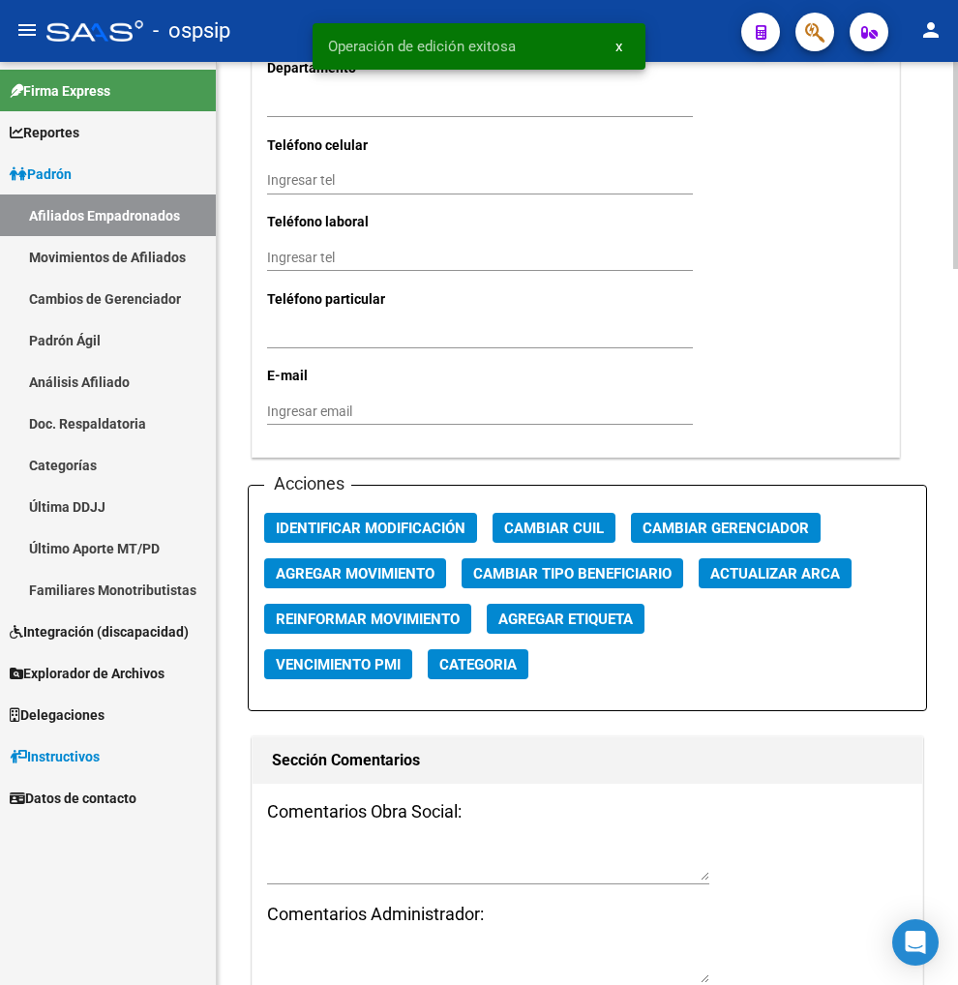
scroll to position [2043, 0]
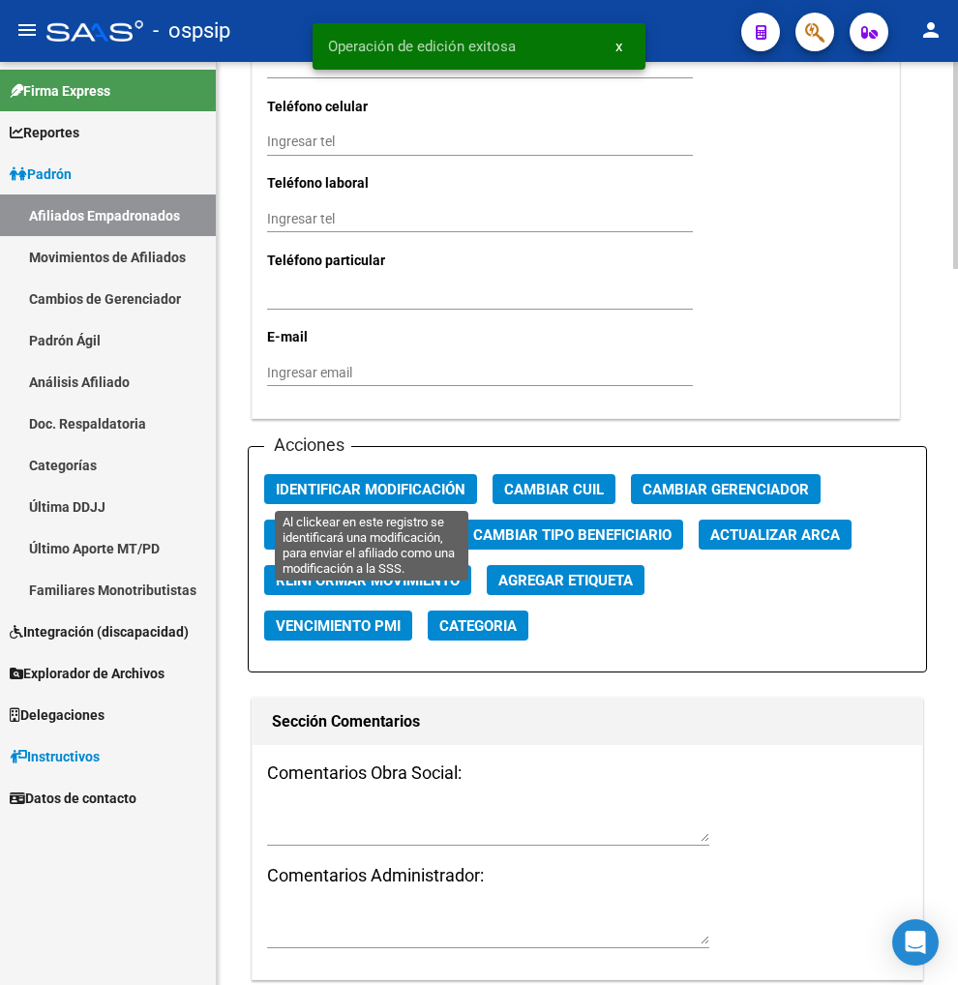
click at [349, 499] on button "Identificar Modificación" at bounding box center [370, 489] width 213 height 30
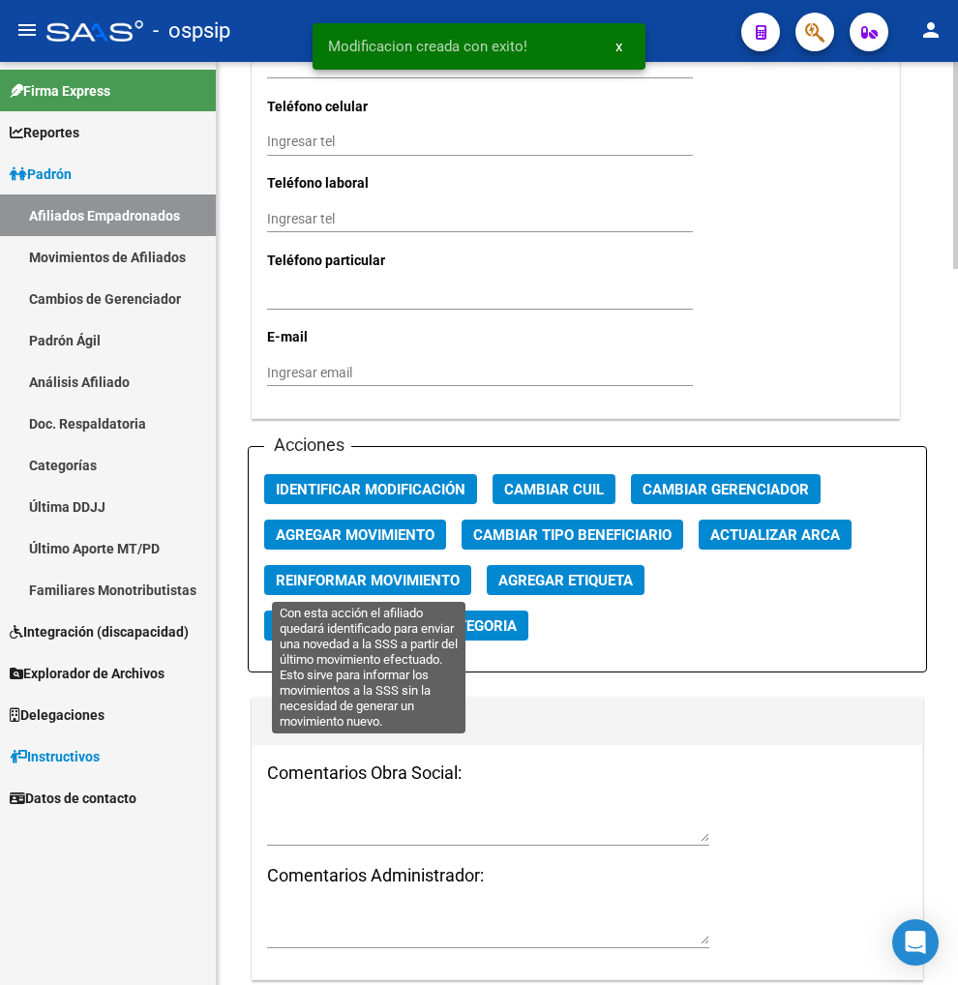
click at [345, 575] on span "Reinformar Movimiento" at bounding box center [368, 580] width 184 height 17
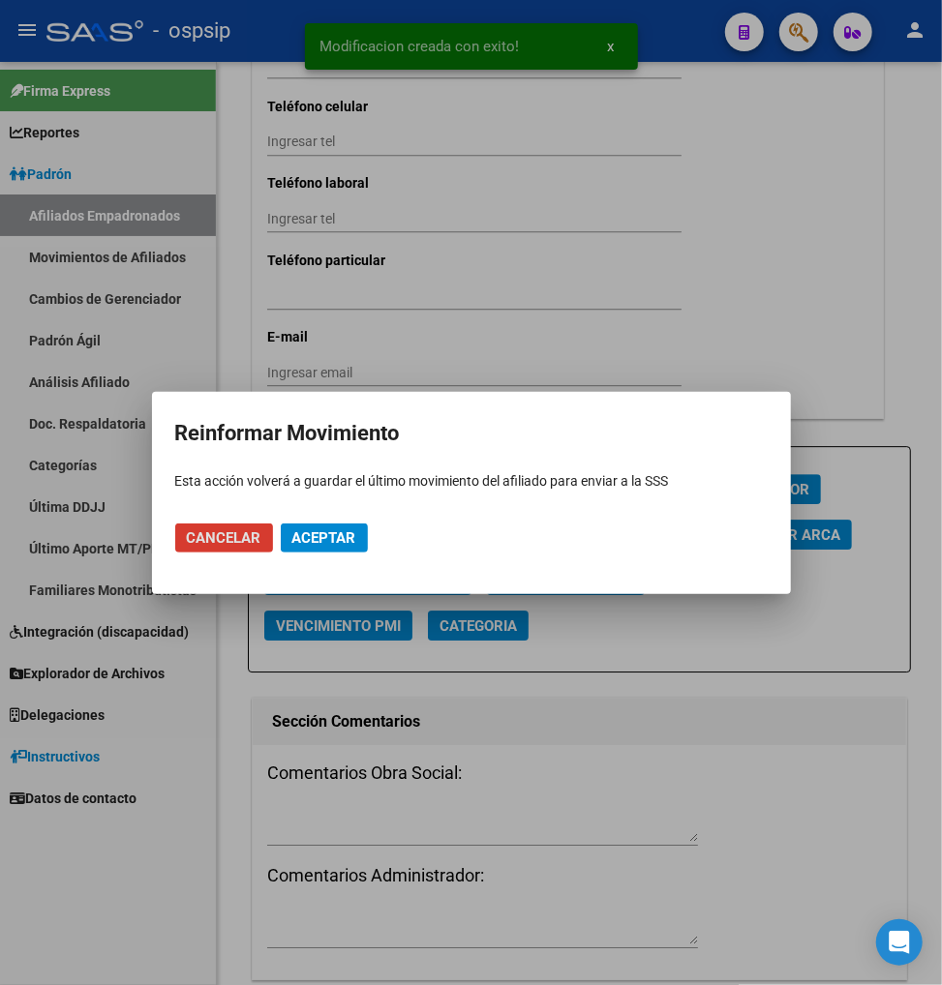
click at [350, 540] on span "Aceptar" at bounding box center [324, 537] width 64 height 17
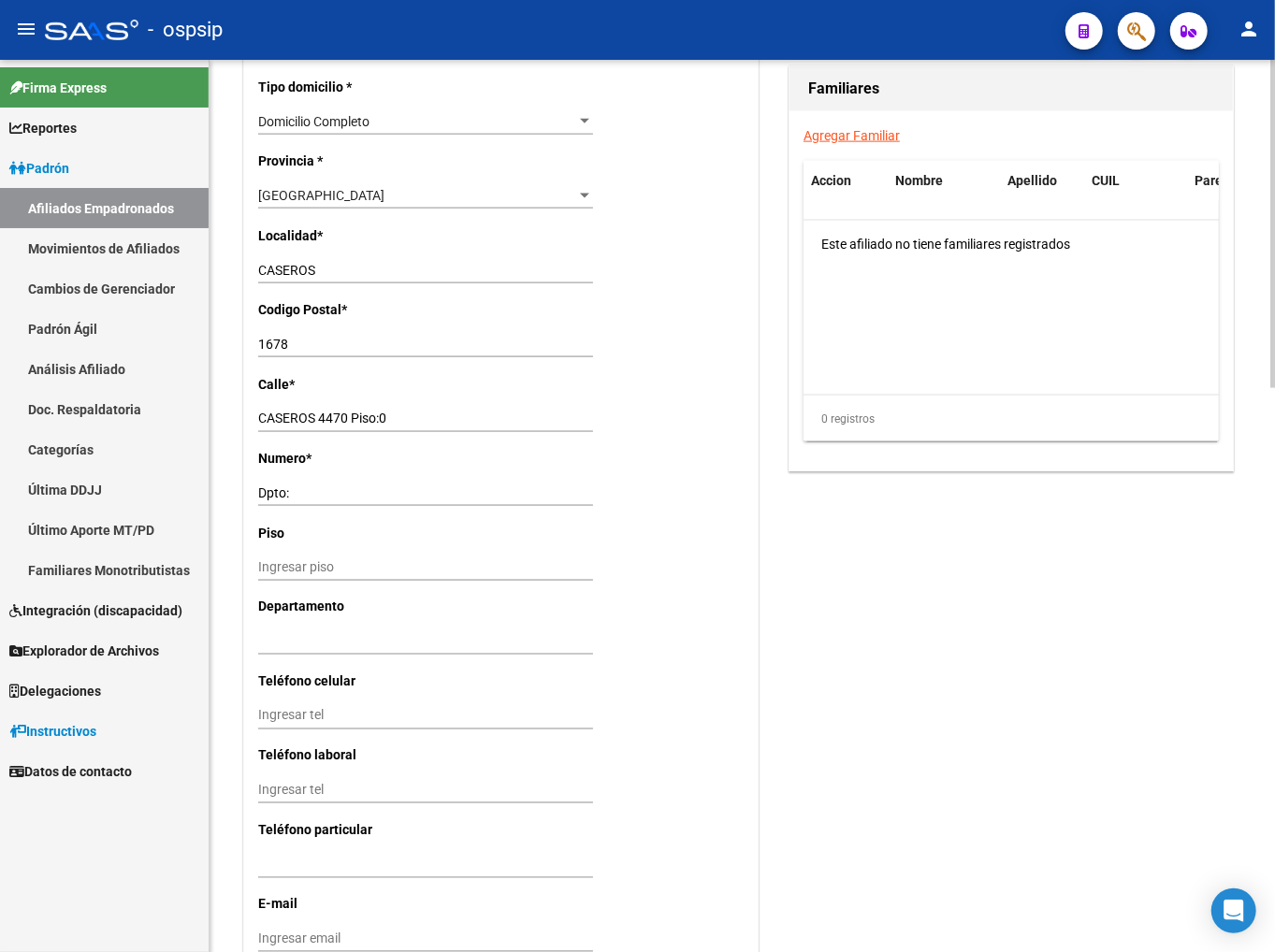
scroll to position [1534, 0]
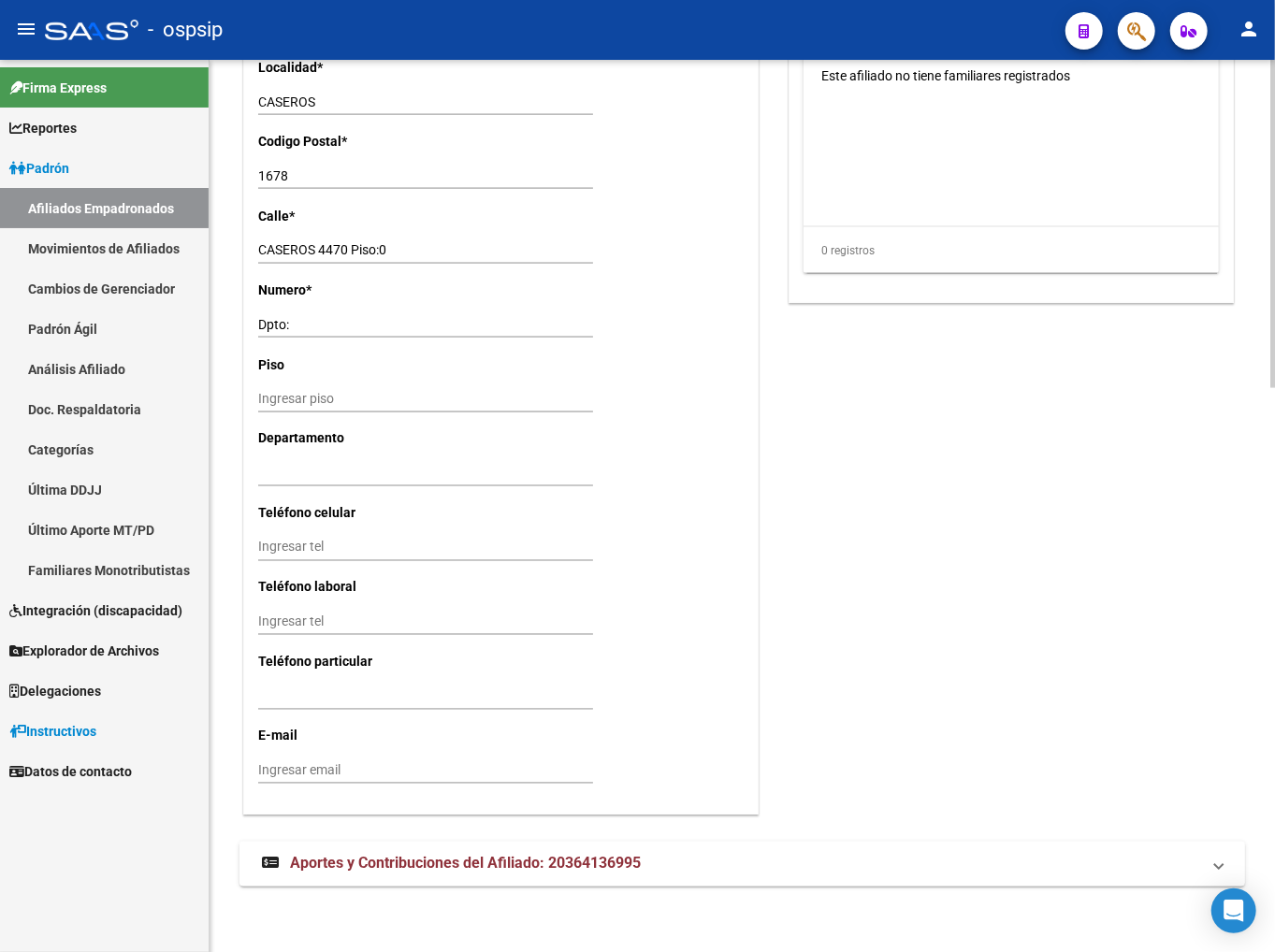
click at [403, 868] on span "Aportes y Contribuciones del Afiliado: 20364136995" at bounding box center [465, 864] width 351 height 17
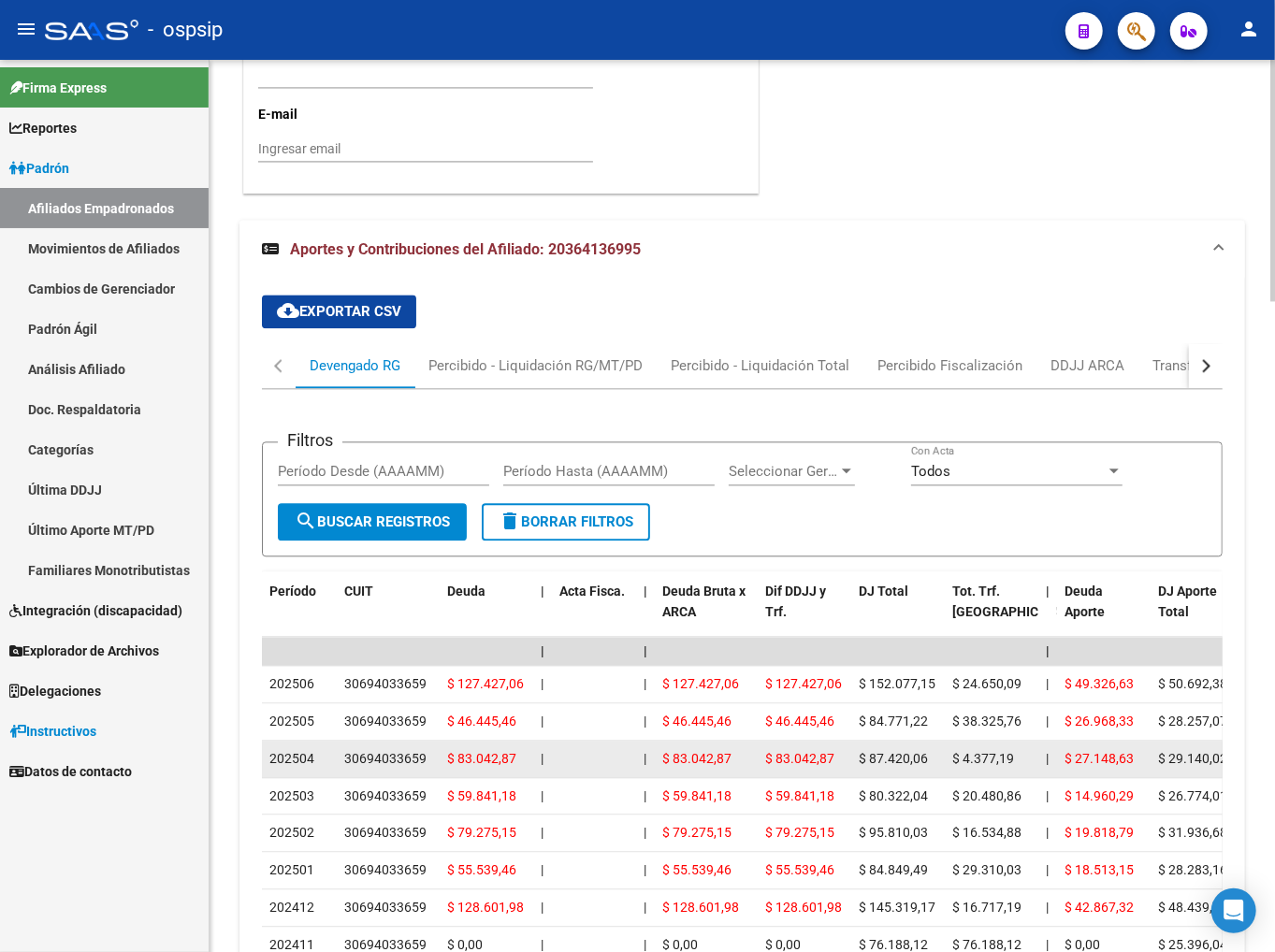
scroll to position [2165, 0]
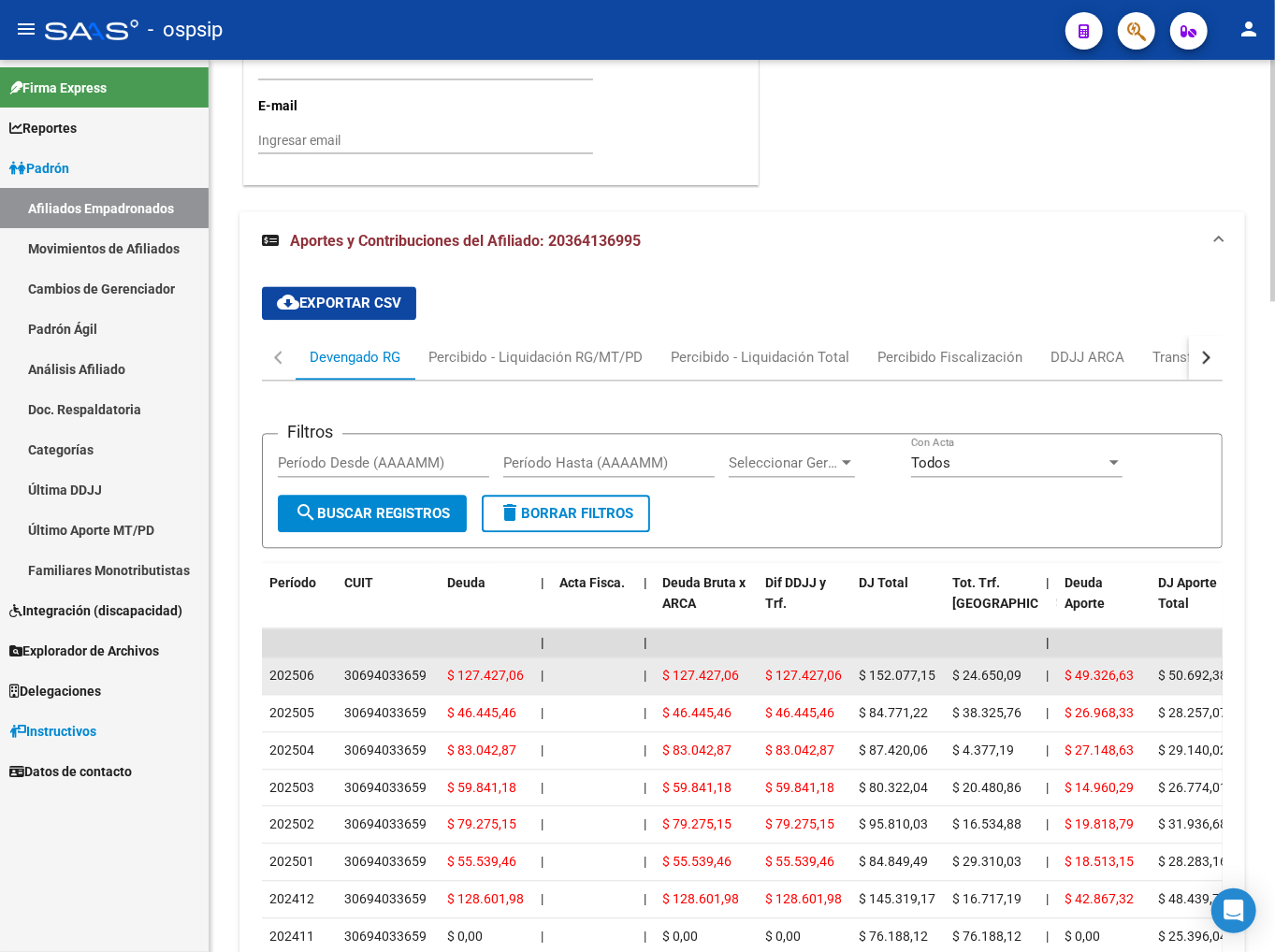
drag, startPoint x: 343, startPoint y: 675, endPoint x: 437, endPoint y: 665, distance: 94.5
click at [437, 665] on datatable-body-cell "30694033659" at bounding box center [388, 676] width 102 height 37
copy div "30694033659"
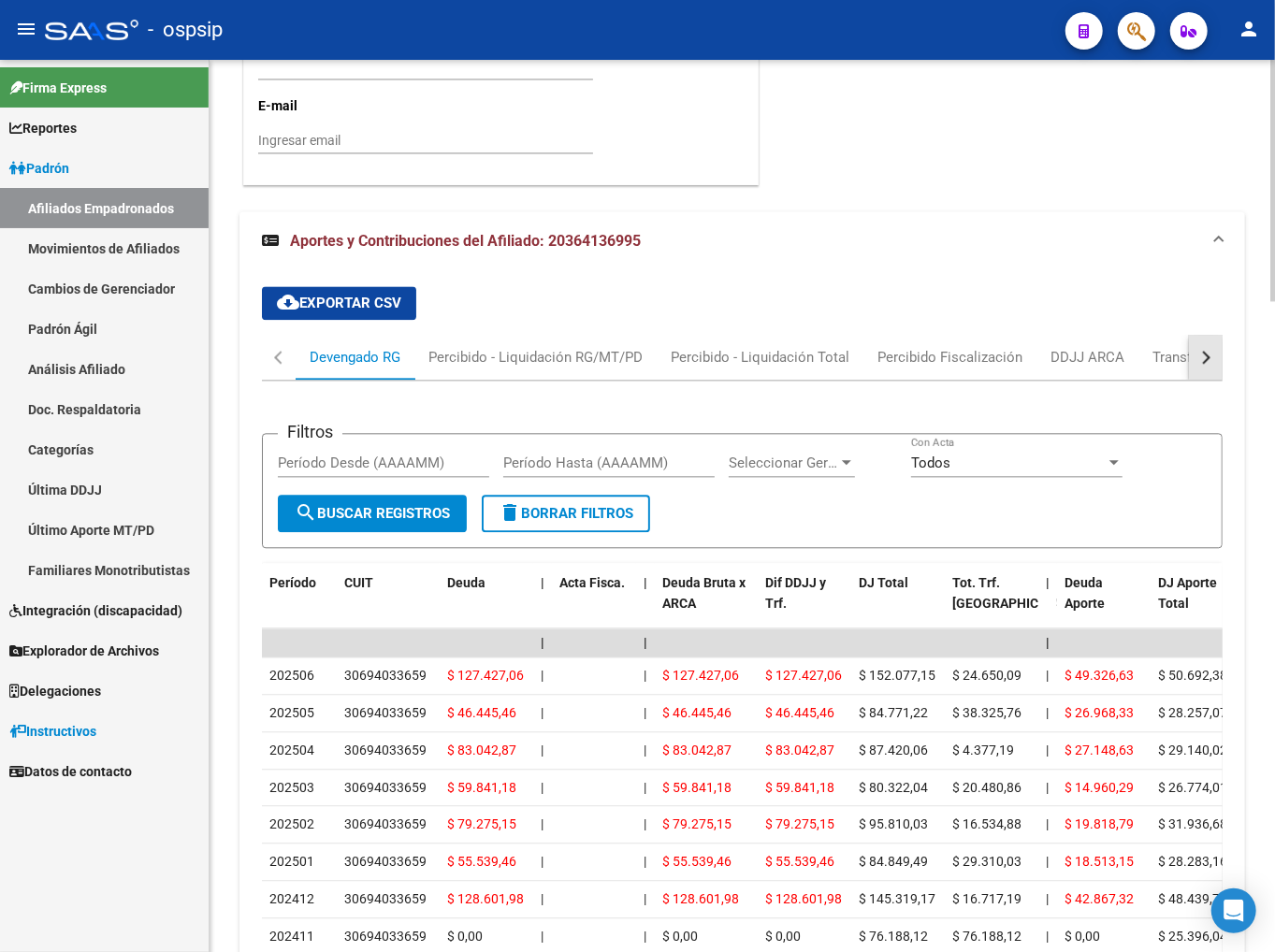
click at [1057, 351] on button "button" at bounding box center [1205, 357] width 34 height 44
click at [1057, 358] on div "ARCA Relaciones Laborales" at bounding box center [1103, 357] width 175 height 20
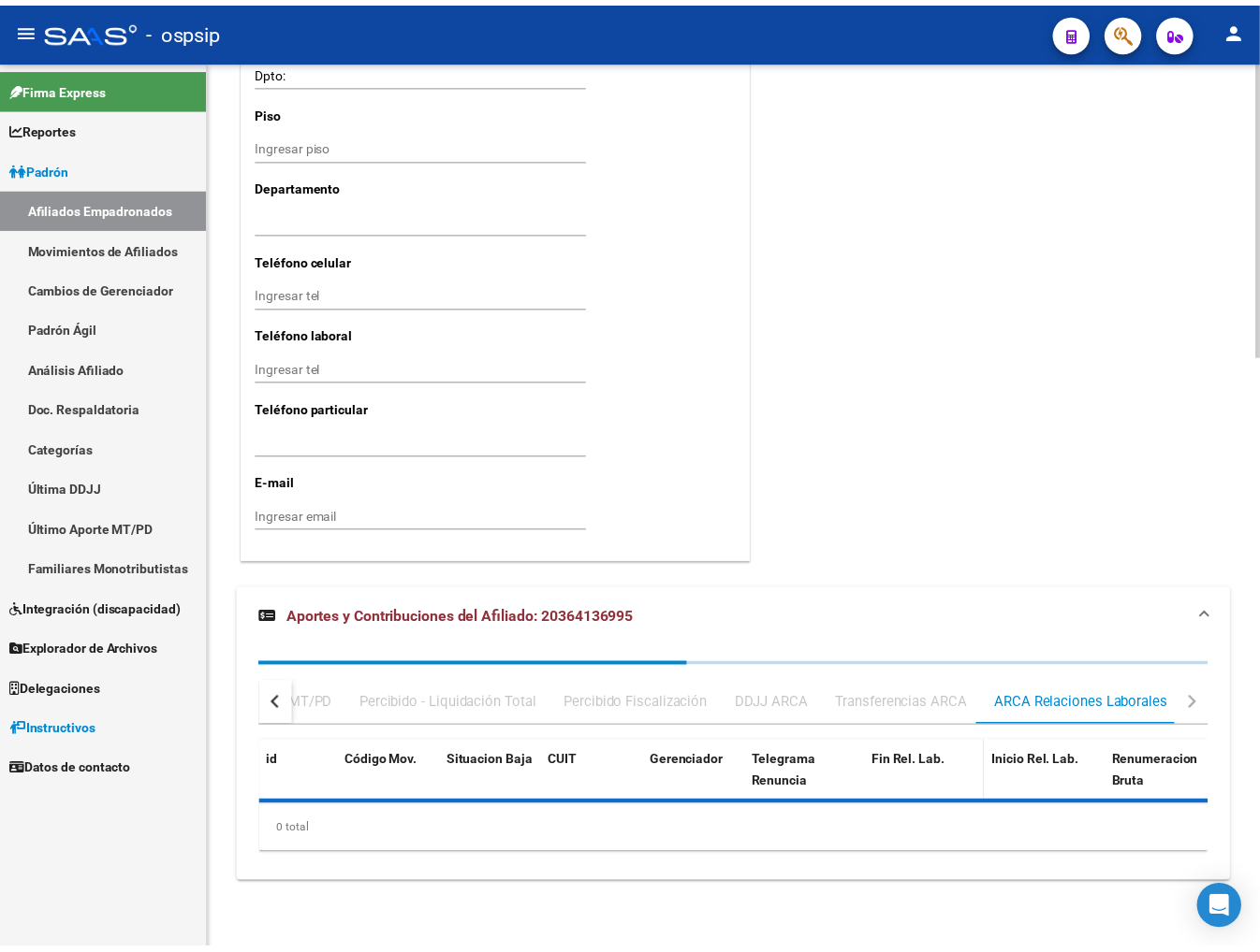
scroll to position [1880, 0]
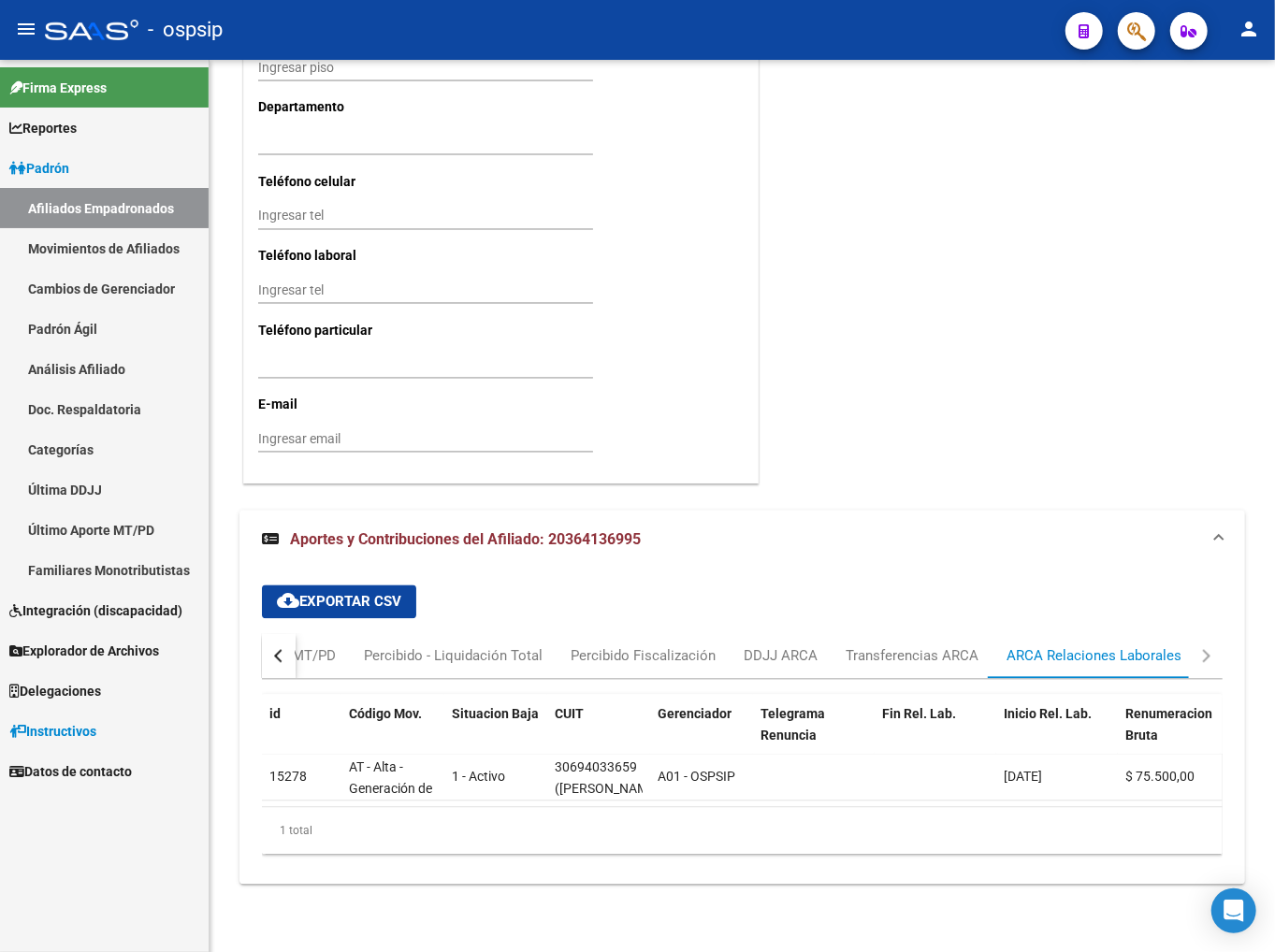
click at [1057, 20] on icon "button" at bounding box center [1136, 31] width 18 height 21
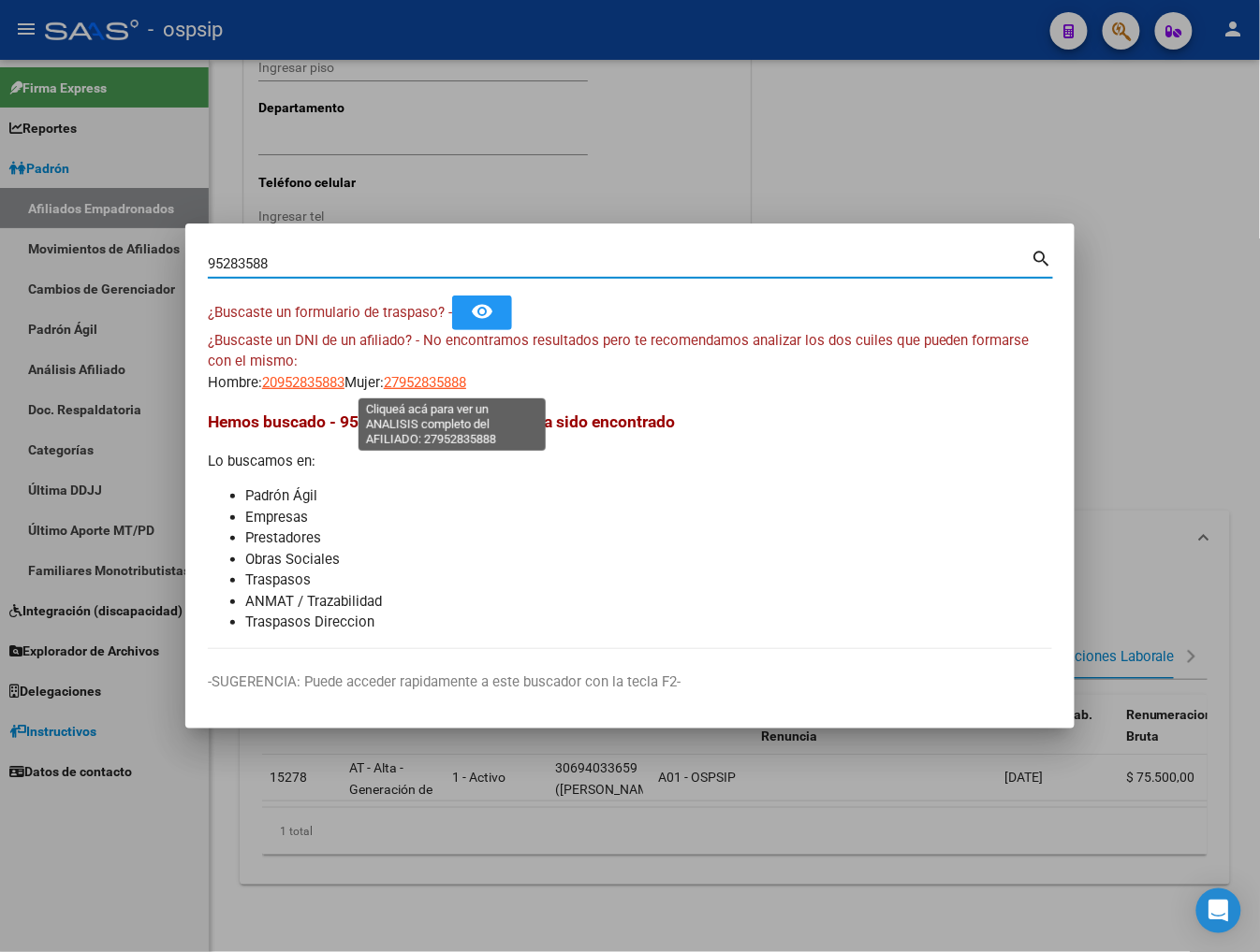
click at [456, 381] on span "27952835888" at bounding box center [425, 382] width 82 height 16
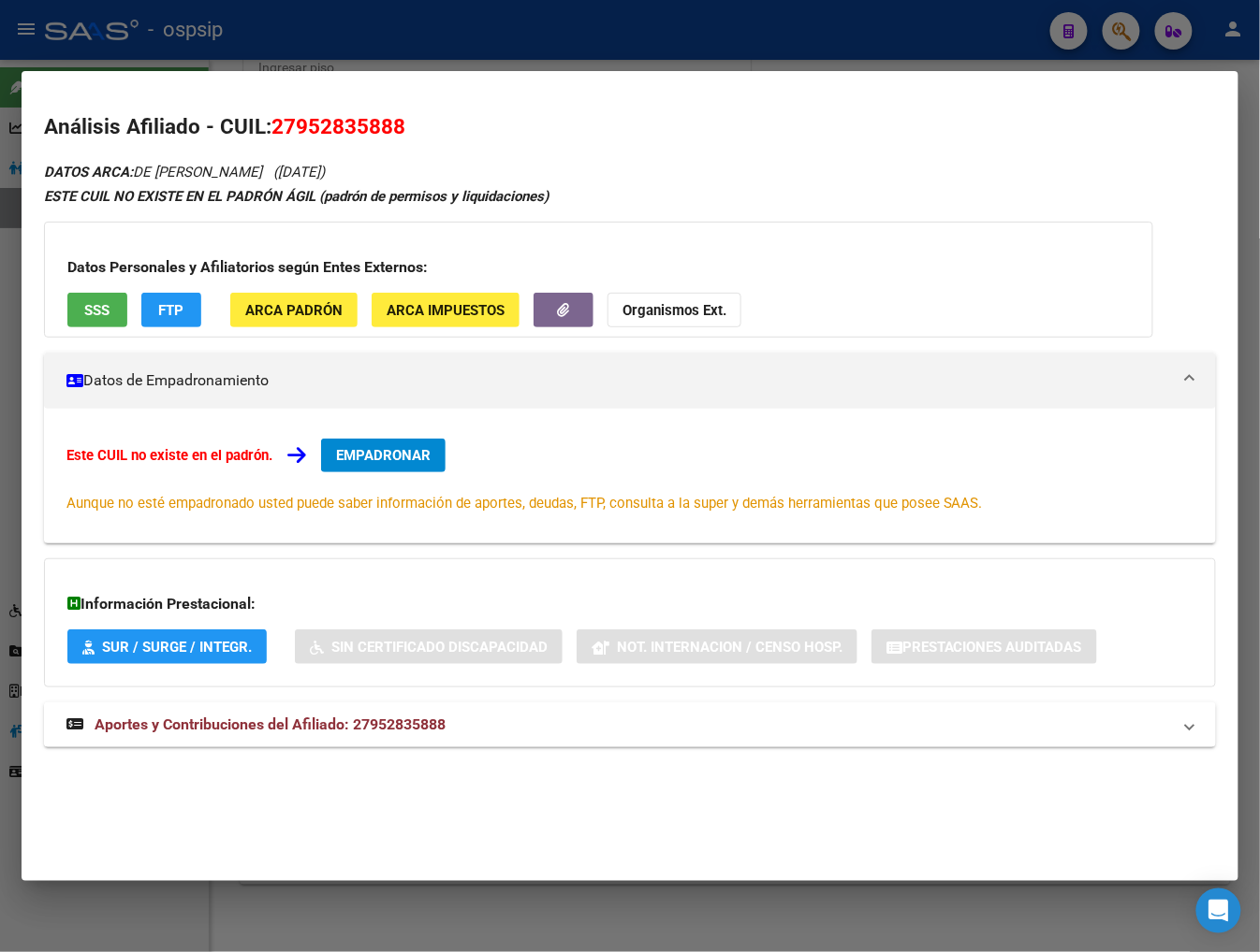
click at [257, 731] on span "Aportes y Contribuciones del Afiliado: 27952835888" at bounding box center [270, 724] width 351 height 17
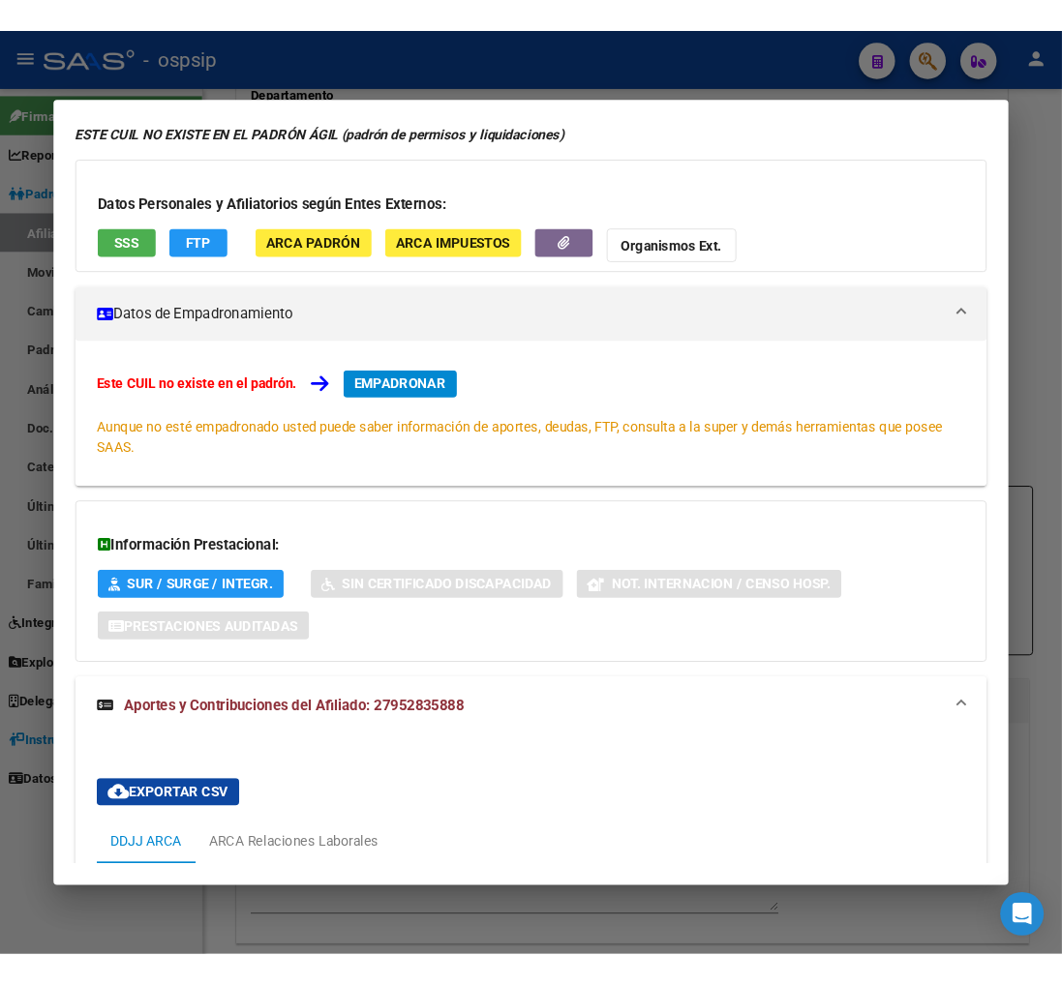
scroll to position [0, 0]
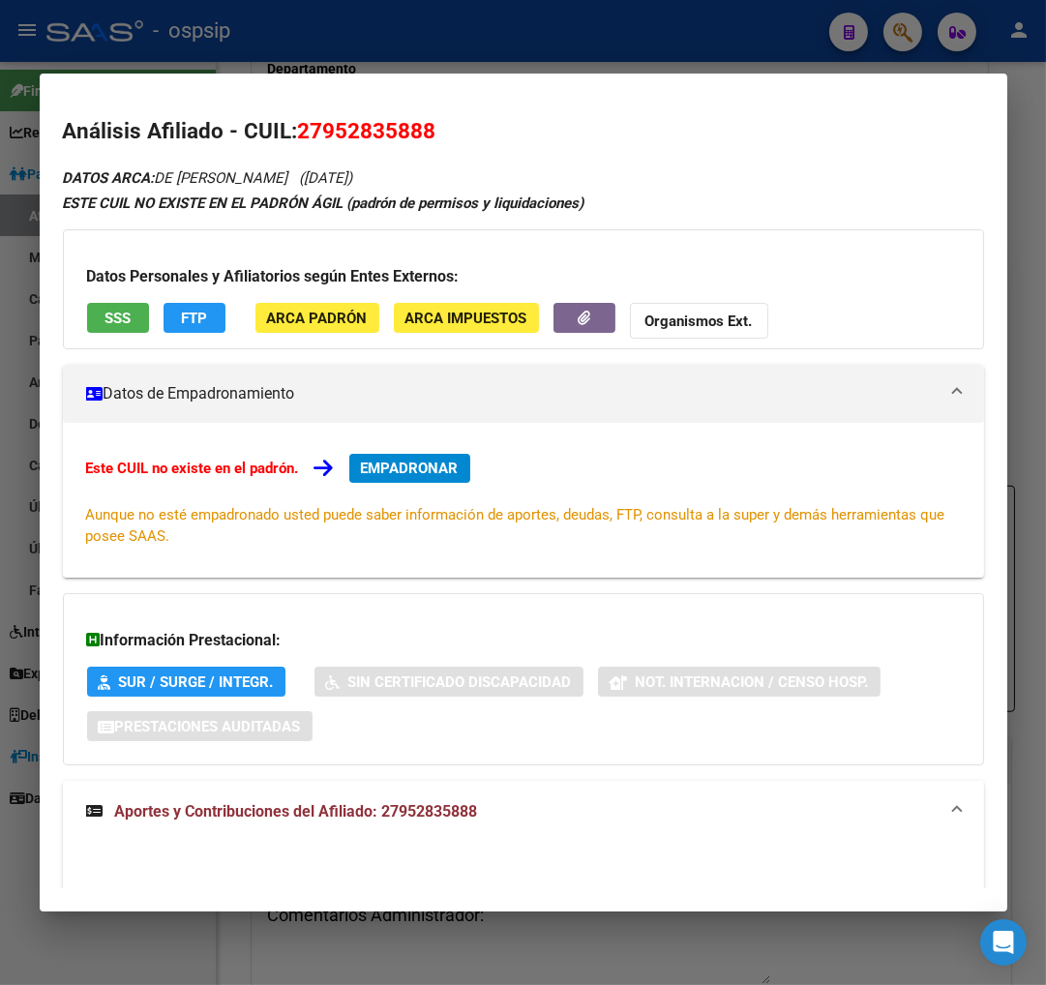
click at [896, 34] on div at bounding box center [523, 492] width 1046 height 985
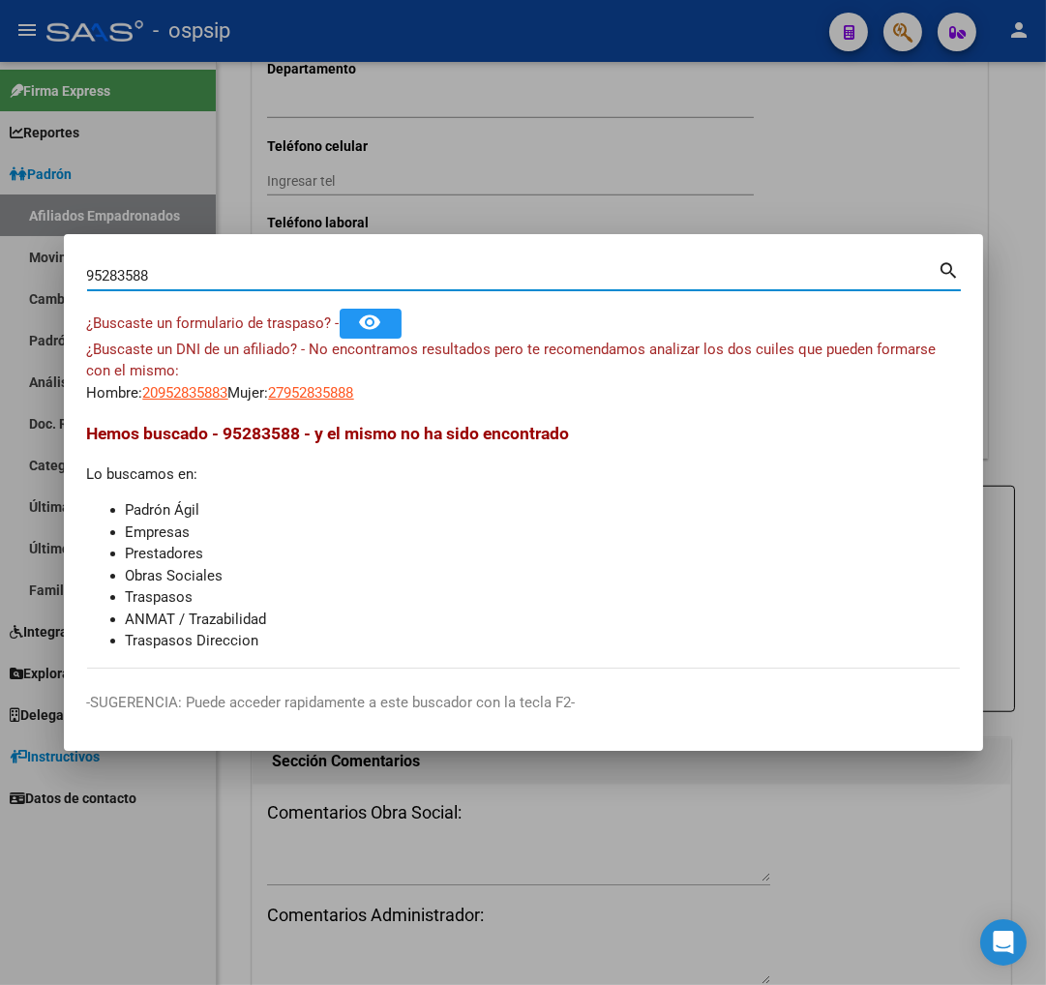
click at [186, 281] on input "95283588" at bounding box center [513, 275] width 852 height 17
click at [169, 394] on span "20434893217" at bounding box center [185, 392] width 85 height 17
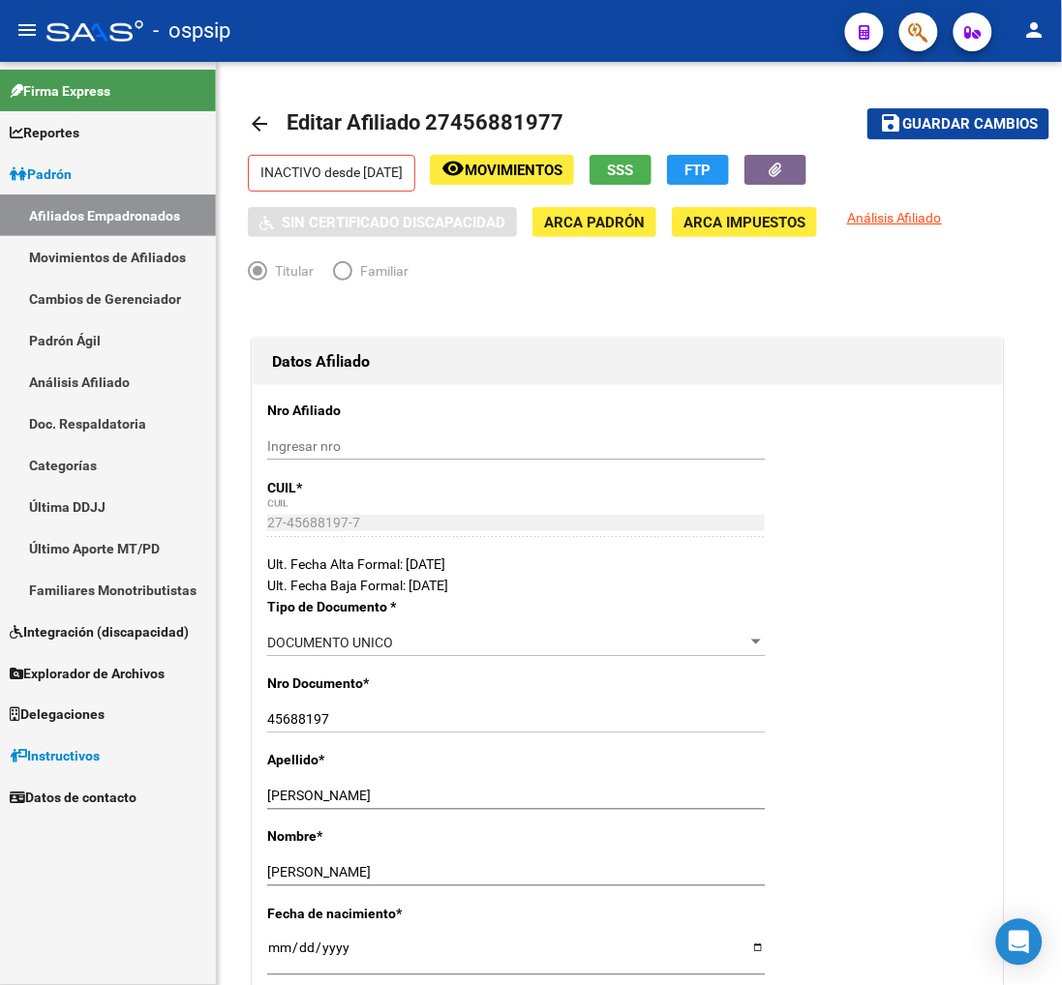
click at [906, 35] on button "button" at bounding box center [918, 32] width 39 height 39
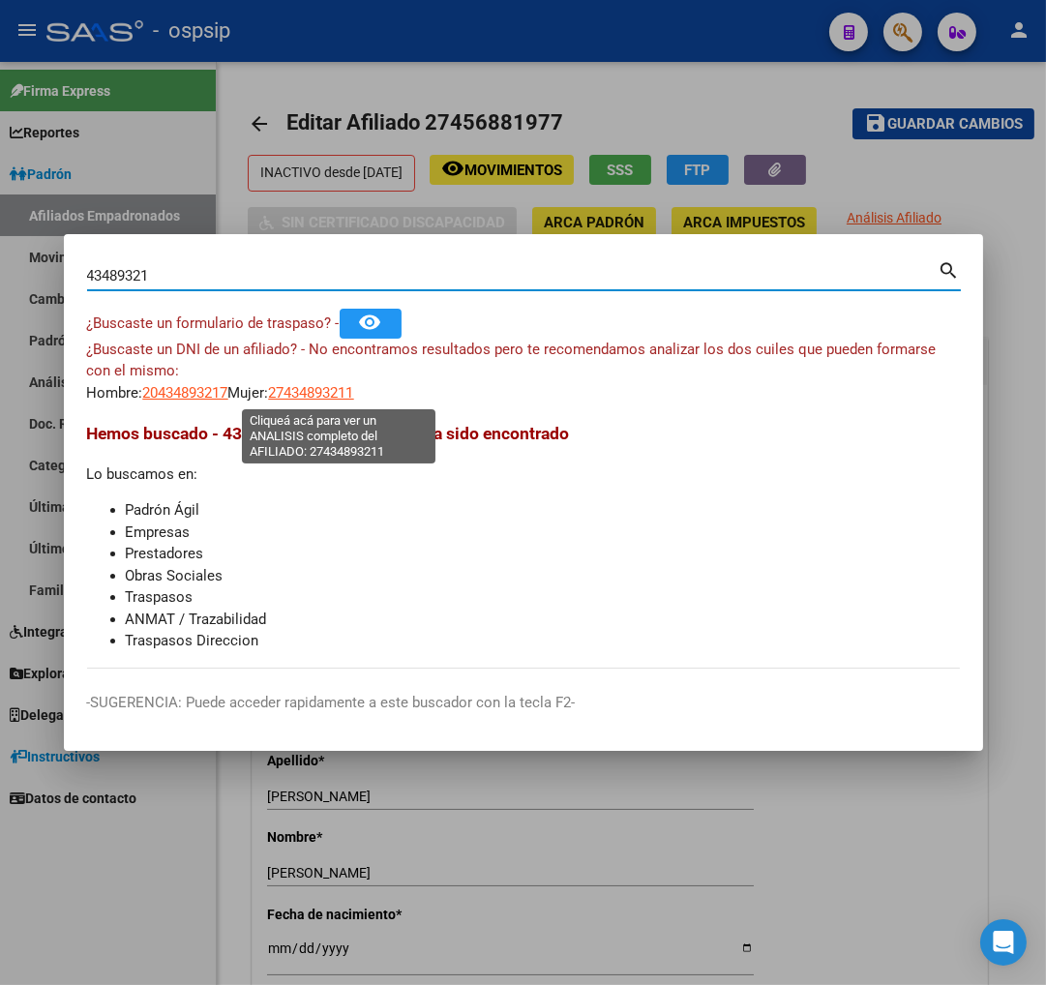
click at [342, 399] on span "27434893211" at bounding box center [311, 392] width 85 height 17
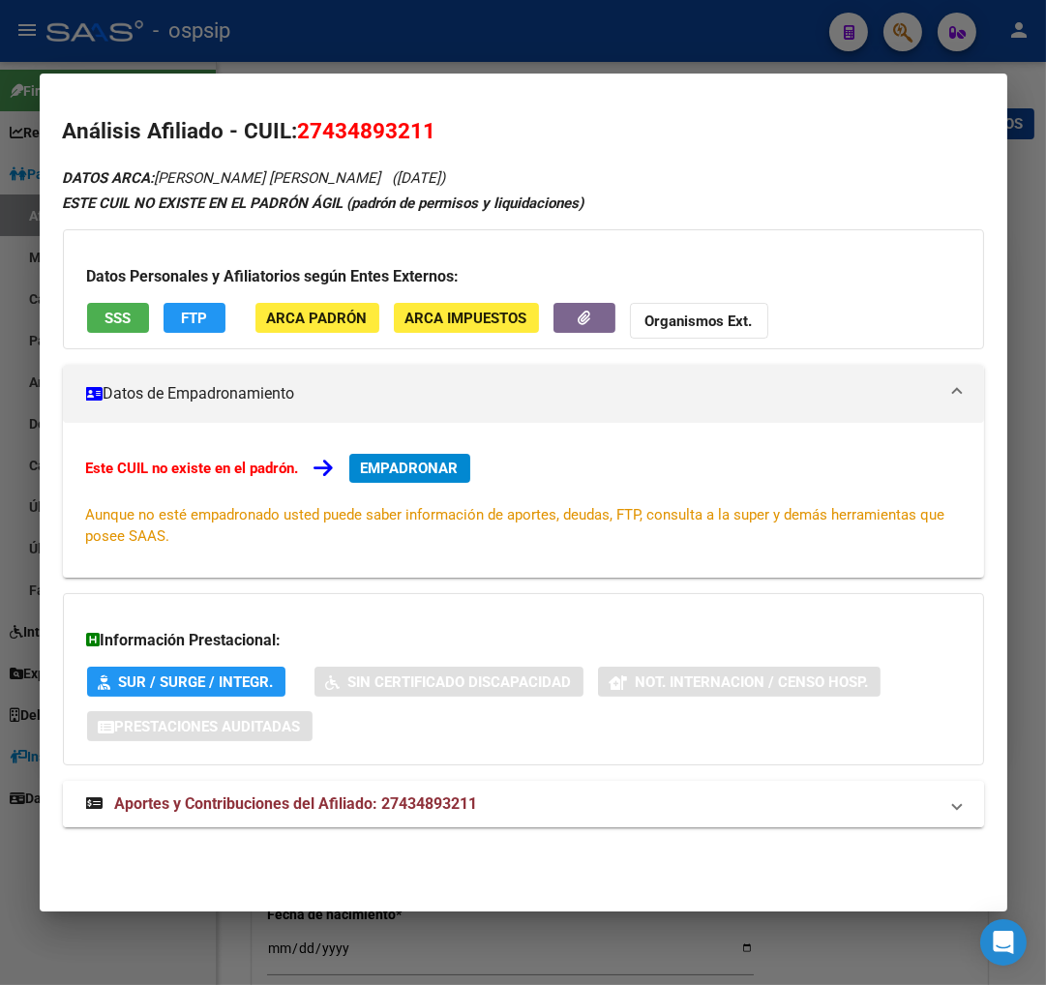
click at [301, 804] on span "Aportes y Contribuciones del Afiliado: 27434893211" at bounding box center [296, 804] width 363 height 18
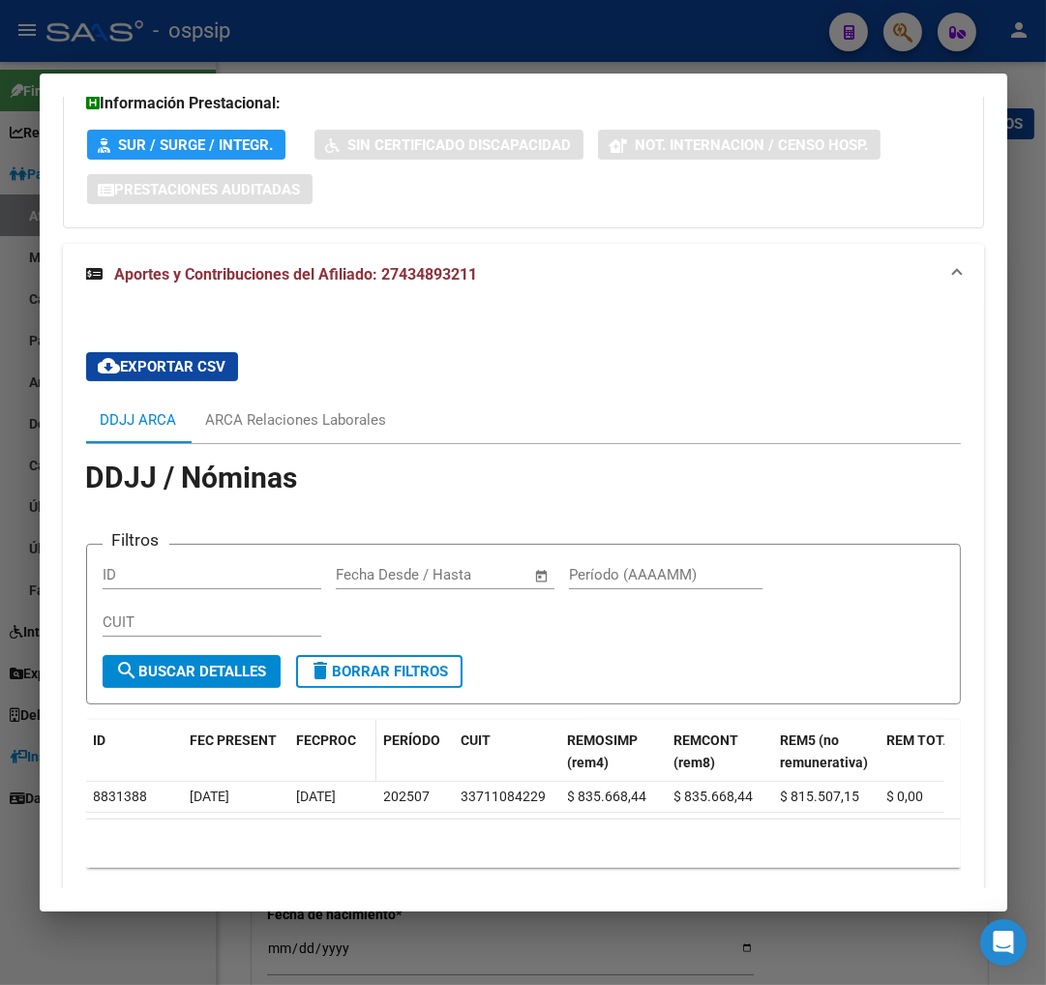
scroll to position [622, 0]
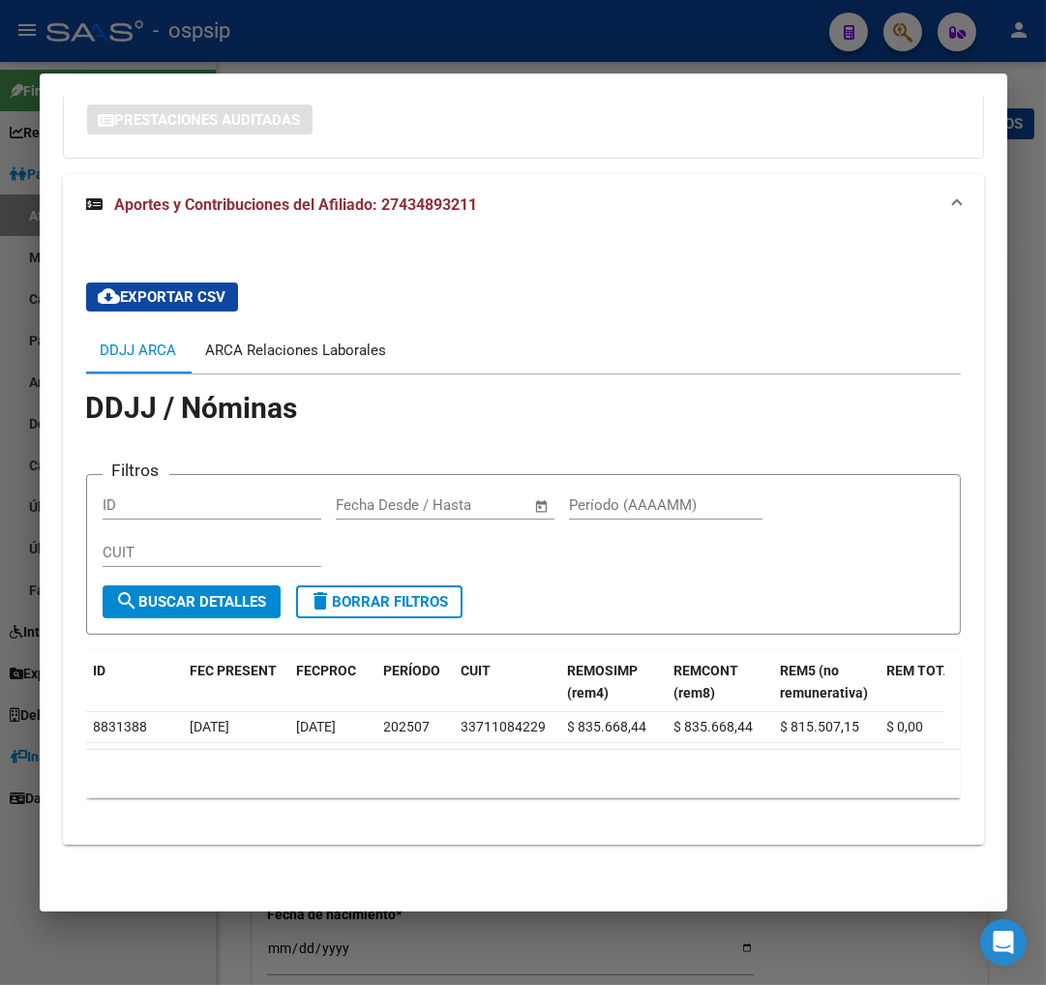
click at [324, 342] on div "ARCA Relaciones Laborales" at bounding box center [296, 350] width 181 height 21
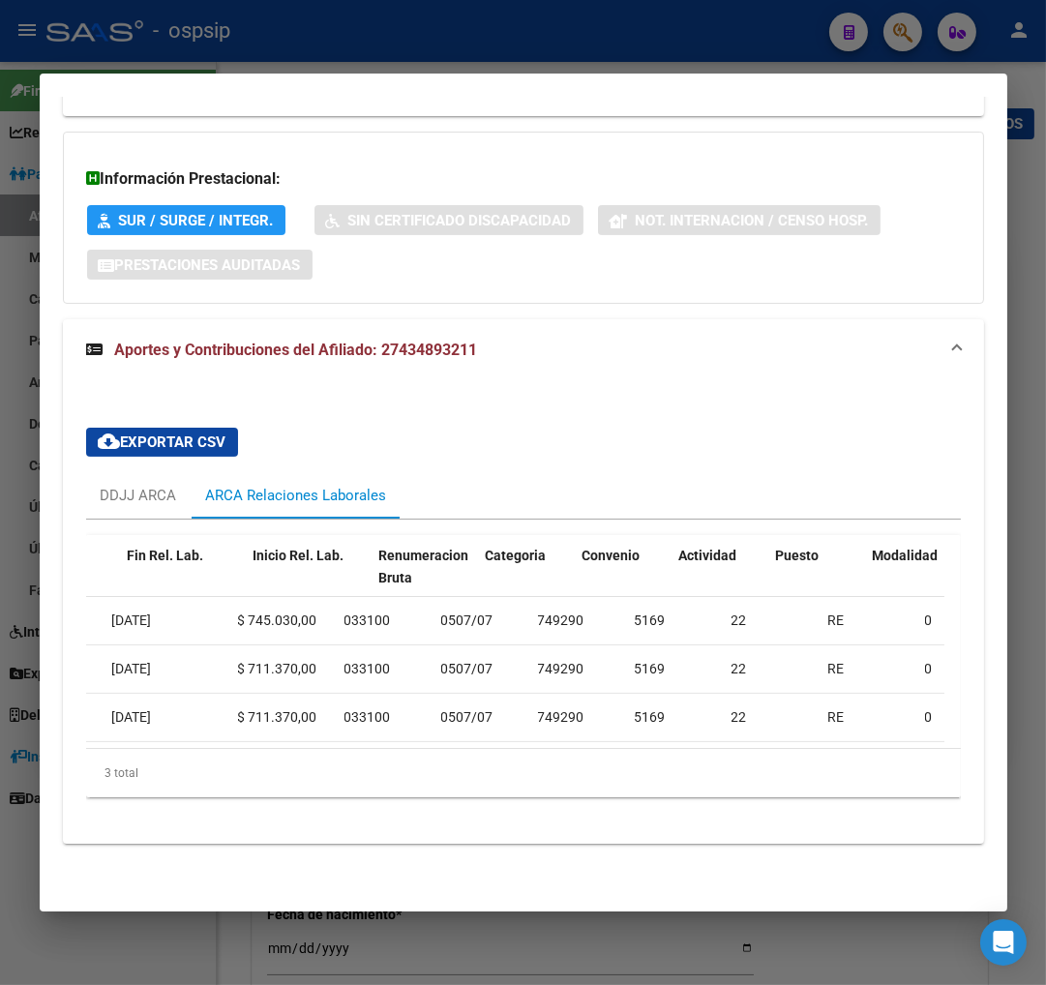
scroll to position [0, 0]
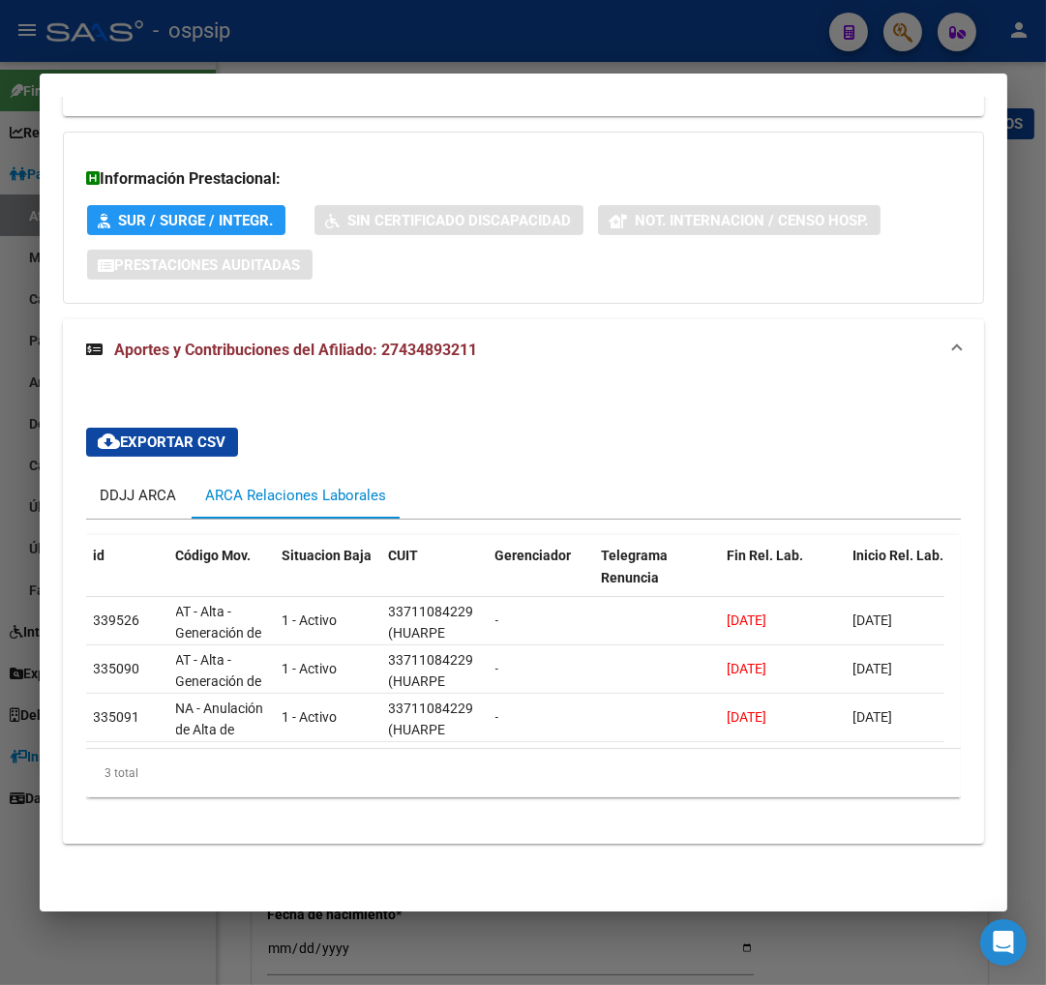
click at [118, 485] on div "DDJJ ARCA" at bounding box center [139, 495] width 76 height 21
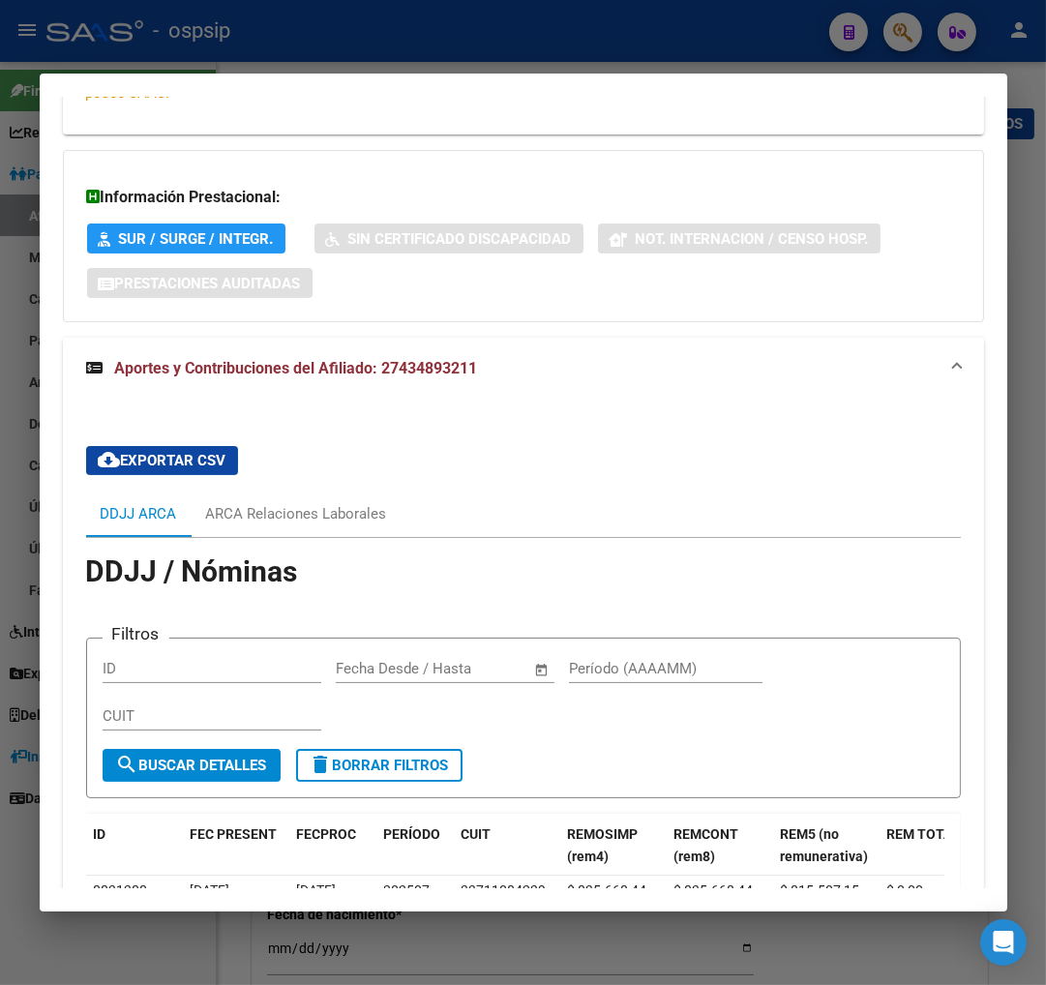
scroll to position [407, 0]
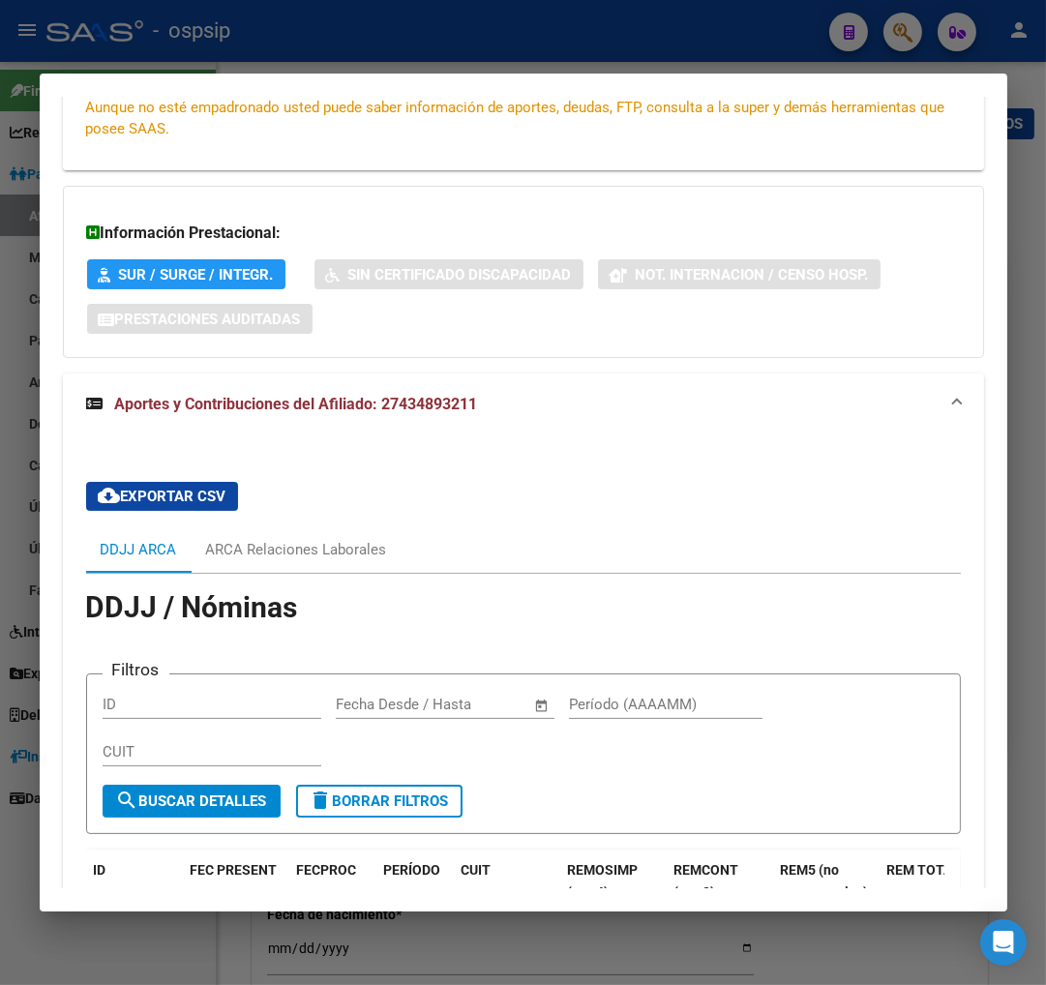
click at [673, 546] on div "DDJJ ARCA ARCA Relaciones Laborales" at bounding box center [523, 550] width 875 height 46
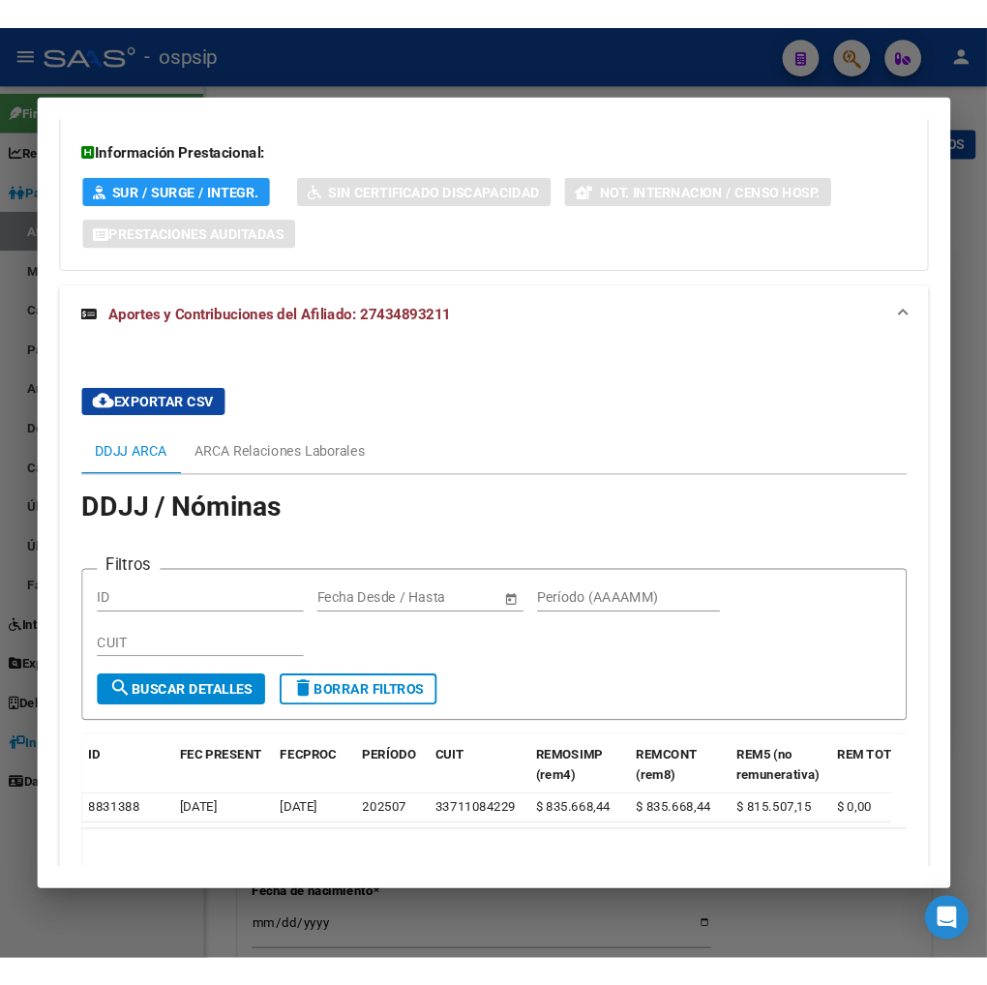
scroll to position [622, 0]
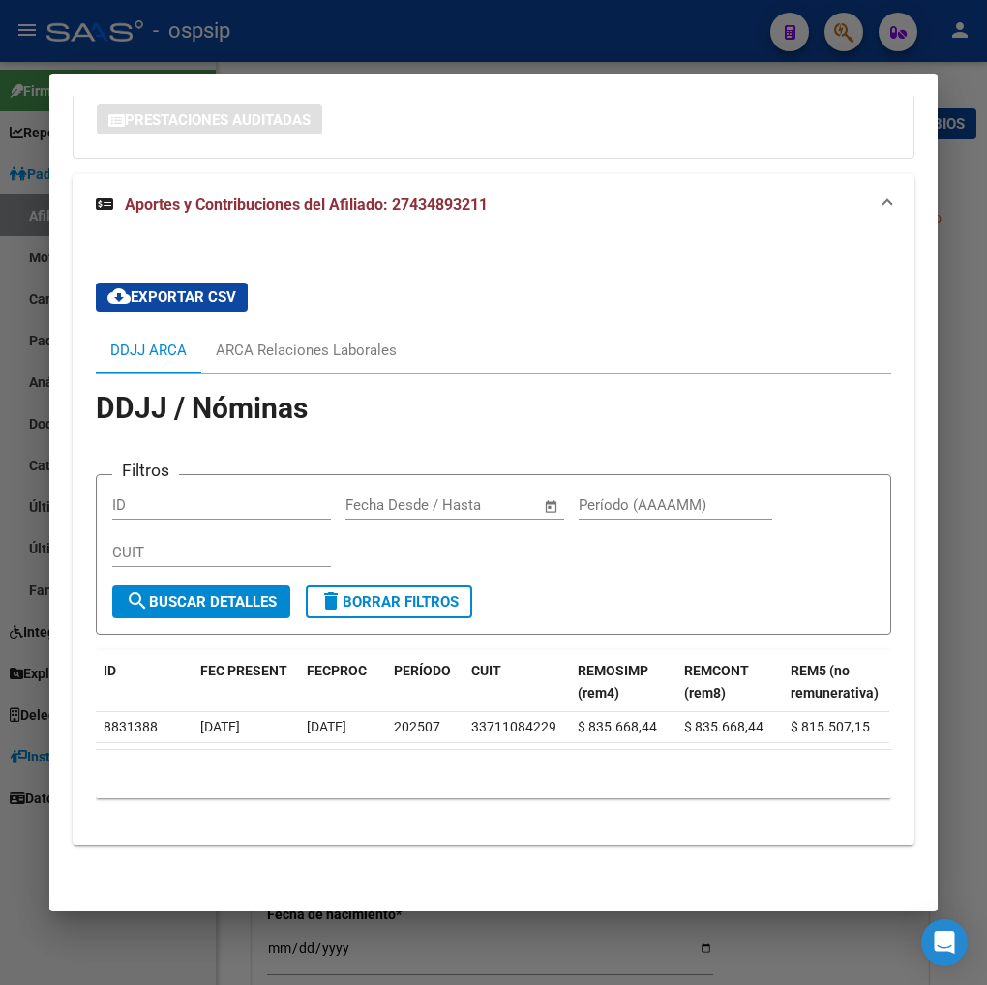
click at [833, 30] on div at bounding box center [493, 492] width 987 height 985
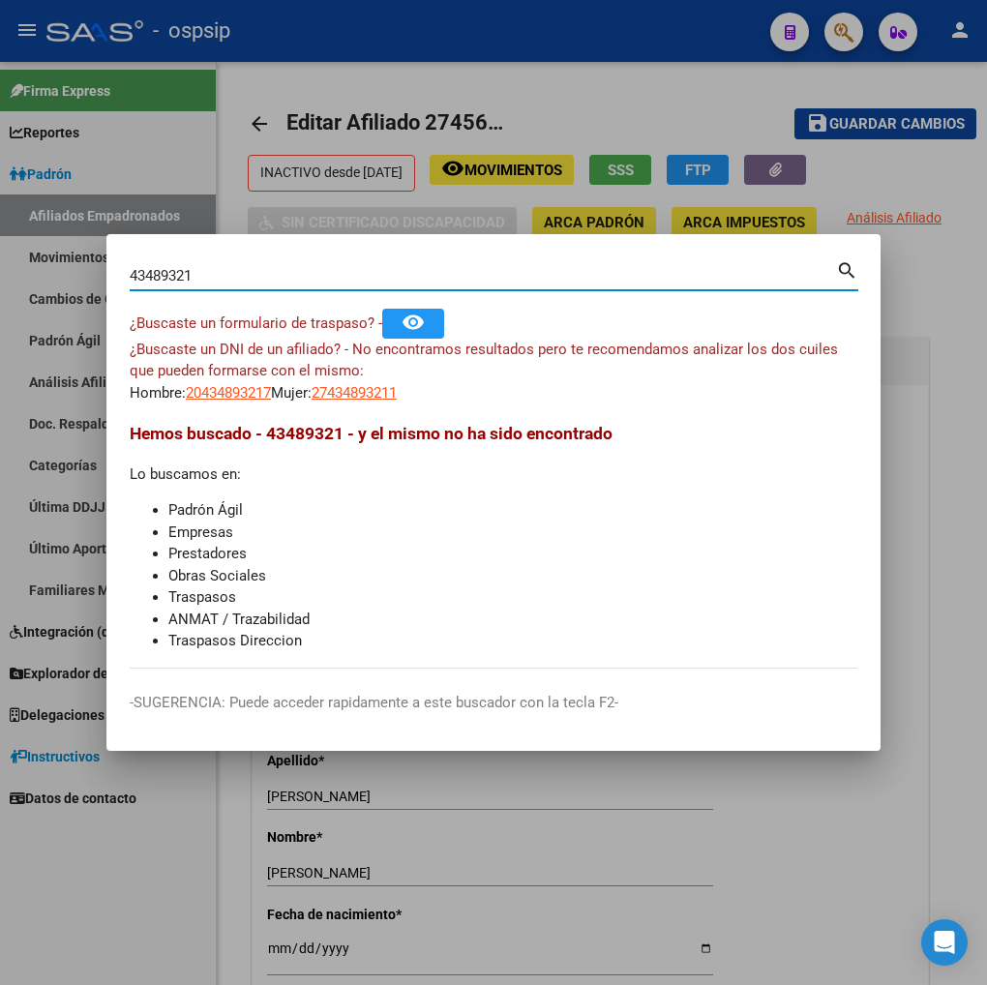
click at [225, 273] on input "43489321" at bounding box center [483, 275] width 707 height 17
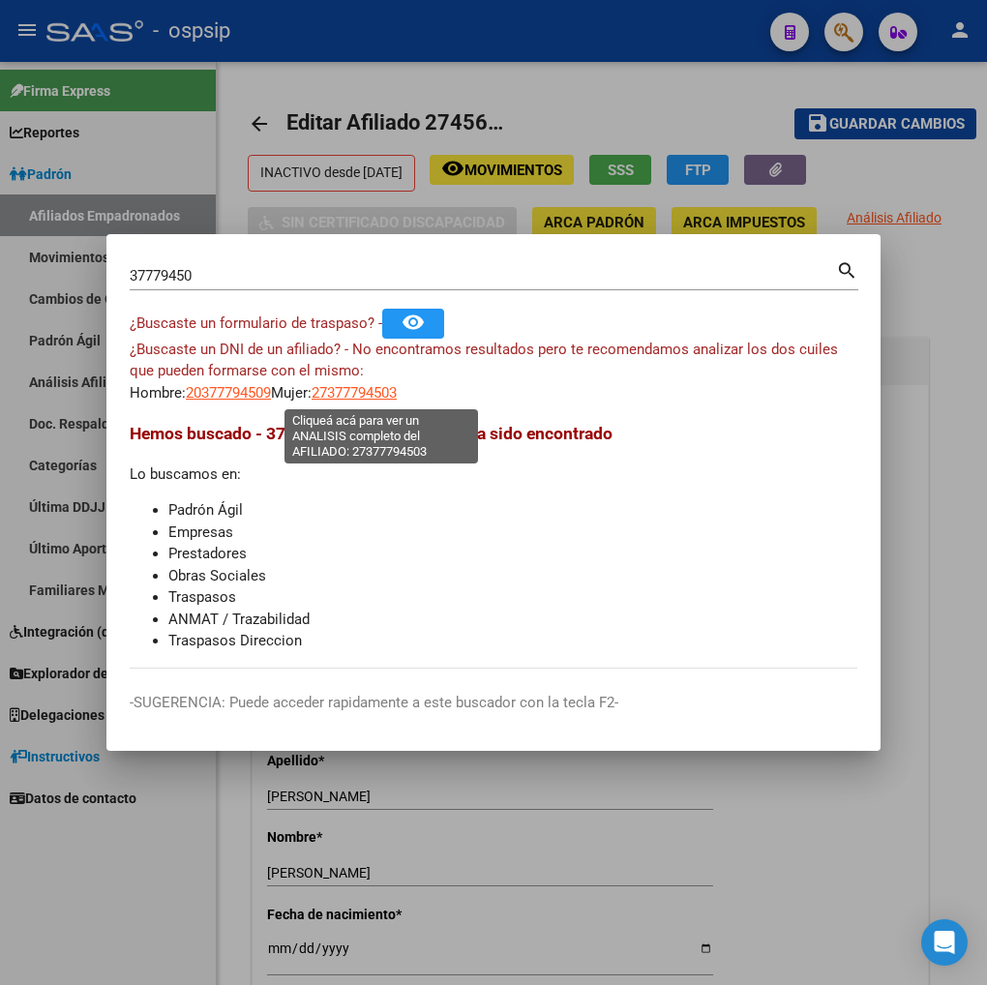
click at [384, 390] on span "27377794503" at bounding box center [354, 392] width 85 height 17
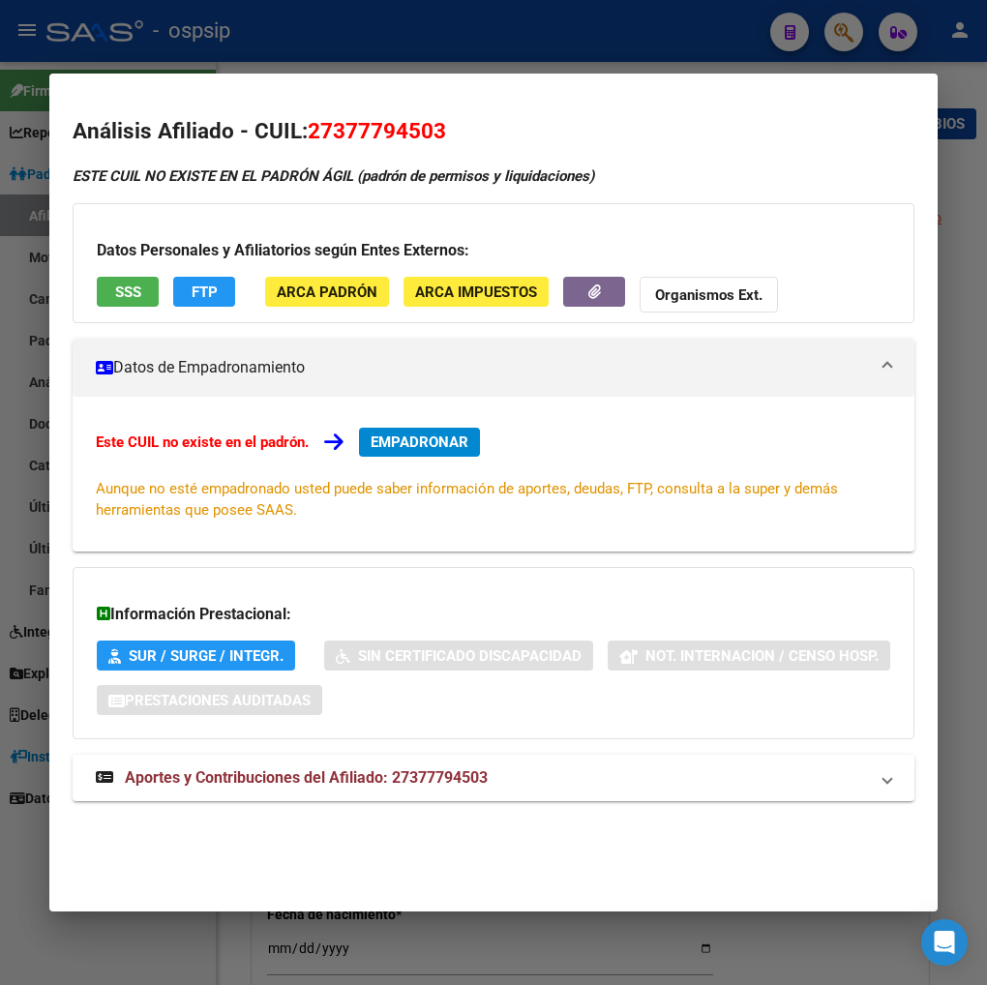
click at [856, 33] on div at bounding box center [493, 492] width 987 height 985
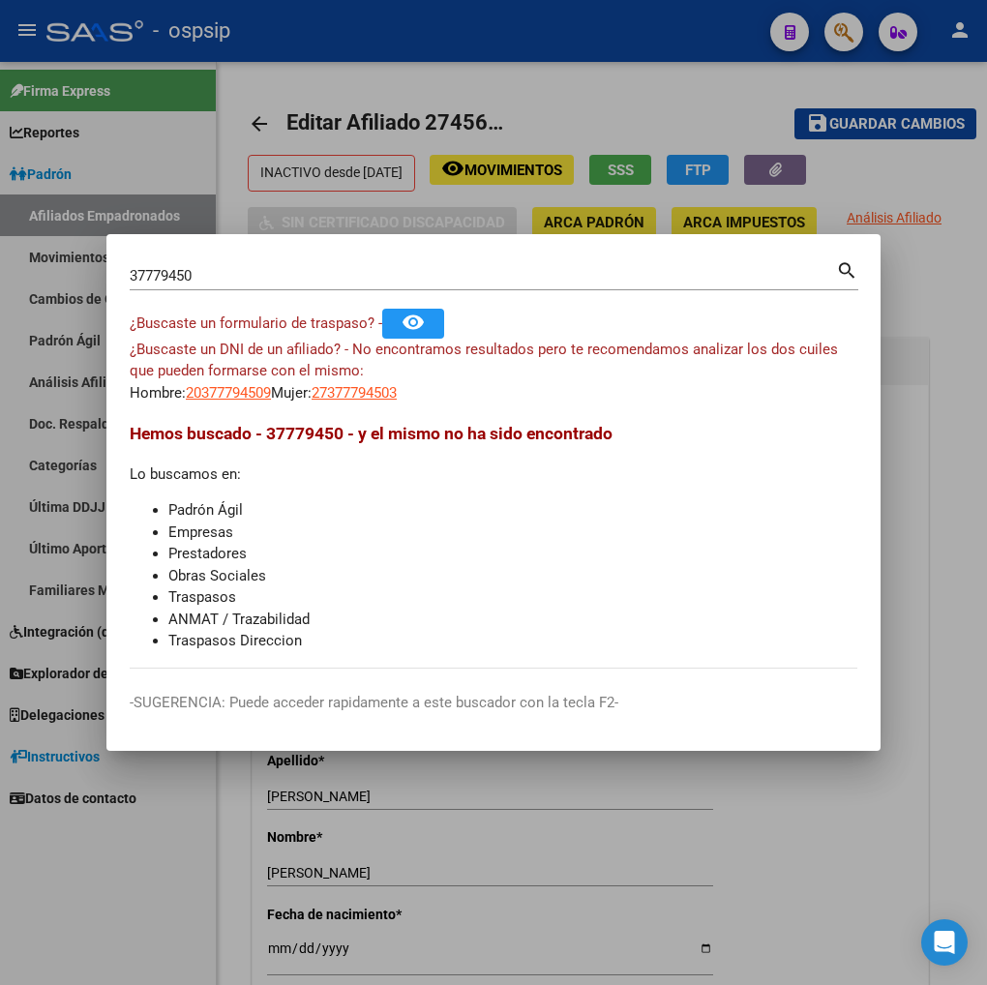
click at [219, 259] on div "37779450 Buscar (apellido, dni, [PERSON_NAME], [PERSON_NAME], cuit, obra social…" at bounding box center [494, 273] width 729 height 33
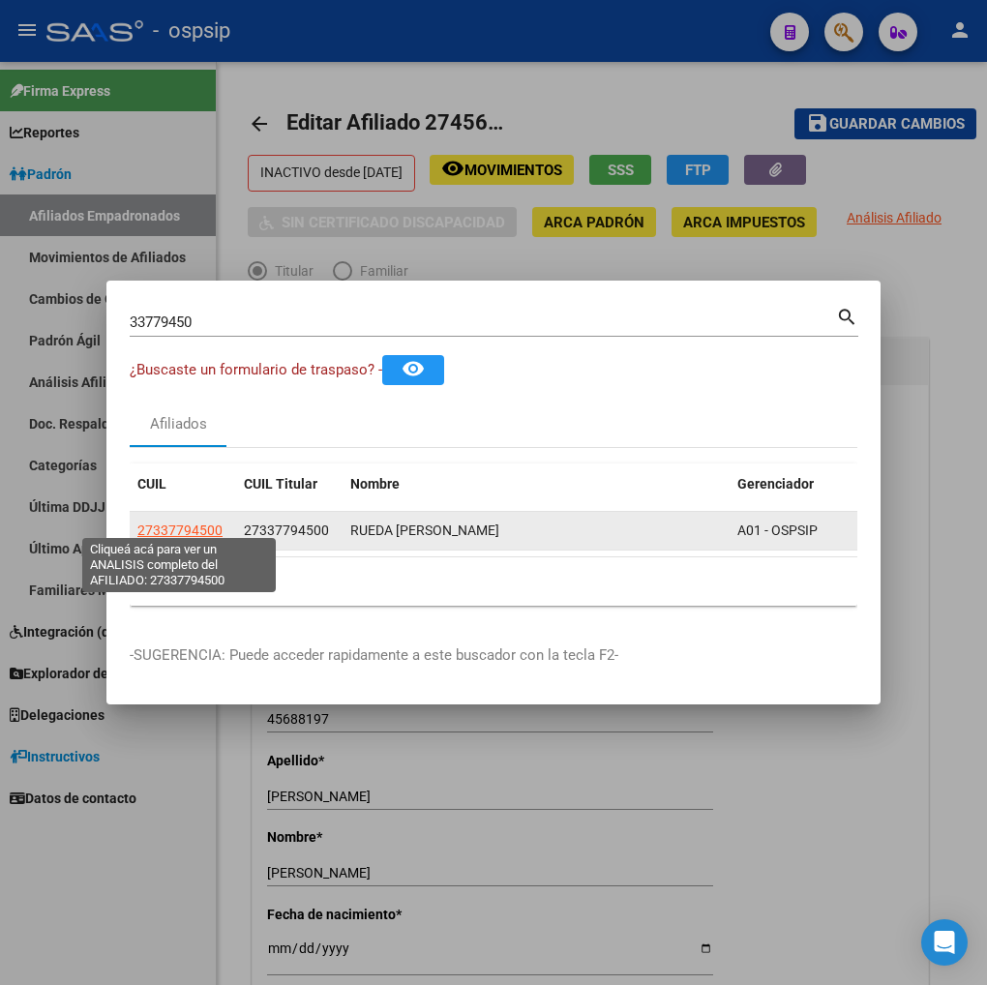
click at [179, 524] on span "27337794500" at bounding box center [179, 530] width 85 height 15
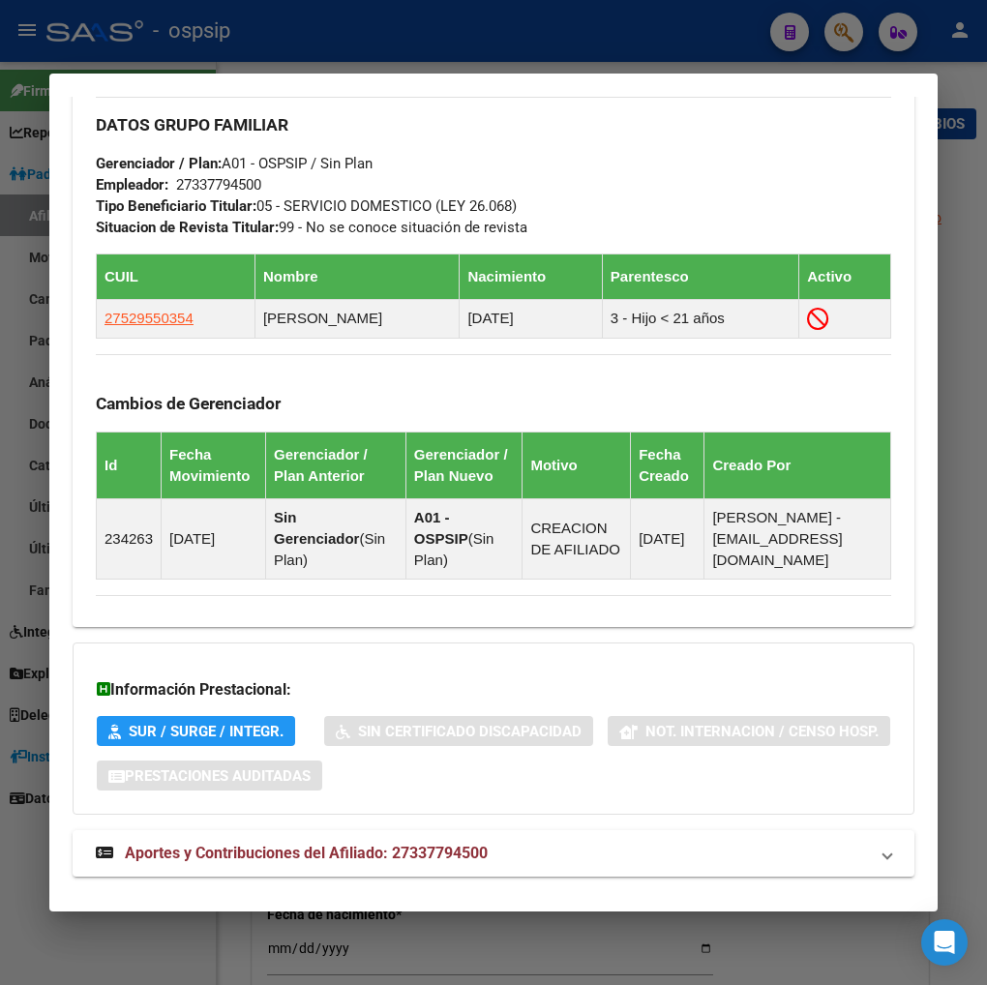
scroll to position [1069, 0]
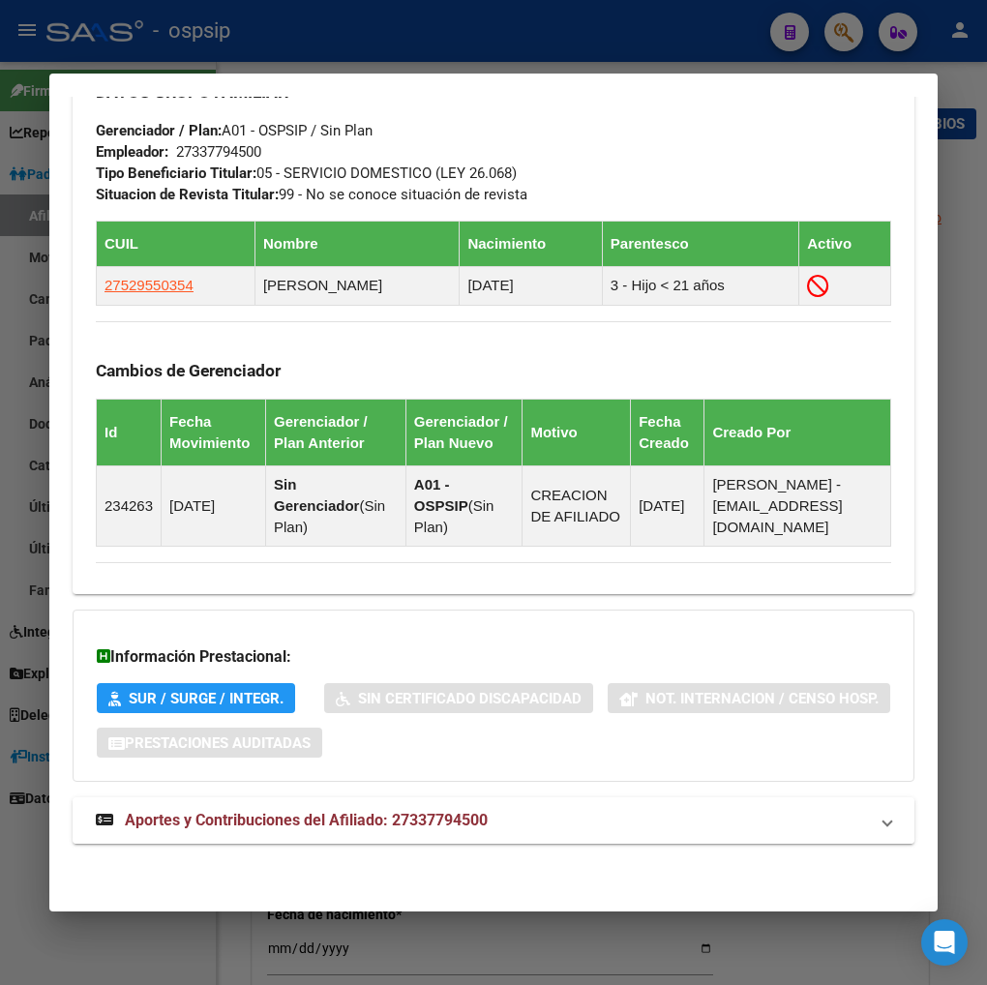
click at [204, 823] on span "Aportes y Contribuciones del Afiliado: 27337794500" at bounding box center [306, 820] width 363 height 18
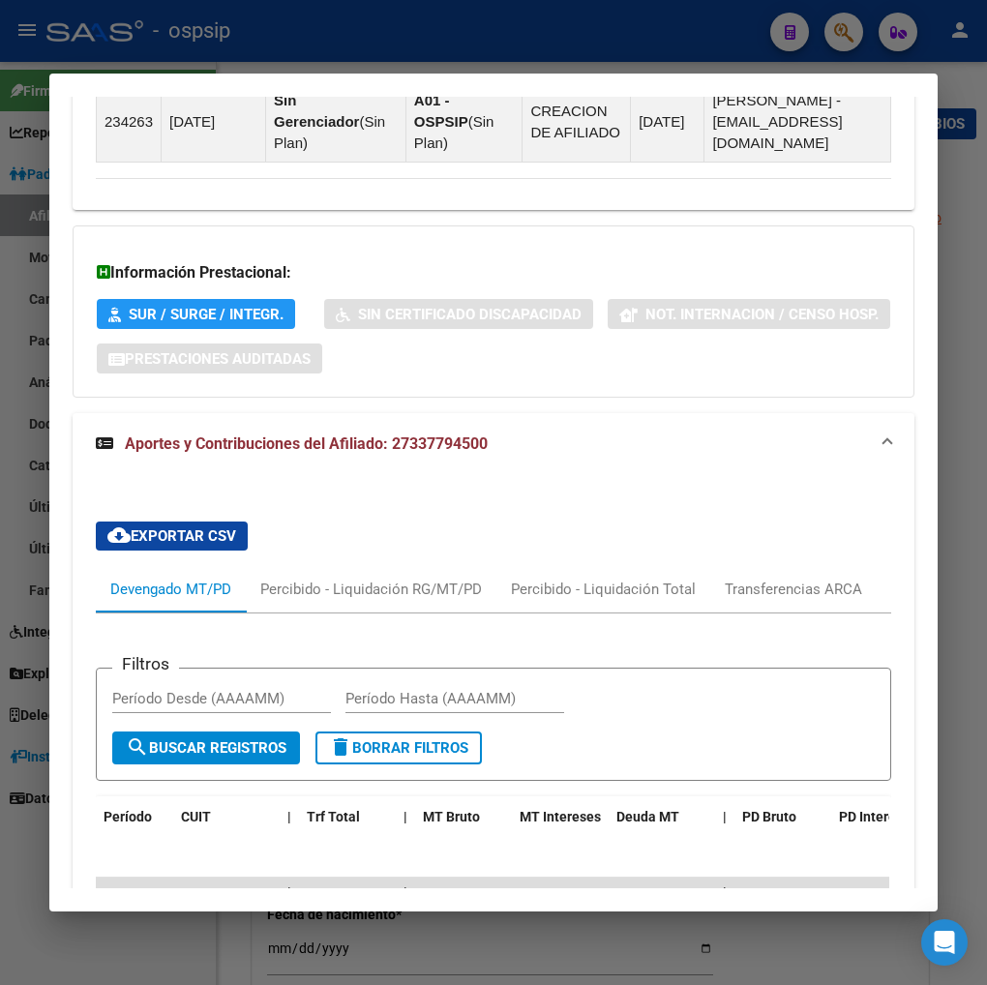
scroll to position [1776, 0]
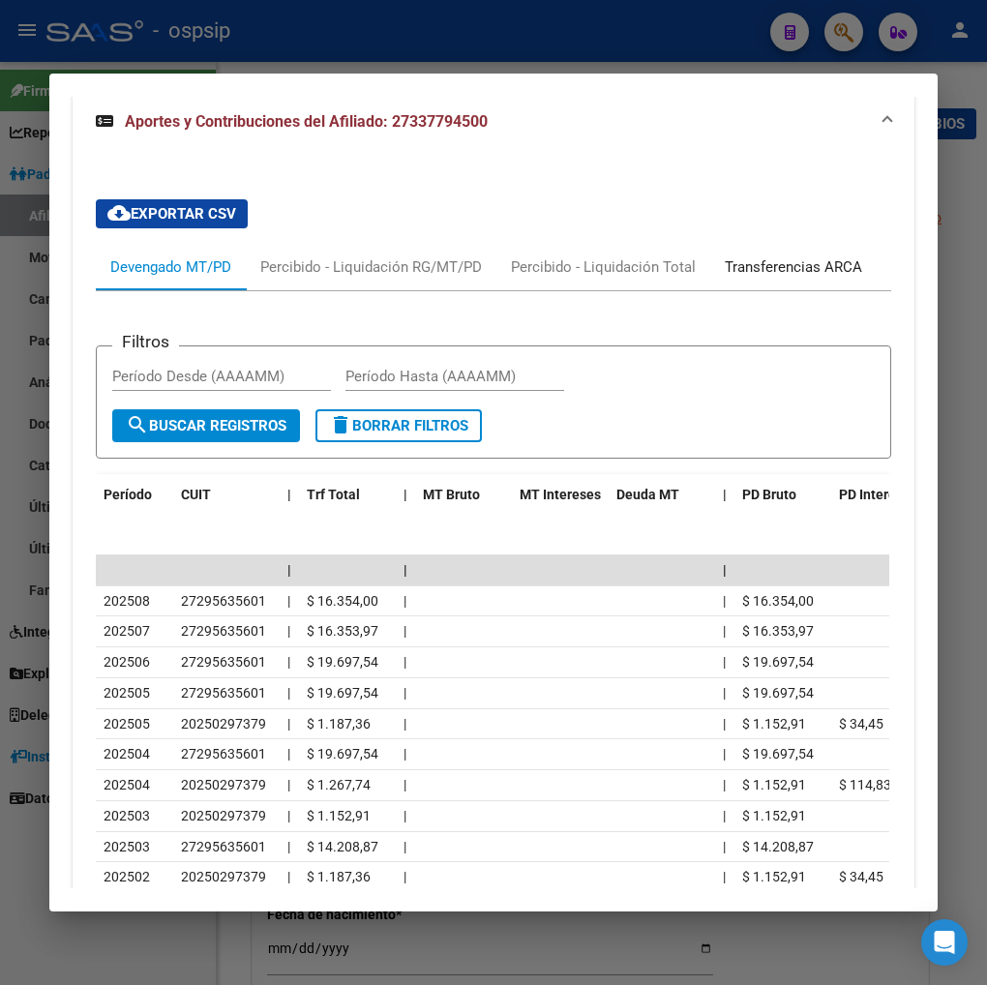
click at [825, 271] on div "Transferencias ARCA" at bounding box center [793, 266] width 137 height 21
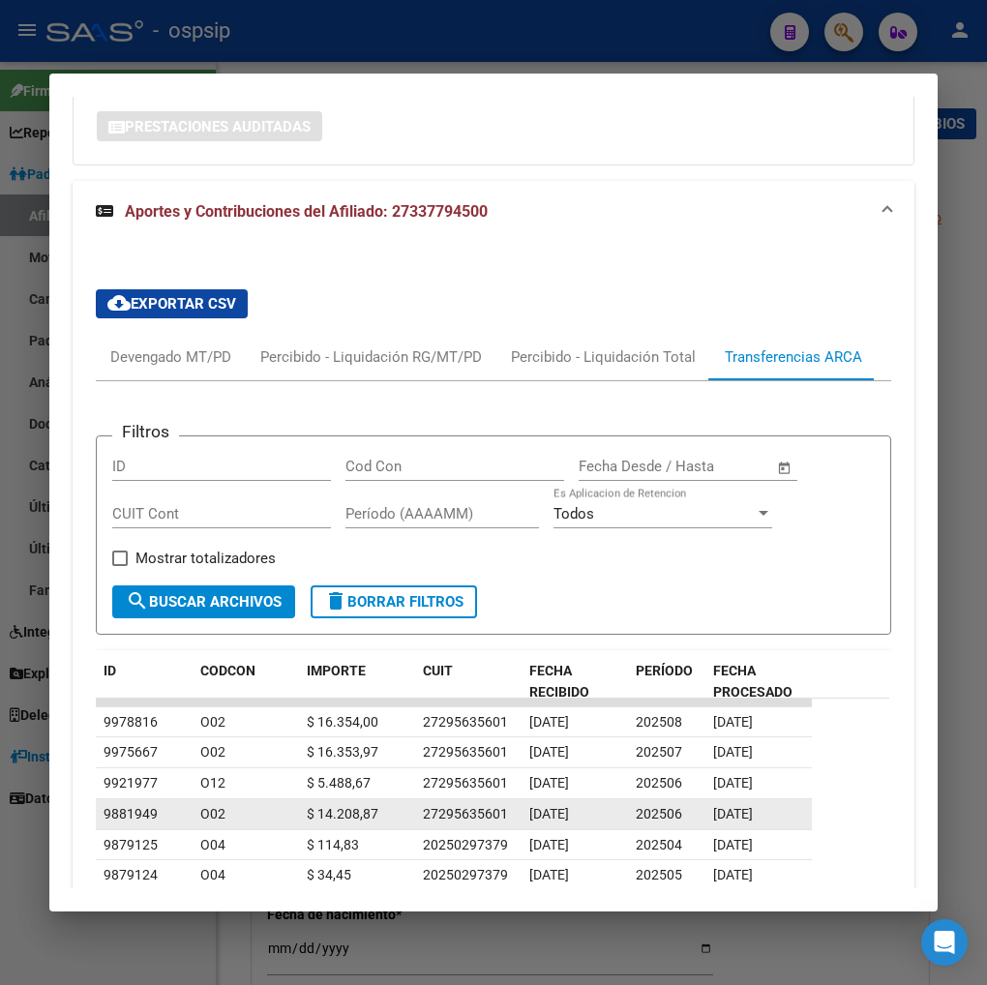
scroll to position [1454, 0]
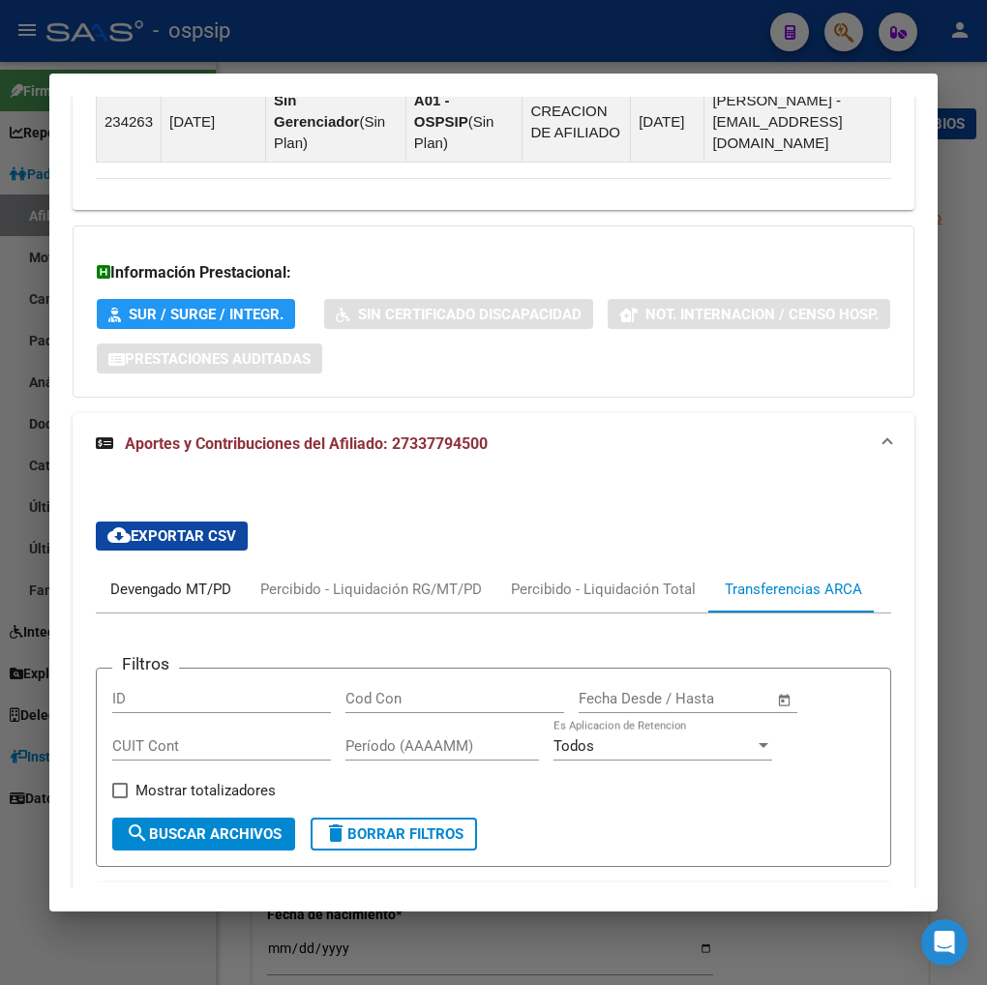
click at [121, 585] on div "Devengado MT/PD" at bounding box center [170, 589] width 121 height 21
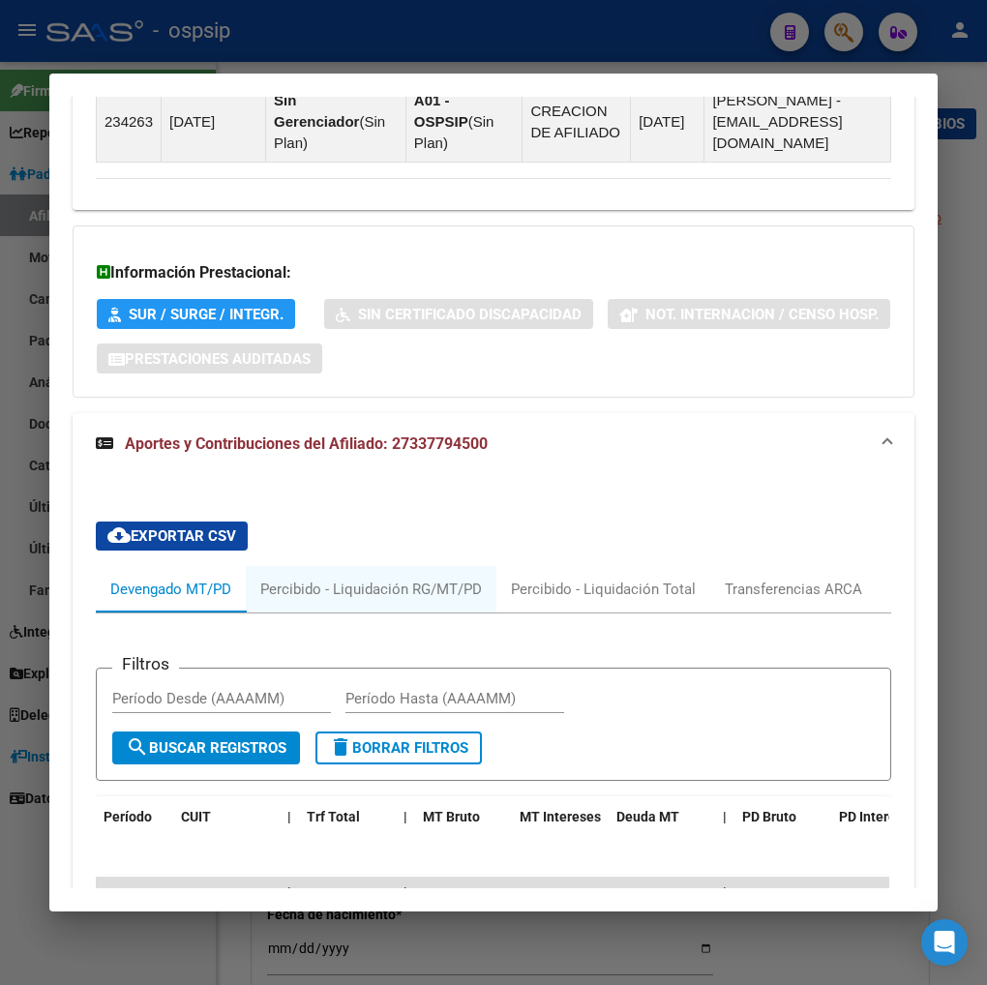
click at [160, 600] on div "Devengado MT/PD" at bounding box center [170, 589] width 121 height 21
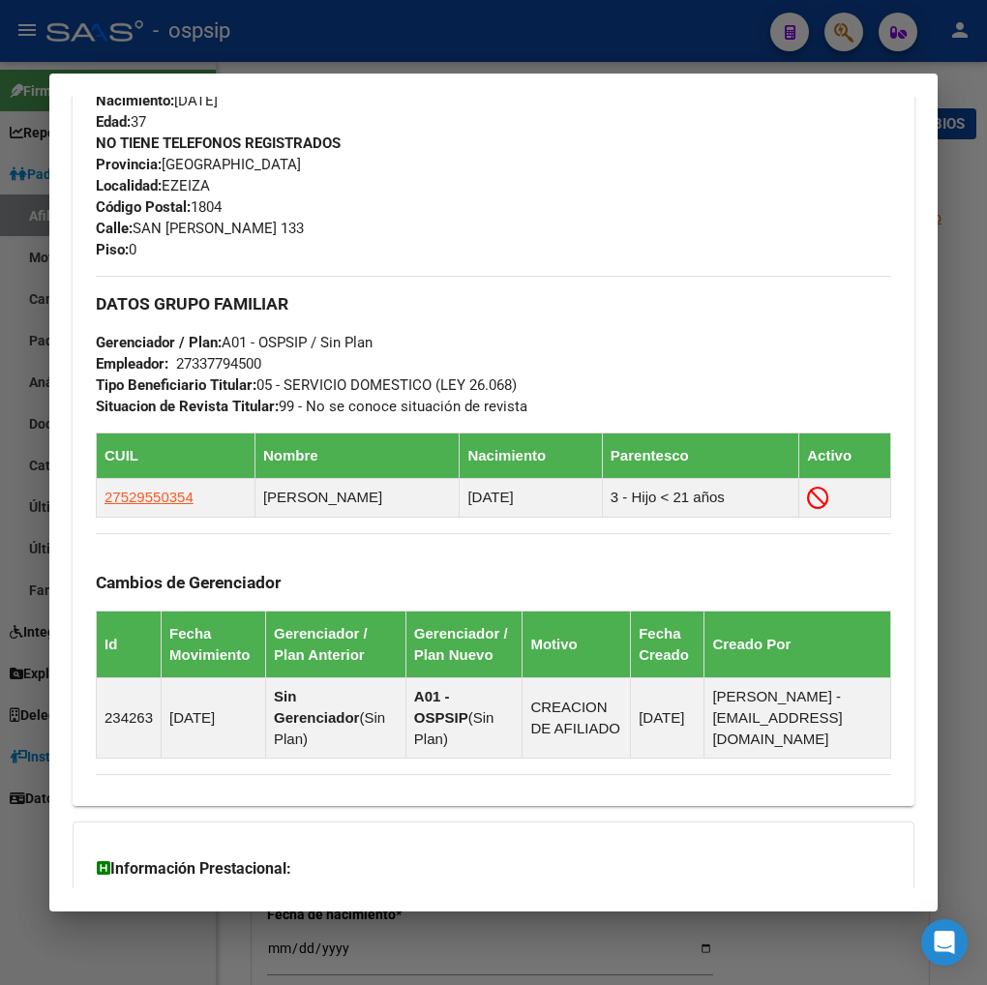
scroll to position [859, 0]
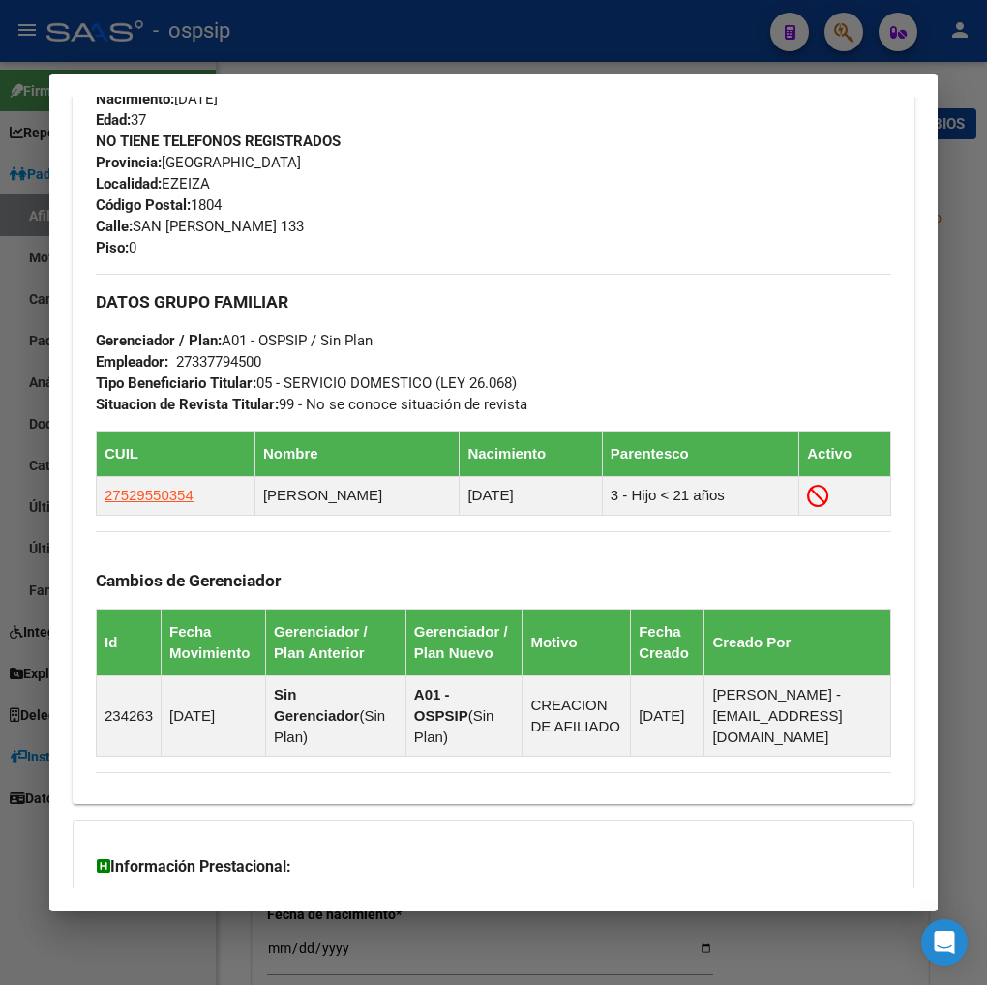
click at [478, 536] on div "Cambios de Gerenciador Id Fecha Movimiento Gerenciador / Plan Anterior Gerencia…" at bounding box center [494, 644] width 796 height 226
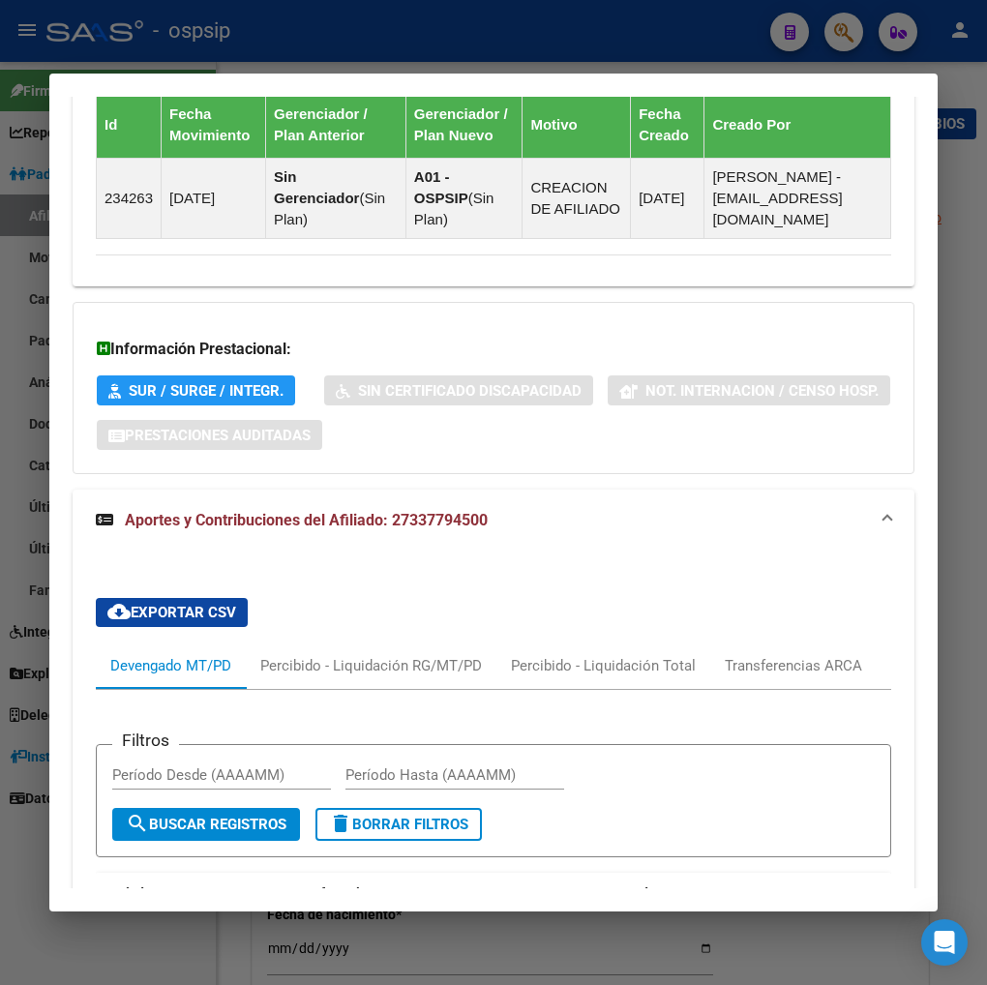
scroll to position [1190, 0]
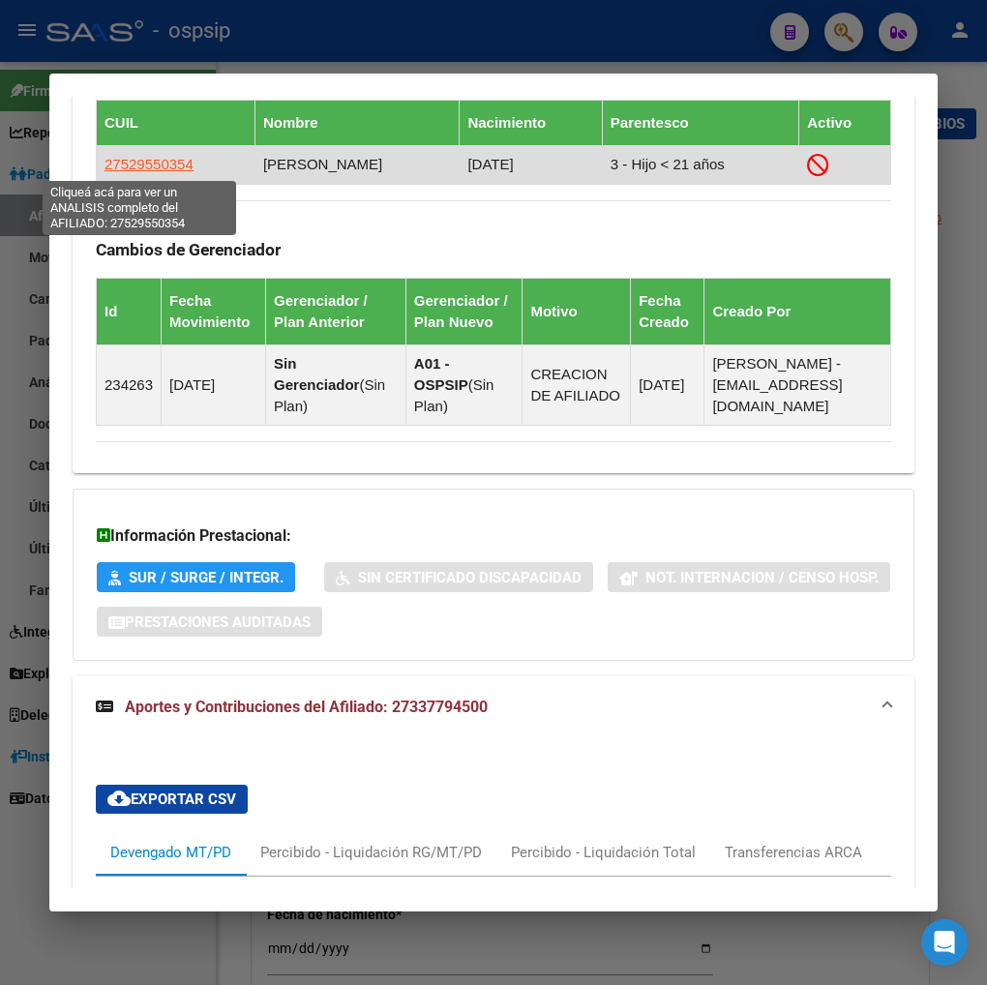
click at [151, 171] on span "27529550354" at bounding box center [149, 164] width 89 height 16
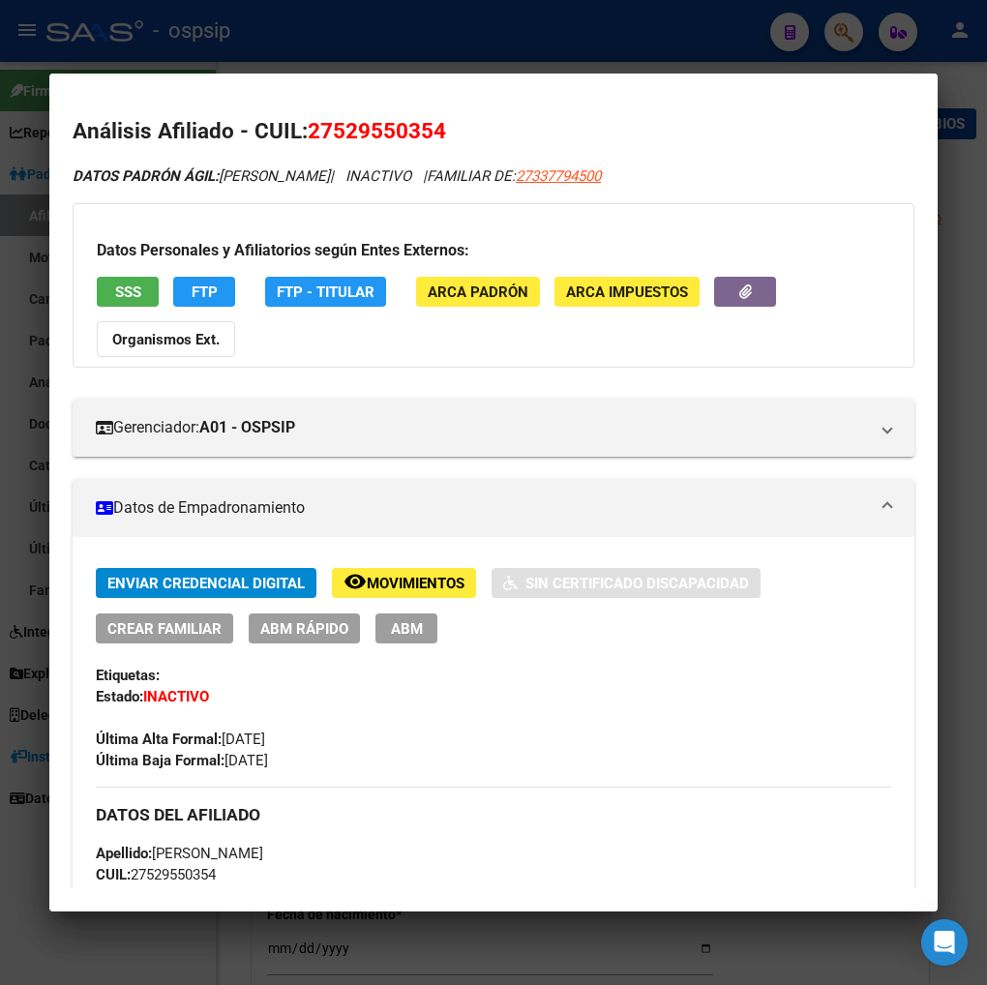
click at [393, 577] on span "Movimientos" at bounding box center [416, 583] width 98 height 17
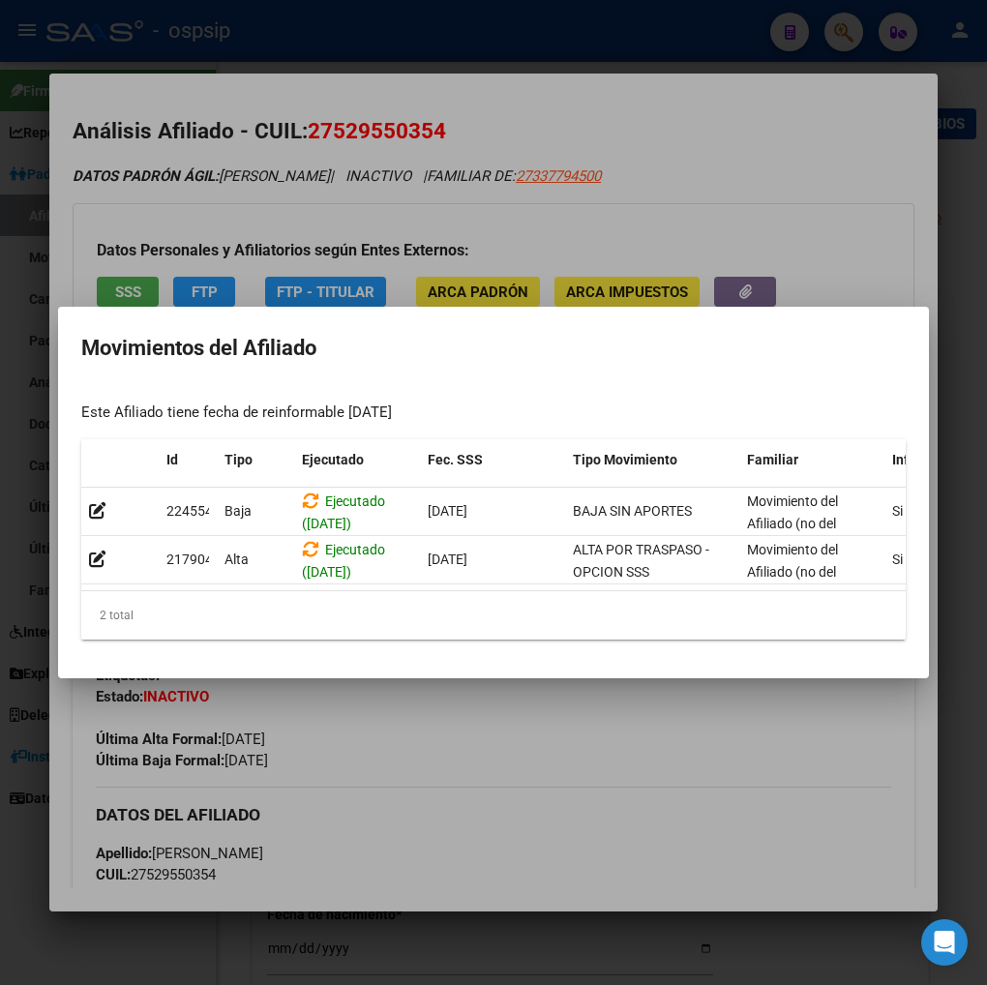
scroll to position [0, 413]
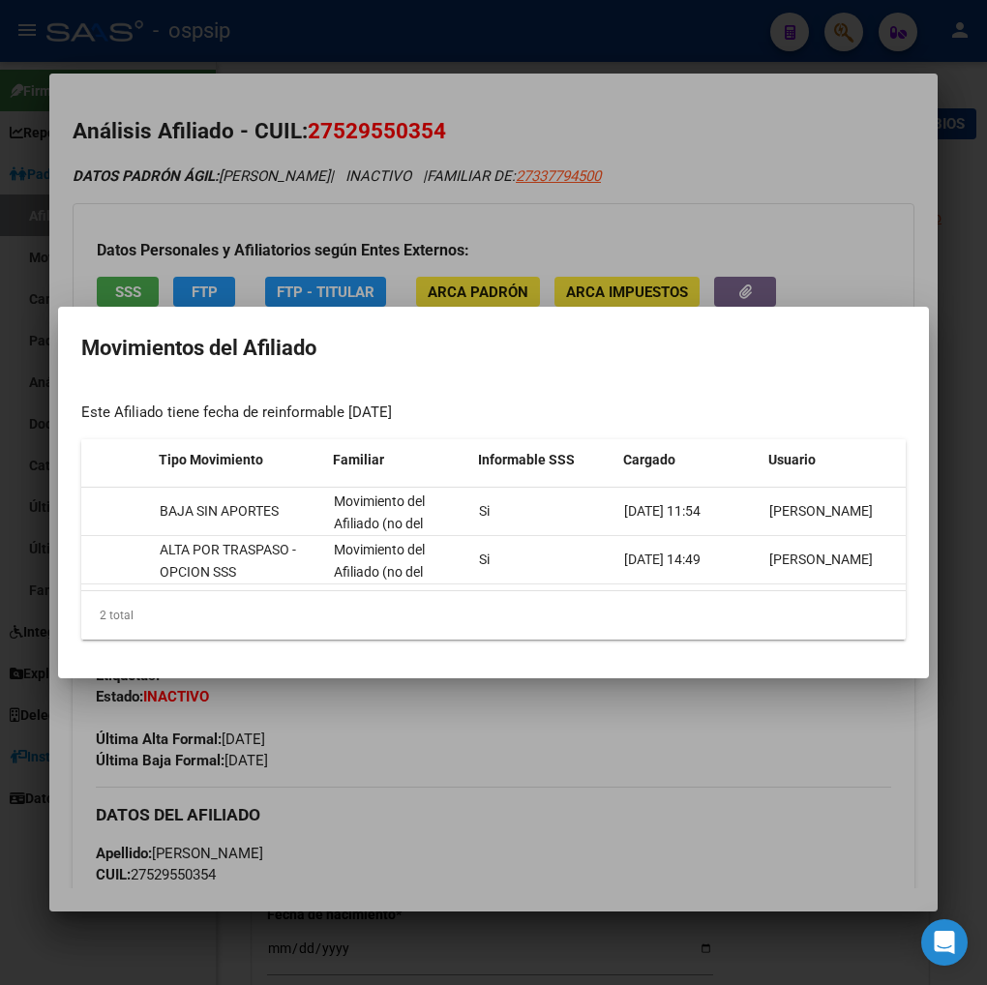
click at [757, 760] on div at bounding box center [493, 492] width 987 height 985
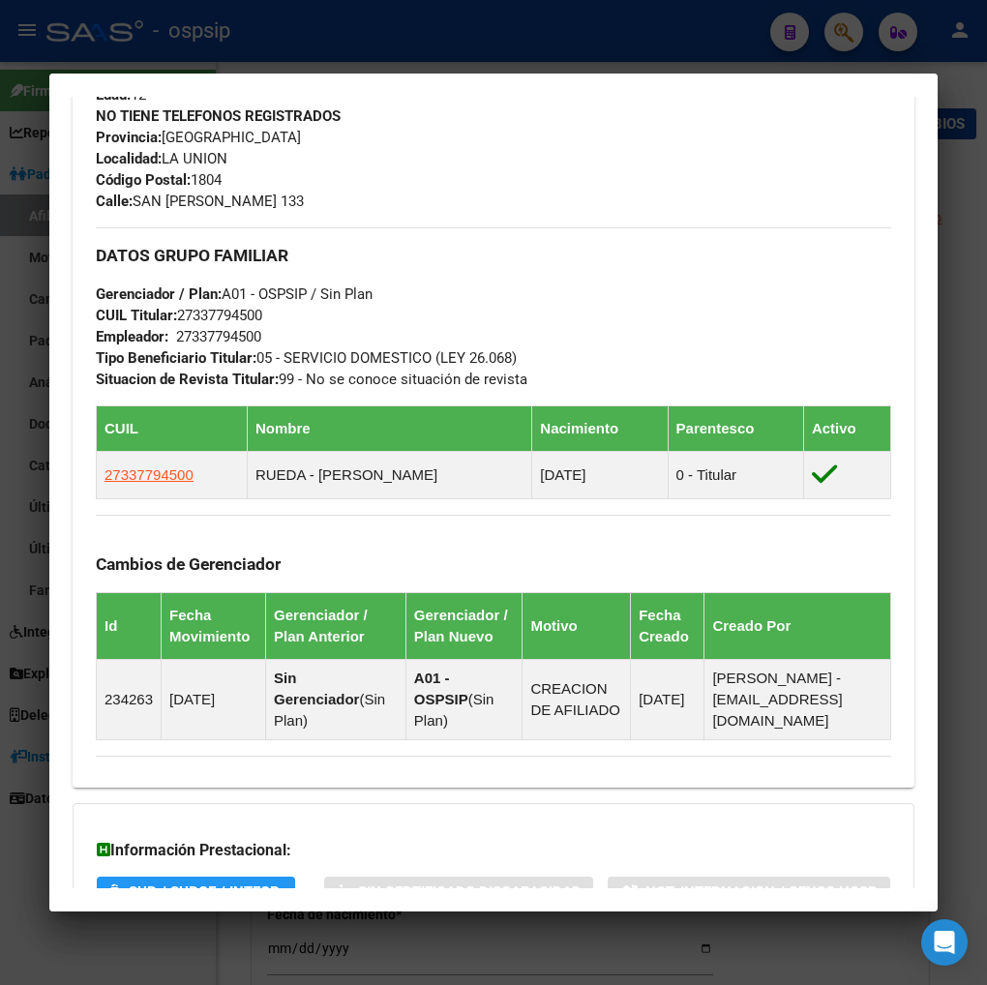
scroll to position [760, 0]
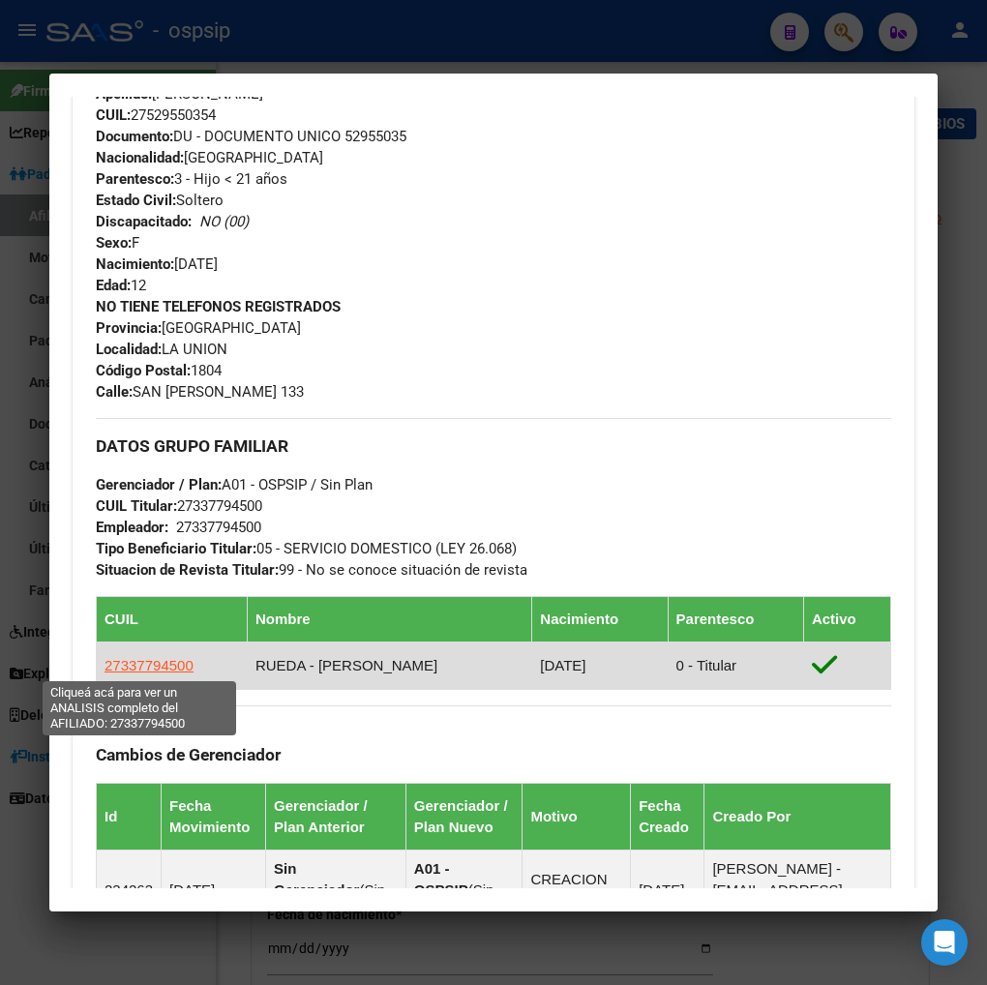
click at [146, 666] on span "27337794500" at bounding box center [149, 665] width 89 height 16
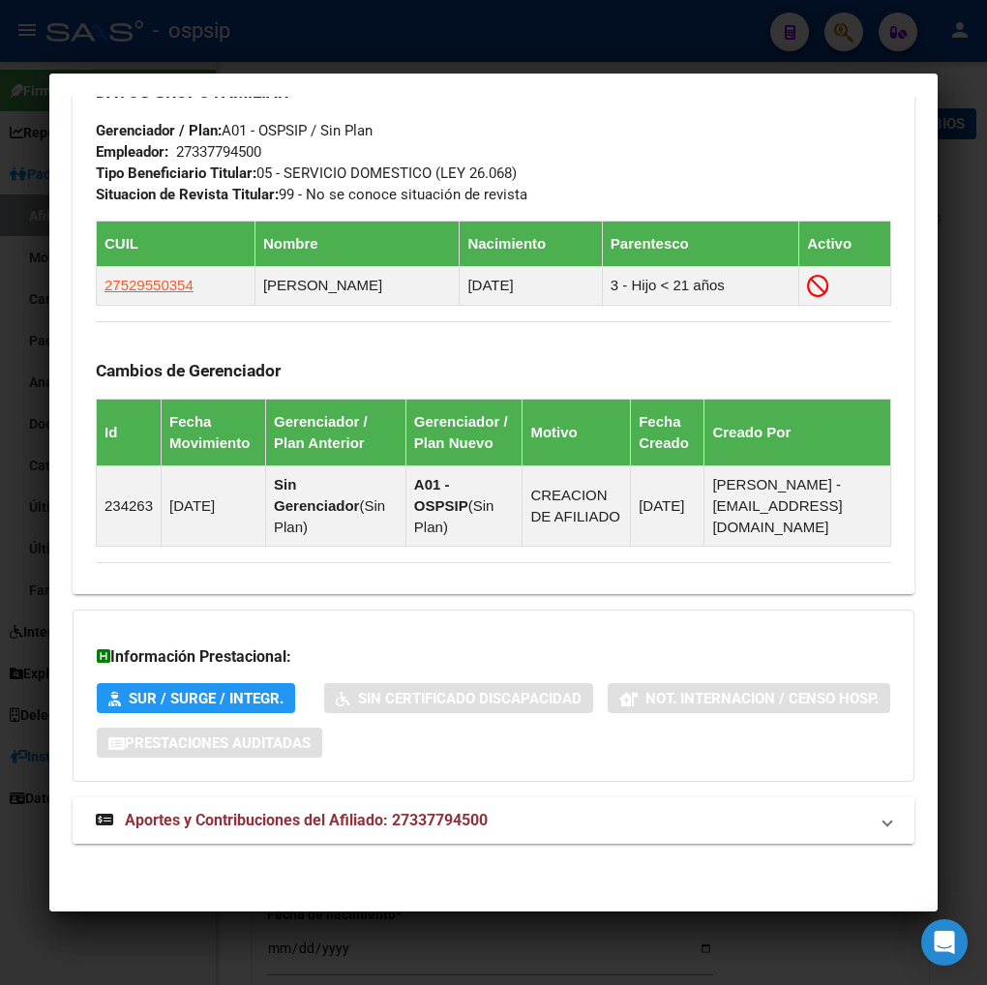
click at [284, 820] on span "Aportes y Contribuciones del Afiliado: 27337794500" at bounding box center [306, 820] width 363 height 18
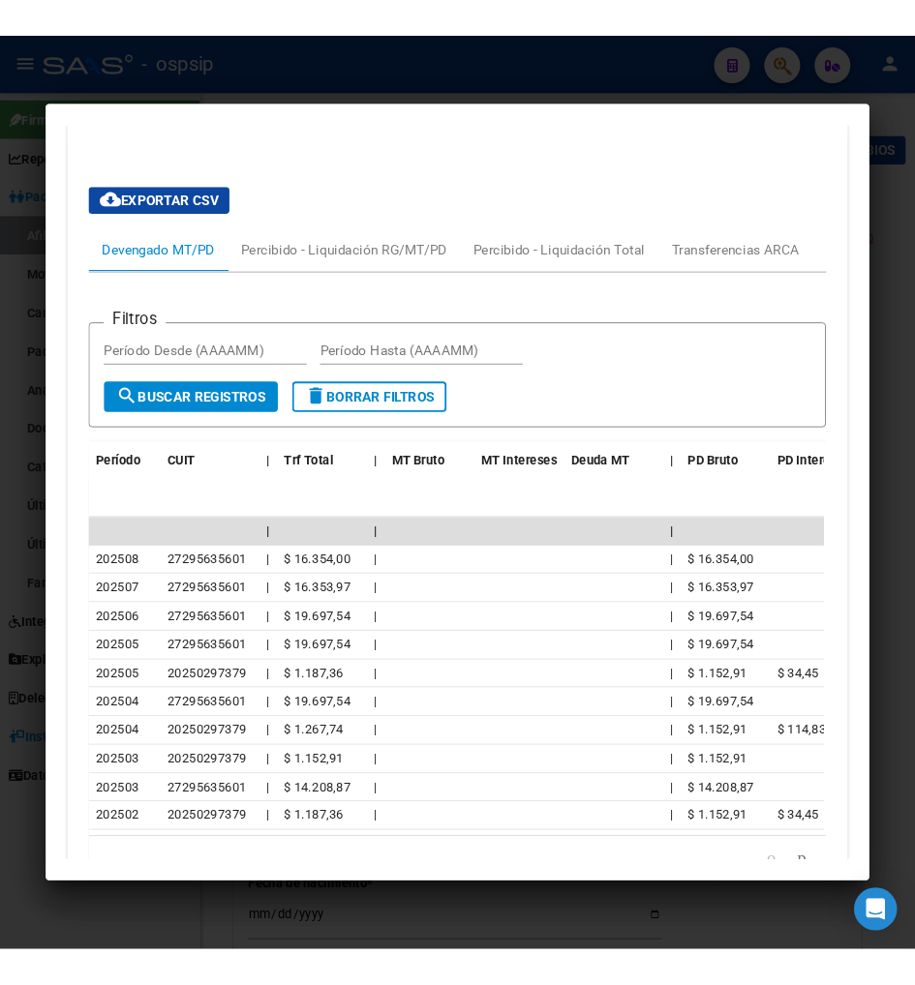
scroll to position [1936, 0]
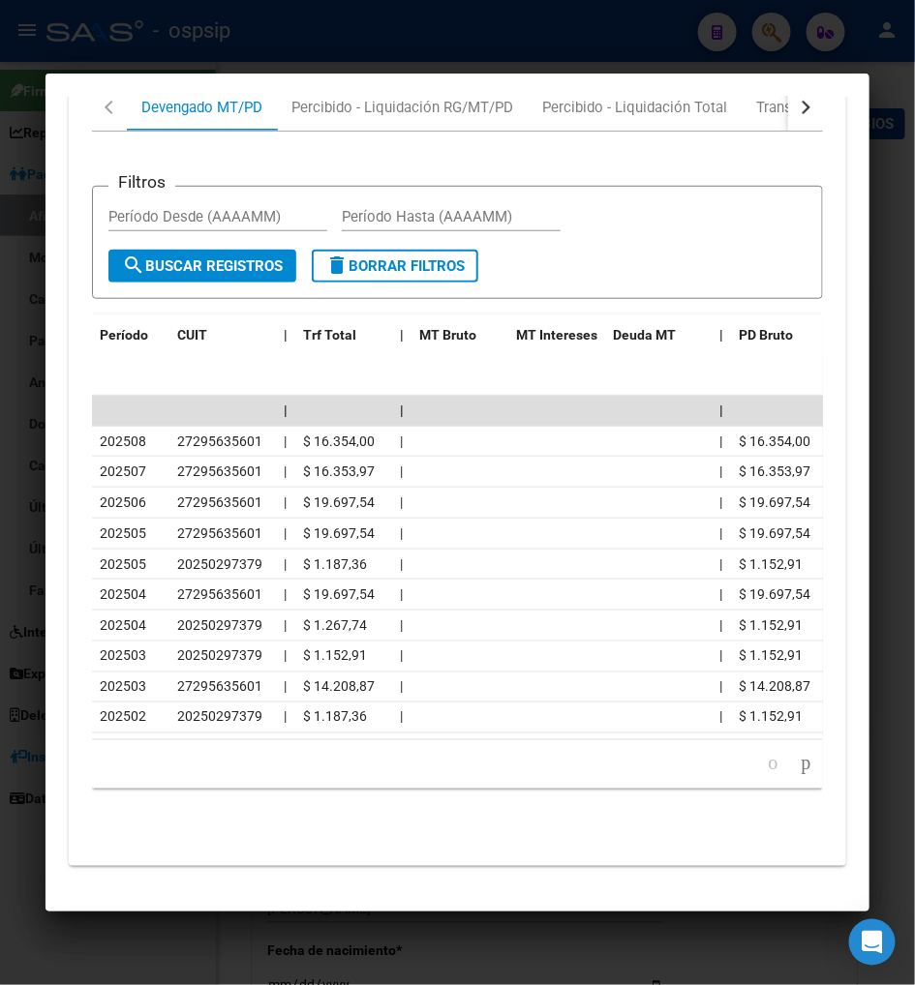
click at [758, 40] on div at bounding box center [457, 492] width 915 height 985
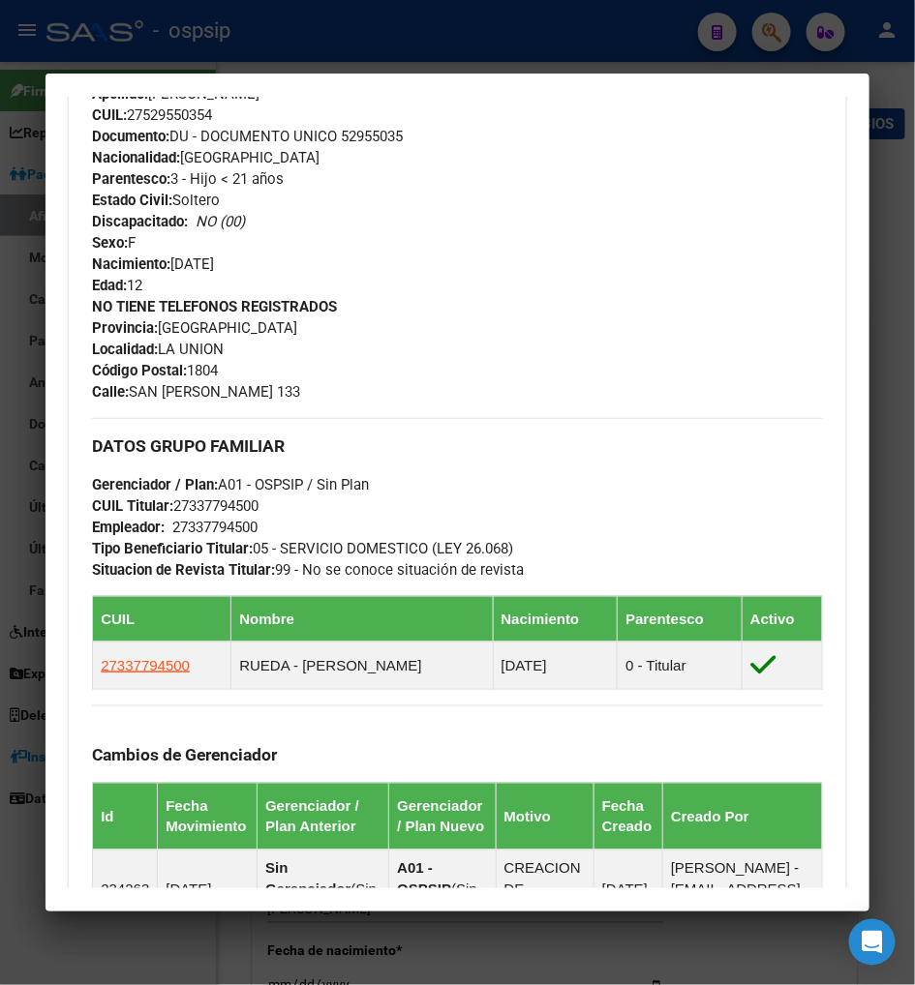
click at [780, 34] on div at bounding box center [457, 492] width 915 height 985
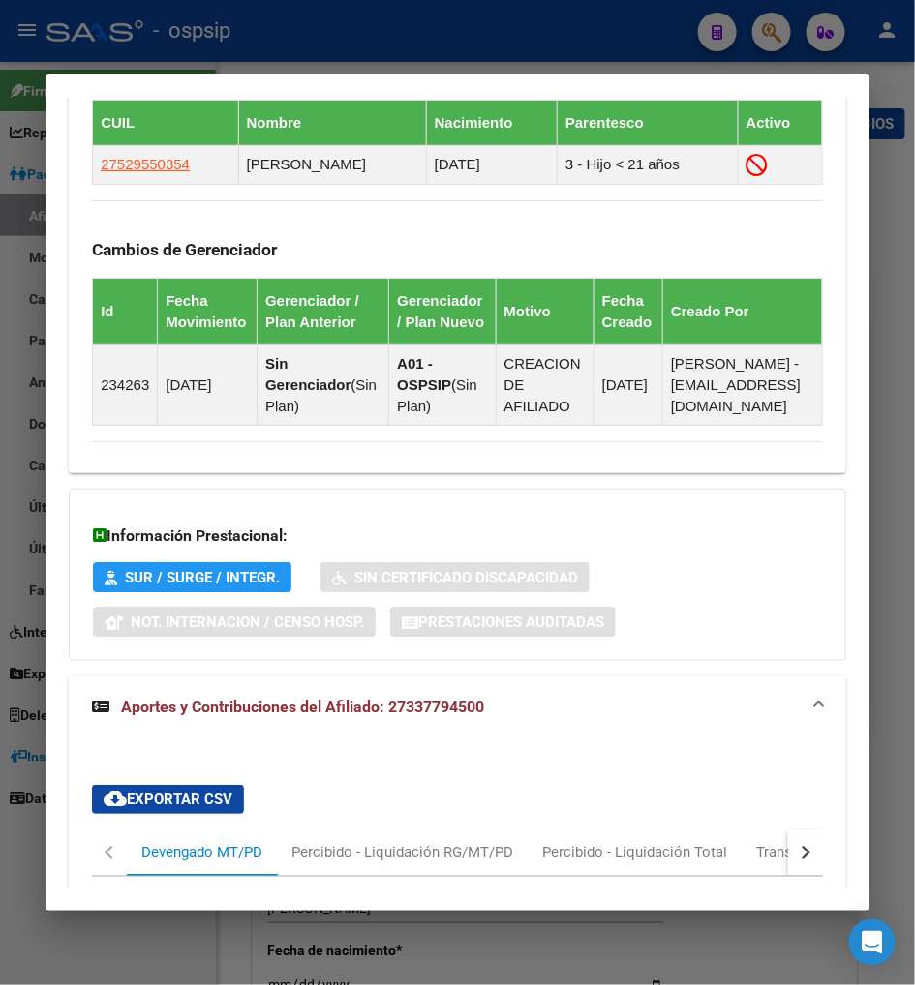
click at [780, 34] on div at bounding box center [457, 492] width 915 height 985
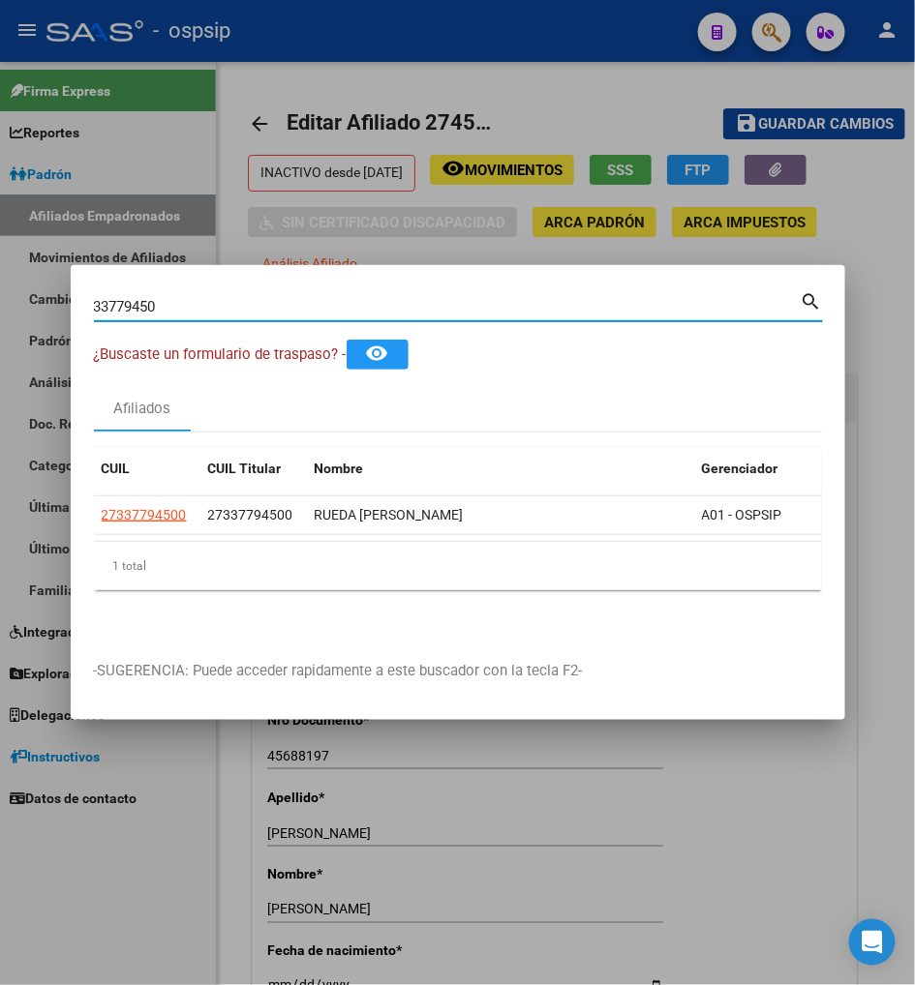
click at [226, 312] on input "33779450" at bounding box center [447, 306] width 707 height 17
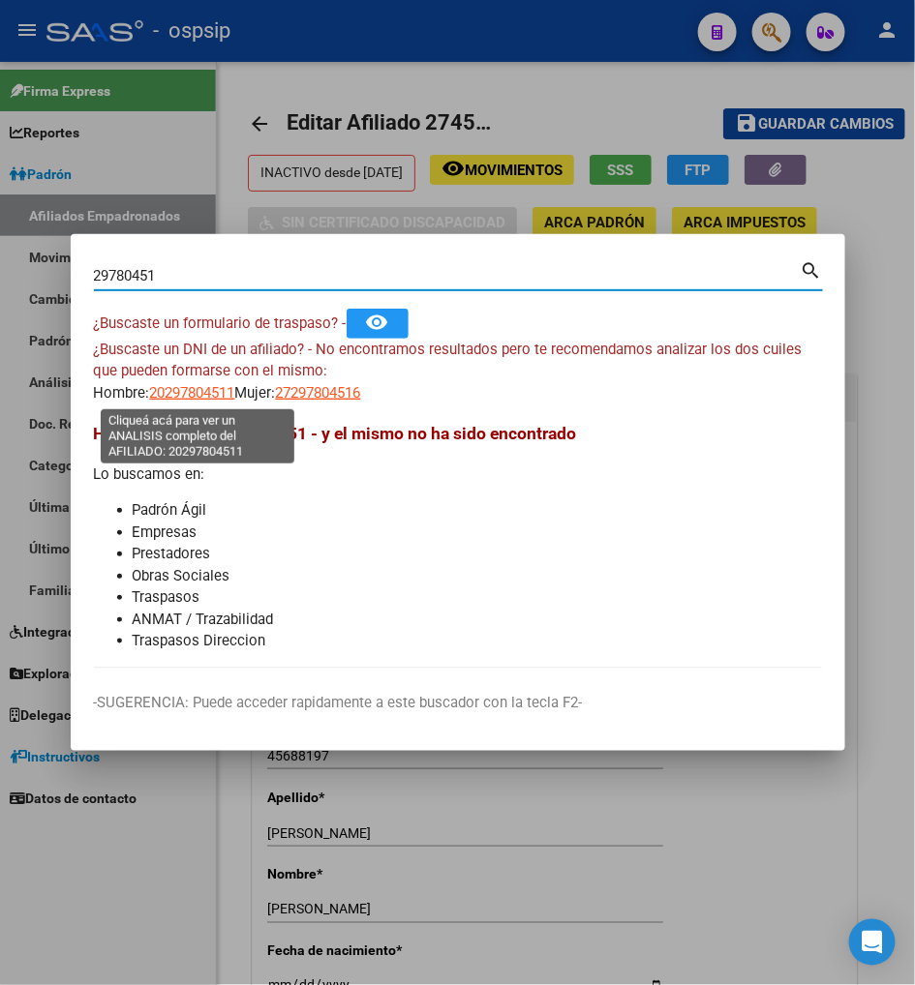
click at [186, 389] on span "20297804511" at bounding box center [192, 392] width 85 height 17
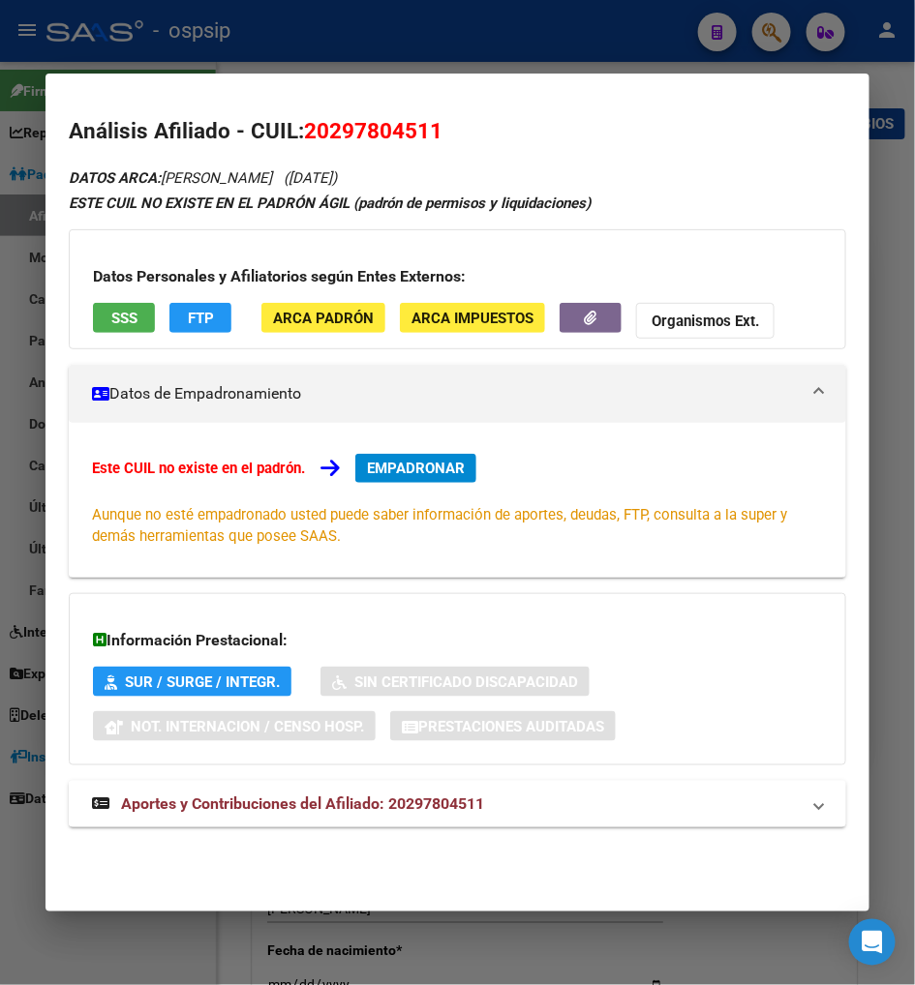
click at [286, 811] on span "Aportes y Contribuciones del Afiliado: 20297804511" at bounding box center [302, 804] width 363 height 18
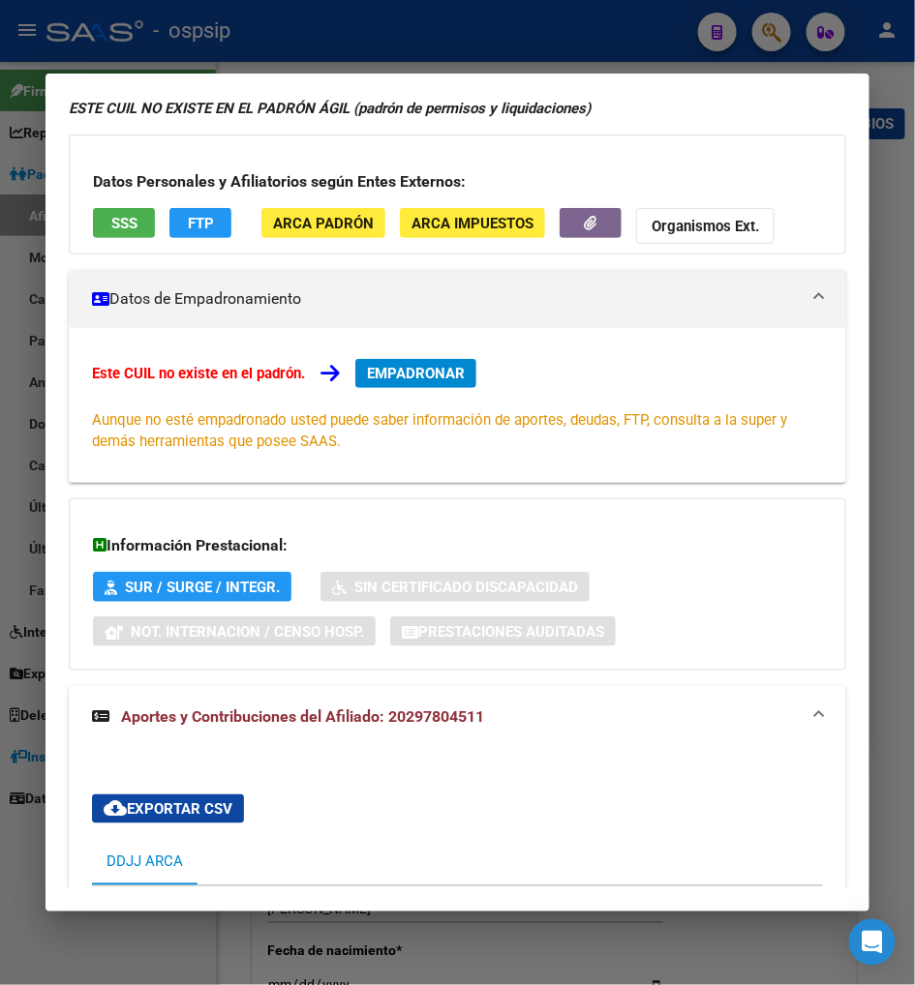
scroll to position [0, 0]
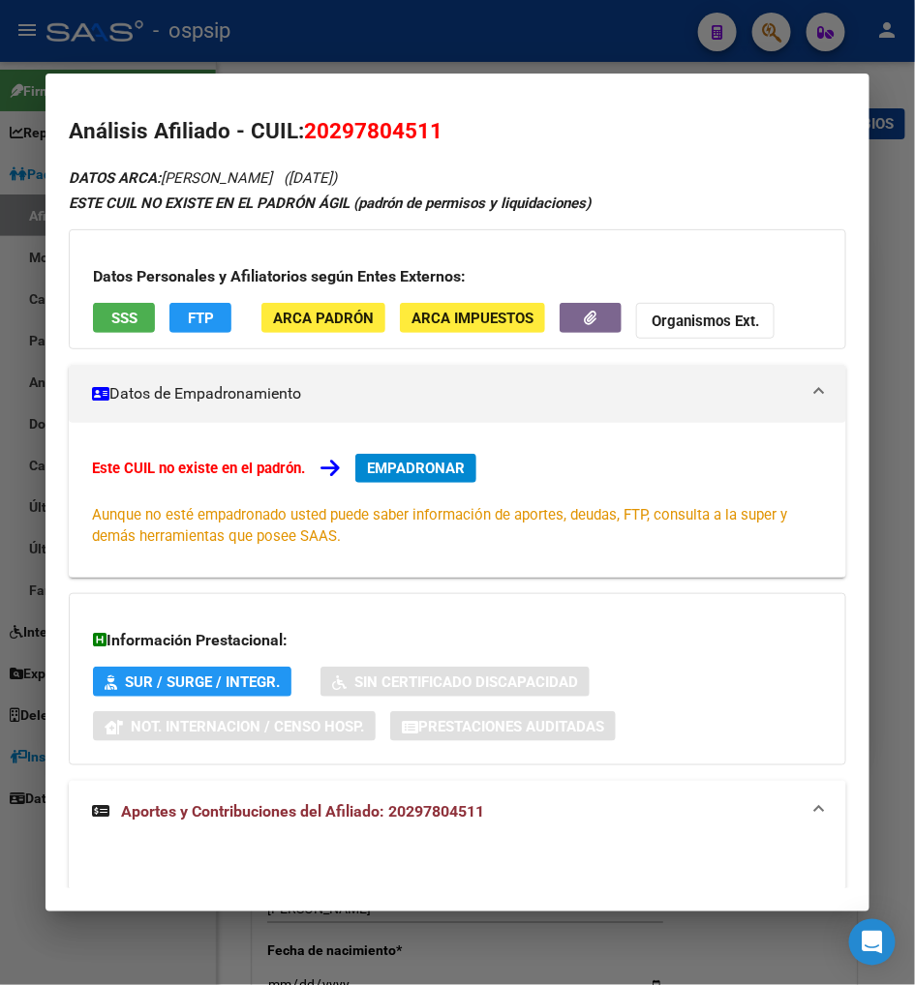
click at [372, 470] on span "EMPADRONAR" at bounding box center [416, 468] width 98 height 17
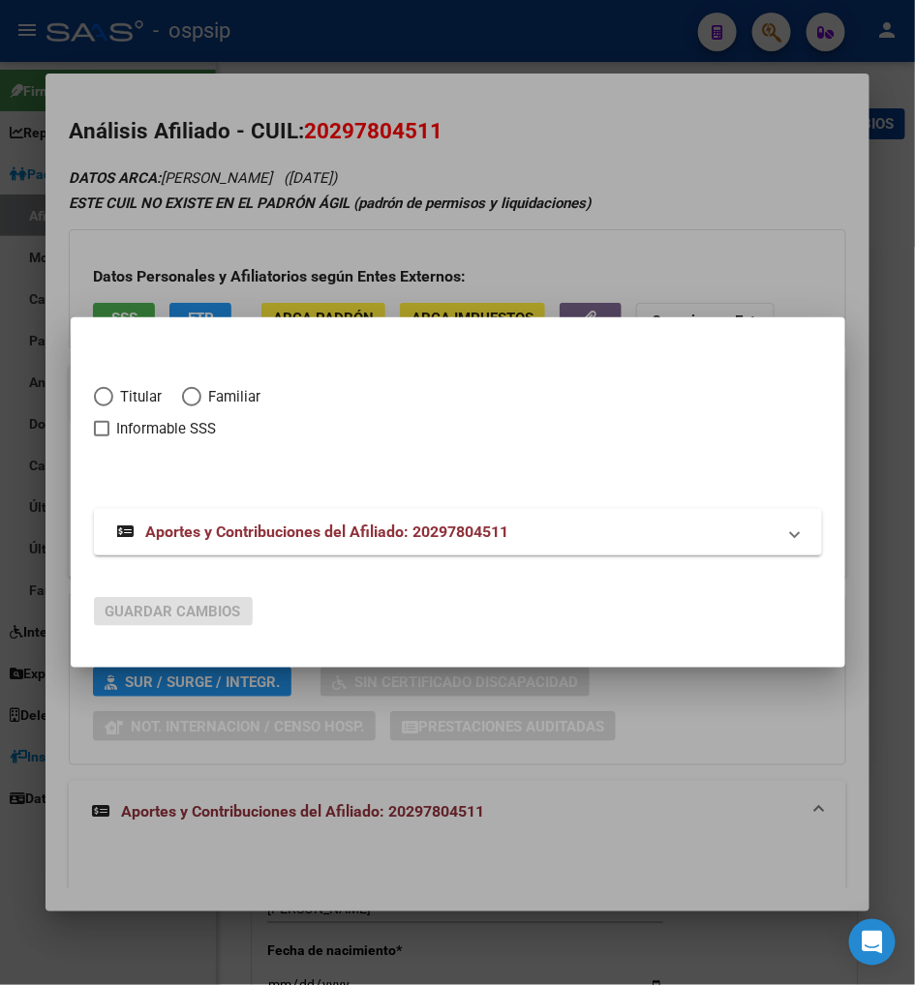
click at [94, 394] on span "Elija una opción" at bounding box center [103, 396] width 19 height 19
click at [94, 394] on input "Titular" at bounding box center [103, 396] width 19 height 19
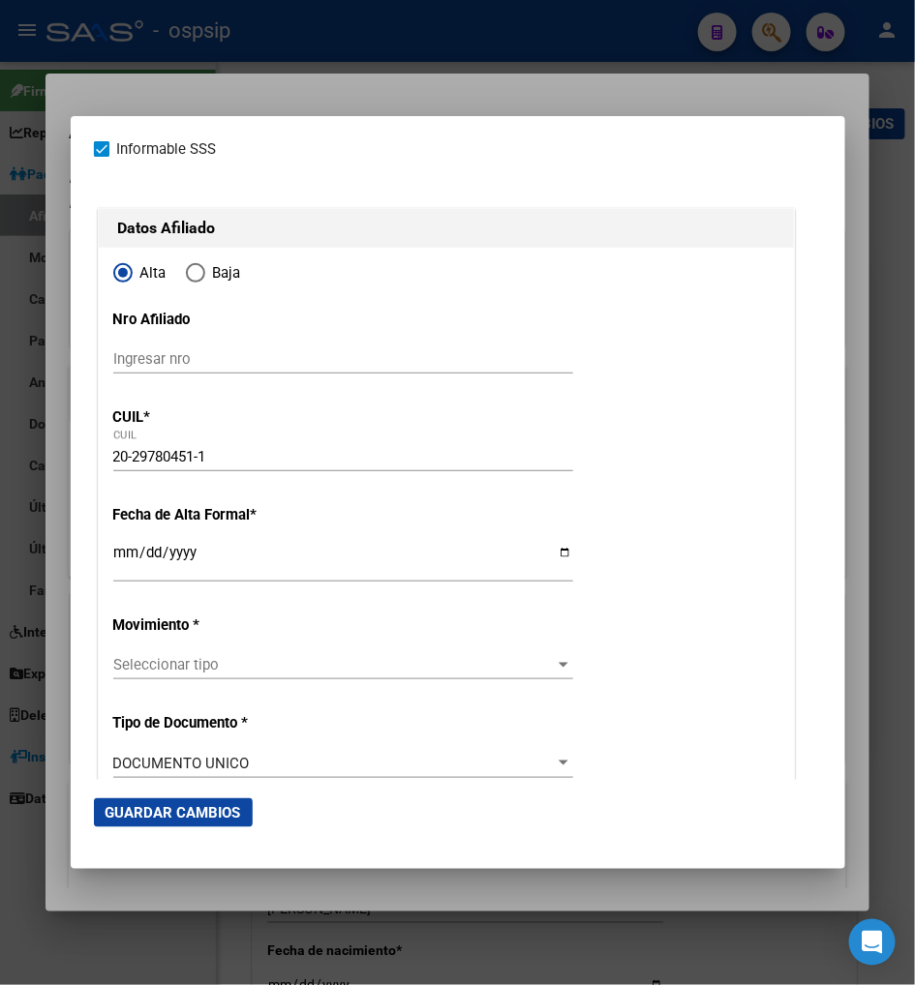
scroll to position [107, 0]
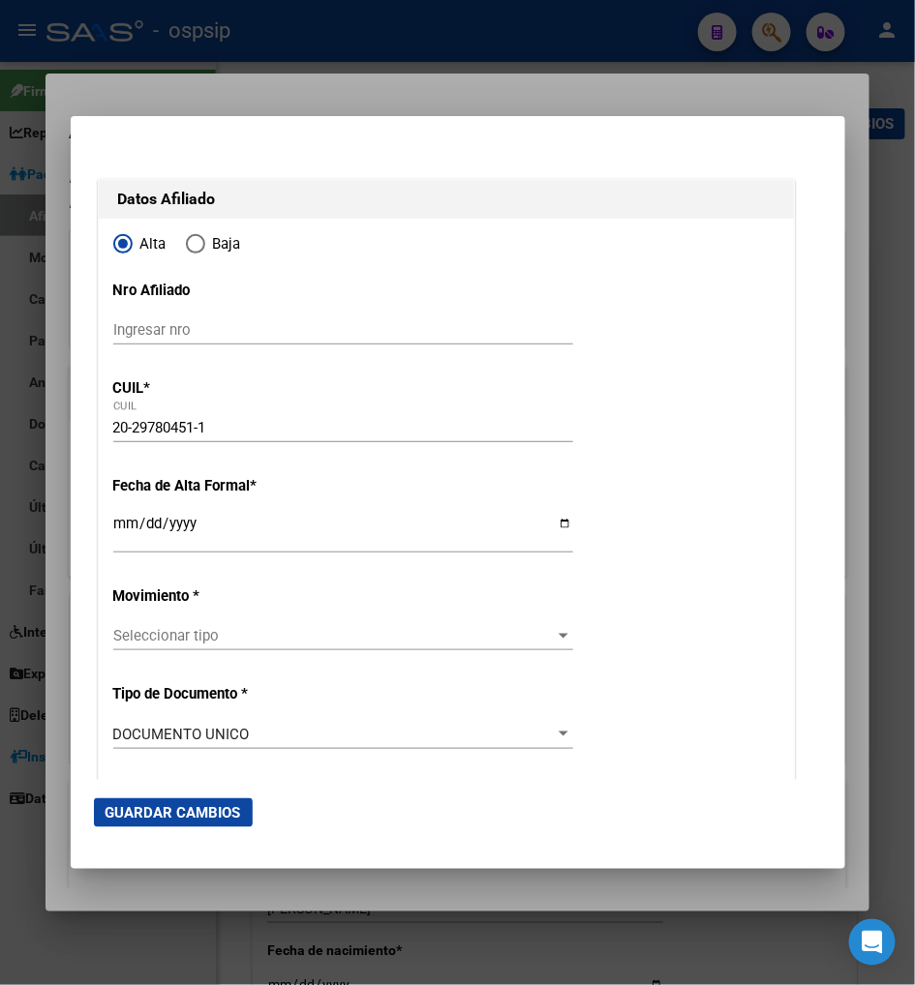
click at [113, 524] on input "Ingresar fecha" at bounding box center [343, 531] width 460 height 31
click at [446, 634] on span "Seleccionar tipo" at bounding box center [334, 635] width 442 height 17
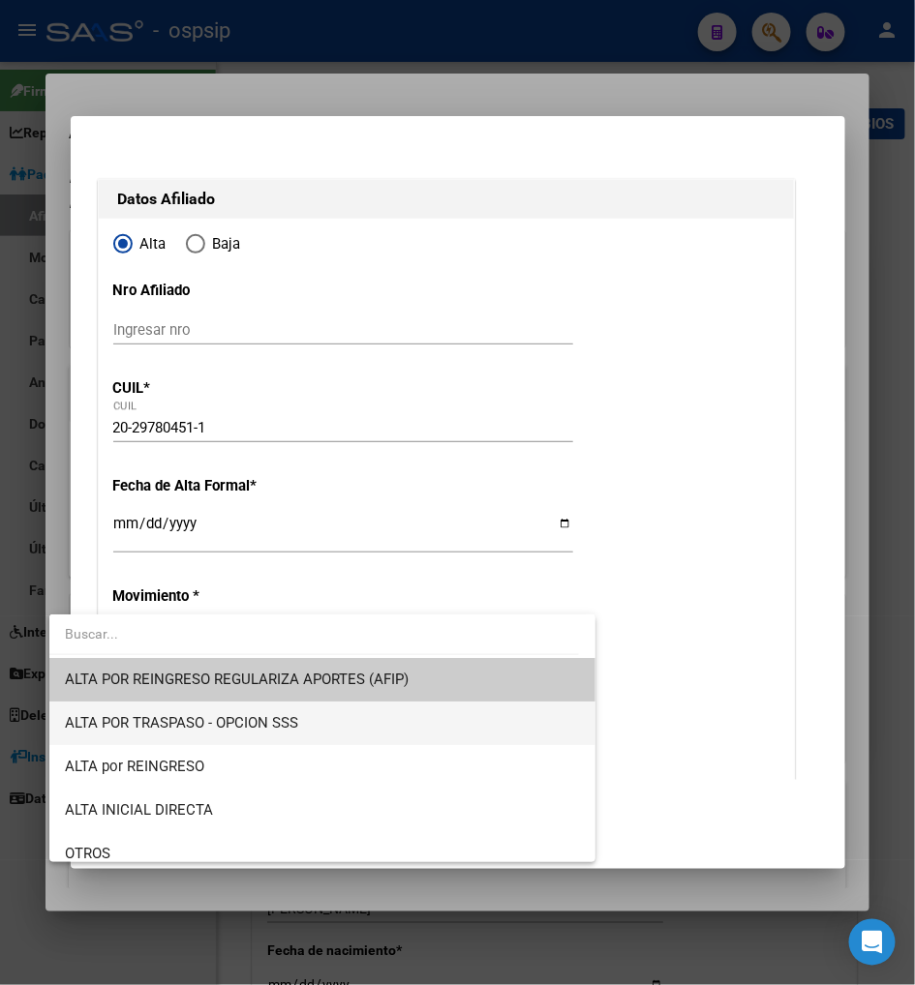
click at [335, 723] on span "ALTA POR TRASPASO - OPCION SSS" at bounding box center [322, 724] width 515 height 44
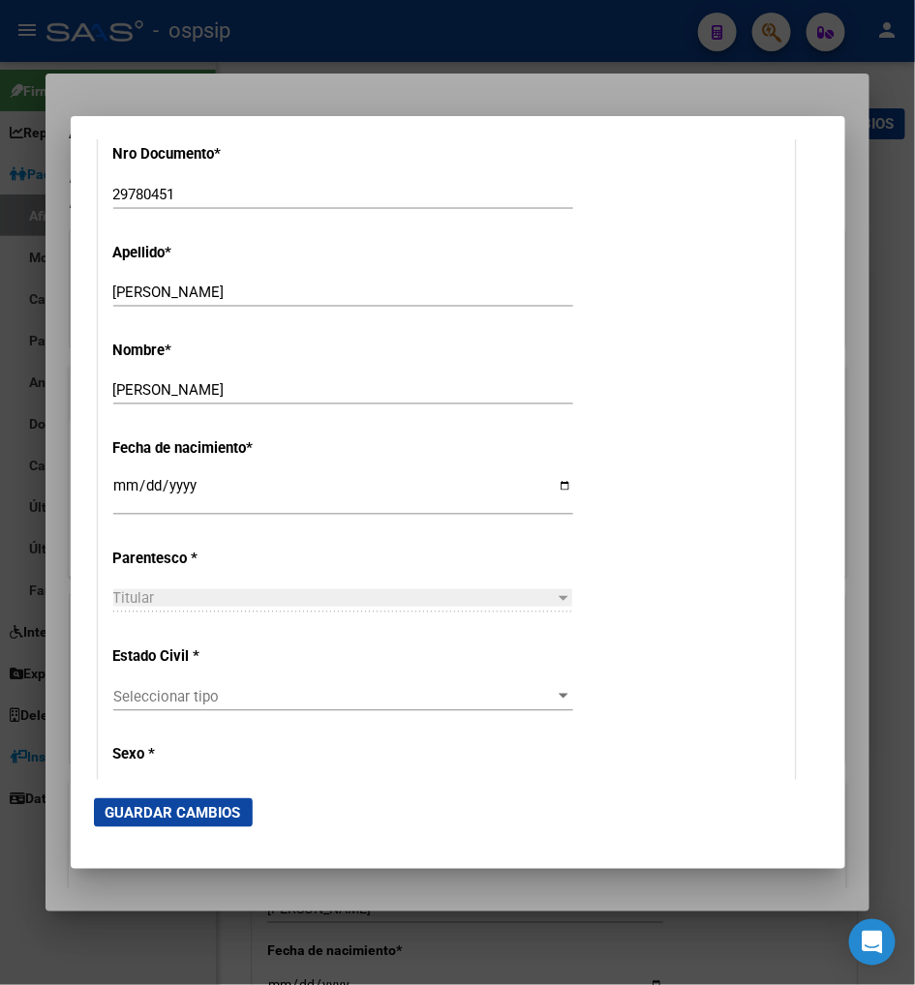
scroll to position [859, 0]
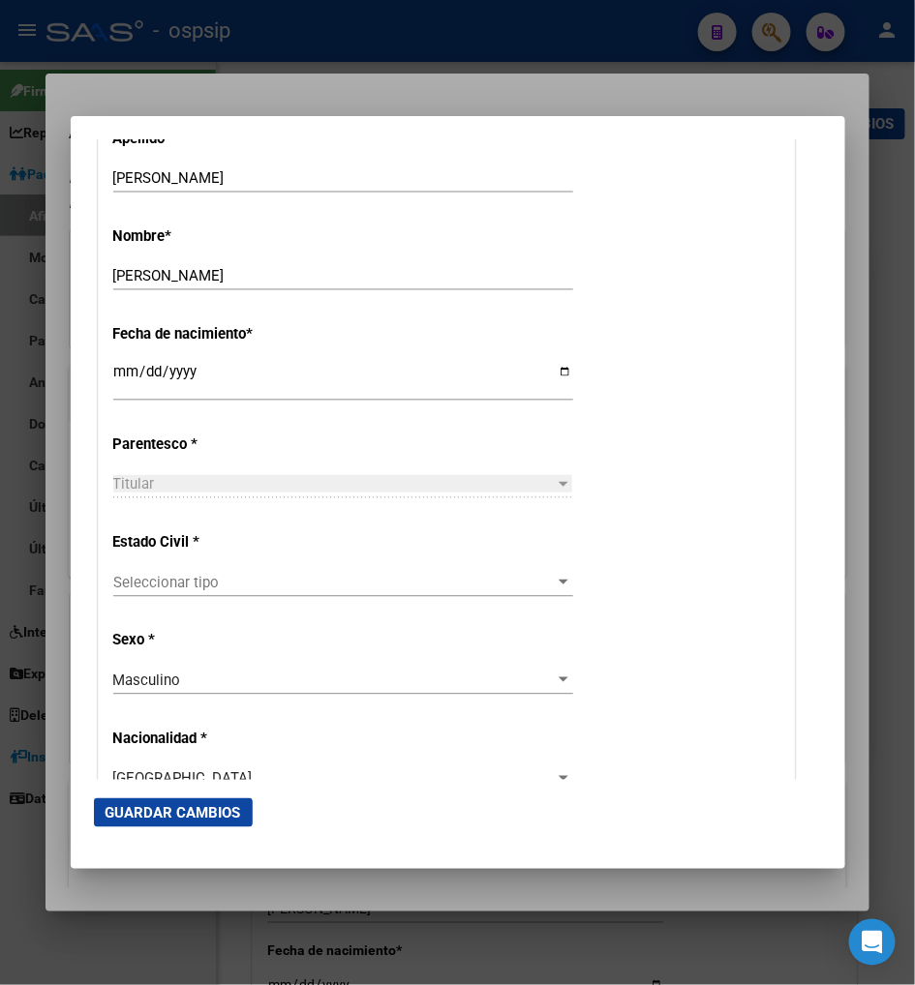
click at [303, 579] on span "Seleccionar tipo" at bounding box center [334, 582] width 442 height 17
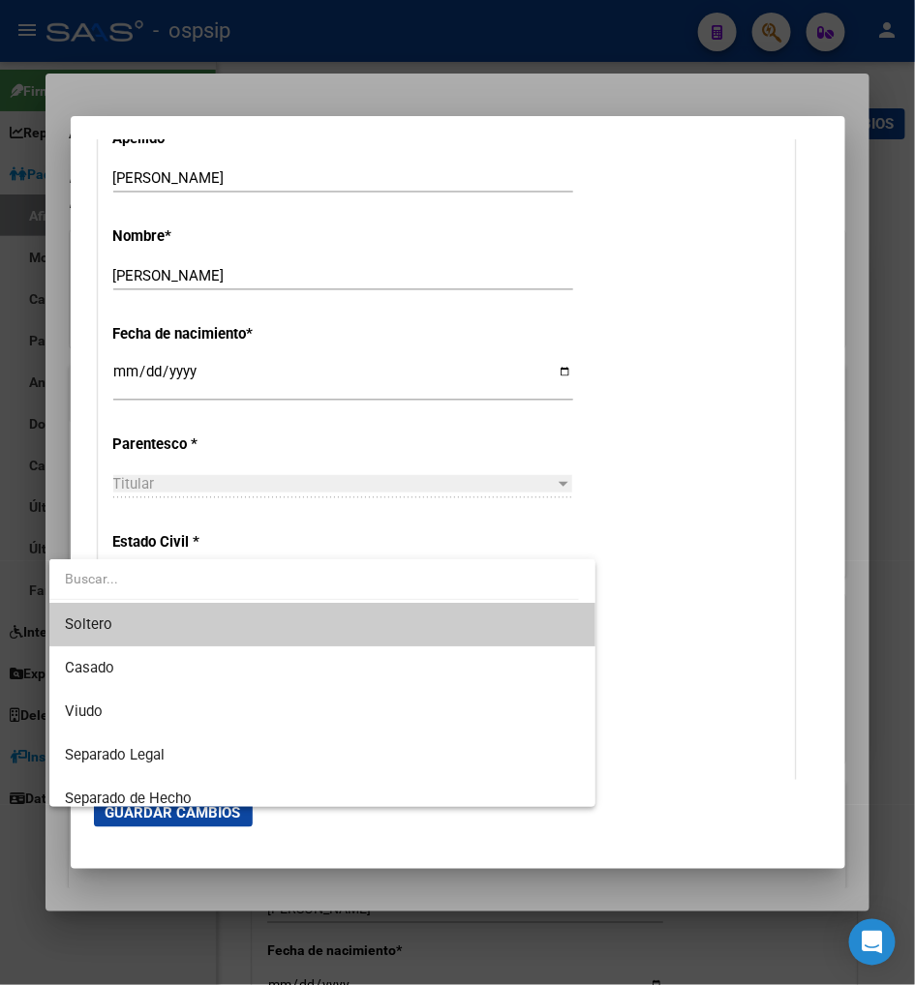
click at [235, 629] on span "Soltero" at bounding box center [322, 625] width 515 height 44
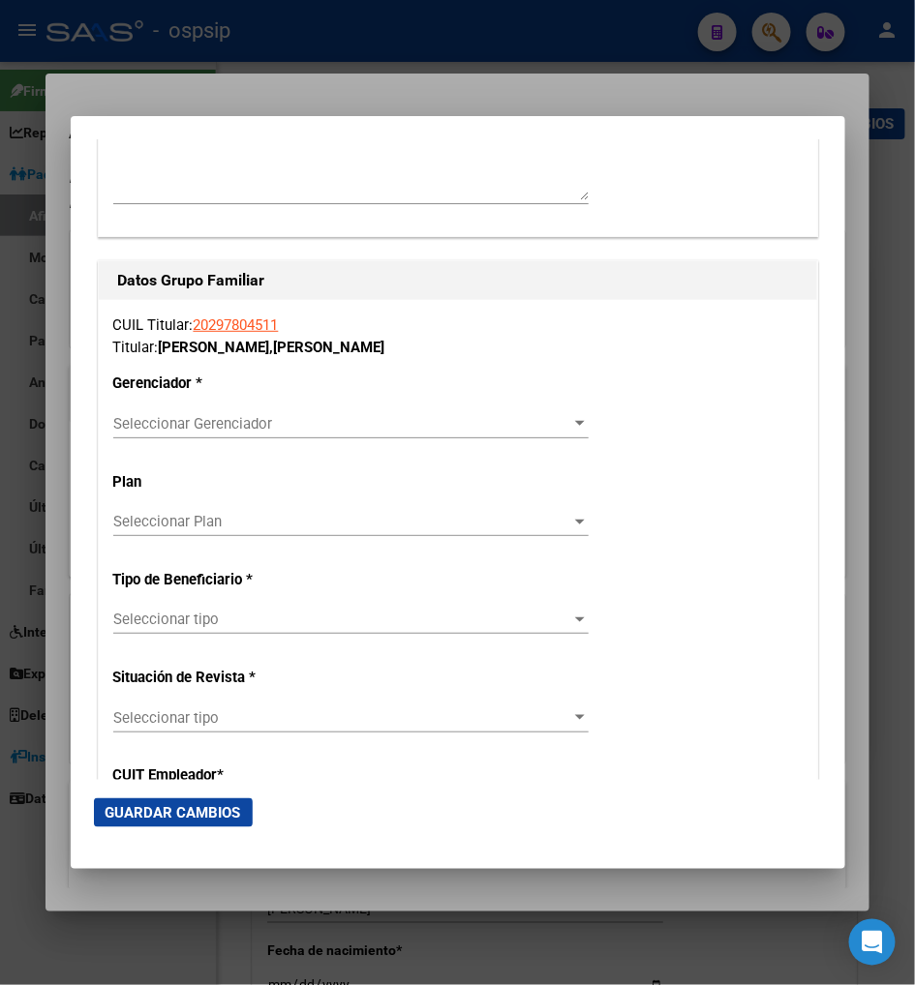
scroll to position [3226, 0]
click at [407, 414] on span "Seleccionar Gerenciador" at bounding box center [342, 422] width 458 height 17
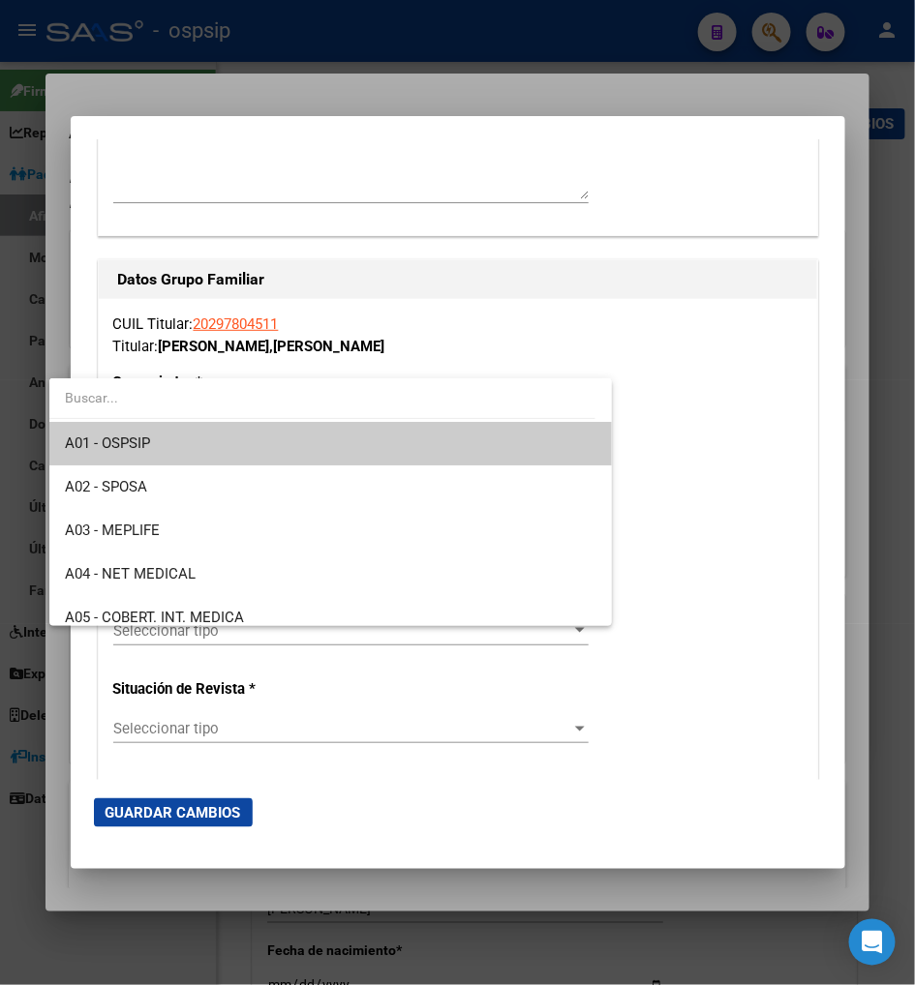
click at [343, 446] on span "A01 - OSPSIP" at bounding box center [330, 444] width 531 height 44
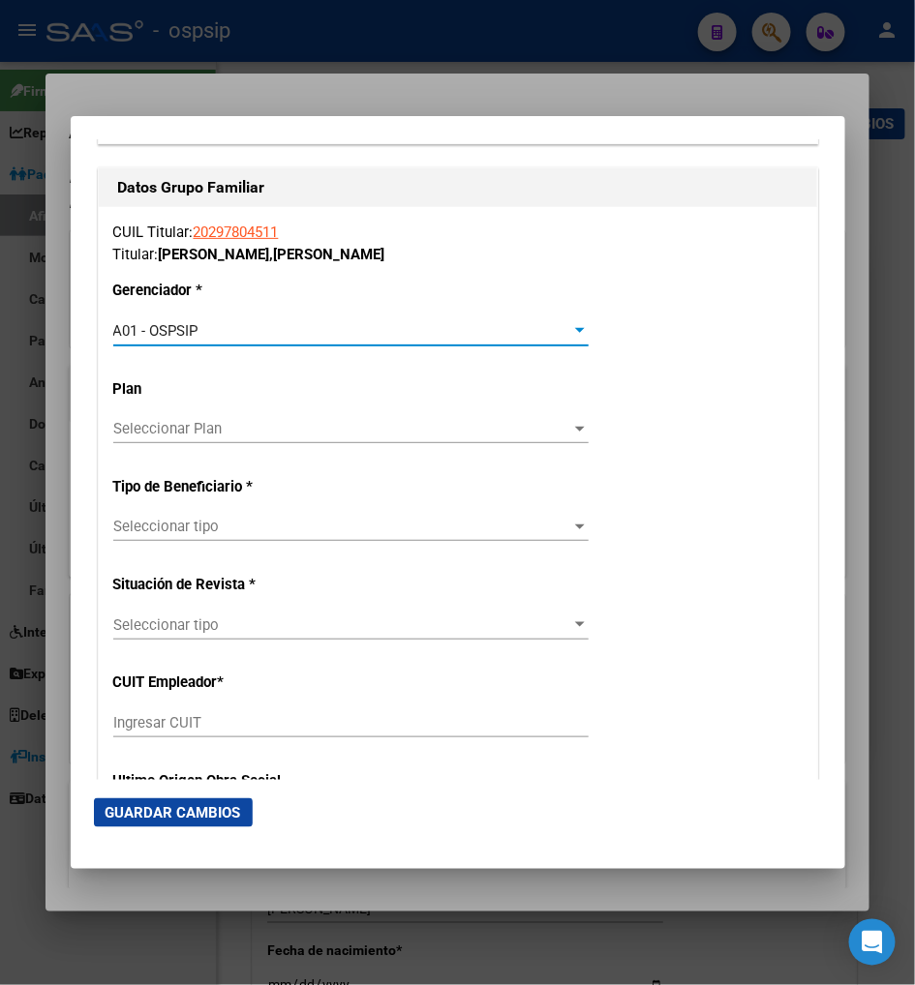
scroll to position [3441, 0]
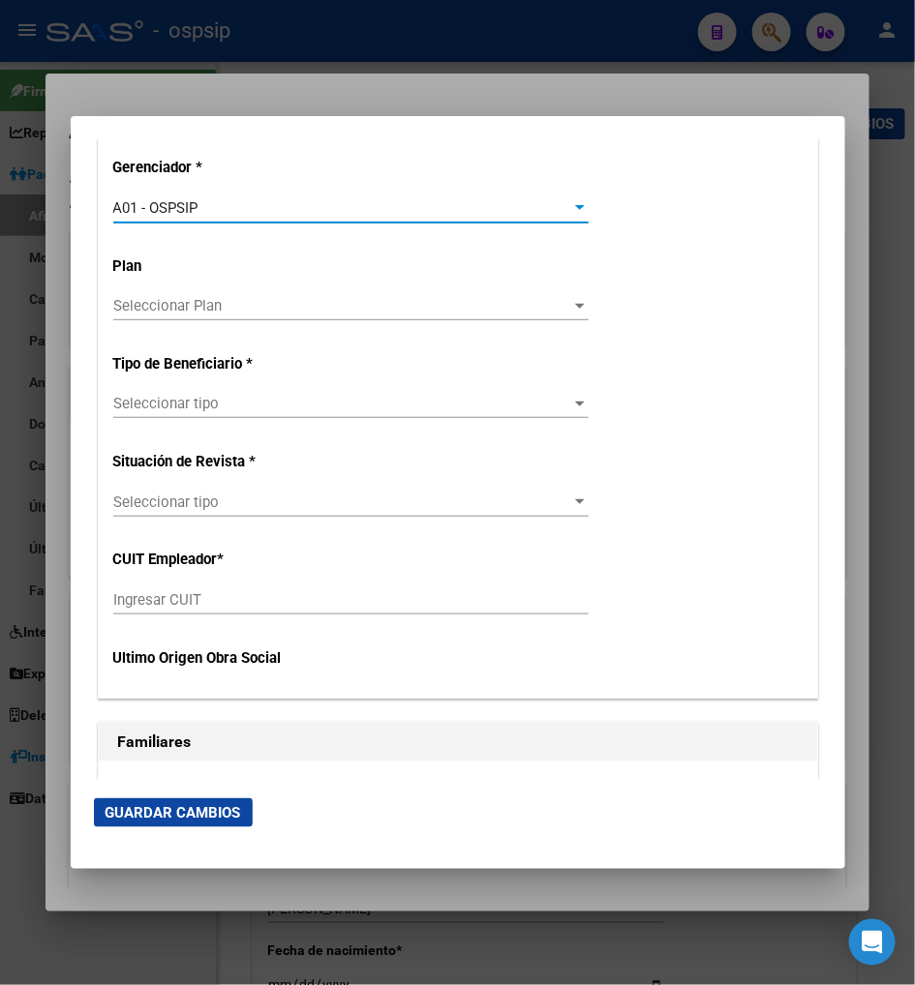
click at [225, 395] on span "Seleccionar tipo" at bounding box center [342, 403] width 458 height 17
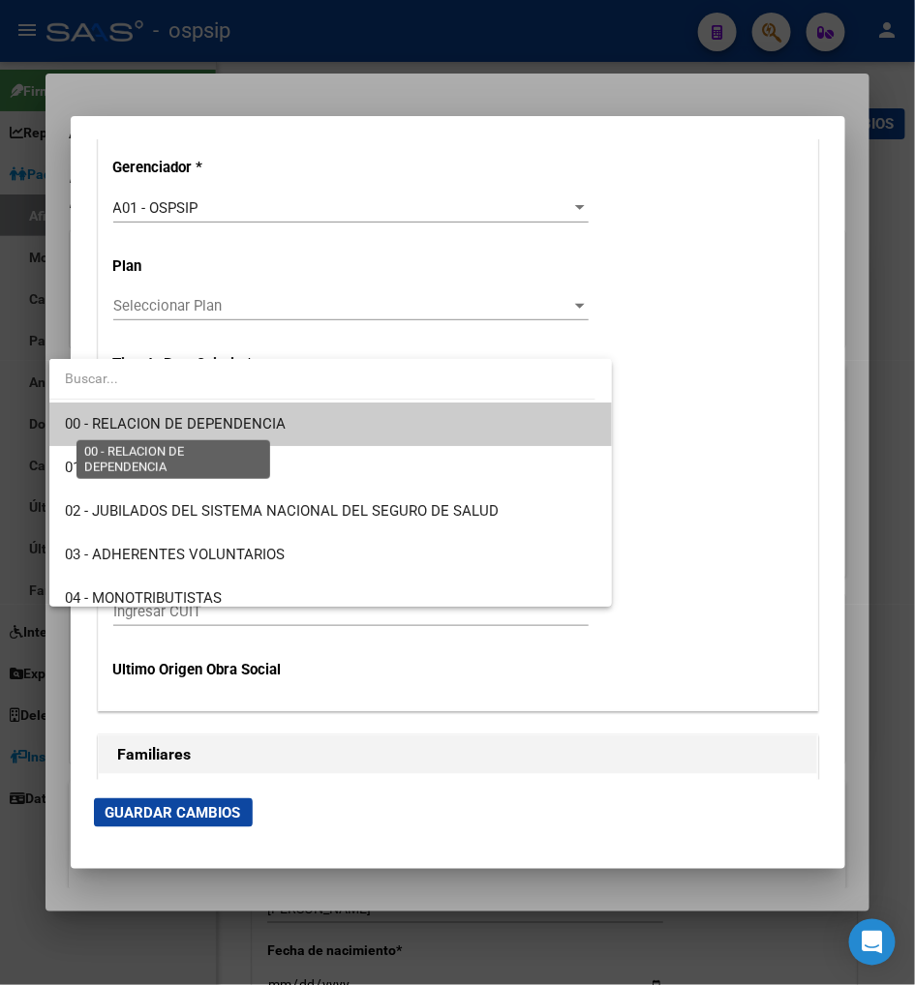
click at [238, 426] on span "00 - RELACION DE DEPENDENCIA" at bounding box center [175, 423] width 221 height 17
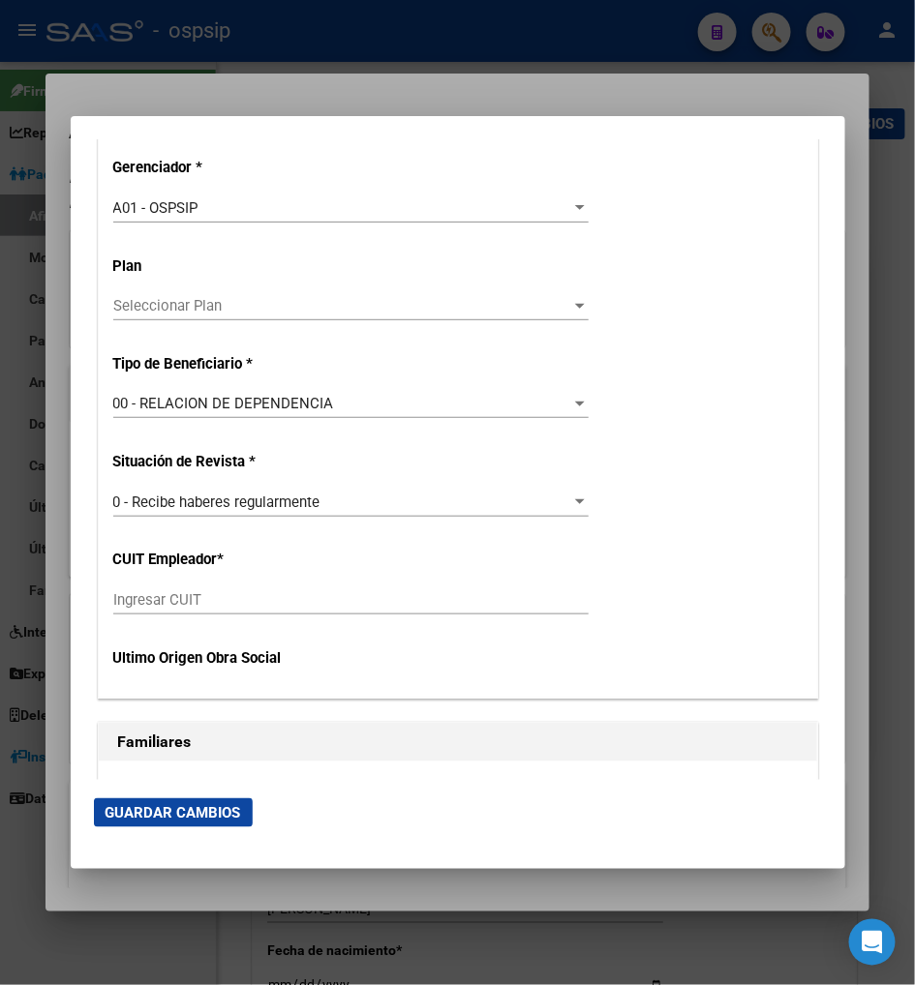
click at [113, 586] on div "Ingresar CUIT" at bounding box center [350, 600] width 475 height 29
click at [120, 807] on span "Guardar Cambios" at bounding box center [173, 812] width 136 height 17
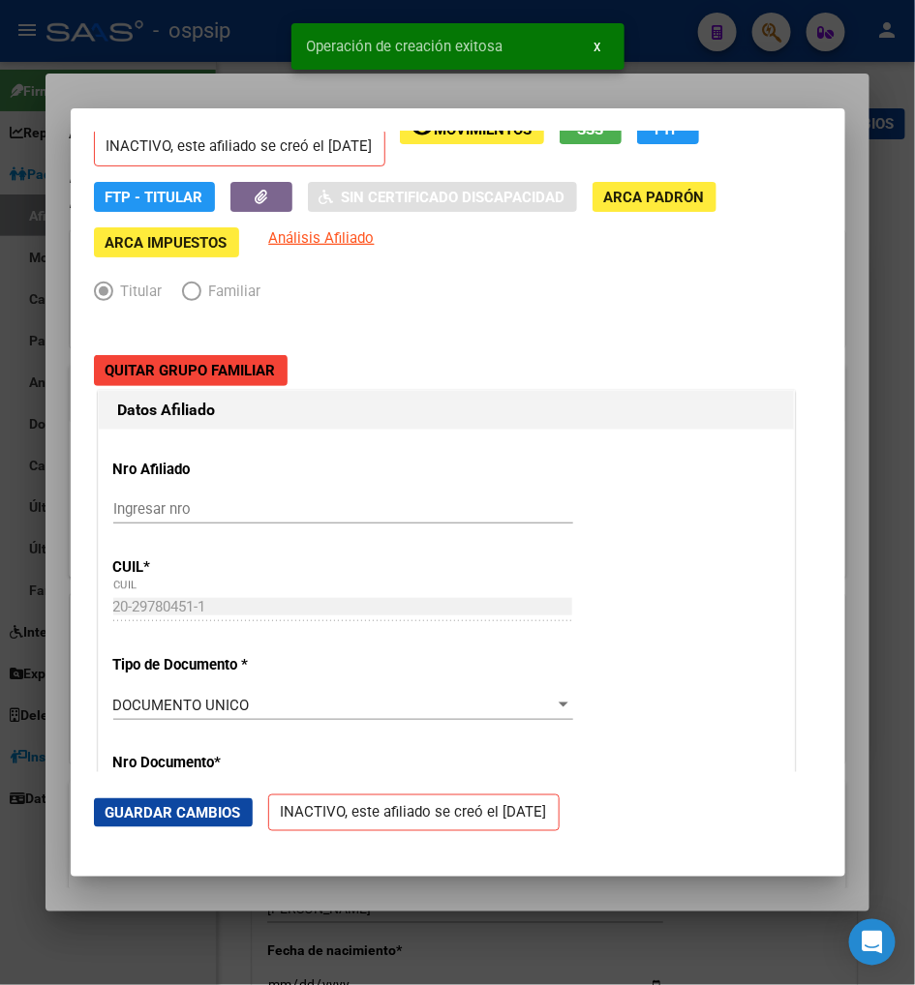
scroll to position [0, 0]
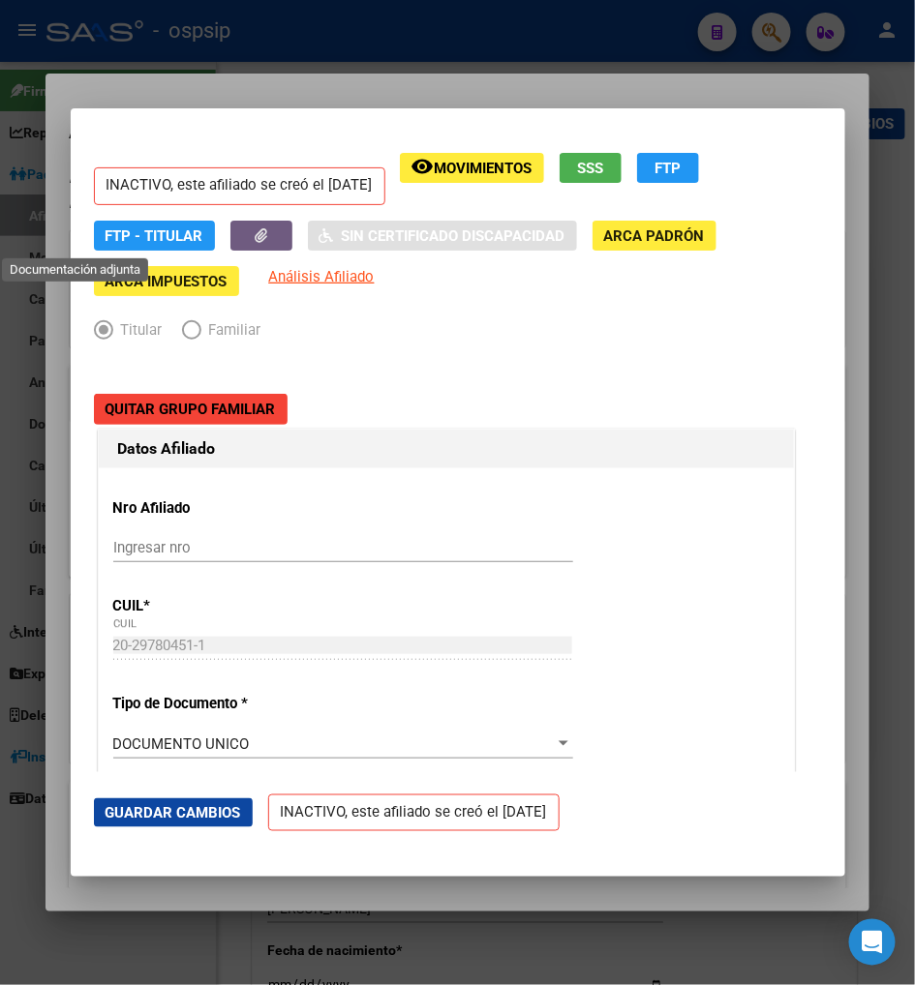
click at [230, 221] on button "button" at bounding box center [261, 236] width 62 height 30
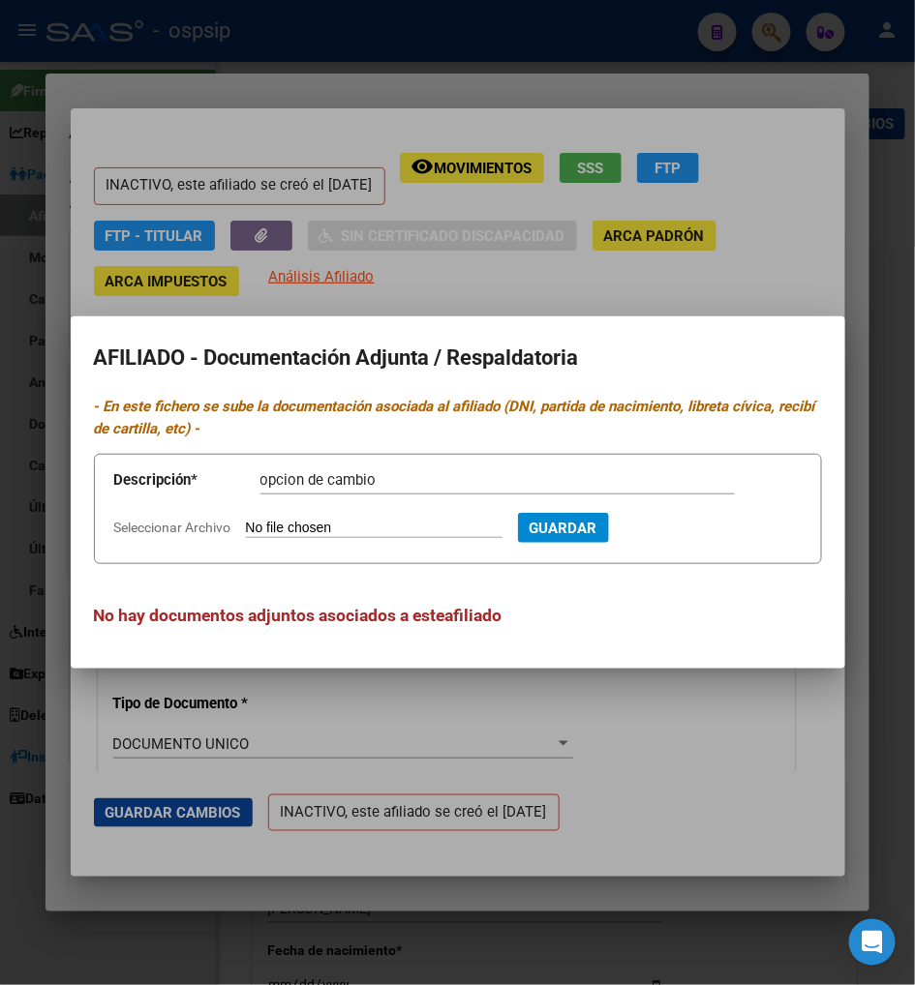
click at [264, 520] on input "Seleccionar Archivo" at bounding box center [374, 529] width 256 height 18
click at [663, 520] on span "Guardar" at bounding box center [668, 528] width 68 height 17
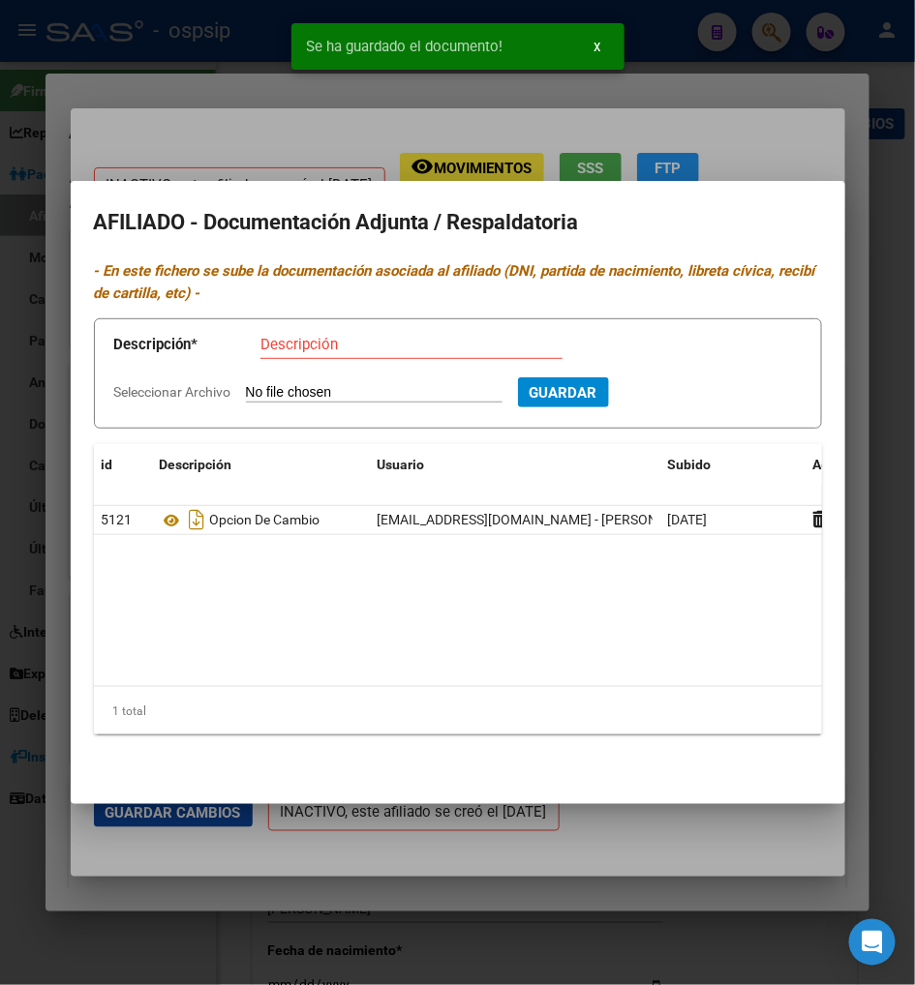
click at [662, 766] on mat-dialog-content "AFILIADO - Documentación Adjunta / Respaldatoria - En este fichero se sube la d…" at bounding box center [458, 492] width 774 height 577
click at [169, 99] on div at bounding box center [457, 492] width 915 height 985
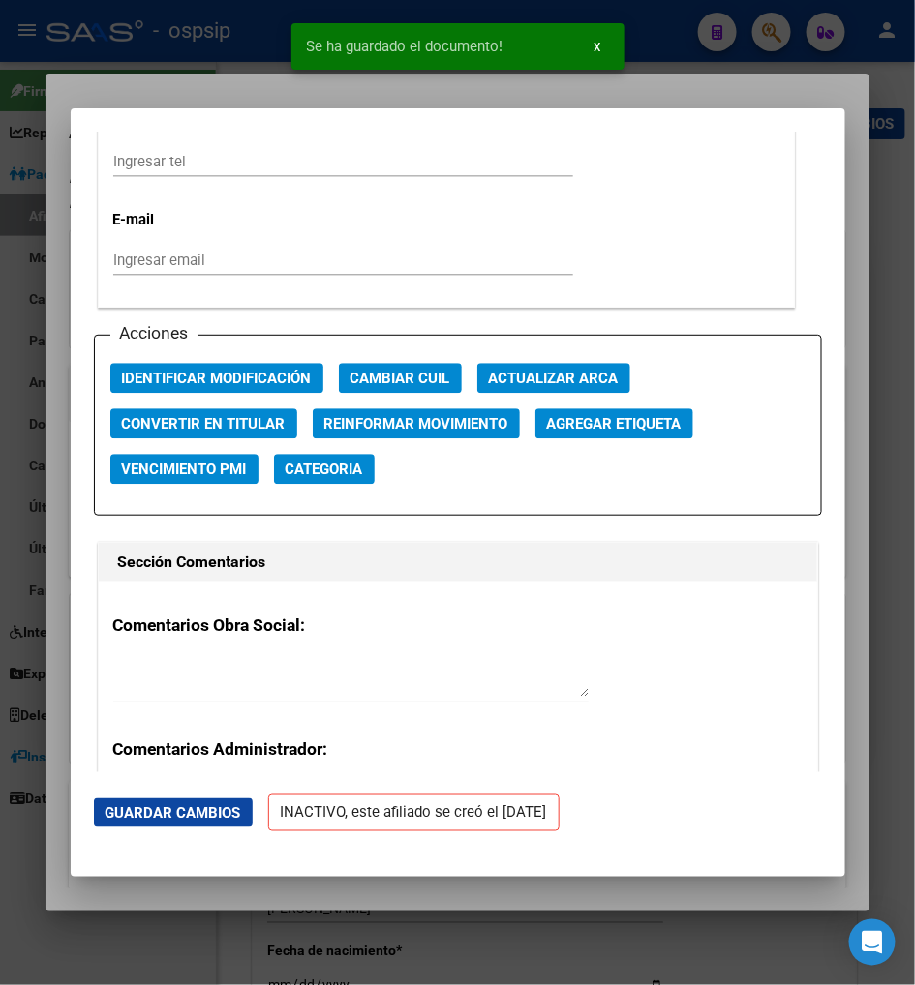
scroll to position [2688, 0]
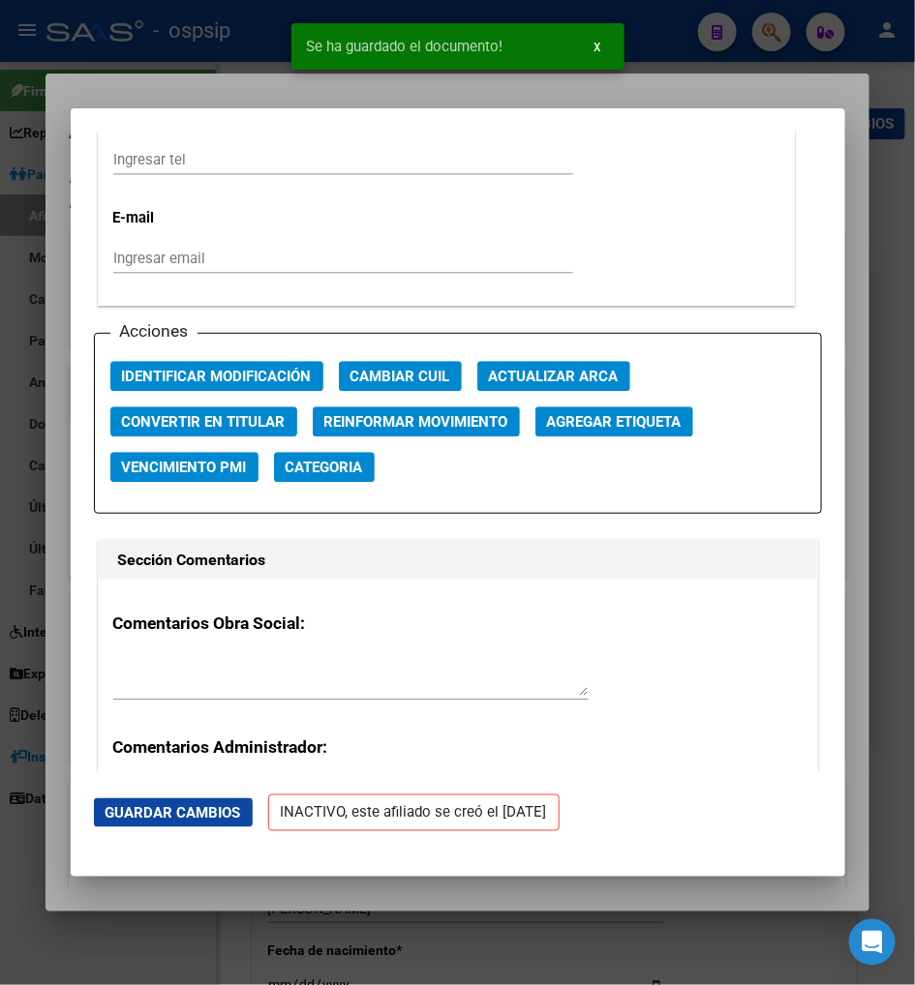
click at [113, 657] on textarea at bounding box center [350, 676] width 475 height 39
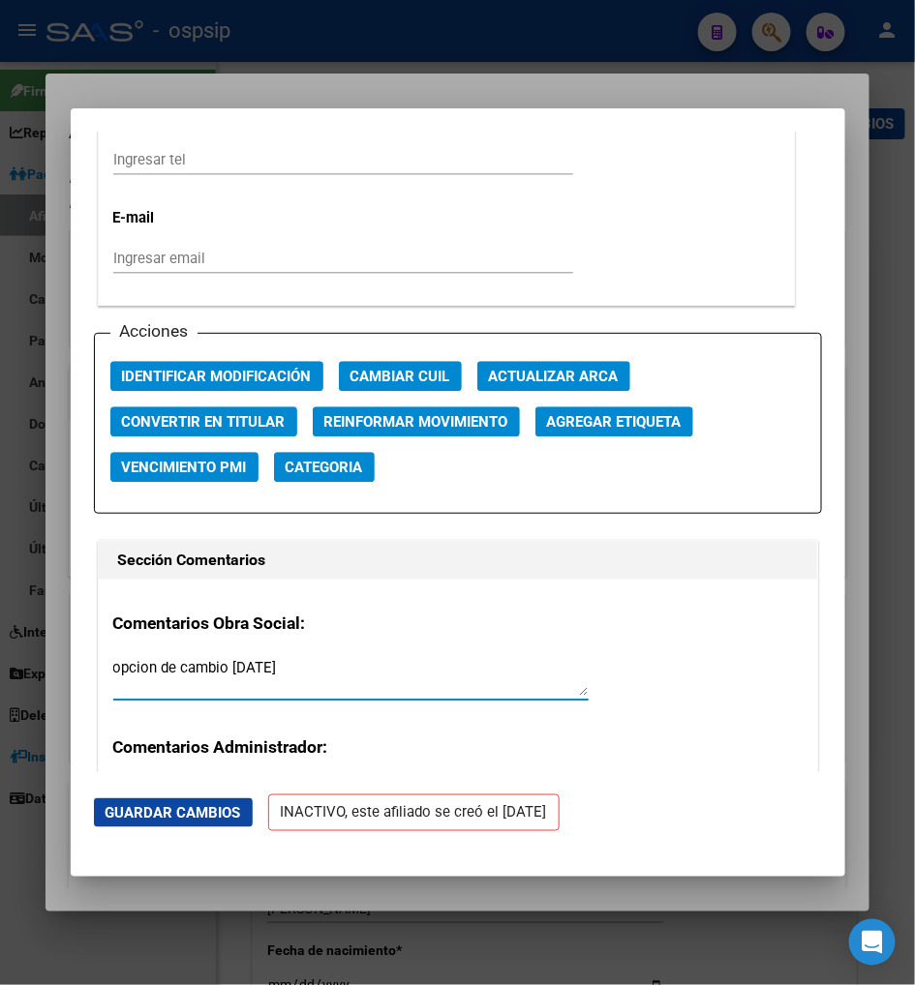
click at [148, 814] on span "Guardar Cambios" at bounding box center [173, 812] width 136 height 17
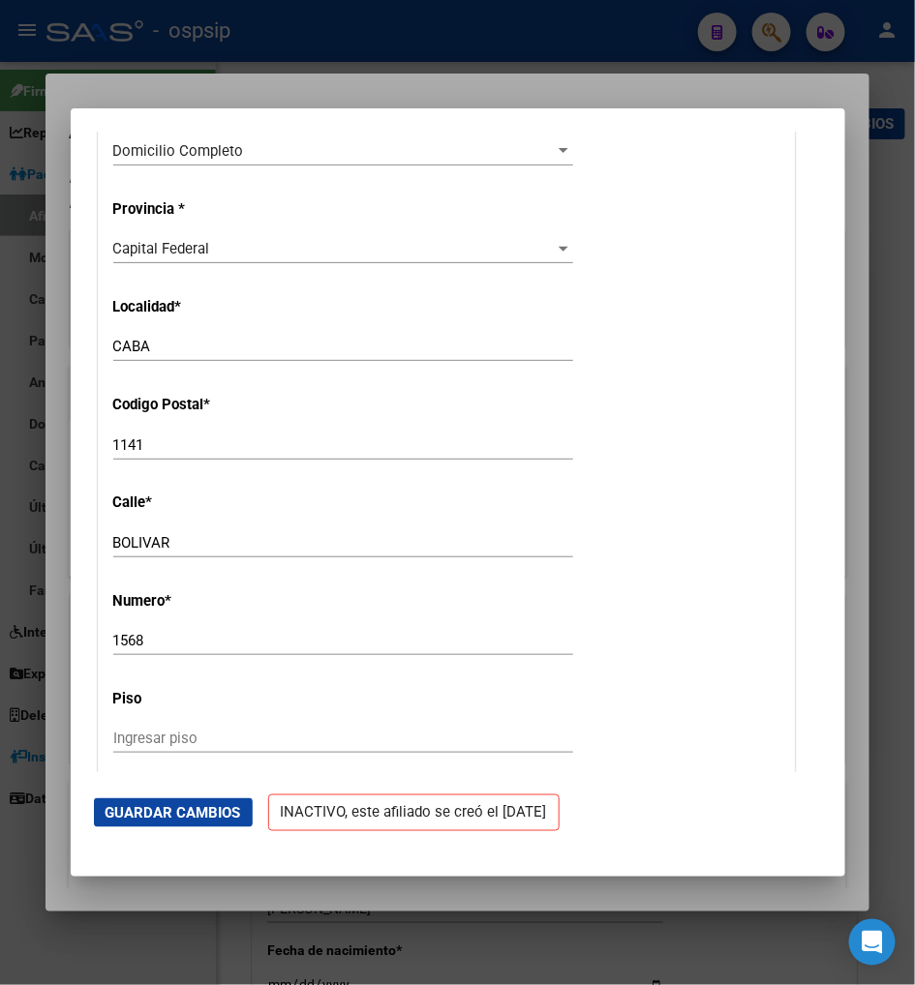
scroll to position [1720, 0]
click at [781, 37] on div at bounding box center [457, 492] width 915 height 985
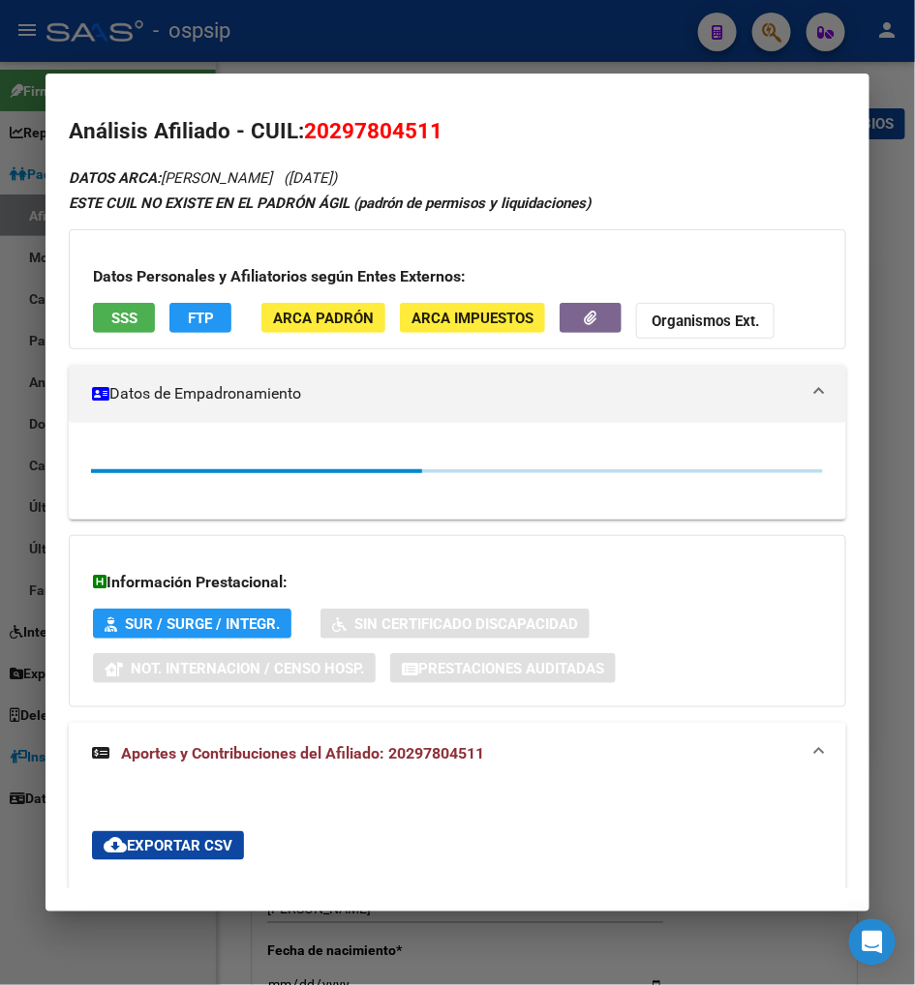
click at [781, 37] on div at bounding box center [457, 492] width 915 height 985
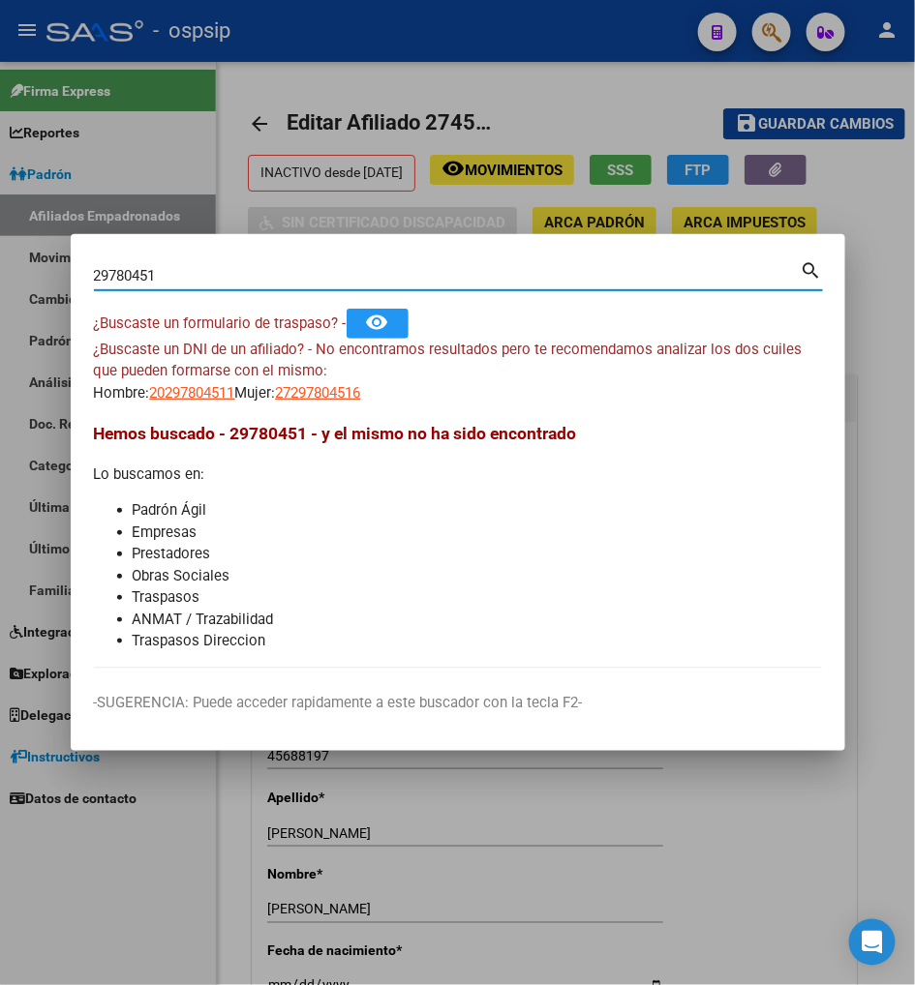
click at [219, 279] on input "29780451" at bounding box center [447, 275] width 707 height 17
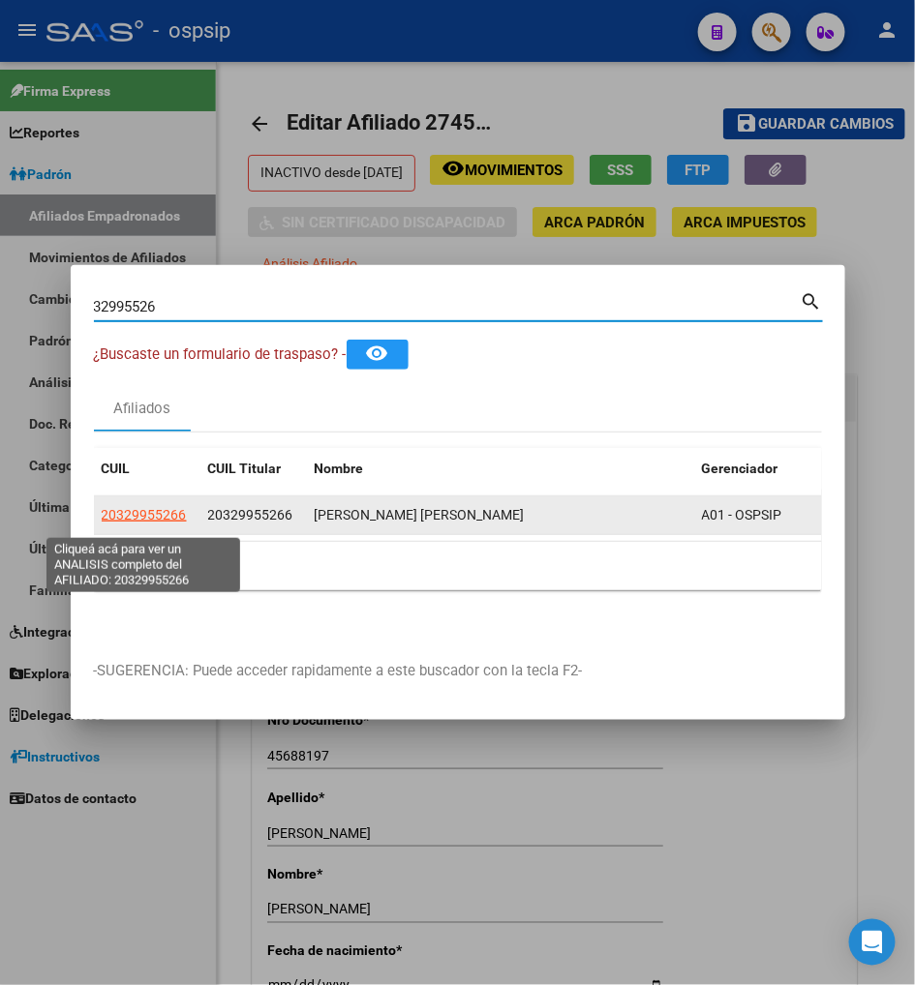
click at [136, 523] on span "20329955266" at bounding box center [144, 514] width 85 height 15
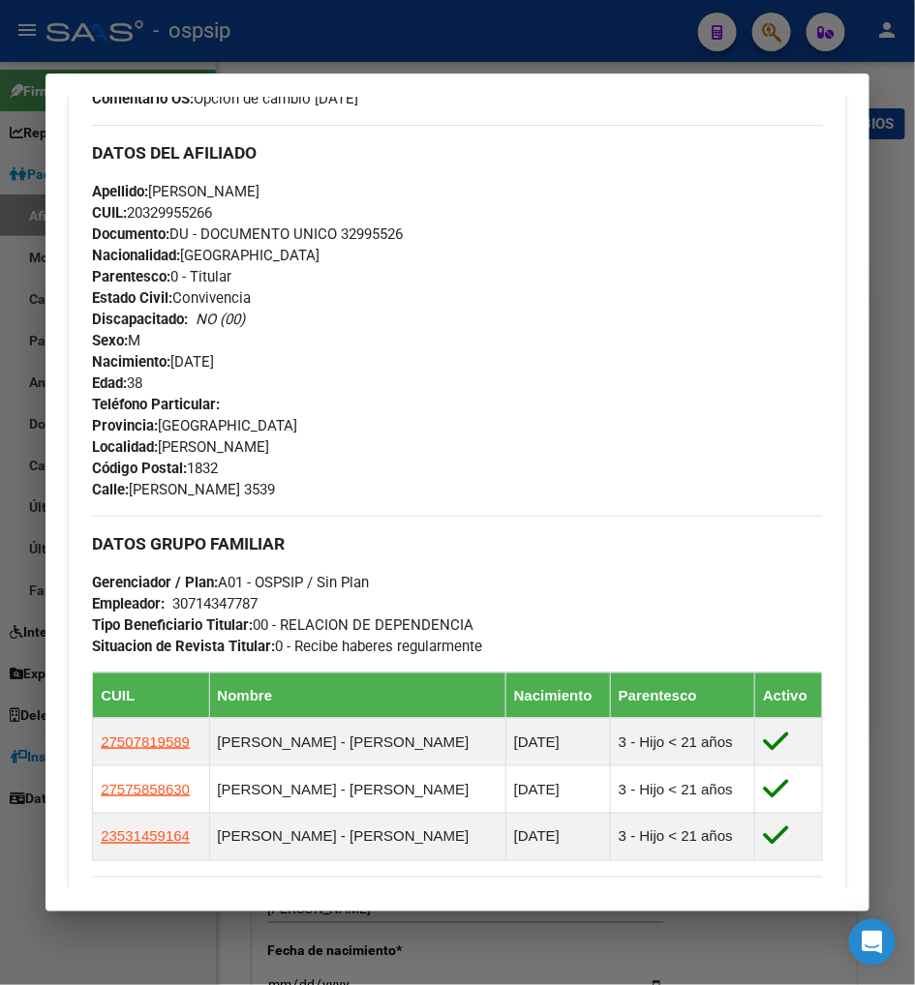
scroll to position [968, 0]
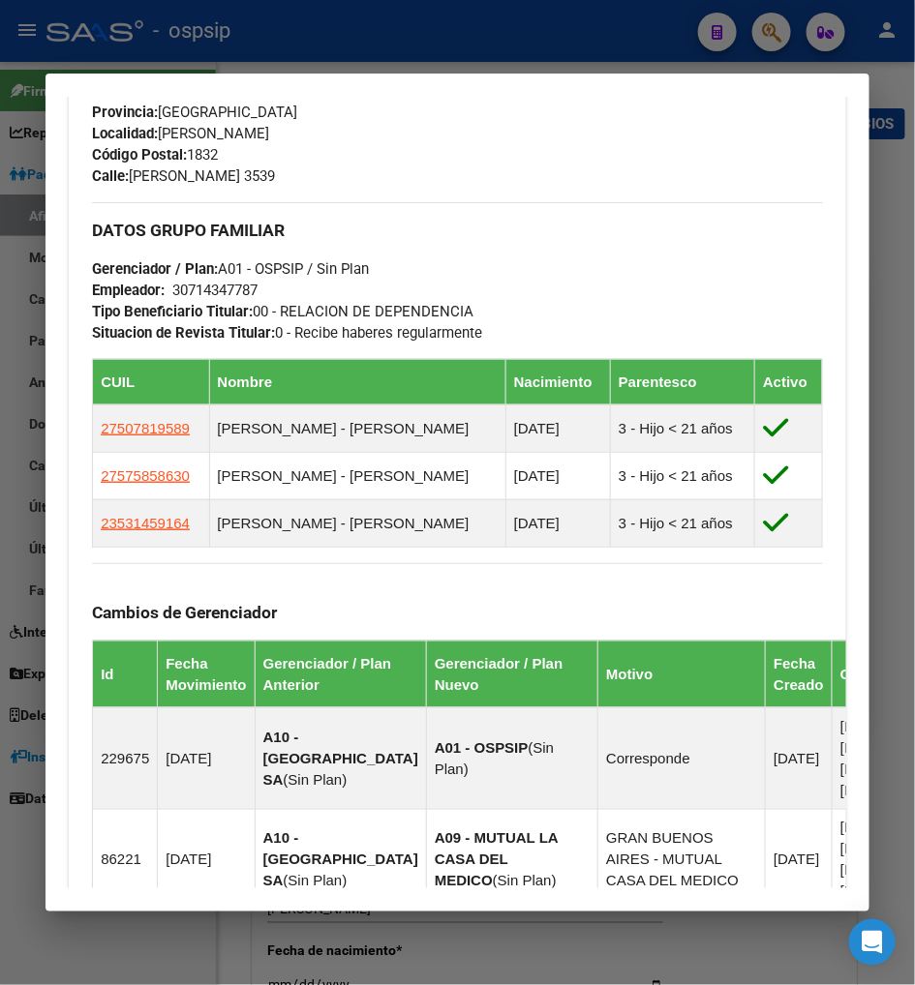
click at [777, 41] on div at bounding box center [457, 492] width 915 height 985
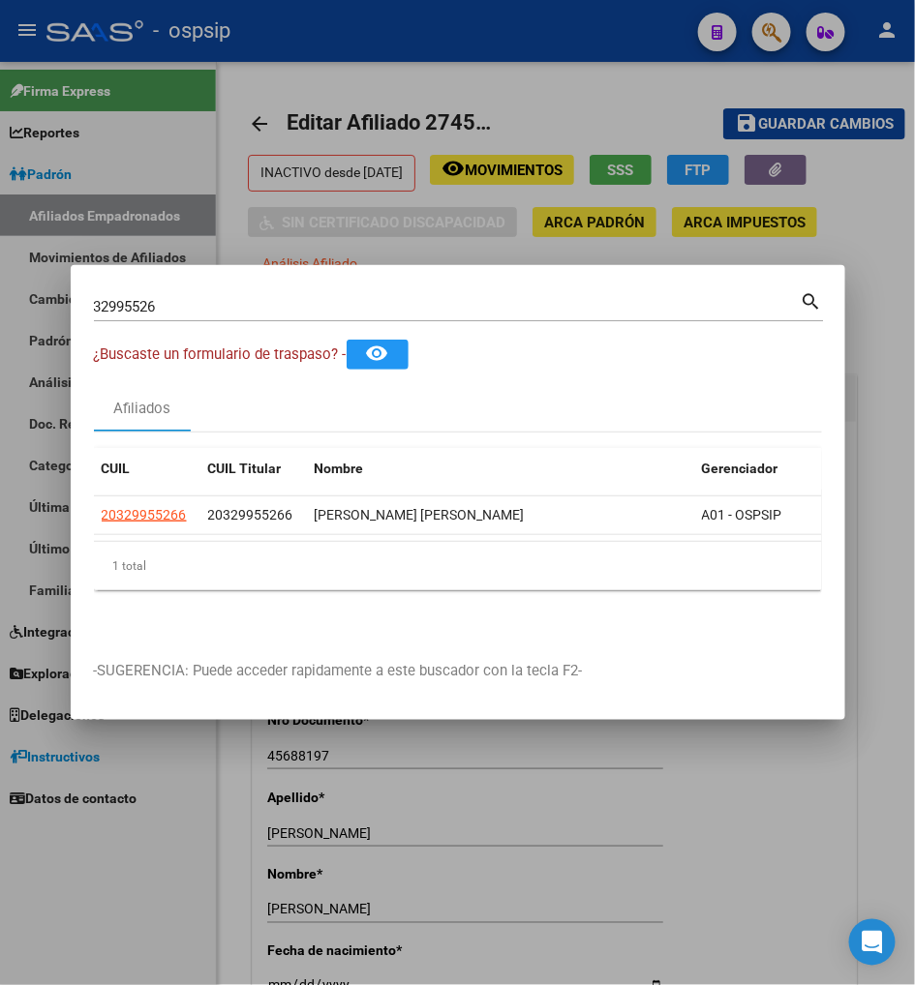
click at [196, 311] on input "32995526" at bounding box center [447, 306] width 707 height 17
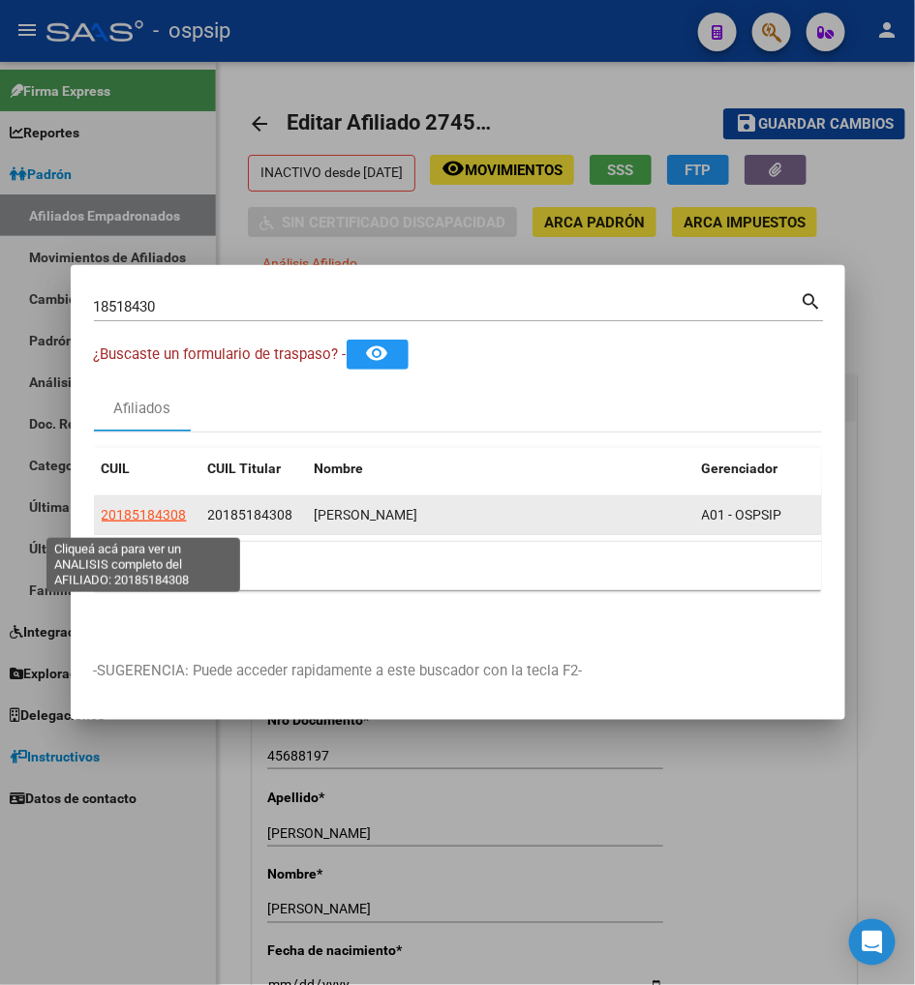
click at [128, 521] on span "20185184308" at bounding box center [144, 514] width 85 height 15
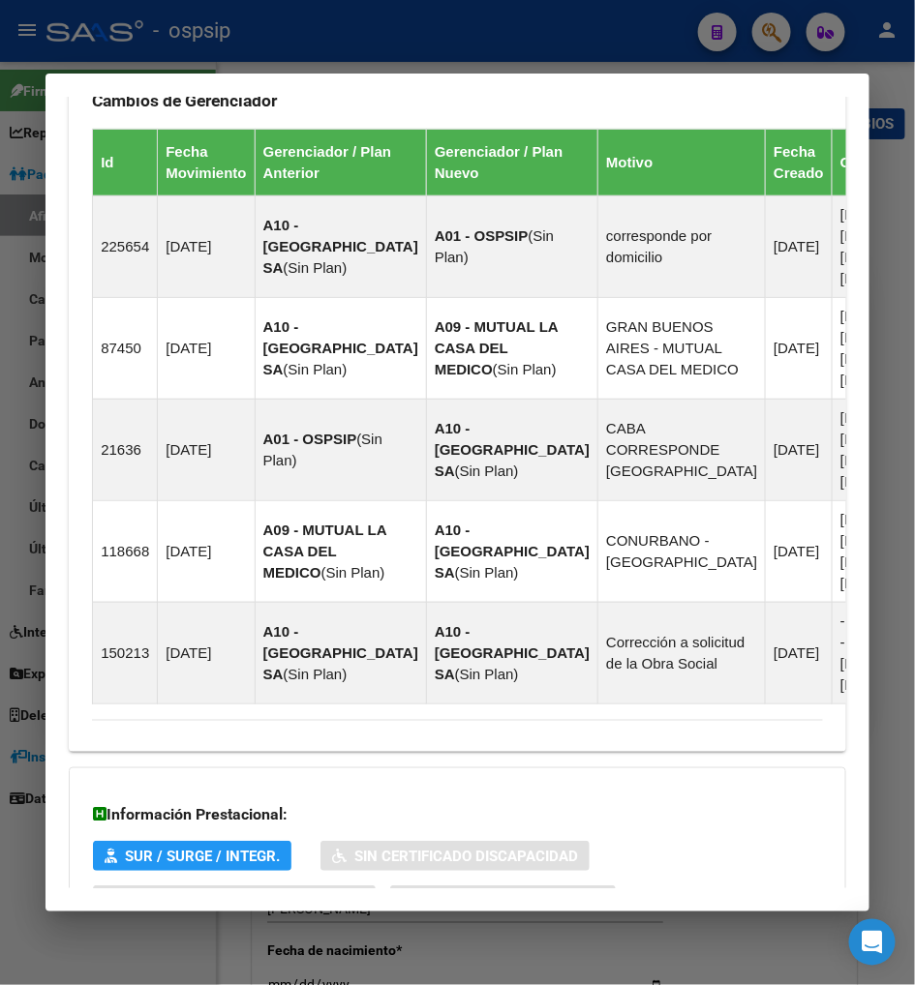
scroll to position [1434, 0]
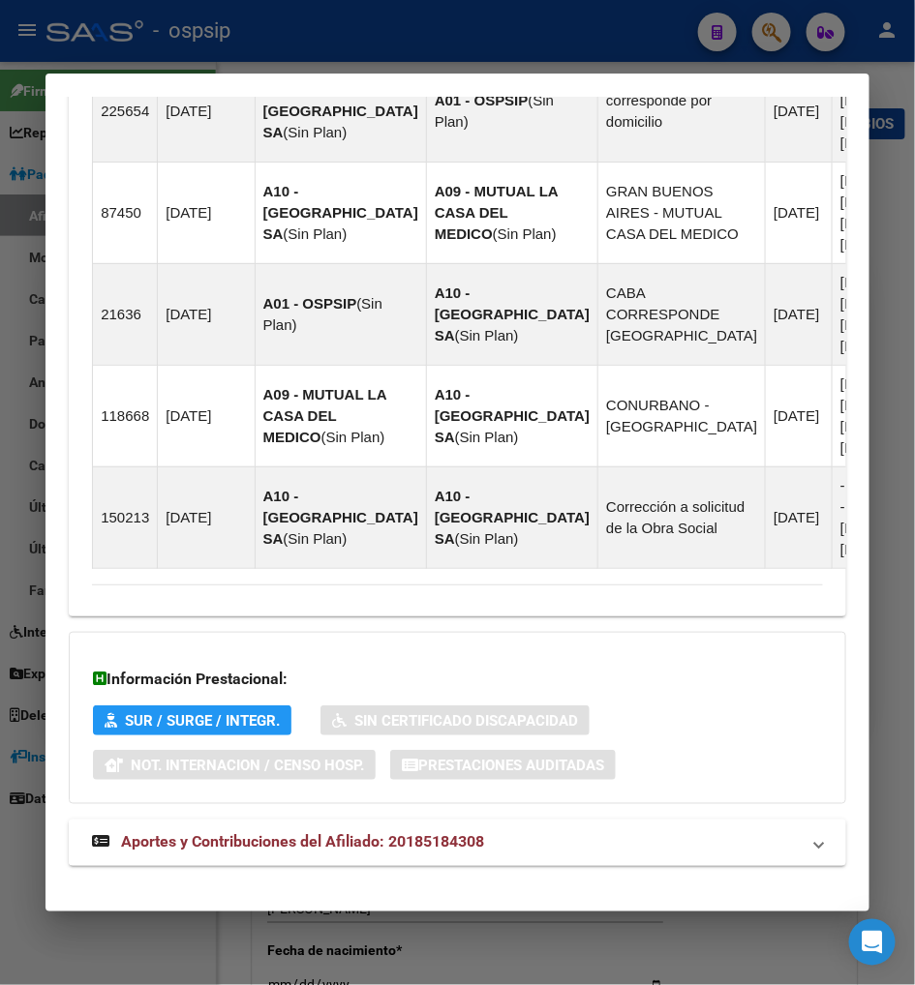
click at [262, 833] on span "Aportes y Contribuciones del Afiliado: 20185184308" at bounding box center [302, 842] width 363 height 18
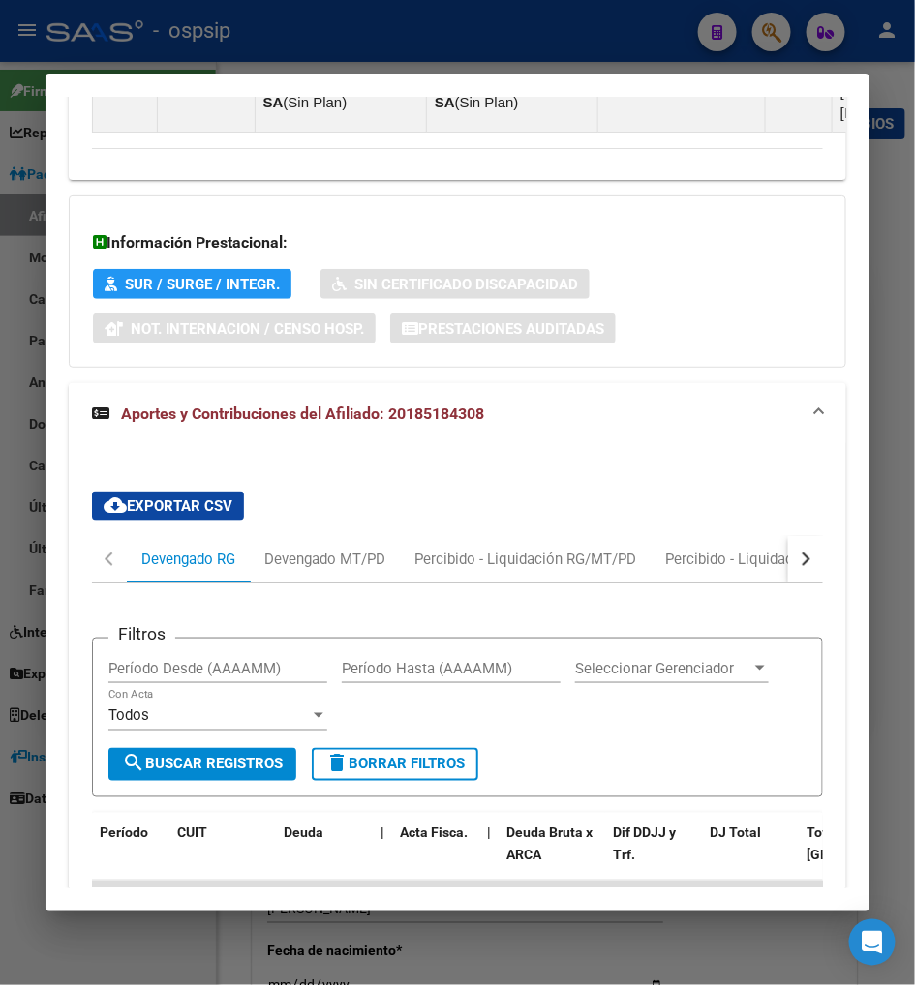
scroll to position [2086, 0]
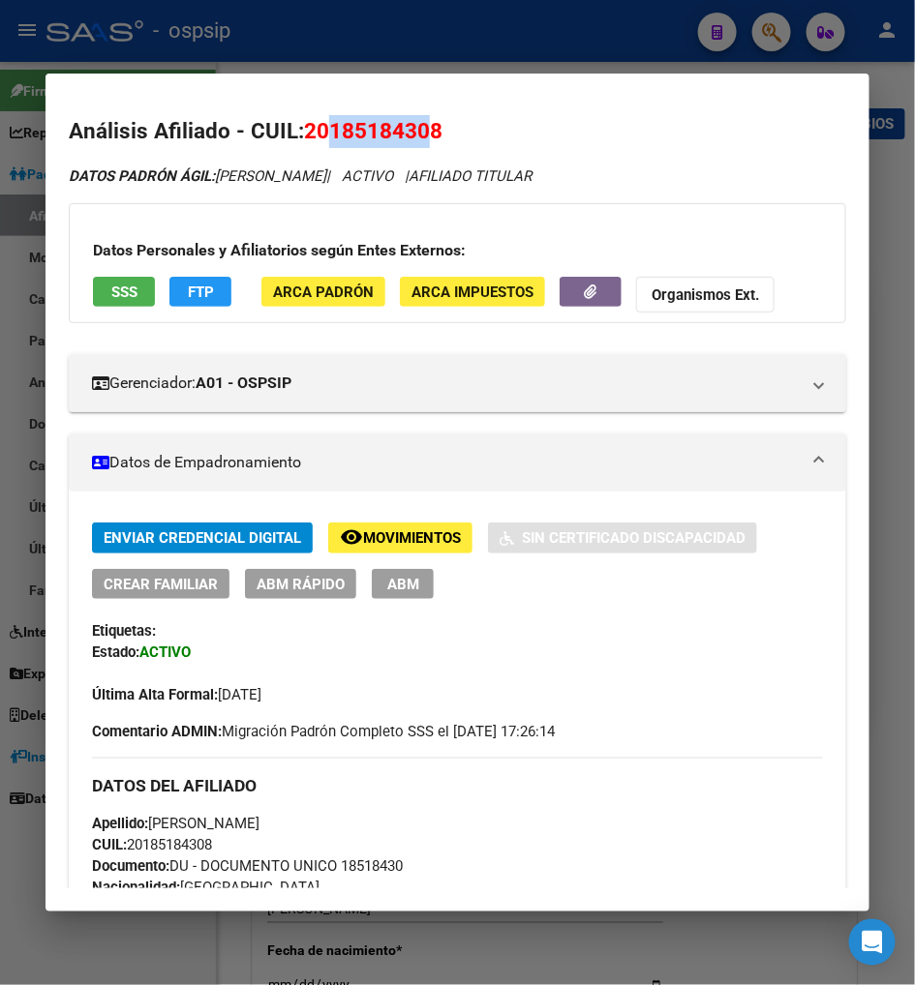
drag, startPoint x: 311, startPoint y: 131, endPoint x: 407, endPoint y: 122, distance: 97.2
click at [407, 122] on span "20185184308" at bounding box center [373, 130] width 138 height 25
copy span "18518430"
click at [770, 24] on div at bounding box center [457, 492] width 915 height 985
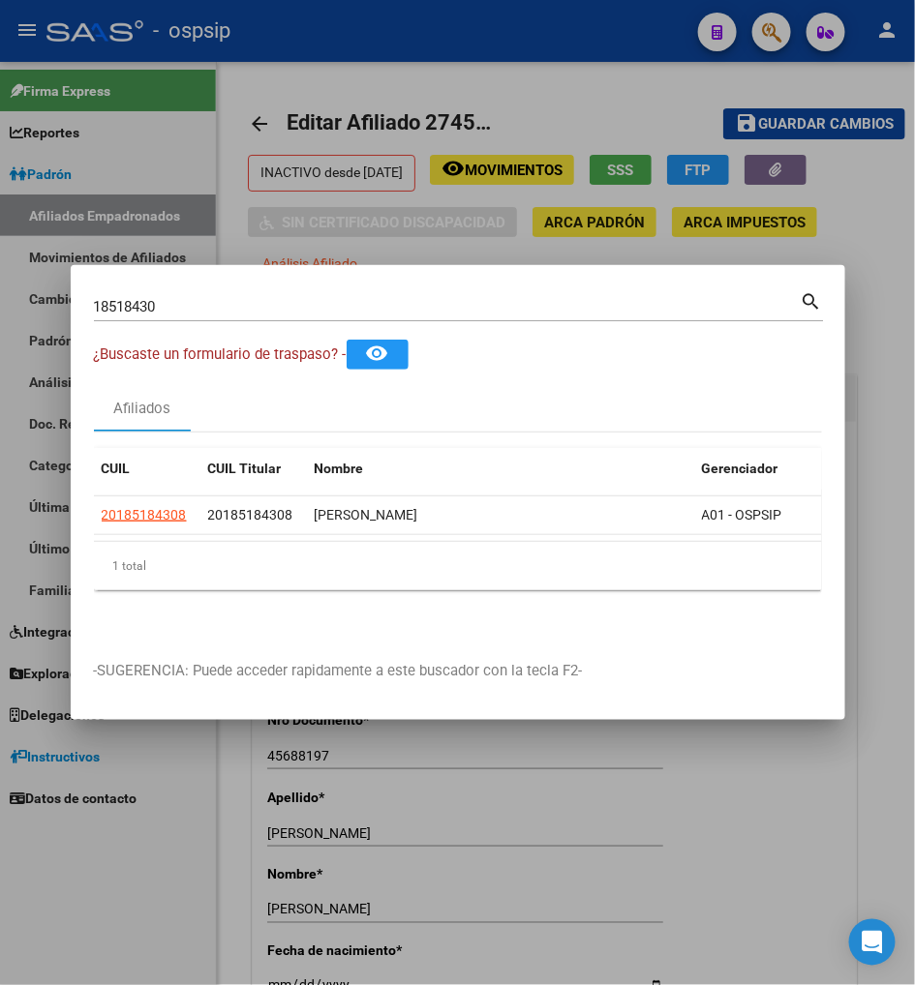
click at [188, 316] on input "18518430" at bounding box center [447, 306] width 707 height 17
type input "1"
type input "53191758"
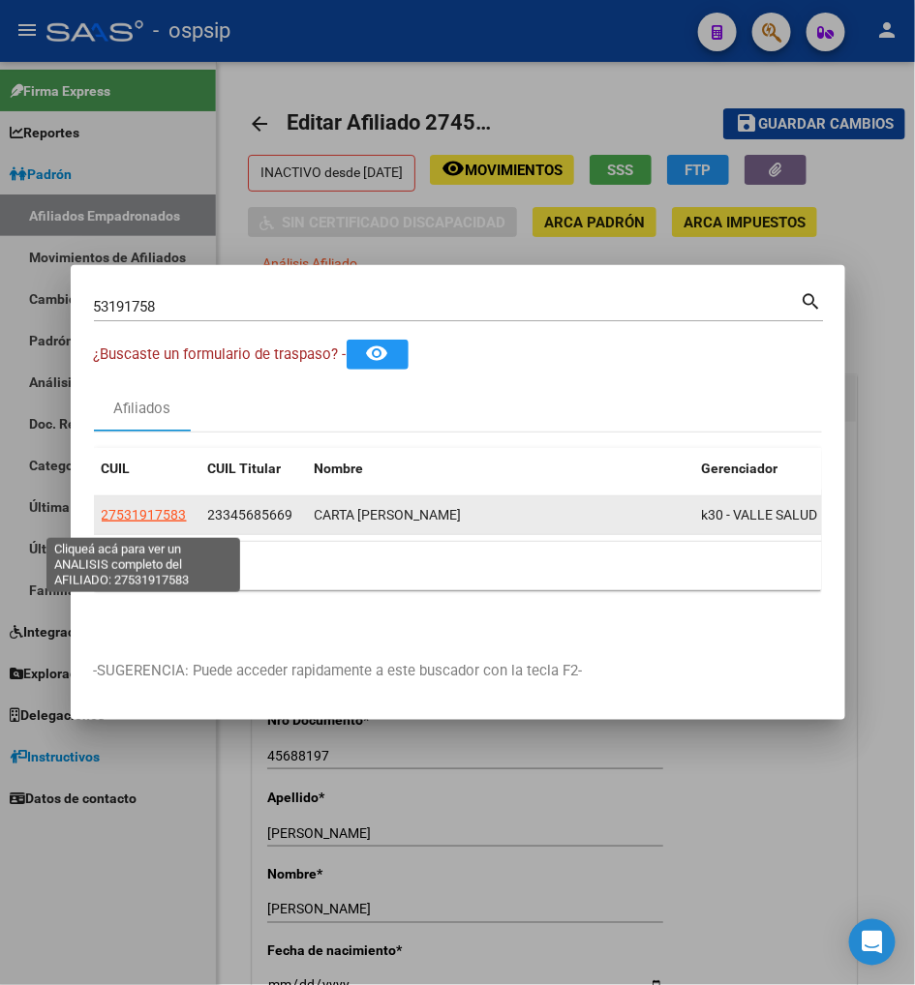
click at [145, 521] on span "27531917583" at bounding box center [144, 514] width 85 height 15
type textarea "27531917583"
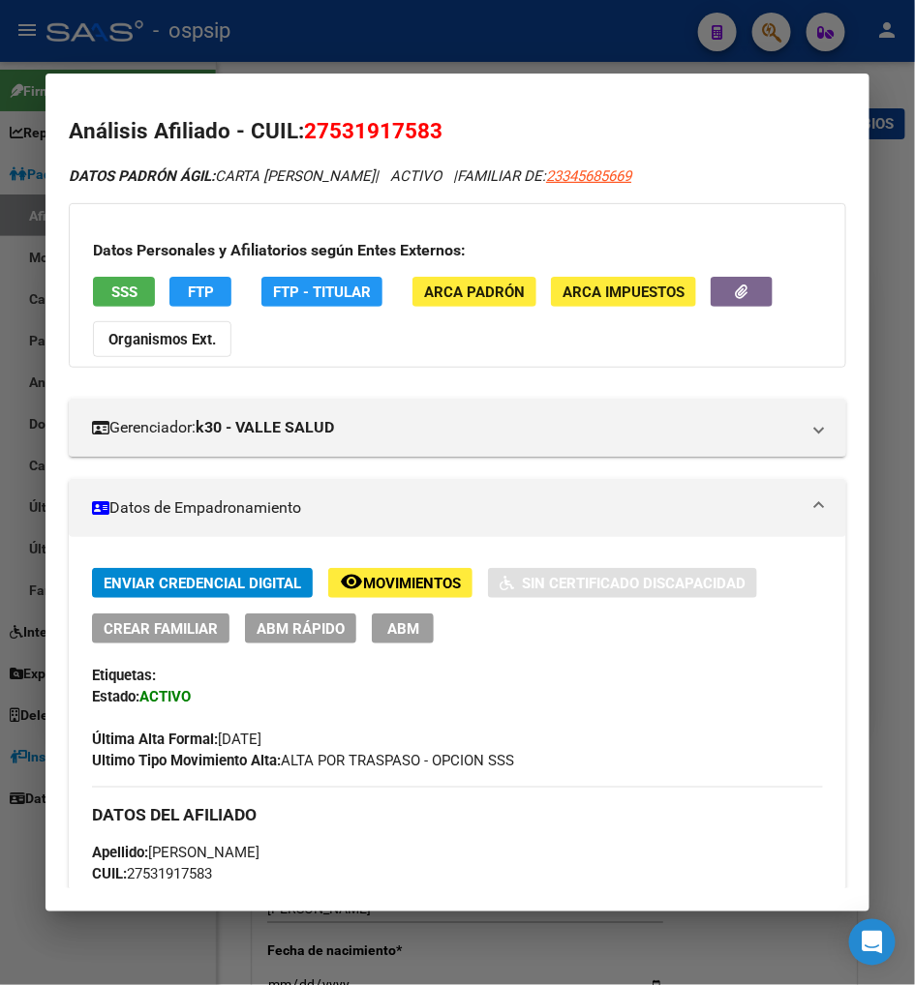
click at [770, 43] on div at bounding box center [457, 492] width 915 height 985
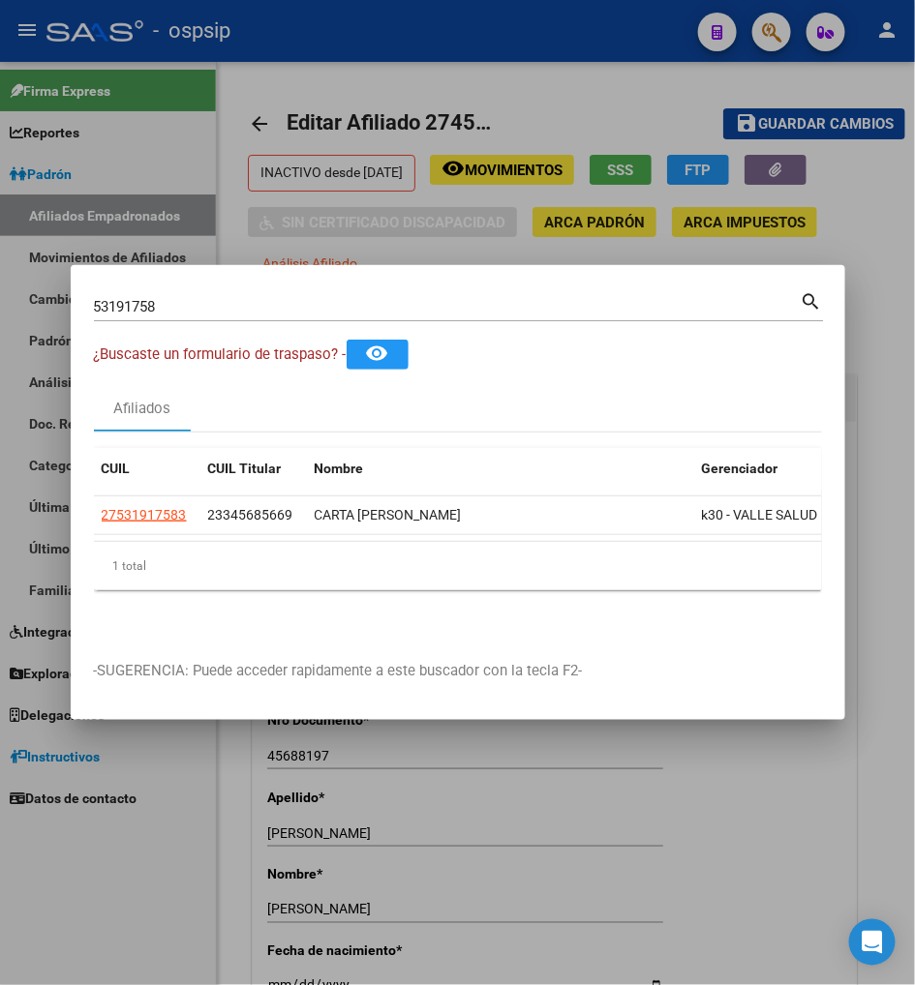
click at [196, 315] on input "53191758" at bounding box center [447, 306] width 707 height 17
type input "5"
type input "96214802"
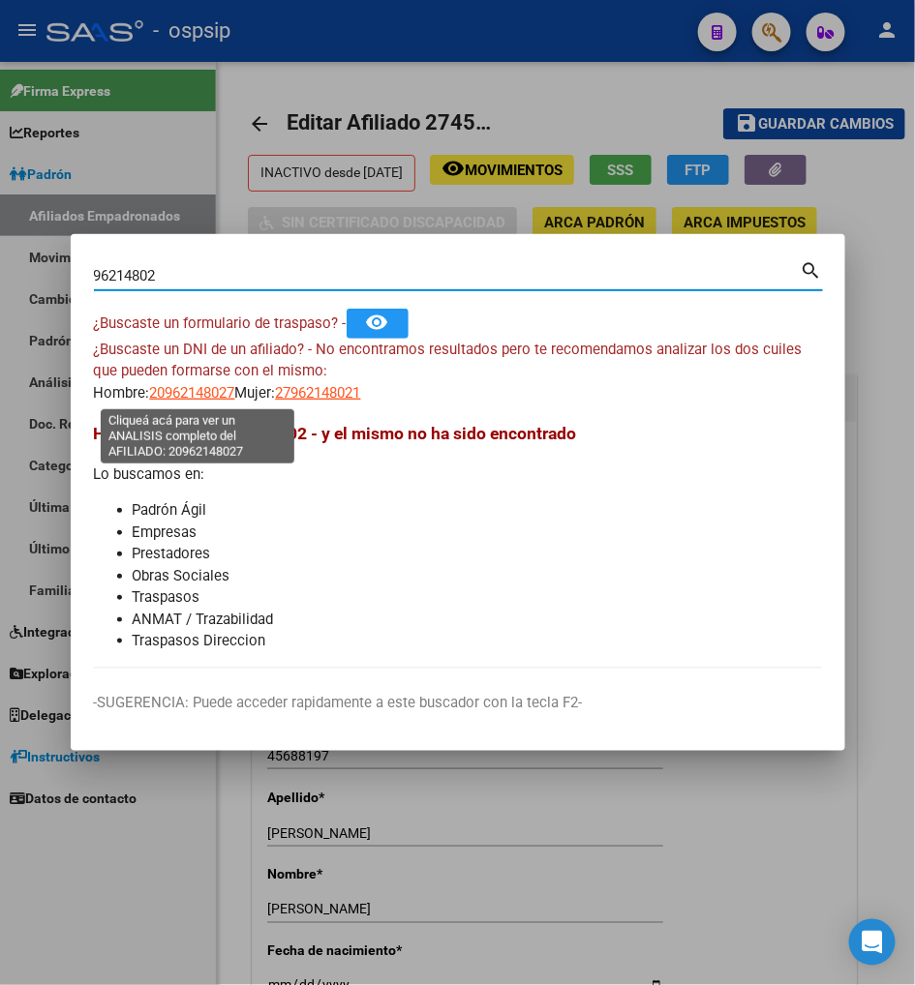
click at [204, 398] on span "20962148027" at bounding box center [192, 392] width 85 height 17
type textarea "20962148027"
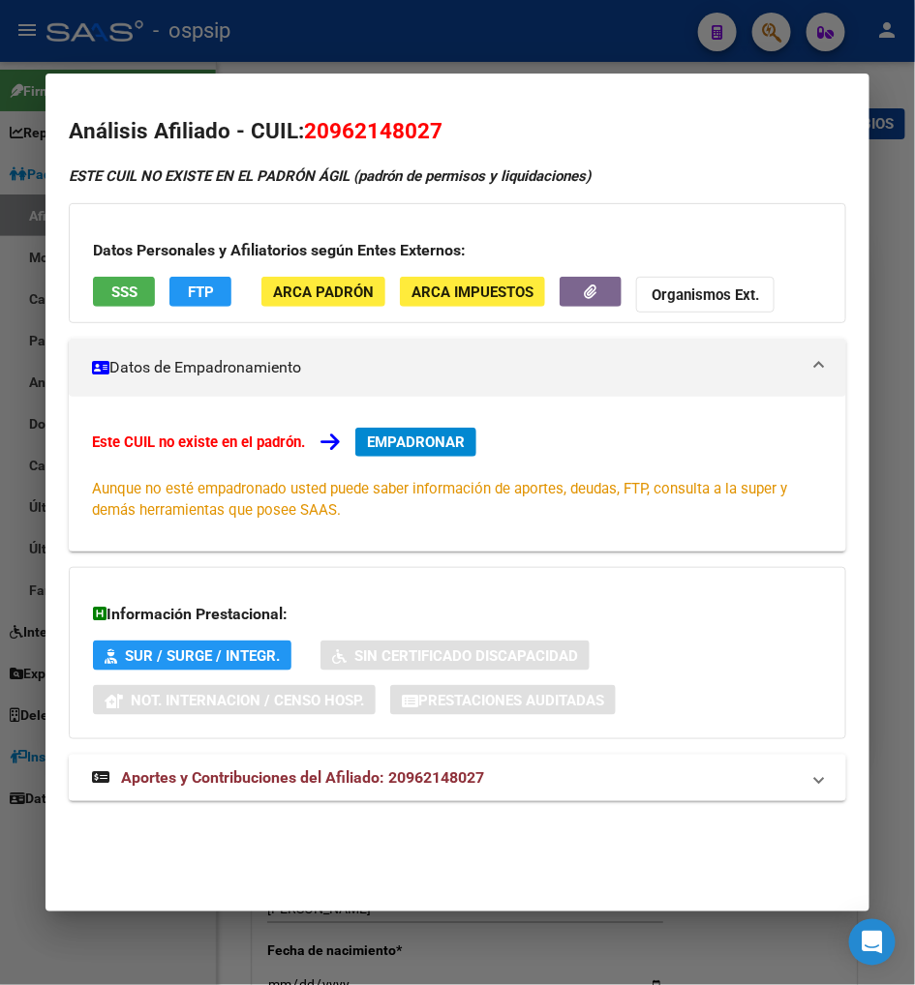
click at [266, 778] on span "Aportes y Contribuciones del Afiliado: 20962148027" at bounding box center [302, 777] width 363 height 18
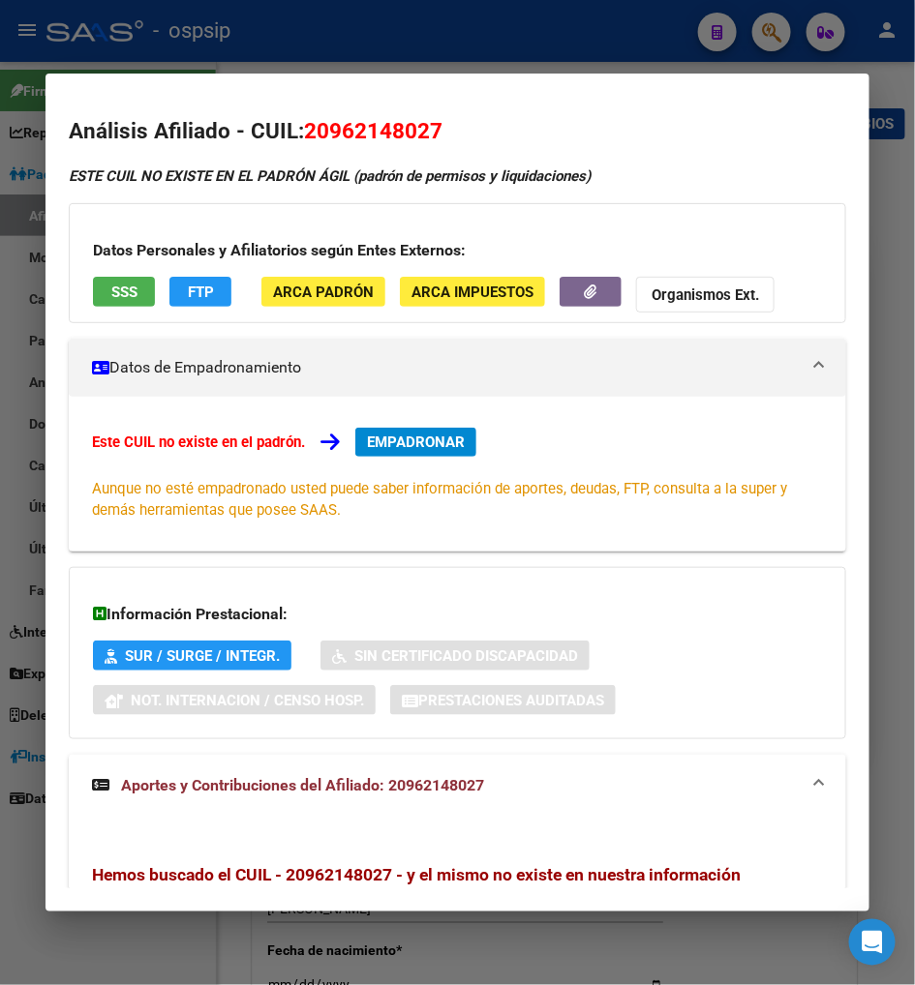
click at [761, 32] on div at bounding box center [457, 492] width 915 height 985
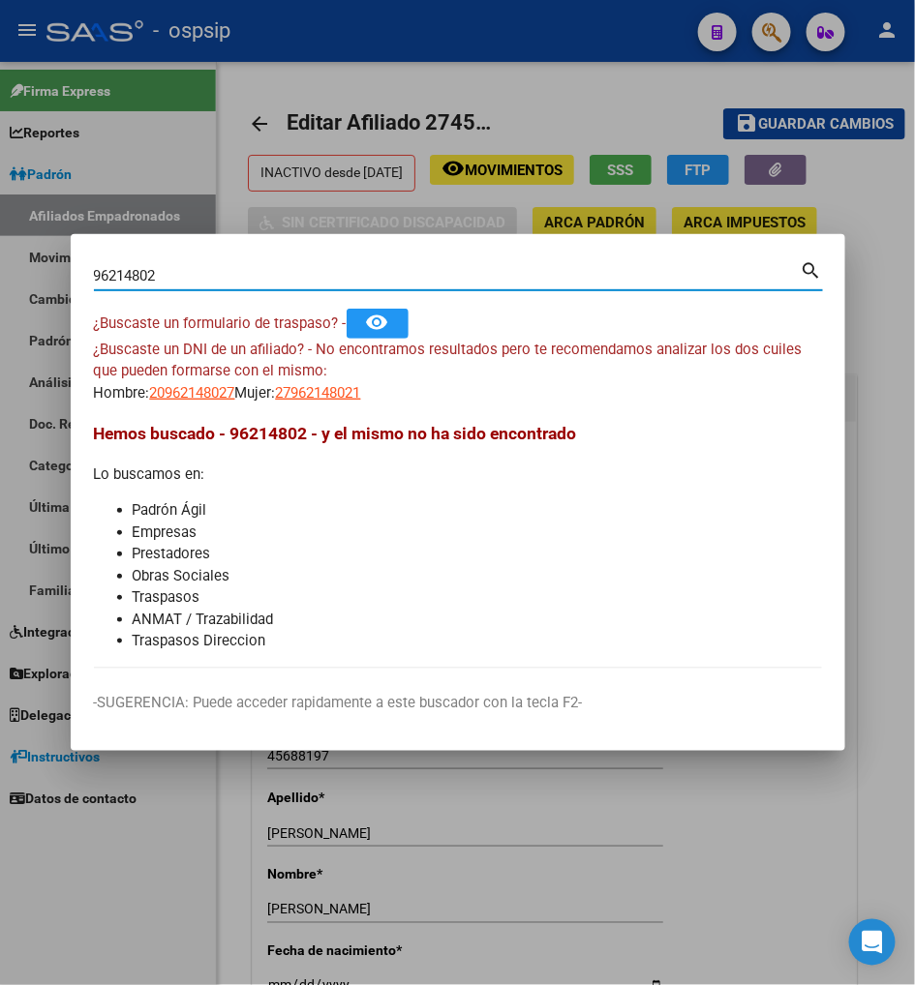
click at [166, 275] on input "96214802" at bounding box center [447, 275] width 707 height 17
type input "9"
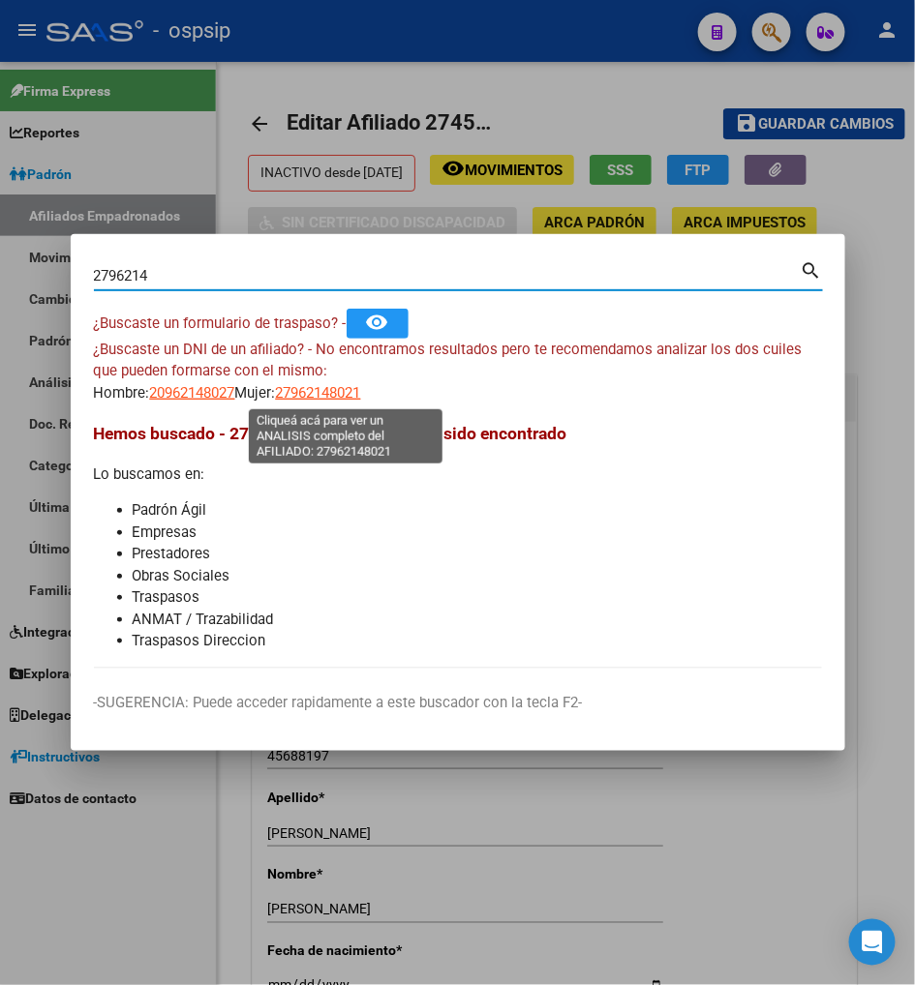
type input "2796214"
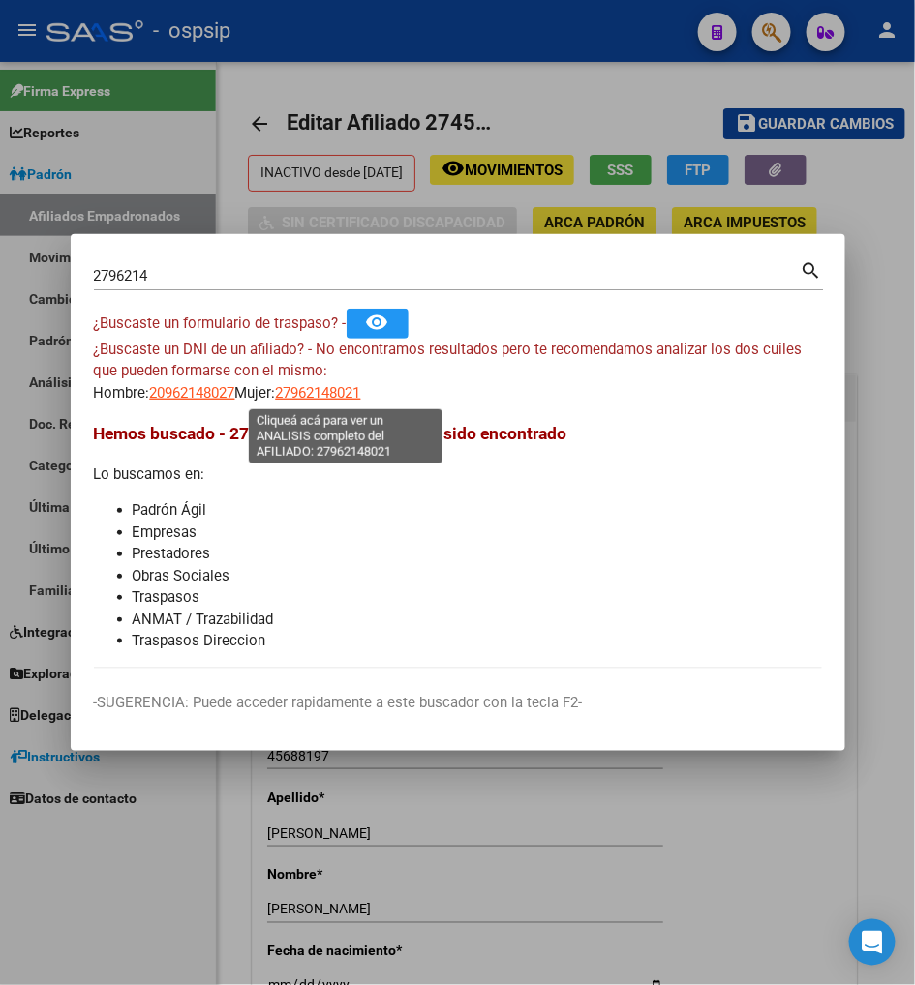
click at [351, 399] on span "27962148021" at bounding box center [318, 392] width 85 height 17
type textarea "27962148021"
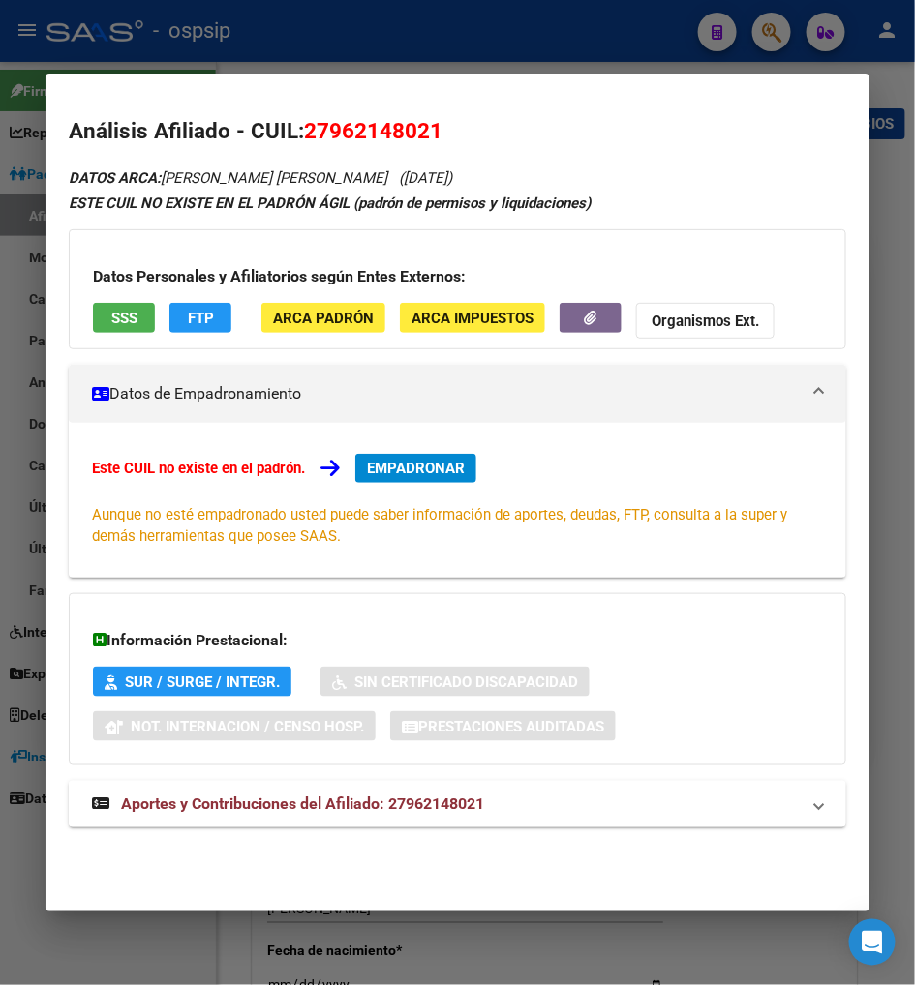
click at [271, 808] on span "Aportes y Contribuciones del Afiliado: 27962148021" at bounding box center [302, 804] width 363 height 18
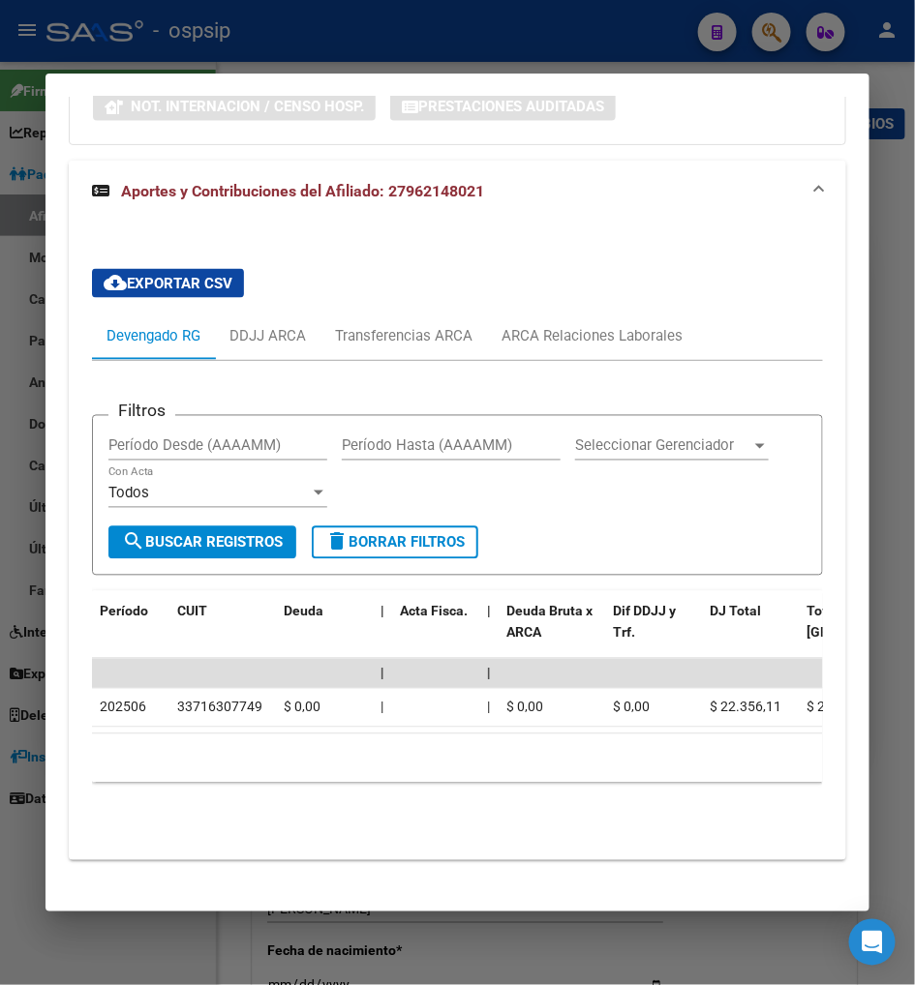
scroll to position [621, 0]
click at [536, 341] on div "ARCA Relaciones Laborales" at bounding box center [591, 335] width 181 height 21
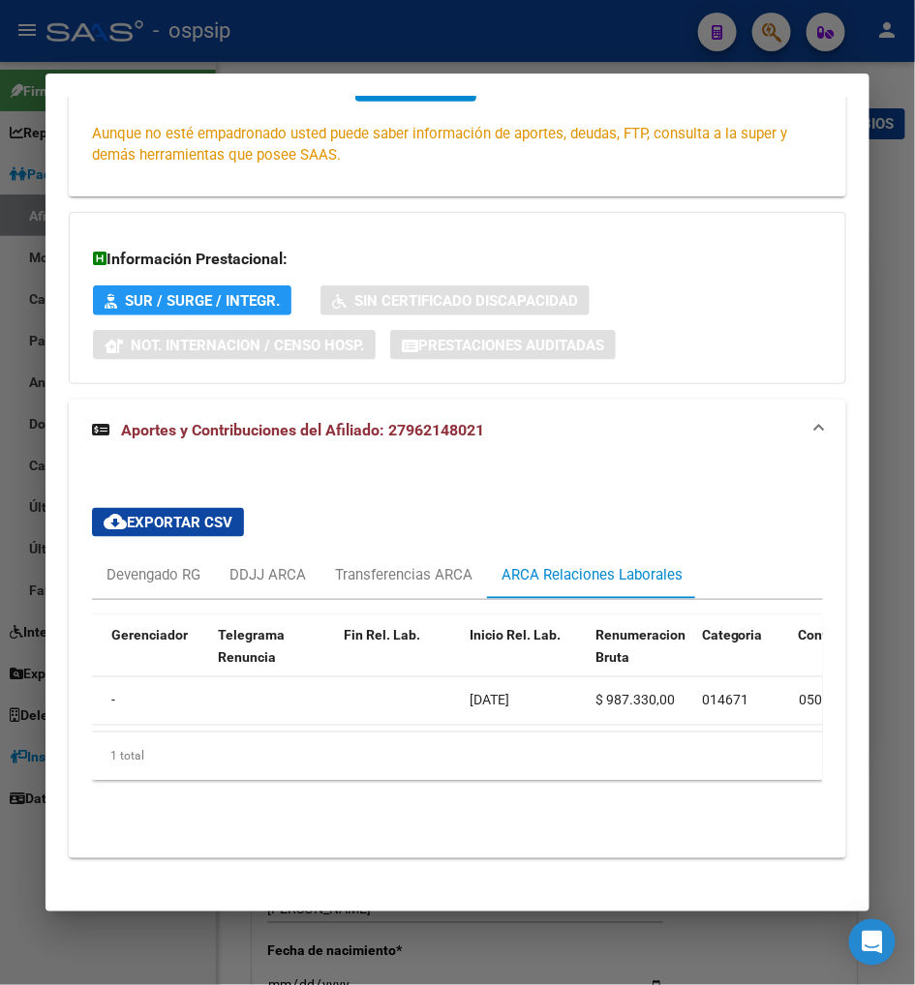
scroll to position [0, 0]
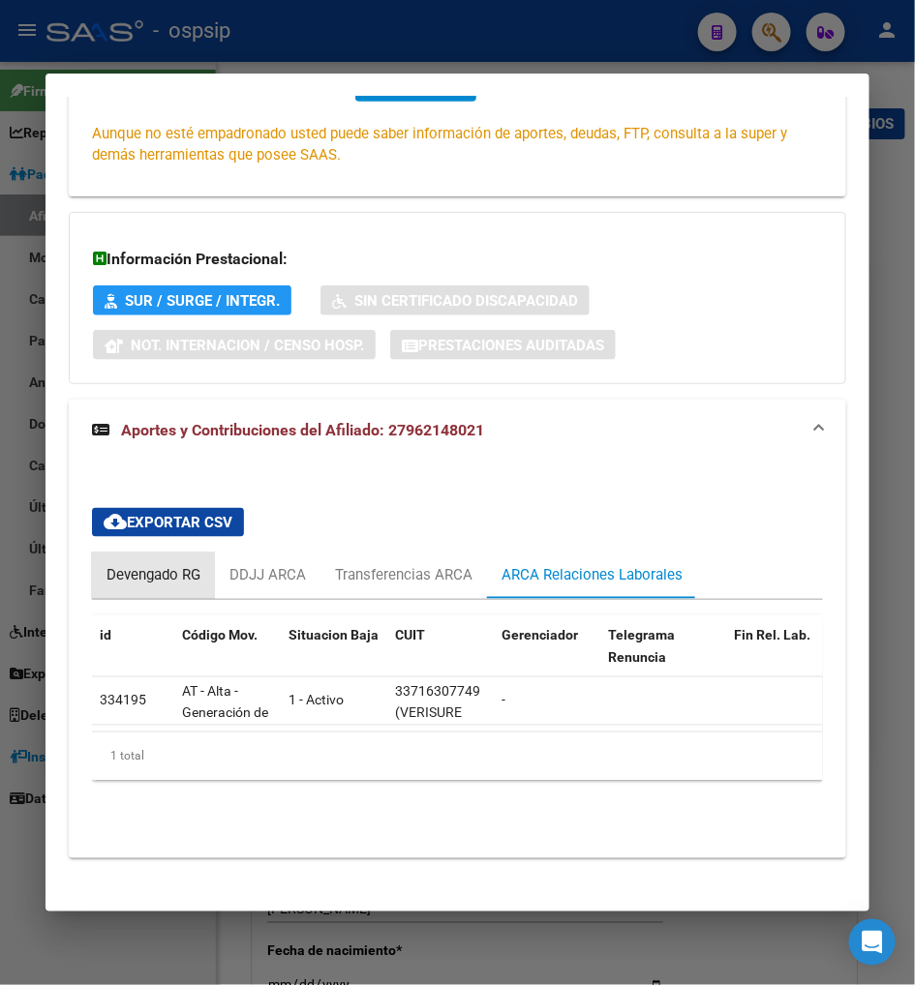
click at [106, 577] on div "Devengado RG" at bounding box center [153, 575] width 94 height 21
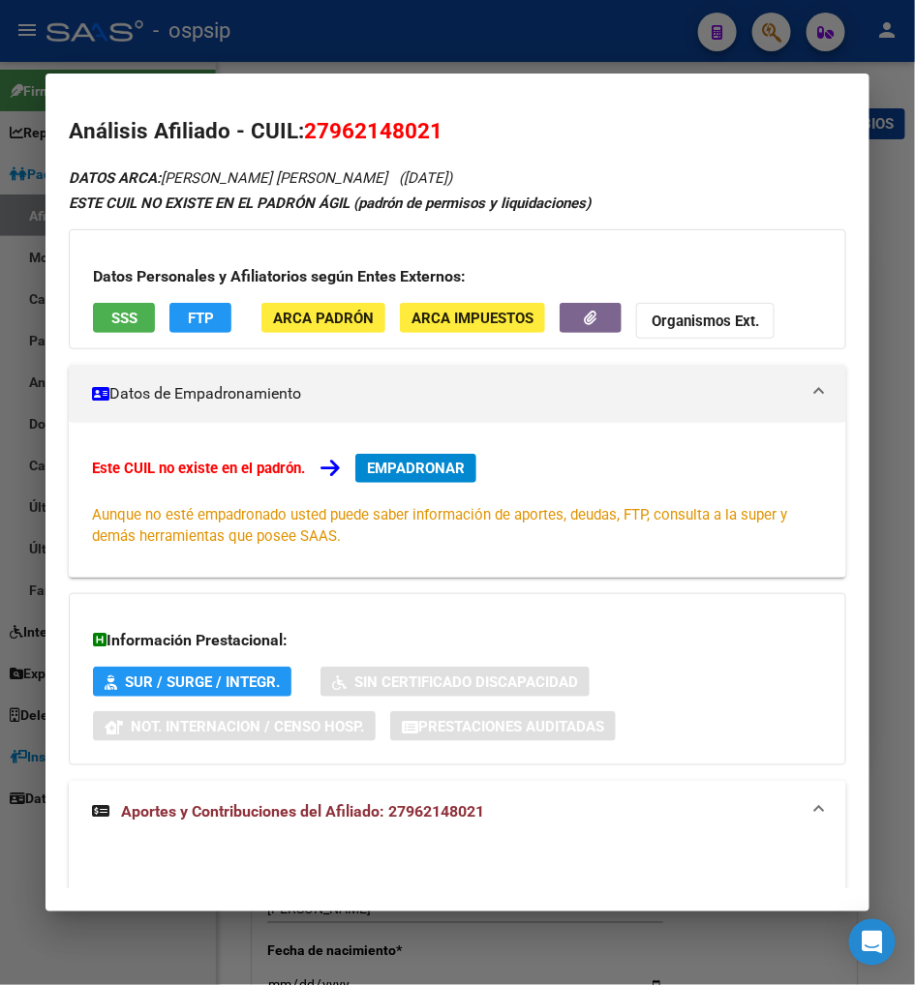
click at [382, 465] on span "EMPADRONAR" at bounding box center [416, 468] width 98 height 17
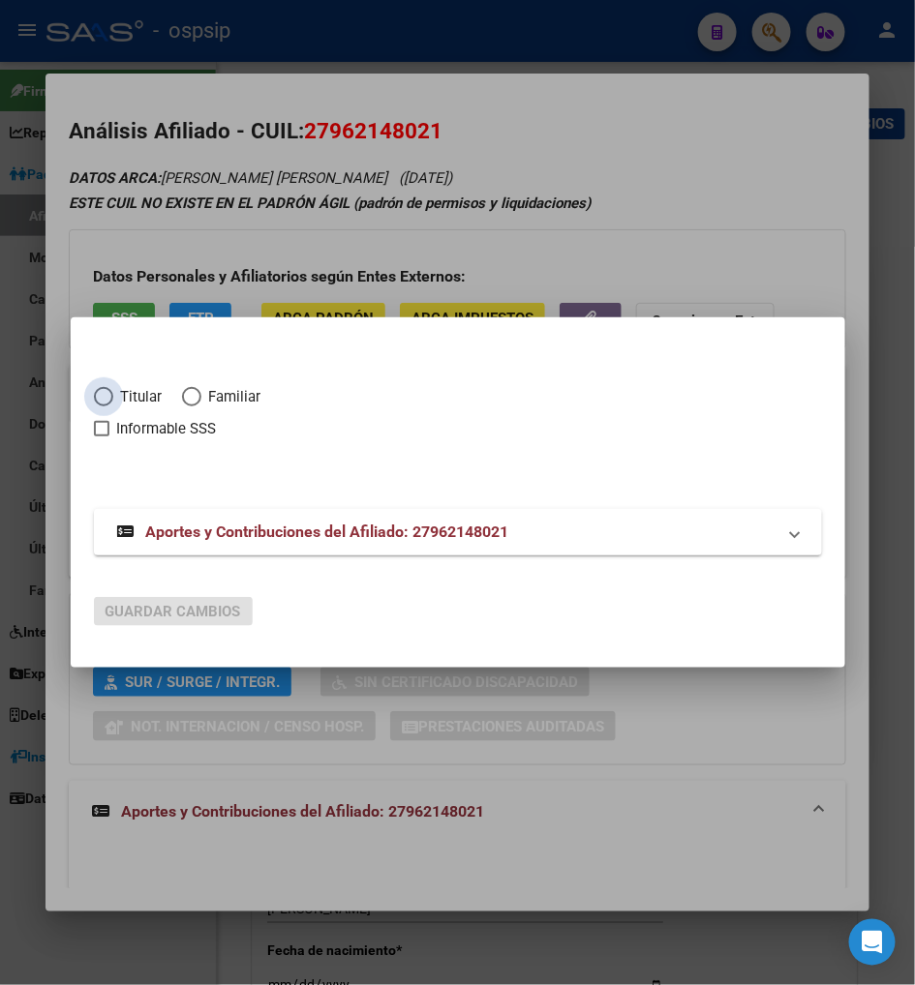
click at [94, 391] on span "Elija una opción" at bounding box center [103, 396] width 19 height 19
click at [94, 391] on input "Titular" at bounding box center [103, 396] width 19 height 19
radio input "true"
checkbox input "true"
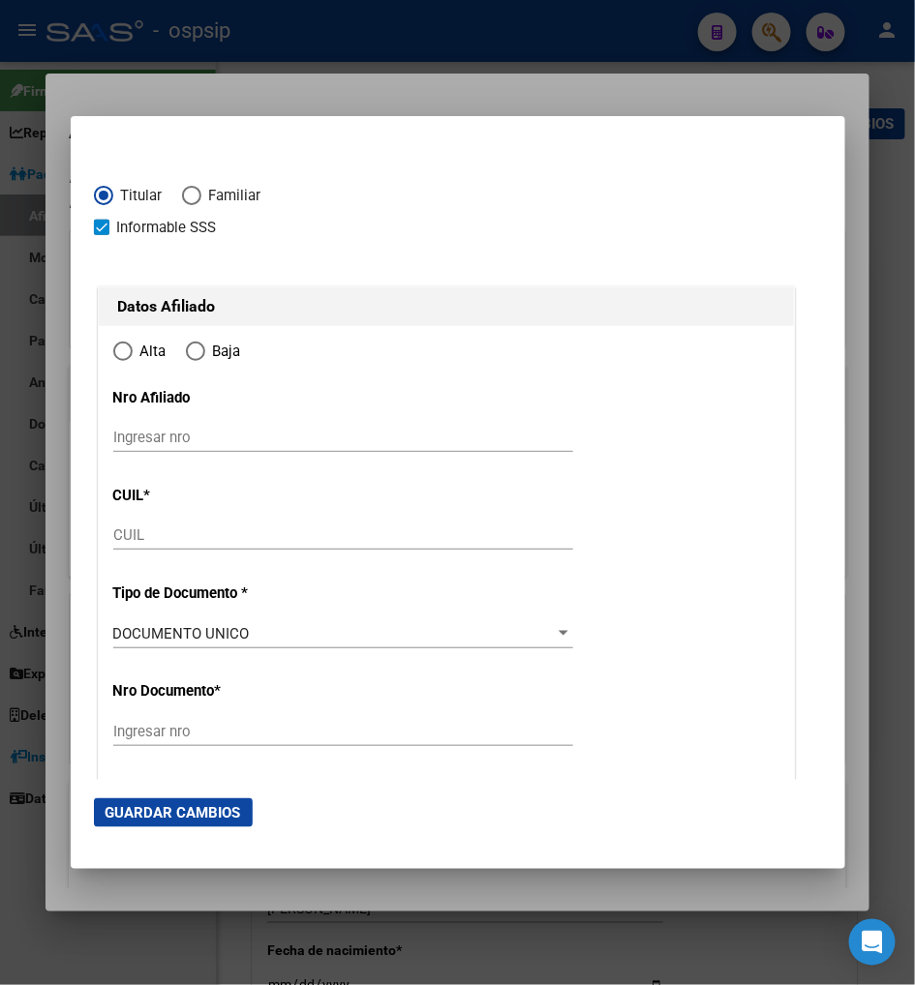
type input "27-96214802-1"
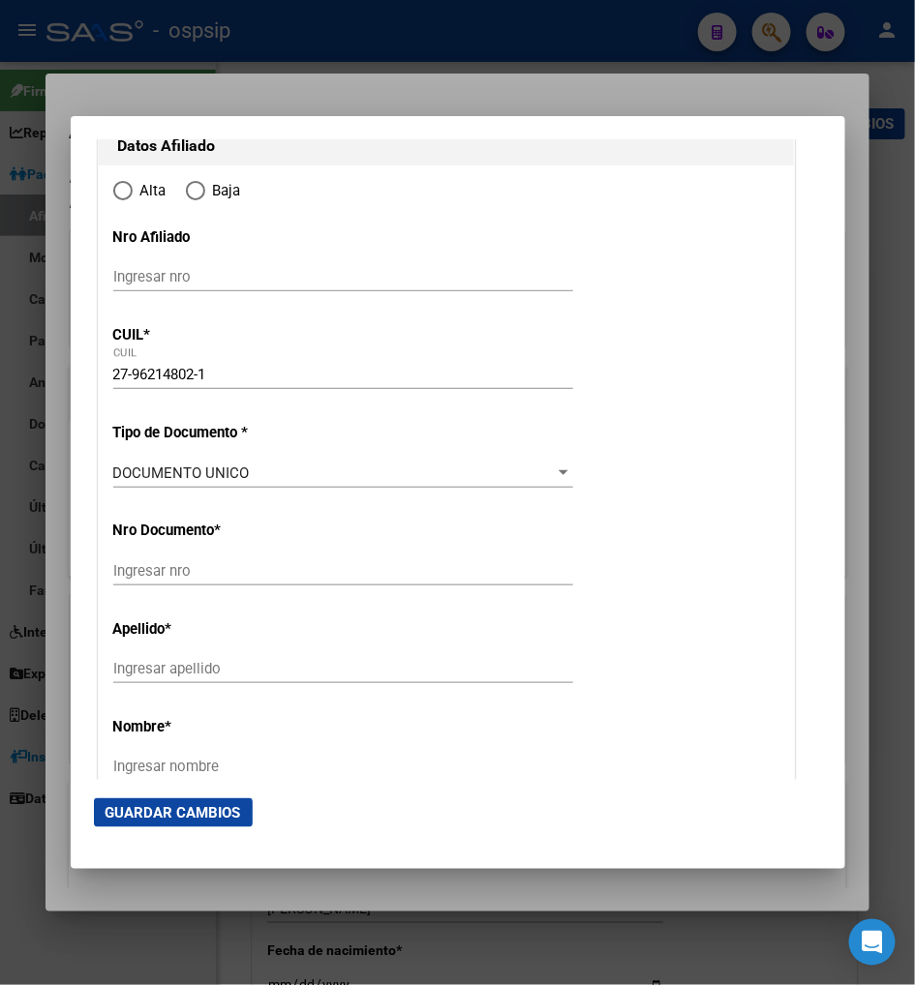
radio input "true"
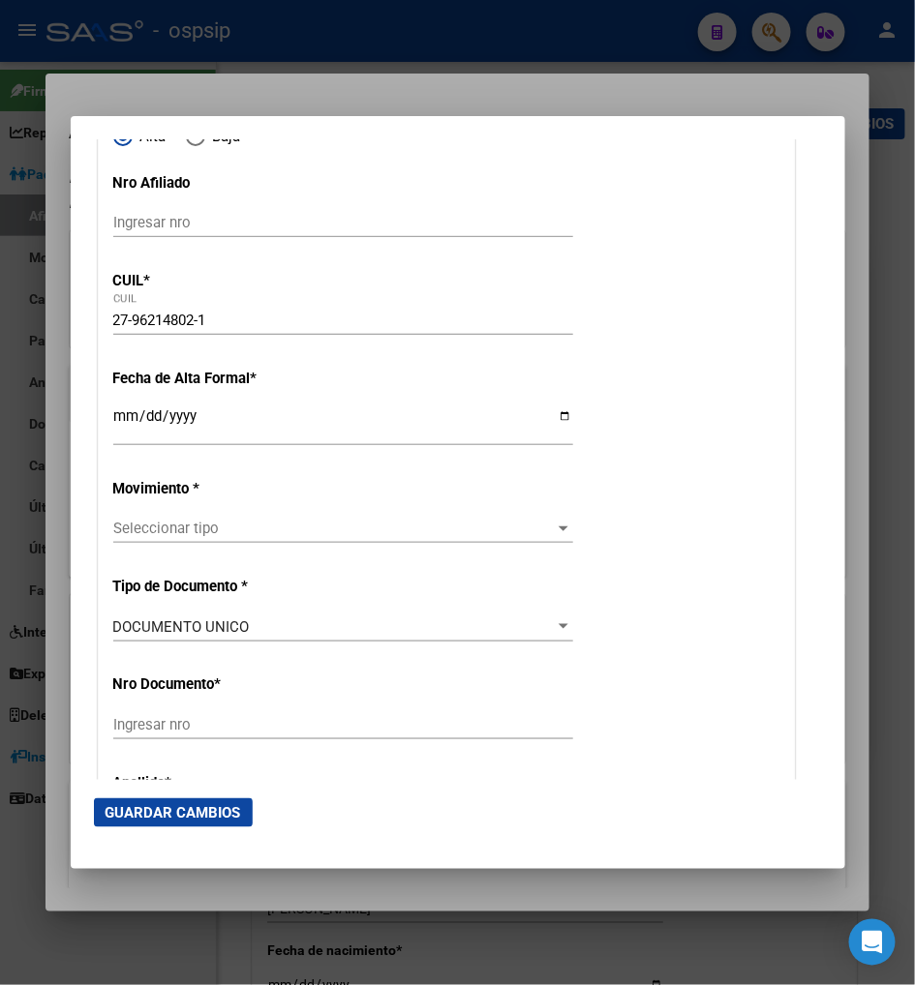
type input "96214802"
type input "MALAVE MEDINA"
type input "JESUS SALVADOR"
type input "1976-12-24"
type input "CABA"
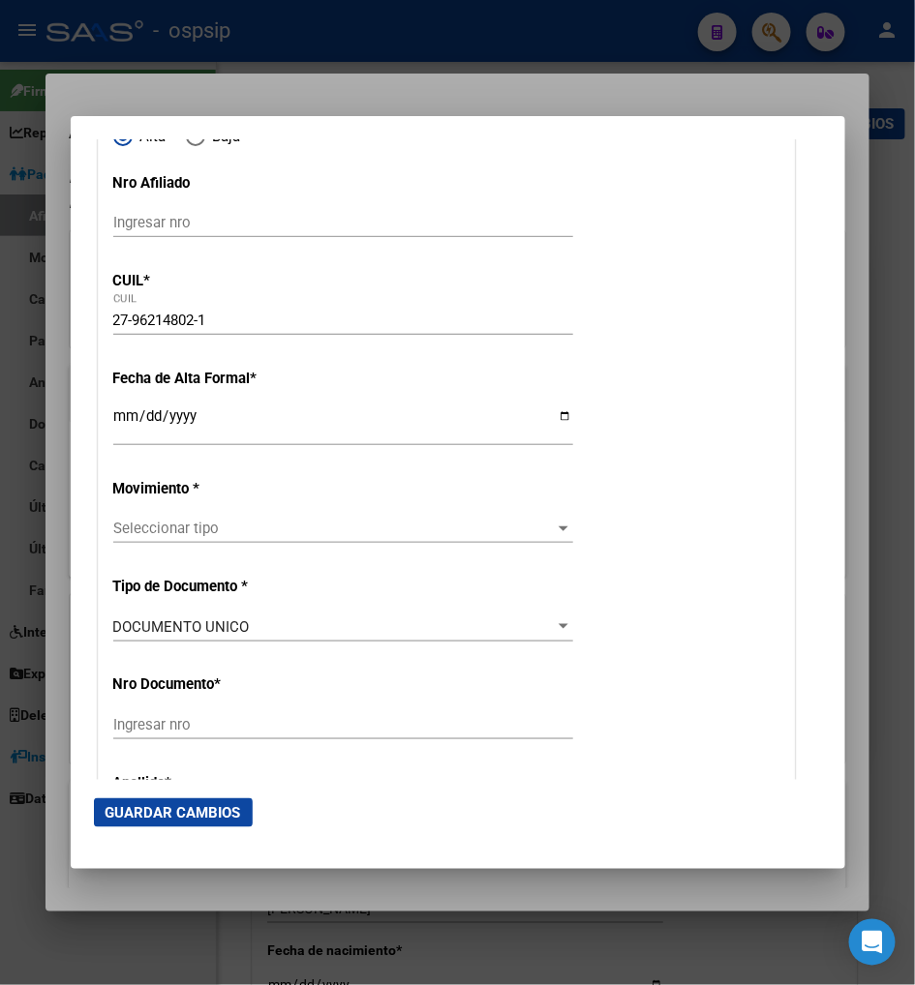
type input "1424"
type input "DIRECTORIO AV."
type input "625"
type input "14"
click at [113, 433] on input "Ingresar fecha" at bounding box center [343, 423] width 460 height 31
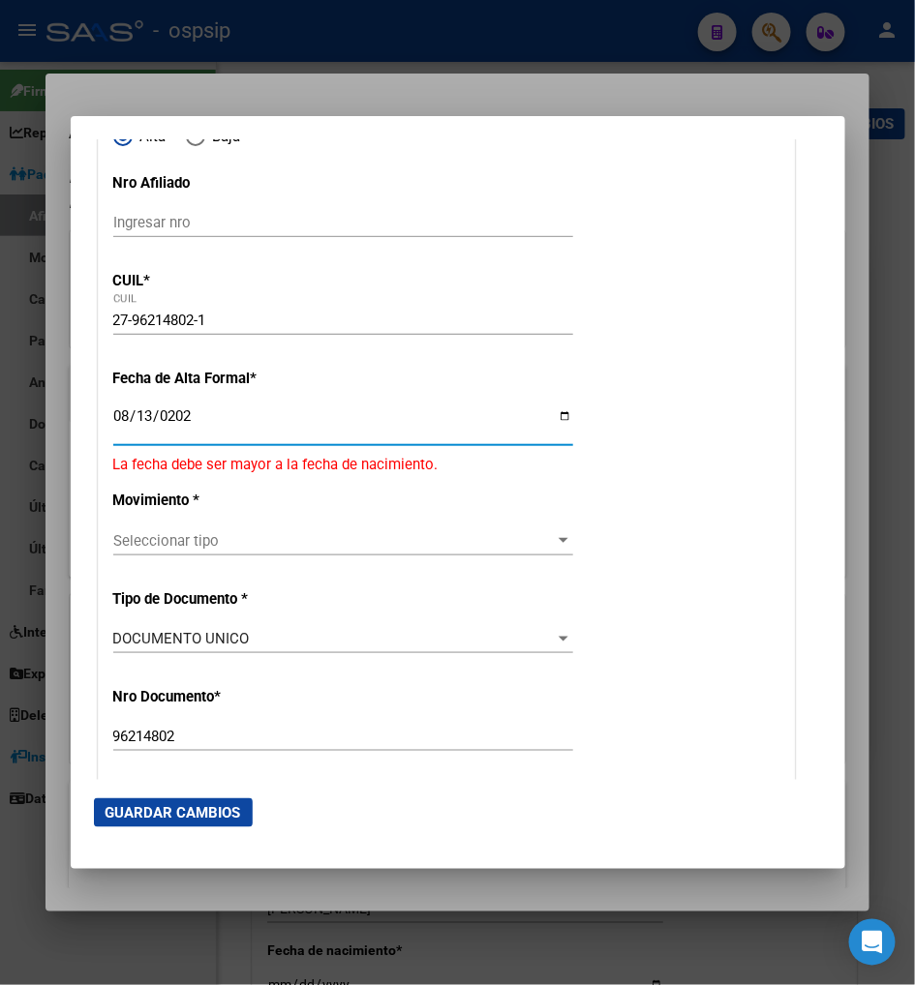
type input "[DATE]"
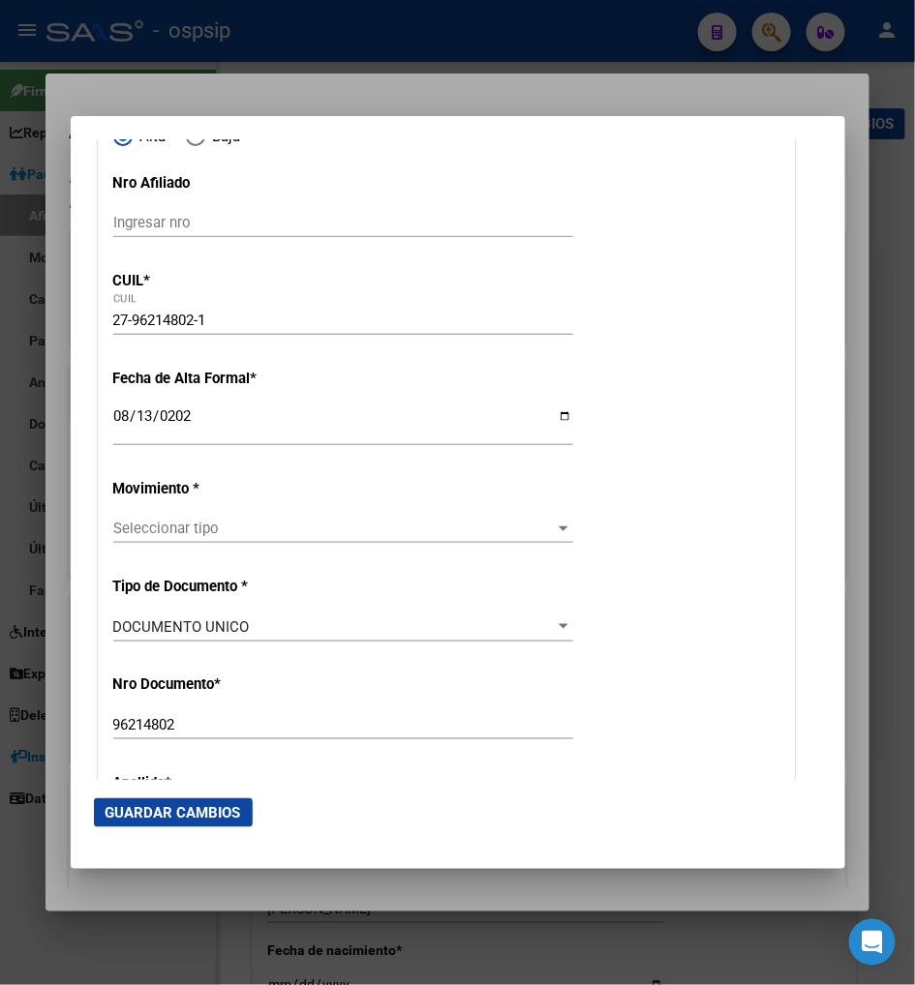
click at [437, 516] on div "Seleccionar tipo Seleccionar tipo" at bounding box center [343, 528] width 460 height 29
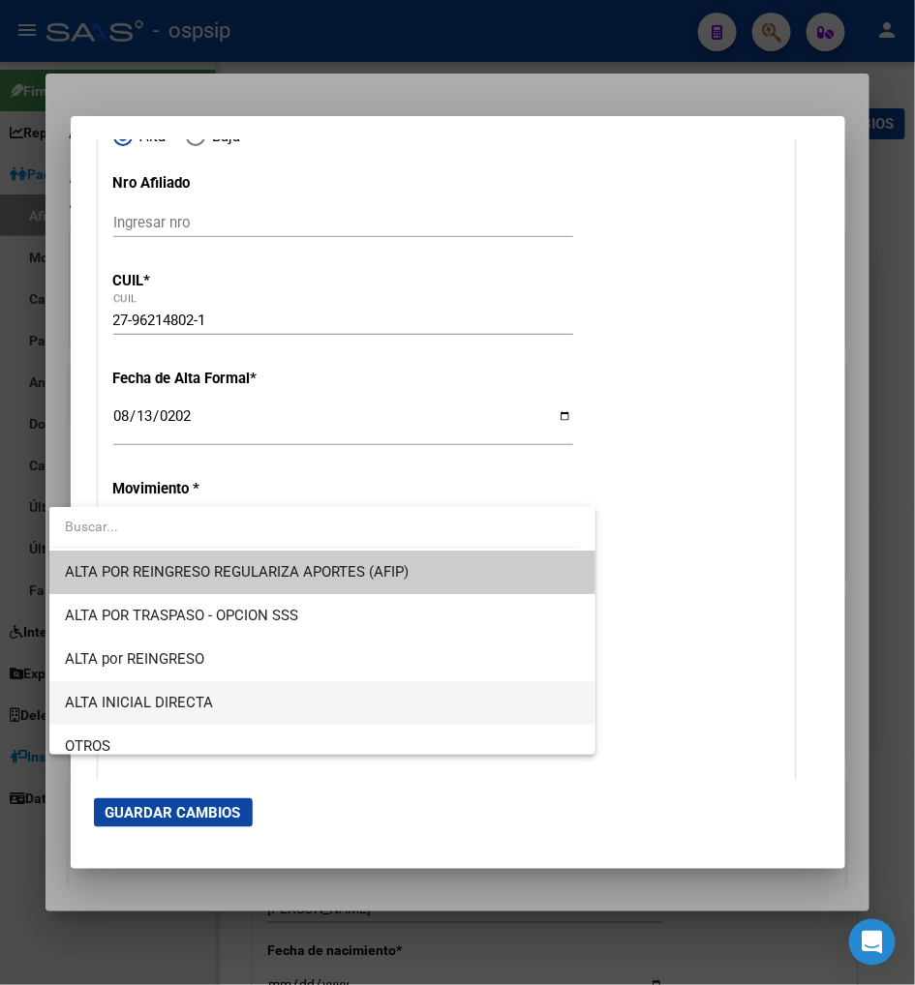
click at [242, 700] on span "ALTA INICIAL DIRECTA" at bounding box center [322, 703] width 515 height 44
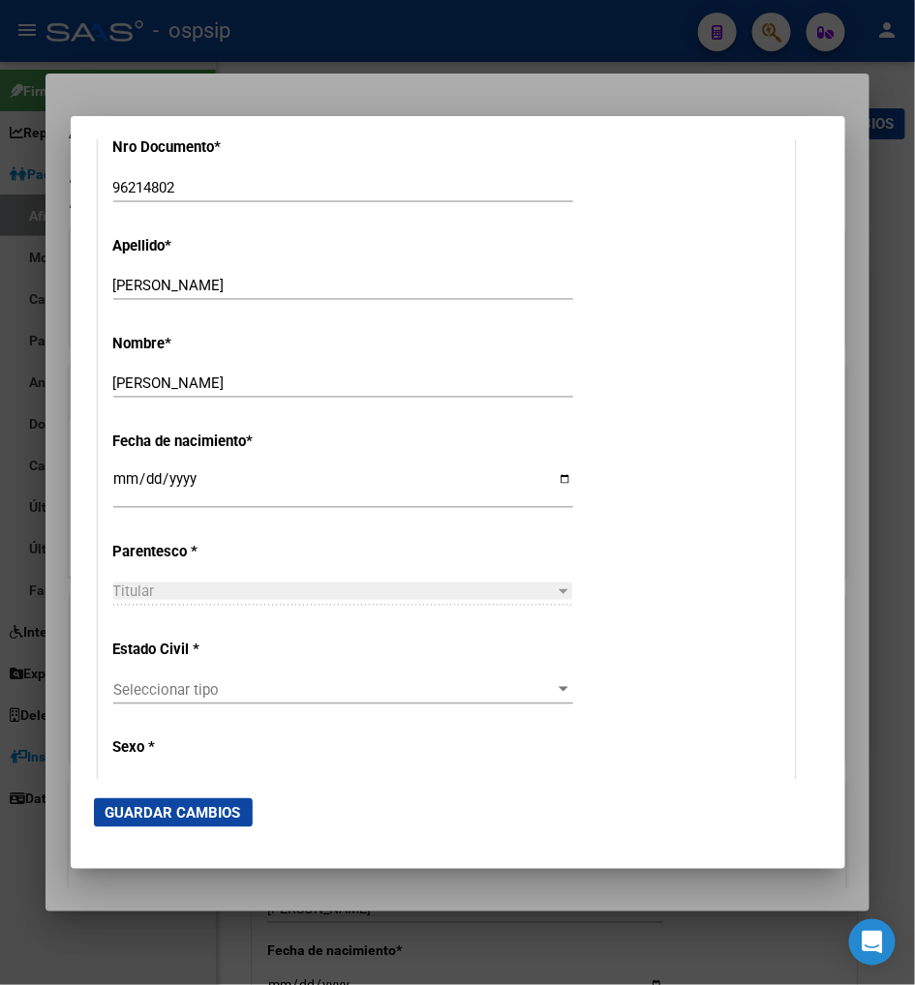
scroll to position [859, 0]
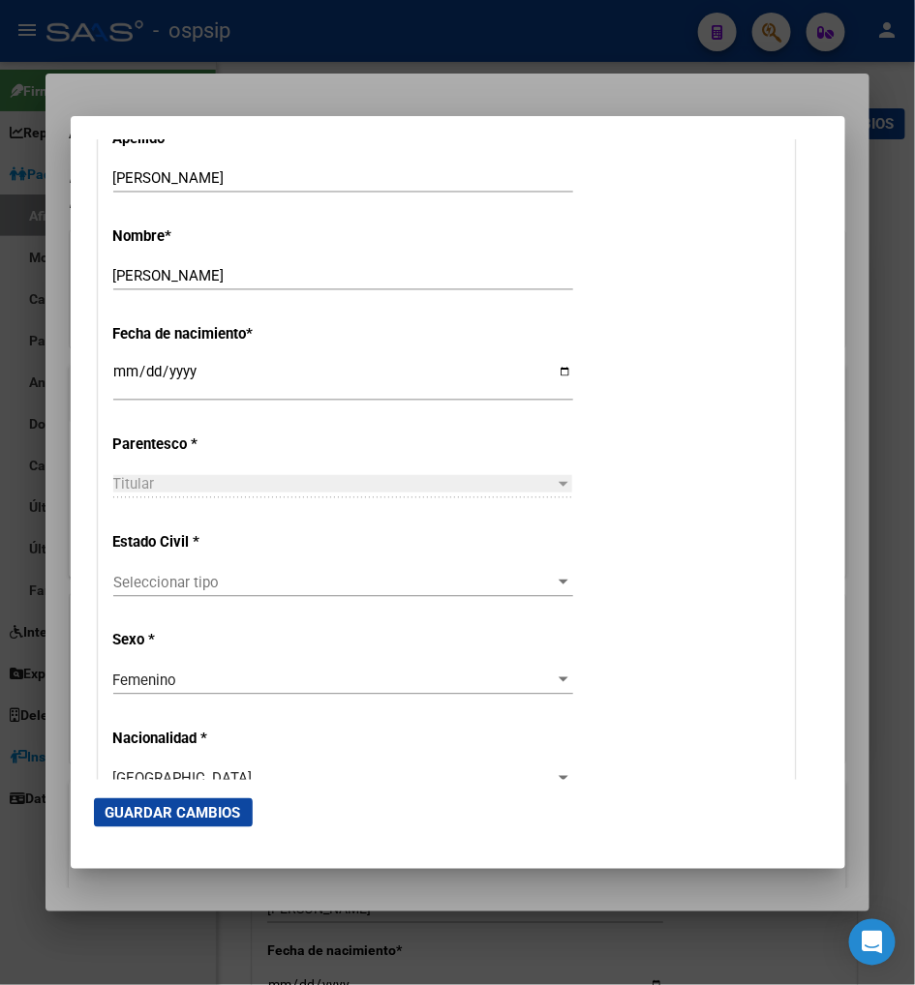
click at [190, 592] on div "Seleccionar tipo Seleccionar tipo" at bounding box center [343, 582] width 460 height 29
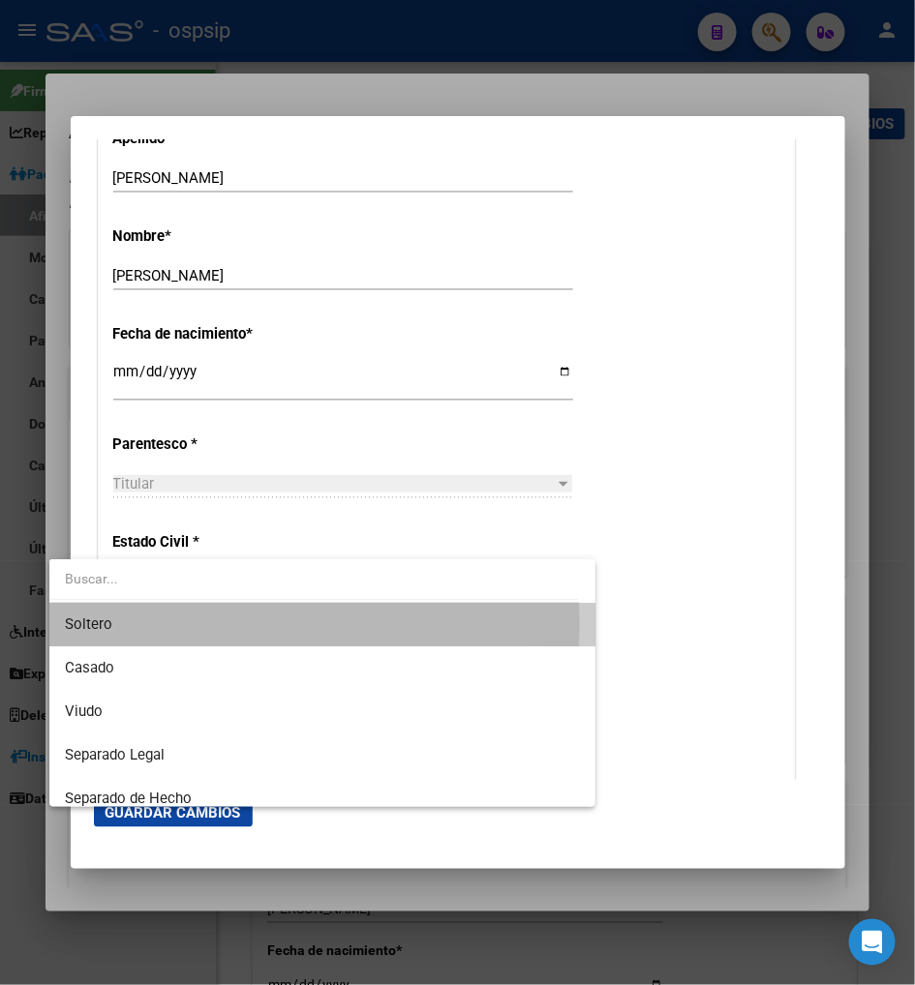
click at [185, 624] on span "Soltero" at bounding box center [322, 625] width 515 height 44
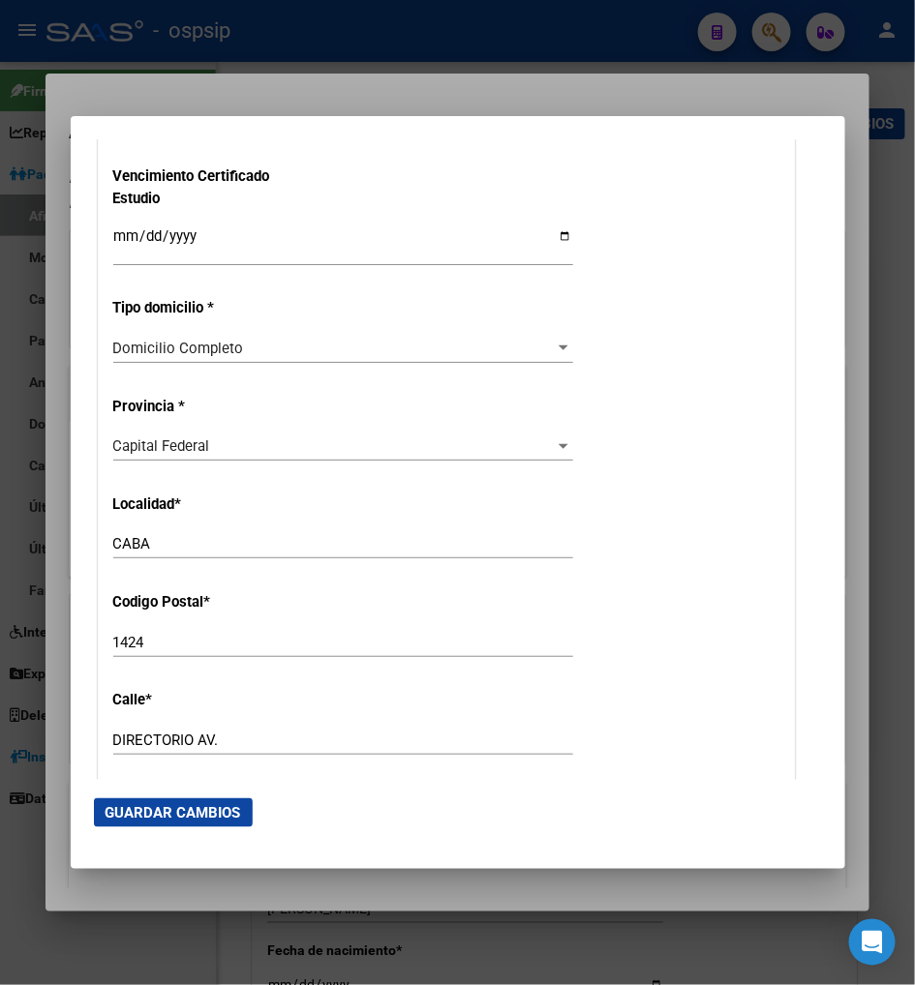
scroll to position [1720, 0]
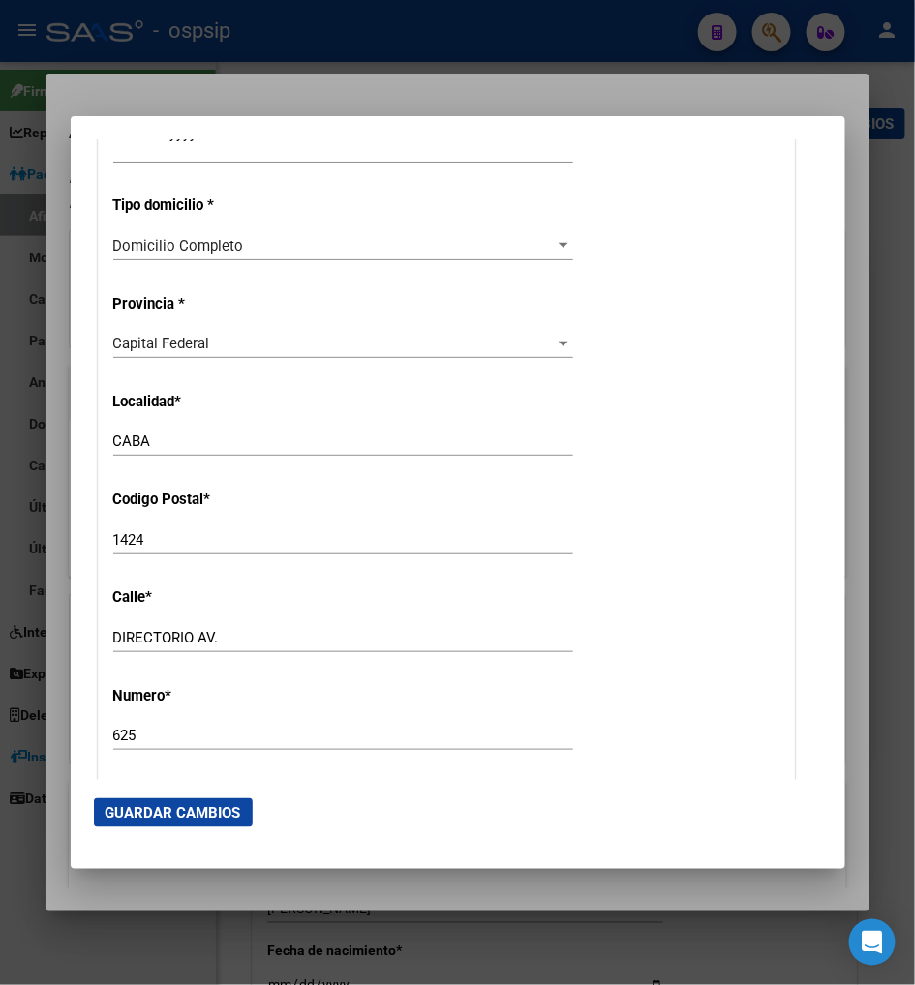
click at [189, 629] on input "DIRECTORIO AV." at bounding box center [343, 637] width 460 height 17
type input "D"
type input "SARMIENTO"
click at [127, 727] on input "625" at bounding box center [343, 735] width 460 height 17
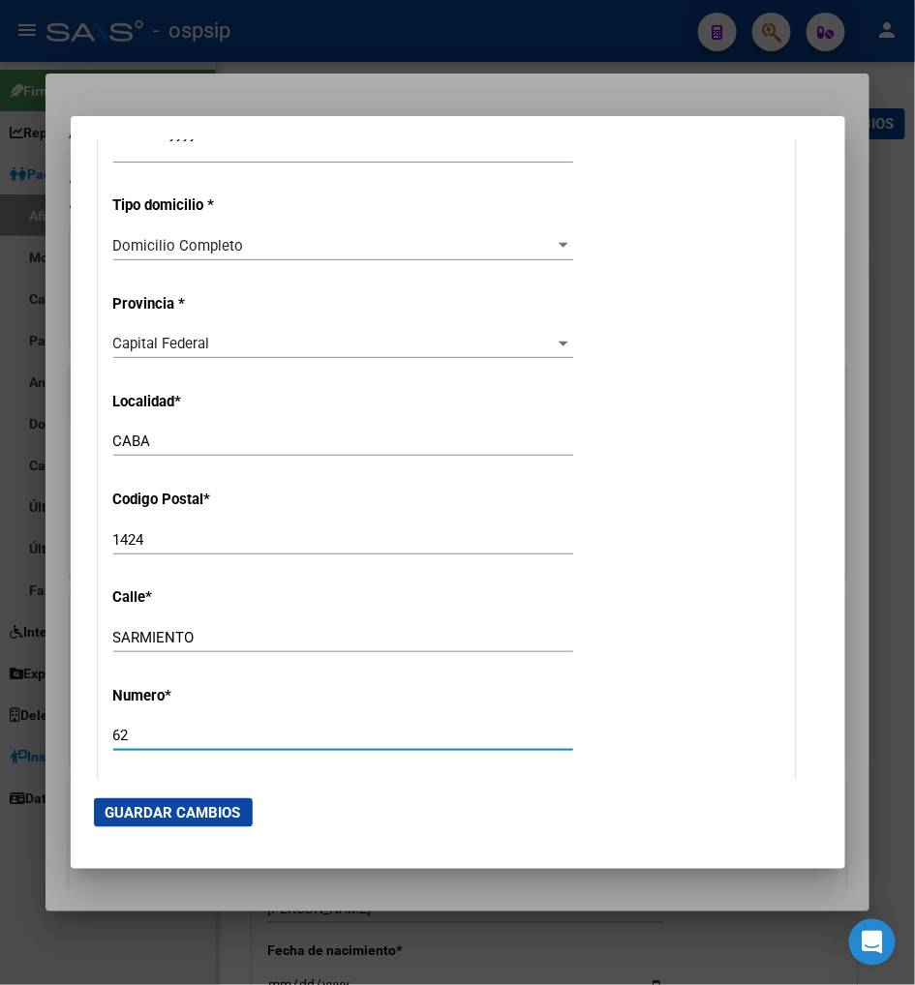
type input "6"
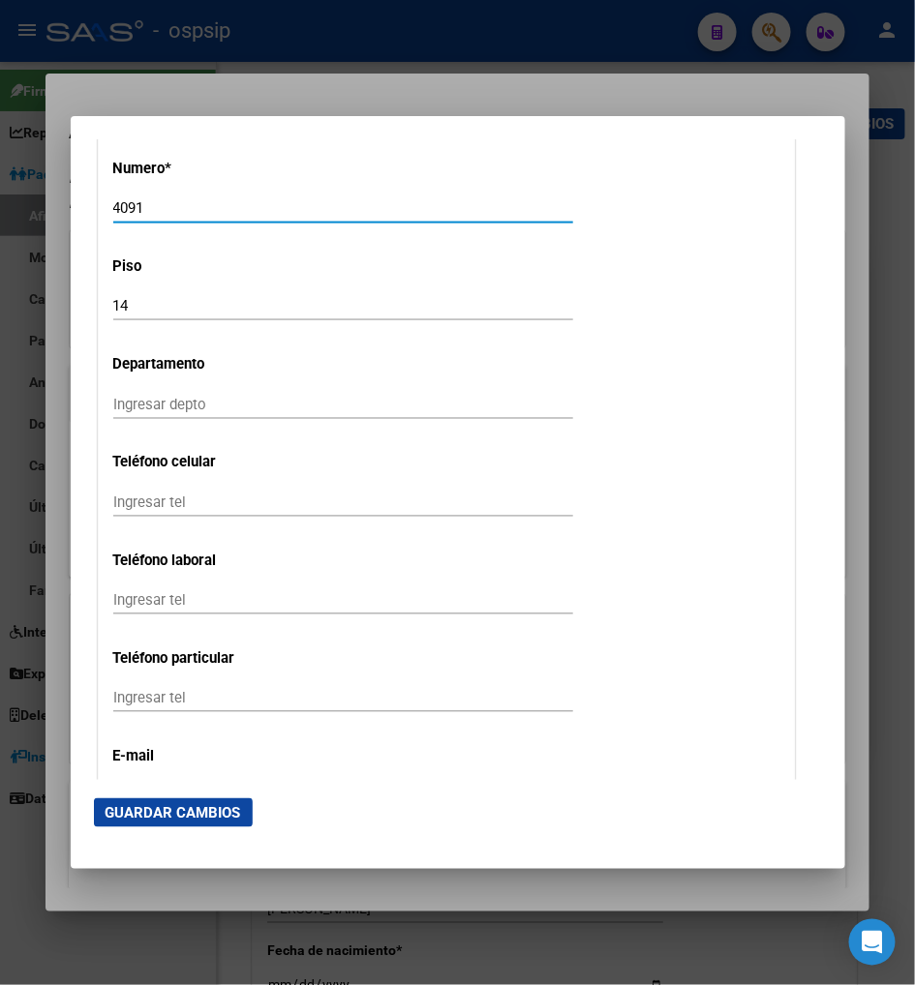
scroll to position [2151, 0]
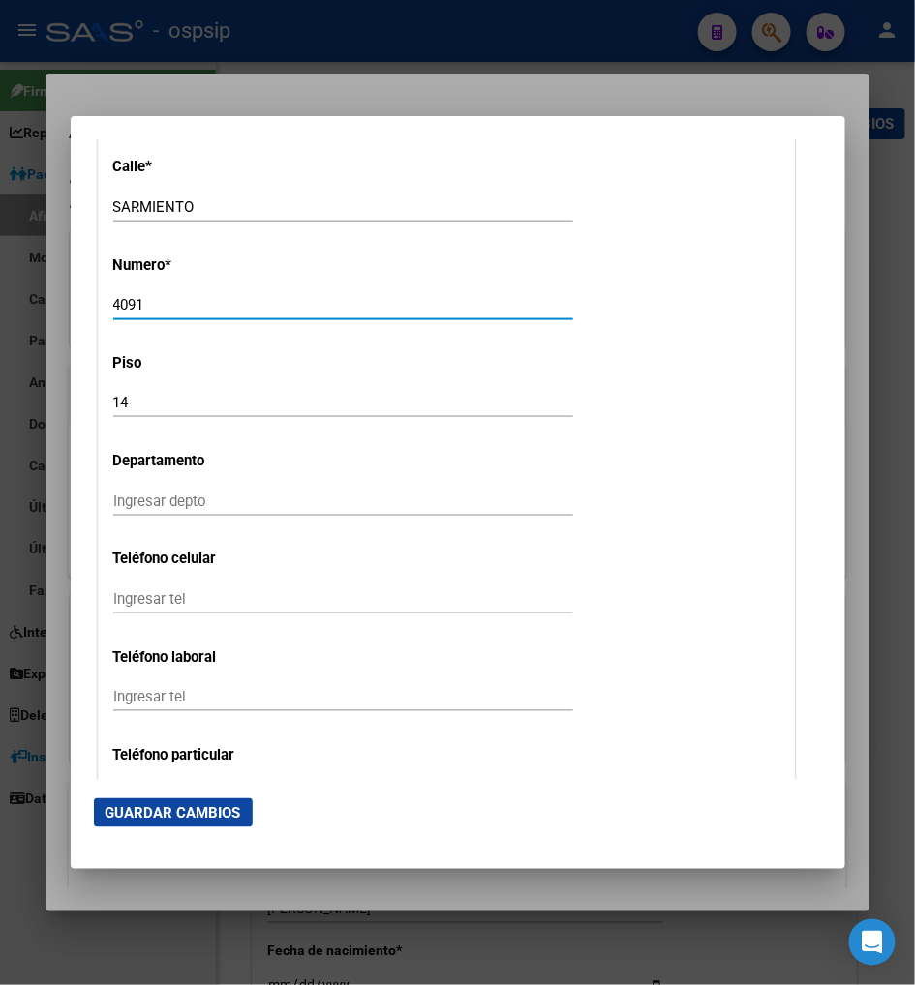
type input "4091"
click at [113, 394] on input "14" at bounding box center [343, 402] width 460 height 17
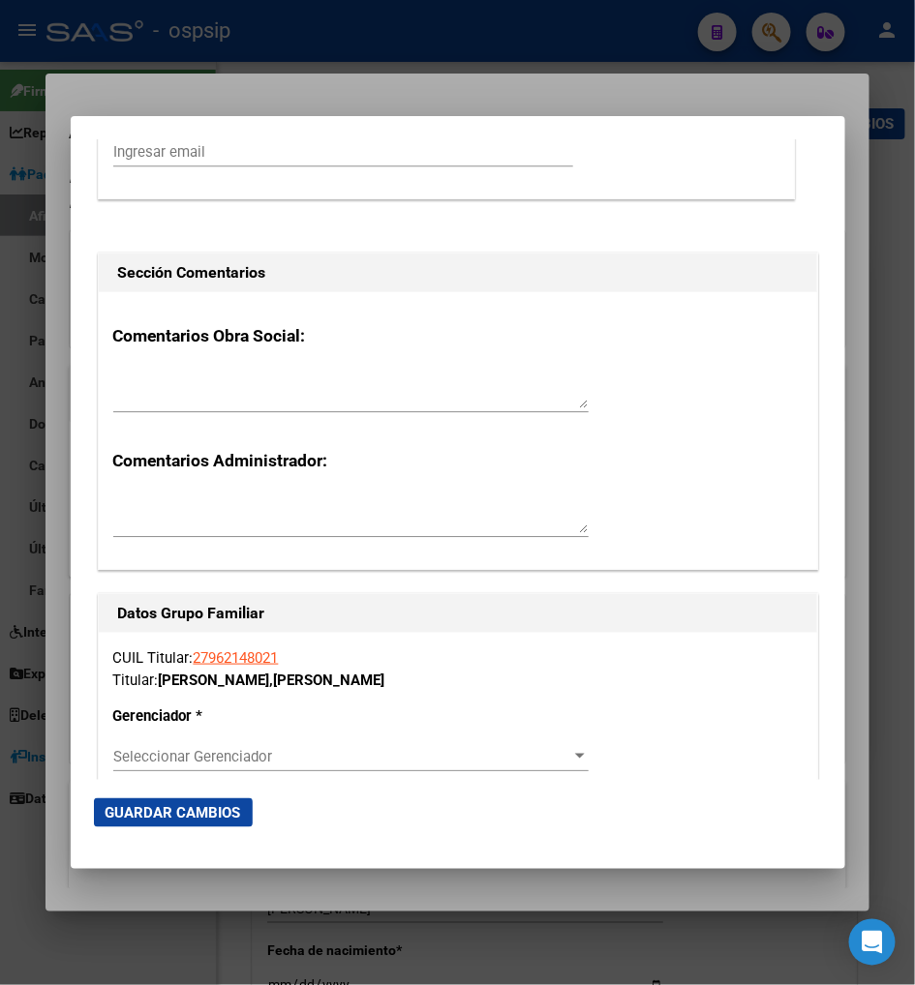
scroll to position [3011, 0]
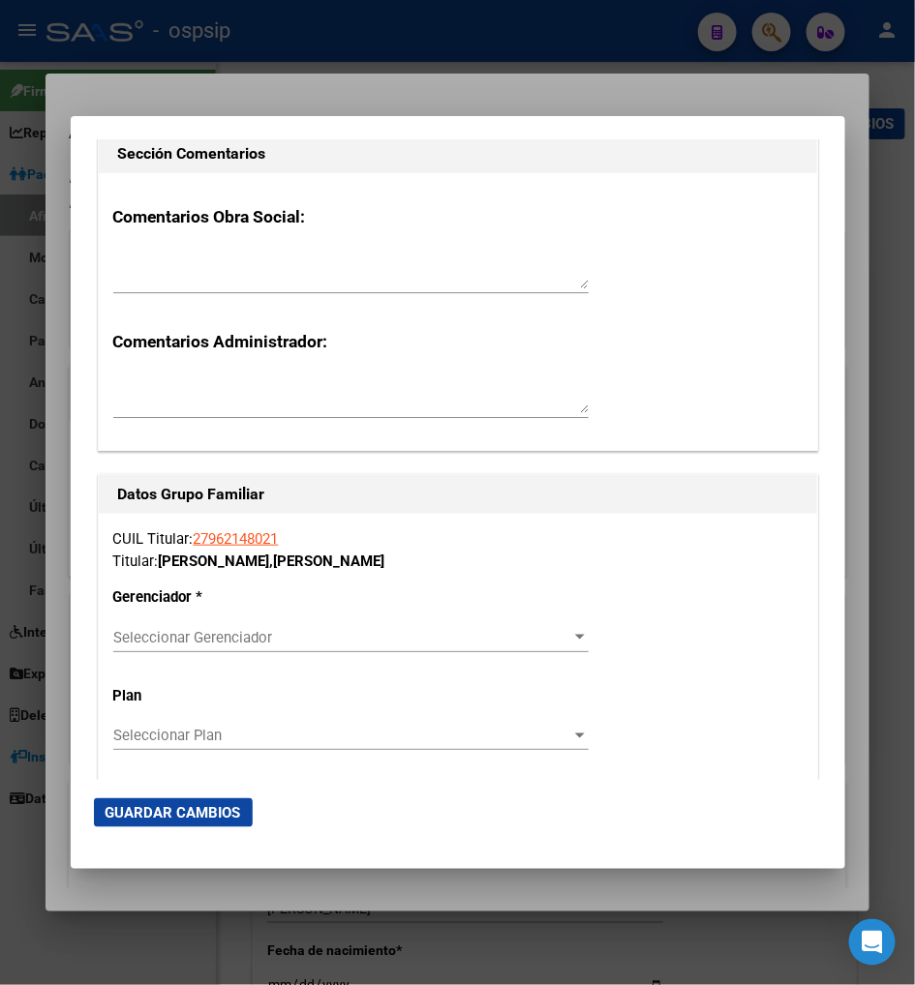
type input "1"
click at [581, 630] on div at bounding box center [579, 637] width 17 height 15
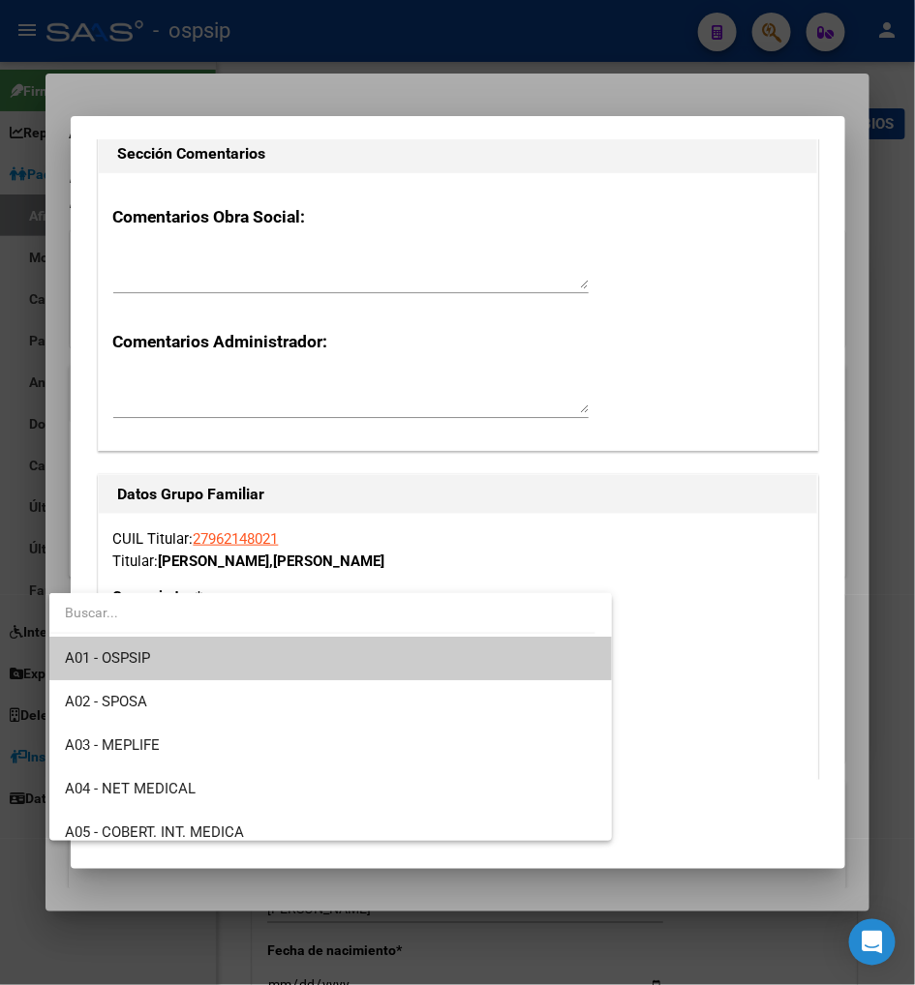
click at [527, 659] on span "A01 - OSPSIP" at bounding box center [330, 659] width 531 height 44
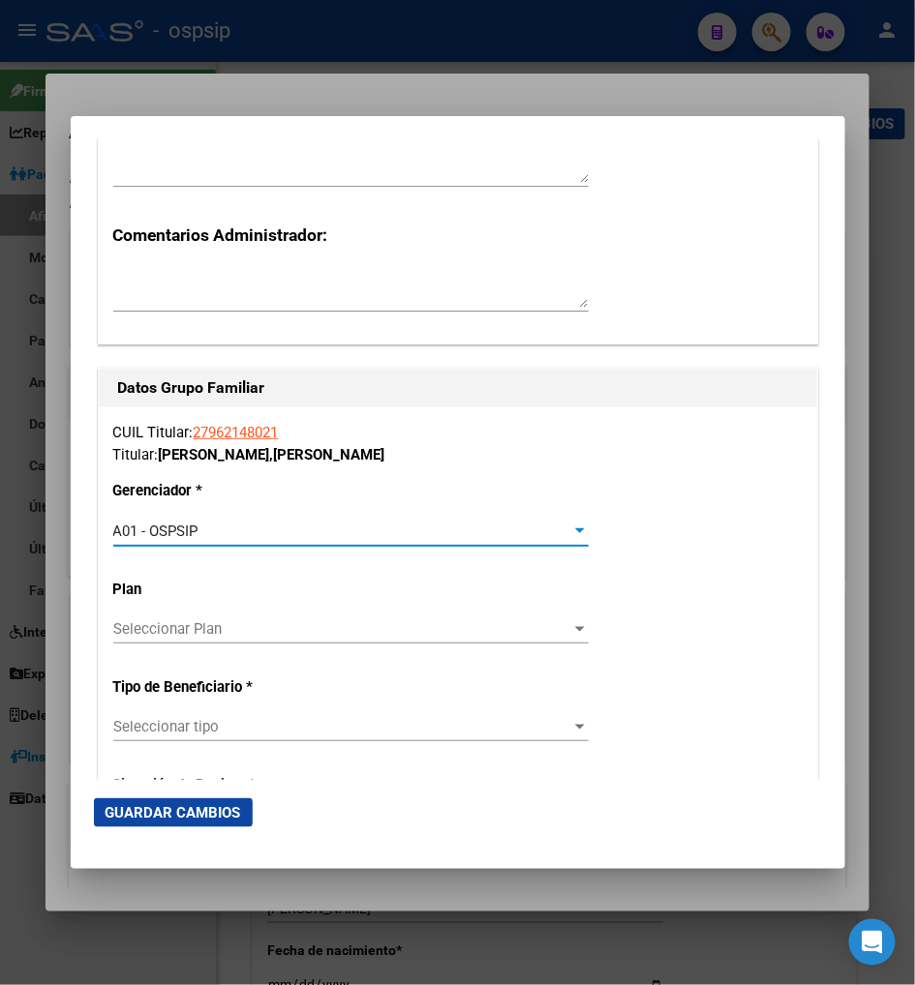
scroll to position [3118, 0]
click at [384, 682] on div "CUIL Titular: 27962148021 Titular: MALAVE MEDINA , JESUS SALVADOR Gerenciador *…" at bounding box center [458, 714] width 718 height 614
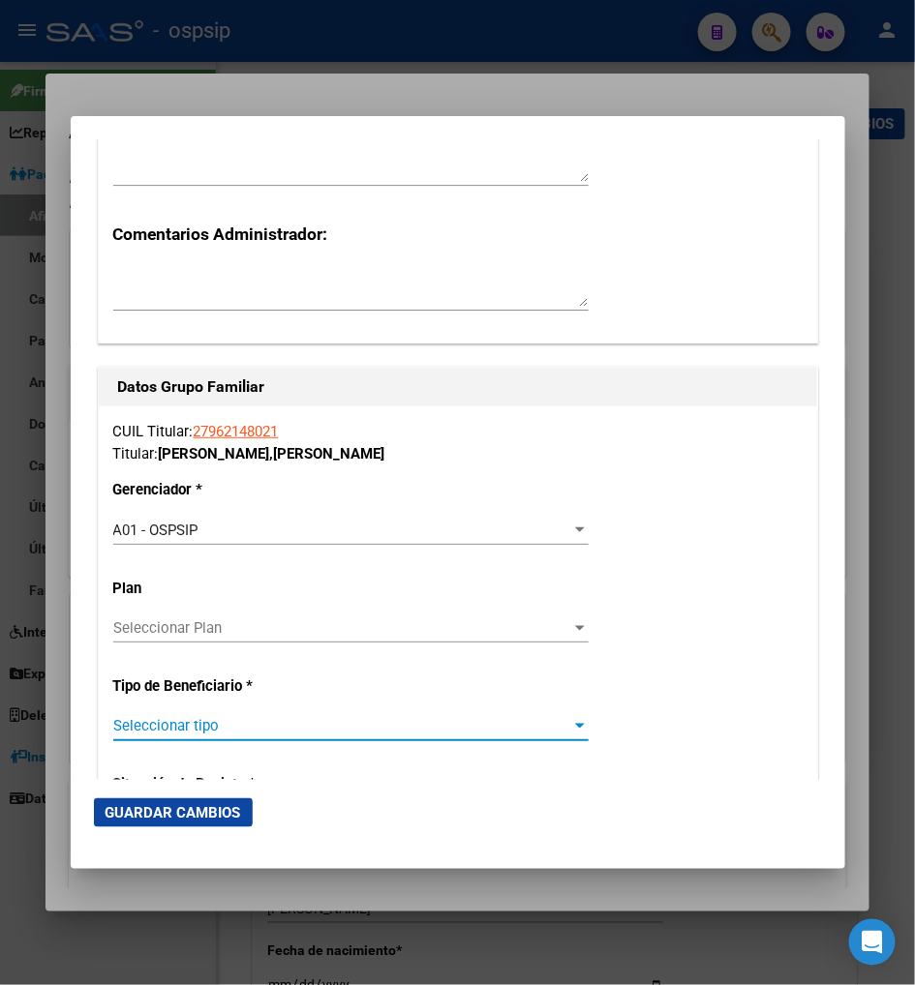
click at [364, 717] on span "Seleccionar tipo" at bounding box center [342, 725] width 458 height 17
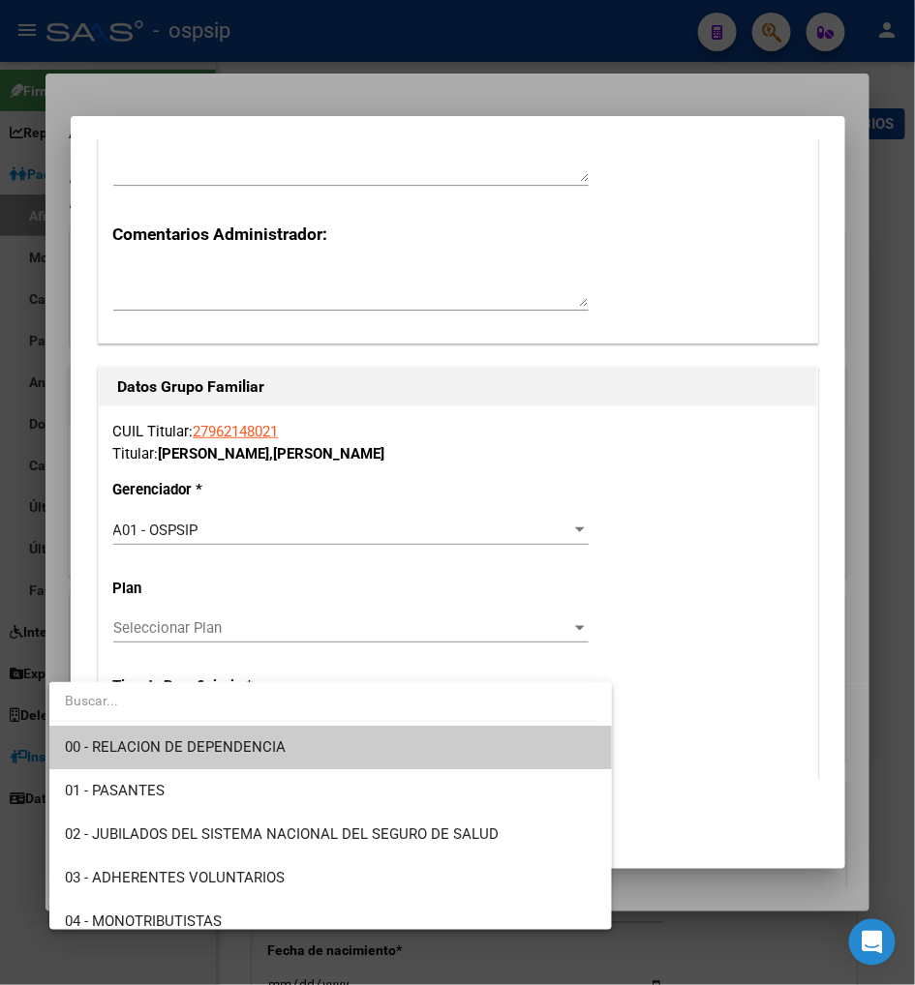
click at [335, 746] on span "00 - RELACION DE DEPENDENCIA" at bounding box center [330, 748] width 531 height 44
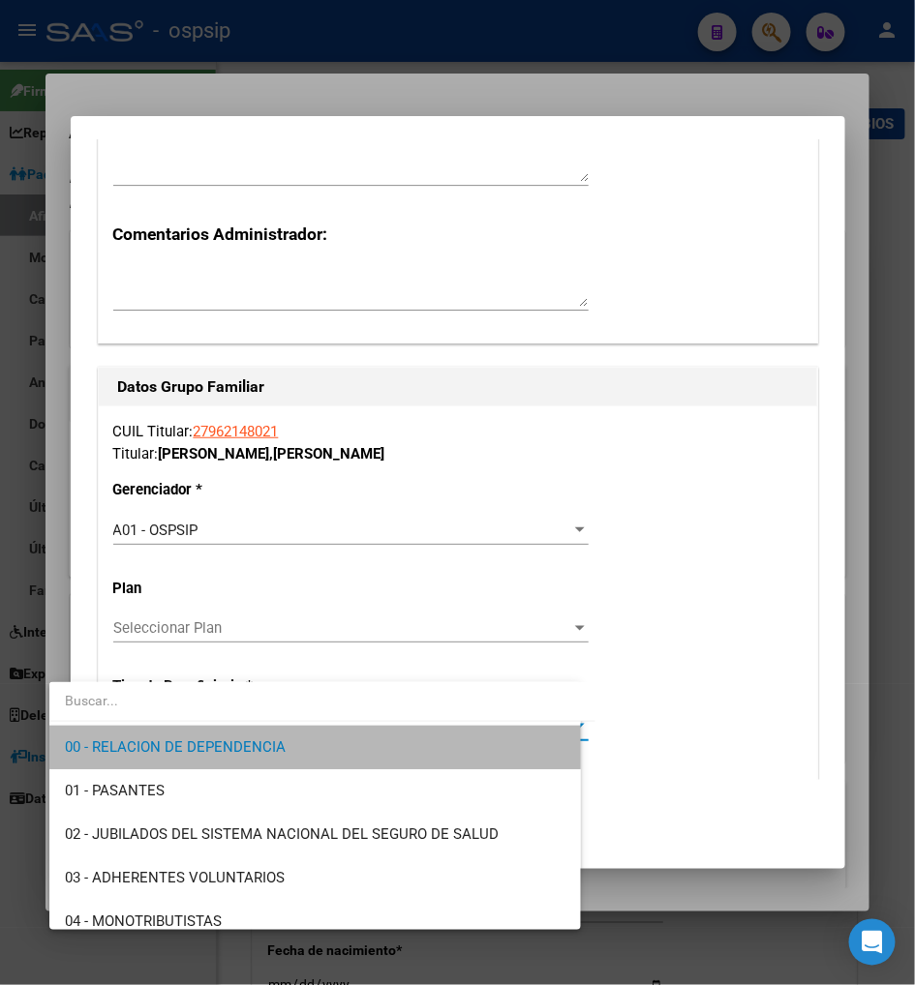
type input "33-71630774-9"
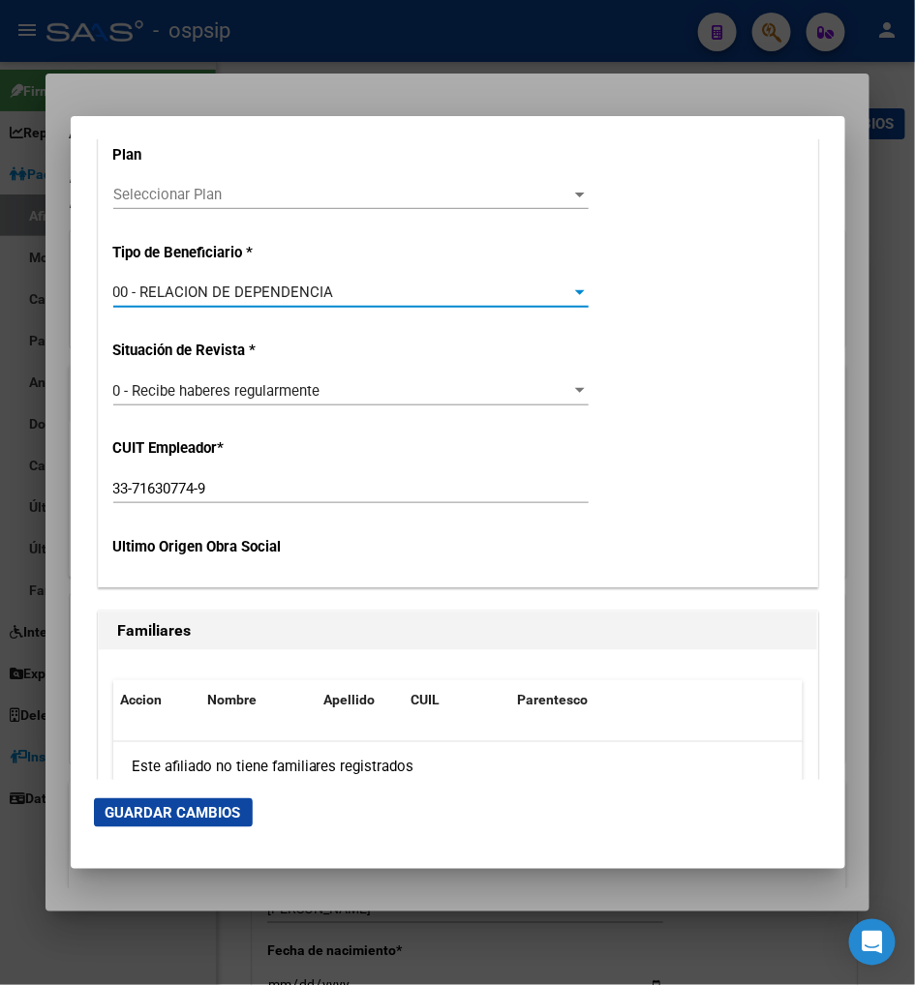
scroll to position [3656, 0]
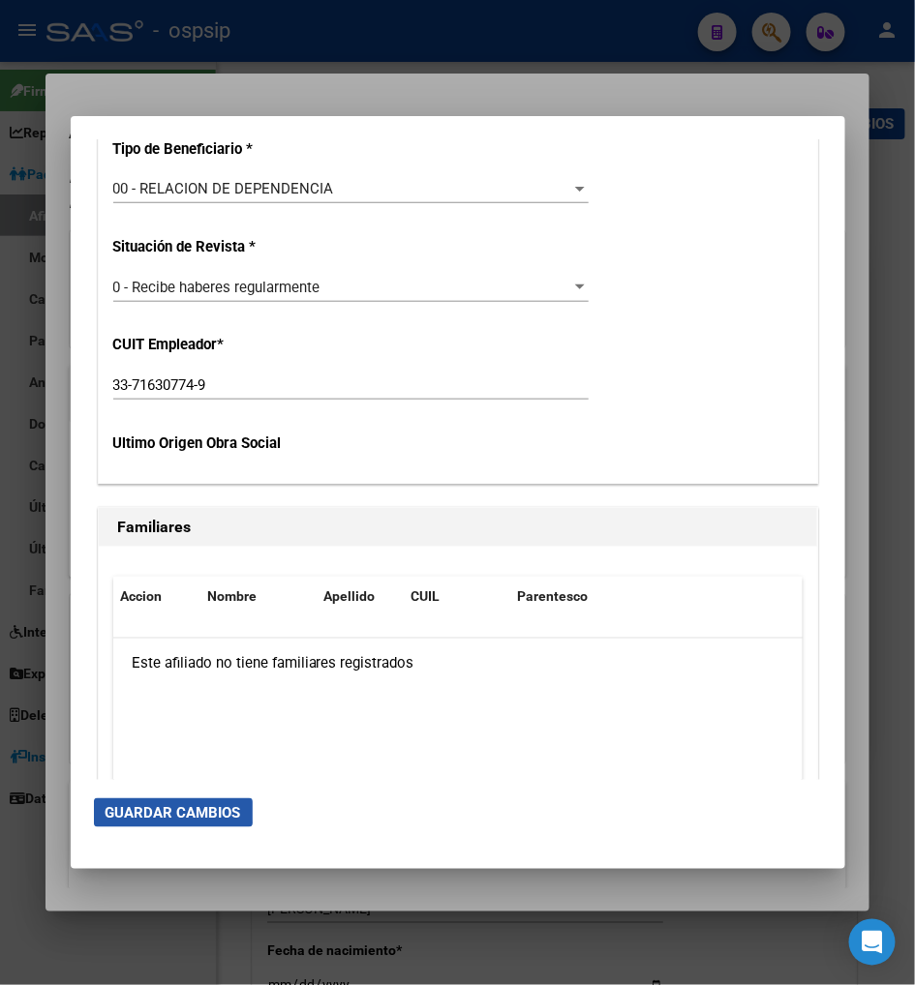
click at [121, 809] on span "Guardar Cambios" at bounding box center [173, 812] width 136 height 17
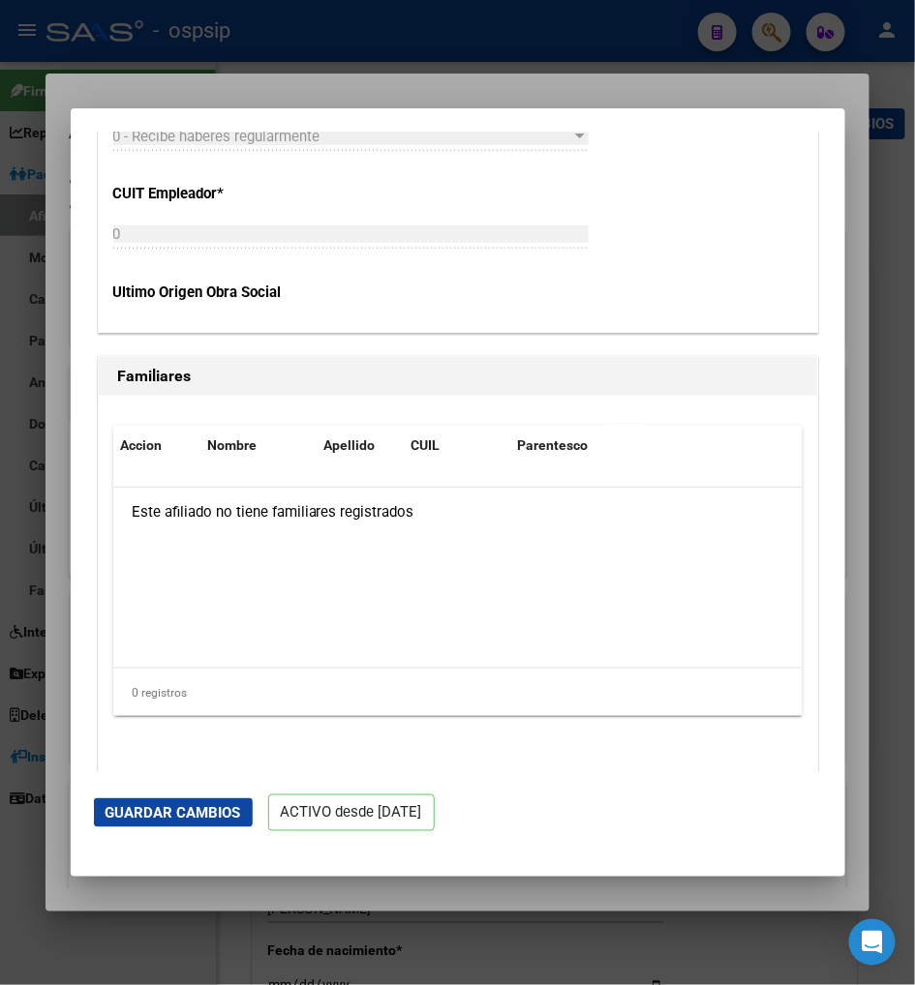
scroll to position [3904, 0]
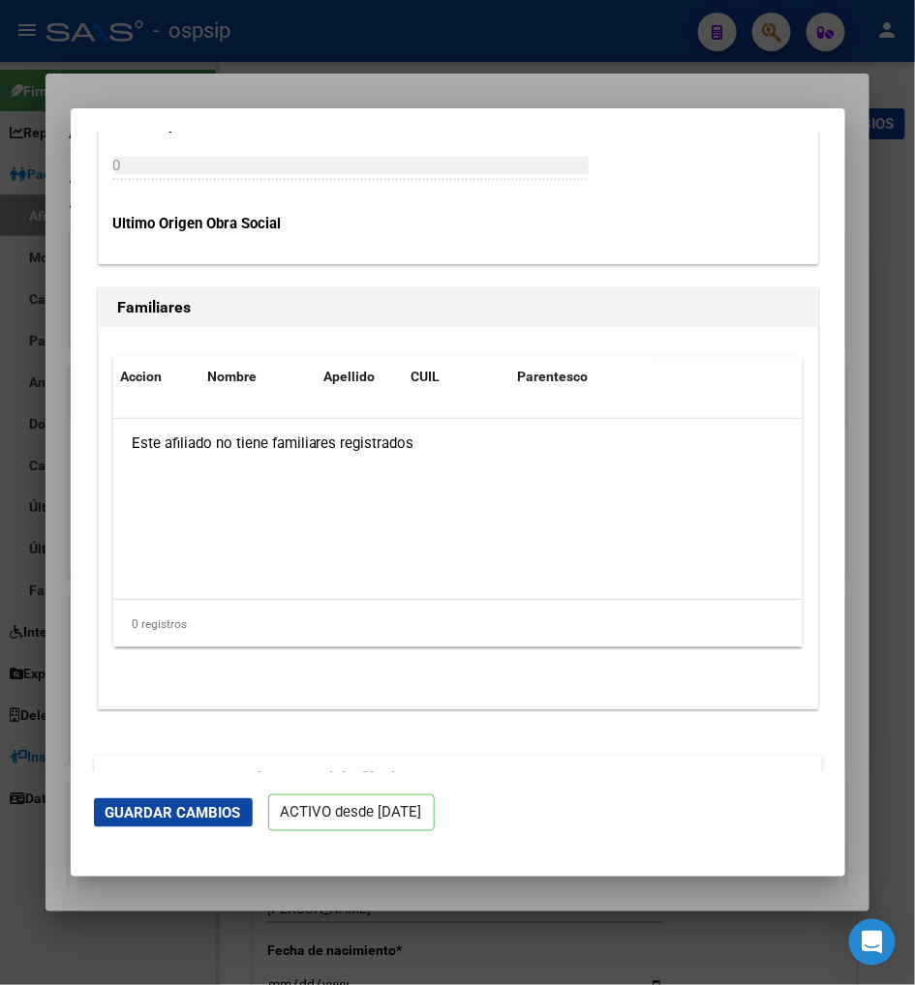
click at [225, 769] on span "Aportes y Contribuciones del Afiliado: 27962148021" at bounding box center [327, 778] width 363 height 18
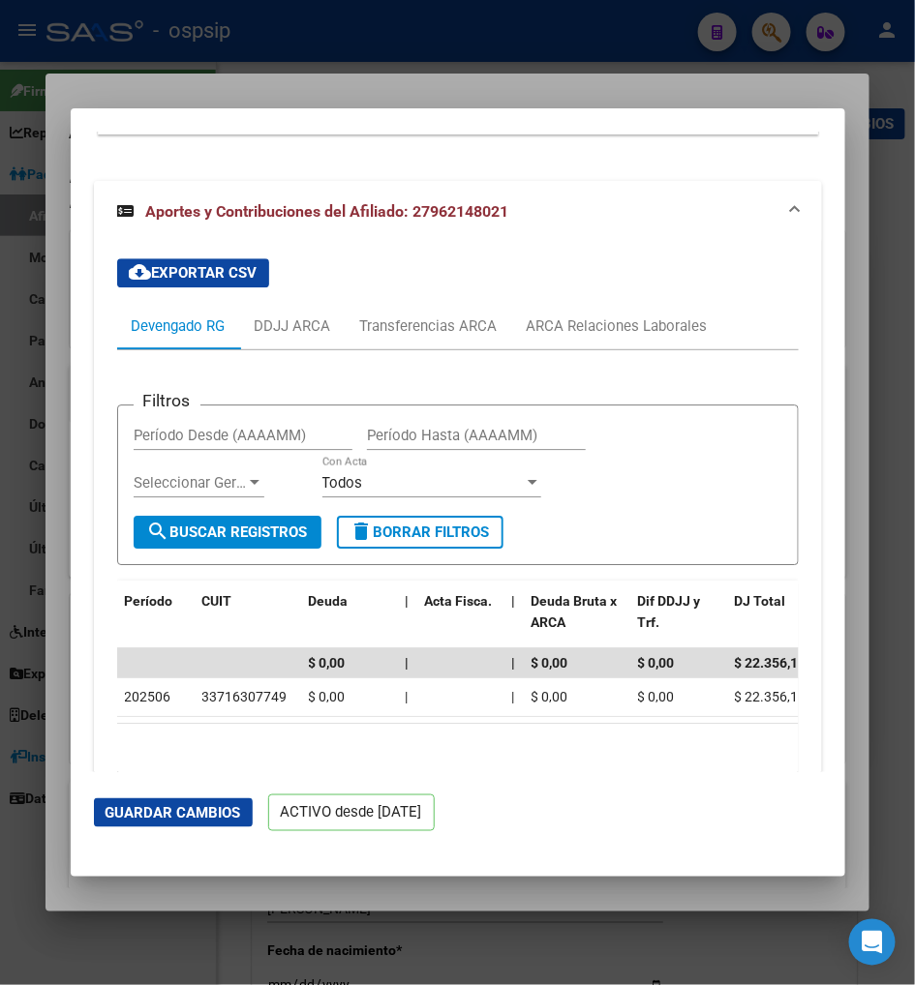
scroll to position [4497, 0]
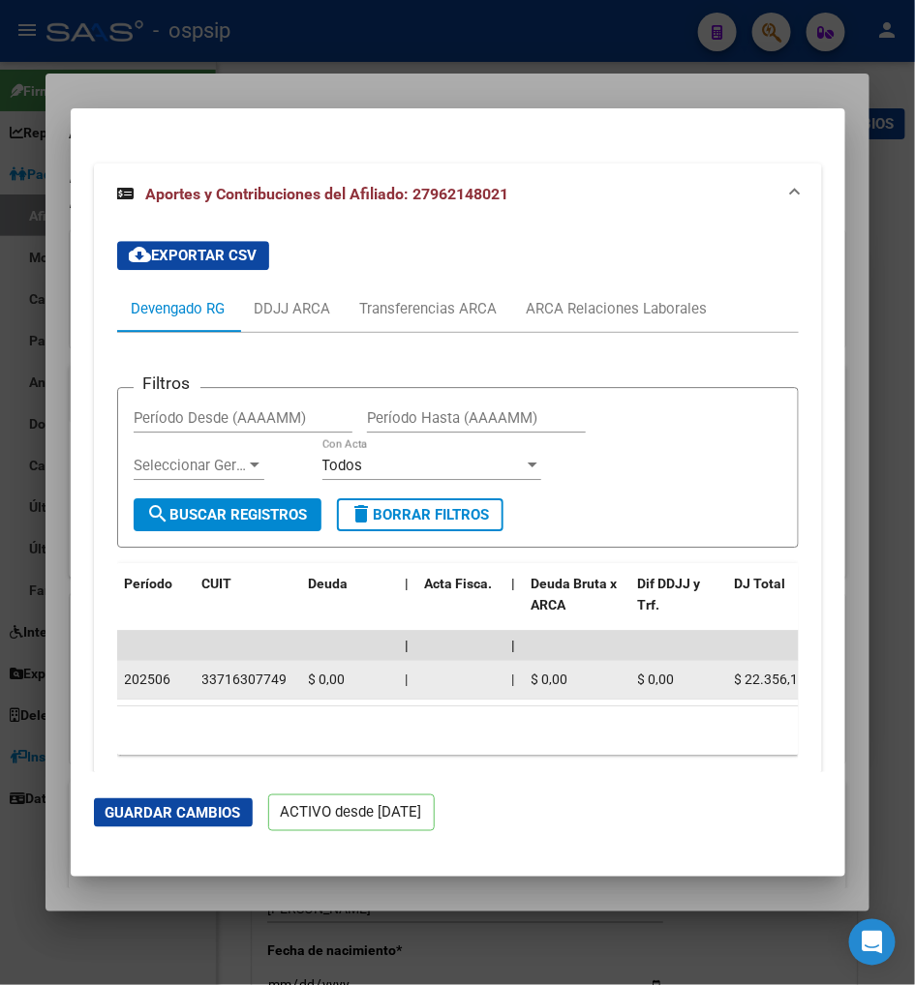
drag, startPoint x: 155, startPoint y: 619, endPoint x: 263, endPoint y: 617, distance: 108.4
copy div "33716307749"
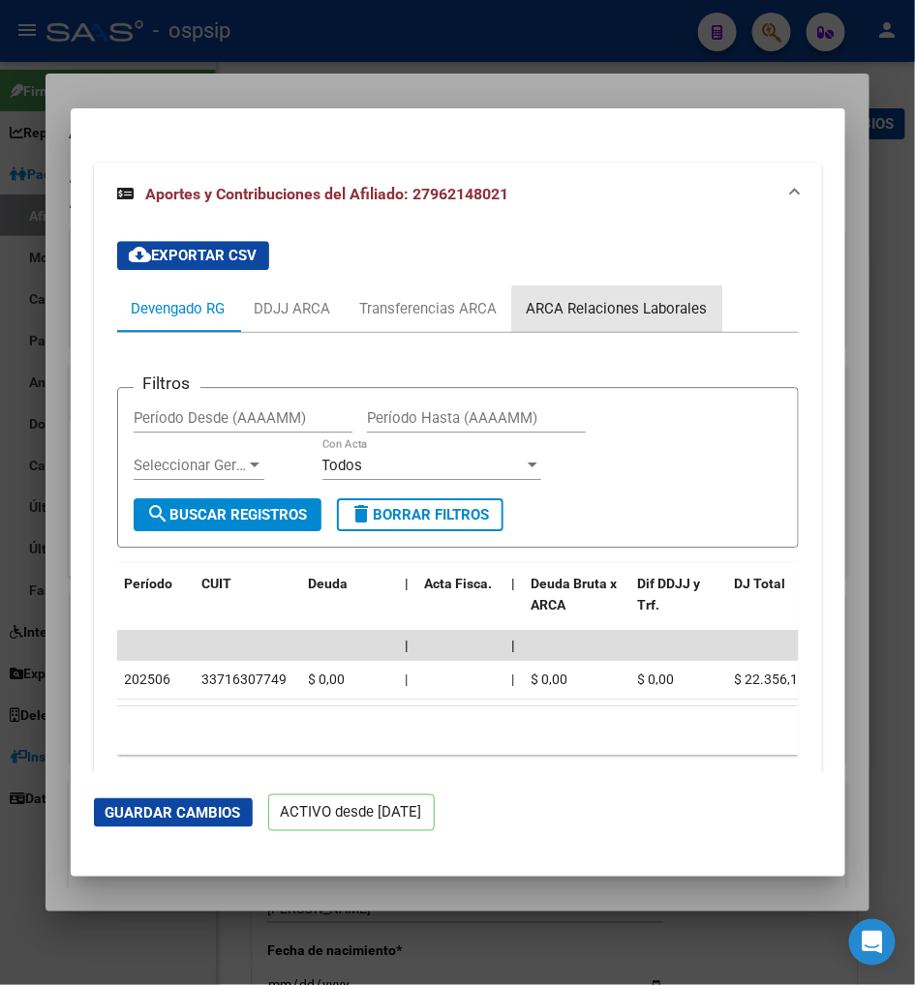
click at [611, 298] on div "ARCA Relaciones Laborales" at bounding box center [617, 308] width 181 height 21
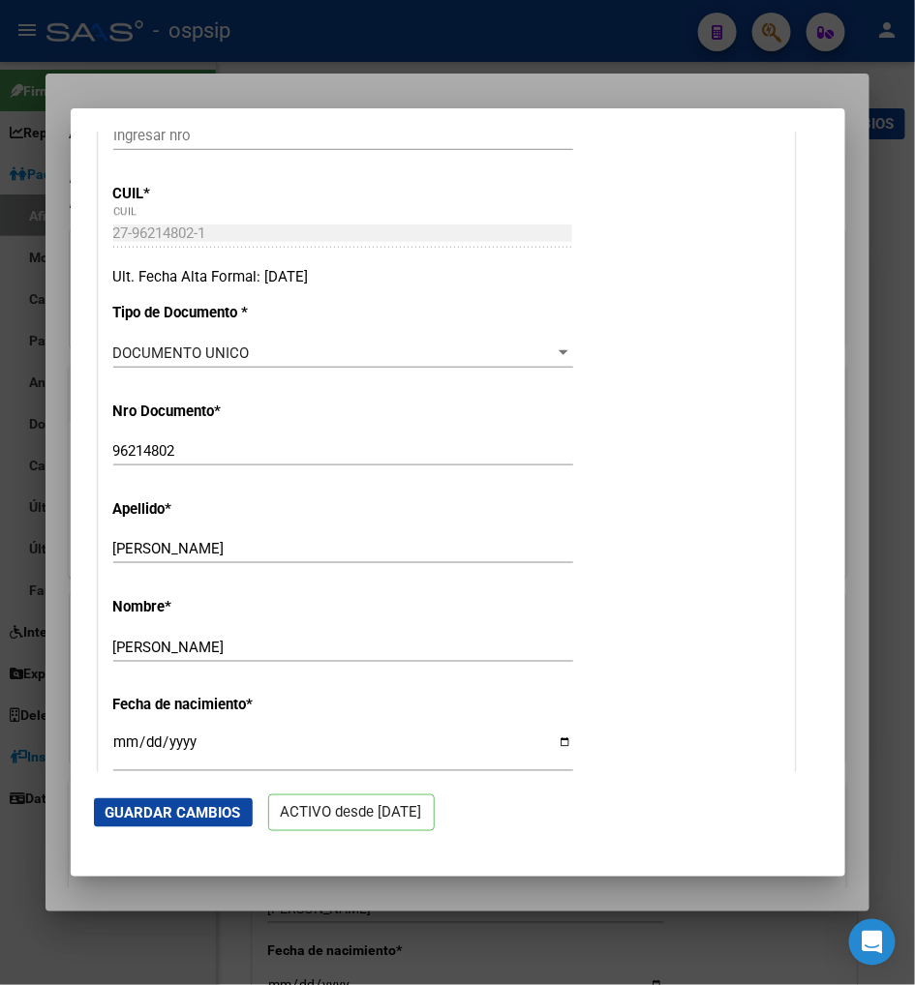
scroll to position [62, 0]
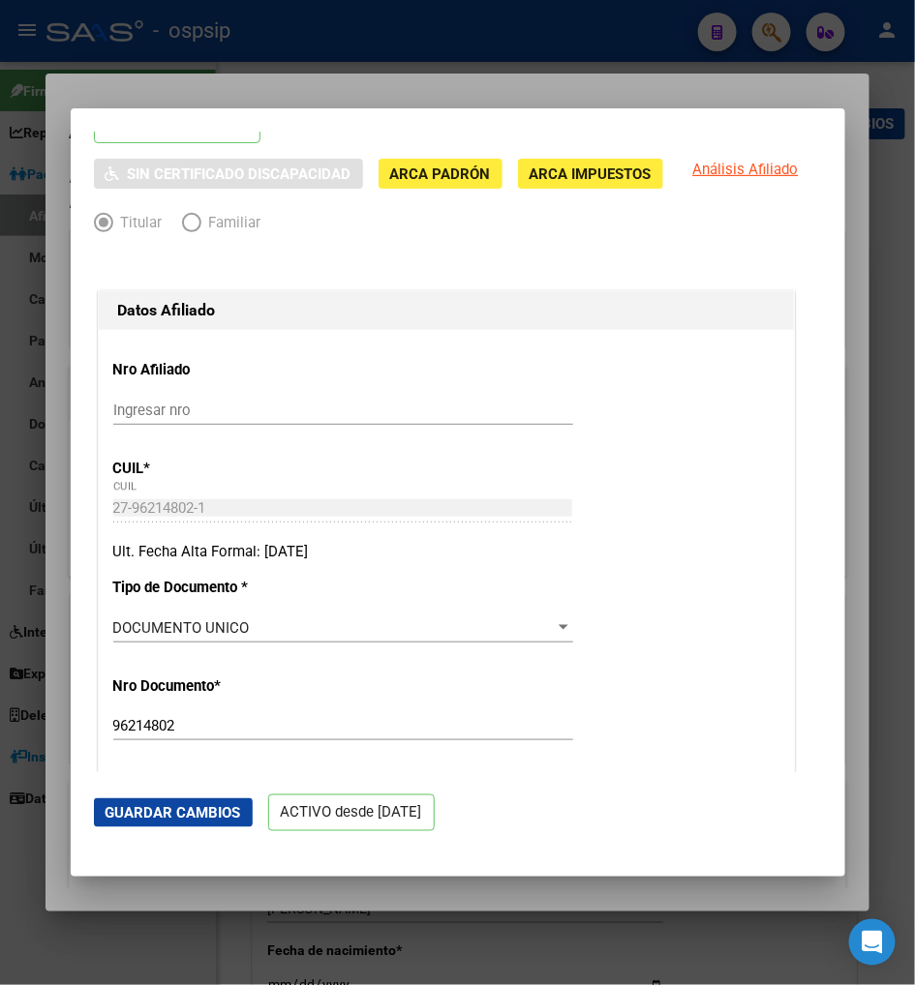
click at [772, 30] on div at bounding box center [457, 492] width 915 height 985
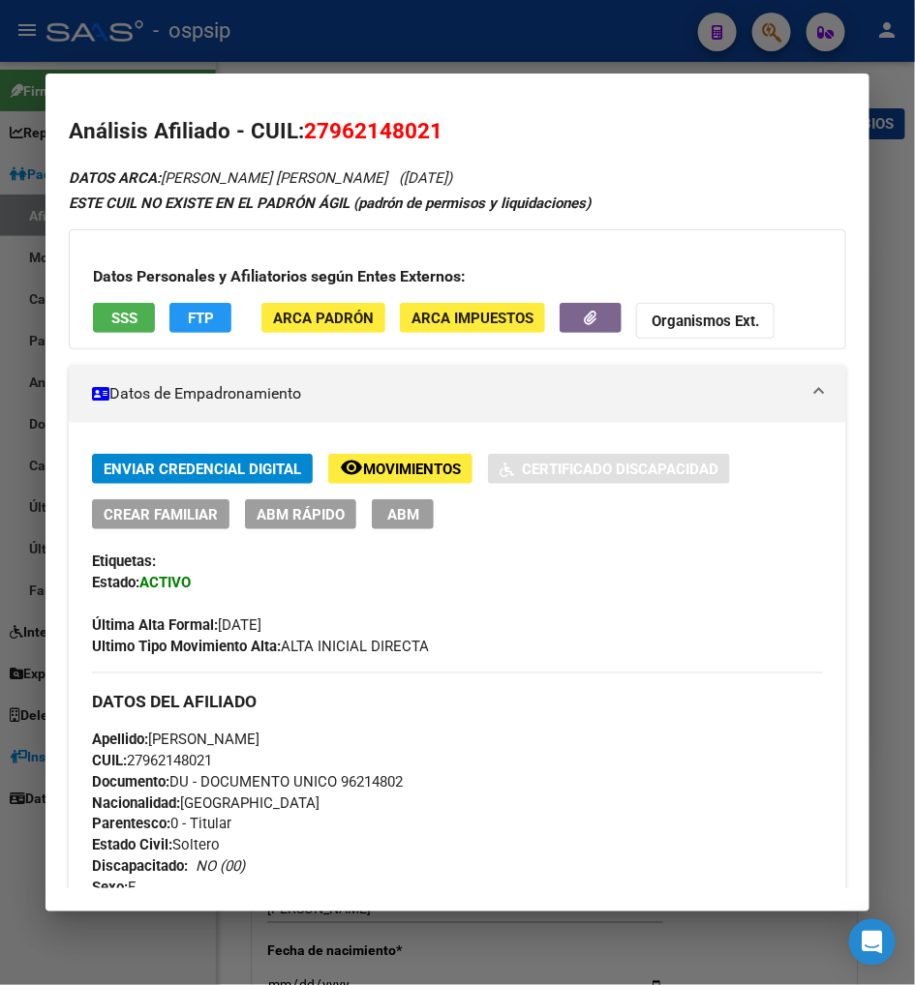
click at [768, 31] on div at bounding box center [457, 492] width 915 height 985
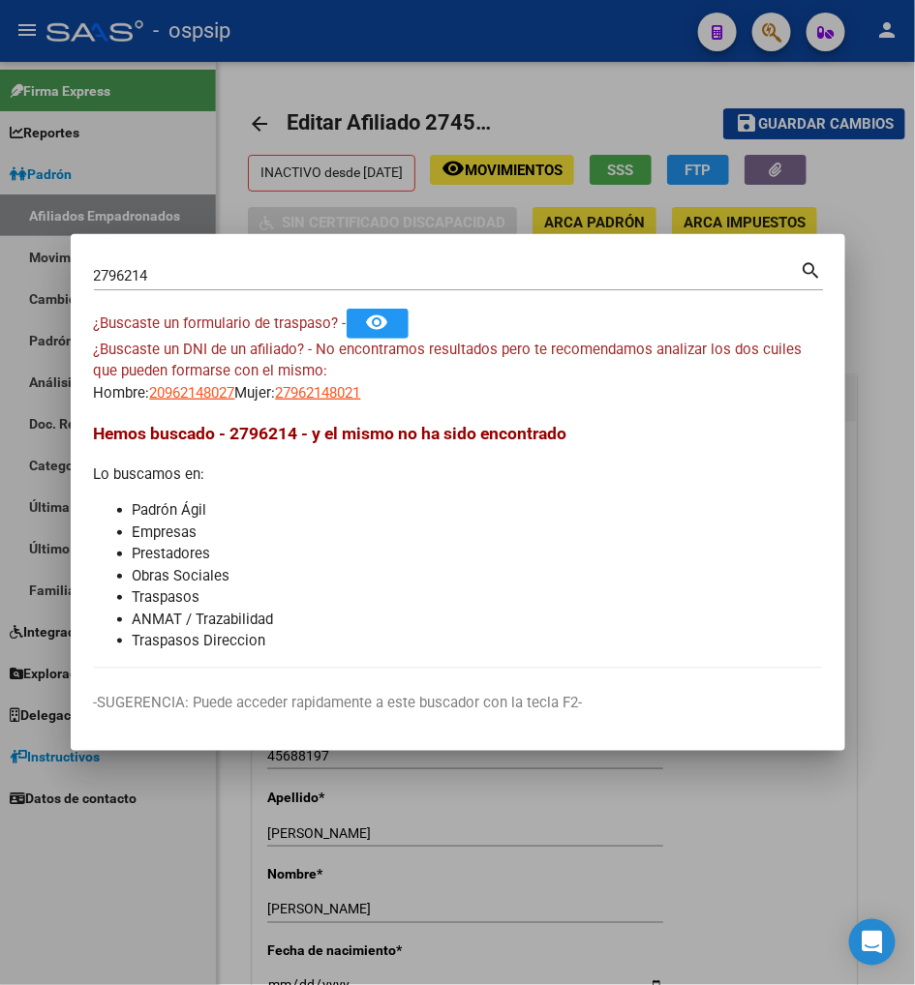
click at [199, 273] on input "2796214" at bounding box center [447, 275] width 707 height 17
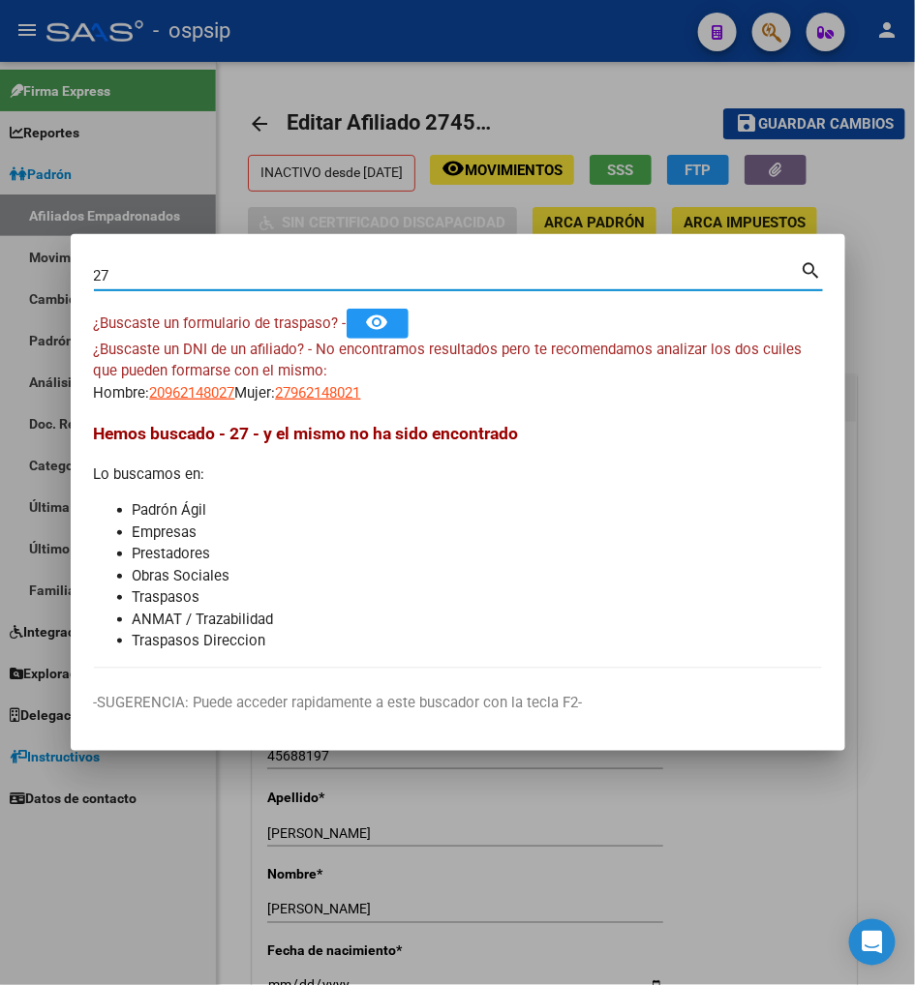
type input "2"
type input "43743439"
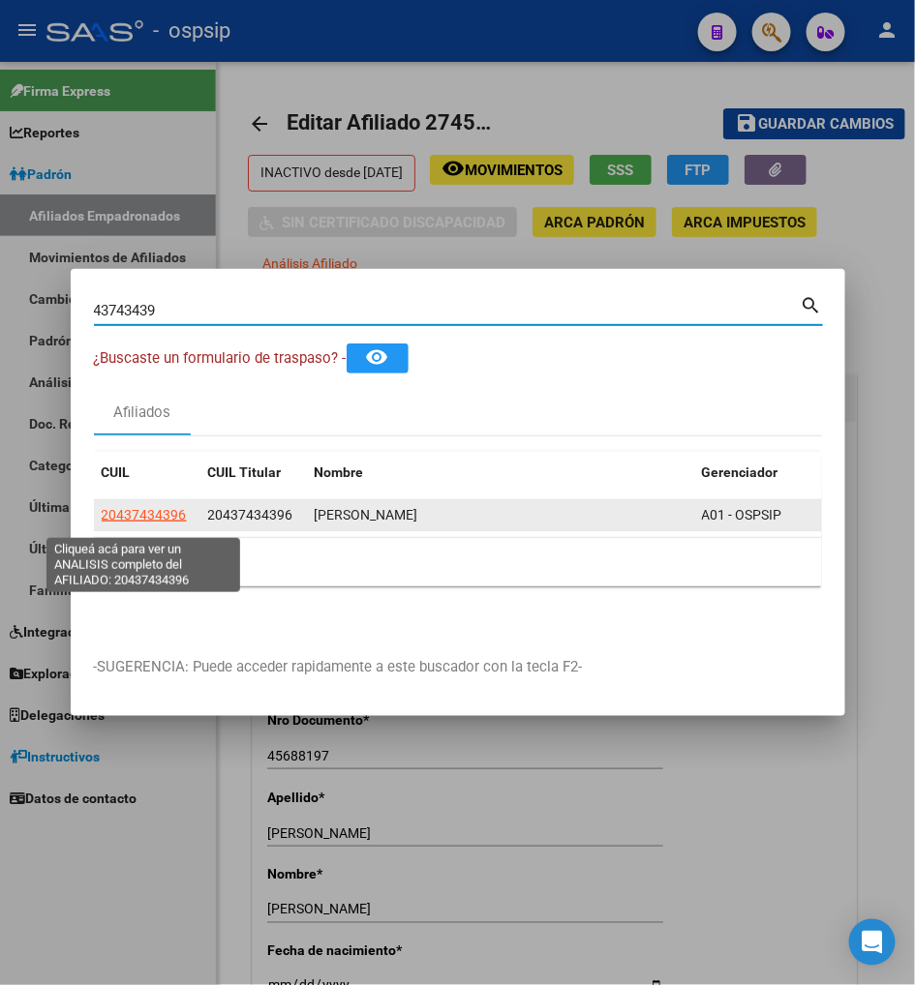
click at [139, 523] on span "20437434396" at bounding box center [144, 514] width 85 height 15
type textarea "20437434396"
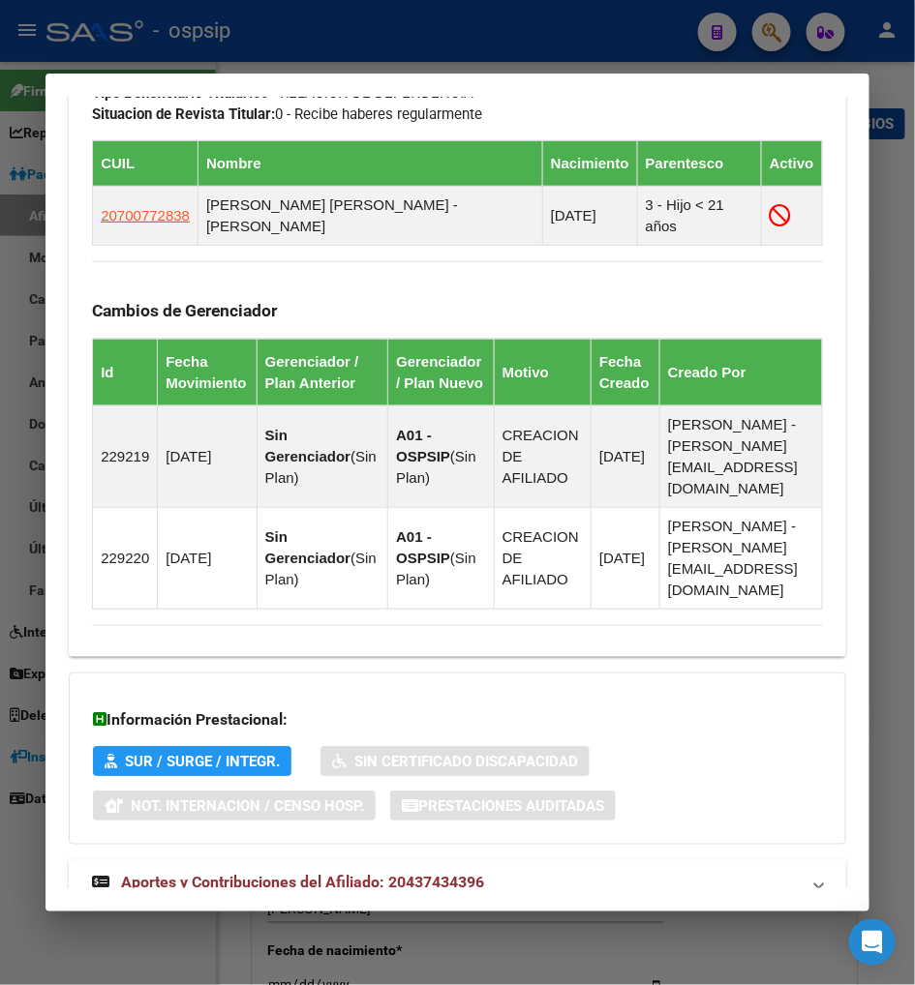
click at [257, 874] on span "Aportes y Contribuciones del Afiliado: 20437434396" at bounding box center [302, 883] width 363 height 18
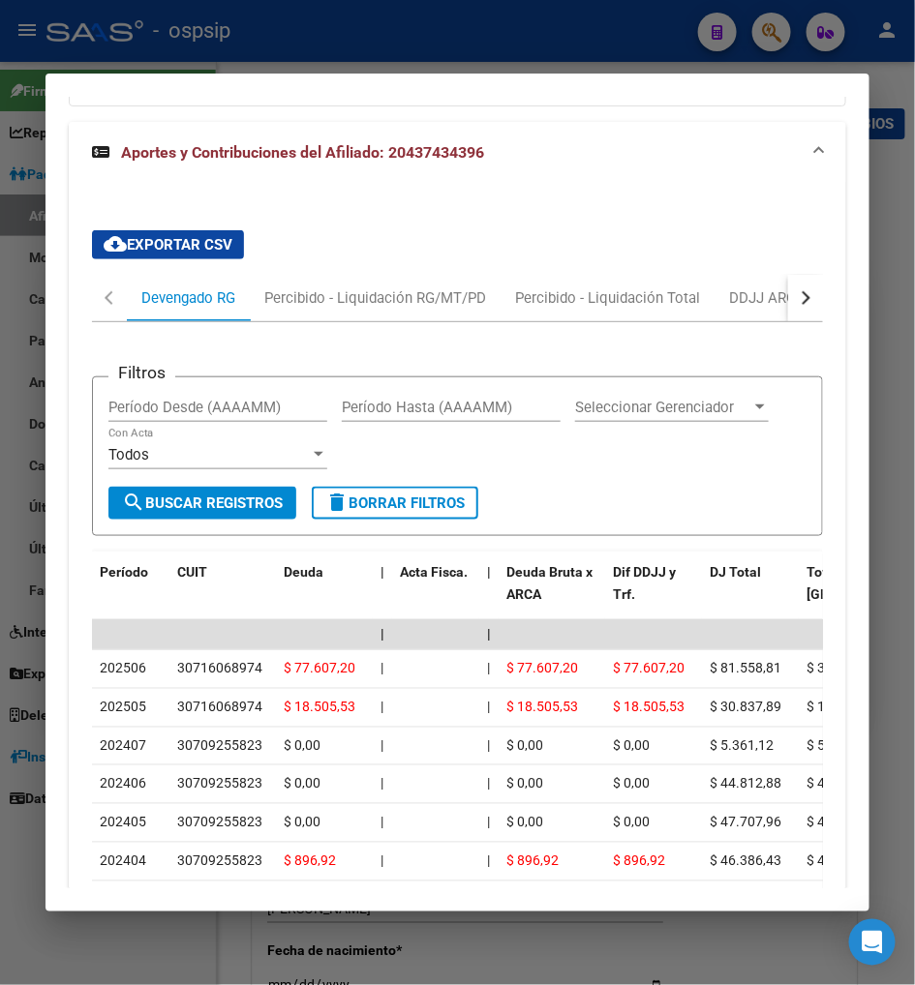
scroll to position [1930, 0]
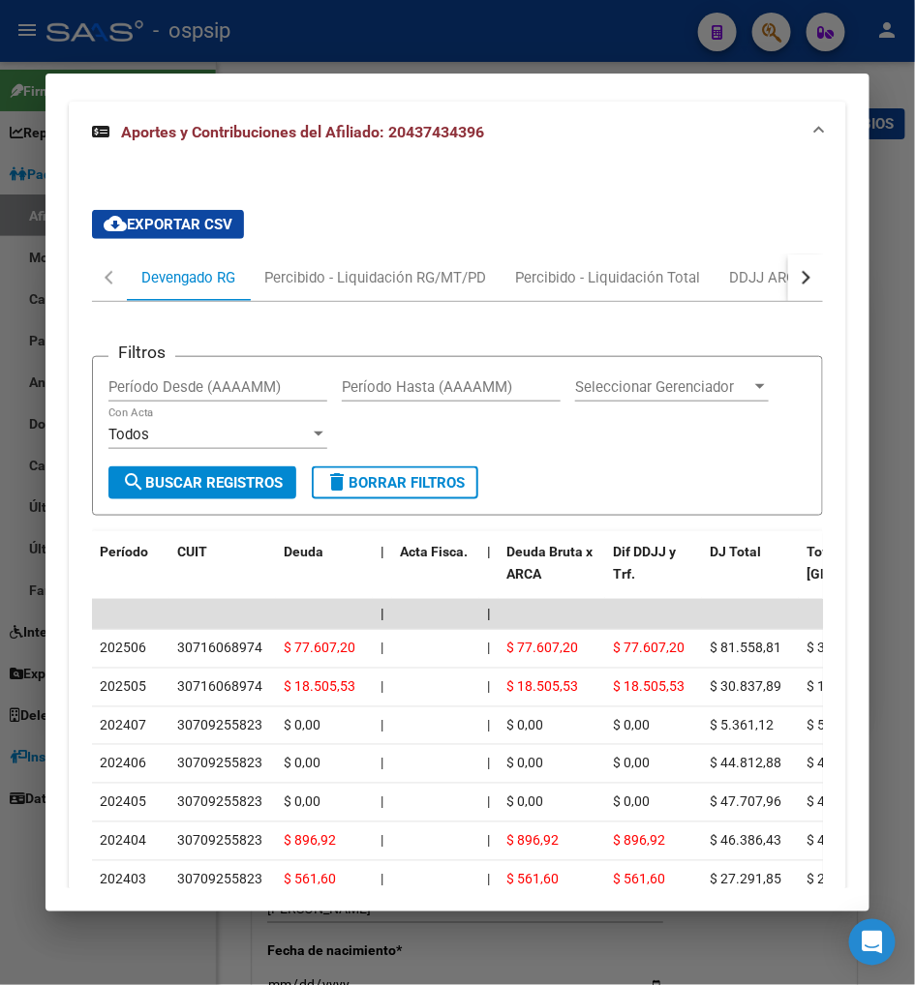
click at [814, 255] on button "button" at bounding box center [805, 278] width 35 height 46
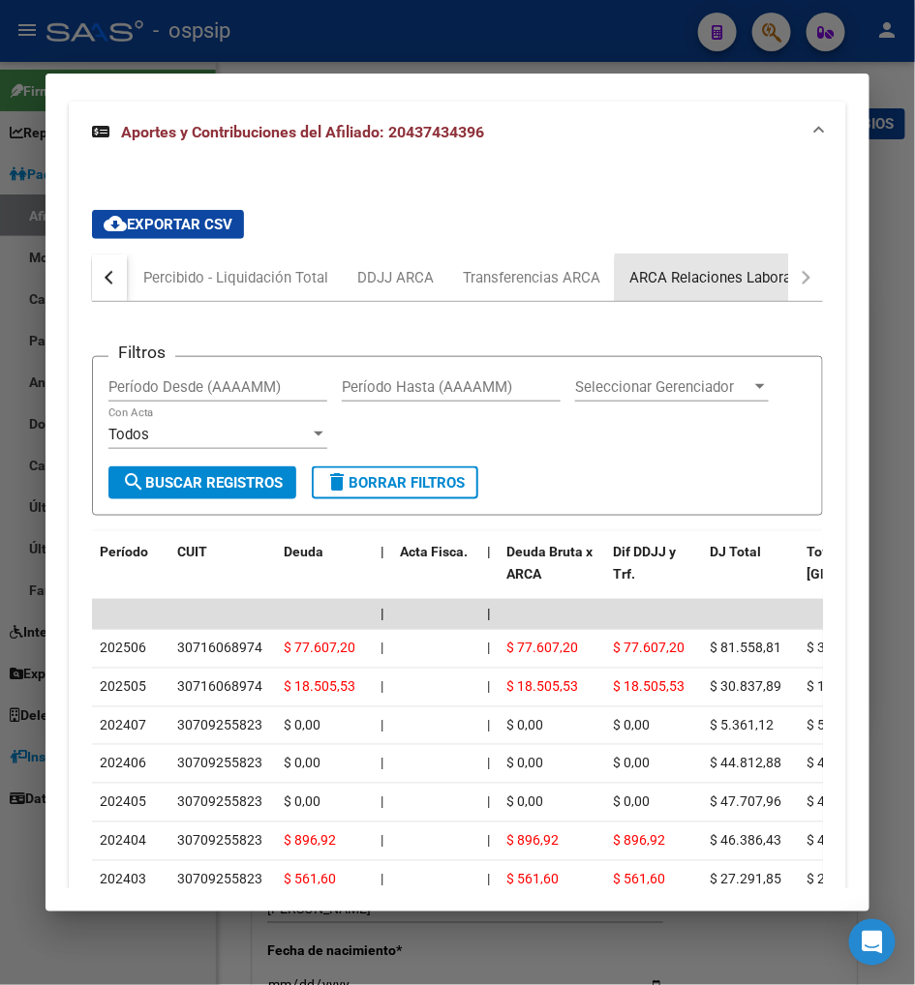
click at [784, 255] on div "ARCA Relaciones Laborales" at bounding box center [720, 278] width 210 height 46
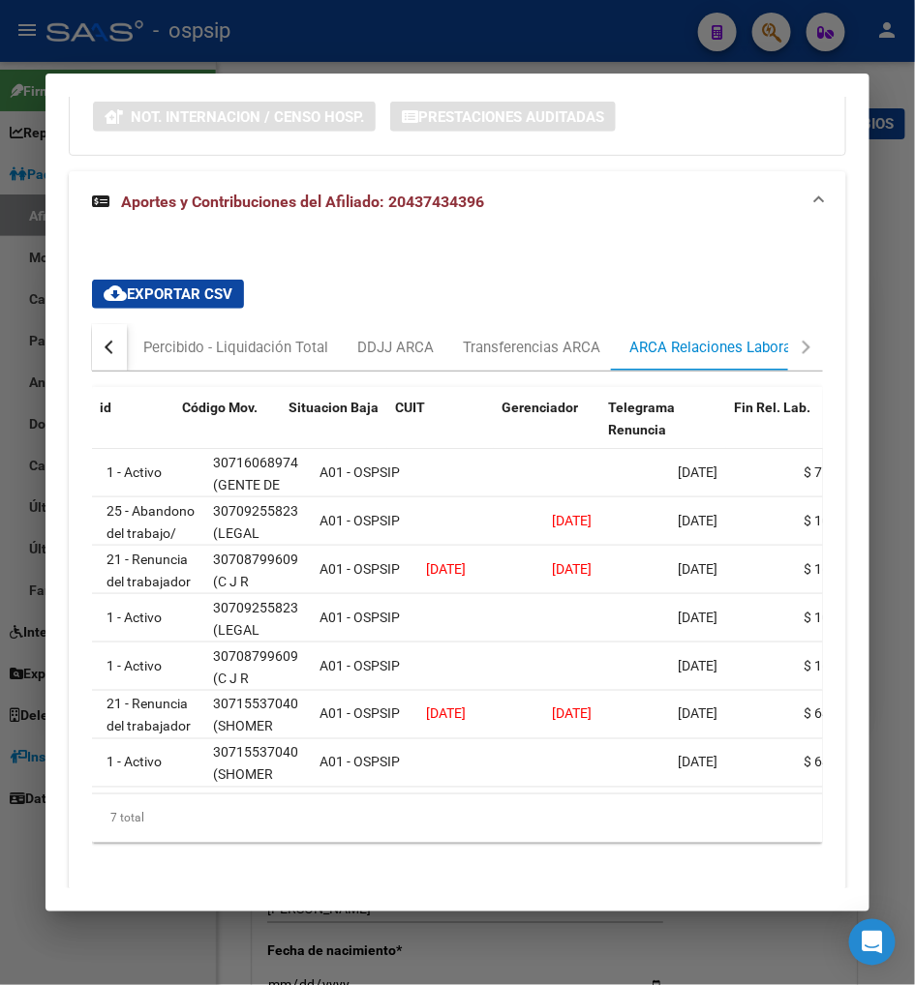
scroll to position [0, 0]
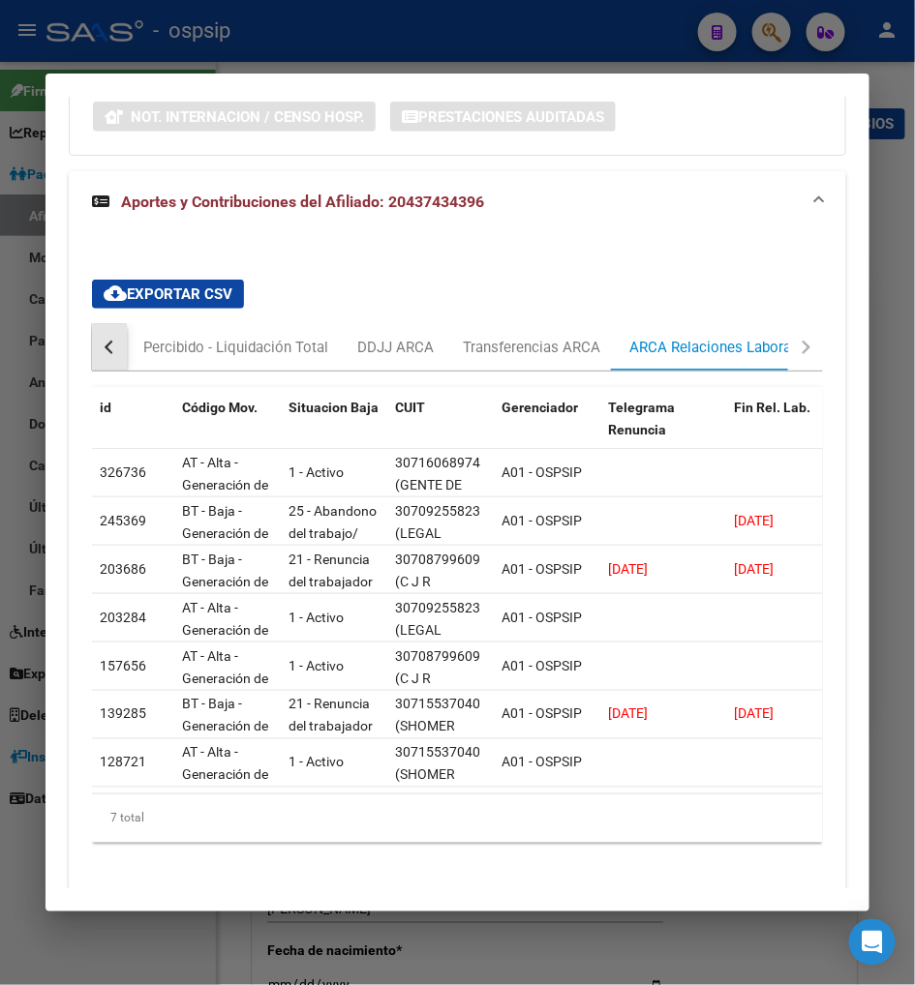
click at [92, 324] on button "button" at bounding box center [109, 347] width 35 height 46
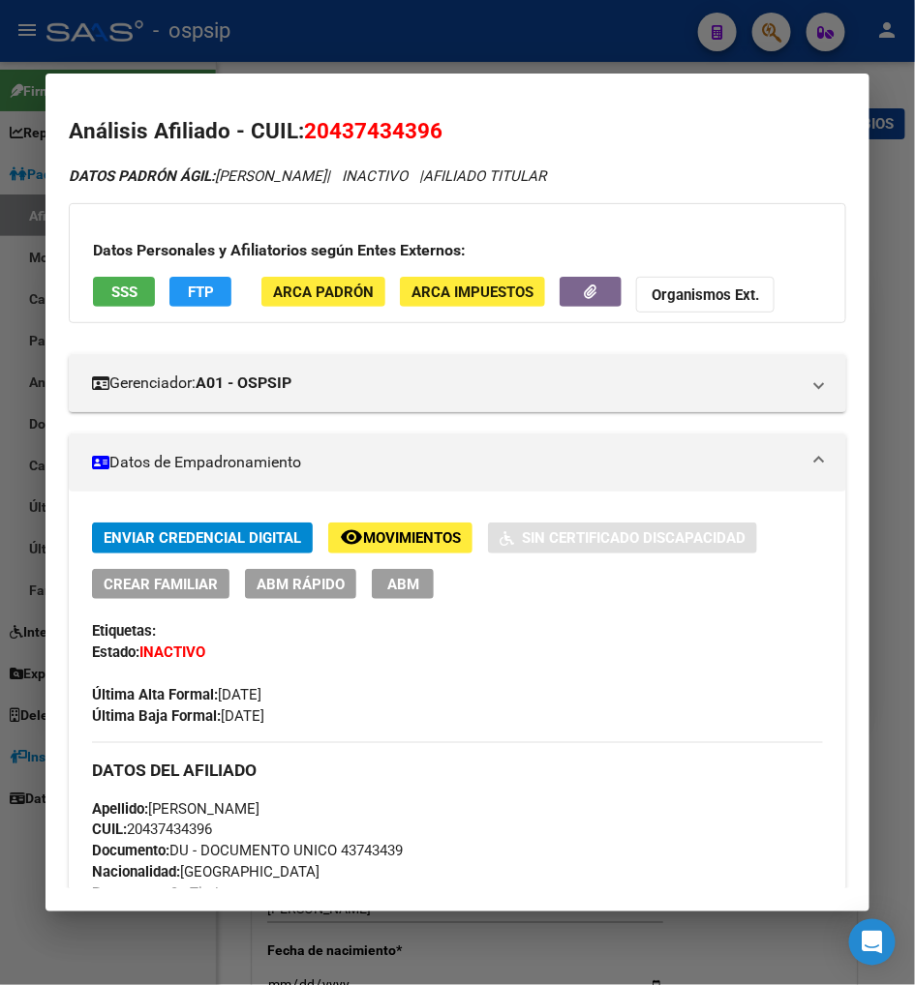
click at [395, 543] on span "Movimientos" at bounding box center [412, 538] width 98 height 17
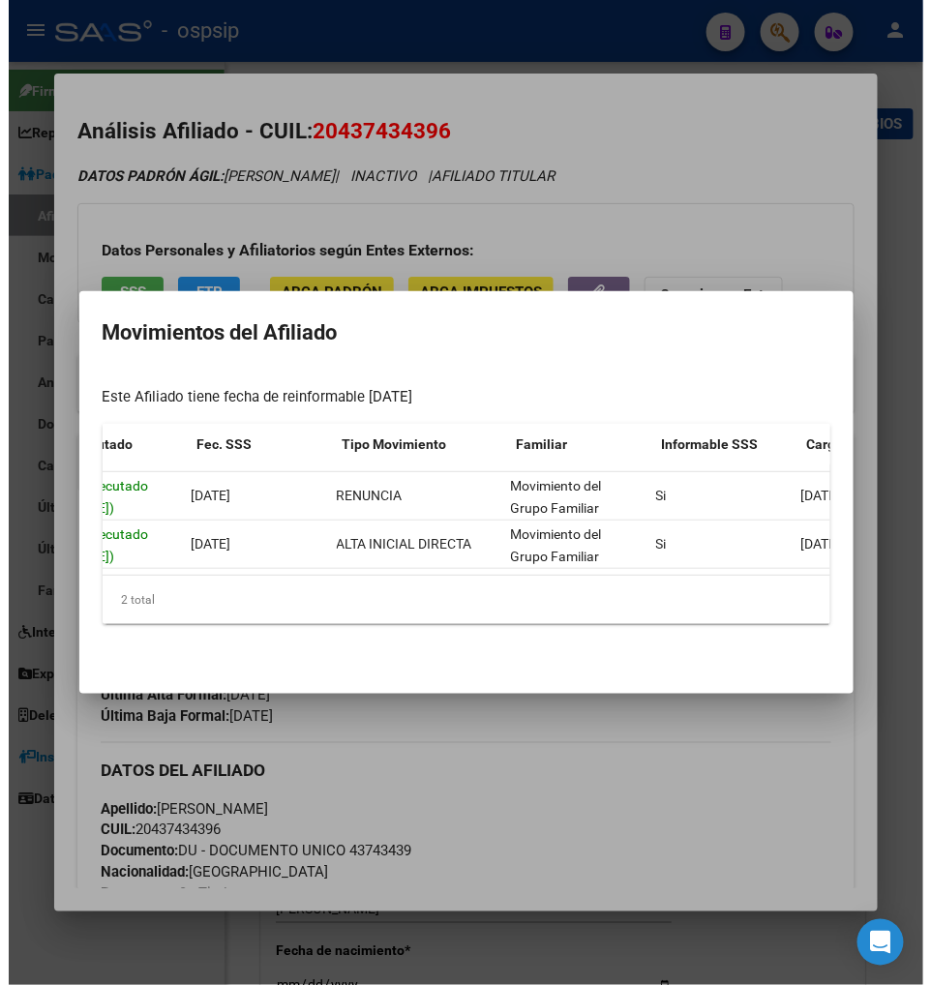
scroll to position [0, 3]
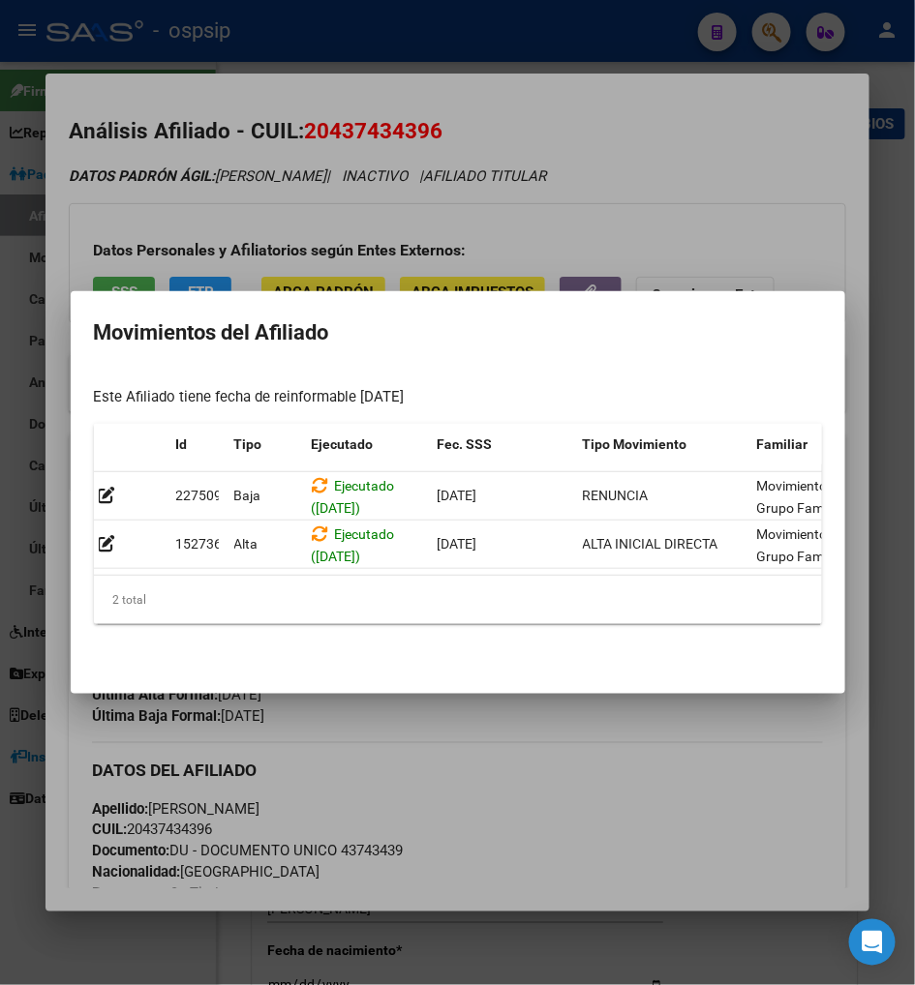
click at [623, 748] on div at bounding box center [457, 492] width 915 height 985
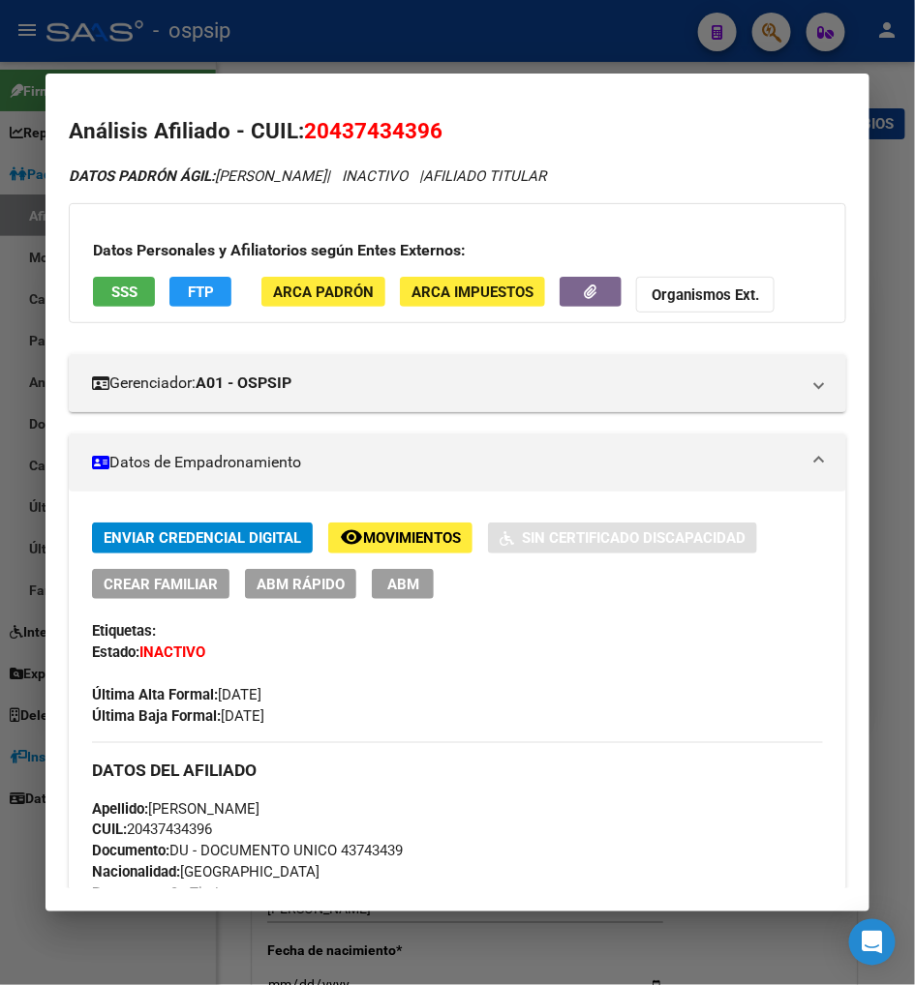
click at [401, 578] on button "ABM" at bounding box center [403, 584] width 62 height 30
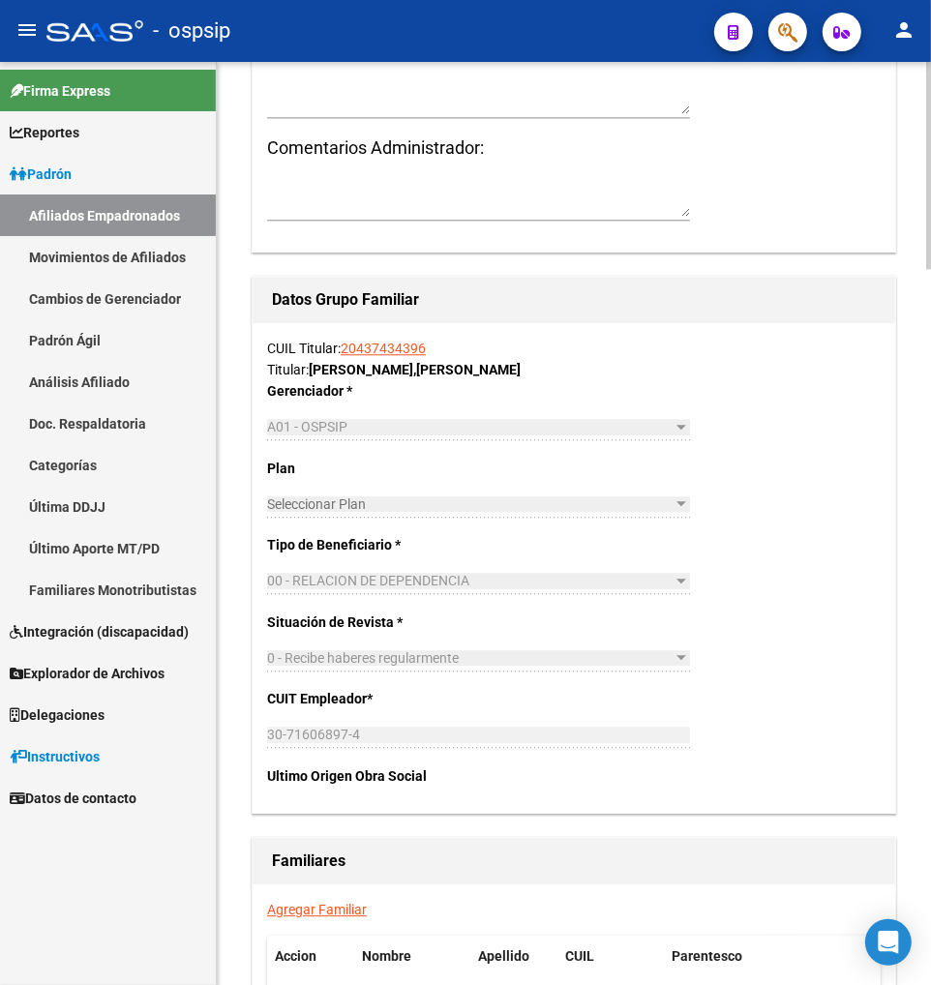
scroll to position [3011, 0]
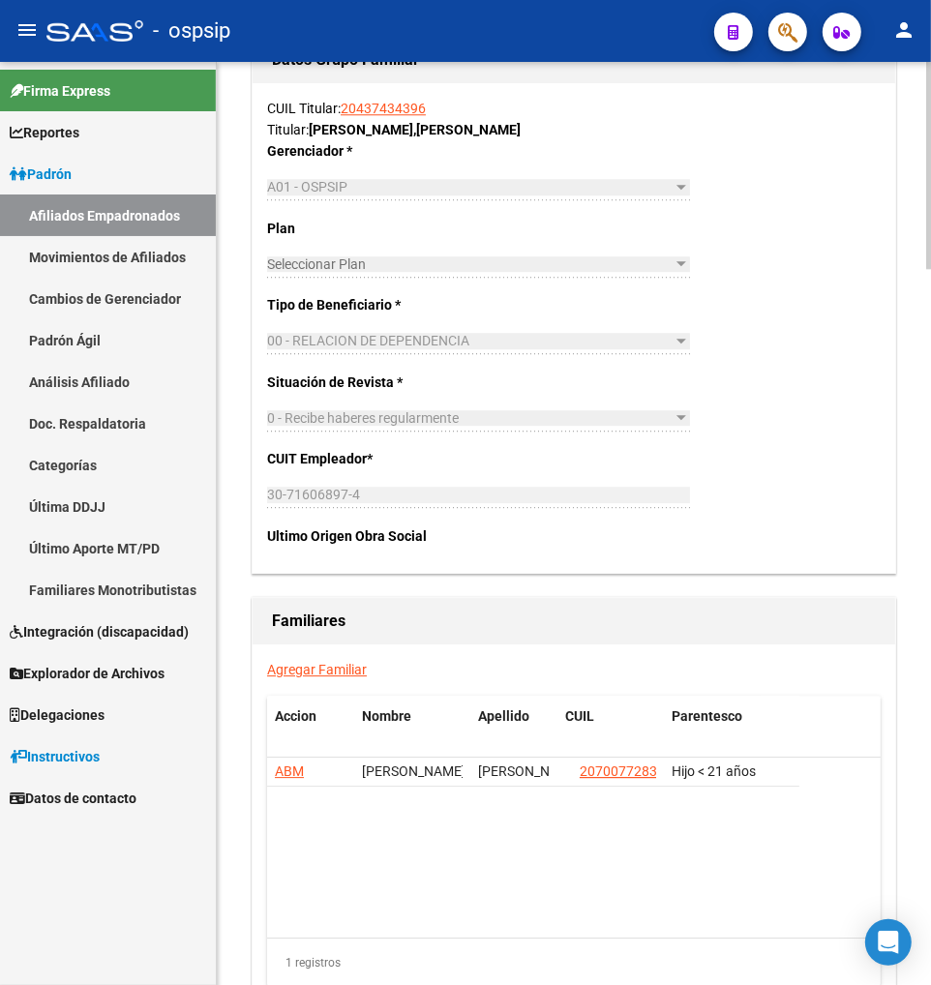
click at [322, 668] on link "Agregar Familiar" at bounding box center [317, 669] width 100 height 15
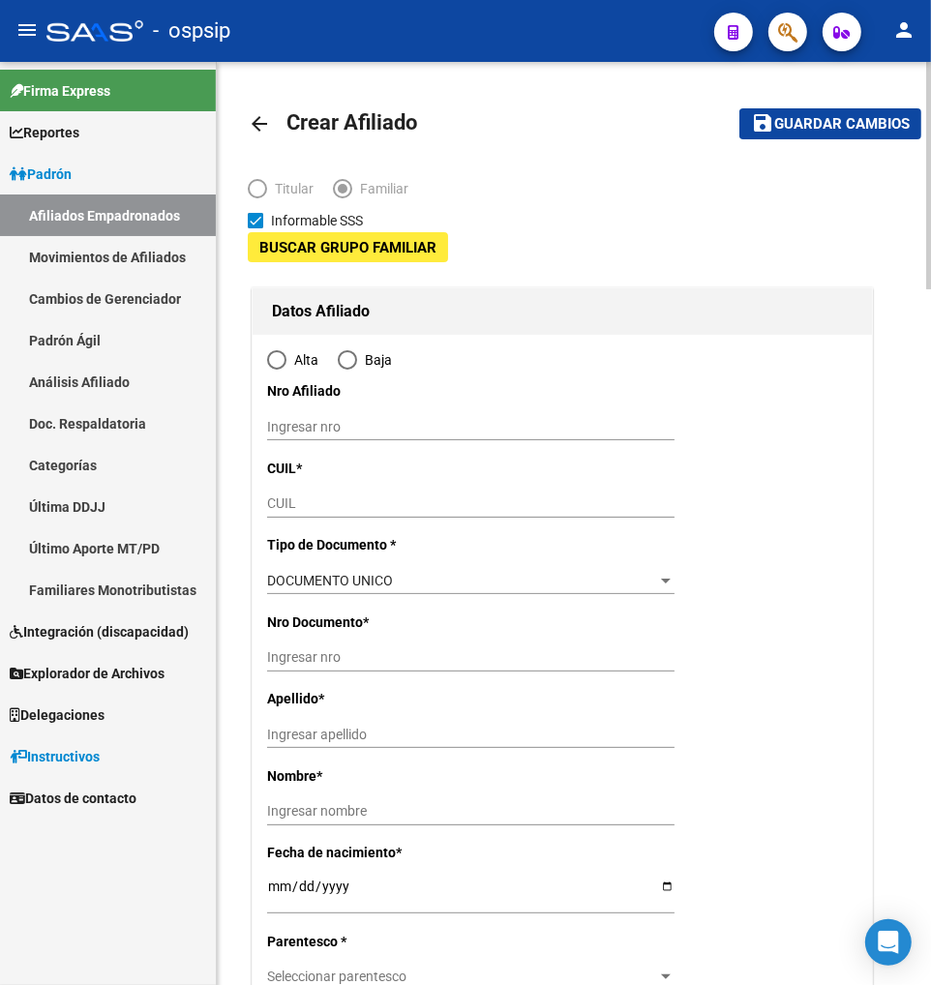
type input "30-71606897-4"
type input "GUERNICA"
type input "1862"
type input "[GEOGRAPHIC_DATA]"
type input "2837"
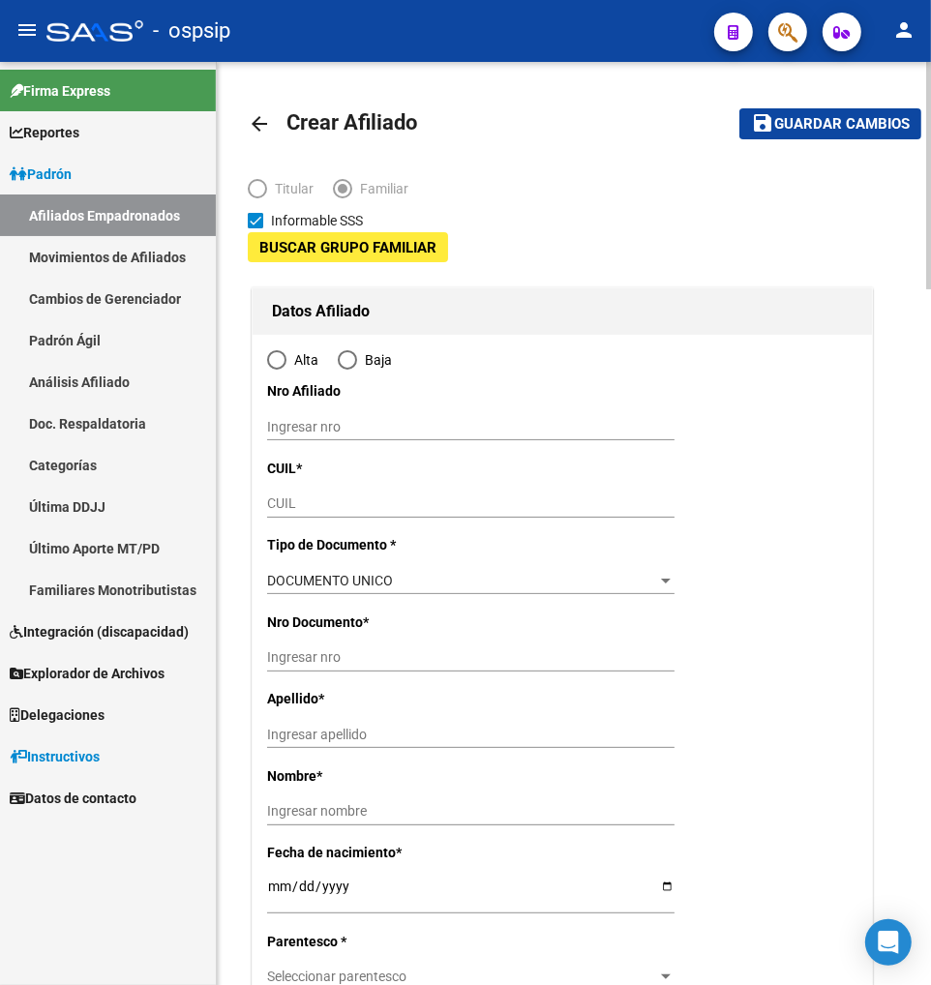
type input "0"
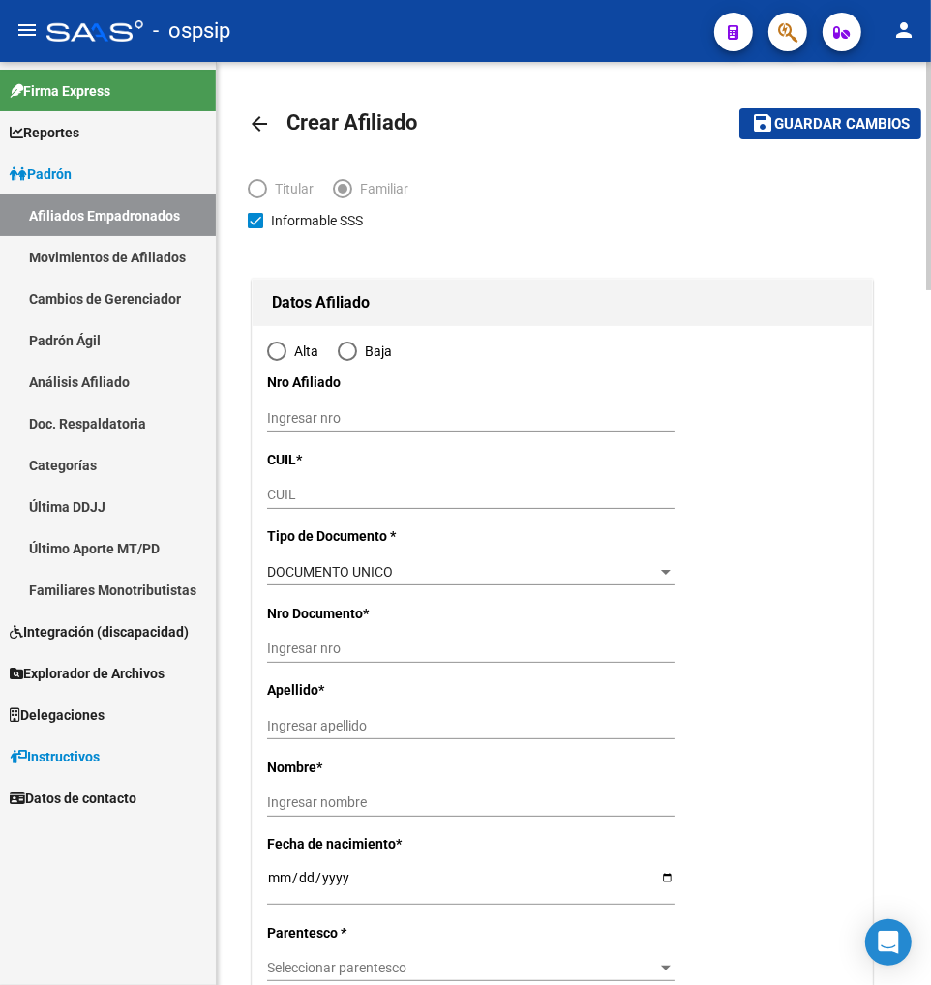
radio input "true"
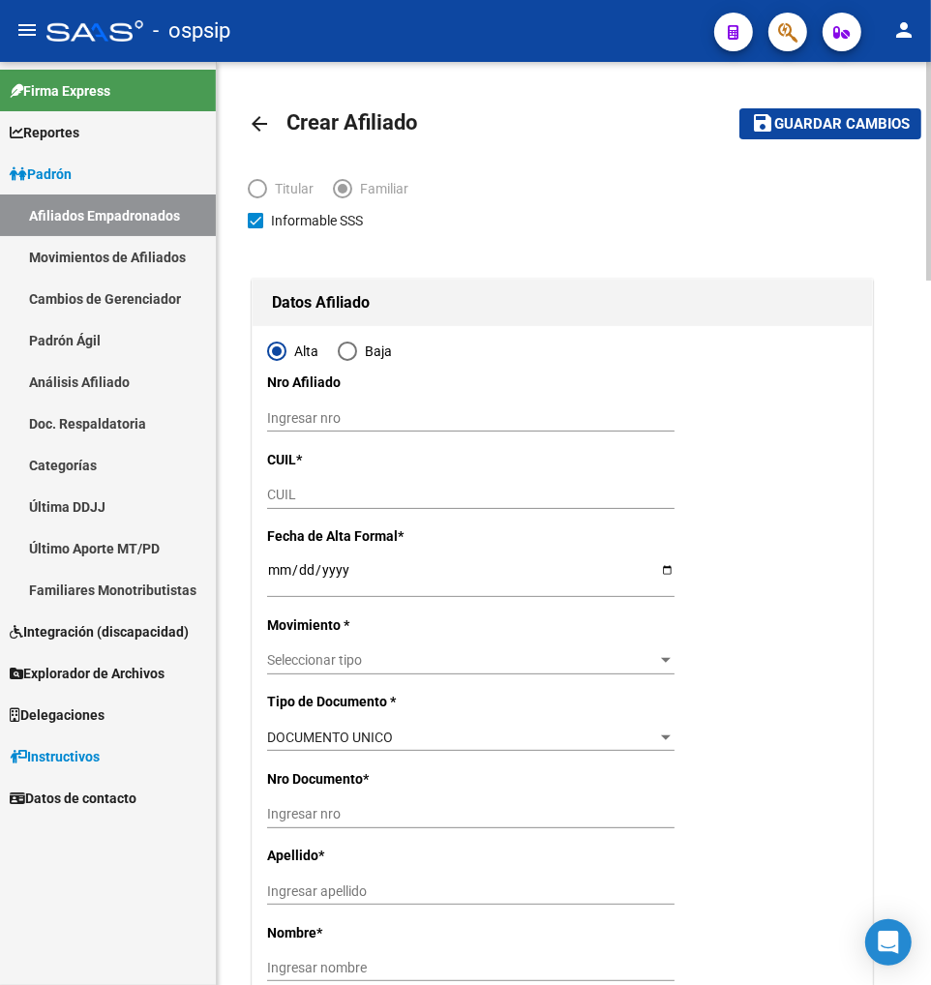
type input "30-71606897-4"
click at [343, 482] on div "CUIL" at bounding box center [470, 495] width 407 height 27
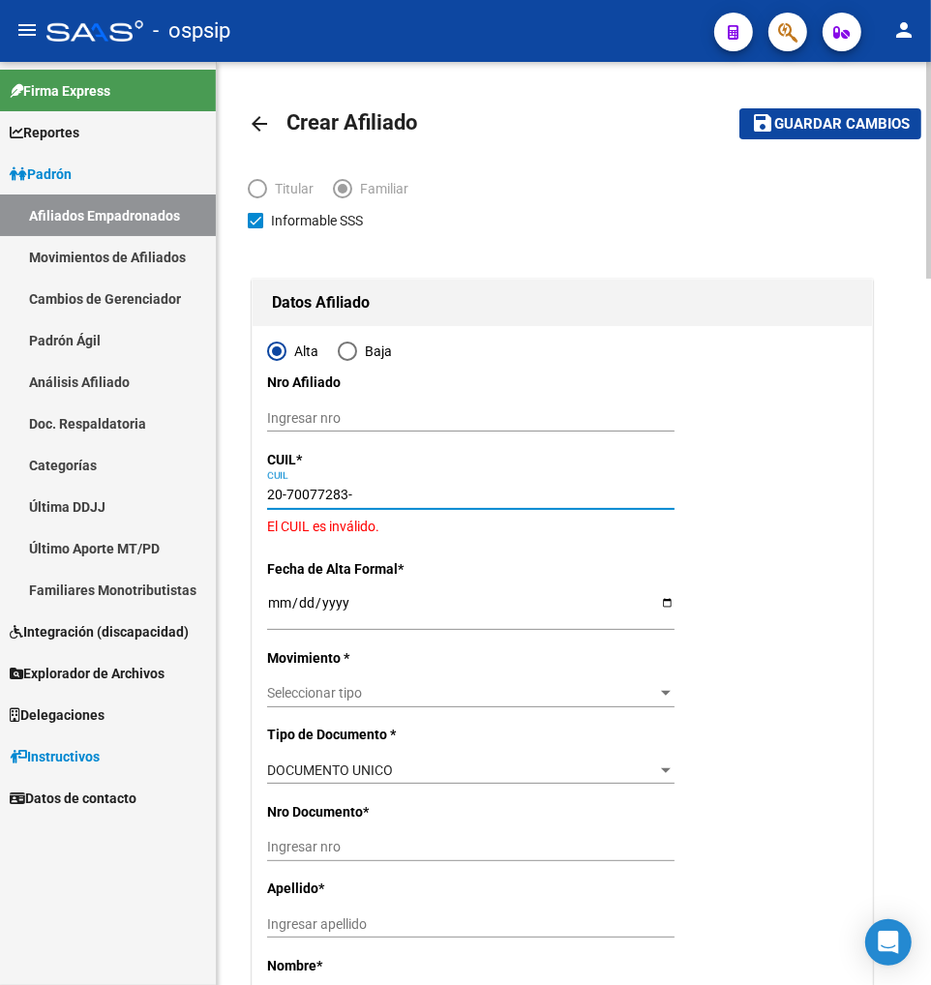
type input "20-70077283-8"
type input "70077283"
type input "TEJERO NOGUERA"
type input "GRETA"
type input "2024-01-20"
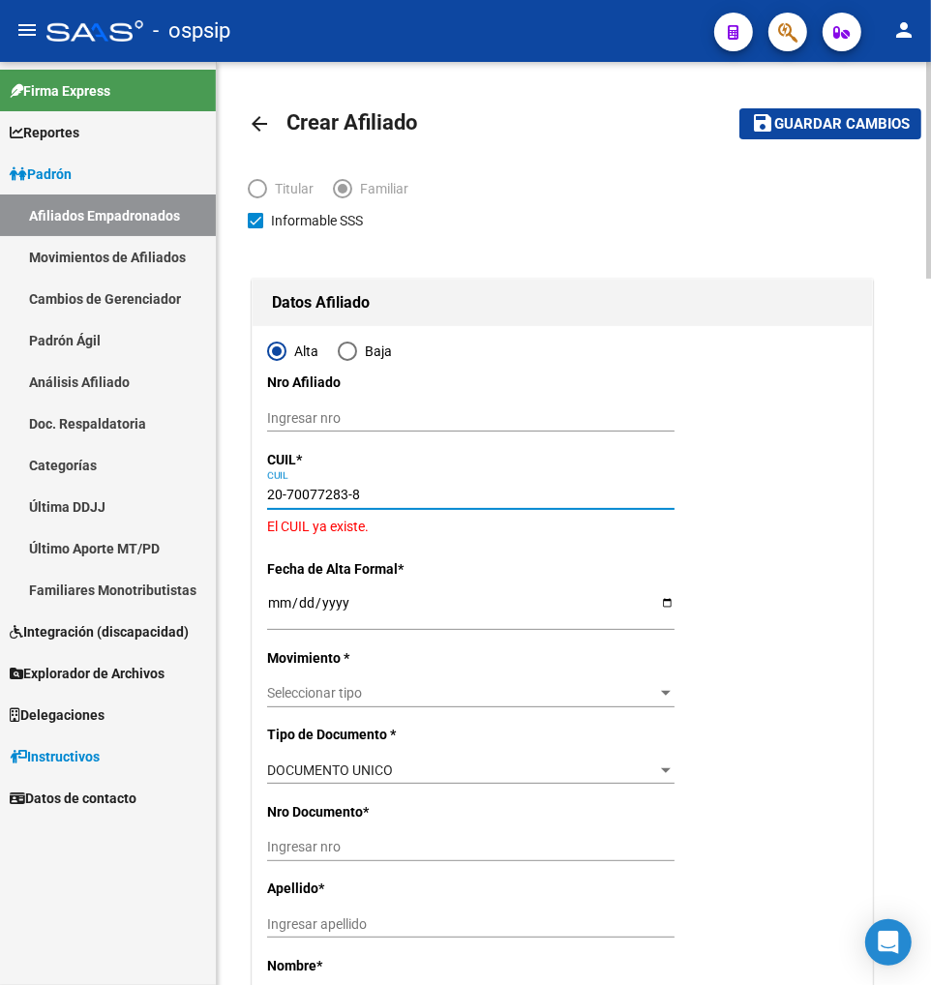
type input "MONTE GRANDE"
type input "1842"
type input "GRAL PAZ"
type input "2747"
type input "20-70077283-8"
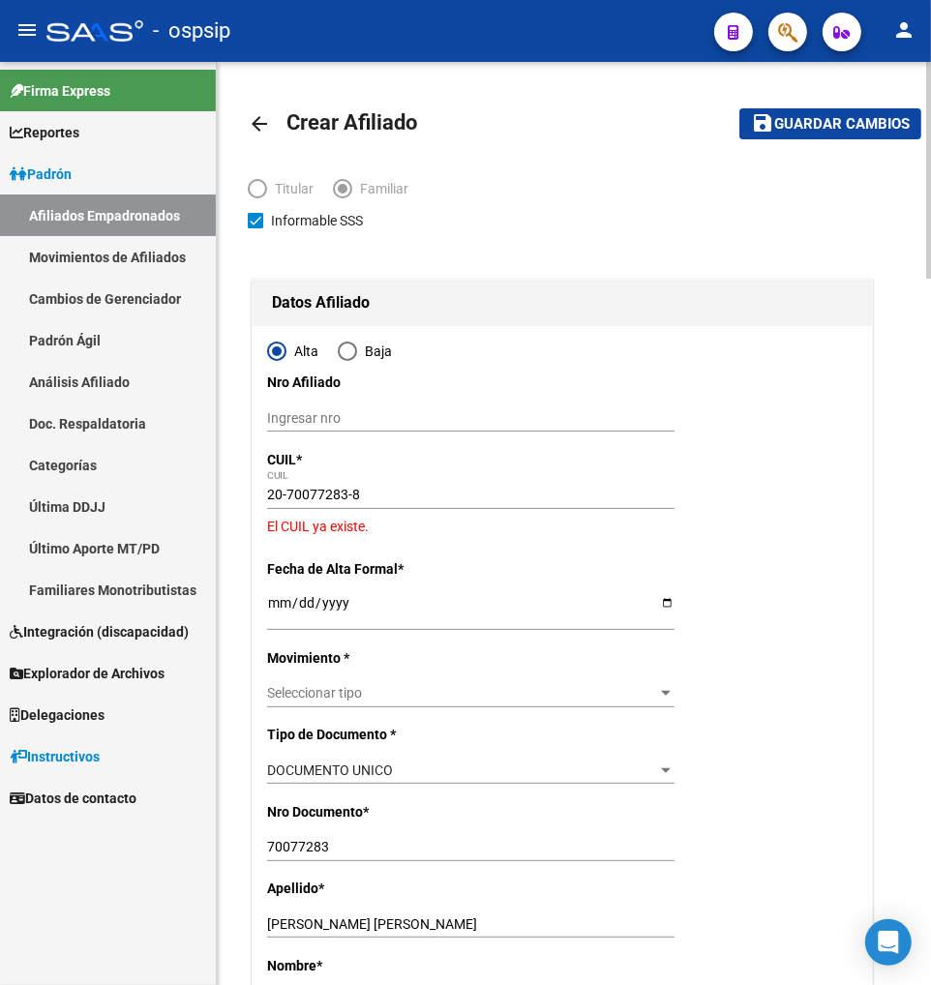
drag, startPoint x: 264, startPoint y: 491, endPoint x: 300, endPoint y: 494, distance: 35.9
drag, startPoint x: 269, startPoint y: 491, endPoint x: 595, endPoint y: 490, distance: 326.2
click at [595, 490] on input "20-70077283-8" at bounding box center [470, 495] width 407 height 16
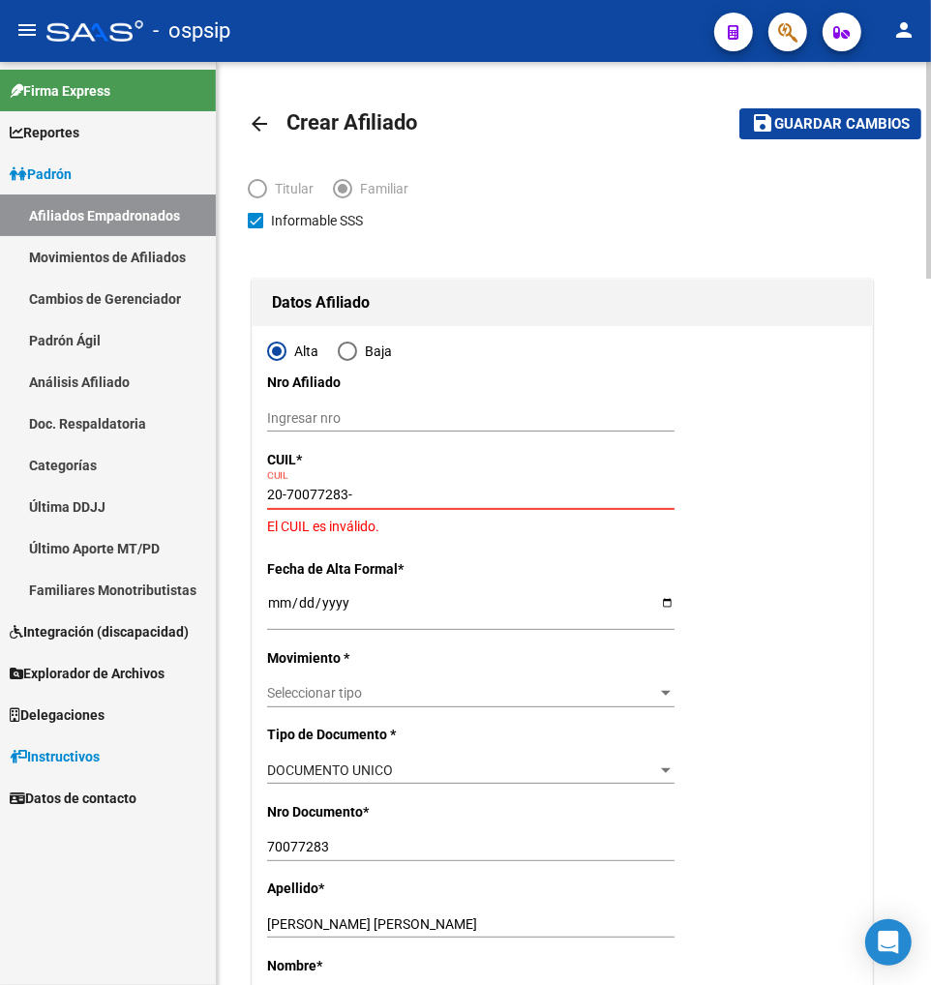
type input "20-70077283-8"
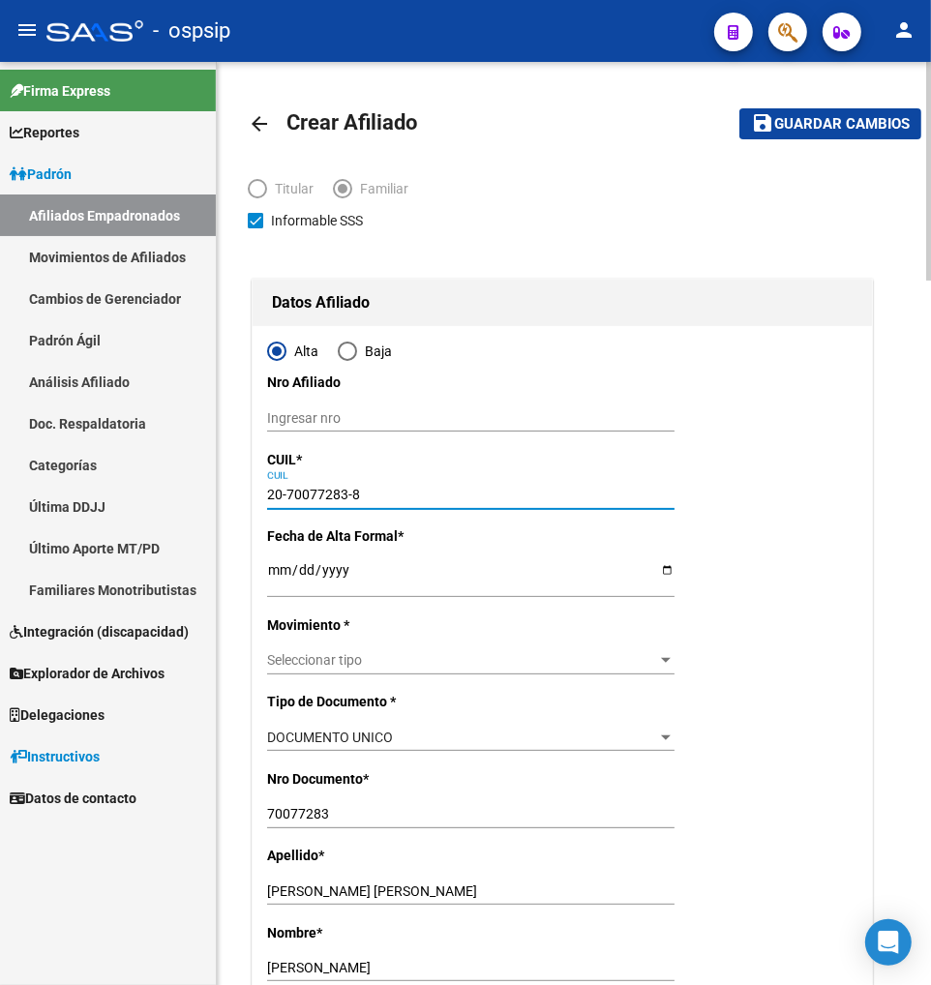
type input "MONTE GRANDE"
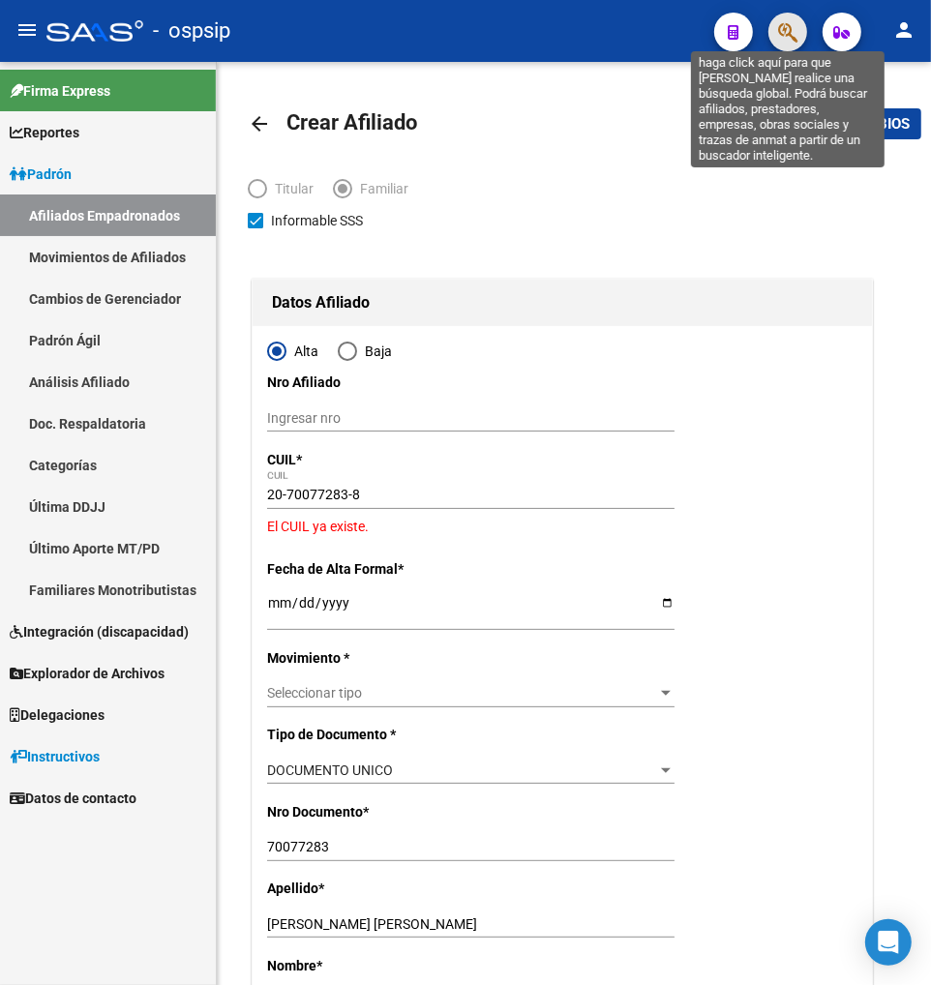
click at [789, 29] on icon "button" at bounding box center [787, 32] width 19 height 22
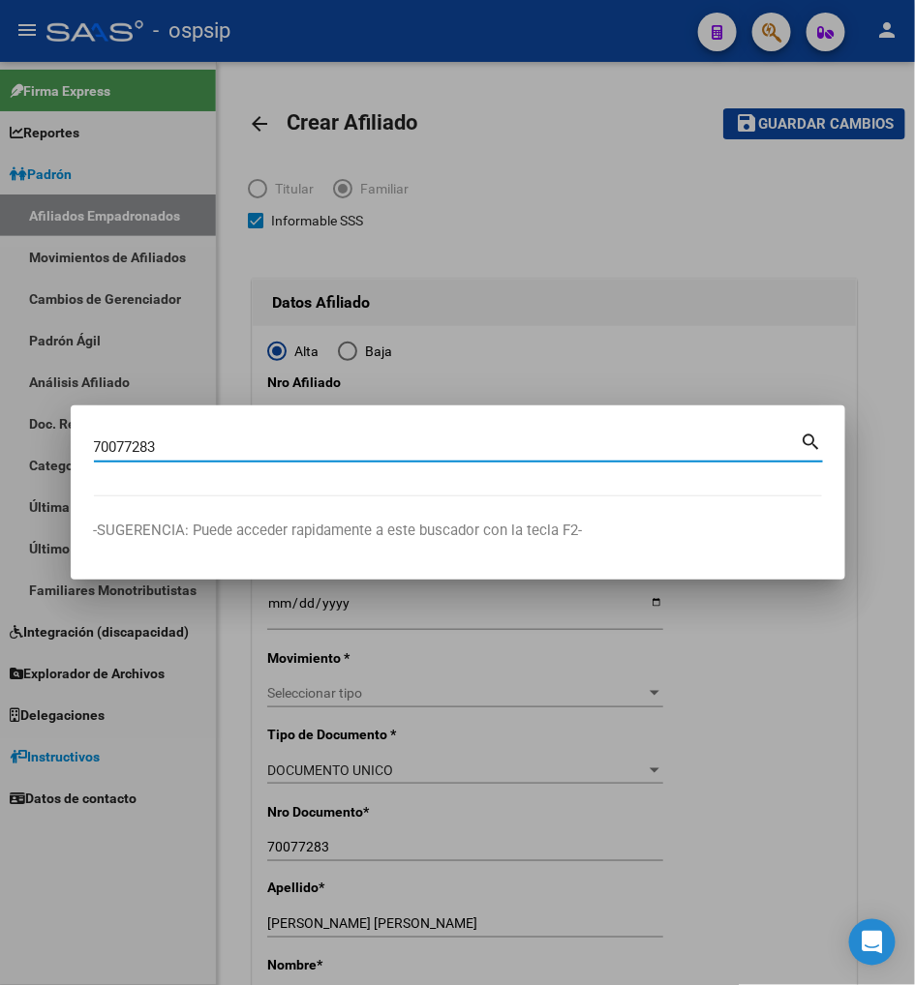
type input "70077283"
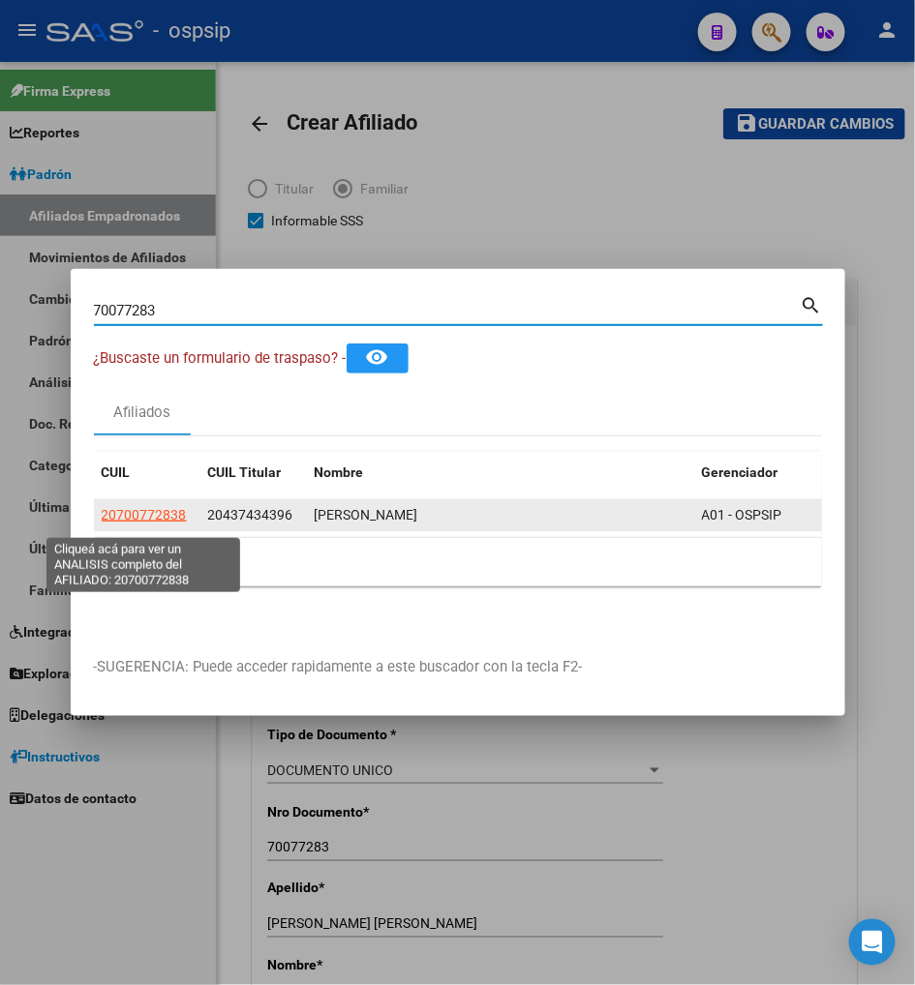
click at [159, 519] on span "20700772838" at bounding box center [144, 514] width 85 height 15
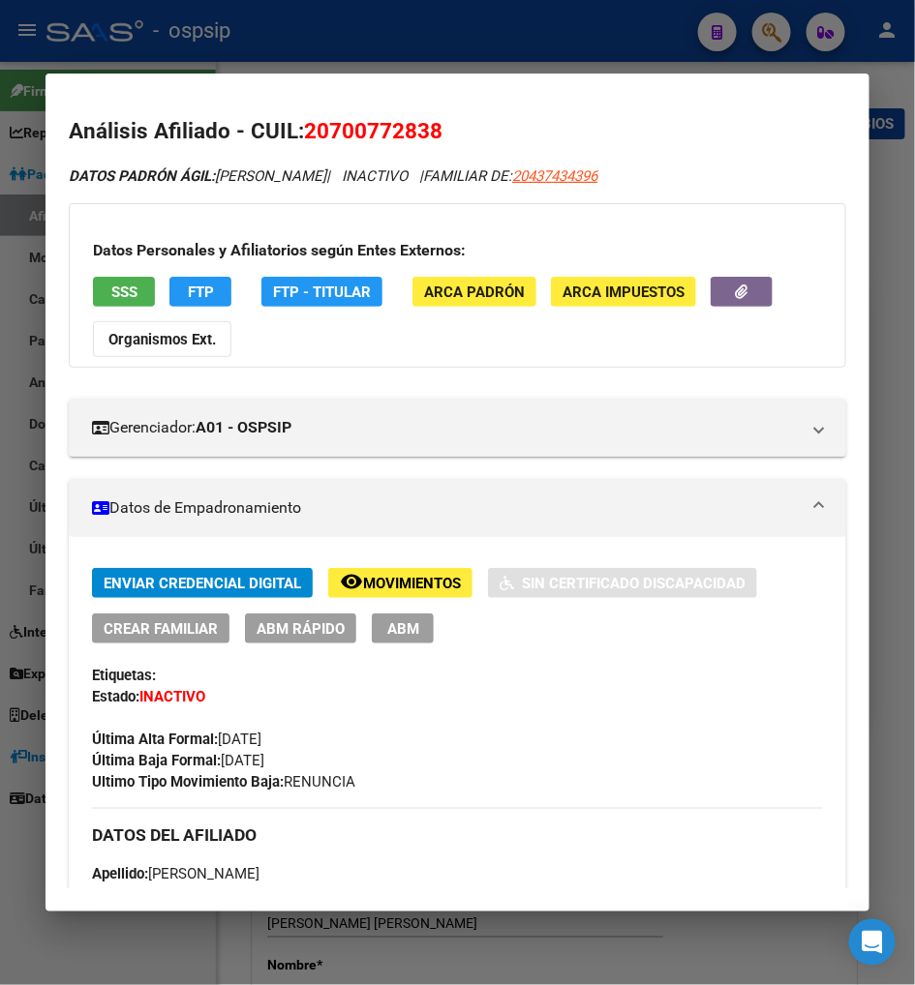
click at [363, 583] on span "Movimientos" at bounding box center [412, 583] width 98 height 17
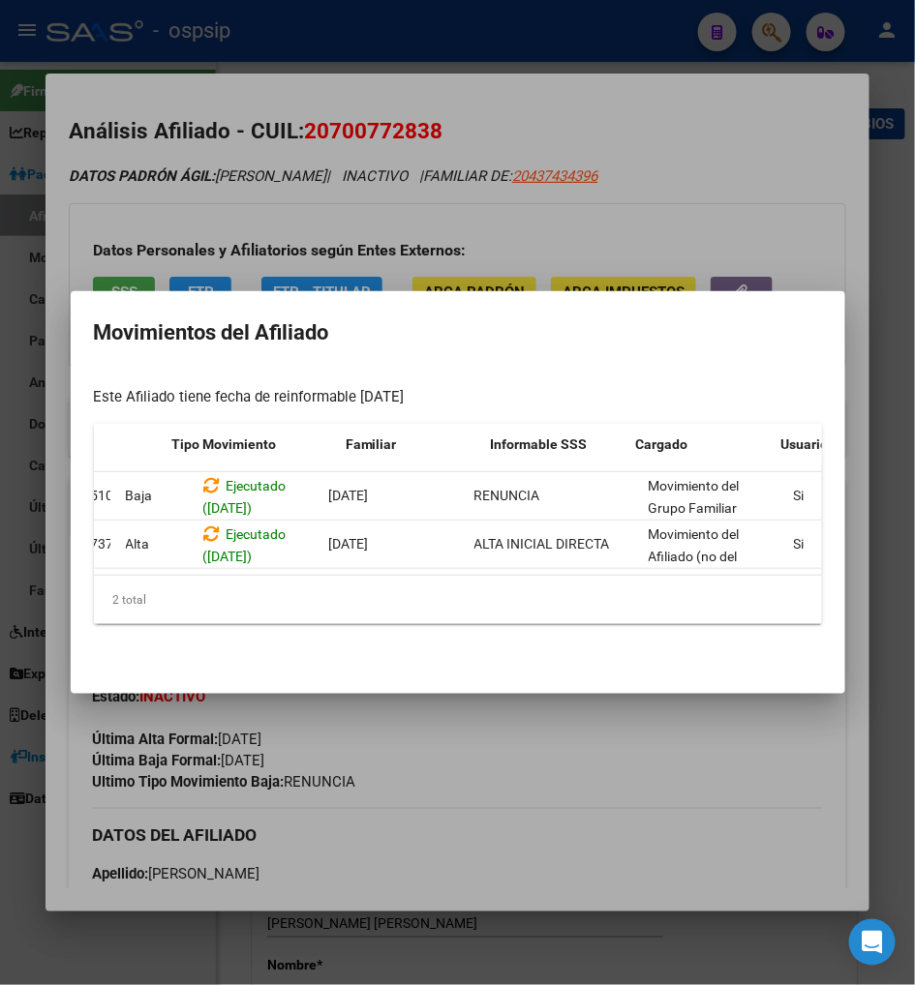
scroll to position [0, 413]
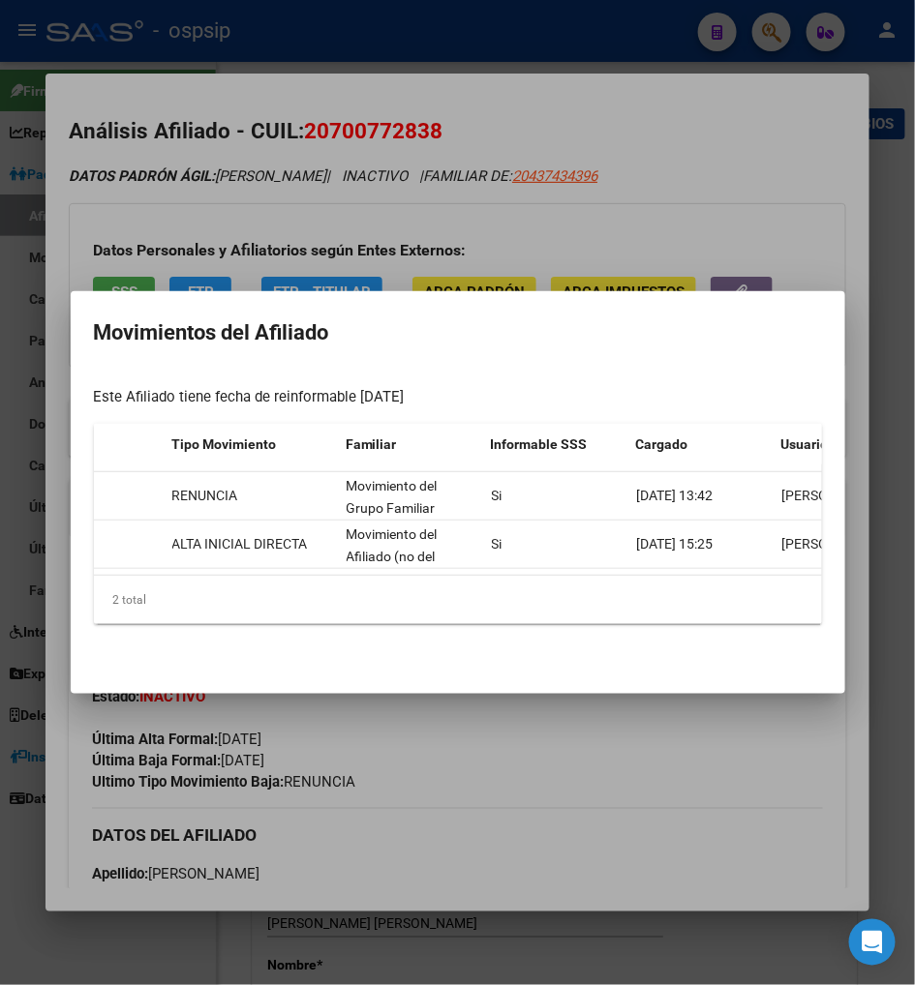
click at [699, 755] on div at bounding box center [457, 492] width 915 height 985
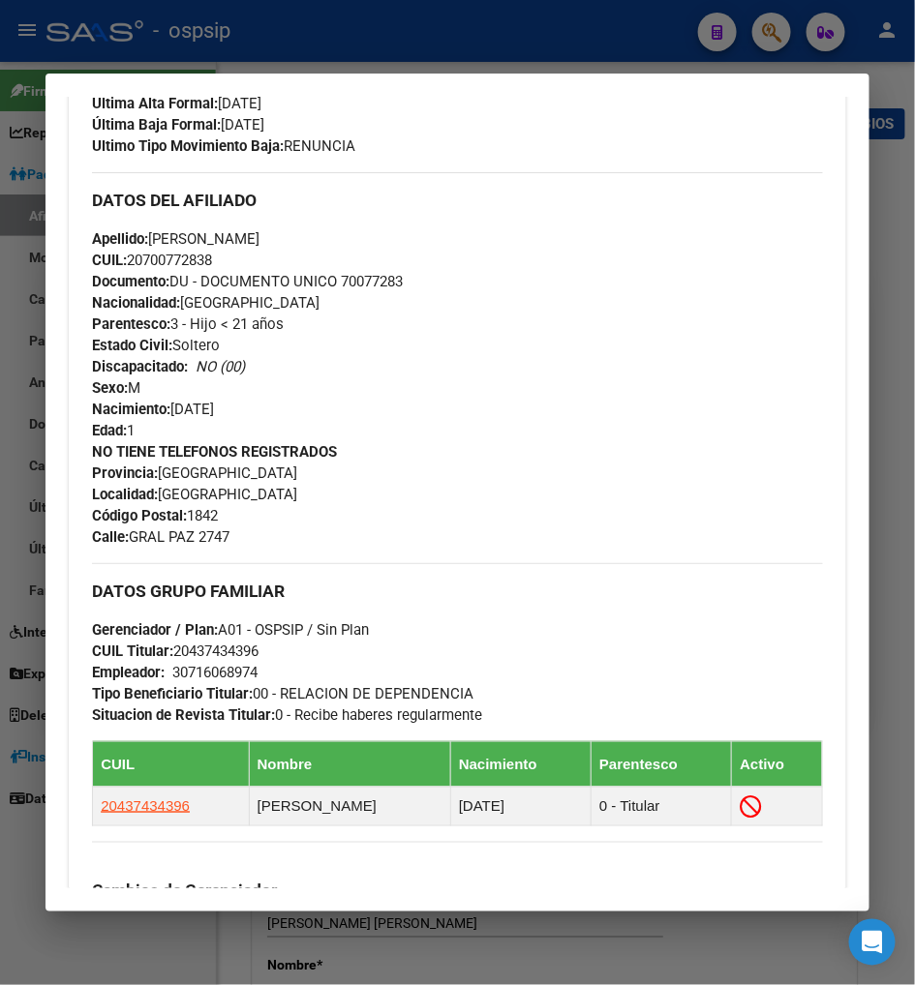
scroll to position [645, 0]
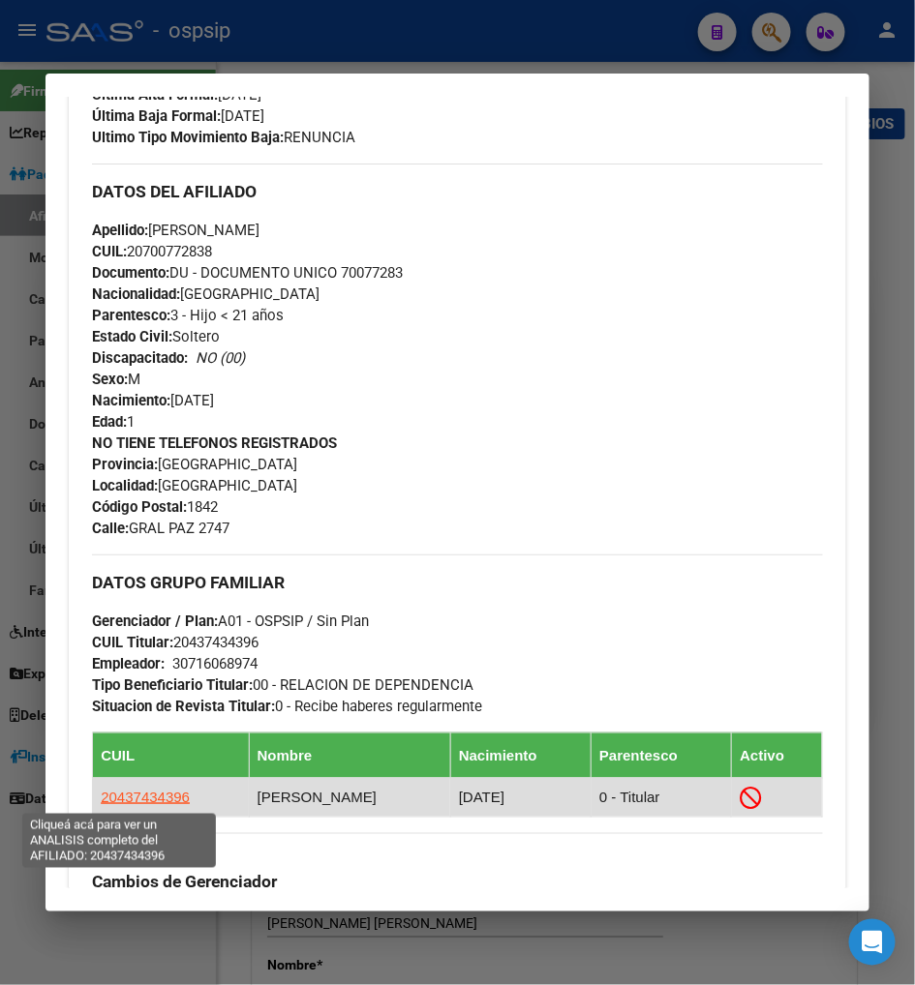
click at [127, 798] on span "20437434396" at bounding box center [145, 797] width 89 height 16
type textarea "20437434396"
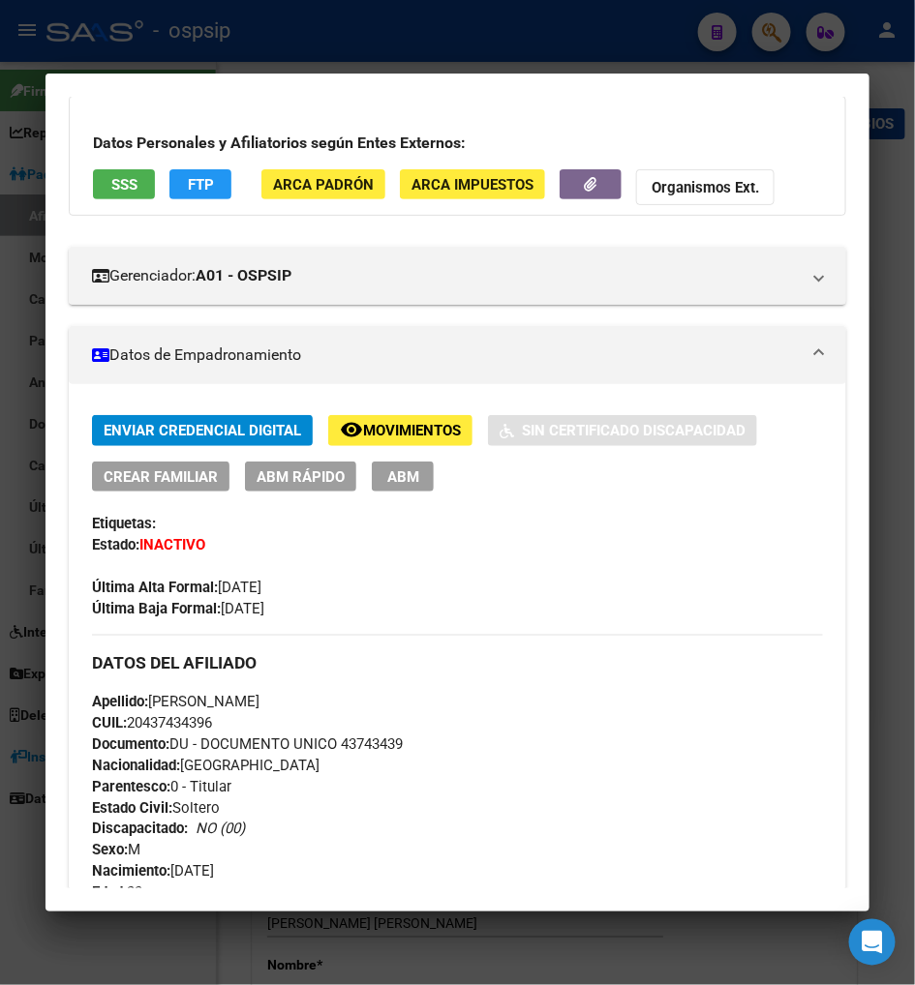
scroll to position [0, 0]
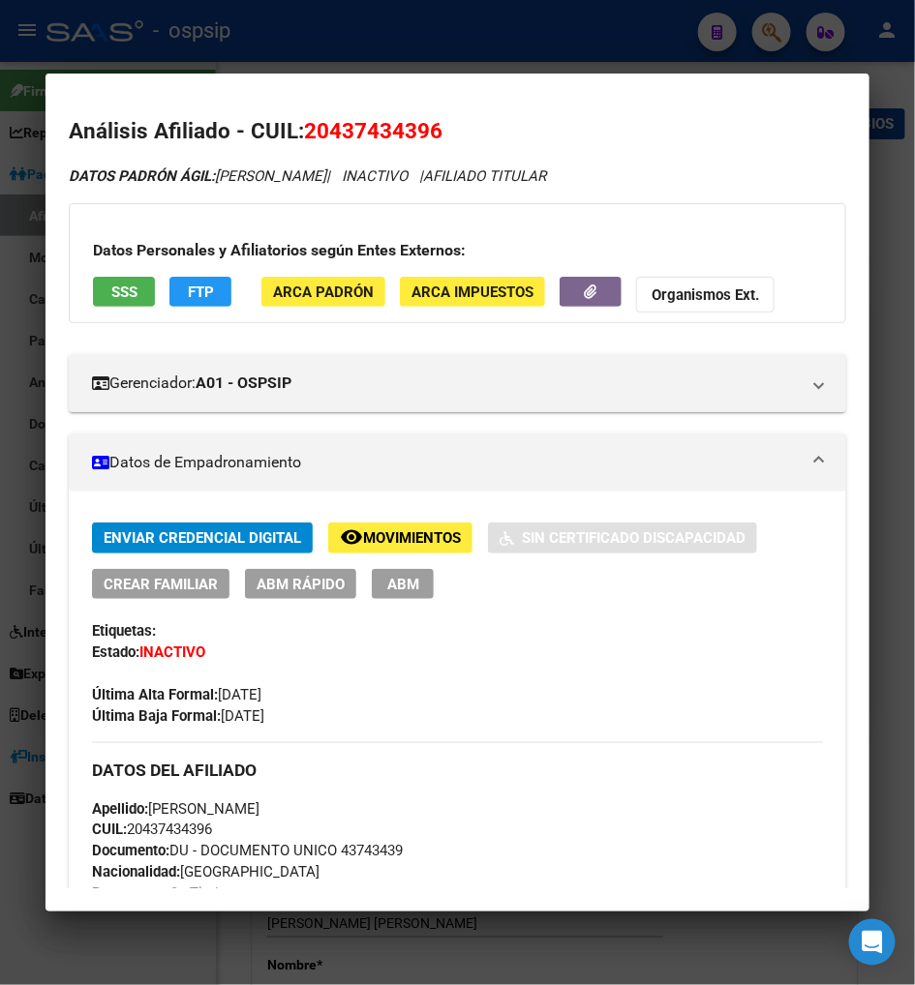
click at [765, 35] on div at bounding box center [457, 492] width 915 height 985
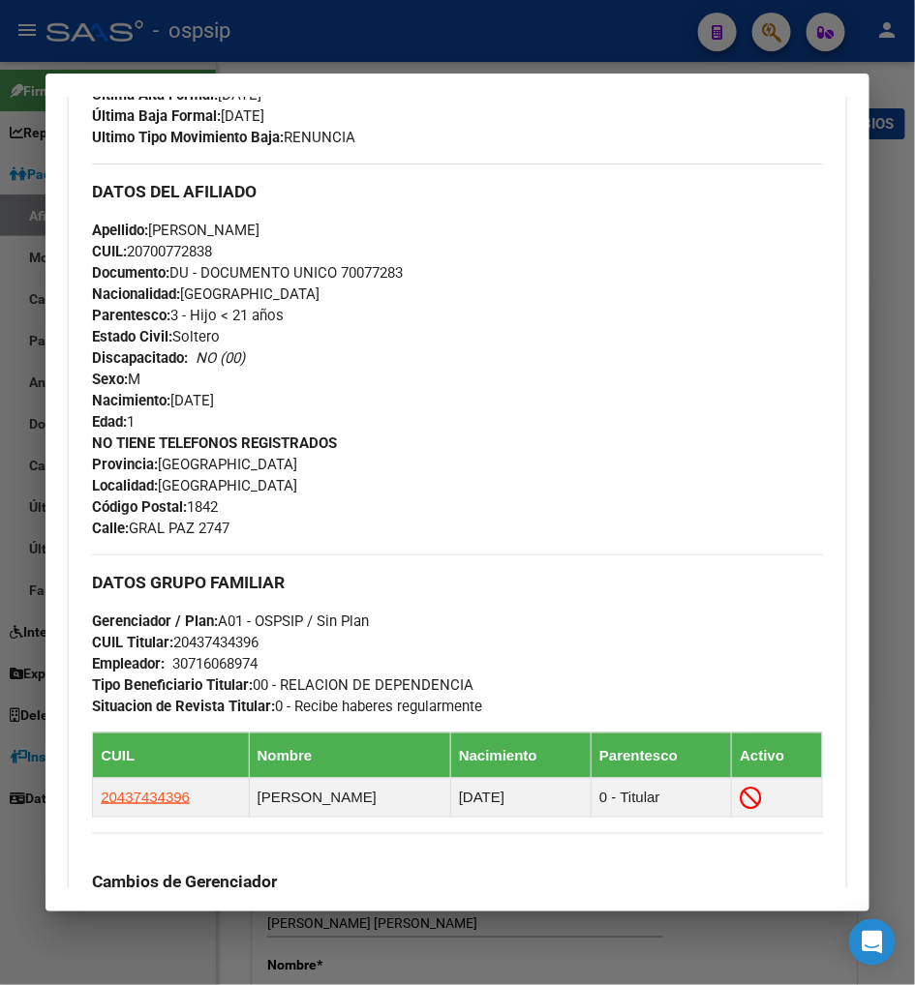
click at [767, 34] on div at bounding box center [457, 492] width 915 height 985
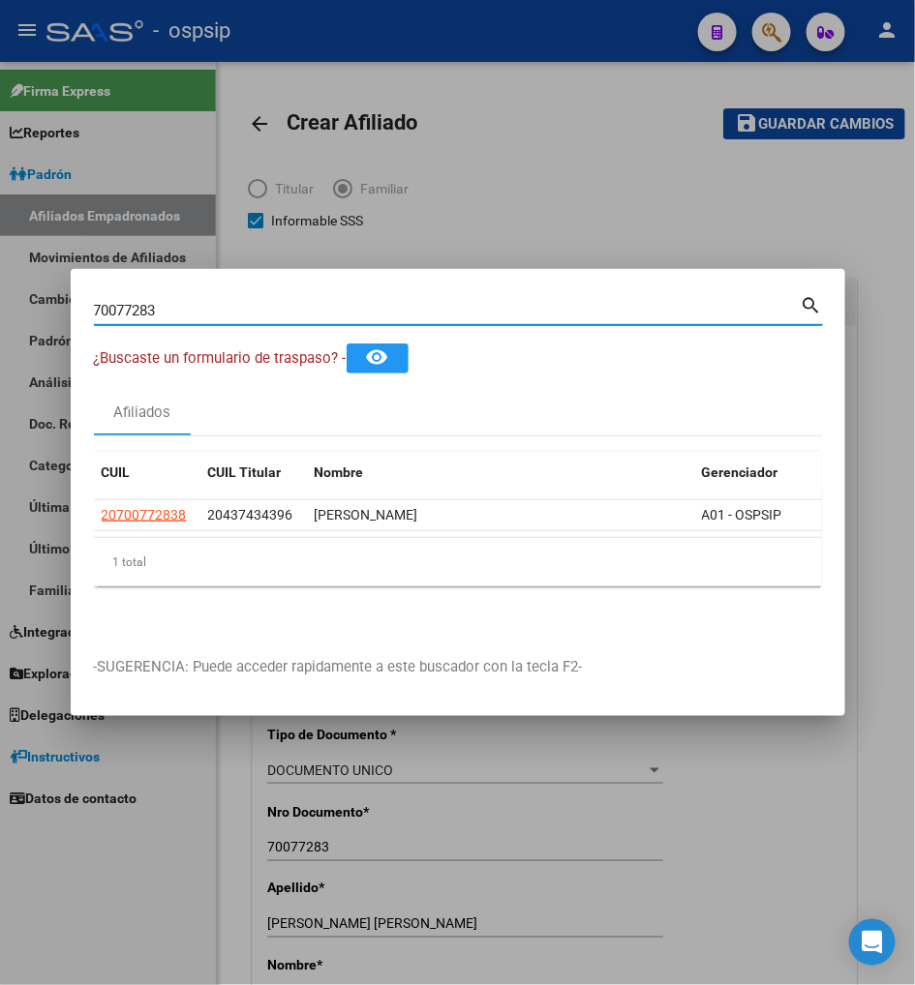
click at [180, 312] on input "70077283" at bounding box center [447, 310] width 707 height 17
type input "7"
type input "43743439"
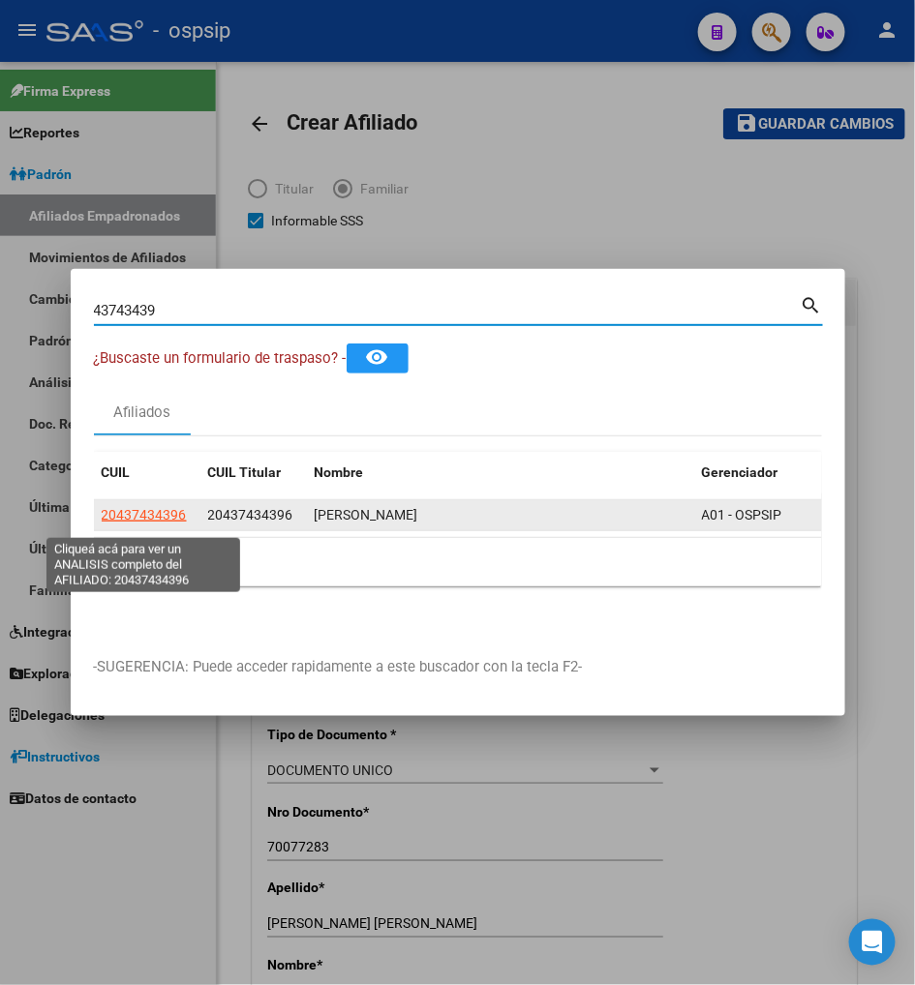
click at [152, 518] on span "20437434396" at bounding box center [144, 514] width 85 height 15
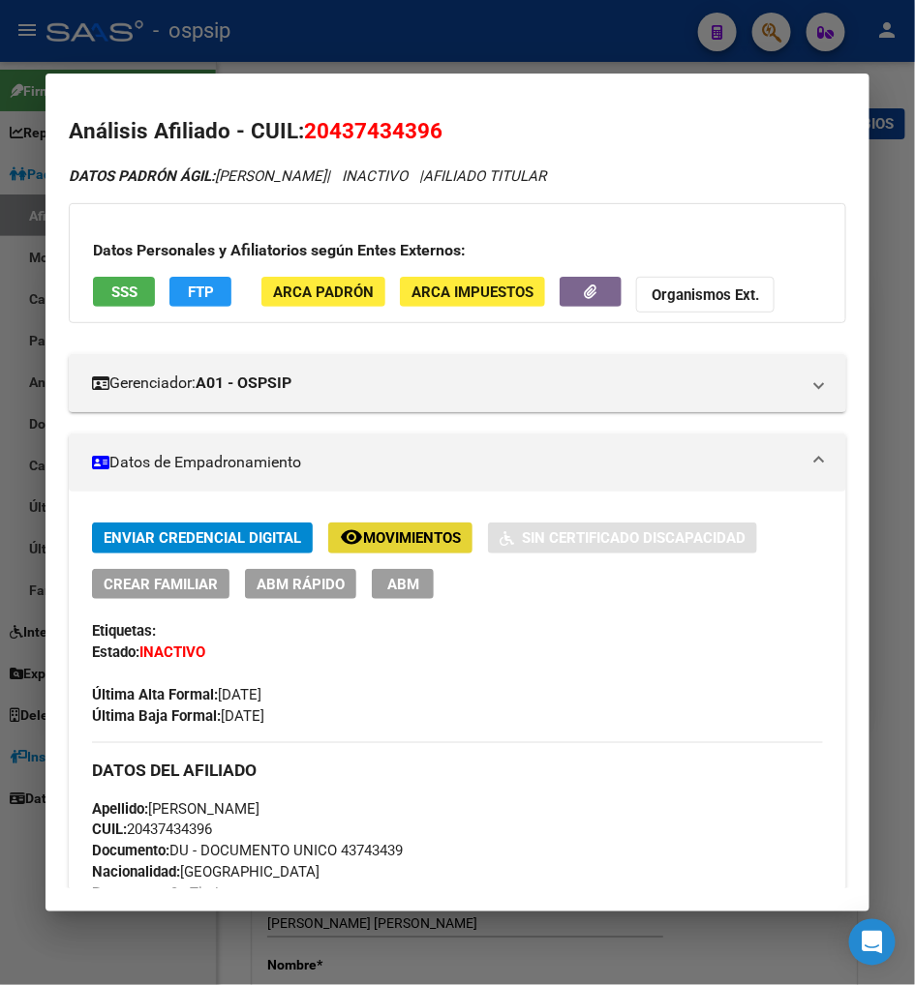
click at [375, 545] on span "Movimientos" at bounding box center [412, 538] width 98 height 17
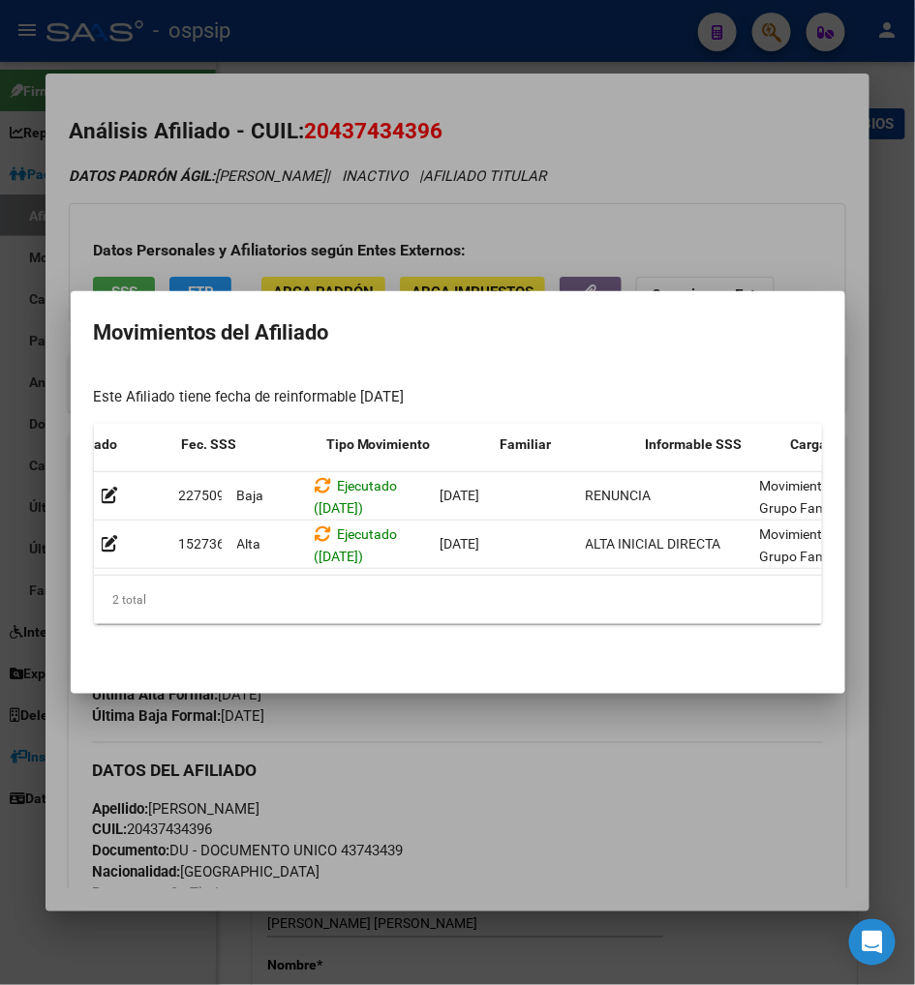
scroll to position [0, 413]
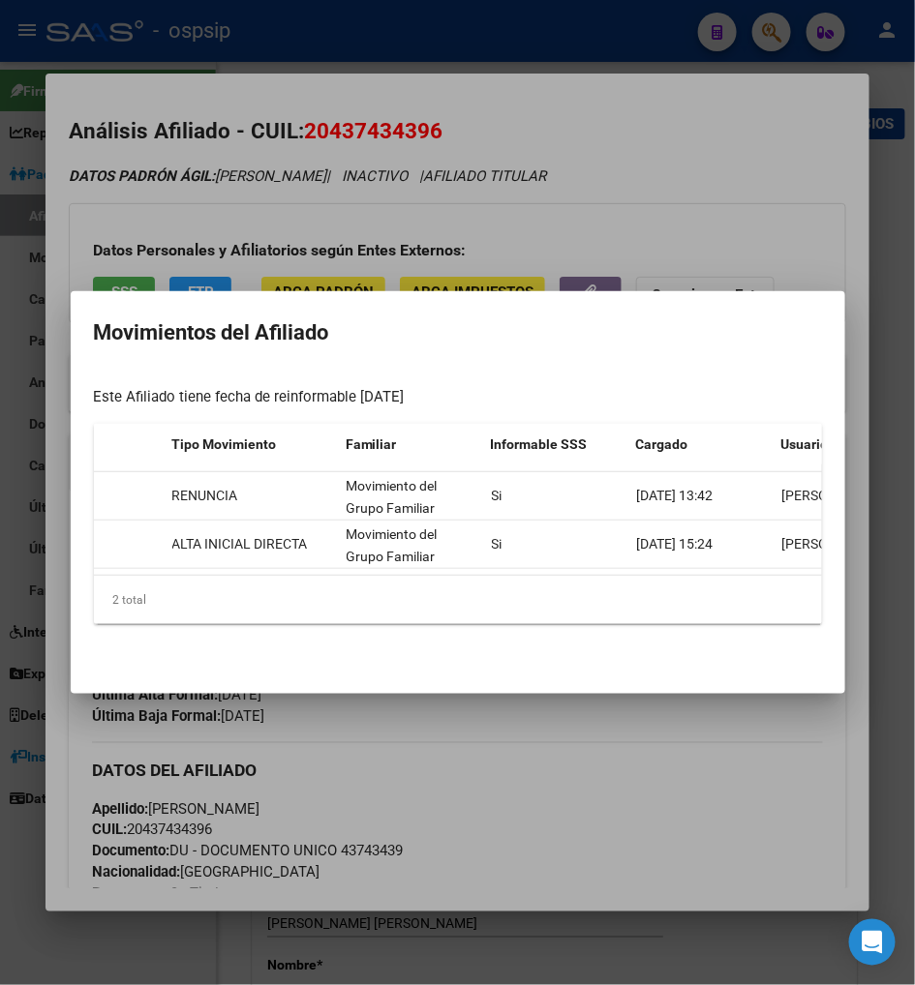
click at [656, 790] on div at bounding box center [457, 492] width 915 height 985
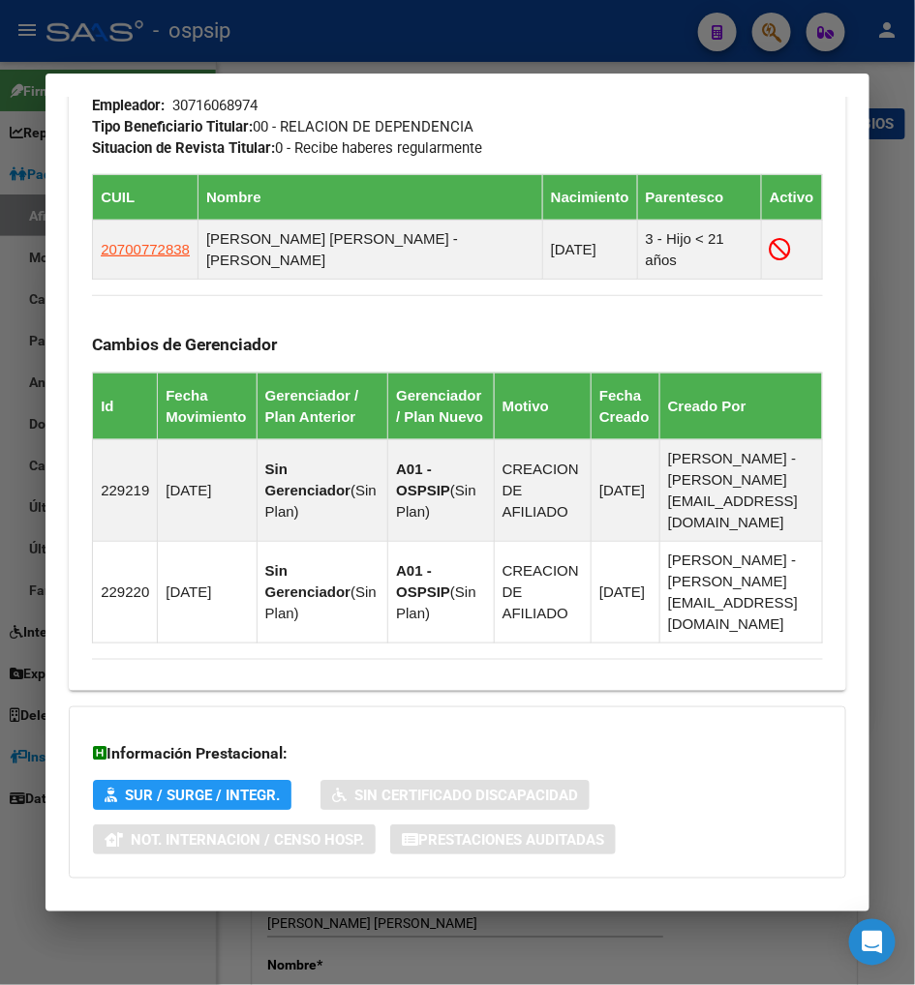
scroll to position [1171, 0]
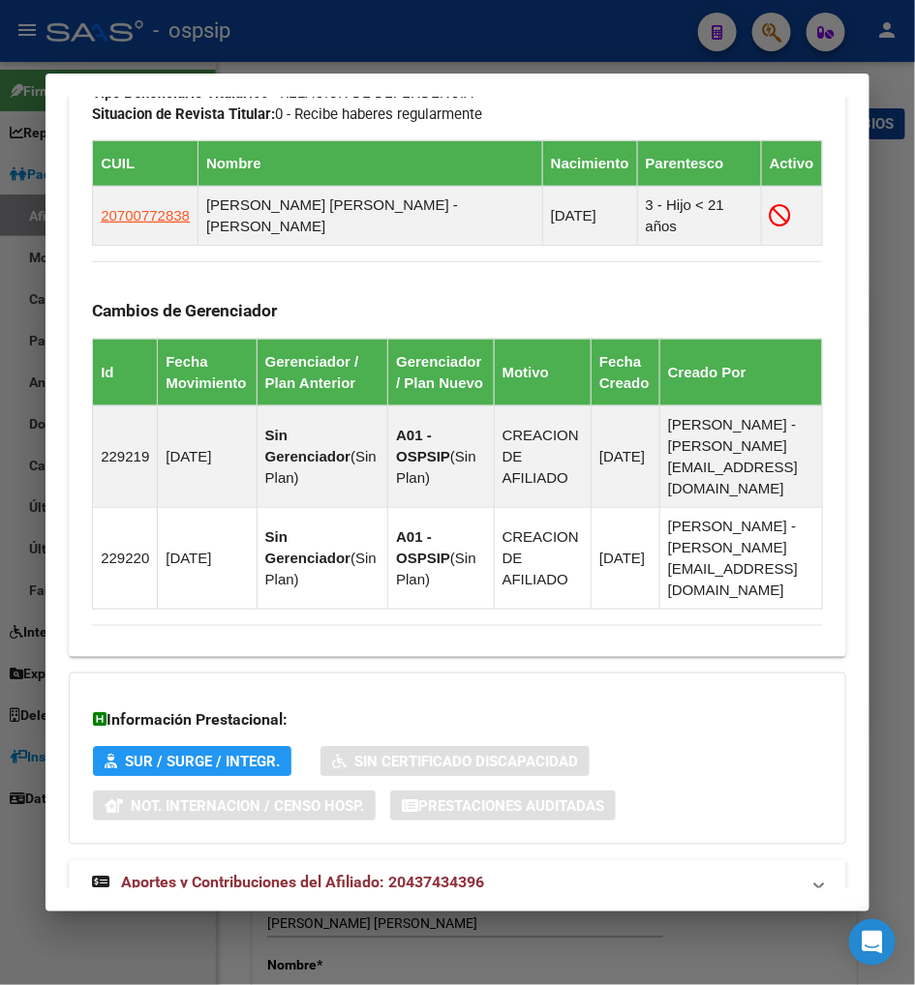
drag, startPoint x: 200, startPoint y: 817, endPoint x: 228, endPoint y: 791, distance: 38.3
click at [201, 874] on span "Aportes y Contribuciones del Afiliado: 20437434396" at bounding box center [302, 883] width 363 height 18
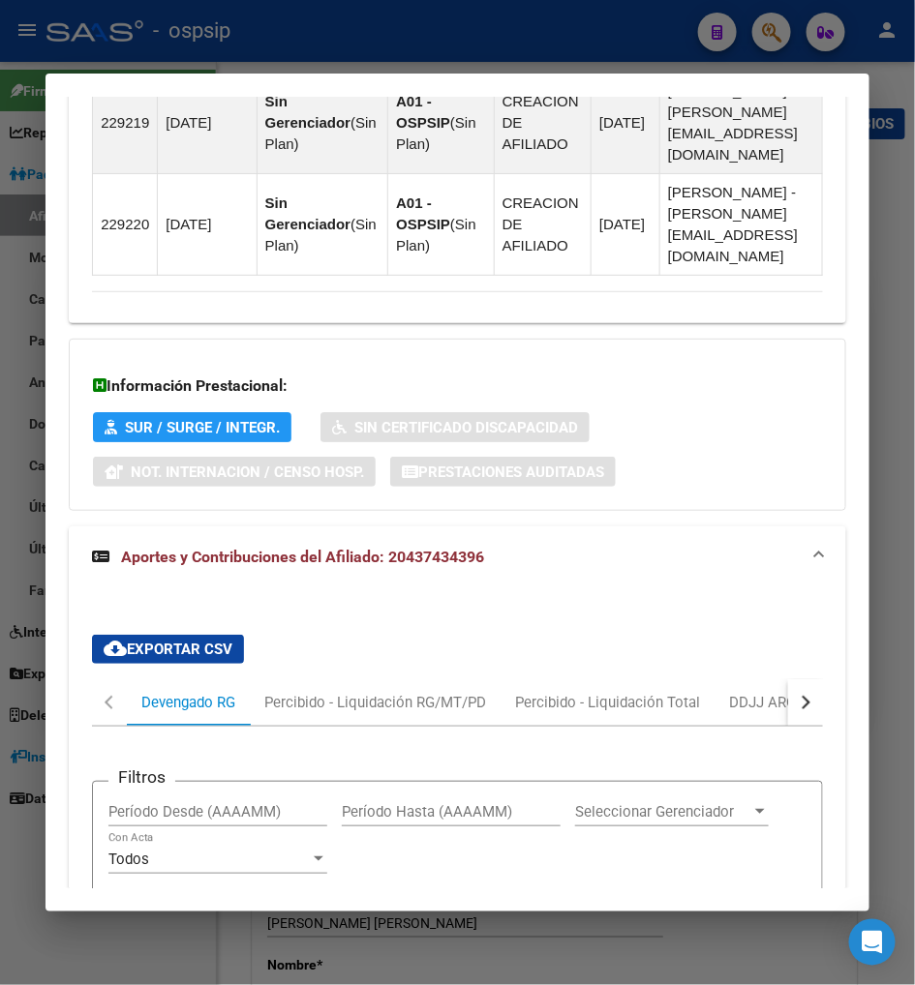
scroll to position [1936, 0]
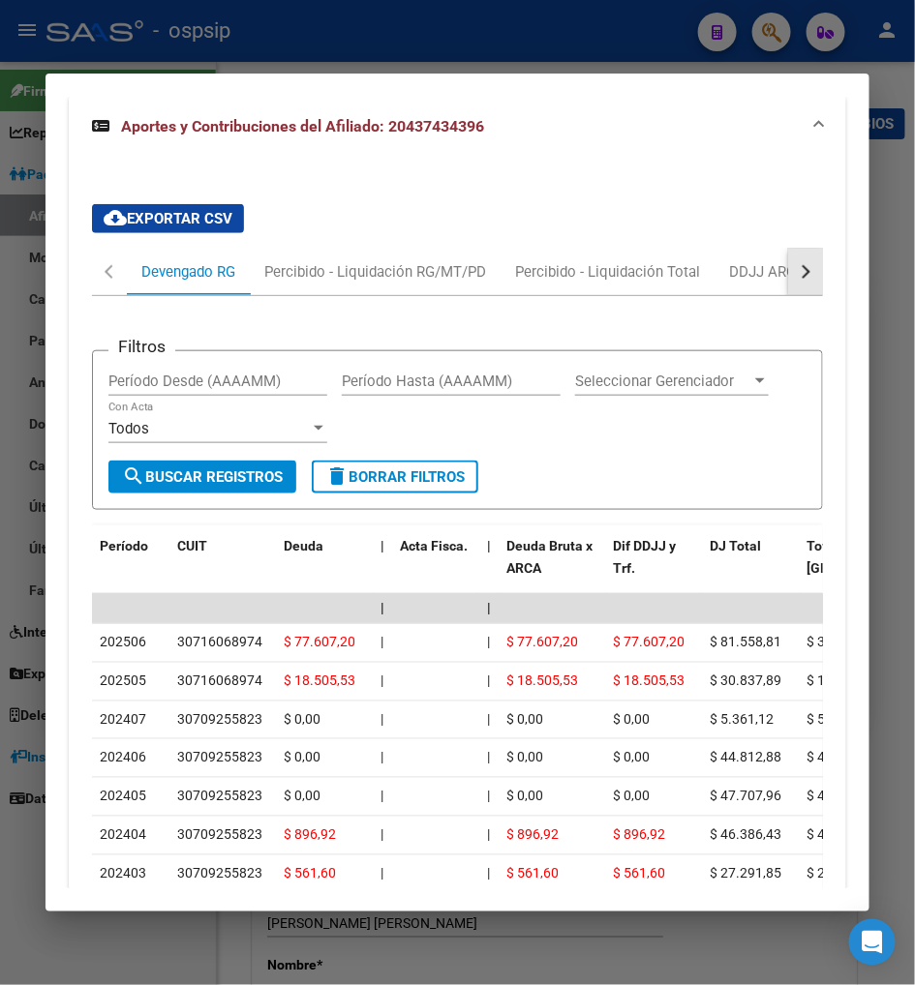
click at [823, 249] on button "button" at bounding box center [805, 272] width 35 height 46
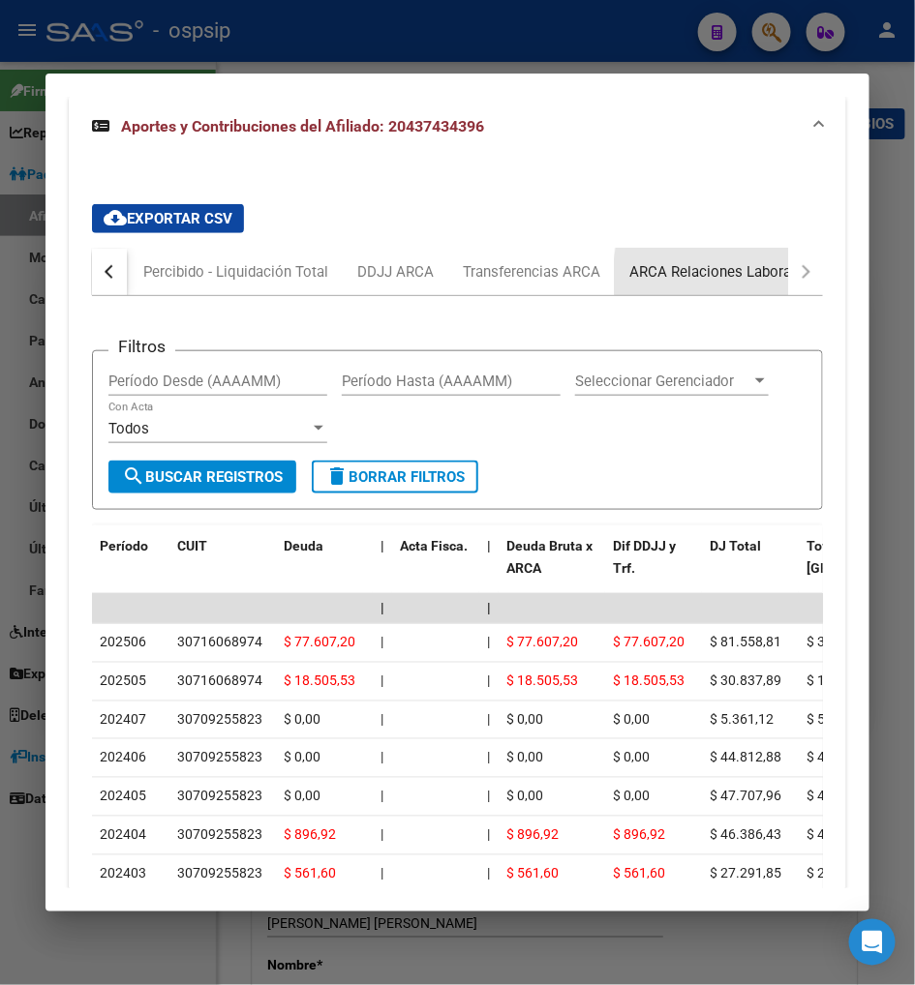
click at [750, 261] on div "ARCA Relaciones Laborales" at bounding box center [719, 271] width 181 height 21
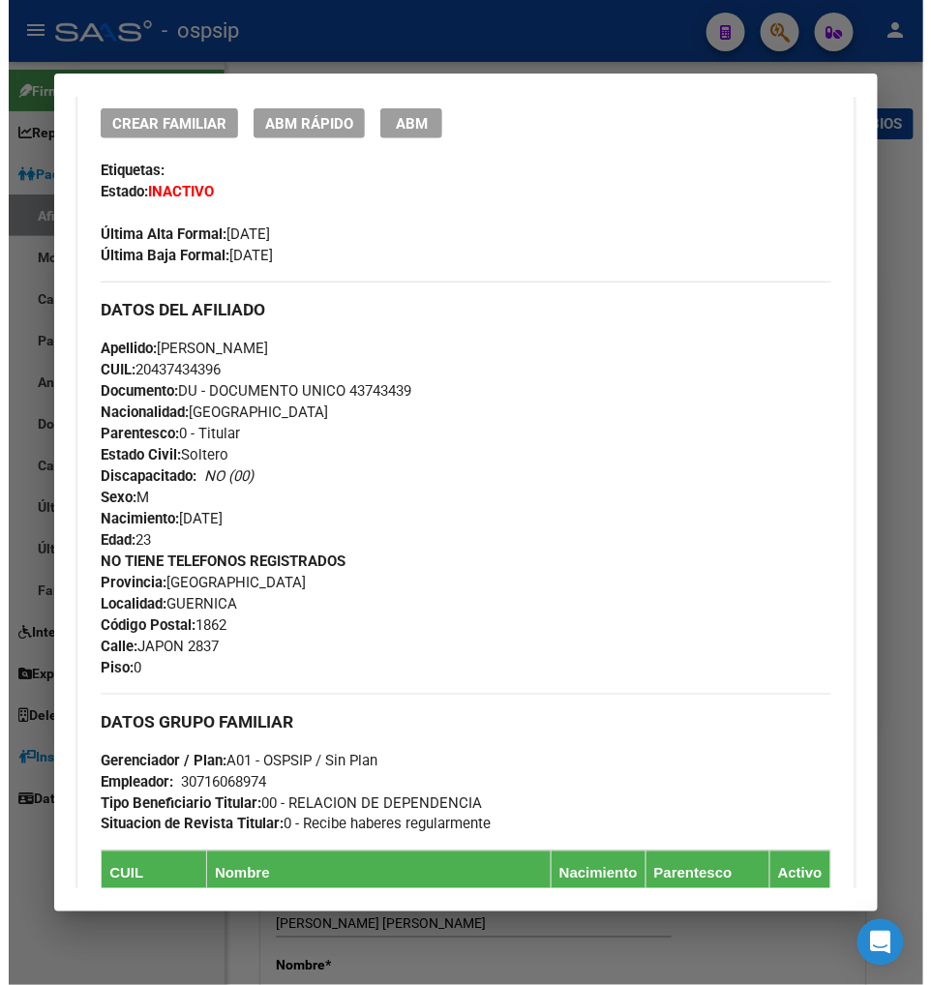
scroll to position [0, 0]
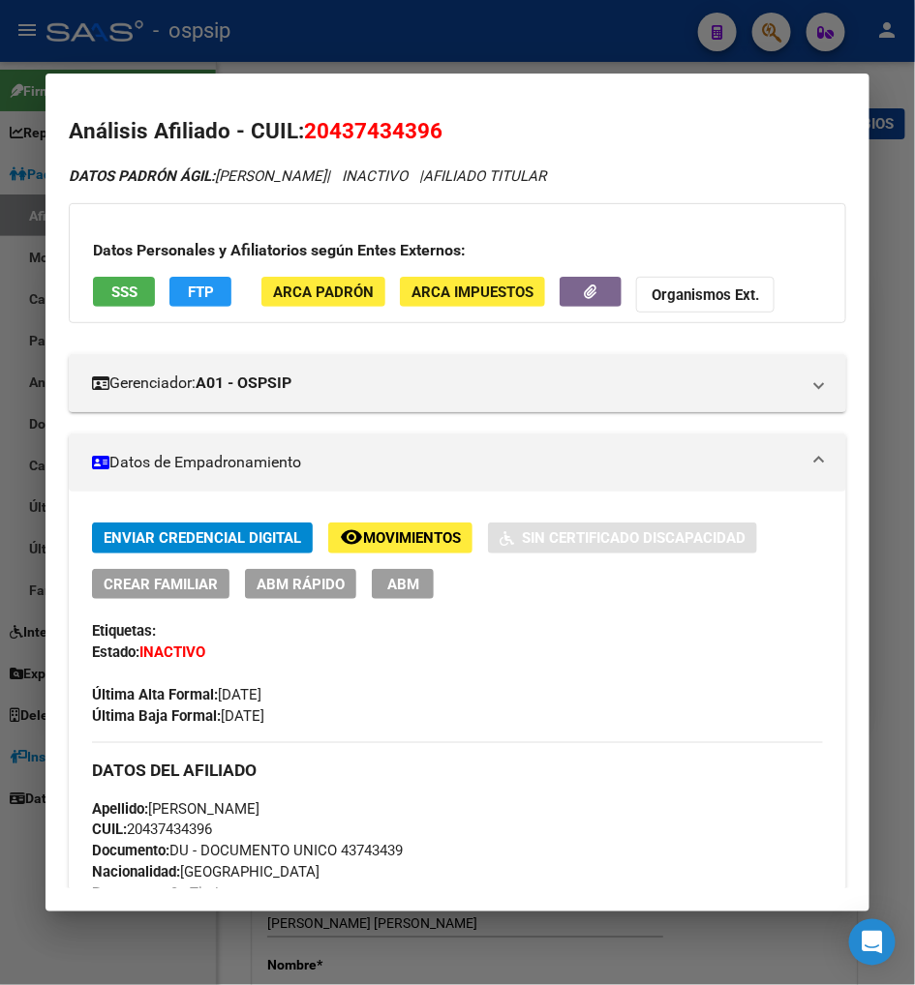
click at [383, 573] on button "ABM" at bounding box center [403, 584] width 62 height 30
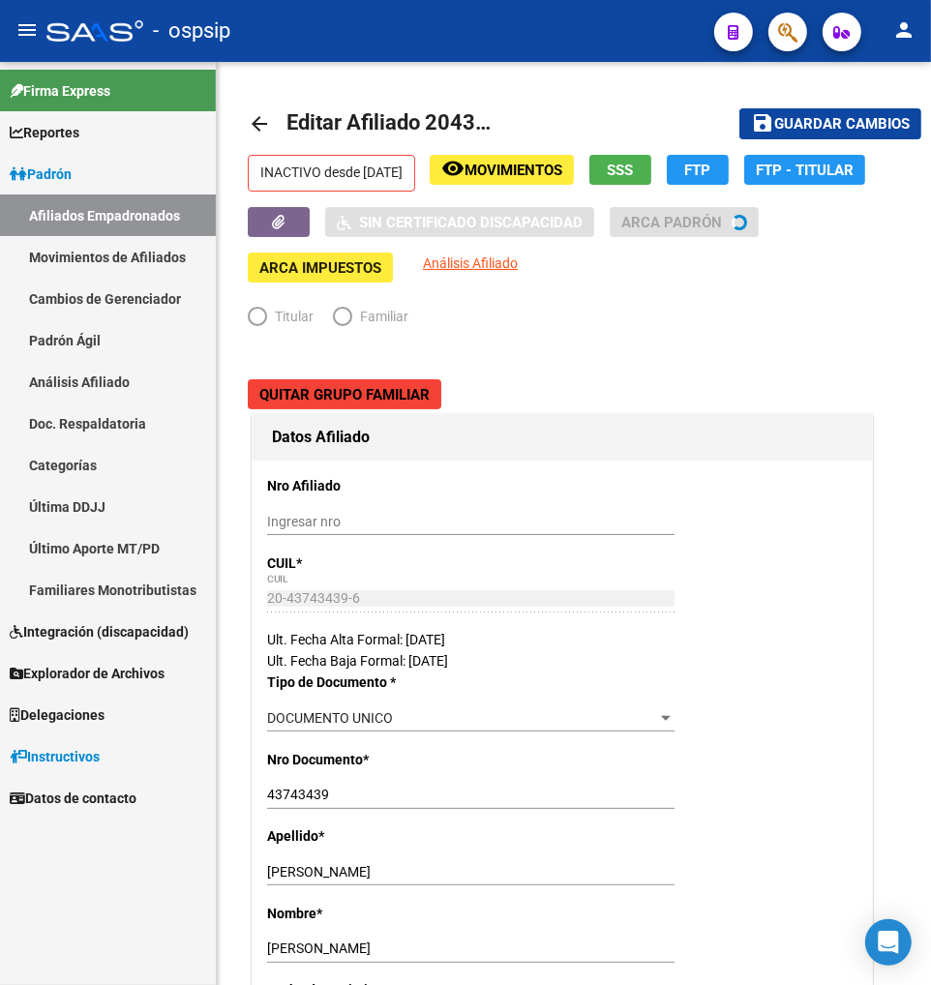
radio input "true"
type input "30-71606897-4"
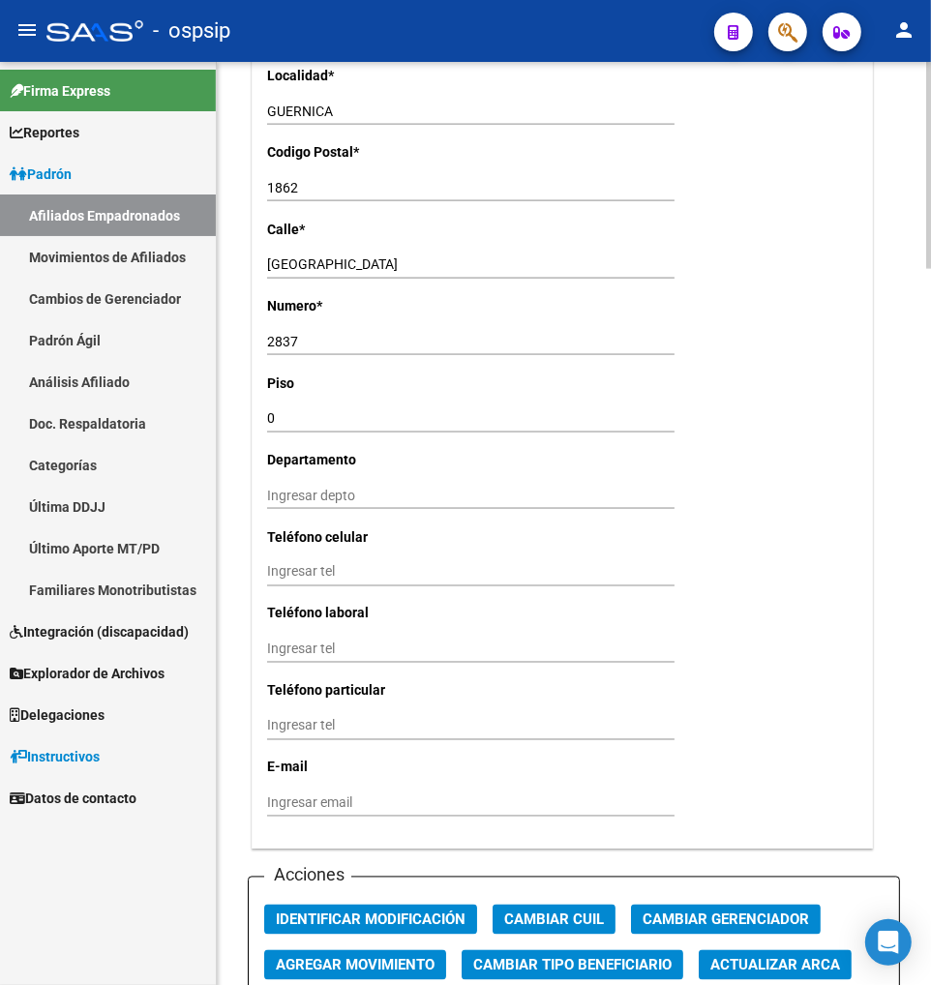
scroll to position [1936, 0]
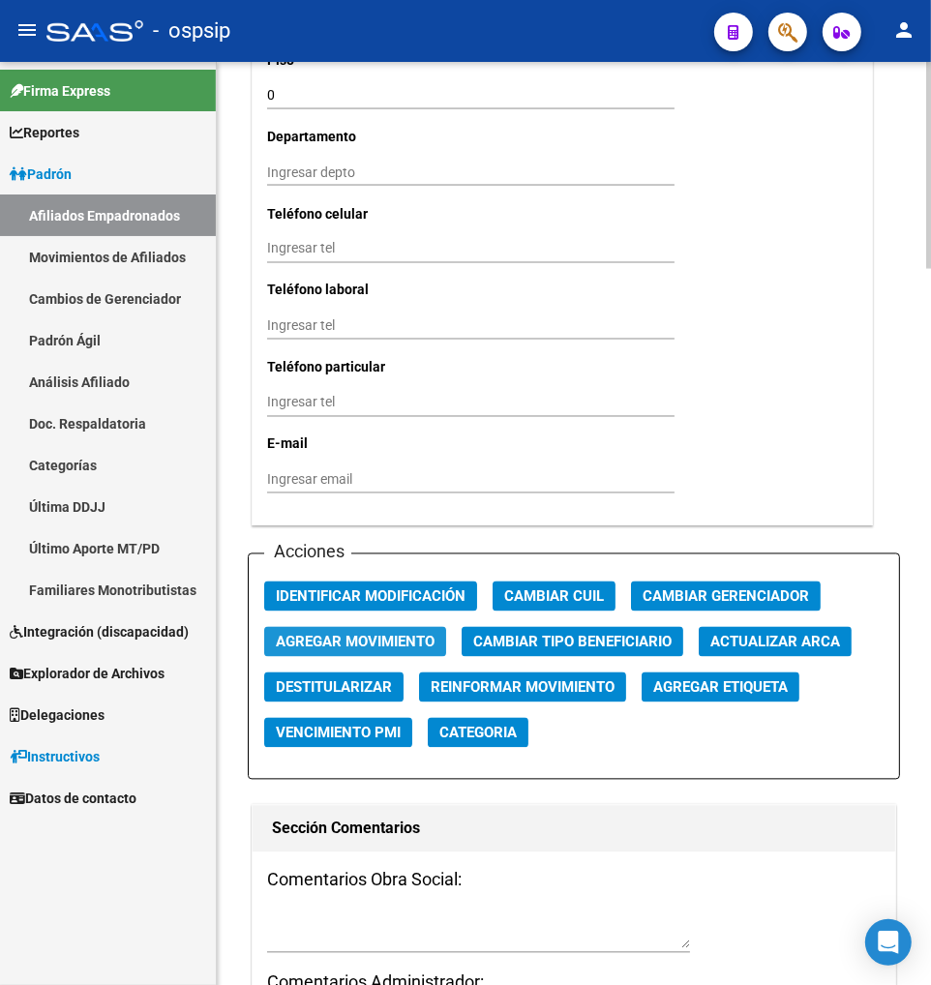
click at [330, 639] on span "Agregar Movimiento" at bounding box center [355, 642] width 159 height 17
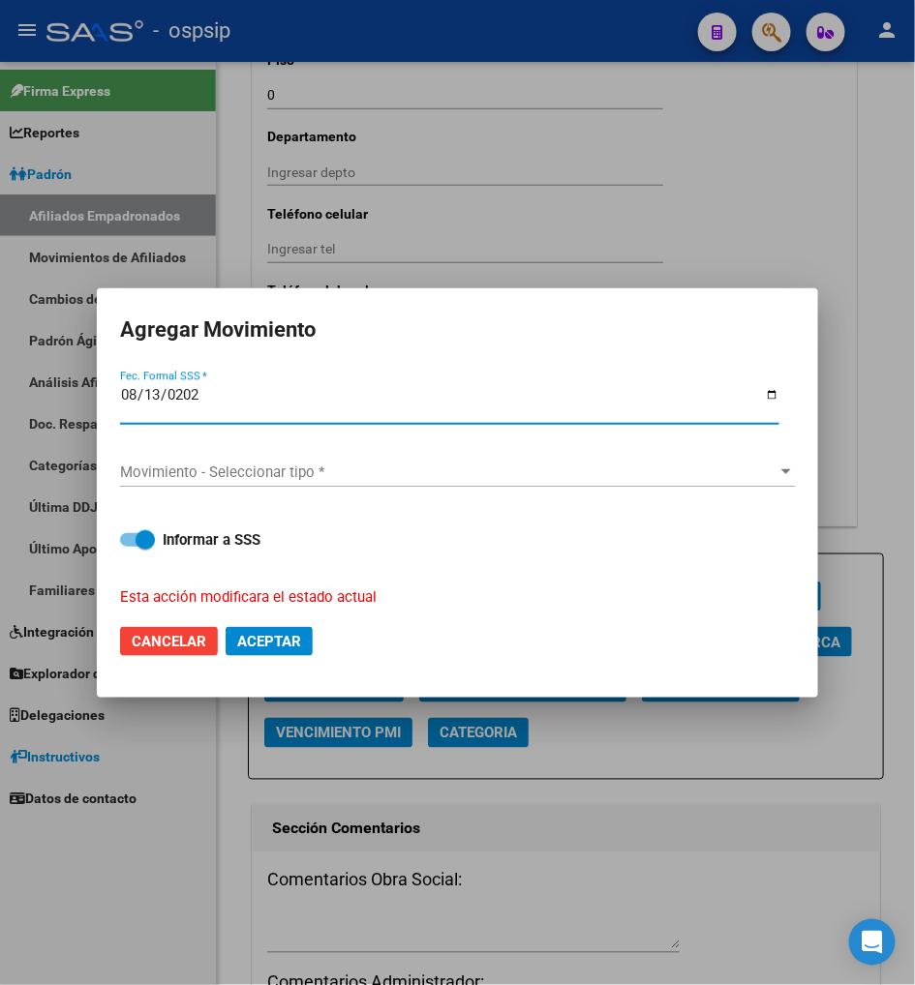
type input "[DATE]"
click at [546, 480] on span "Movimiento - Seleccionar tipo *" at bounding box center [448, 472] width 657 height 17
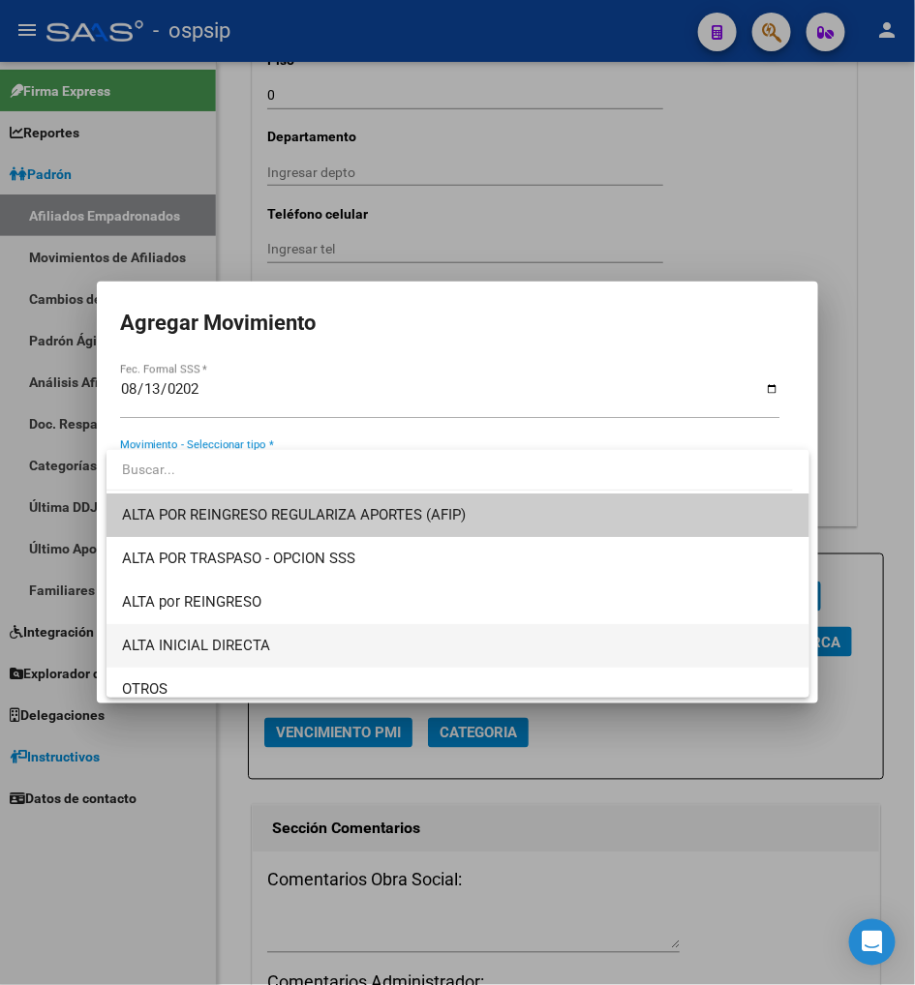
click at [321, 645] on span "ALTA INICIAL DIRECTA" at bounding box center [458, 646] width 672 height 44
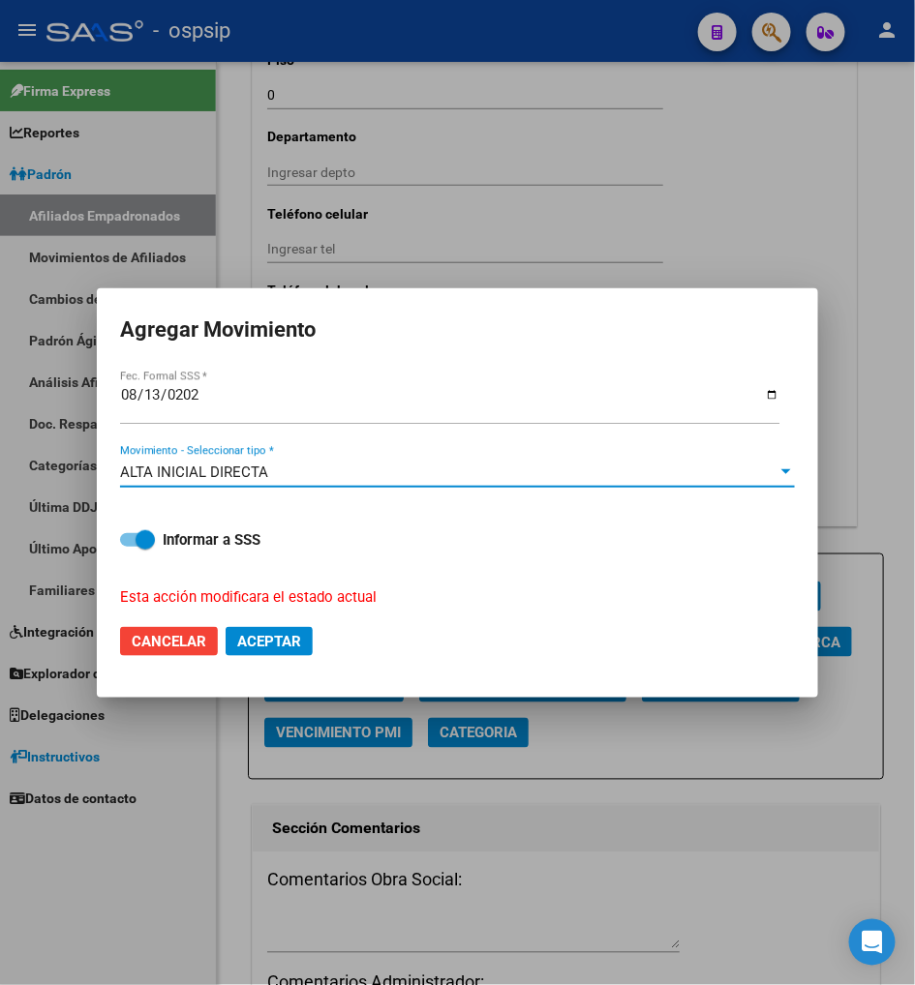
drag, startPoint x: 281, startPoint y: 645, endPoint x: 295, endPoint y: 633, distance: 18.6
click at [282, 645] on span "Aceptar" at bounding box center [269, 641] width 64 height 17
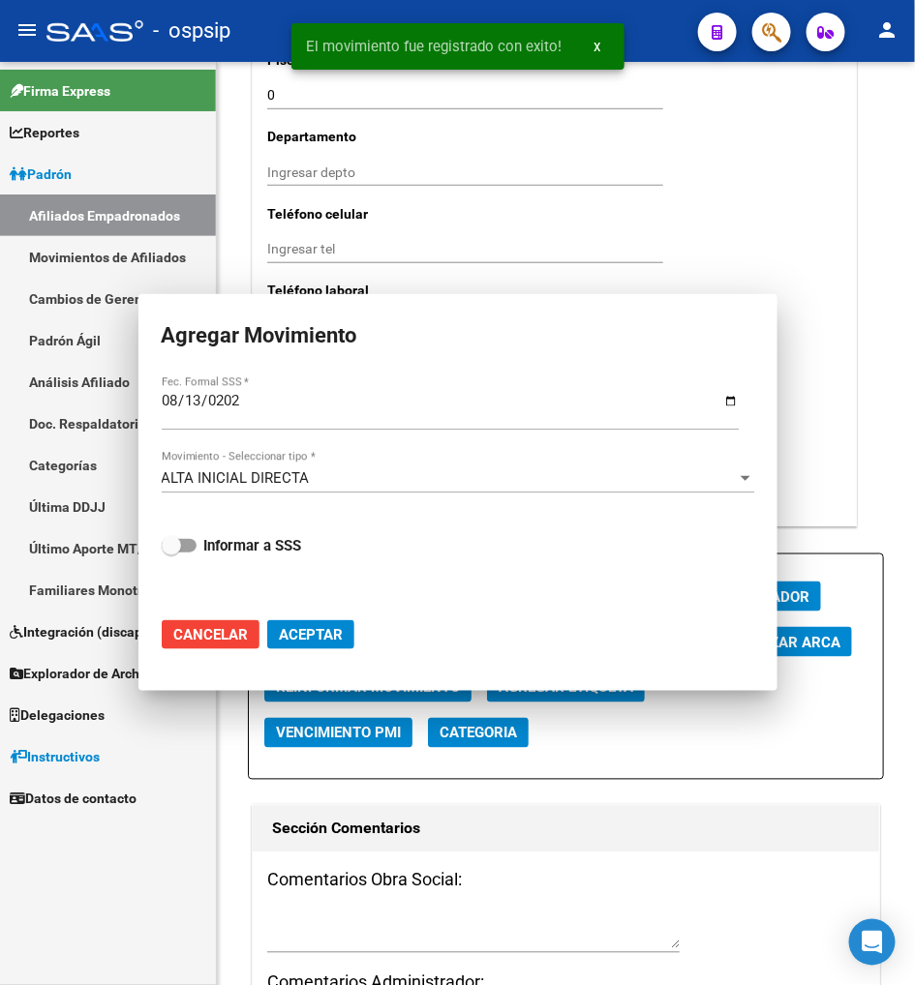
checkbox input "false"
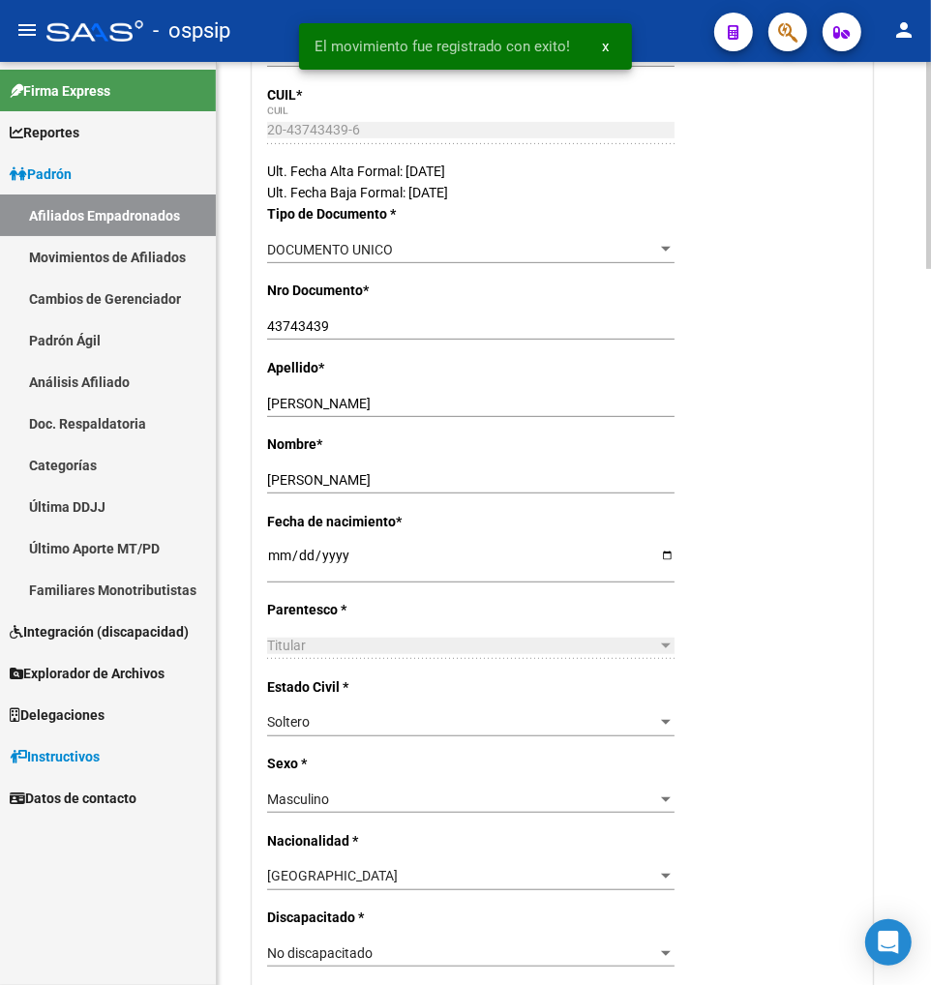
scroll to position [0, 0]
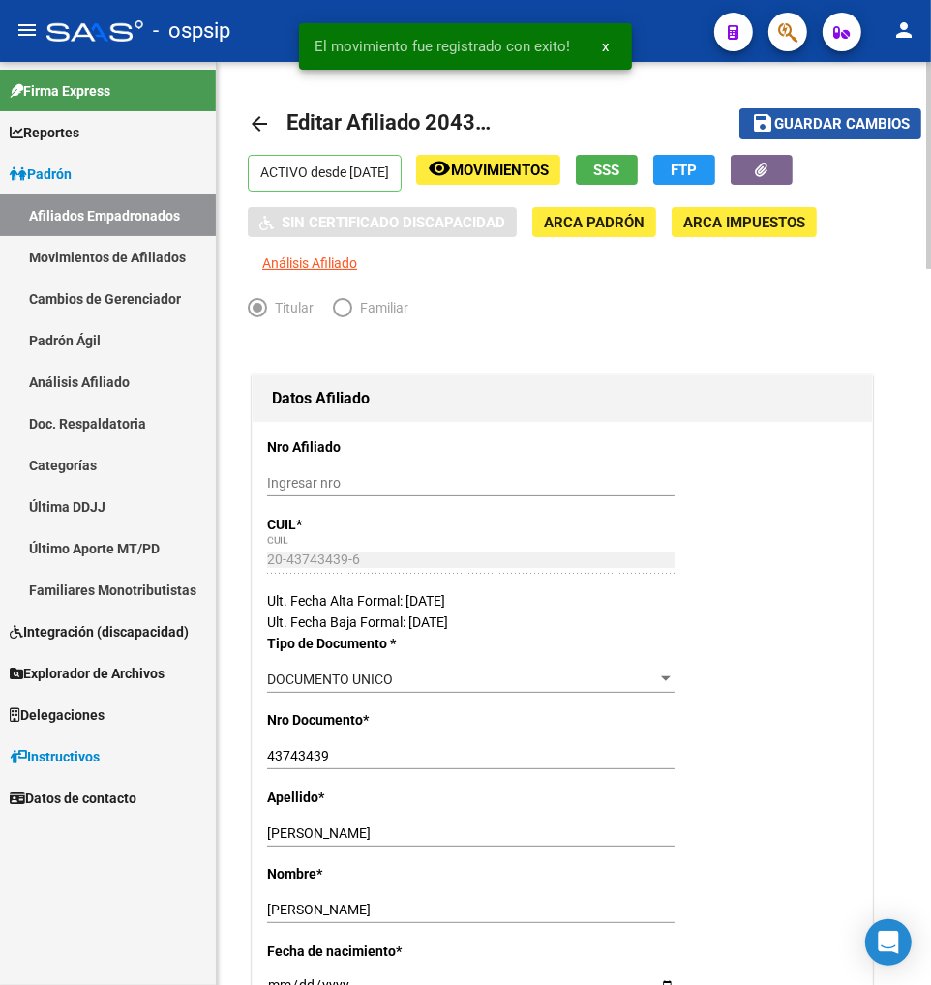
click at [846, 127] on span "Guardar cambios" at bounding box center [842, 124] width 136 height 17
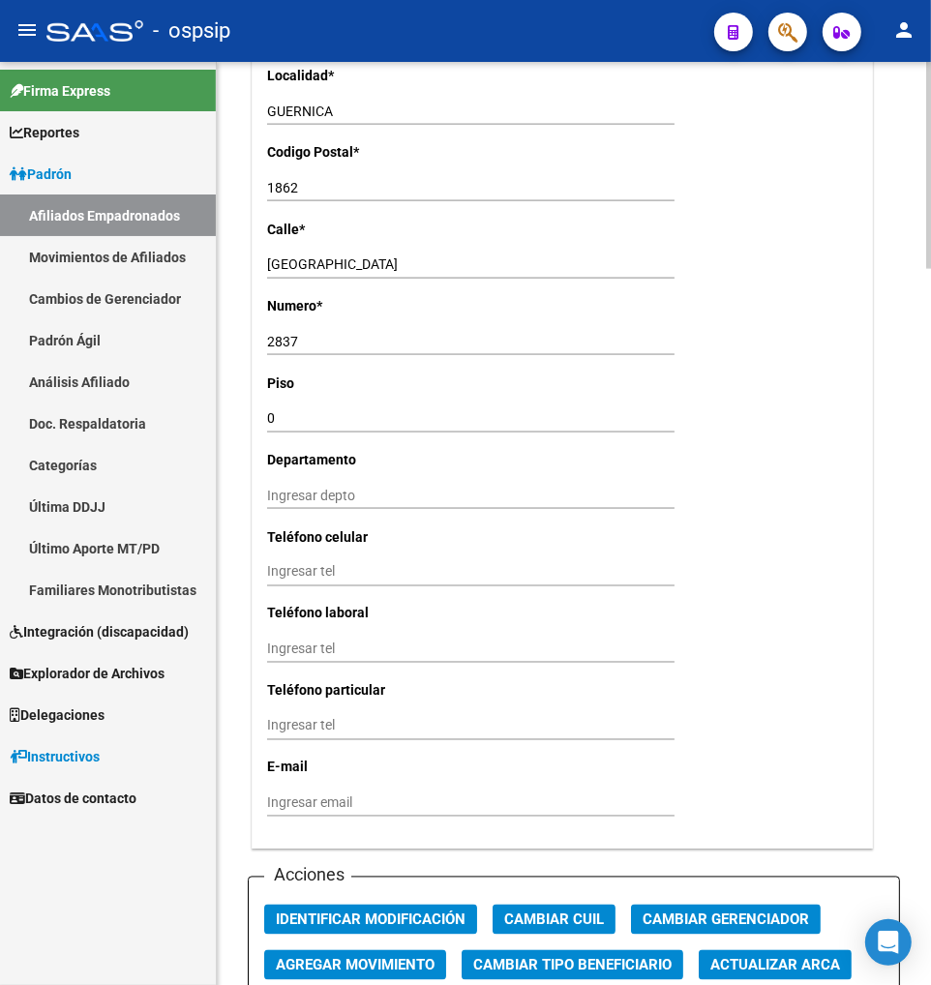
scroll to position [1936, 0]
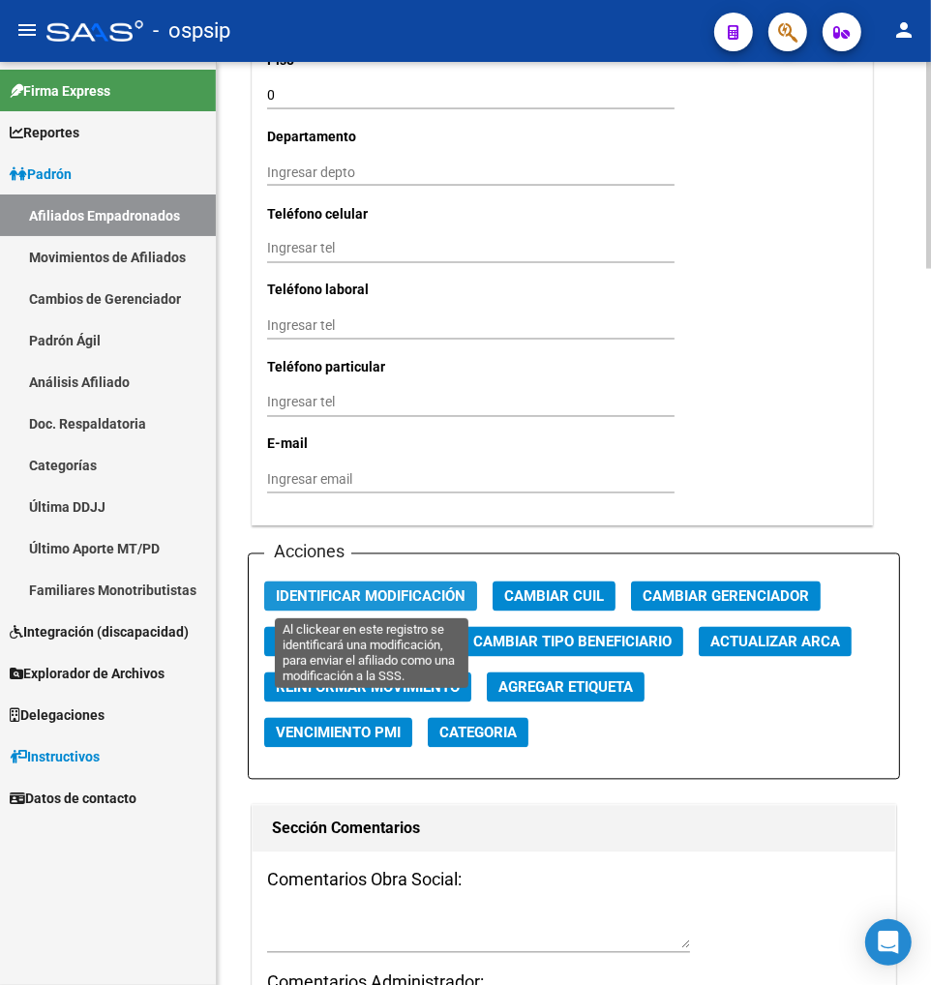
click at [364, 601] on span "Identificar Modificación" at bounding box center [371, 596] width 190 height 17
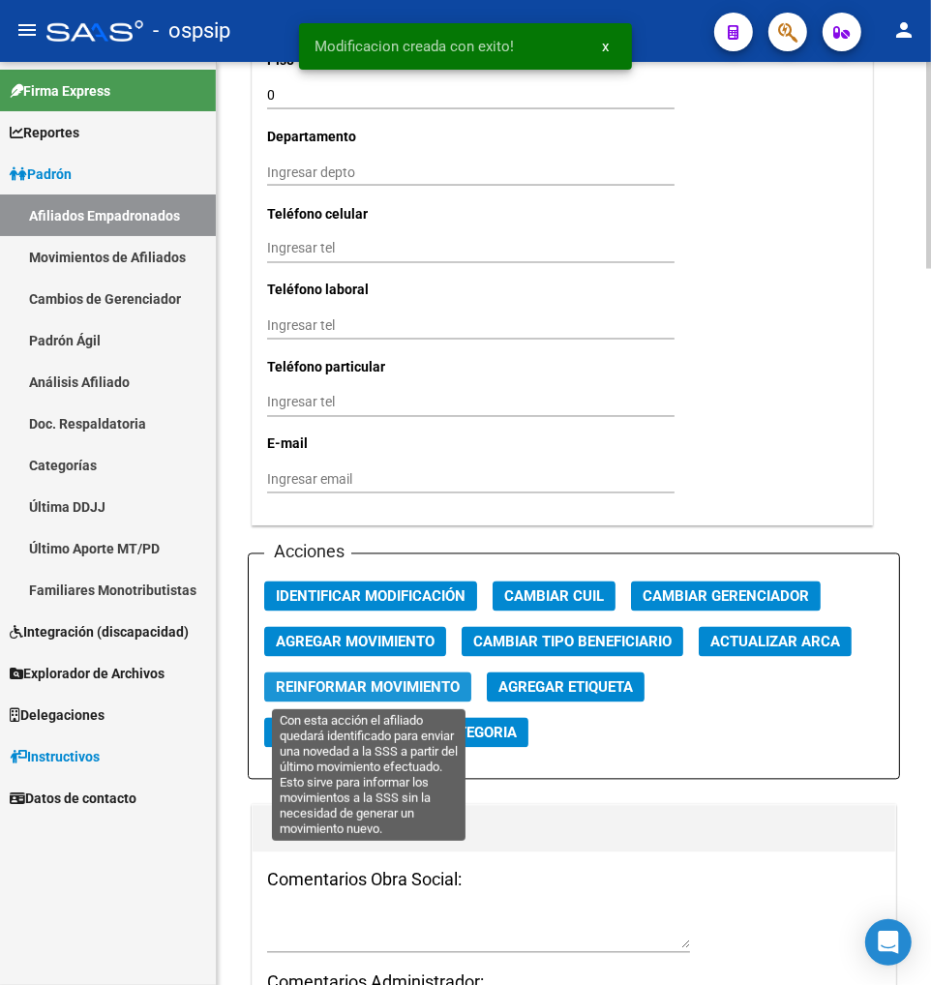
click at [359, 687] on span "Reinformar Movimiento" at bounding box center [368, 687] width 184 height 17
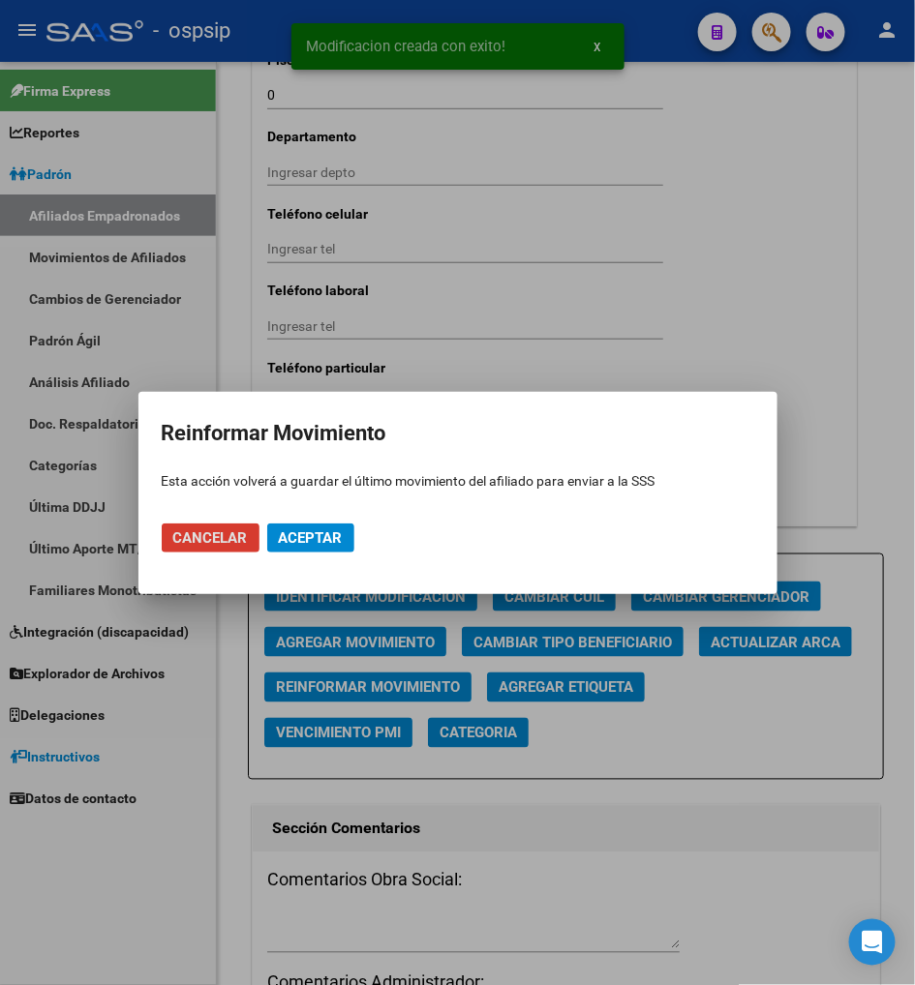
click at [313, 536] on span "Aceptar" at bounding box center [311, 537] width 64 height 17
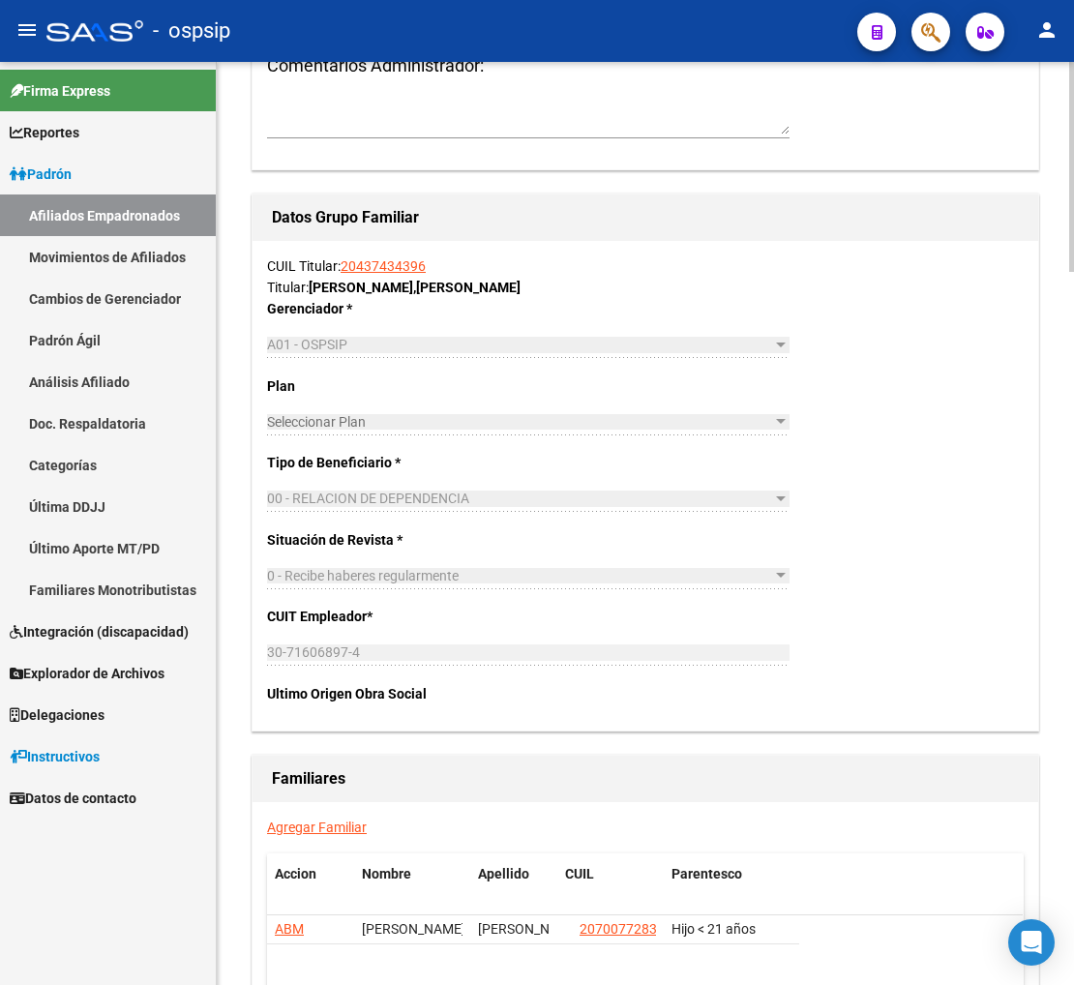
scroll to position [3147, 0]
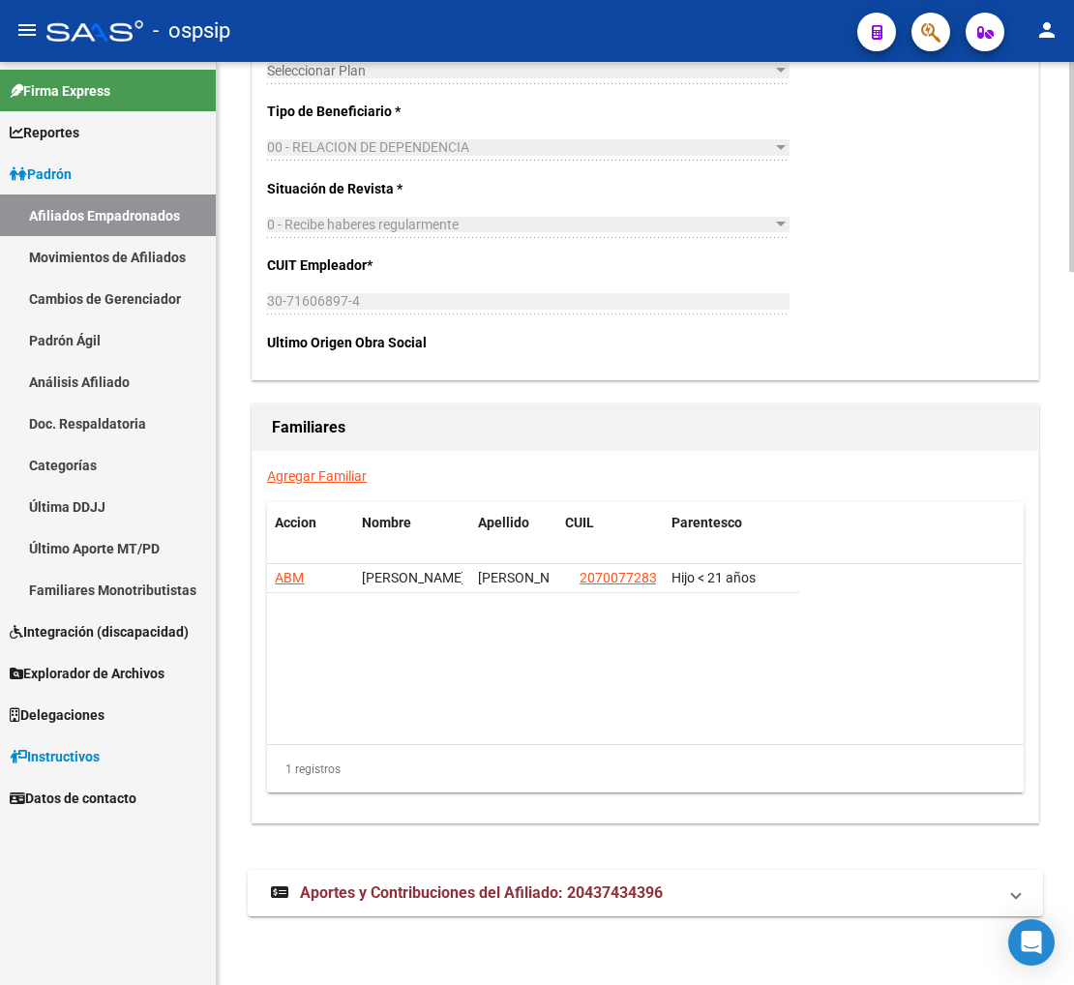
click at [407, 892] on span "Aportes y Contribuciones del Afiliado: 20437434396" at bounding box center [481, 893] width 363 height 18
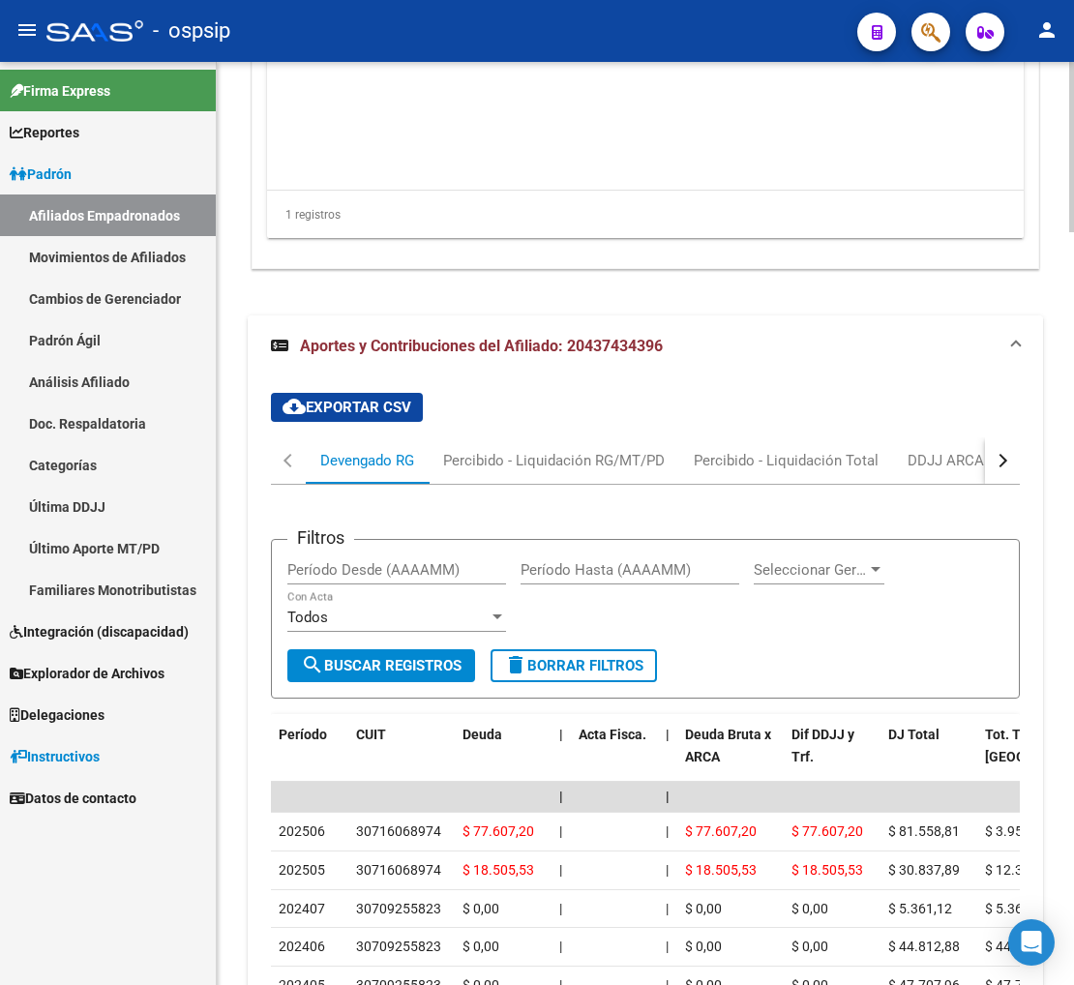
scroll to position [3947, 0]
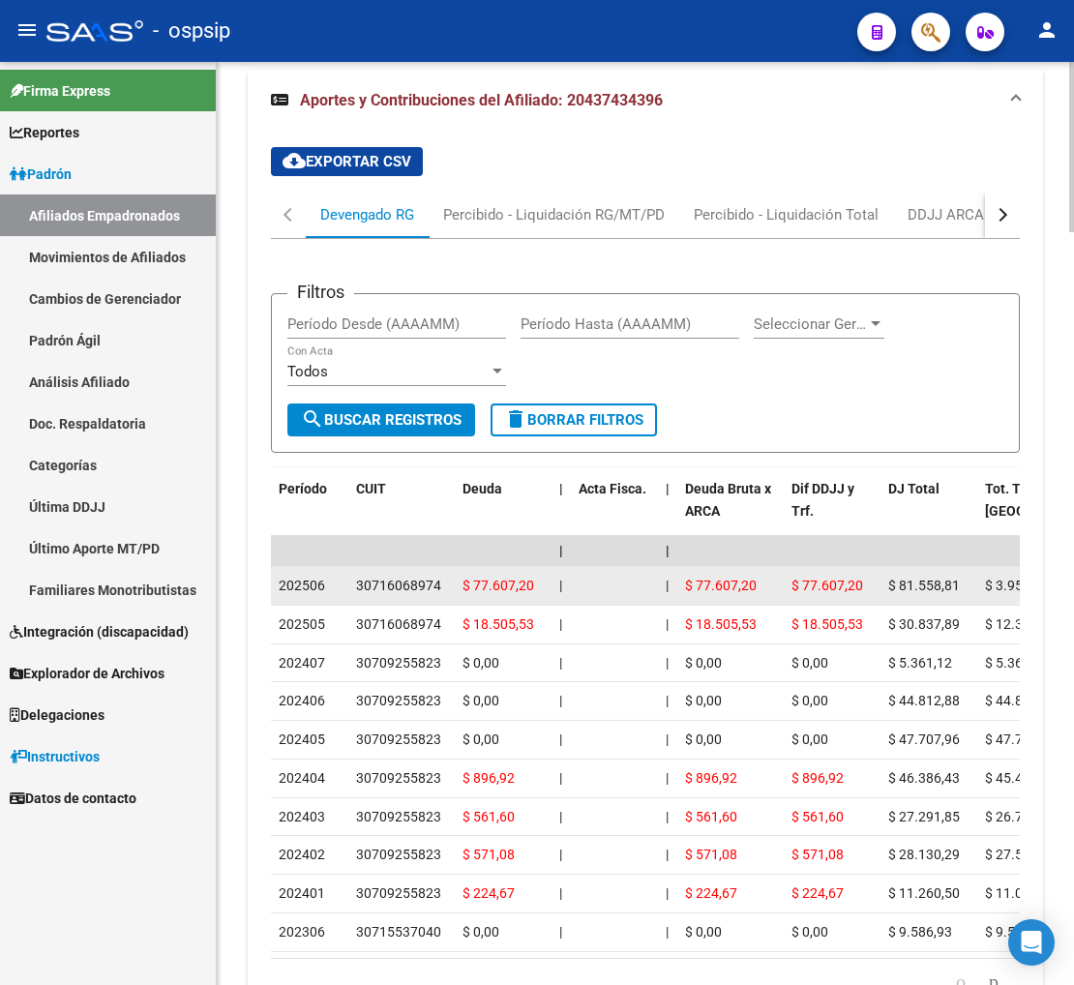
drag, startPoint x: 360, startPoint y: 584, endPoint x: 449, endPoint y: 571, distance: 89.9
click at [449, 571] on datatable-body-cell "30716068974" at bounding box center [401, 586] width 106 height 38
copy div "30716068974"
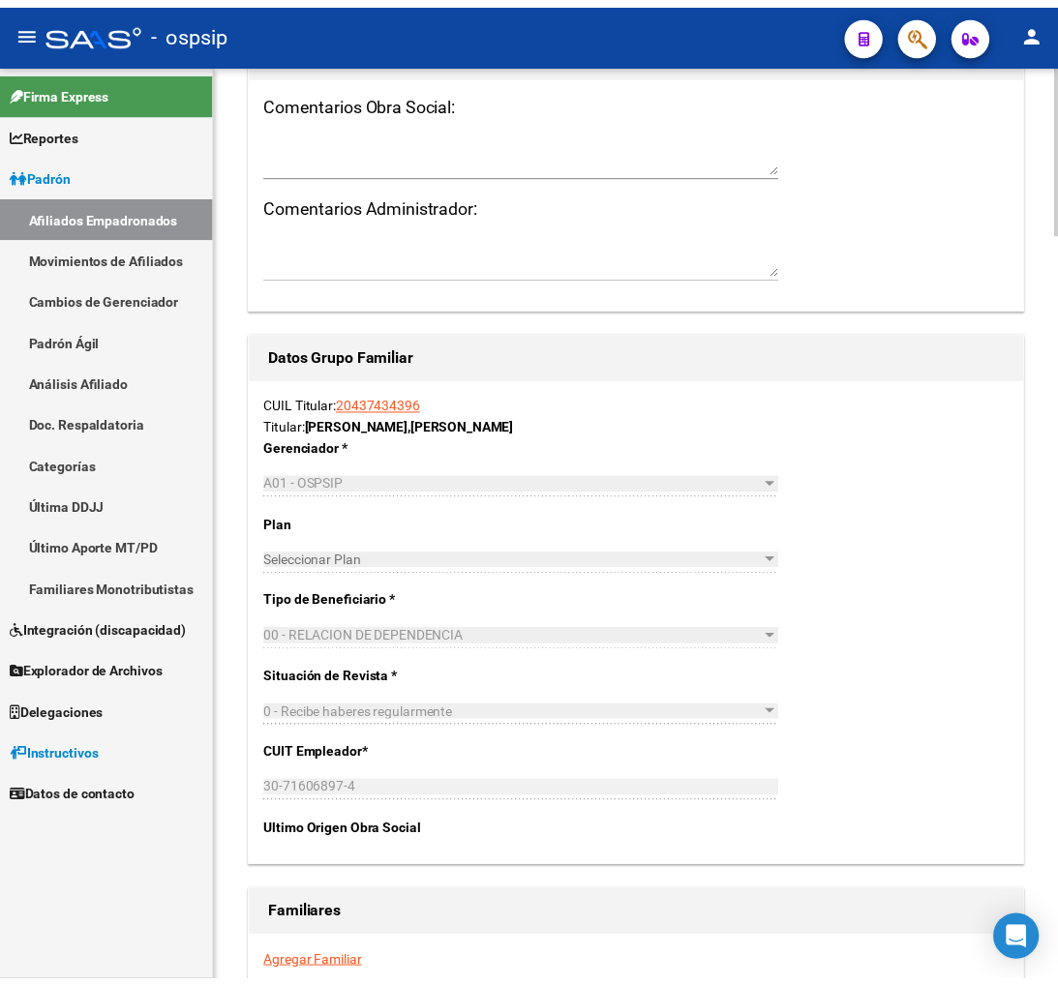
scroll to position [3087, 0]
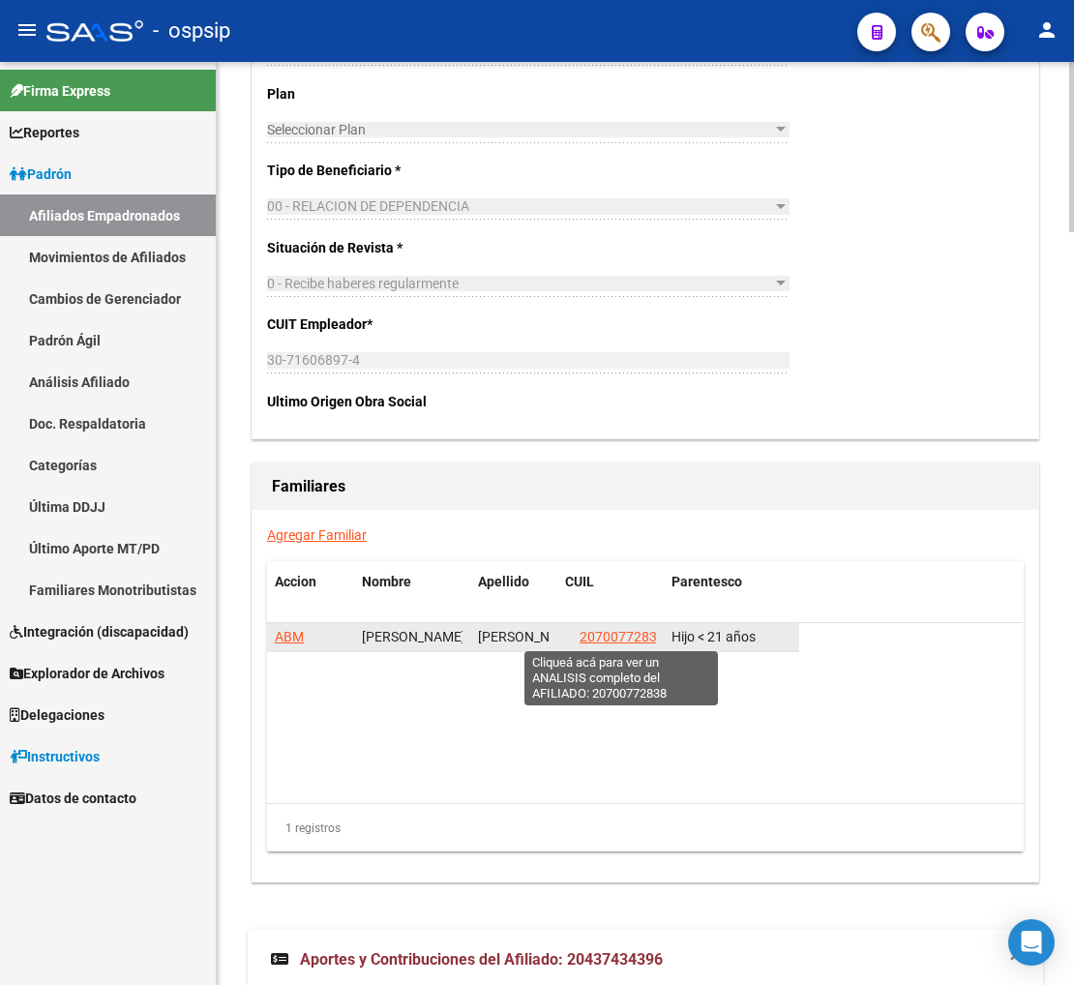
click at [626, 639] on span "20700772838" at bounding box center [622, 636] width 85 height 15
type textarea "20700772838"
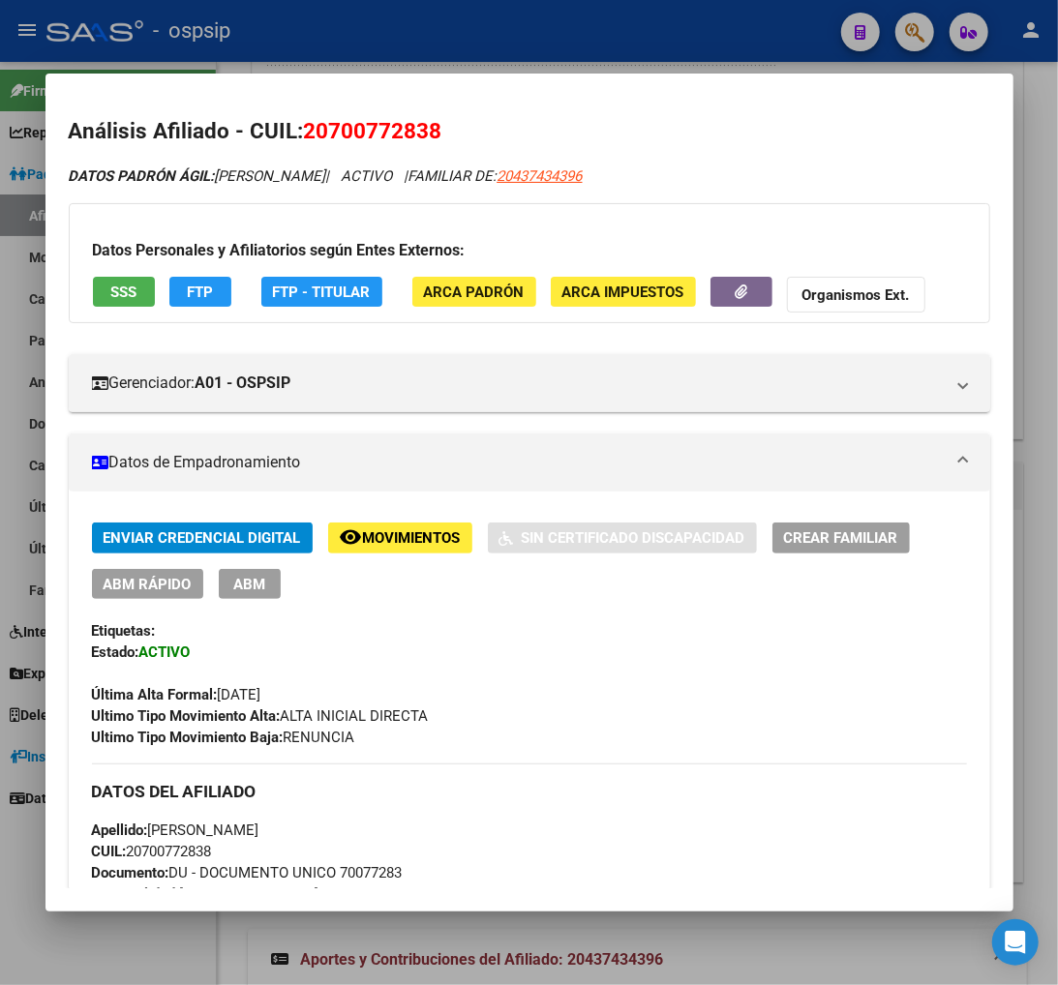
scroll to position [322, 0]
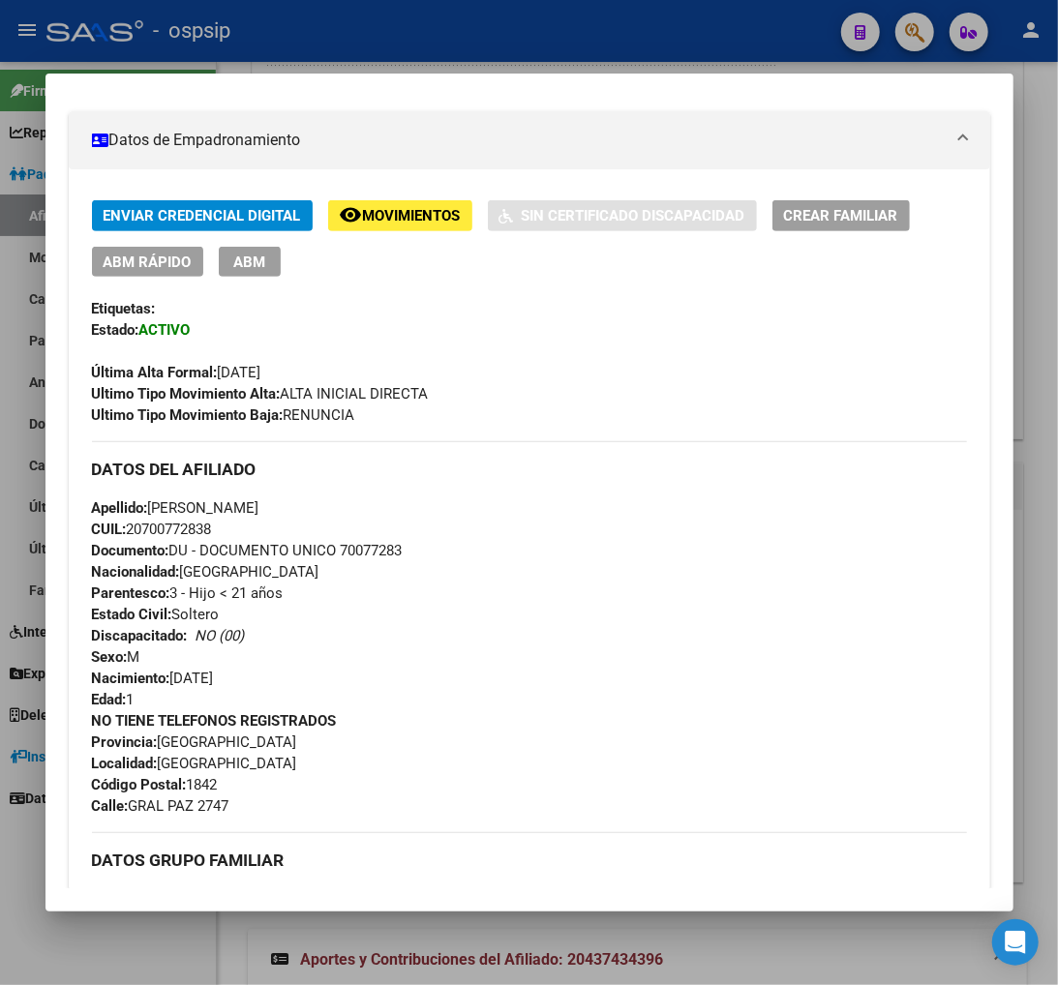
click at [910, 40] on div at bounding box center [529, 492] width 1058 height 985
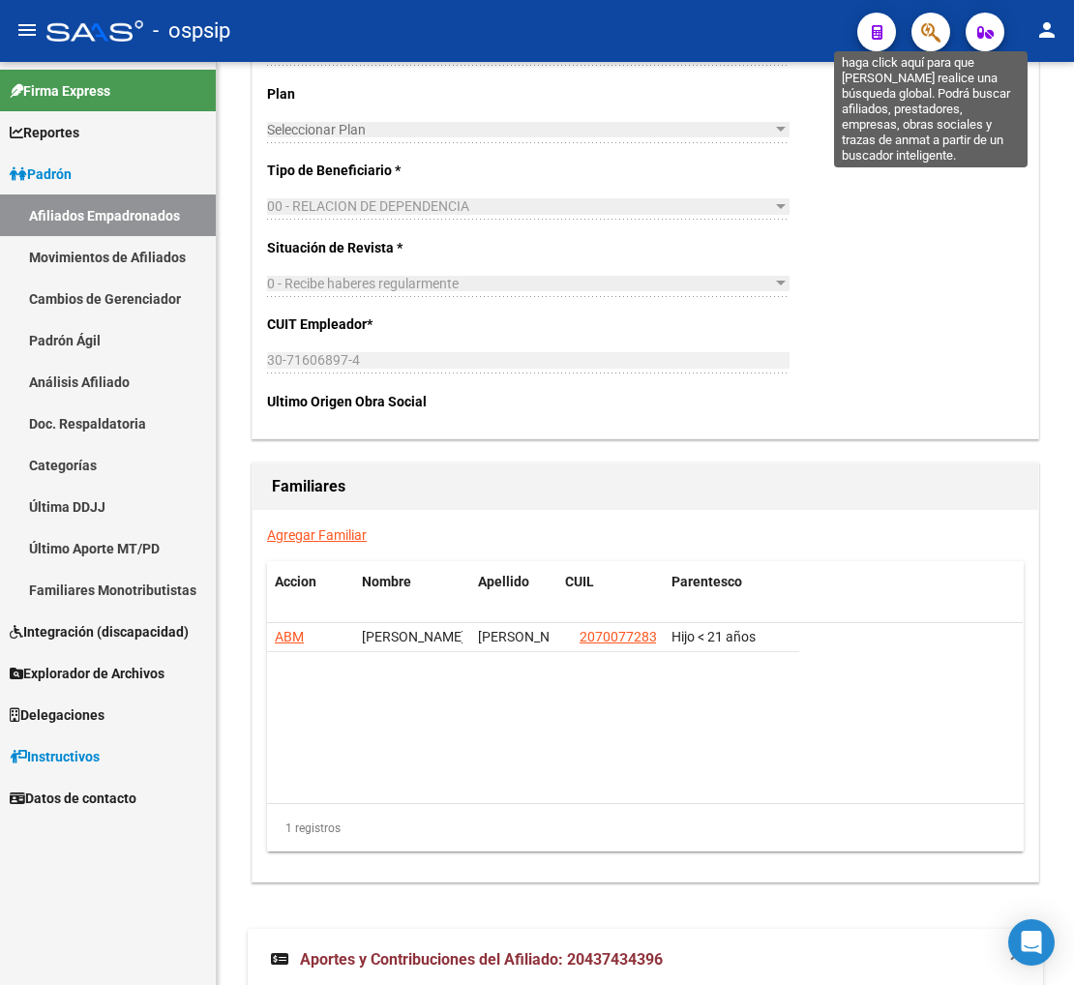
click at [914, 30] on icon "button" at bounding box center [930, 32] width 19 height 22
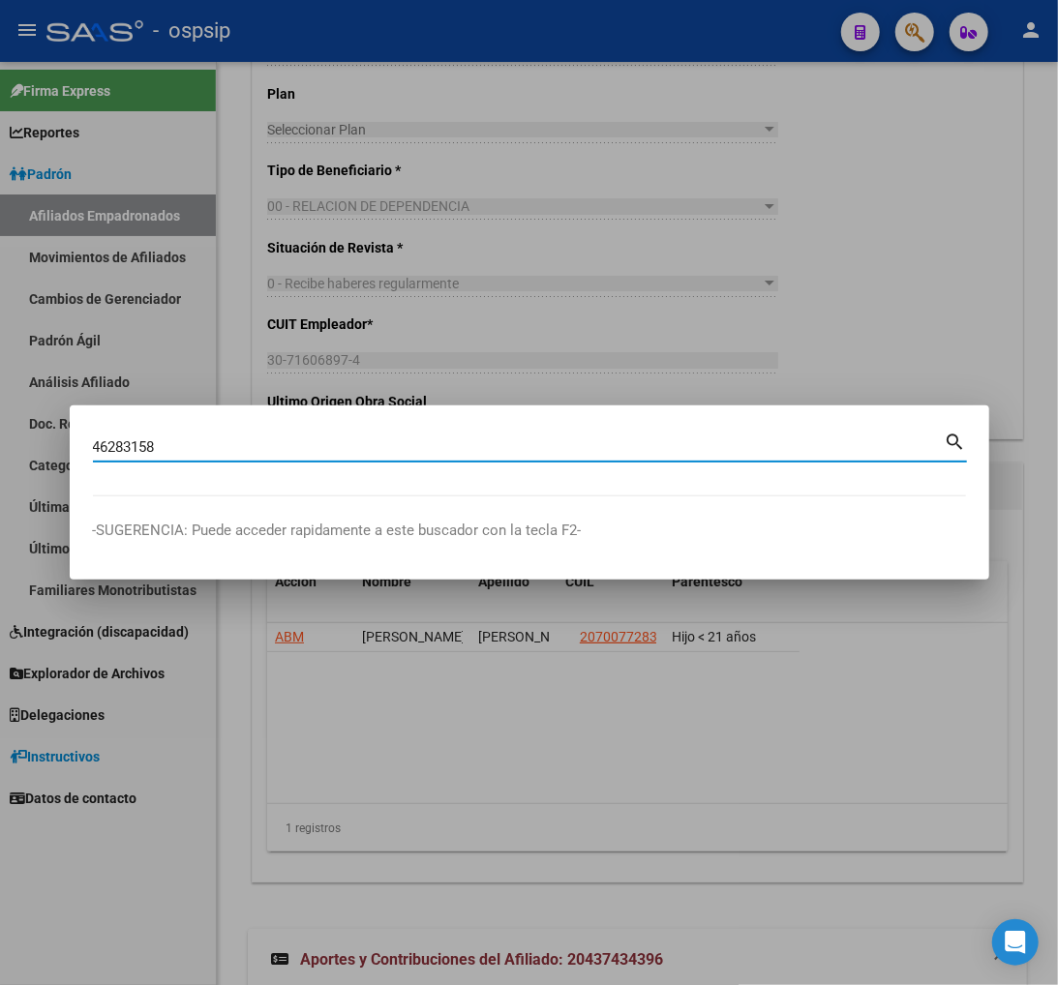
type input "46283158"
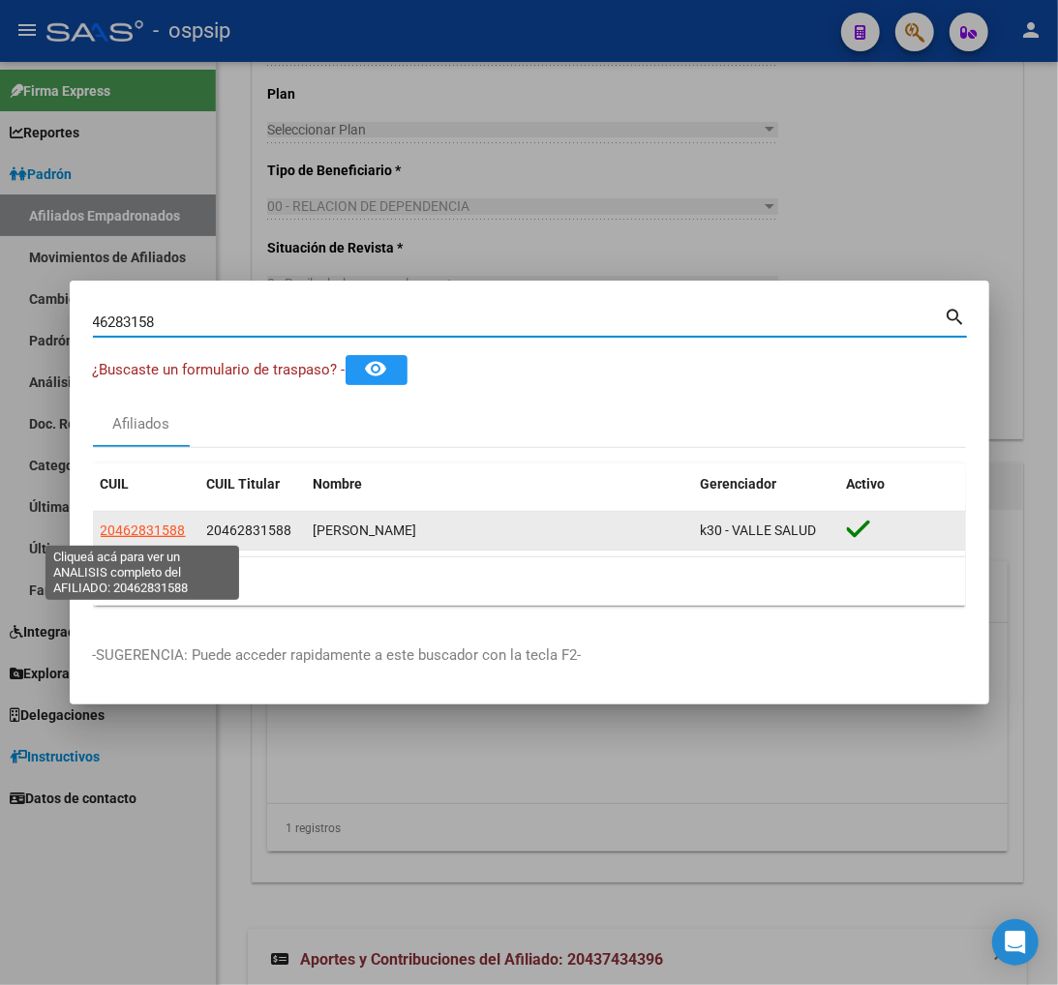
click at [146, 528] on span "20462831588" at bounding box center [143, 530] width 85 height 15
type textarea "20462831588"
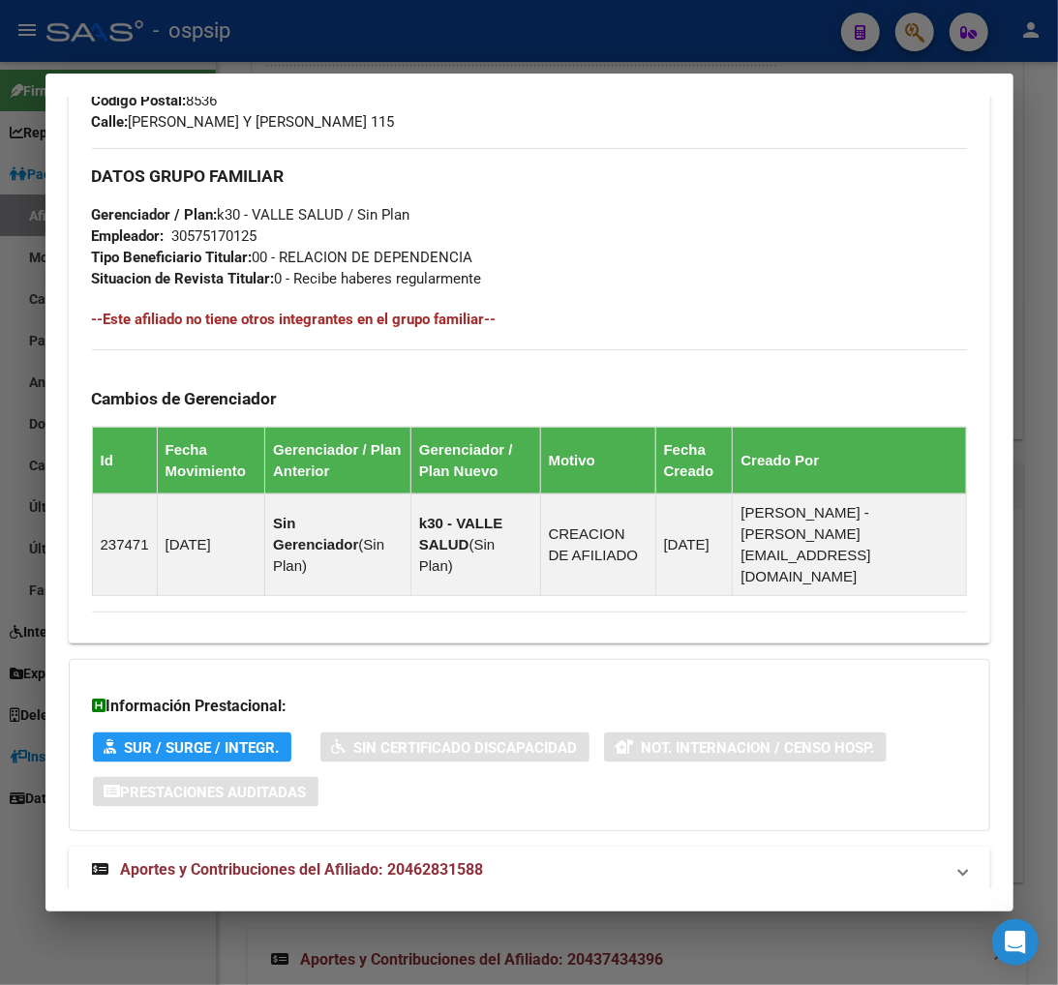
scroll to position [970, 0]
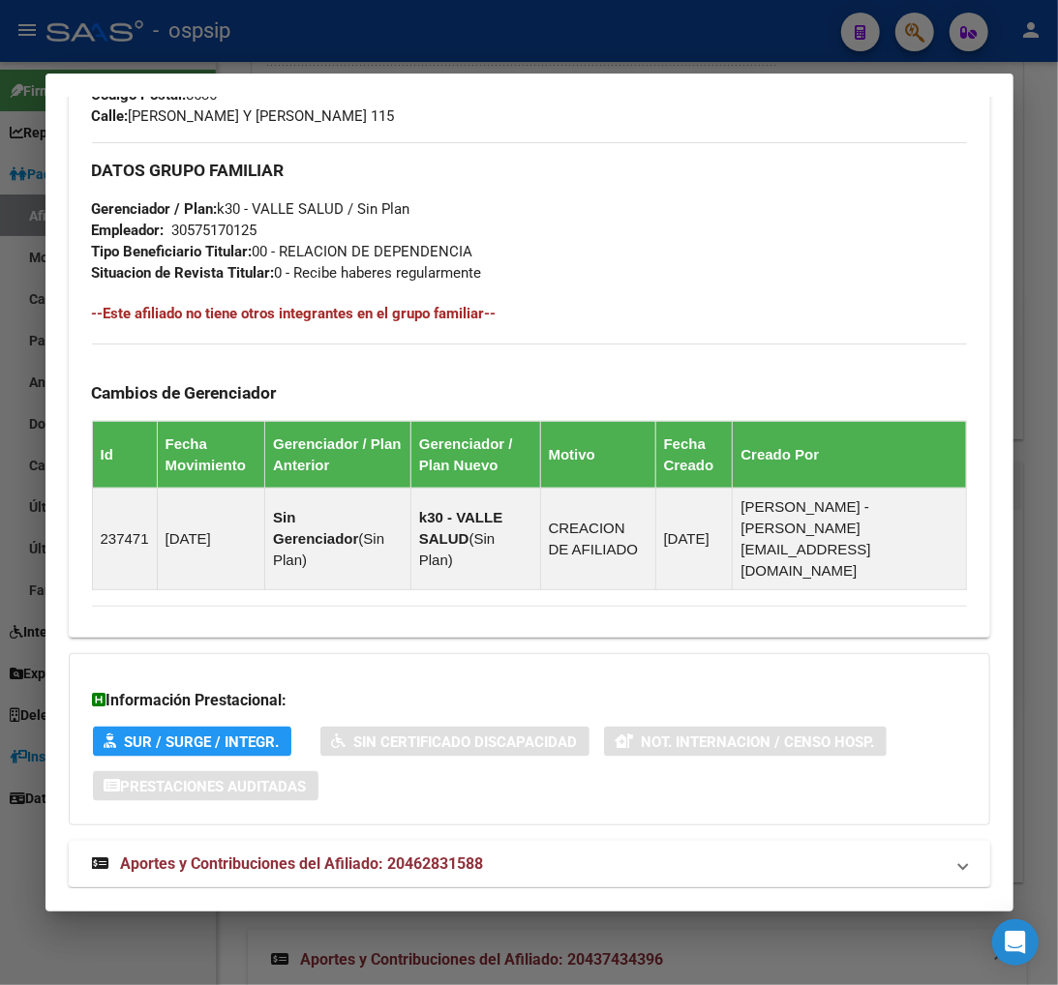
click at [293, 855] on span "Aportes y Contribuciones del Afiliado: 20462831588" at bounding box center [302, 864] width 363 height 18
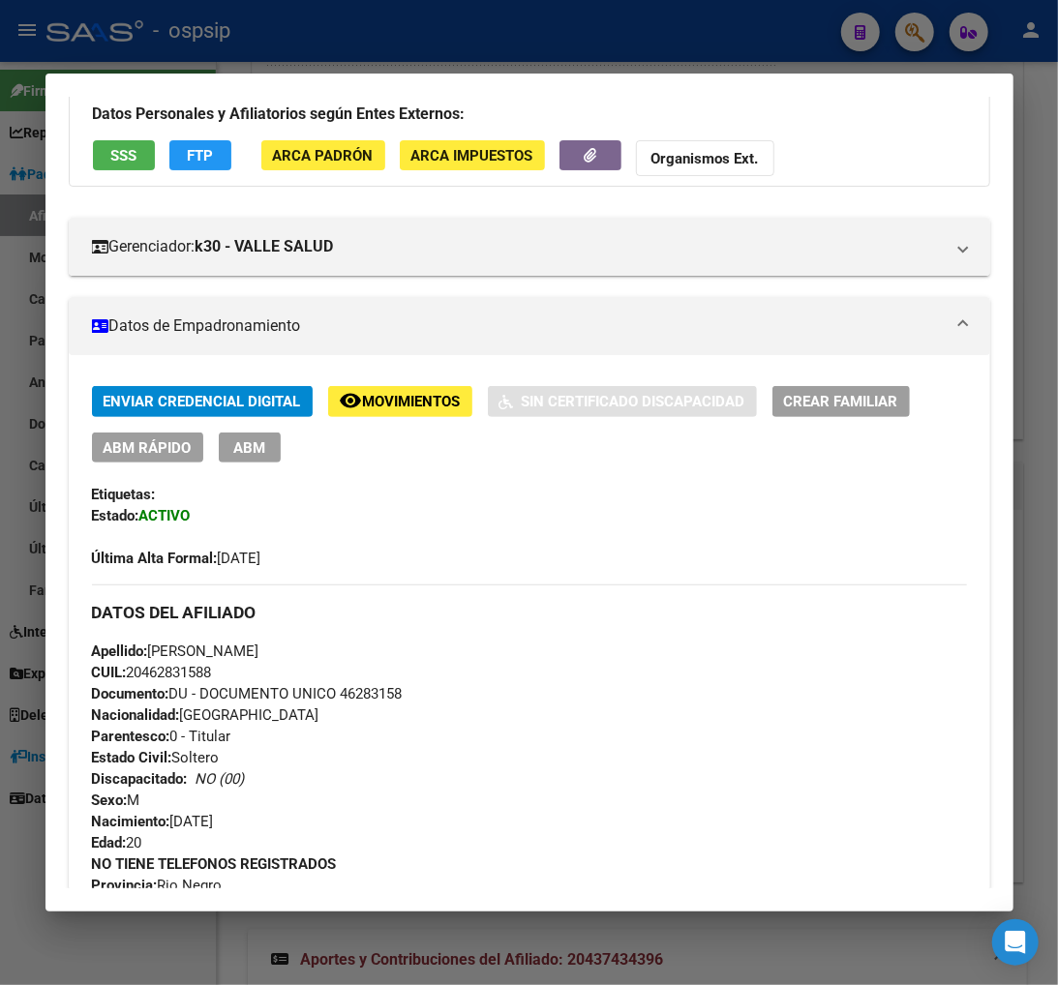
scroll to position [98, 0]
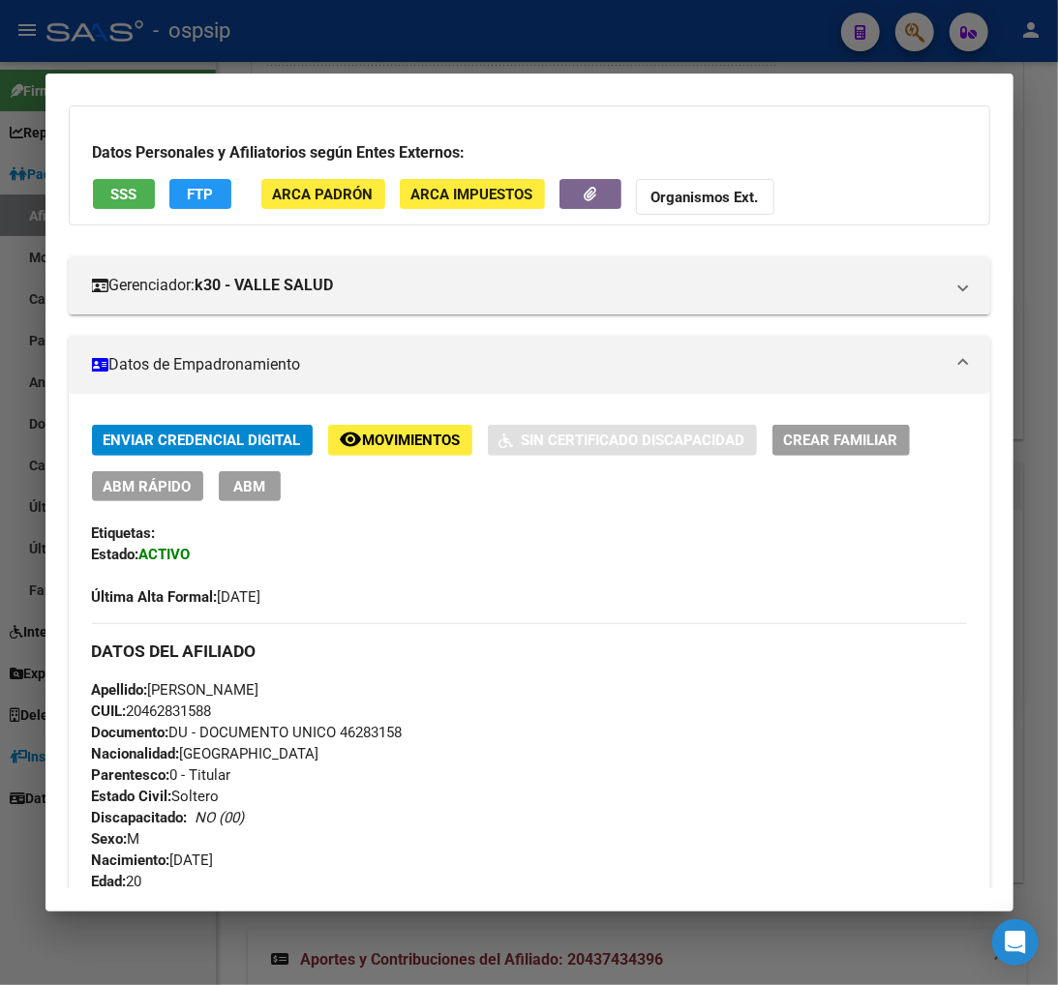
click at [401, 437] on span "Movimientos" at bounding box center [412, 441] width 98 height 17
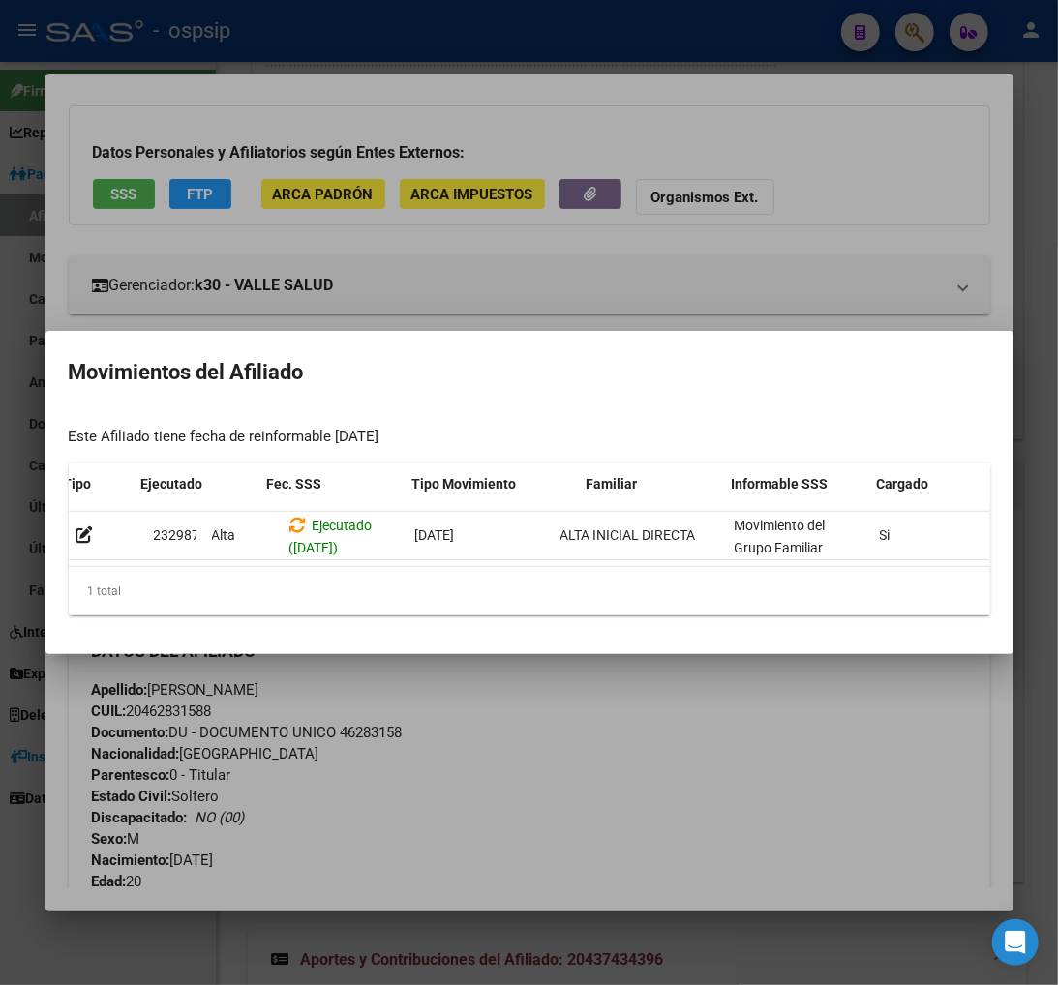
scroll to position [0, 316]
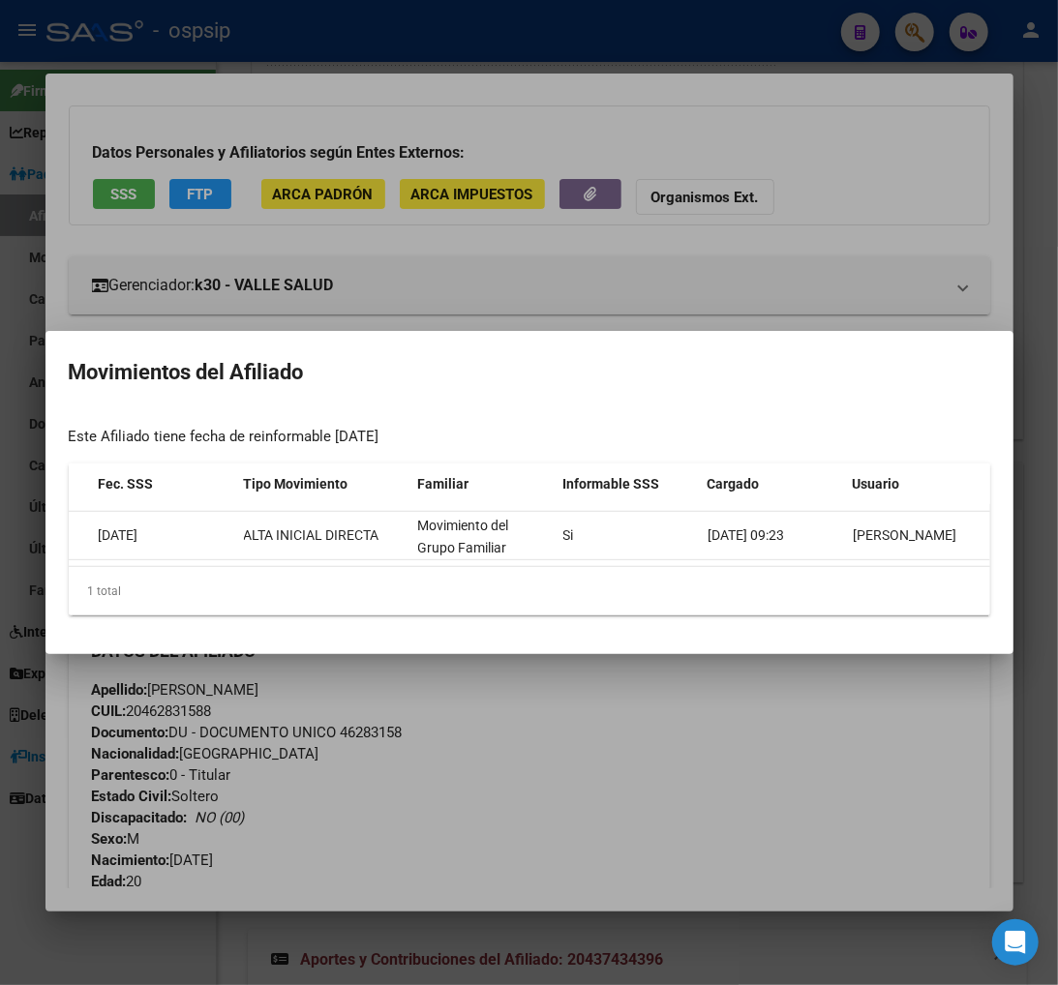
click at [617, 761] on div at bounding box center [529, 492] width 1058 height 985
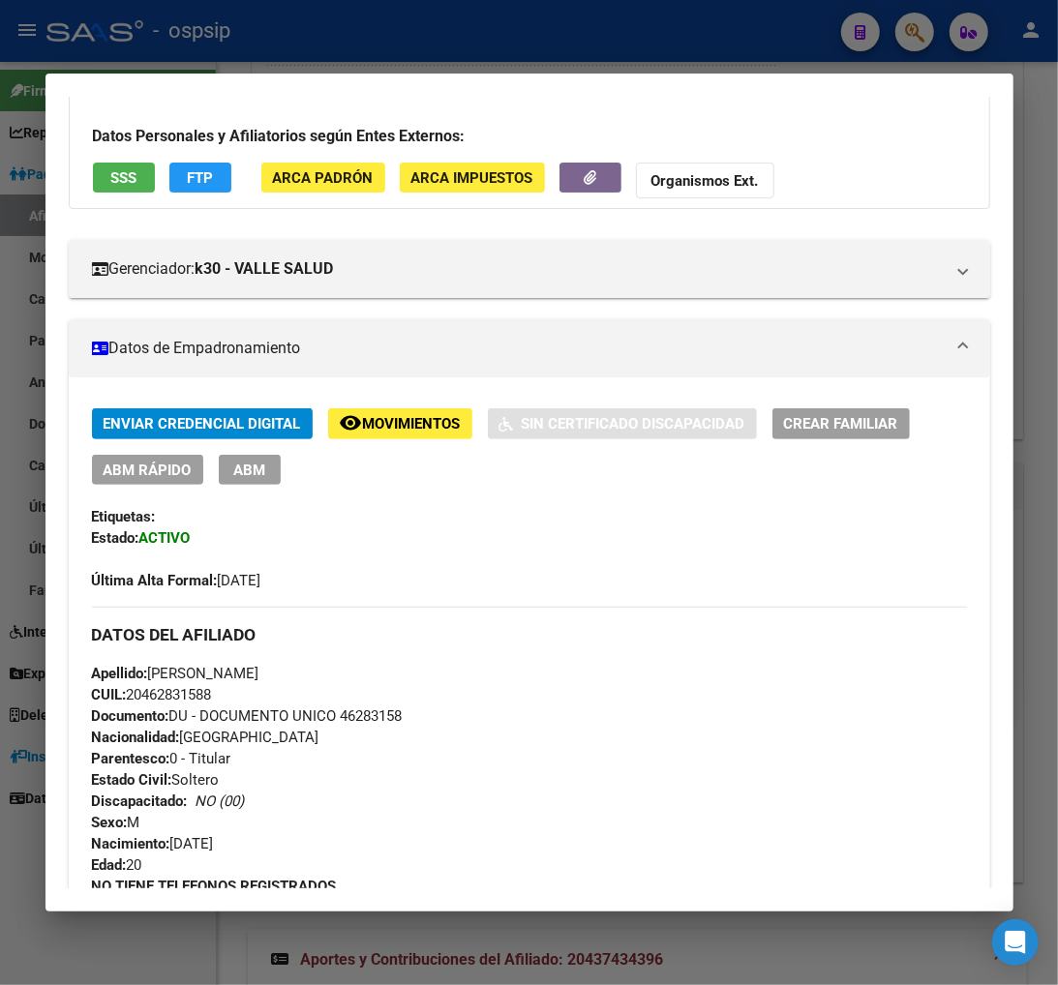
scroll to position [107, 0]
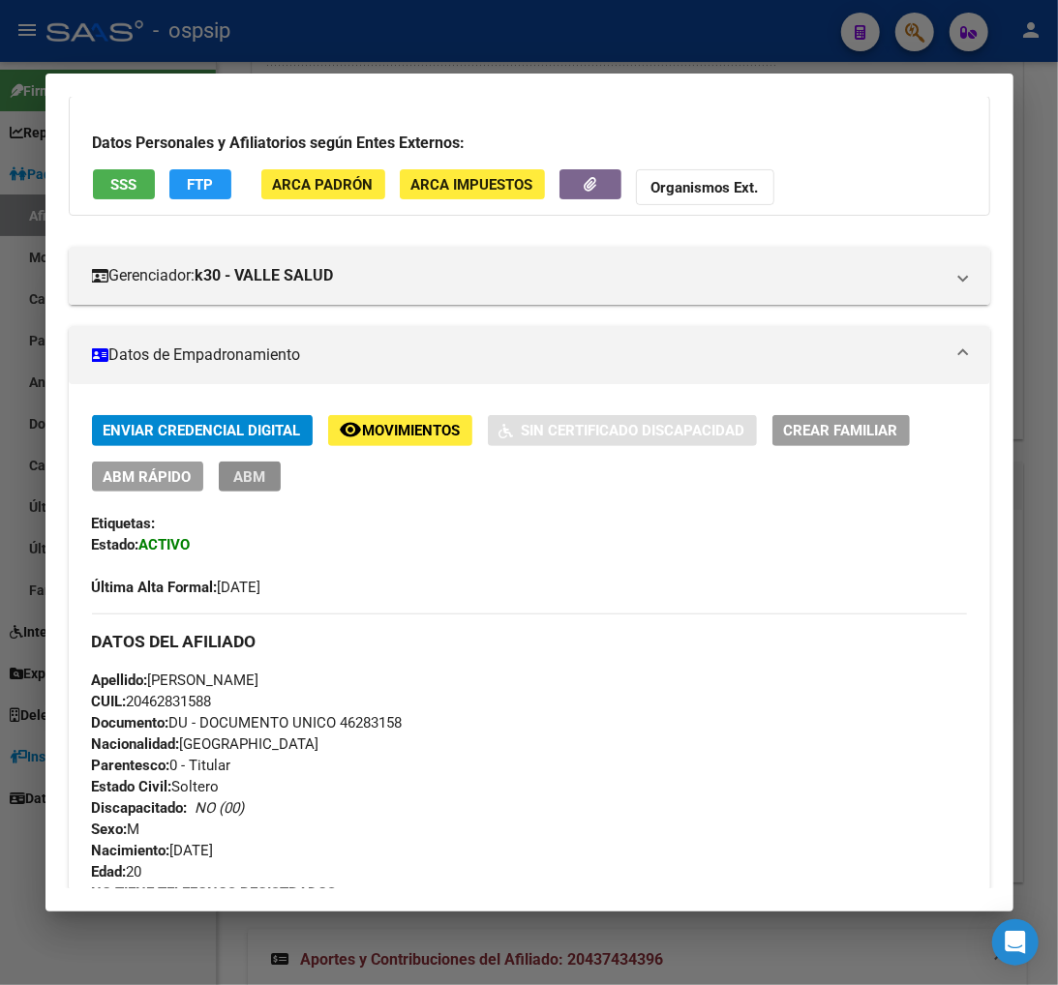
click at [249, 481] on span "ABM" at bounding box center [249, 476] width 32 height 17
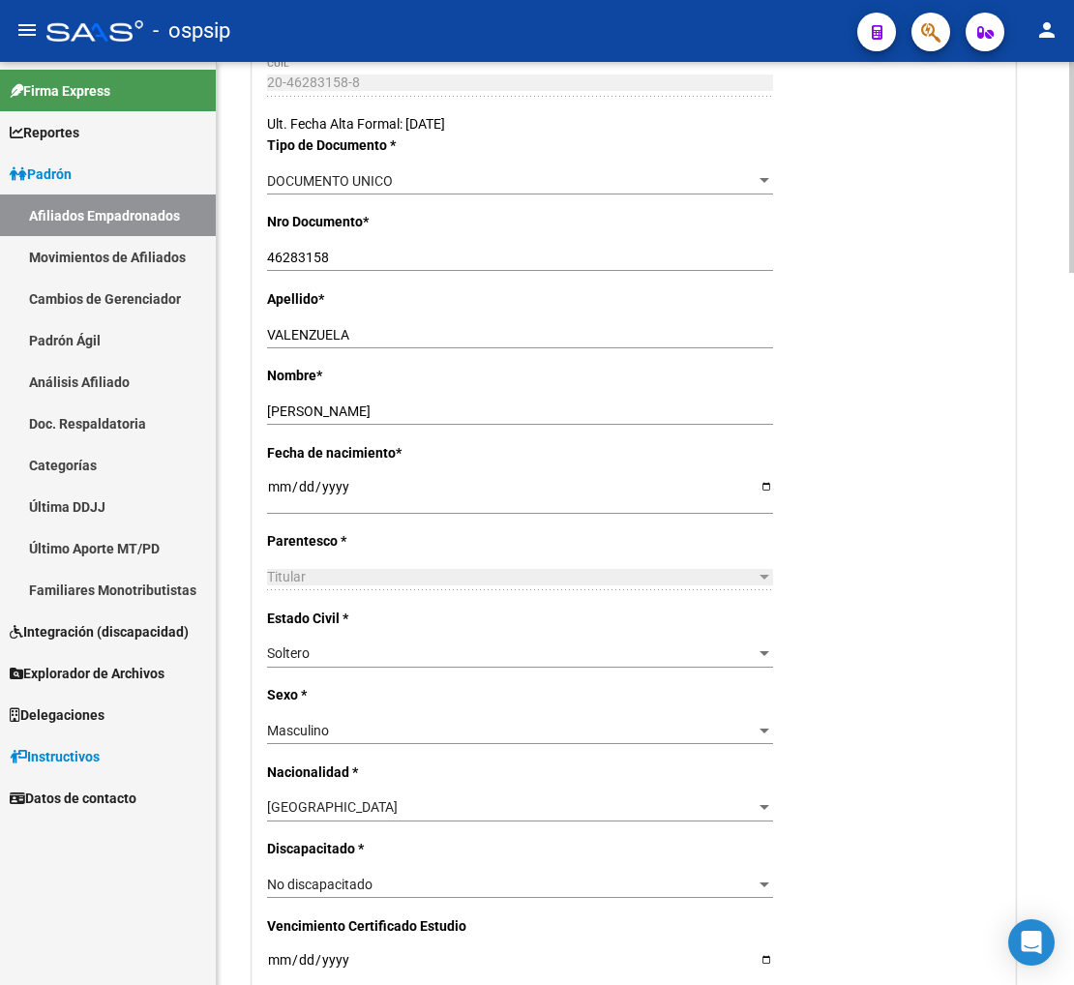
scroll to position [537, 0]
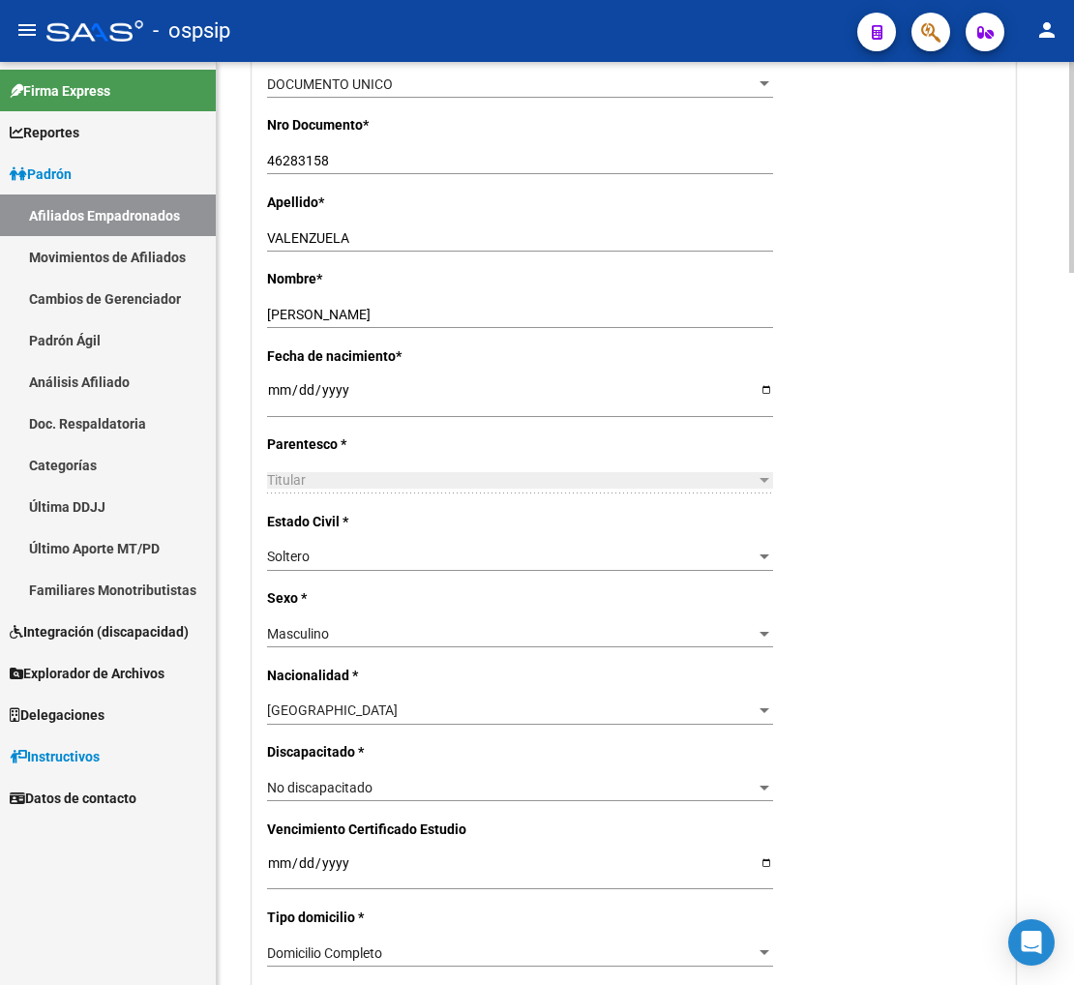
click at [626, 559] on div "Soltero" at bounding box center [511, 557] width 489 height 16
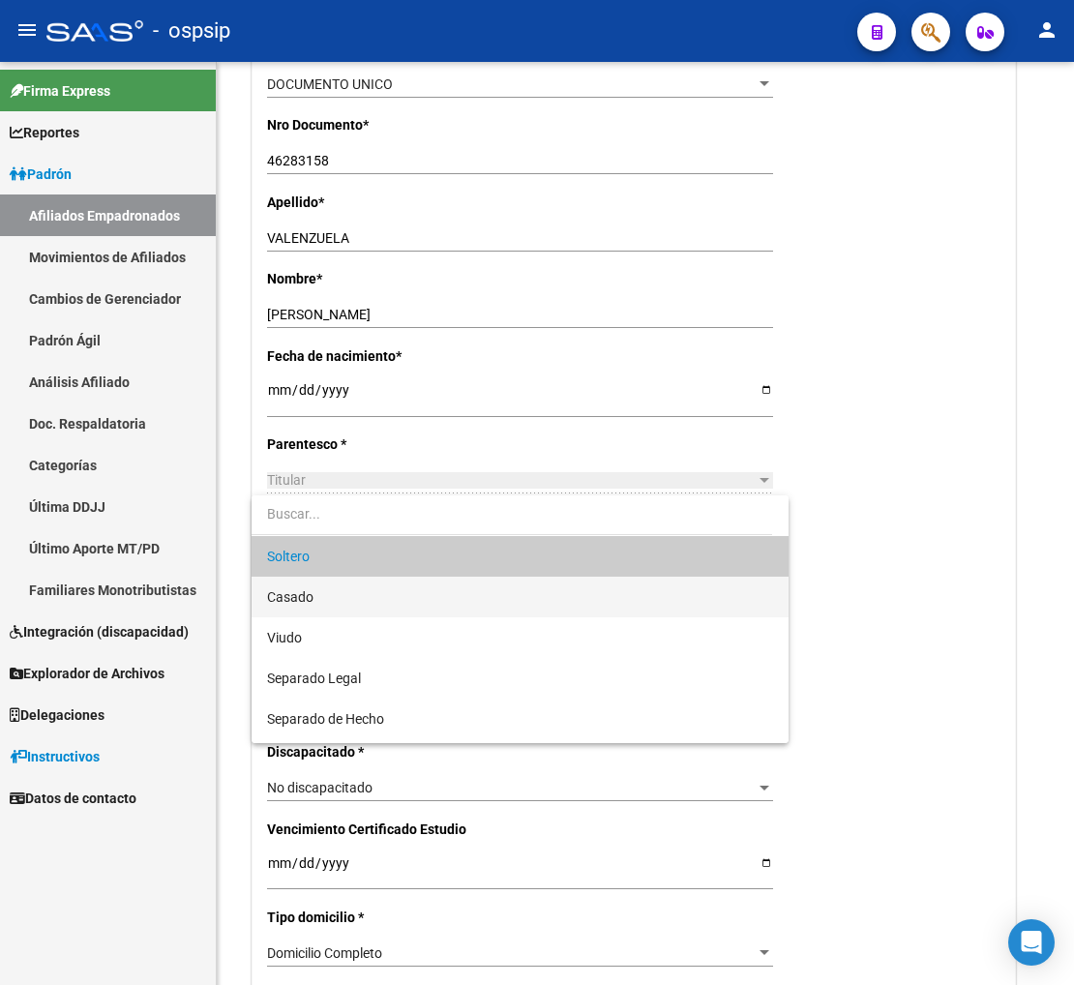
click at [470, 607] on span "Casado" at bounding box center [520, 597] width 506 height 41
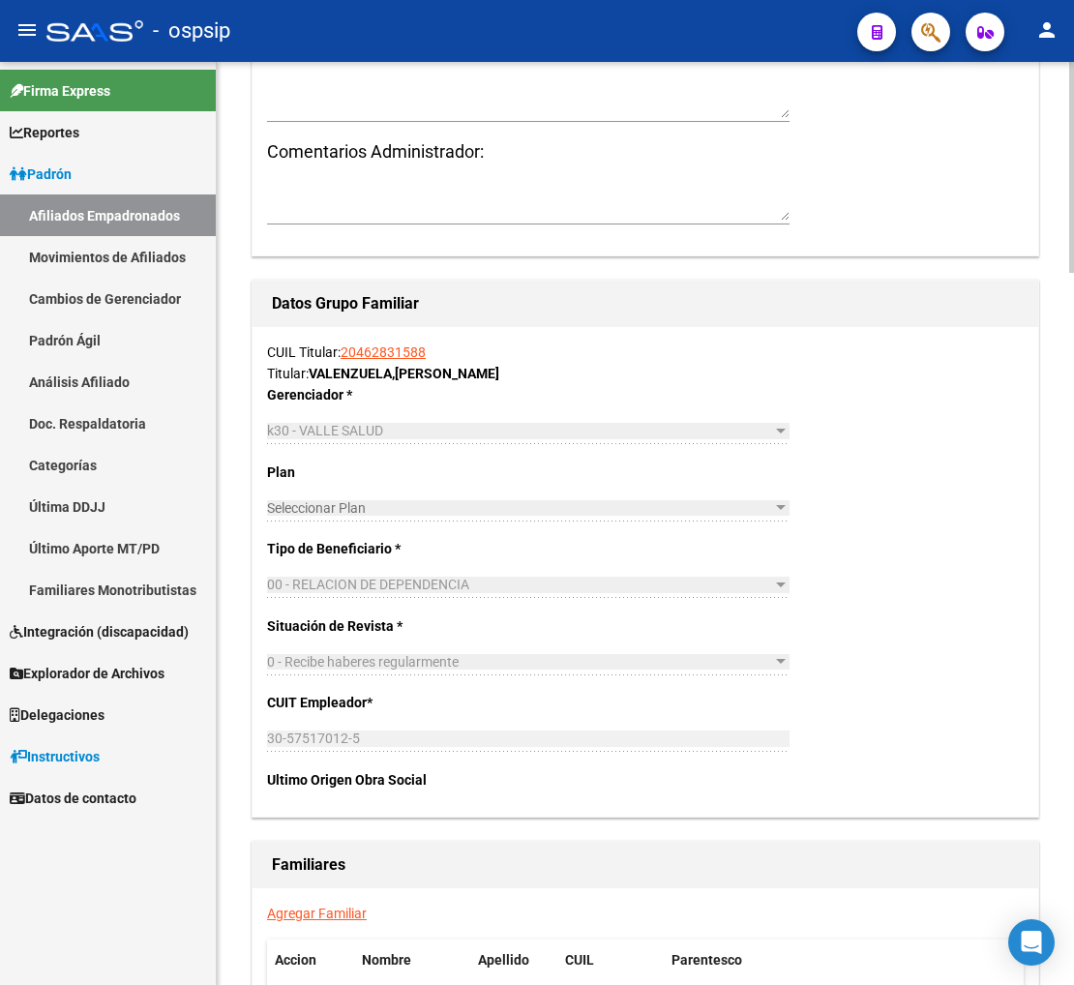
scroll to position [2904, 0]
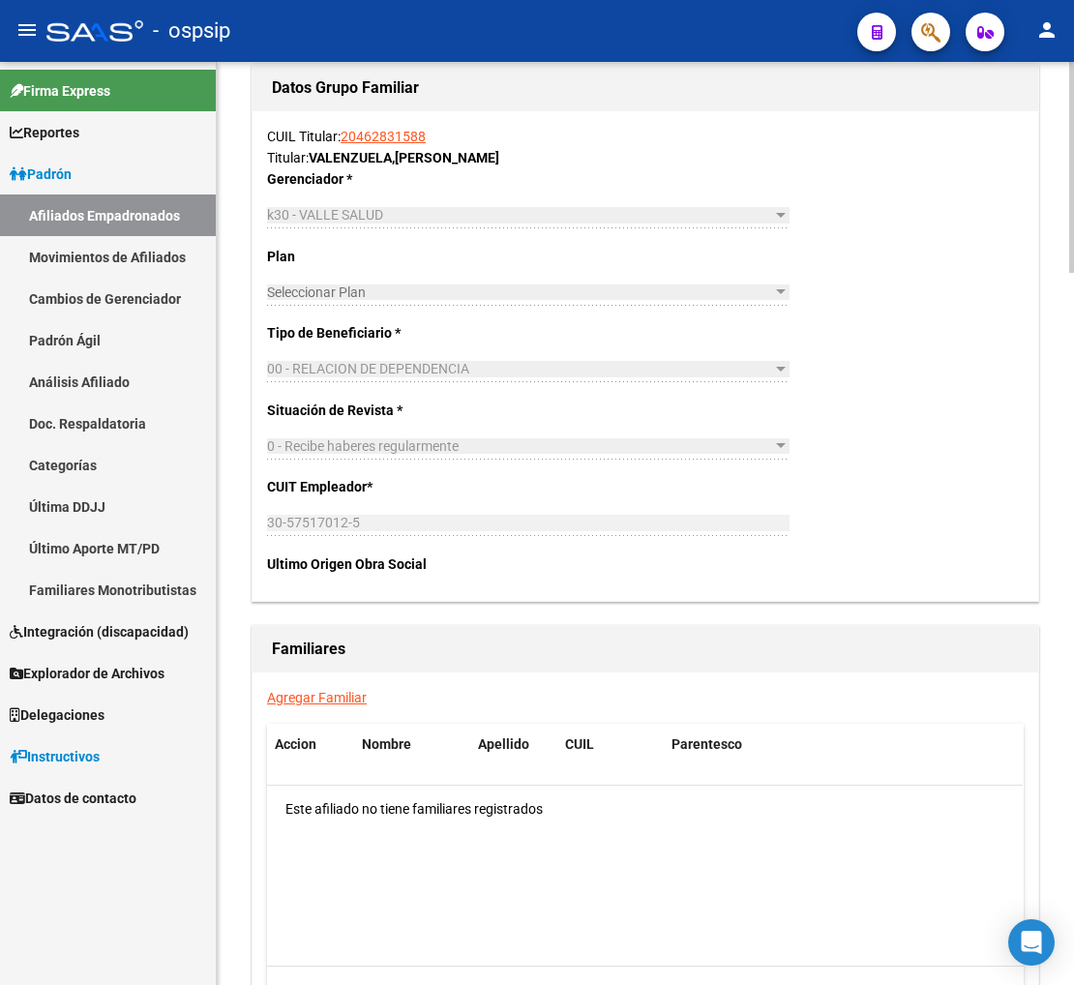
click at [332, 699] on link "Agregar Familiar" at bounding box center [317, 697] width 100 height 15
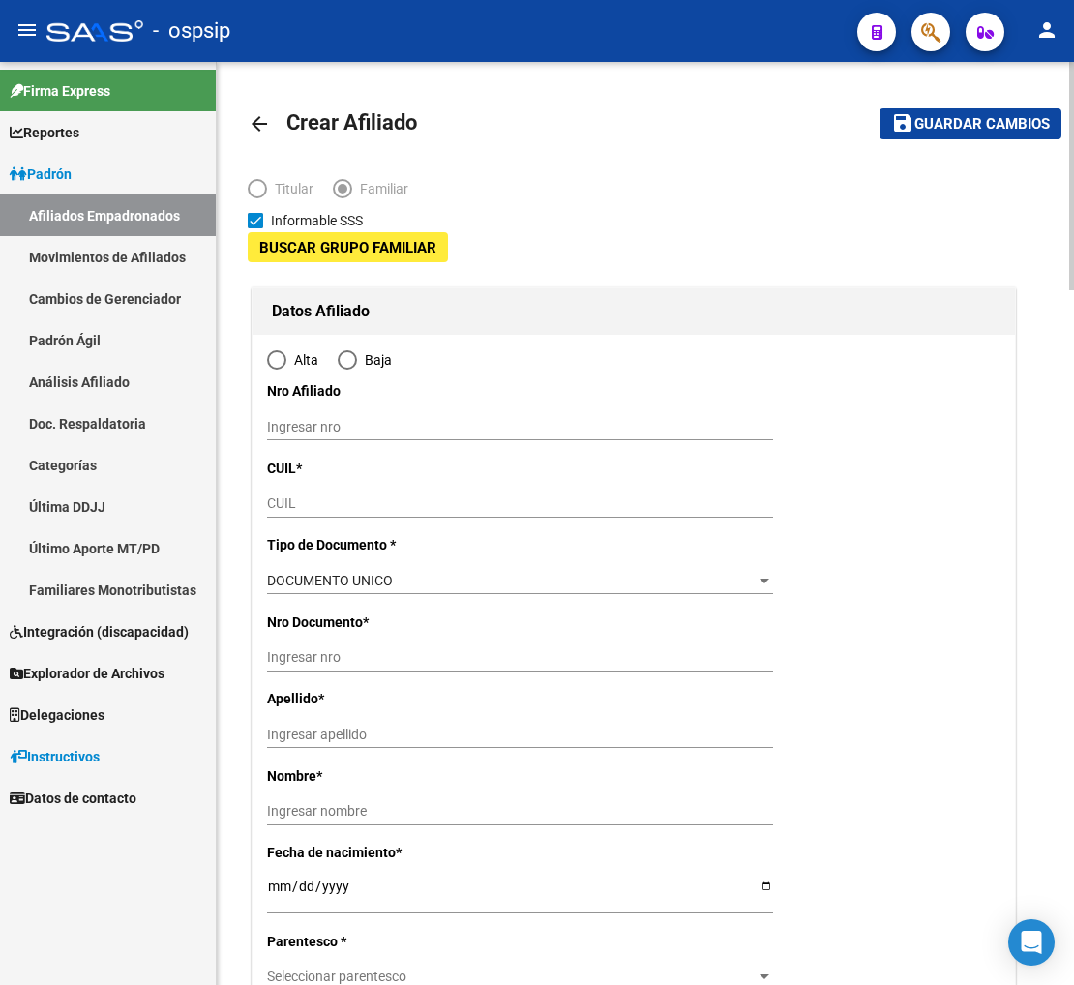
type input "30-57517012-5"
type input "VALCHETA"
type input "8536"
type input "VICENTE LOPEZ Y M.MORENO"
type input "115"
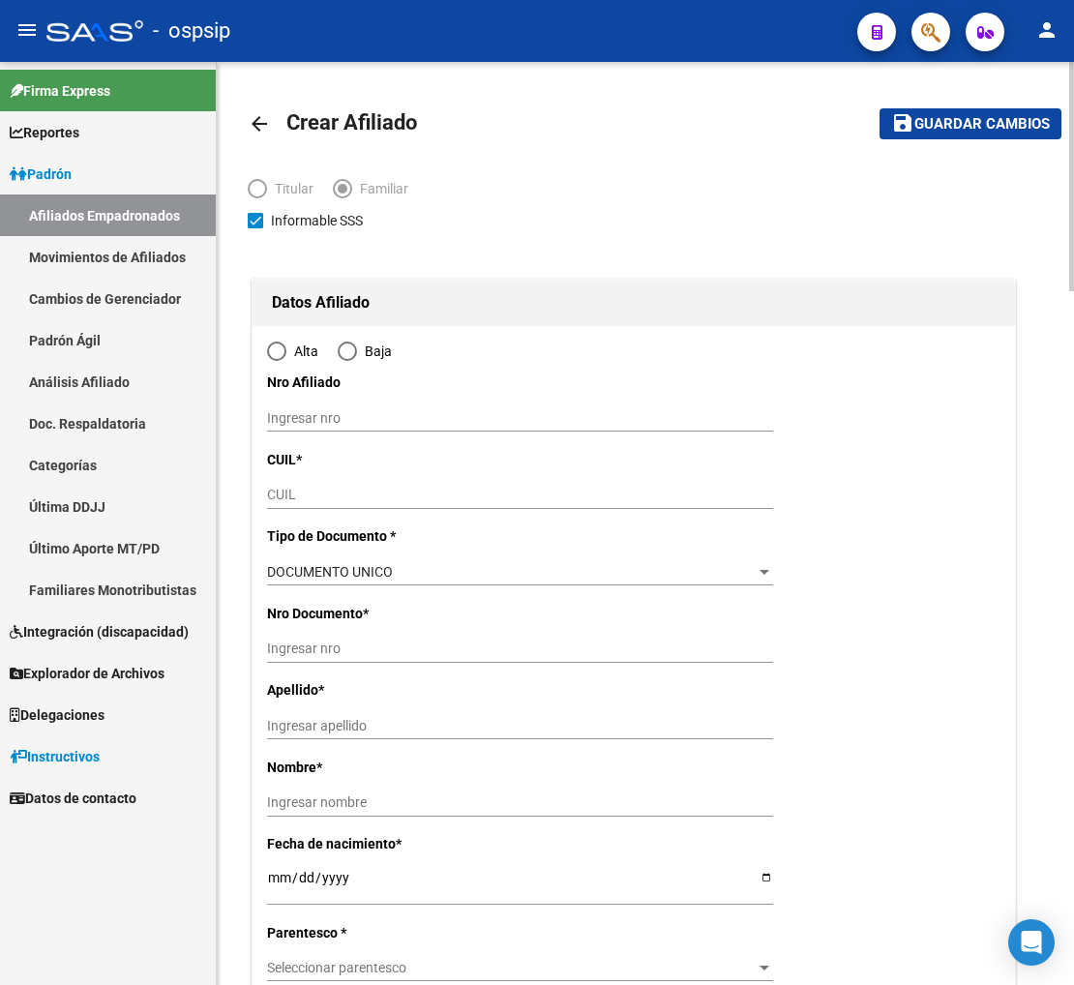
radio input "true"
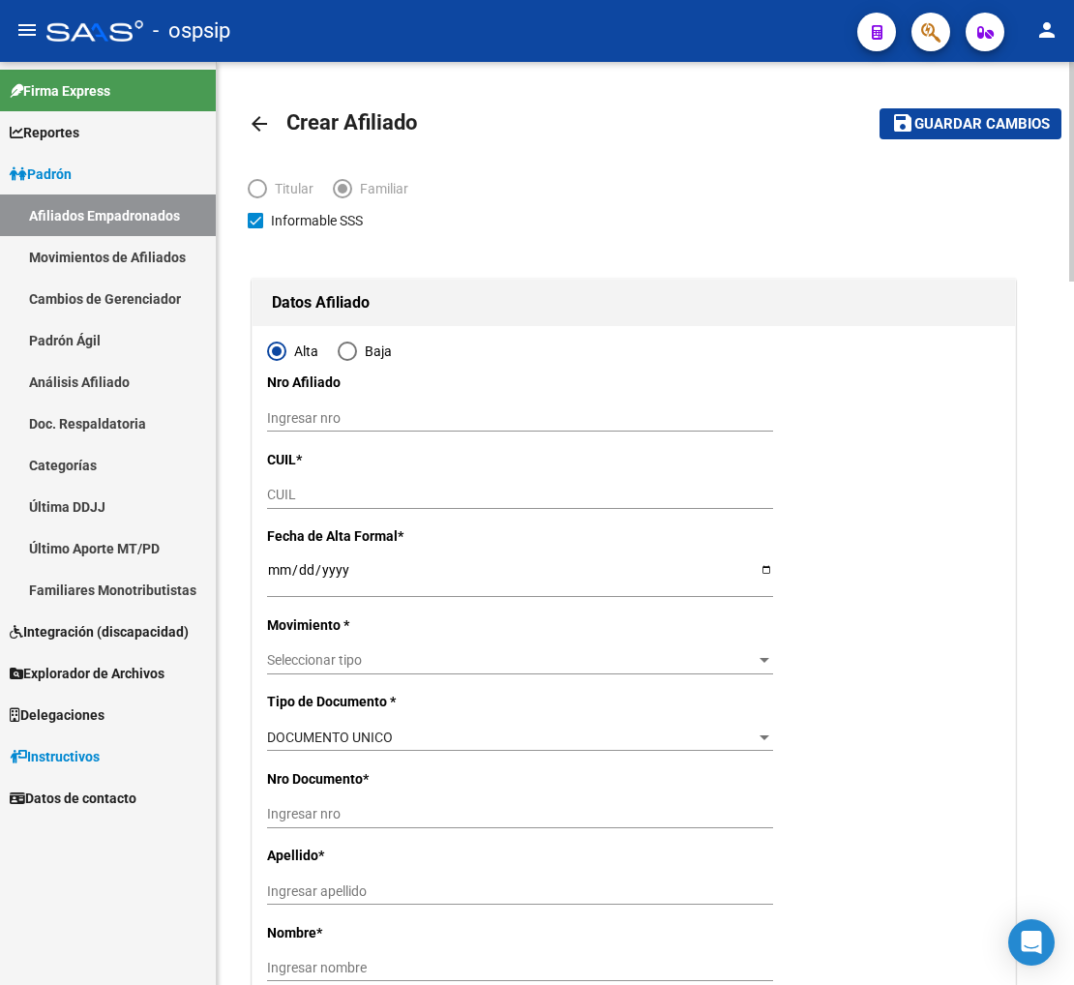
click at [293, 482] on div "CUIL" at bounding box center [520, 495] width 506 height 27
type input "30-57517012-5"
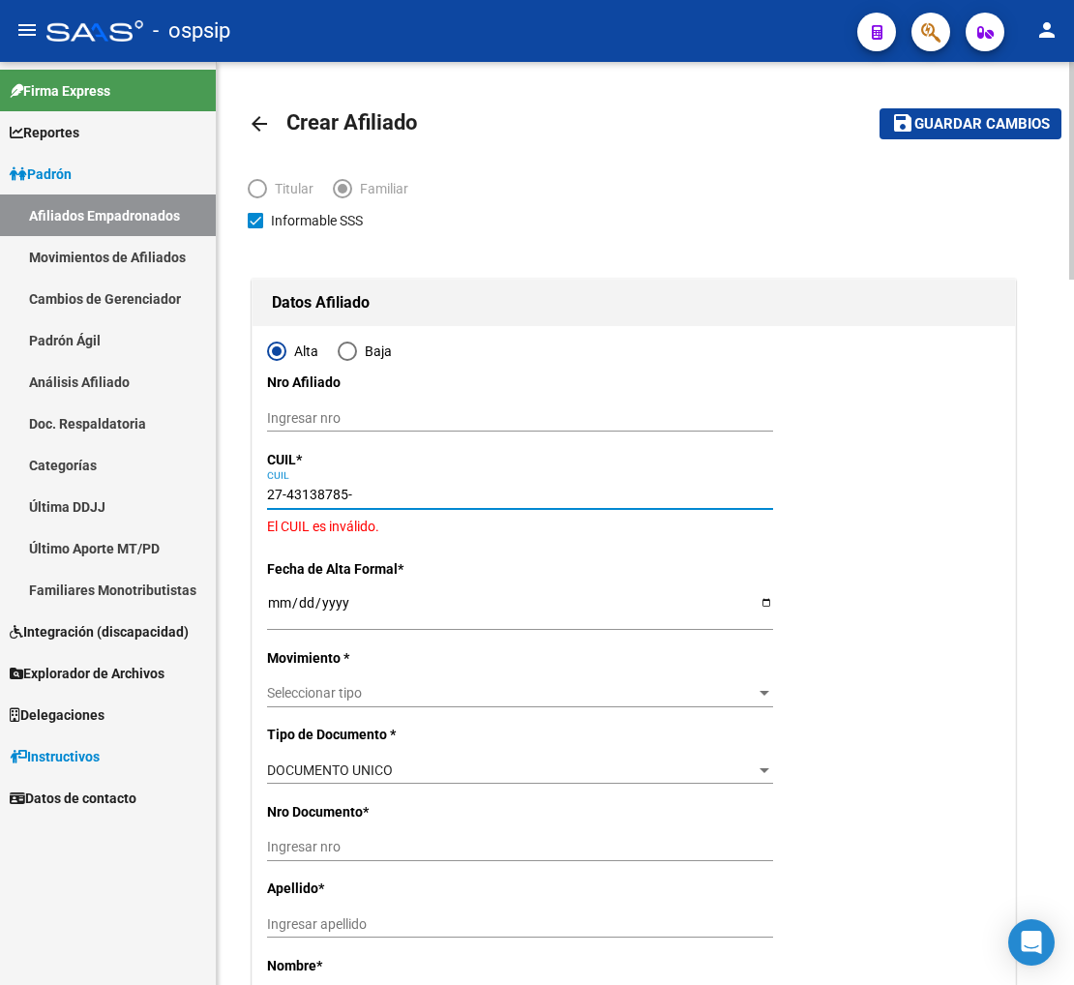
type input "27-43138785-4"
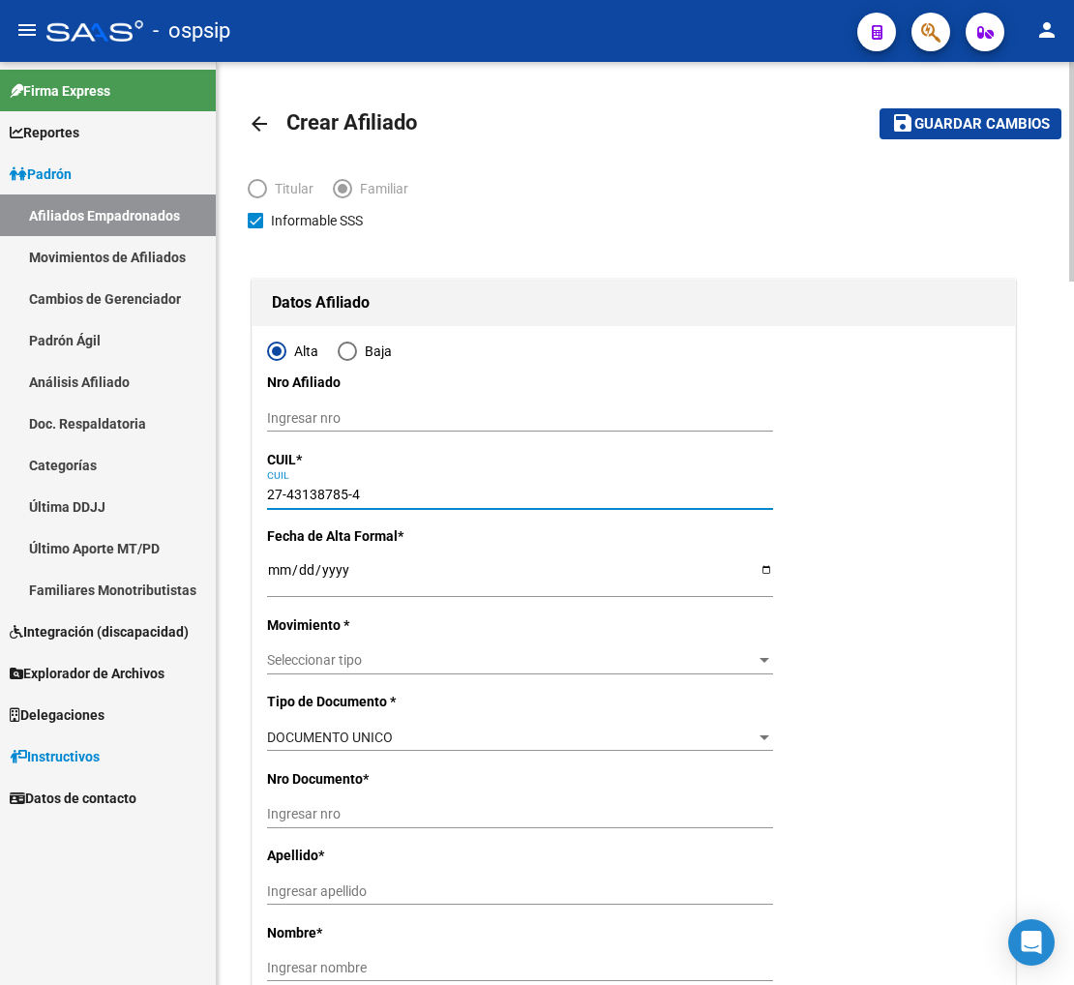
type input "43138785"
type input "MIRAN BELIZAN"
type input "ROCIO JAZMIN"
type input "2002-01-17"
type input "VALCHETA"
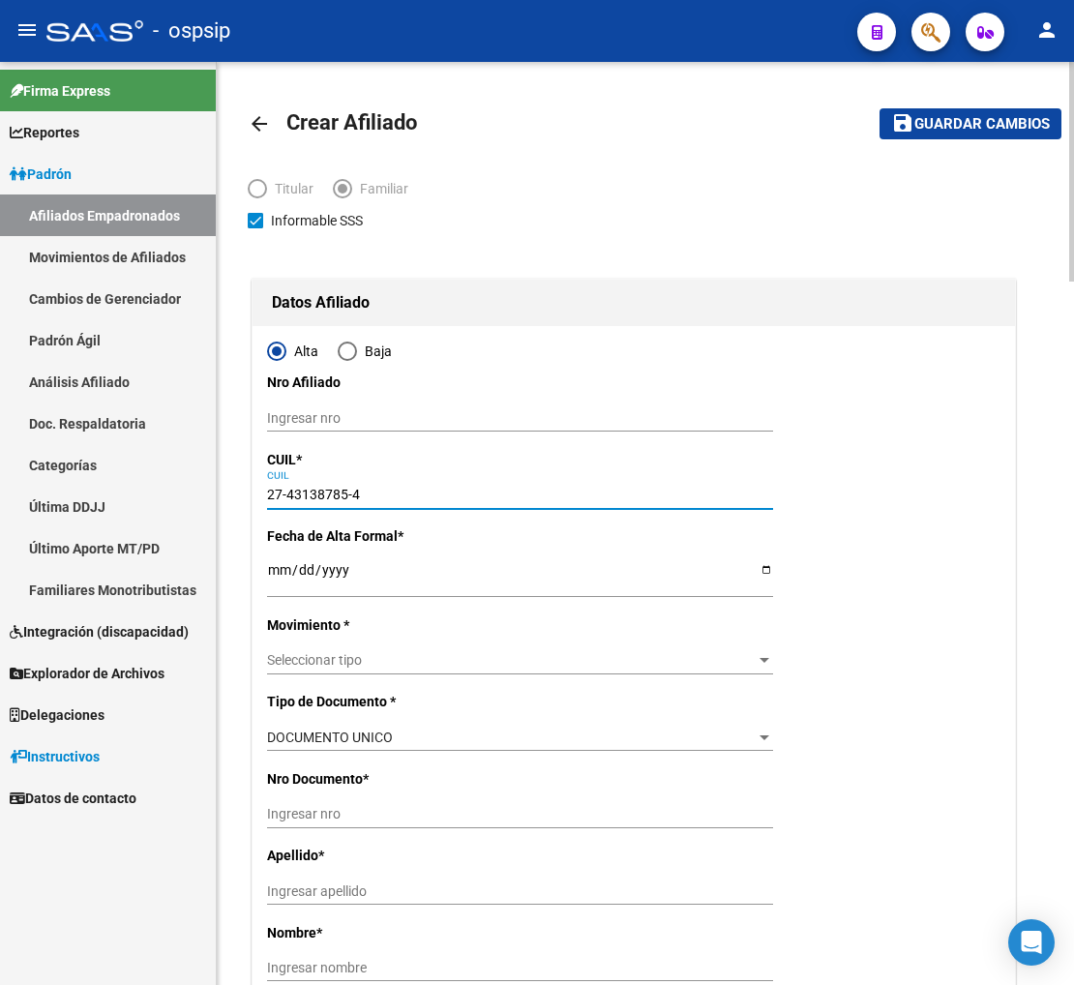
type input "PASAJE SEVERO LUCERO"
type input "1"
type input "27-43138785-4"
click at [279, 588] on input "Ingresar fecha" at bounding box center [520, 576] width 506 height 29
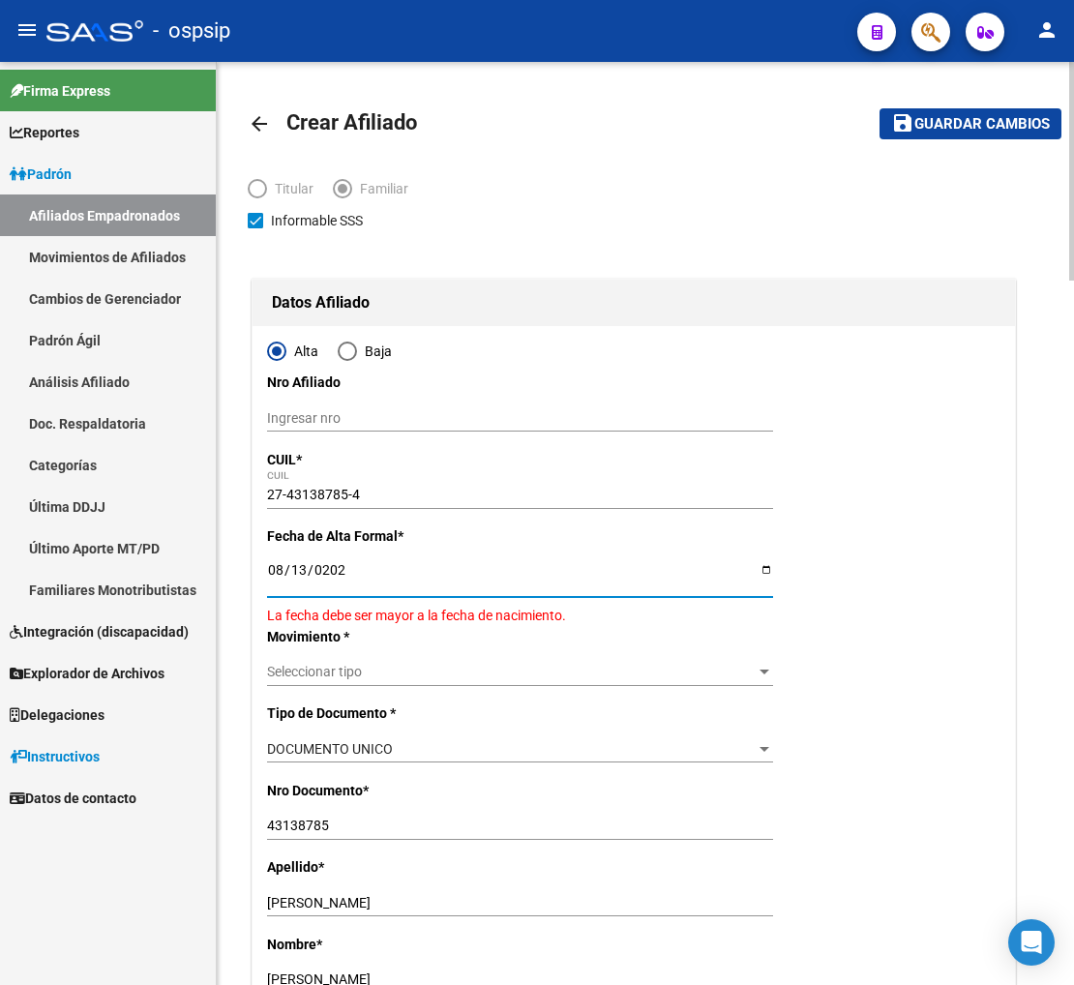
type input "[DATE]"
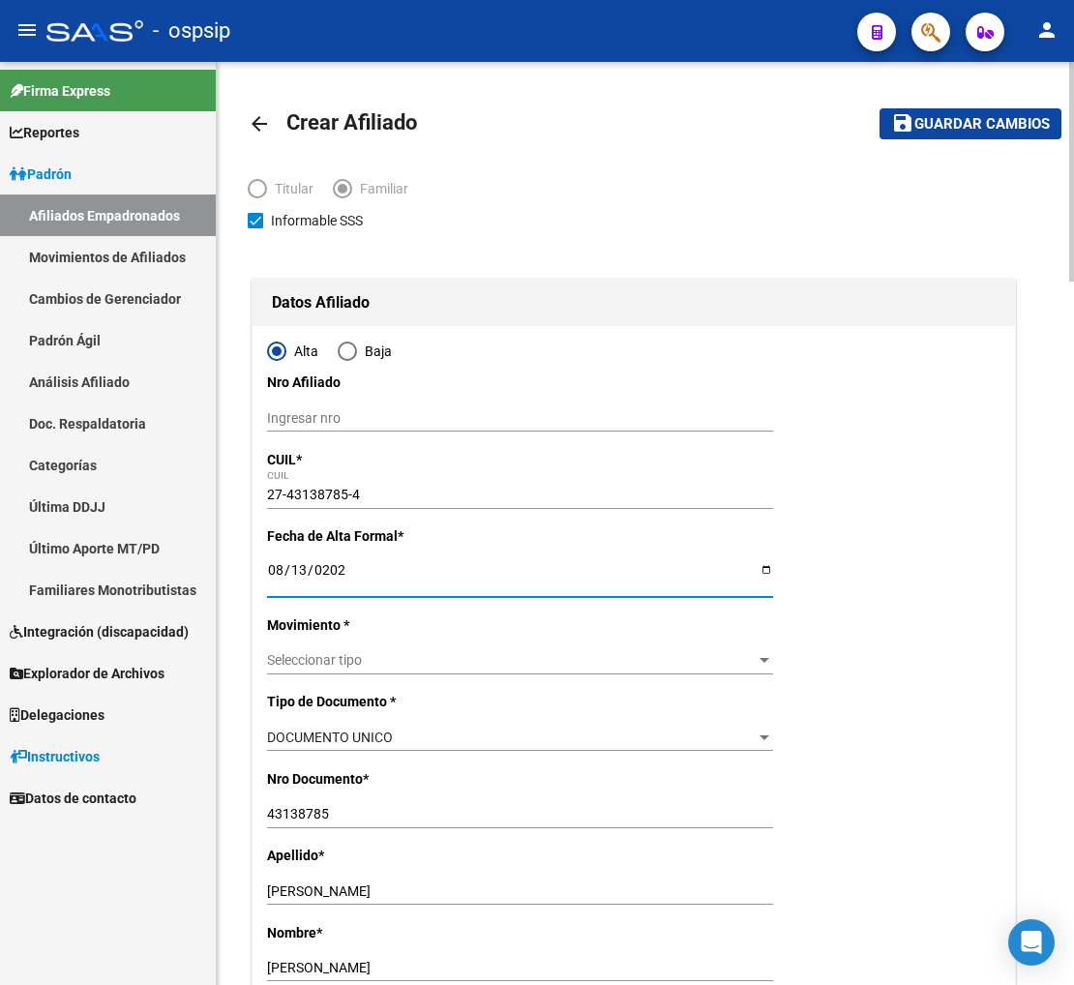
click at [382, 650] on div "Seleccionar tipo Seleccionar tipo" at bounding box center [520, 660] width 506 height 27
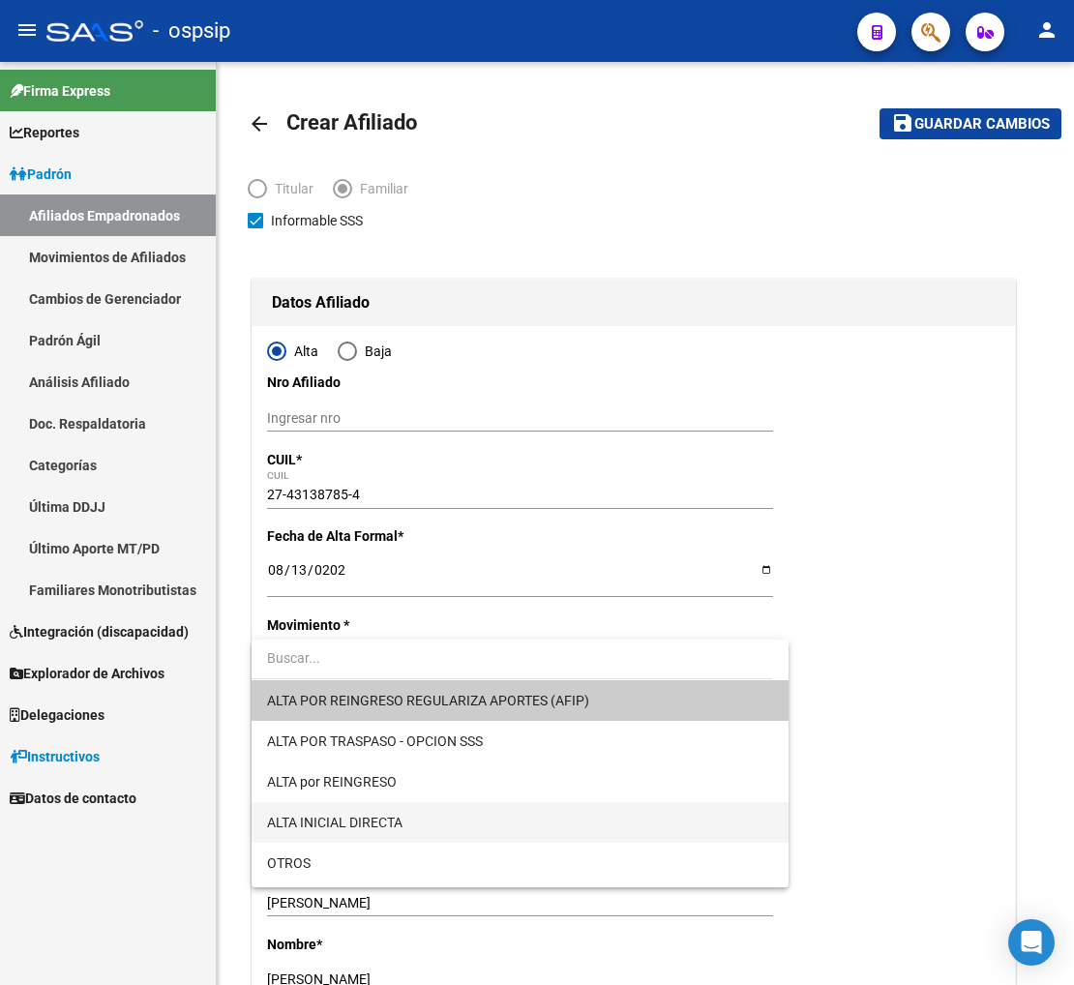
click at [410, 824] on span "ALTA INICIAL DIRECTA" at bounding box center [520, 822] width 506 height 41
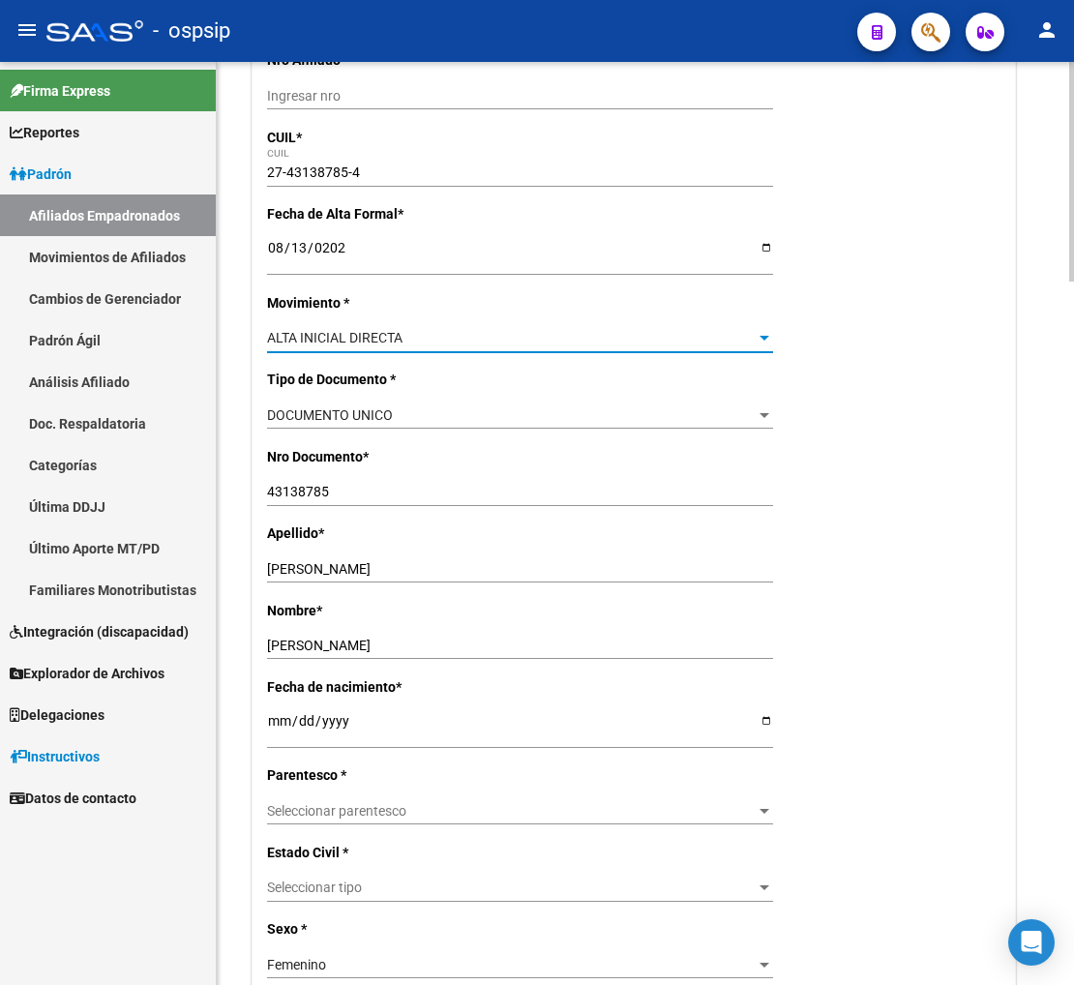
scroll to position [430, 0]
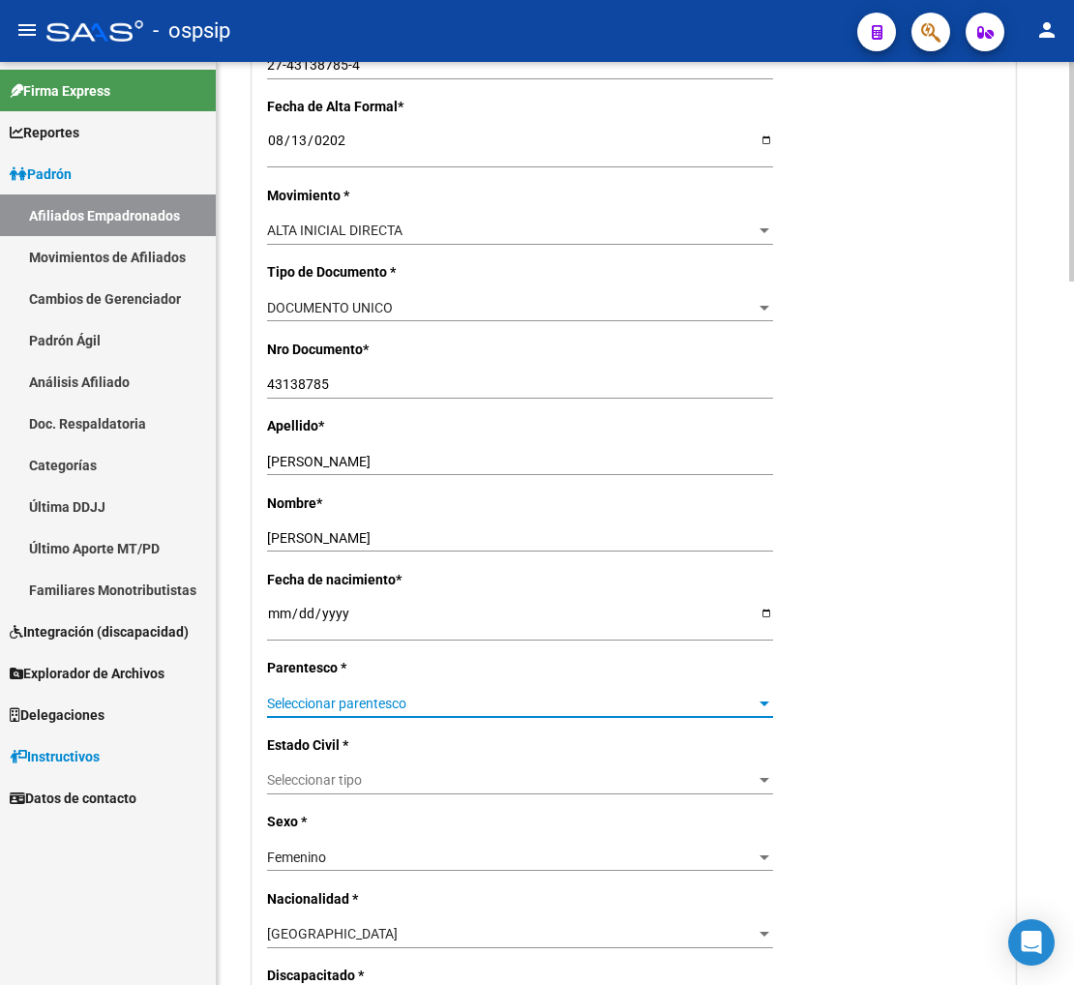
click at [426, 701] on span "Seleccionar parentesco" at bounding box center [511, 704] width 489 height 16
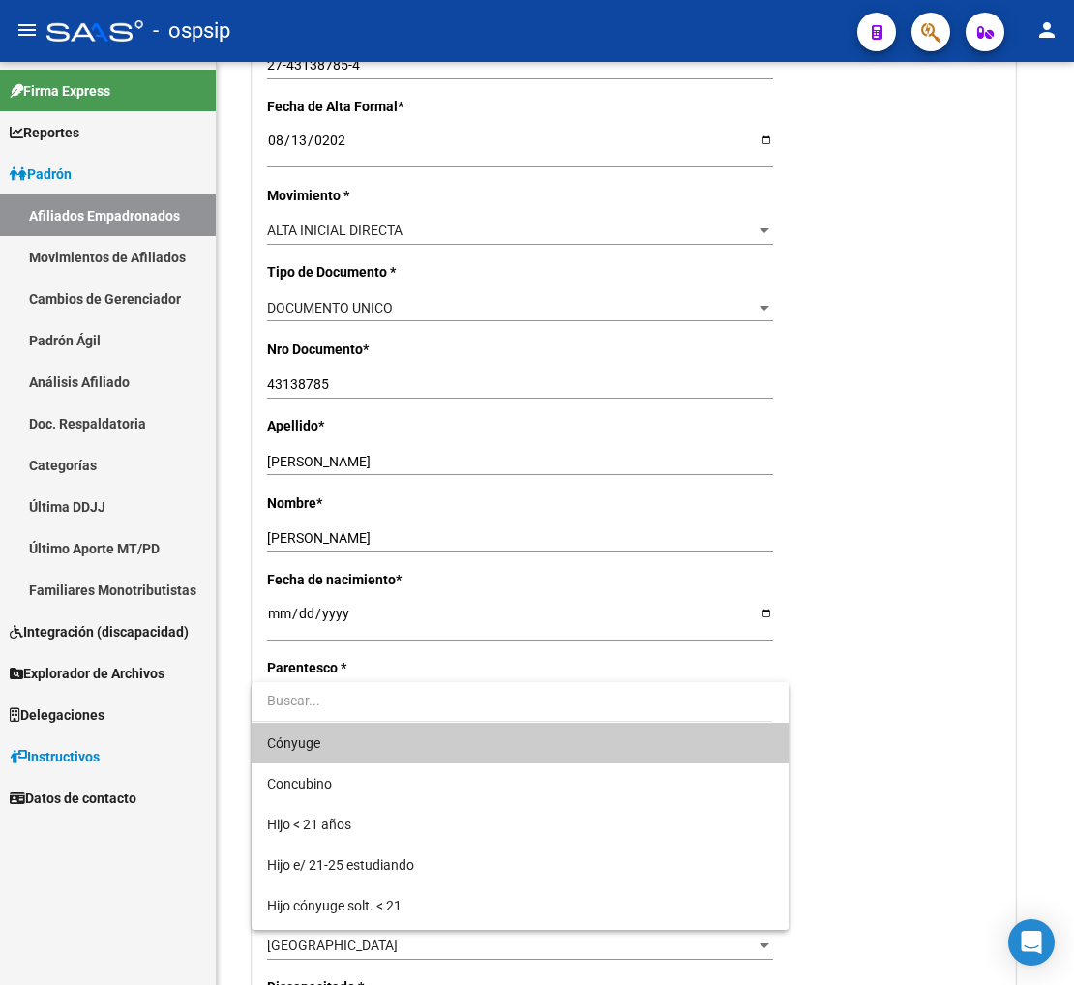
click at [403, 748] on span "Cónyuge" at bounding box center [520, 743] width 506 height 41
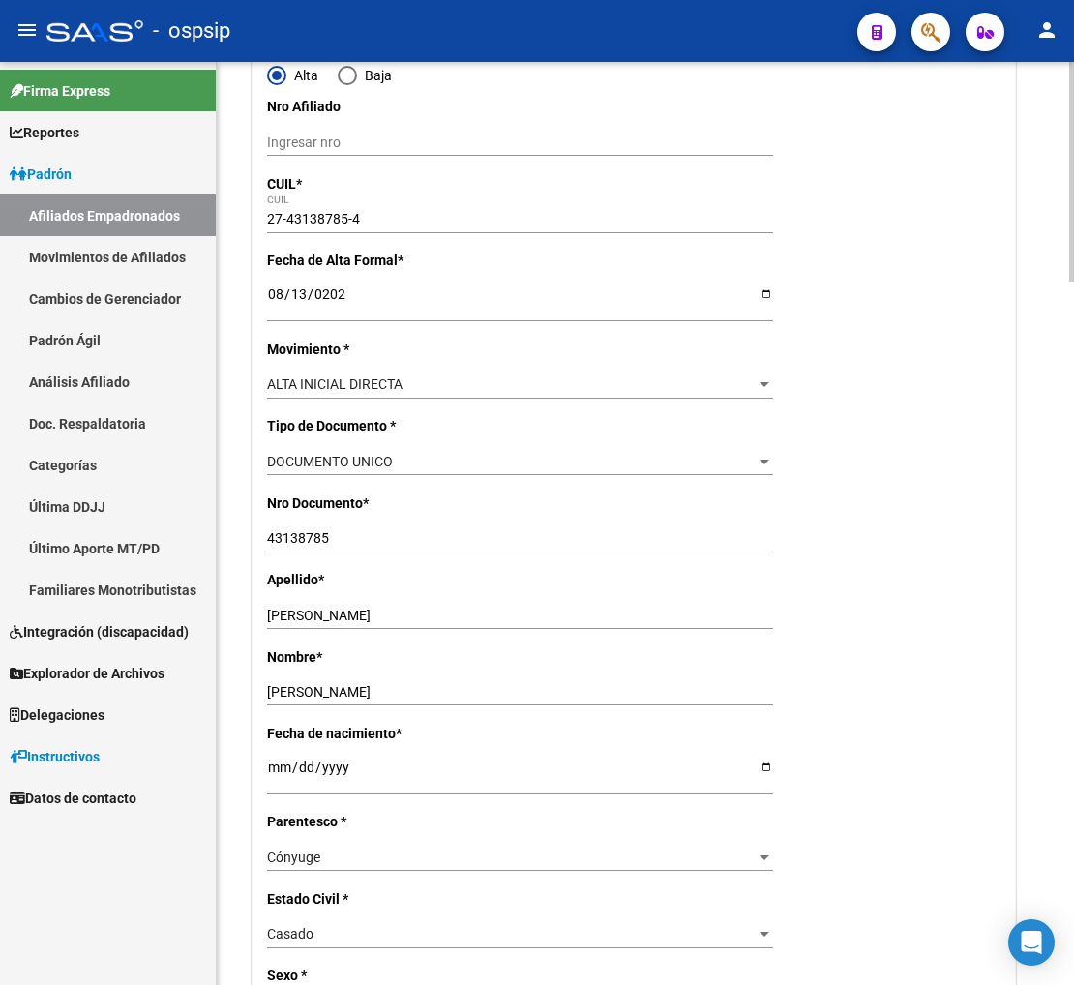
scroll to position [0, 0]
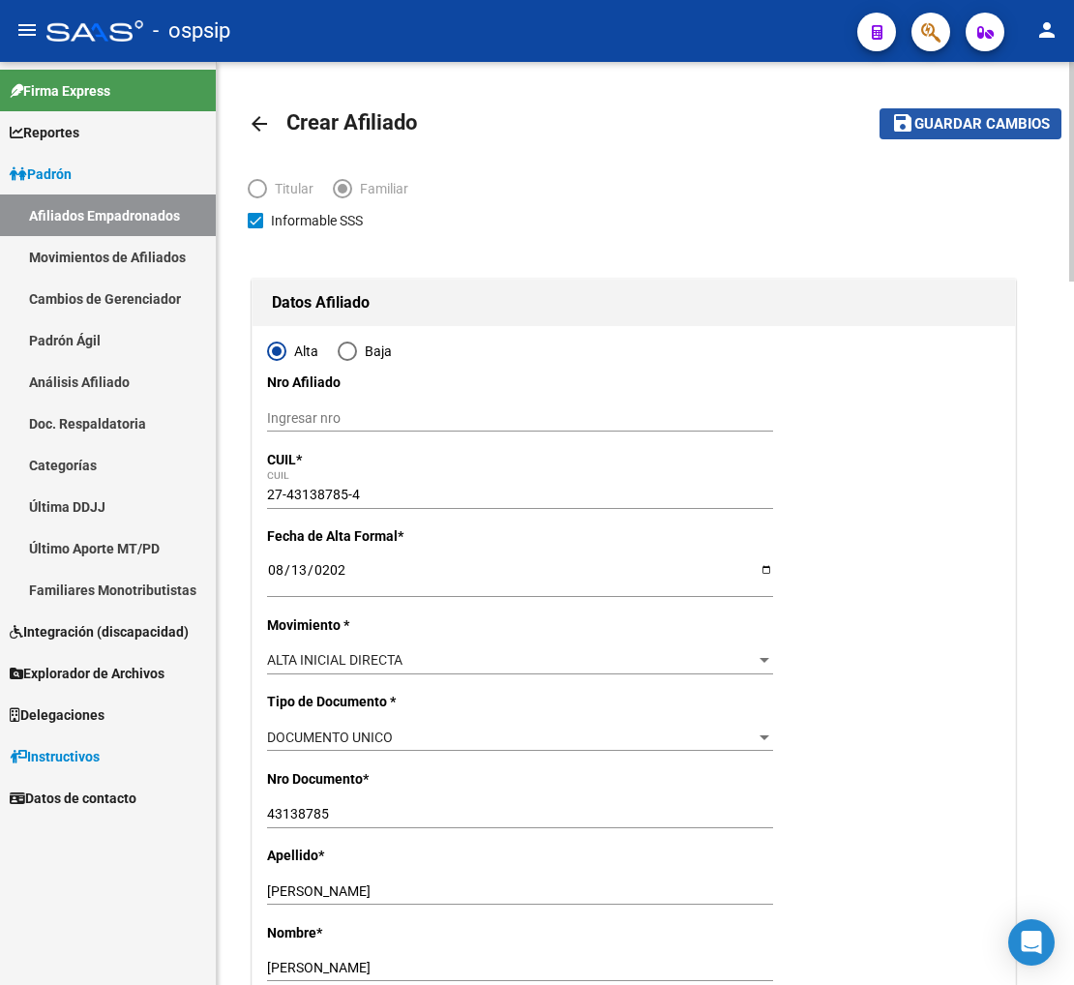
click at [914, 118] on span "Guardar cambios" at bounding box center [983, 124] width 136 height 17
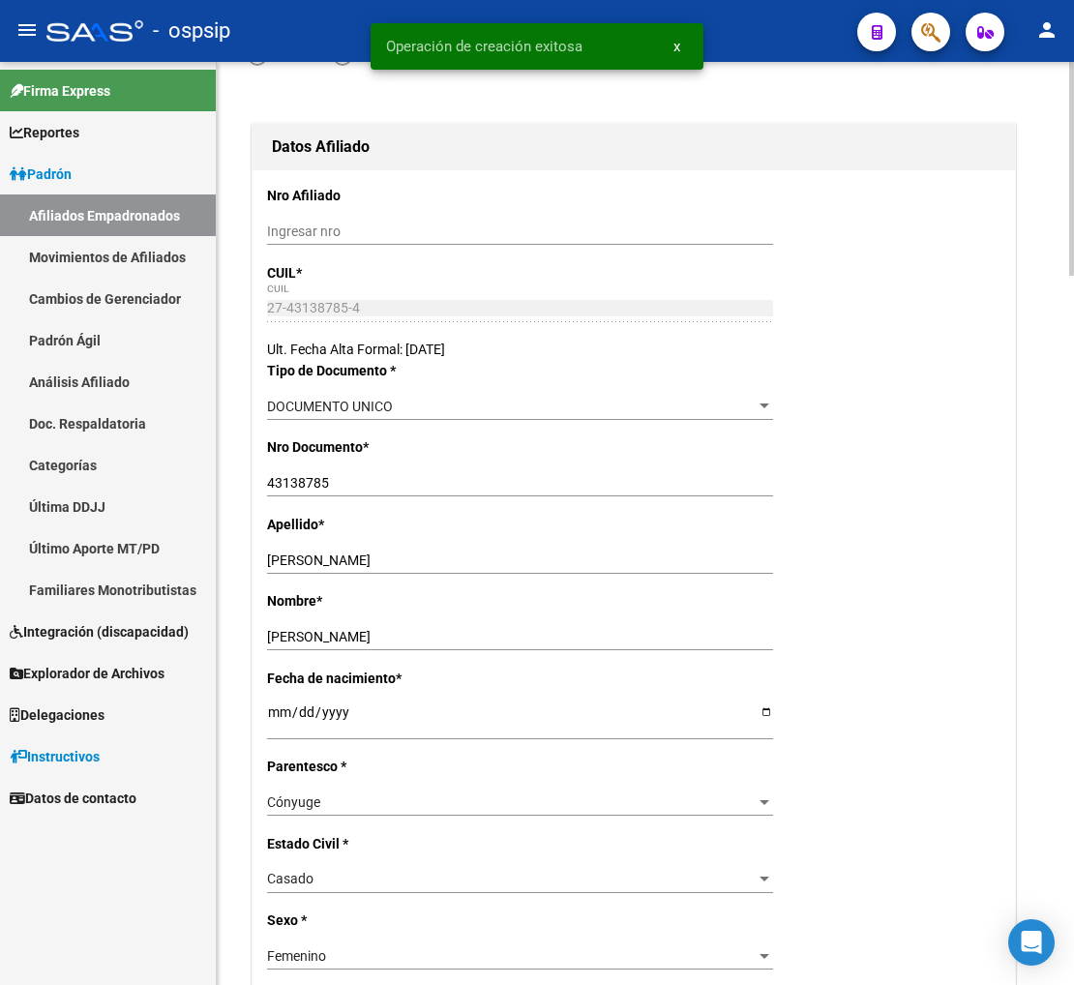
radio input "true"
type input "30-57517012-5"
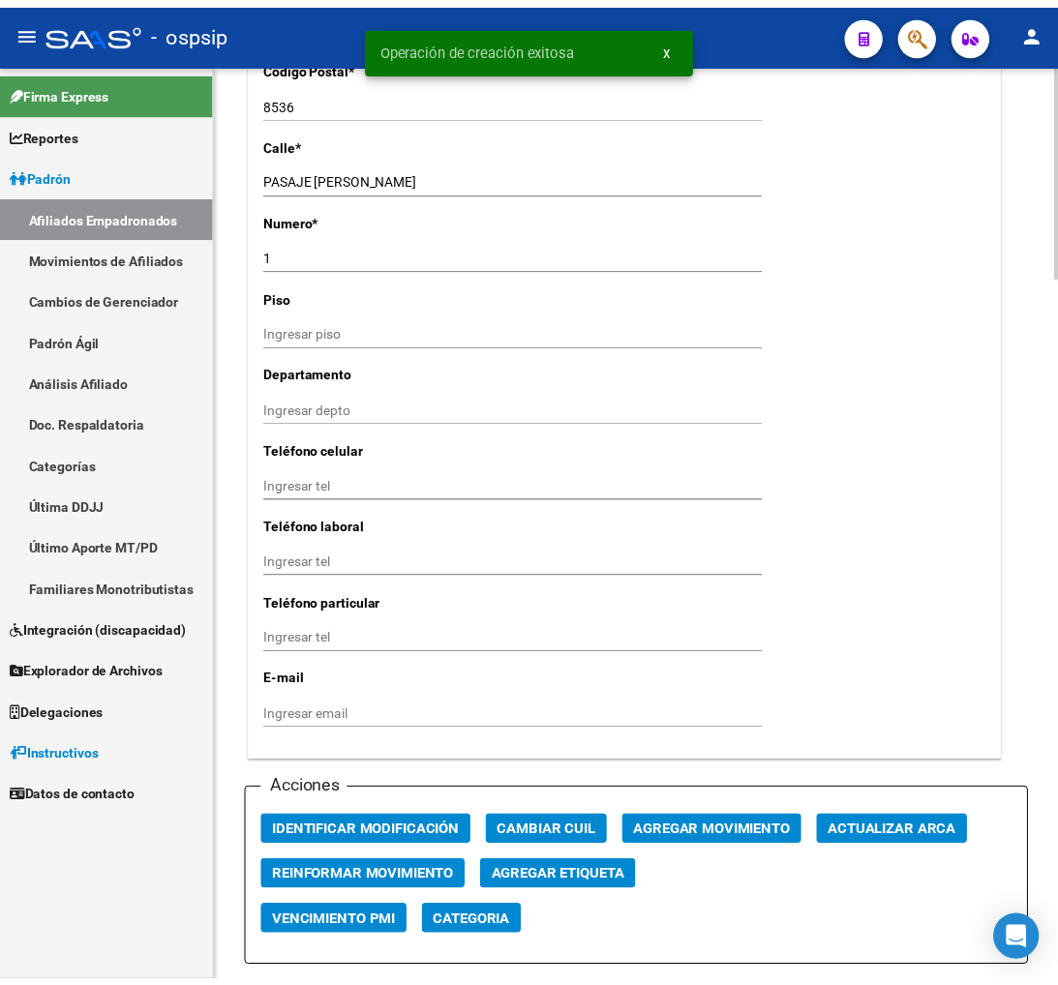
scroll to position [1720, 0]
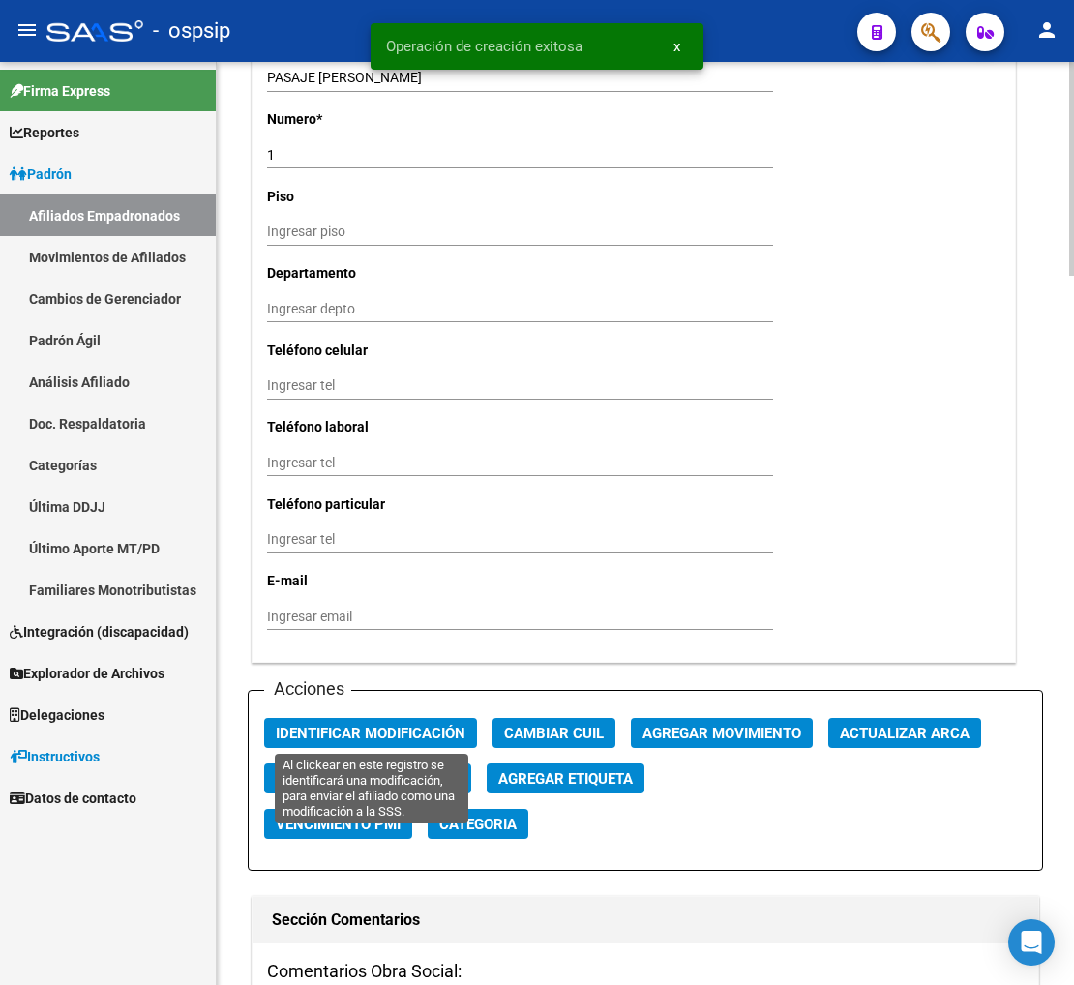
click at [382, 720] on button "Identificar Modificación" at bounding box center [370, 733] width 213 height 30
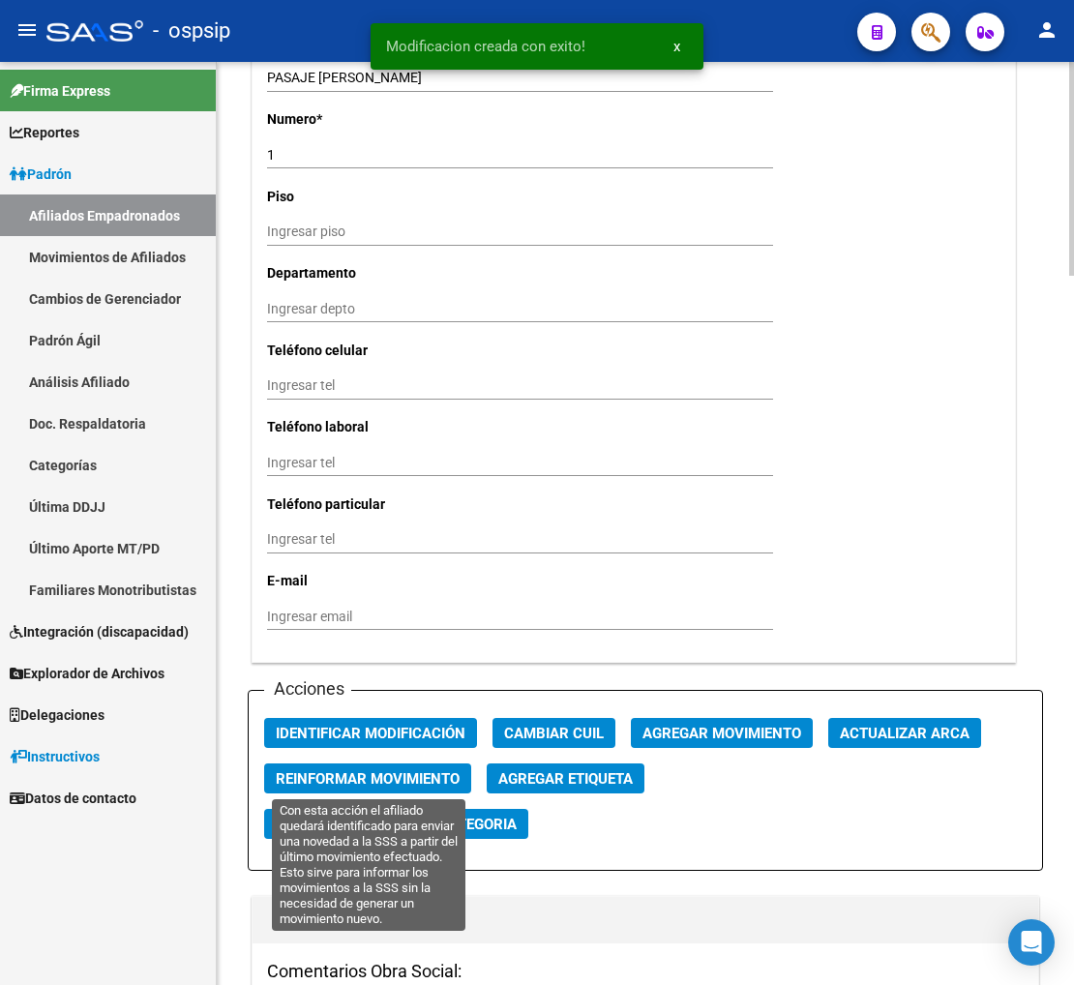
click at [372, 779] on span "Reinformar Movimiento" at bounding box center [368, 778] width 184 height 17
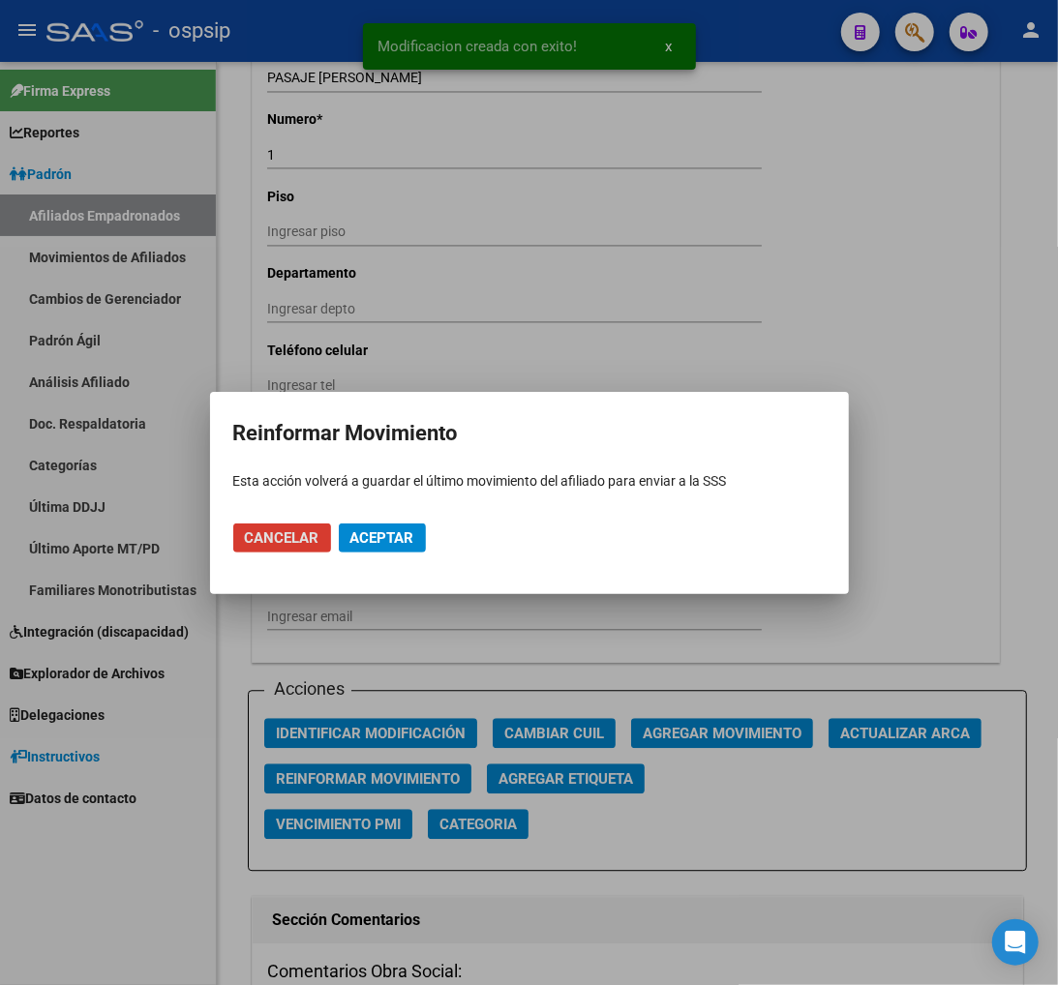
click at [378, 539] on span "Aceptar" at bounding box center [382, 537] width 64 height 17
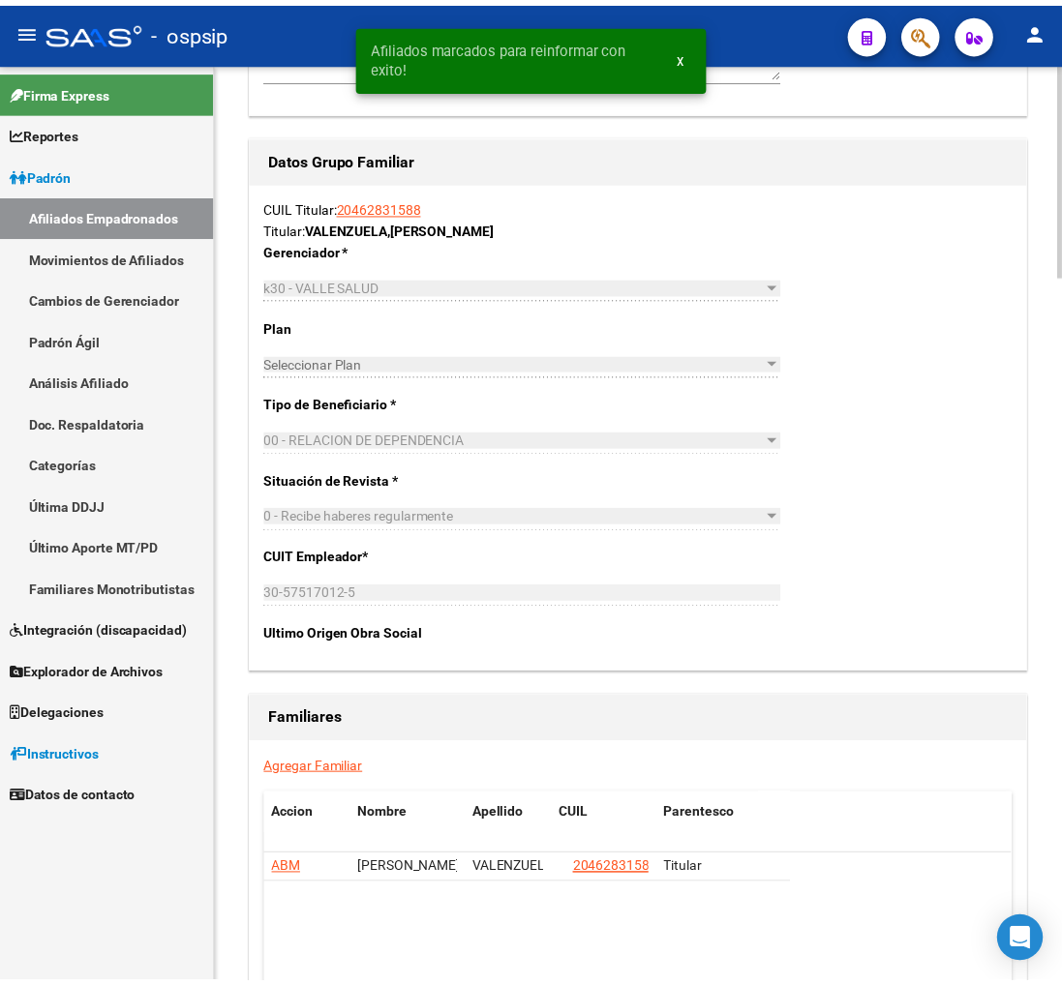
scroll to position [2795, 0]
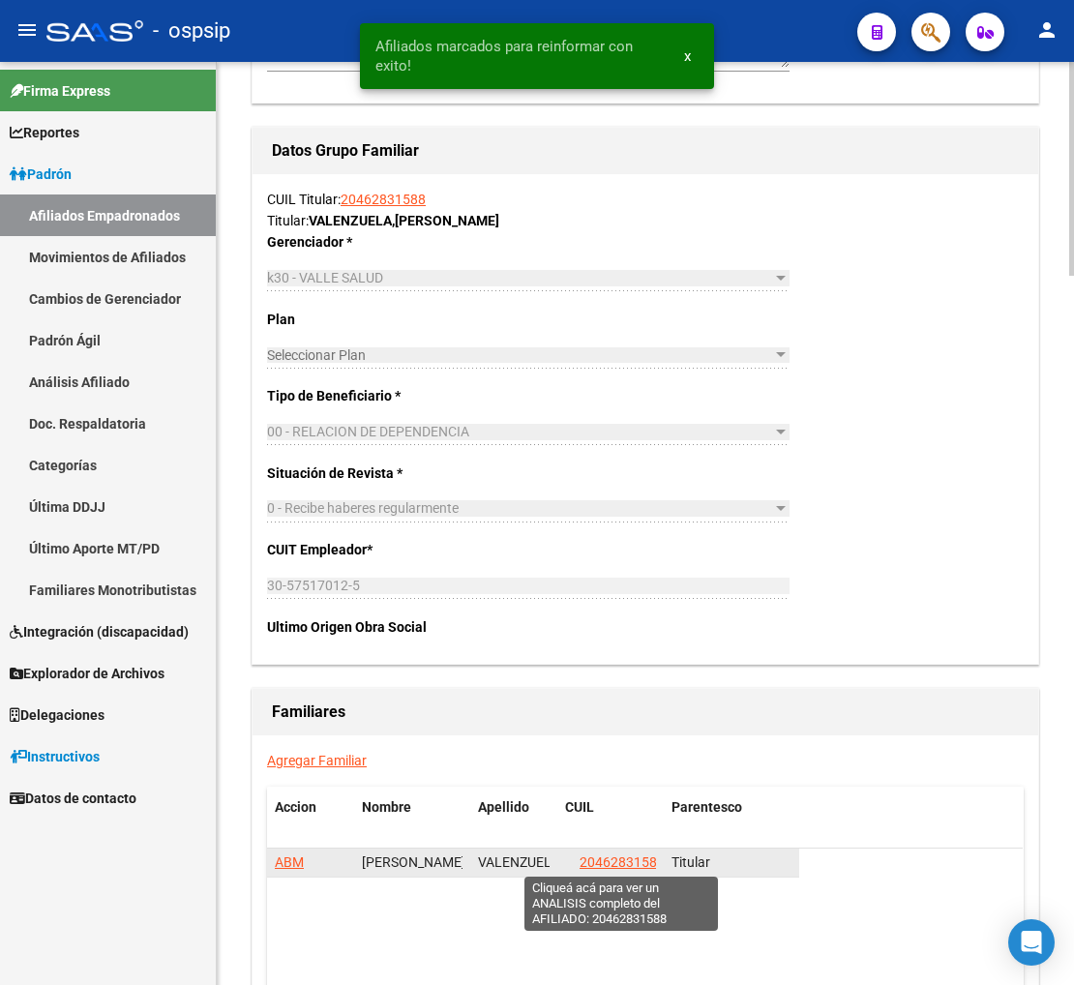
click at [605, 859] on span "20462831588" at bounding box center [622, 862] width 85 height 15
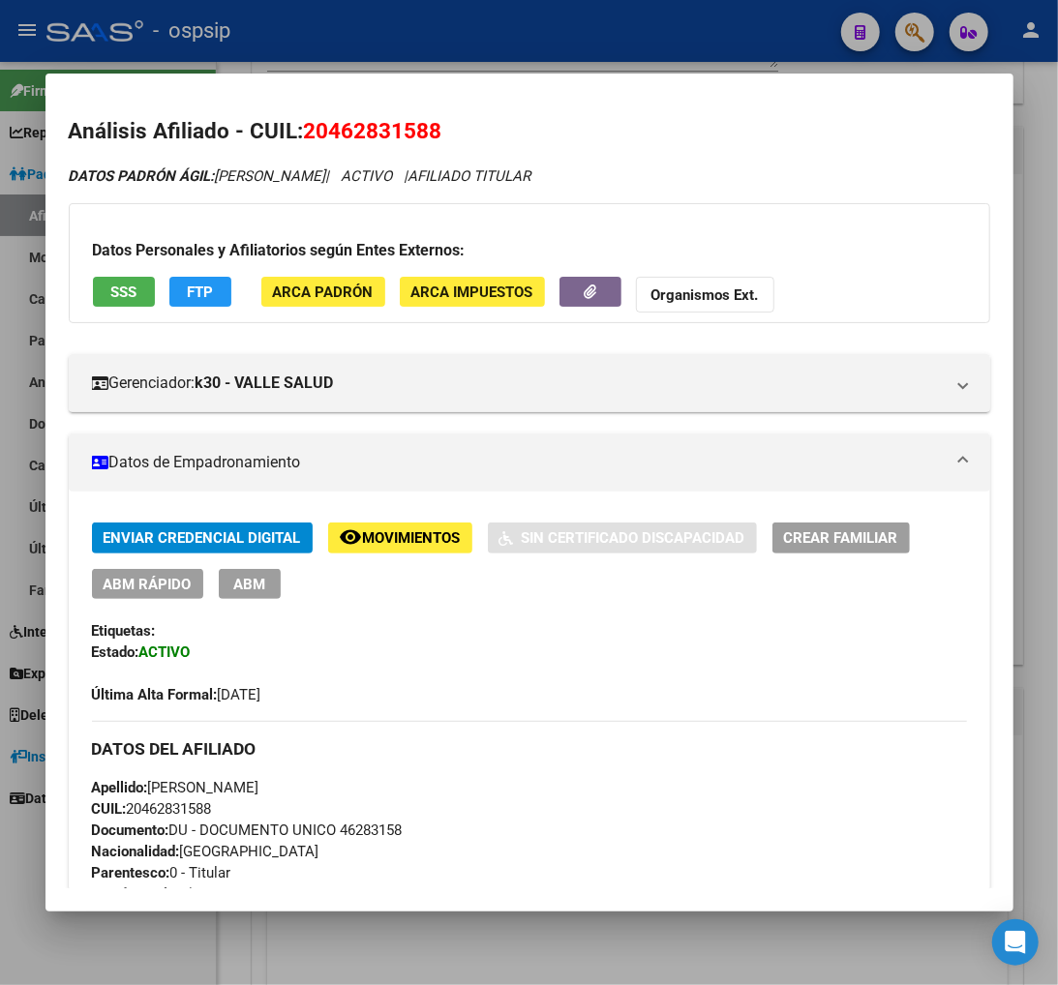
drag, startPoint x: 331, startPoint y: 139, endPoint x: 431, endPoint y: 122, distance: 101.2
click at [431, 122] on span "20462831588" at bounding box center [373, 130] width 138 height 25
copy span "46283158"
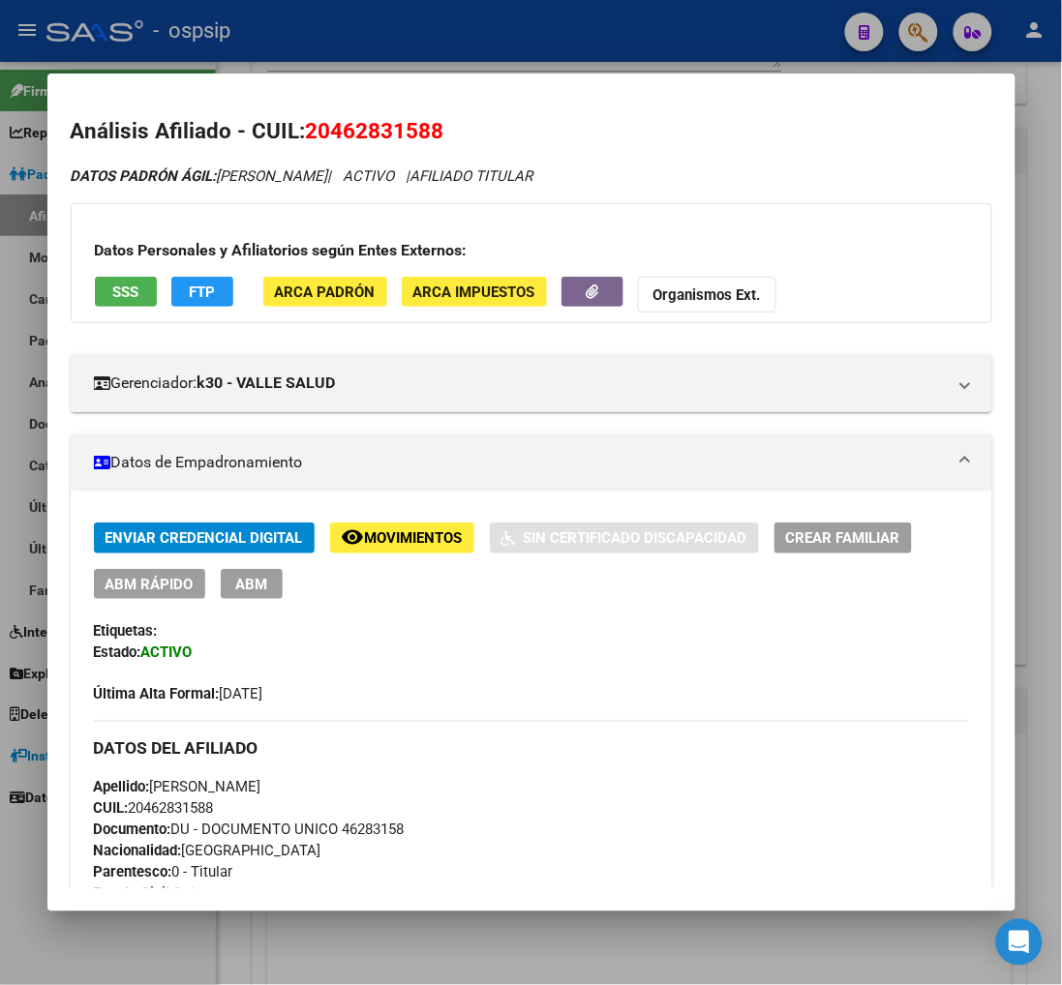
click at [912, 25] on div at bounding box center [531, 492] width 1062 height 985
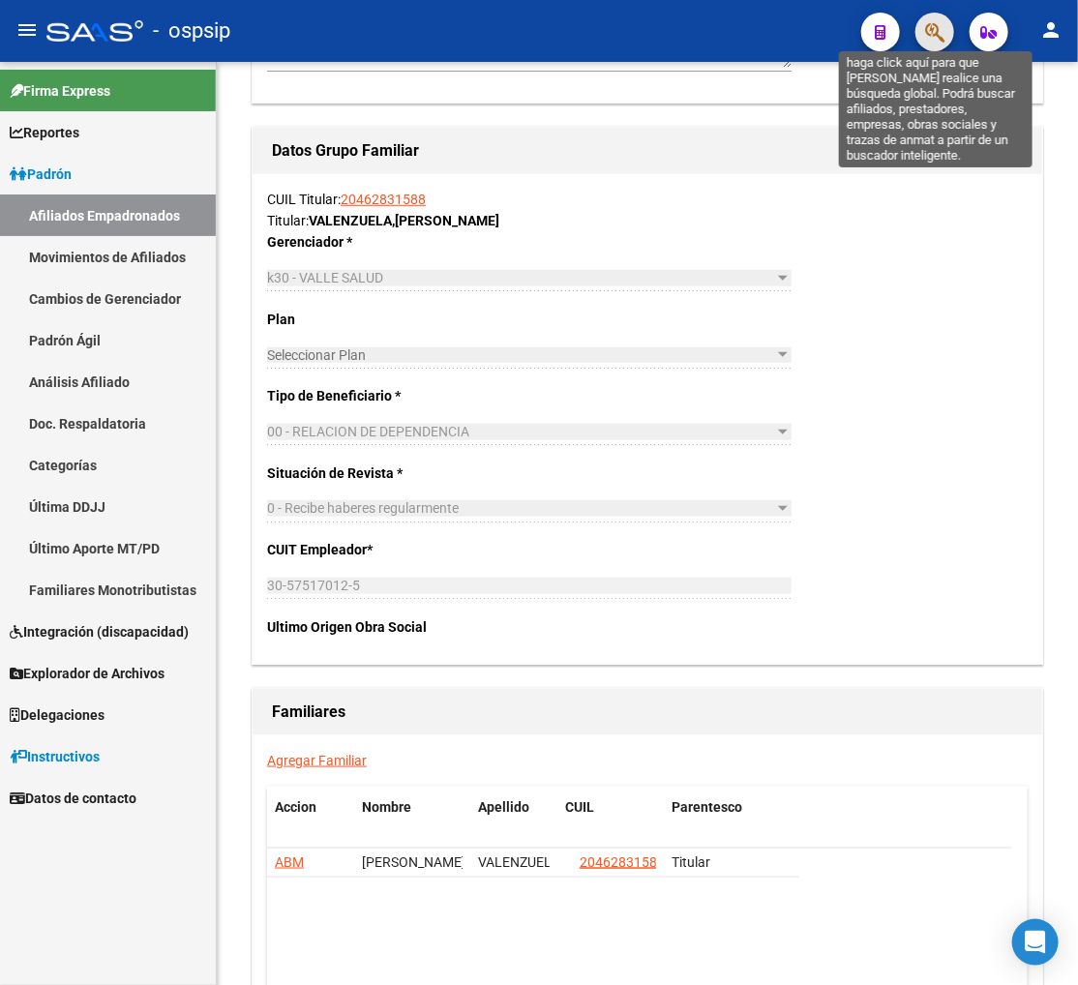
click at [914, 34] on icon "button" at bounding box center [934, 32] width 19 height 22
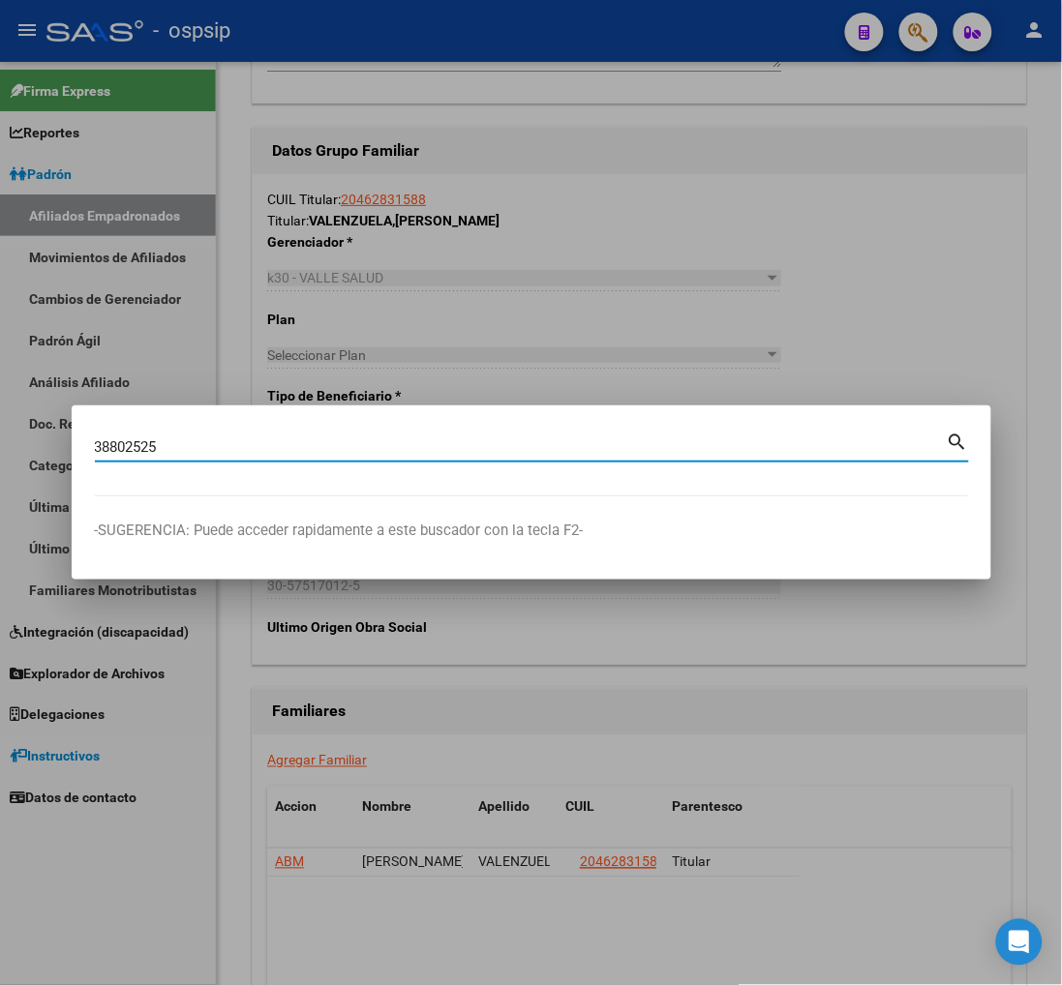
type input "38802525"
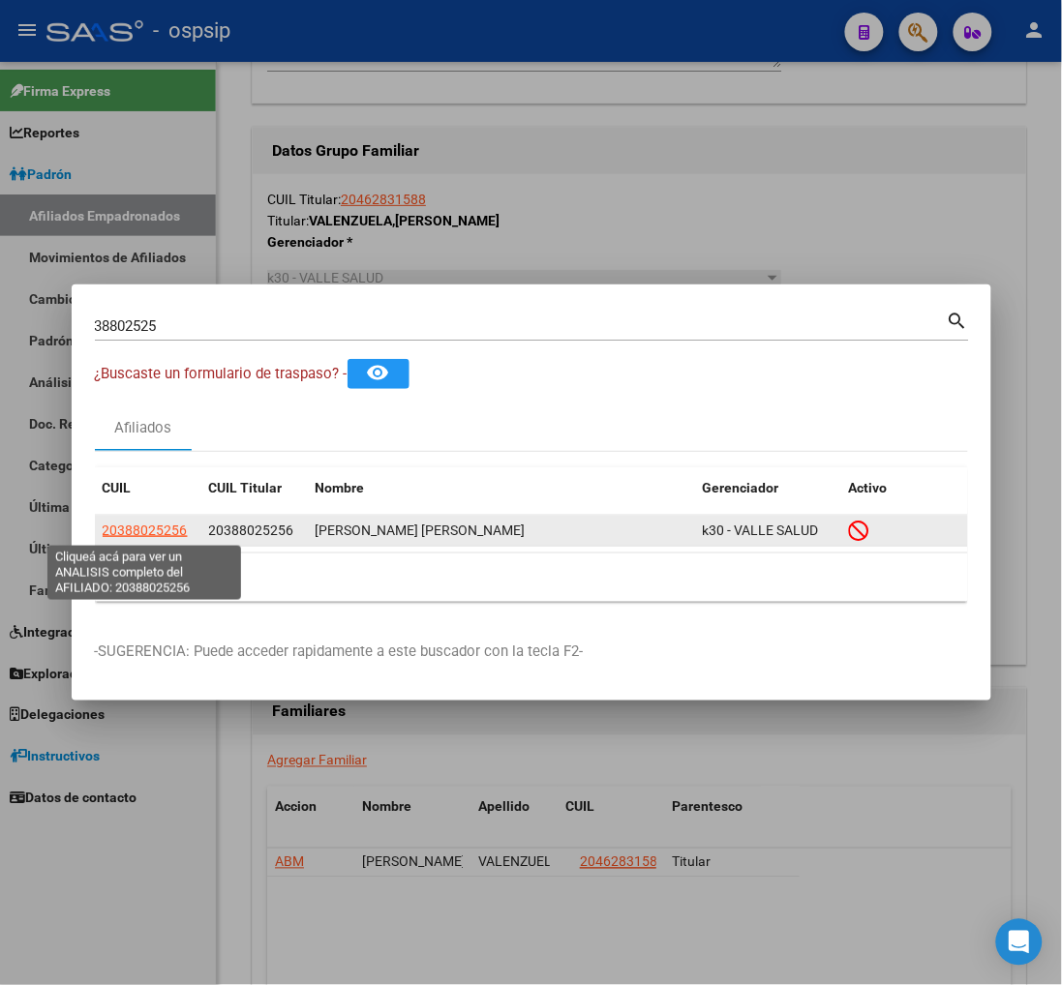
click at [137, 526] on span "20388025256" at bounding box center [145, 530] width 85 height 15
type textarea "20388025256"
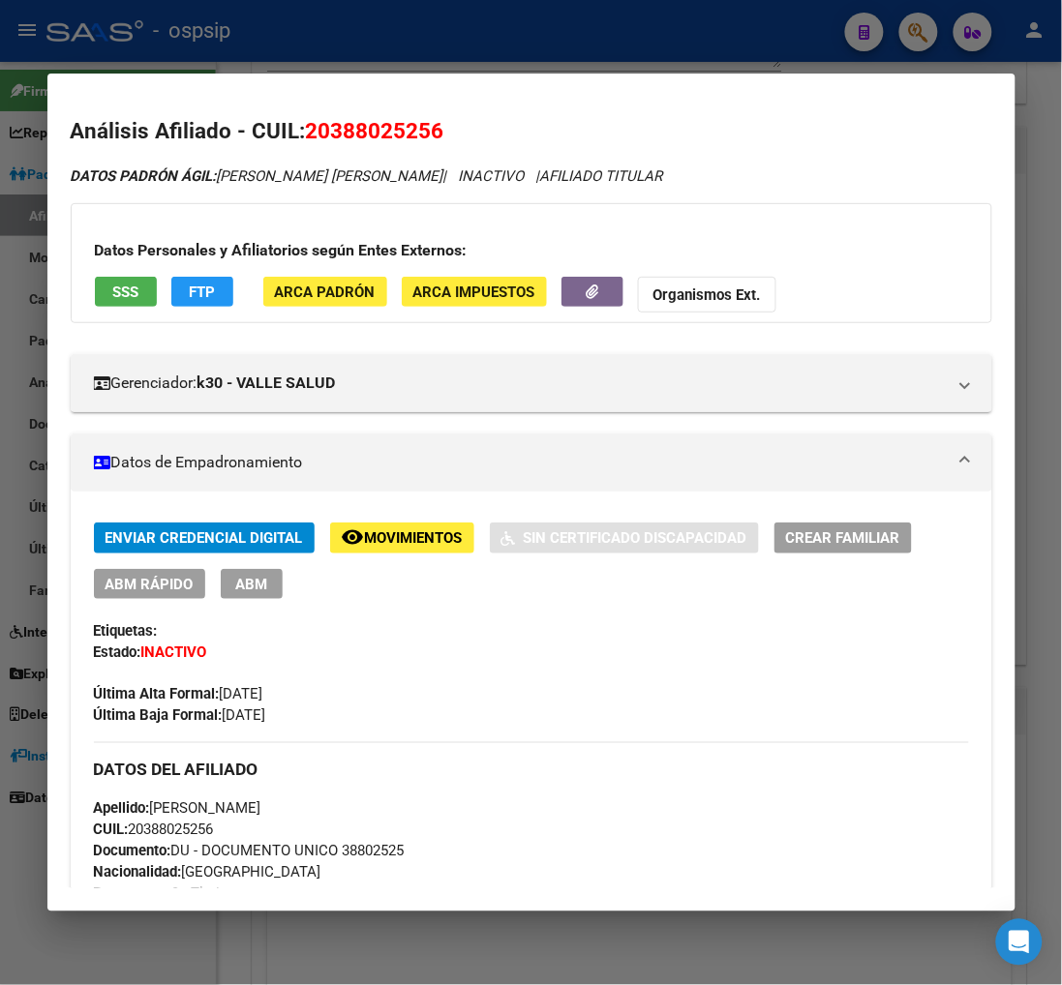
click at [385, 540] on span "Movimientos" at bounding box center [414, 538] width 98 height 17
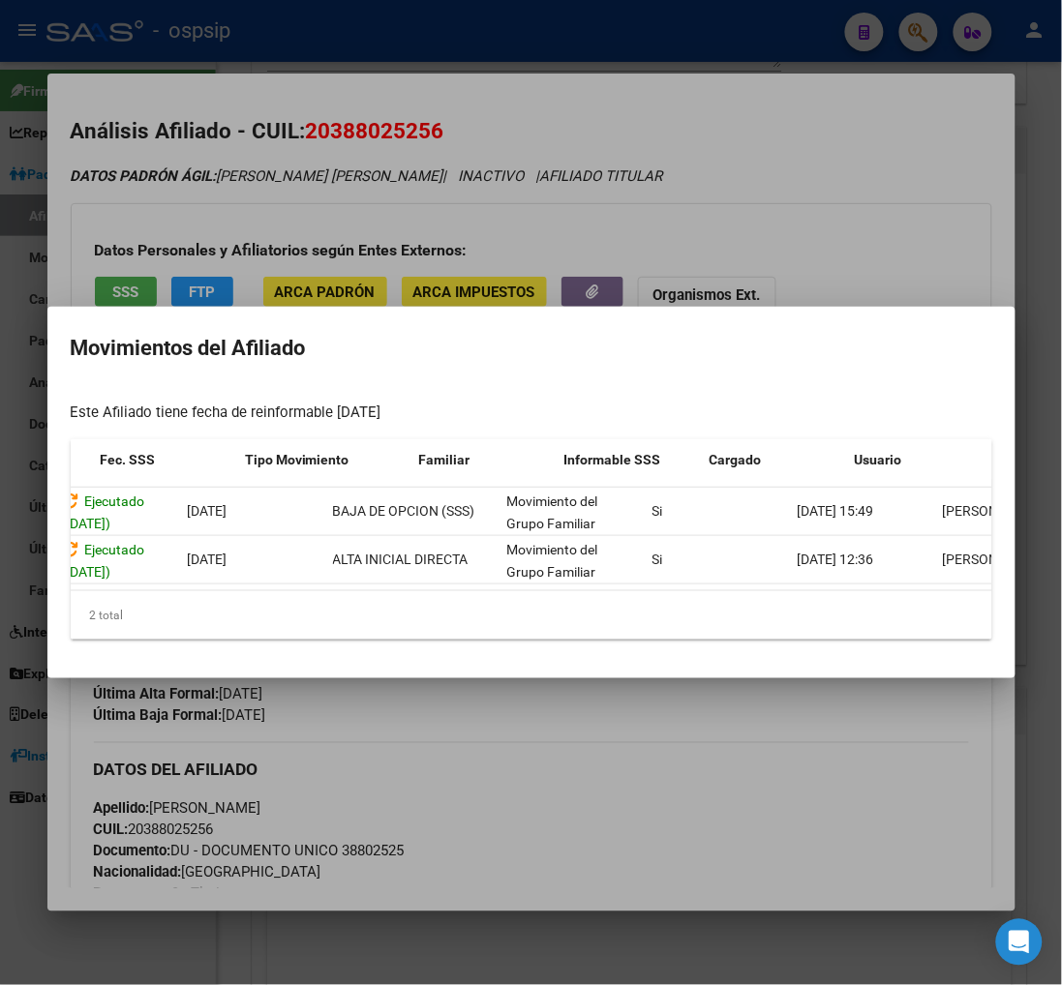
scroll to position [0, 316]
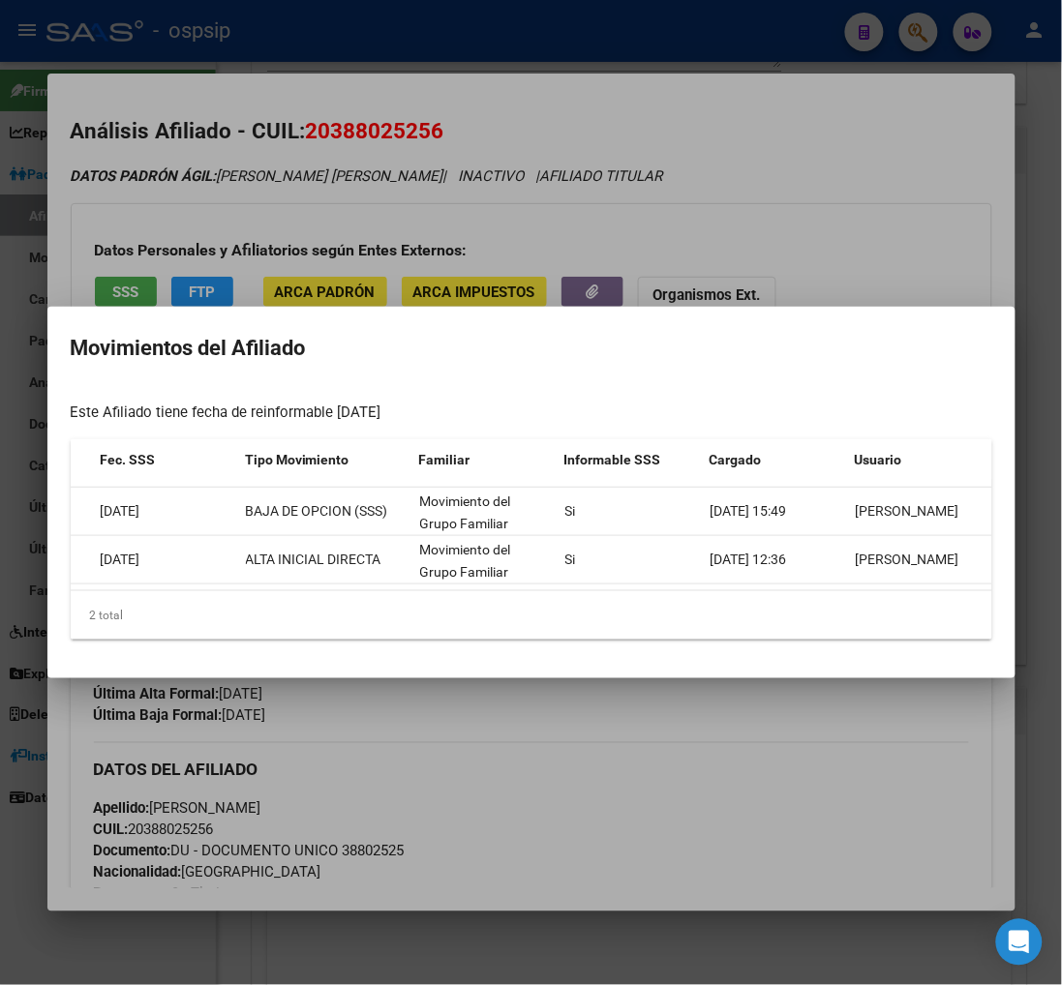
click at [624, 726] on div at bounding box center [531, 492] width 1062 height 985
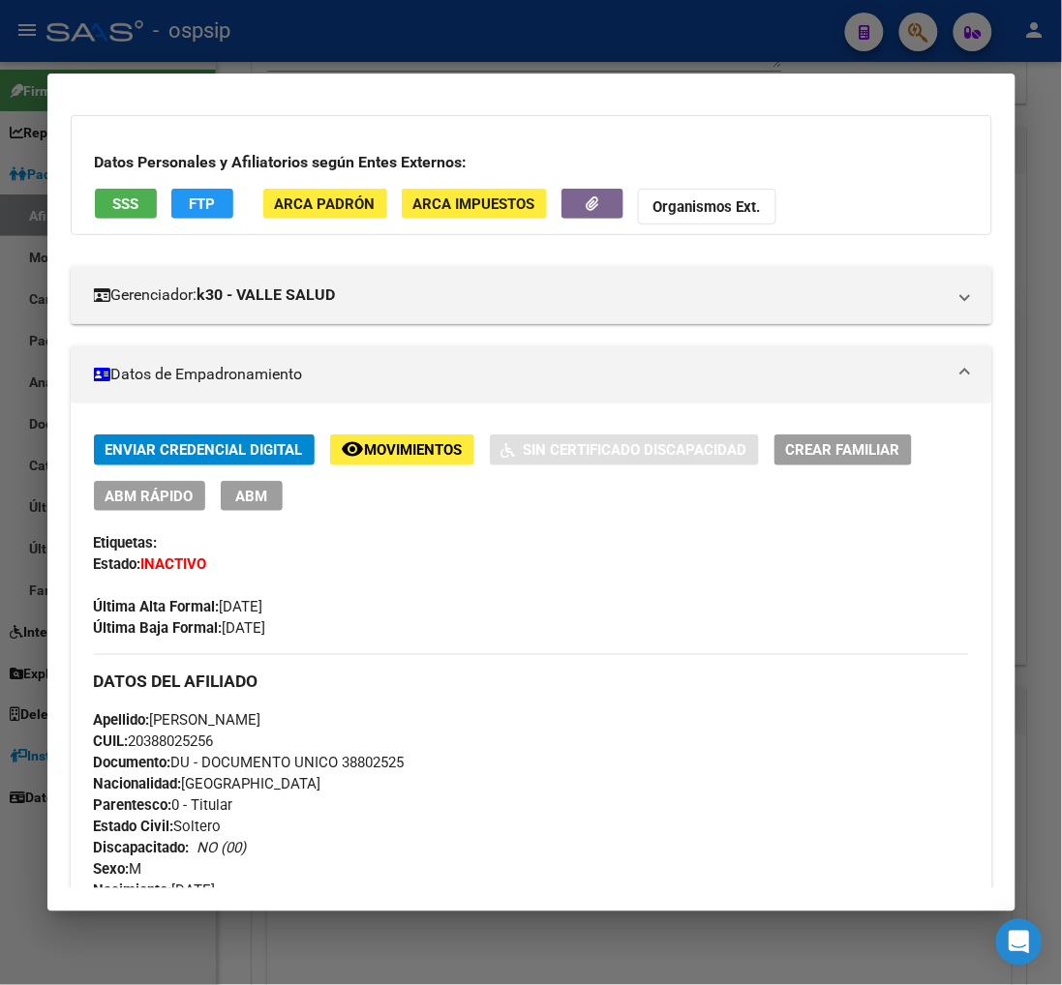
scroll to position [322, 0]
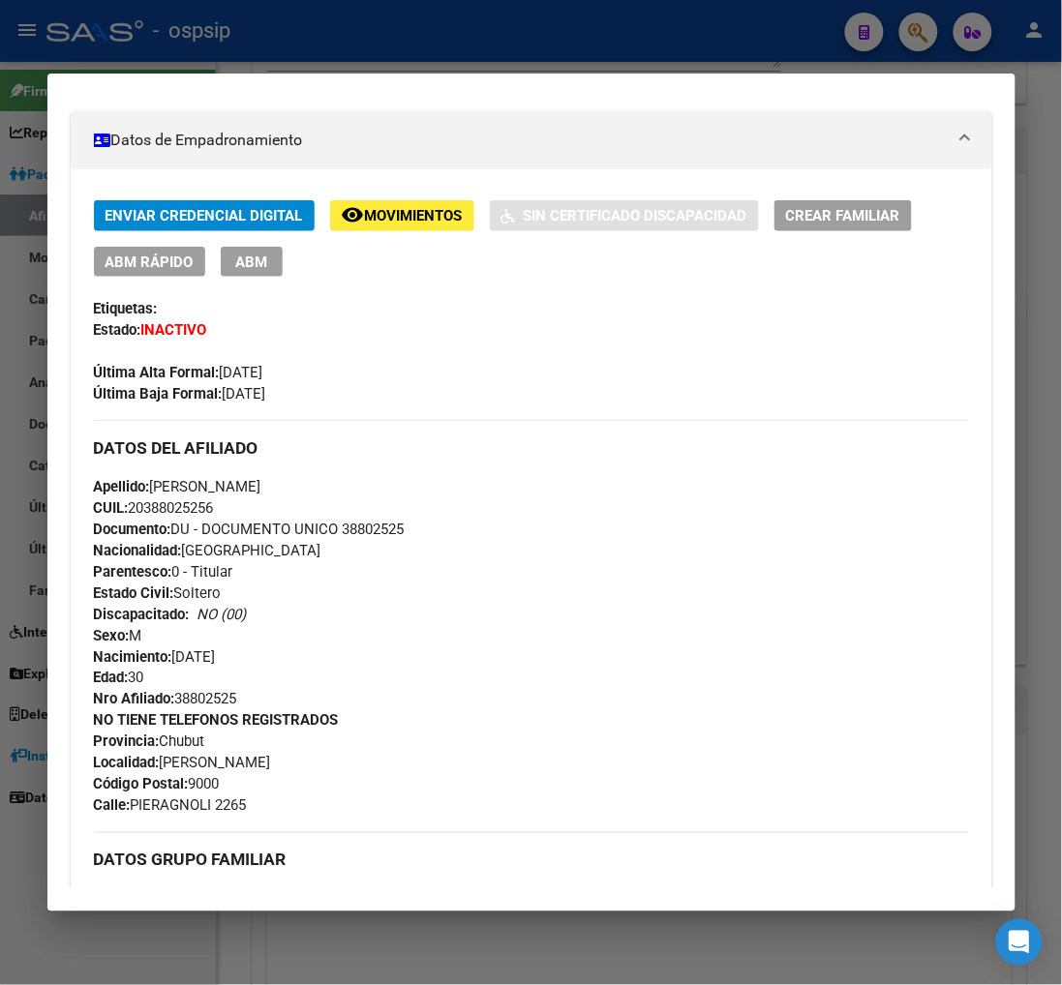
click at [252, 253] on span "ABM" at bounding box center [251, 261] width 32 height 17
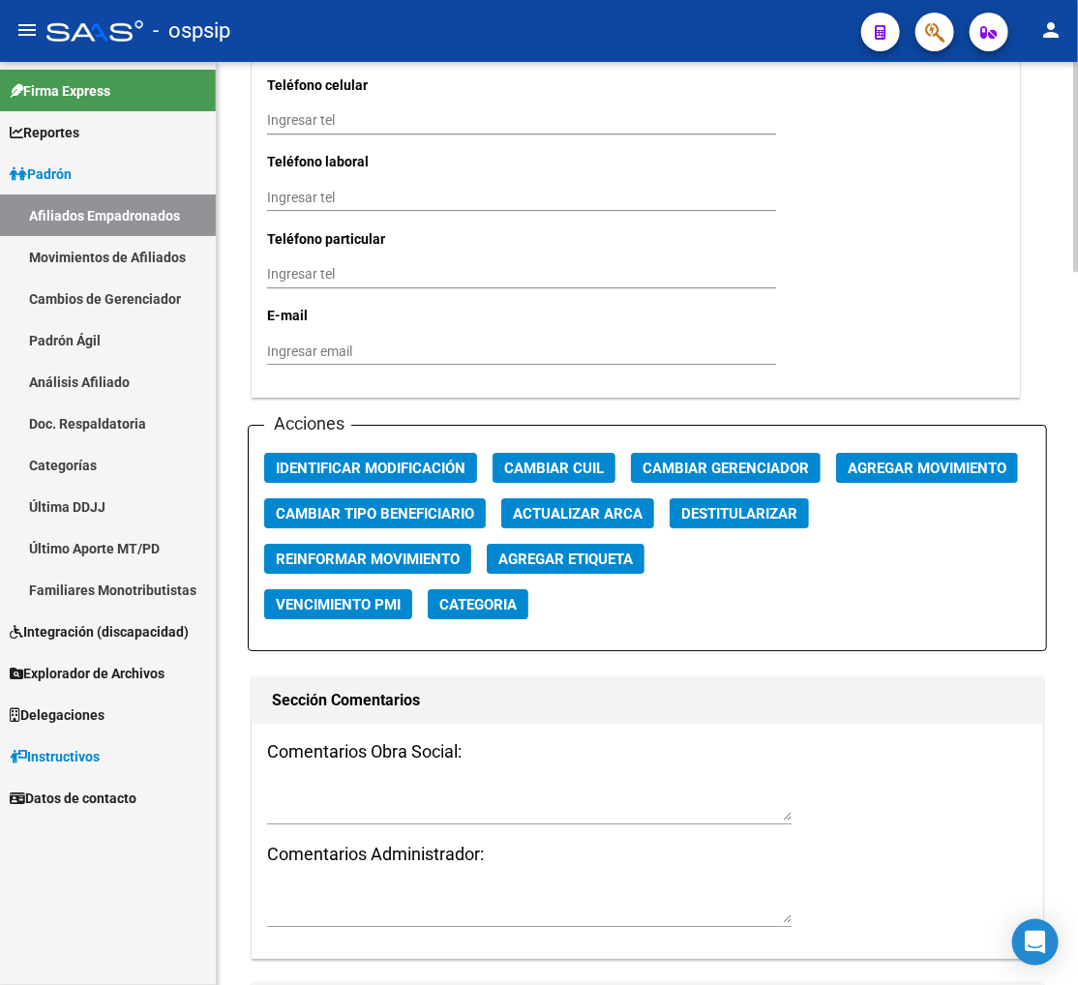
scroll to position [2151, 0]
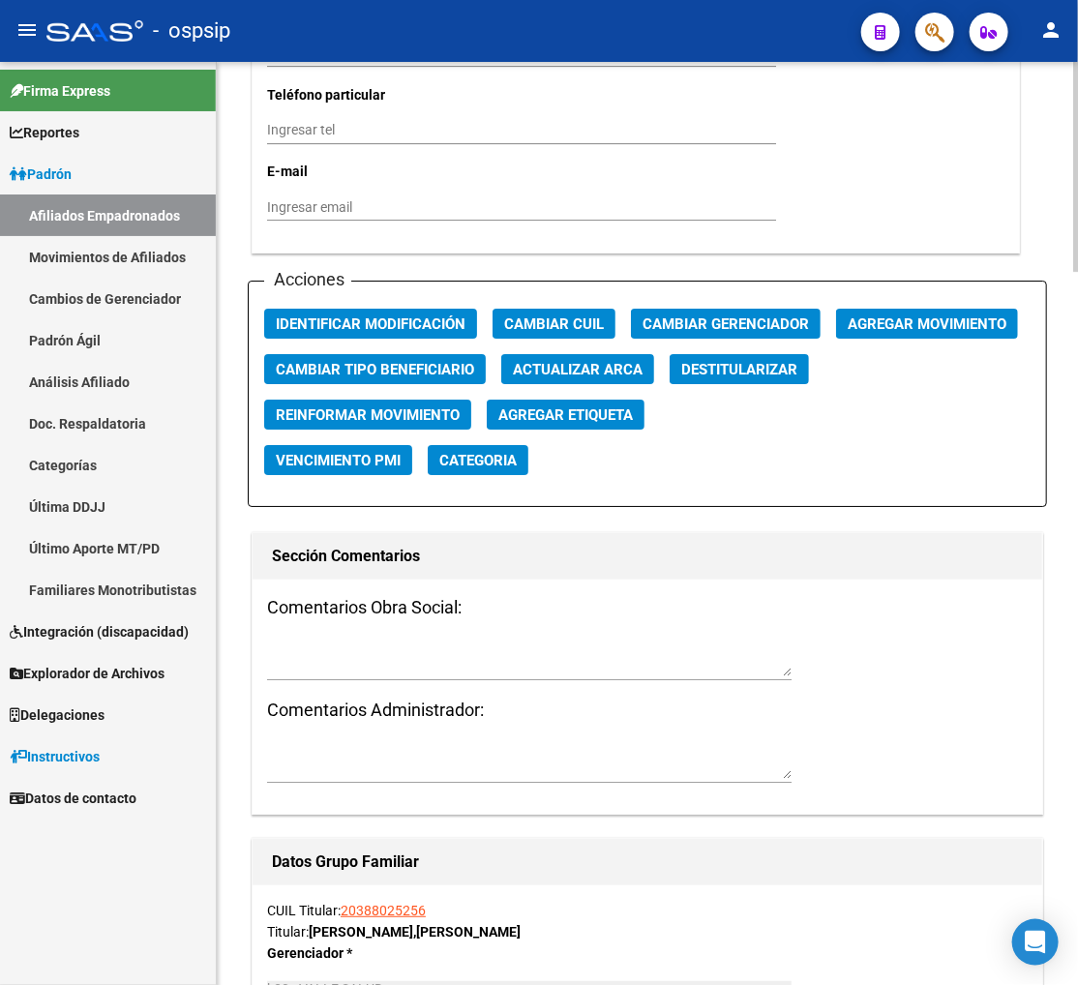
click at [905, 319] on span "Agregar Movimiento" at bounding box center [927, 324] width 159 height 17
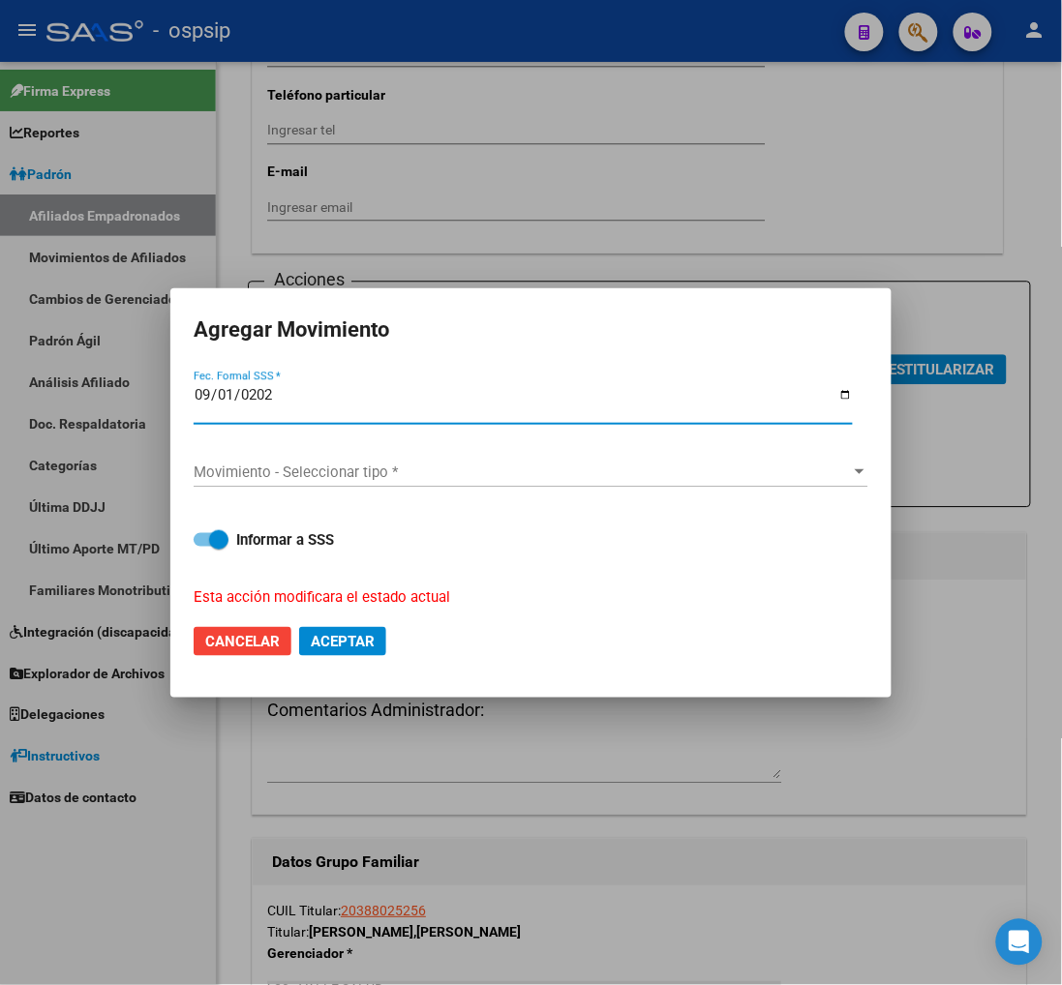
type input "[DATE]"
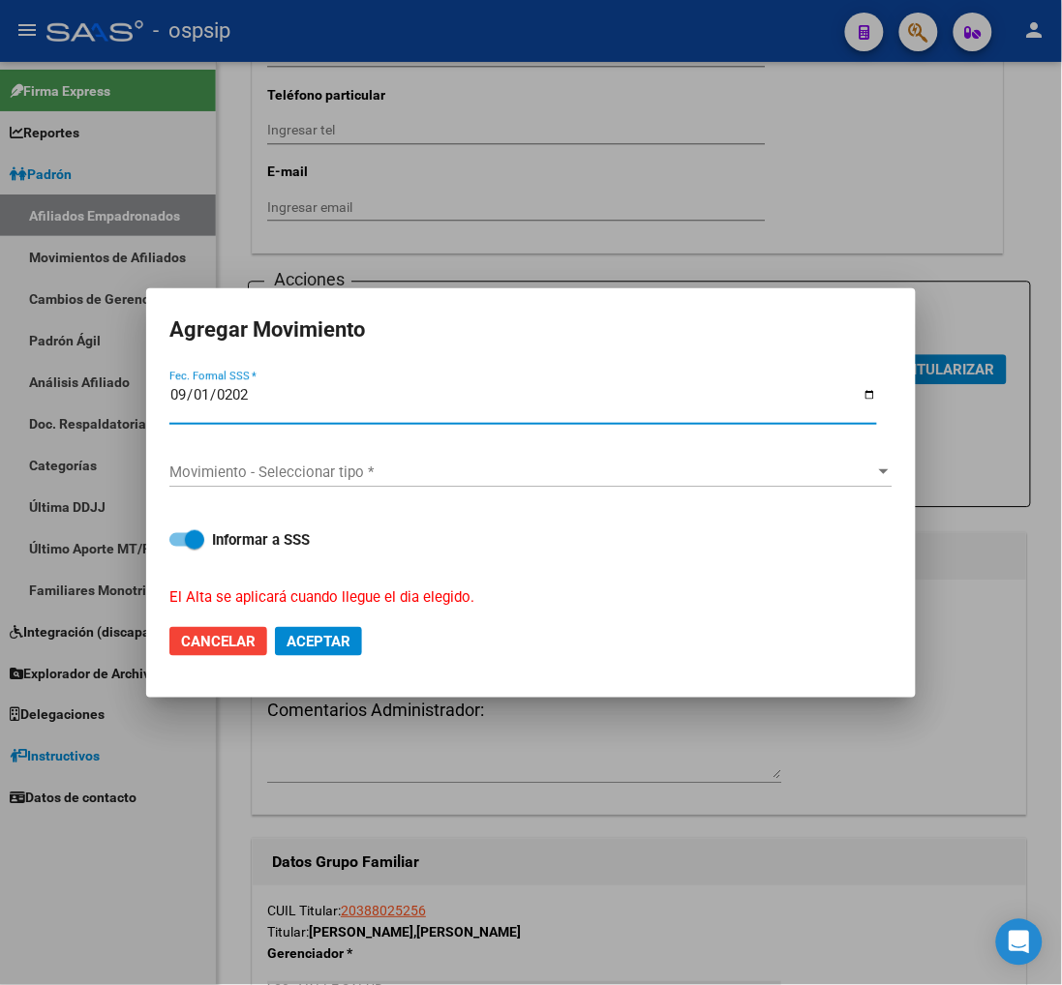
click at [670, 477] on span "Movimiento - Seleccionar tipo *" at bounding box center [522, 472] width 706 height 17
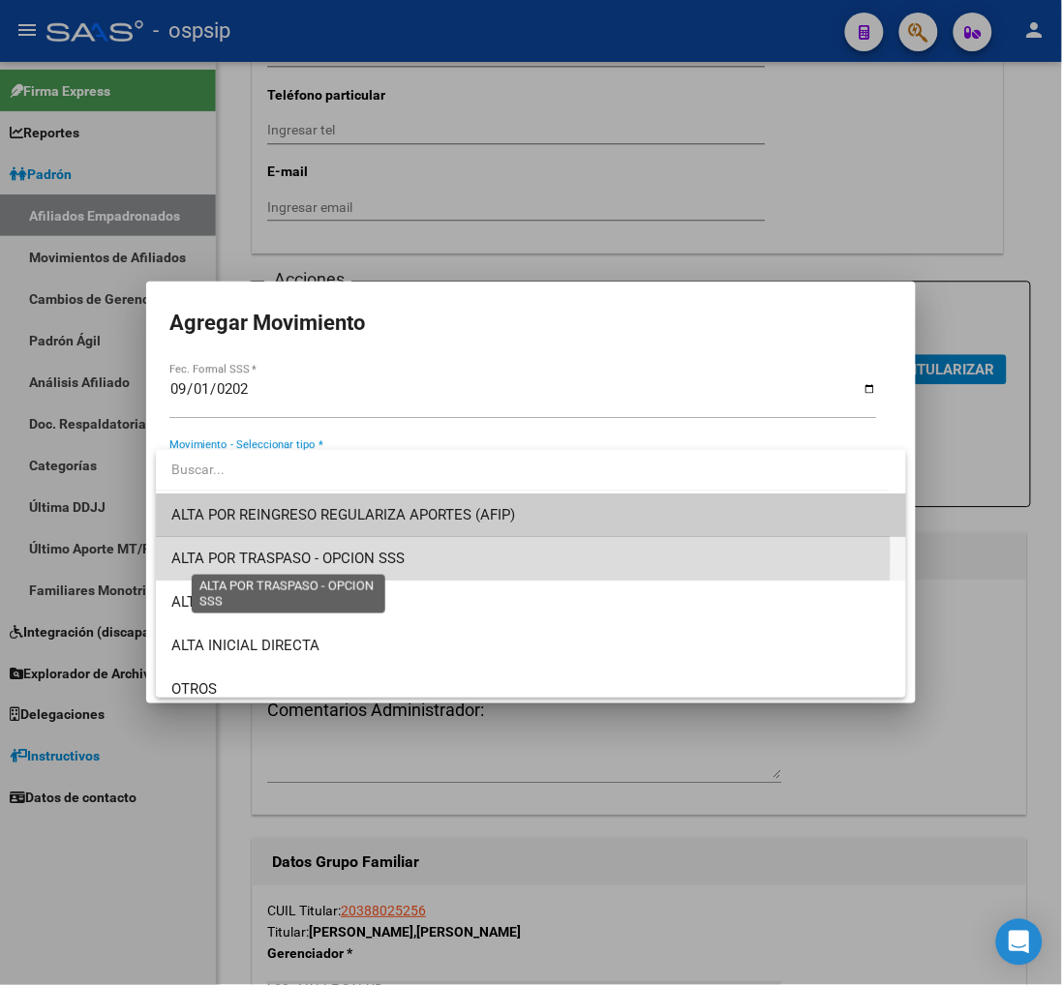
click at [380, 557] on span "ALTA POR TRASPASO - OPCION SSS" at bounding box center [287, 558] width 233 height 17
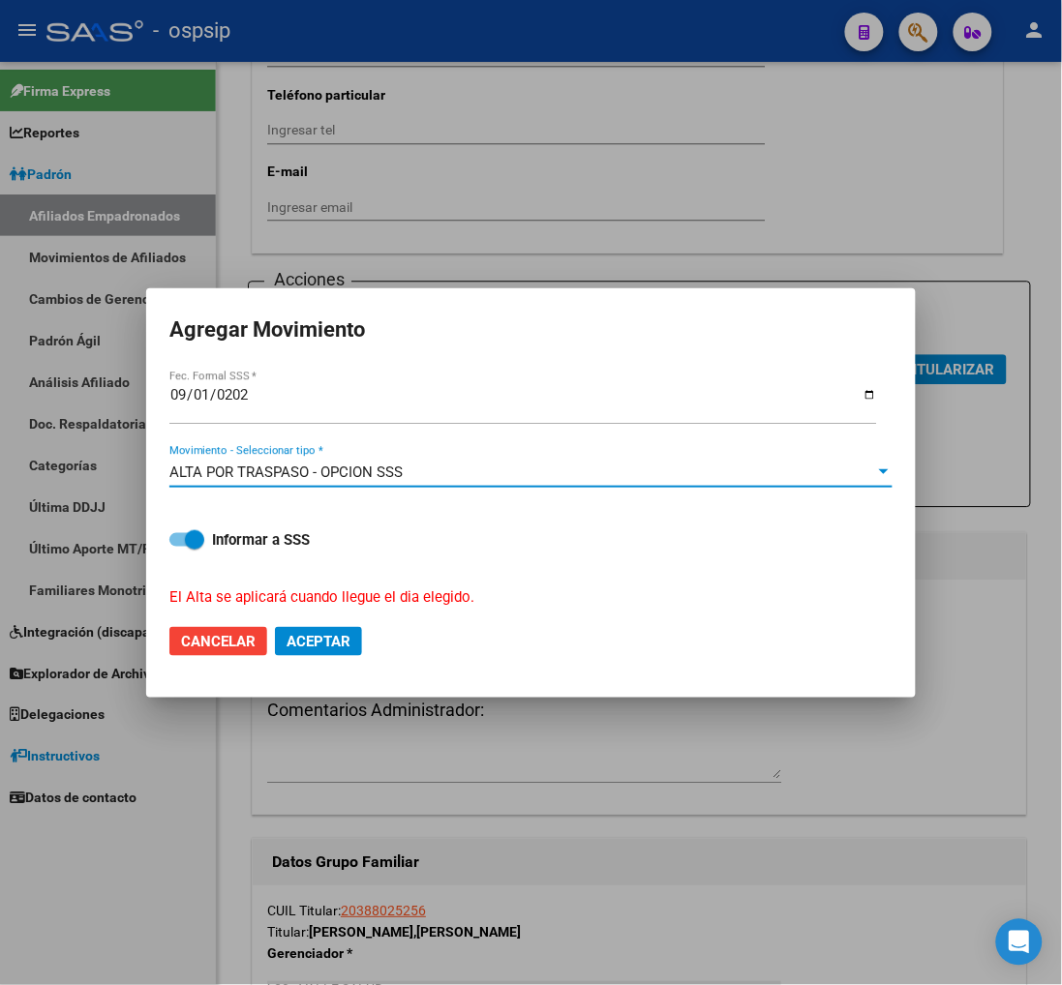
click at [323, 637] on span "Aceptar" at bounding box center [318, 641] width 64 height 17
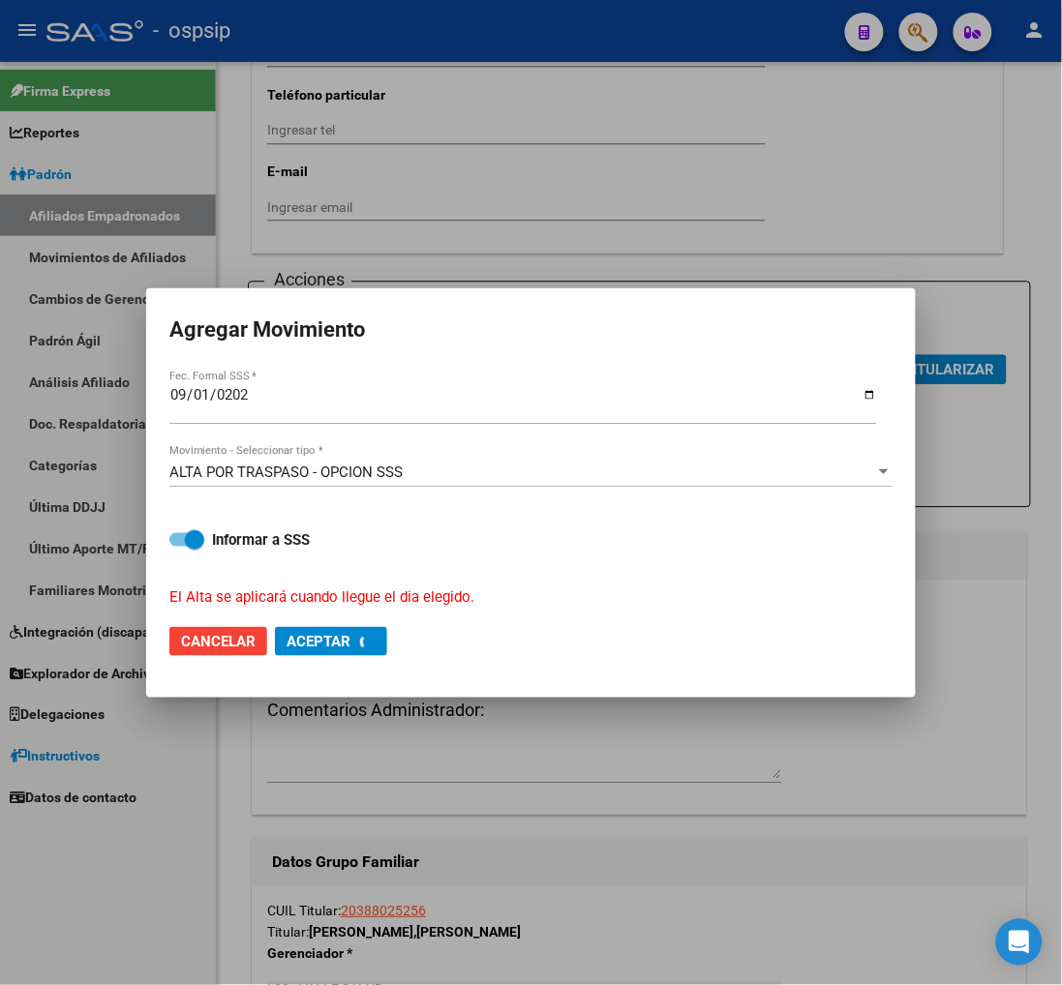
checkbox input "false"
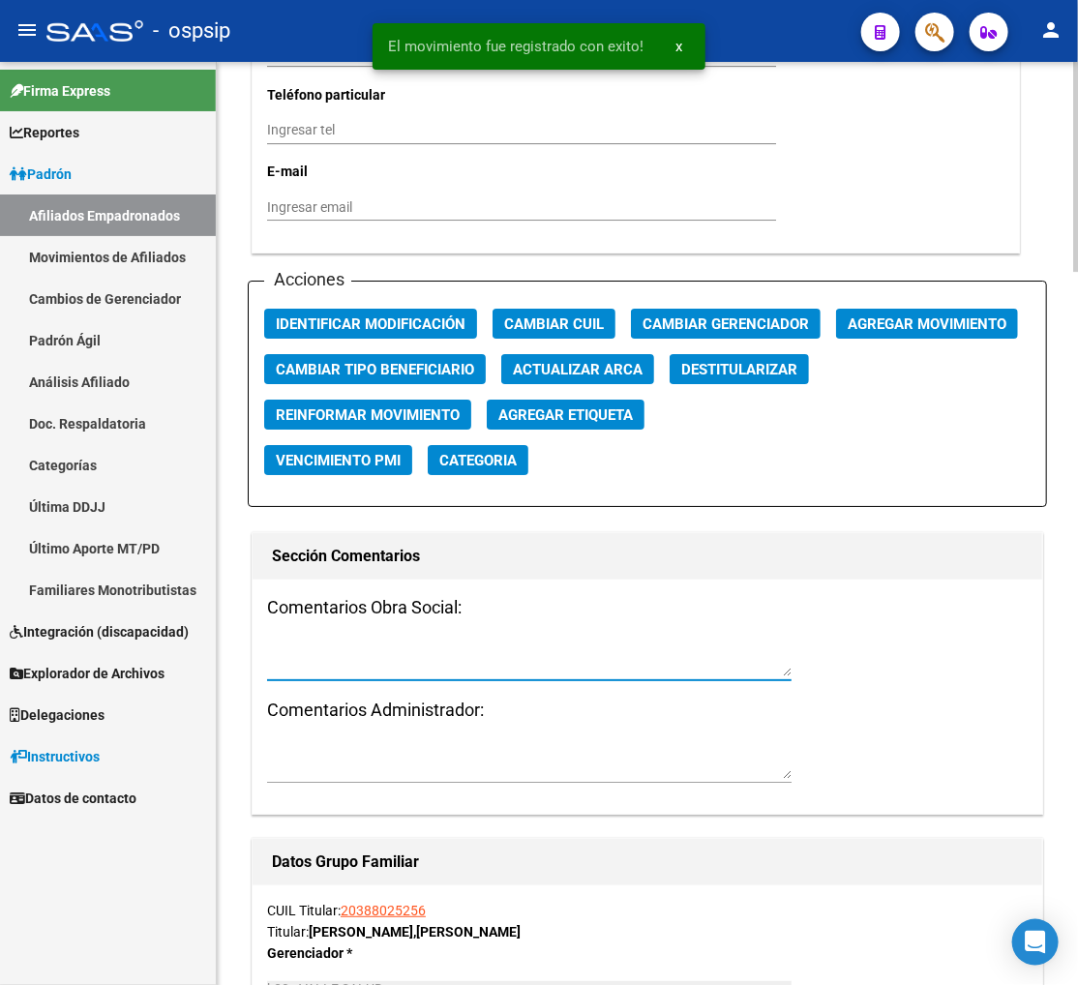
click at [376, 647] on textarea at bounding box center [529, 658] width 525 height 37
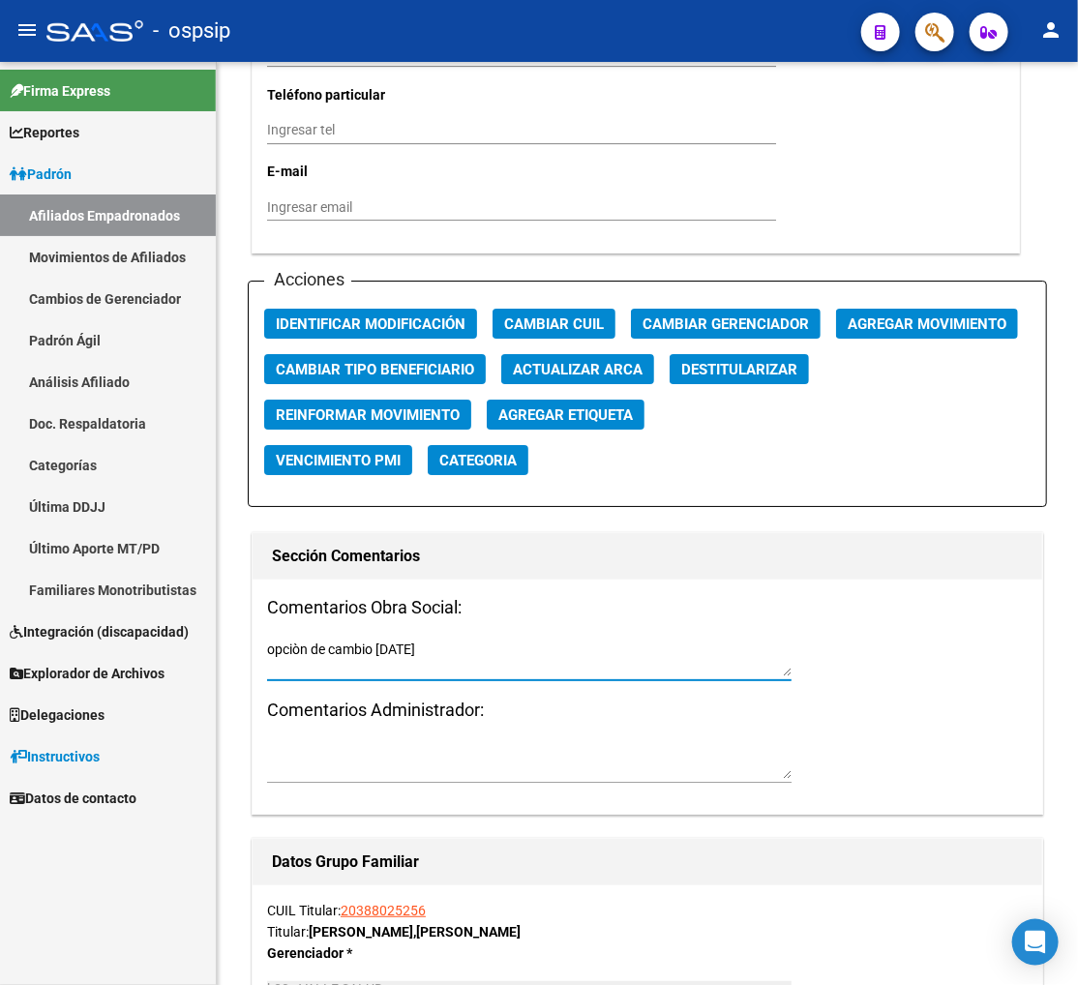
type textarea "opciòn de cambio 01/09/2025"
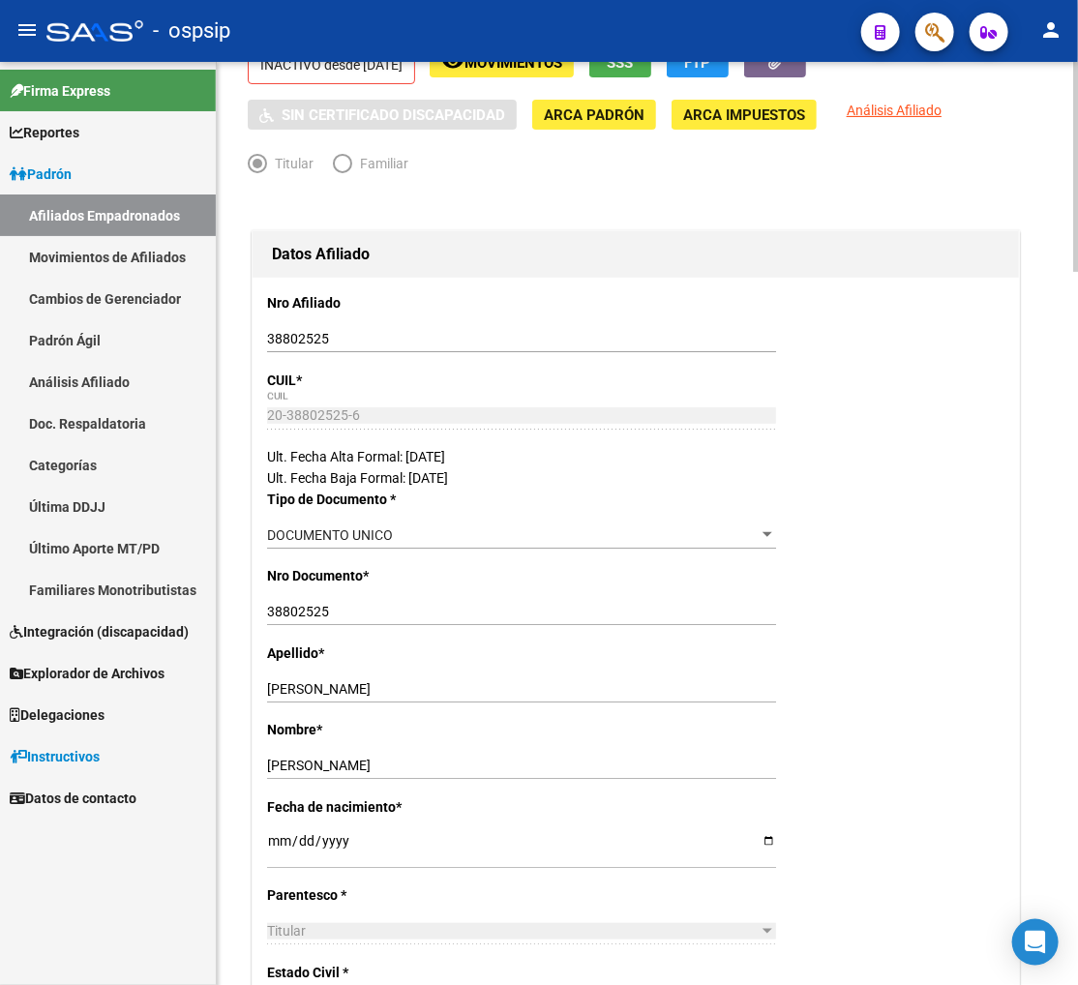
scroll to position [0, 0]
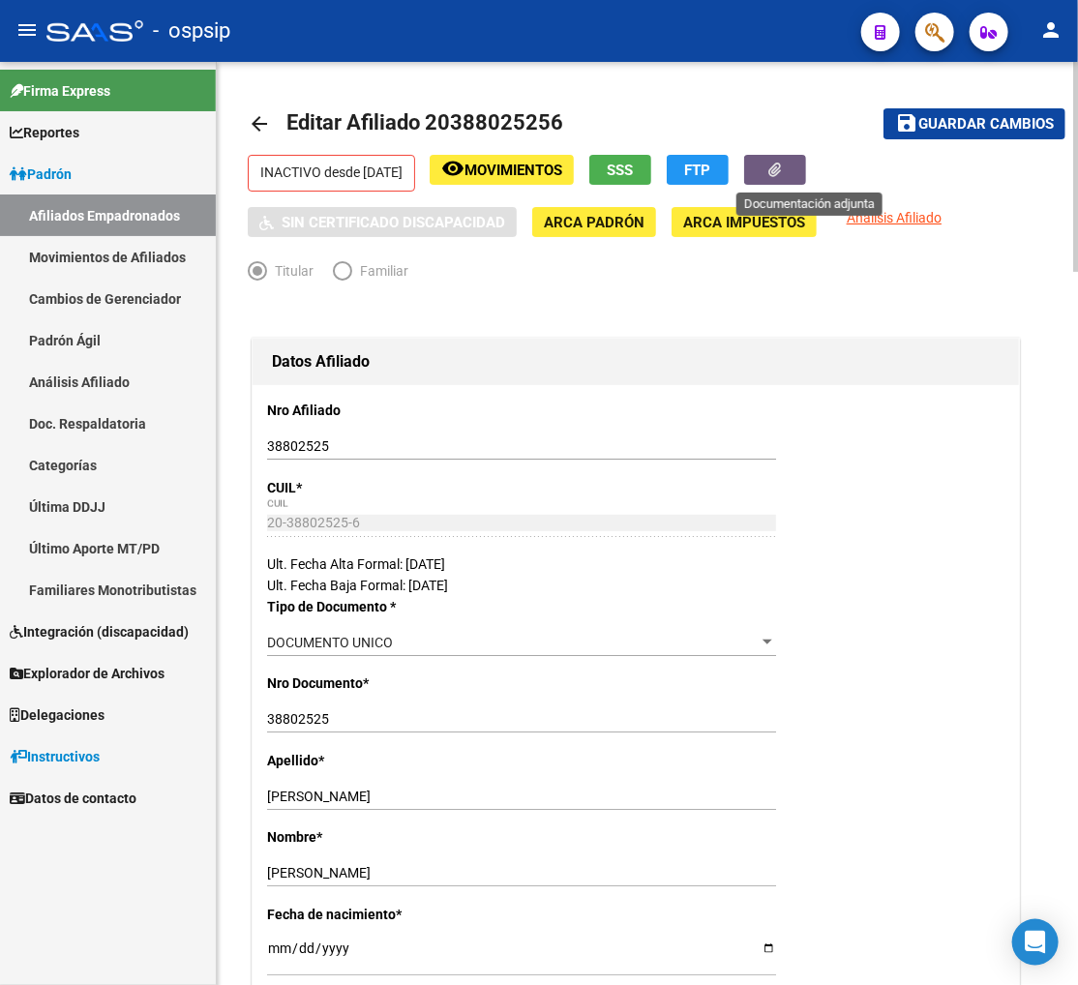
click at [788, 170] on button "button" at bounding box center [775, 170] width 62 height 30
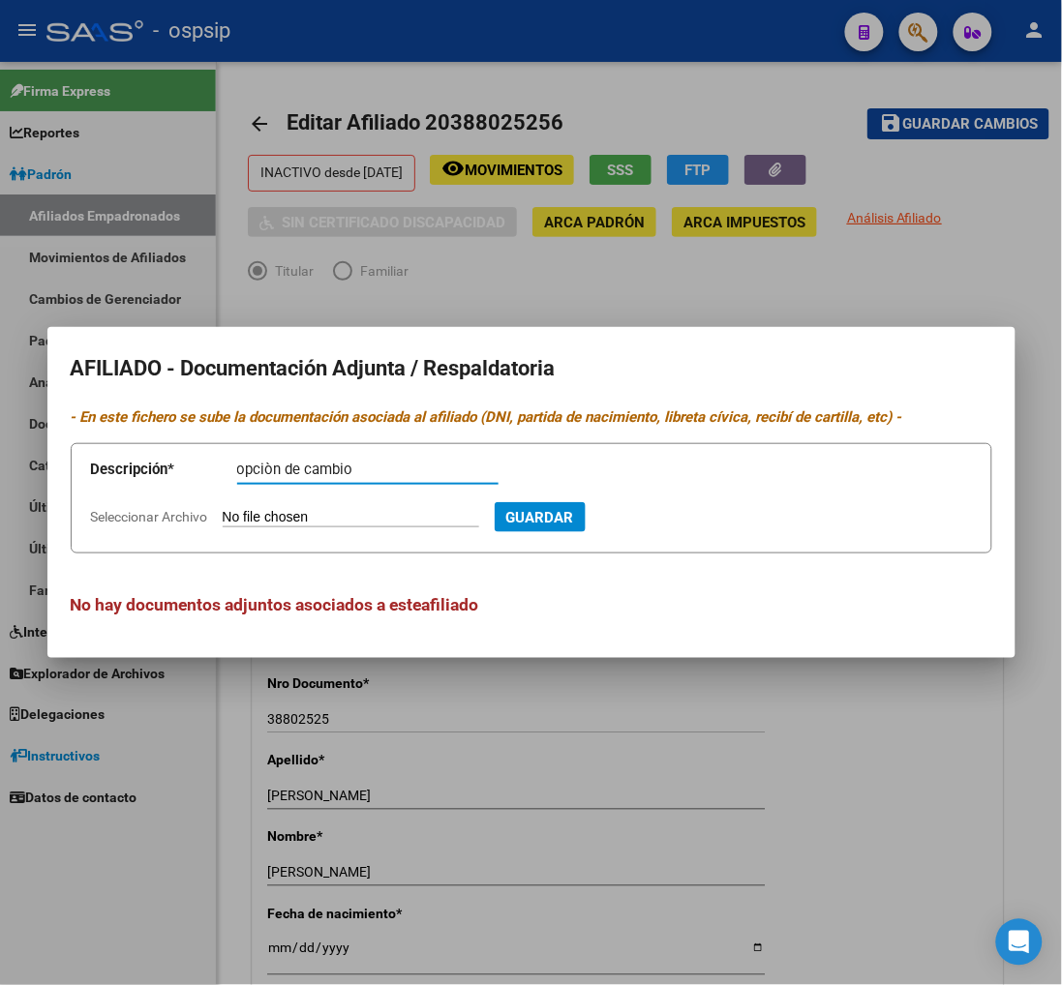
type input "opciòn de cambio"
click at [287, 520] on input "Seleccionar Archivo" at bounding box center [351, 518] width 256 height 18
type input "C:\fakepath\doc (5).pdf"
click at [678, 516] on span "Guardar" at bounding box center [645, 517] width 68 height 17
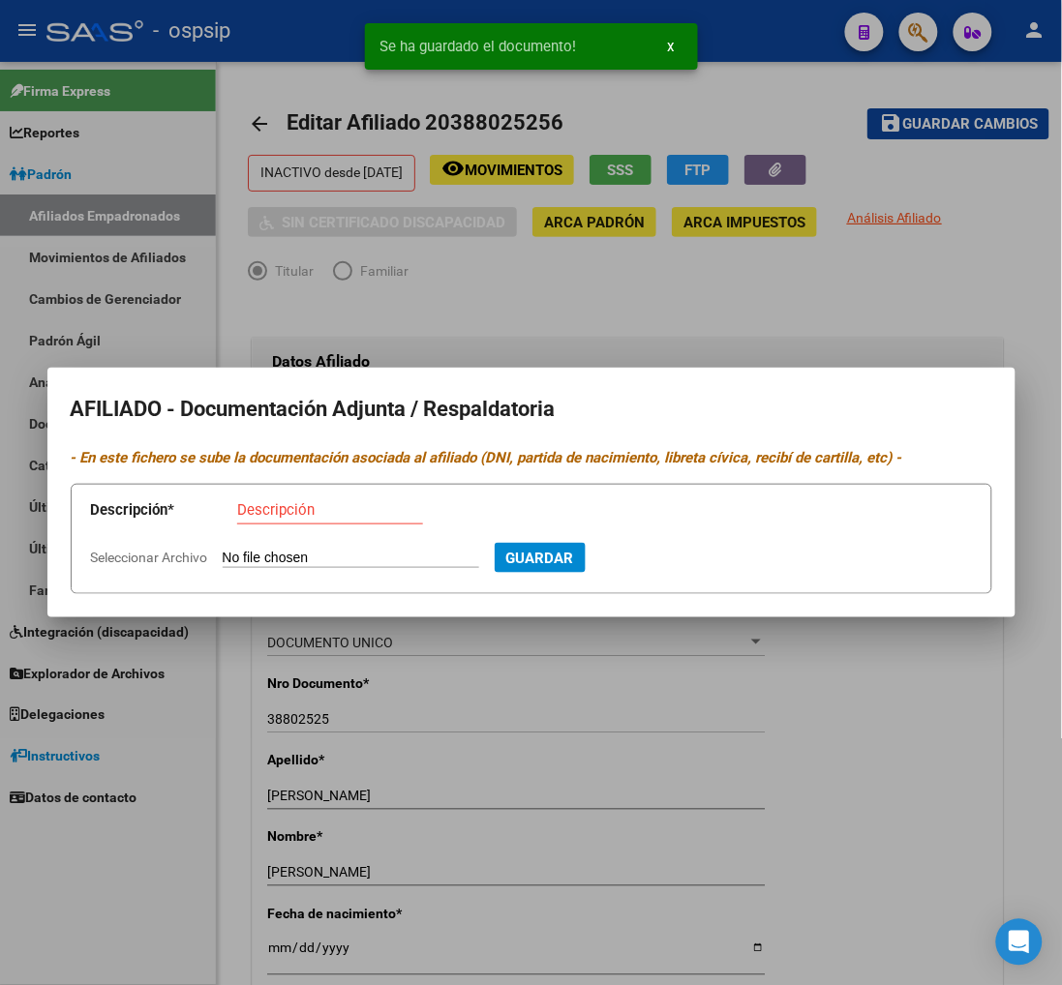
click at [879, 729] on div "AFILIADO - Documentación Adjunta / Respaldatoria - En este fichero se sube la d…" at bounding box center [531, 492] width 1062 height 985
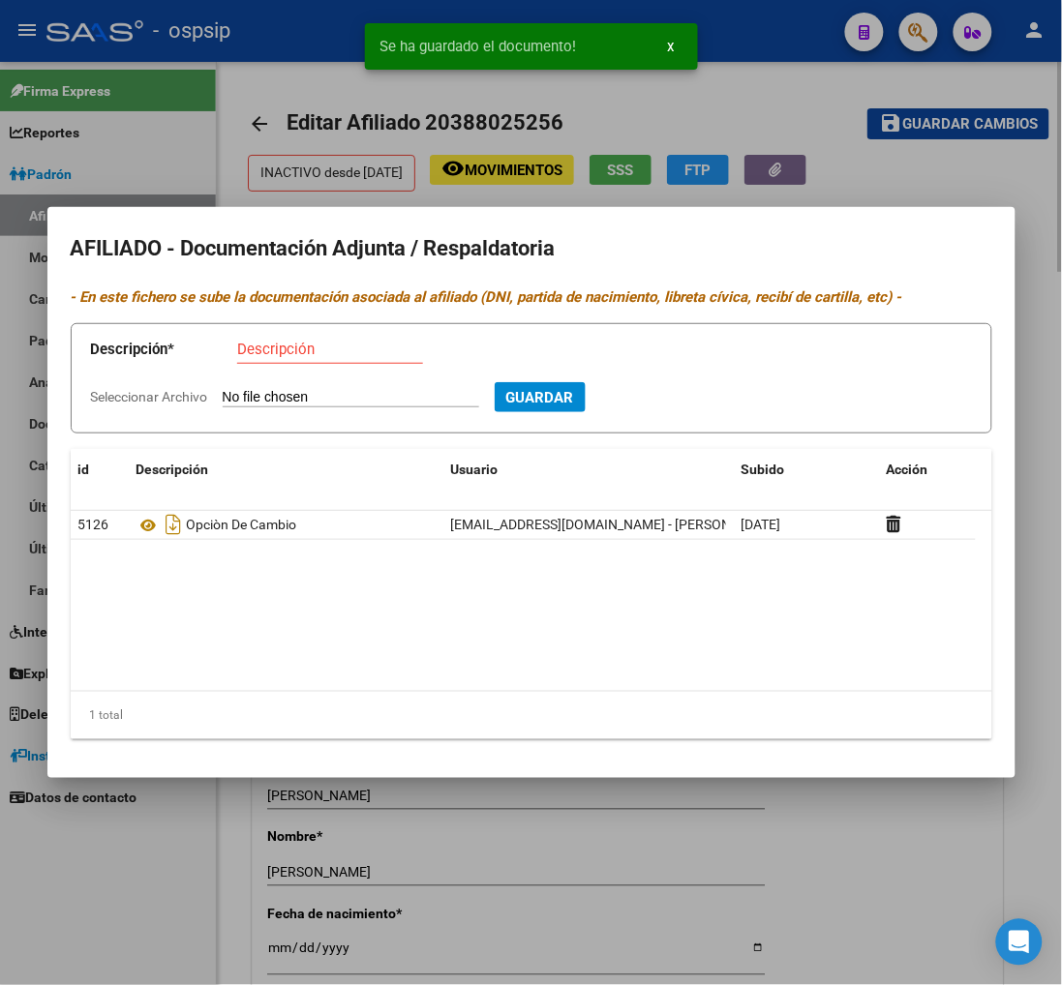
click at [914, 116] on div at bounding box center [531, 492] width 1062 height 985
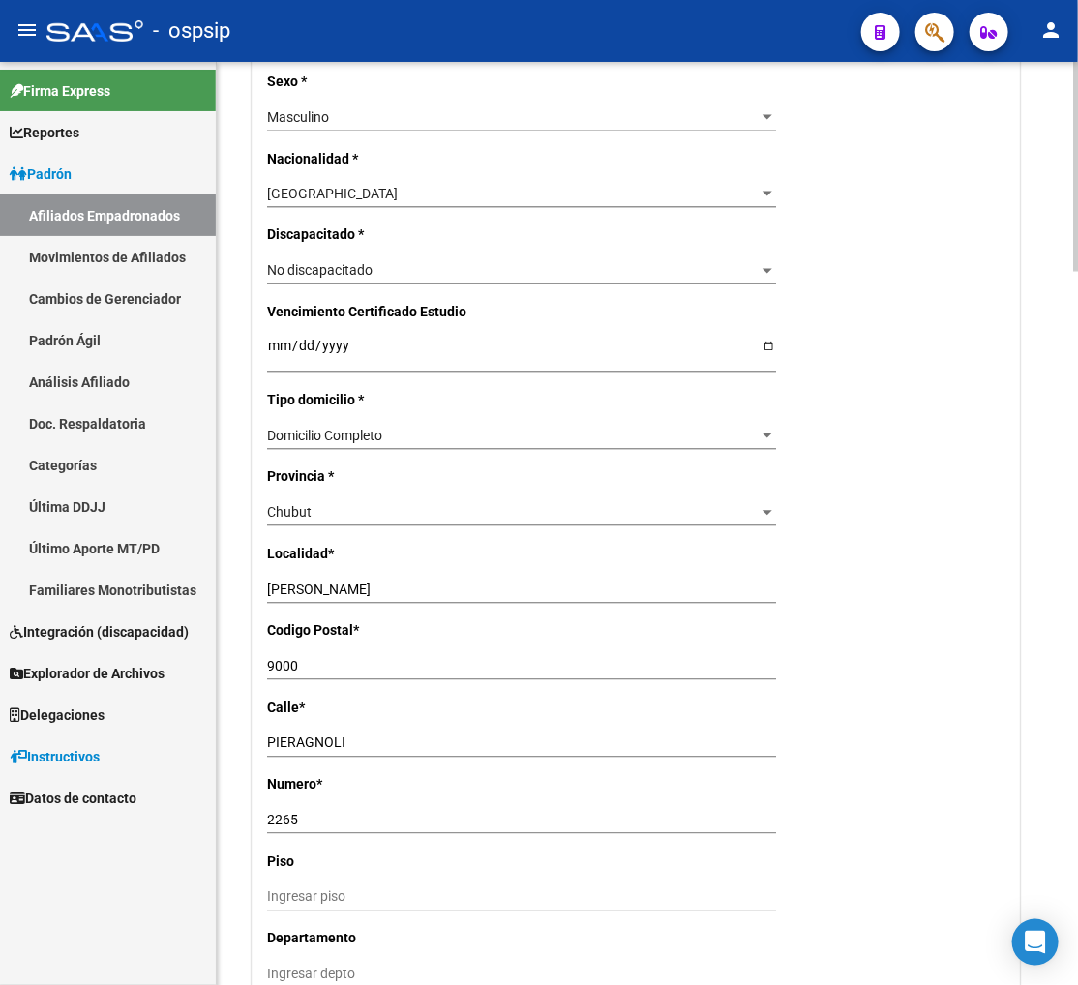
scroll to position [1183, 0]
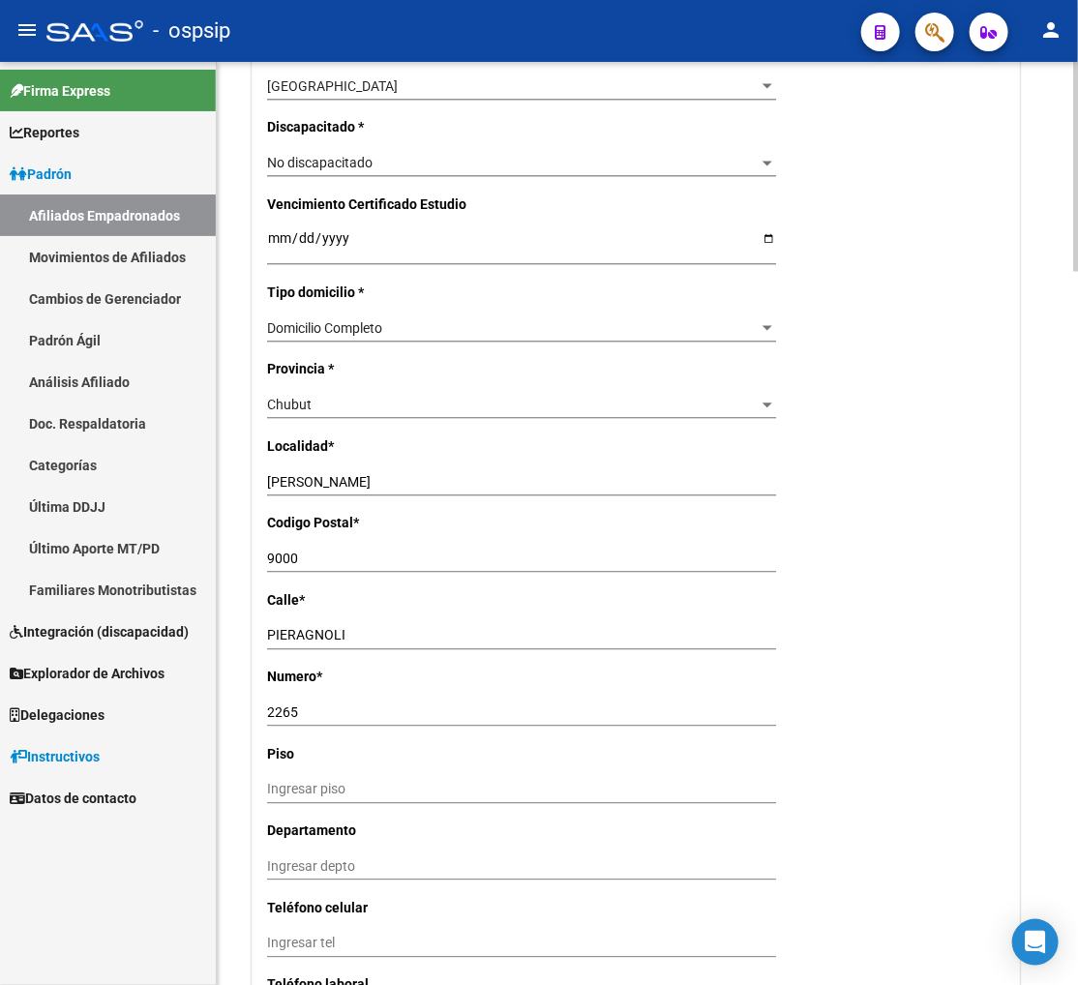
click at [363, 628] on input "PIERAGNOLI" at bounding box center [521, 636] width 509 height 16
type input "P"
type input "p"
type input "PASAJE 19 DE ENERO"
click at [325, 712] on input "2265" at bounding box center [521, 714] width 509 height 16
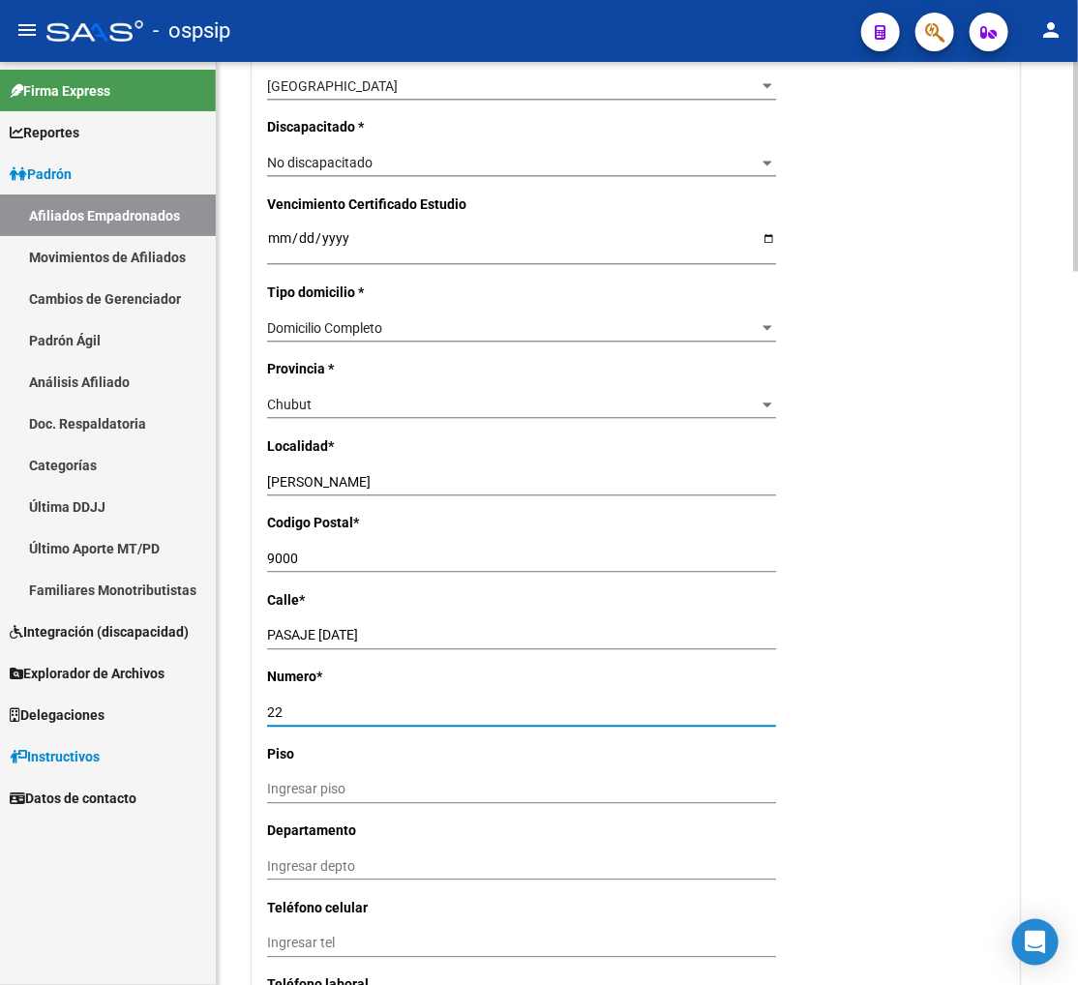
type input "2"
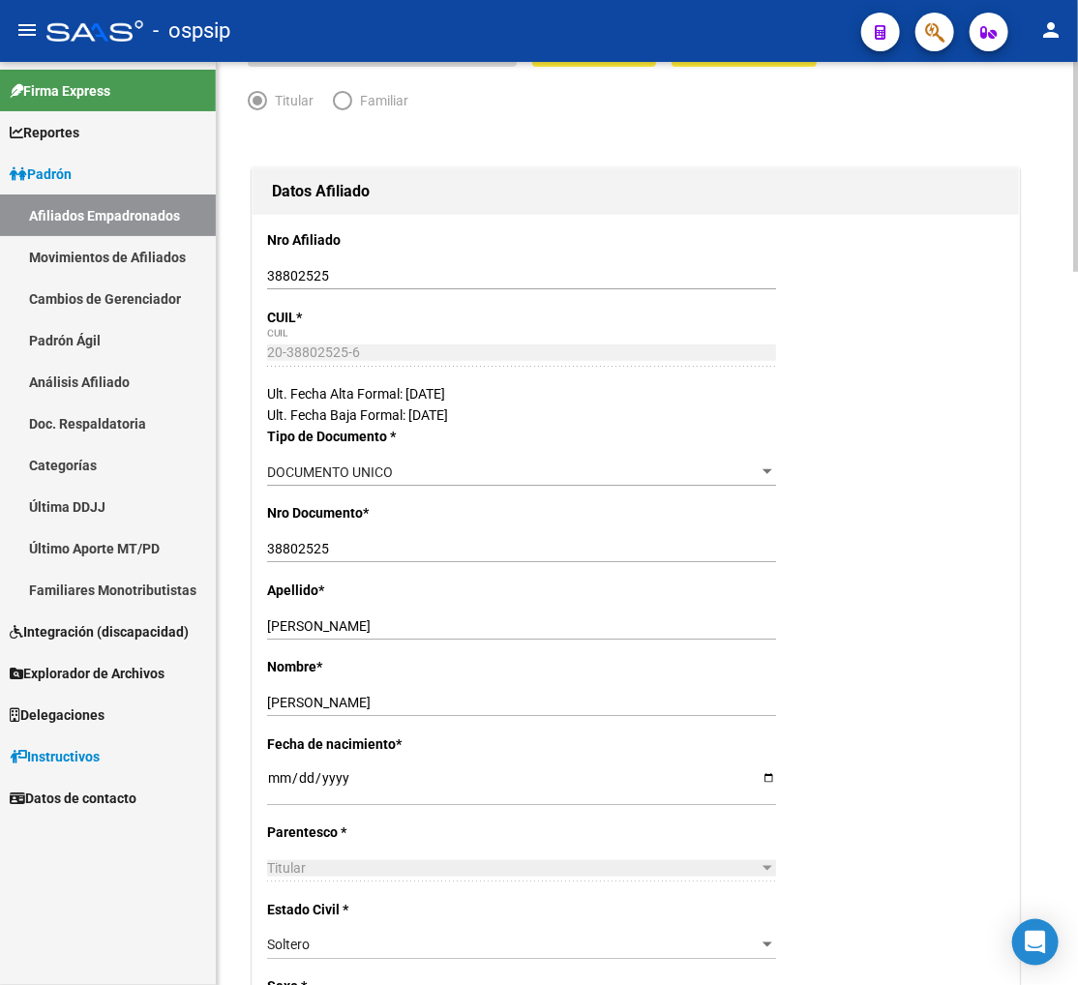
scroll to position [0, 0]
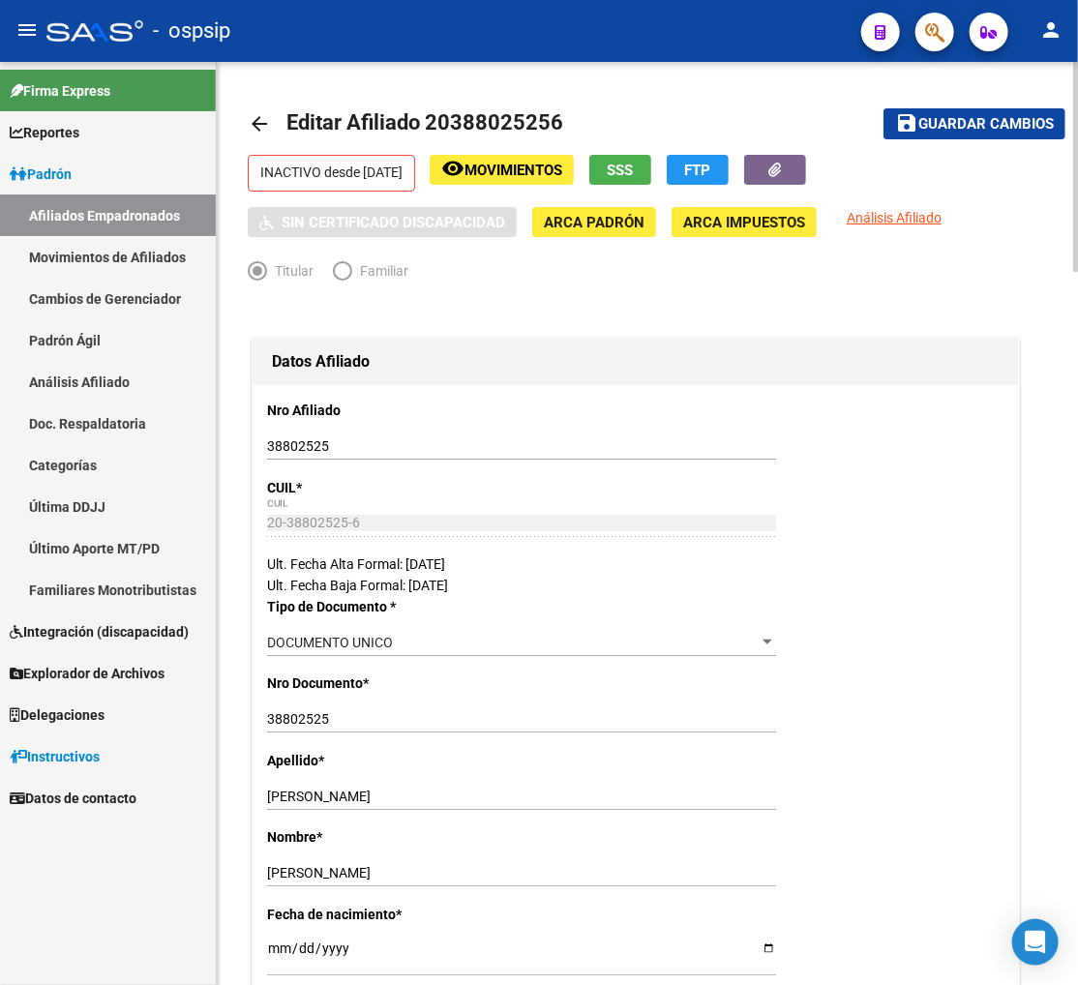
type input "3873"
click at [914, 131] on span "Guardar cambios" at bounding box center [986, 124] width 136 height 17
click at [518, 168] on span "Movimientos" at bounding box center [514, 170] width 98 height 17
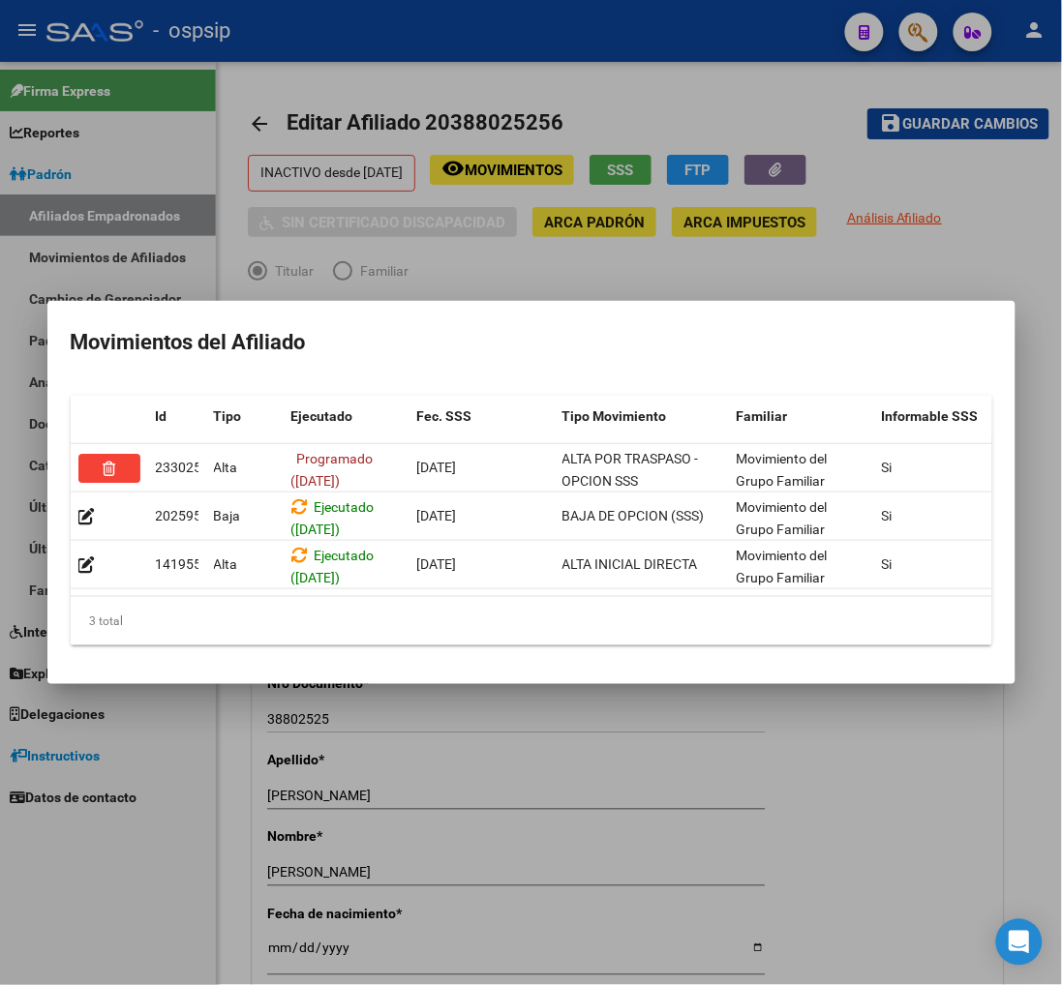
click at [390, 261] on div at bounding box center [531, 492] width 1062 height 985
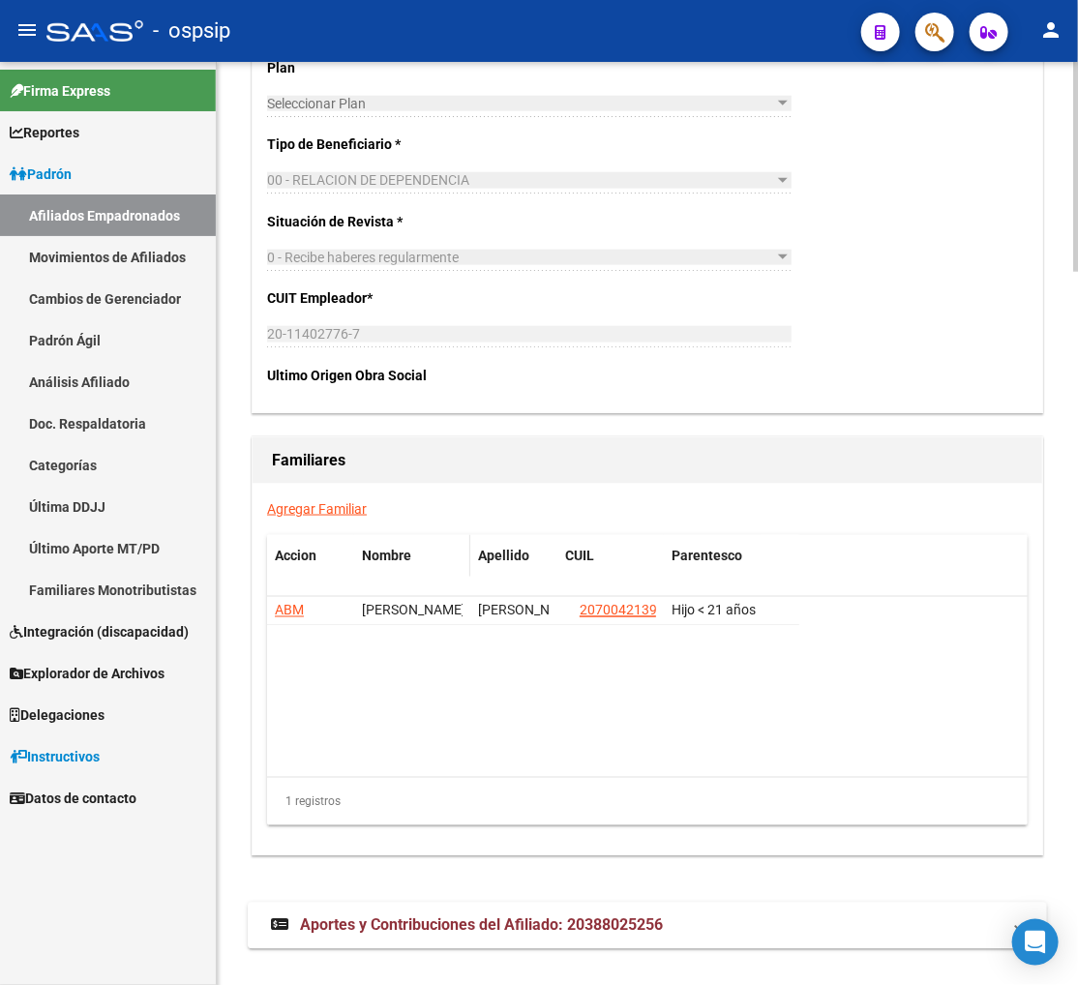
scroll to position [3147, 0]
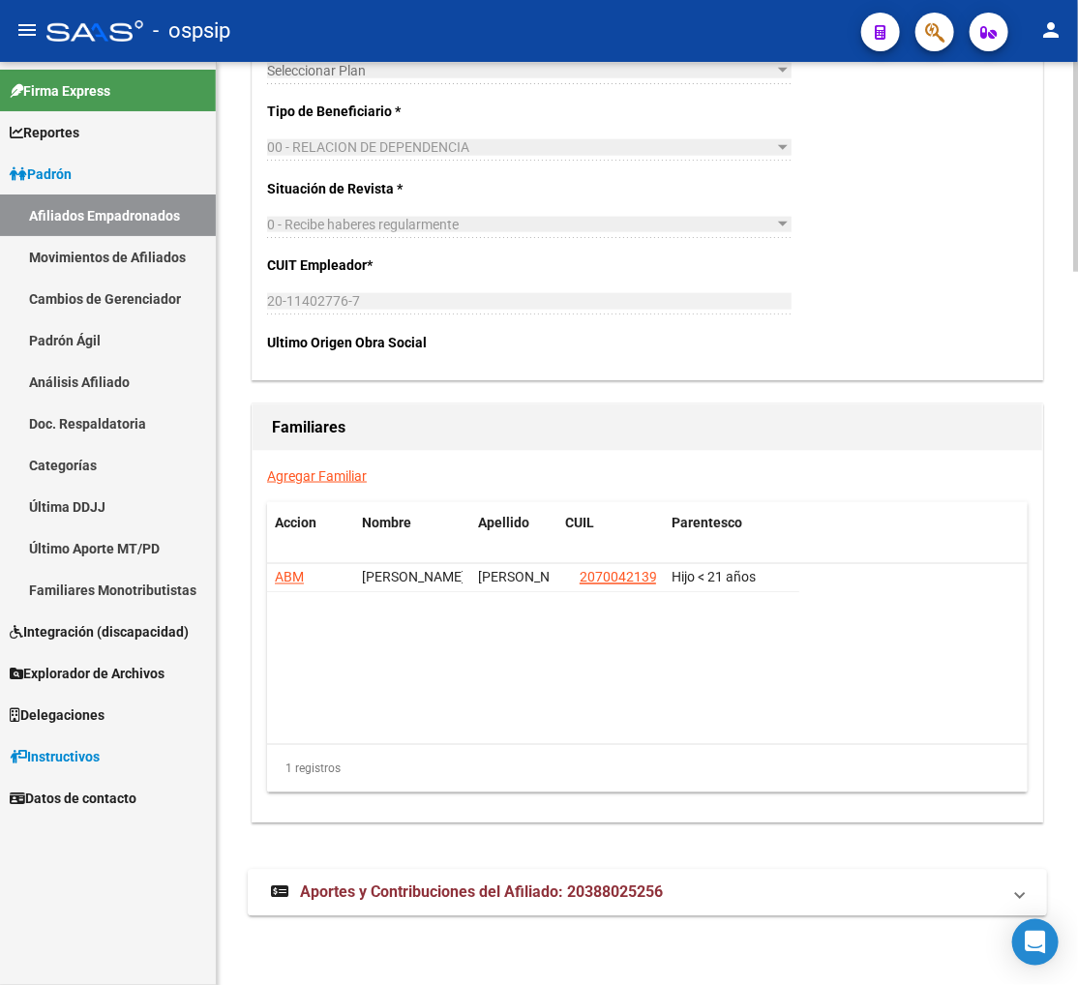
click at [417, 894] on span "Aportes y Contribuciones del Afiliado: 20388025256" at bounding box center [481, 893] width 363 height 18
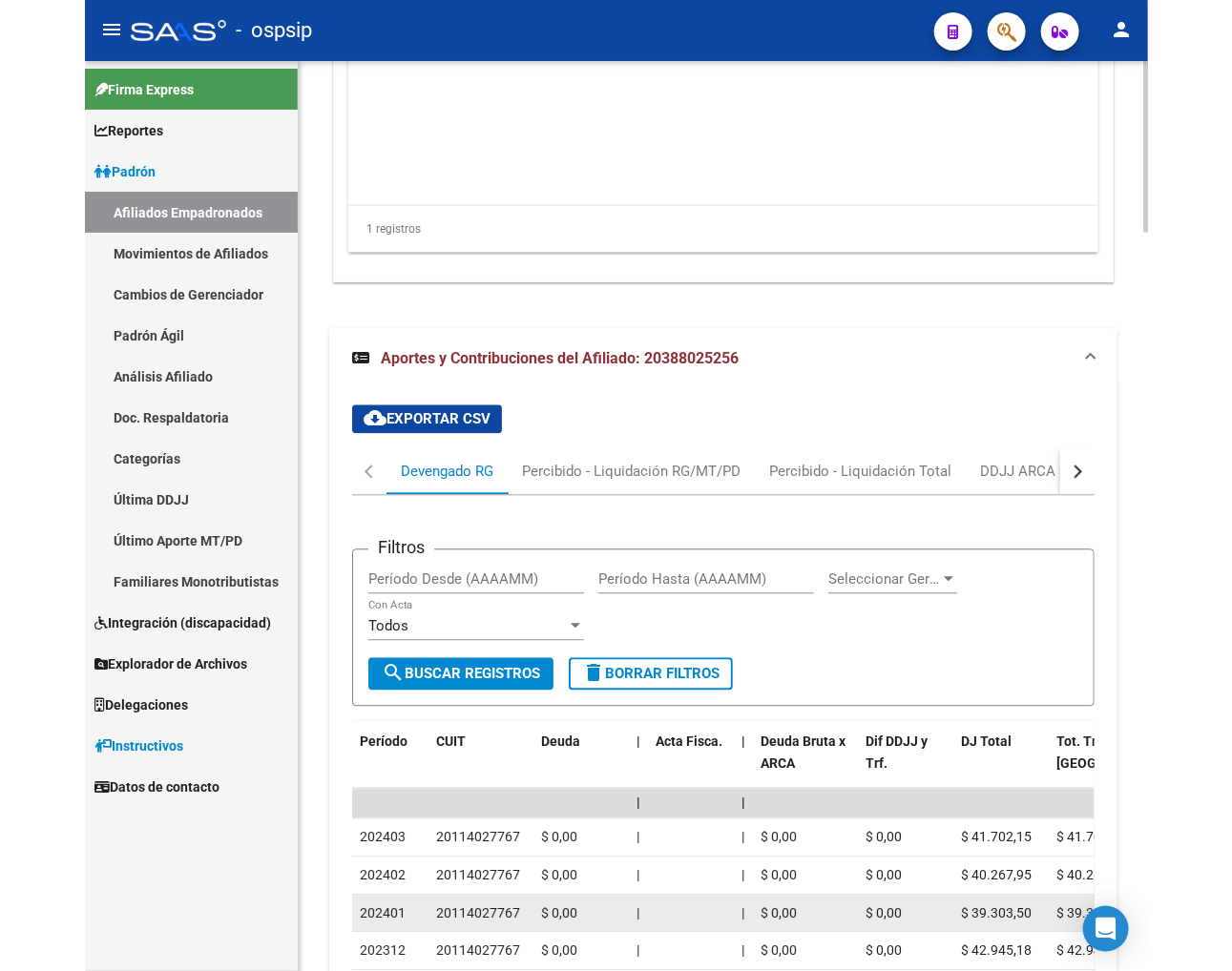
scroll to position [3679, 0]
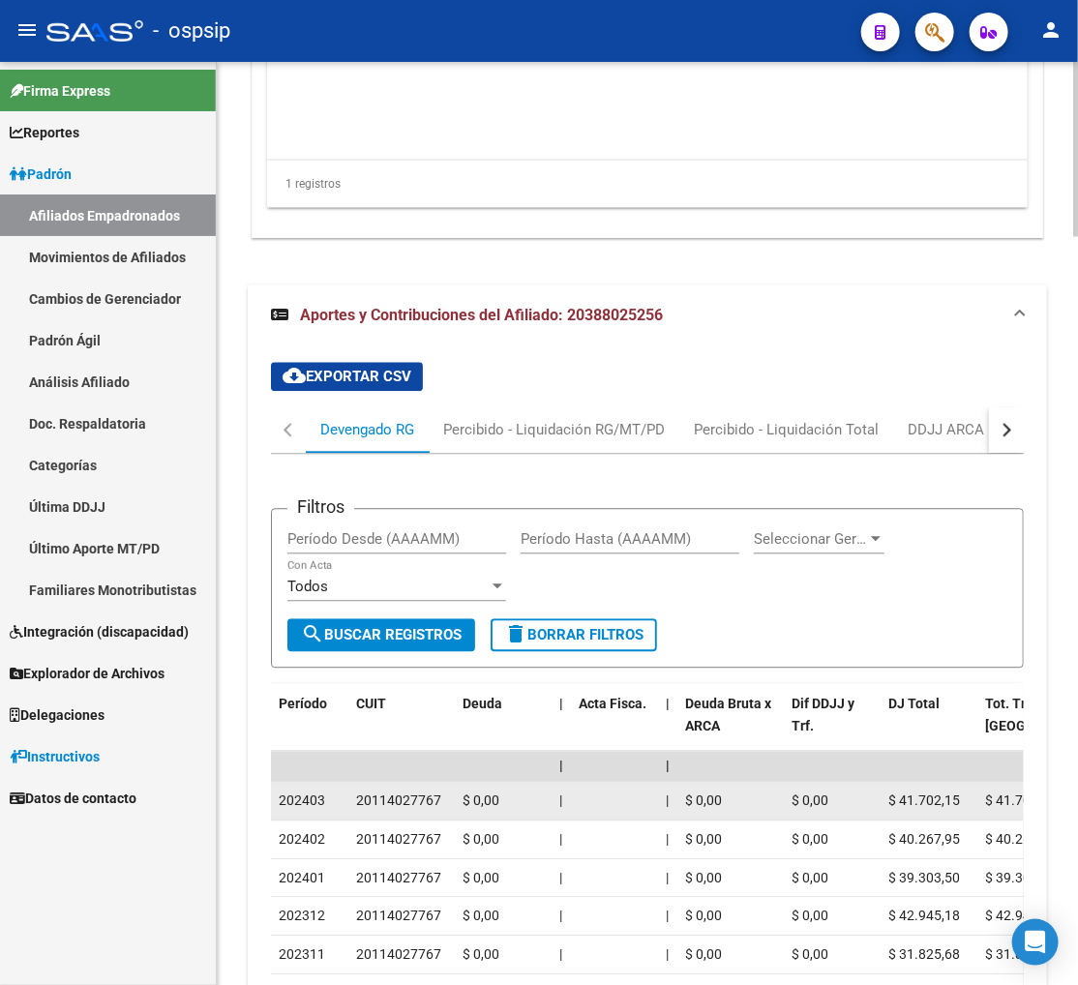
drag, startPoint x: 359, startPoint y: 795, endPoint x: 439, endPoint y: 796, distance: 80.3
click at [439, 796] on div "20114027767" at bounding box center [398, 801] width 85 height 22
copy div "20114027767"
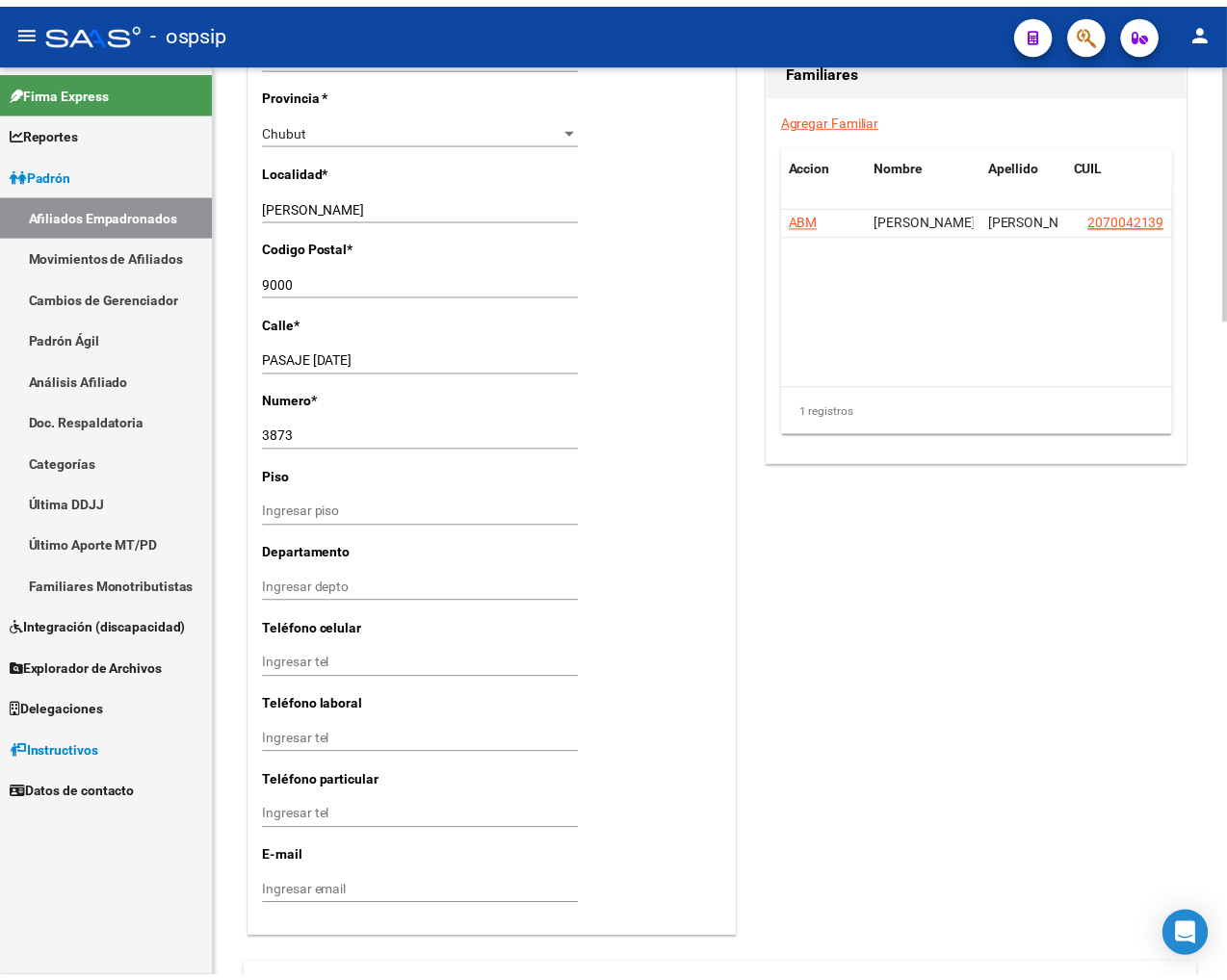
scroll to position [1298, 0]
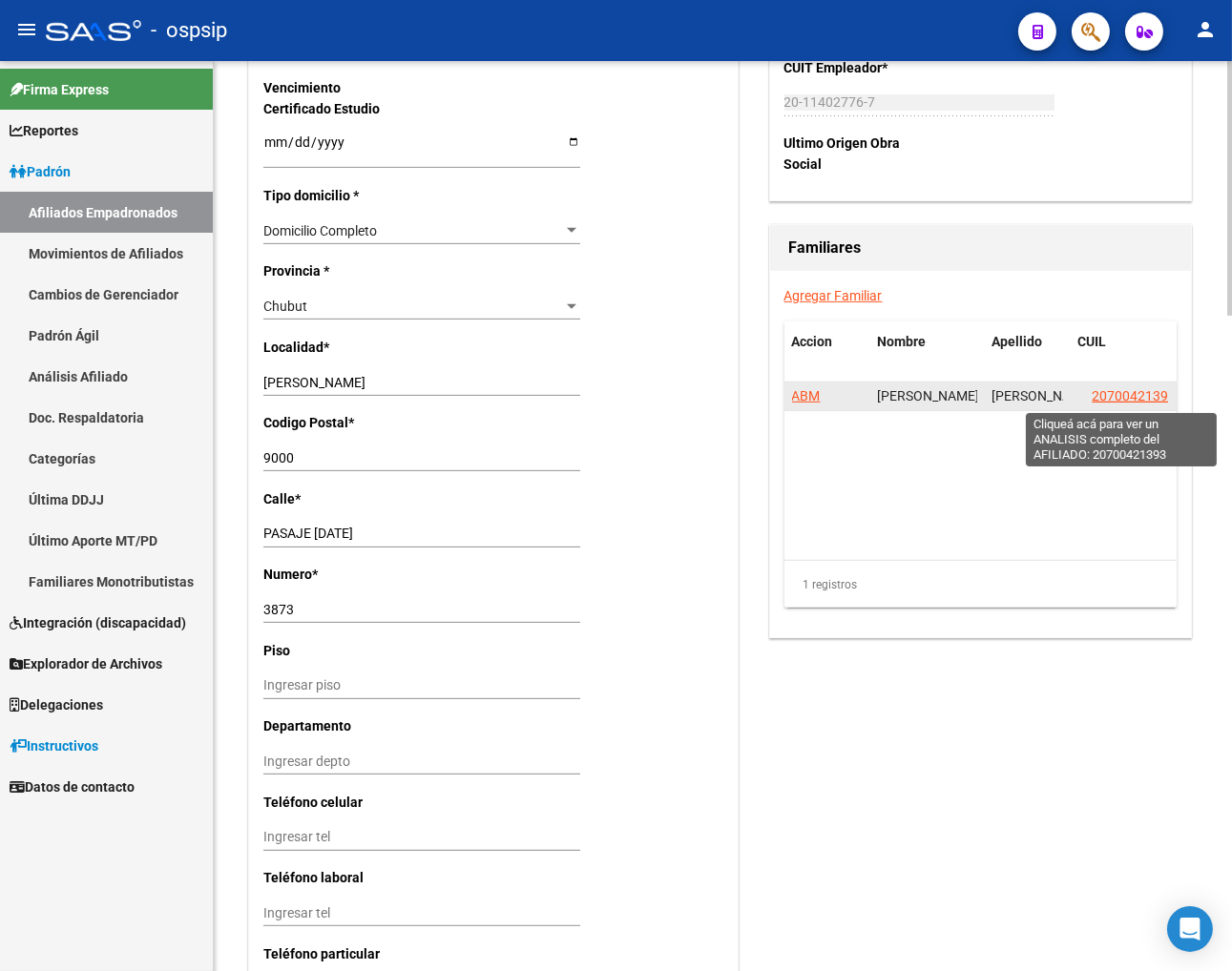
click at [901, 399] on span "20700421393" at bounding box center [1133, 395] width 84 height 15
type textarea "20700421393"
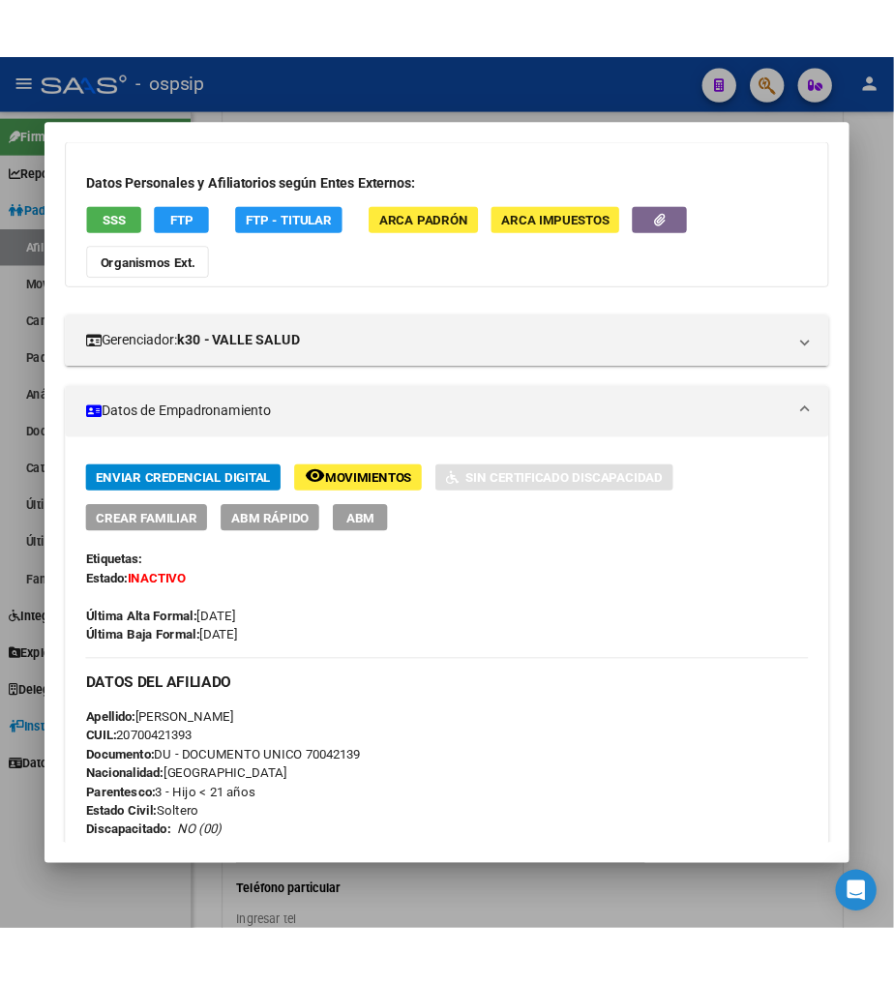
scroll to position [0, 0]
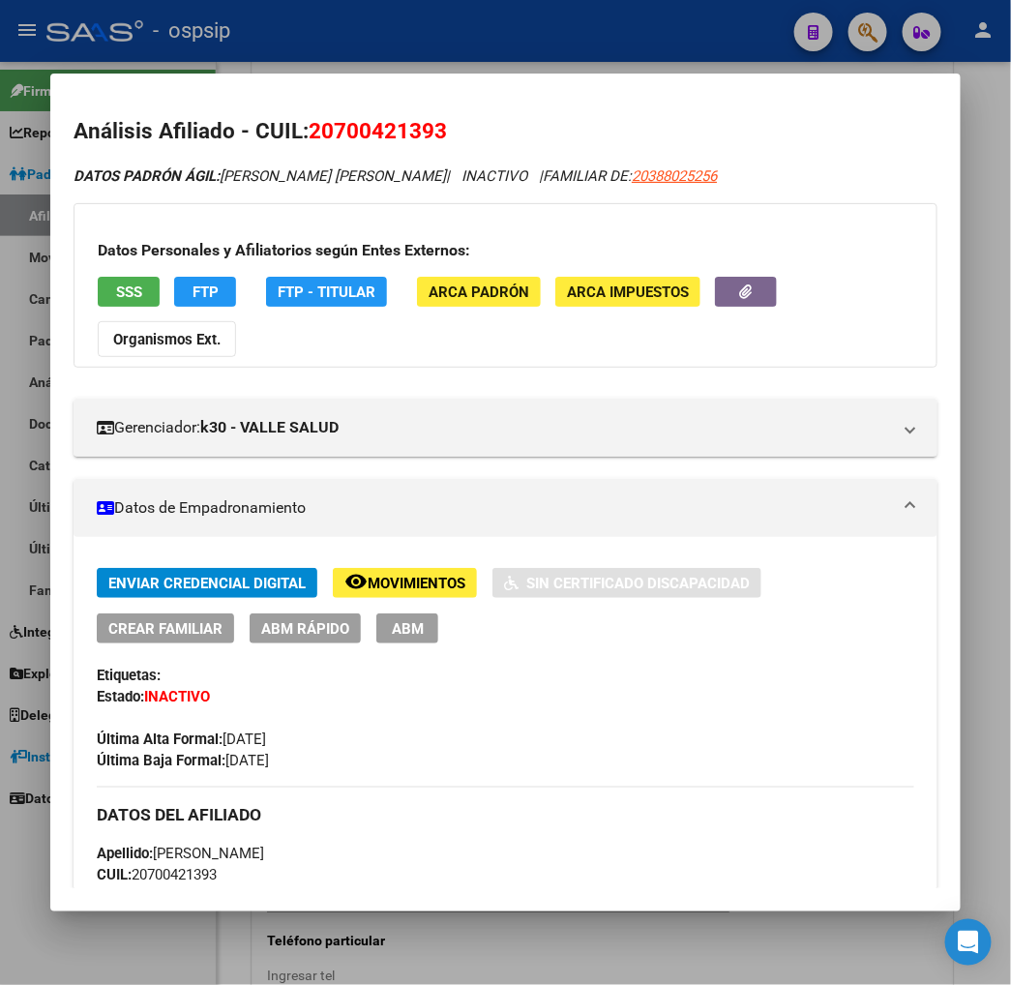
drag, startPoint x: 308, startPoint y: 136, endPoint x: 409, endPoint y: 138, distance: 101.6
click at [409, 138] on span "20700421393" at bounding box center [378, 130] width 138 height 25
copy span "70042139"
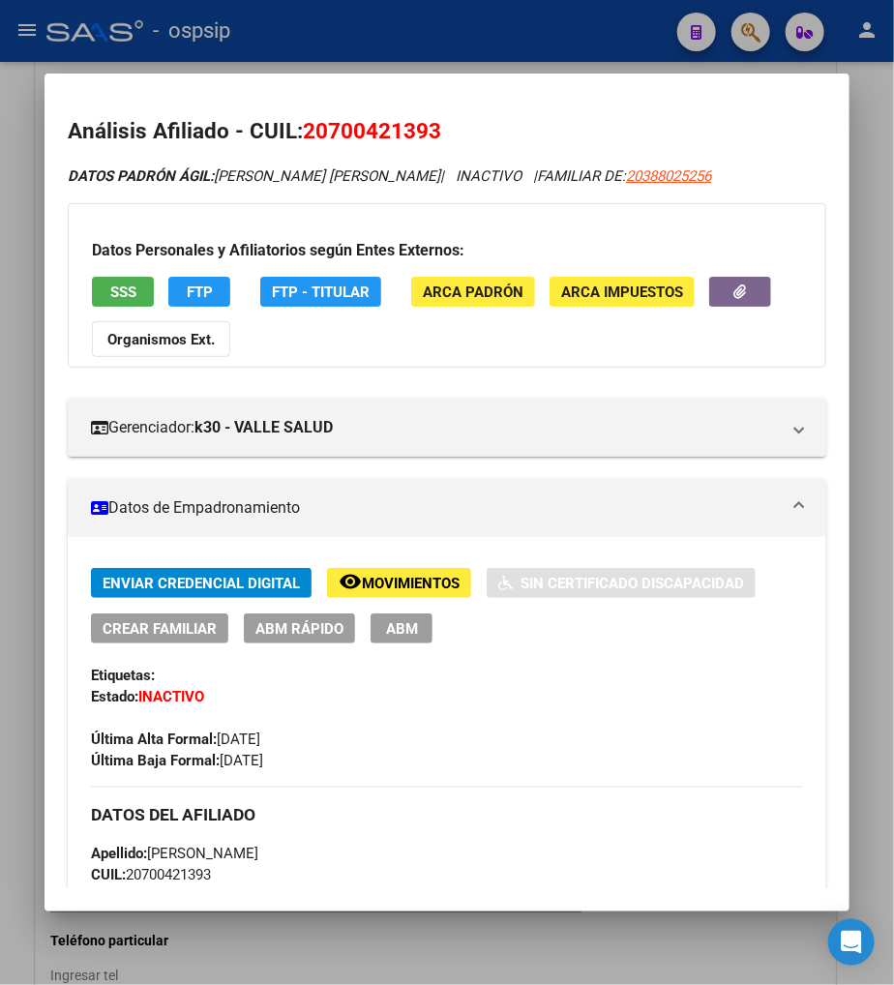
click at [736, 29] on div at bounding box center [447, 492] width 894 height 985
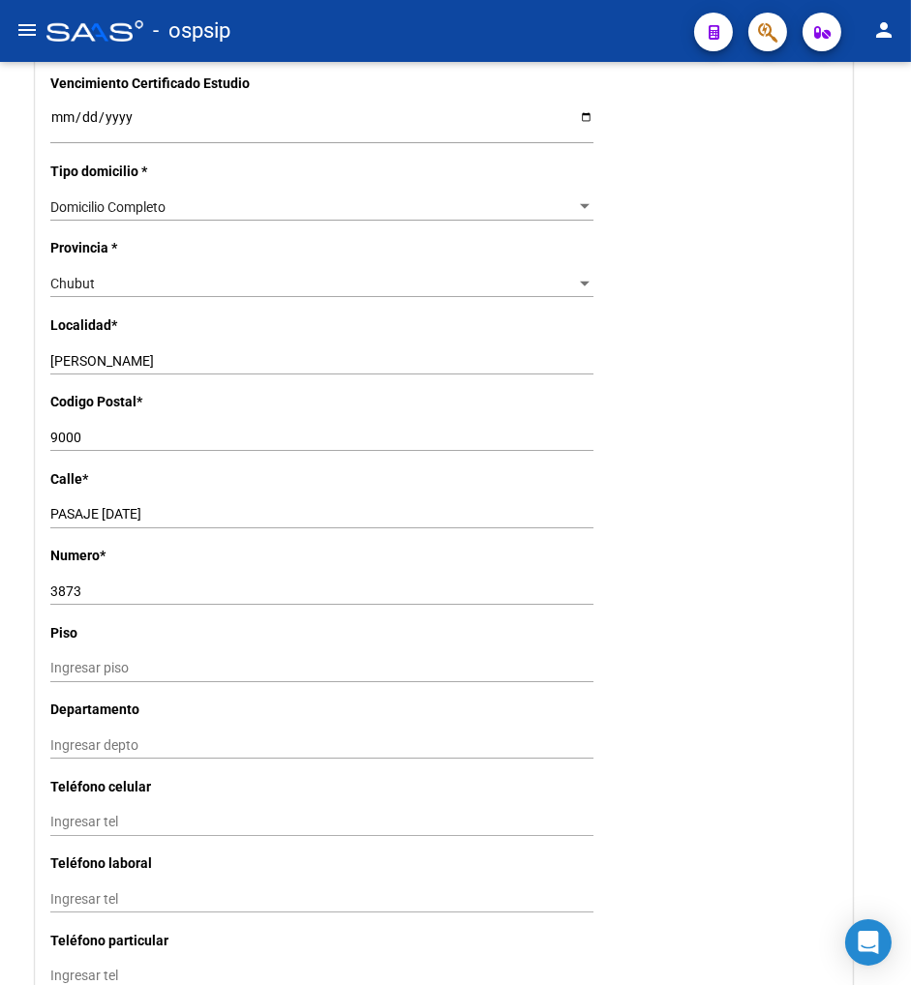
click at [778, 40] on button "button" at bounding box center [767, 32] width 39 height 39
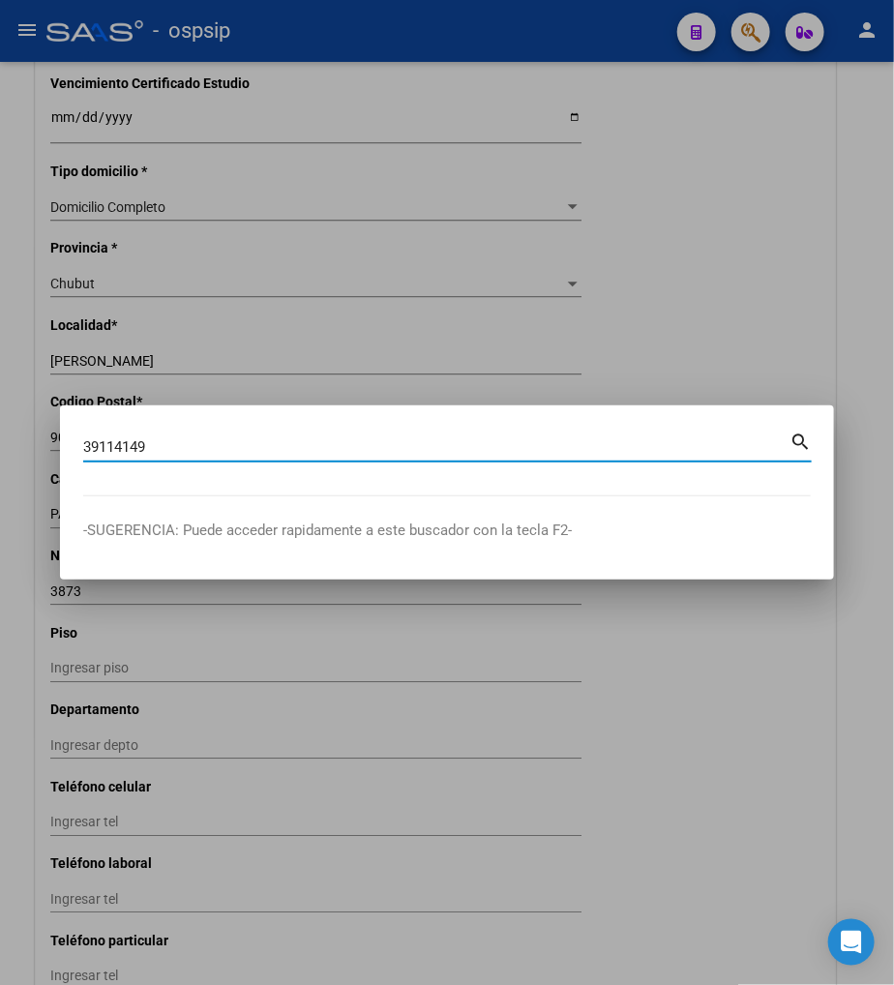
type input "39114149"
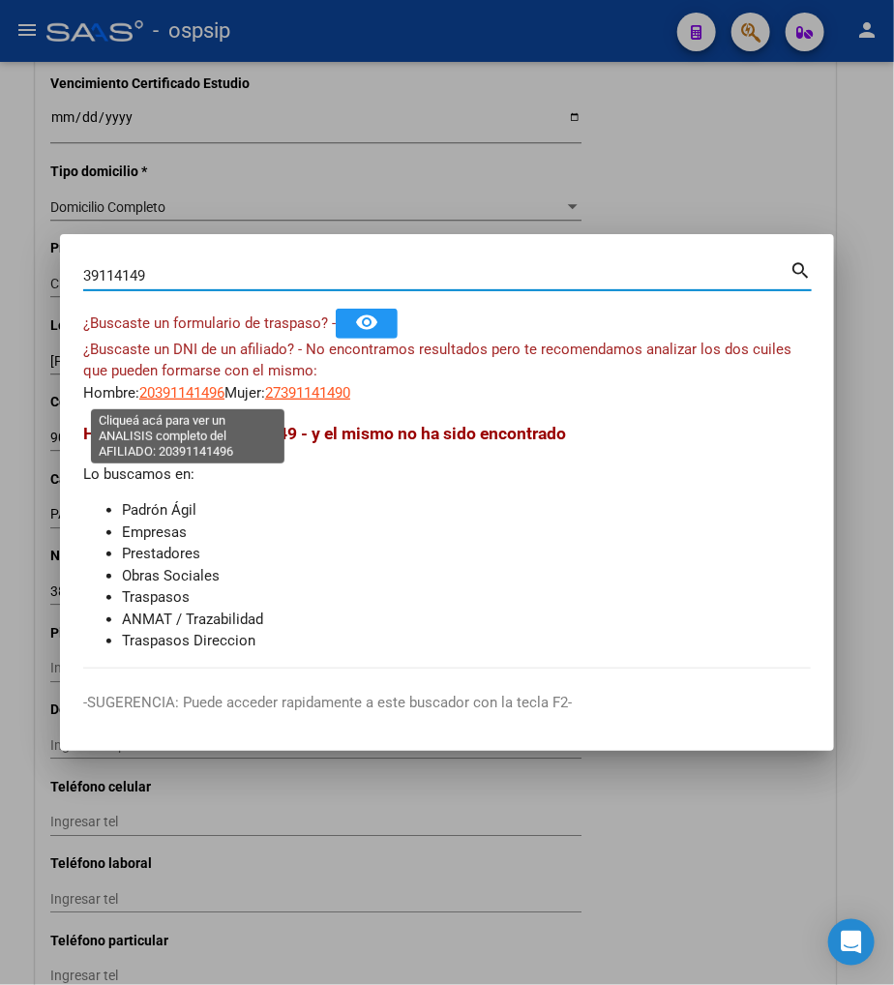
click at [192, 397] on span "20391141496" at bounding box center [181, 392] width 85 height 17
type textarea "20391141496"
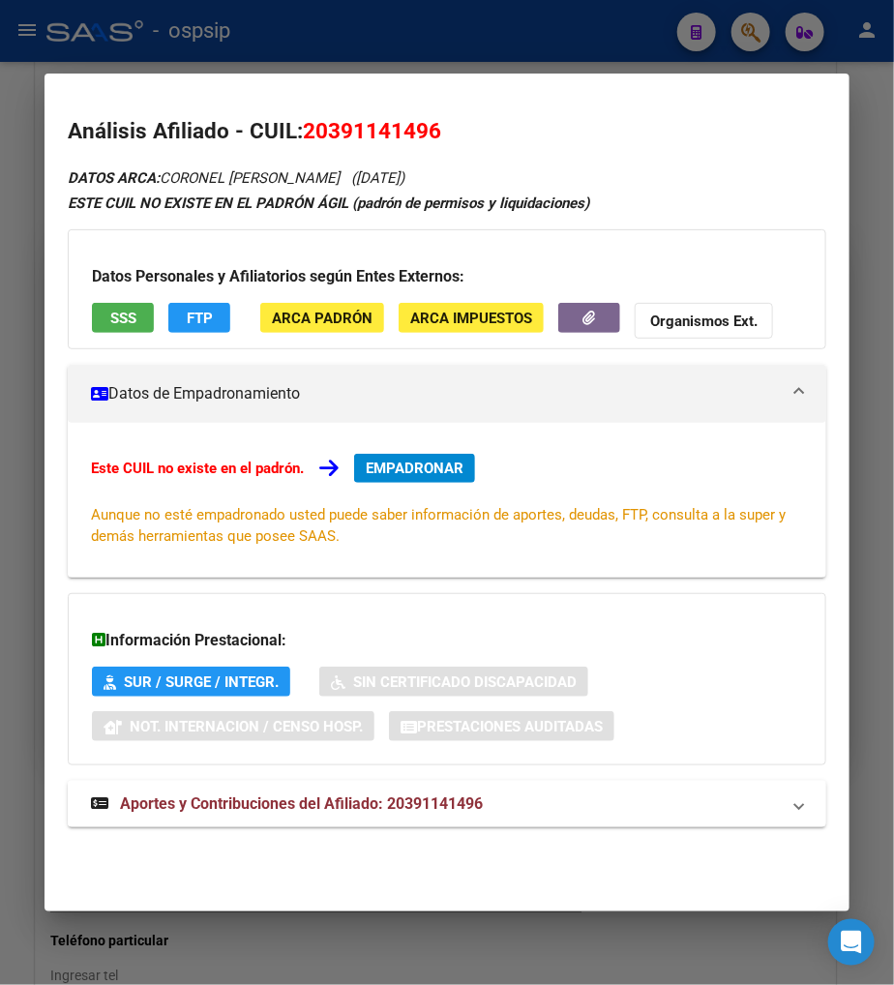
click at [266, 813] on span "Aportes y Contribuciones del Afiliado: 20391141496" at bounding box center [301, 804] width 363 height 18
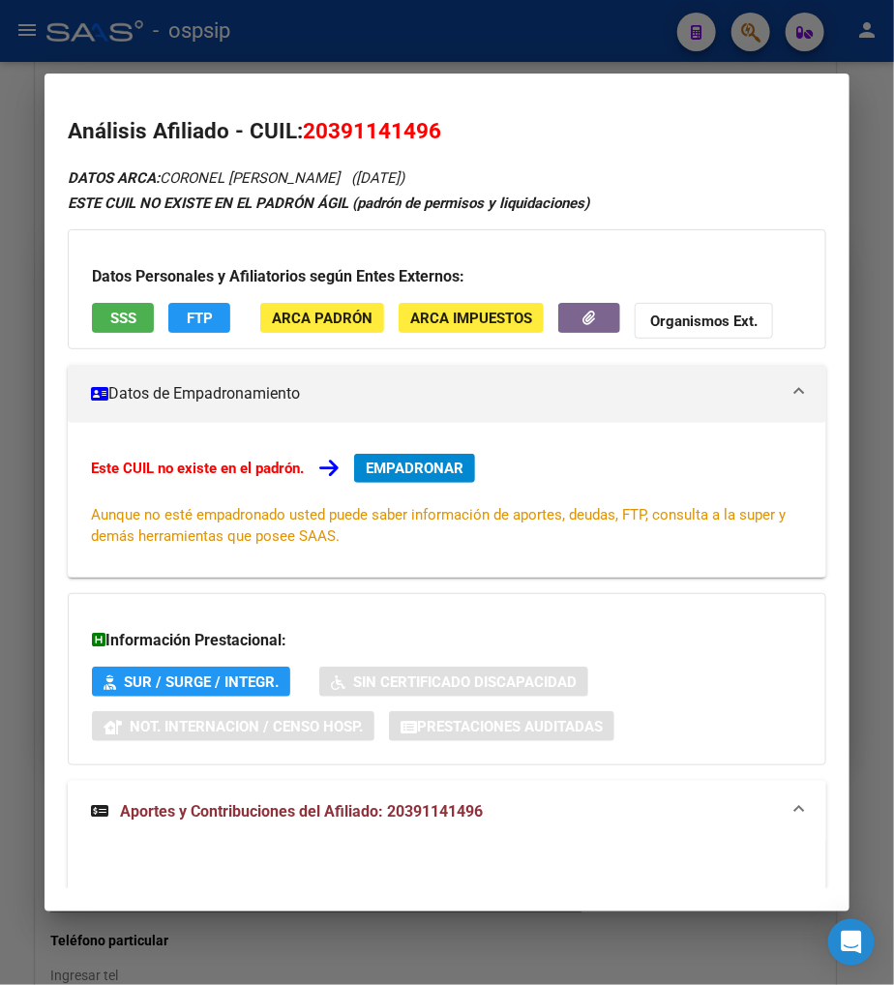
click at [296, 813] on span "Aportes y Contribuciones del Afiliado: 20391141496" at bounding box center [301, 811] width 363 height 18
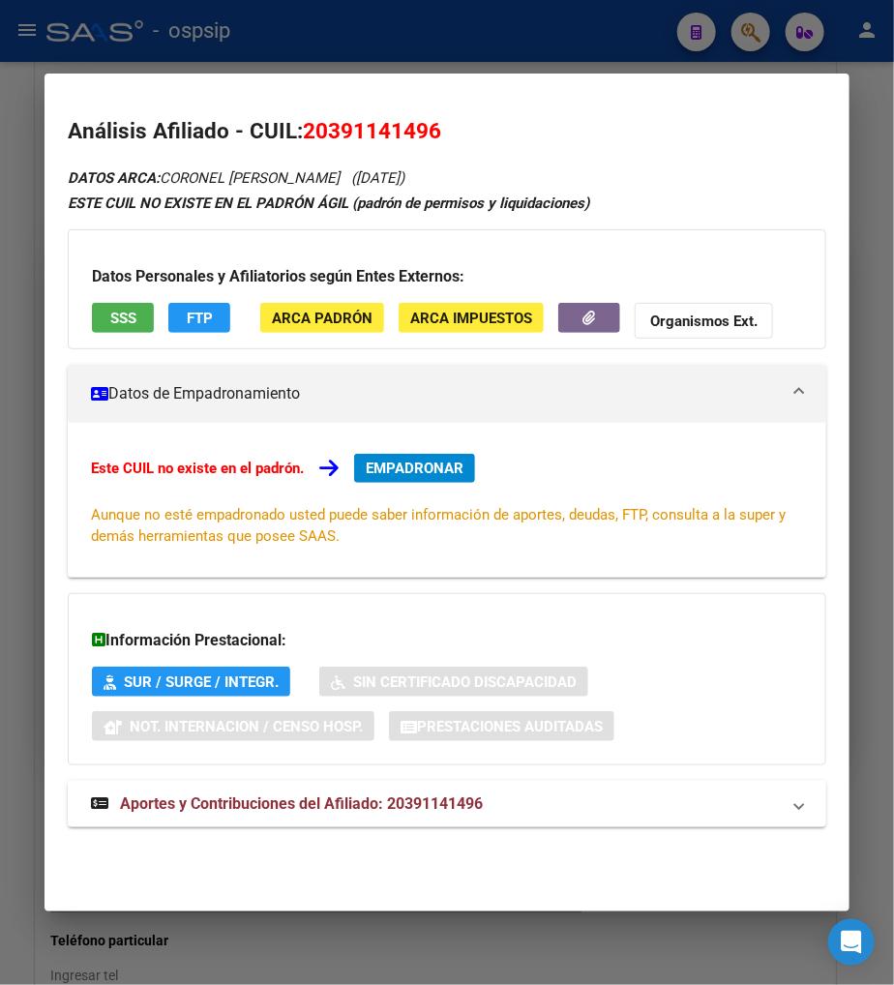
click at [264, 800] on span "Aportes y Contribuciones del Afiliado: 20391141496" at bounding box center [301, 804] width 363 height 18
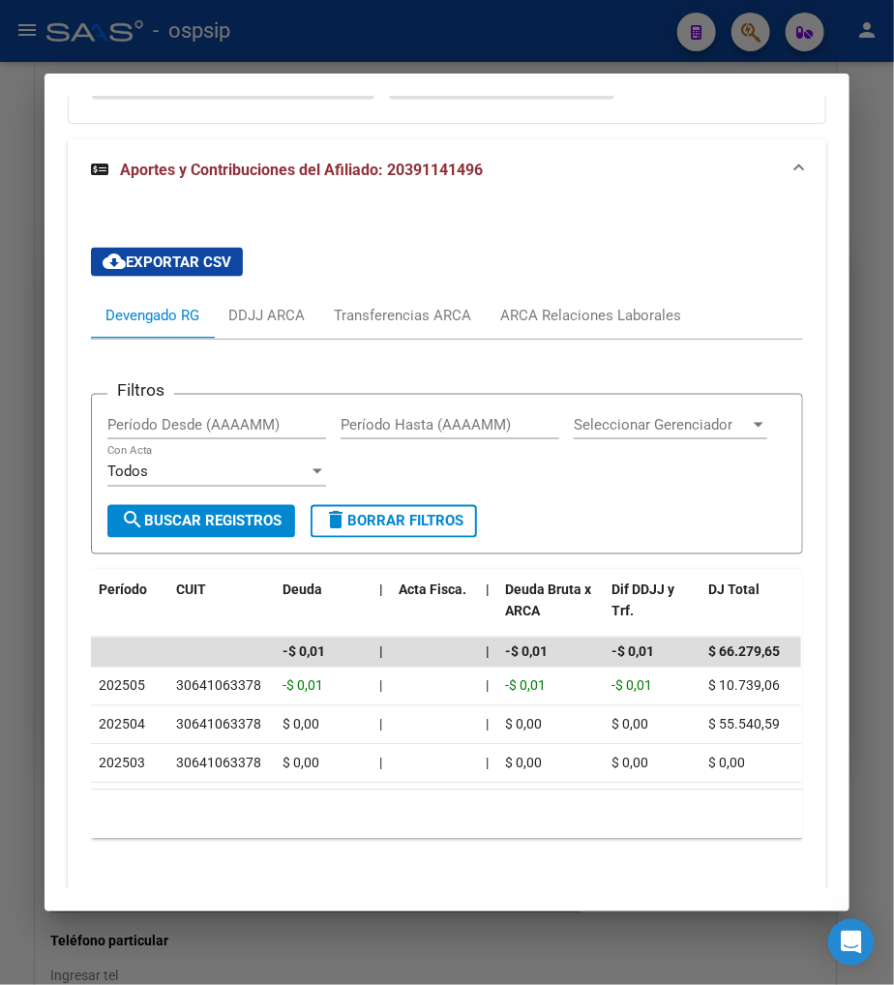
scroll to position [645, 0]
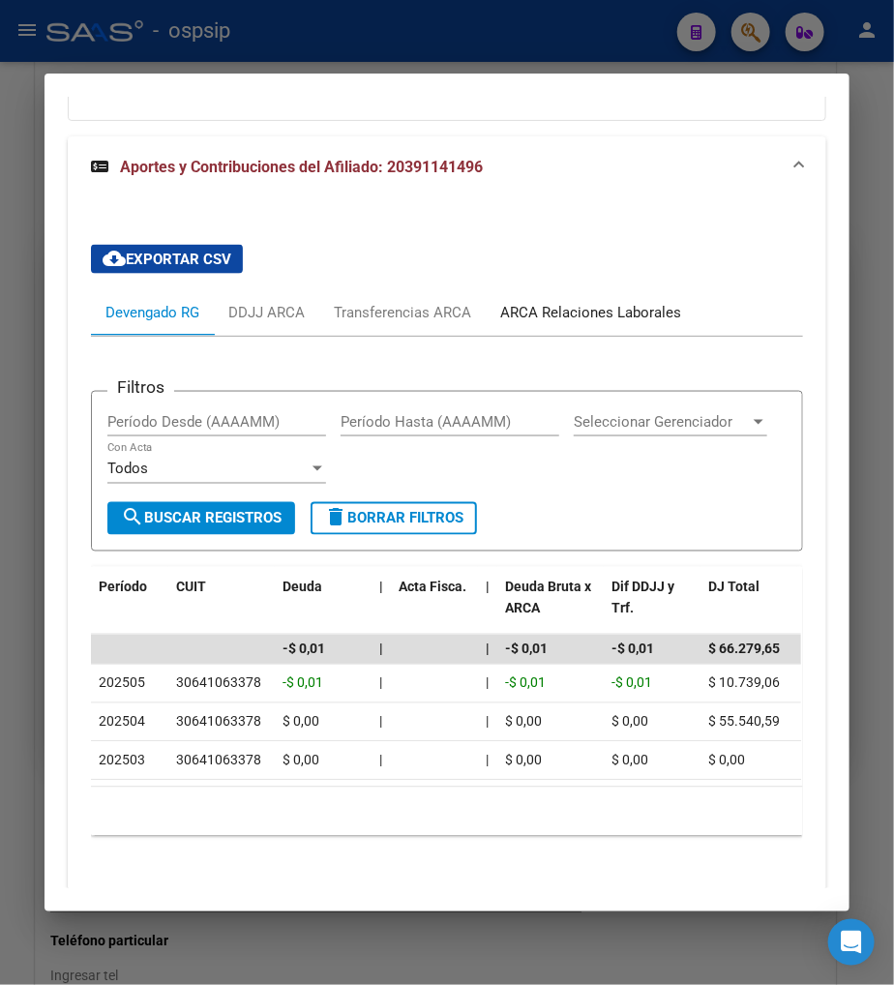
click at [625, 327] on div "ARCA Relaciones Laborales" at bounding box center [591, 312] width 210 height 46
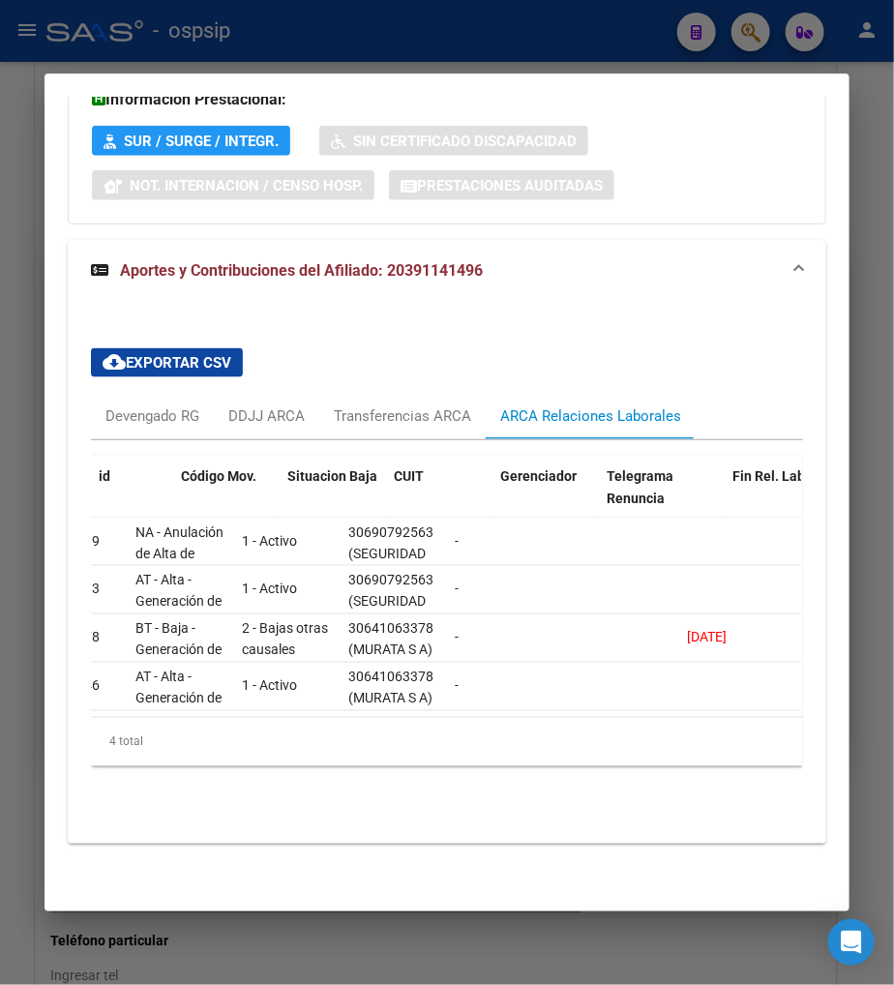
scroll to position [0, 0]
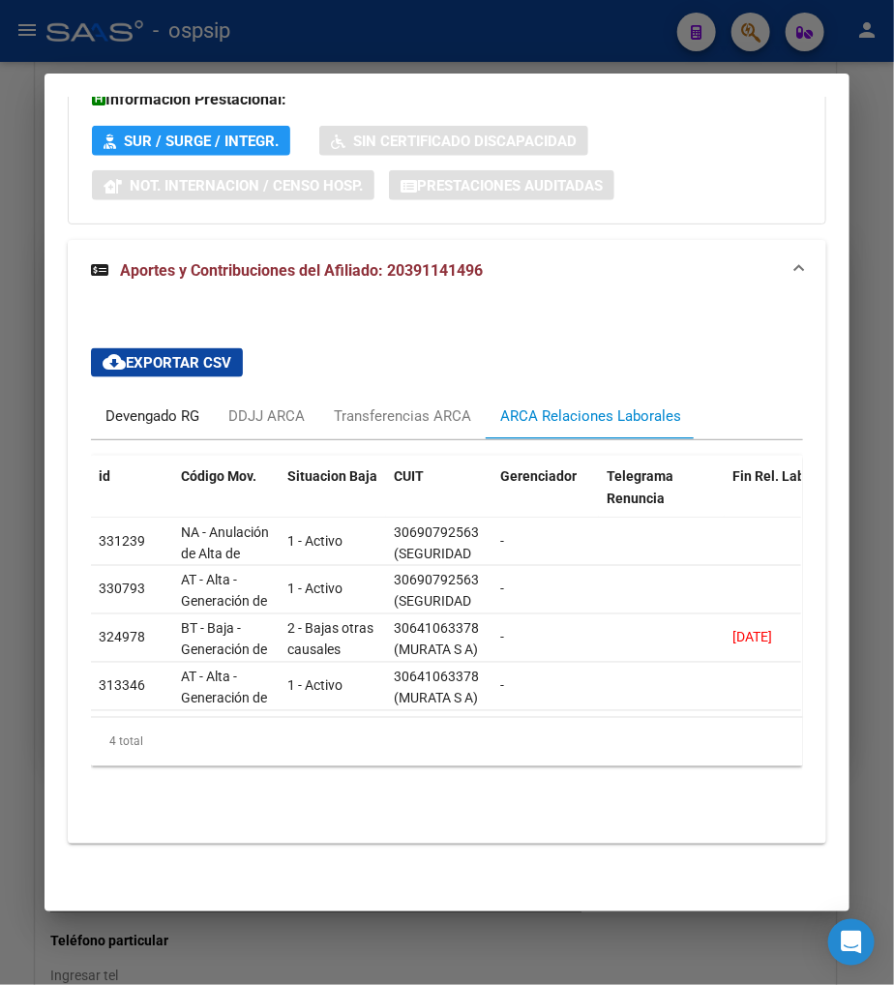
click at [152, 407] on div "Devengado RG" at bounding box center [152, 416] width 94 height 21
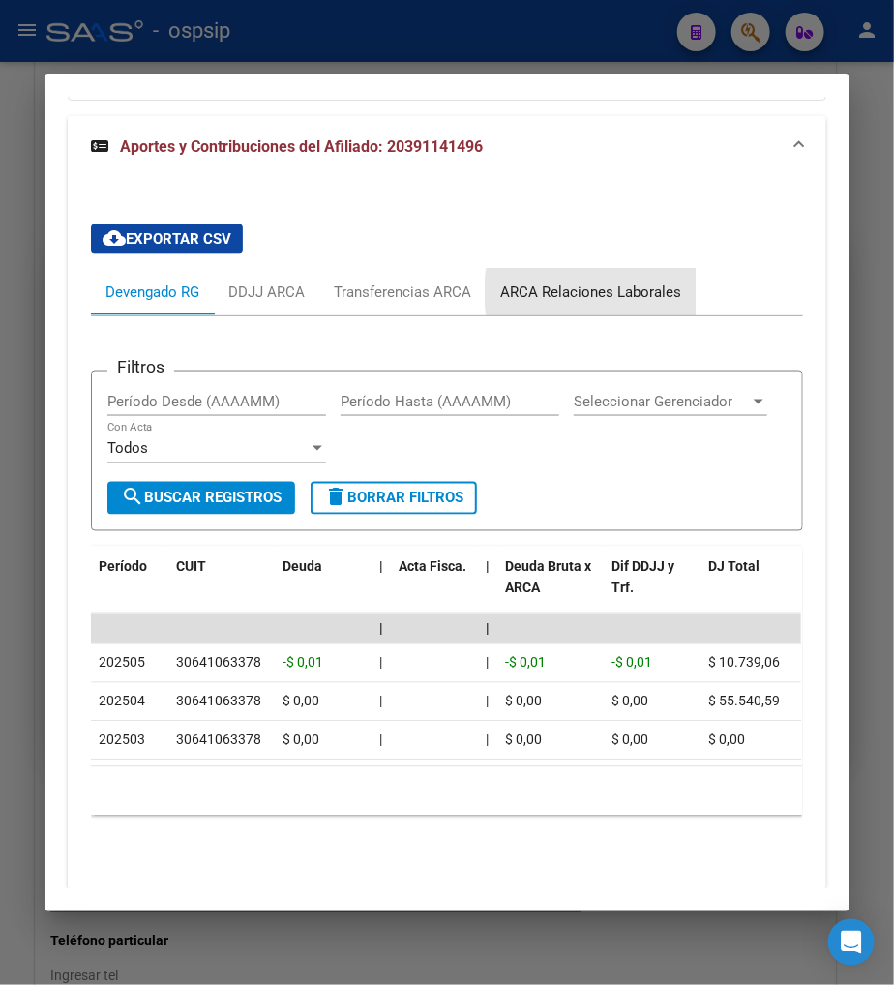
click at [597, 292] on div "ARCA Relaciones Laborales" at bounding box center [590, 292] width 181 height 21
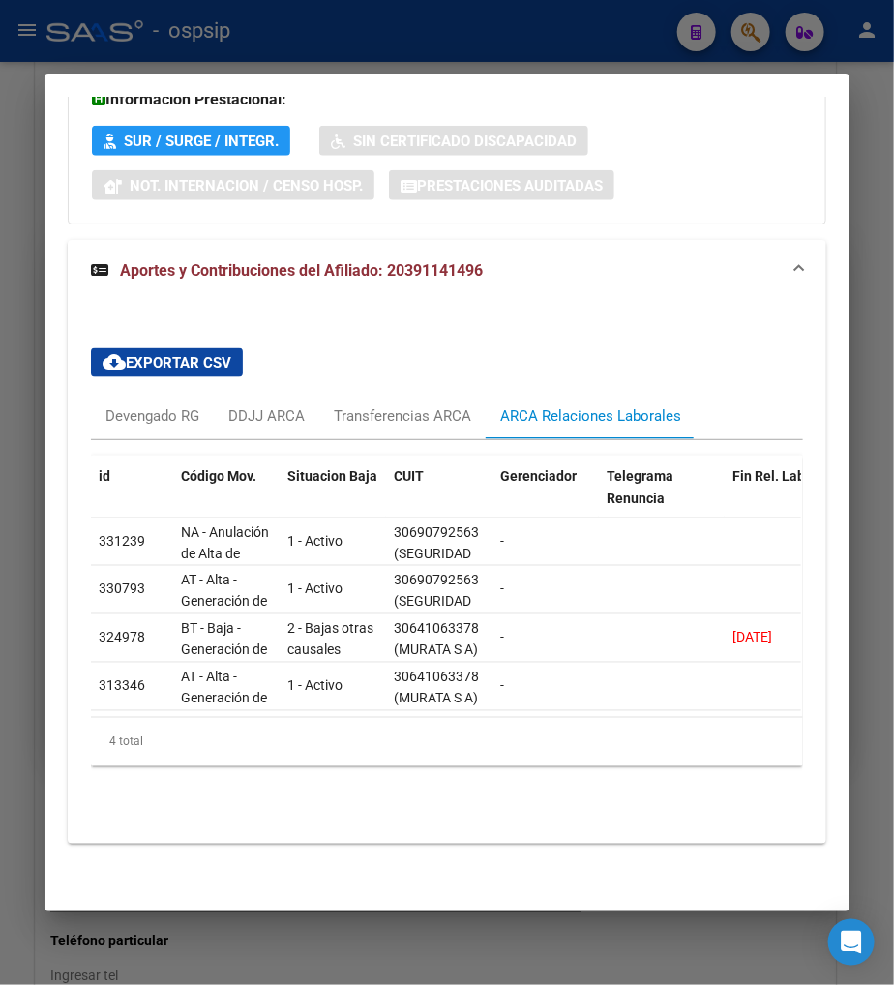
click at [746, 36] on div at bounding box center [447, 492] width 894 height 985
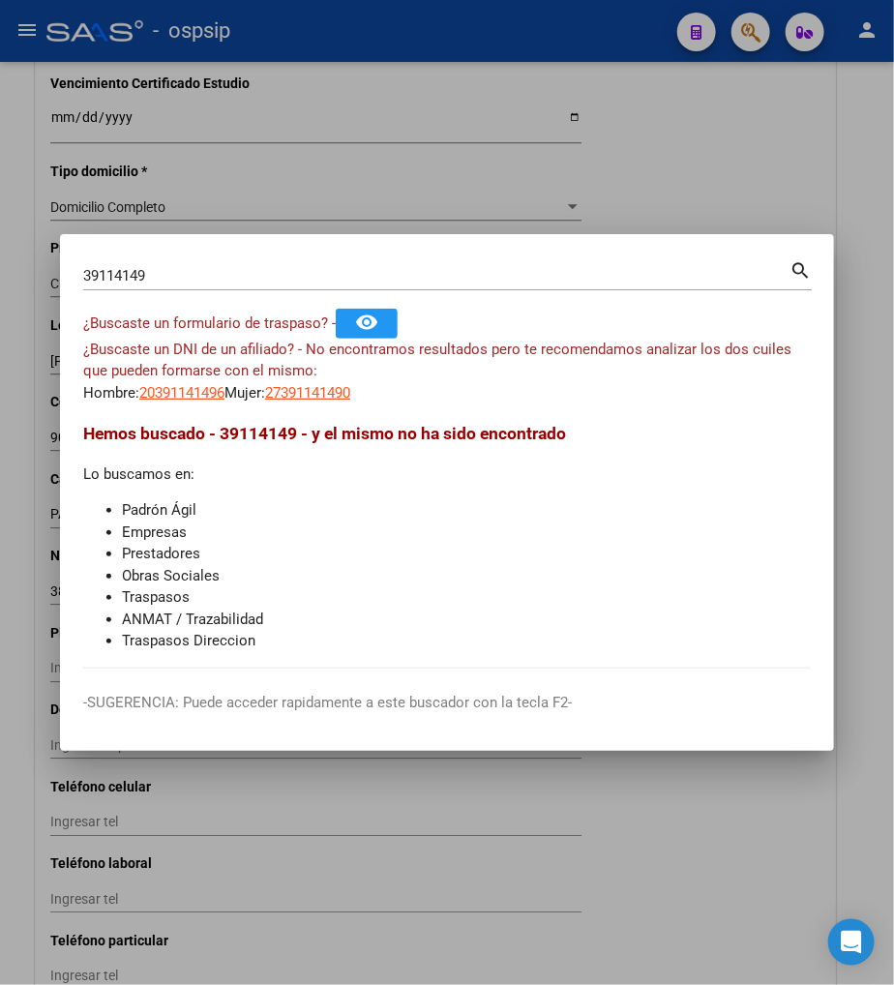
click at [189, 269] on input "39114149" at bounding box center [436, 275] width 707 height 17
type input "3"
type input "24062123"
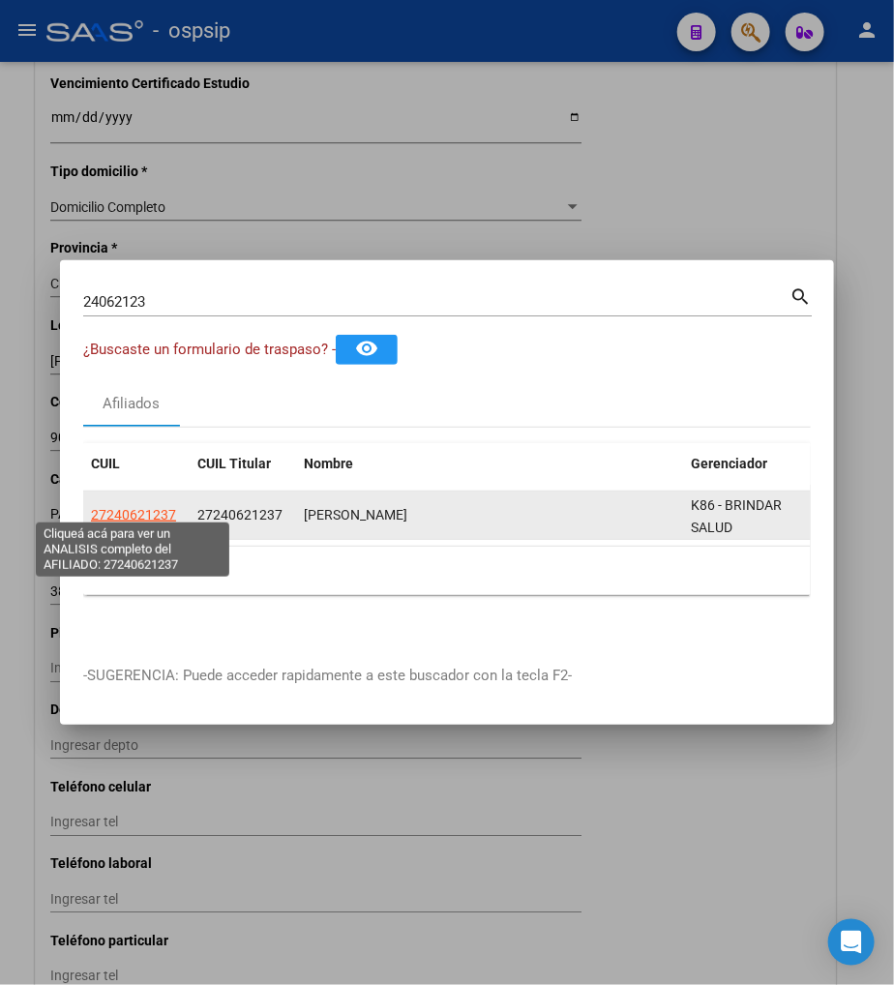
click at [136, 507] on span "27240621237" at bounding box center [133, 514] width 85 height 15
type textarea "27240621237"
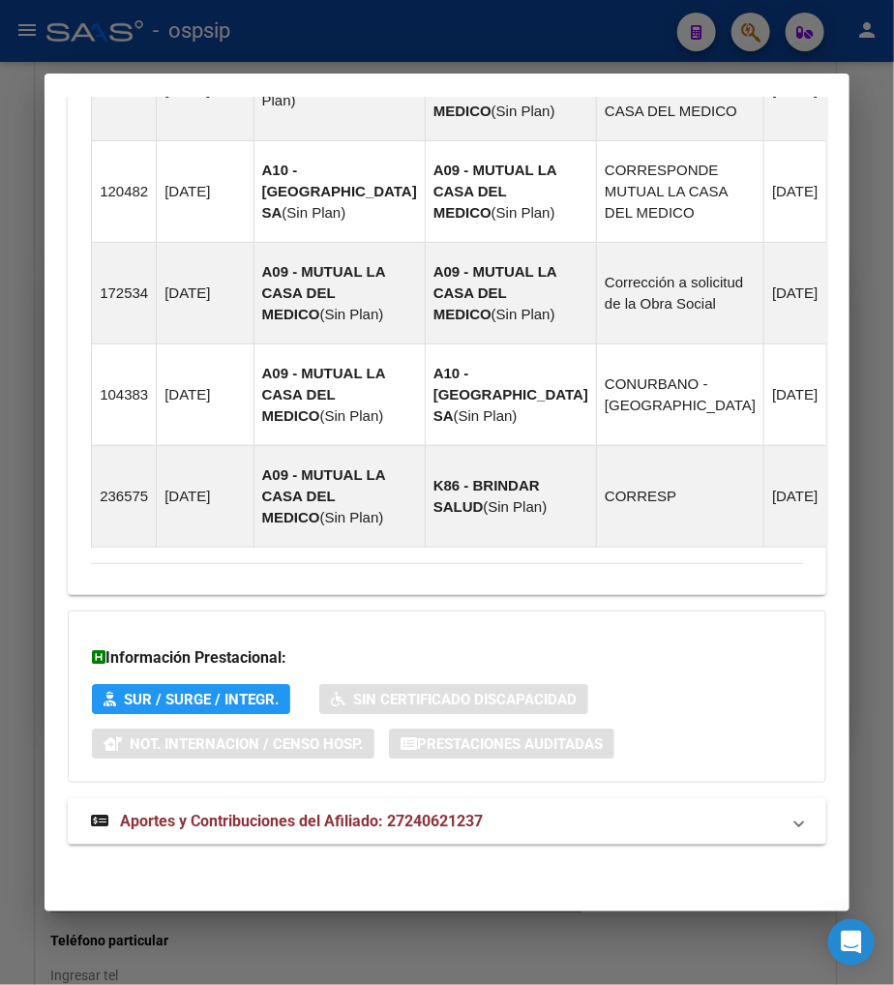
scroll to position [1626, 0]
click at [191, 823] on span "Aportes y Contribuciones del Afiliado: 27240621237" at bounding box center [301, 821] width 363 height 18
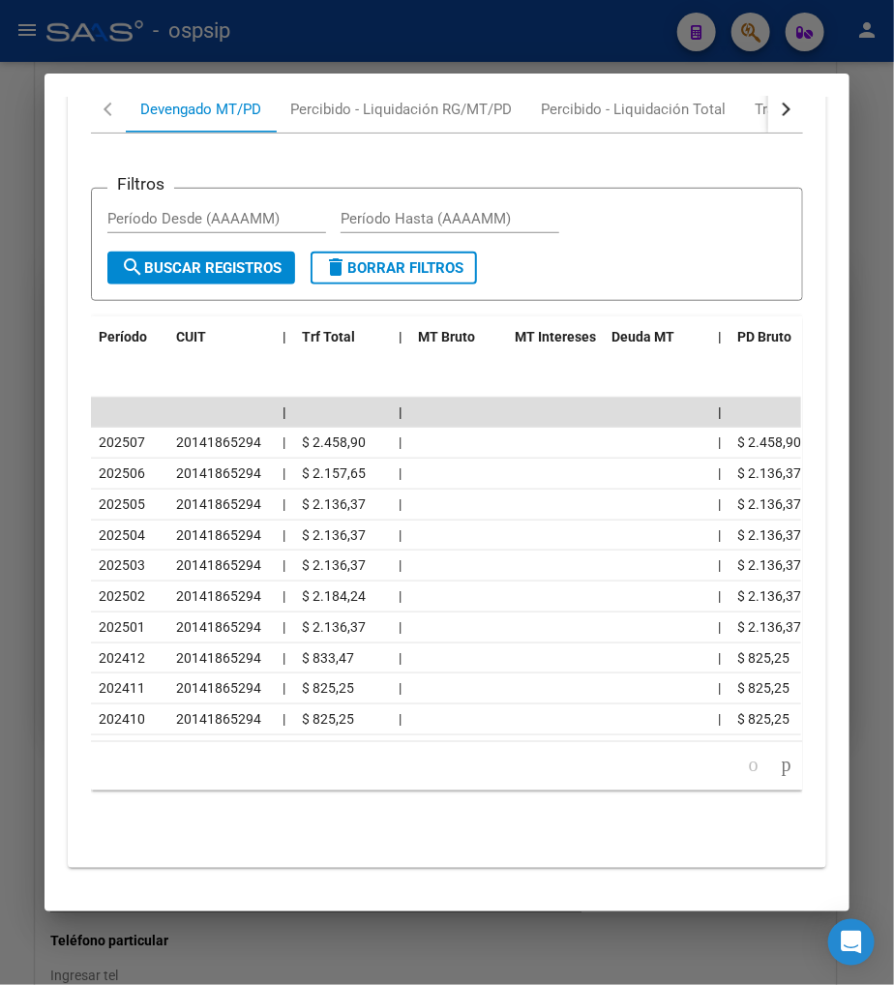
scroll to position [2364, 0]
click at [781, 132] on button "button" at bounding box center [785, 108] width 35 height 46
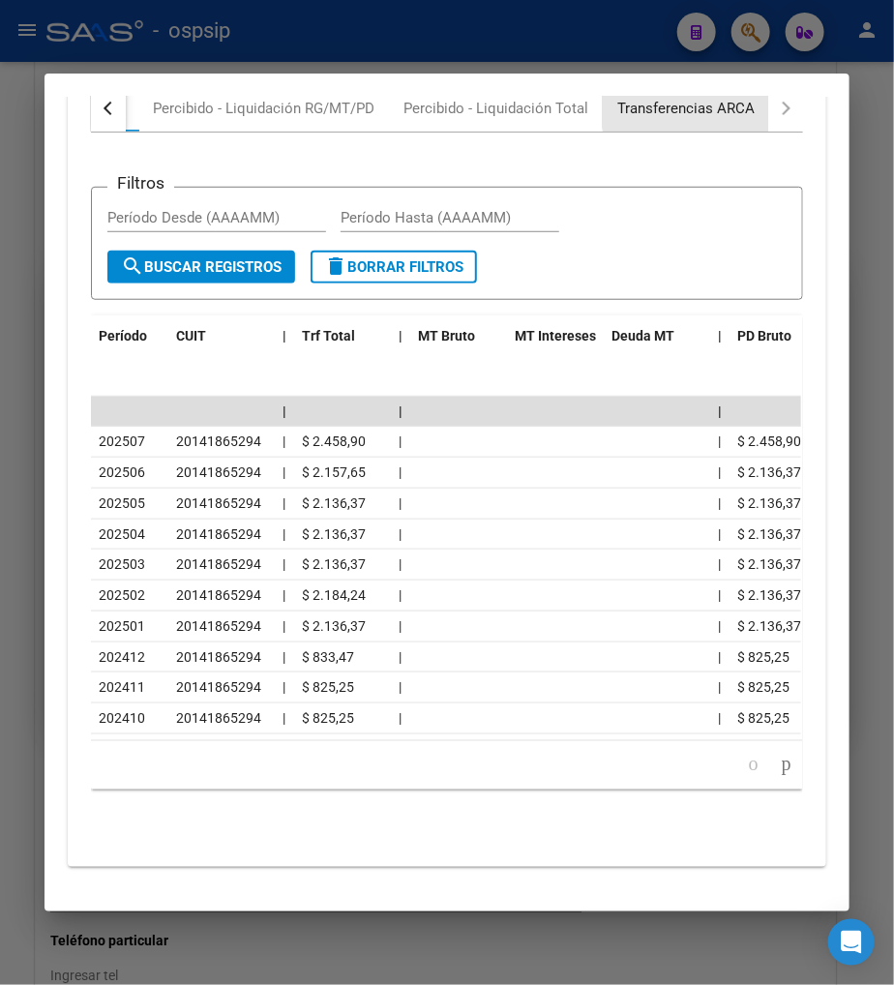
click at [697, 119] on div "Transferencias ARCA" at bounding box center [685, 108] width 137 height 21
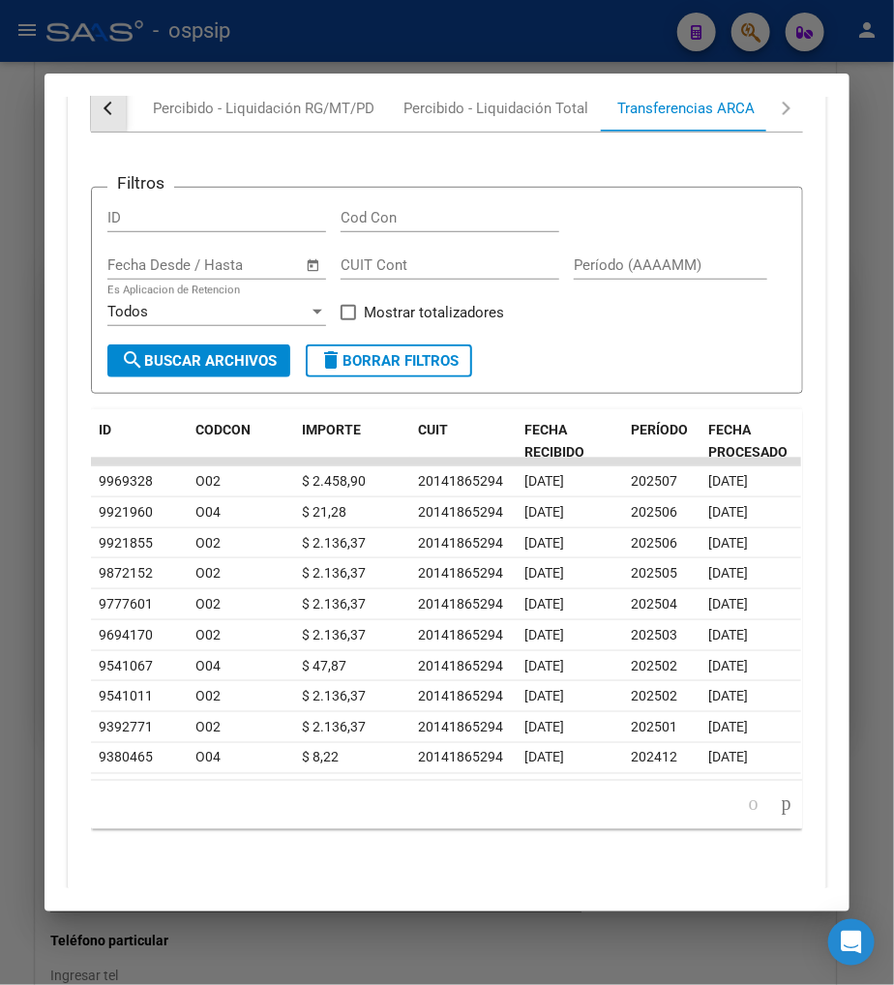
click at [107, 132] on button "button" at bounding box center [108, 108] width 35 height 46
click at [160, 119] on div "Devengado MT/PD" at bounding box center [200, 108] width 121 height 21
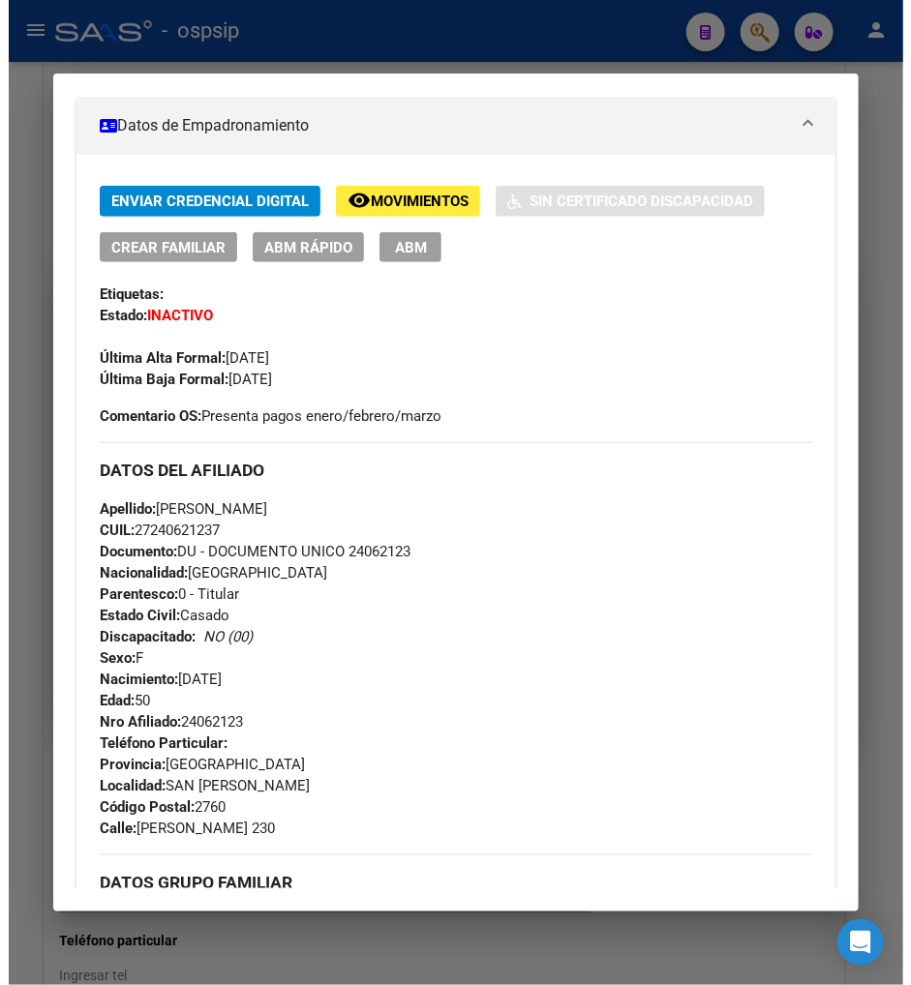
scroll to position [321, 0]
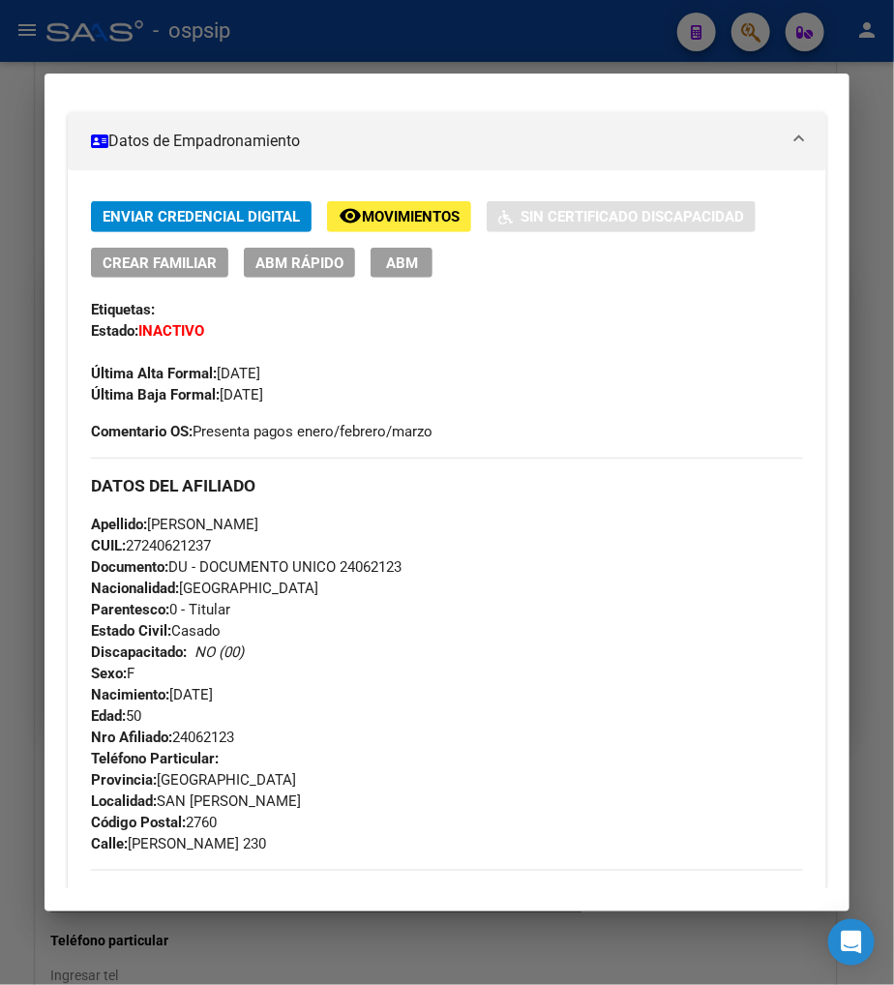
click at [390, 274] on button "ABM" at bounding box center [402, 263] width 62 height 30
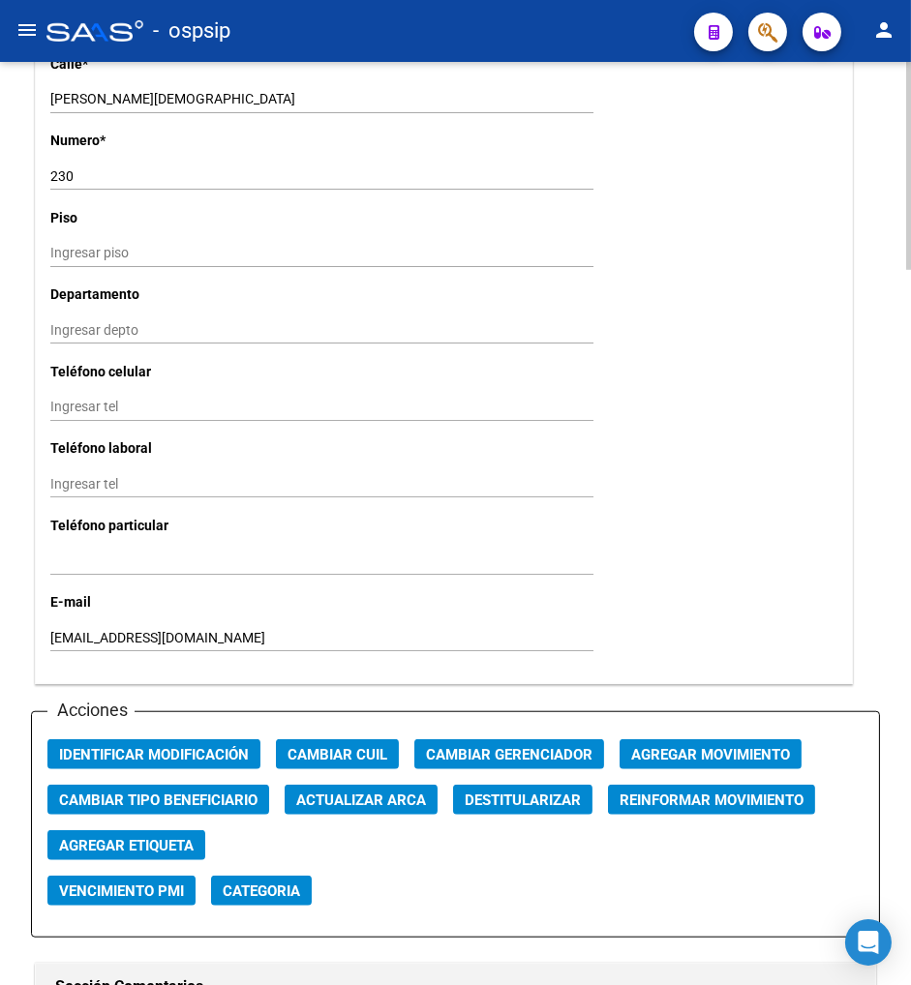
scroll to position [2043, 0]
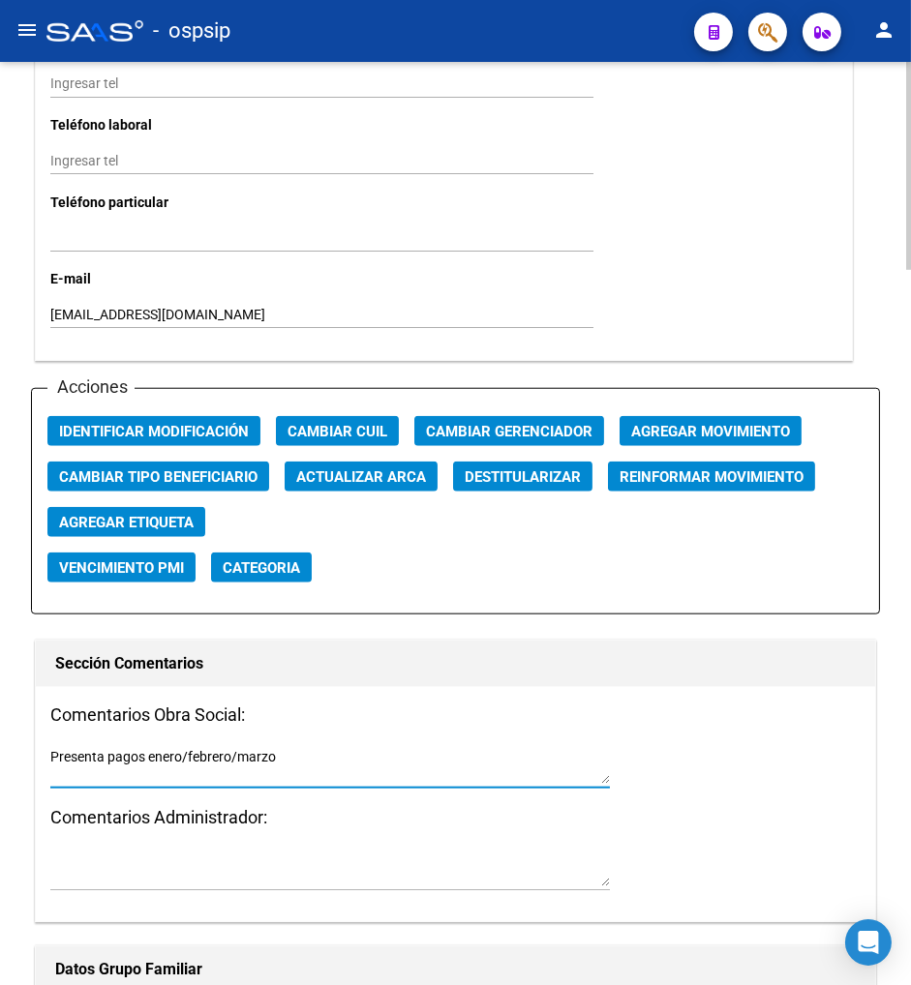
drag, startPoint x: 49, startPoint y: 761, endPoint x: 571, endPoint y: 800, distance: 523.2
click at [571, 800] on div "Presenta pagos enero/febrero/marzo" at bounding box center [329, 774] width 559 height 60
type textarea "P"
type textarea "Presenta 575/junio/2025"
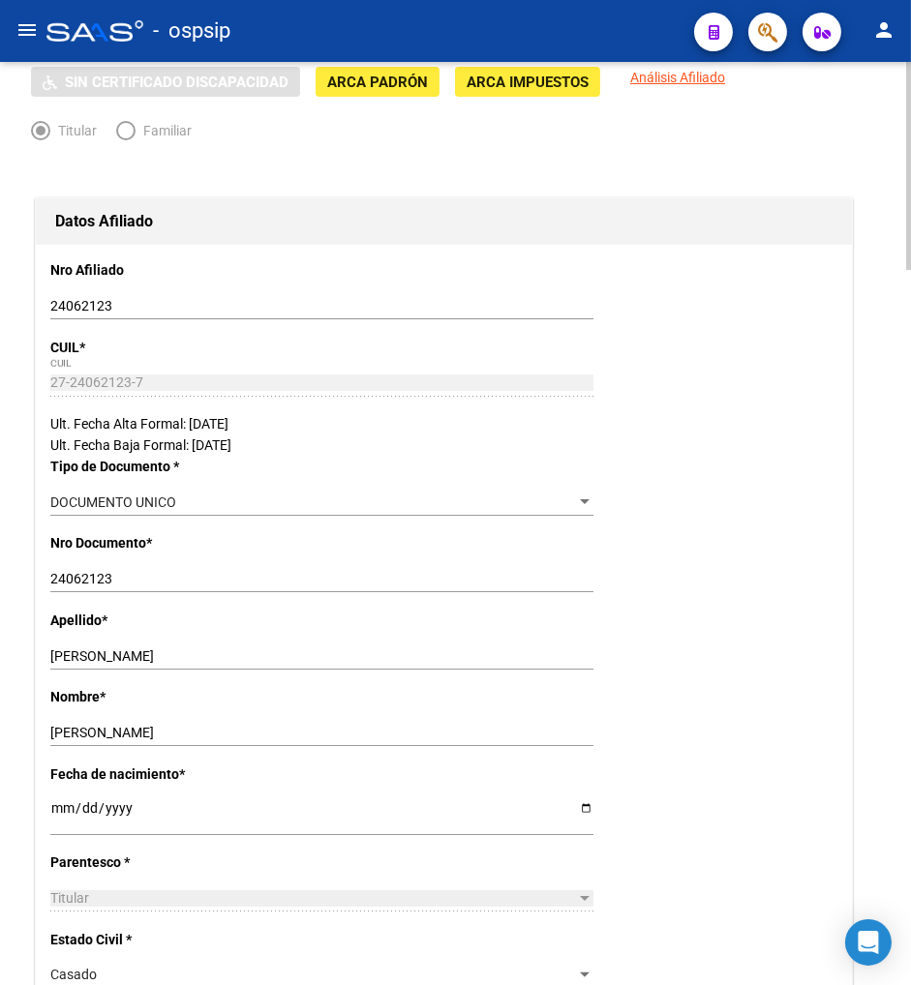
scroll to position [0, 0]
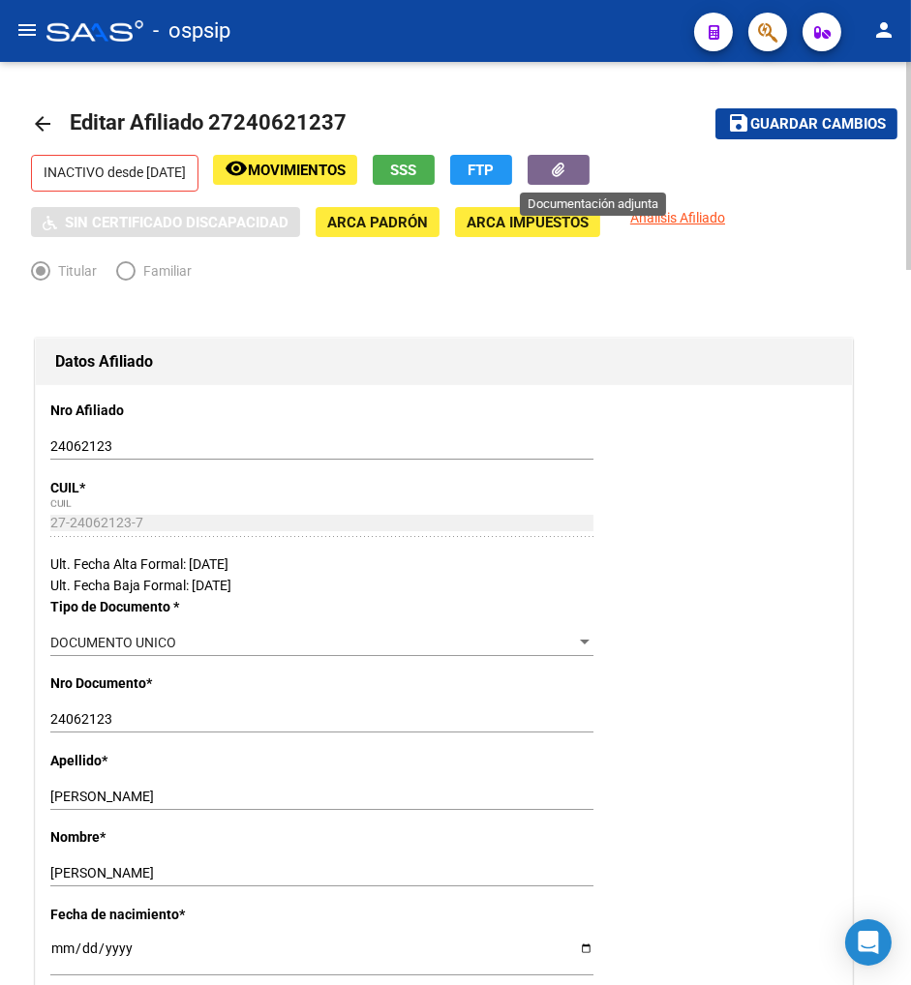
click at [577, 170] on button "button" at bounding box center [558, 170] width 62 height 30
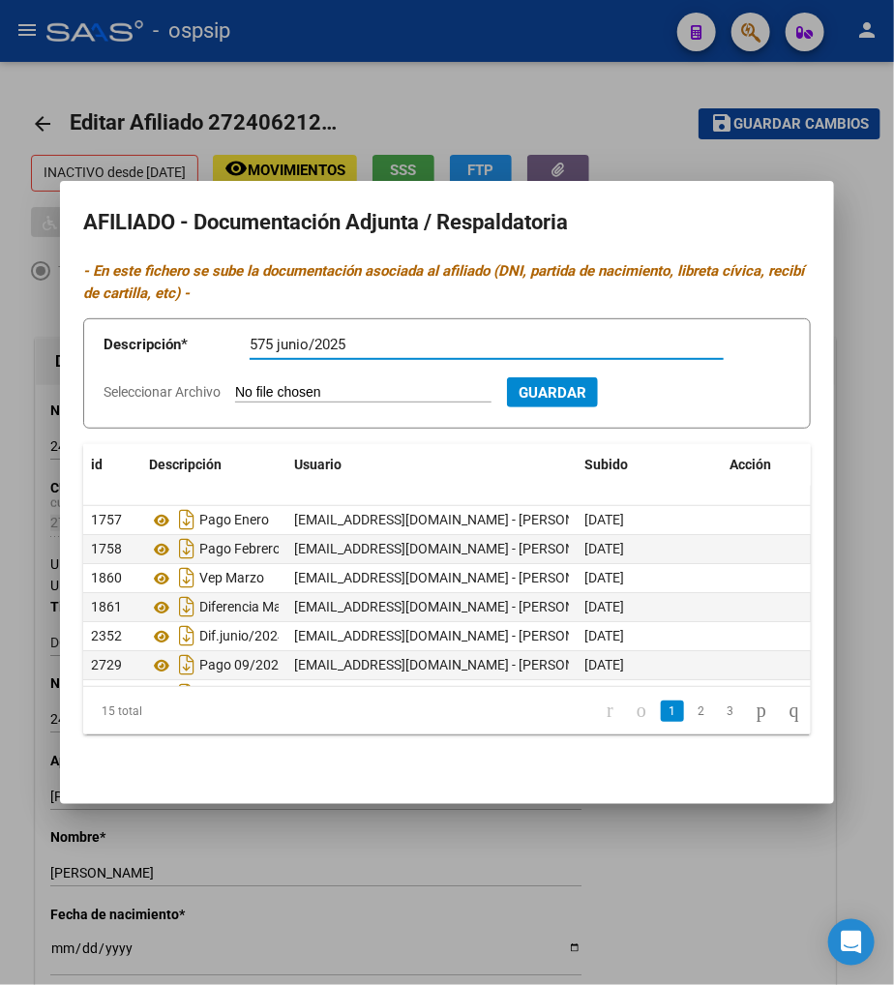
type input "575 junio/2025"
click at [333, 400] on input "Seleccionar Archivo" at bounding box center [363, 393] width 256 height 18
type input "C:\fakepath\pago adicional OS junio 25 (cecilia aguirre).pdf"
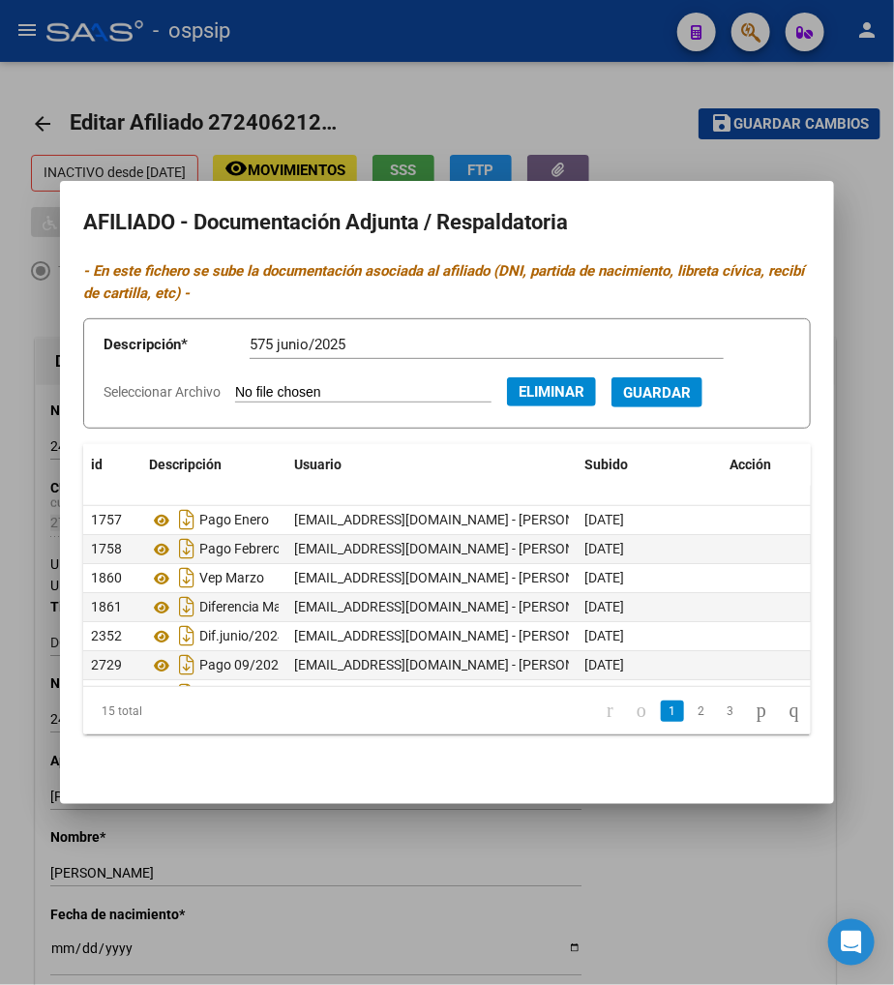
click at [691, 399] on span "Guardar" at bounding box center [657, 392] width 68 height 17
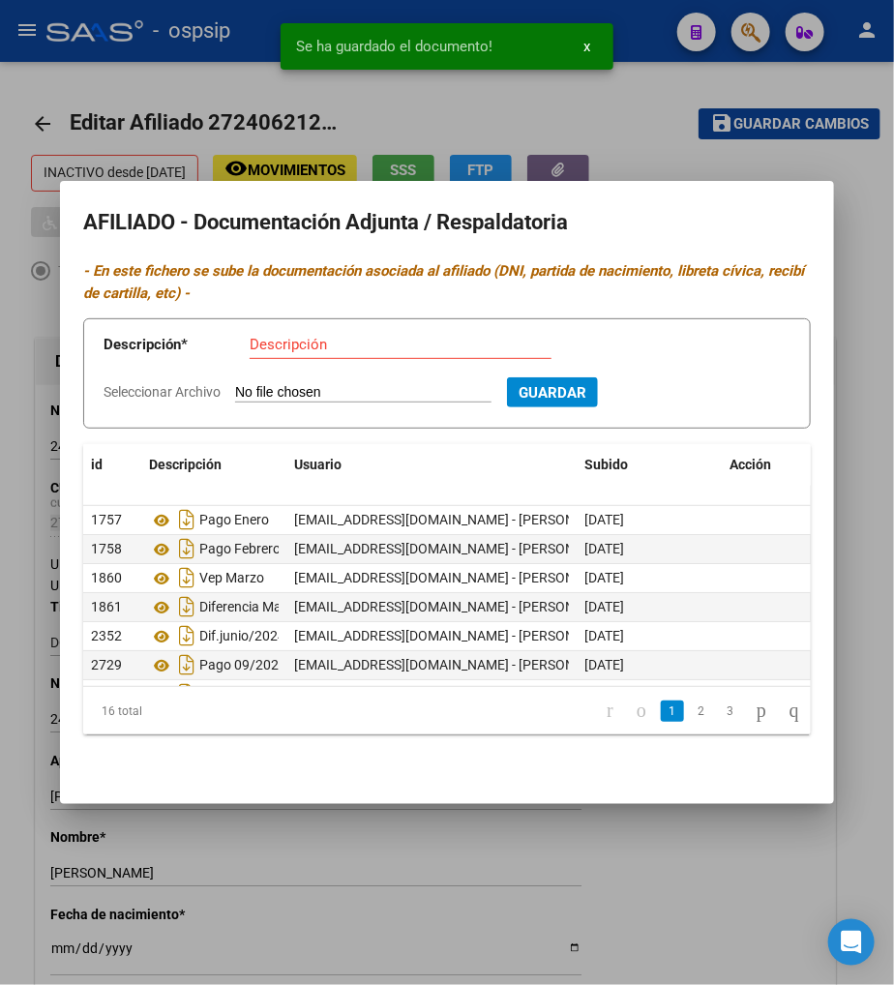
click at [334, 337] on input "Descripción" at bounding box center [401, 344] width 302 height 17
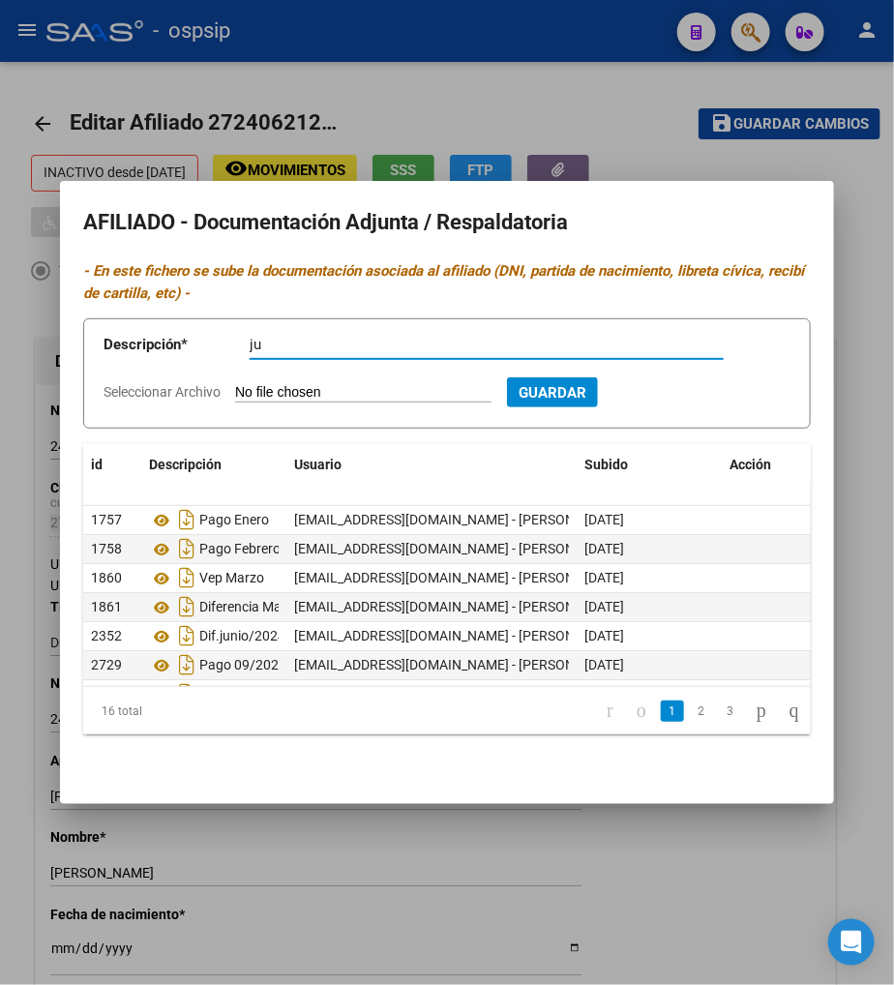
type input "j"
type input "575 julio/2025"
click at [266, 399] on input "Seleccionar Archivo" at bounding box center [363, 393] width 256 height 18
type input "C:\fakepath\afip_vep_cuit_27240621237_nrovep_1502656948_nropago_2316824491 adic…"
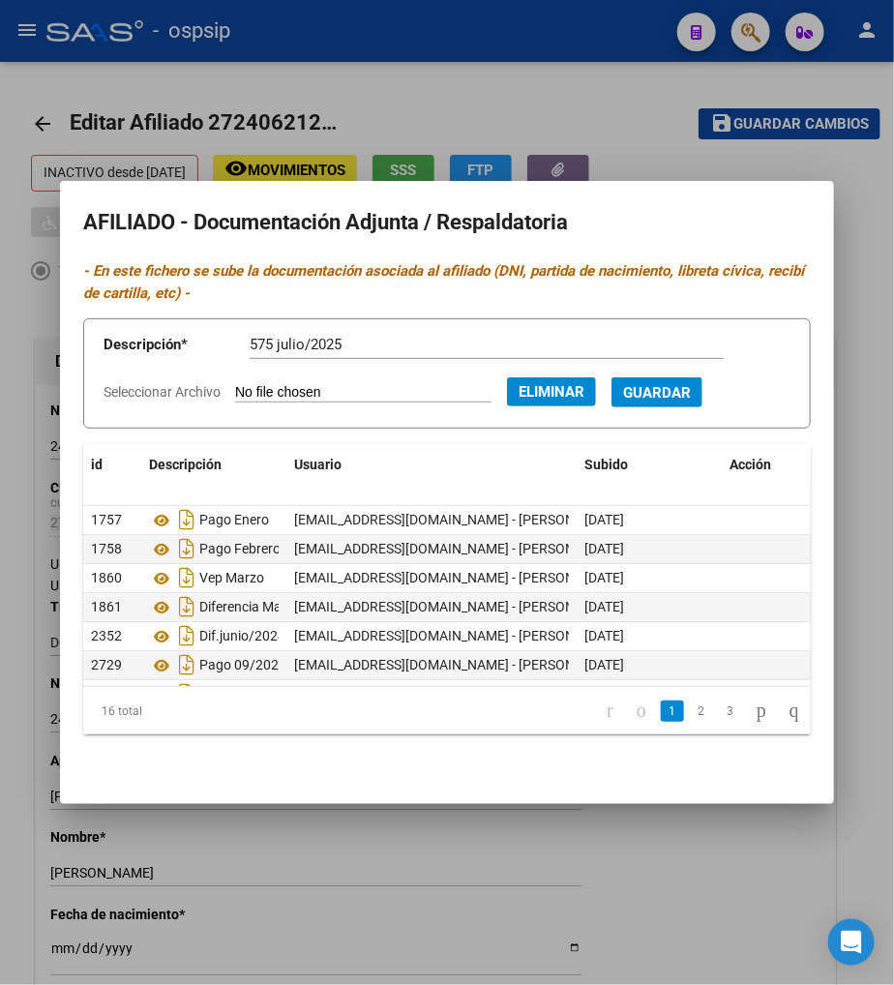
click at [691, 387] on span "Guardar" at bounding box center [657, 392] width 68 height 17
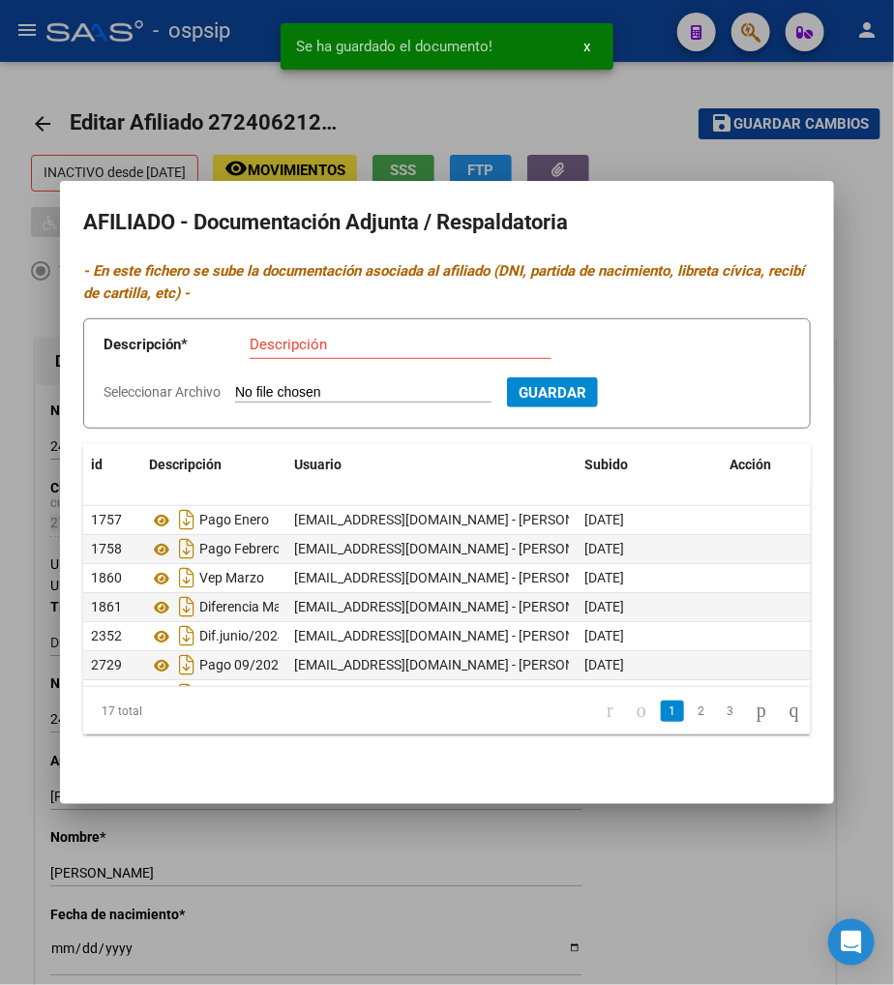
click at [646, 122] on div at bounding box center [447, 492] width 894 height 985
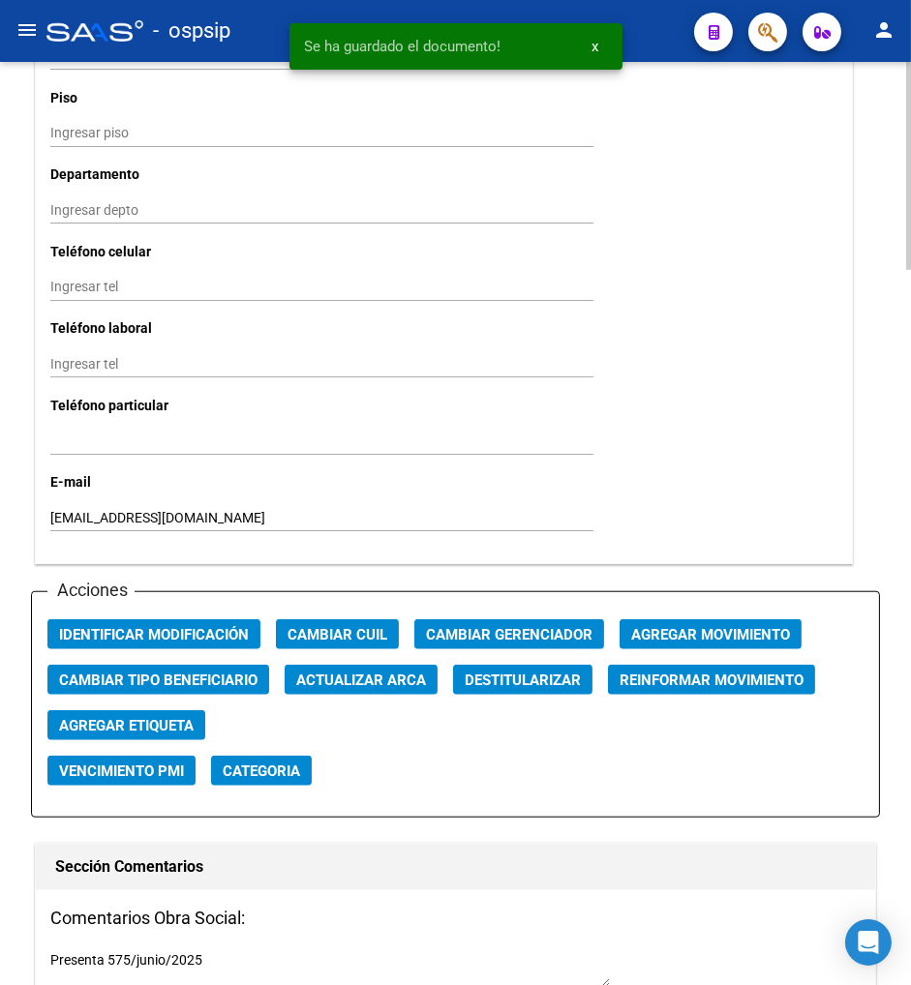
scroll to position [2043, 0]
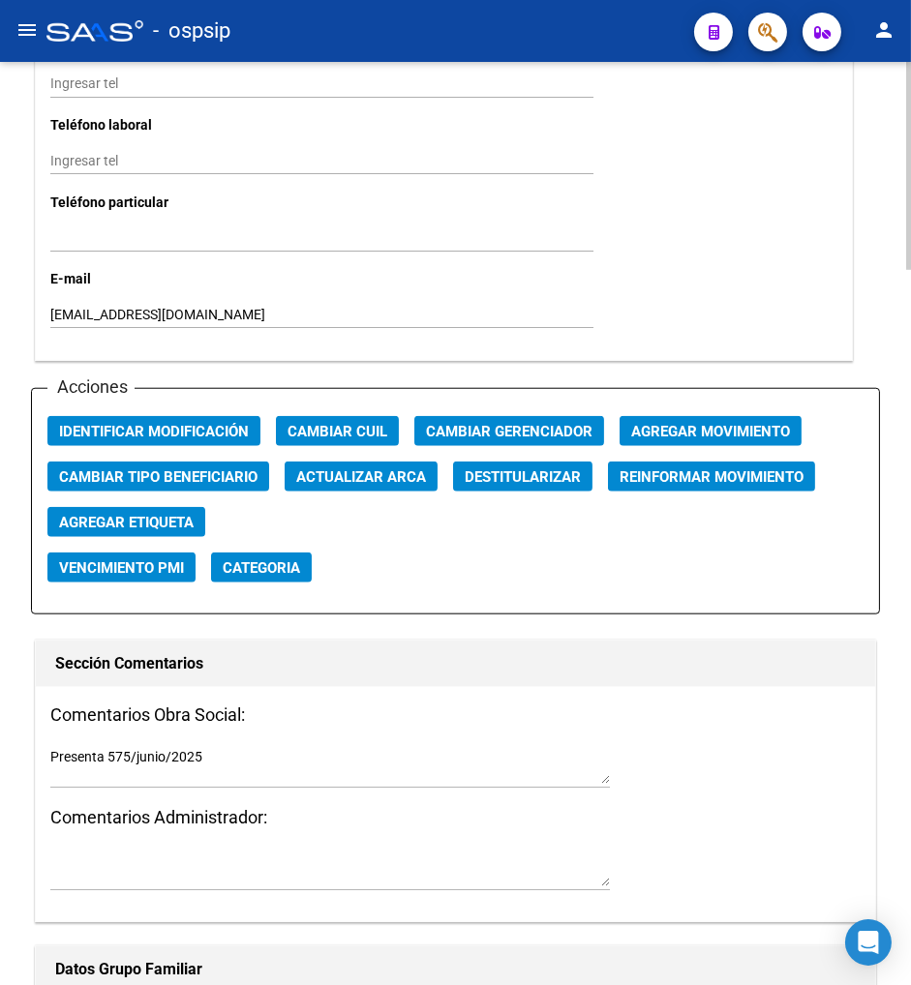
click at [208, 755] on textarea "Presenta 575/junio/2025" at bounding box center [329, 765] width 559 height 37
type textarea "Presenta 575/junio y Julio/2025"
click at [682, 426] on span "Agregar Movimiento" at bounding box center [710, 431] width 159 height 17
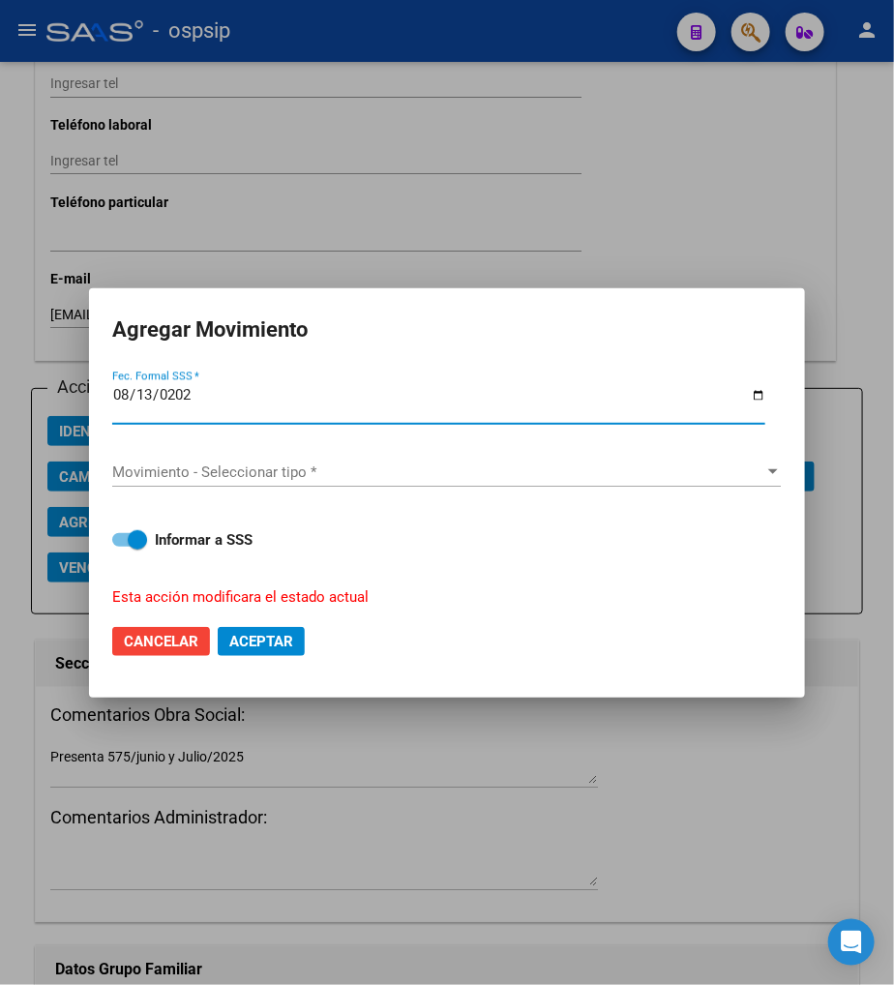
type input "[DATE]"
click at [443, 476] on span "Movimiento - Seleccionar tipo *" at bounding box center [437, 472] width 651 height 17
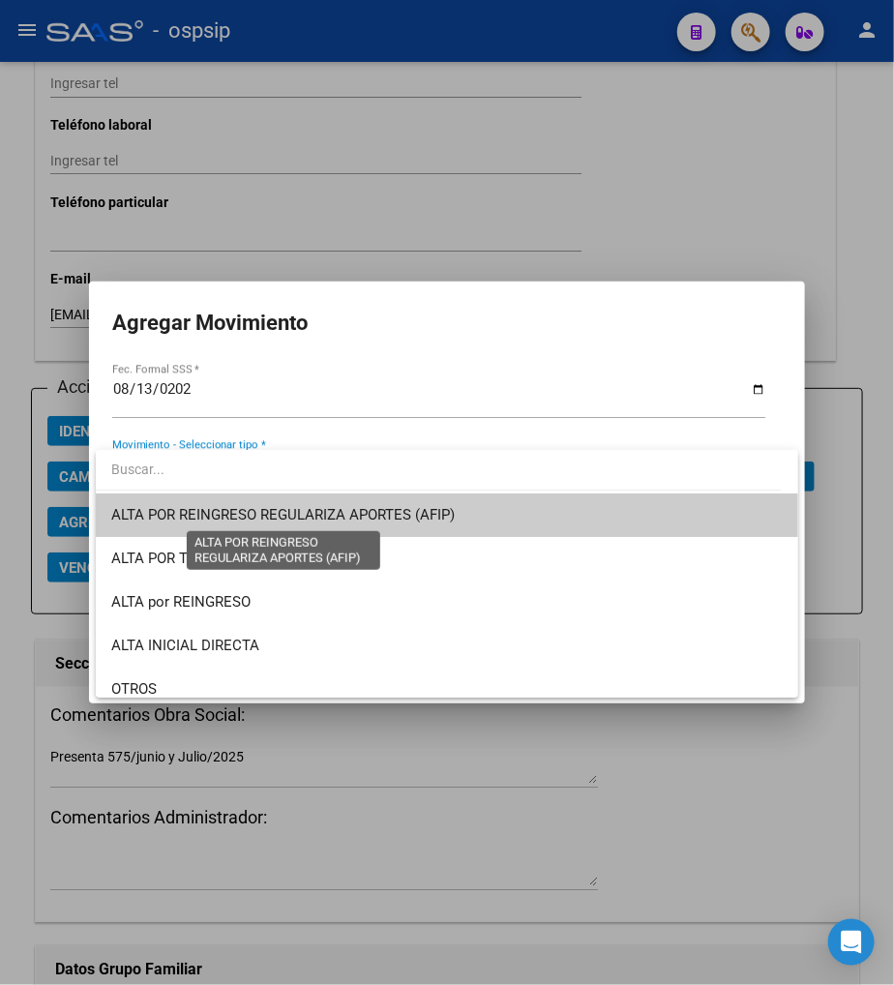
click at [362, 517] on span "ALTA POR REINGRESO REGULARIZA APORTES (AFIP)" at bounding box center [283, 514] width 344 height 17
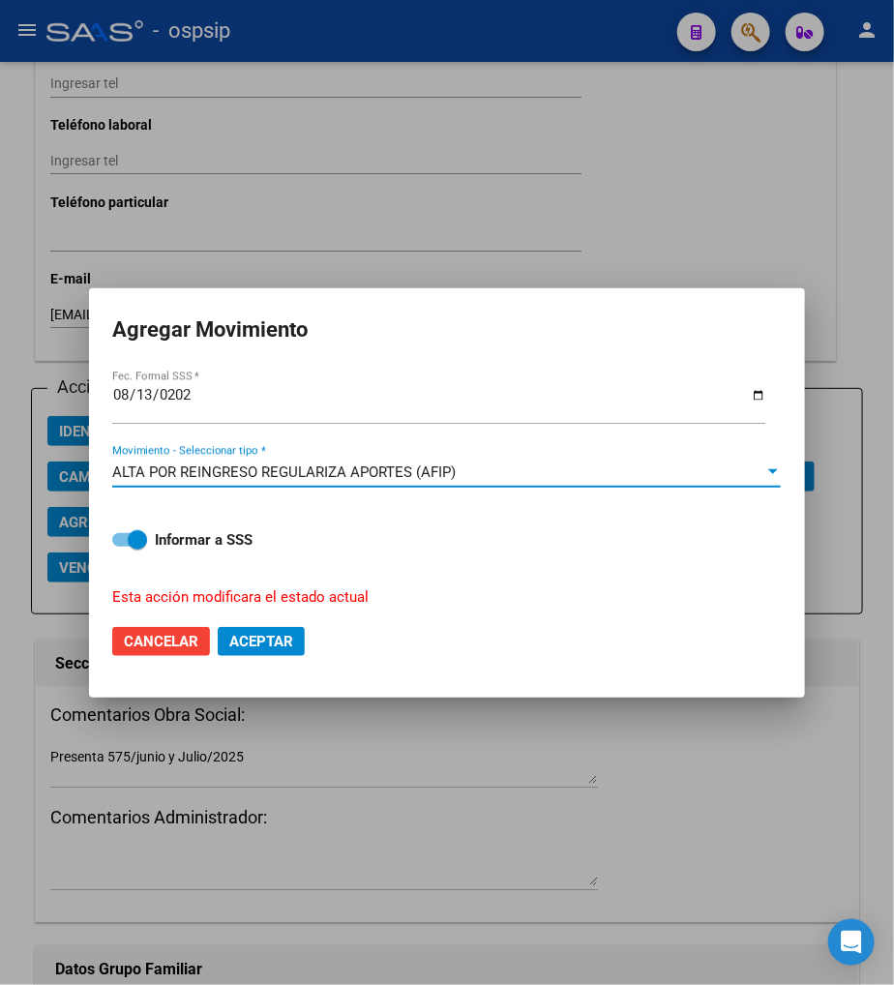
click at [242, 647] on span "Aceptar" at bounding box center [261, 641] width 64 height 17
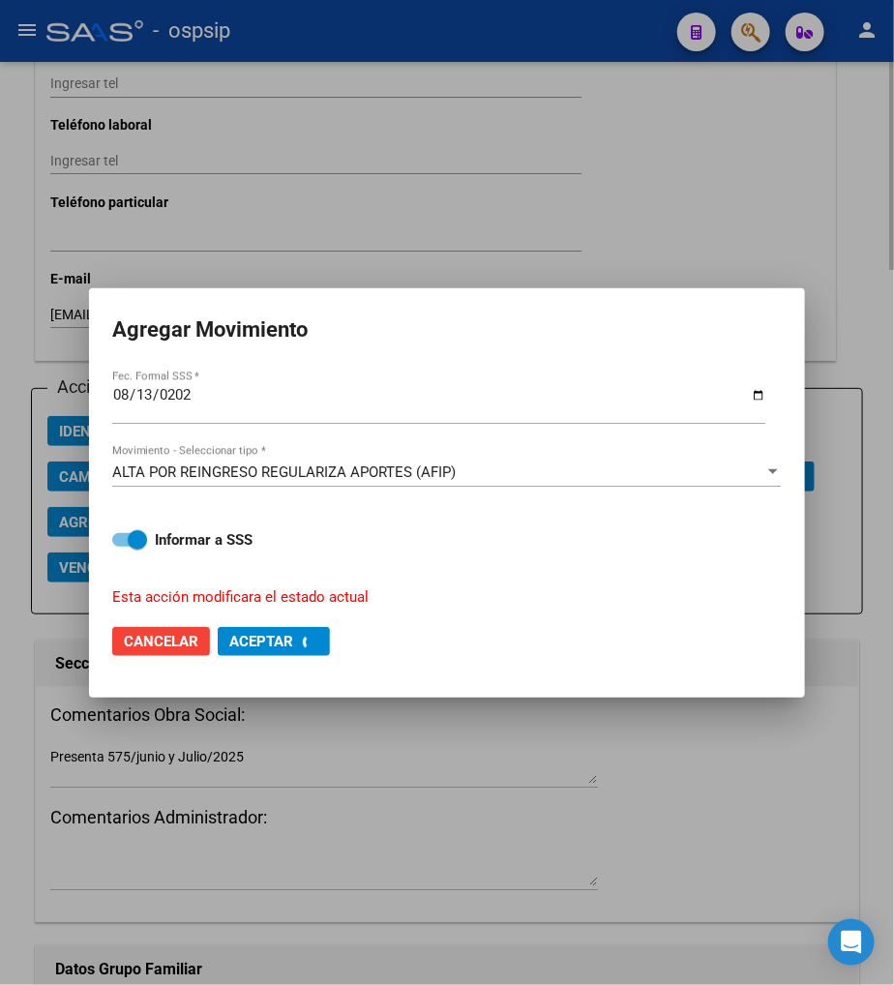
checkbox input "false"
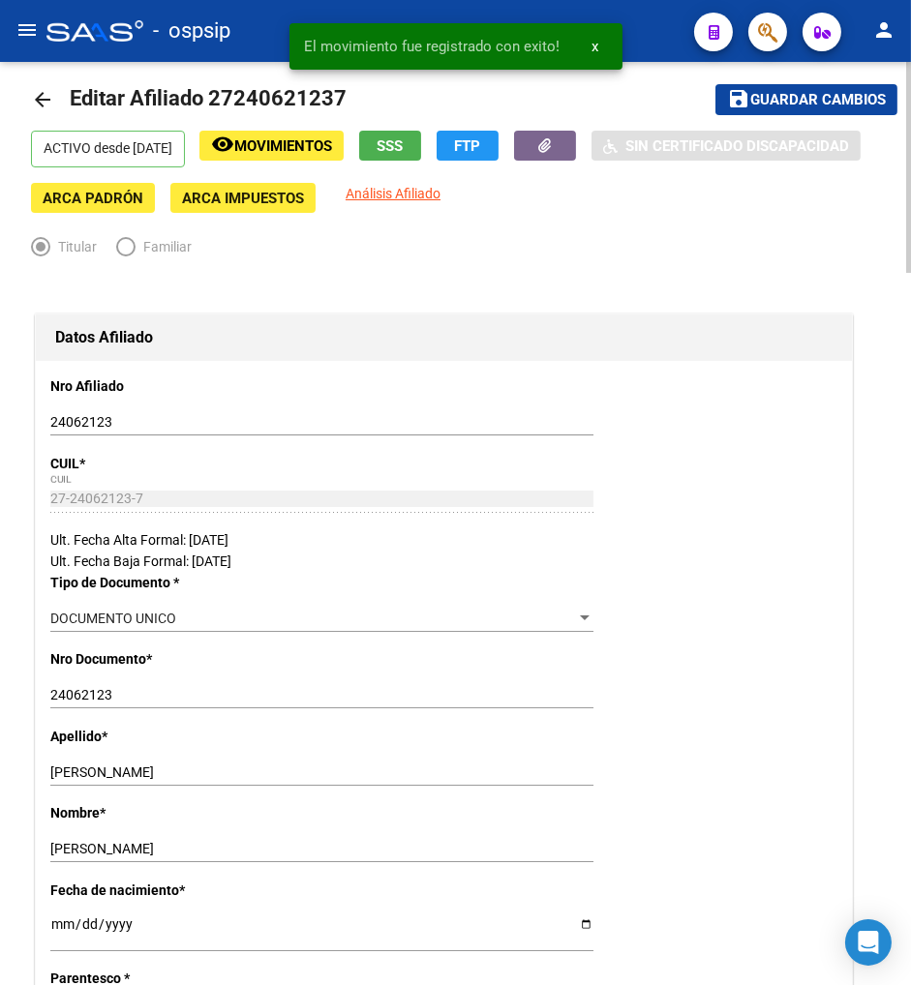
scroll to position [0, 0]
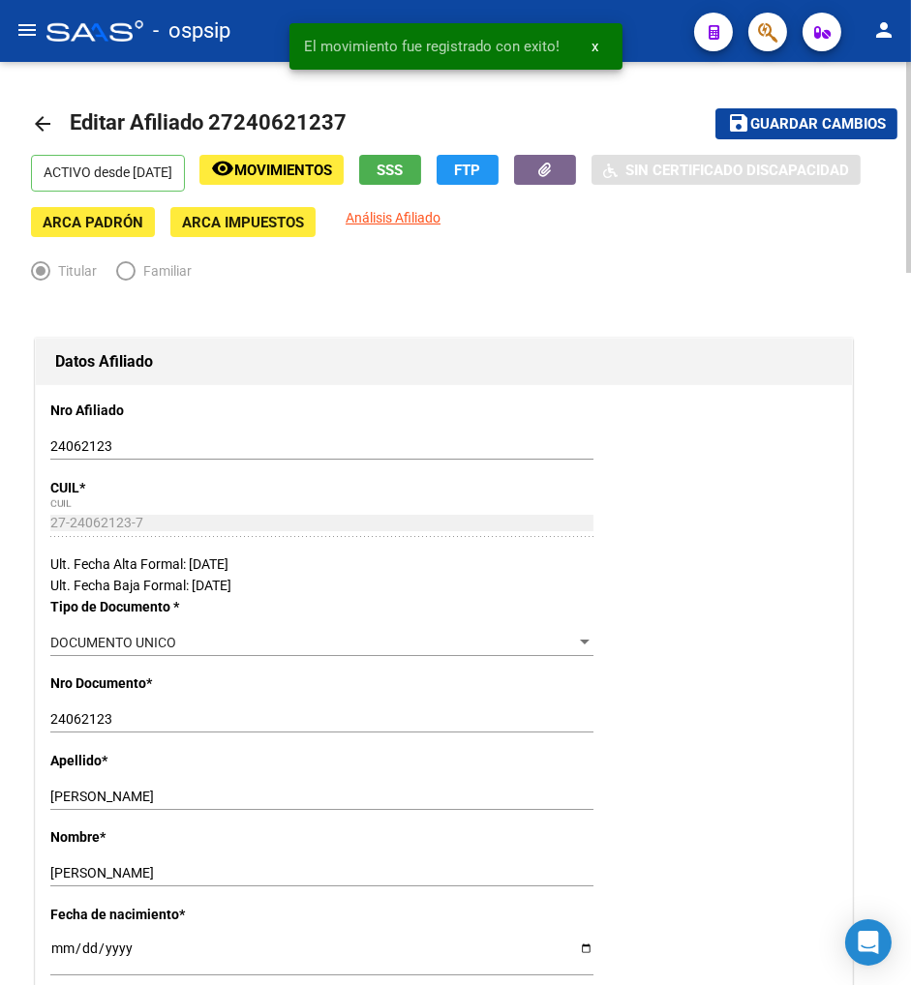
click at [803, 133] on button "save Guardar cambios" at bounding box center [806, 123] width 182 height 30
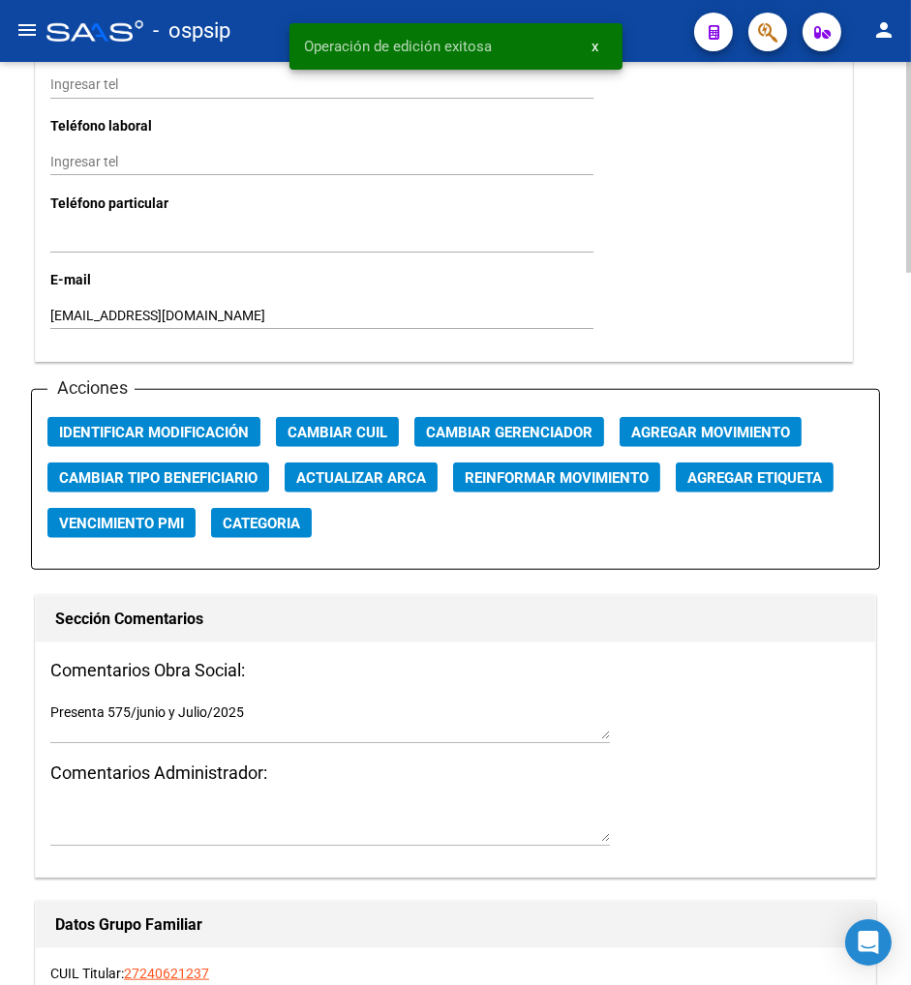
scroll to position [2043, 0]
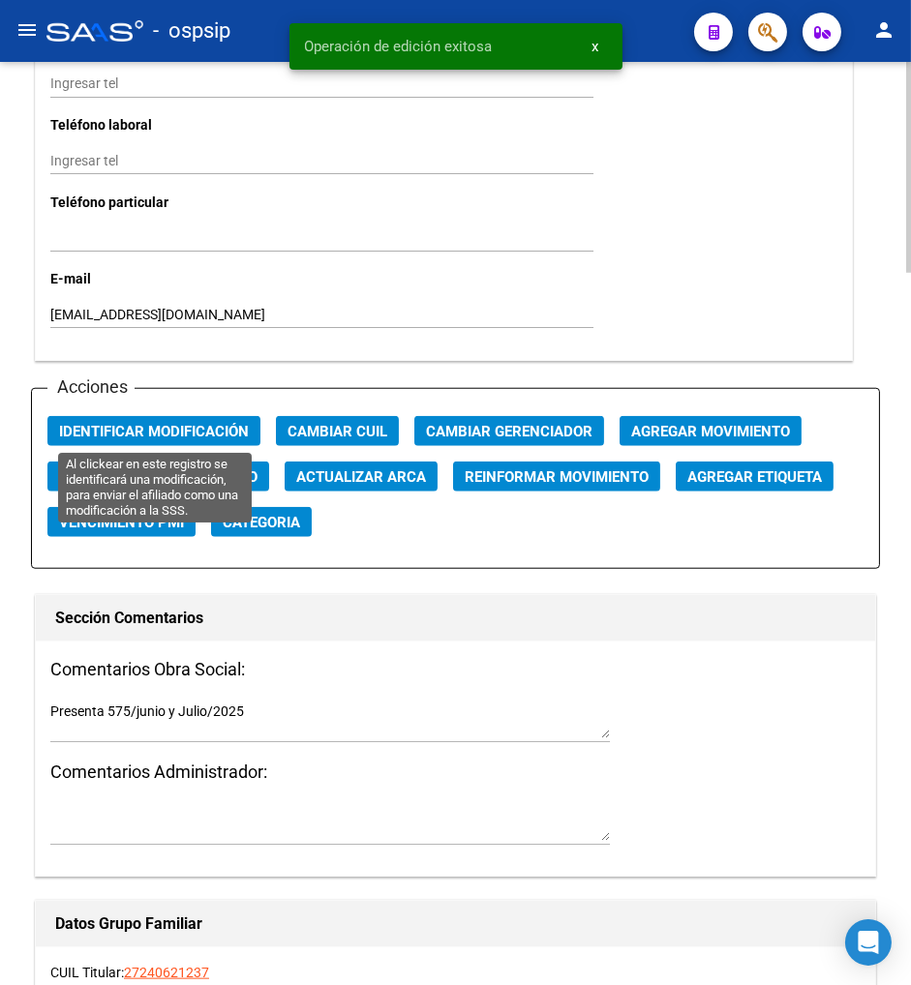
drag, startPoint x: 169, startPoint y: 432, endPoint x: 422, endPoint y: 487, distance: 258.6
click at [189, 432] on span "Identificar Modificación" at bounding box center [154, 431] width 190 height 17
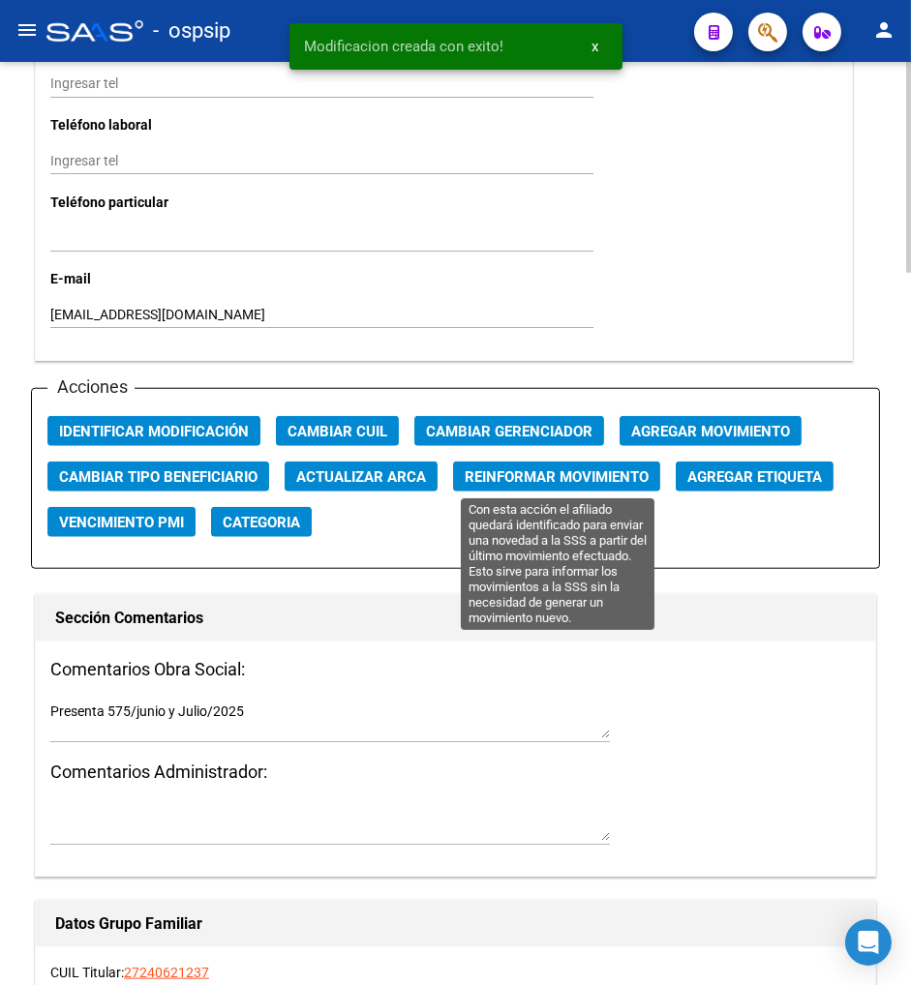
click at [572, 470] on span "Reinformar Movimiento" at bounding box center [557, 476] width 184 height 17
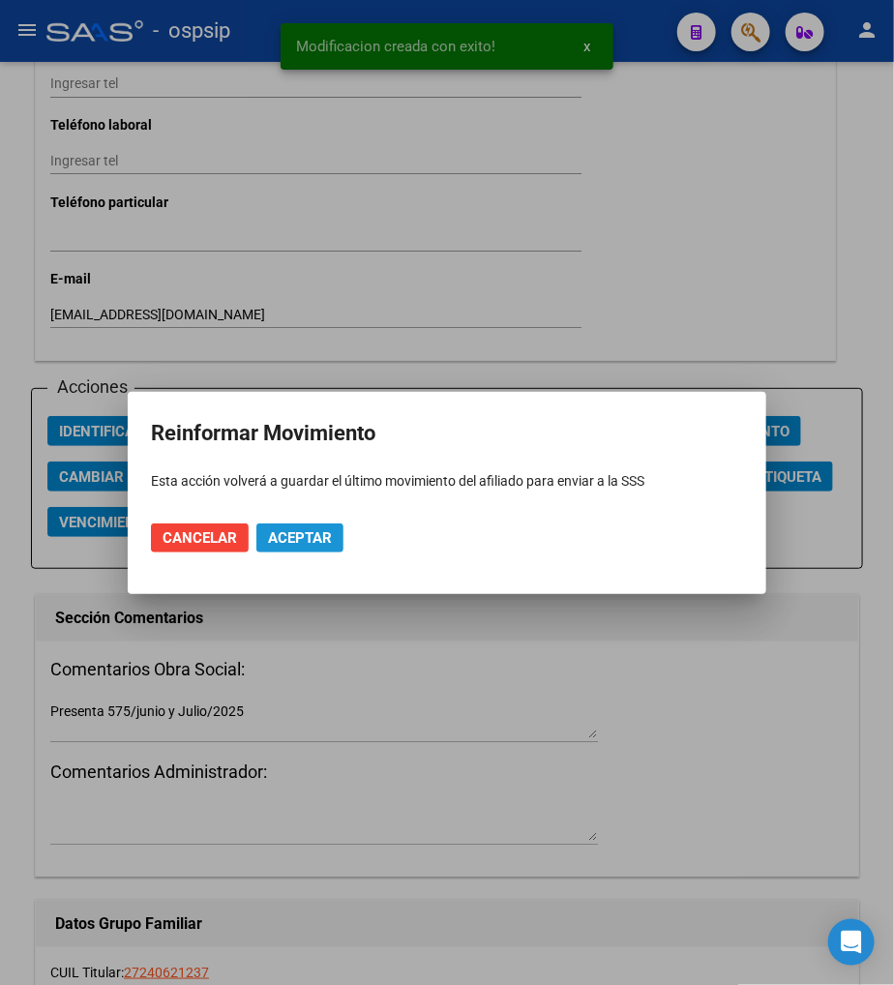
click at [290, 533] on span "Aceptar" at bounding box center [300, 537] width 64 height 17
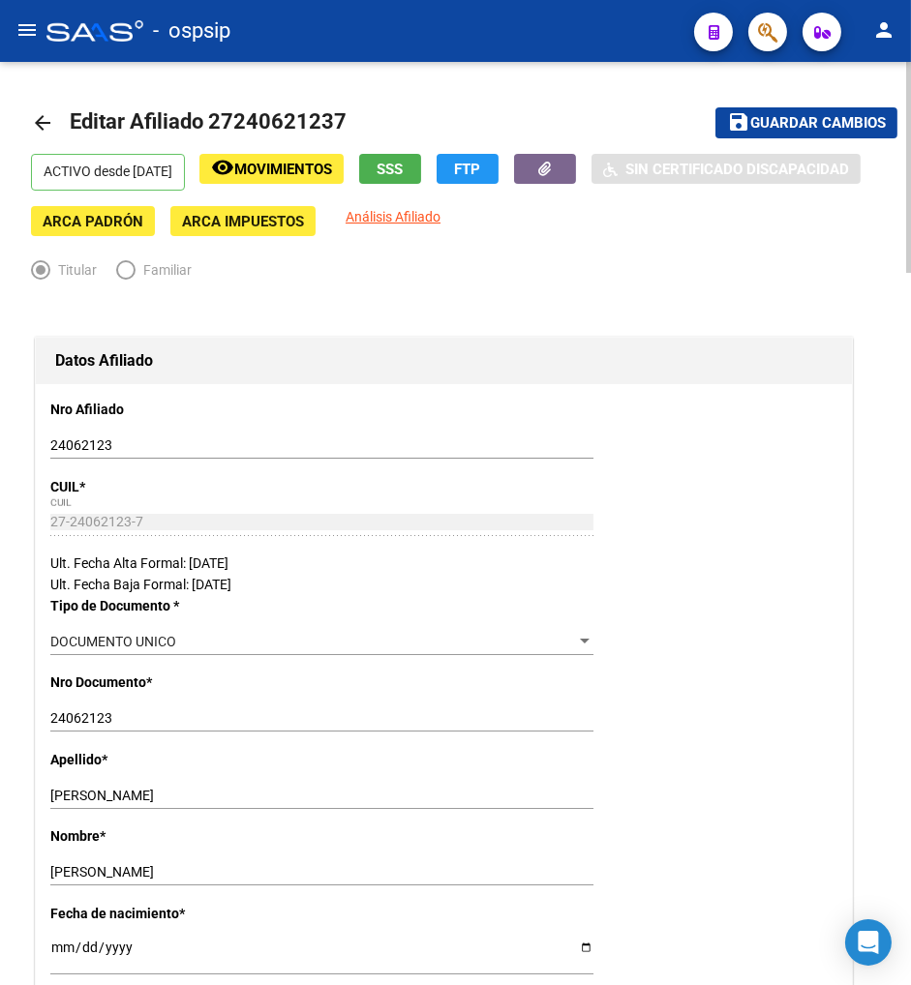
scroll to position [0, 0]
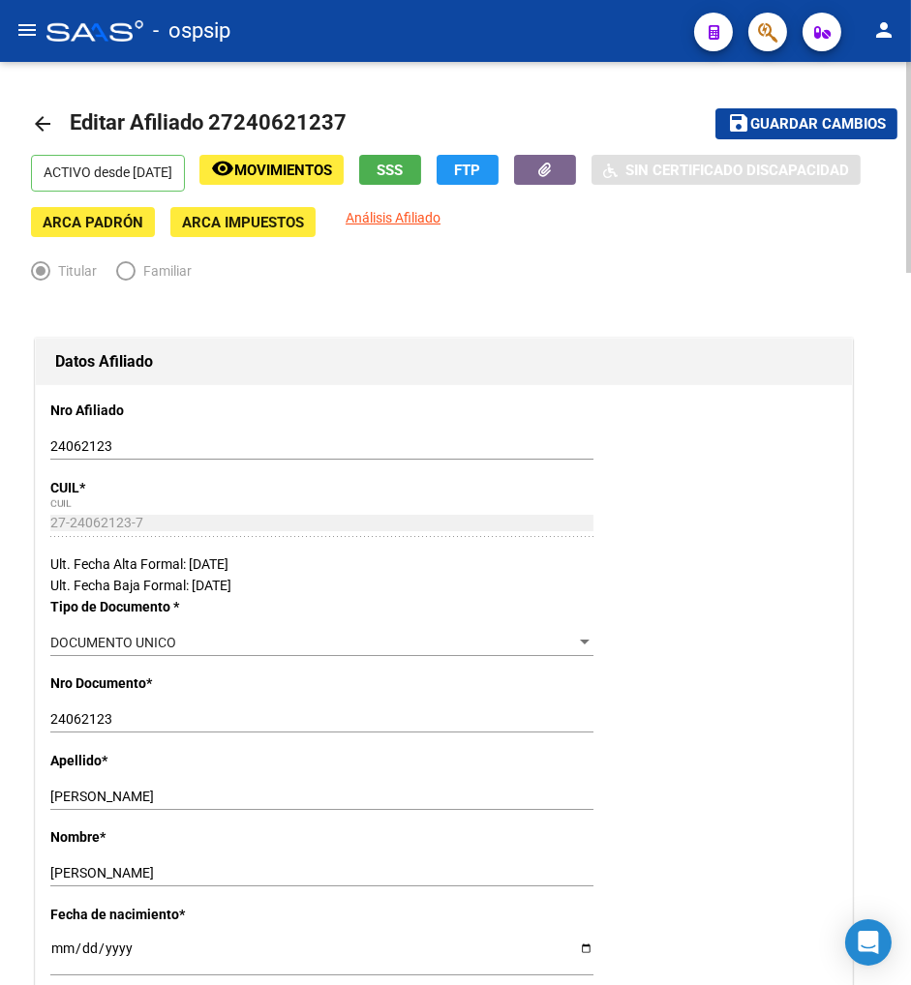
drag, startPoint x: 236, startPoint y: 120, endPoint x: 330, endPoint y: 131, distance: 94.5
click at [330, 131] on span "Editar Afiliado 27240621237" at bounding box center [208, 122] width 277 height 24
copy span "24062123"
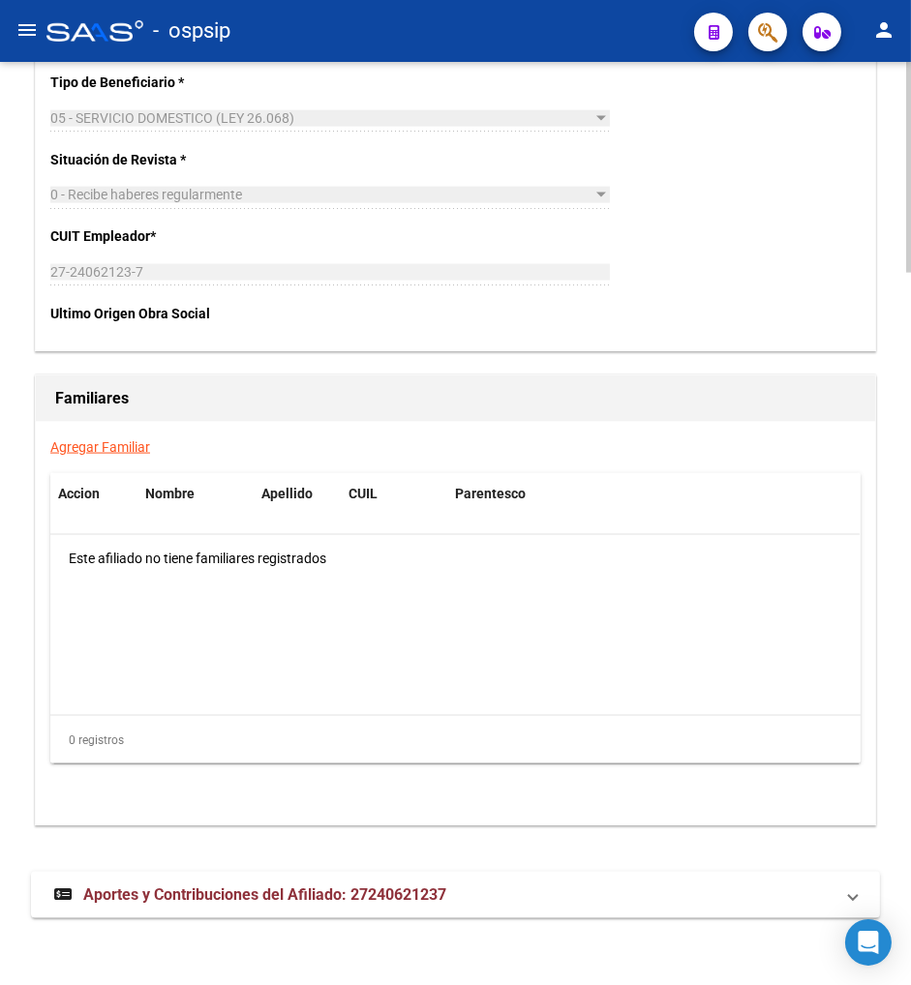
scroll to position [3131, 0]
click at [245, 901] on span "Aportes y Contribuciones del Afiliado: 27240621237" at bounding box center [264, 894] width 363 height 18
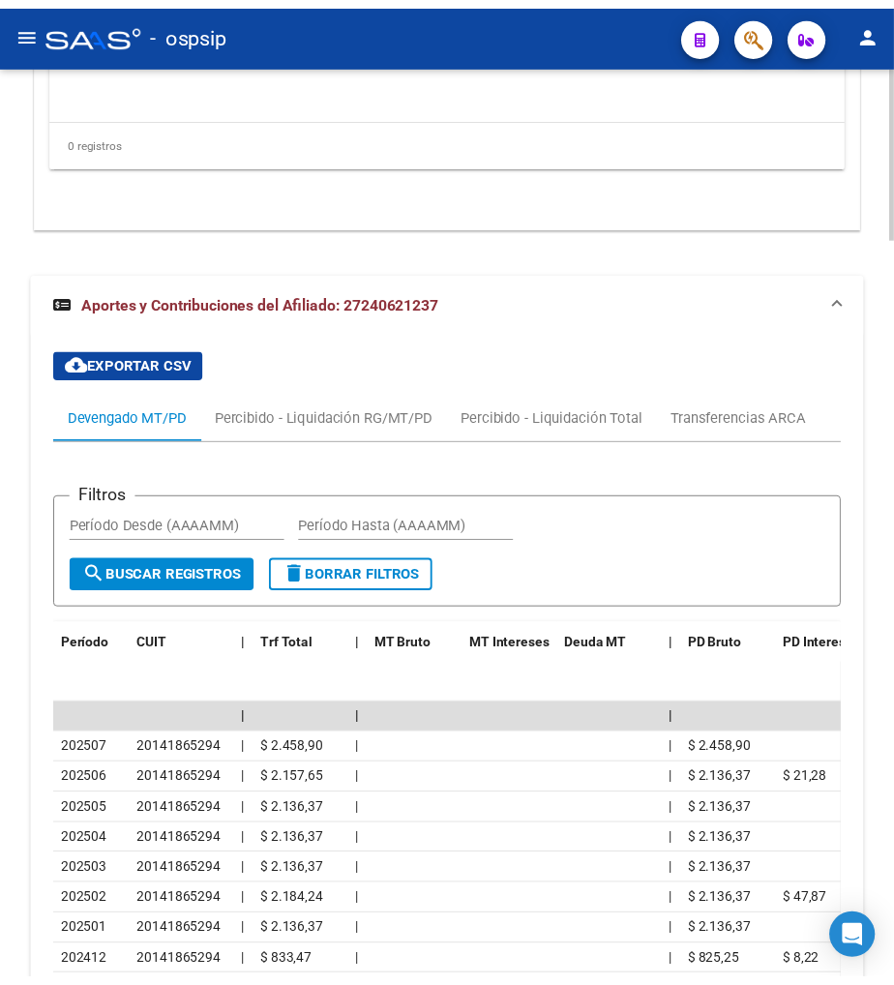
scroll to position [3736, 0]
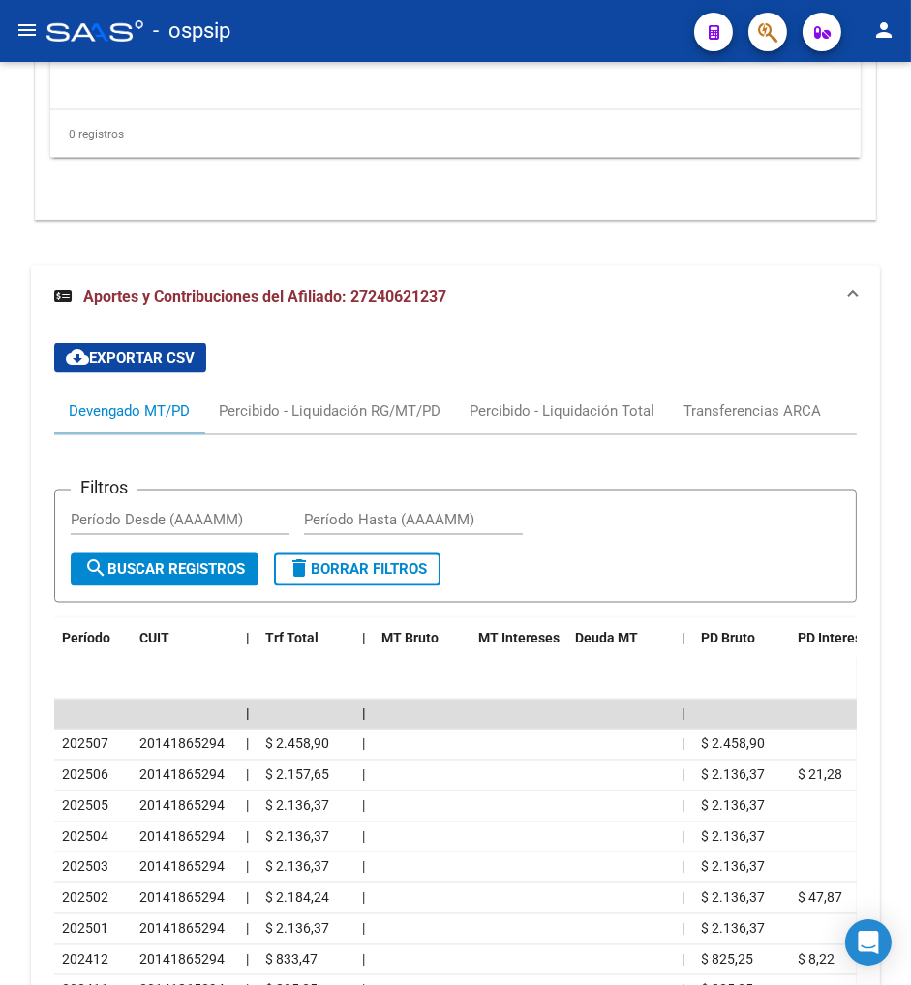
click at [775, 36] on icon "button" at bounding box center [767, 32] width 19 height 22
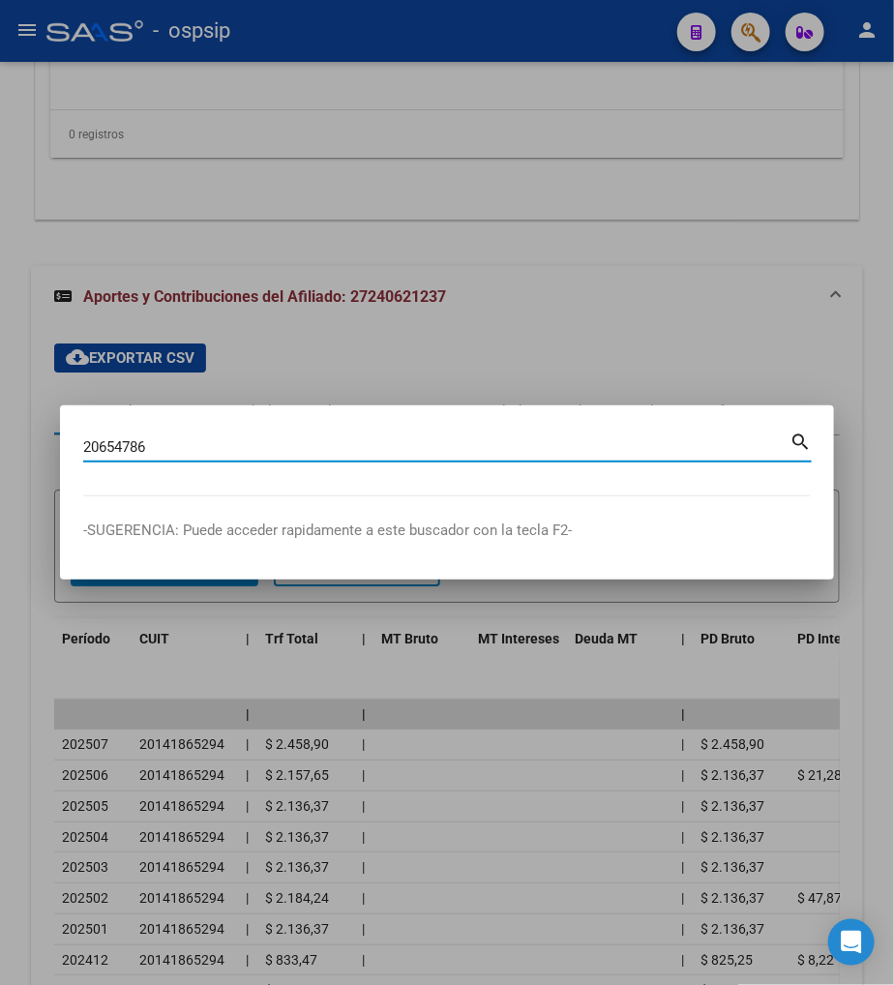
type input "20654786"
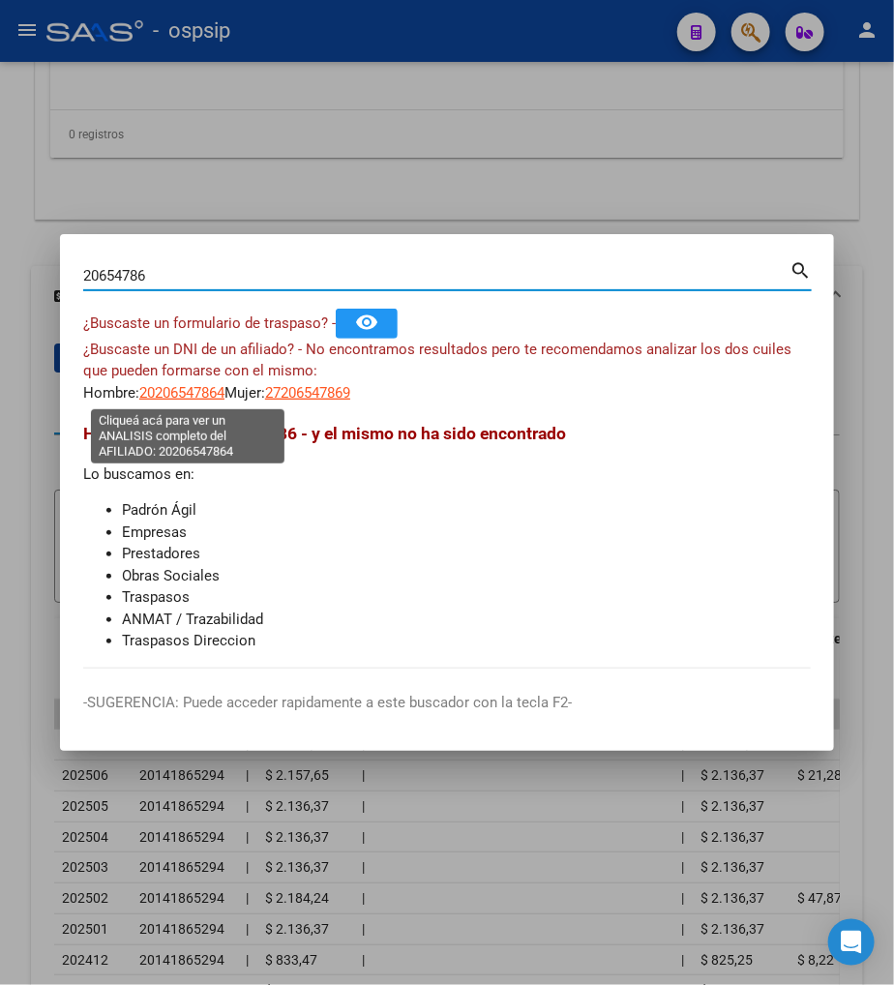
click at [166, 395] on span "20206547864" at bounding box center [181, 392] width 85 height 17
type textarea "20206547864"
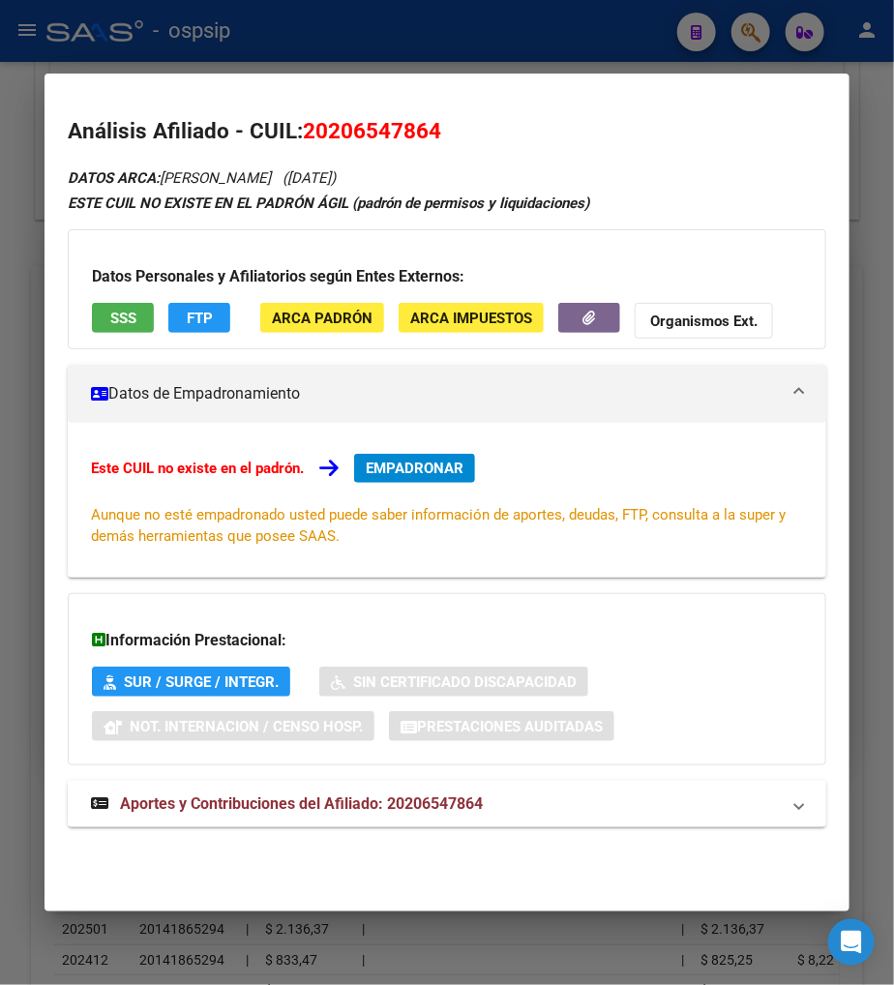
click at [259, 805] on span "Aportes y Contribuciones del Afiliado: 20206547864" at bounding box center [301, 804] width 363 height 18
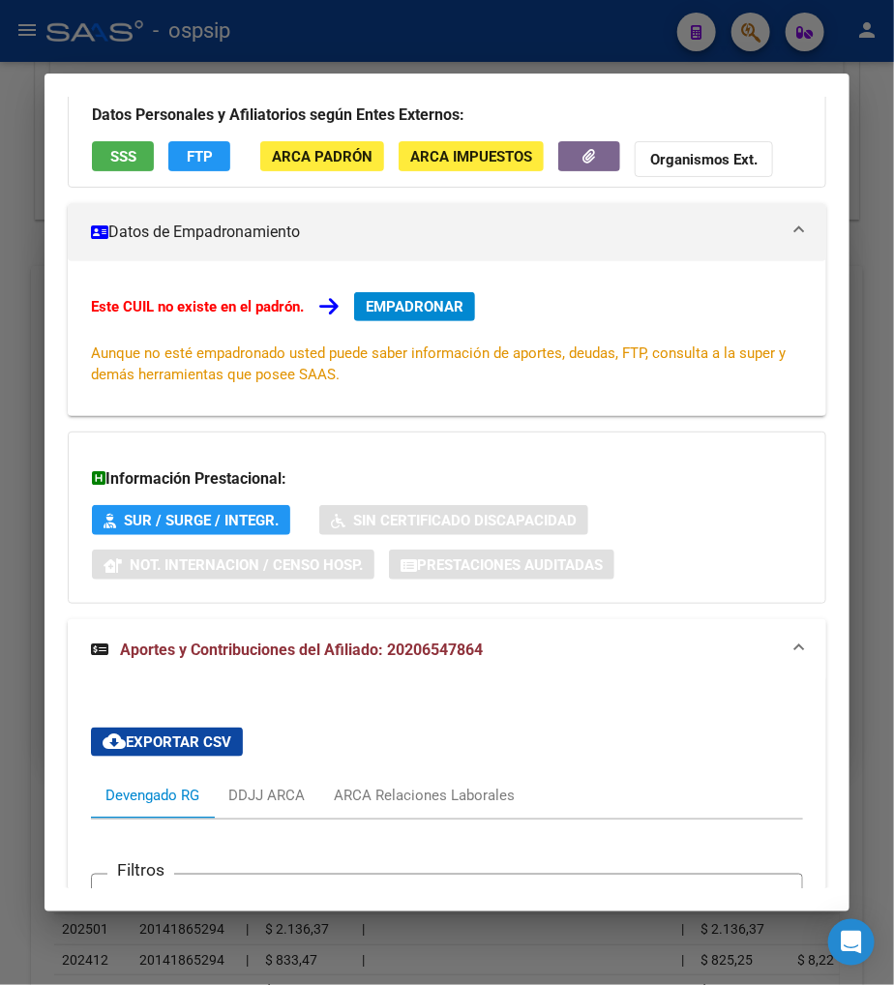
scroll to position [526, 0]
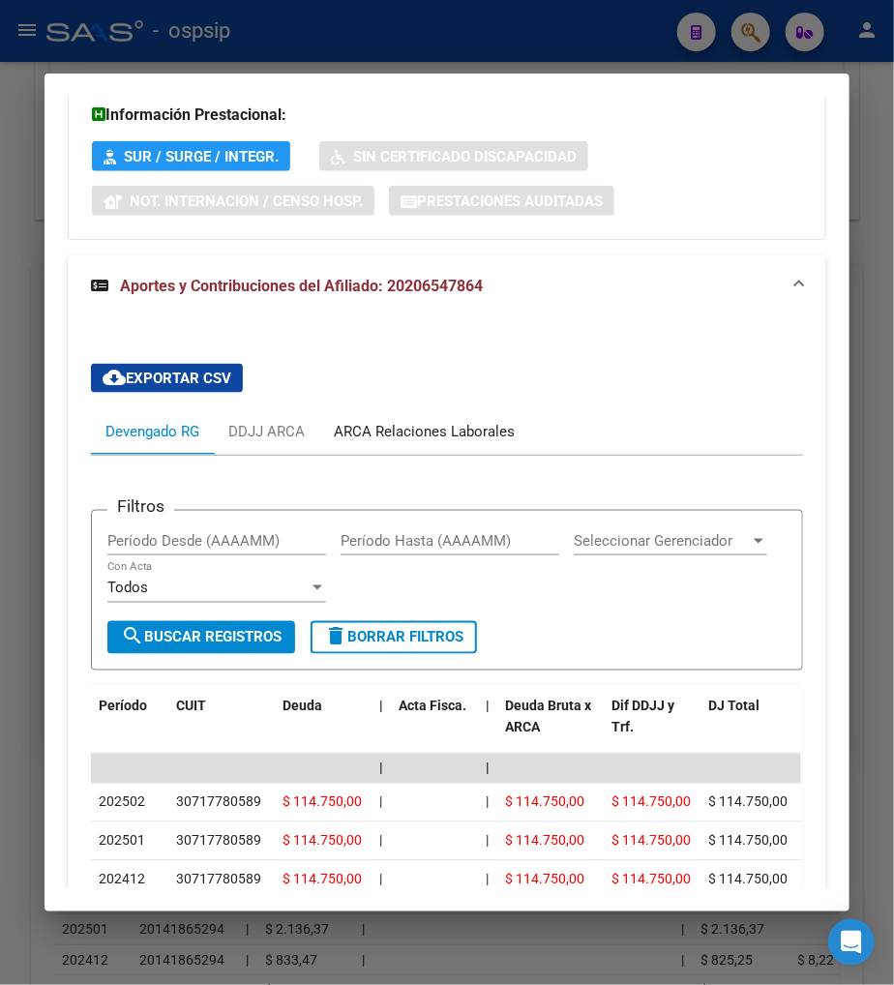
click at [470, 434] on div "ARCA Relaciones Laborales" at bounding box center [424, 431] width 181 height 21
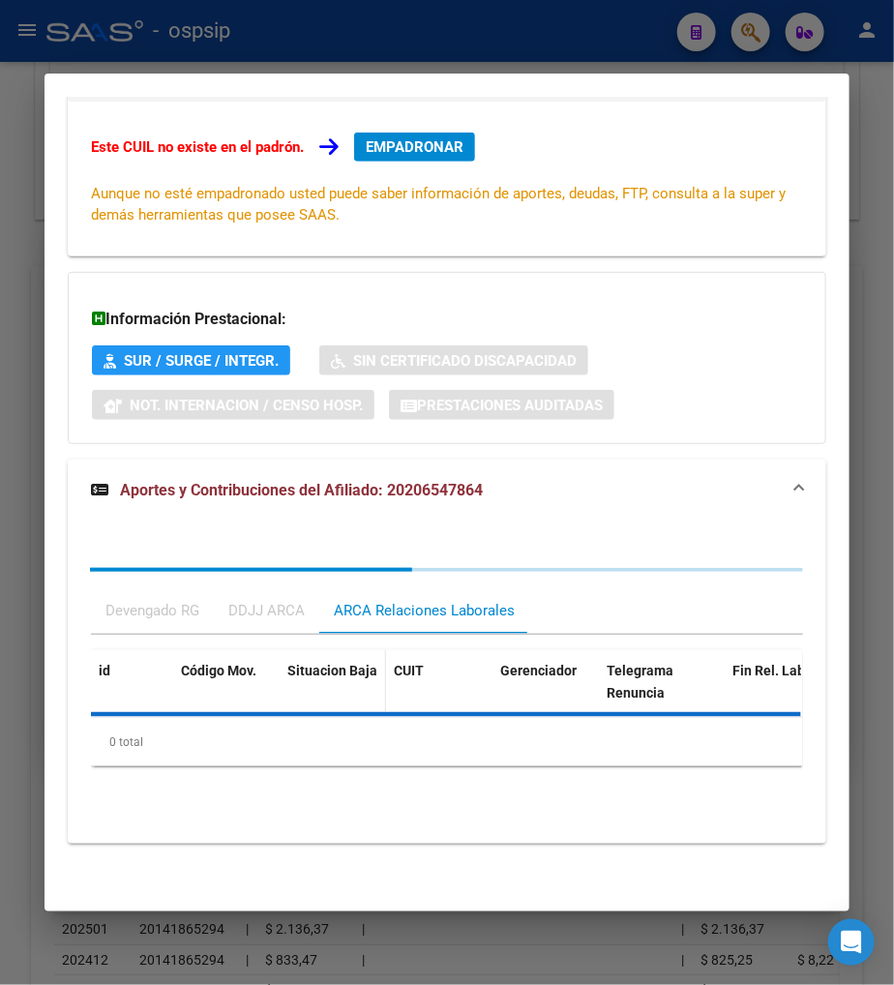
scroll to position [461, 0]
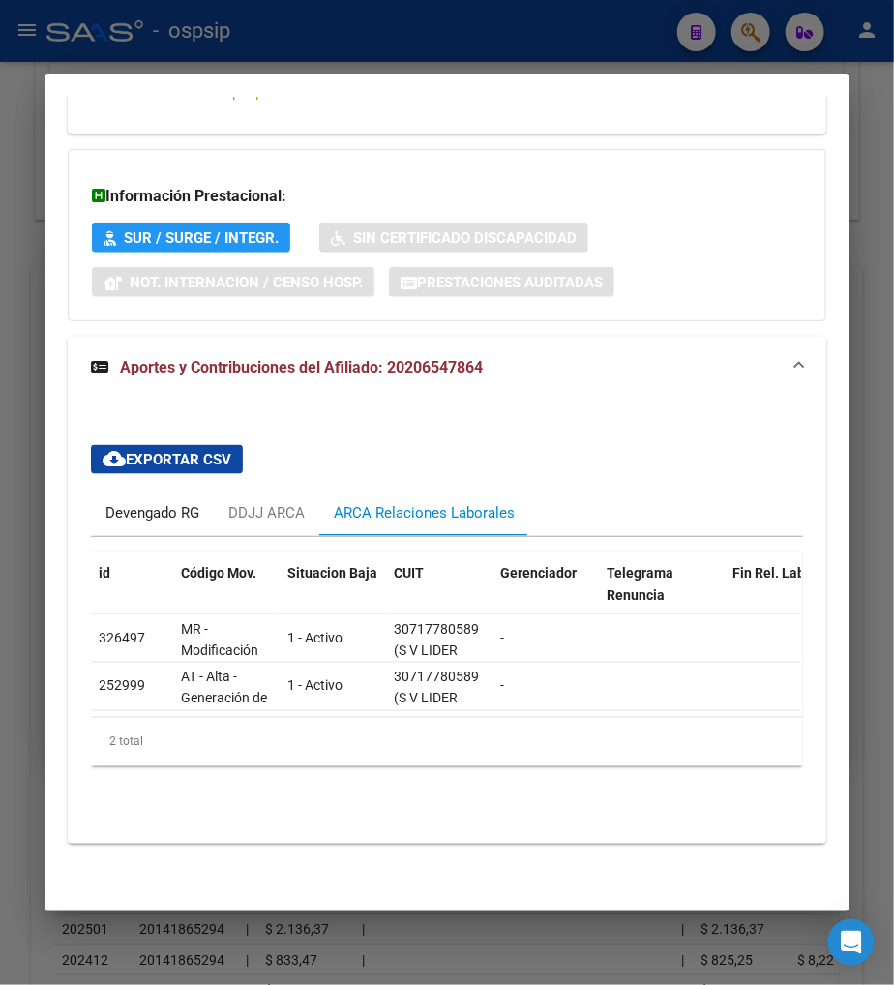
click at [140, 502] on div "Devengado RG" at bounding box center [152, 512] width 94 height 21
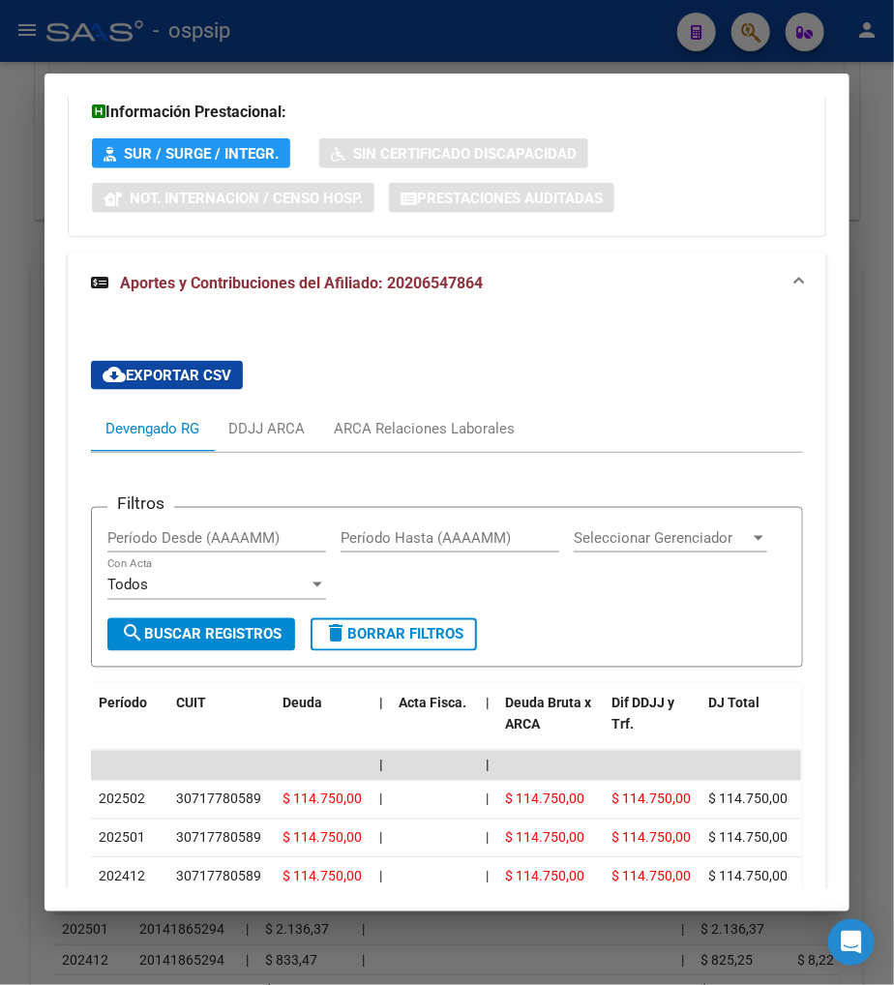
scroll to position [537, 0]
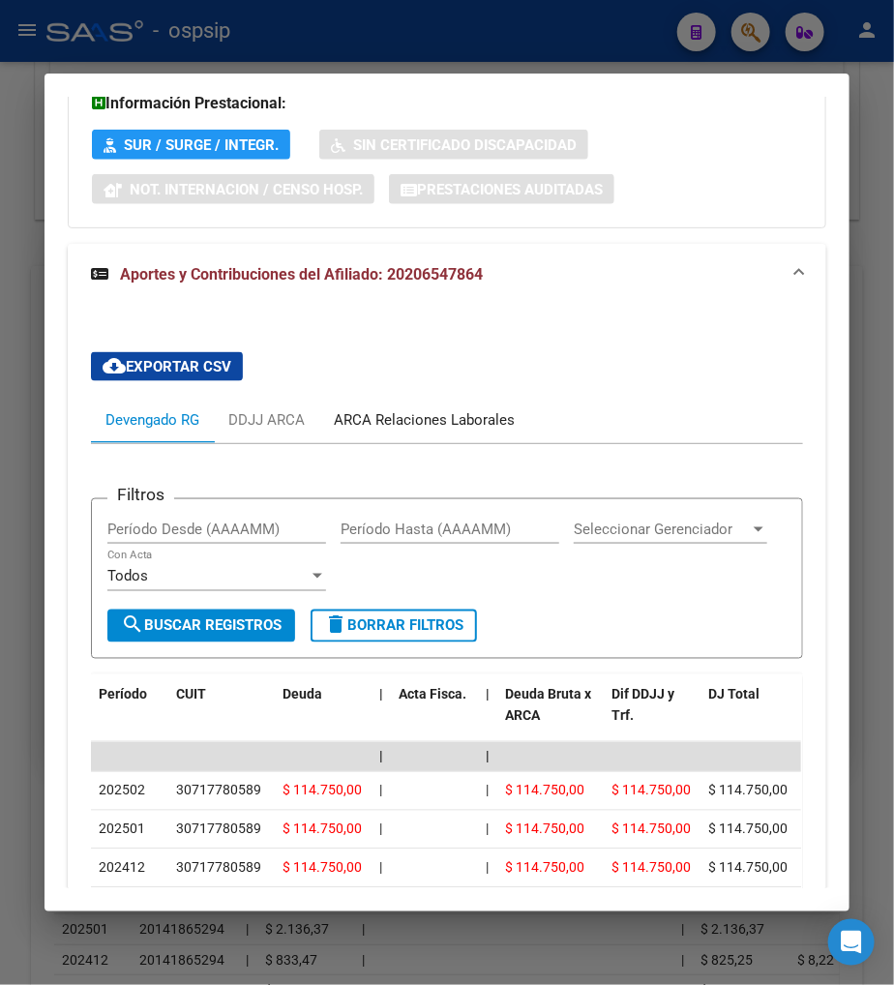
click at [457, 422] on div "ARCA Relaciones Laborales" at bounding box center [424, 419] width 181 height 21
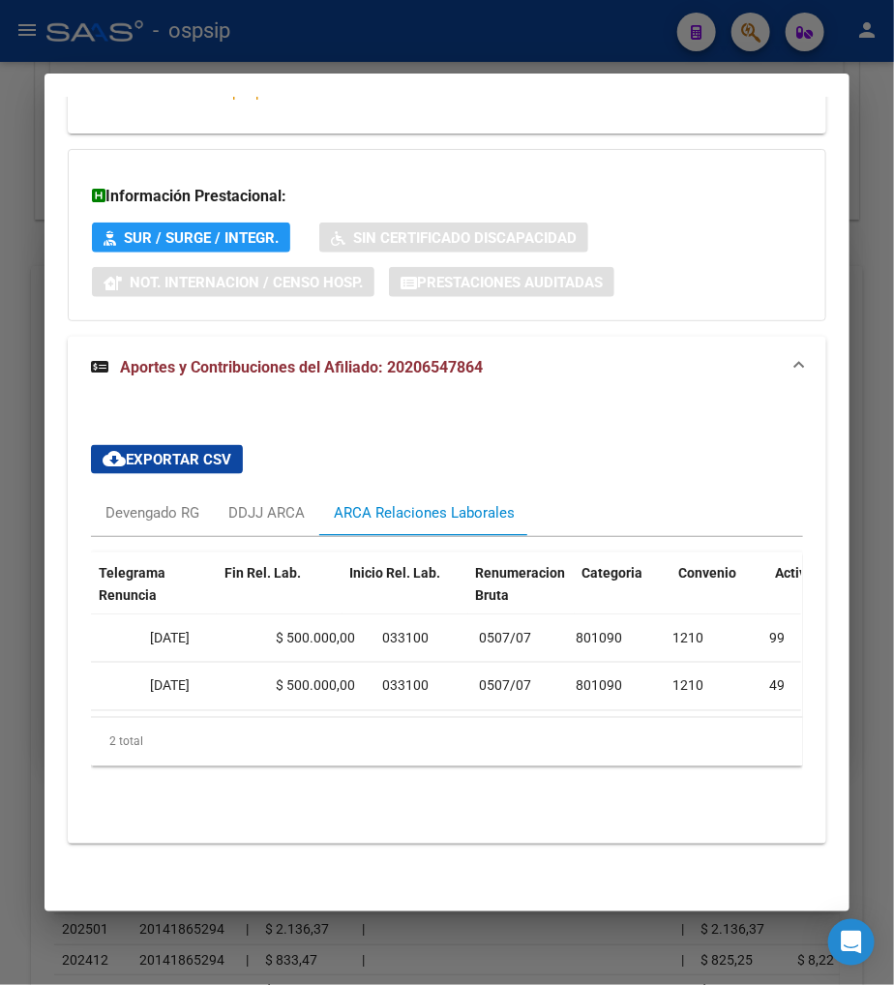
scroll to position [0, 0]
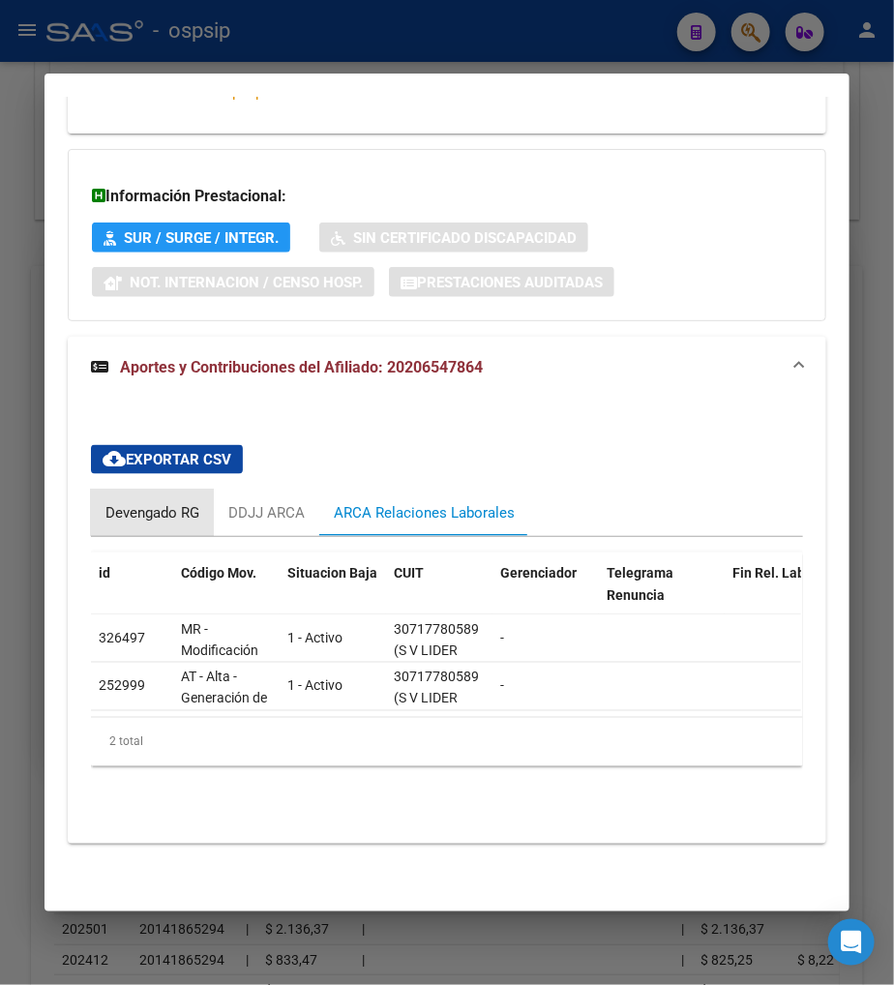
click at [136, 502] on div "Devengado RG" at bounding box center [152, 512] width 94 height 21
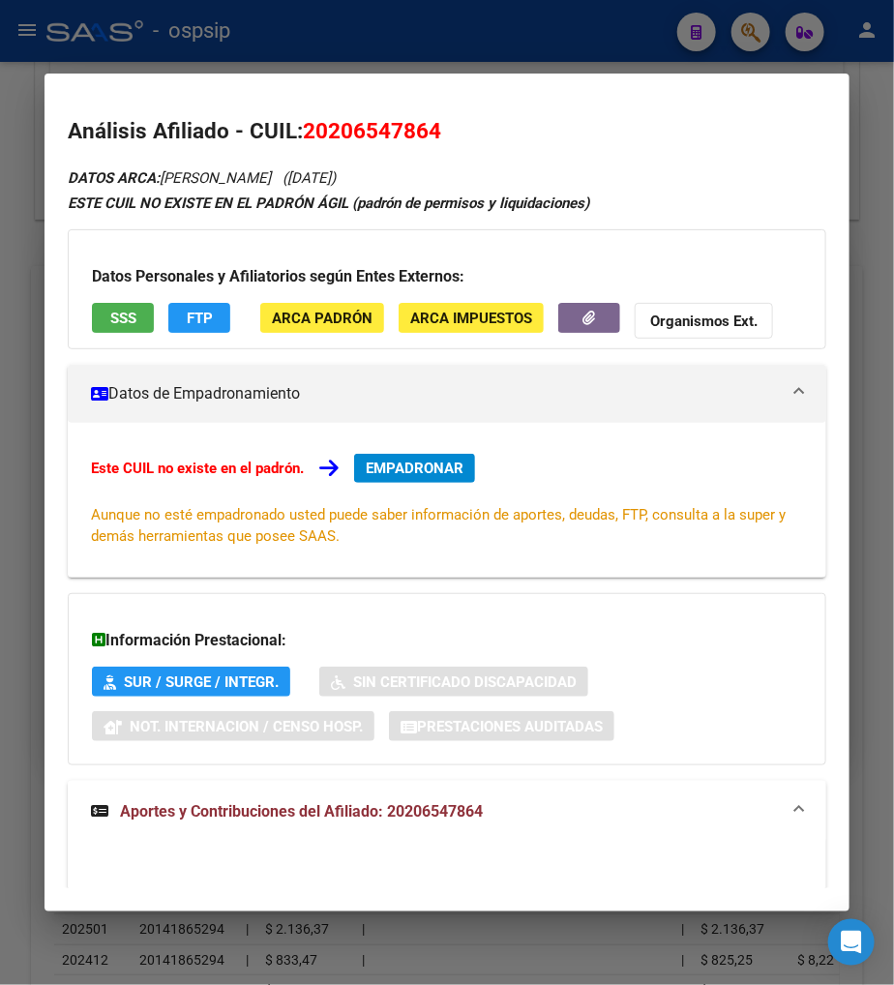
click at [277, 816] on span "Aportes y Contribuciones del Afiliado: 20206547864" at bounding box center [301, 811] width 363 height 18
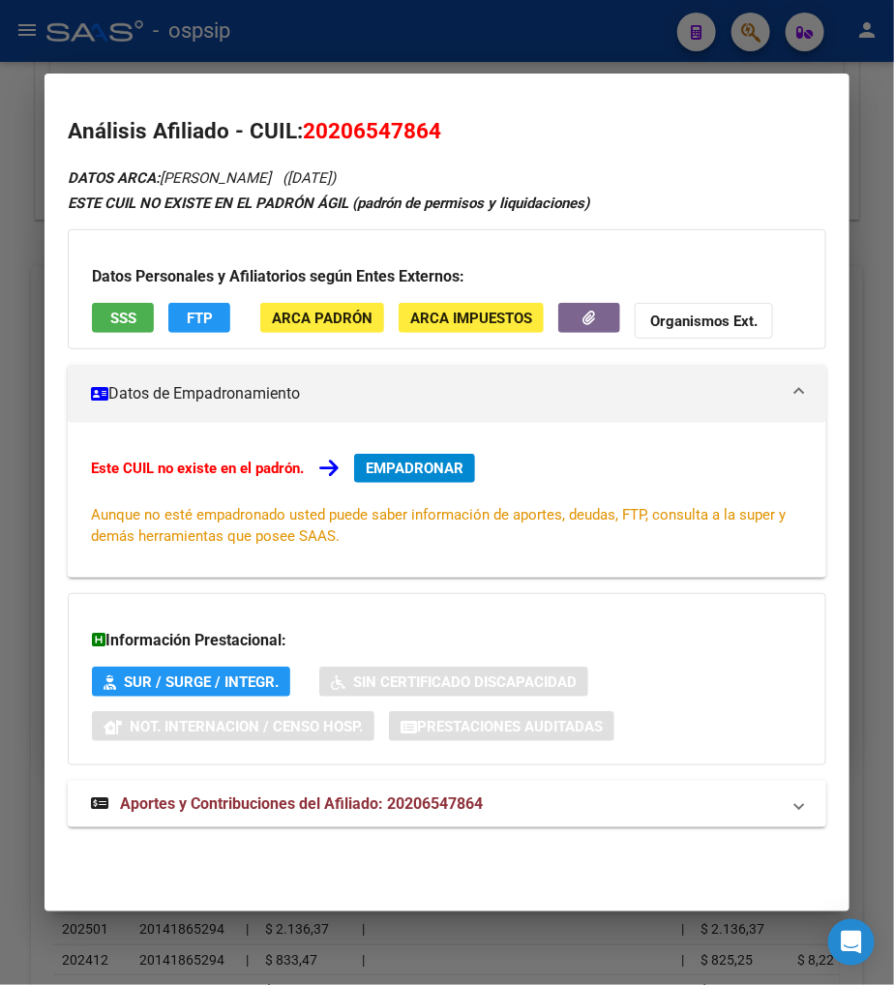
click at [274, 807] on span "Aportes y Contribuciones del Afiliado: 20206547864" at bounding box center [301, 804] width 363 height 18
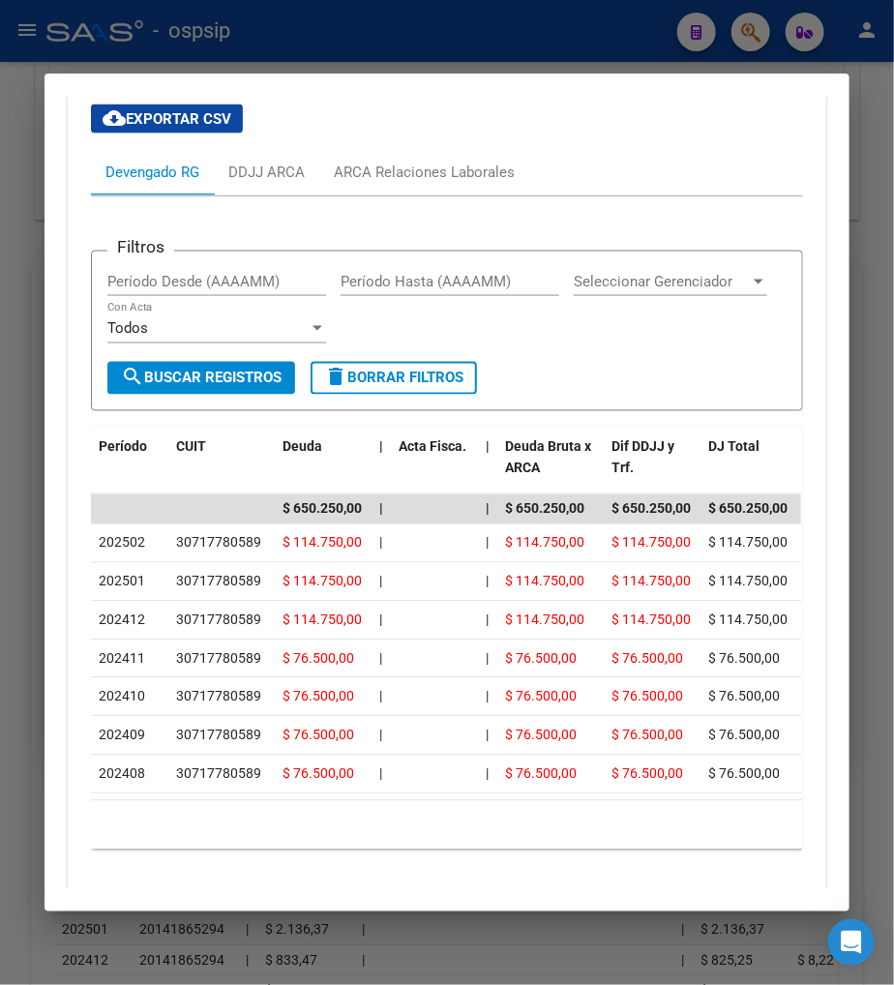
scroll to position [752, 0]
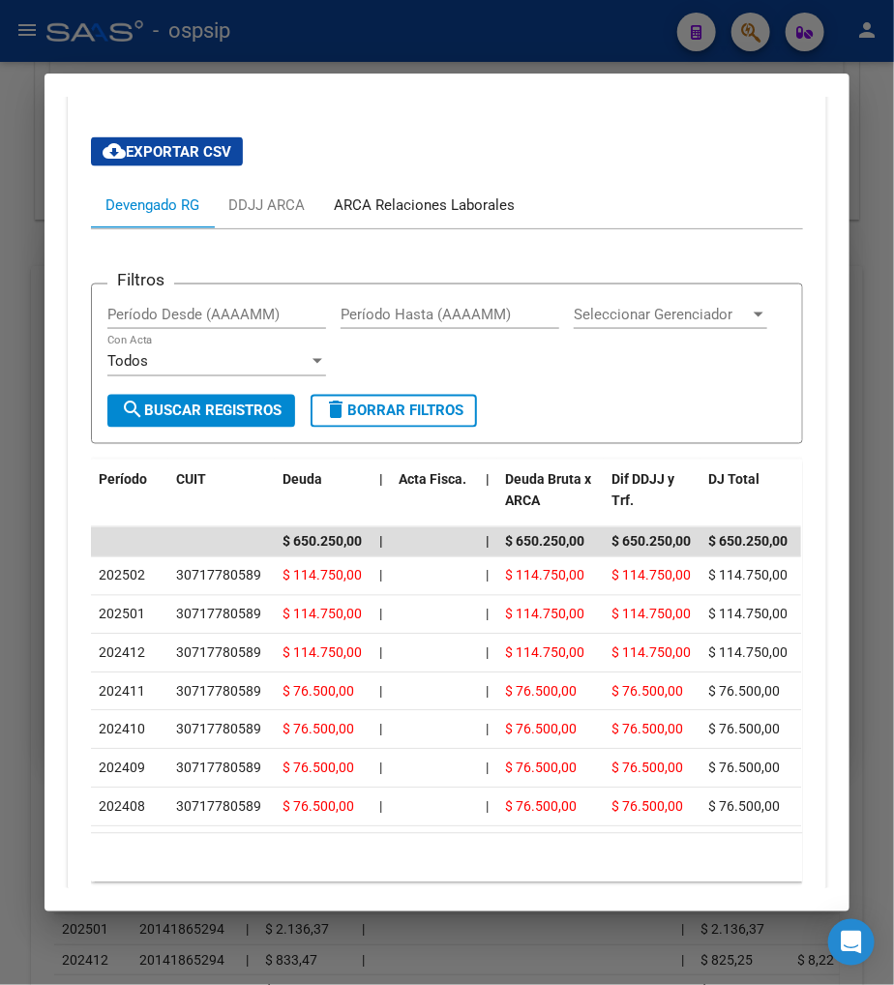
click at [373, 203] on div "ARCA Relaciones Laborales" at bounding box center [424, 205] width 181 height 21
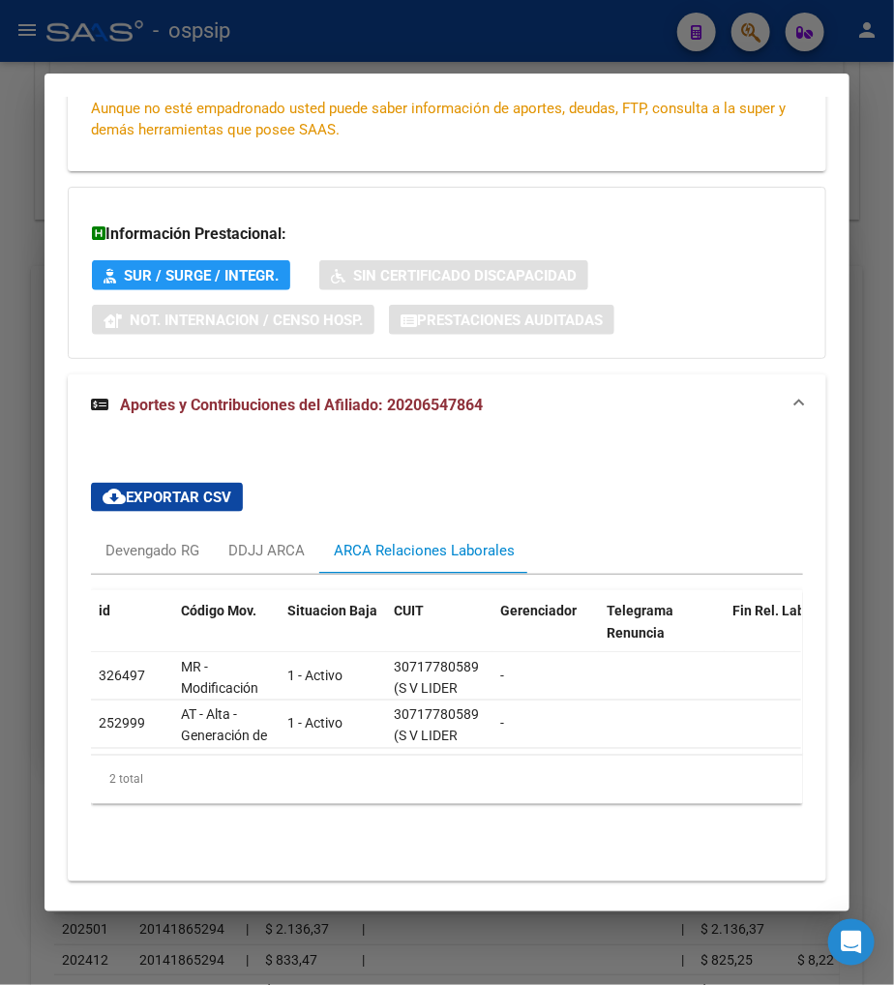
scroll to position [460, 0]
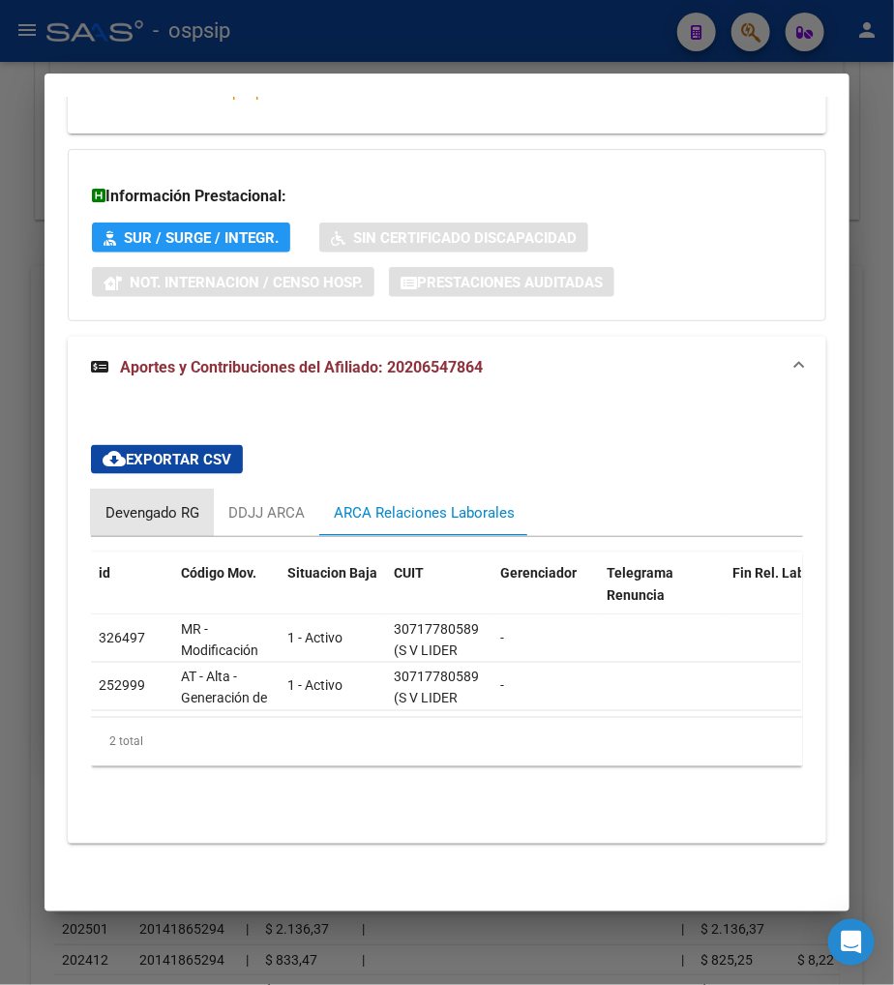
click at [148, 502] on div "Devengado RG" at bounding box center [152, 512] width 94 height 21
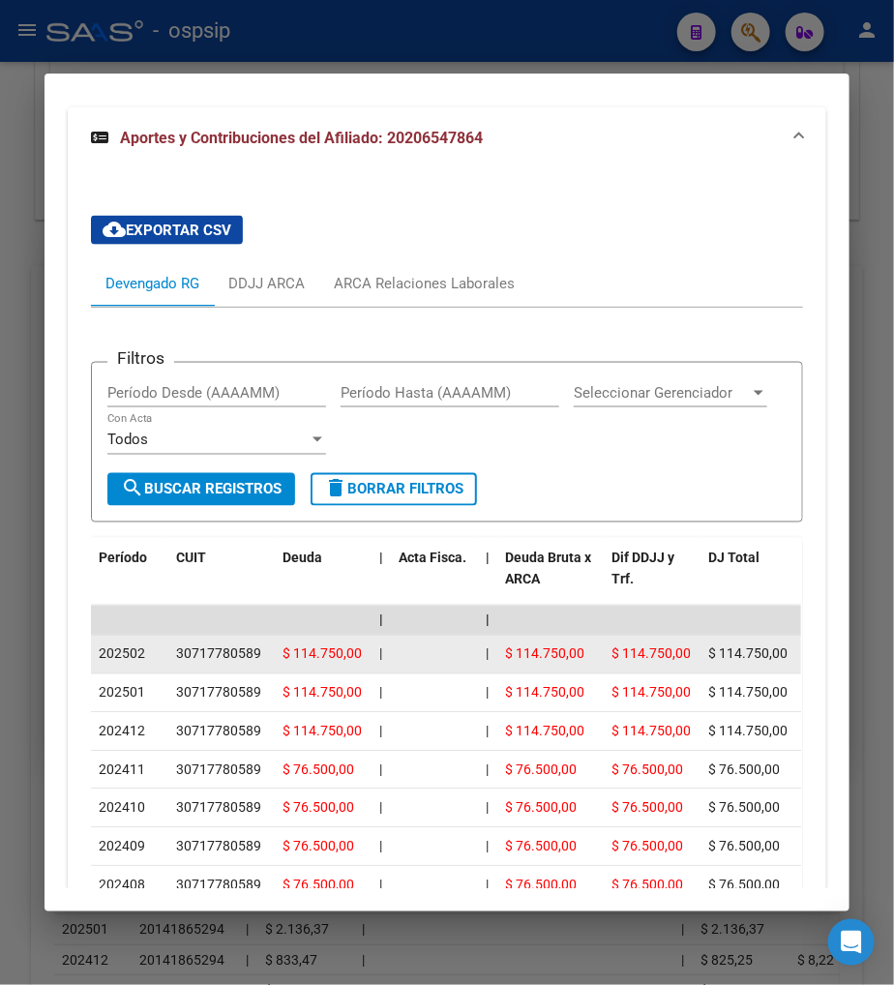
scroll to position [675, 0]
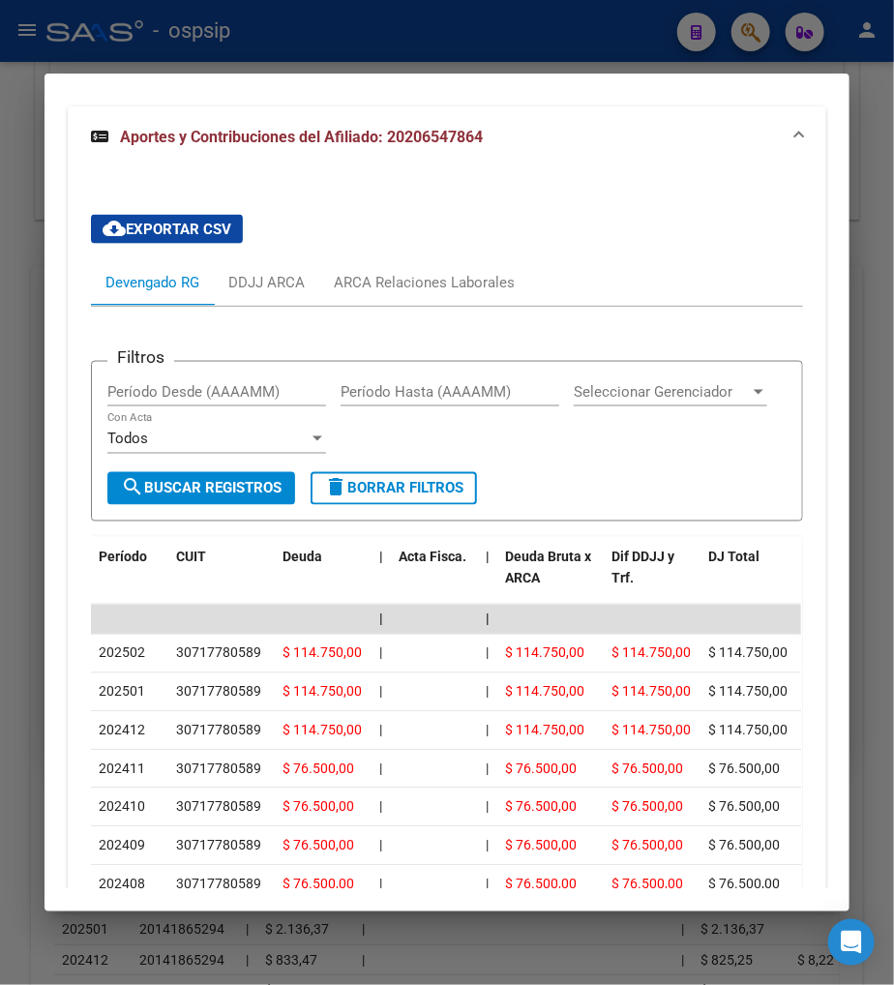
click at [757, 32] on div at bounding box center [447, 492] width 894 height 985
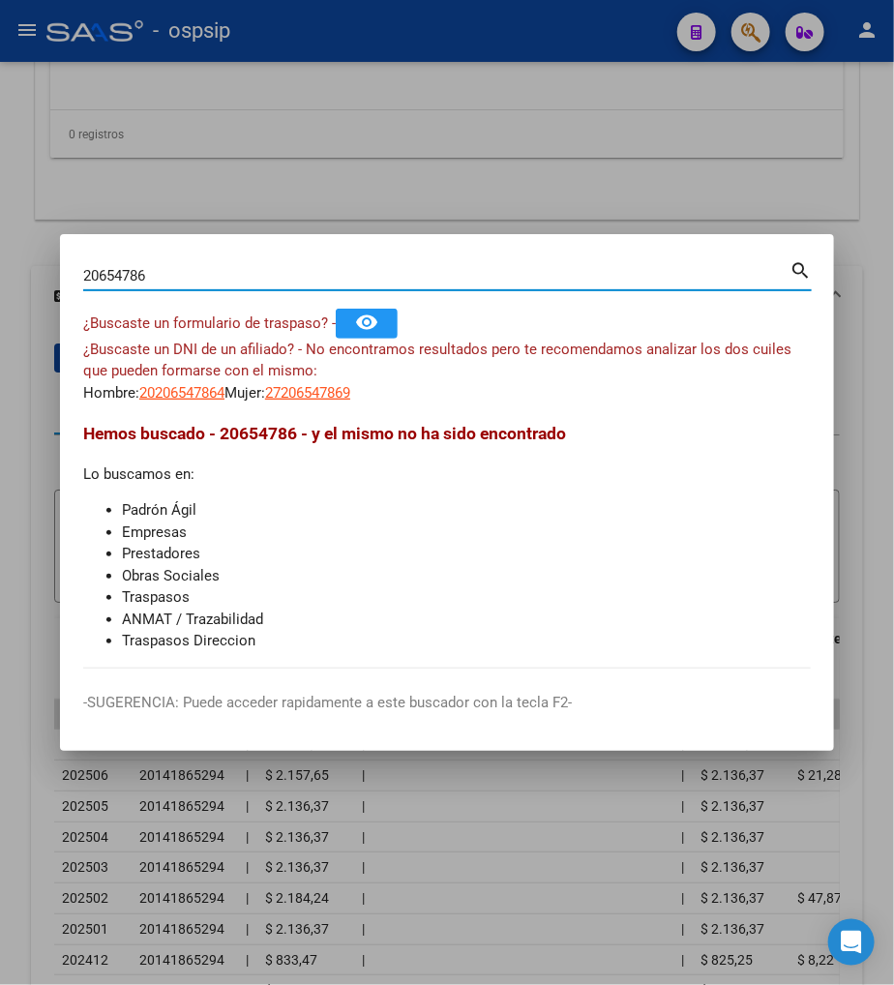
click at [166, 268] on input "20654786" at bounding box center [436, 275] width 707 height 17
type input "2"
type input "95283588"
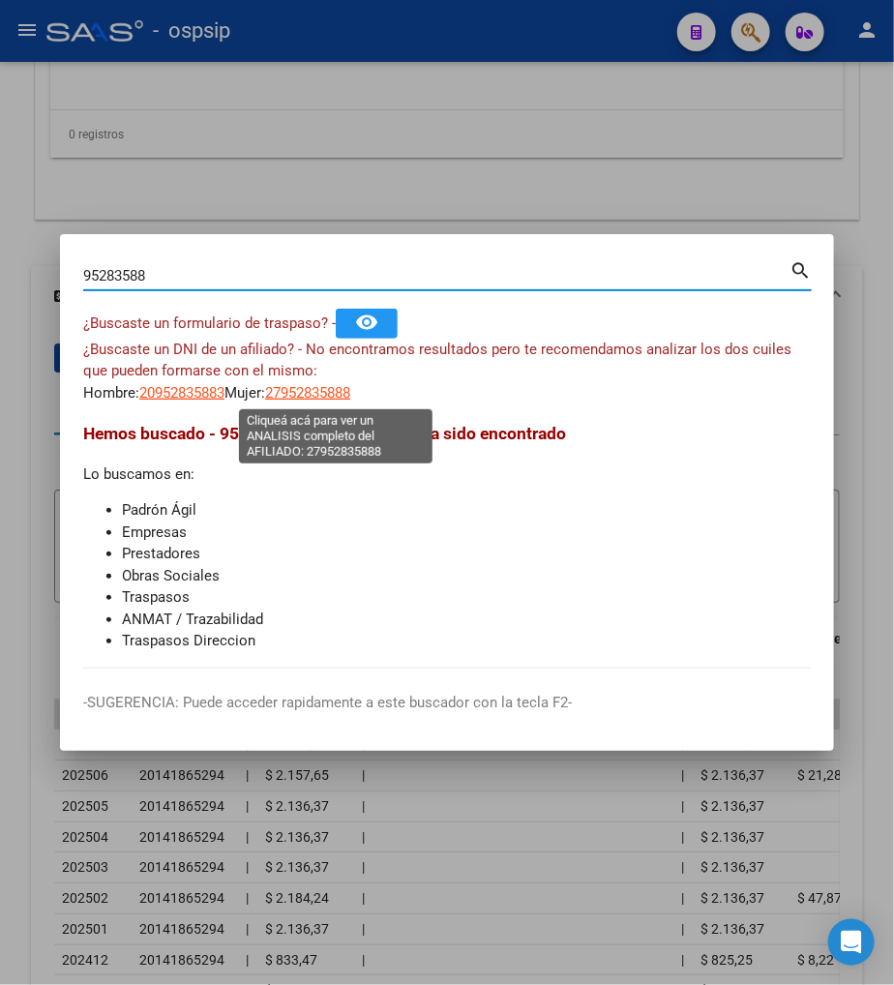
click at [340, 394] on span "27952835888" at bounding box center [307, 392] width 85 height 17
type textarea "27952835888"
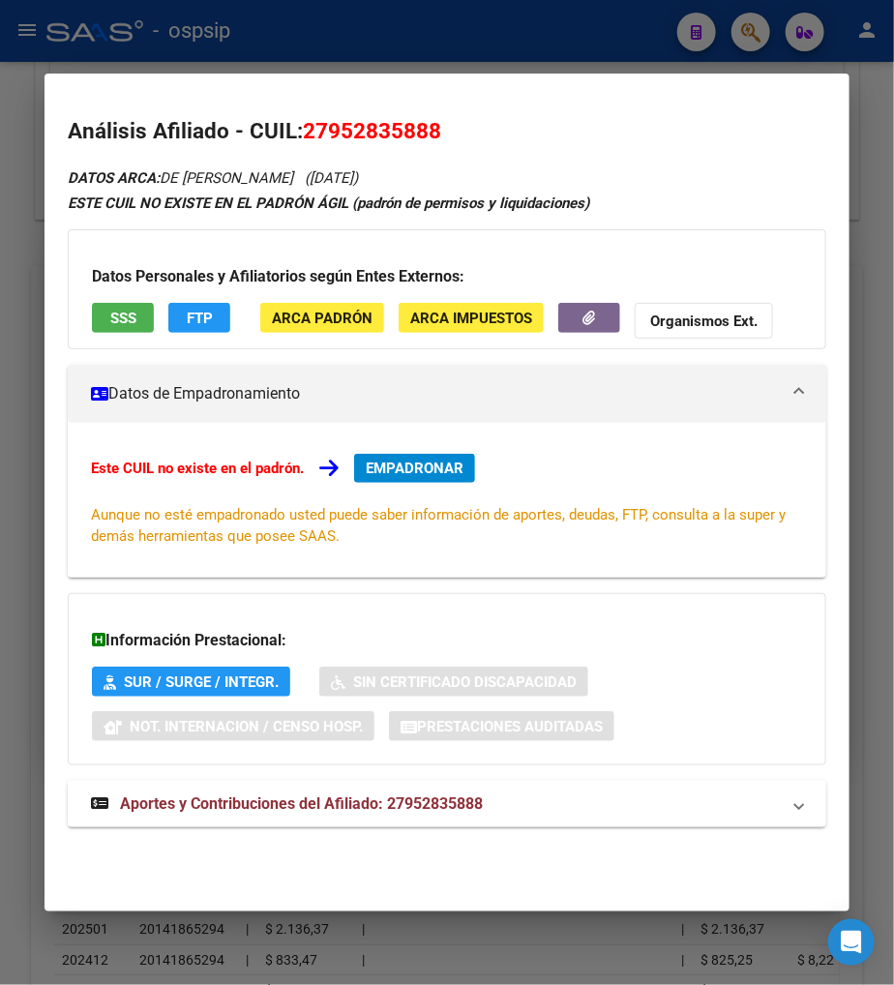
click at [225, 808] on span "Aportes y Contribuciones del Afiliado: 27952835888" at bounding box center [301, 804] width 363 height 18
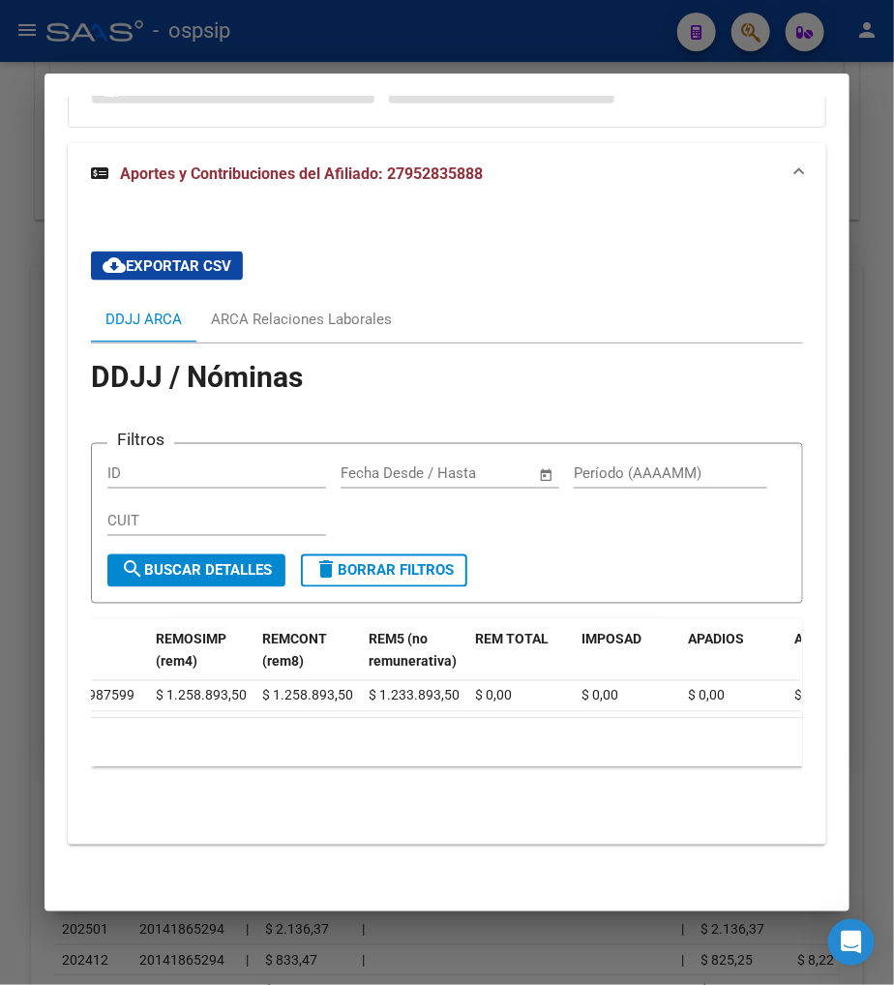
scroll to position [0, 0]
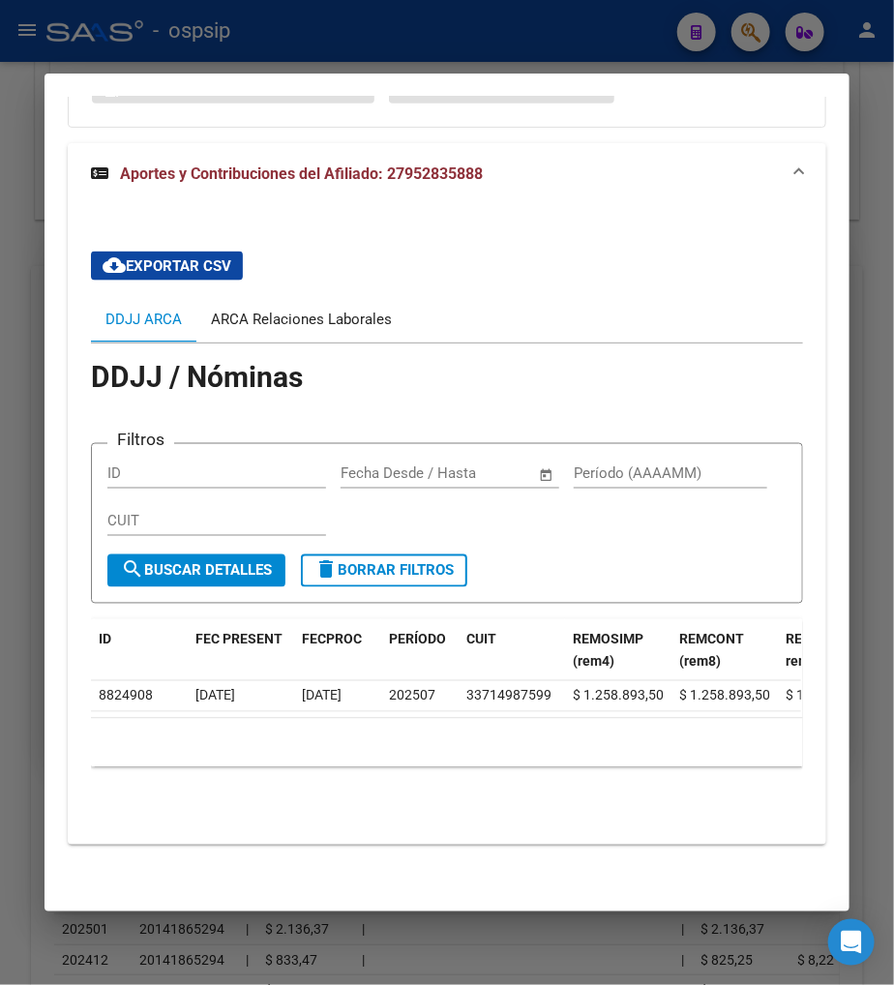
click at [305, 309] on div "ARCA Relaciones Laborales" at bounding box center [301, 319] width 181 height 21
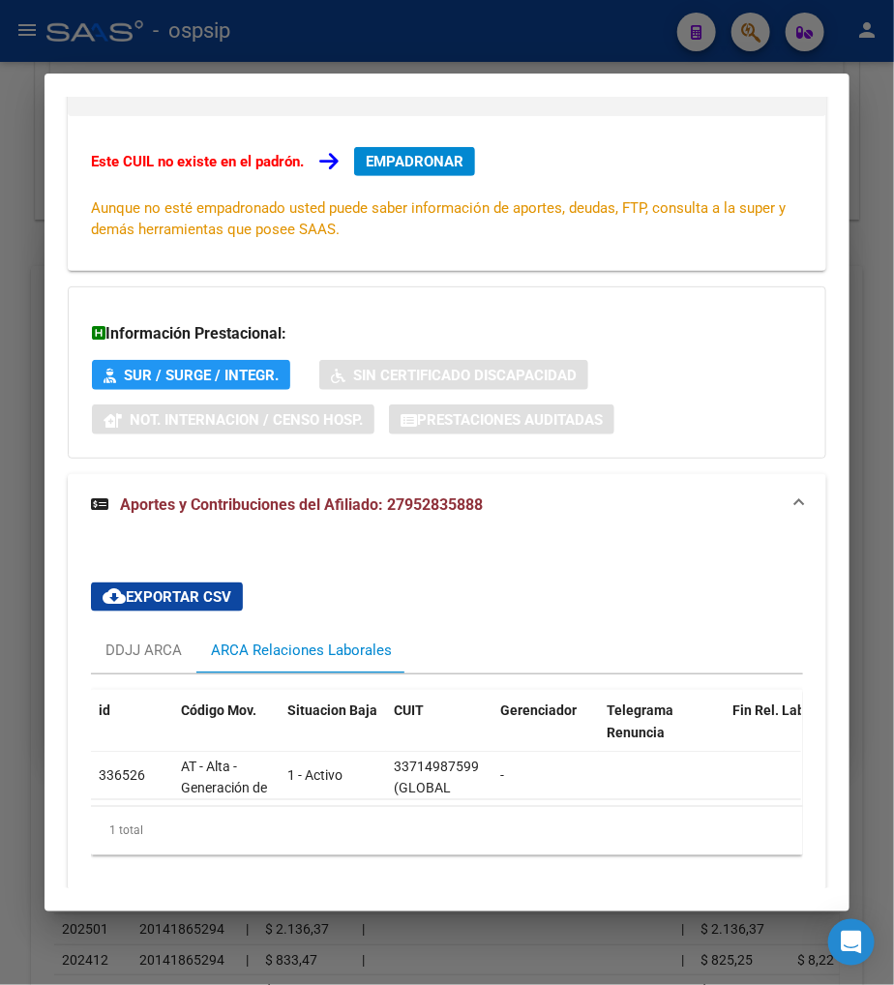
scroll to position [411, 0]
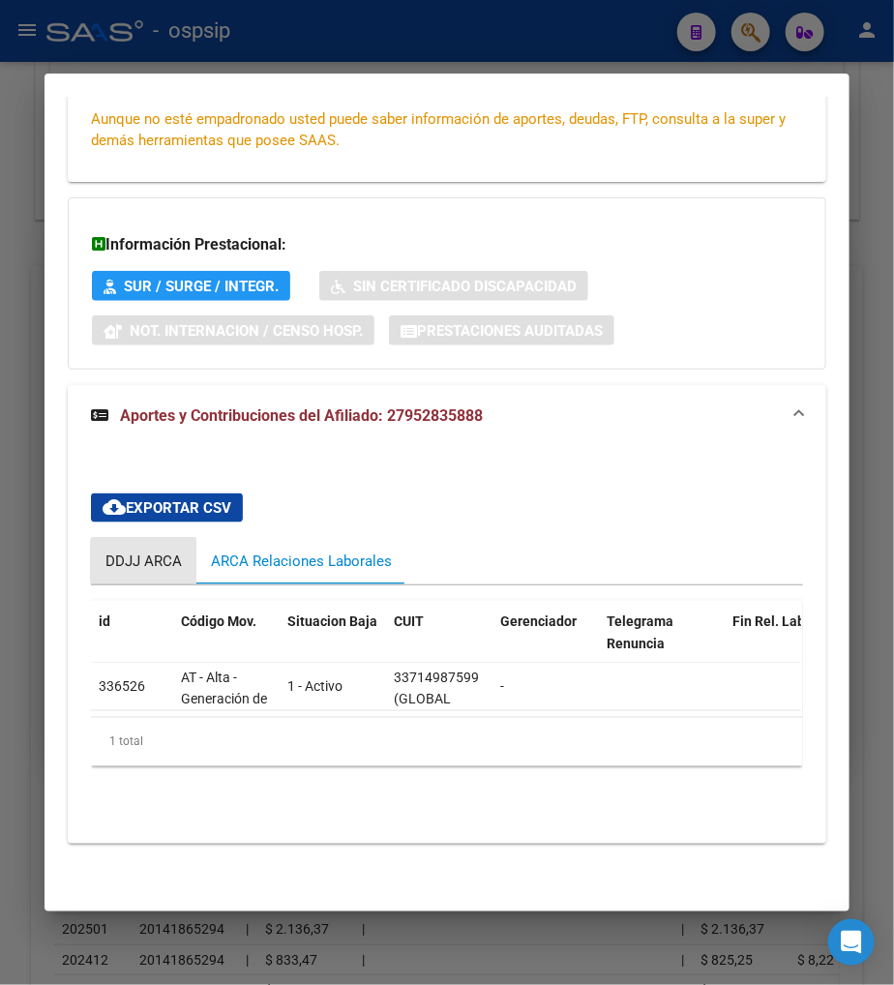
click at [136, 551] on div "DDJJ ARCA" at bounding box center [143, 561] width 76 height 21
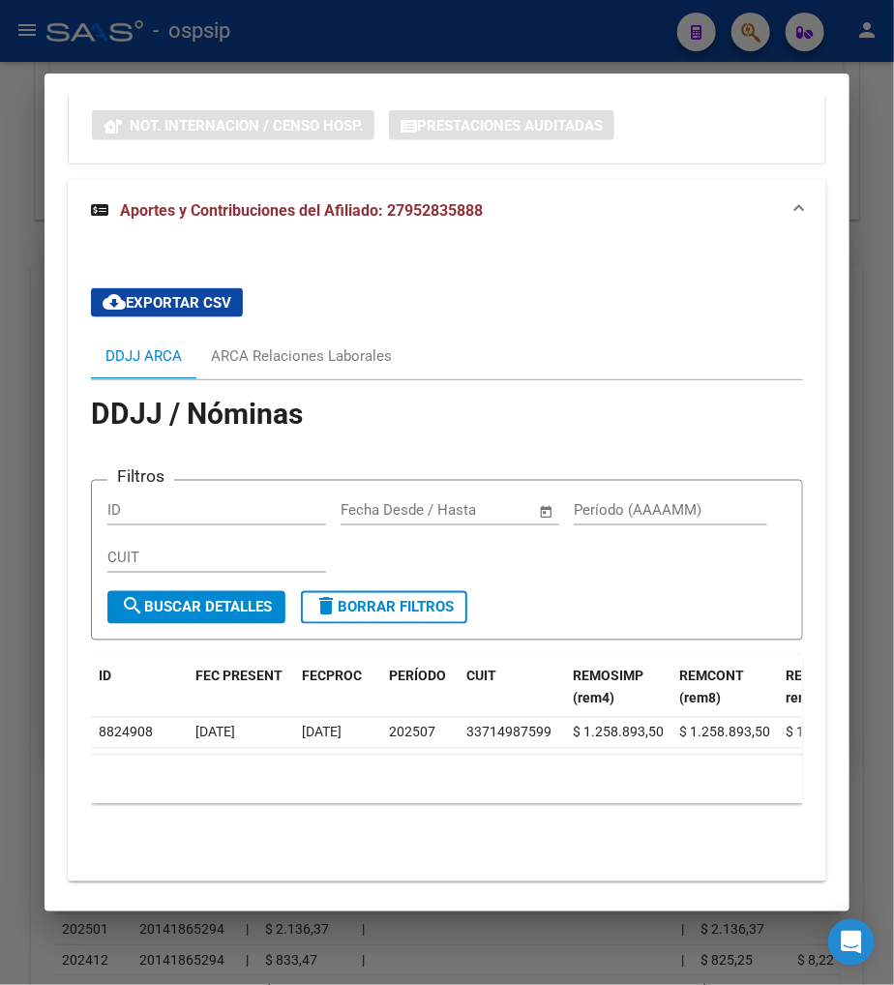
scroll to position [652, 0]
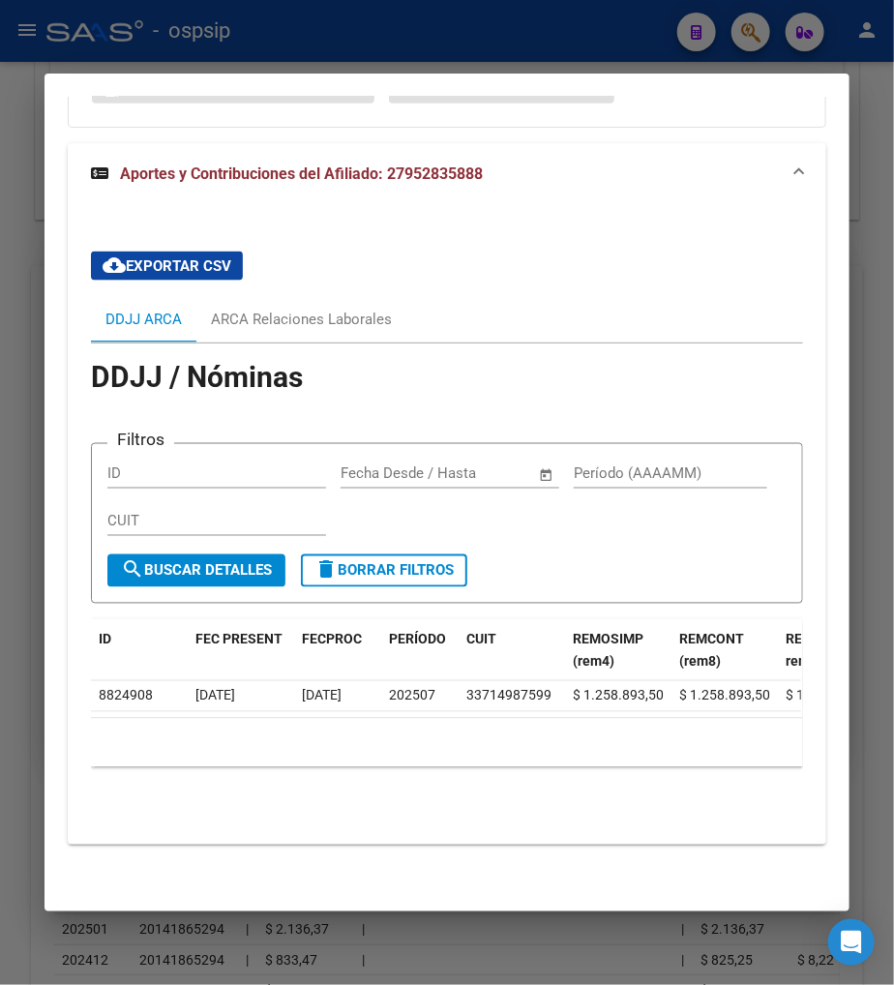
click at [552, 266] on div "cloud_download Exportar CSV DDJJ ARCA ARCA Relaciones Laborales DDJJ / Nóminas …" at bounding box center [447, 524] width 712 height 577
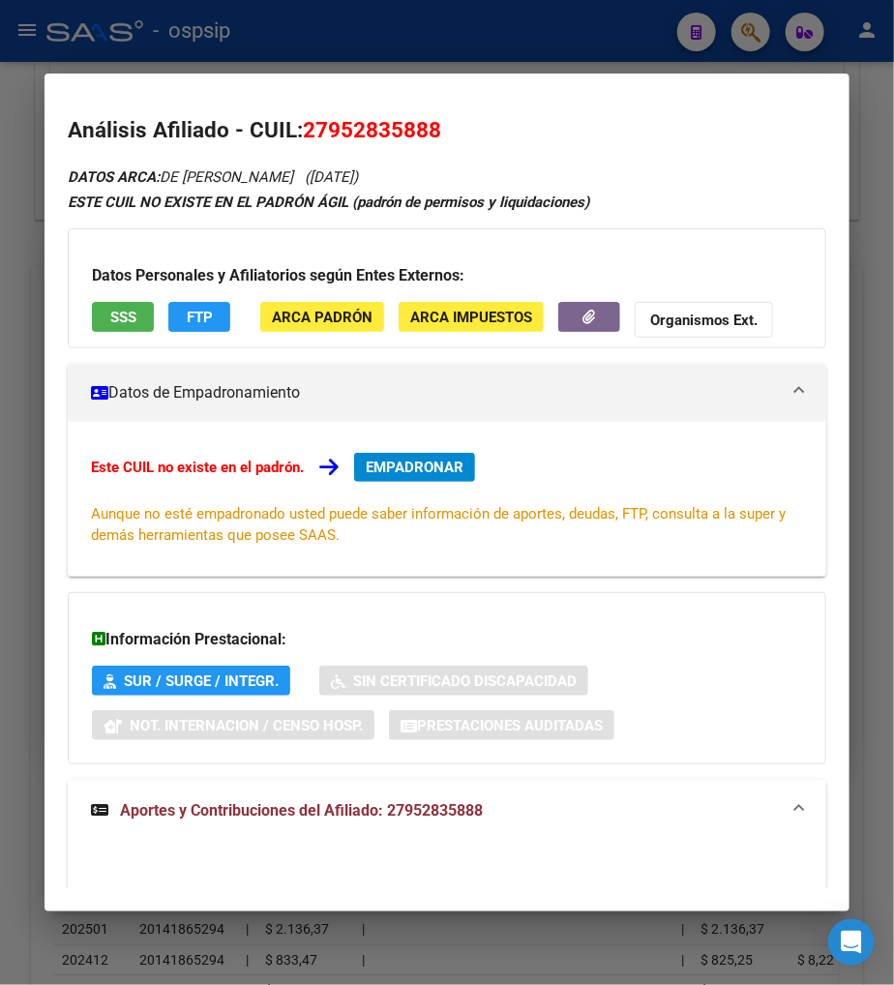
scroll to position [0, 0]
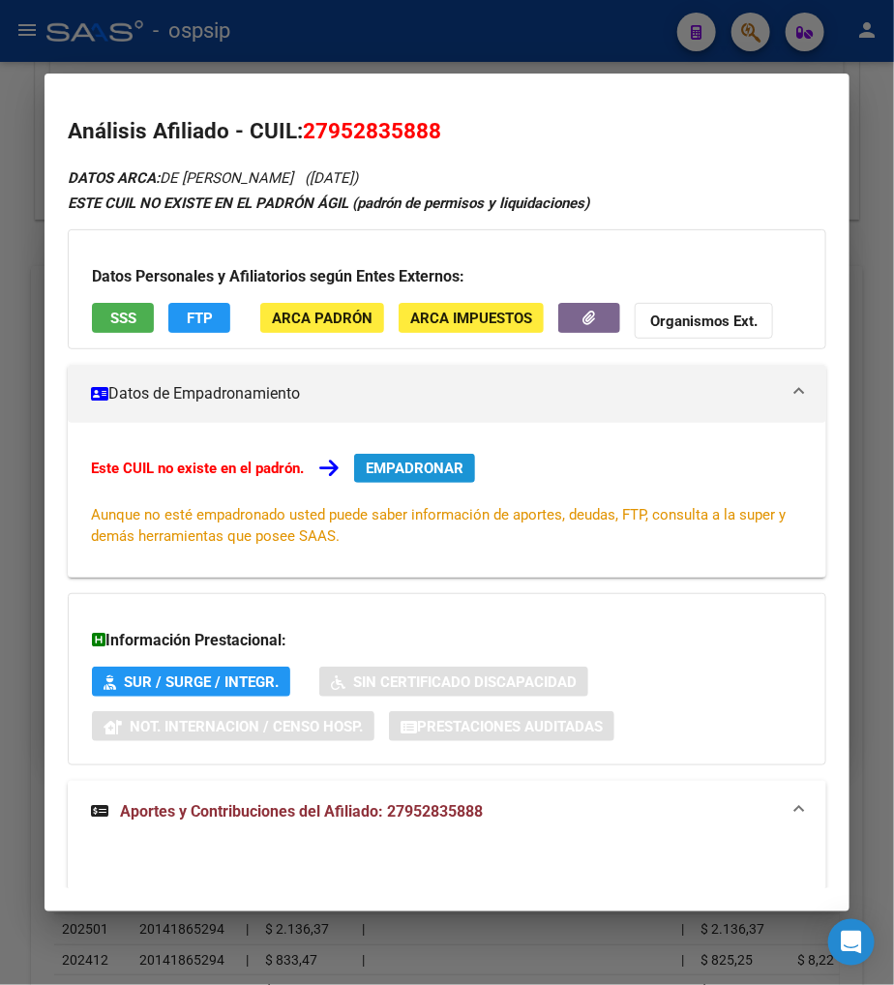
click at [375, 463] on span "EMPADRONAR" at bounding box center [415, 468] width 98 height 17
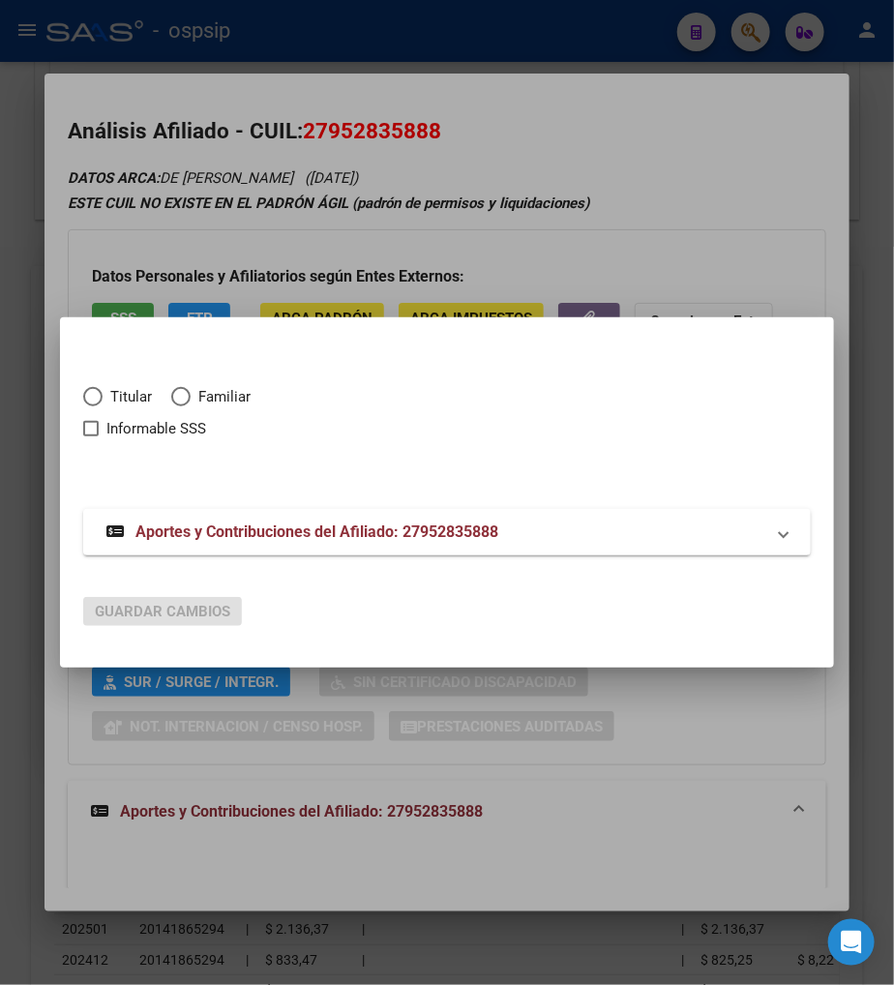
click at [101, 392] on span "Elija una opción" at bounding box center [92, 396] width 19 height 19
click at [101, 392] on input "Titular" at bounding box center [92, 396] width 19 height 19
radio input "true"
checkbox input "true"
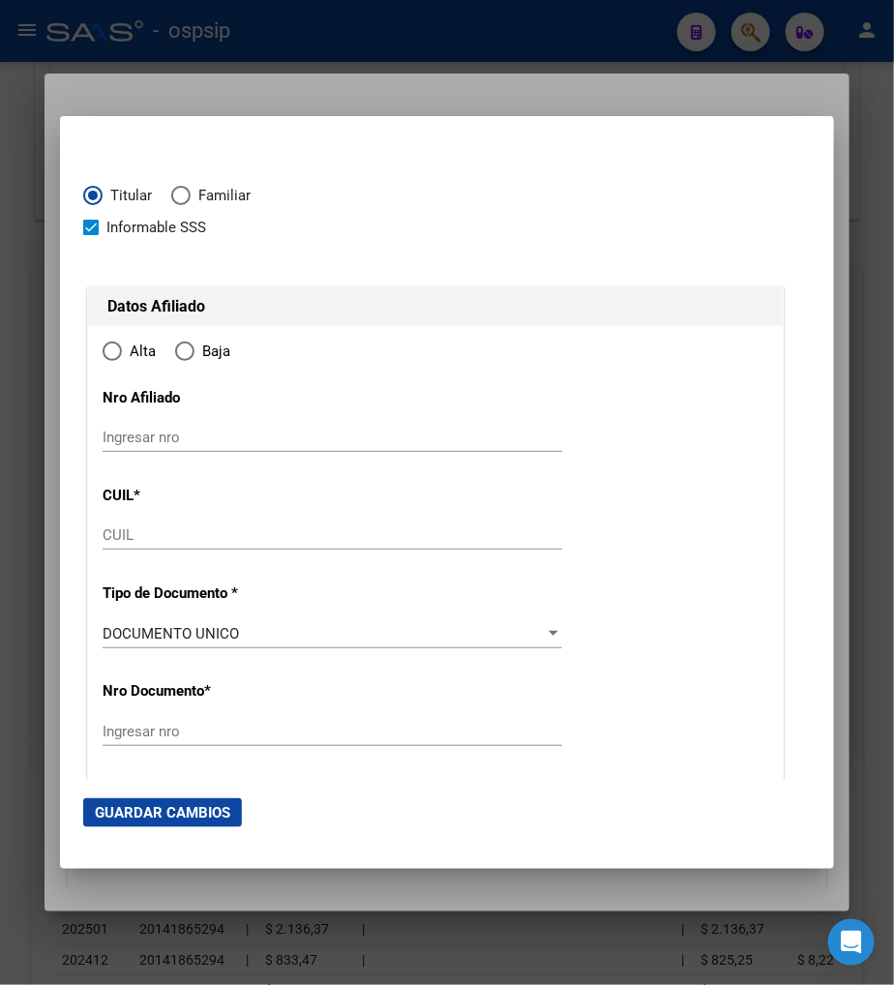
type input "27-95283588-8"
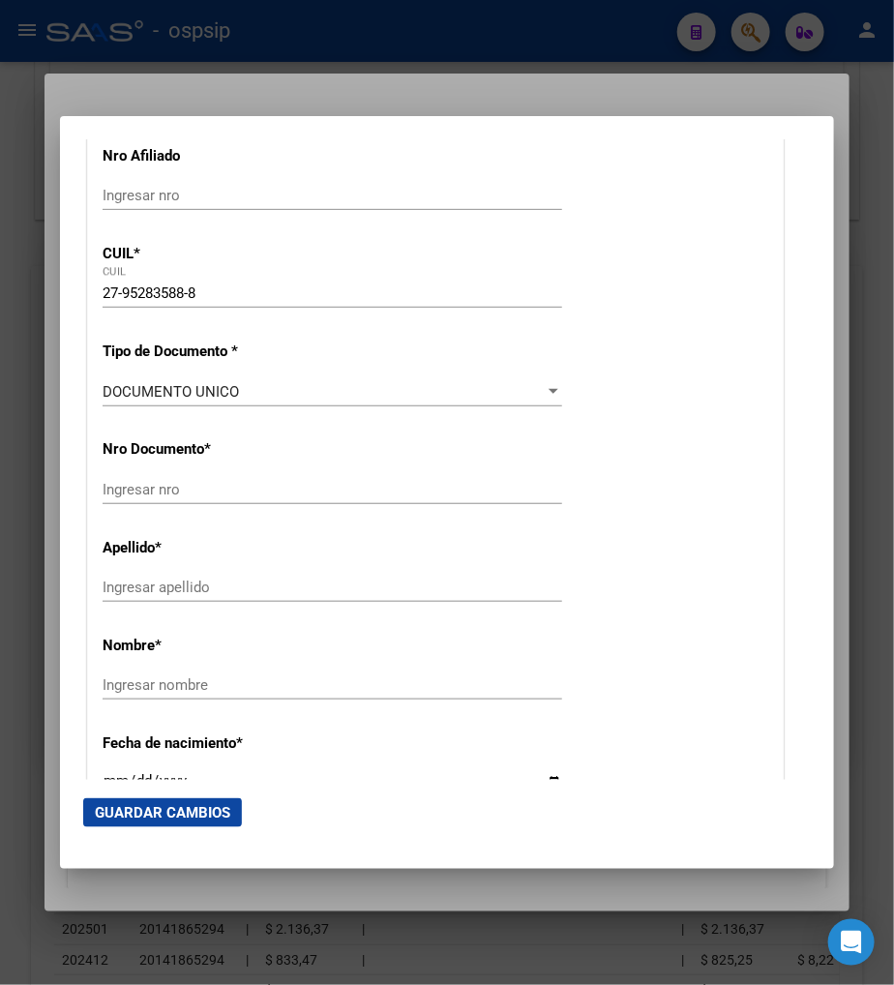
radio input "true"
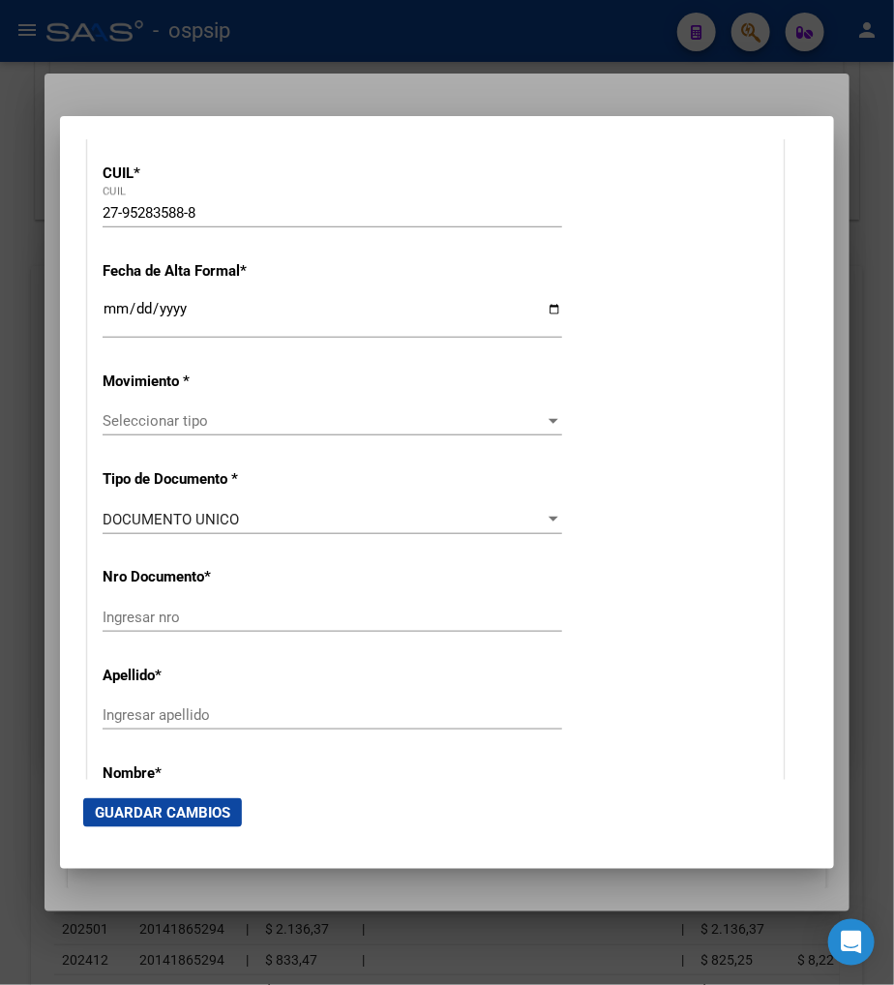
type input "95283588"
type input "DE SANTANA INCHAUSPE"
type input "SONELY GABRIELLE"
type input "2002-11-04"
type input "WILDE"
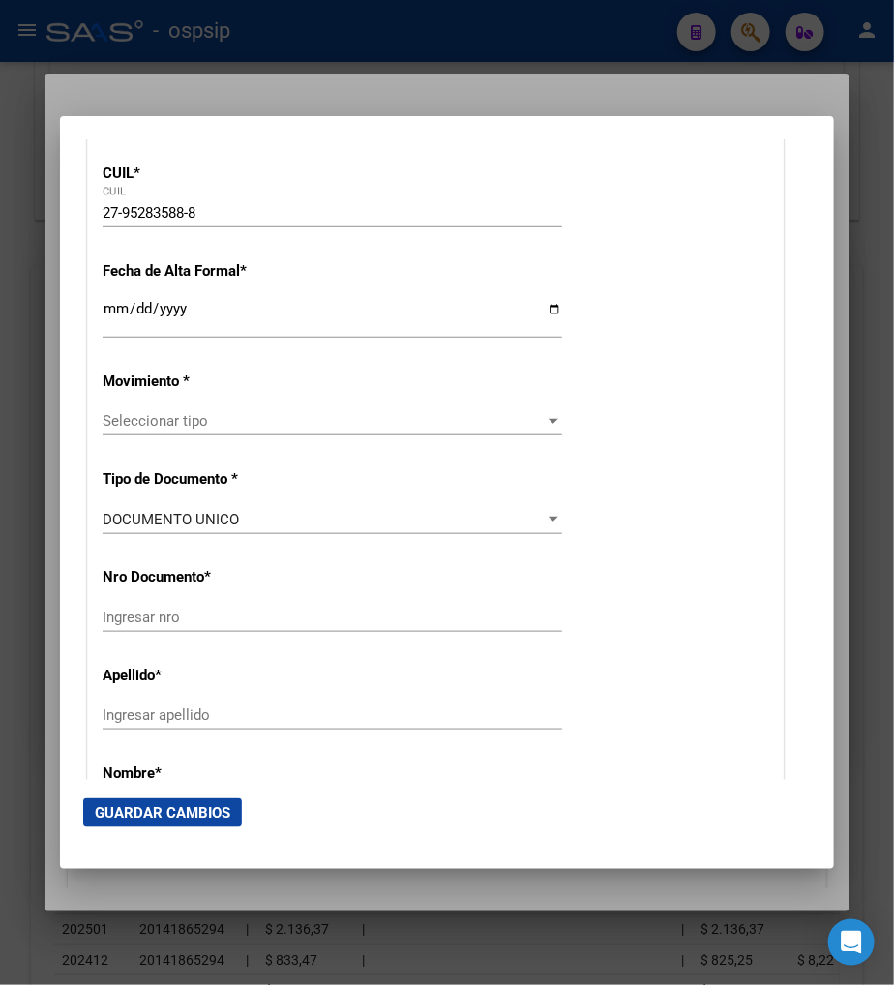
type input "1875"
type input "FATIMA"
type input "5454"
click at [109, 316] on input "Ingresar fecha" at bounding box center [333, 316] width 460 height 31
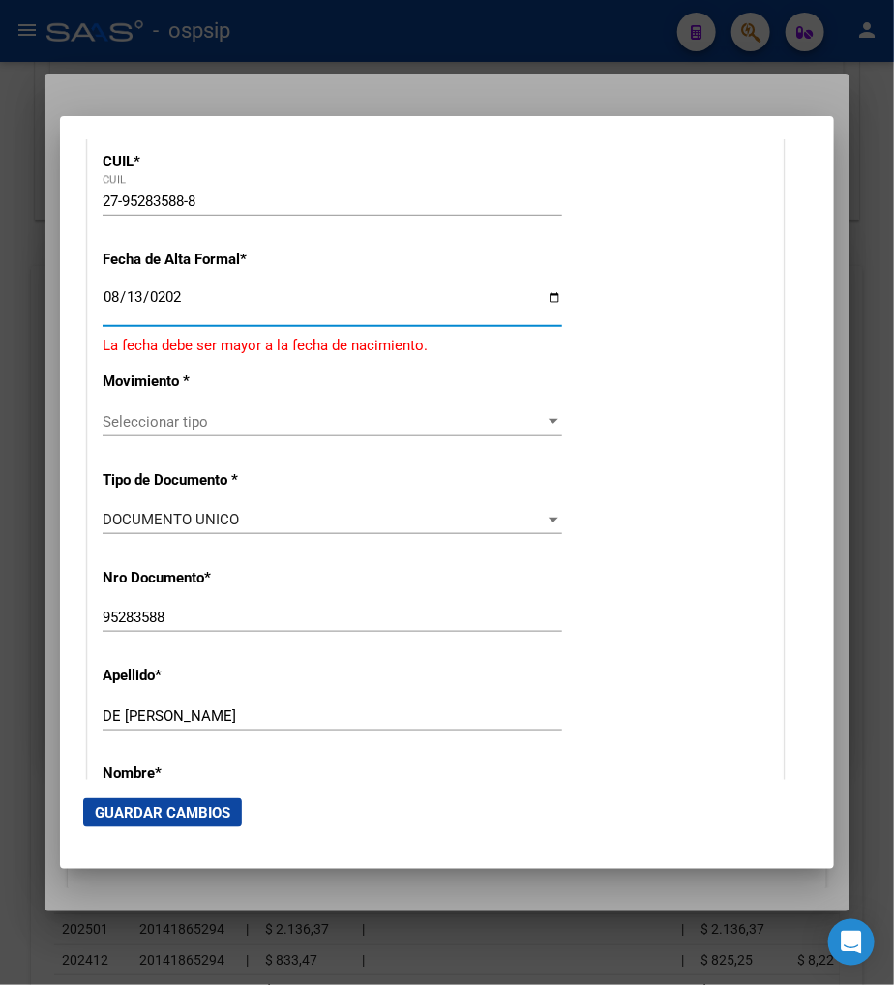
type input "[DATE]"
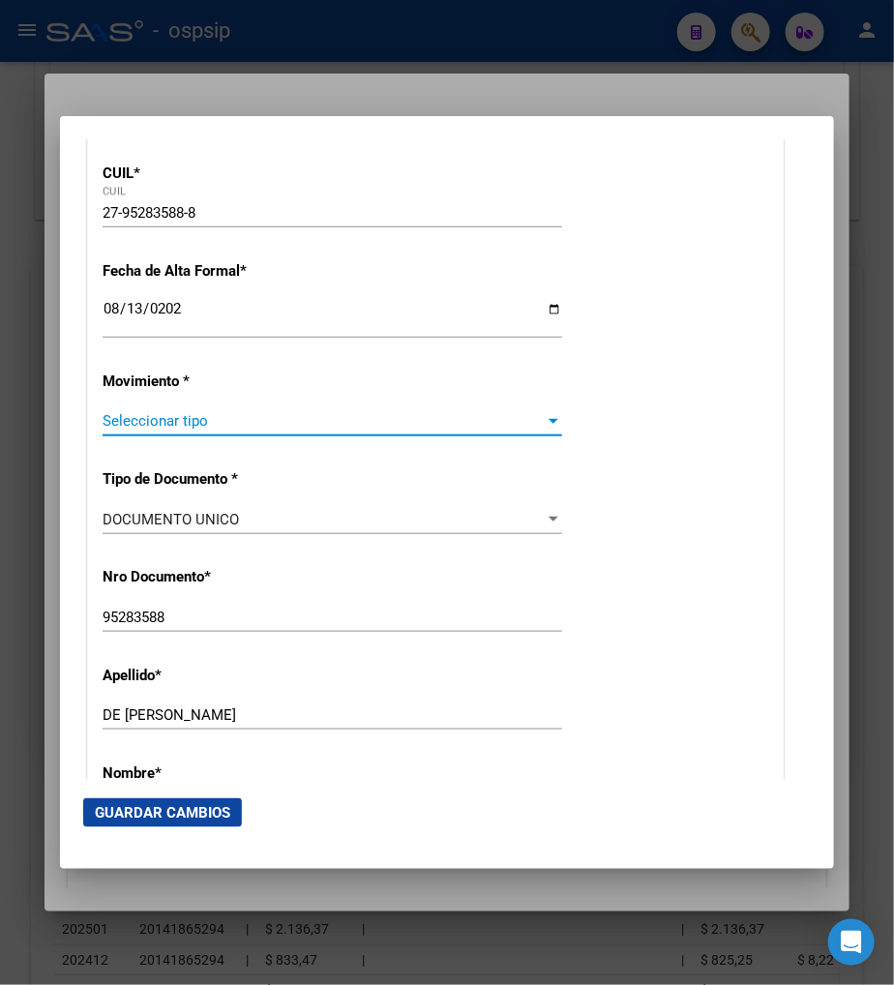
click at [259, 423] on span "Seleccionar tipo" at bounding box center [324, 420] width 442 height 17
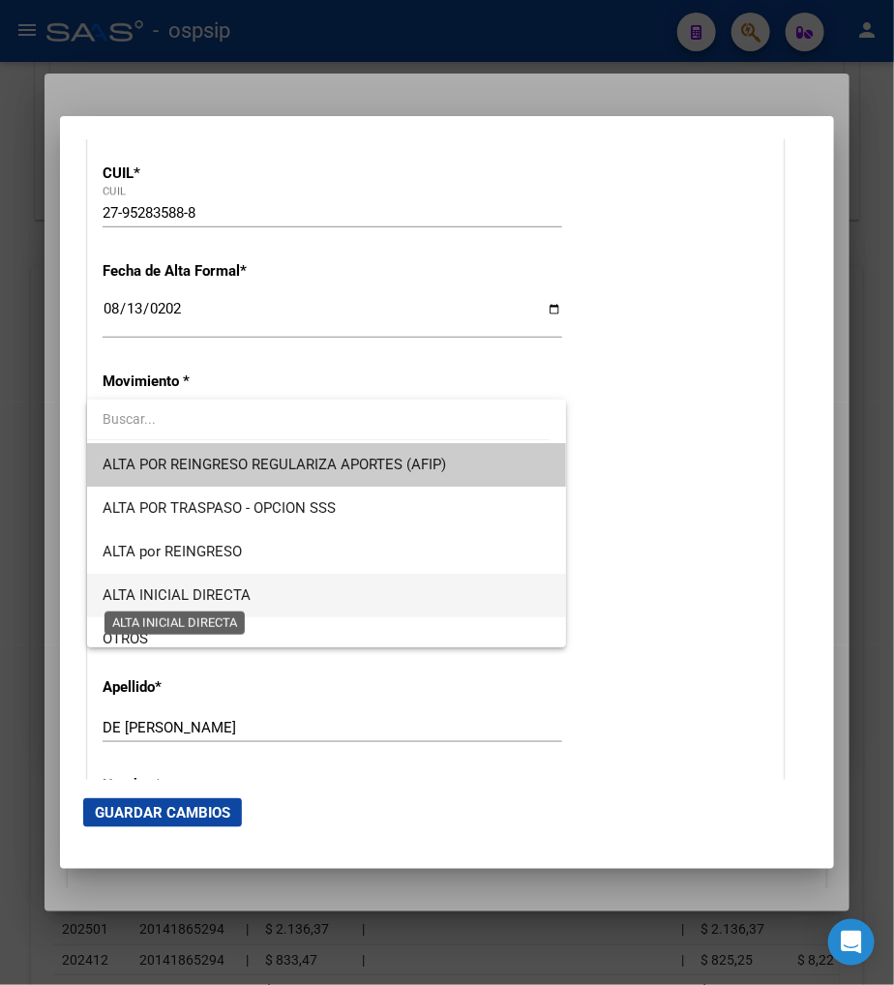
click at [249, 588] on span "ALTA INICIAL DIRECTA" at bounding box center [177, 595] width 148 height 17
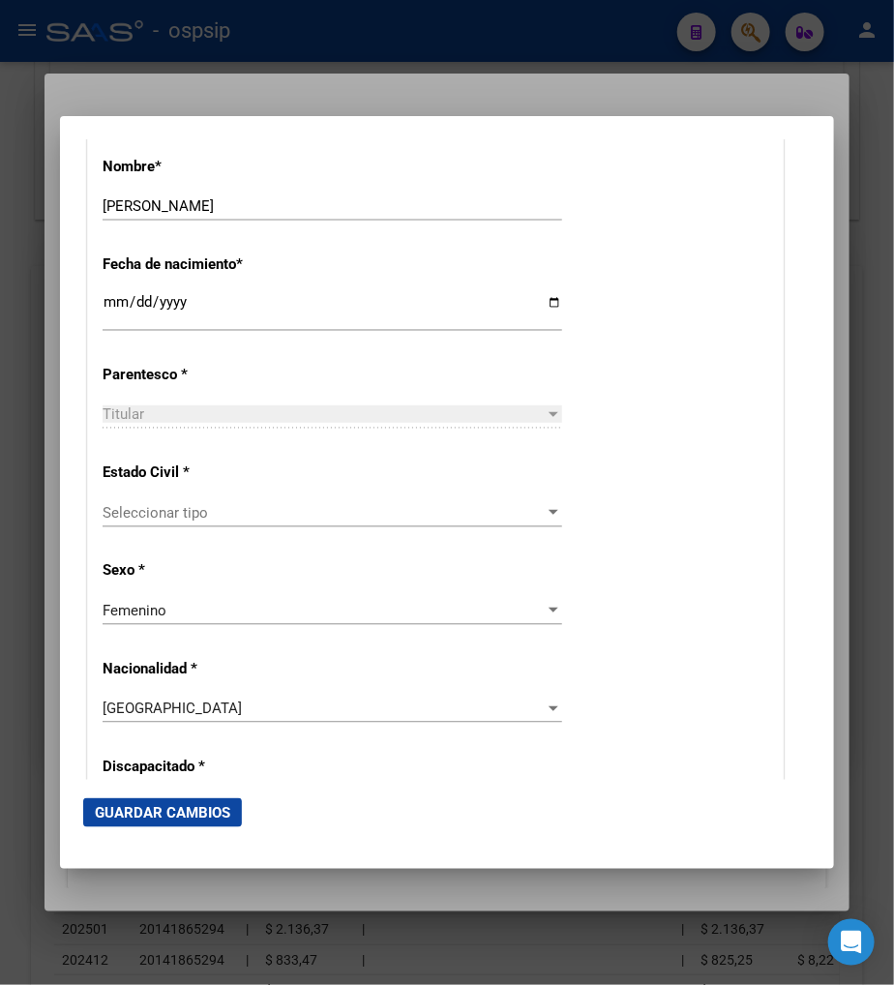
scroll to position [968, 0]
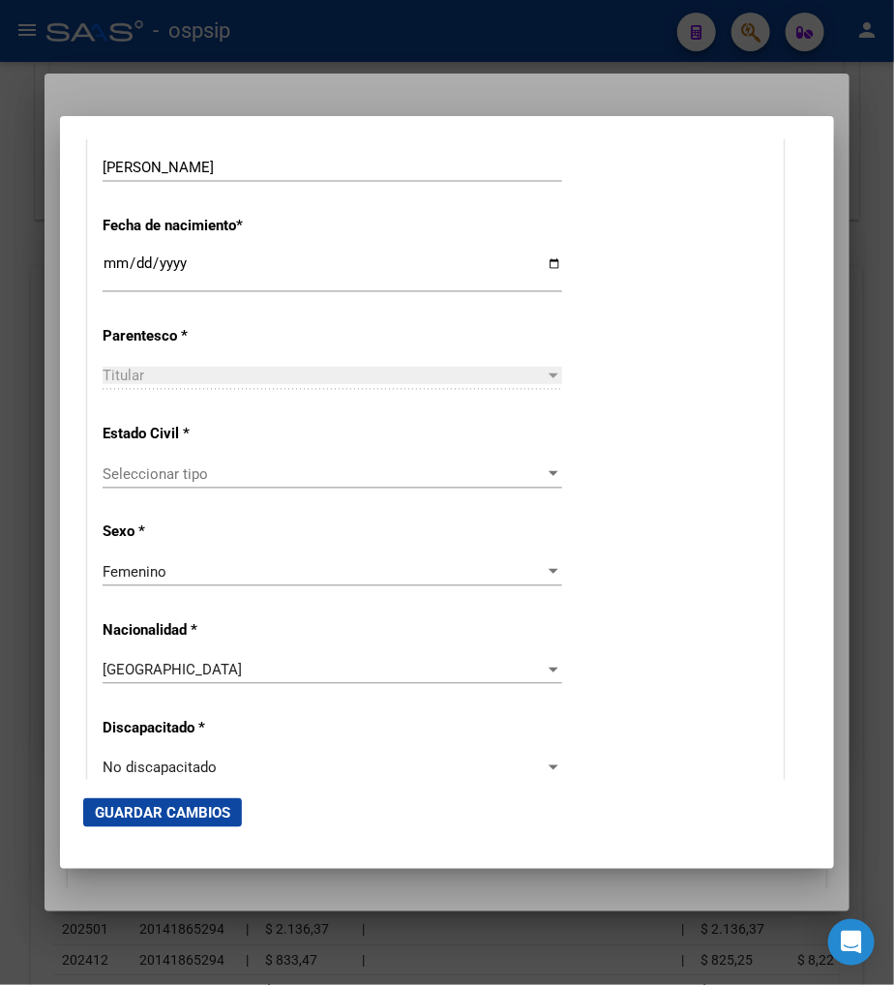
click at [250, 479] on span "Seleccionar tipo" at bounding box center [324, 474] width 442 height 17
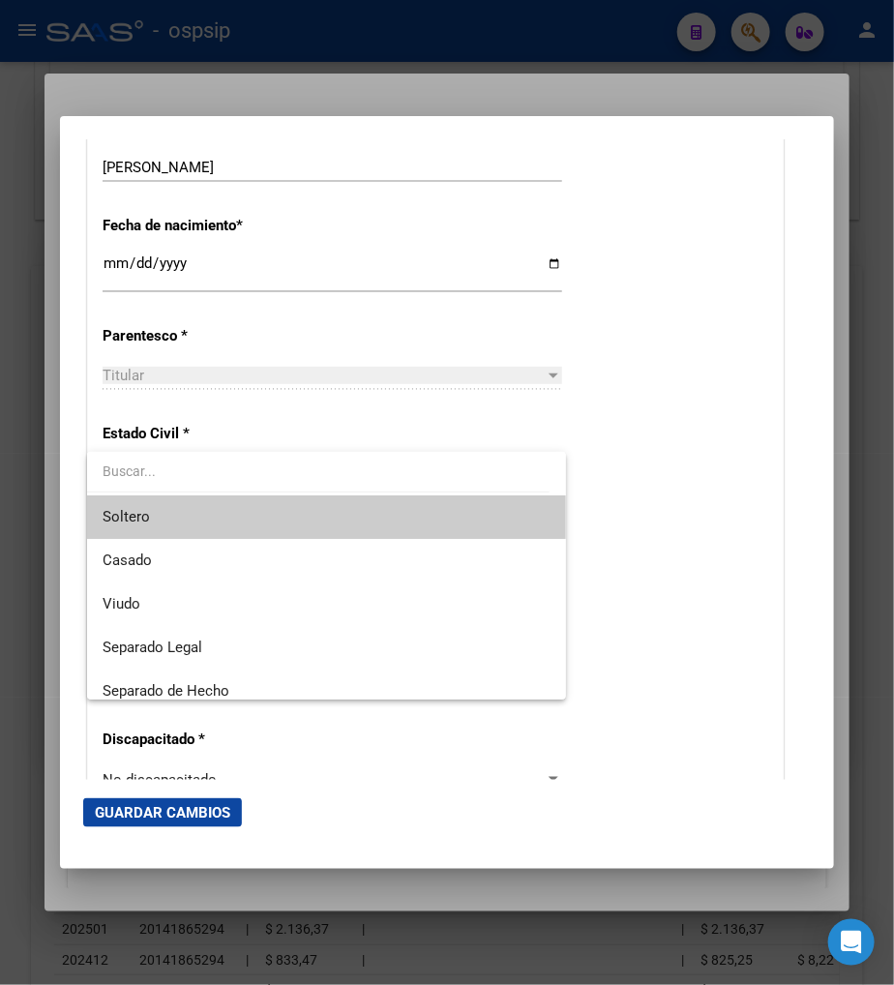
click at [226, 527] on span "Soltero" at bounding box center [327, 518] width 448 height 44
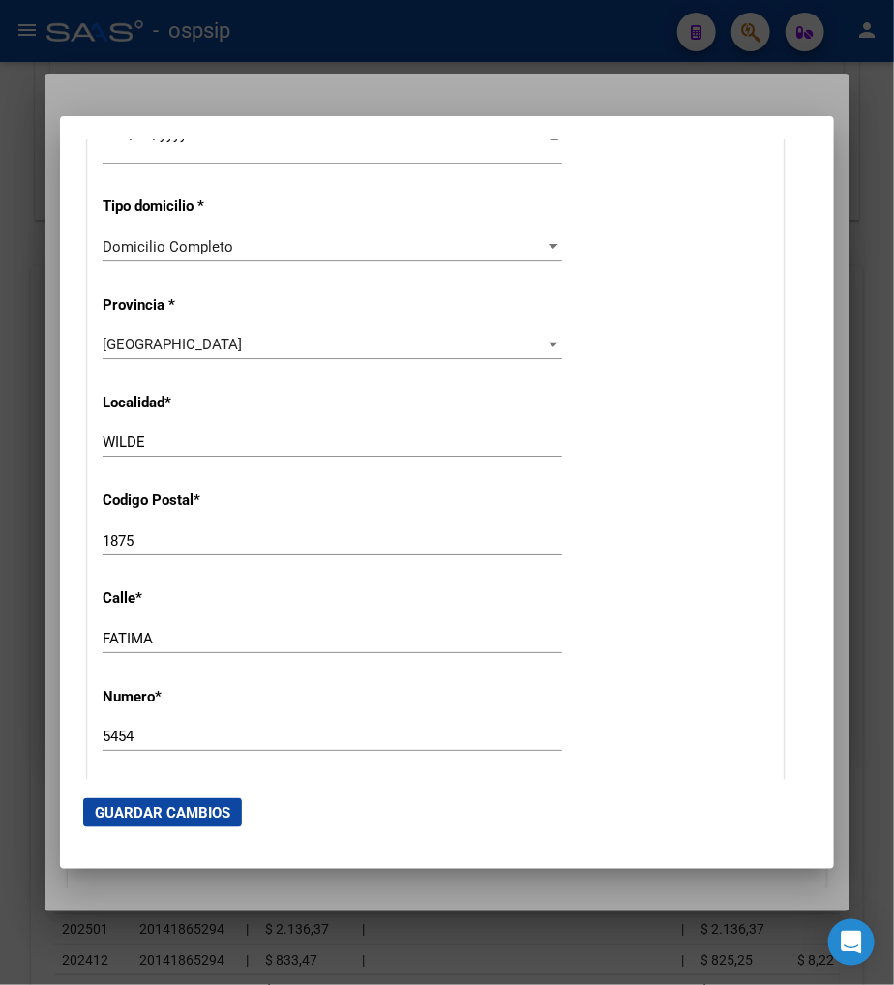
scroll to position [1720, 0]
click at [171, 630] on input "FATIMA" at bounding box center [333, 637] width 460 height 17
type input "F"
type input "LAS FLORES"
click at [141, 739] on input "5454" at bounding box center [333, 735] width 460 height 17
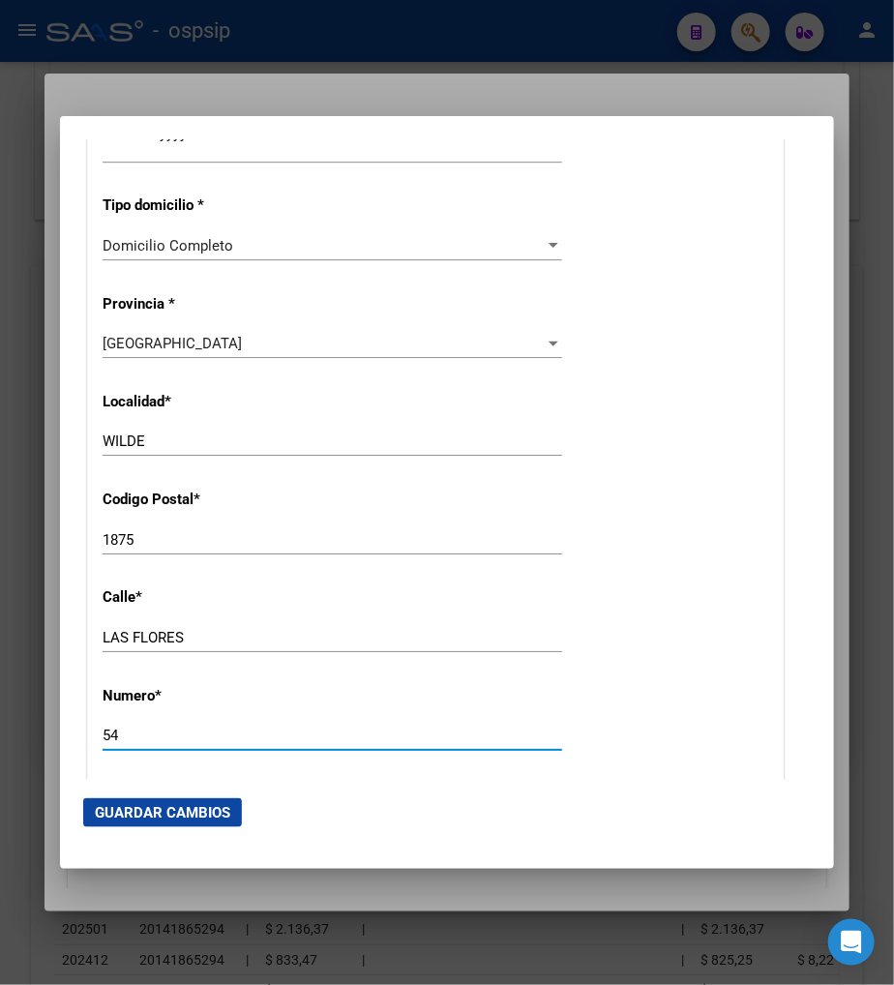
type input "5"
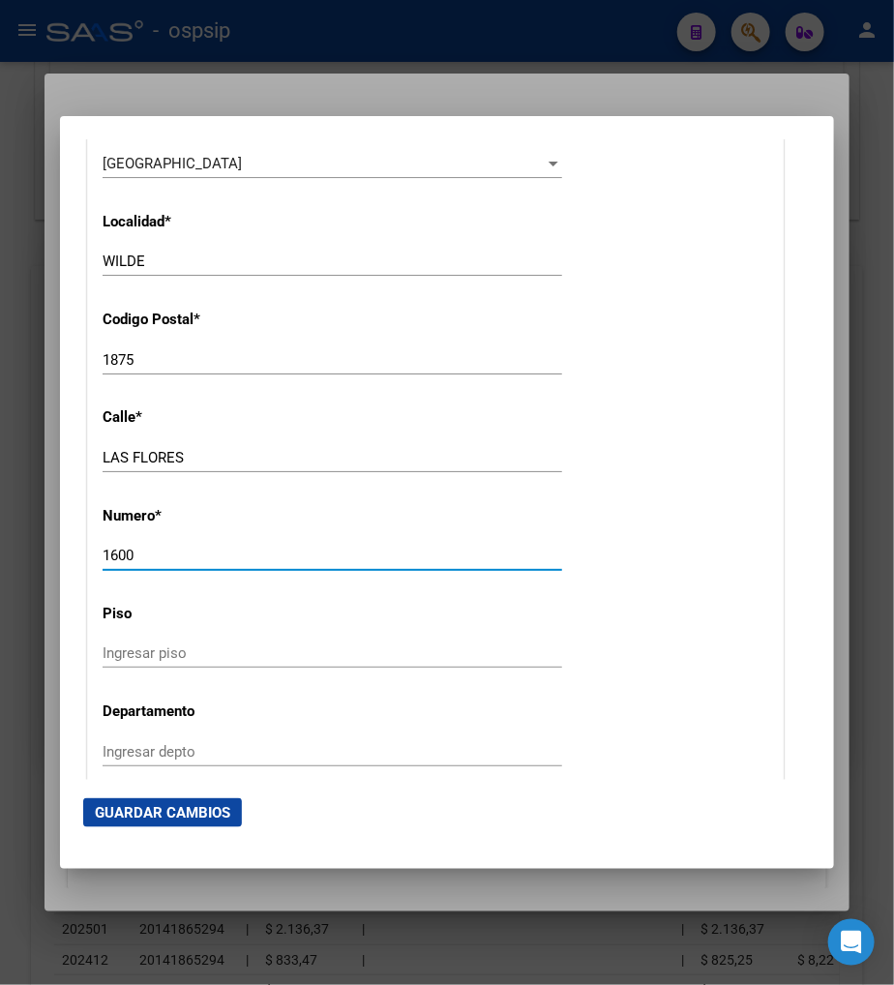
scroll to position [1936, 0]
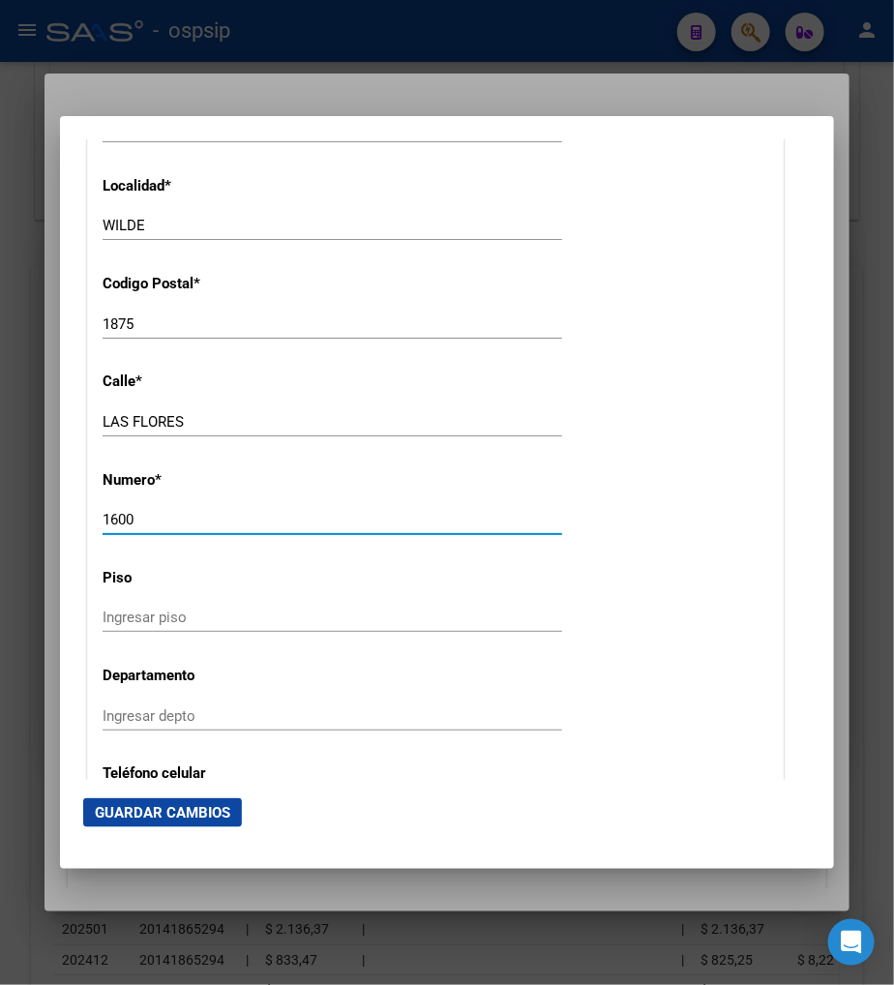
type input "1600"
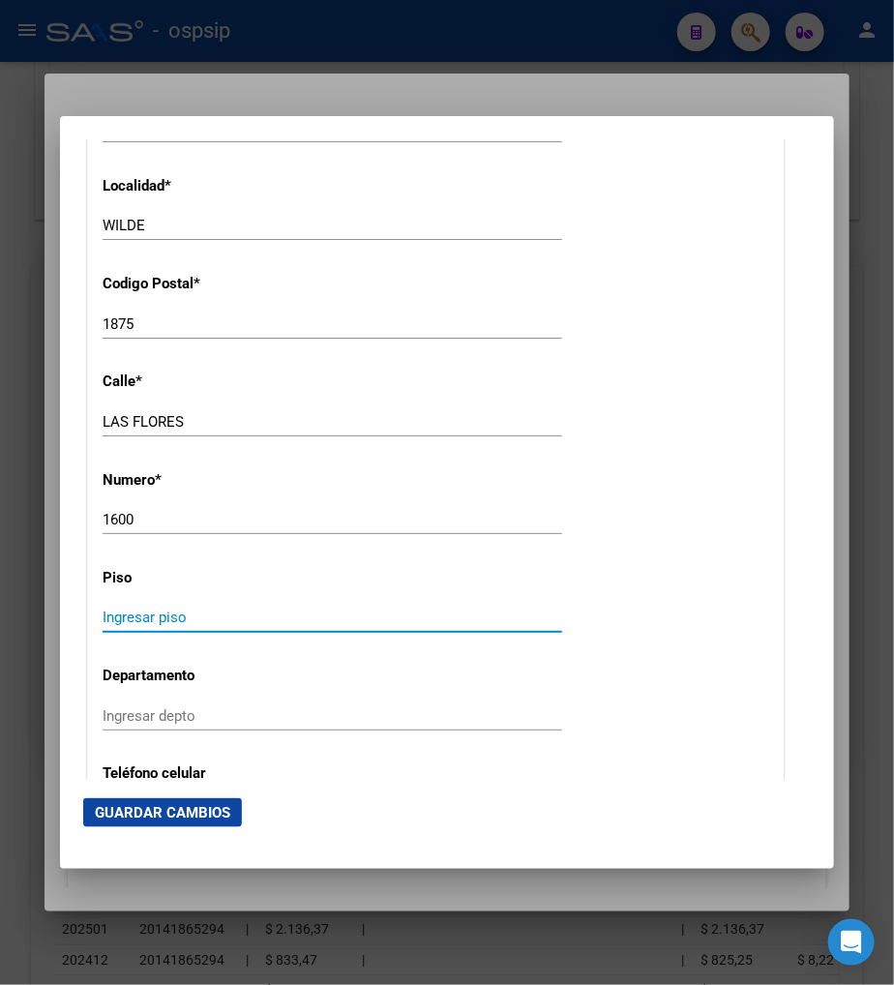
click at [161, 614] on input "Ingresar piso" at bounding box center [333, 617] width 460 height 17
type input "9"
click at [121, 717] on input "Ingresar depto" at bounding box center [333, 716] width 460 height 17
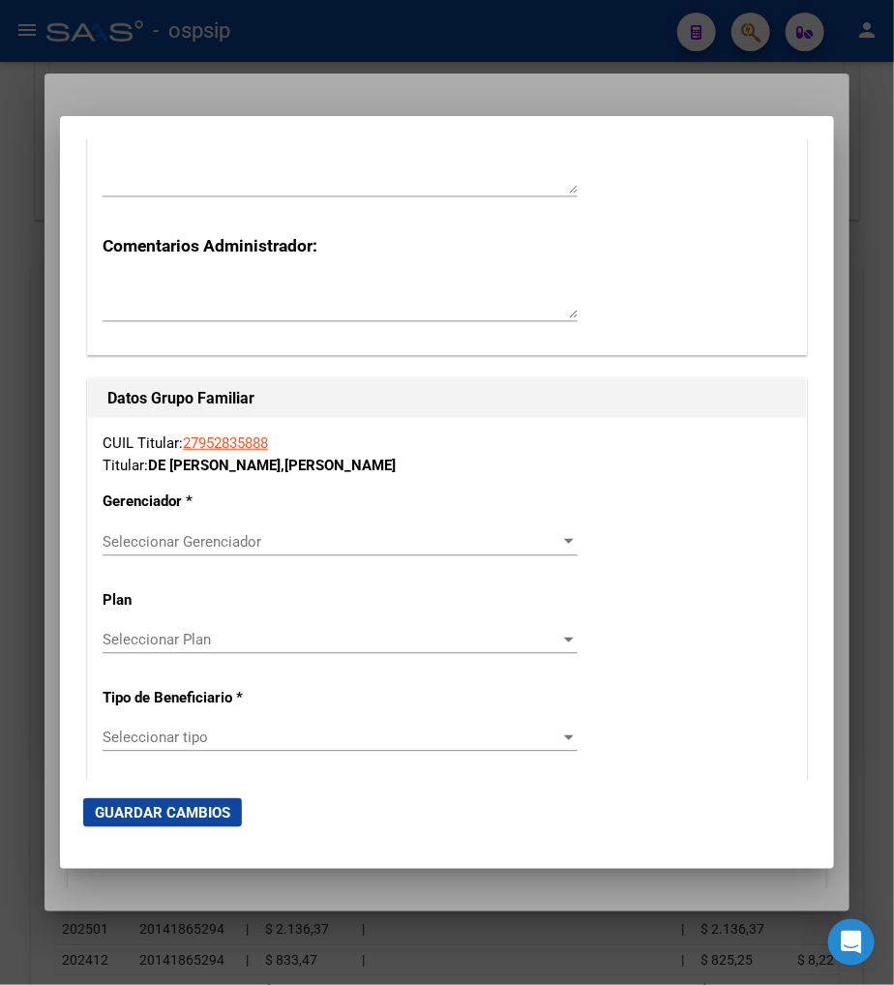
scroll to position [3118, 0]
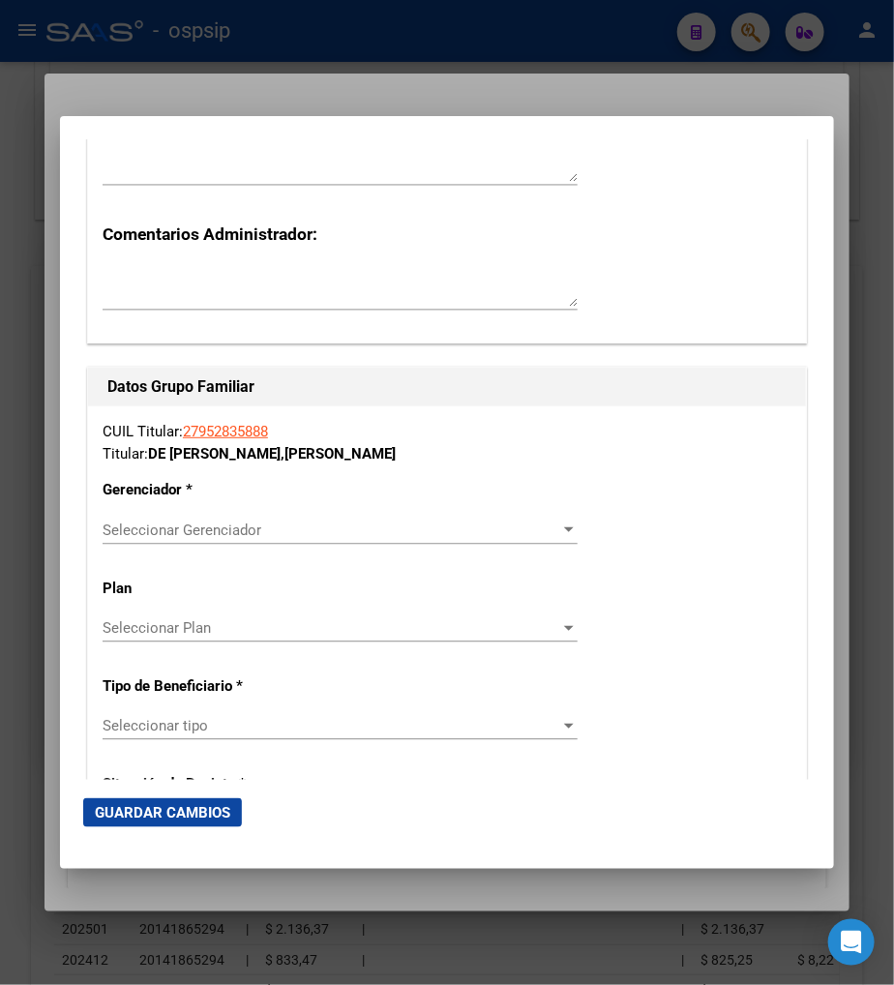
type input "A"
click at [513, 522] on span "Seleccionar Gerenciador" at bounding box center [332, 530] width 458 height 17
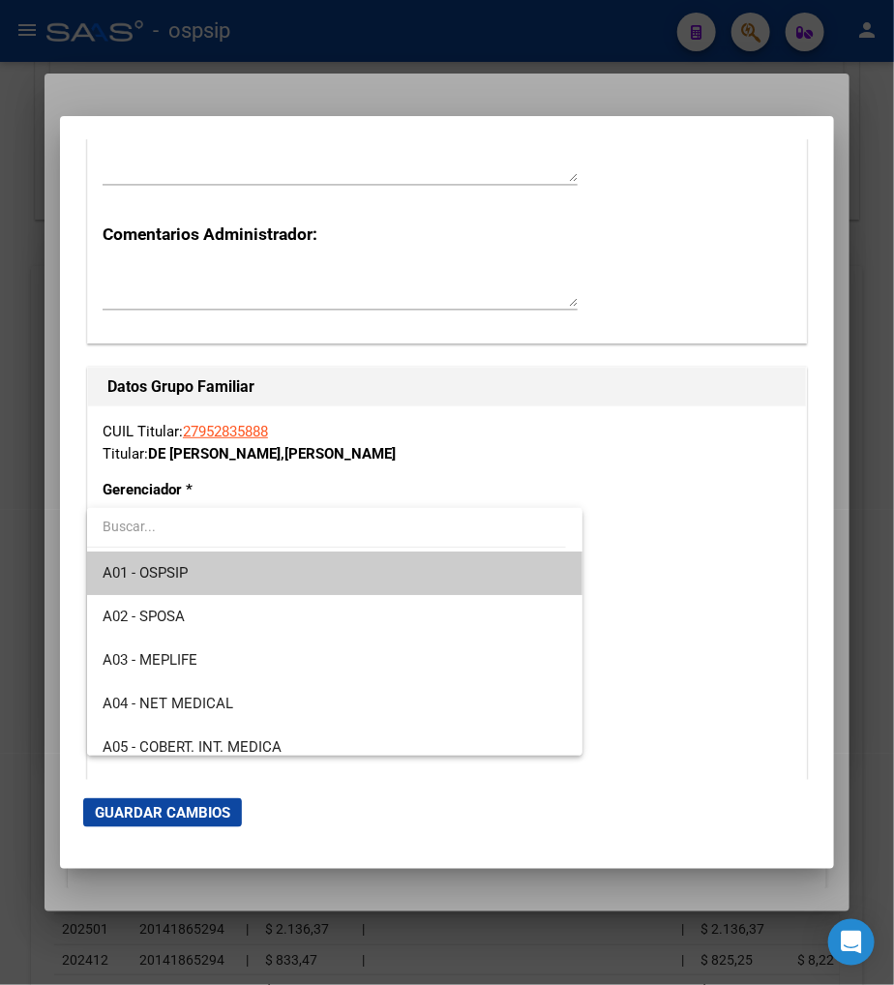
click at [429, 578] on span "A01 - OSPSIP" at bounding box center [335, 574] width 465 height 44
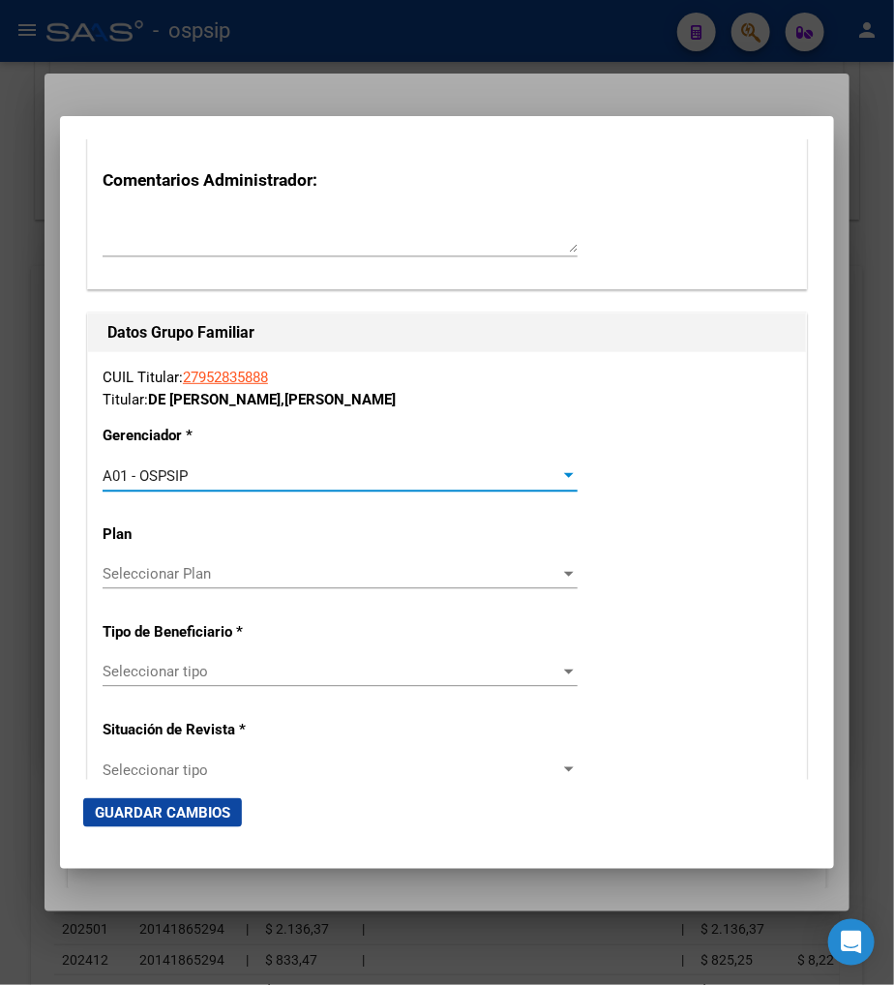
scroll to position [3226, 0]
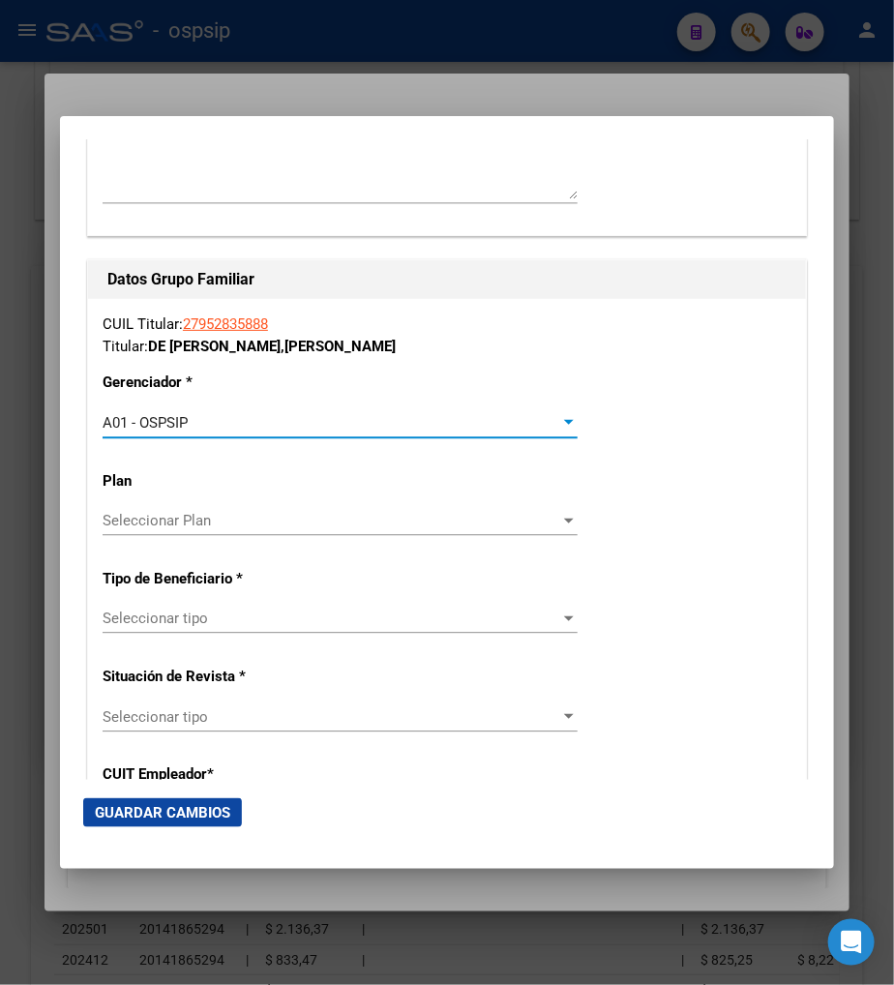
click at [353, 617] on span "Seleccionar tipo" at bounding box center [332, 618] width 458 height 17
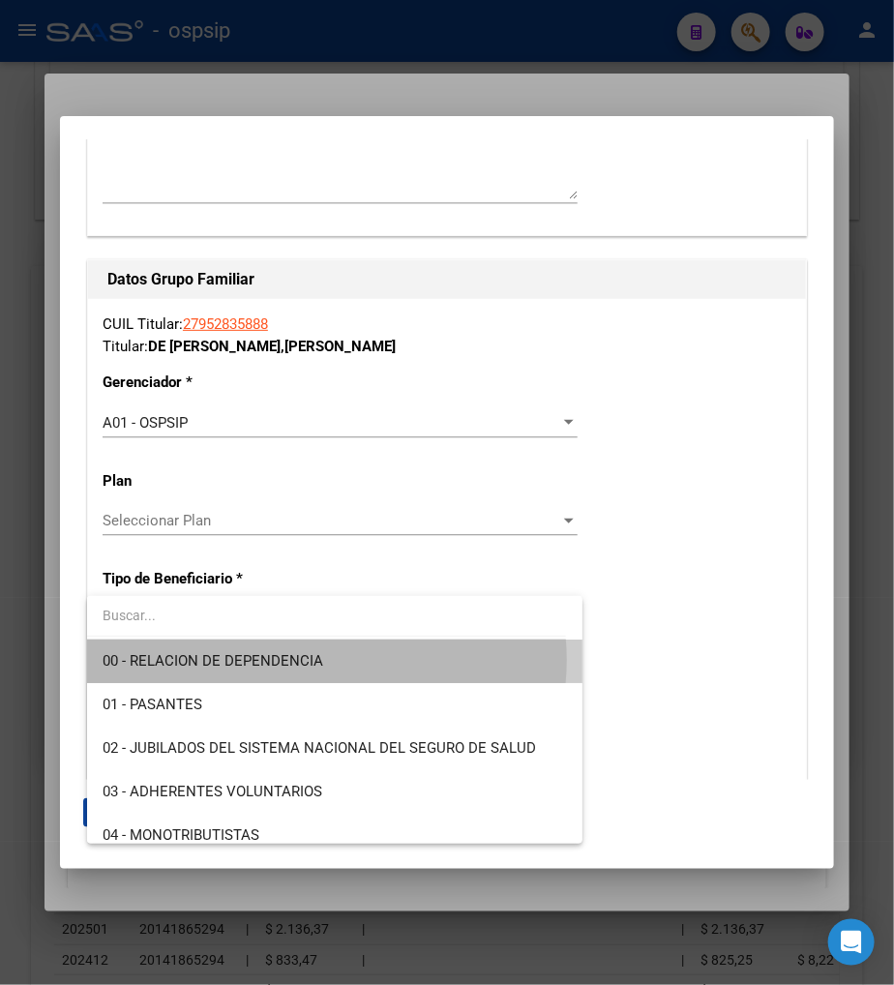
click at [322, 660] on span "00 - RELACION DE DEPENDENCIA" at bounding box center [335, 662] width 465 height 44
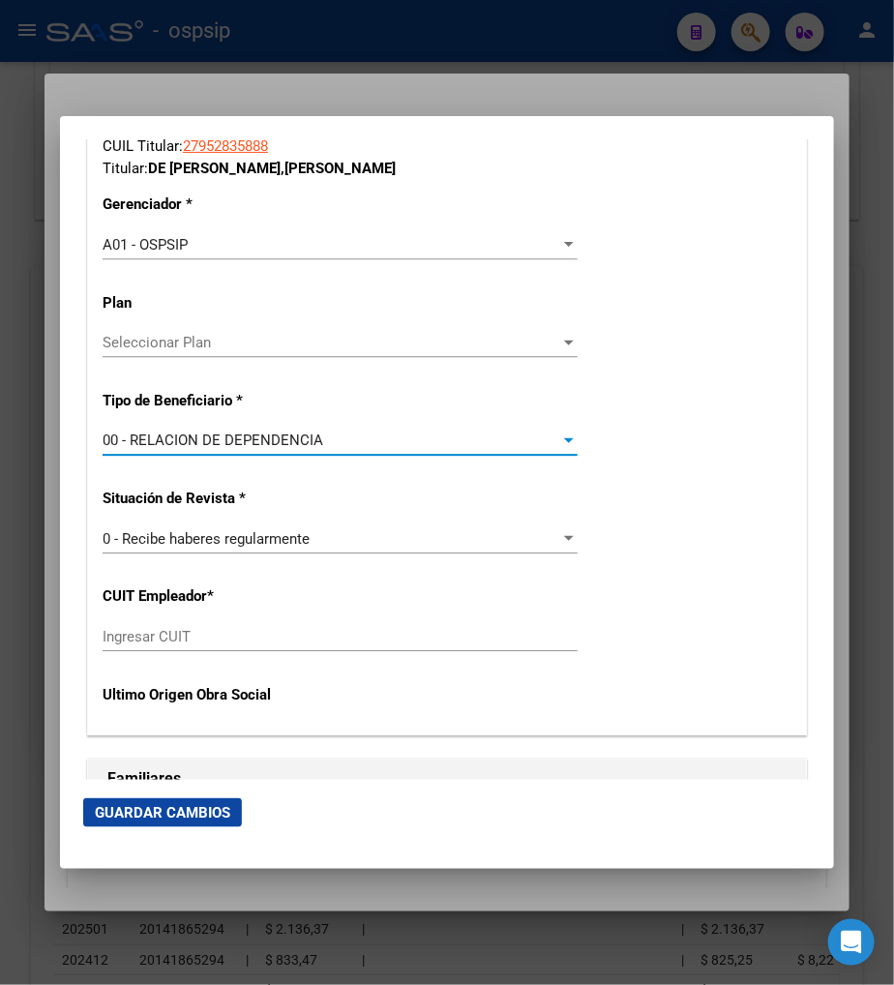
scroll to position [3548, 0]
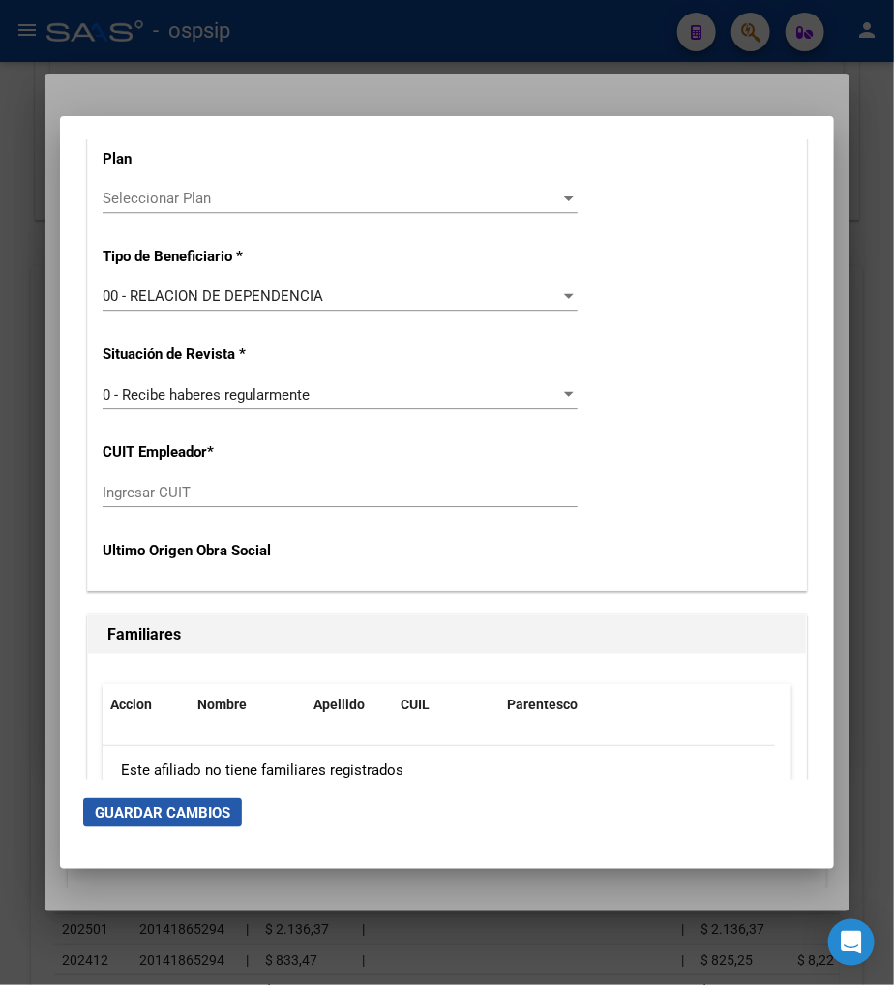
click at [149, 817] on span "Guardar Cambios" at bounding box center [163, 812] width 136 height 17
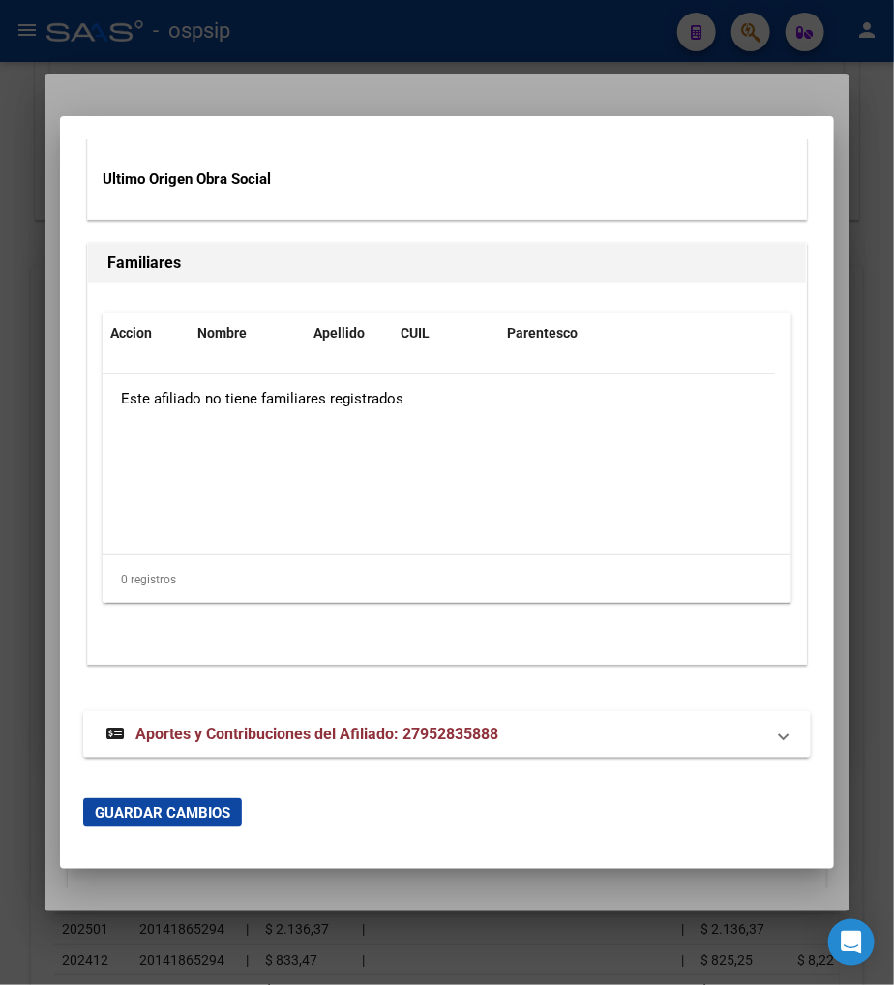
scroll to position [3921, 0]
click at [302, 739] on span "Aportes y Contribuciones del Afiliado: 27952835888" at bounding box center [317, 733] width 363 height 18
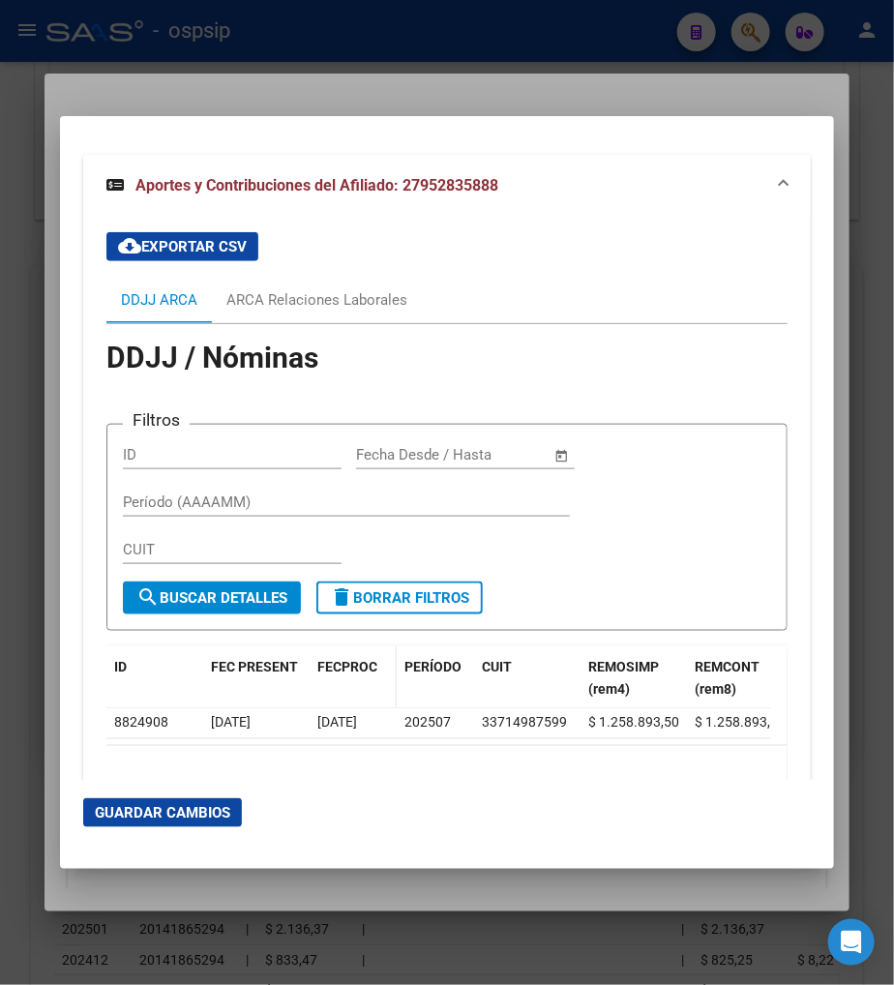
scroll to position [4525, 0]
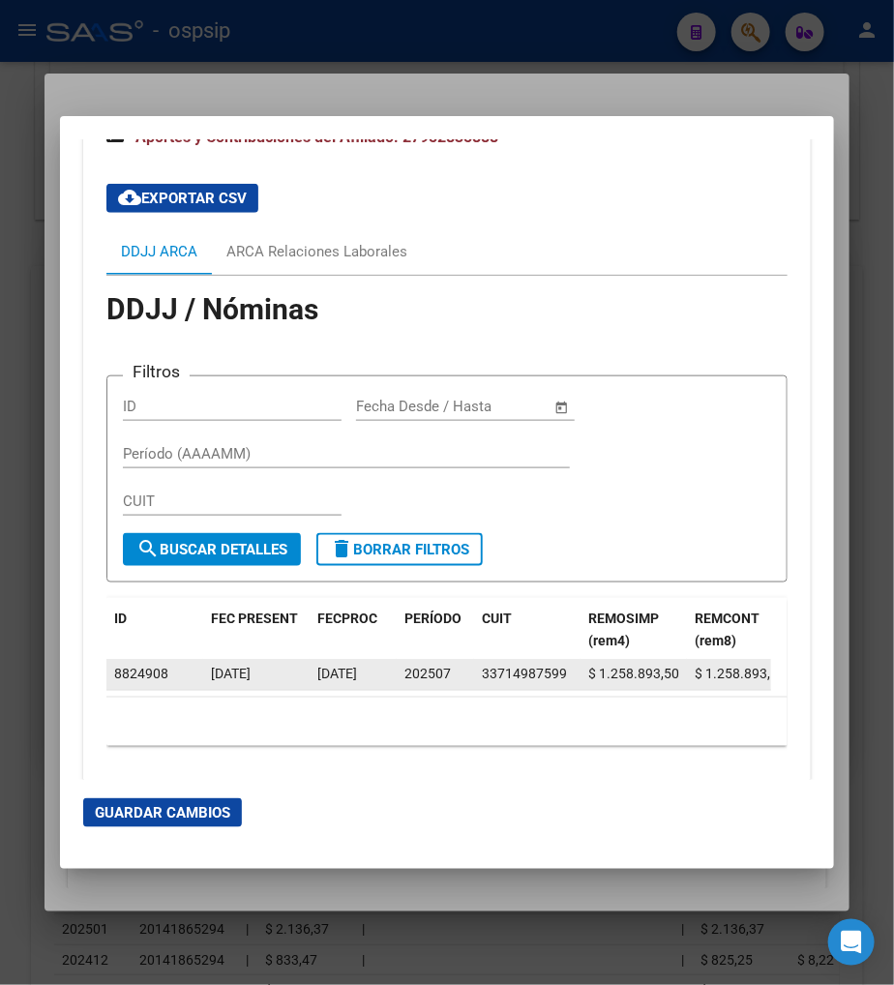
drag, startPoint x: 484, startPoint y: 674, endPoint x: 566, endPoint y: 664, distance: 82.8
click at [566, 664] on div "33714987599" at bounding box center [527, 675] width 91 height 22
copy div "33714987599"
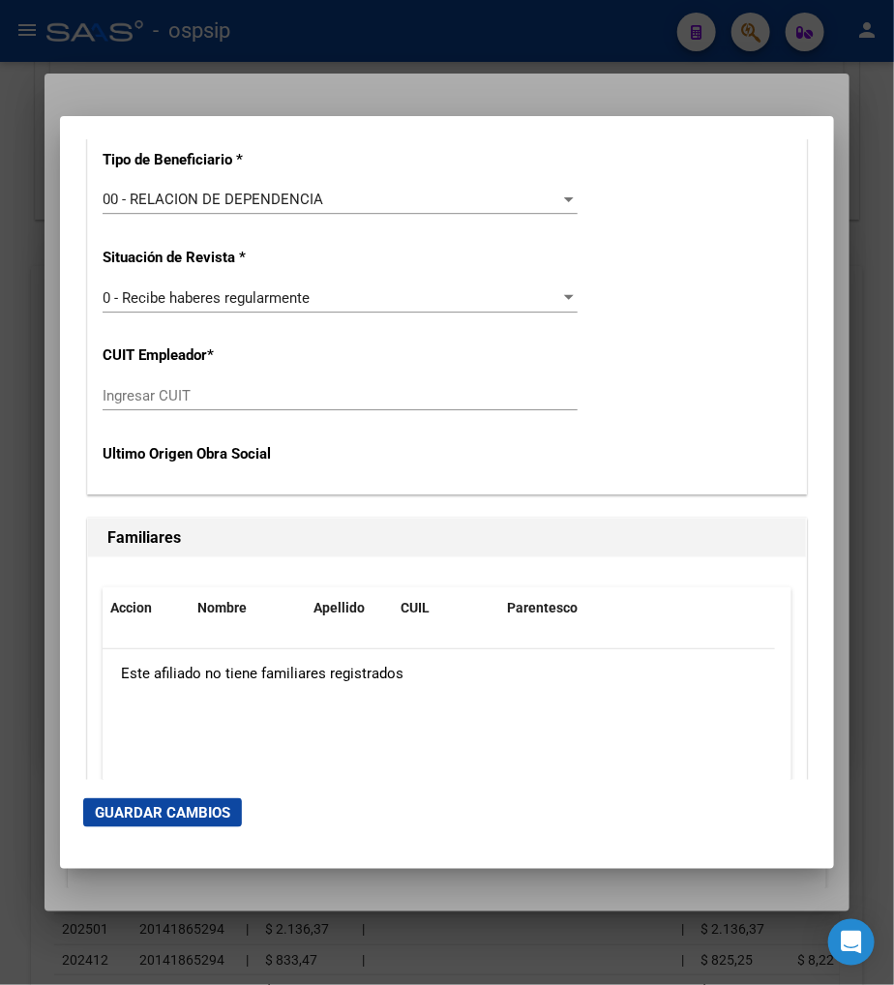
scroll to position [3449, 0]
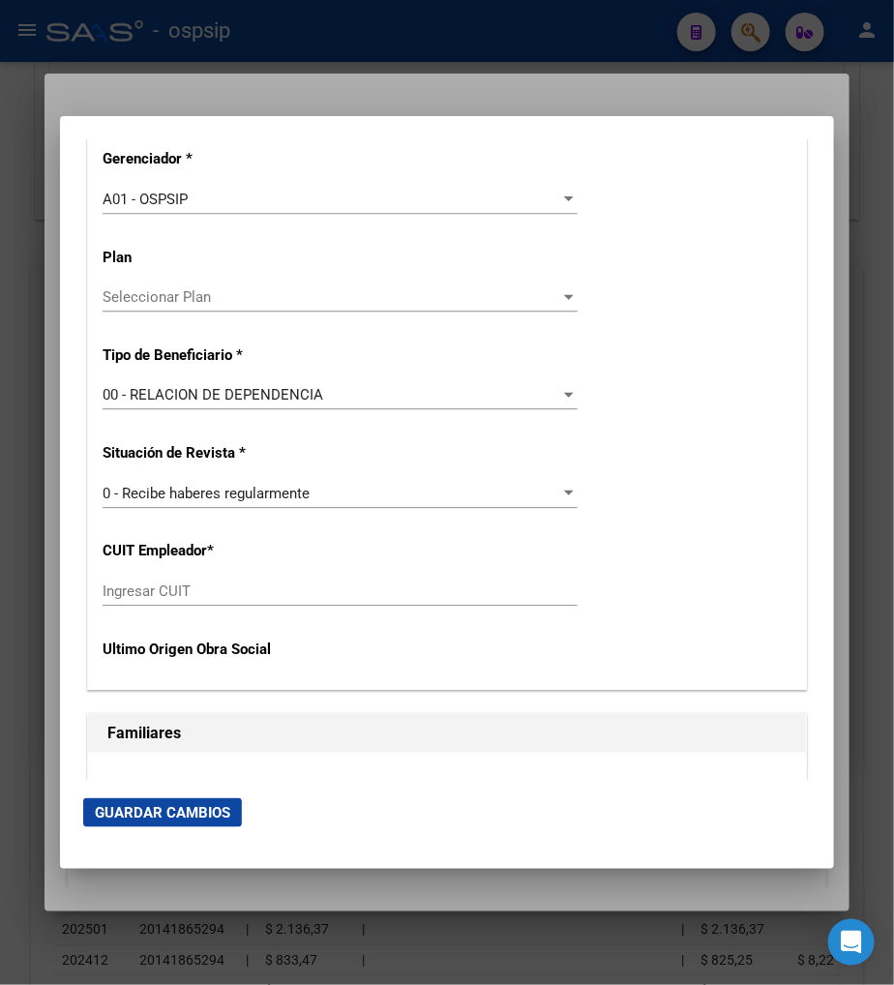
click at [122, 587] on input "Ingresar CUIT" at bounding box center [340, 591] width 475 height 17
paste input "33-71498759-9"
type input "33-71498759-9"
click at [188, 813] on span "Guardar Cambios" at bounding box center [163, 812] width 136 height 17
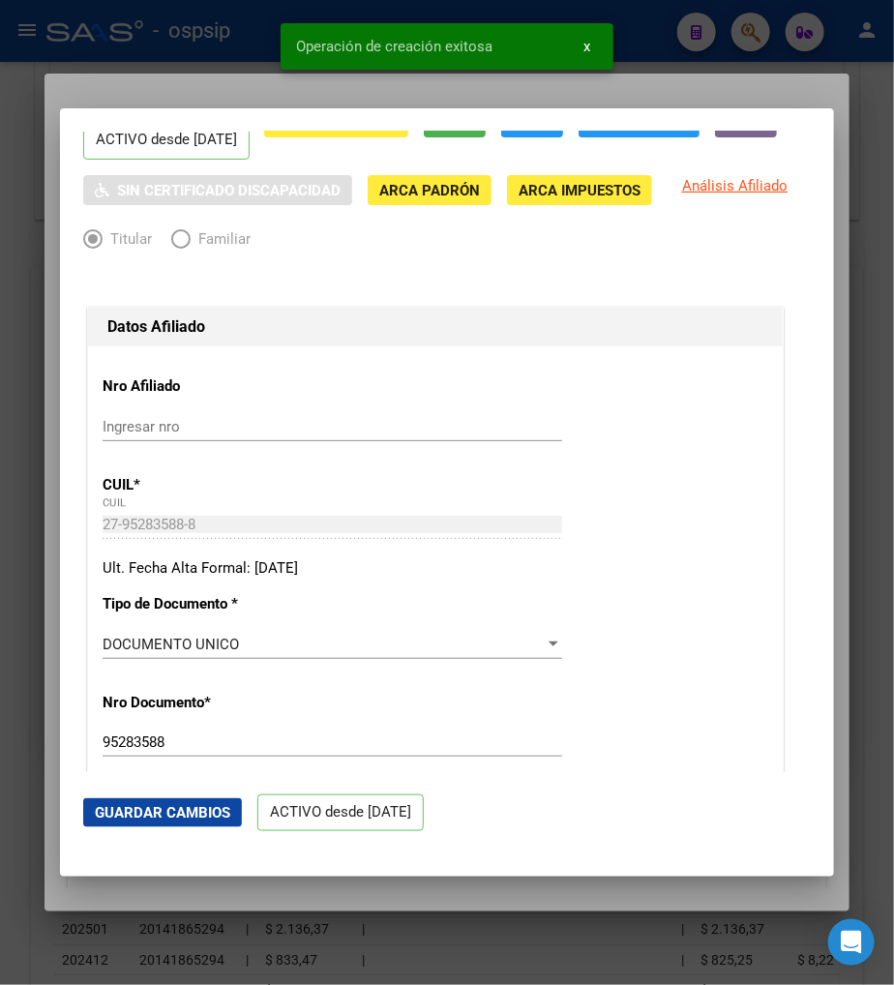
scroll to position [0, 0]
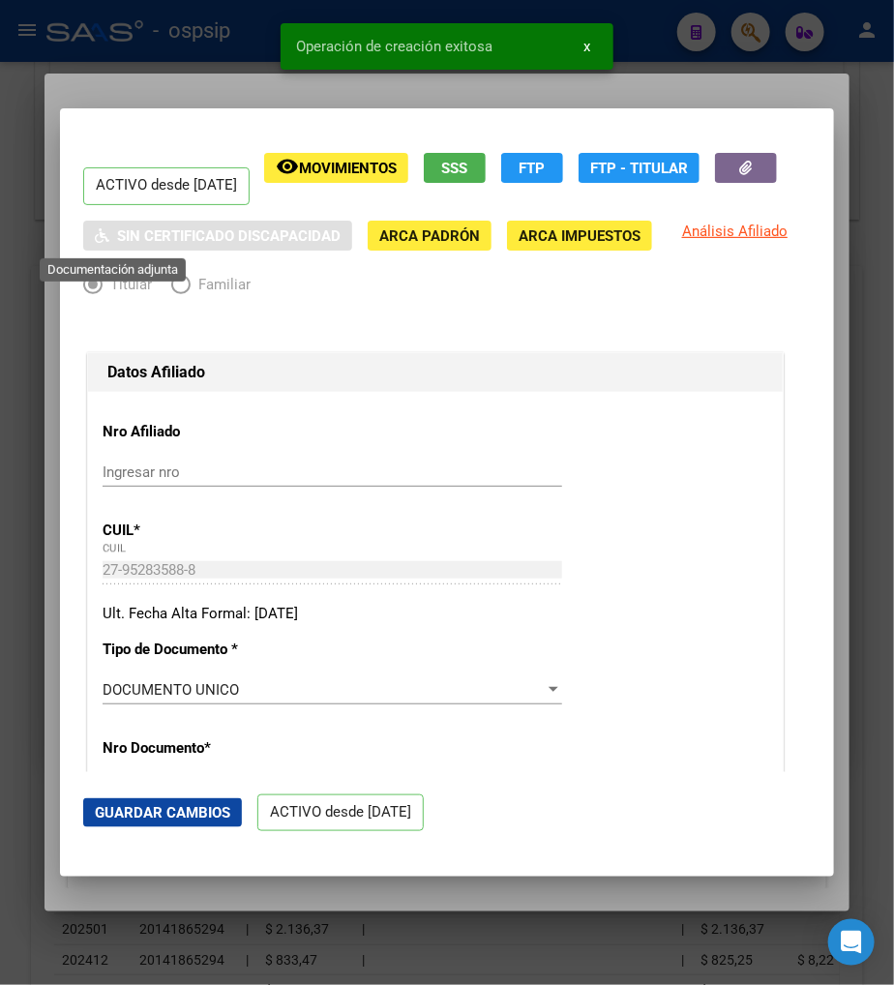
click at [740, 175] on icon "button" at bounding box center [746, 168] width 13 height 15
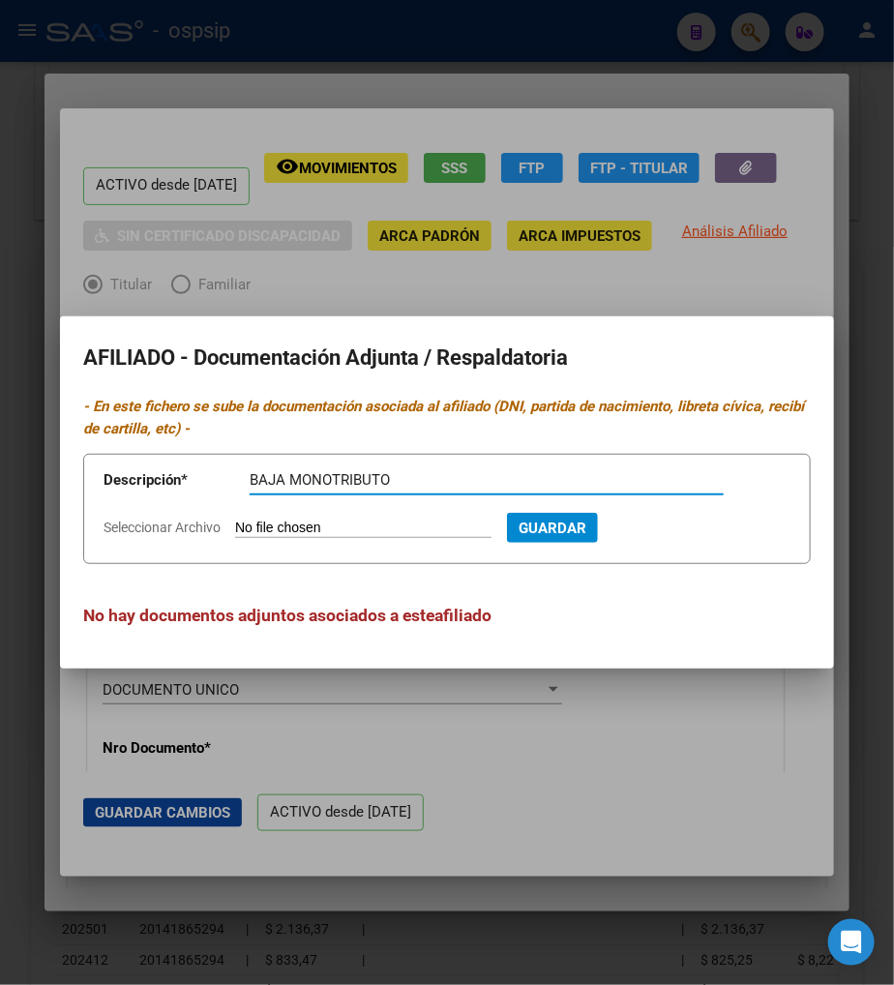
type input "BAJA MONOTRIBUTO"
click at [265, 525] on input "Seleccionar Archivo" at bounding box center [363, 529] width 256 height 18
type input "C:\fakepath\Captura de pantalla 2025-08-13 150332.png"
click at [688, 530] on span "Guardar" at bounding box center [657, 528] width 68 height 17
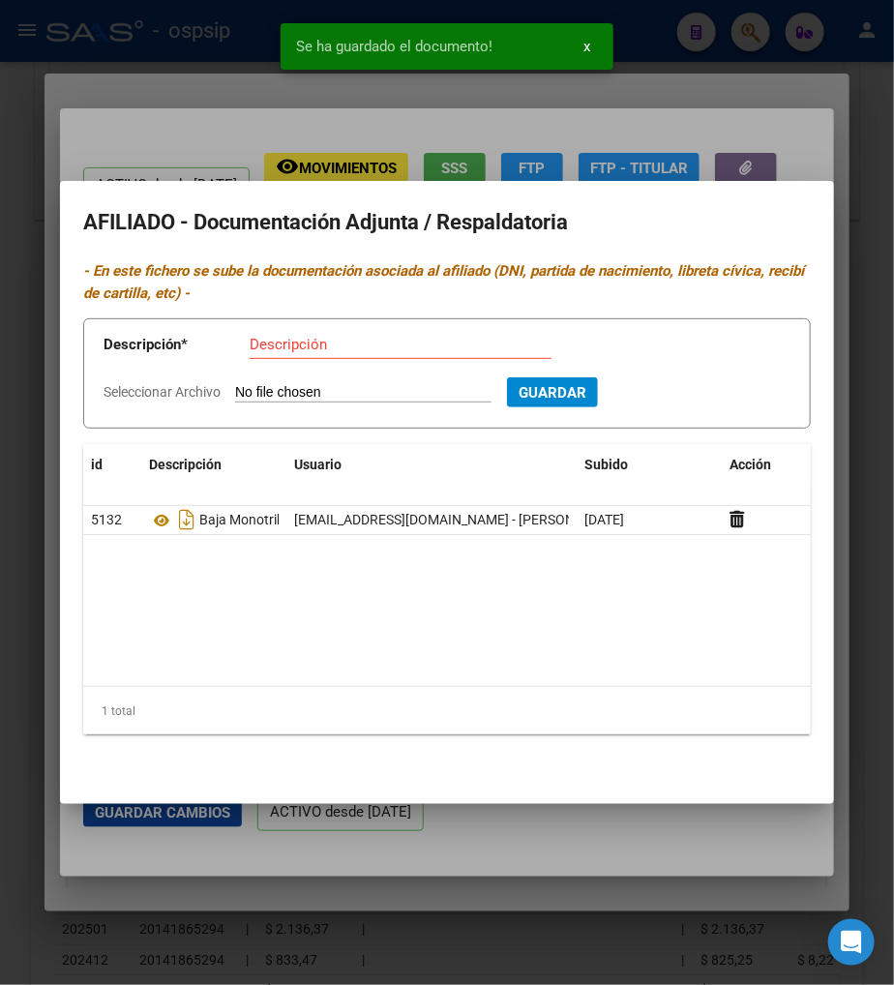
click at [550, 832] on div at bounding box center [447, 492] width 894 height 985
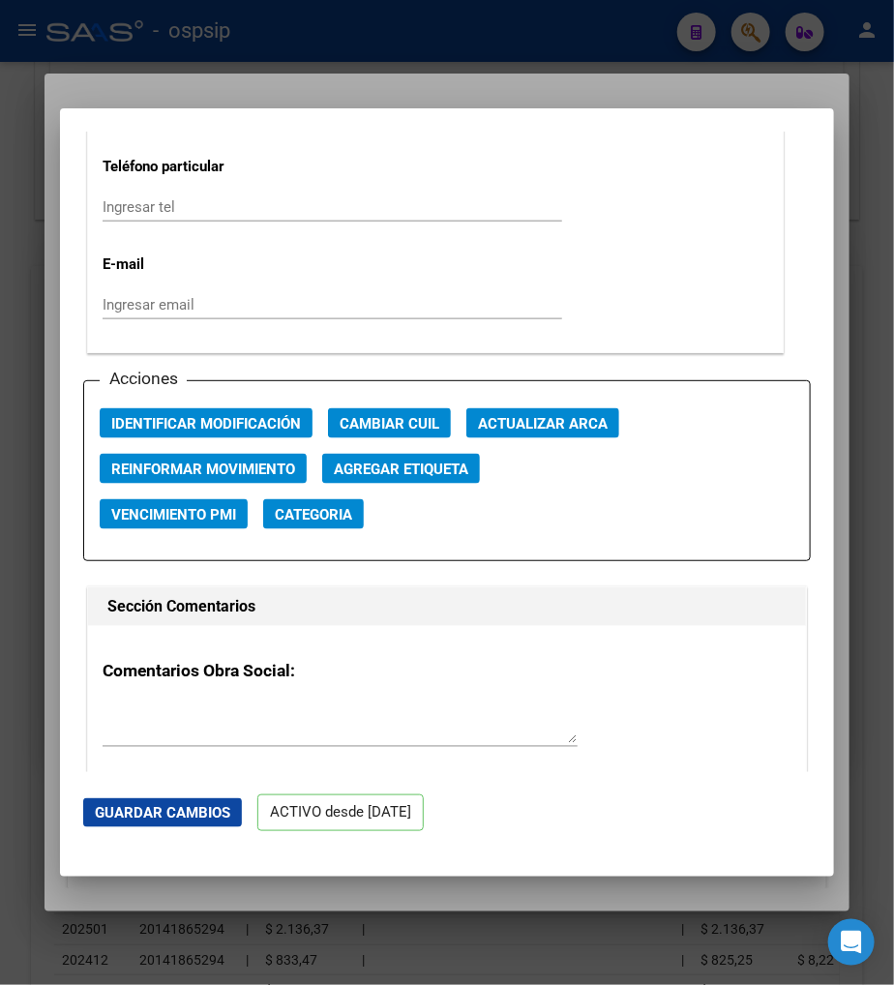
scroll to position [2795, 0]
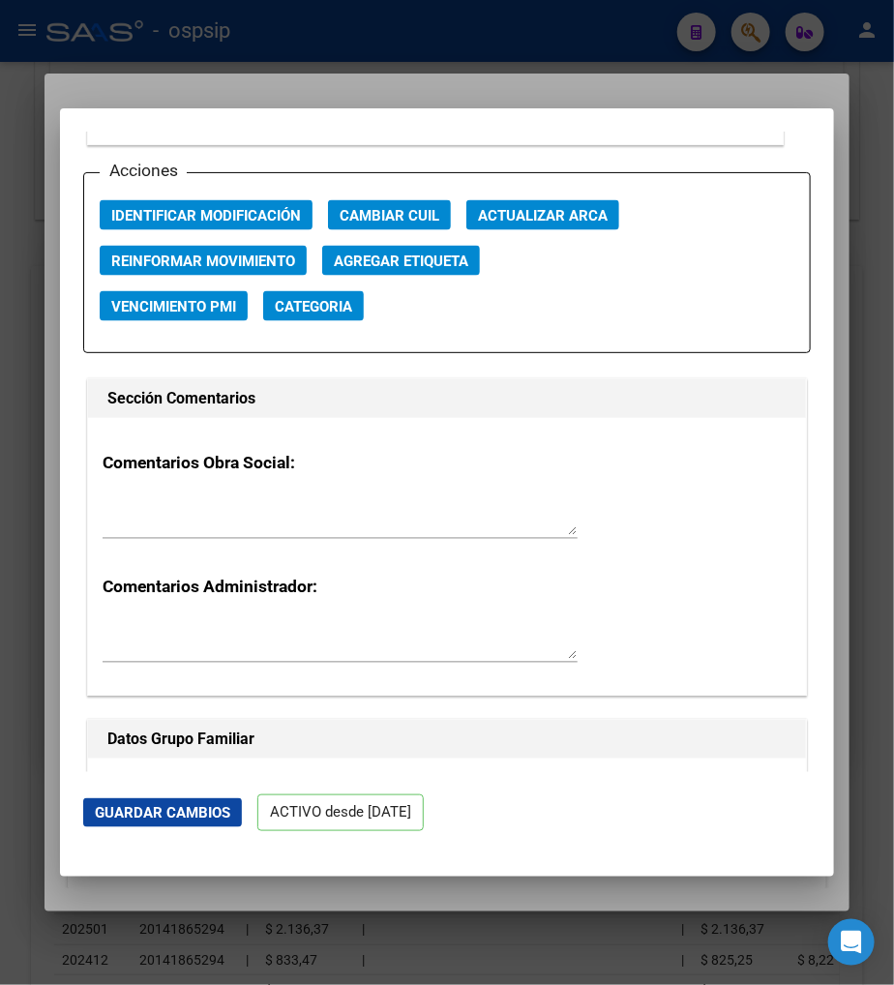
click at [159, 535] on textarea at bounding box center [340, 516] width 475 height 39
type textarea "b"
type textarea "p"
type textarea "b"
type textarea "TIENE BAJA MONOTRIBUTO"
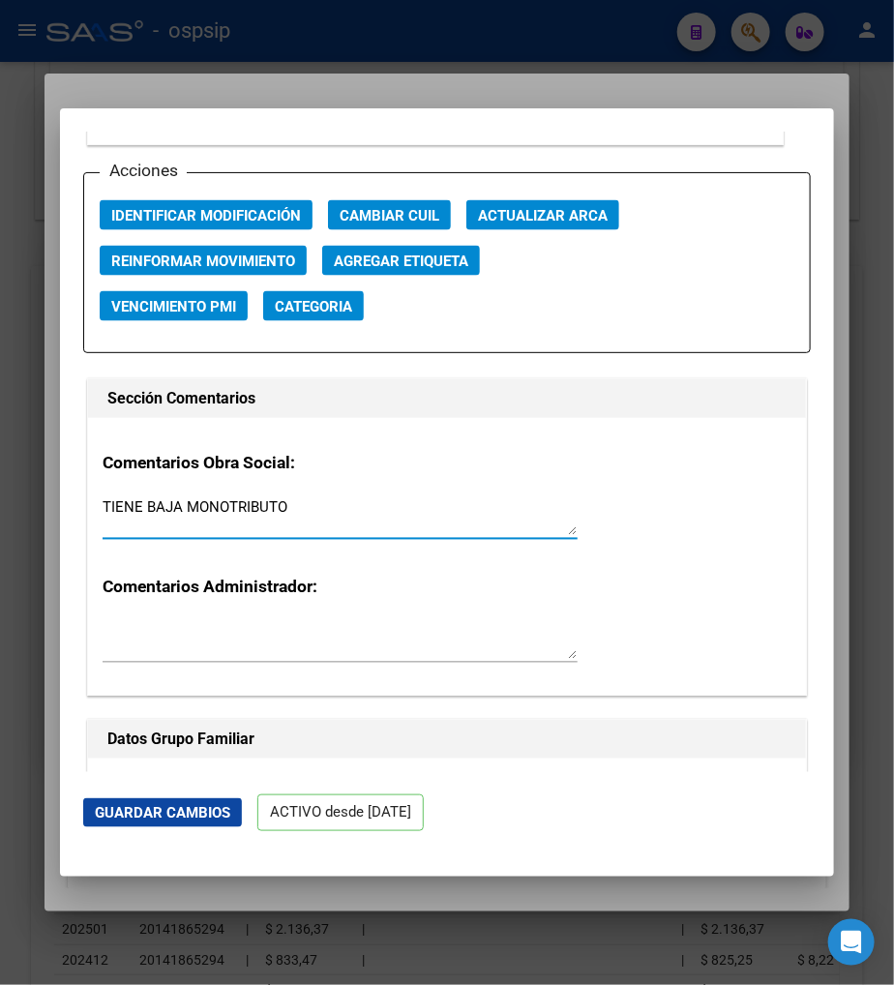
click at [132, 801] on button "Guardar Cambios" at bounding box center [162, 812] width 159 height 29
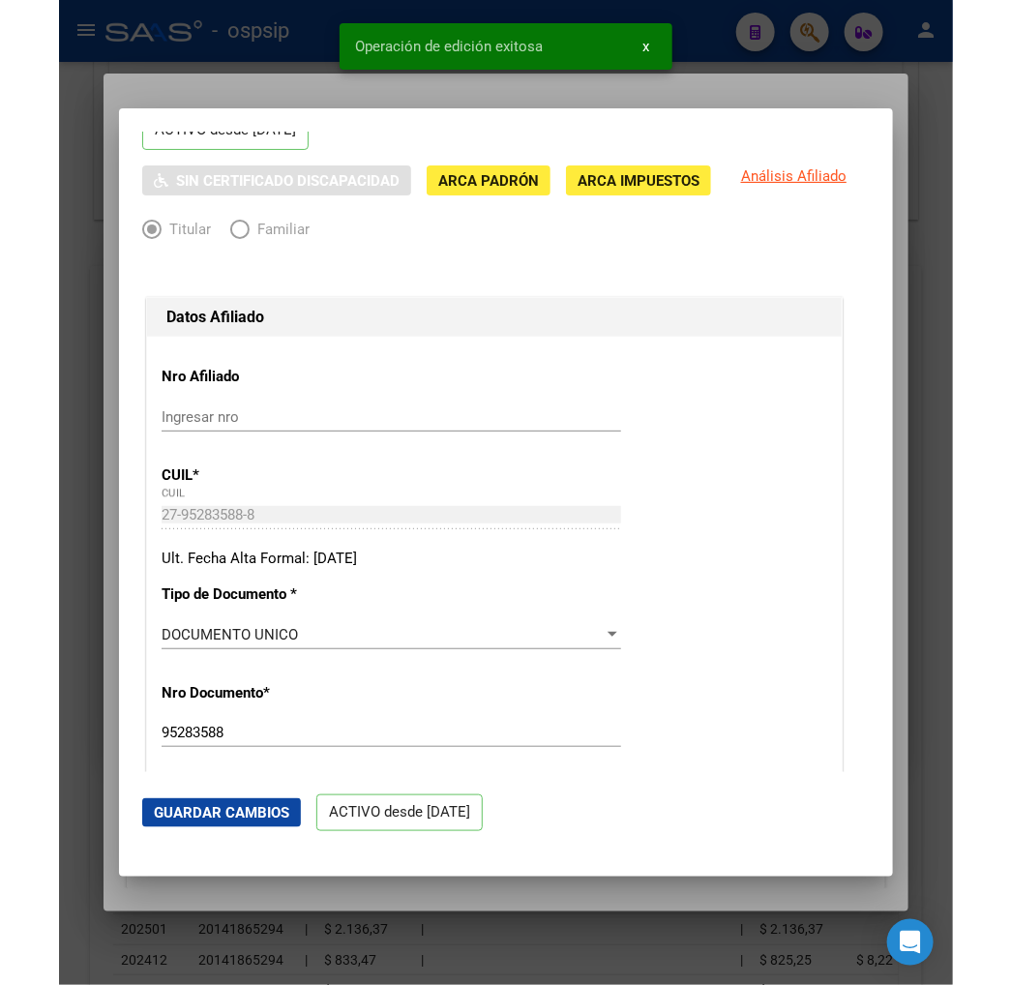
scroll to position [0, 0]
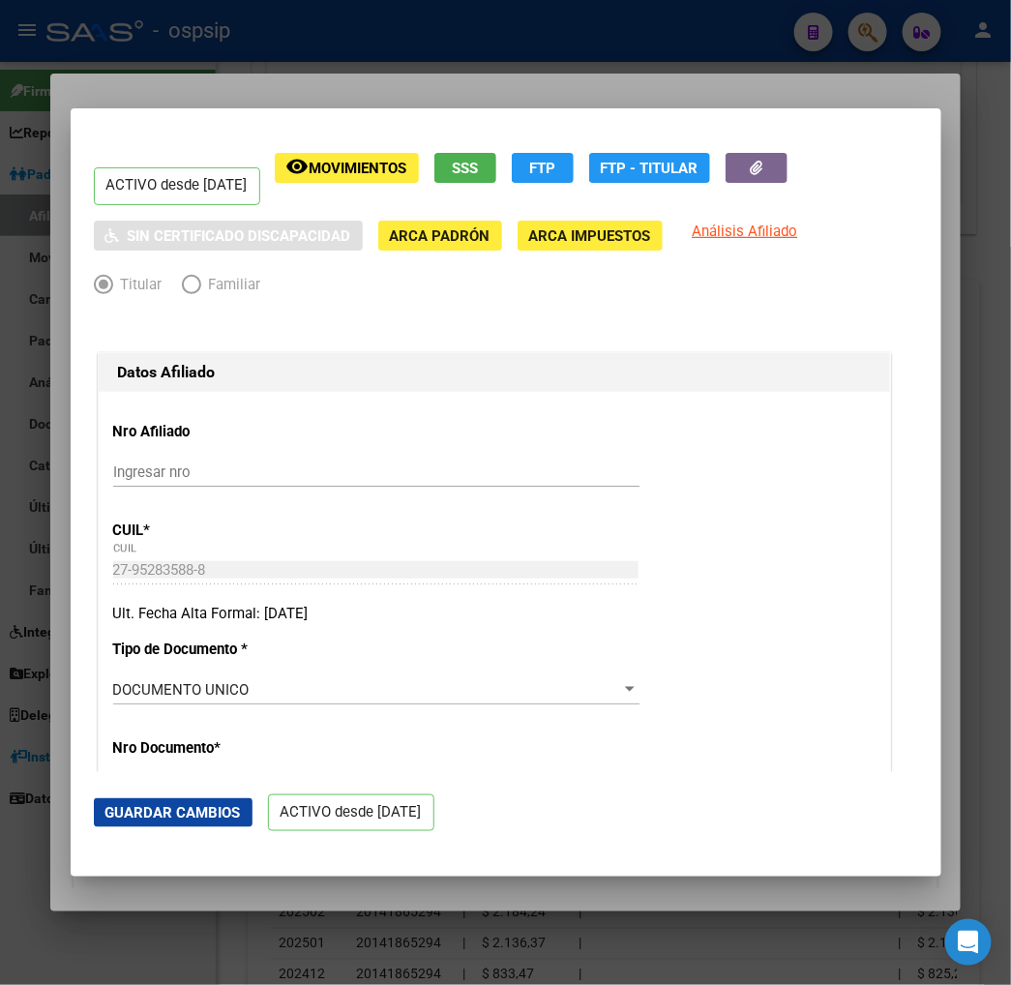
click at [872, 32] on div at bounding box center [505, 492] width 1011 height 985
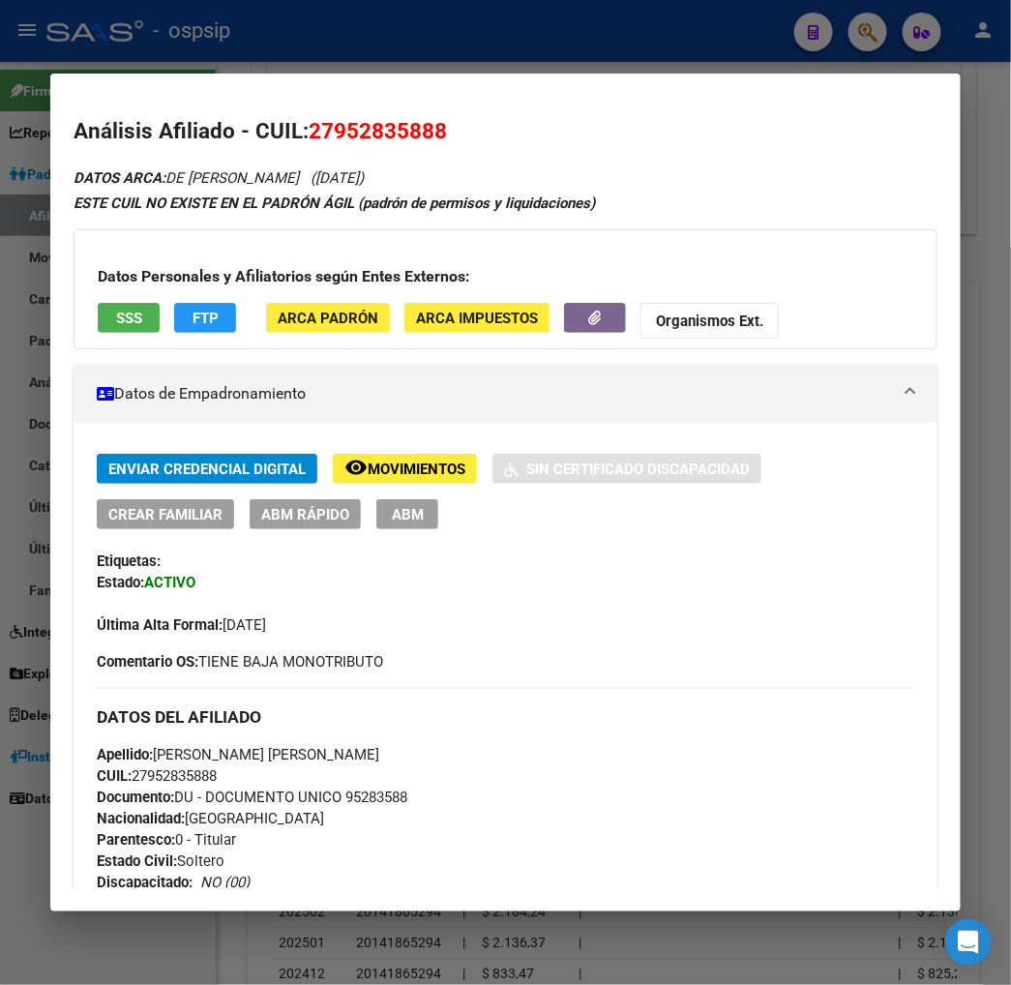
click at [859, 29] on div at bounding box center [505, 492] width 1011 height 985
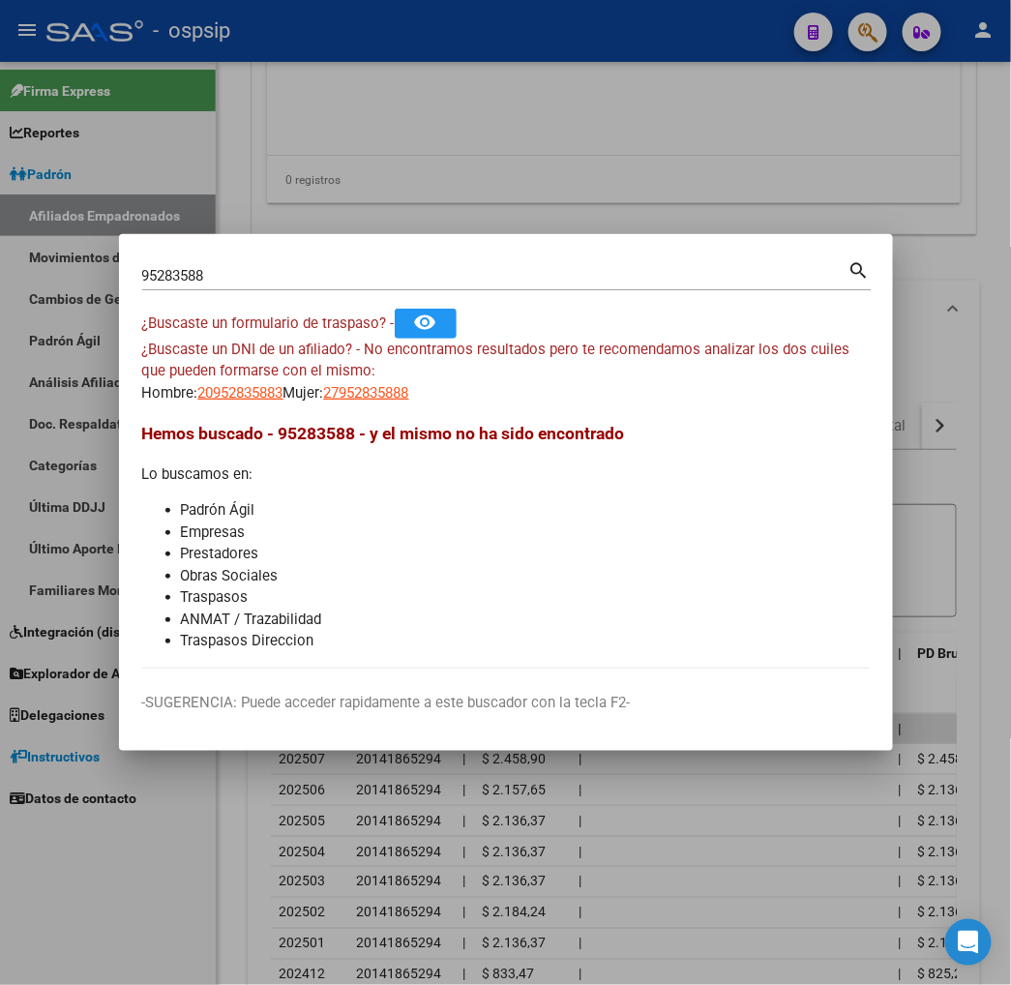
click at [180, 286] on div "95283588 Buscar (apellido, dni, cuil, nro traspaso, cuit, obra social)" at bounding box center [495, 275] width 707 height 29
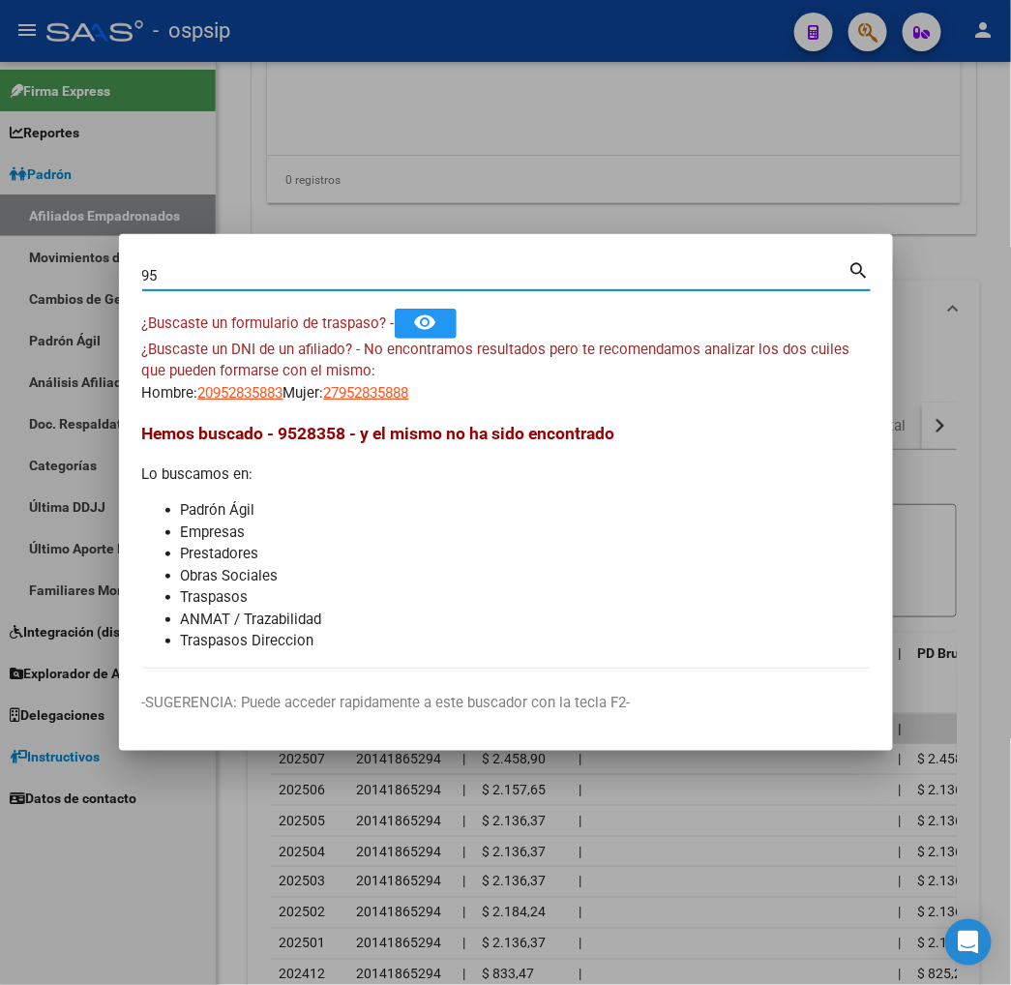
type input "9"
type input "17804431"
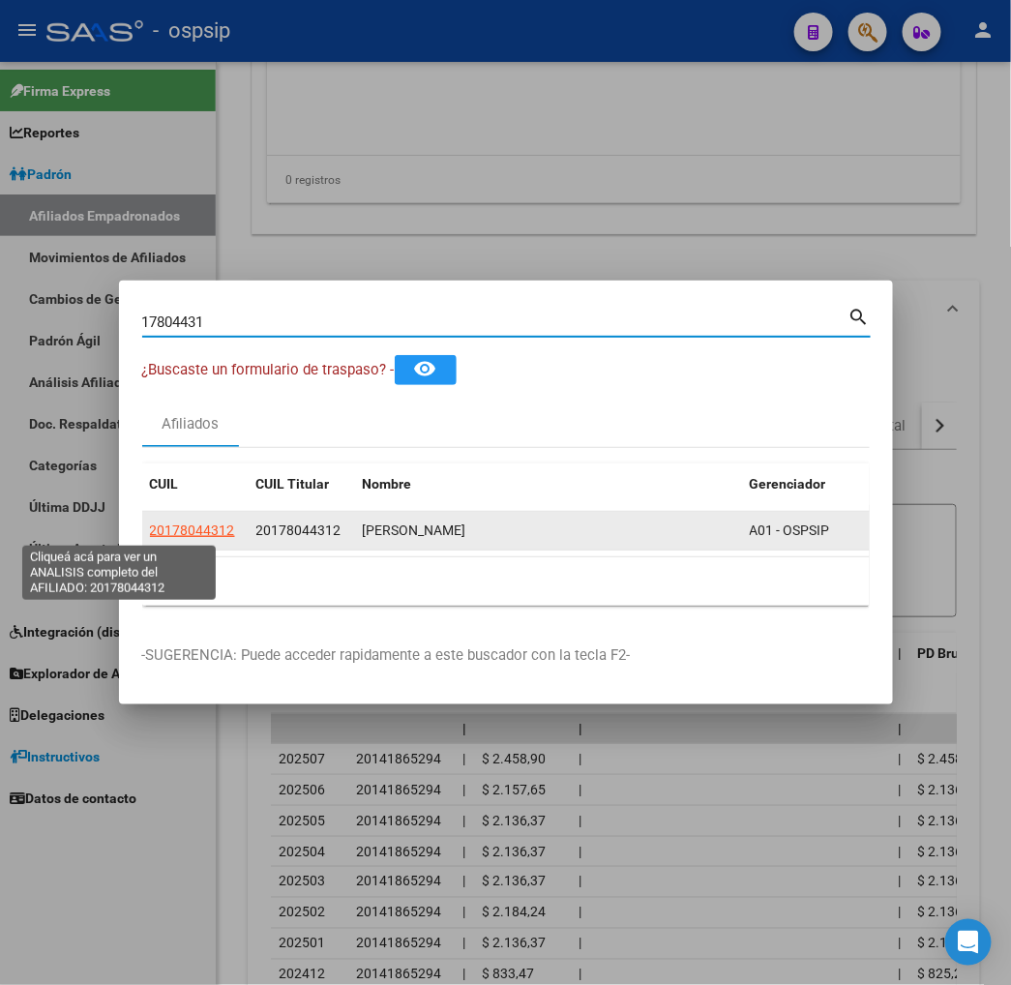
click at [150, 529] on span "20178044312" at bounding box center [192, 530] width 85 height 15
type textarea "20178044312"
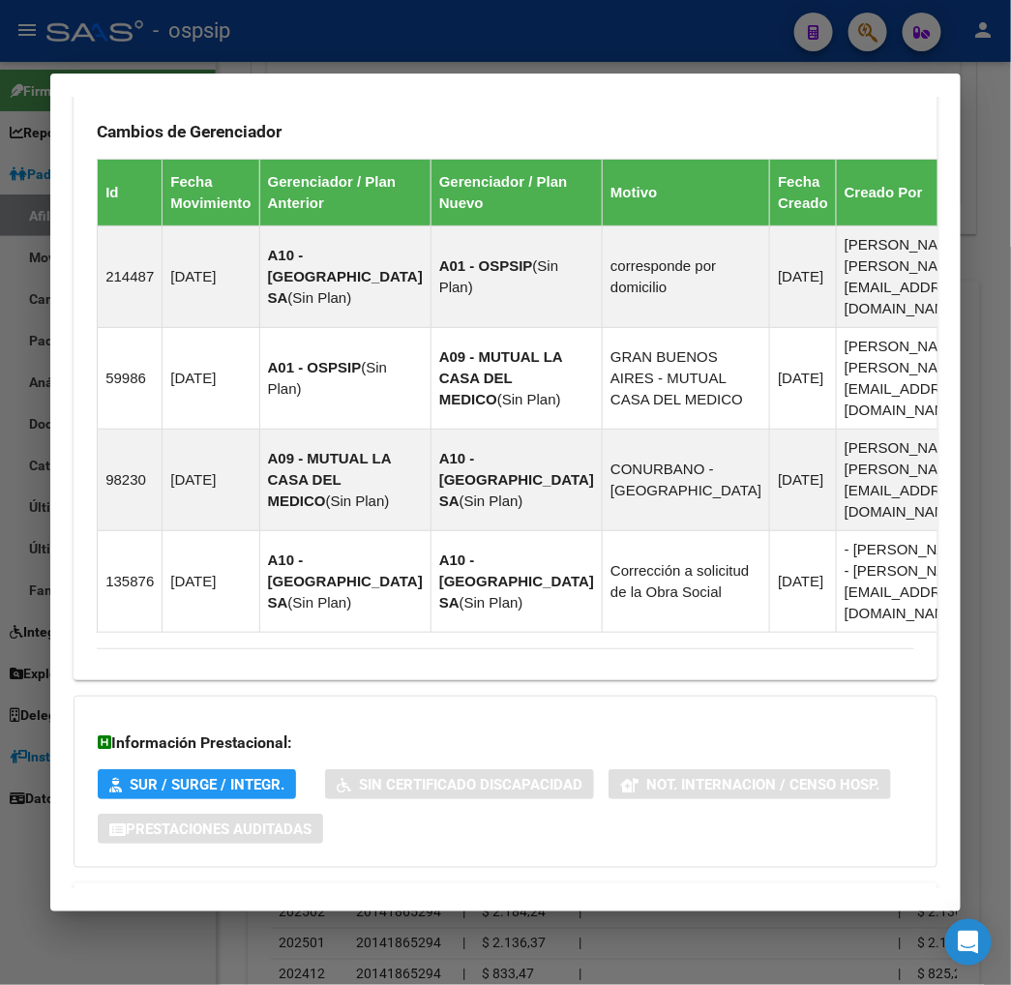
scroll to position [1408, 0]
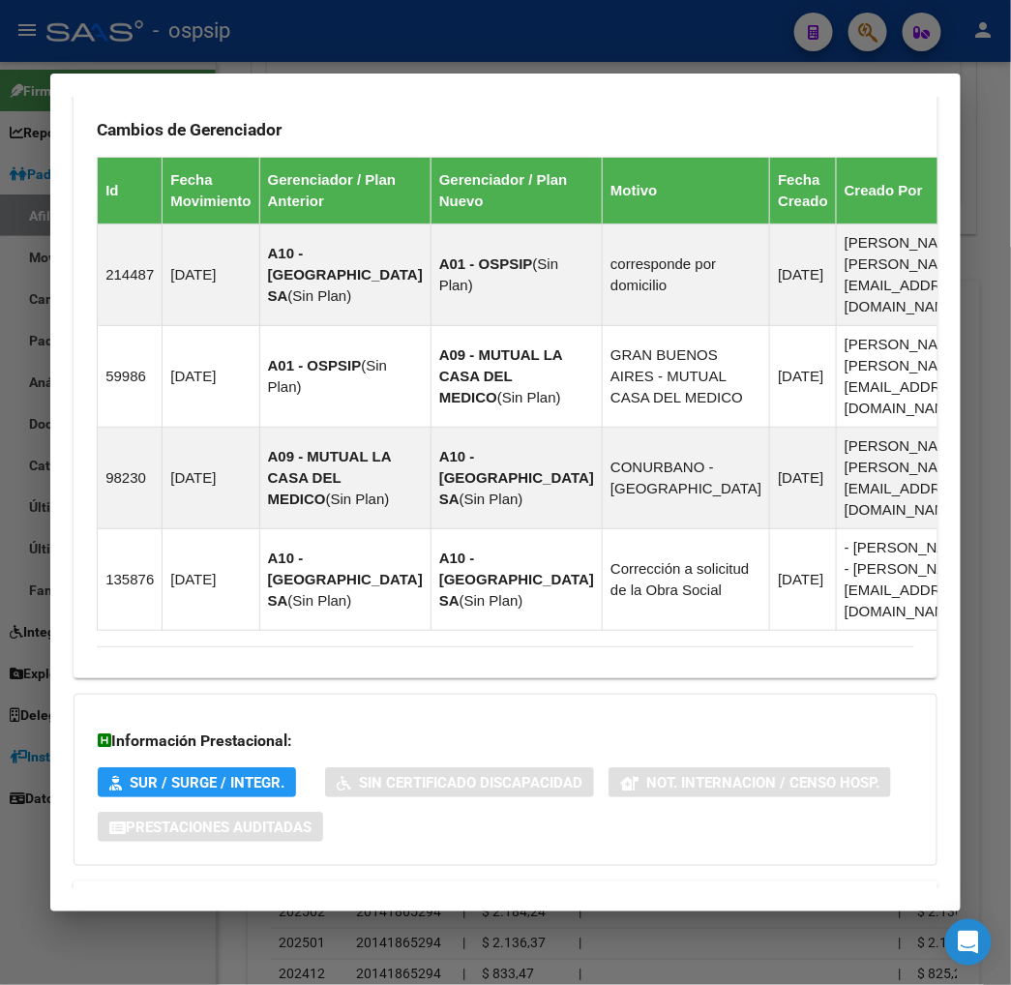
click at [291, 895] on span "Aportes y Contribuciones del Afiliado: 20178044312" at bounding box center [307, 904] width 363 height 18
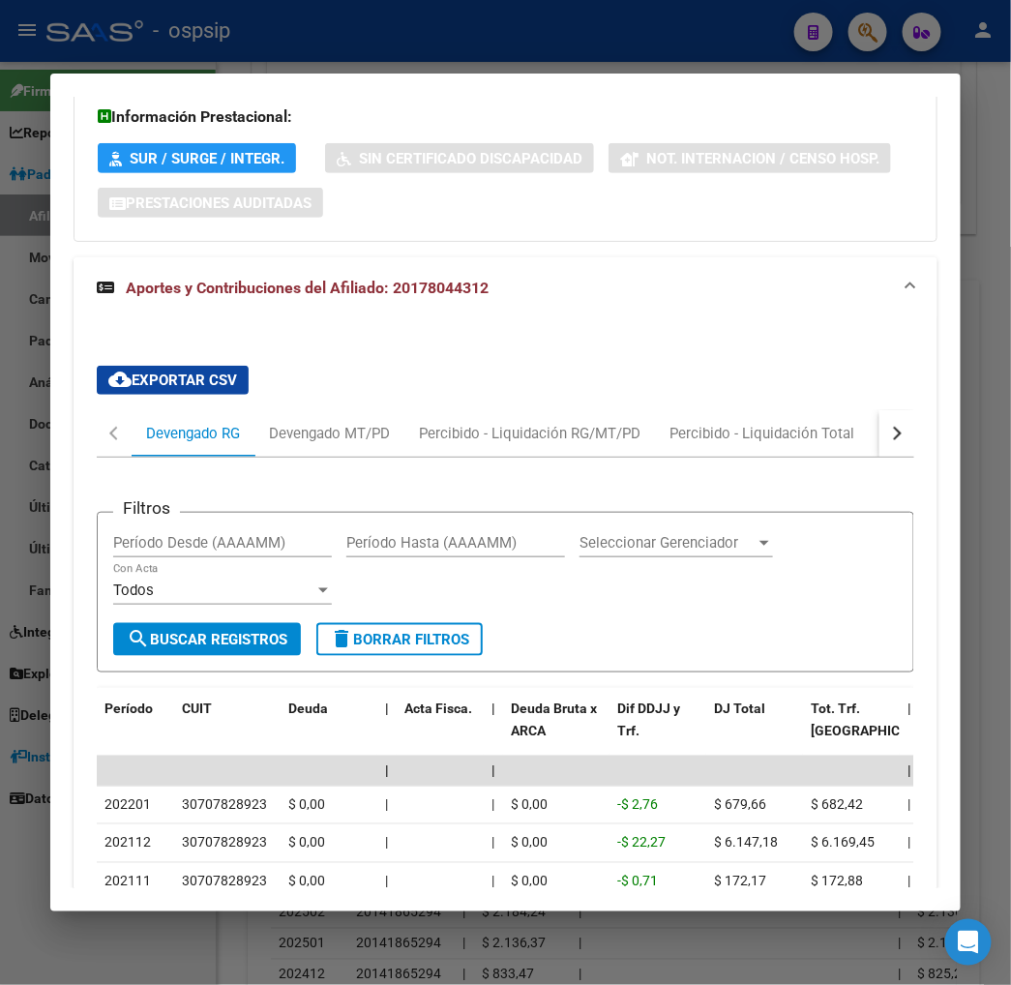
scroll to position [2059, 0]
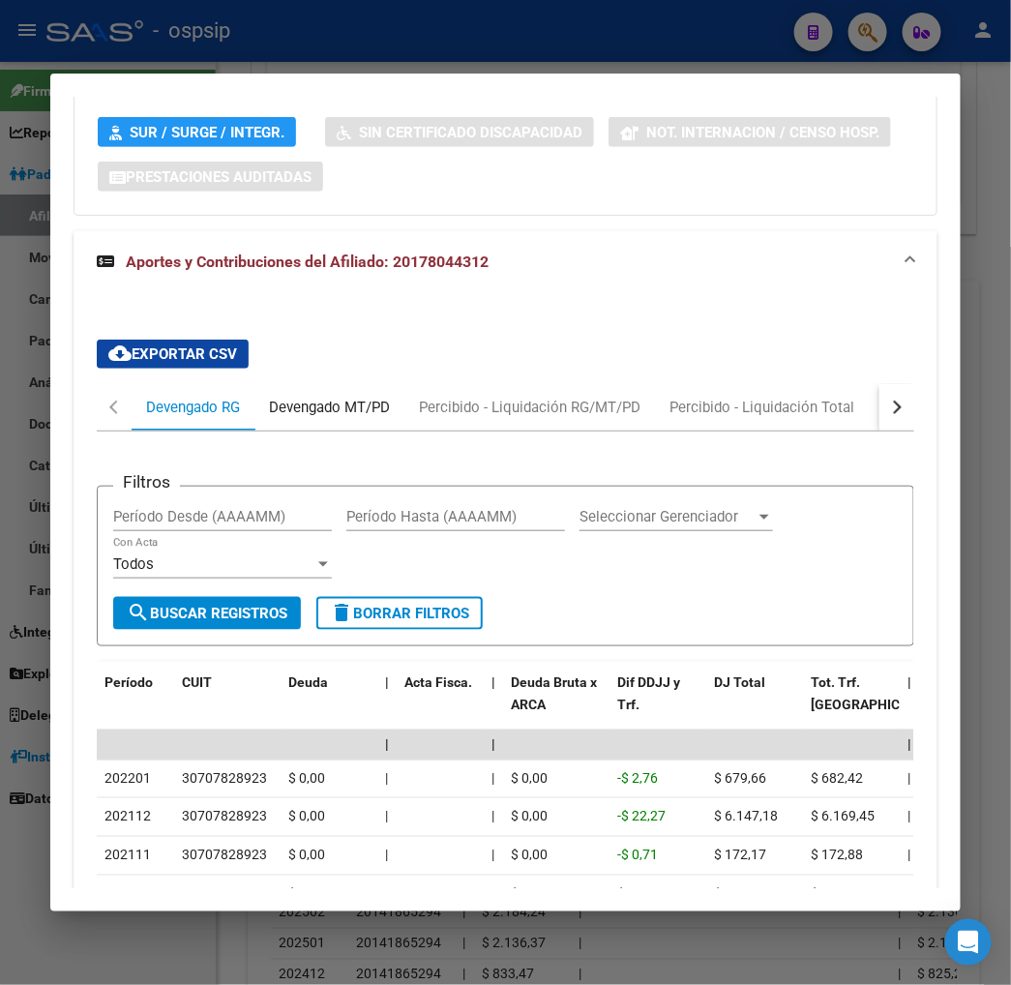
click at [284, 397] on div "Devengado MT/PD" at bounding box center [329, 407] width 121 height 21
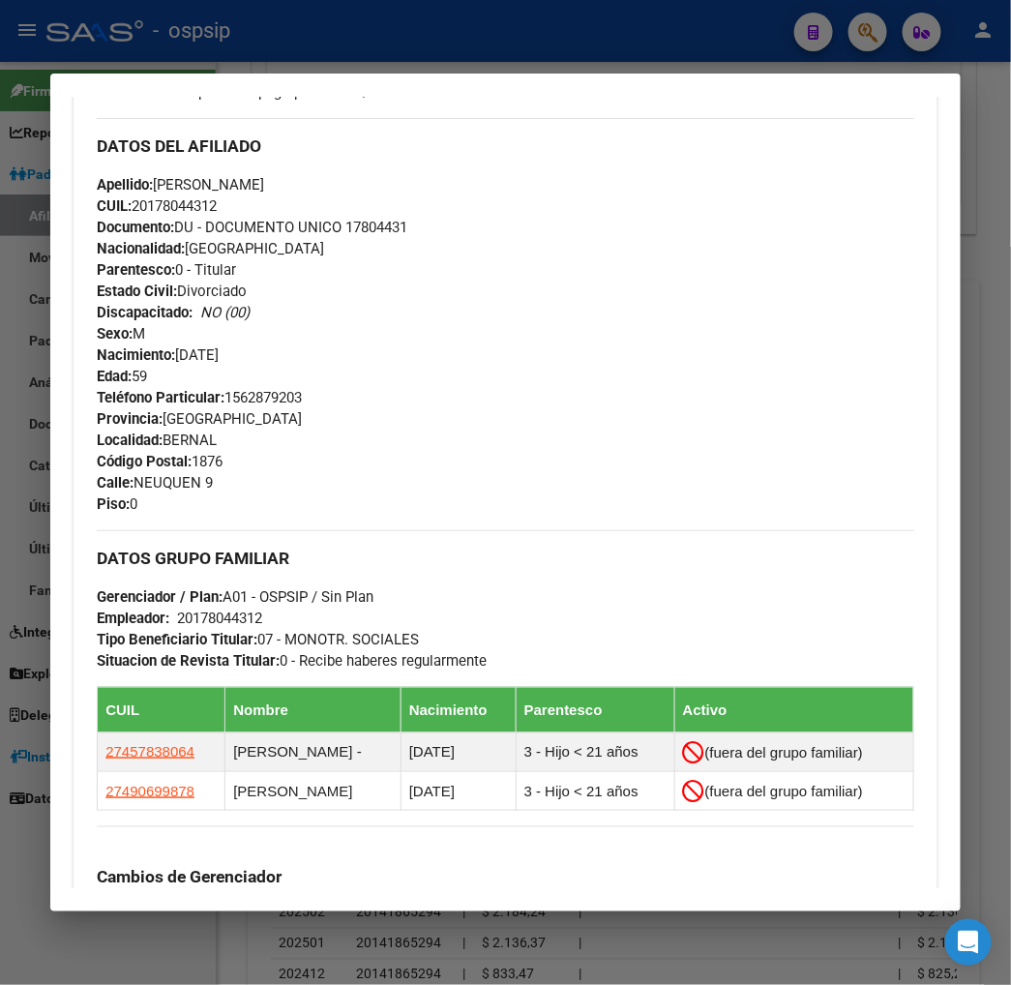
scroll to position [230, 0]
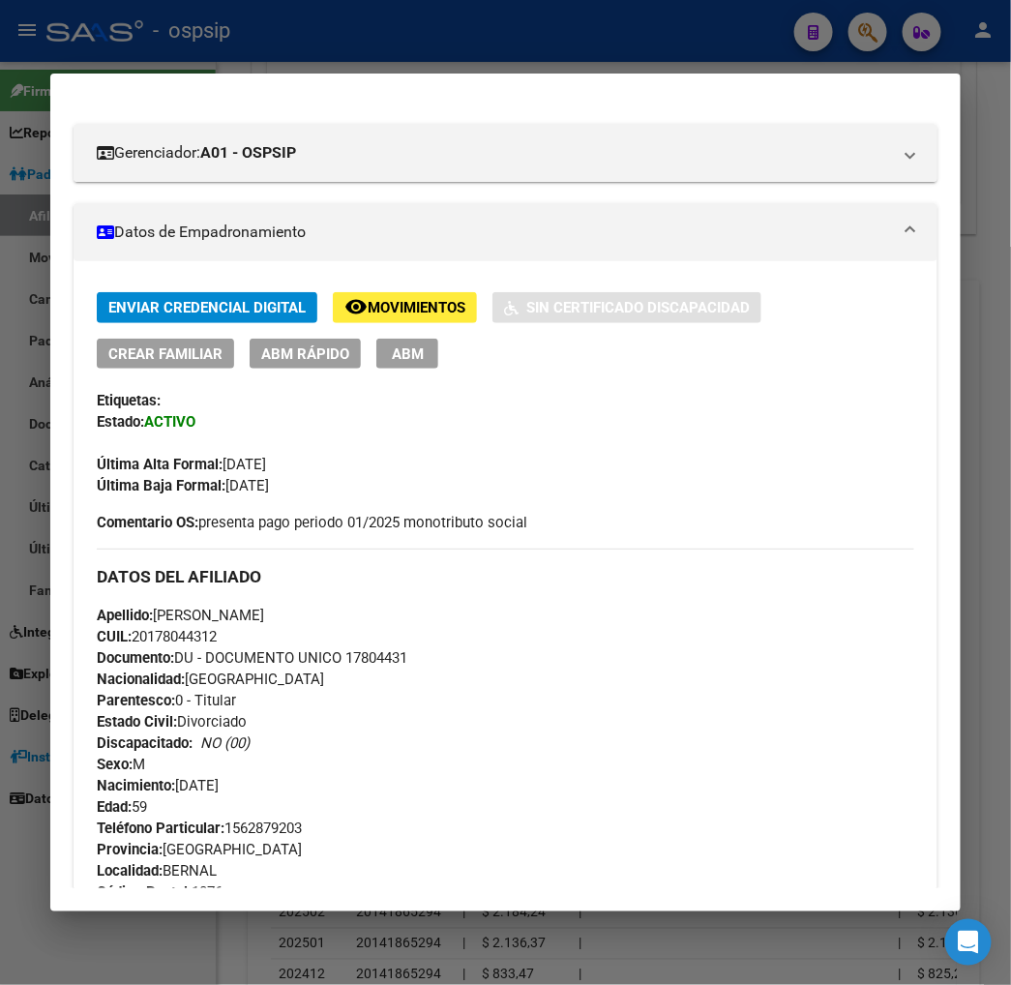
click at [581, 506] on div "Enviar Credencial Digital remove_red_eye Movimientos Sin Certificado Discapacid…" at bounding box center [506, 412] width 818 height 240
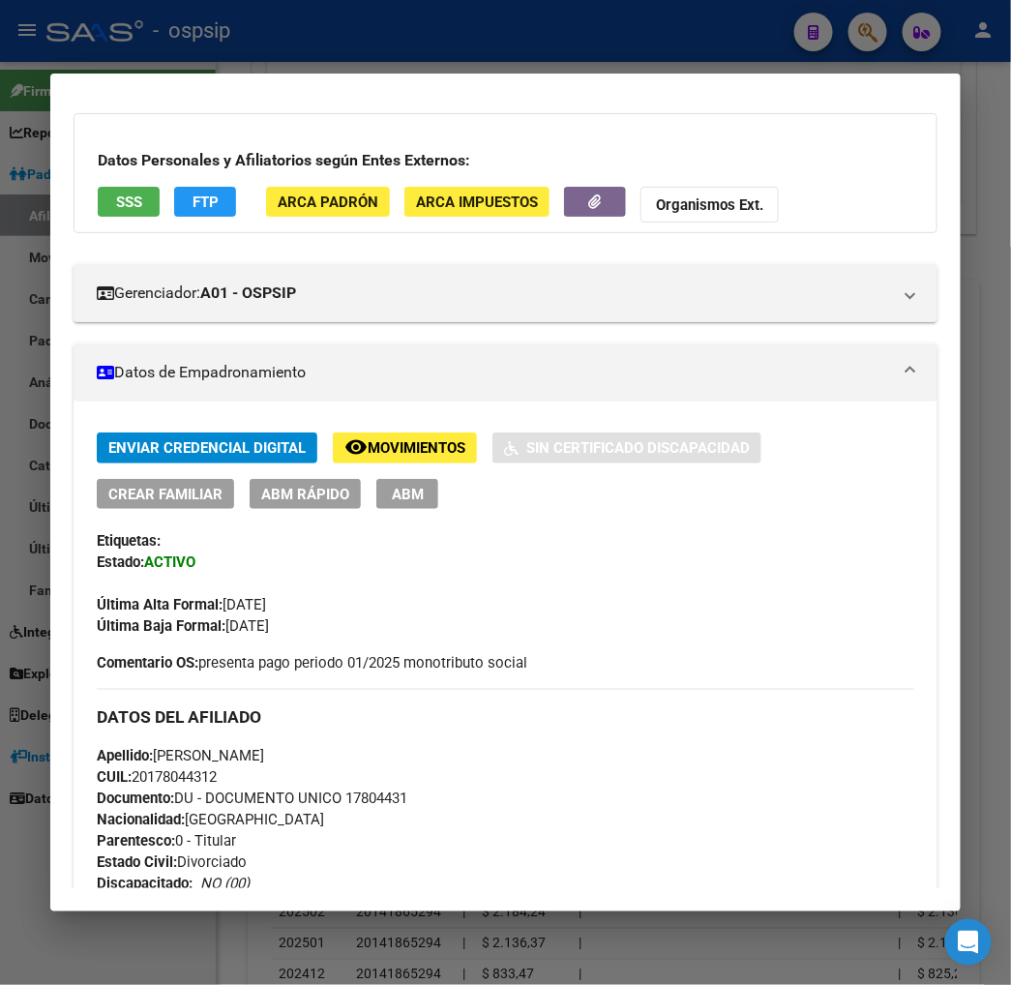
scroll to position [0, 0]
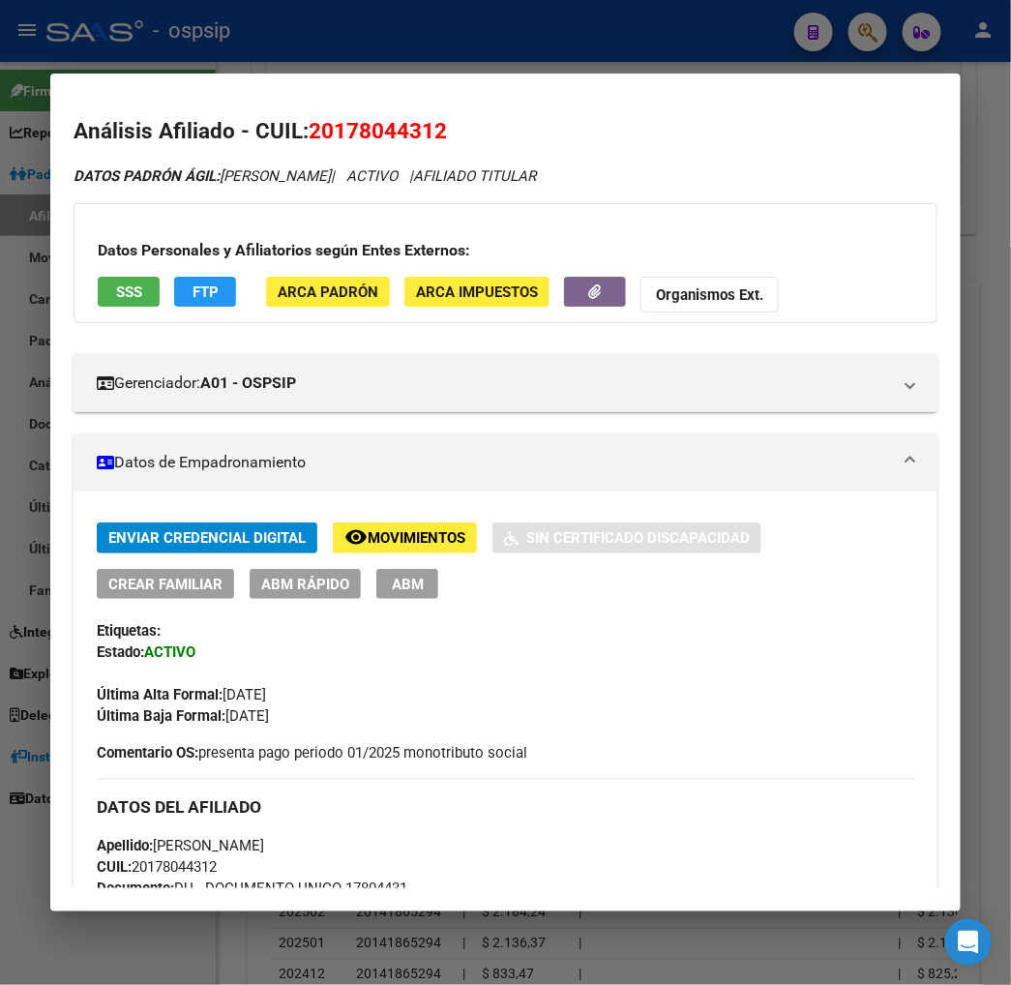
drag, startPoint x: 310, startPoint y: 137, endPoint x: 401, endPoint y: 121, distance: 92.5
click at [401, 121] on span "20178044312" at bounding box center [378, 130] width 138 height 25
copy span "17804431"
click at [882, 43] on div at bounding box center [505, 492] width 1011 height 985
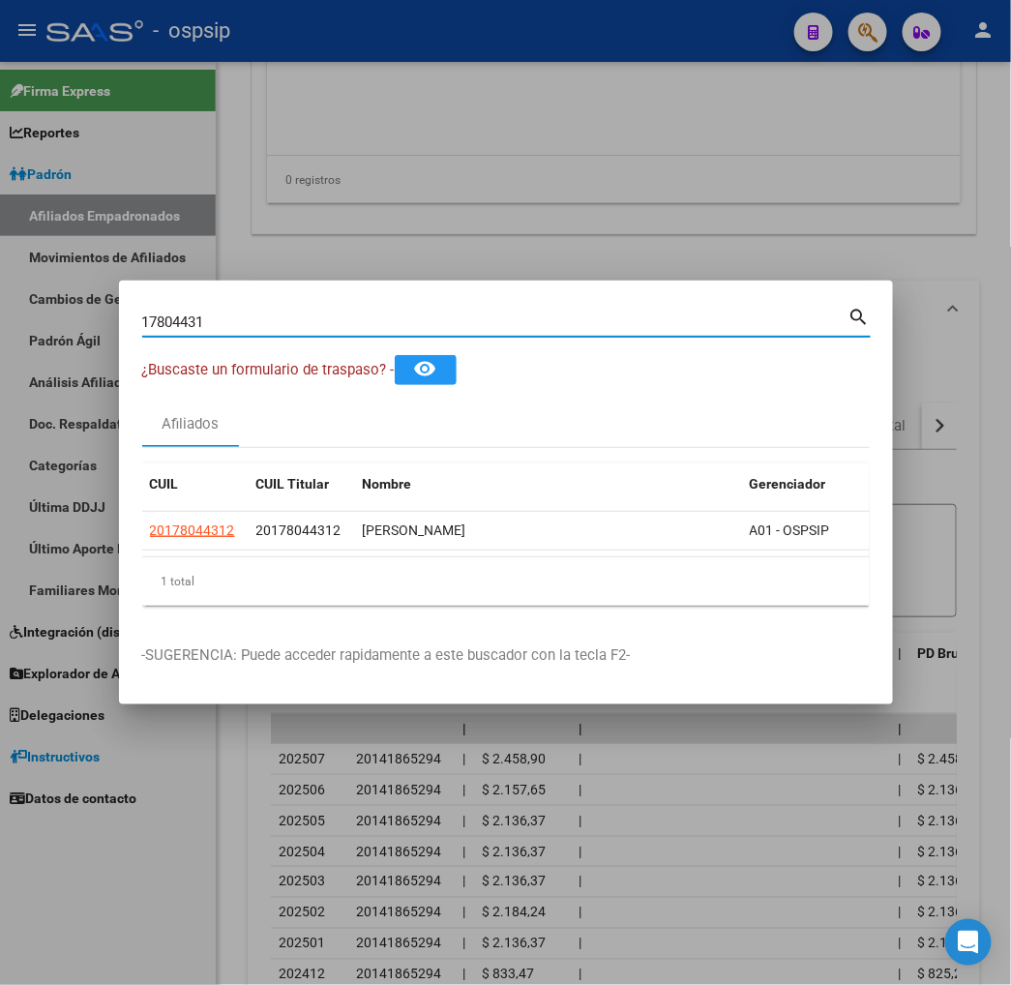
click at [161, 324] on input "17804431" at bounding box center [495, 322] width 707 height 17
type input "1"
type input "23022363"
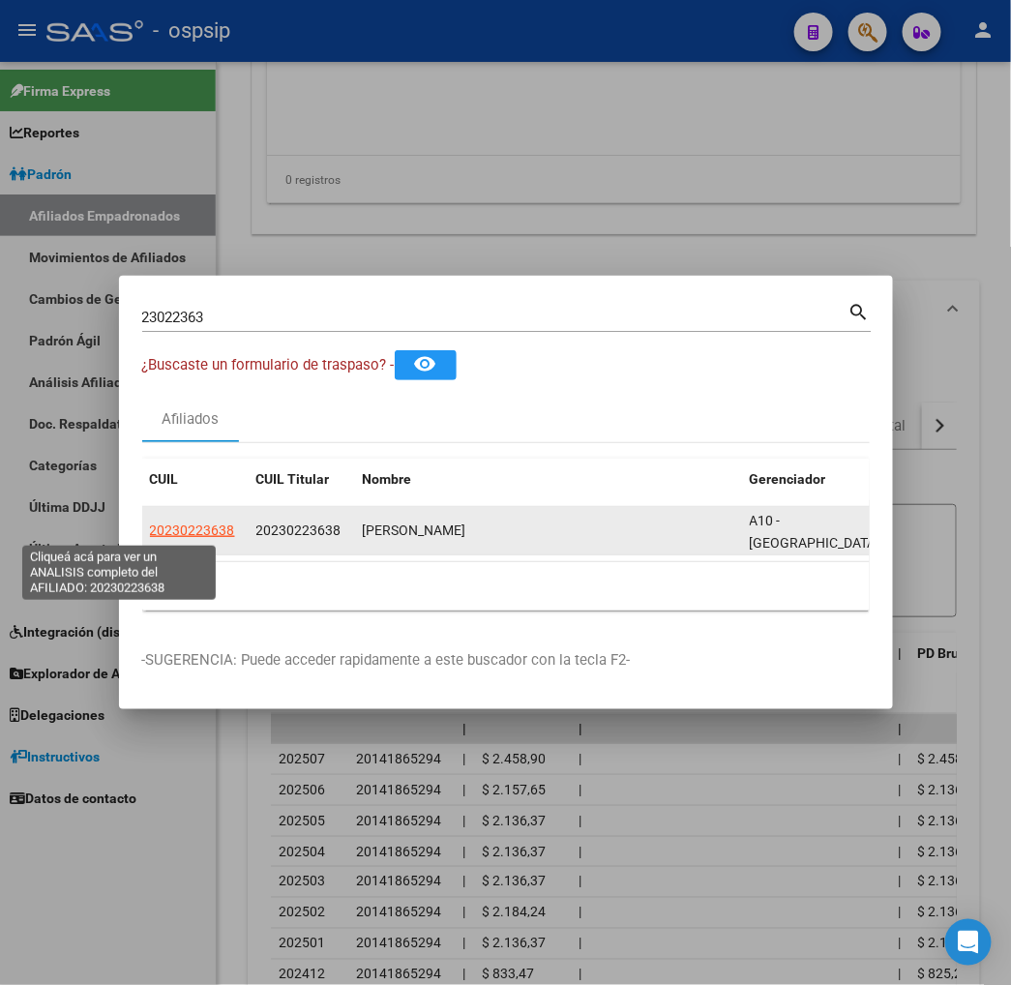
click at [150, 527] on span "20230223638" at bounding box center [192, 530] width 85 height 15
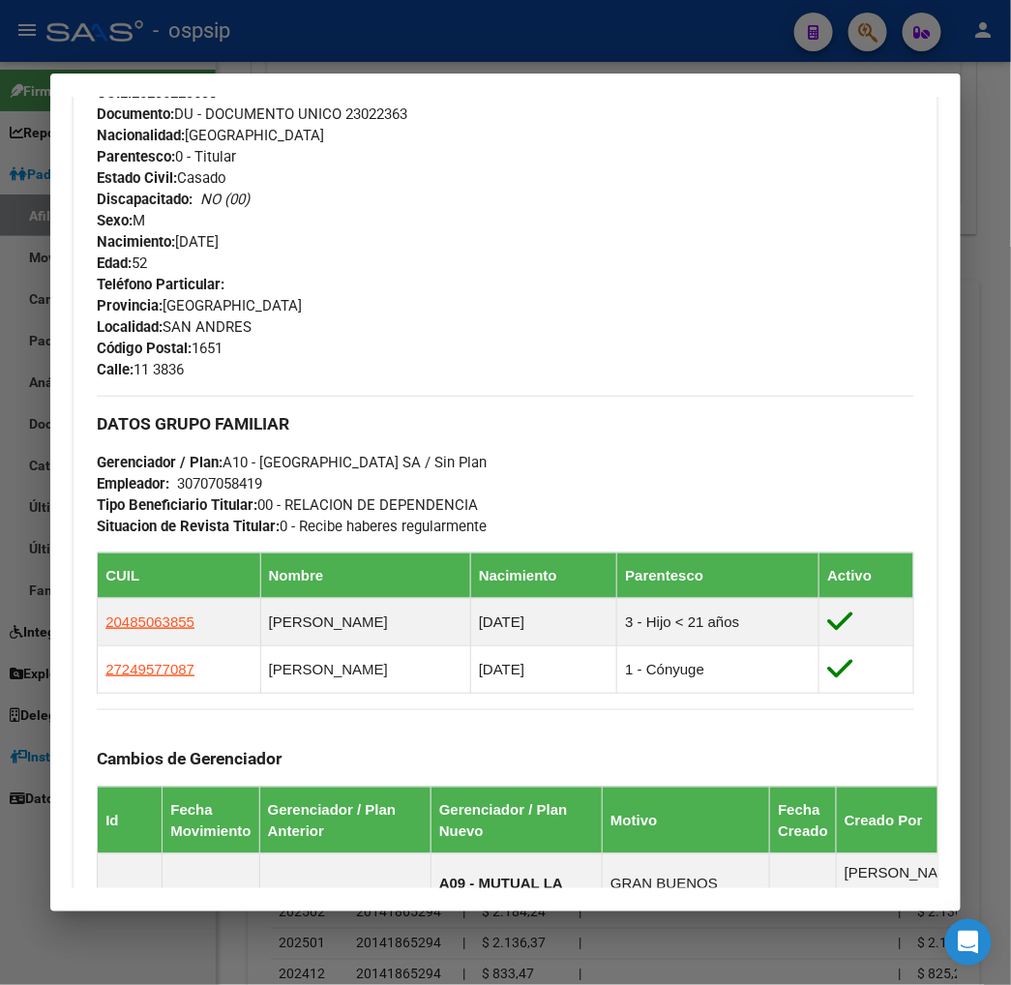
scroll to position [752, 0]
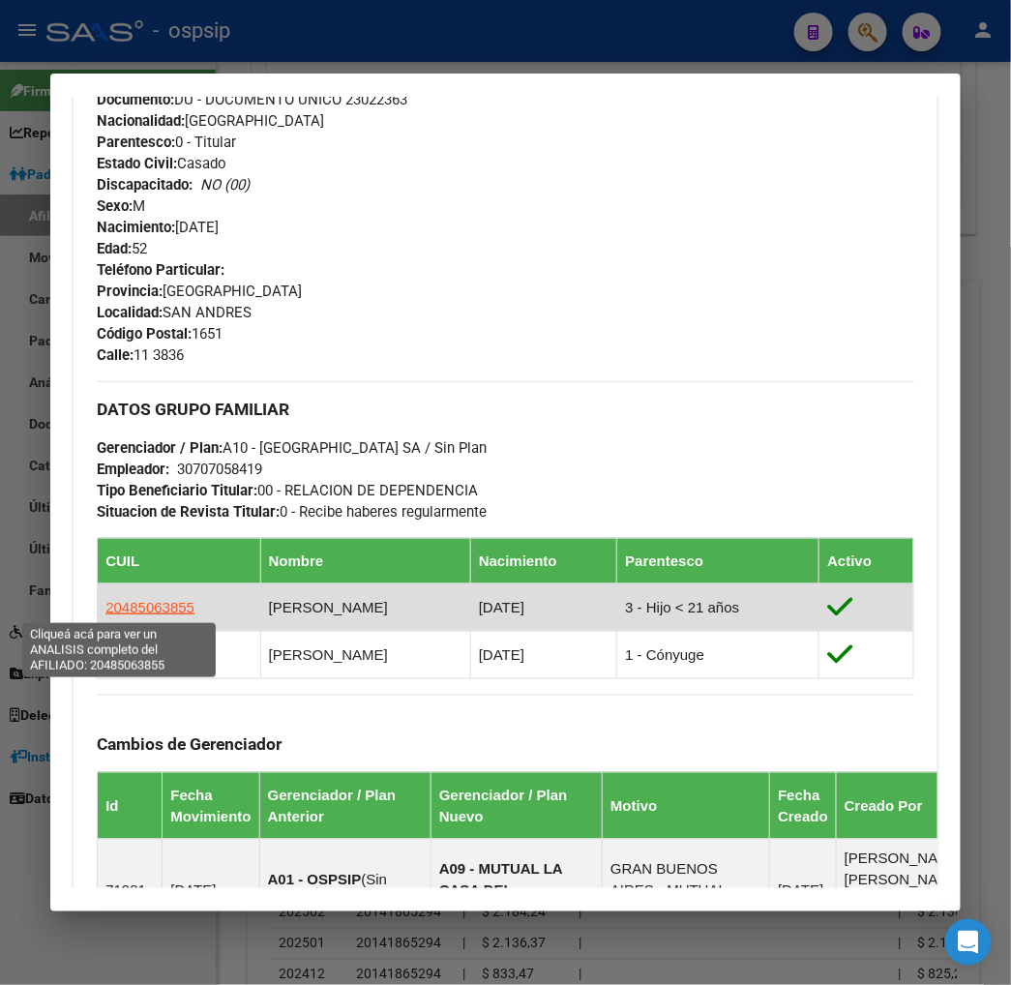
click at [119, 606] on span "20485063855" at bounding box center [149, 607] width 89 height 16
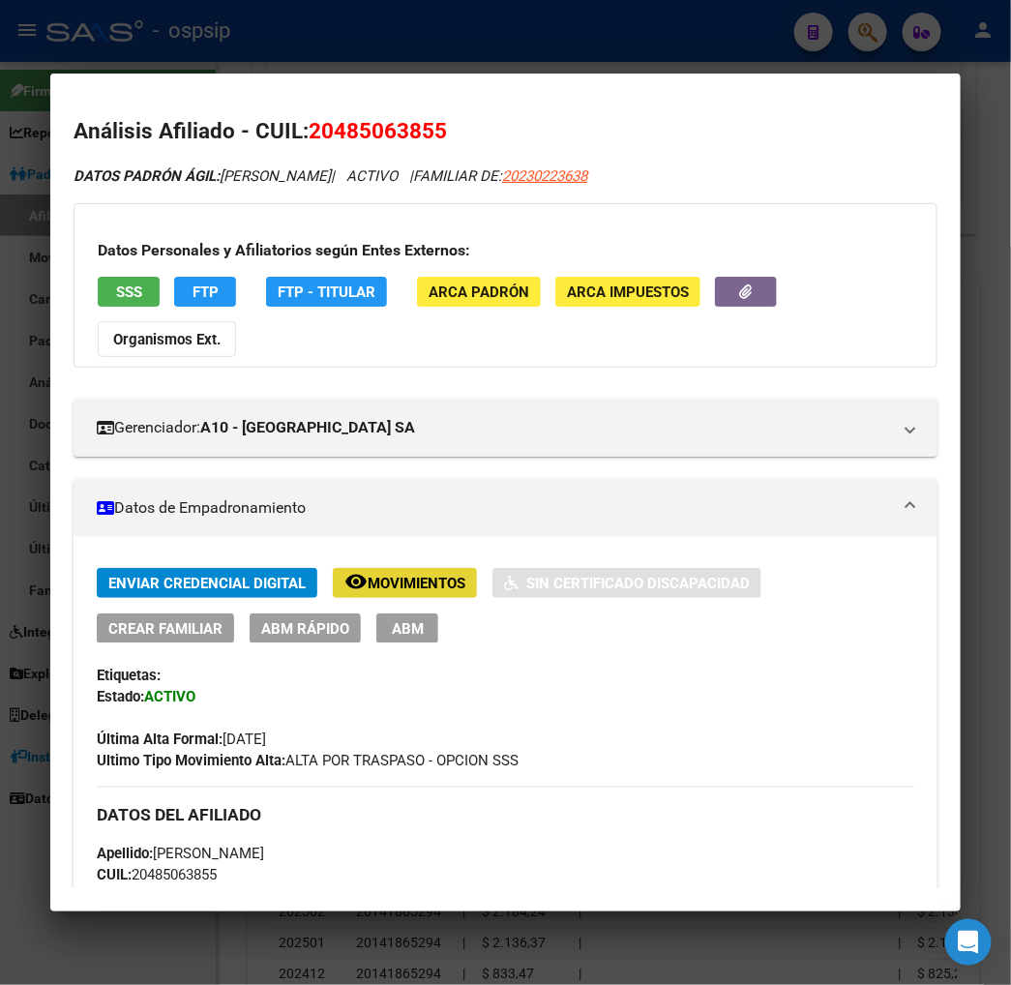
click at [368, 575] on span "Movimientos" at bounding box center [417, 583] width 98 height 17
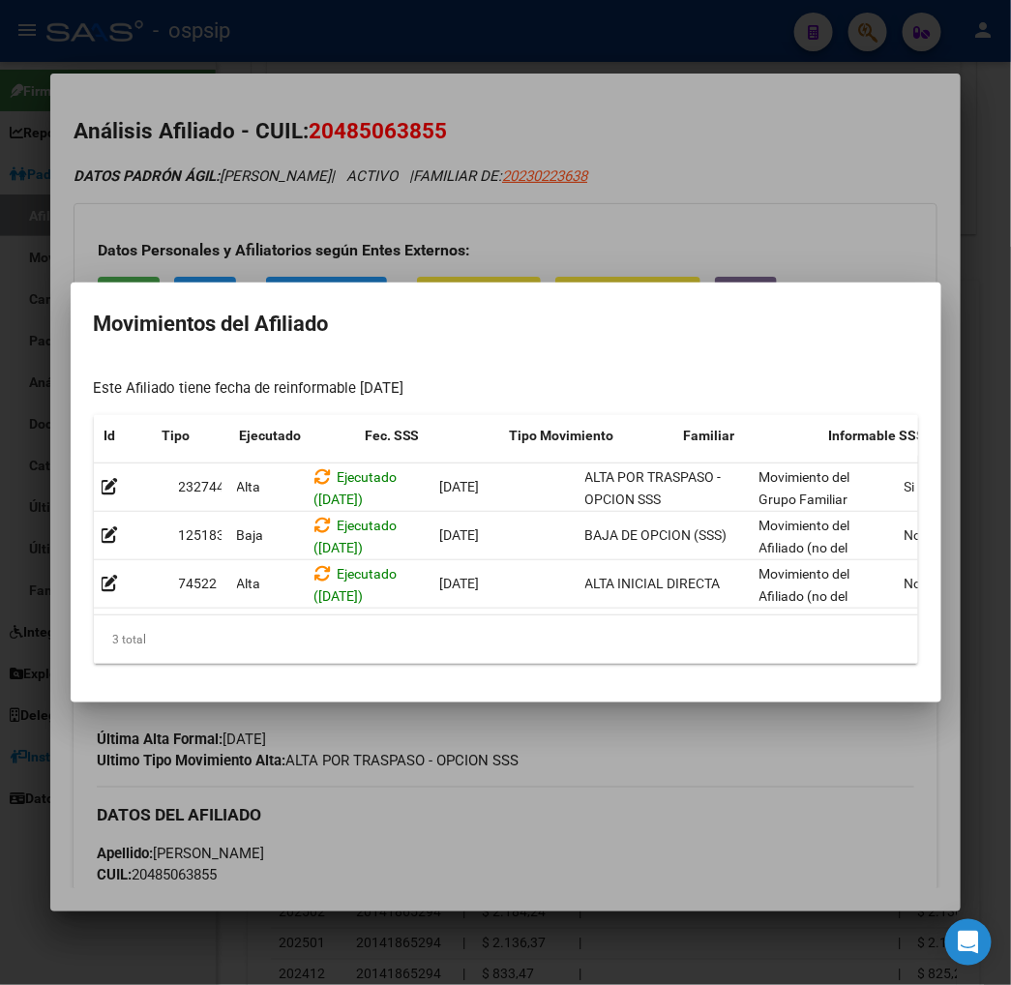
scroll to position [0, 302]
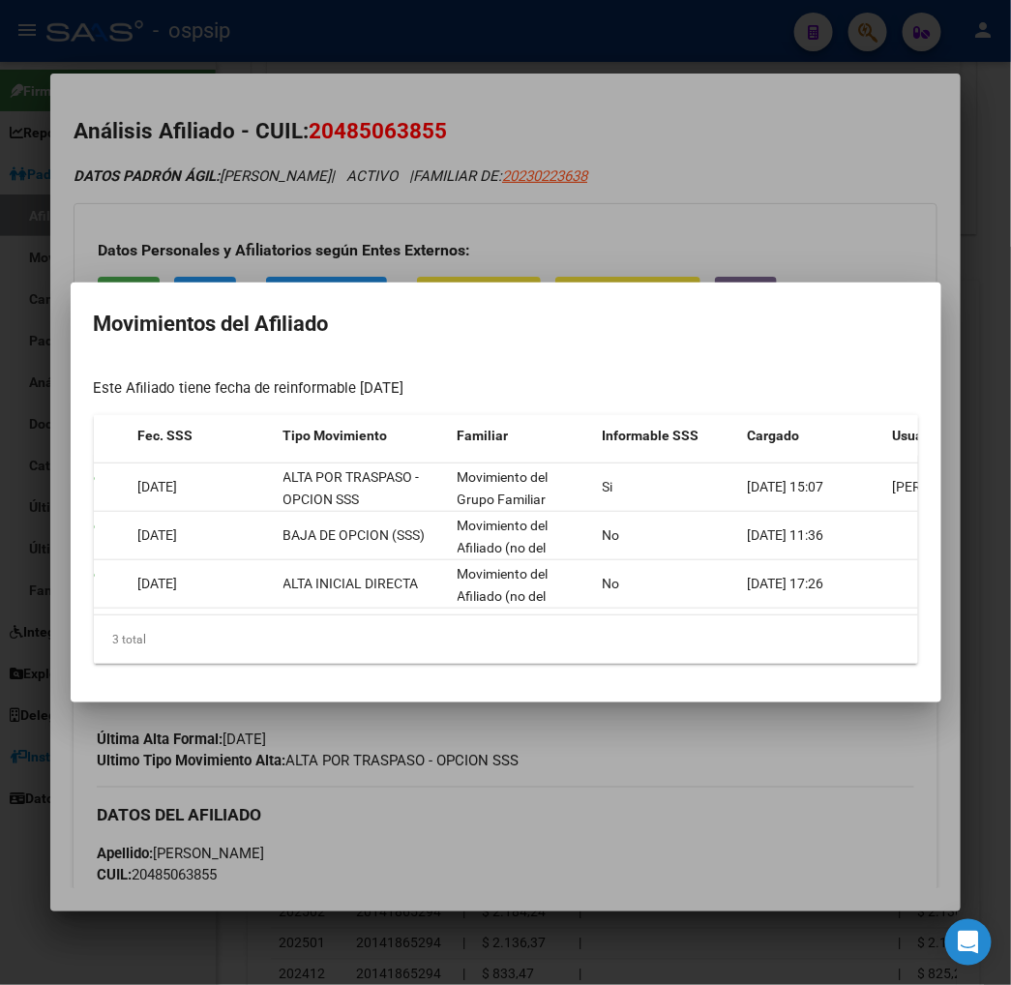
click at [682, 789] on div at bounding box center [505, 492] width 1011 height 985
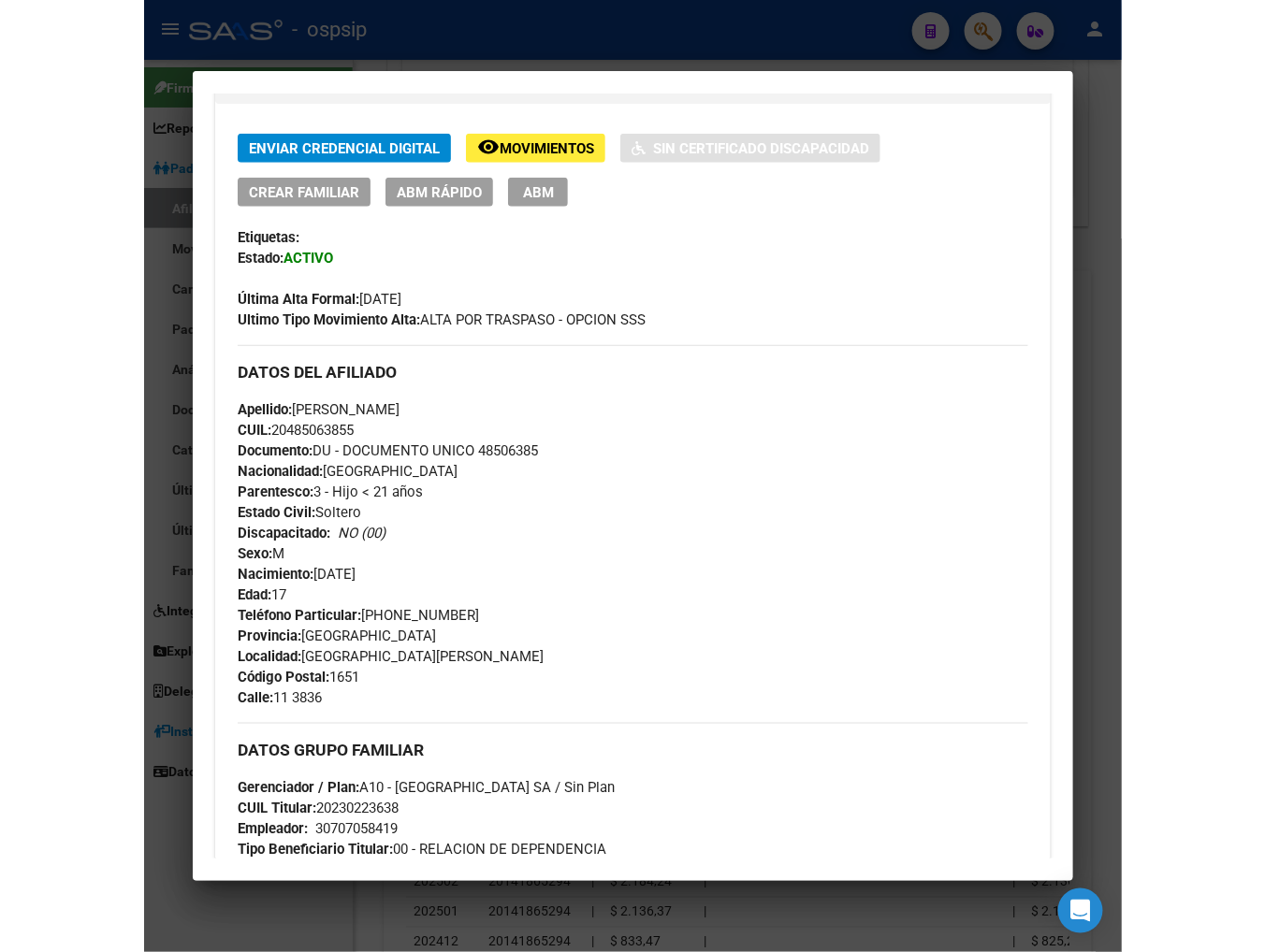
scroll to position [727, 0]
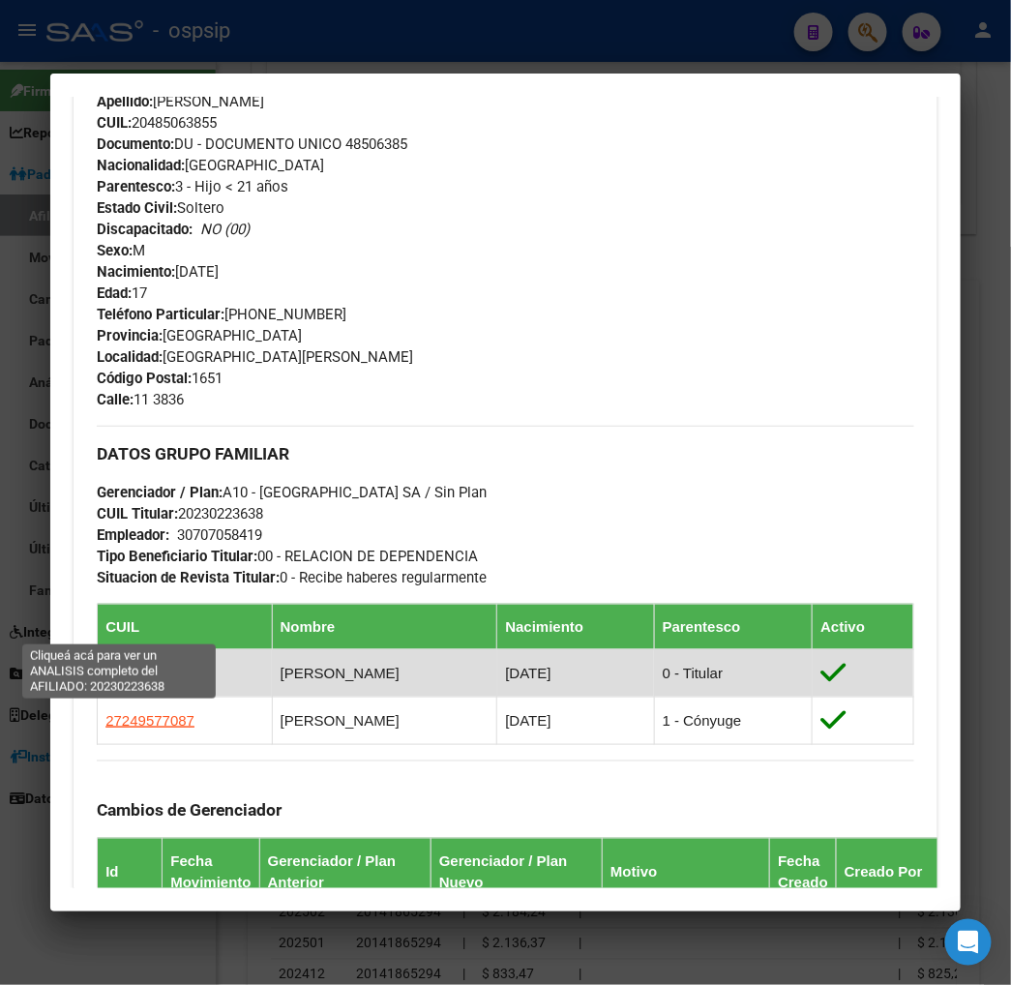
click at [140, 665] on span "20230223638" at bounding box center [149, 673] width 89 height 16
type textarea "20230223638"
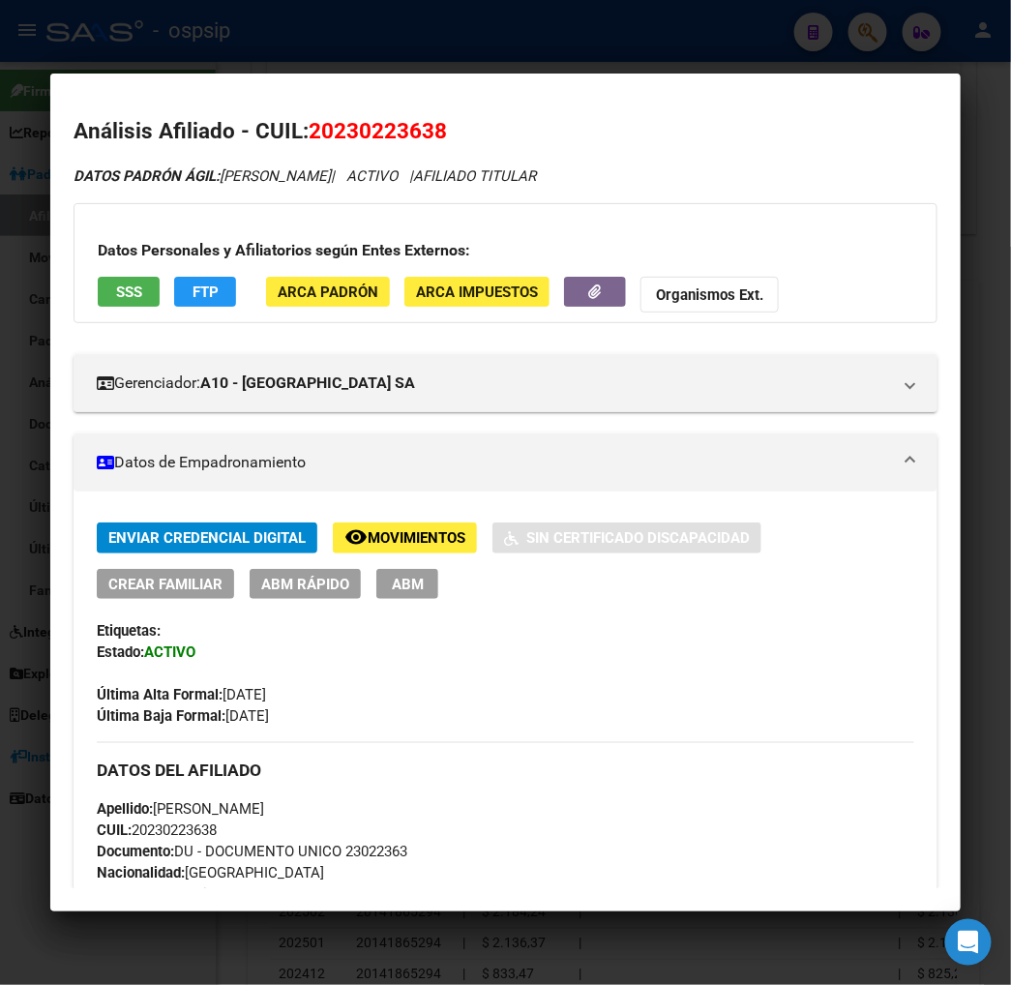
drag, startPoint x: 308, startPoint y: 126, endPoint x: 404, endPoint y: 139, distance: 96.8
click at [404, 139] on span "20230223638" at bounding box center [378, 130] width 138 height 25
copy span "23022363"
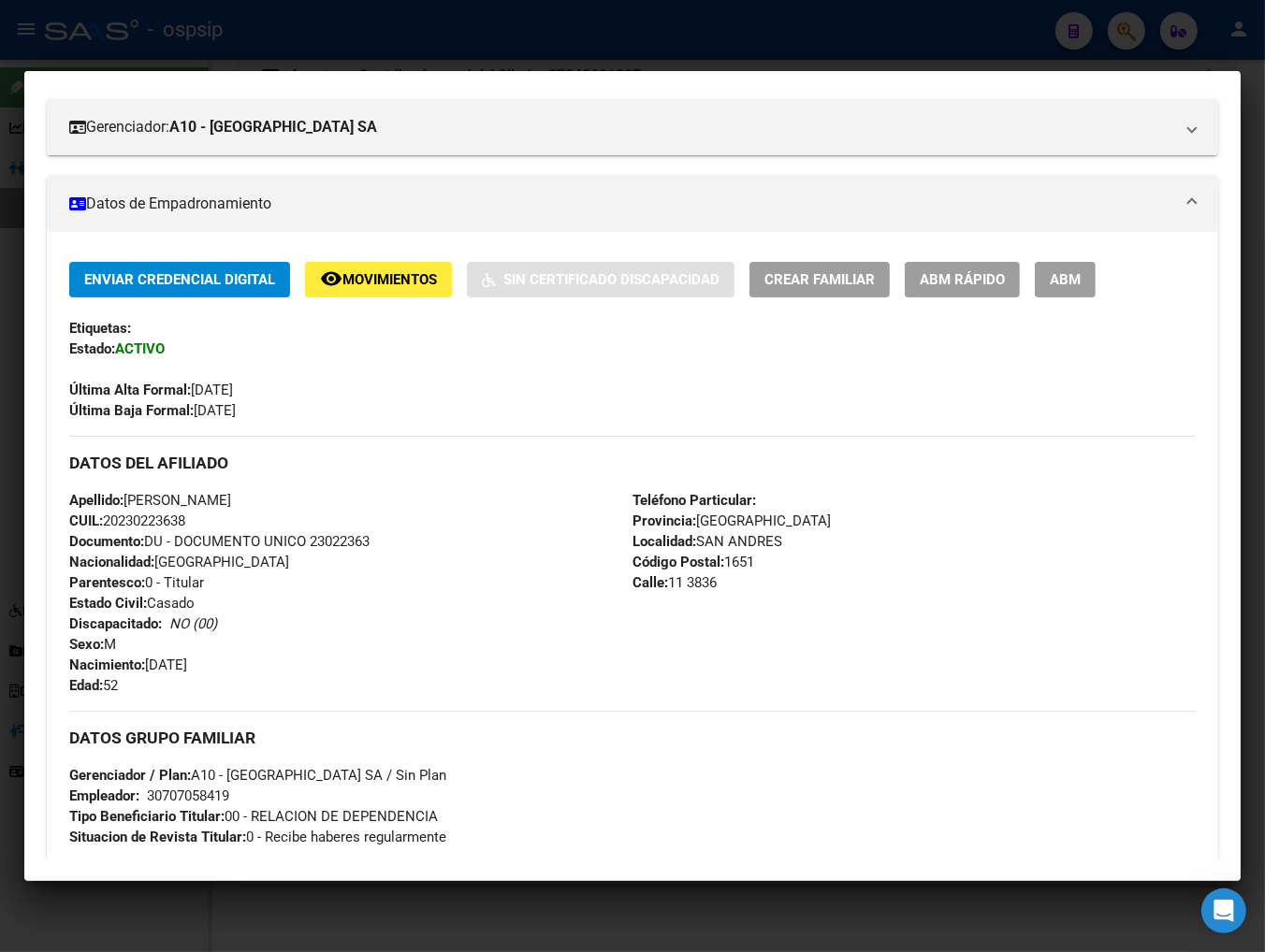
scroll to position [208, 0]
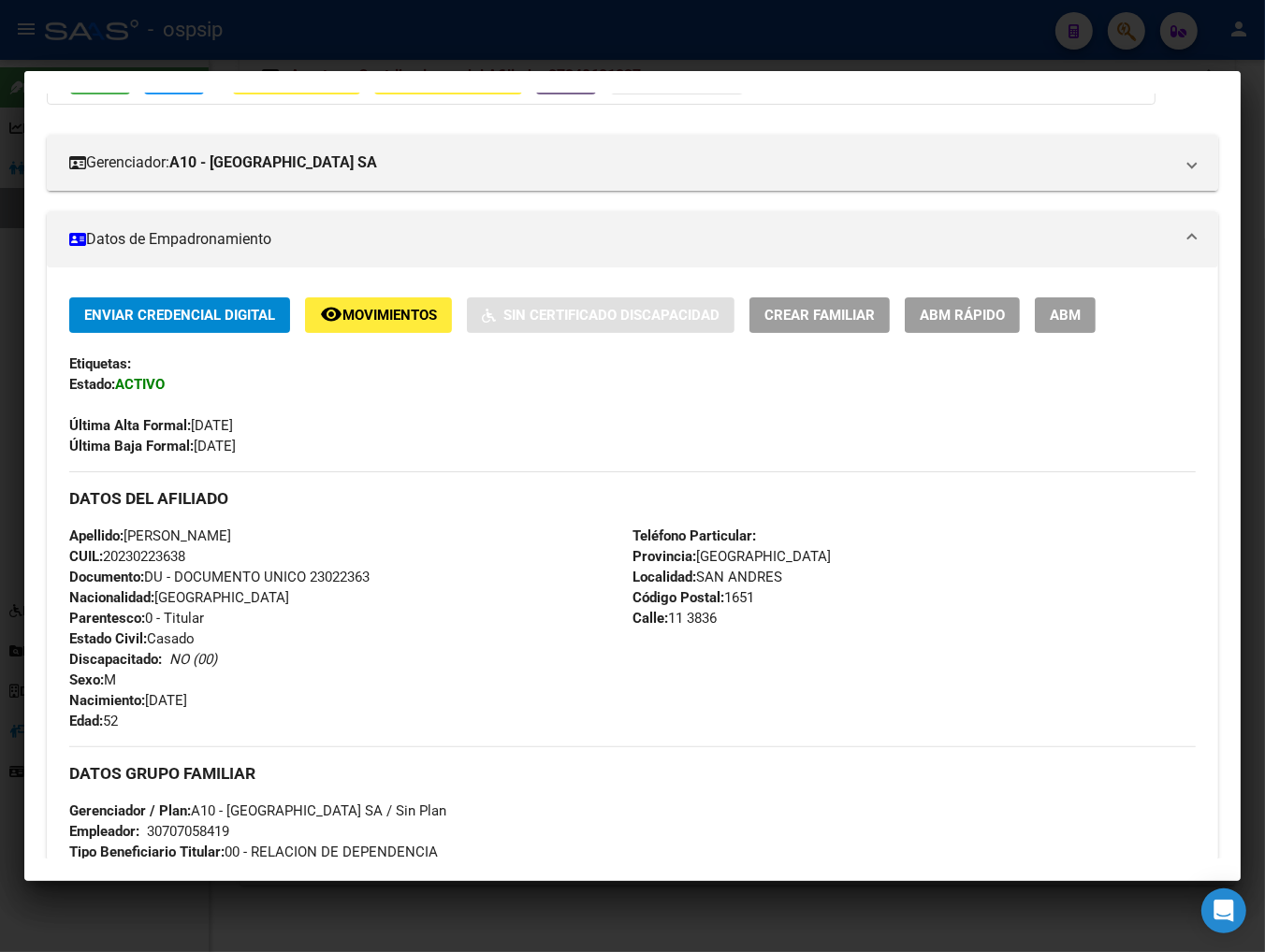
click at [369, 311] on span "Movimientos" at bounding box center [389, 315] width 95 height 16
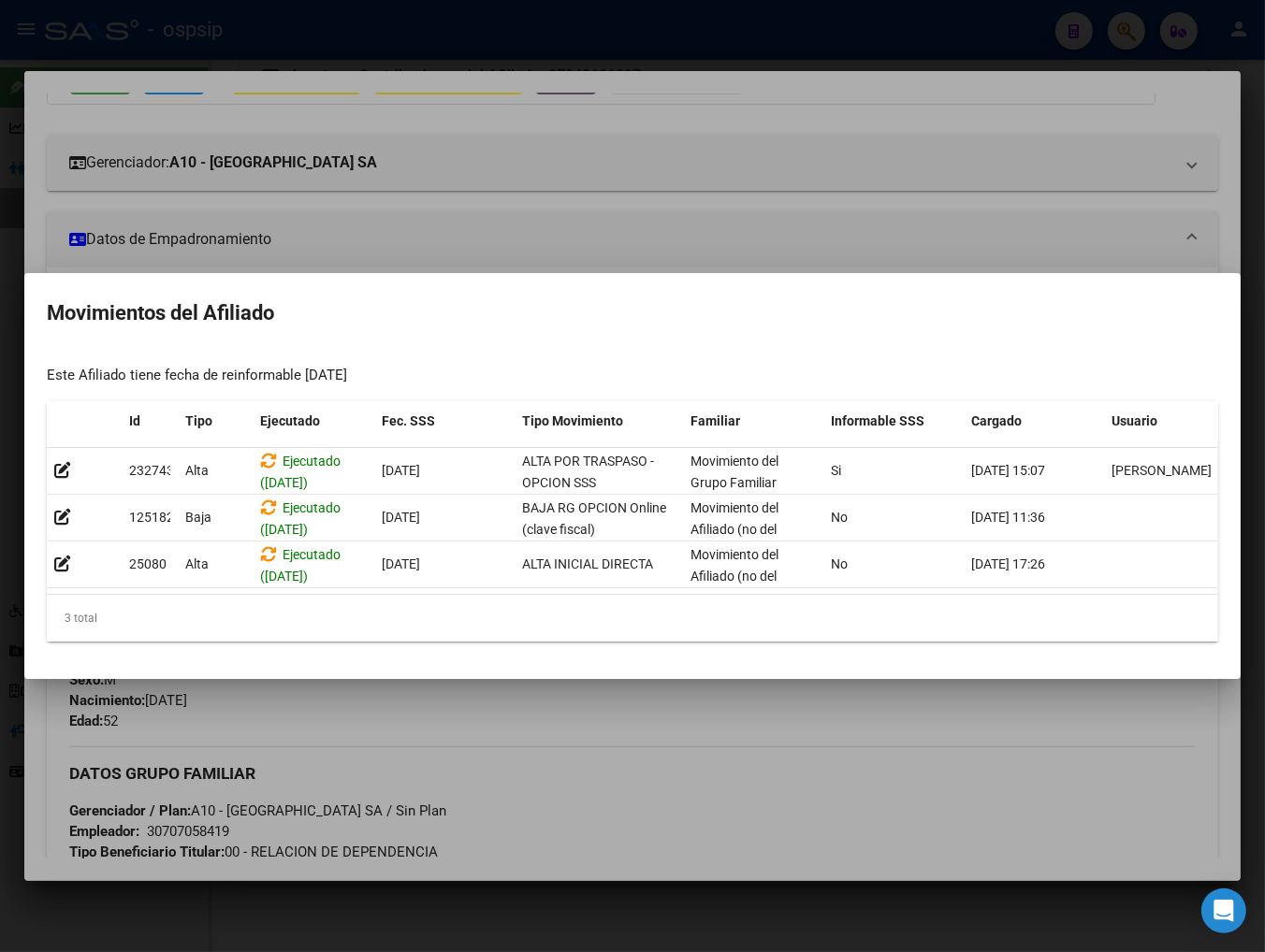
click at [657, 143] on div at bounding box center [632, 476] width 1265 height 952
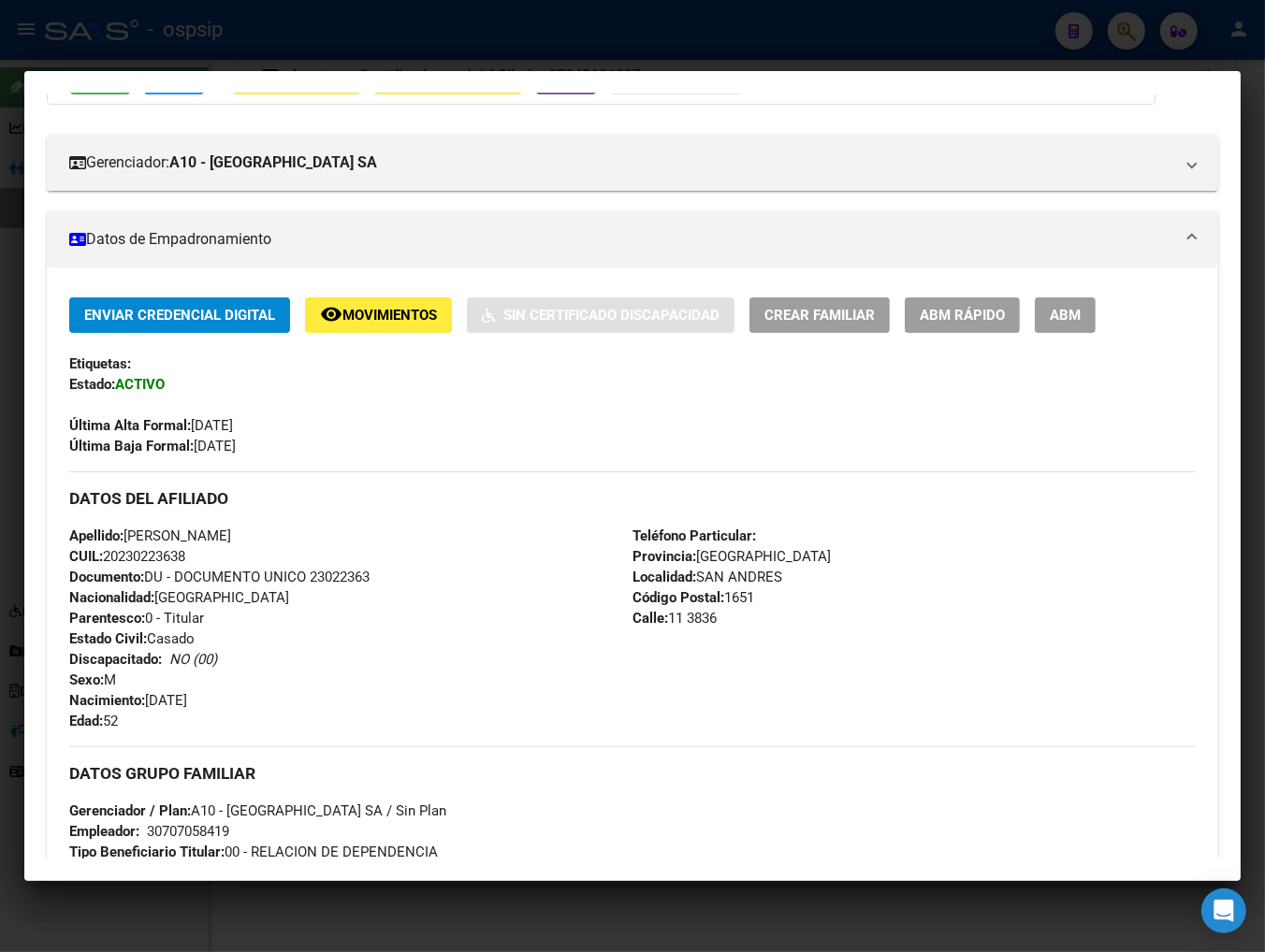
scroll to position [0, 0]
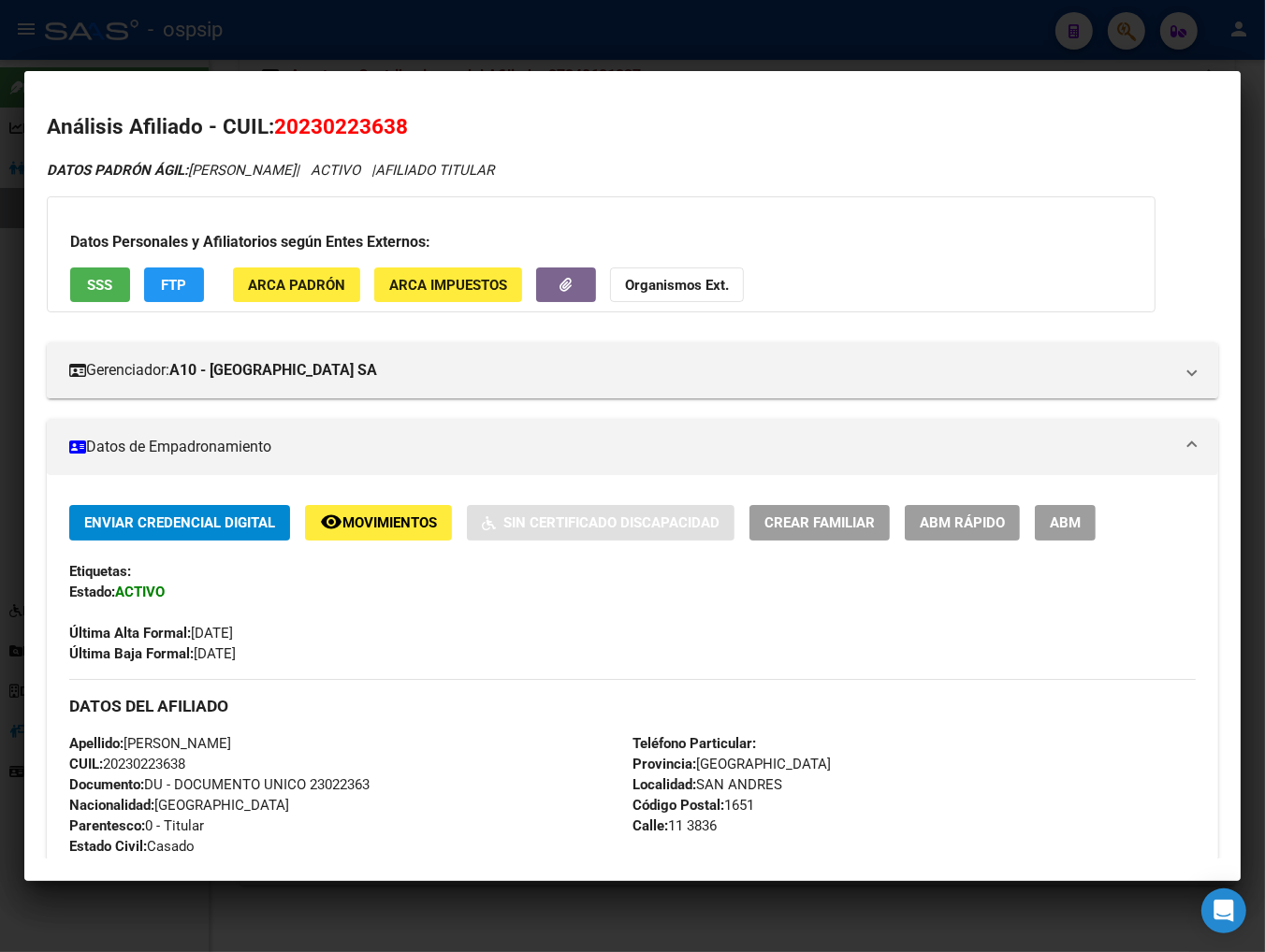
click at [883, 41] on div at bounding box center [632, 476] width 1265 height 952
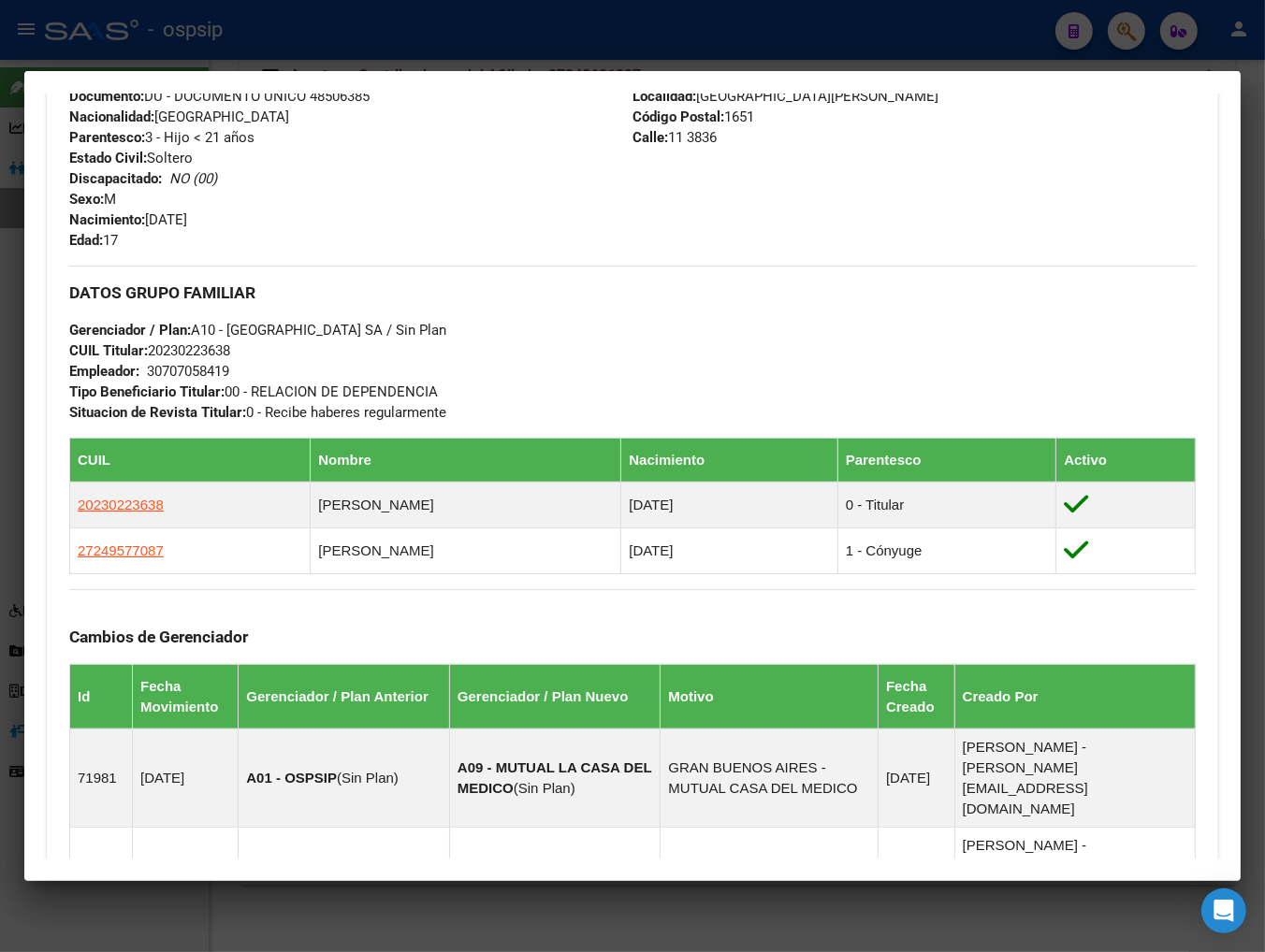
click at [883, 38] on div at bounding box center [632, 476] width 1265 height 952
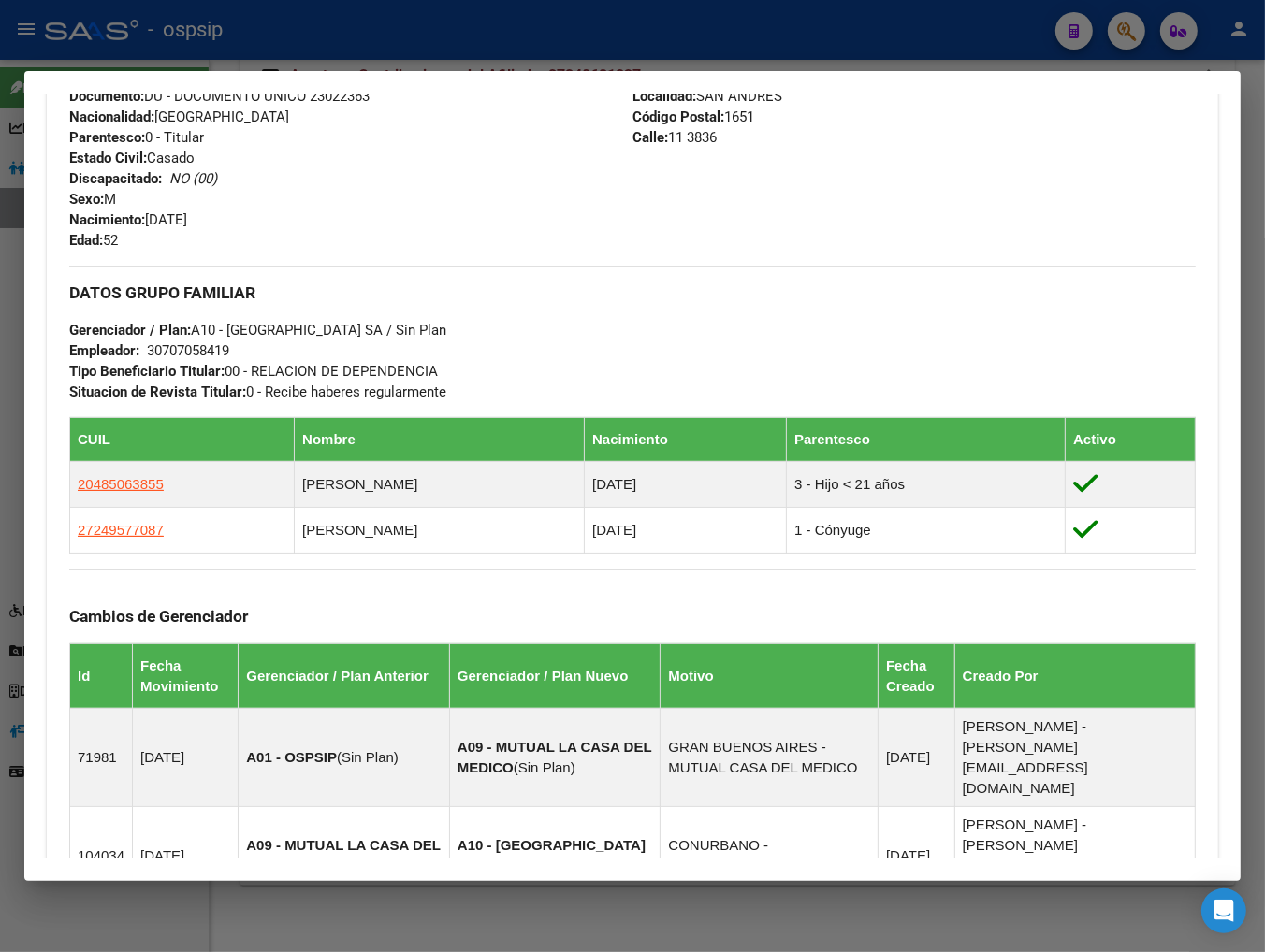
click at [883, 38] on div at bounding box center [632, 476] width 1265 height 952
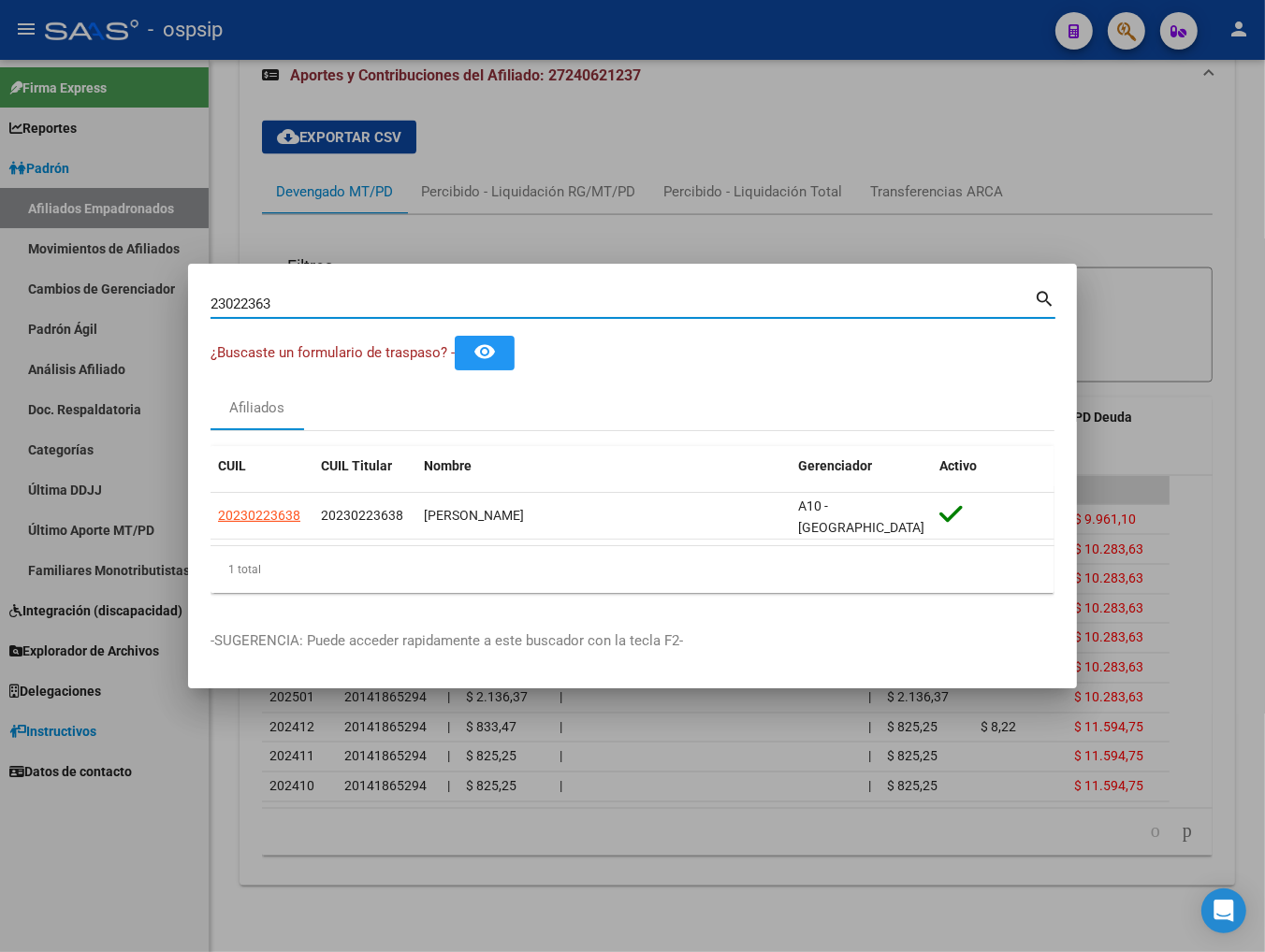
click at [320, 300] on input "23022363" at bounding box center [622, 303] width 823 height 16
type input "2"
type input "44128868"
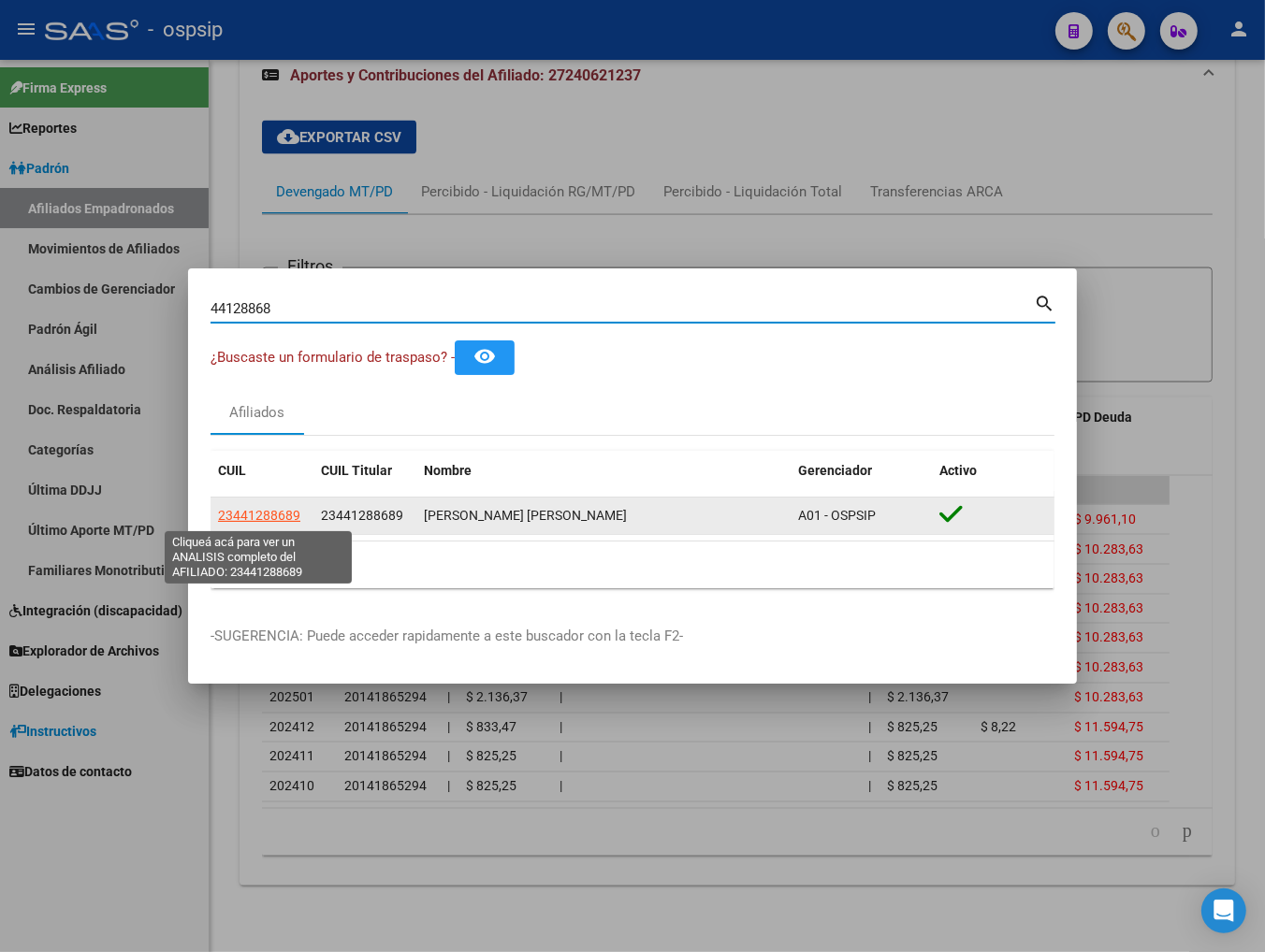
click at [246, 514] on span "23441288689" at bounding box center [259, 515] width 82 height 14
type textarea "23441288689"
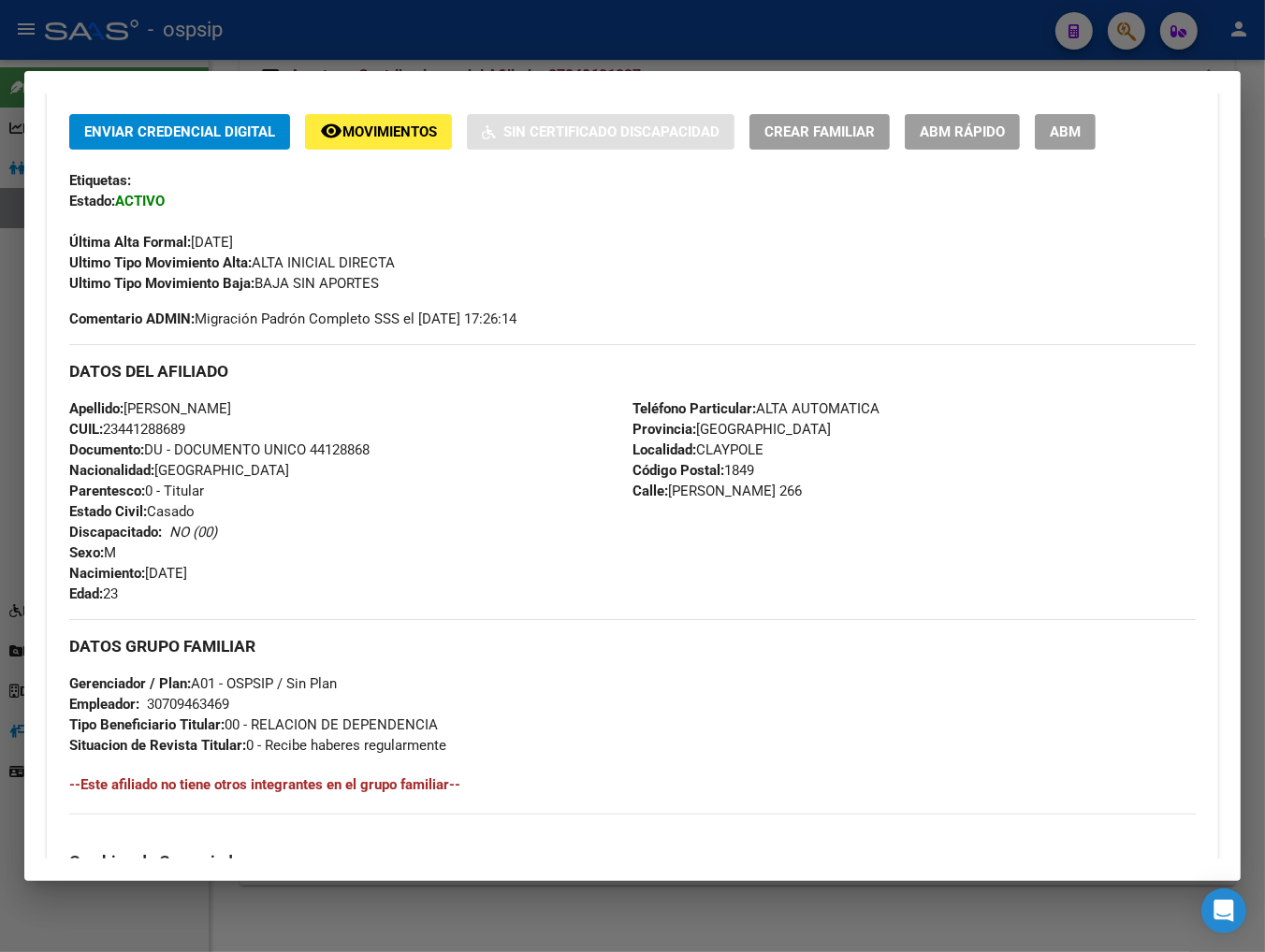
scroll to position [384, 0]
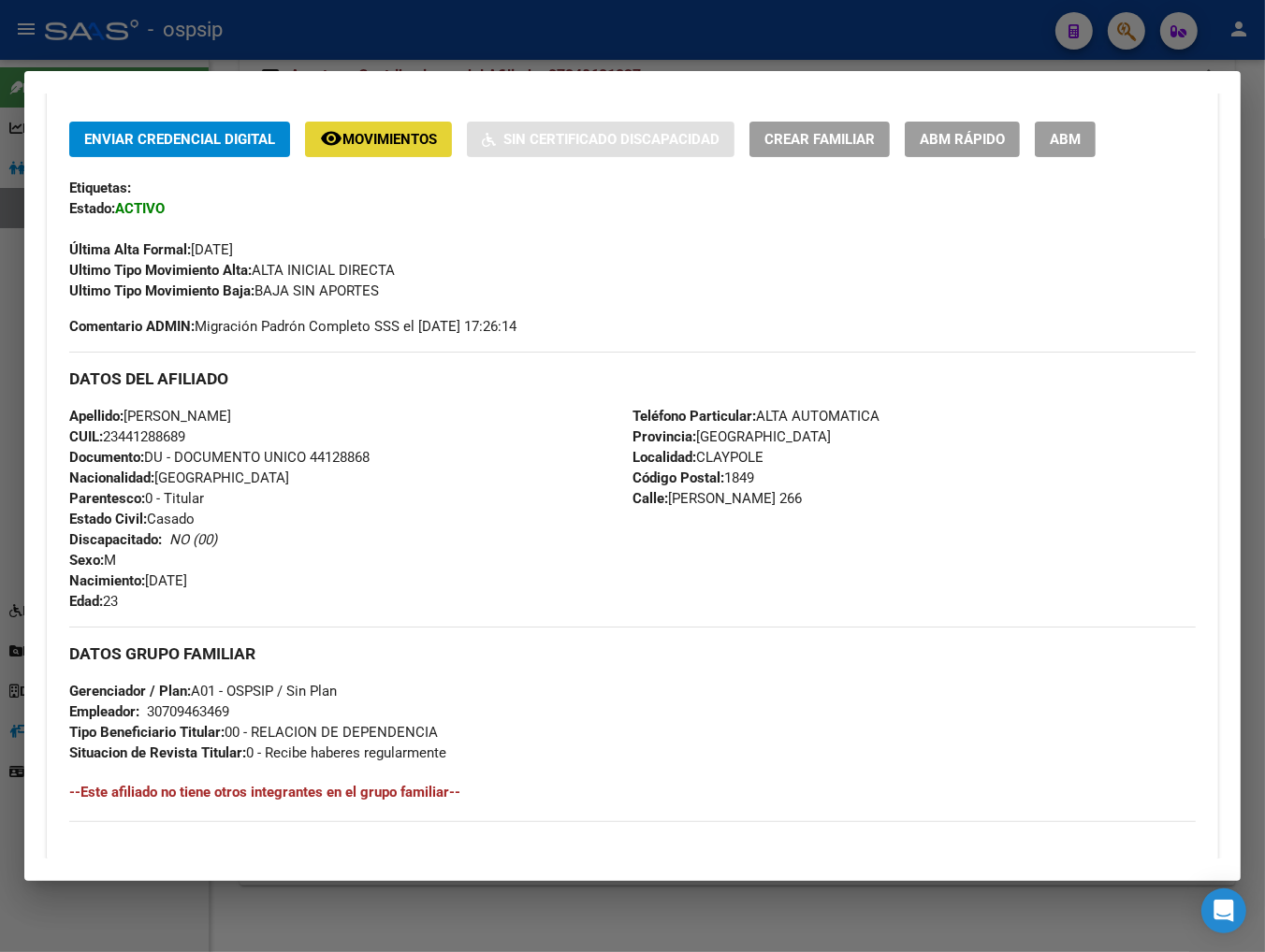
click at [376, 144] on span "Movimientos" at bounding box center [389, 139] width 95 height 16
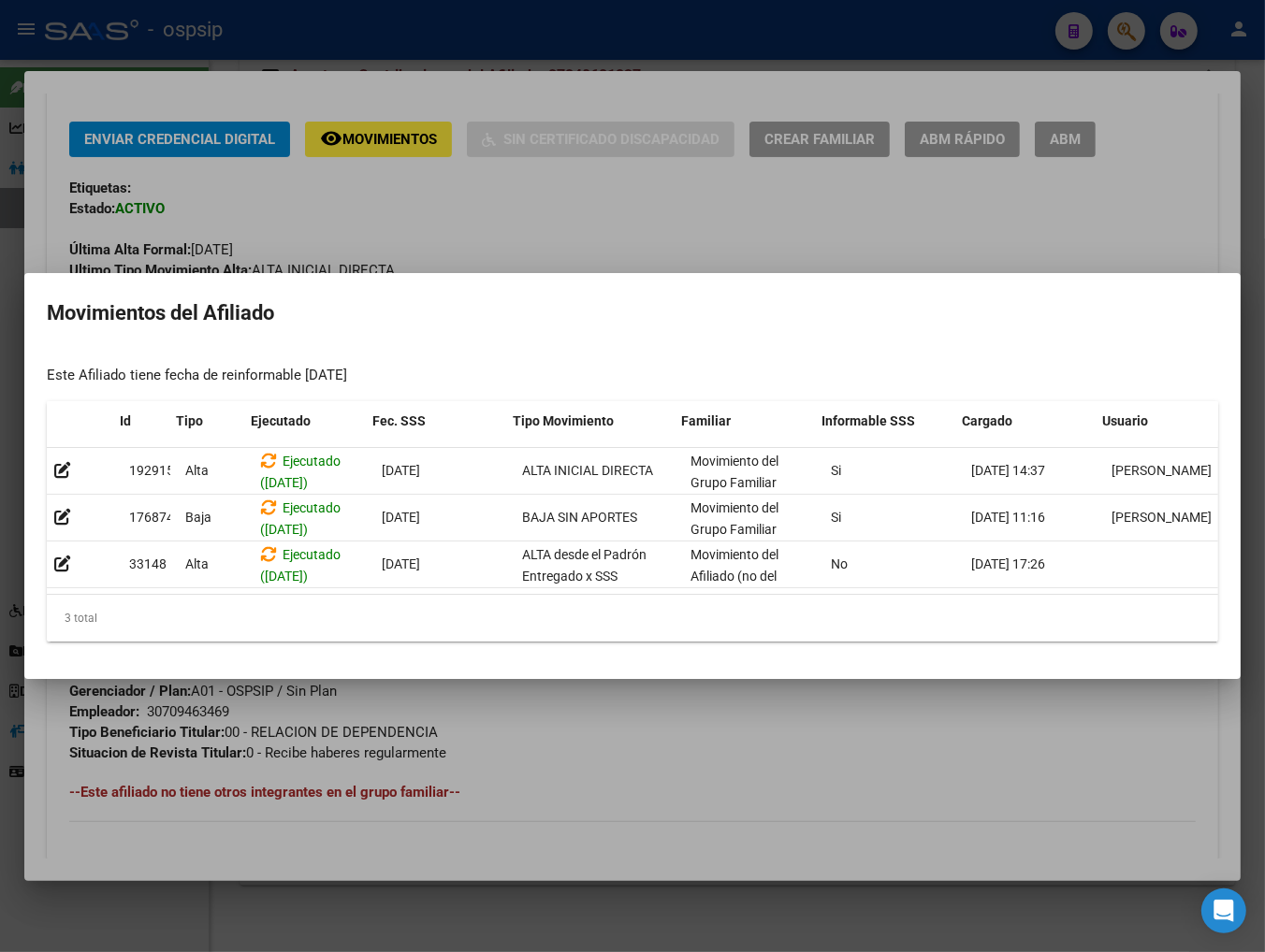
scroll to position [0, 25]
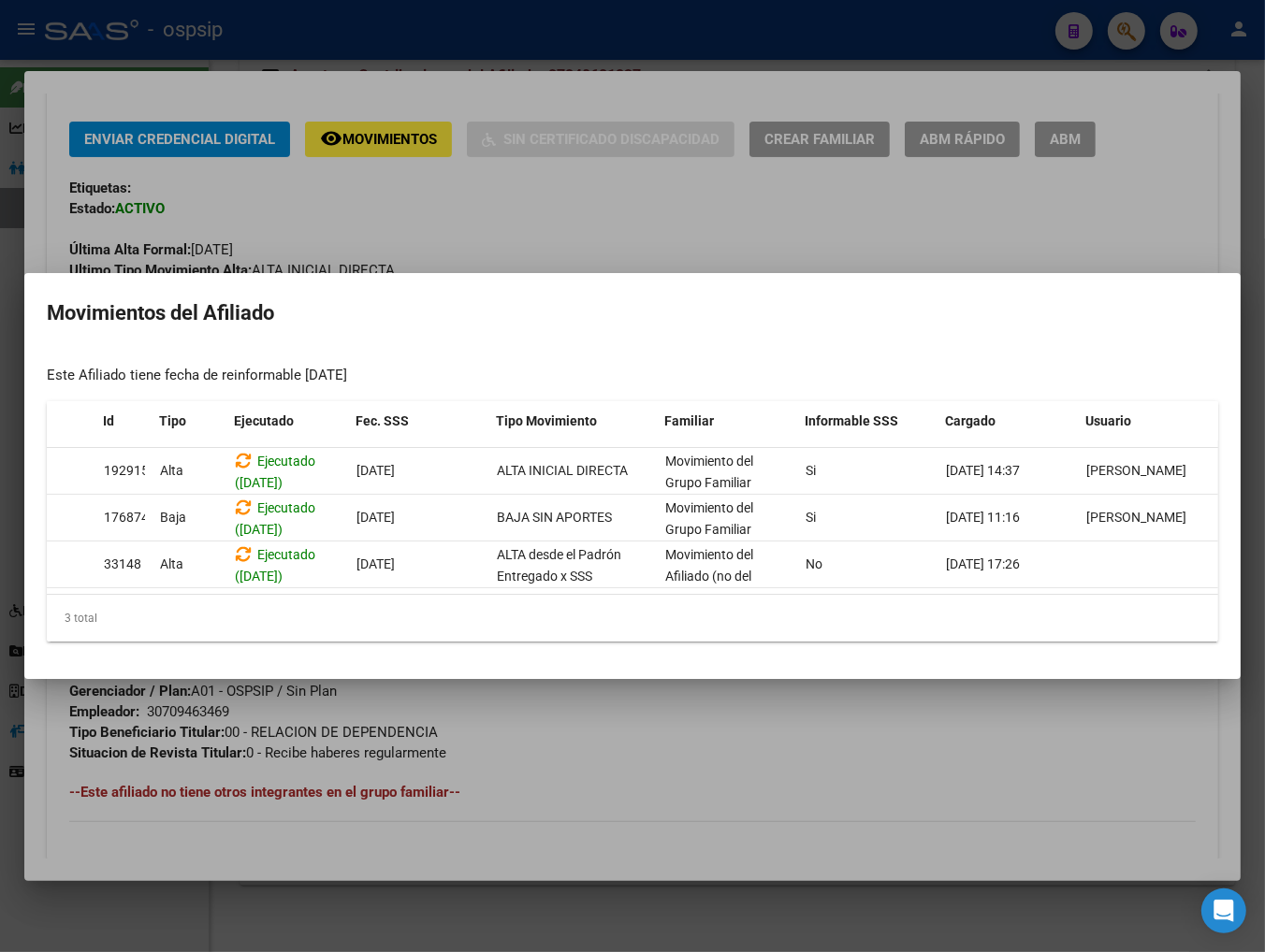
click at [708, 744] on div at bounding box center [632, 476] width 1265 height 952
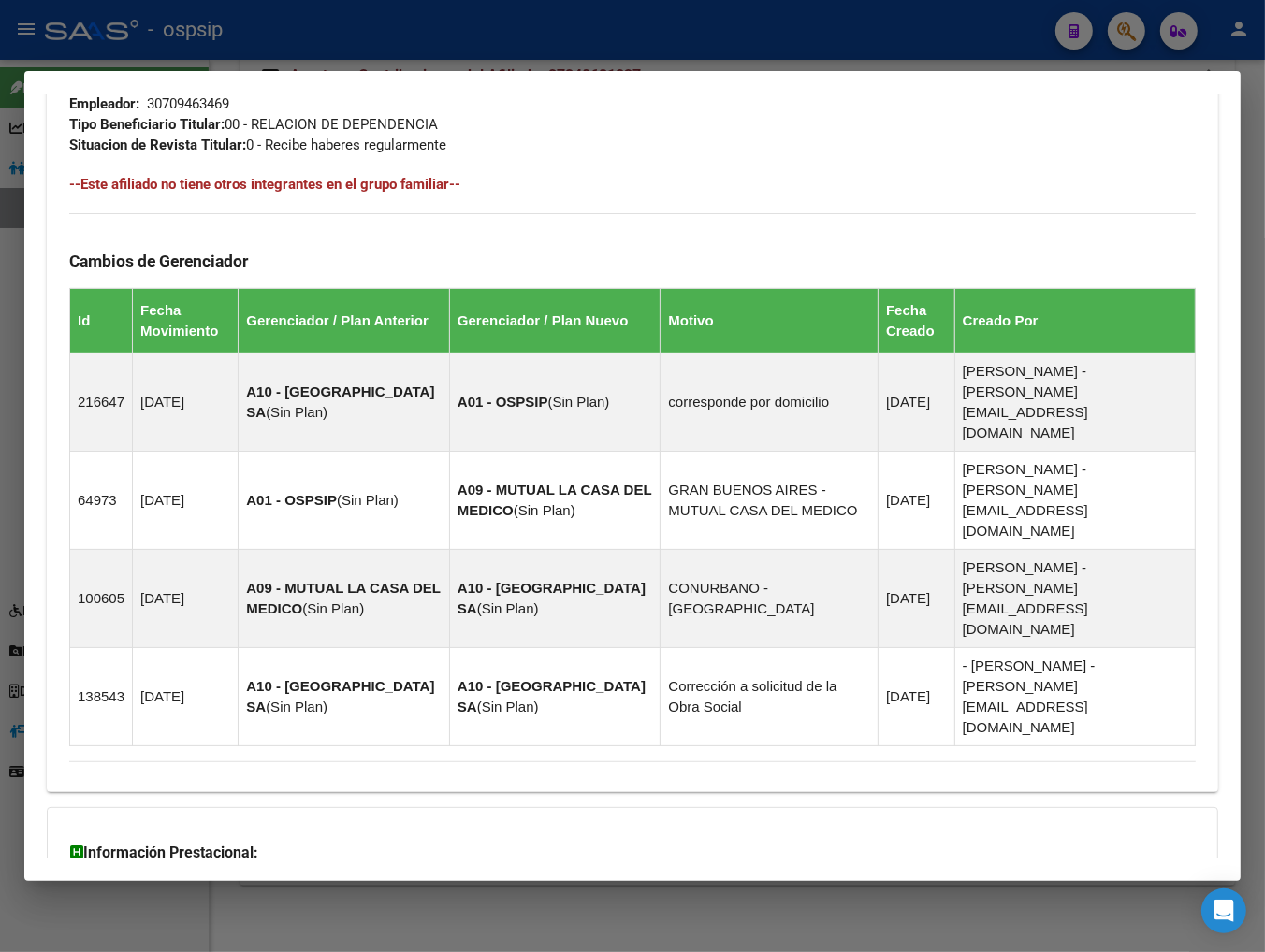
scroll to position [1006, 0]
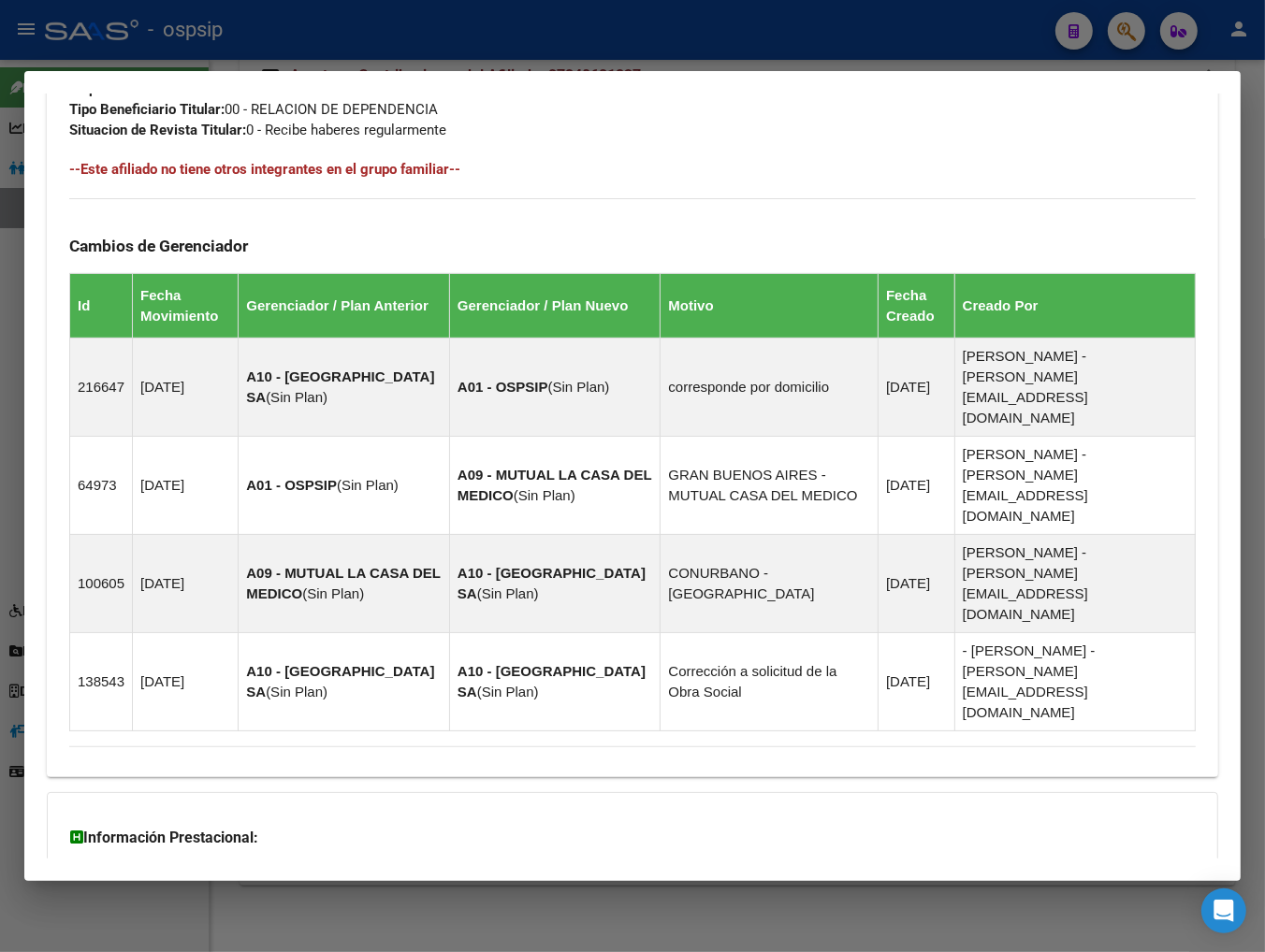
click at [273, 949] on span "Aportes y Contribuciones del Afiliado: 23441288689" at bounding box center [273, 958] width 351 height 17
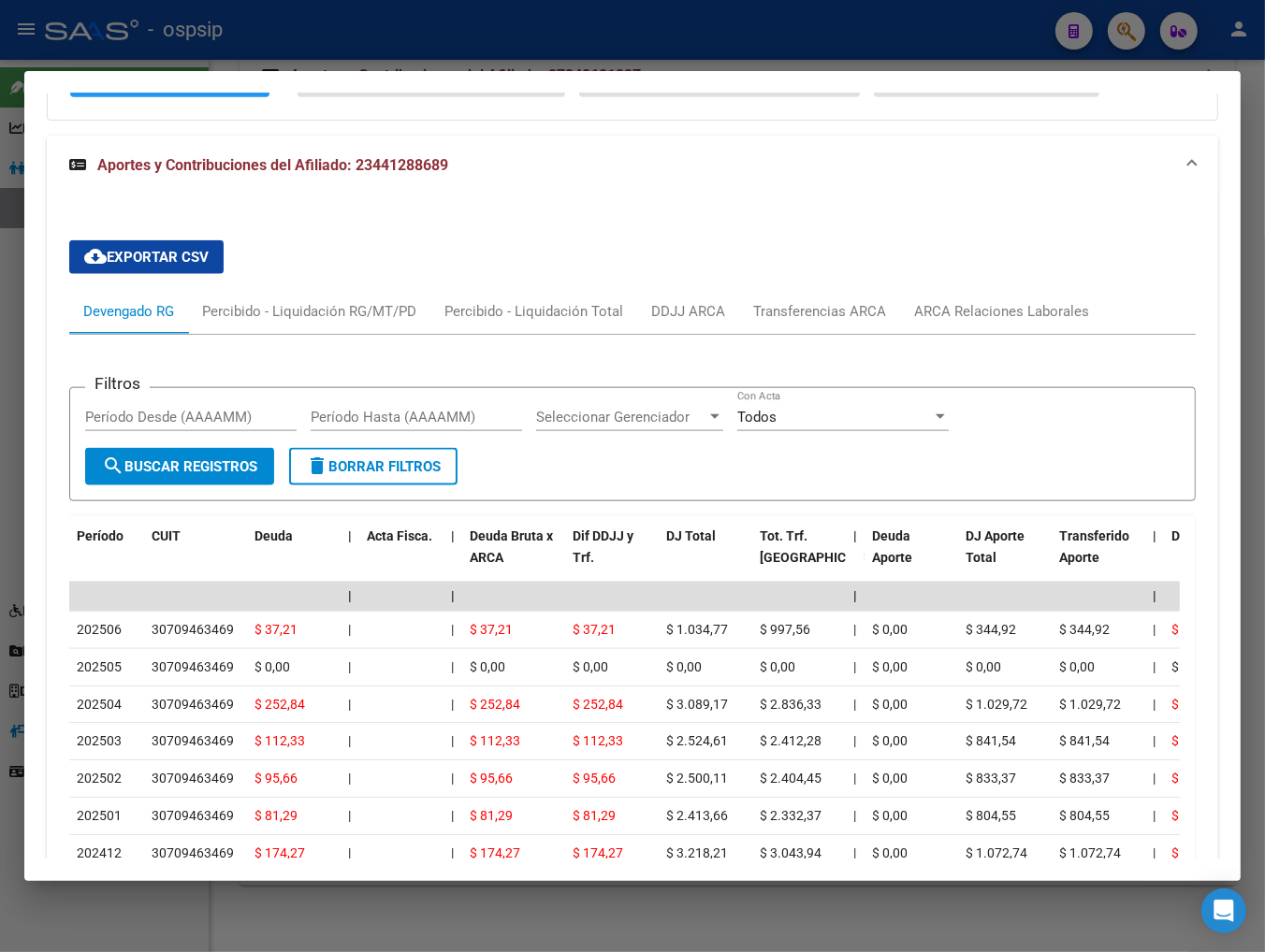
scroll to position [1517, 0]
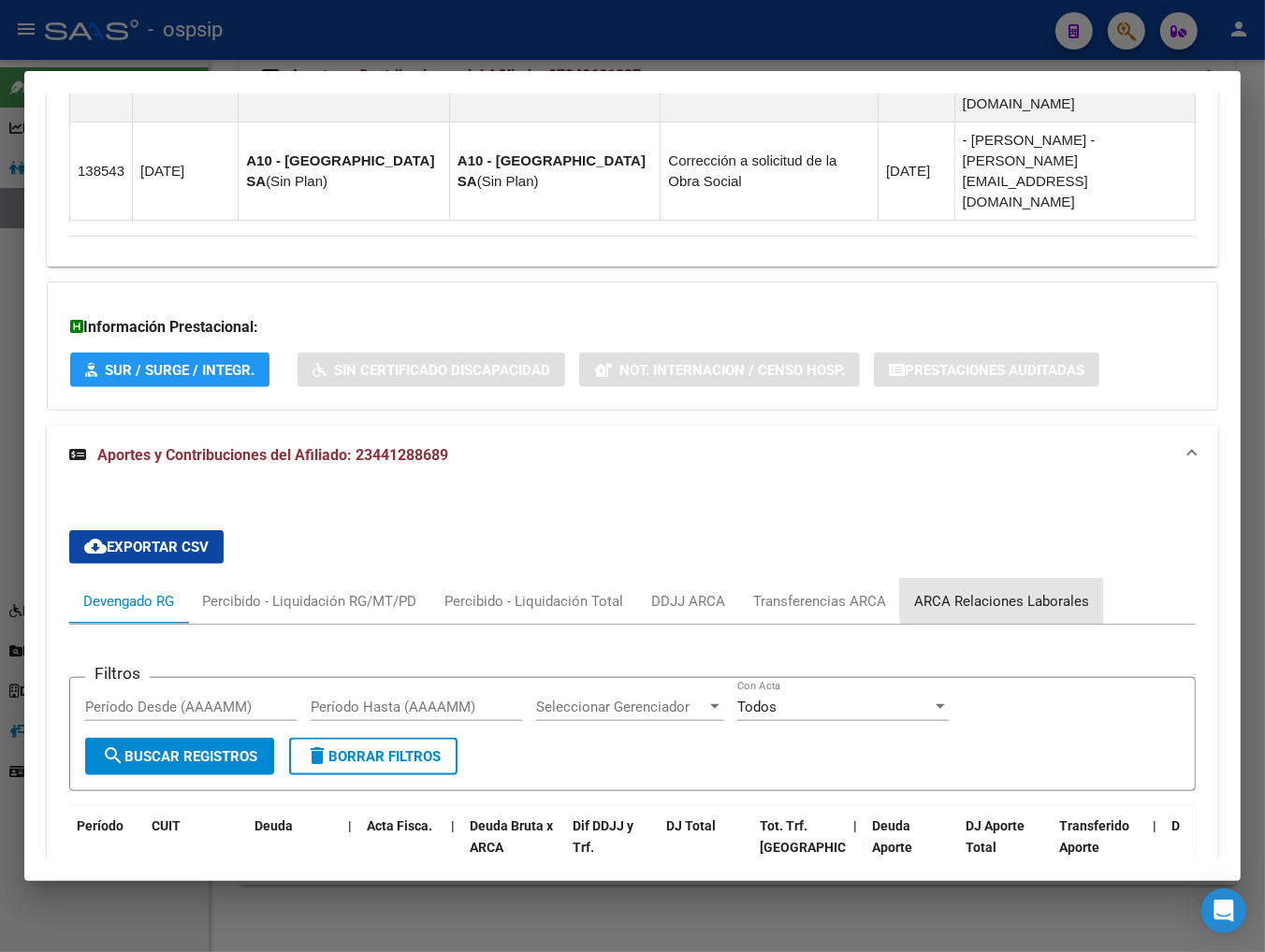
click at [883, 591] on div "ARCA Relaciones Laborales" at bounding box center [1001, 601] width 175 height 20
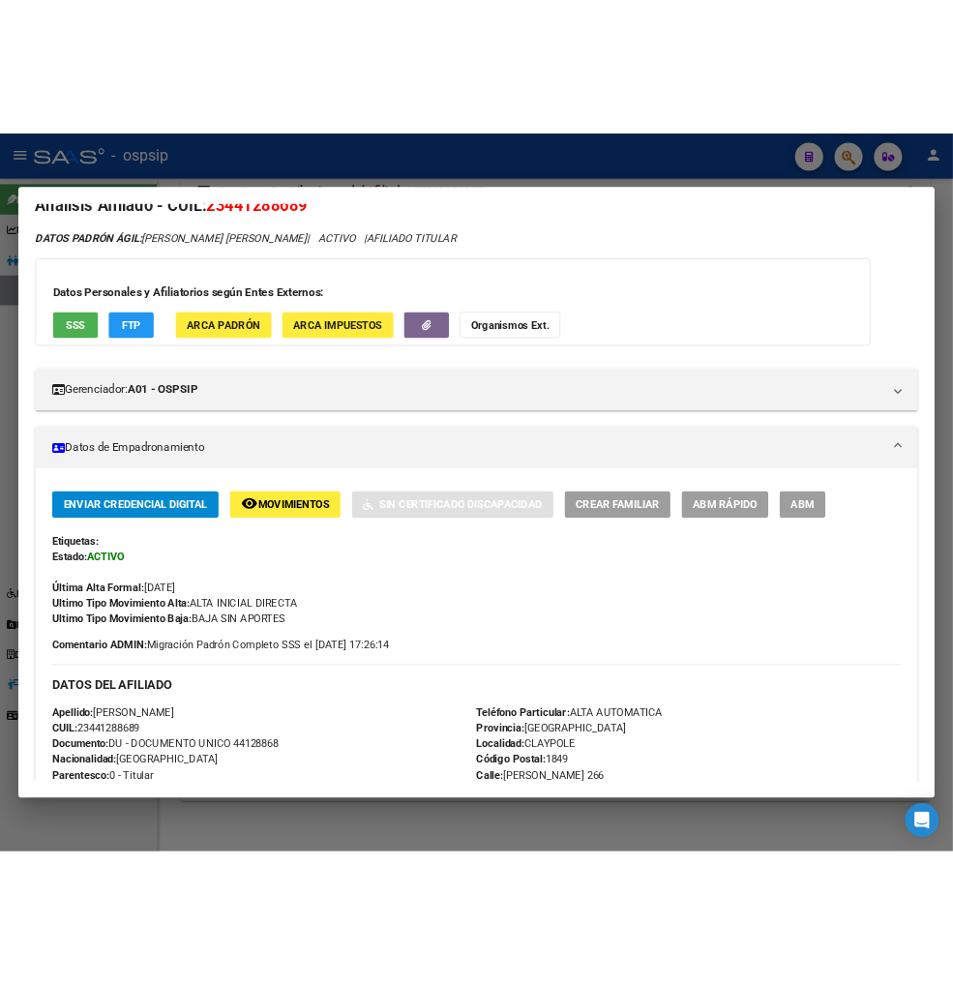
scroll to position [0, 0]
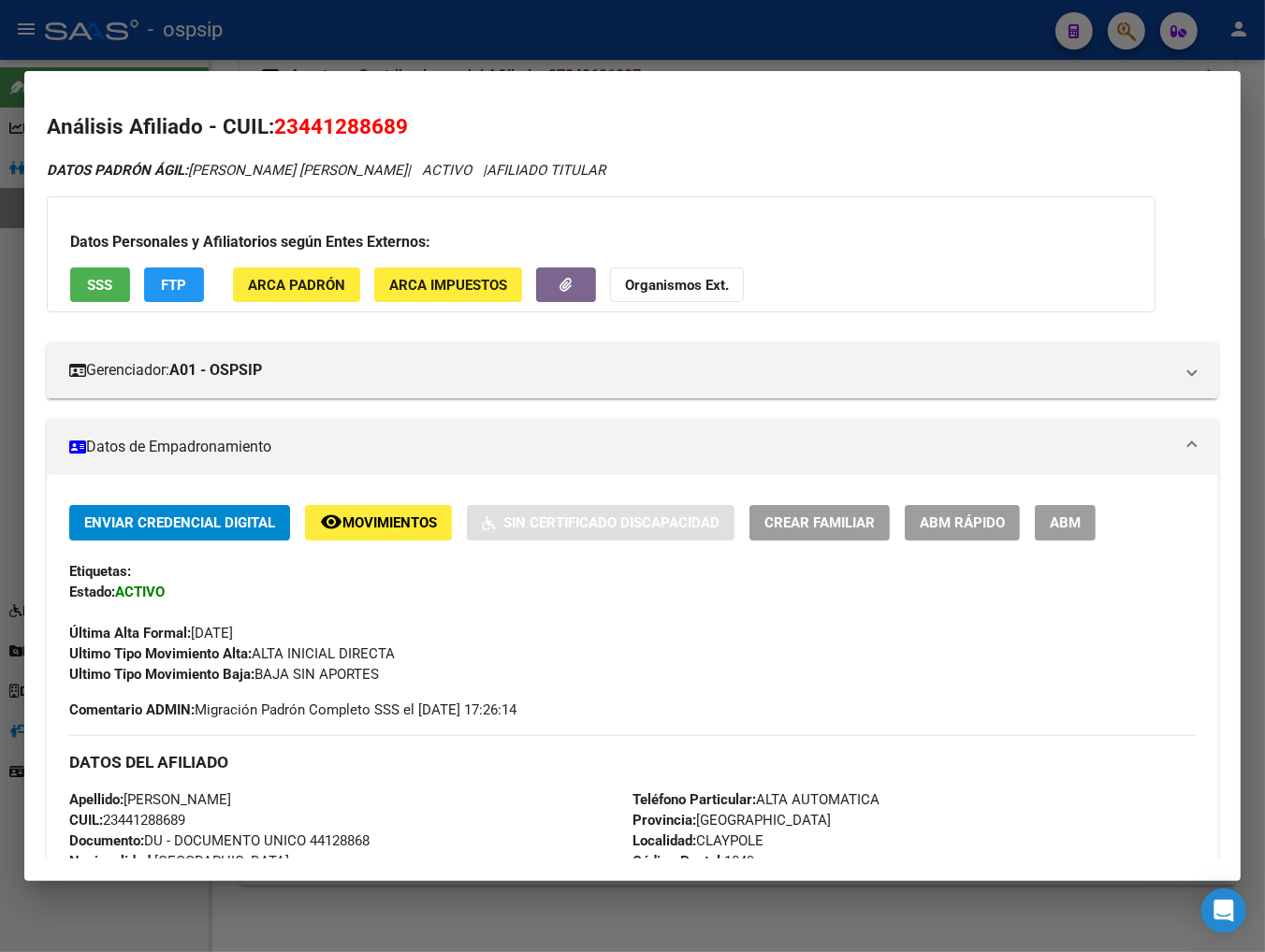
drag, startPoint x: 300, startPoint y: 125, endPoint x: 391, endPoint y: 114, distance: 91.7
click at [391, 114] on span "23441288689" at bounding box center [341, 126] width 133 height 24
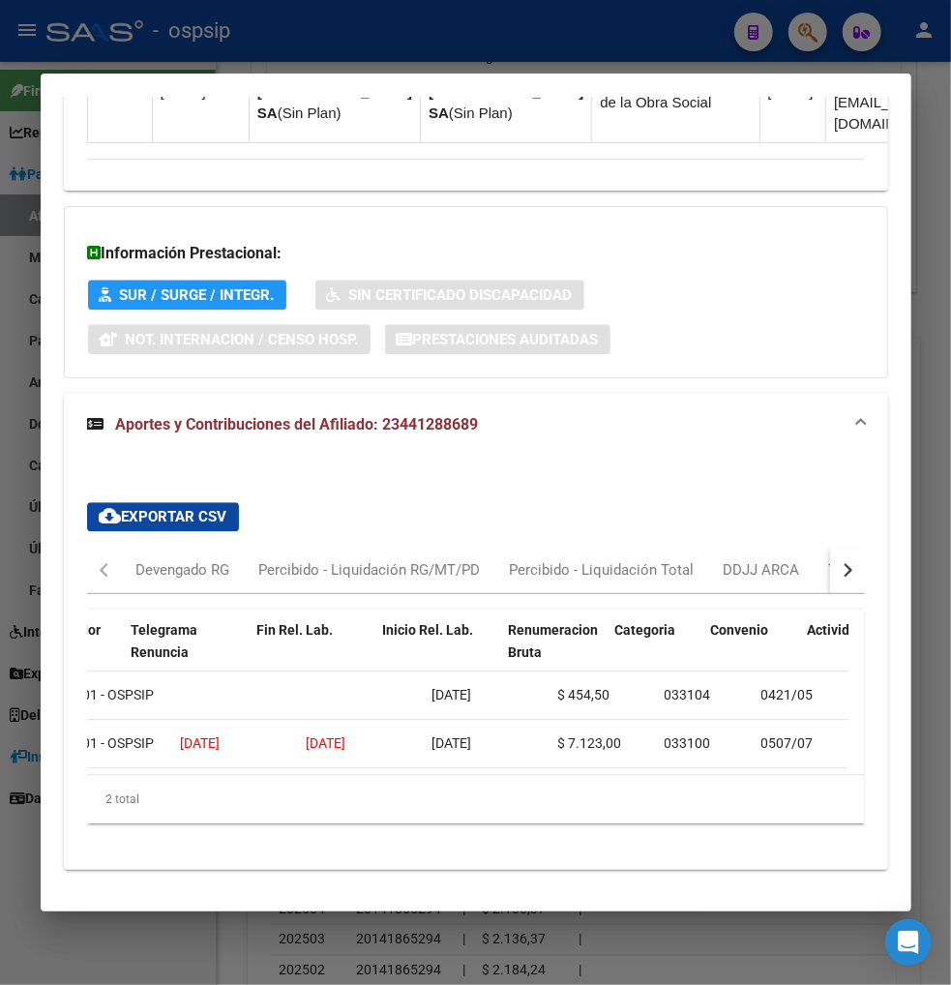
scroll to position [0, 471]
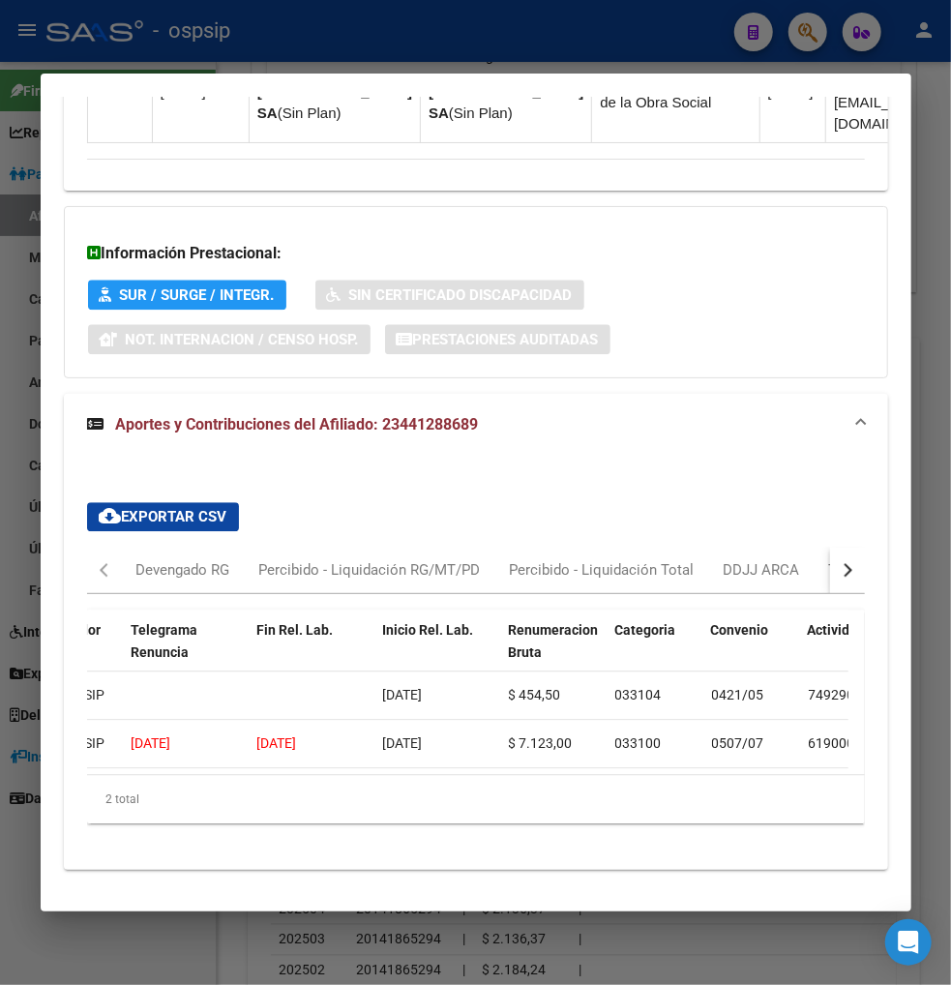
click at [840, 547] on button "button" at bounding box center [847, 570] width 35 height 46
click at [772, 559] on div "ARCA Relaciones Laborales" at bounding box center [714, 569] width 181 height 21
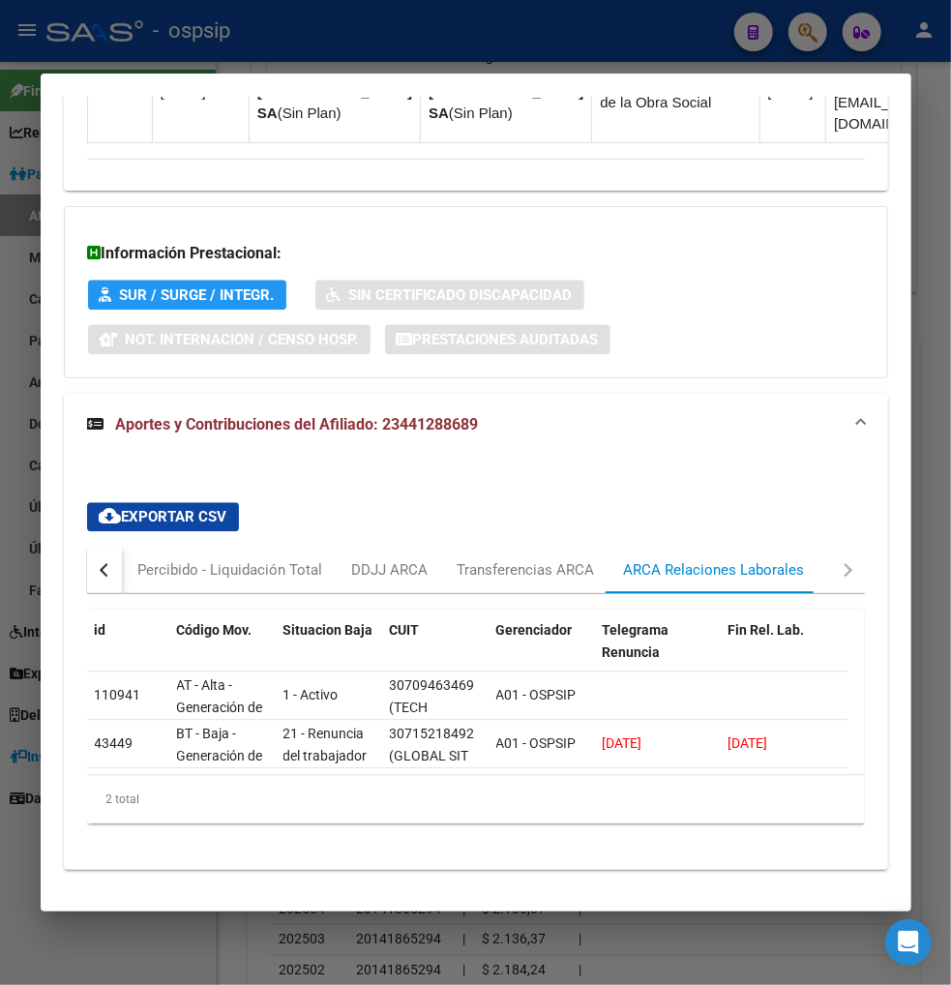
scroll to position [0, 390]
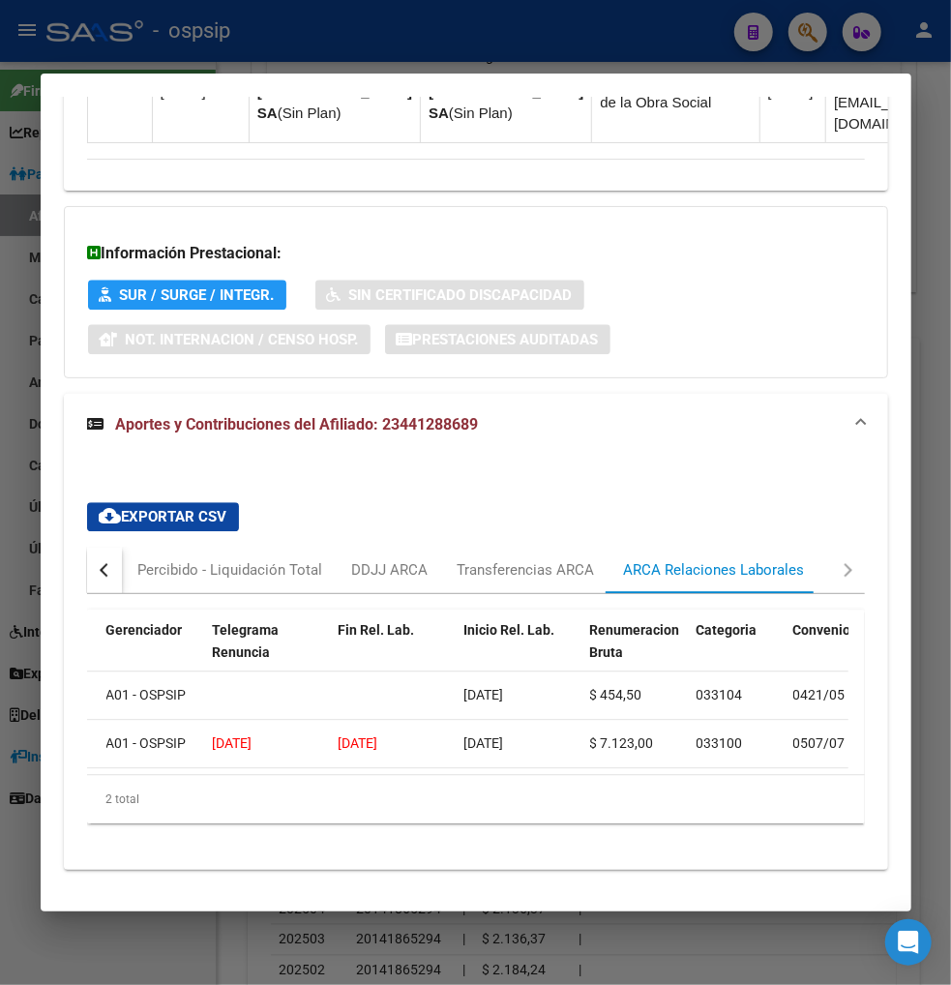
click at [112, 547] on button "button" at bounding box center [104, 570] width 35 height 46
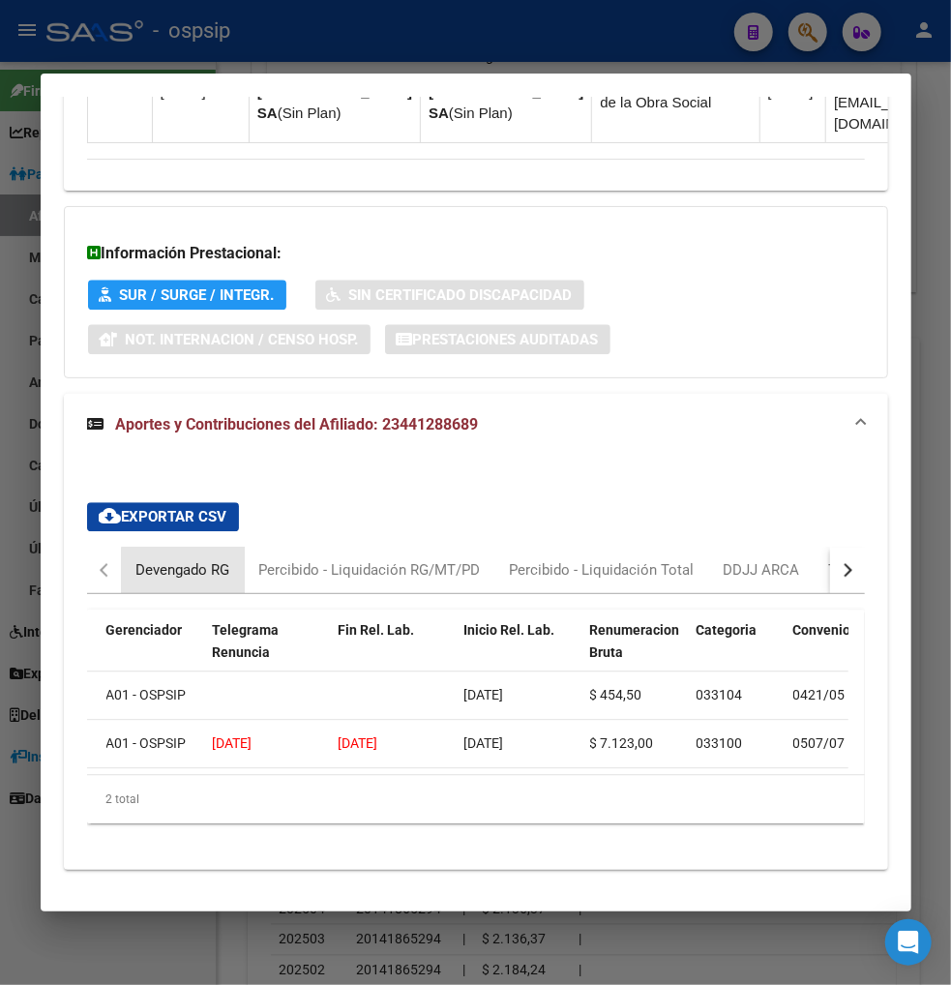
click at [196, 559] on div "Devengado RG" at bounding box center [183, 569] width 94 height 21
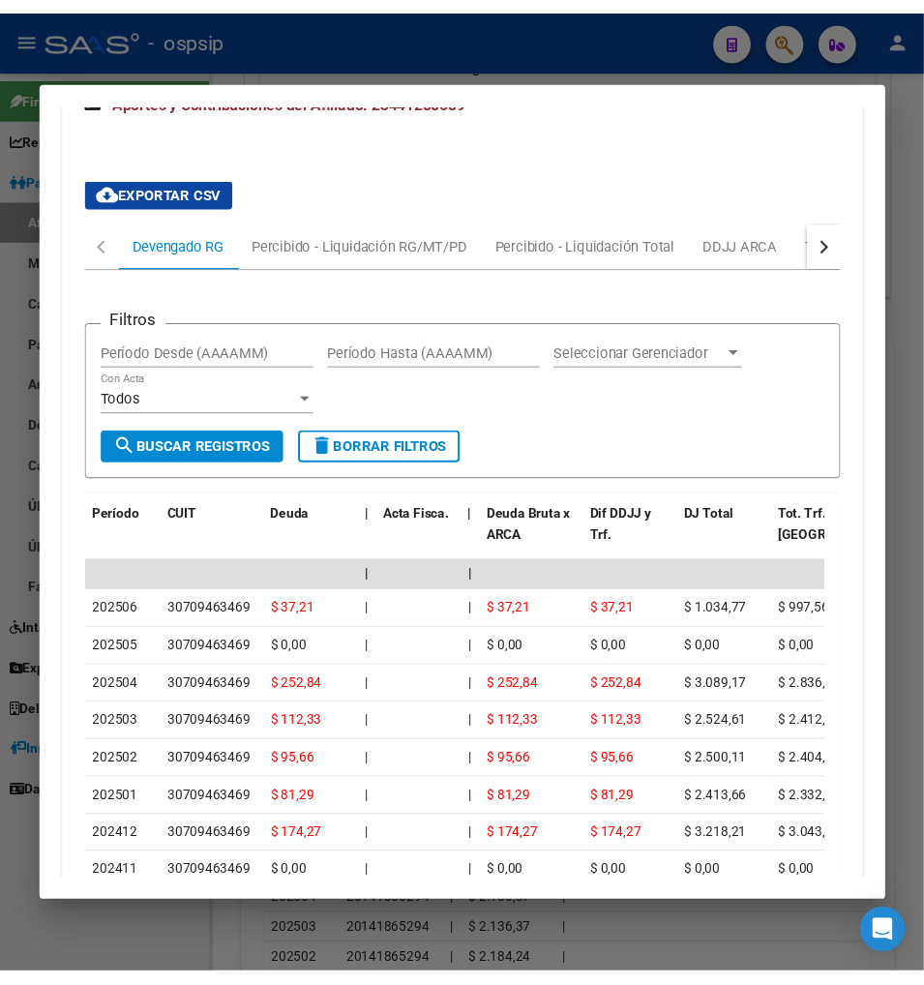
scroll to position [2132, 0]
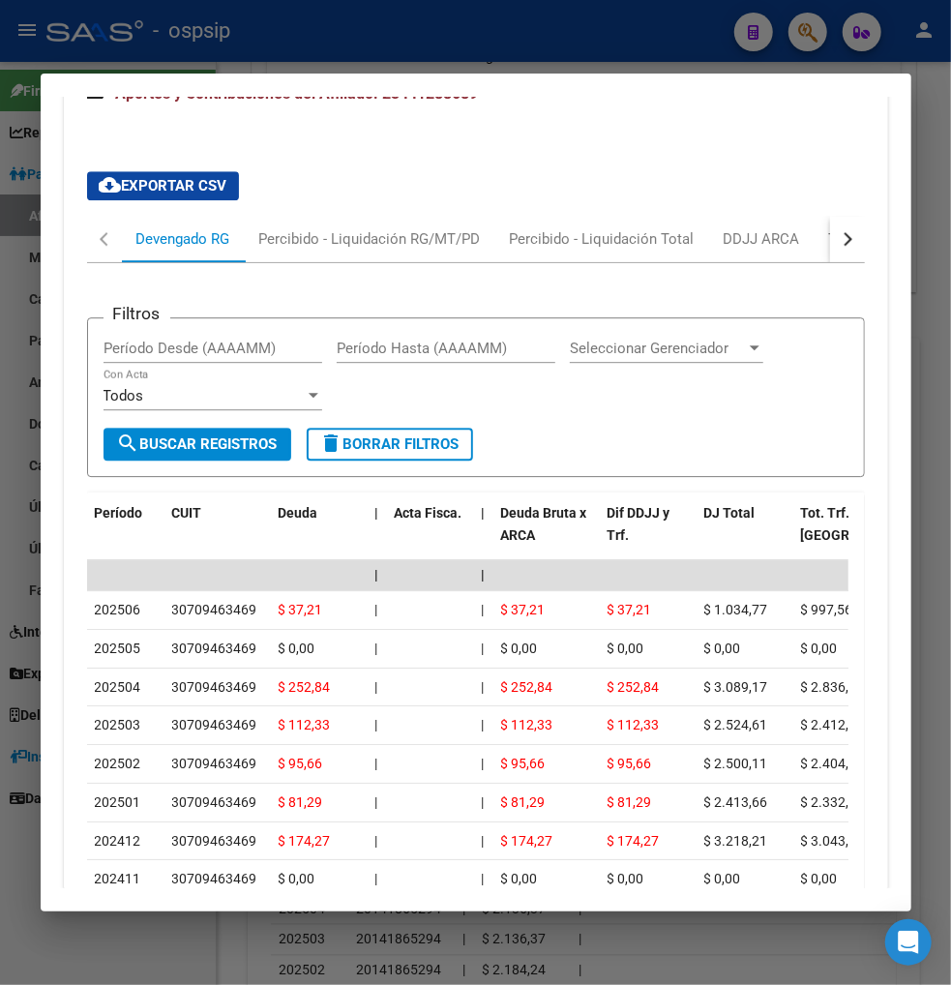
drag, startPoint x: 277, startPoint y: 98, endPoint x: 228, endPoint y: 1, distance: 108.2
click at [274, 68] on div "44128868 Buscar (apellido, dni, cuil, nro traspaso, cuit, obra social) search ¿…" at bounding box center [475, 492] width 951 height 985
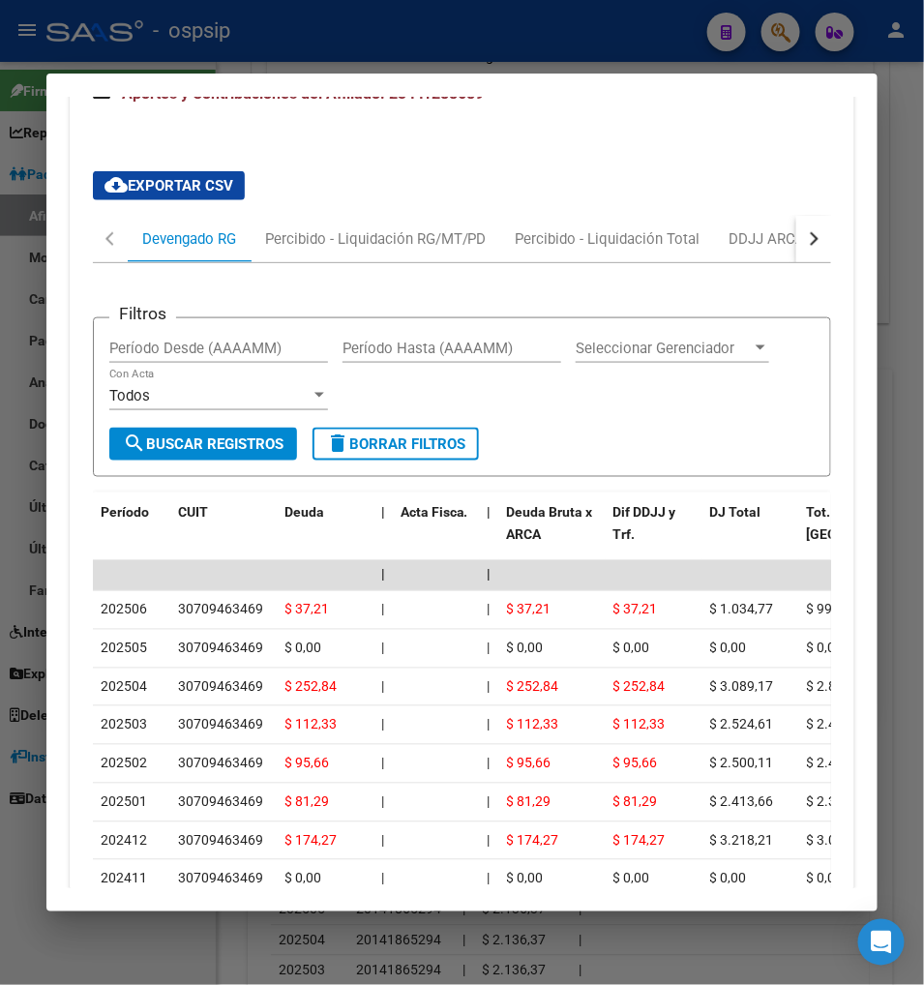
click at [772, 29] on div at bounding box center [462, 492] width 924 height 985
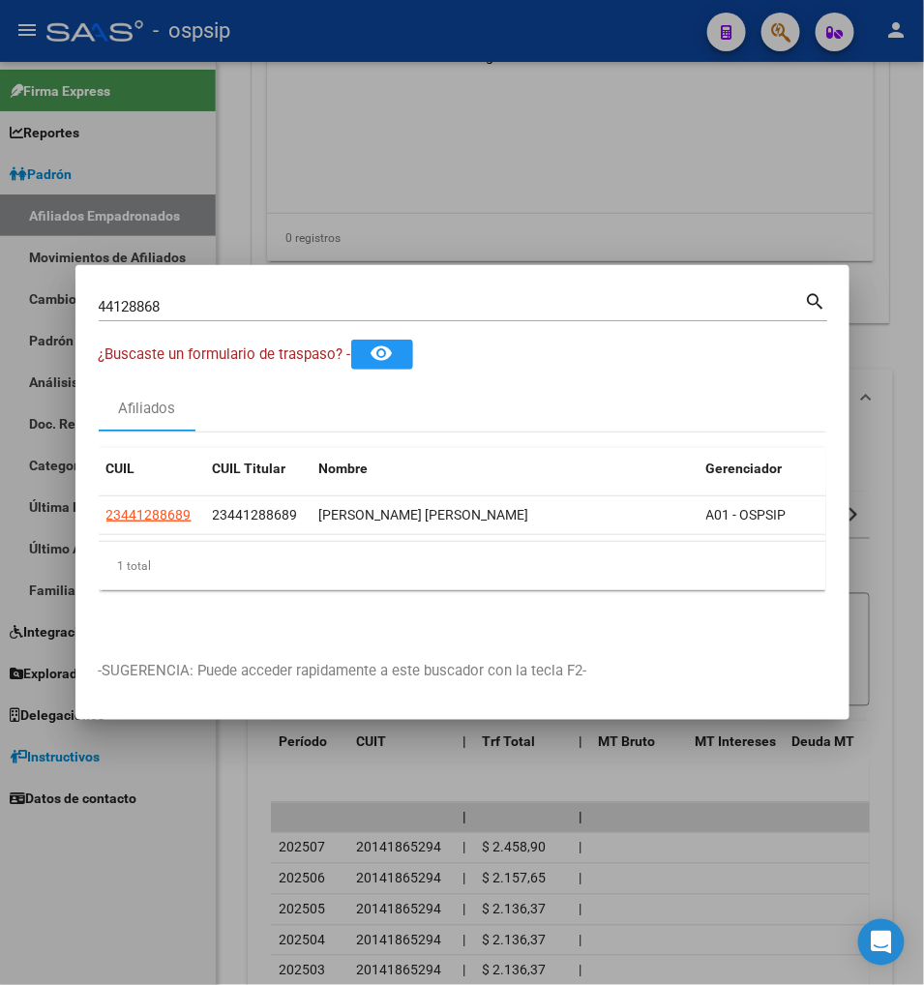
click at [206, 308] on input "44128868" at bounding box center [452, 306] width 707 height 17
type input "4"
type input "42573213"
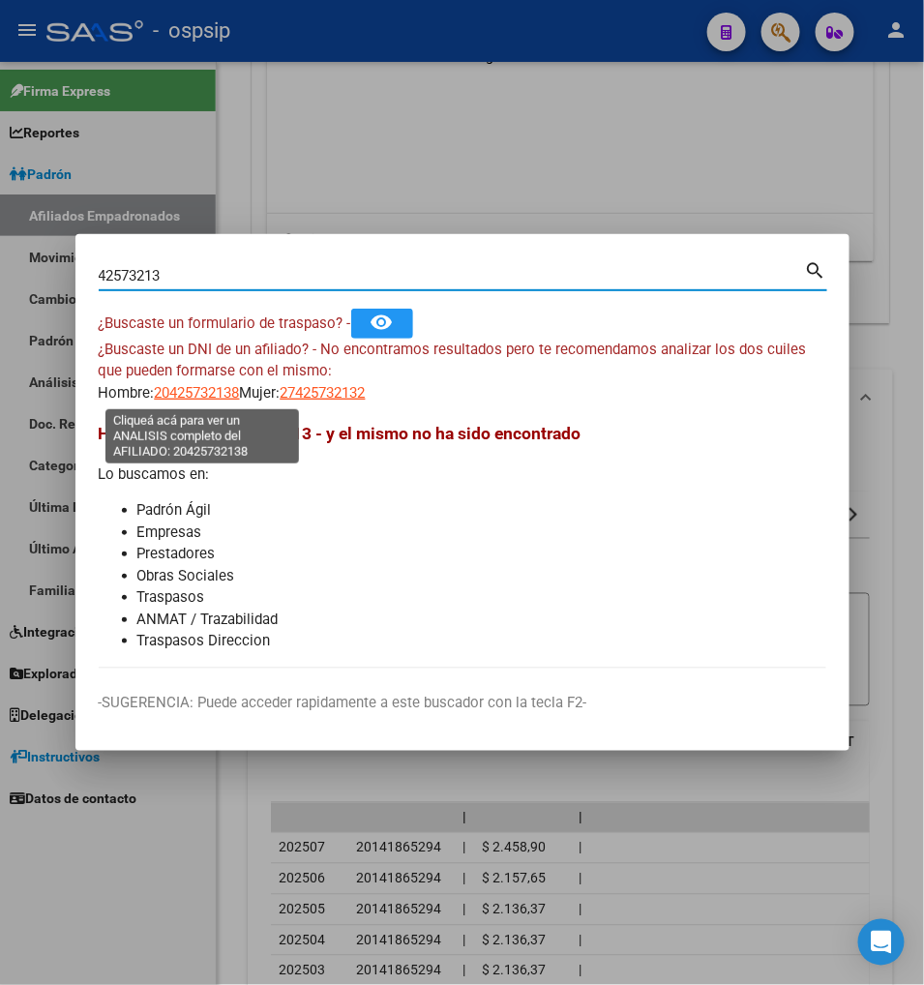
click at [196, 390] on span "20425732138" at bounding box center [197, 392] width 85 height 17
type textarea "20425732138"
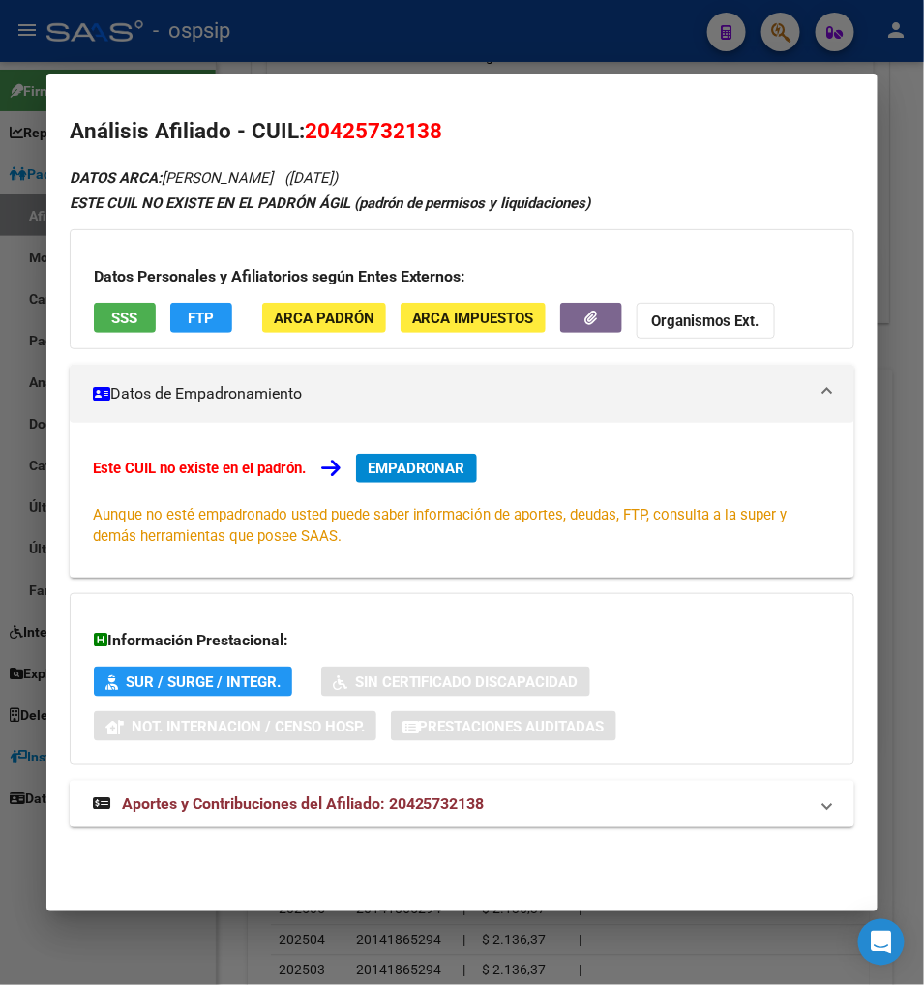
click at [235, 800] on span "Aportes y Contribuciones del Afiliado: 20425732138" at bounding box center [303, 804] width 363 height 18
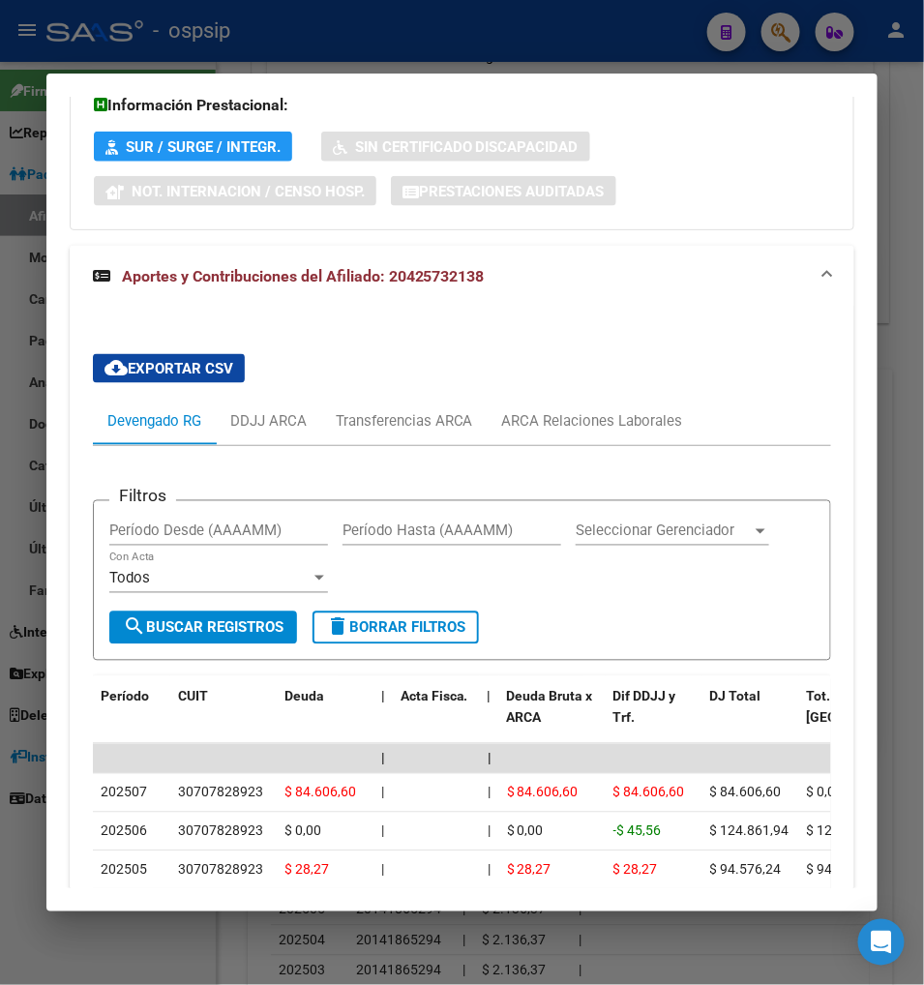
scroll to position [740, 0]
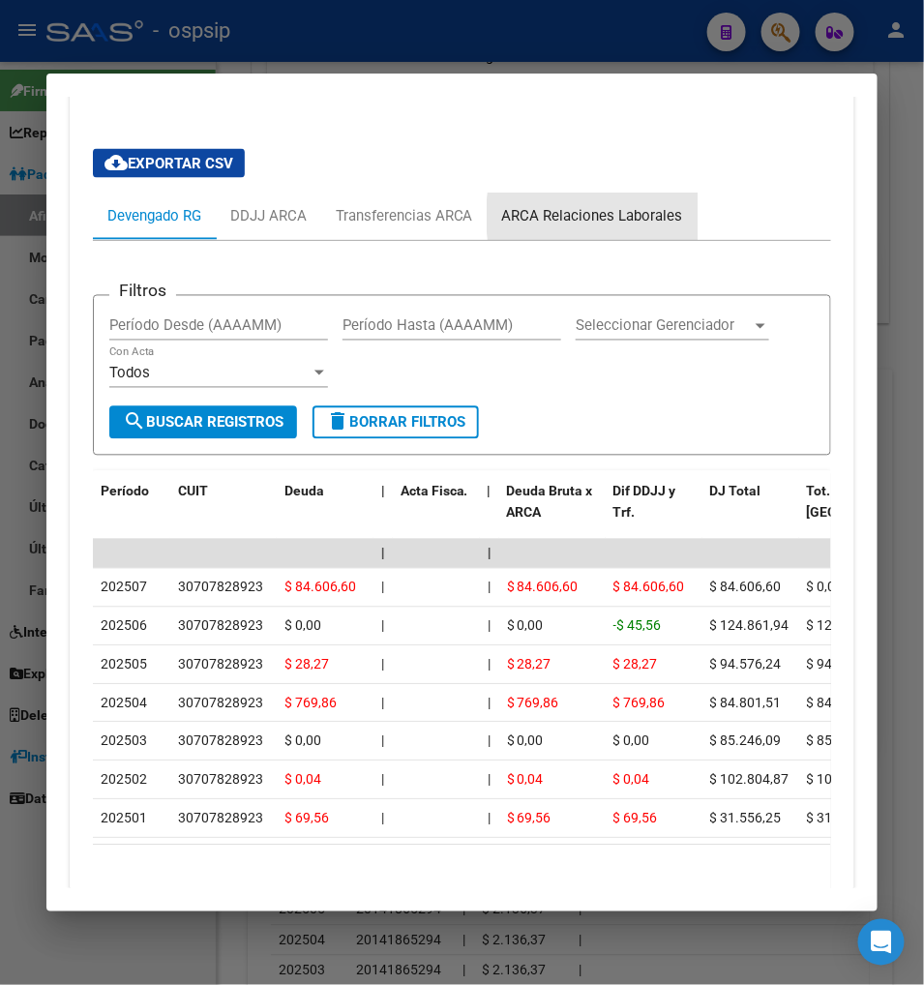
click at [624, 217] on div "ARCA Relaciones Laborales" at bounding box center [592, 216] width 181 height 21
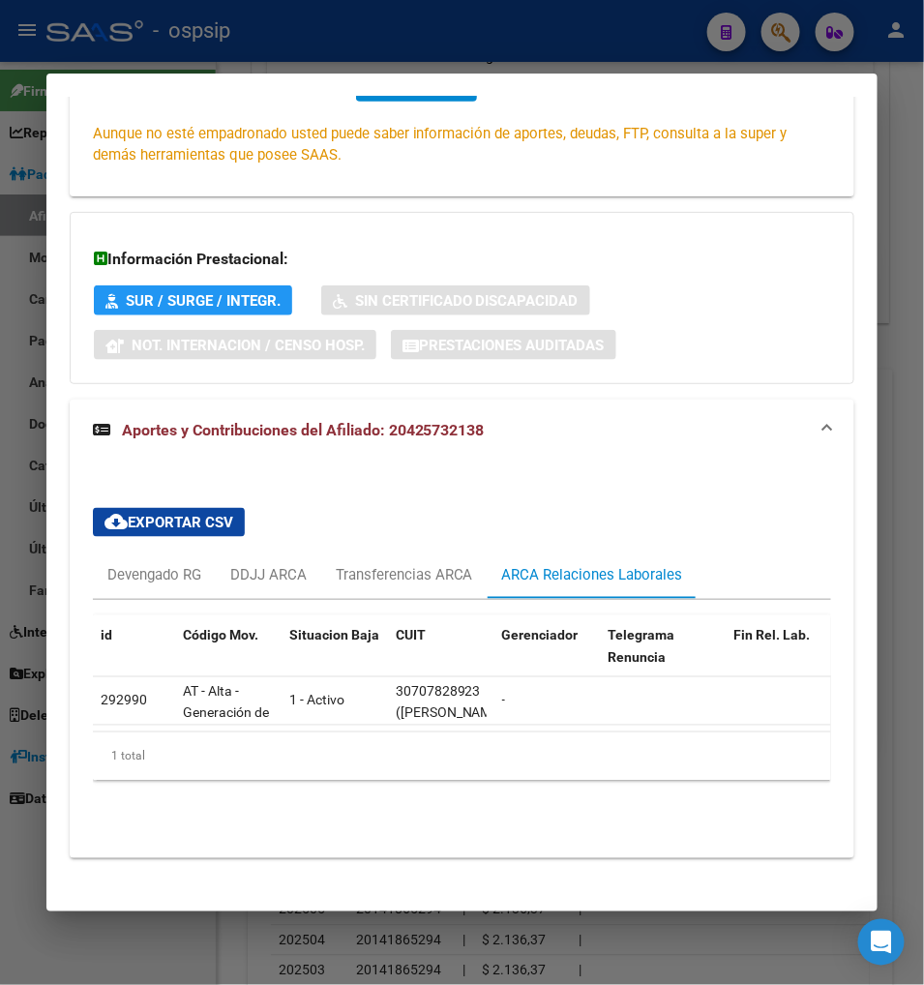
scroll to position [0, 0]
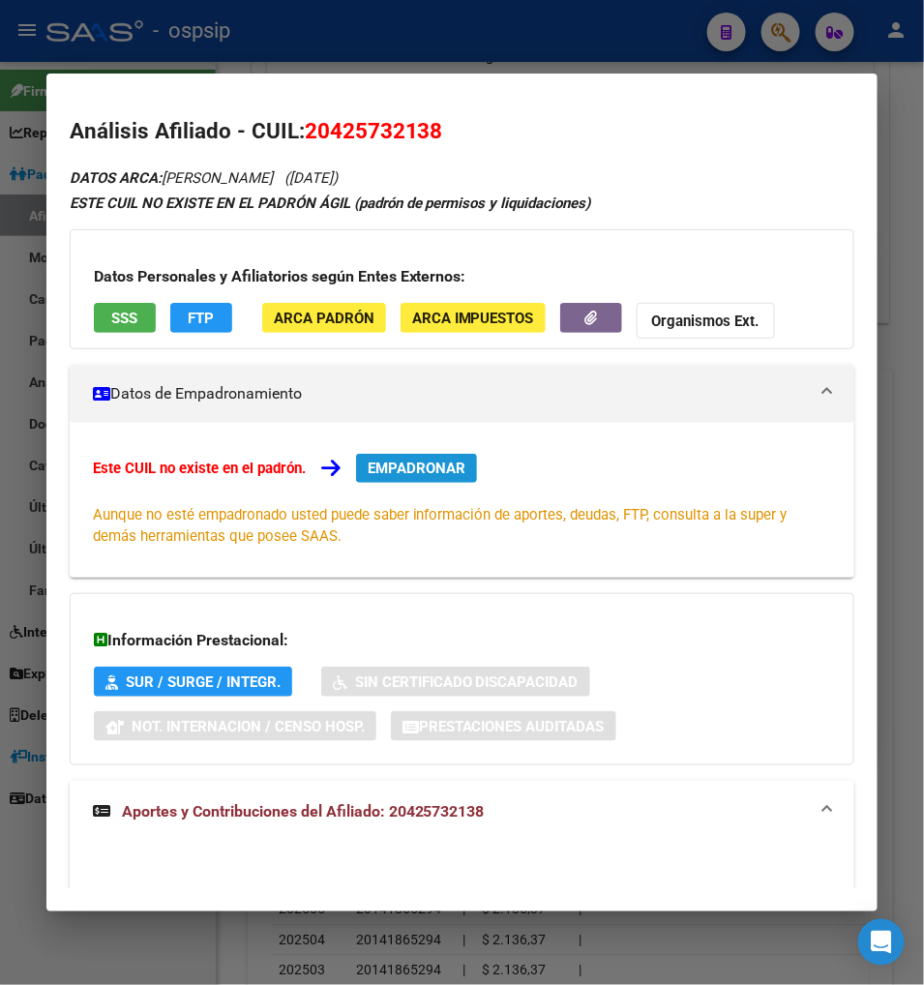
click at [407, 467] on span "EMPADRONAR" at bounding box center [417, 468] width 98 height 17
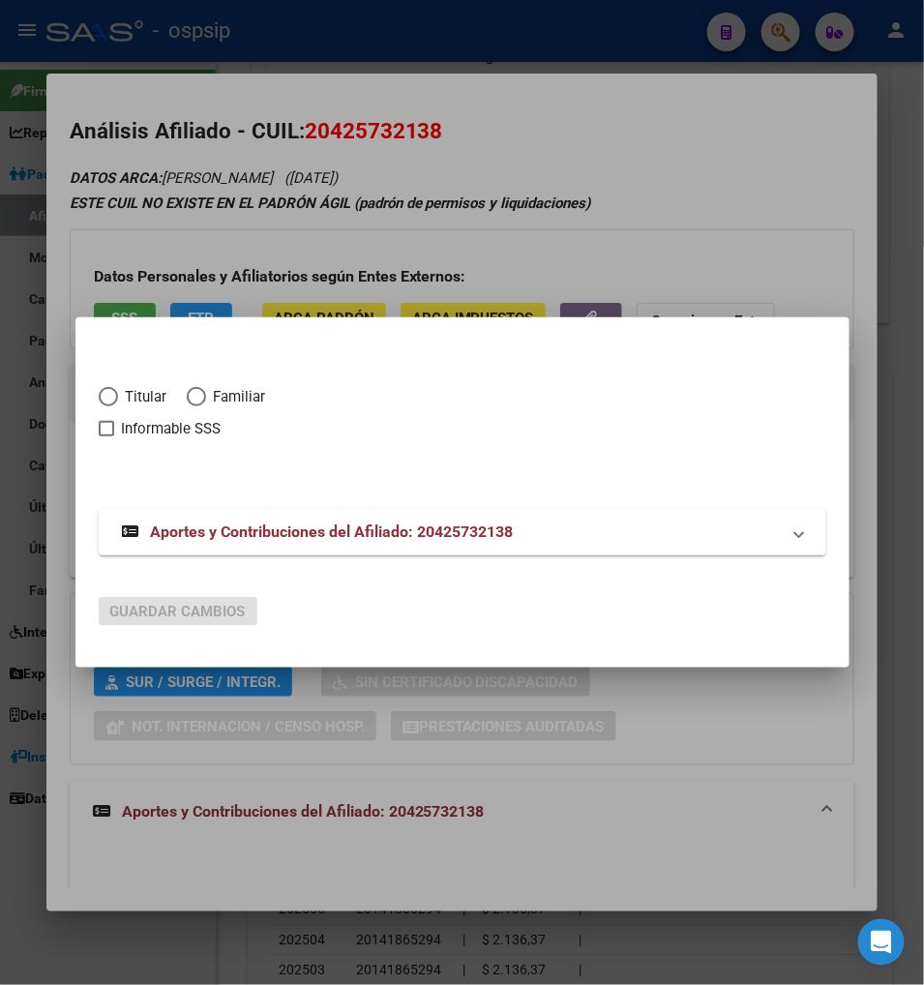
click at [421, 217] on div at bounding box center [462, 492] width 924 height 985
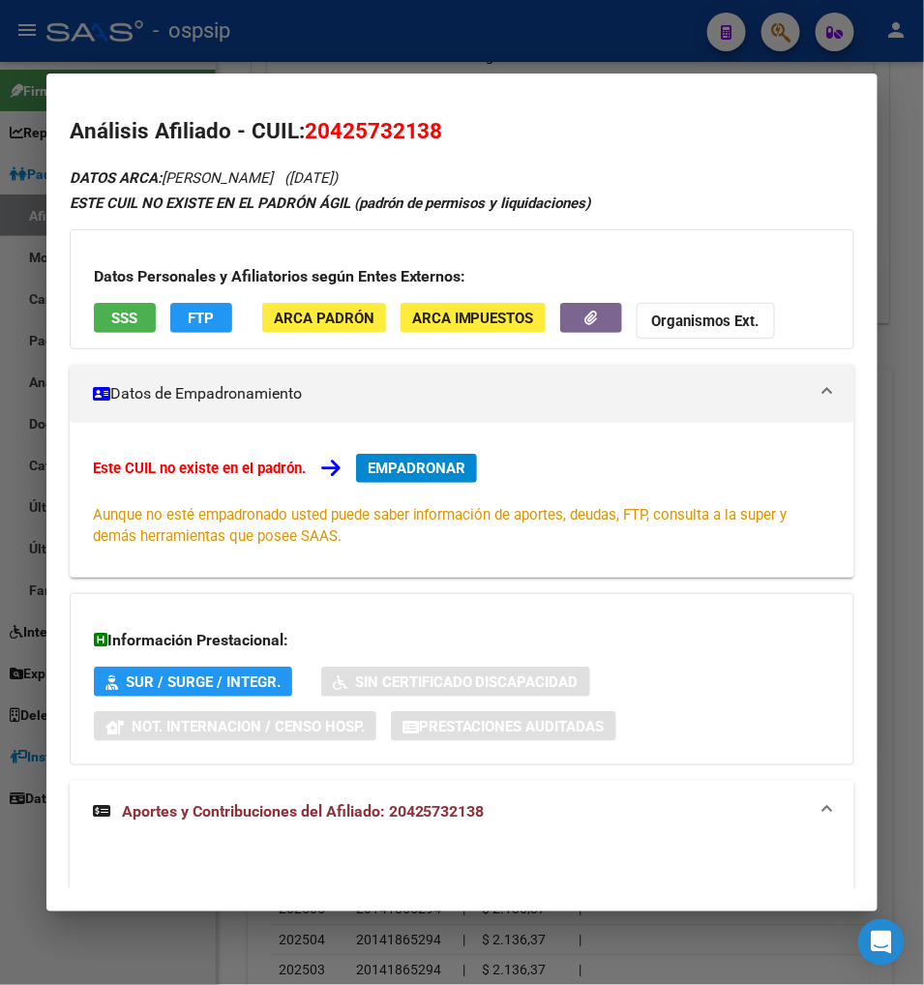
click at [765, 22] on div at bounding box center [462, 492] width 924 height 985
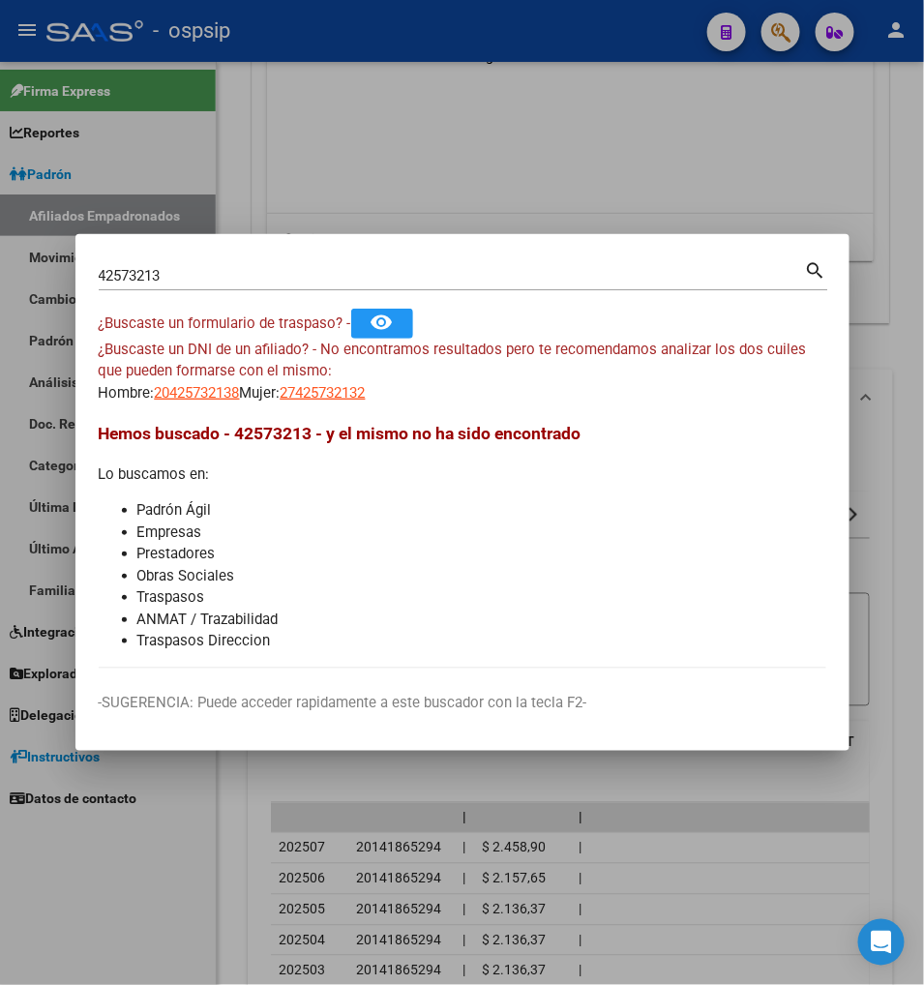
click at [210, 274] on input "42573213" at bounding box center [452, 275] width 707 height 17
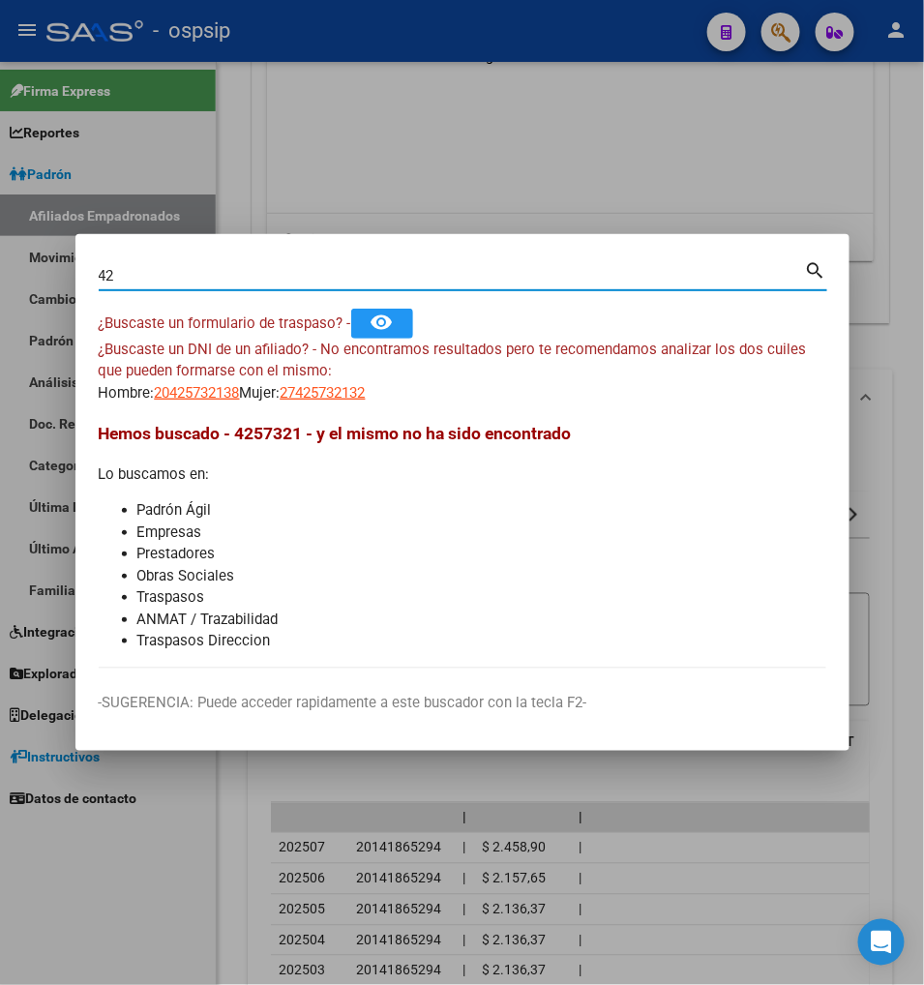
type input "4"
type input "39896032"
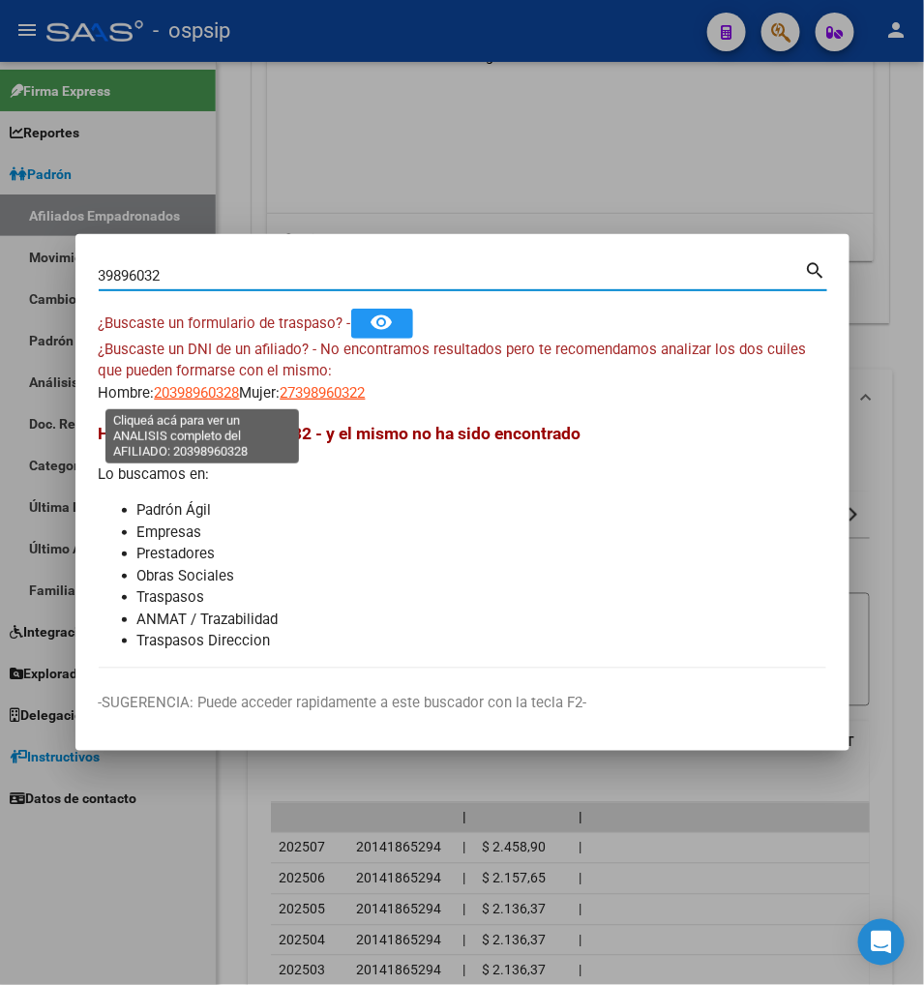
click at [205, 394] on span "20398960328" at bounding box center [197, 392] width 85 height 17
type textarea "20398960328"
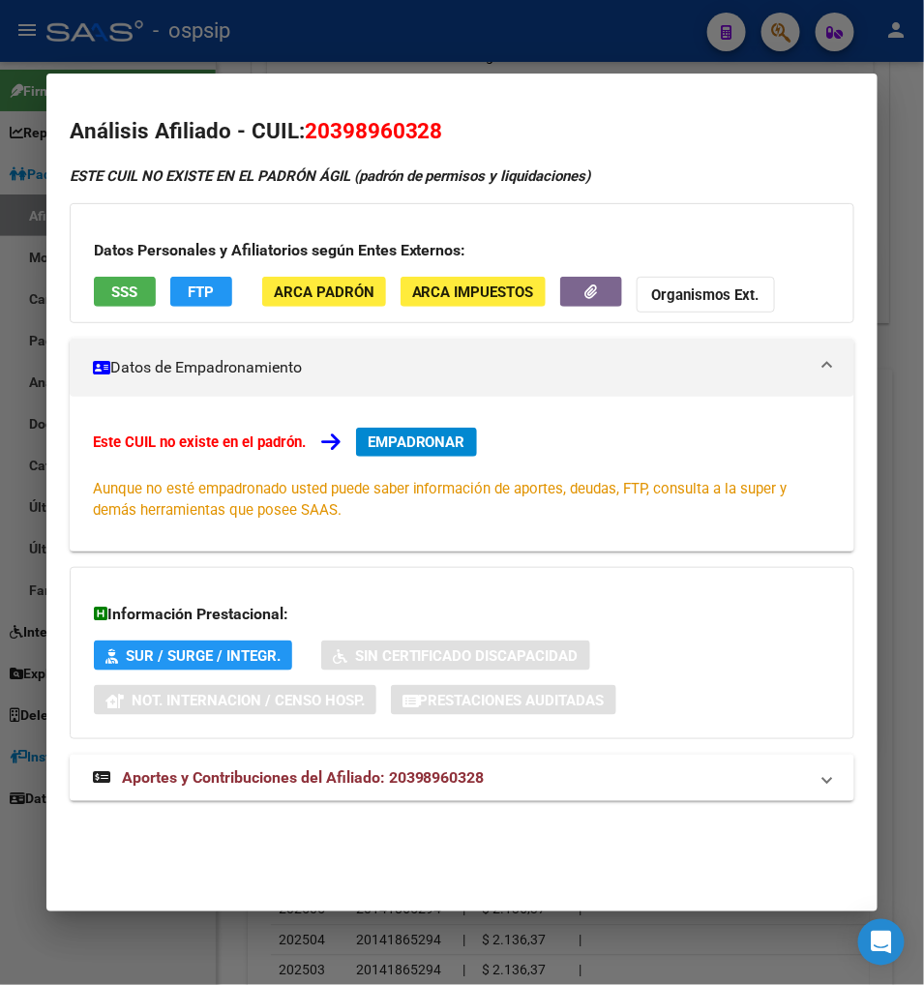
click at [796, 40] on div at bounding box center [462, 492] width 924 height 985
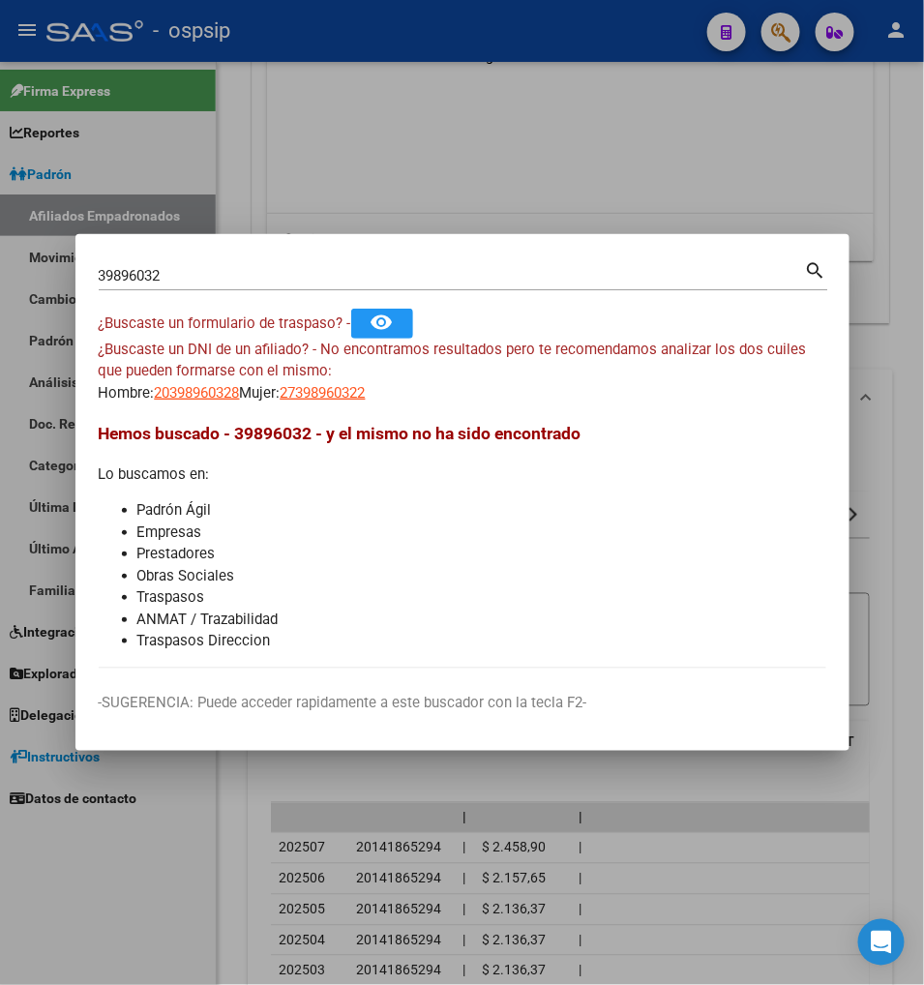
click at [246, 279] on input "39896032" at bounding box center [452, 275] width 707 height 17
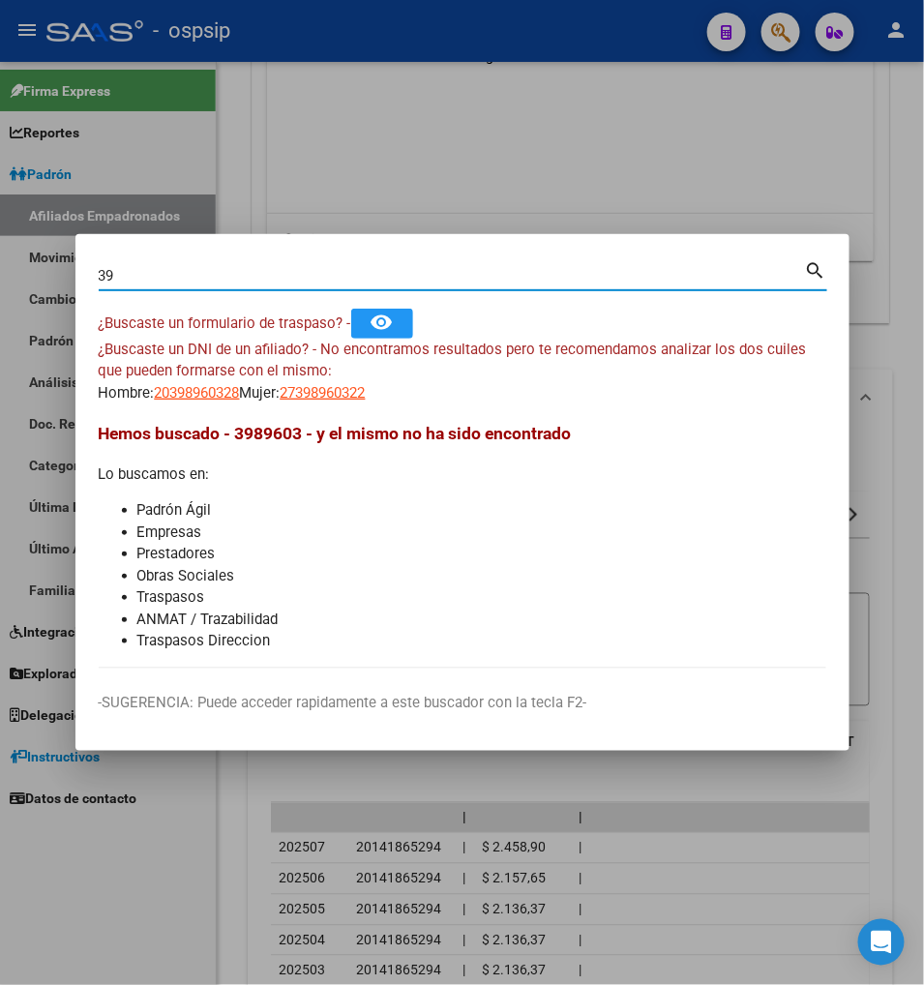
type input "3"
type input "39896032"
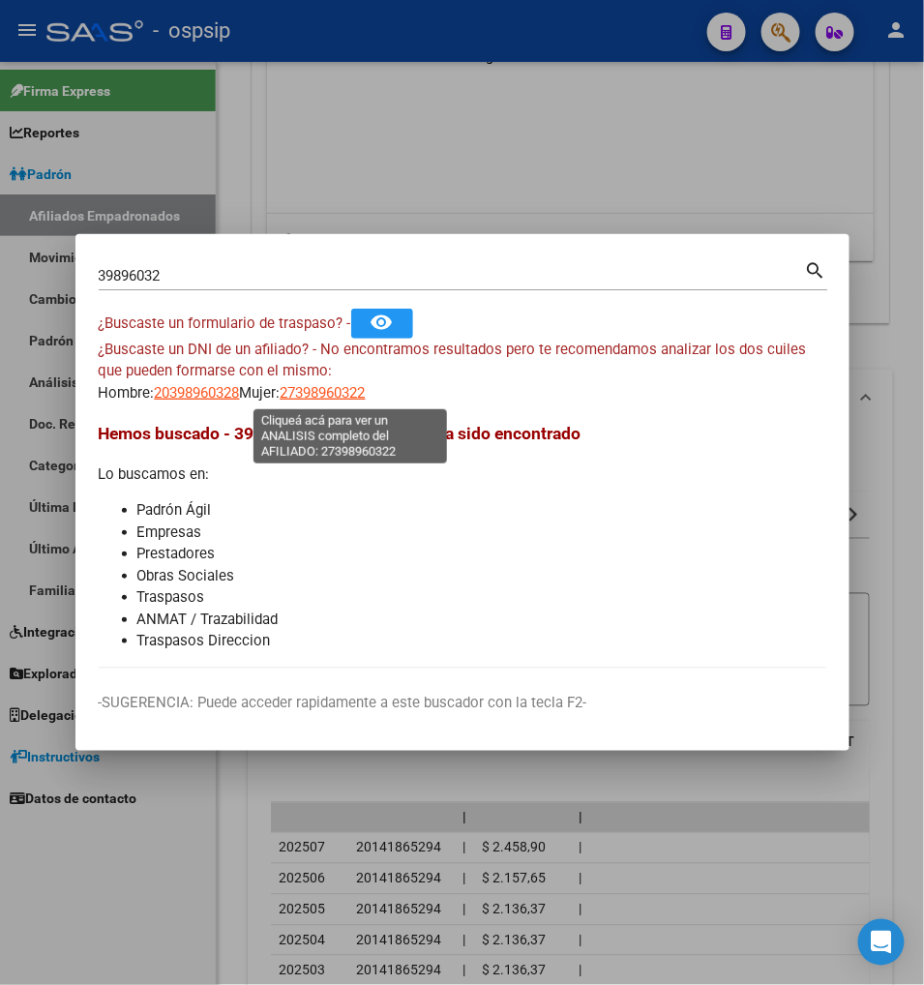
click at [339, 394] on span "27398960322" at bounding box center [323, 392] width 85 height 17
type textarea "27398960322"
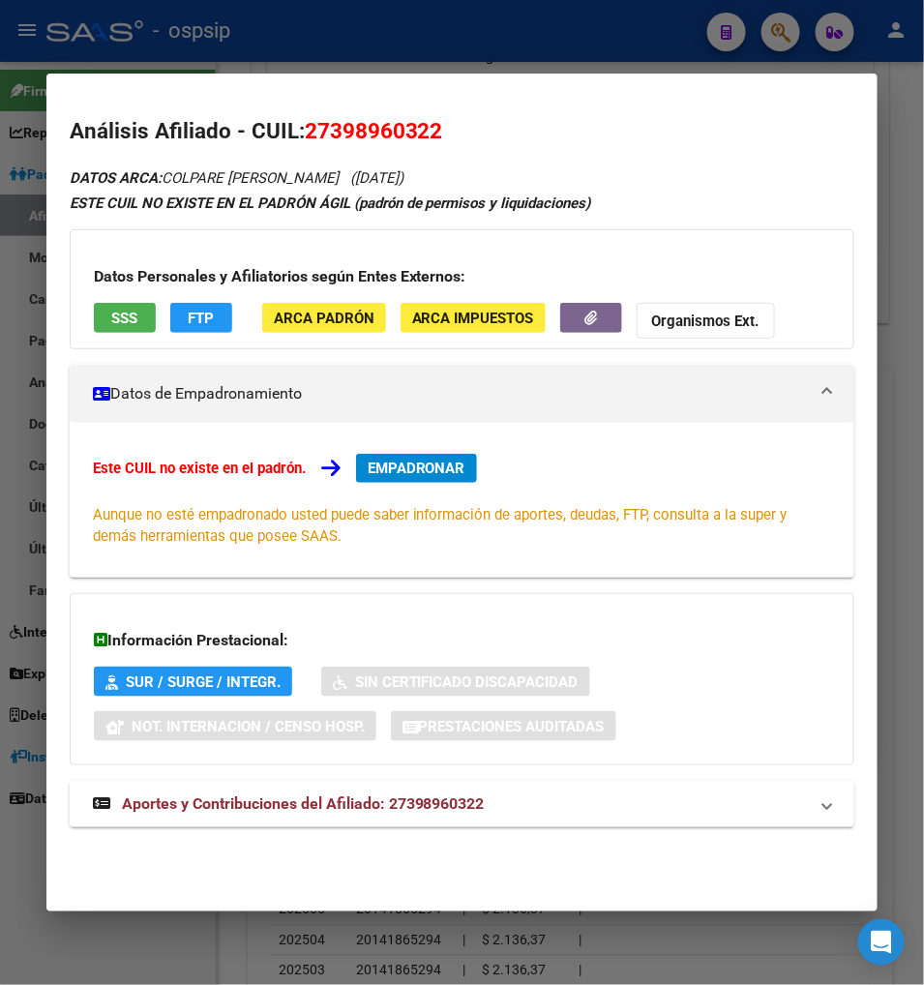
click at [248, 810] on span "Aportes y Contribuciones del Afiliado: 27398960322" at bounding box center [303, 804] width 363 height 18
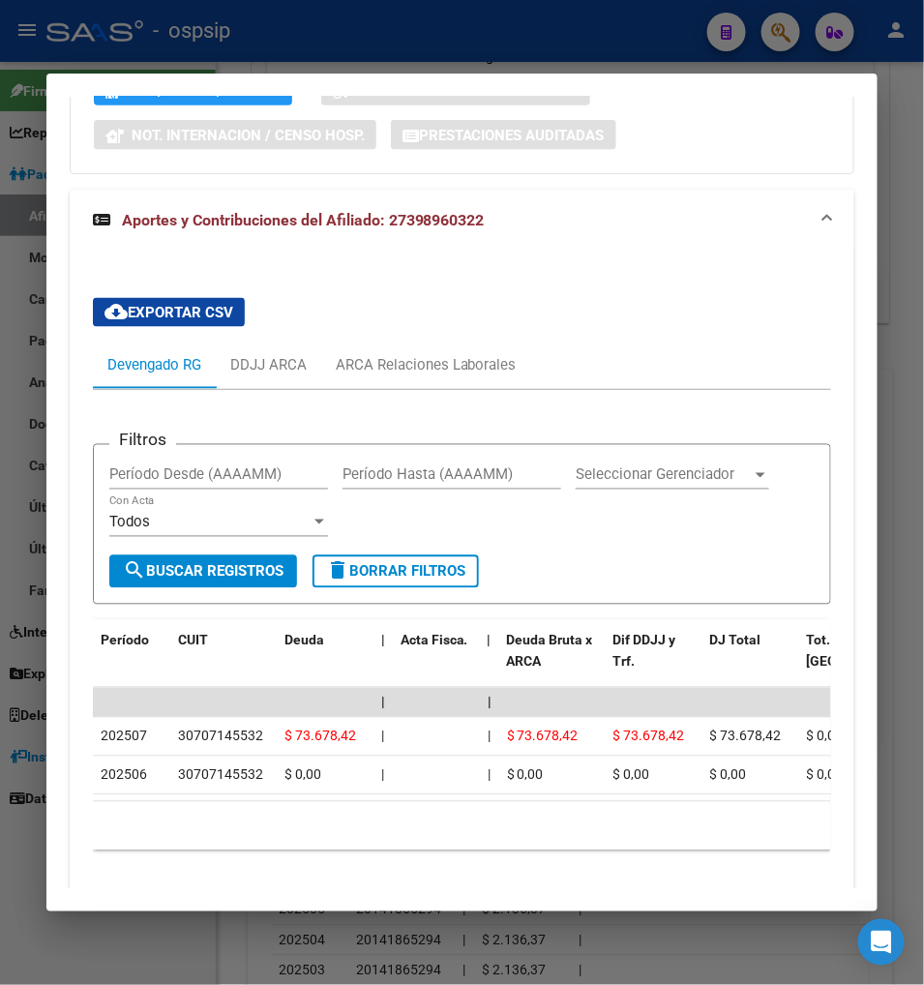
scroll to position [616, 0]
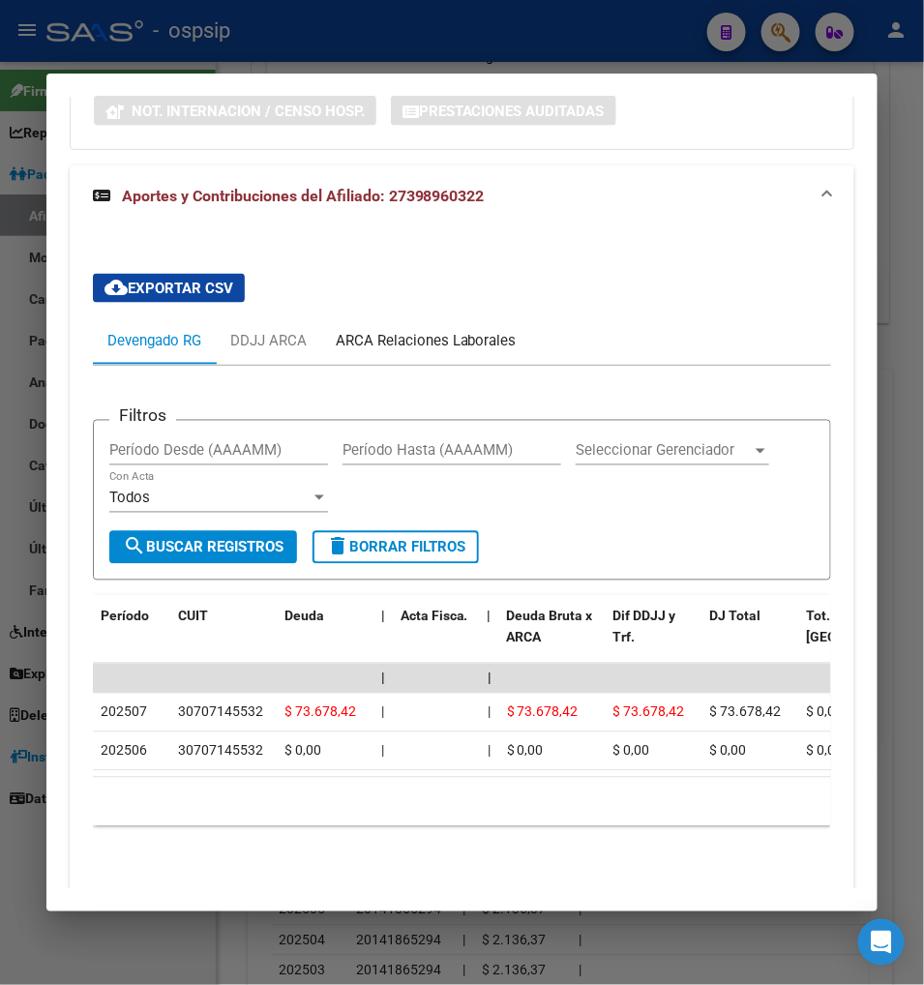
click at [438, 337] on div "ARCA Relaciones Laborales" at bounding box center [426, 341] width 181 height 21
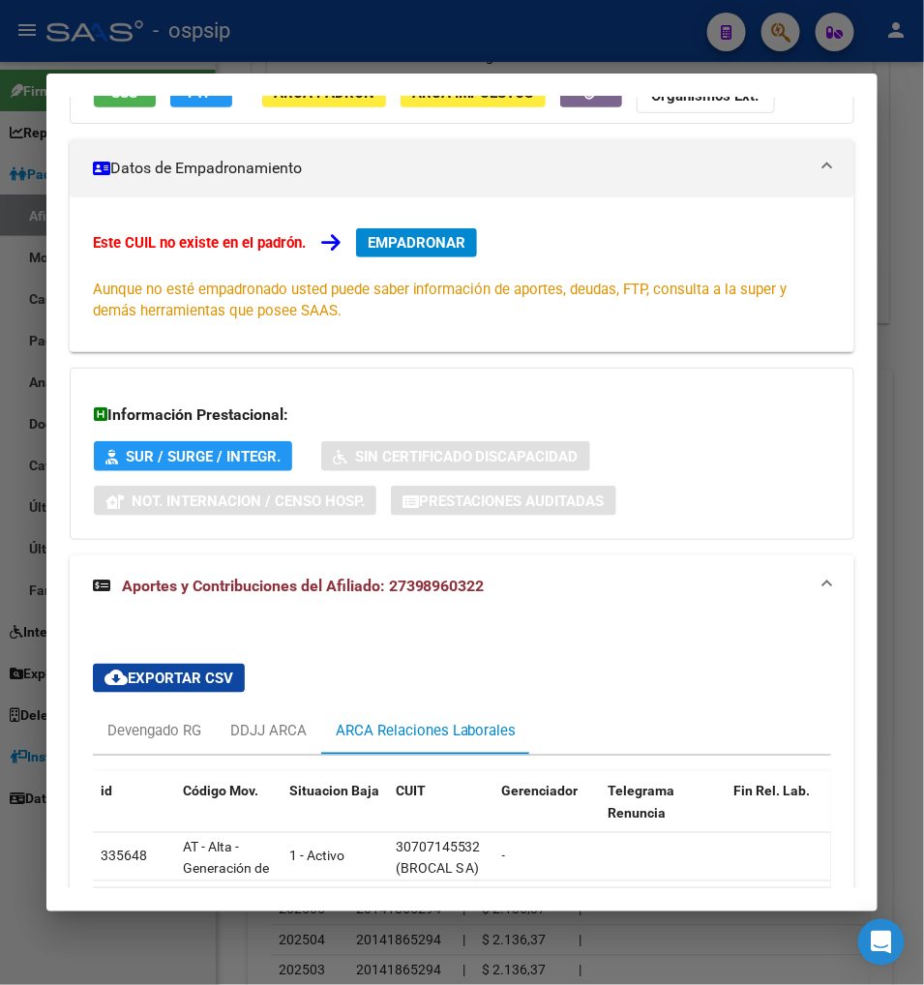
scroll to position [0, 0]
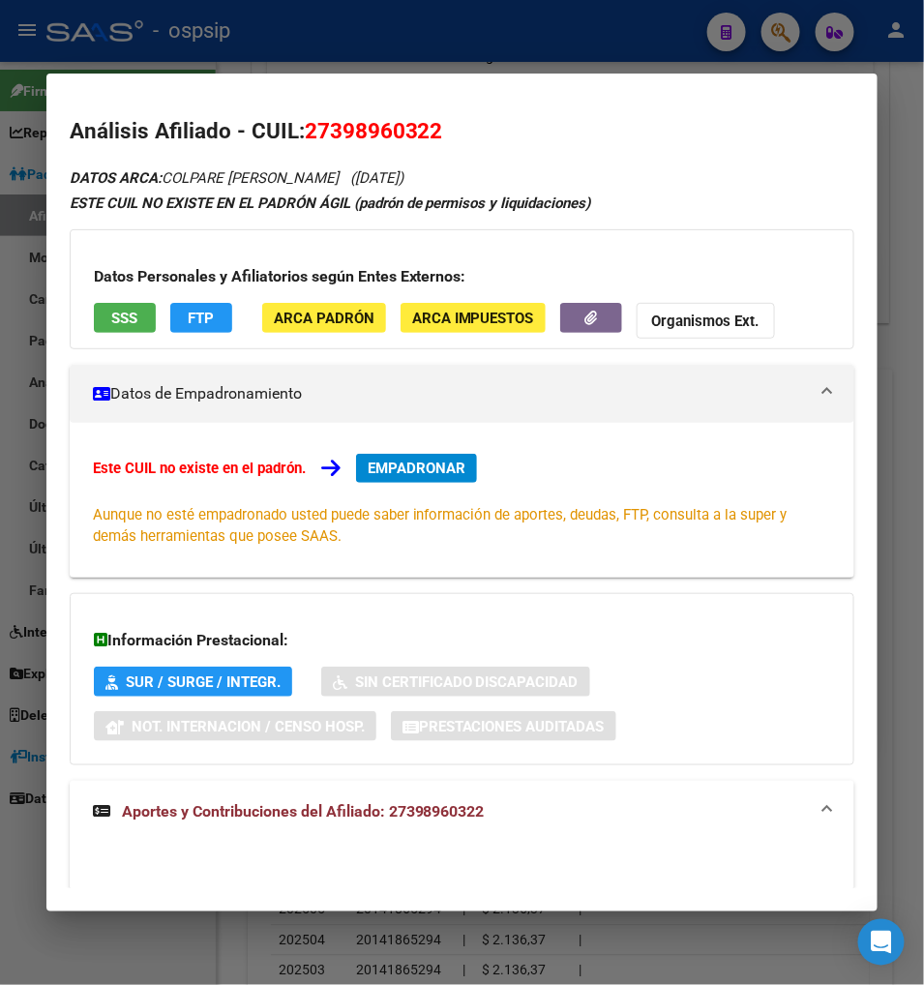
click at [380, 475] on span "EMPADRONAR" at bounding box center [417, 468] width 98 height 17
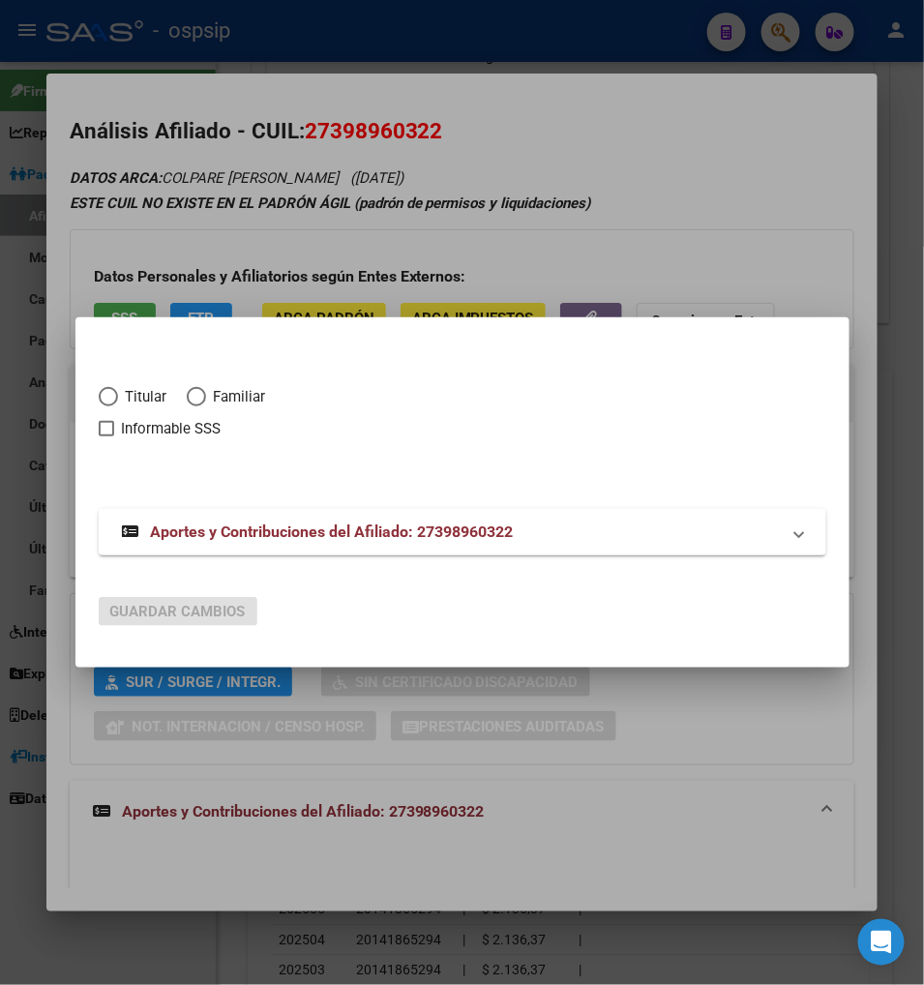
click at [118, 398] on span "Titular" at bounding box center [142, 397] width 49 height 22
click at [99, 398] on input "Titular" at bounding box center [108, 396] width 19 height 19
radio input "true"
checkbox input "true"
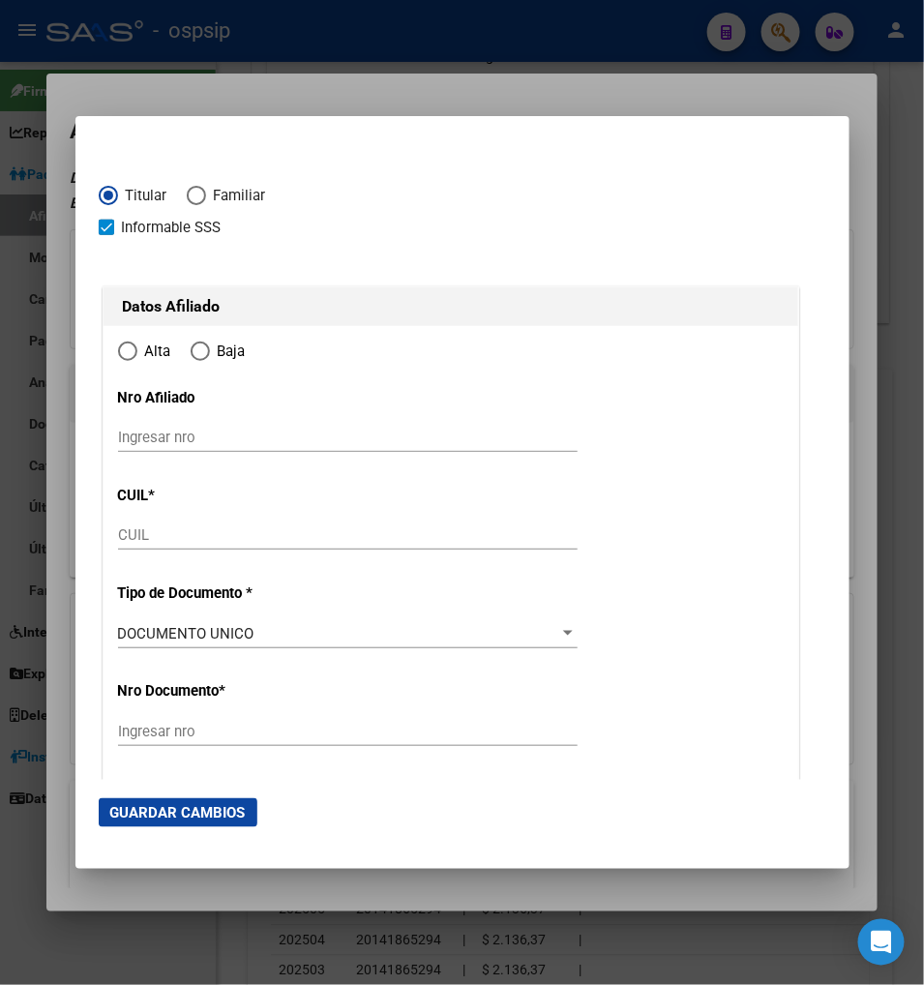
type input "27-39896032-2"
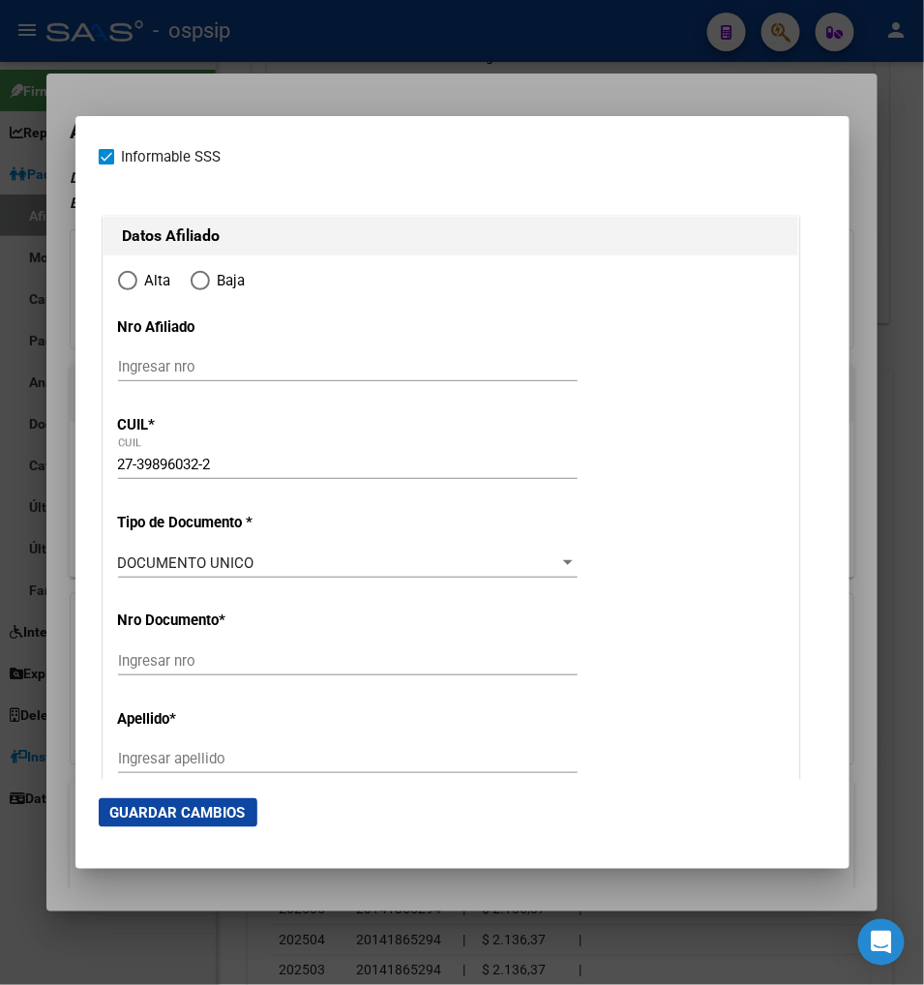
type input "39896032"
type input "COLPARE"
type input "JORGELINA"
type input "1997-01-09"
type input "MAR DEL PLATA SUR"
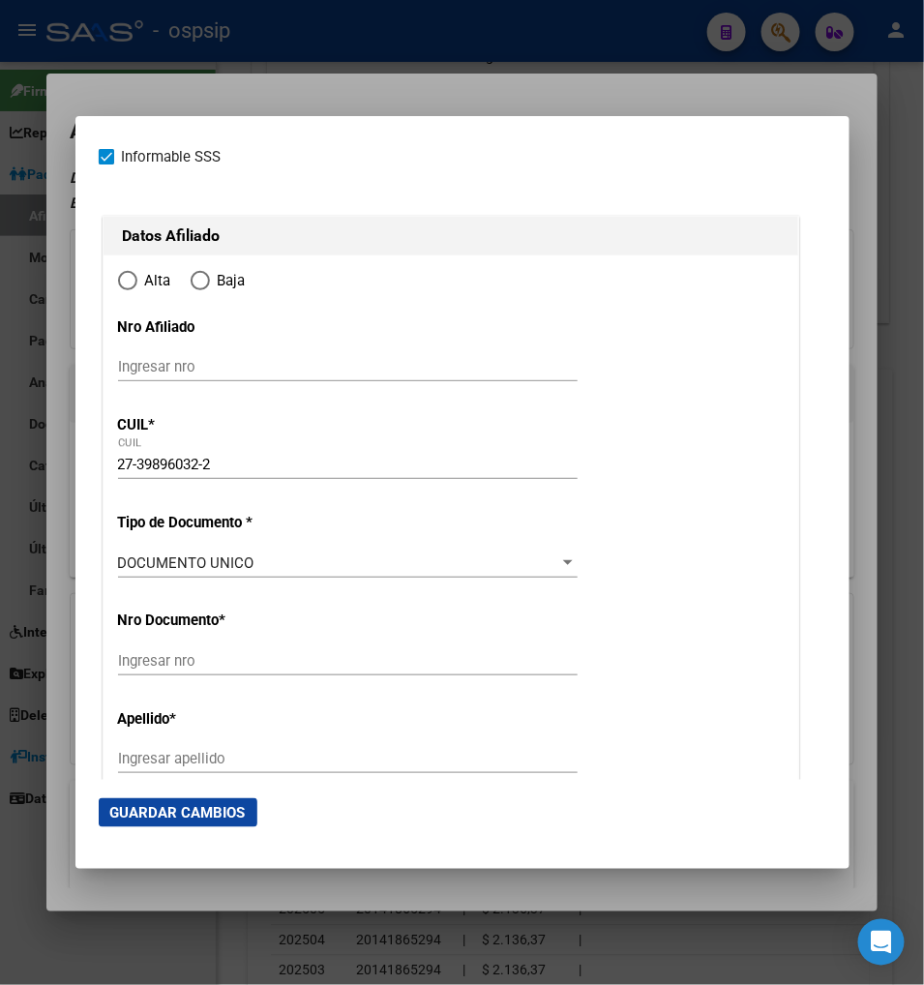
type input "7600"
type input "SICILIA"
type input "8239"
radio input "true"
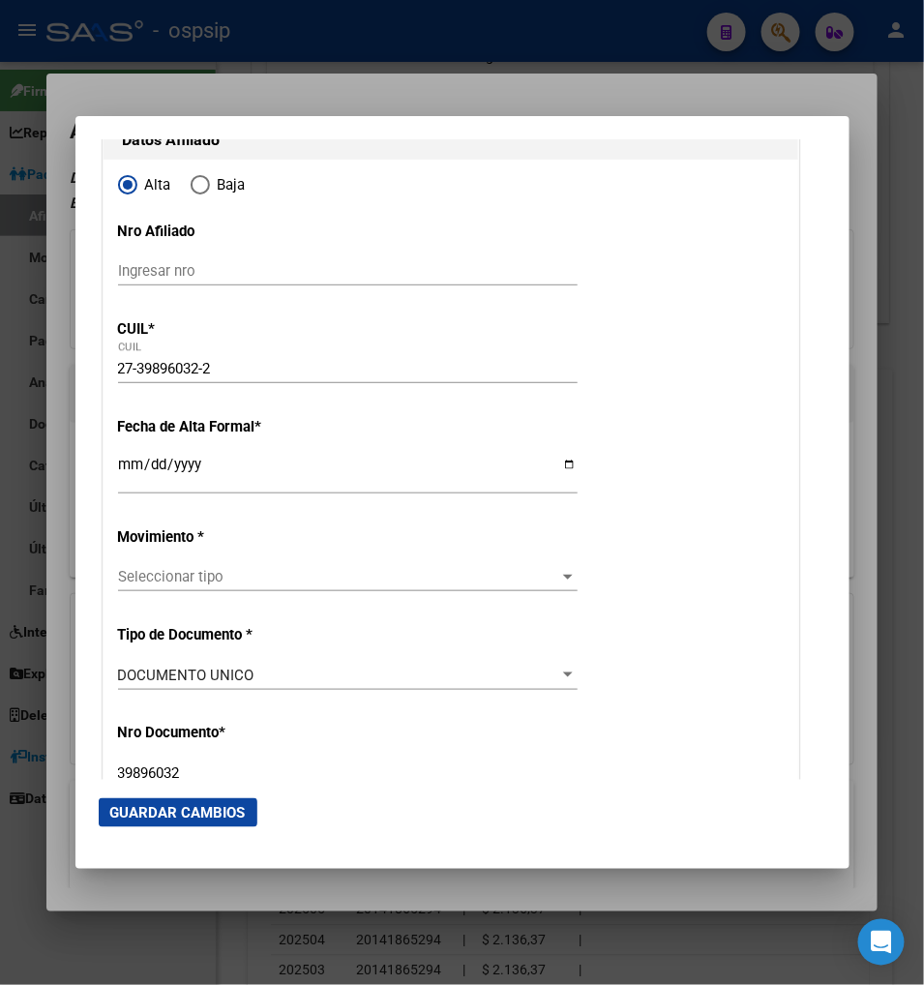
scroll to position [215, 0]
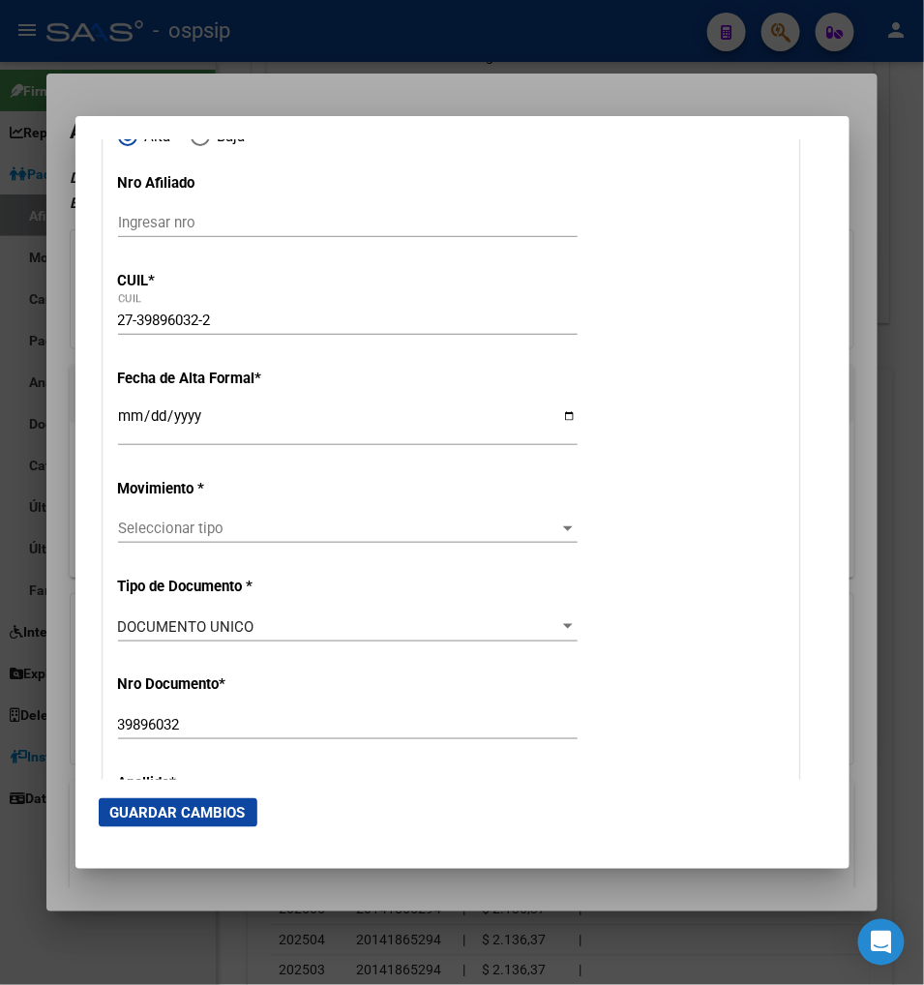
click at [118, 419] on input "Ingresar fecha" at bounding box center [348, 423] width 460 height 31
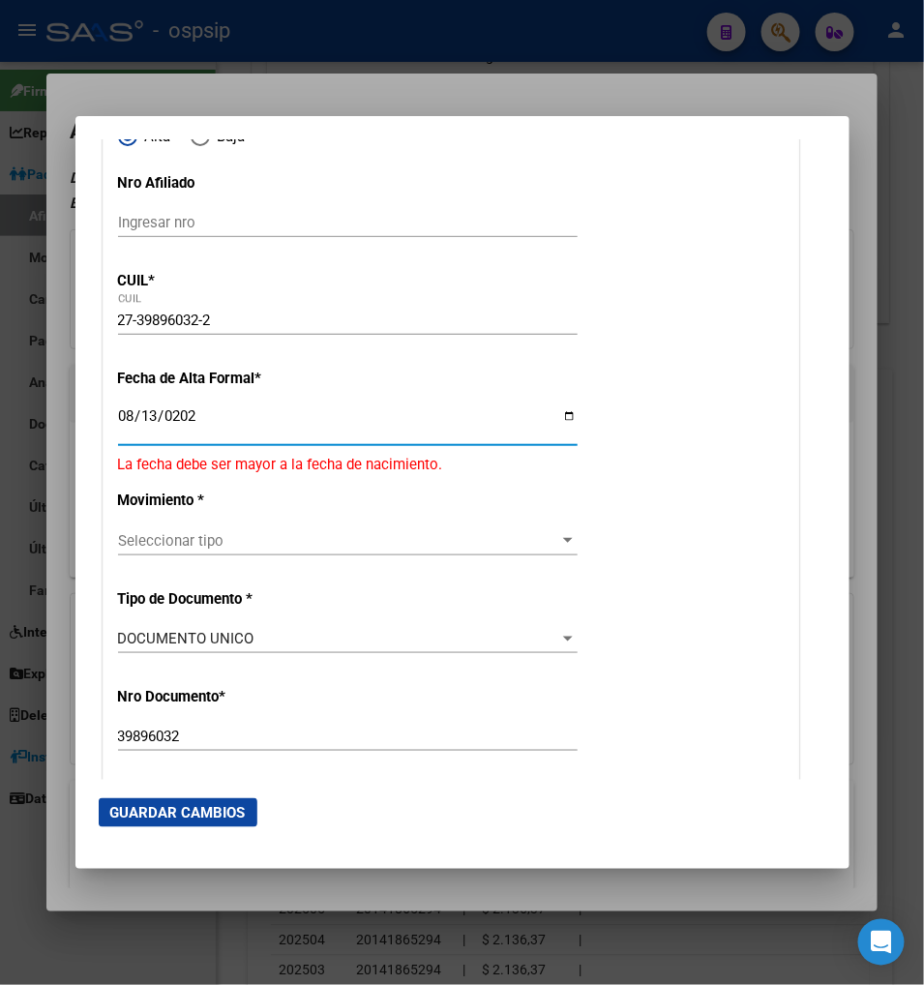
type input "[DATE]"
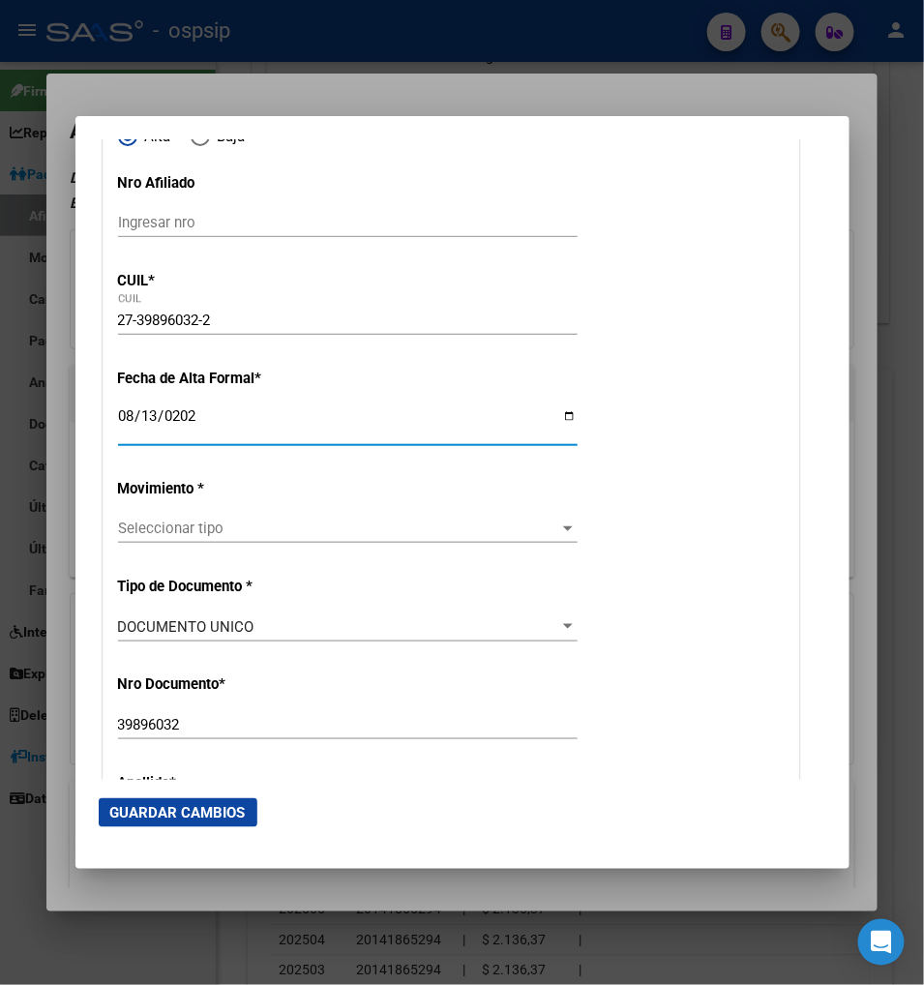
click at [230, 525] on span "Seleccionar tipo" at bounding box center [339, 528] width 442 height 17
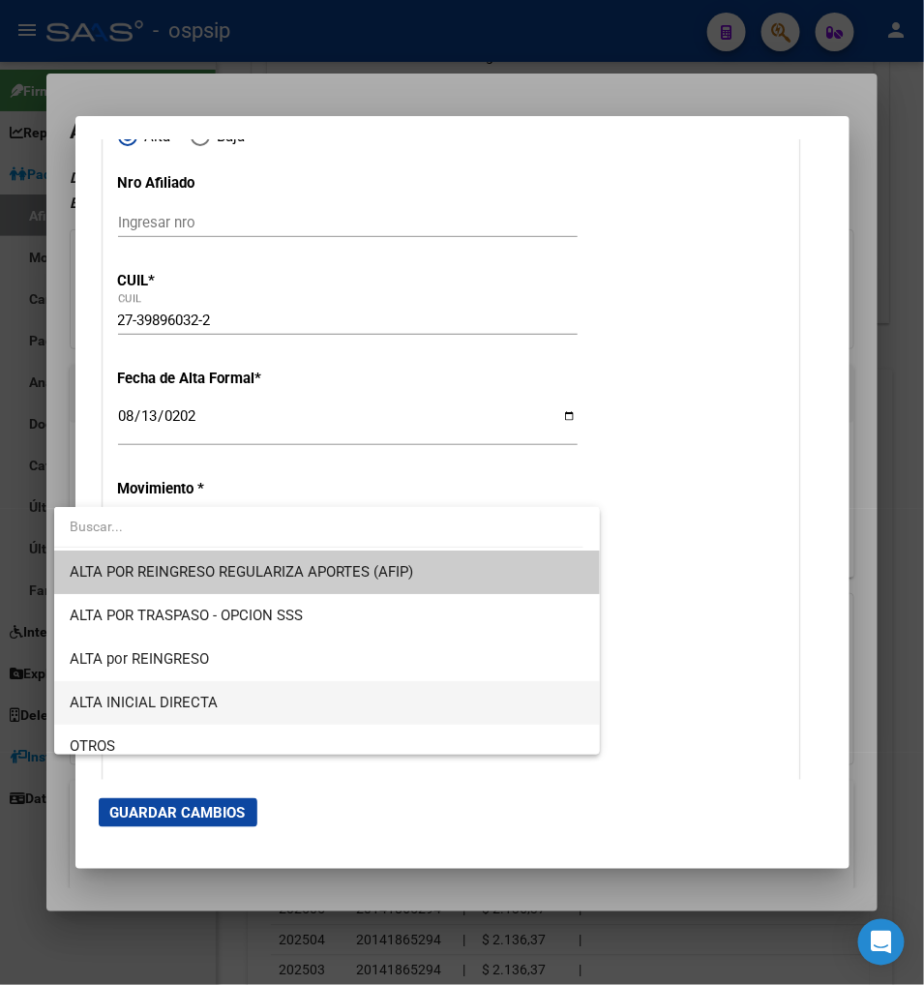
click at [228, 705] on span "ALTA INICIAL DIRECTA" at bounding box center [327, 703] width 515 height 44
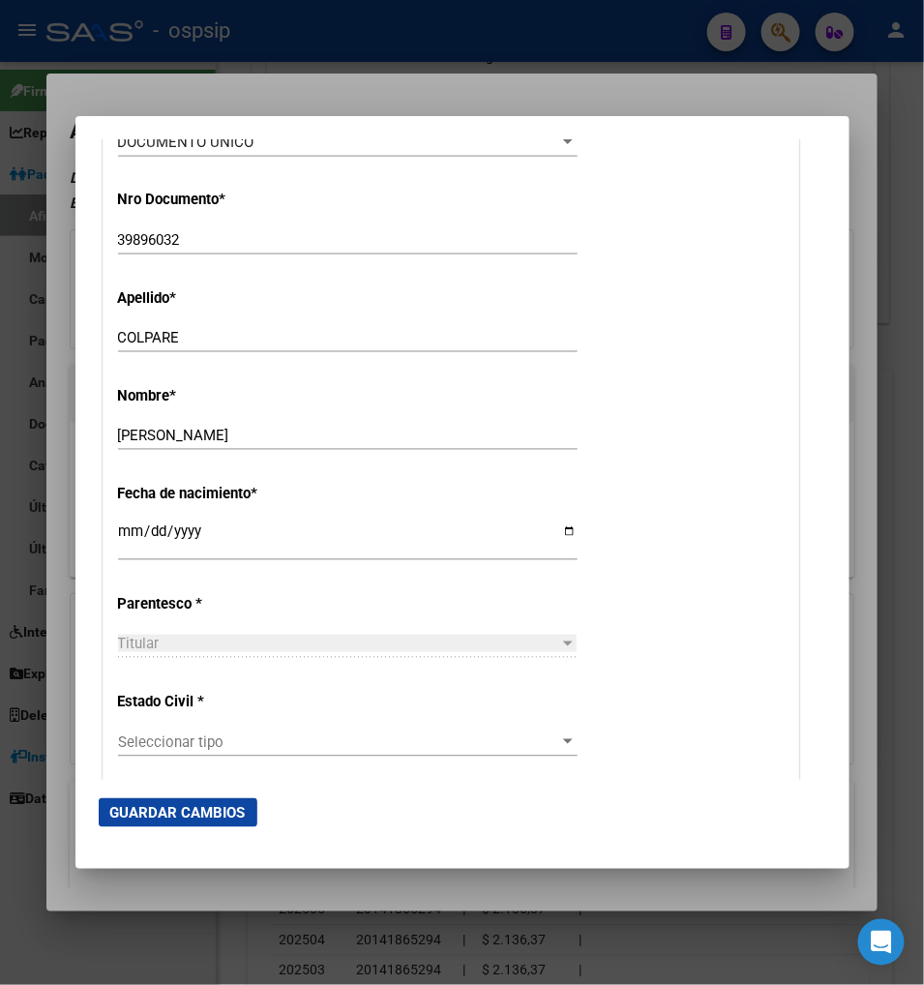
scroll to position [752, 0]
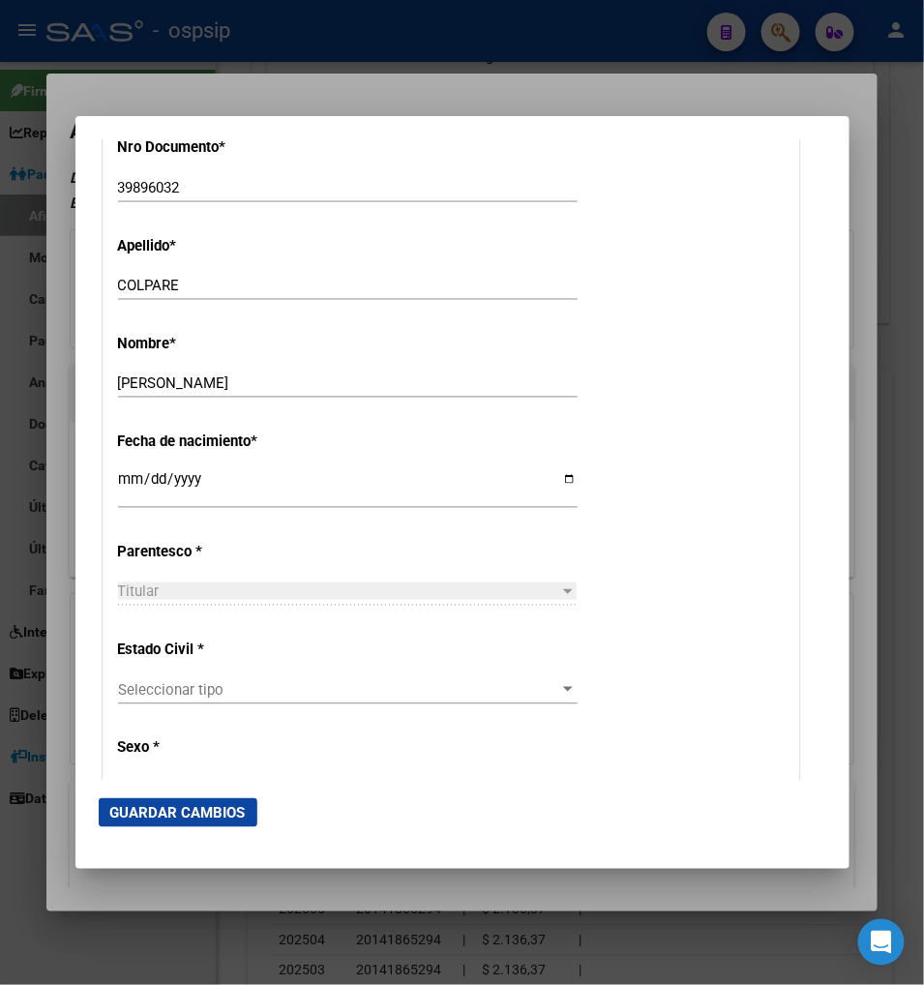
click at [236, 676] on div "Seleccionar tipo Seleccionar tipo" at bounding box center [348, 690] width 460 height 29
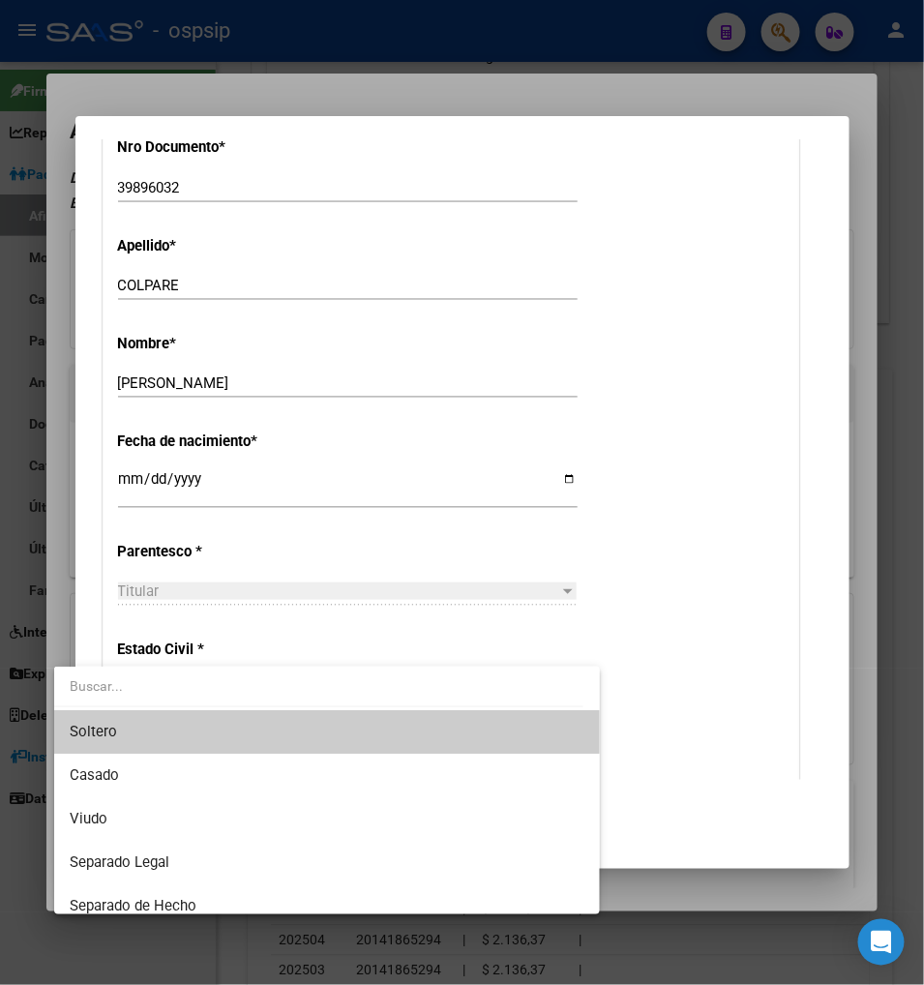
click at [190, 733] on span "Soltero" at bounding box center [327, 732] width 515 height 44
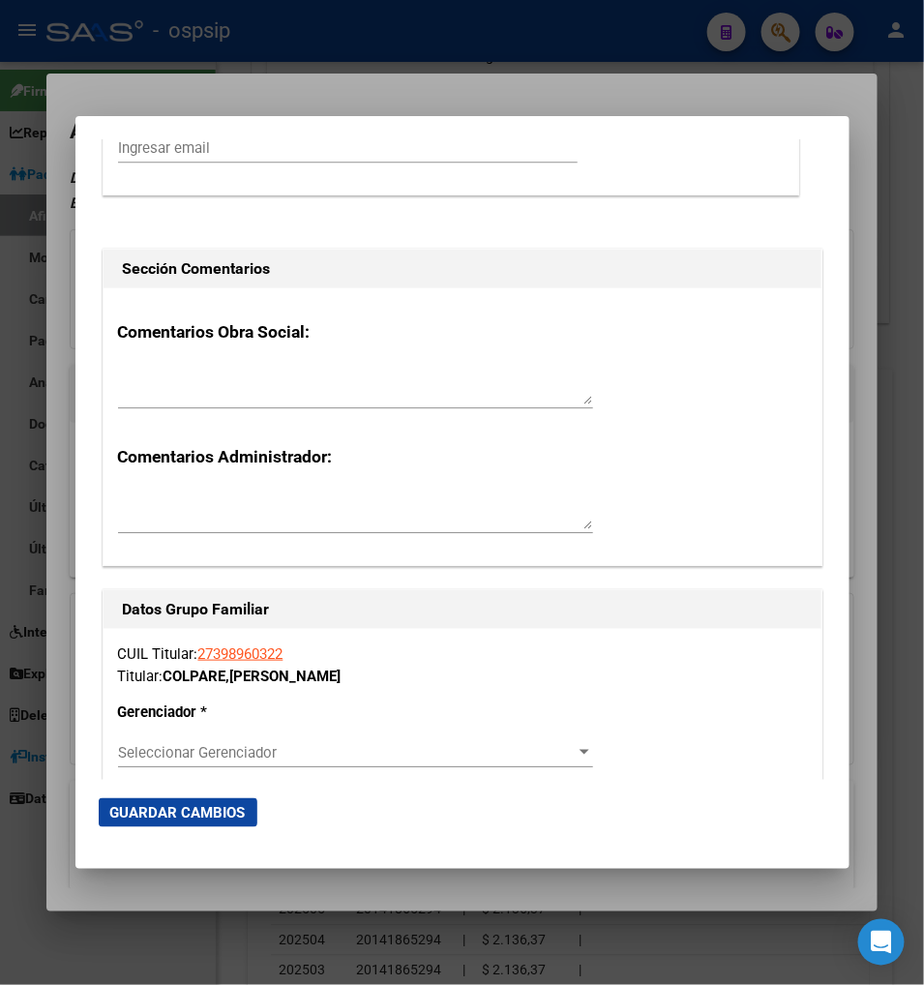
scroll to position [2904, 0]
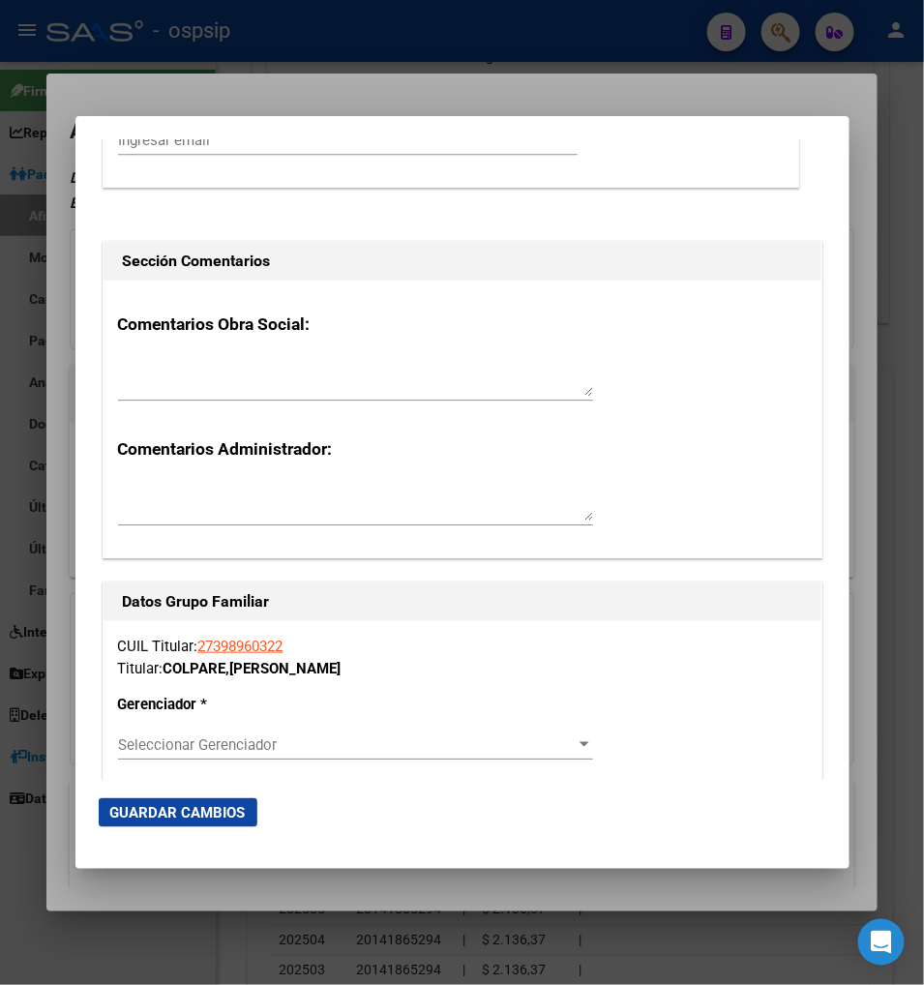
click at [401, 737] on span "Seleccionar Gerenciador" at bounding box center [347, 745] width 458 height 17
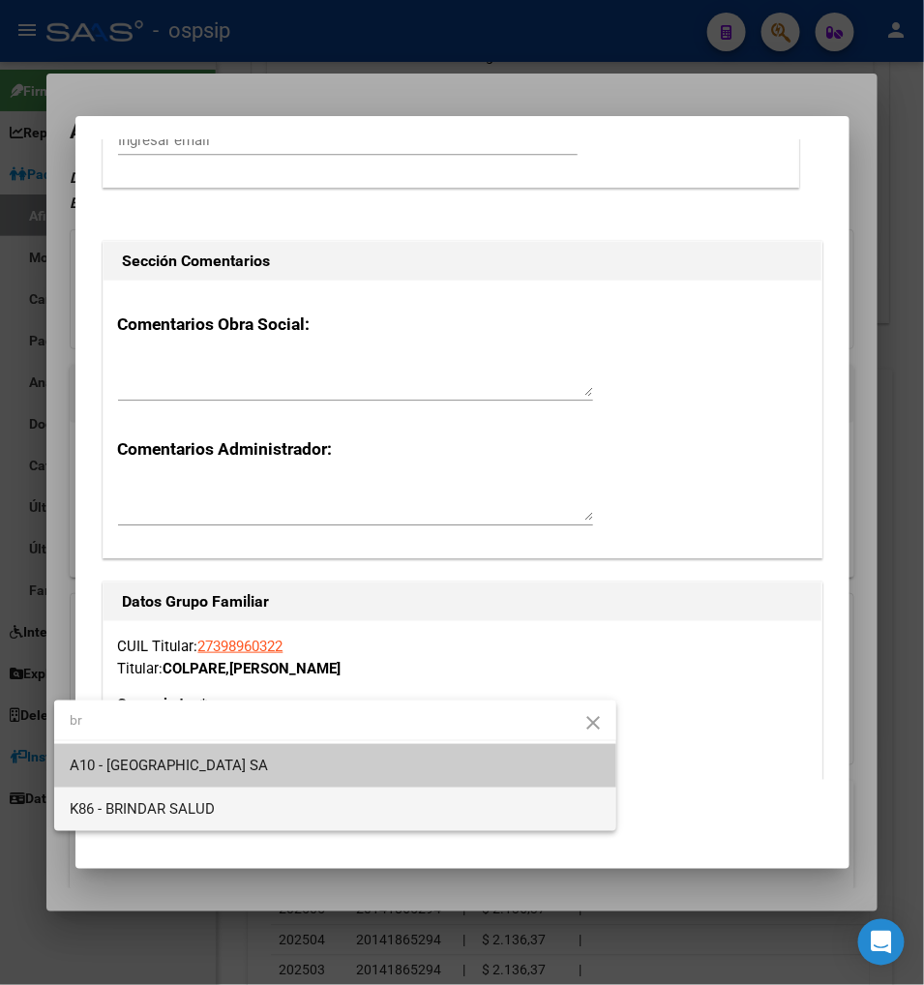
type input "br"
click at [295, 805] on span "K86 - BRINDAR SALUD" at bounding box center [335, 810] width 531 height 44
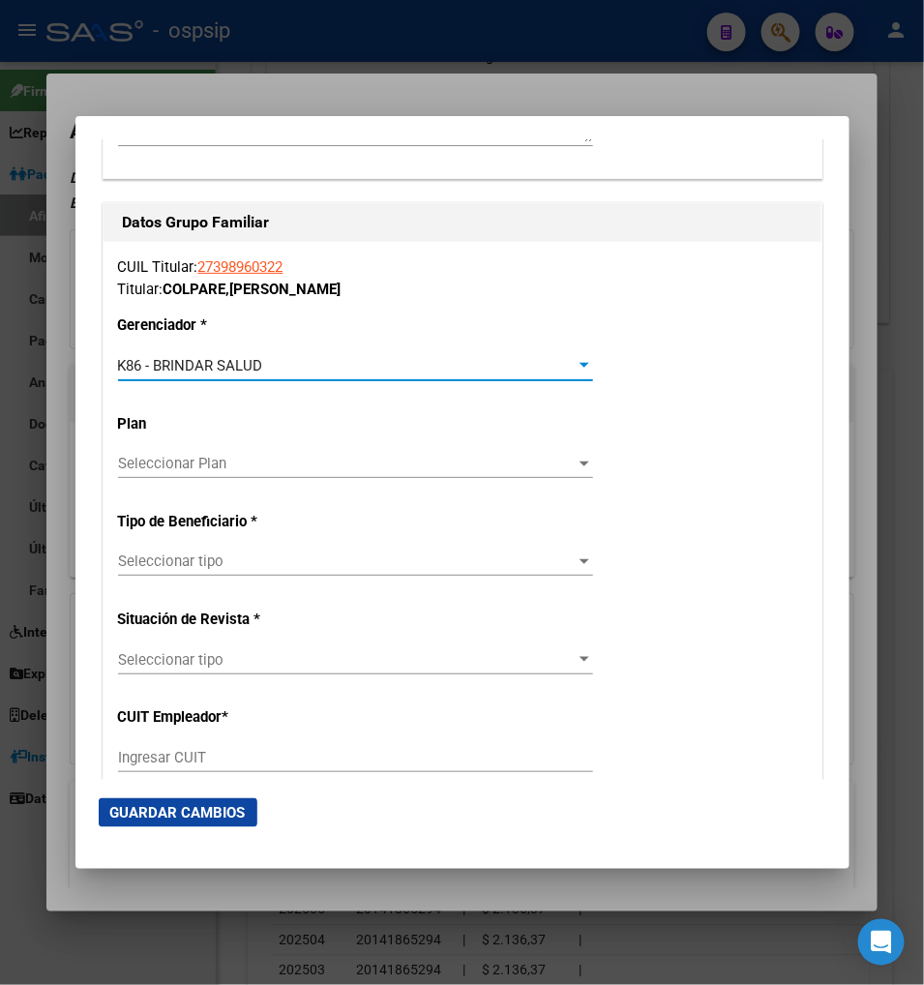
scroll to position [3333, 0]
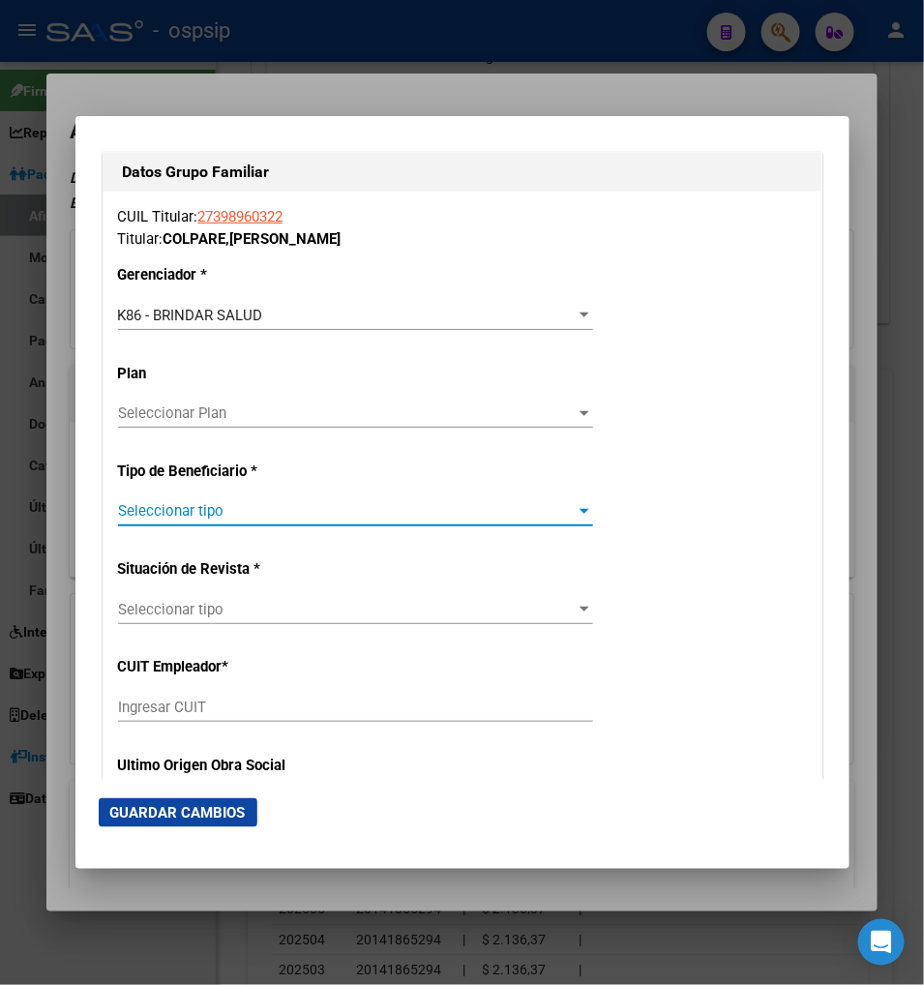
click at [247, 502] on span "Seleccionar tipo" at bounding box center [347, 510] width 458 height 17
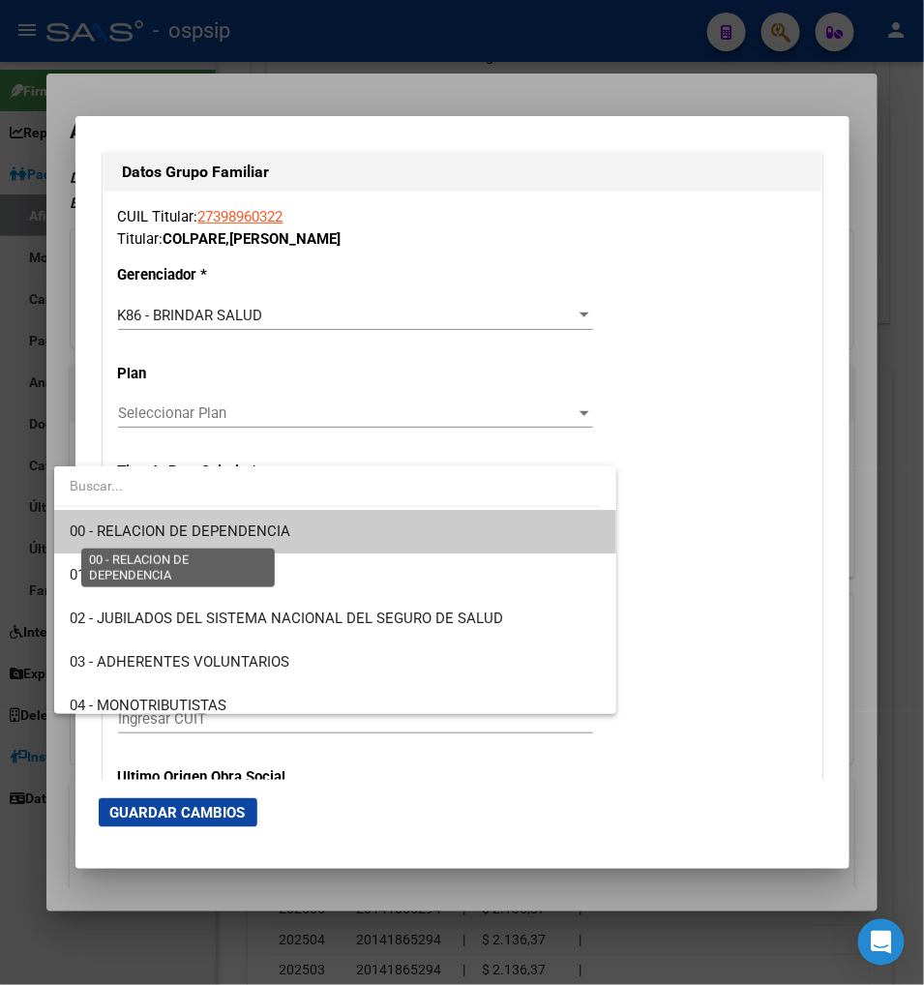
click at [249, 528] on span "00 - RELACION DE DEPENDENCIA" at bounding box center [180, 531] width 221 height 17
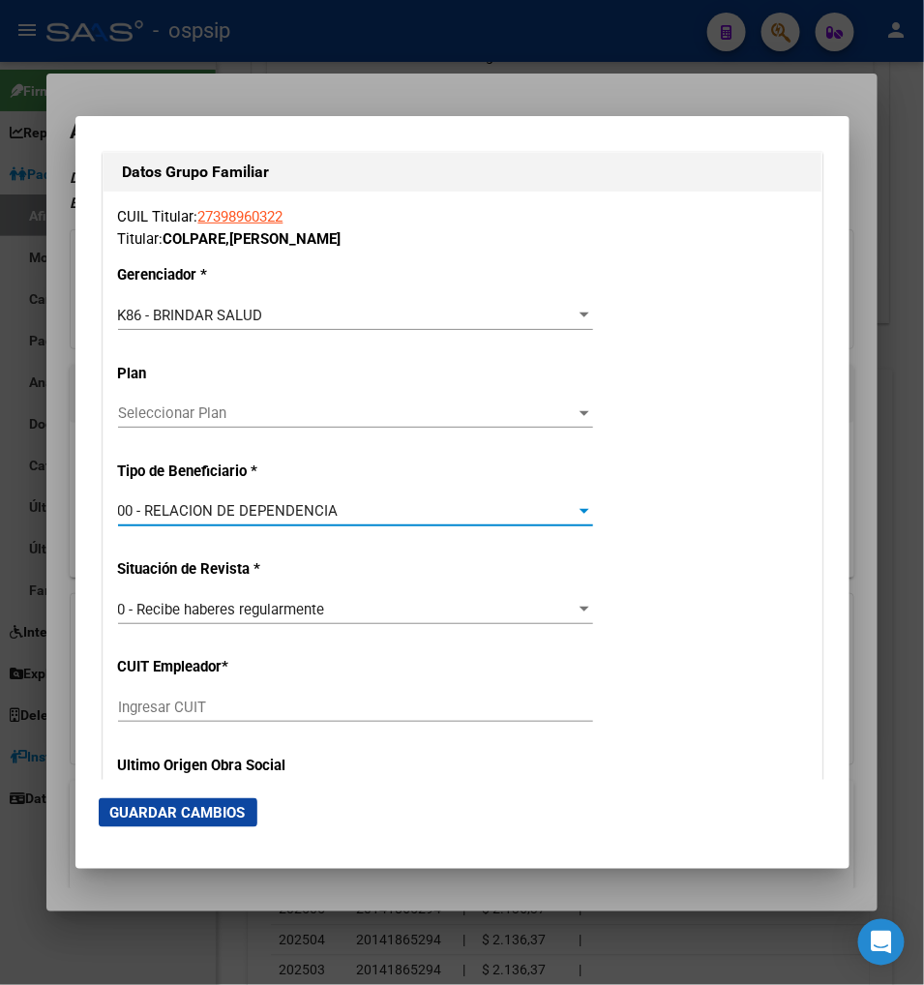
type input "30-70714553-2"
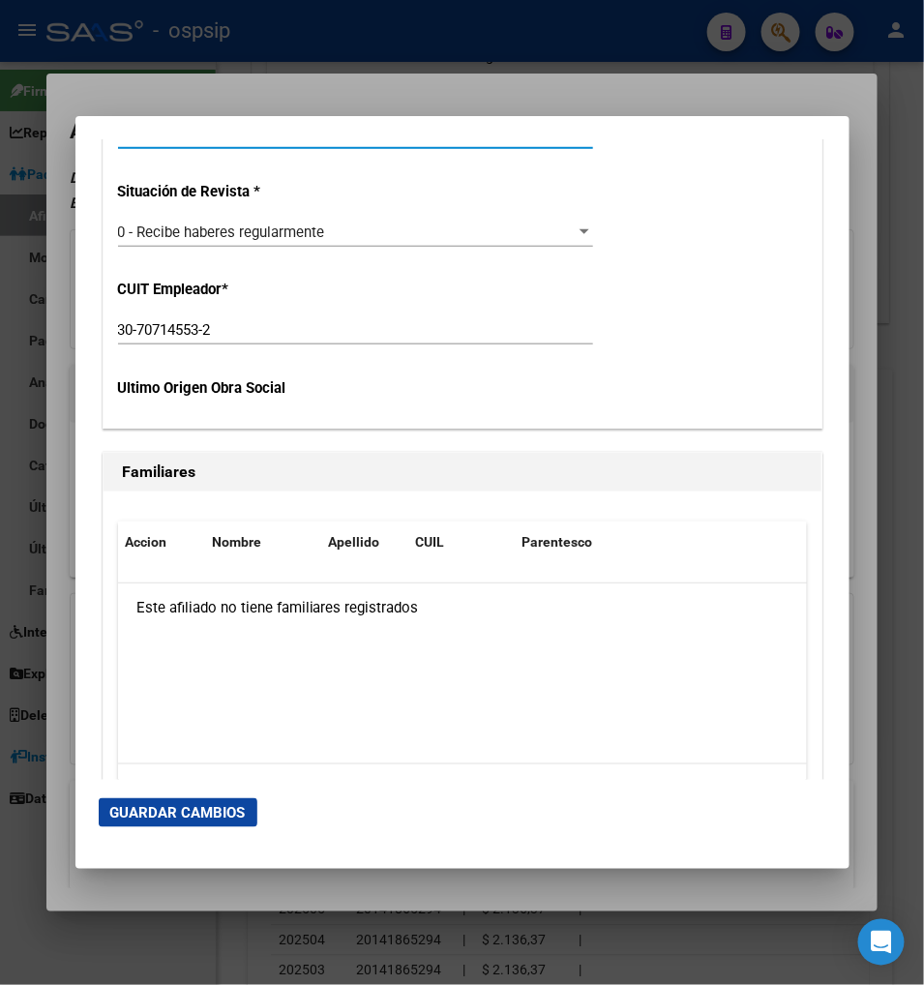
scroll to position [3763, 0]
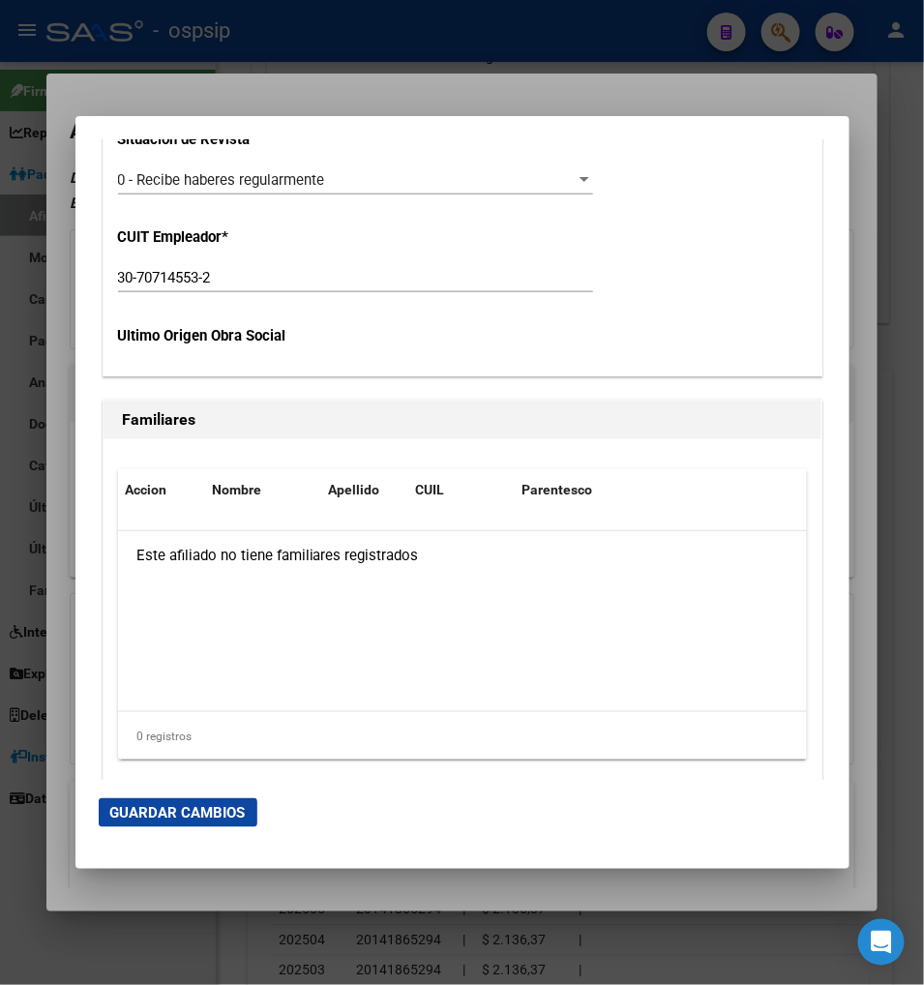
click at [116, 811] on span "Guardar Cambios" at bounding box center [178, 812] width 136 height 17
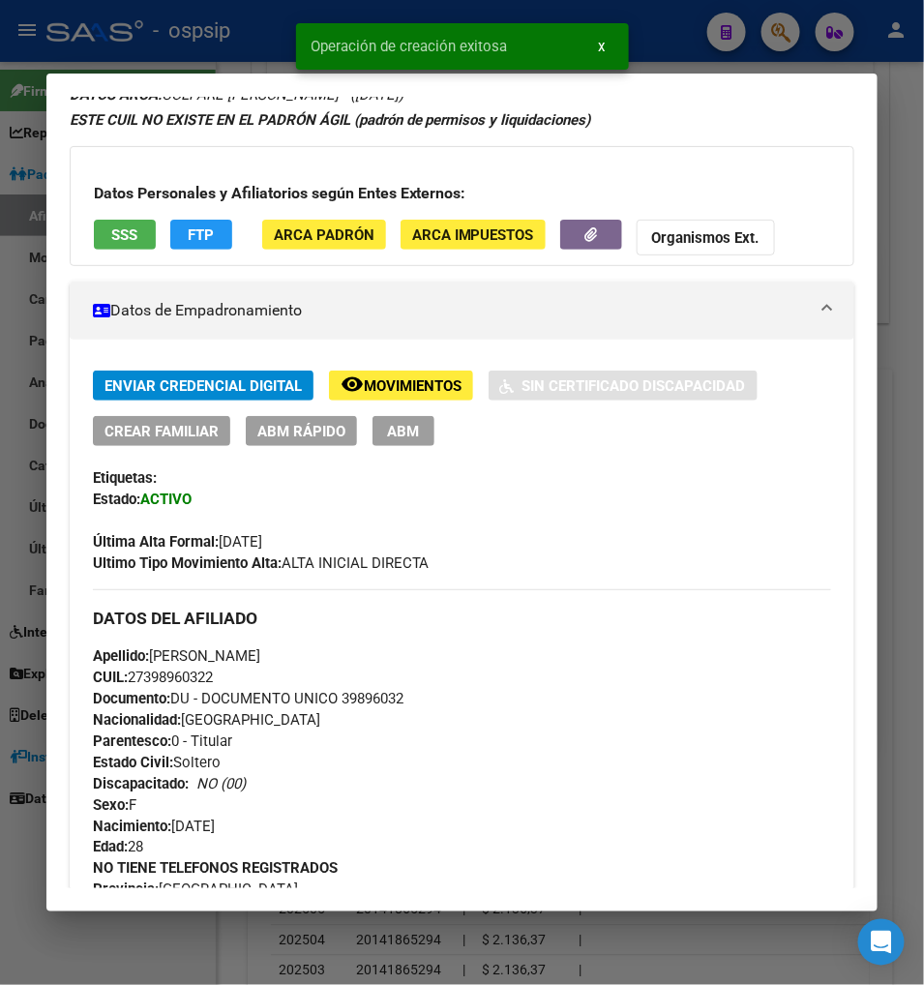
scroll to position [107, 0]
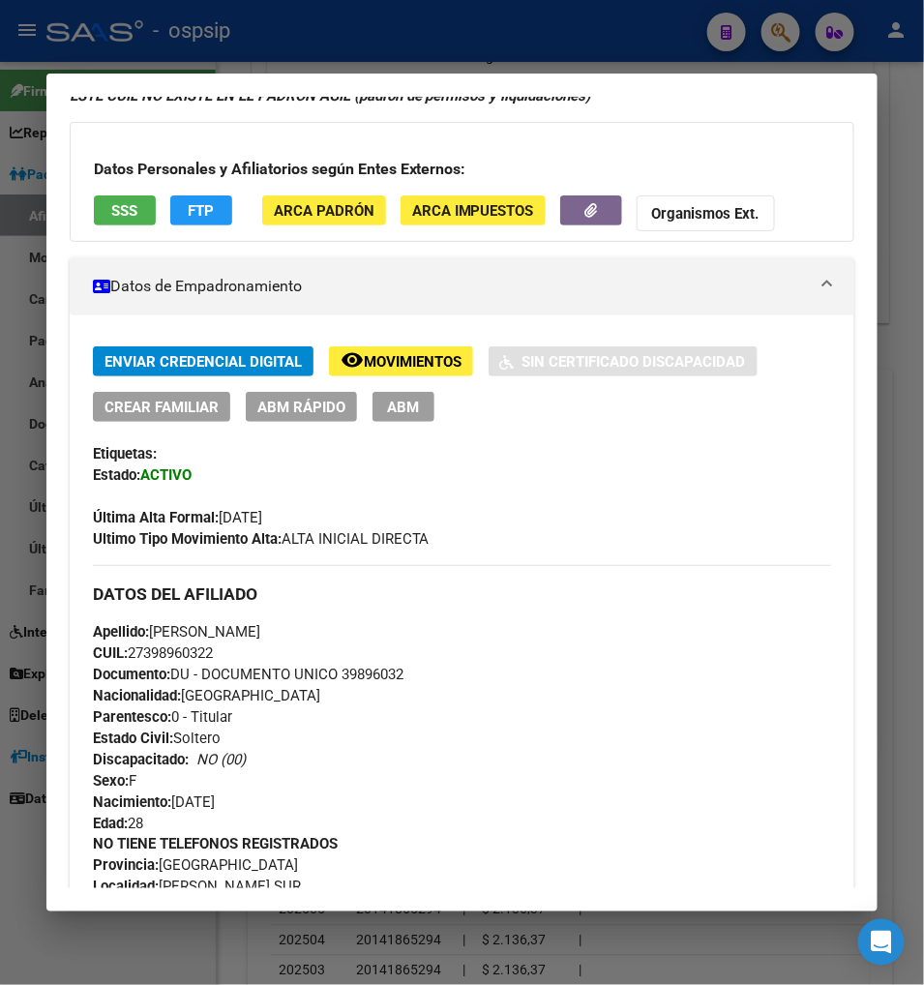
click at [387, 411] on span "ABM" at bounding box center [403, 407] width 32 height 17
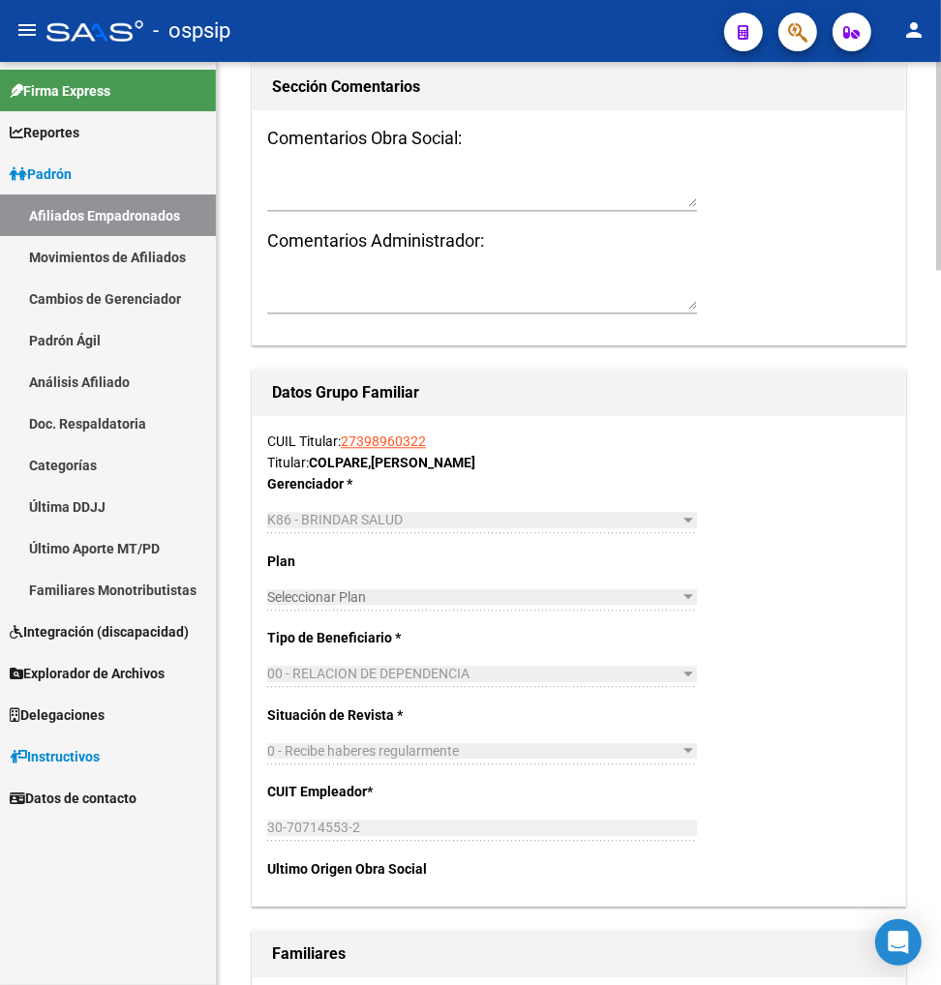
scroll to position [2795, 0]
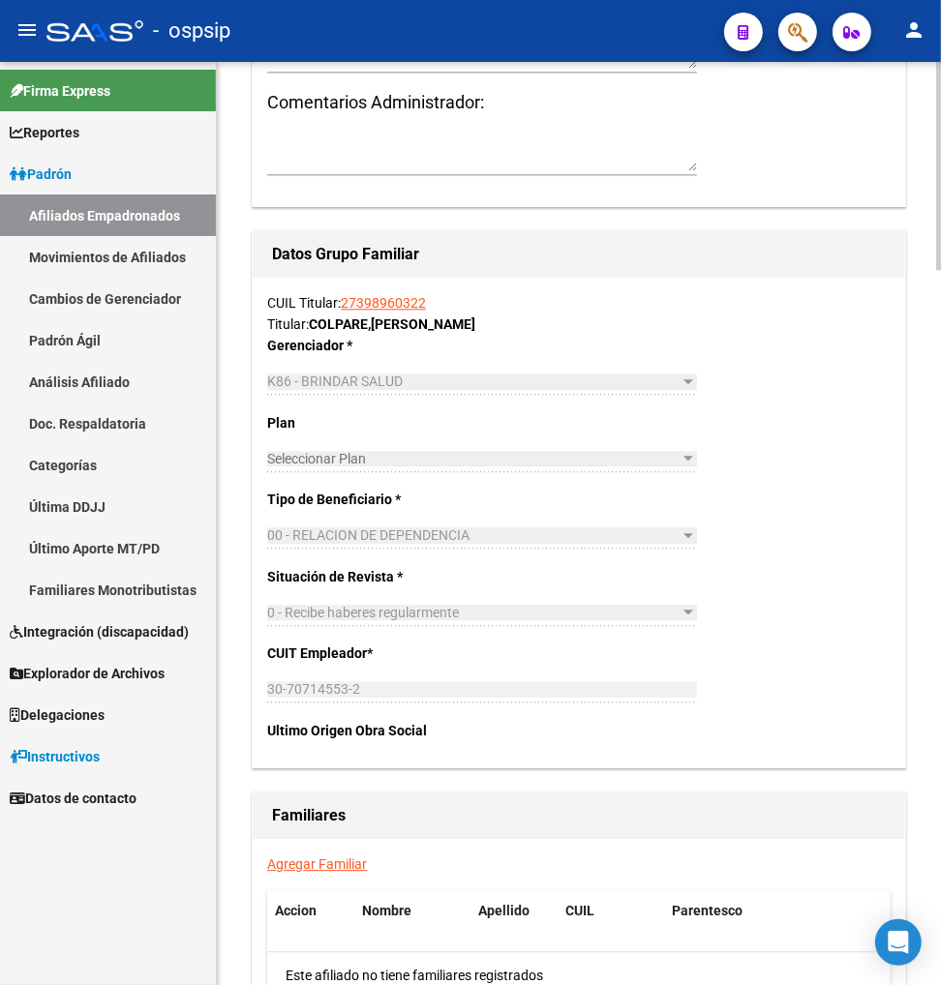
click at [322, 862] on link "Agregar Familiar" at bounding box center [317, 864] width 100 height 15
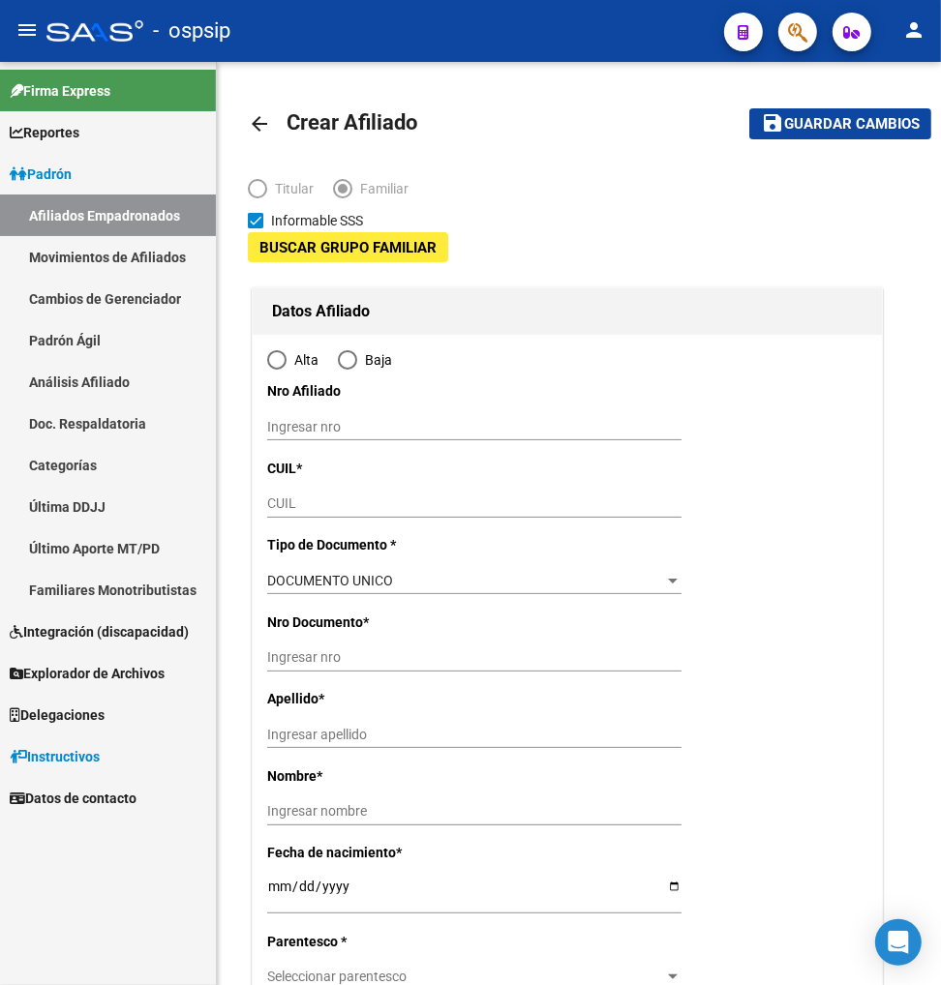
type input "30-70714553-2"
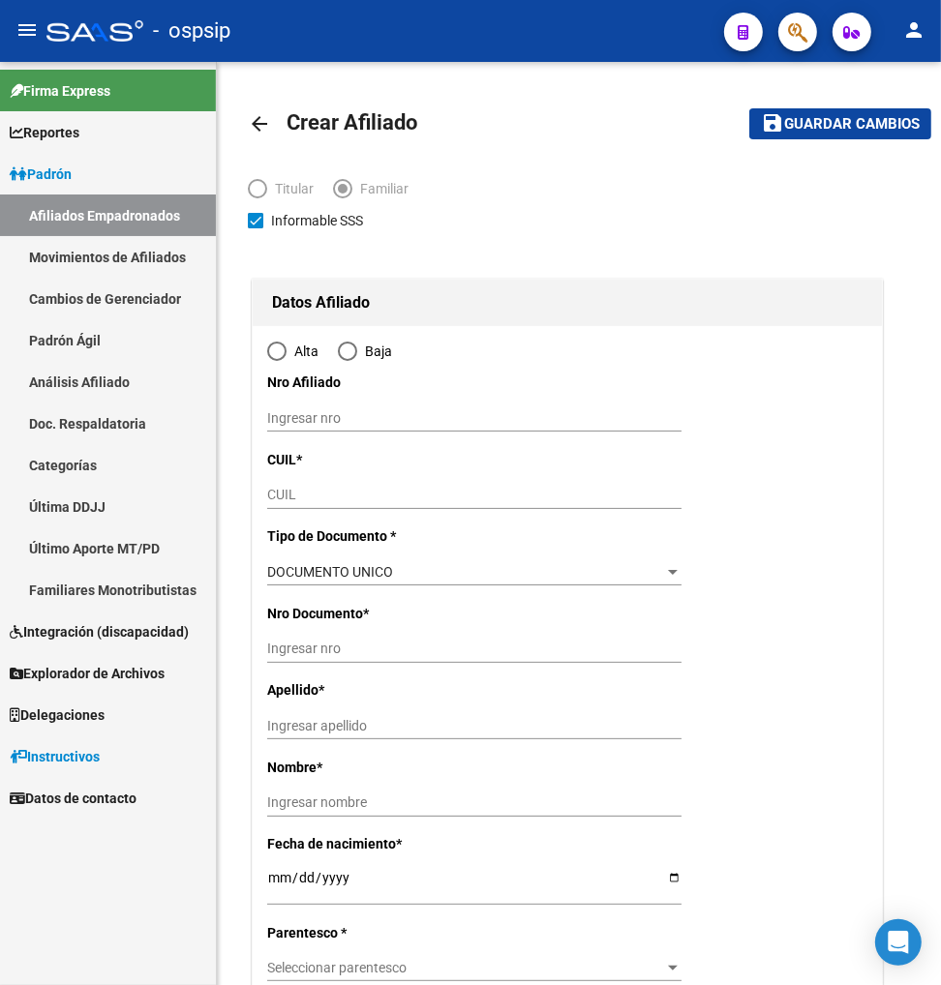
type input "MAR DEL PLATA SUR"
type input "7600"
type input "SICILIA"
type input "8239"
radio input "true"
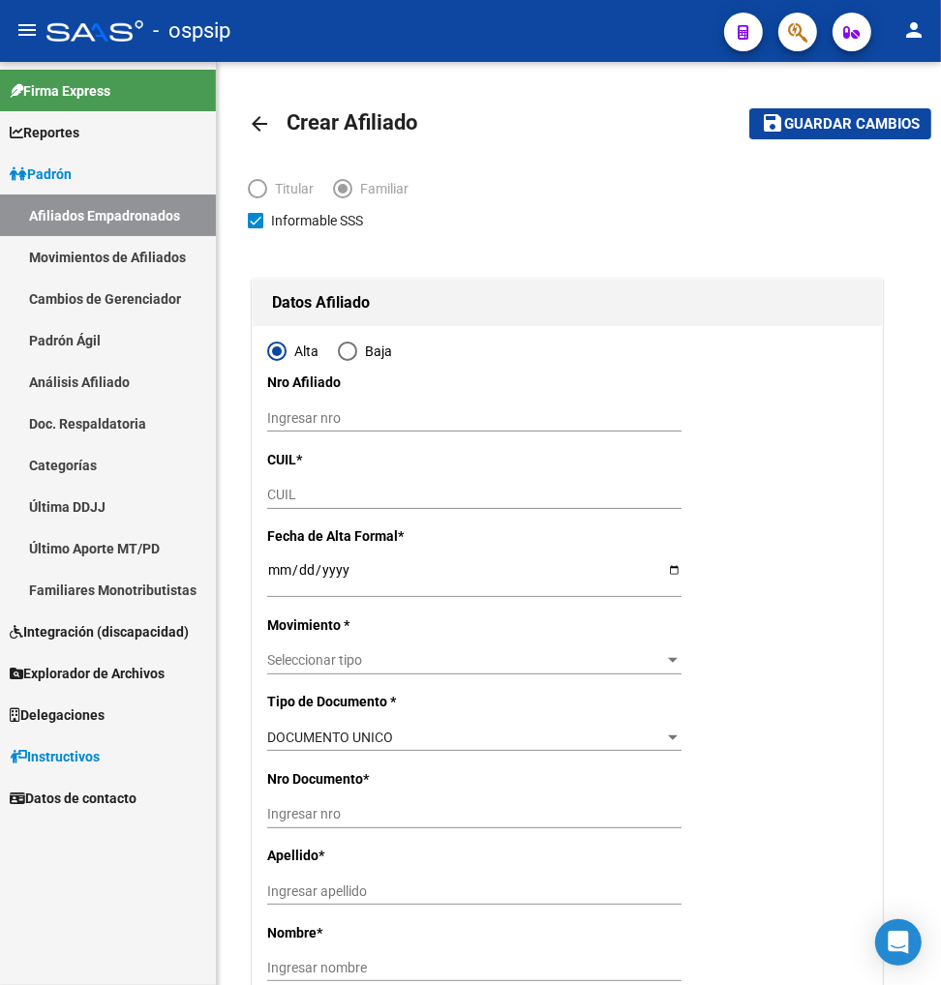
type input "30-70714553-2"
click at [273, 484] on div "CUIL" at bounding box center [474, 495] width 414 height 27
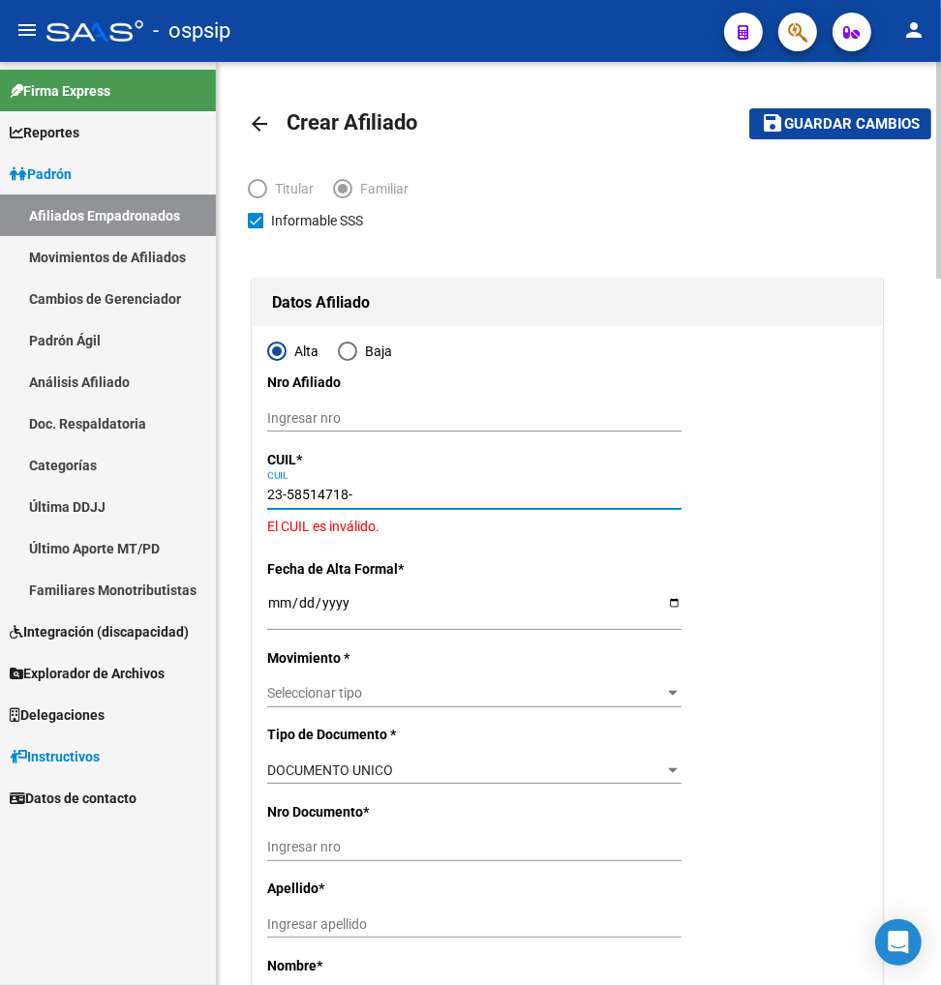
type input "23-58514718-4"
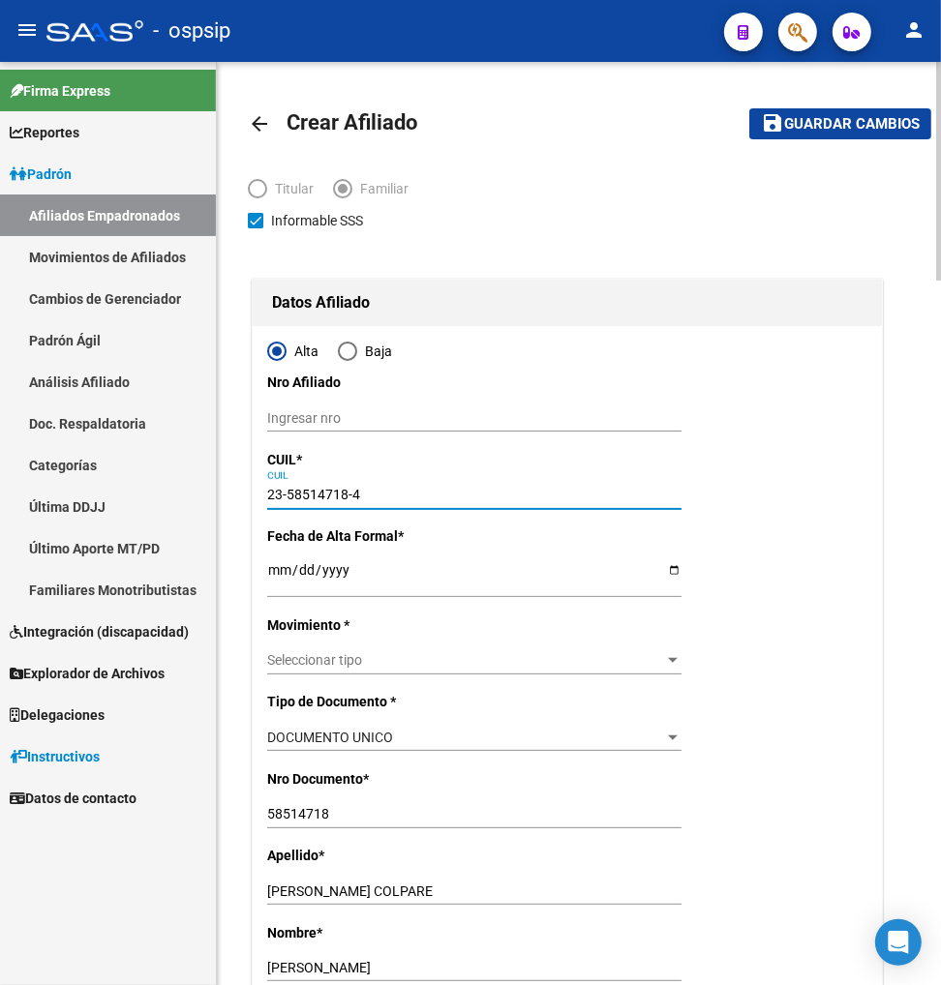
click at [276, 572] on input "Ingresar fecha" at bounding box center [474, 576] width 414 height 29
click at [372, 647] on div "Seleccionar tipo Seleccionar tipo" at bounding box center [474, 660] width 414 height 27
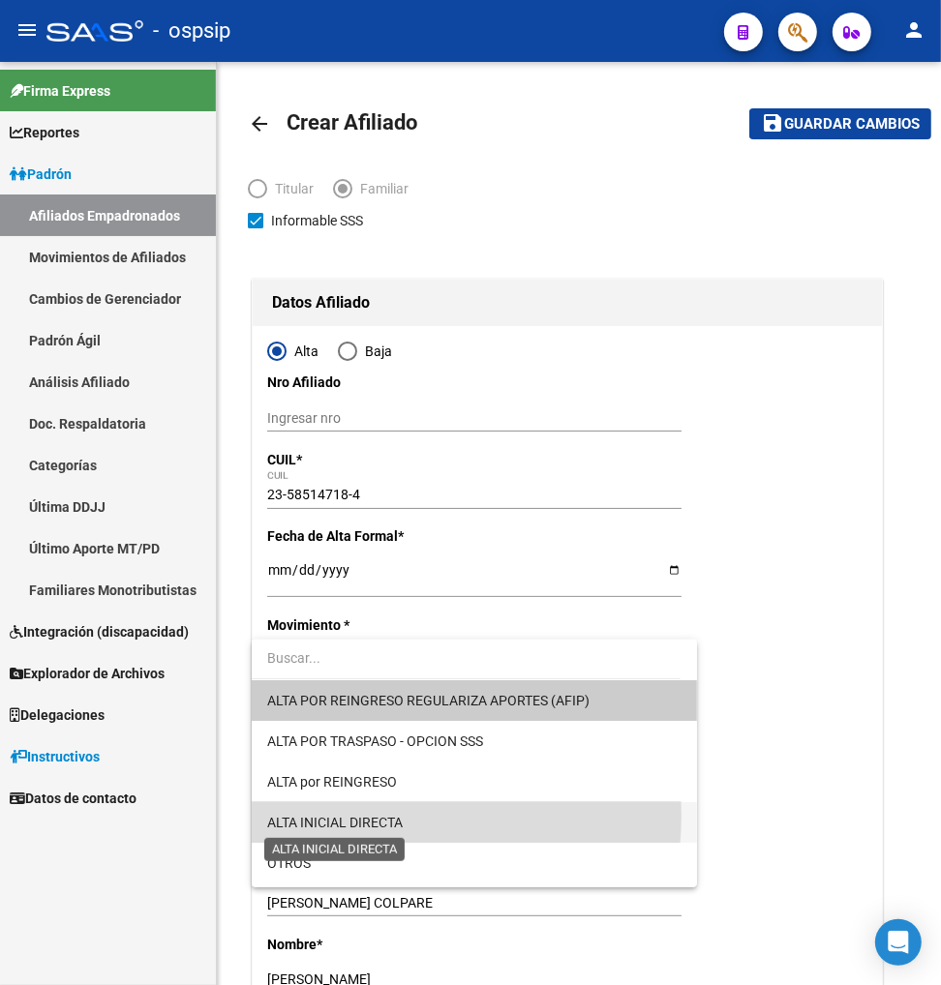
click at [379, 816] on span "ALTA INICIAL DIRECTA" at bounding box center [335, 822] width 136 height 15
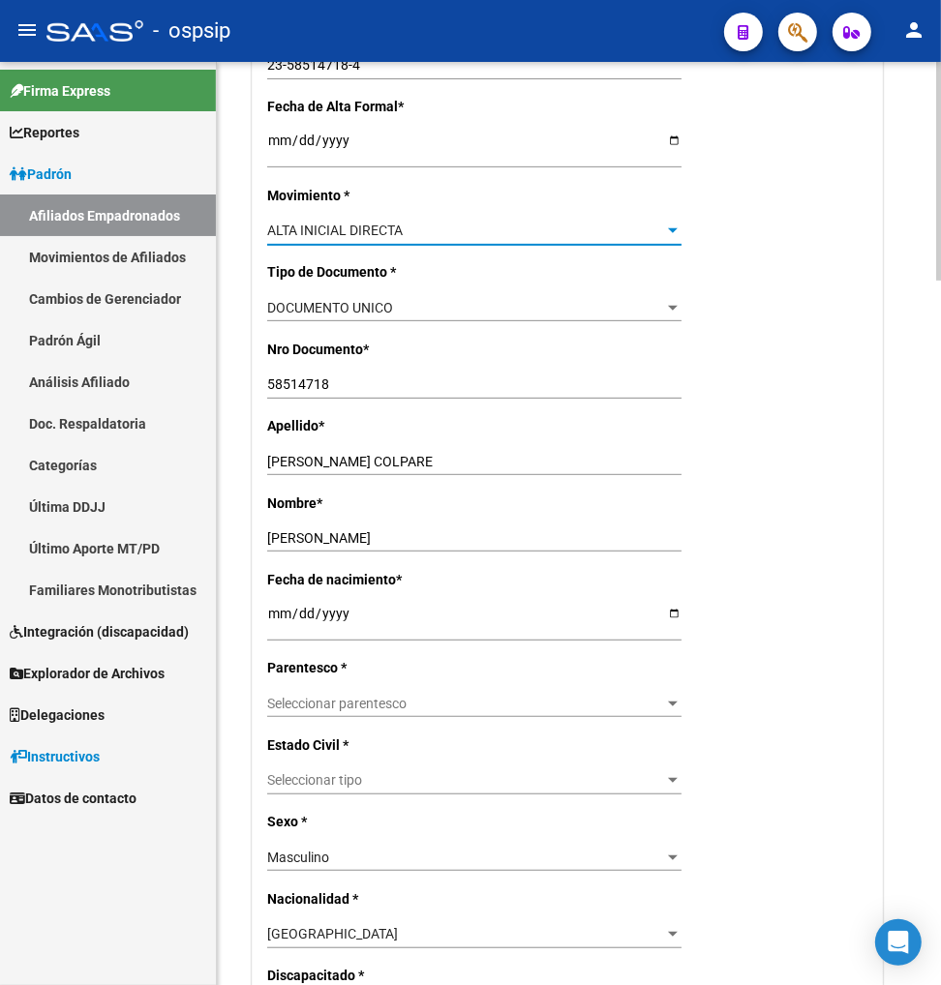
scroll to position [537, 0]
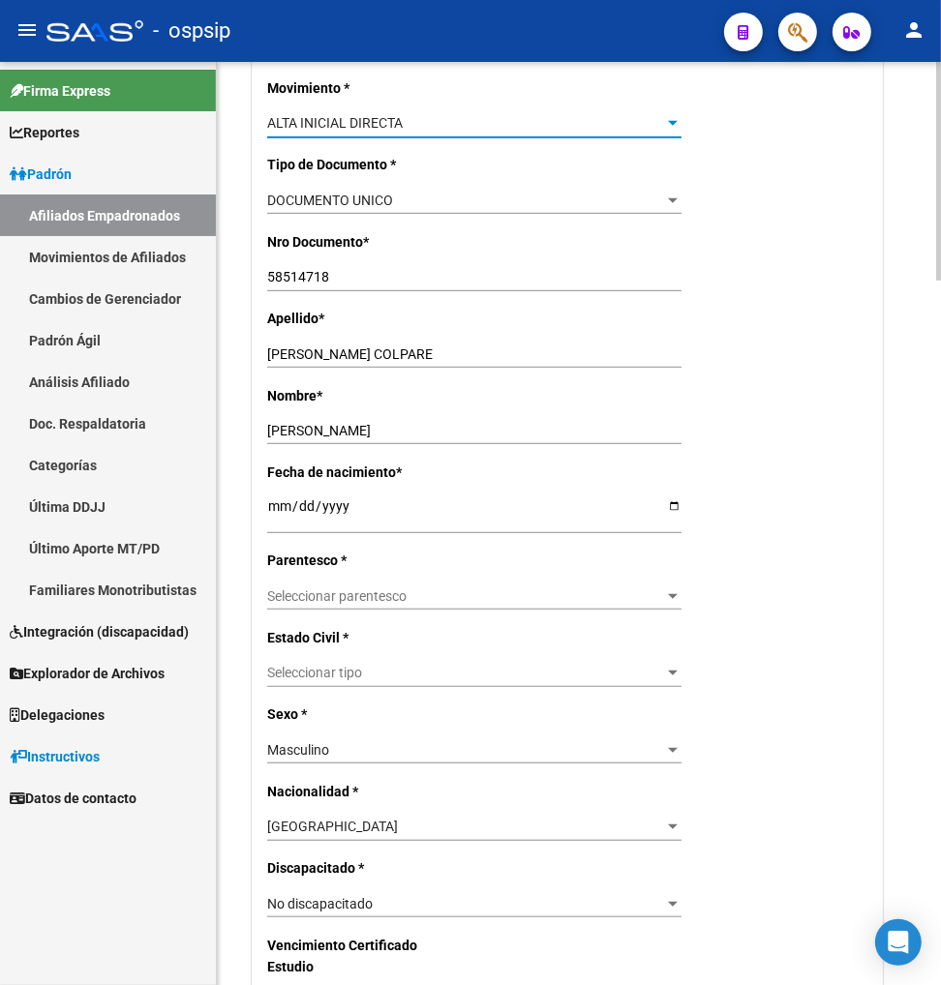
click at [504, 678] on span "Seleccionar tipo" at bounding box center [465, 673] width 397 height 16
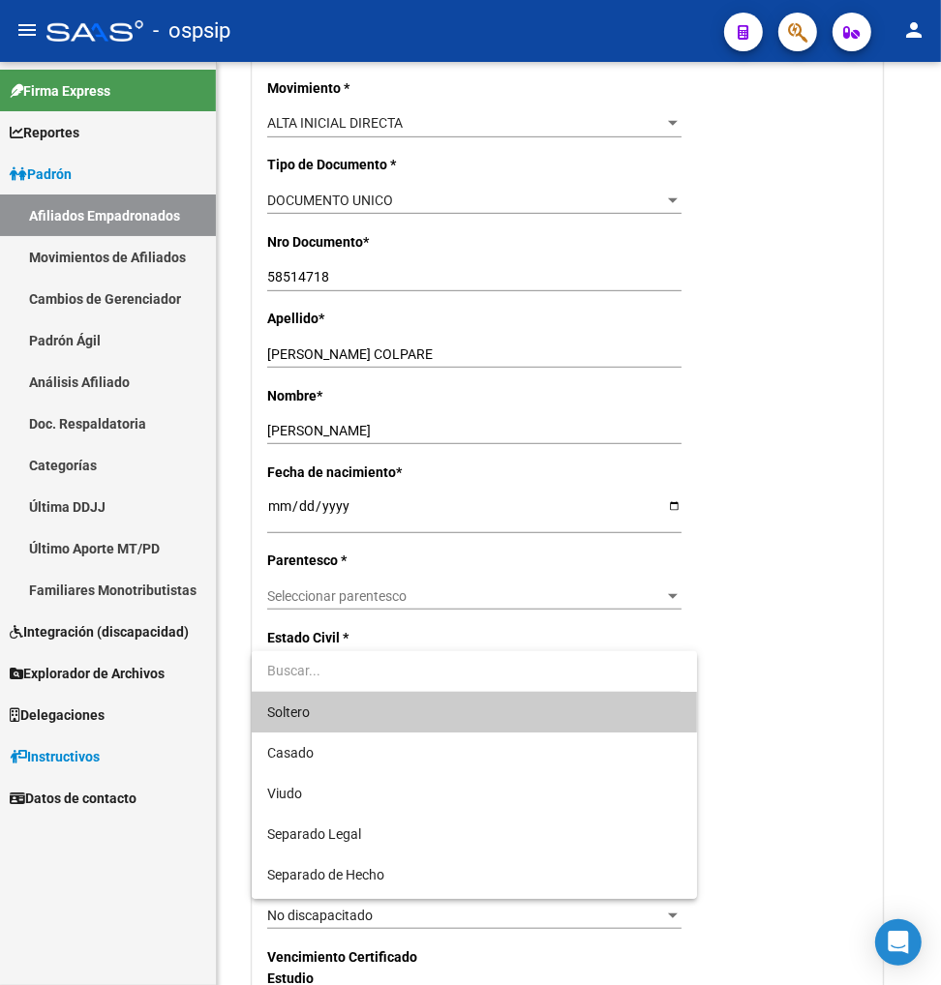
click at [472, 719] on span "Soltero" at bounding box center [474, 712] width 414 height 41
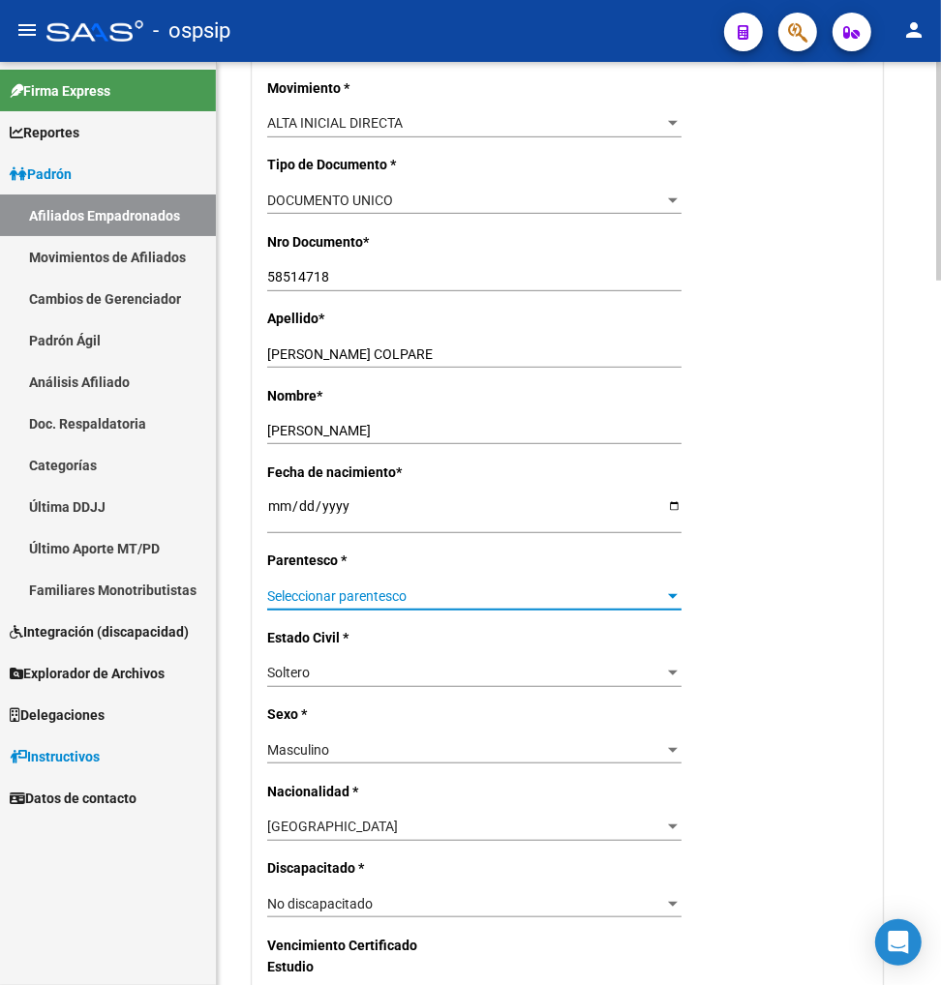
click at [576, 600] on span "Seleccionar parentesco" at bounding box center [465, 596] width 397 height 16
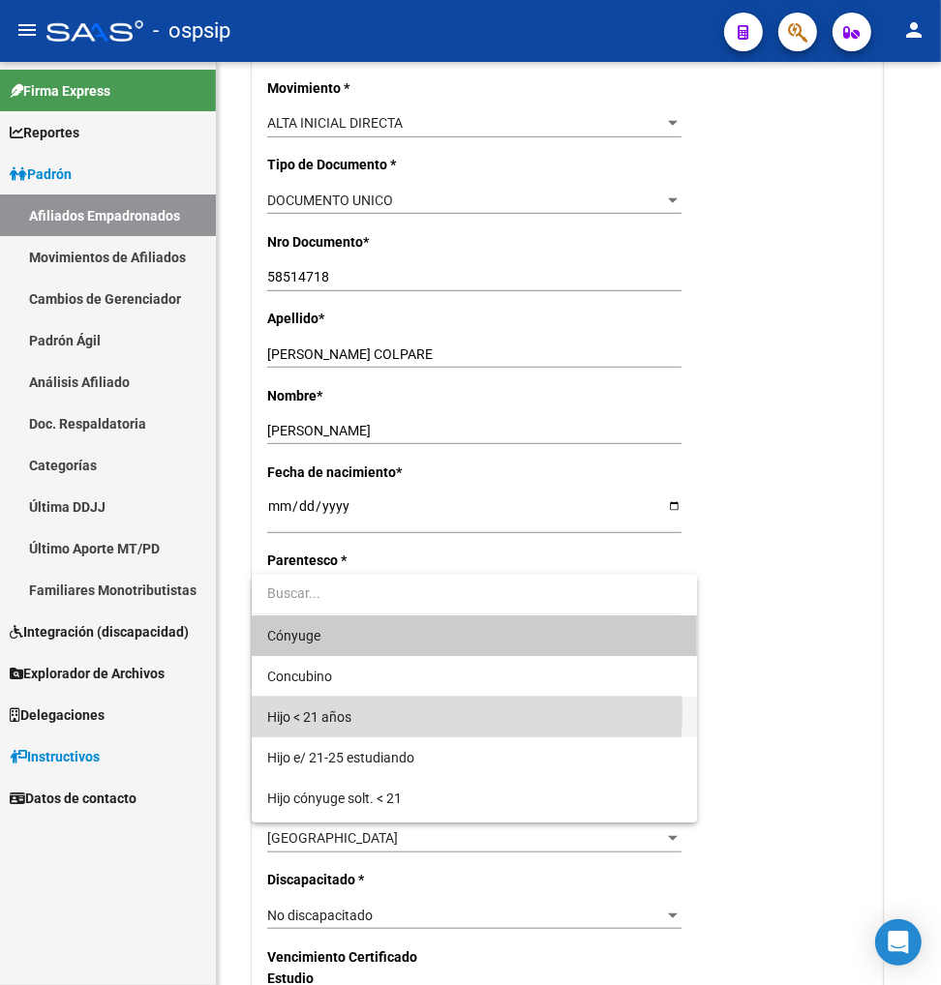
click at [413, 711] on span "Hijo < 21 años" at bounding box center [474, 717] width 414 height 41
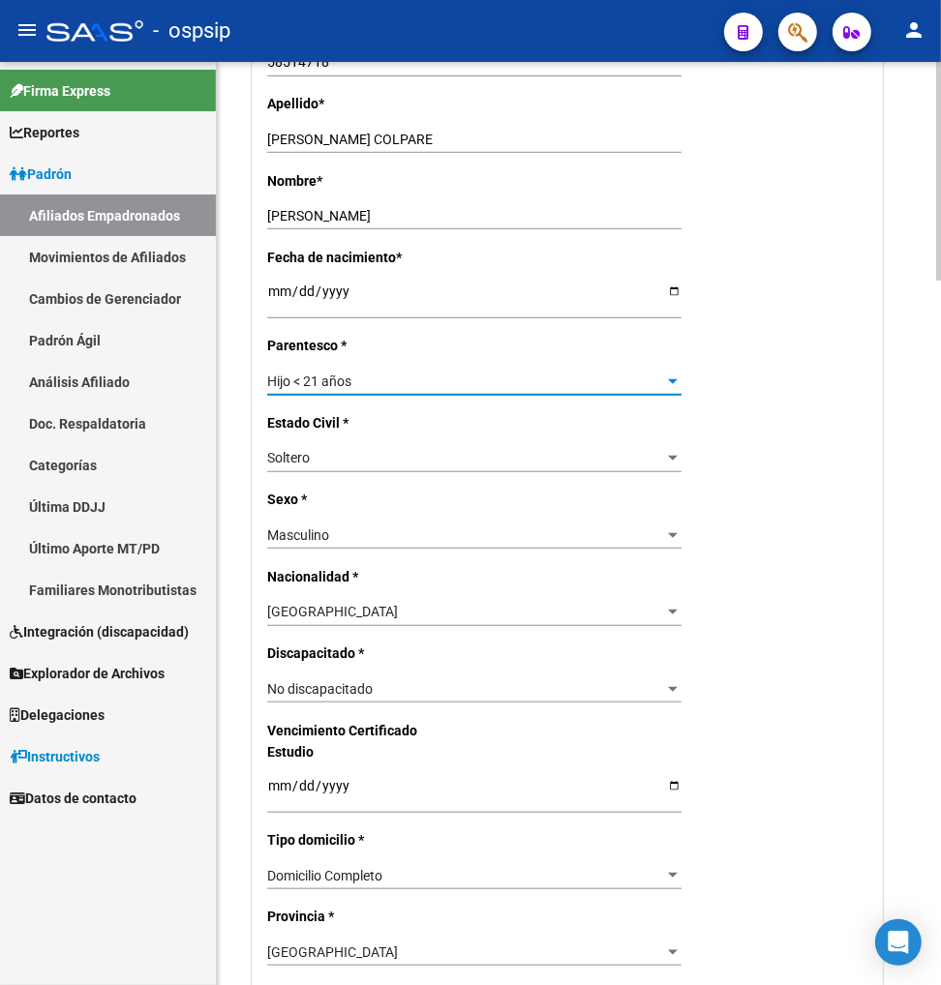
scroll to position [859, 0]
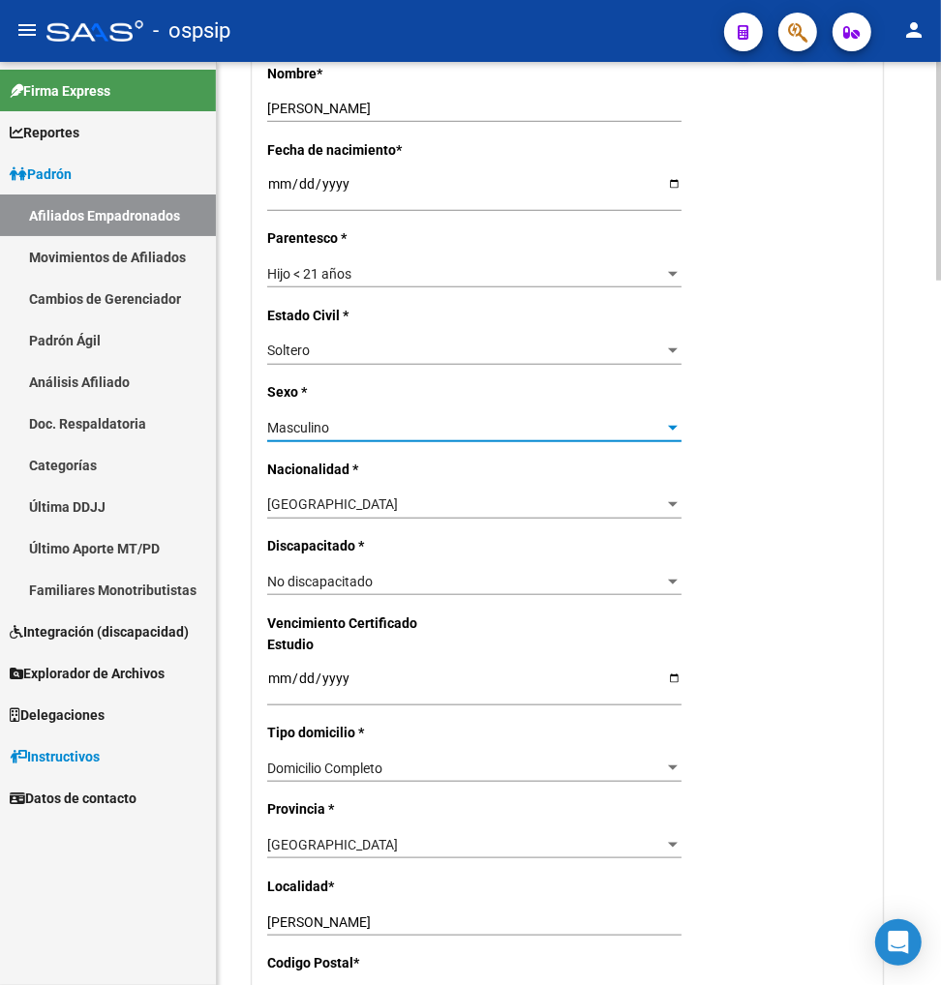
click at [431, 423] on div "Masculino" at bounding box center [465, 428] width 397 height 16
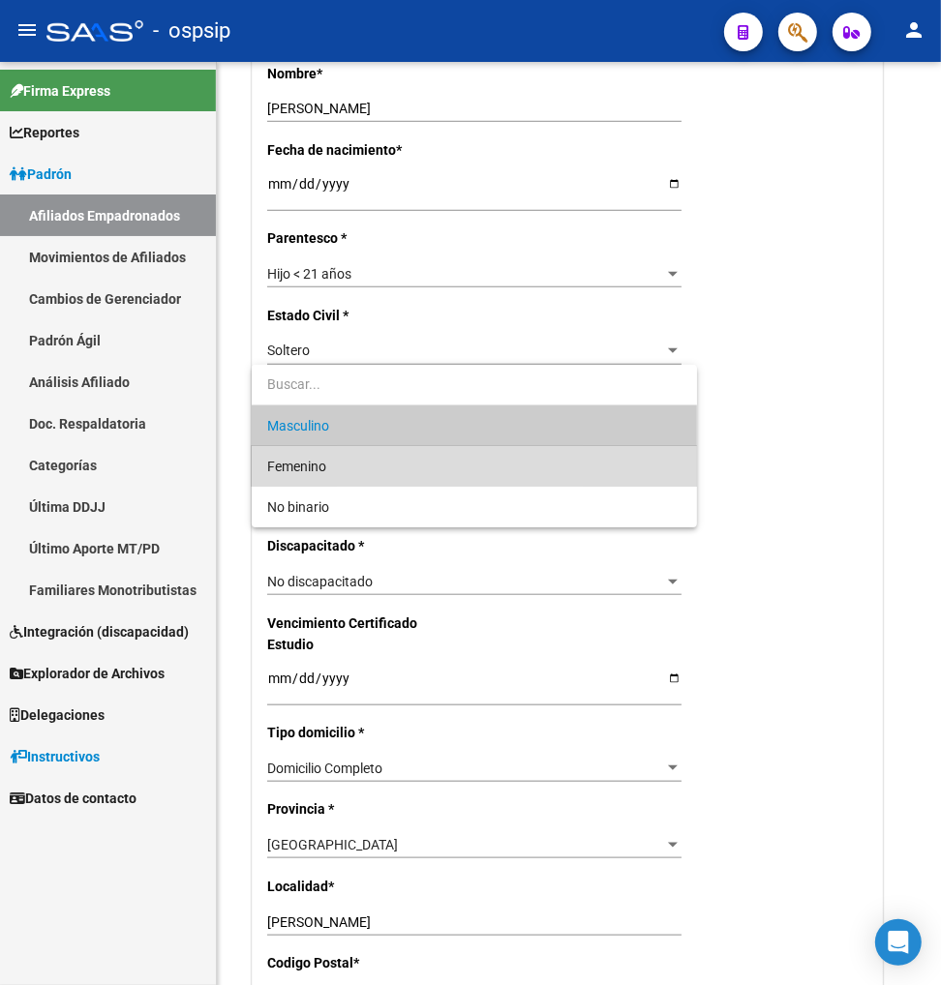
click at [394, 466] on span "Femenino" at bounding box center [474, 466] width 414 height 41
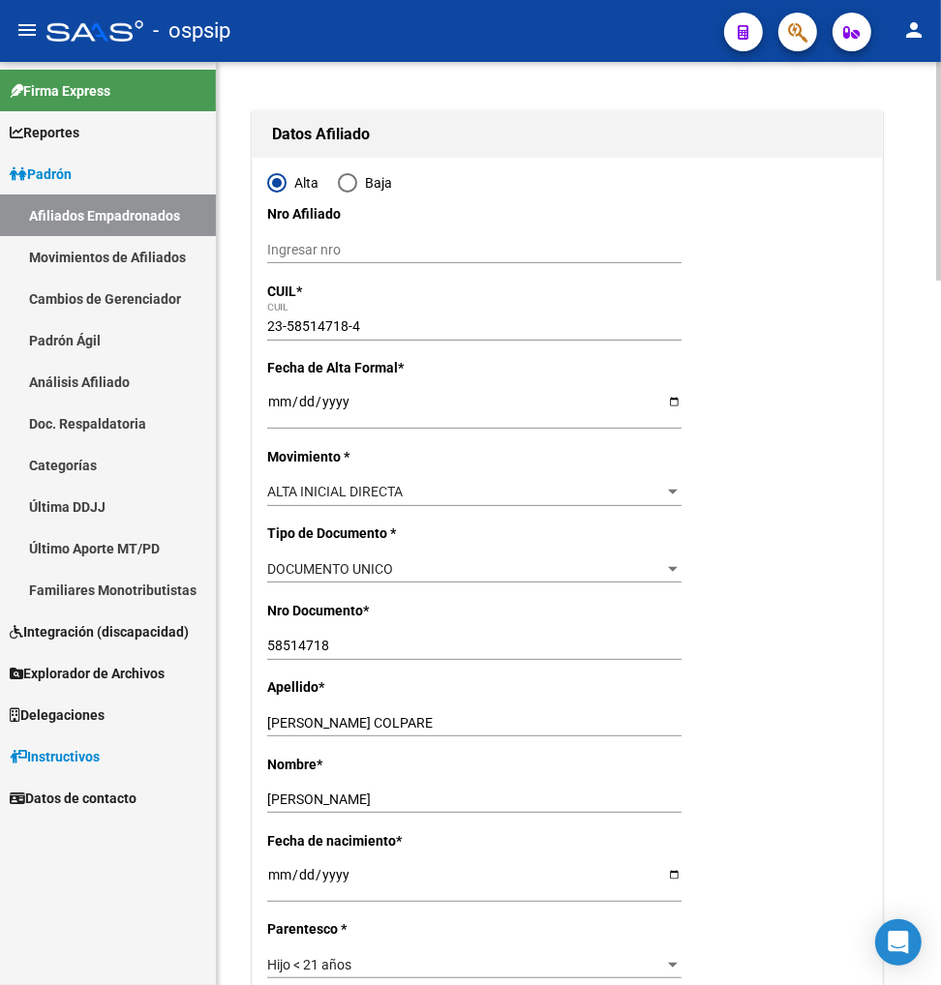
scroll to position [0, 0]
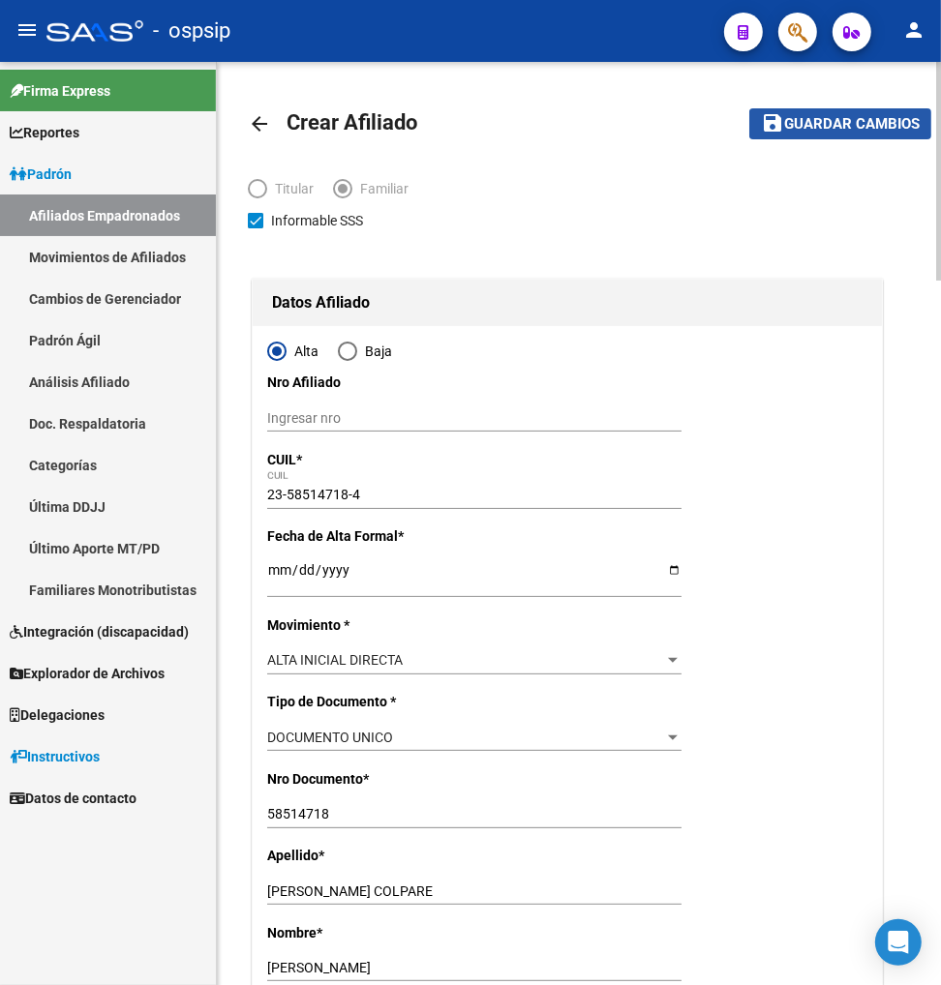
click at [820, 119] on span "Guardar cambios" at bounding box center [852, 124] width 136 height 17
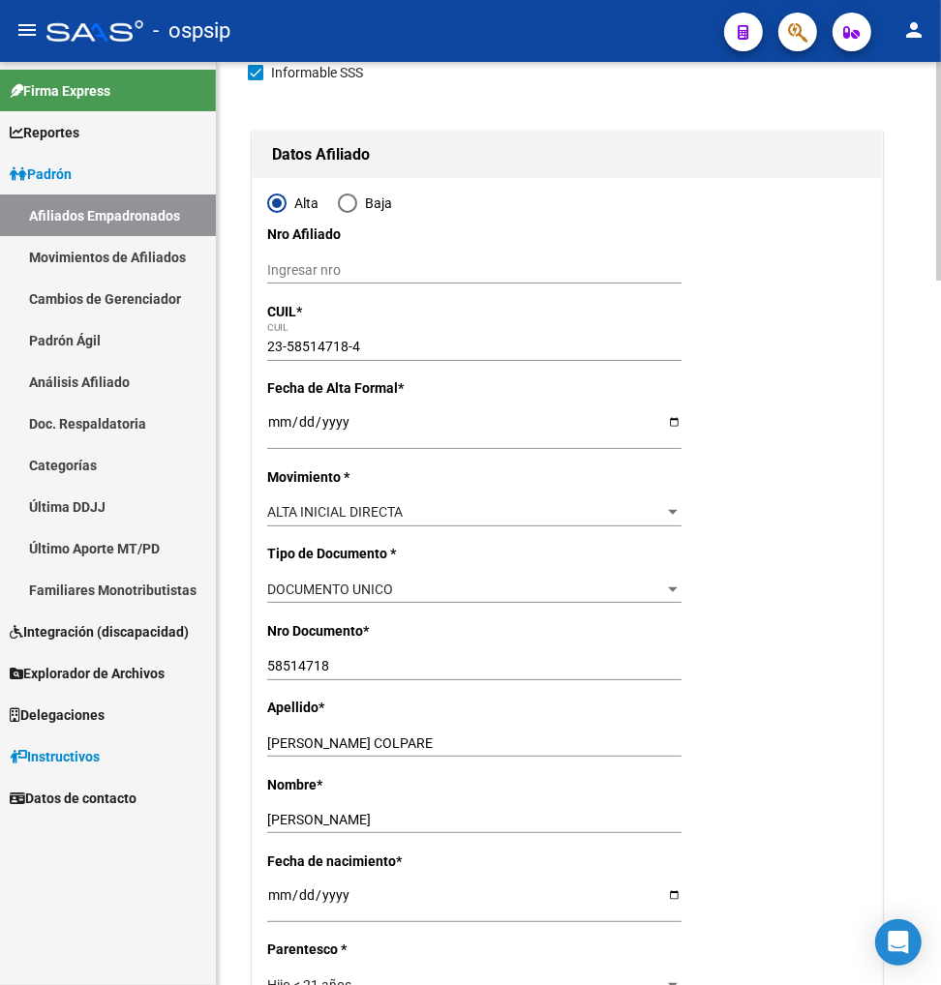
scroll to position [537, 0]
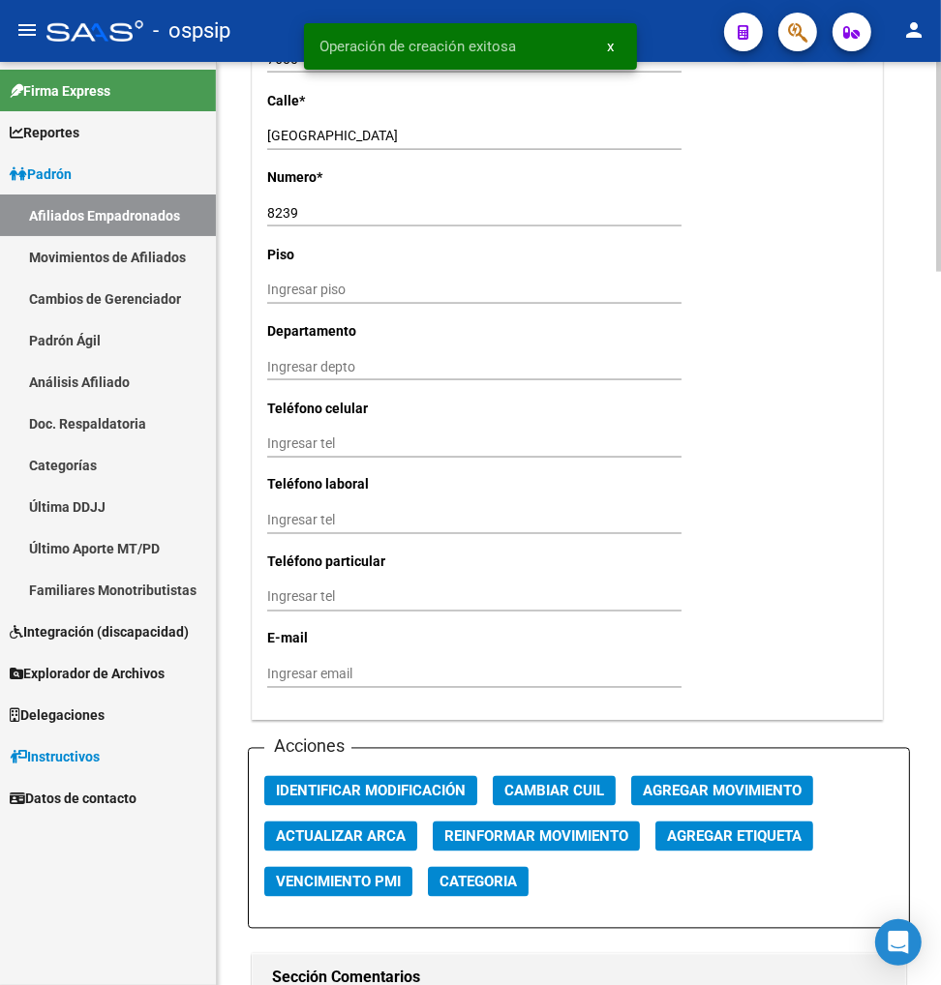
scroll to position [1936, 0]
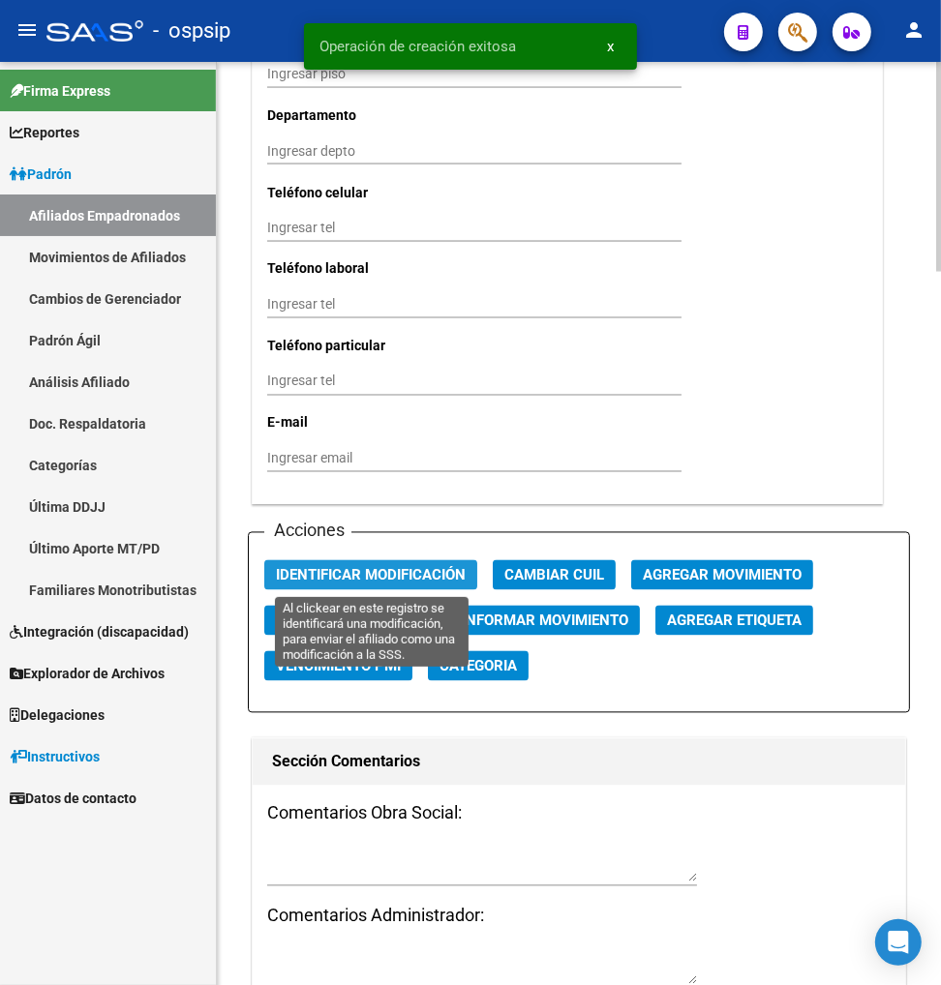
click at [390, 576] on span "Identificar Modificación" at bounding box center [371, 575] width 190 height 17
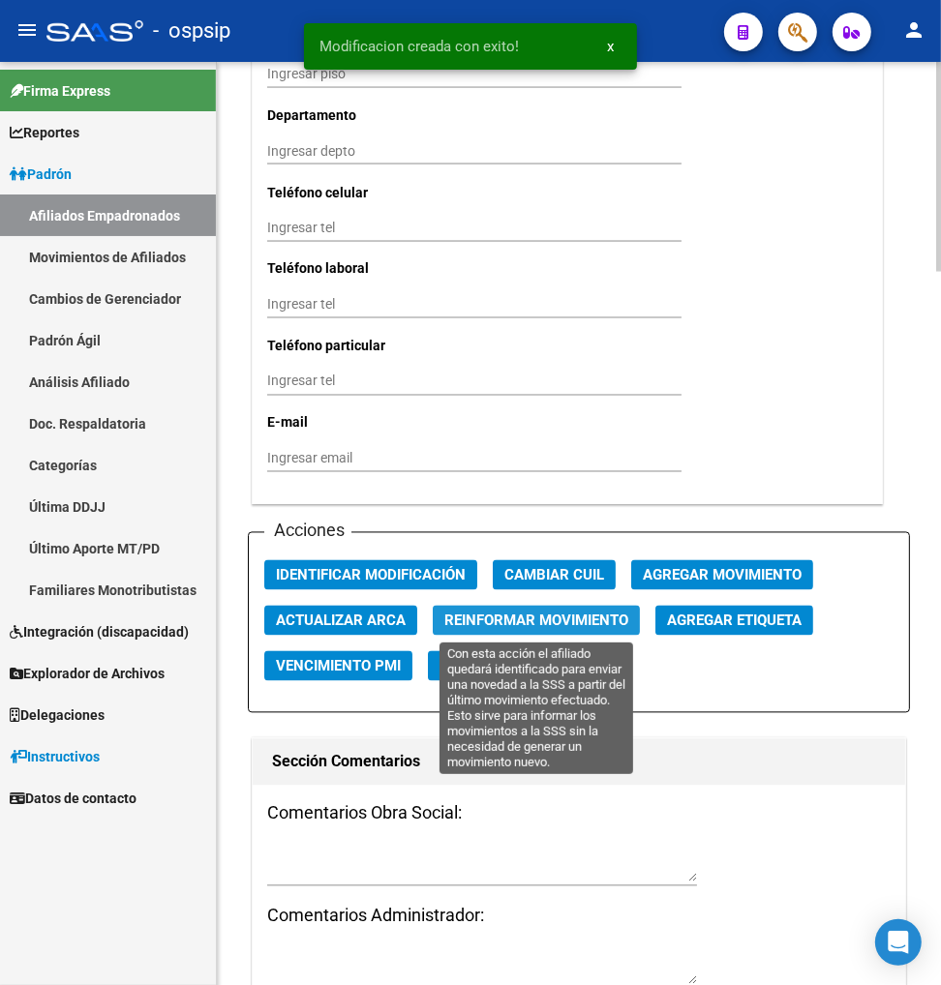
click at [455, 623] on span "Reinformar Movimiento" at bounding box center [536, 621] width 184 height 17
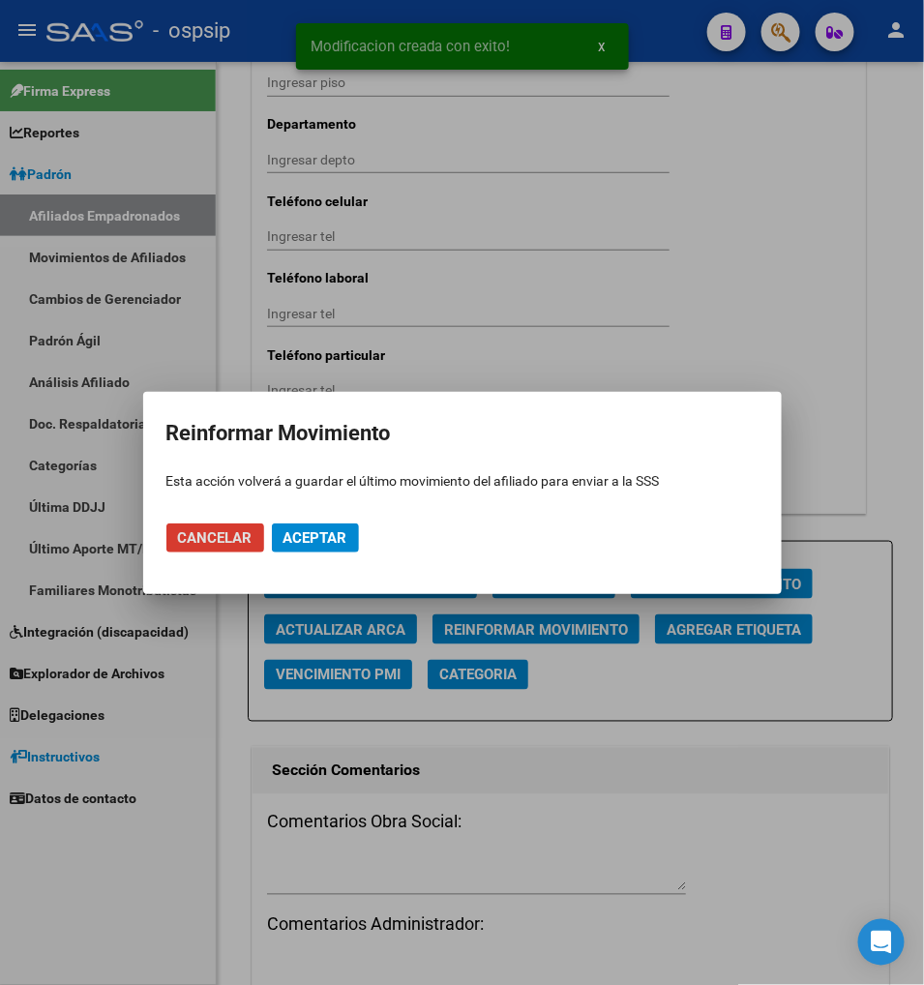
click at [323, 539] on span "Aceptar" at bounding box center [316, 537] width 64 height 17
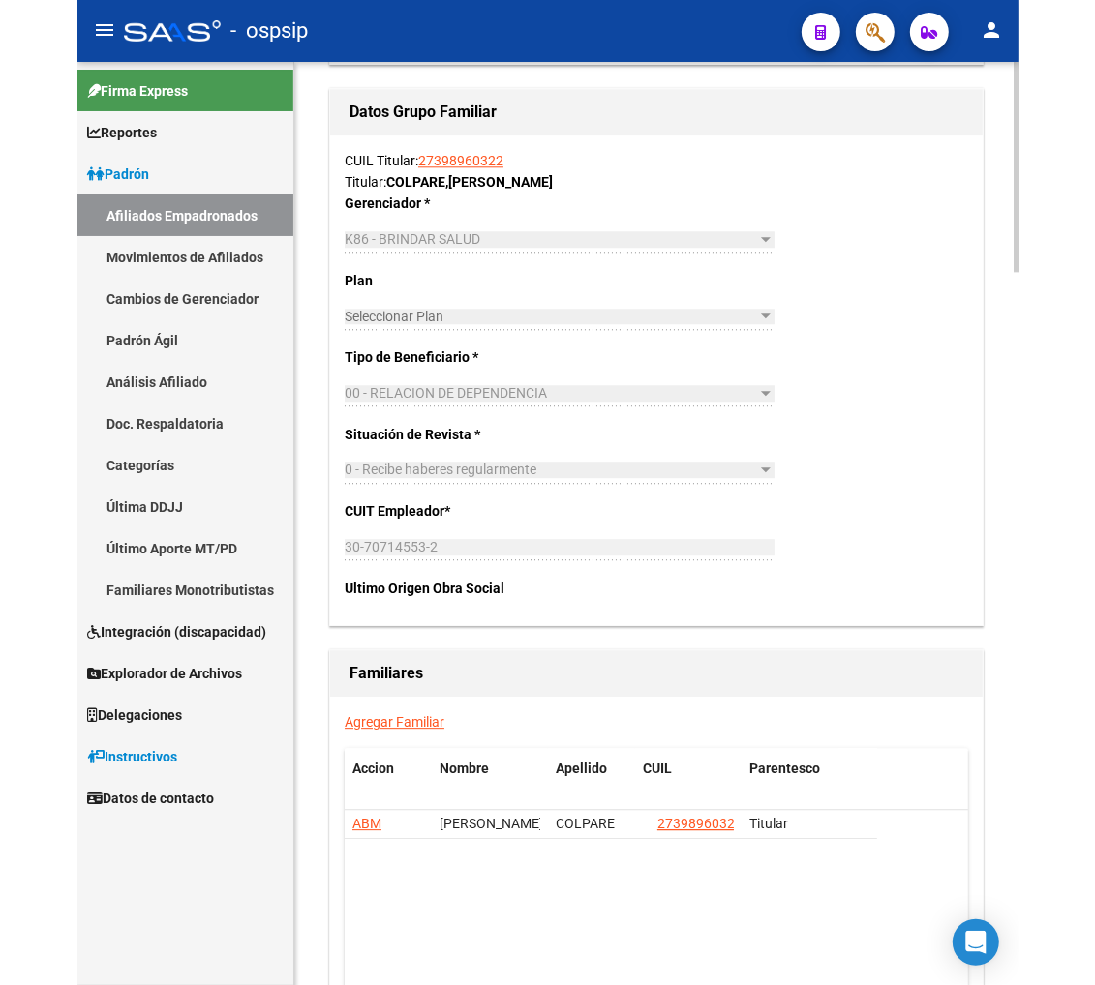
scroll to position [2894, 0]
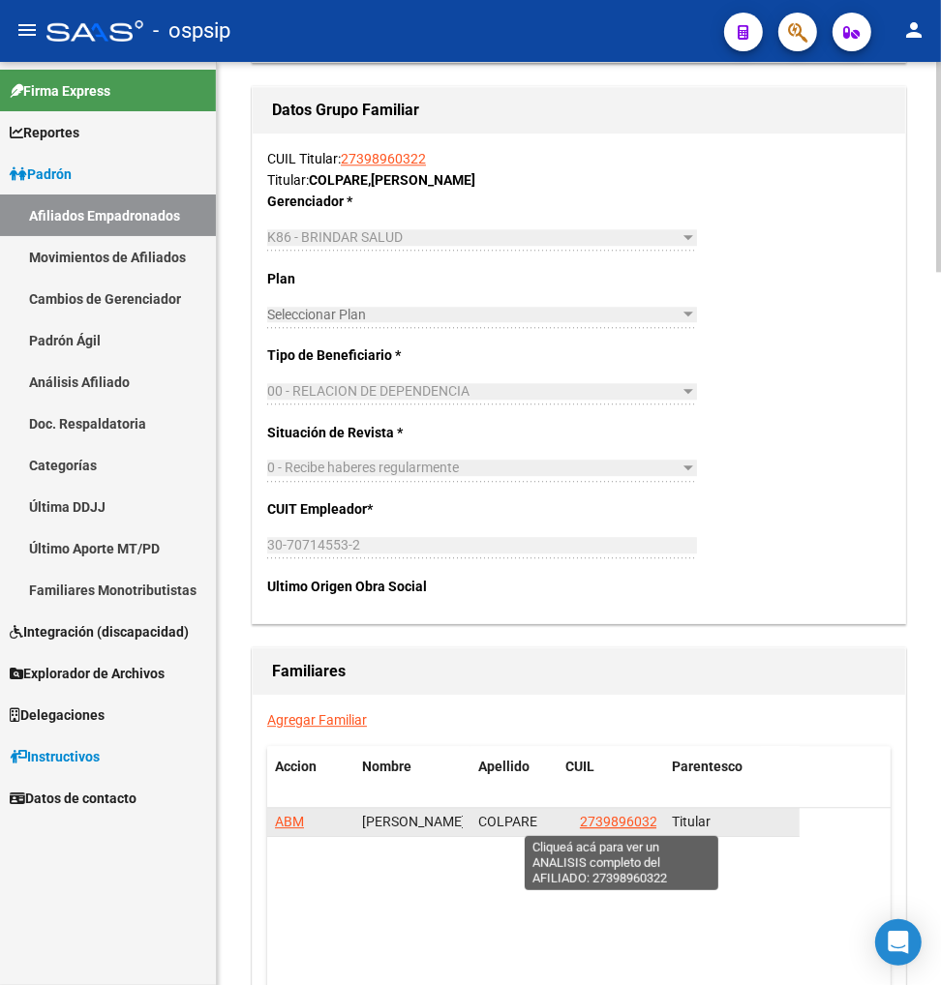
click at [606, 823] on span "27398960322" at bounding box center [622, 821] width 85 height 15
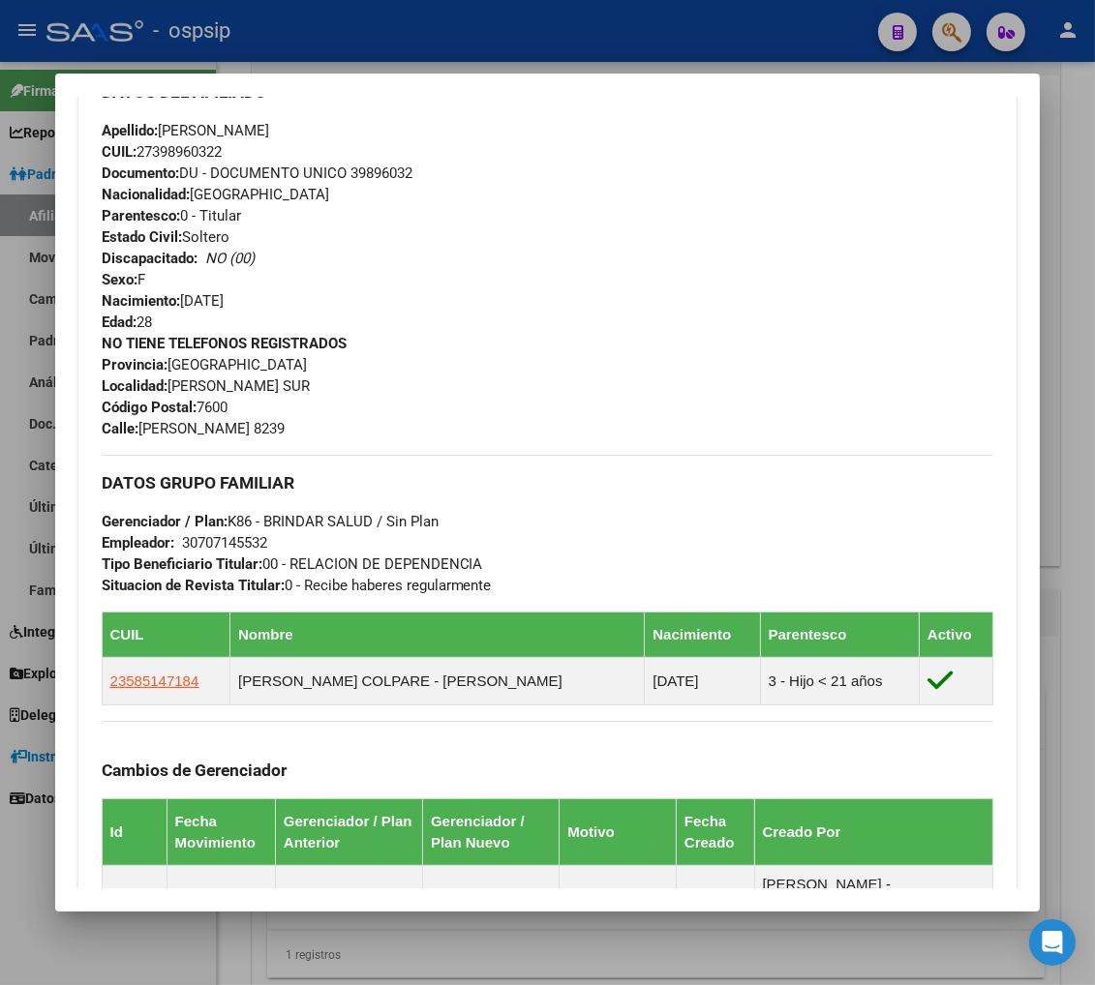
scroll to position [859, 0]
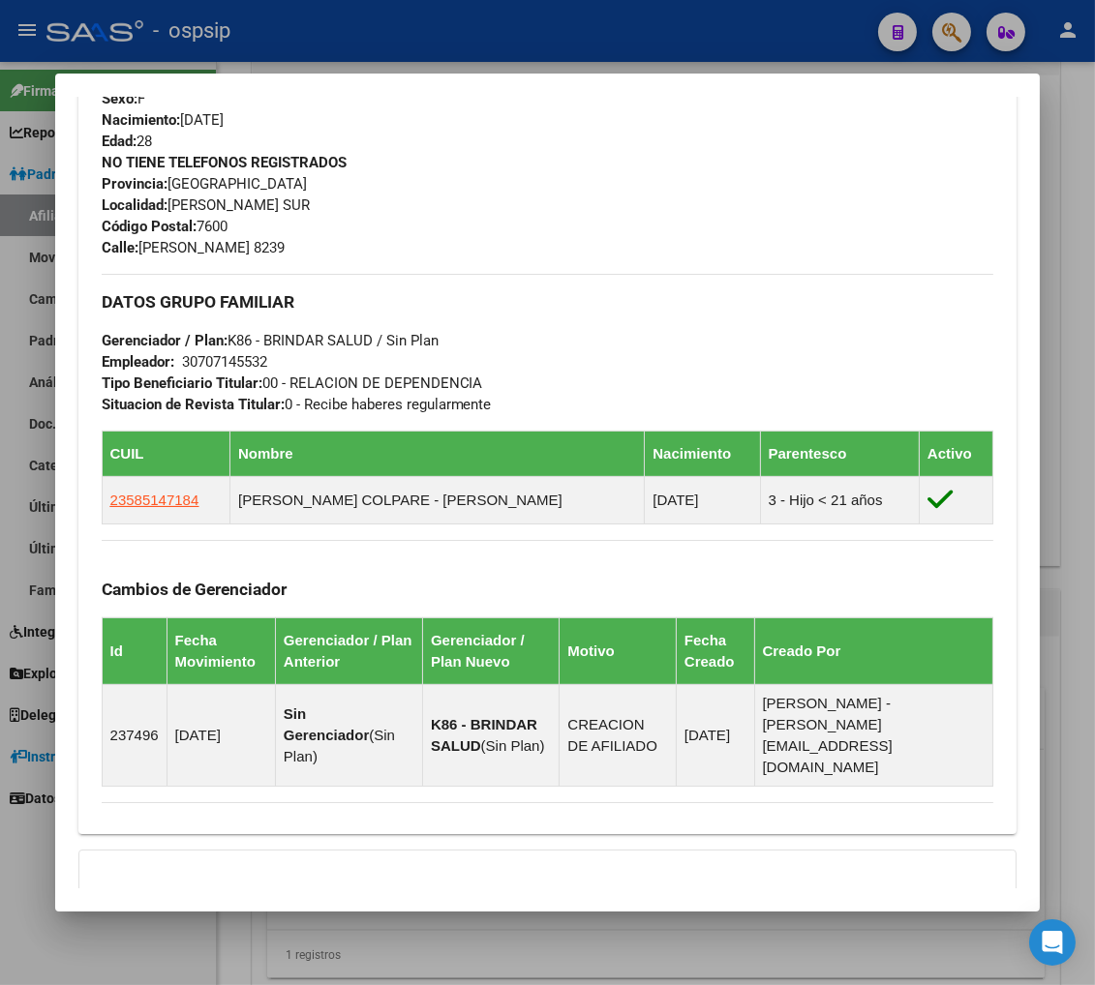
click at [914, 39] on div at bounding box center [547, 492] width 1095 height 985
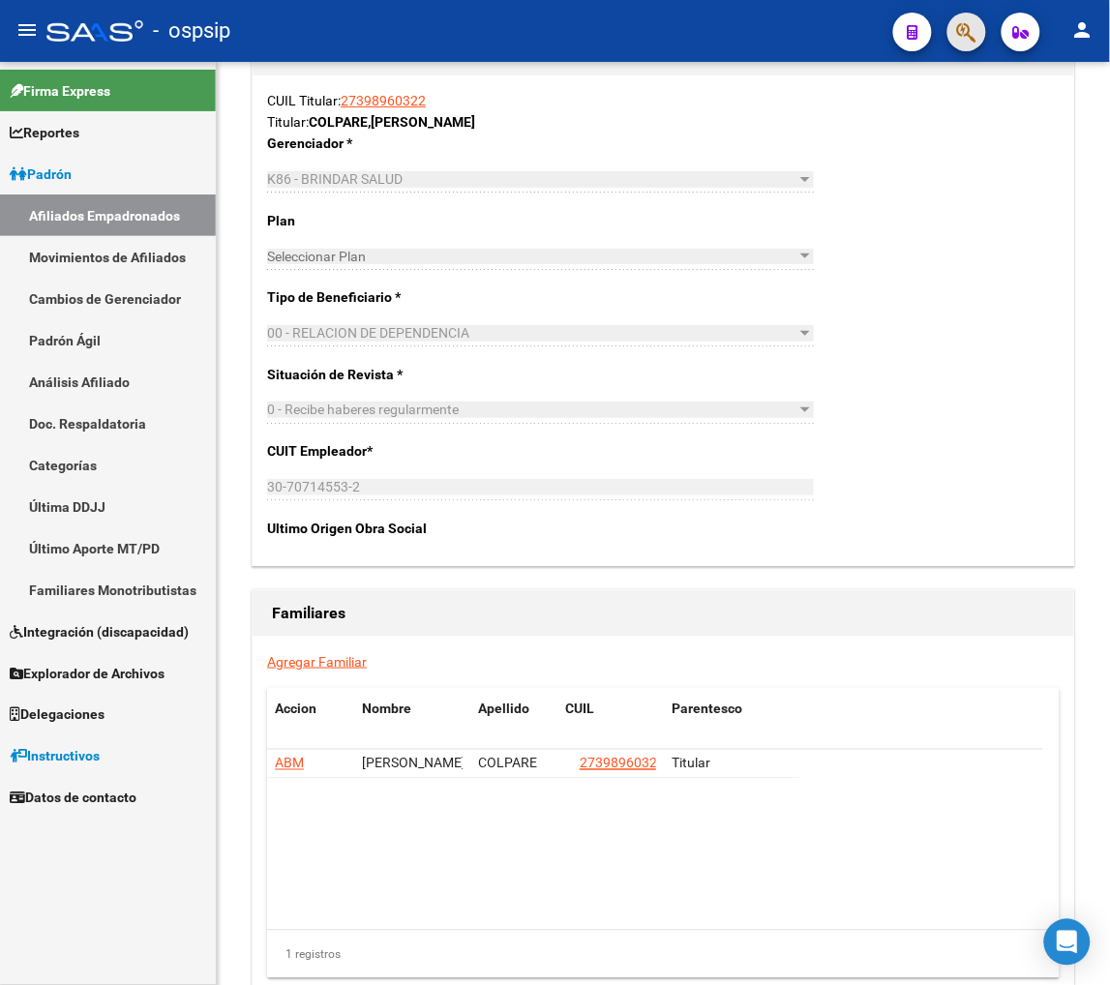
click at [914, 39] on button "button" at bounding box center [967, 32] width 39 height 39
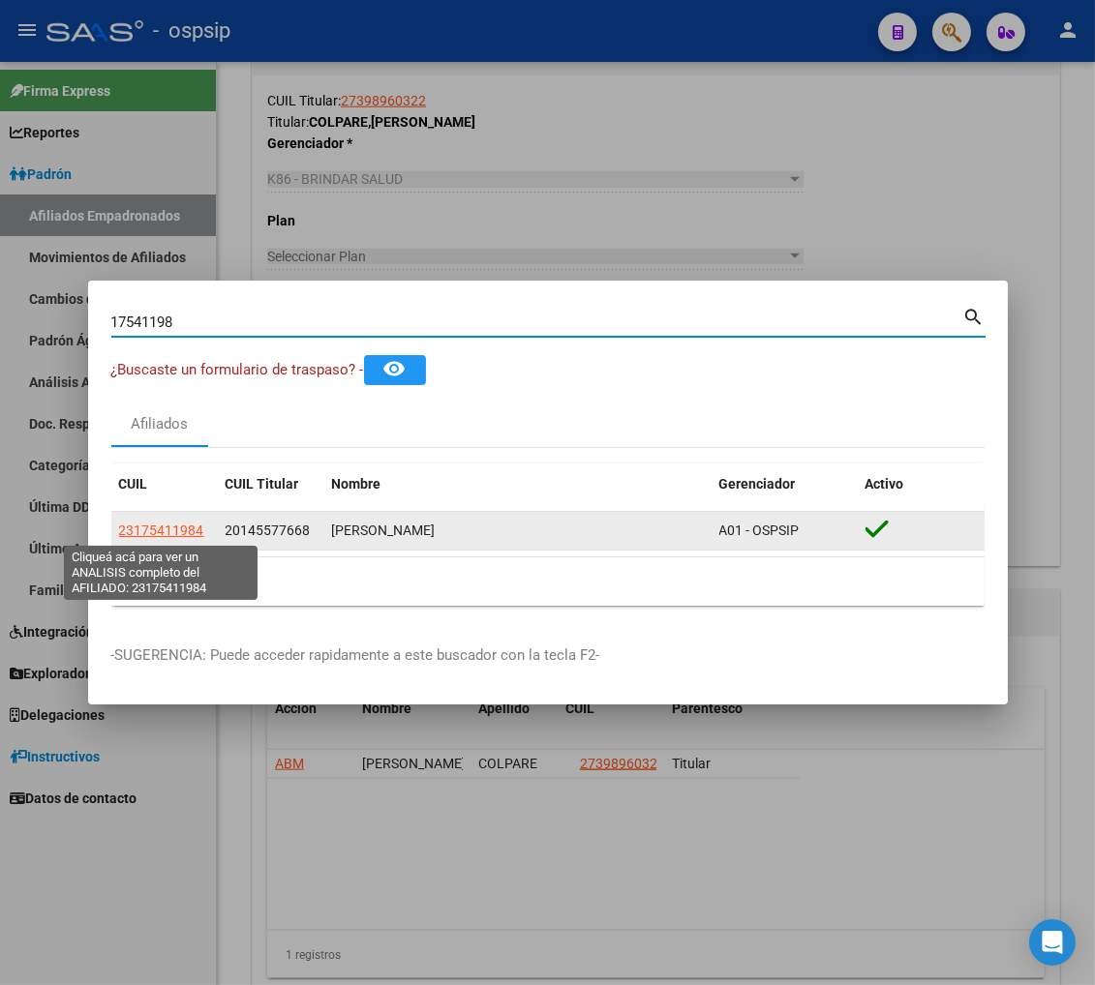
click at [162, 527] on span "23175411984" at bounding box center [161, 530] width 85 height 15
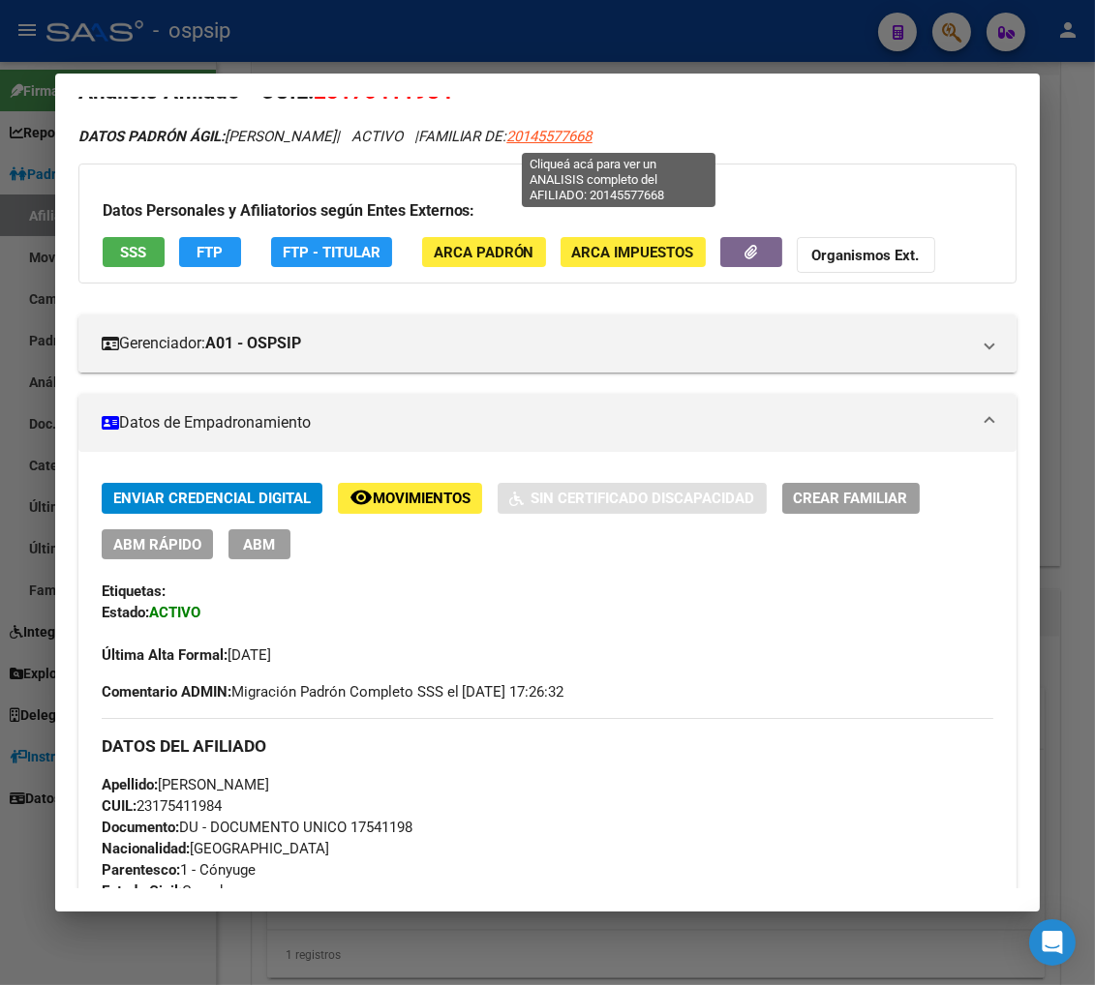
scroll to position [0, 0]
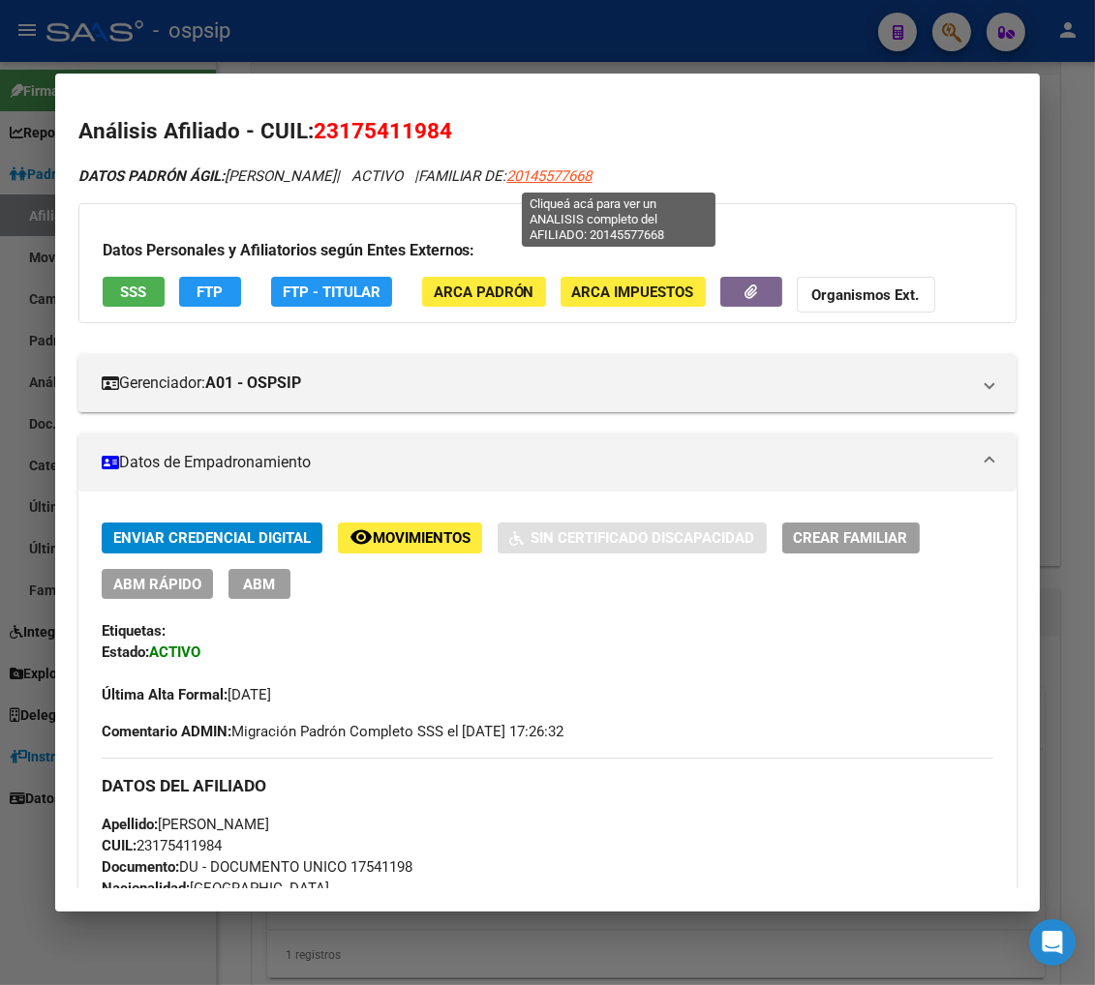
click at [592, 172] on span "20145577668" at bounding box center [549, 175] width 85 height 17
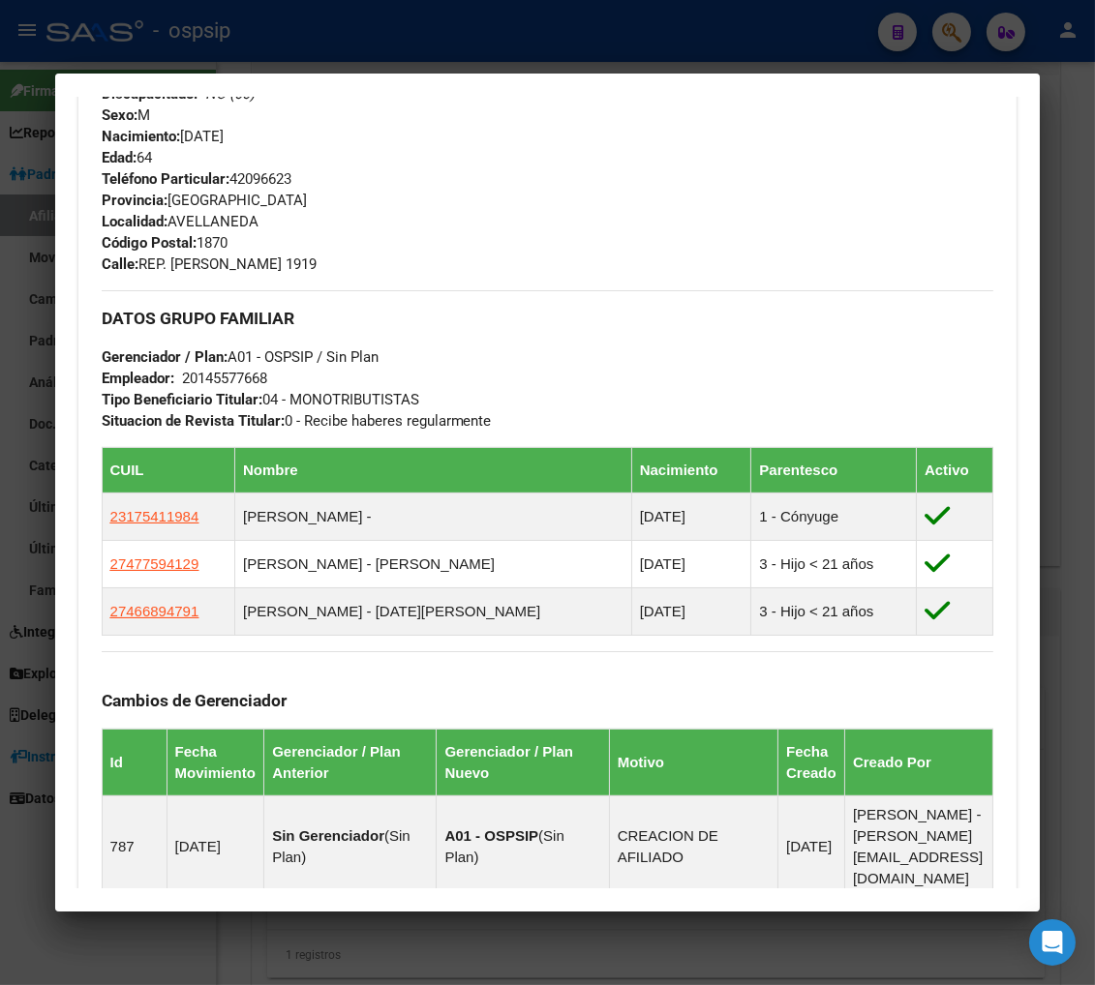
scroll to position [859, 0]
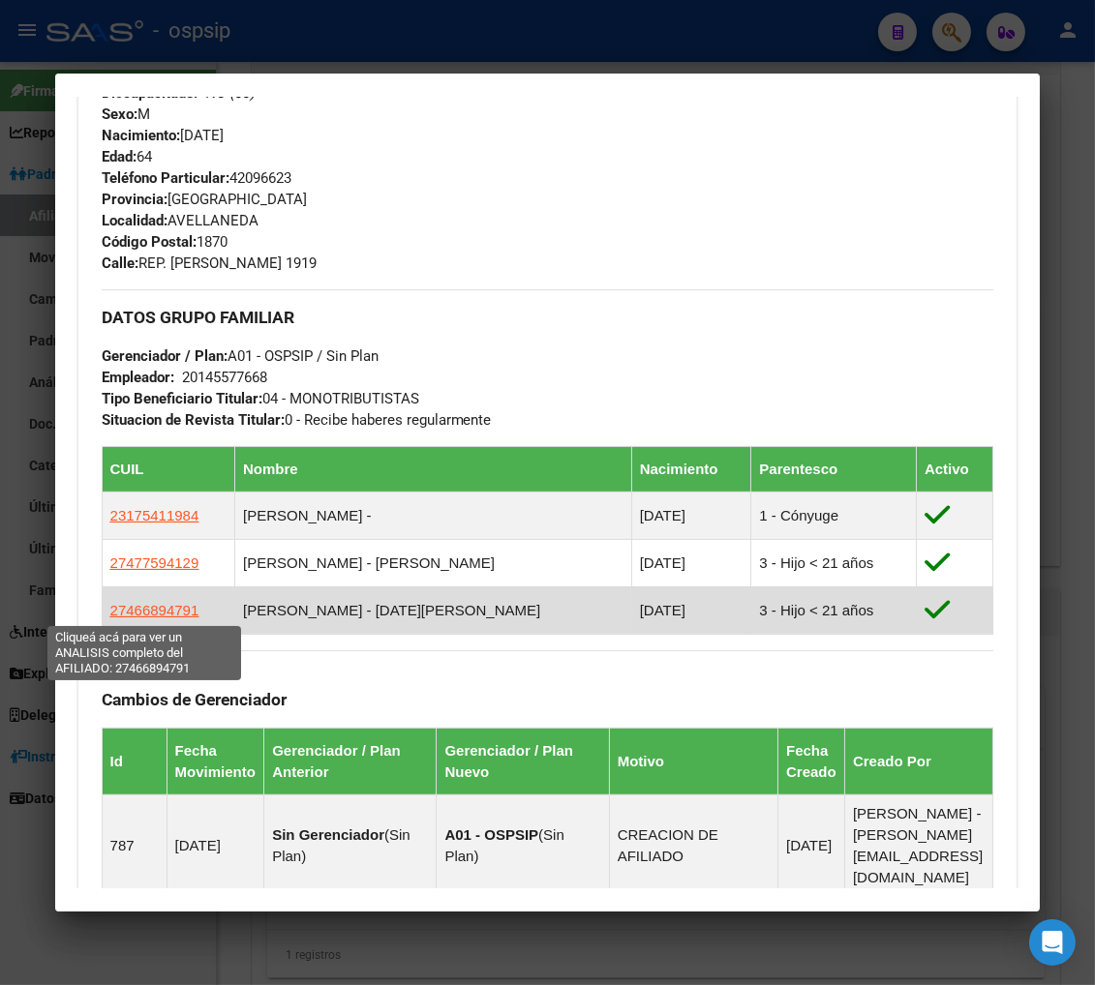
click at [150, 614] on span "27466894791" at bounding box center [154, 610] width 89 height 16
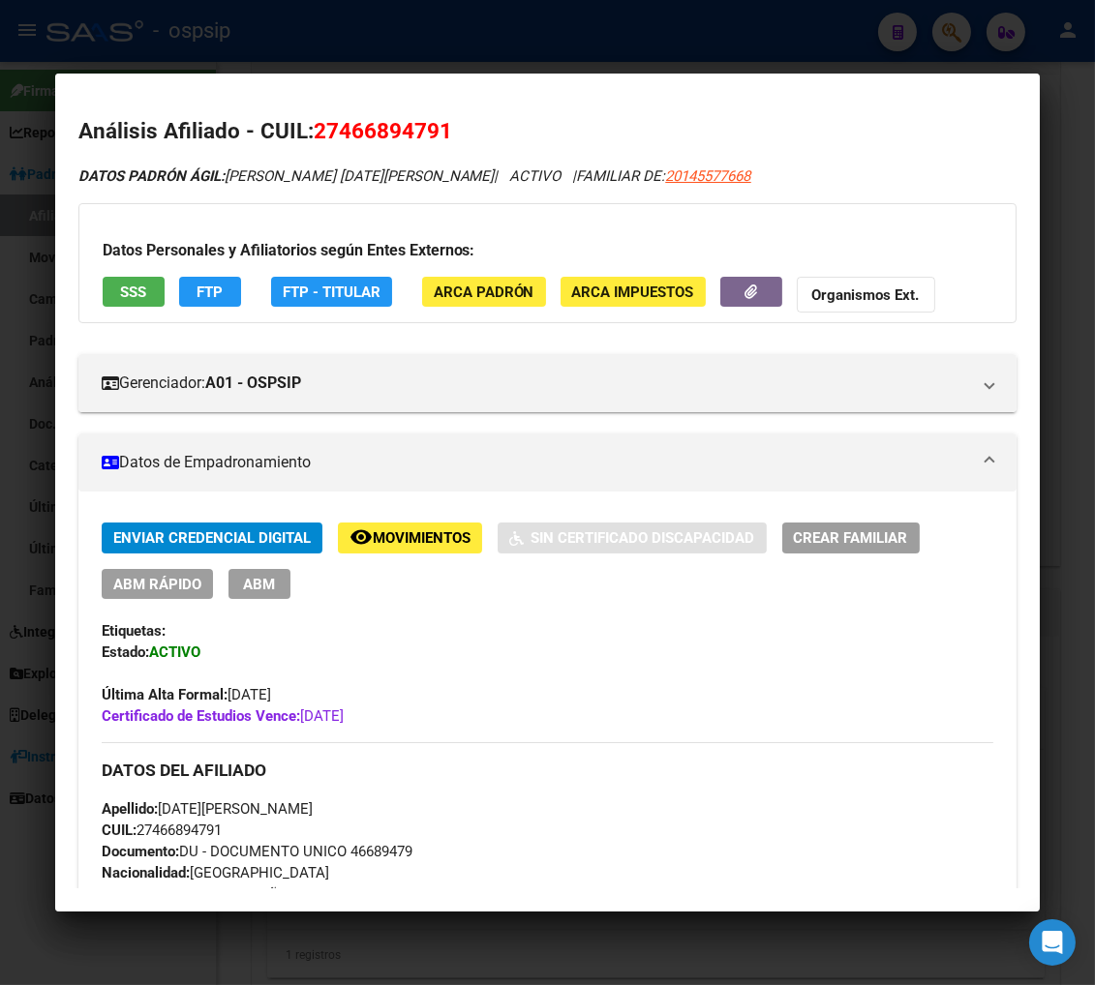
click at [413, 533] on span "Movimientos" at bounding box center [422, 538] width 98 height 17
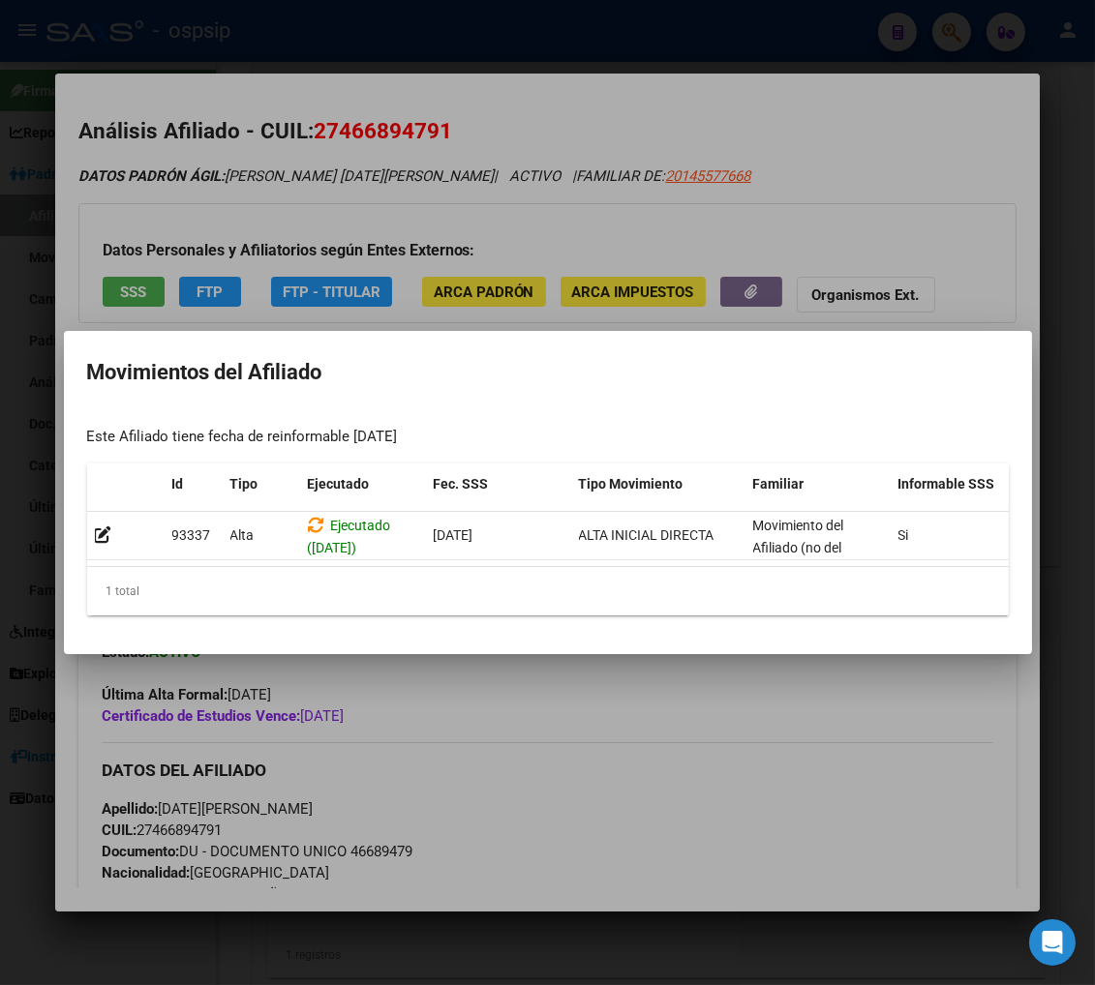
scroll to position [0, 316]
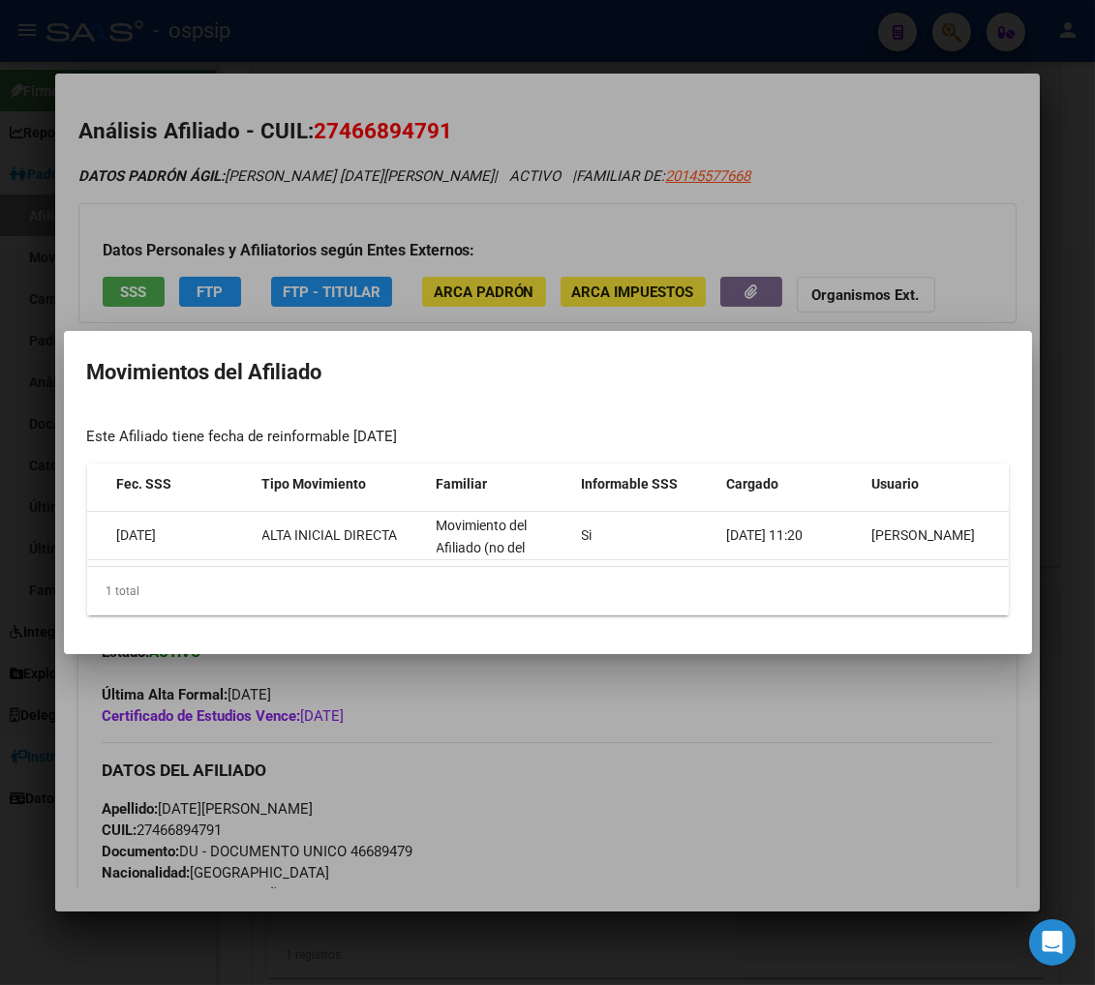
click at [777, 729] on div at bounding box center [547, 492] width 1095 height 985
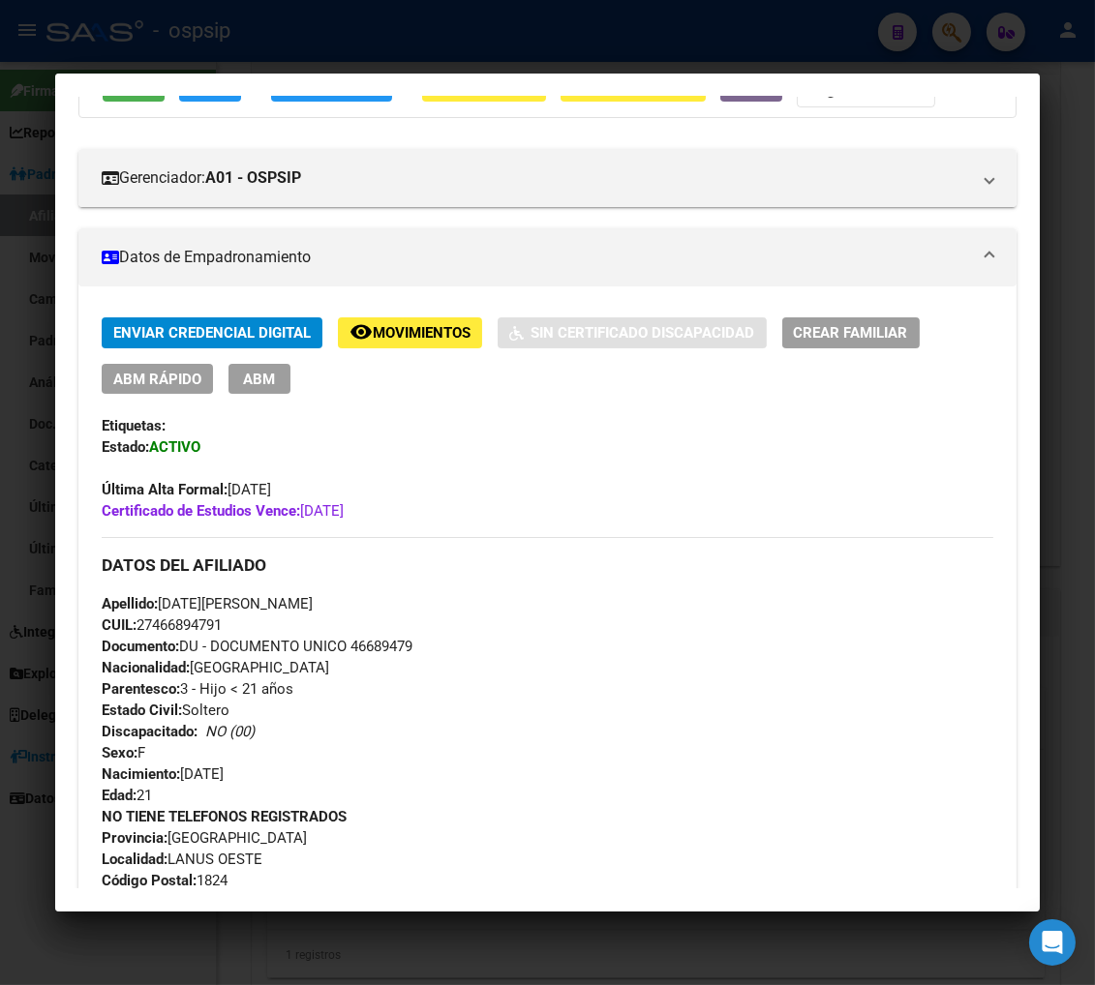
scroll to position [0, 0]
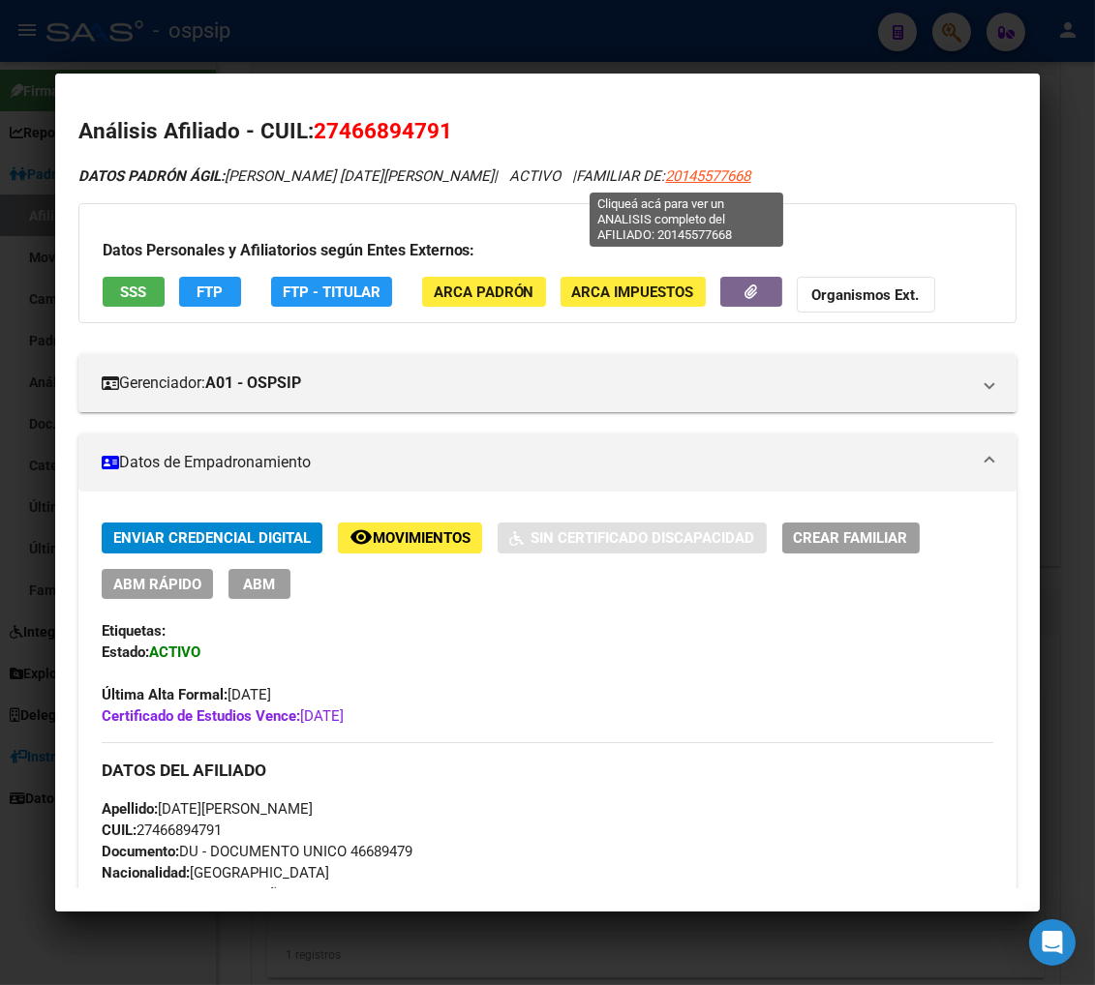
click at [669, 175] on span "20145577668" at bounding box center [708, 175] width 85 height 17
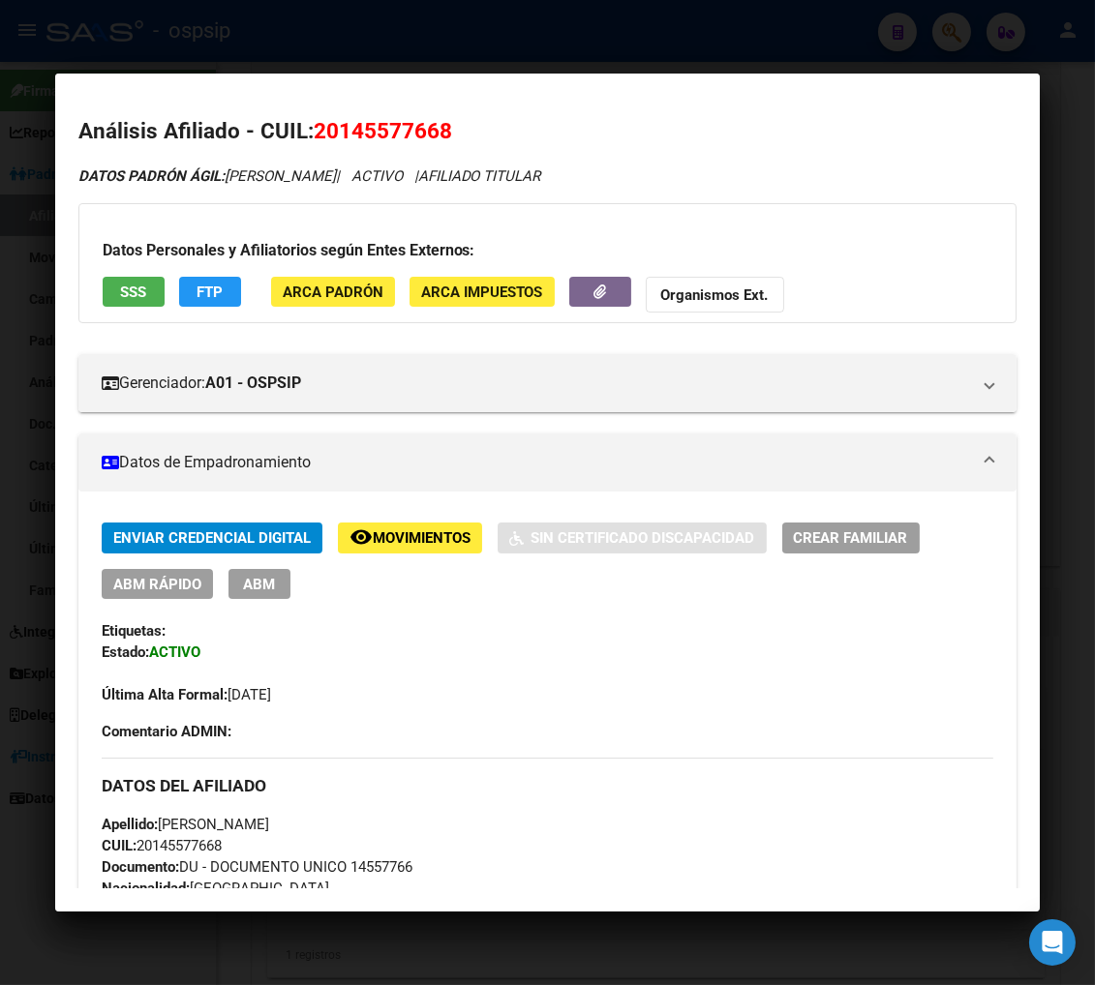
drag, startPoint x: 333, startPoint y: 132, endPoint x: 433, endPoint y: 126, distance: 99.9
click at [433, 126] on span "20145577668" at bounding box center [383, 130] width 138 height 25
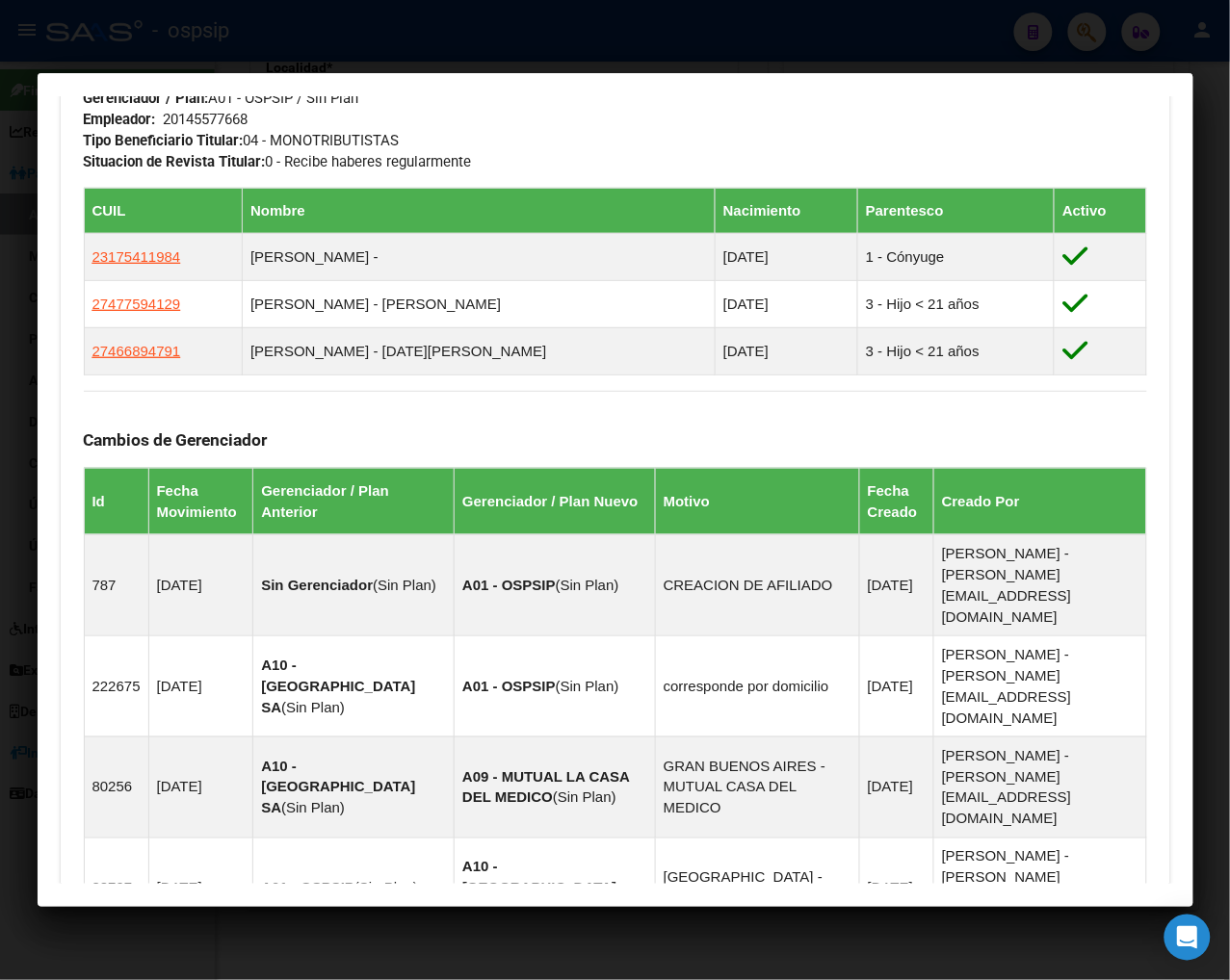
scroll to position [963, 0]
